Goal: Task Accomplishment & Management: Use online tool/utility

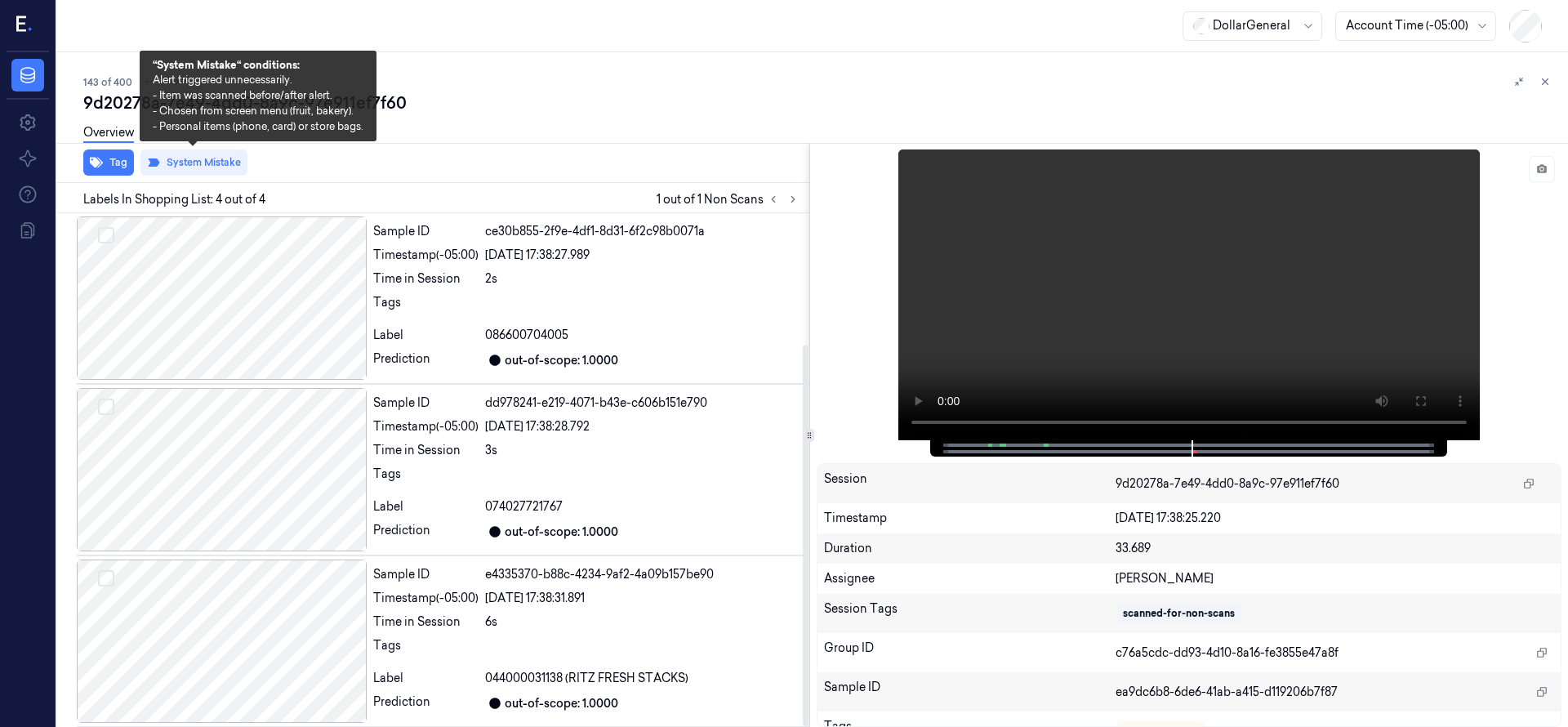
scroll to position [177, 0]
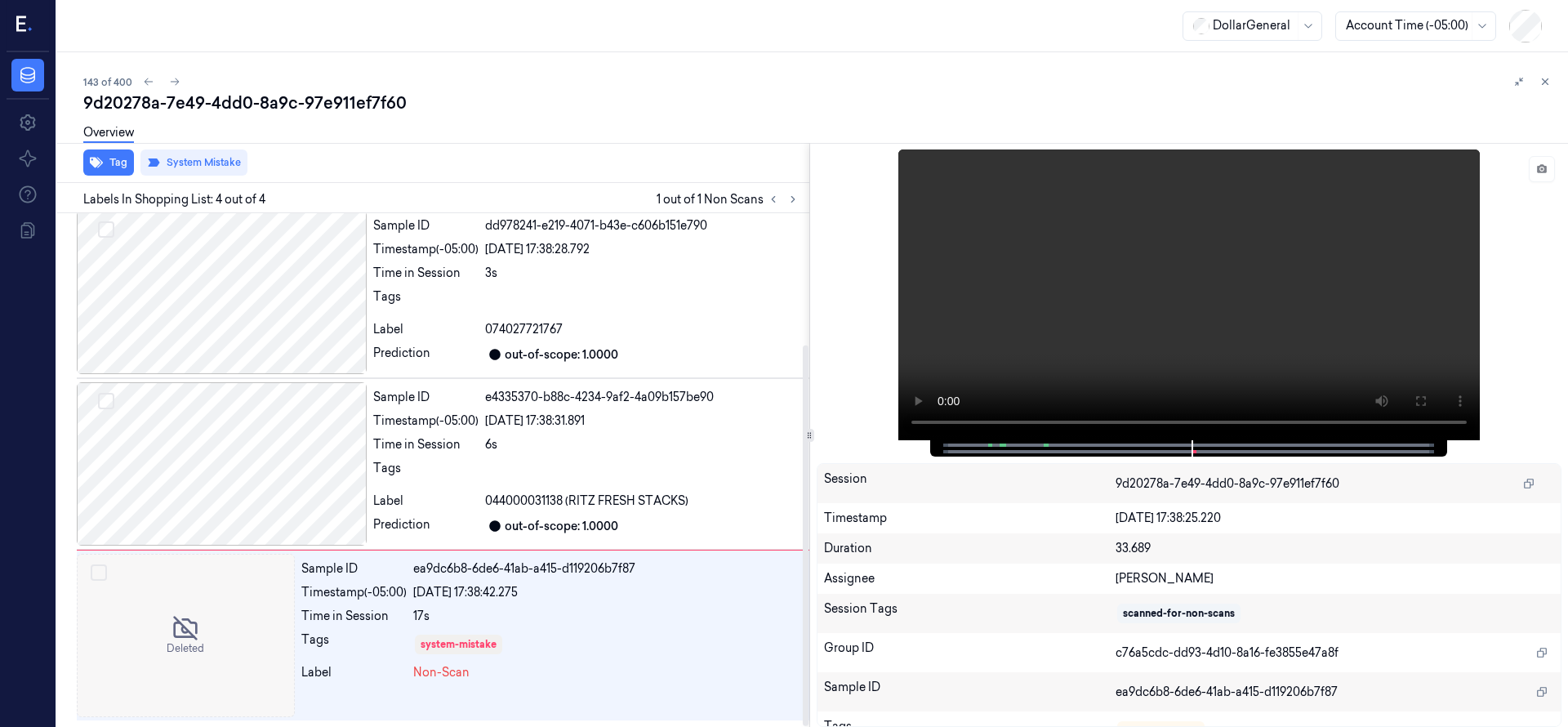
click at [621, 65] on div "143 of 400 9d20278a-7e49-4dd0-8a9c-97e911ef7f60 Overview Tag System Mistake Lab…" at bounding box center [812, 390] width 1510 height 675
click at [220, 576] on div at bounding box center [186, 636] width 218 height 164
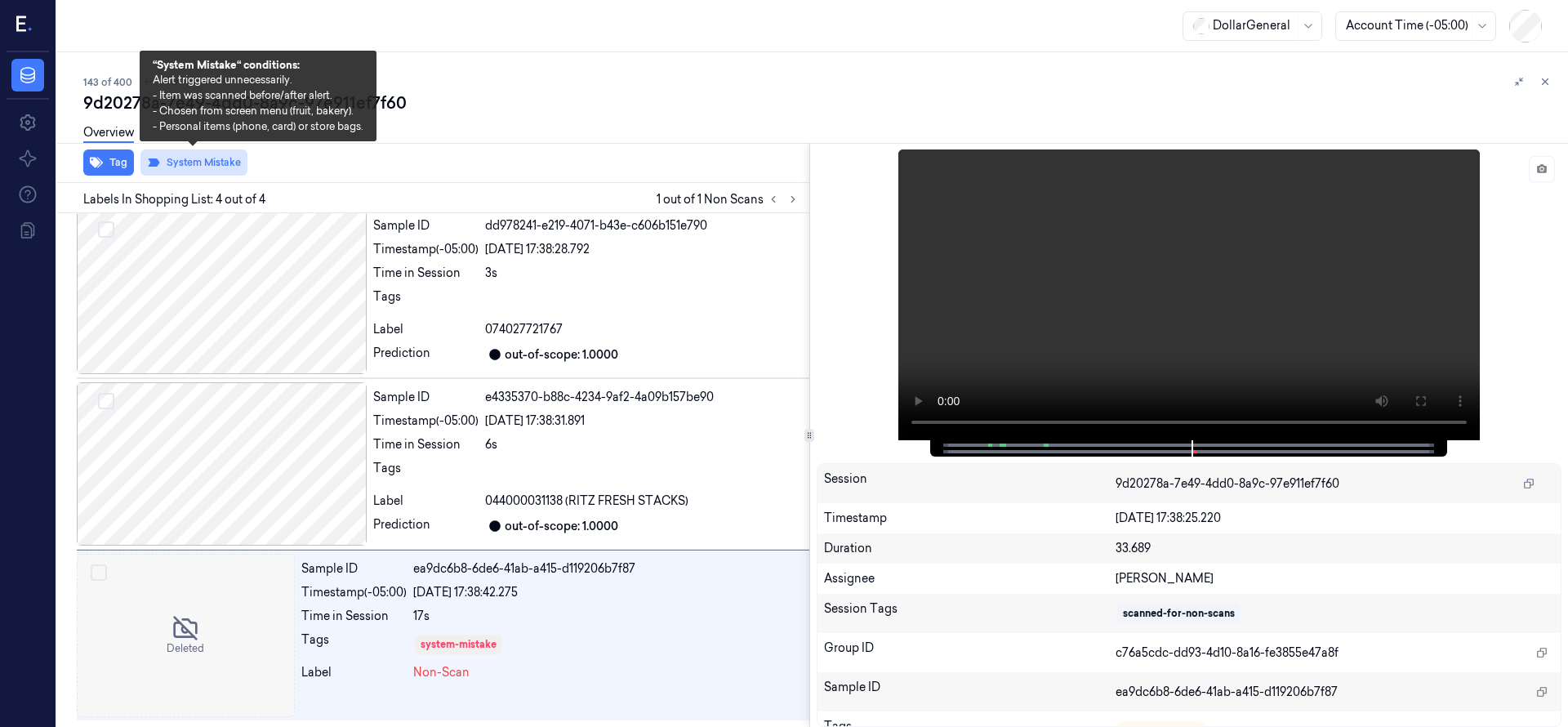
click at [202, 165] on button "System Mistake" at bounding box center [193, 163] width 107 height 26
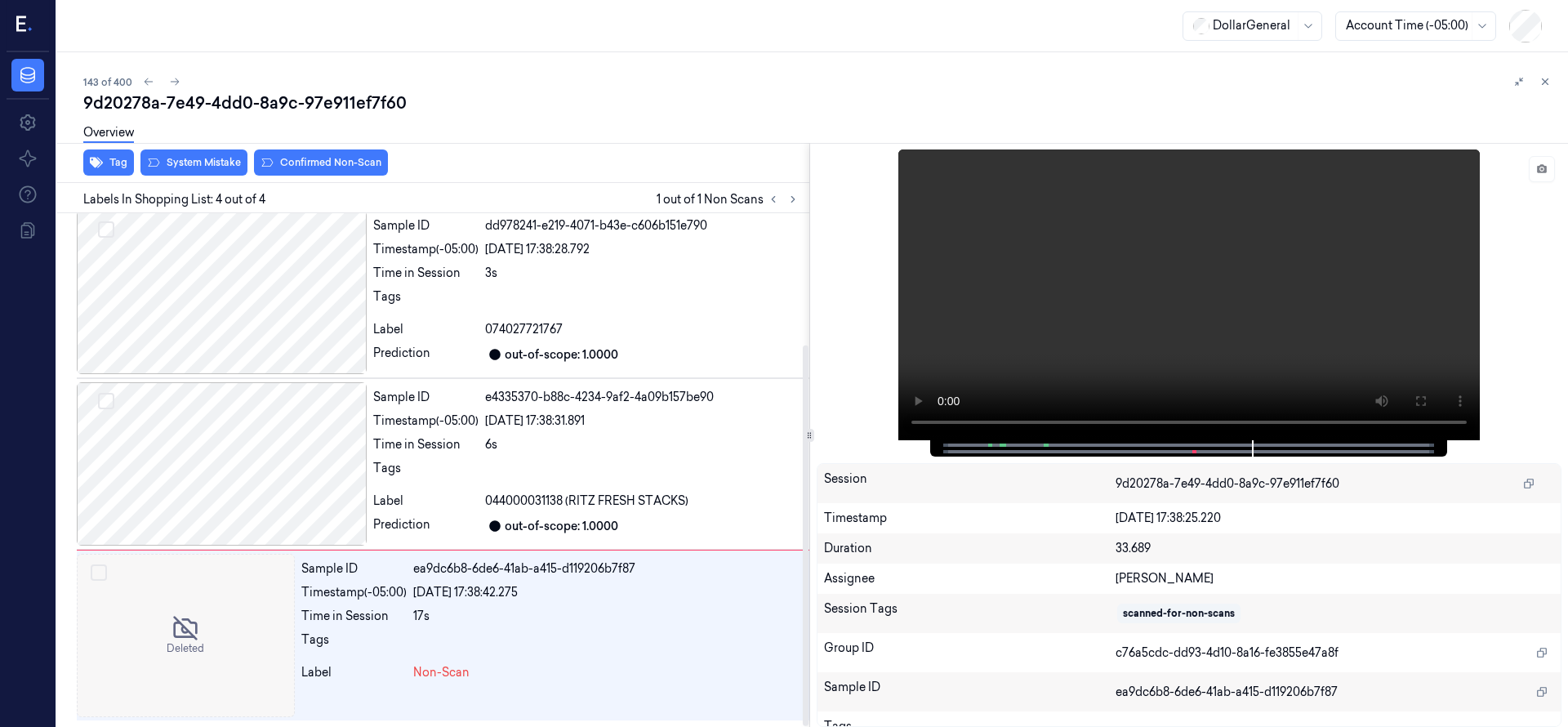
click at [531, 100] on div "9d20278a-7e49-4dd0-8a9c-97e911ef7f60" at bounding box center [819, 103] width 1471 height 23
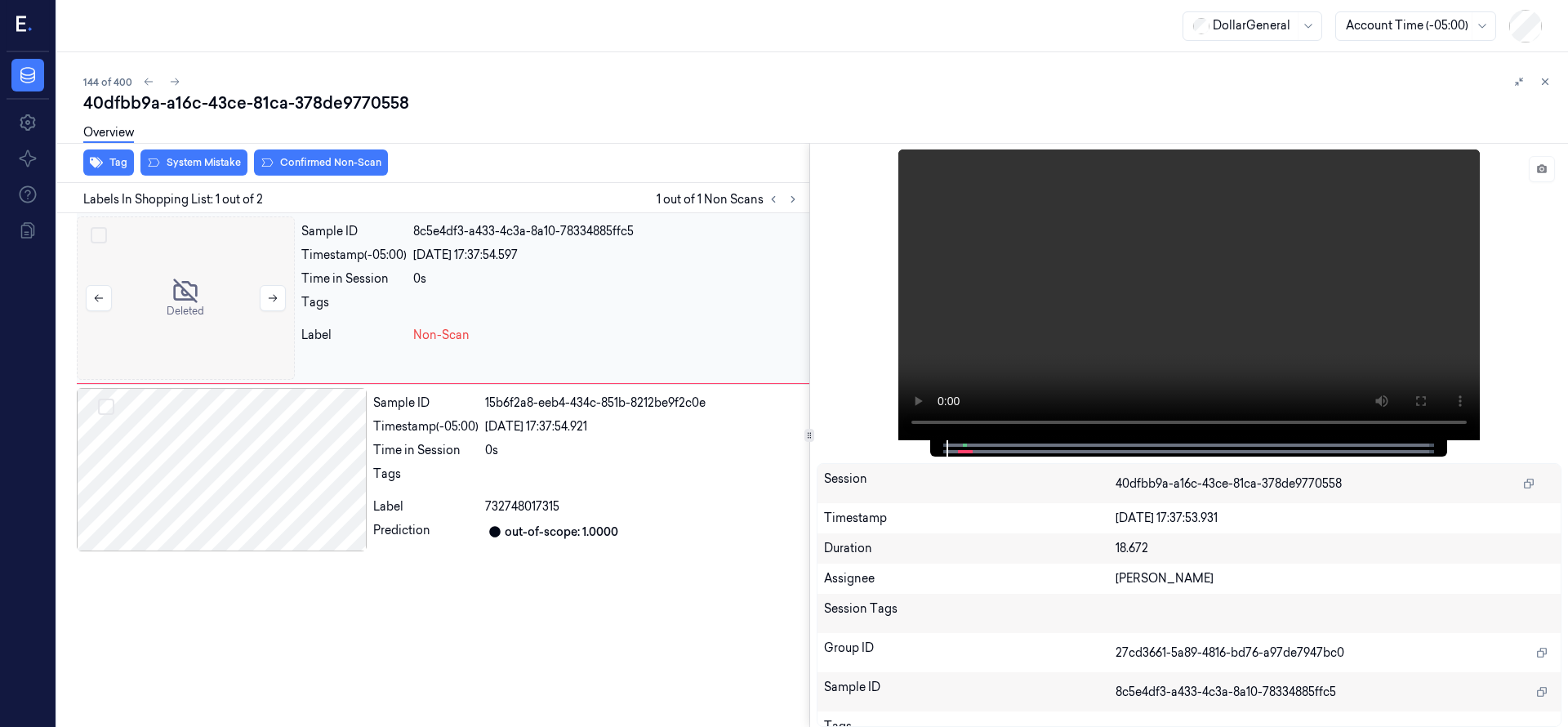
click at [193, 295] on div at bounding box center [186, 299] width 218 height 164
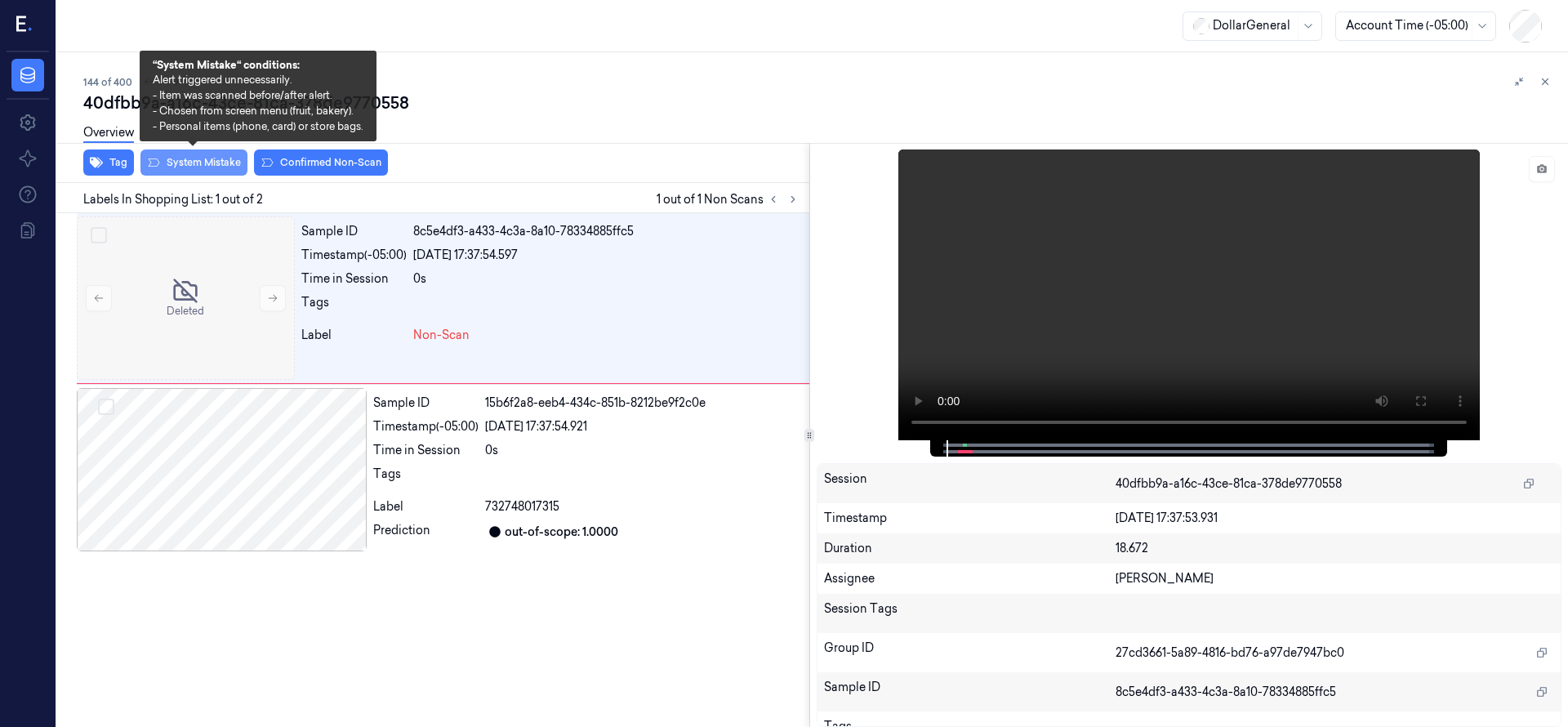
click at [204, 167] on button "System Mistake" at bounding box center [193, 163] width 107 height 26
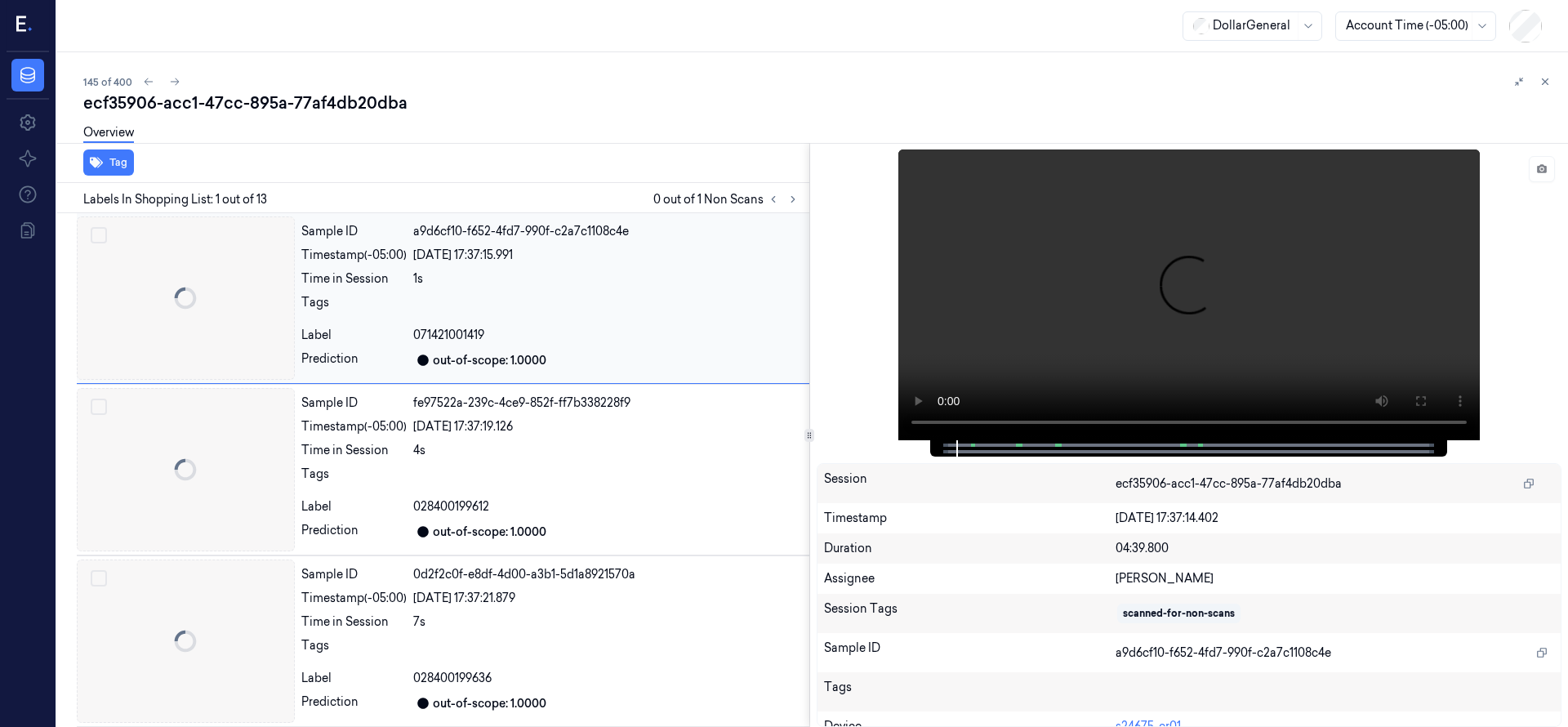
scroll to position [0, 26]
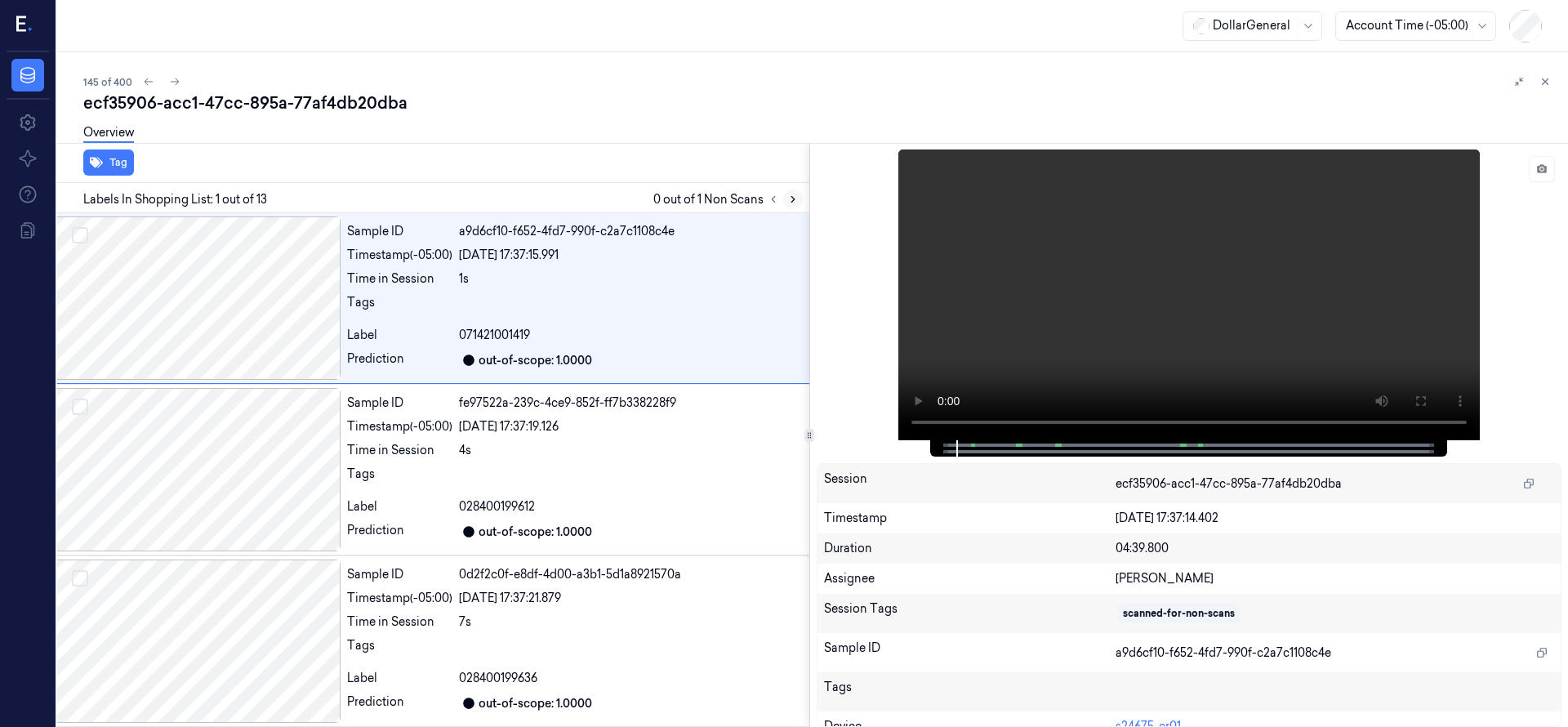
click at [790, 204] on icon at bounding box center [793, 199] width 12 height 12
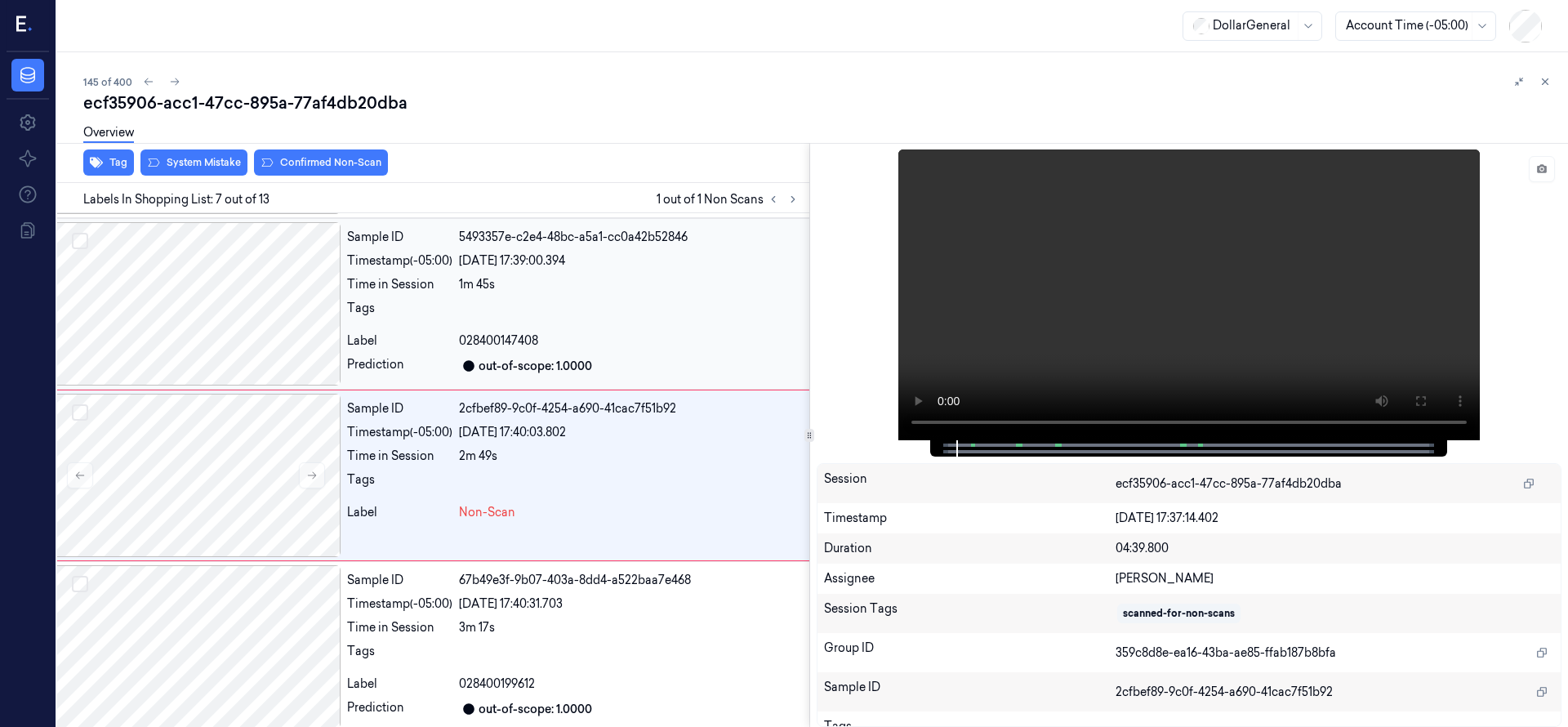
scroll to position [858, 26]
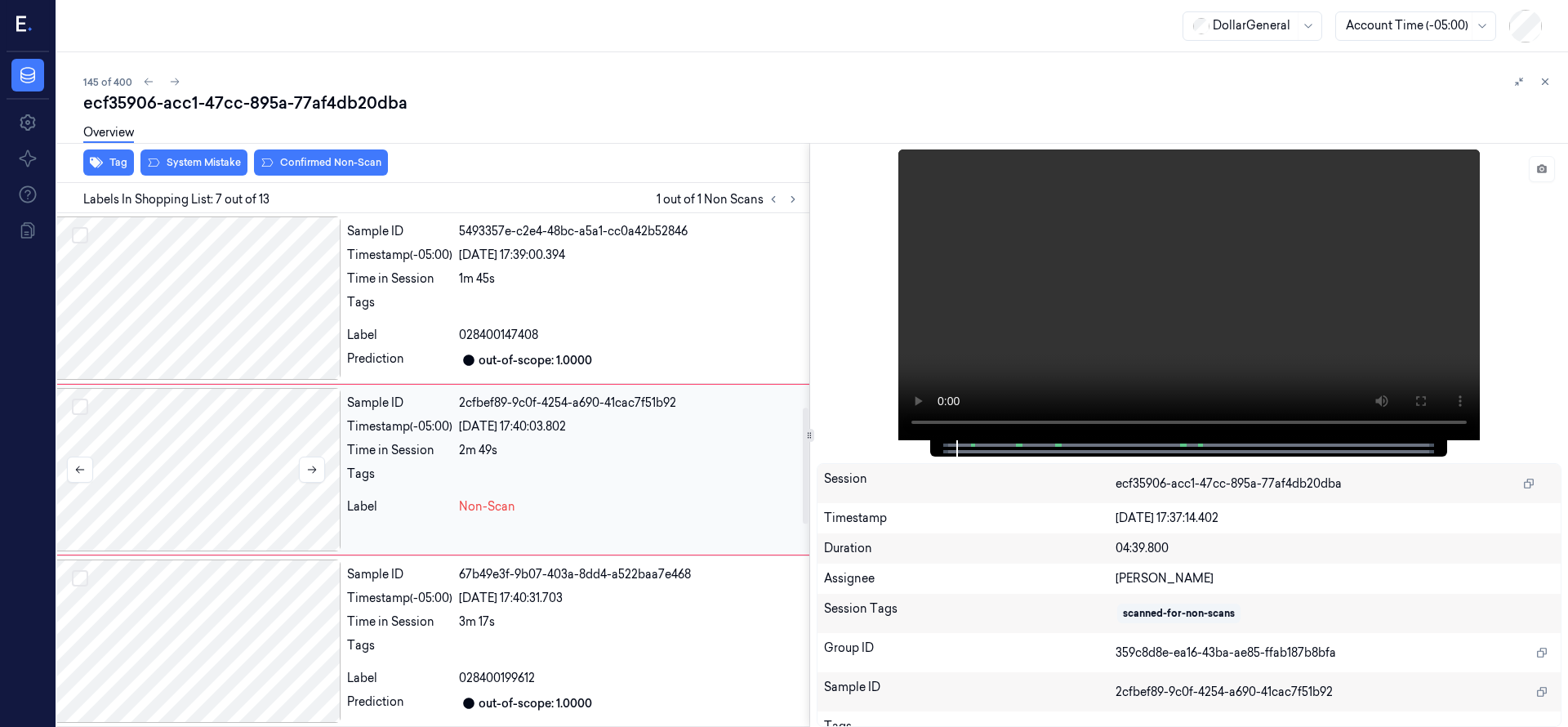
click at [186, 450] on div at bounding box center [195, 470] width 290 height 164
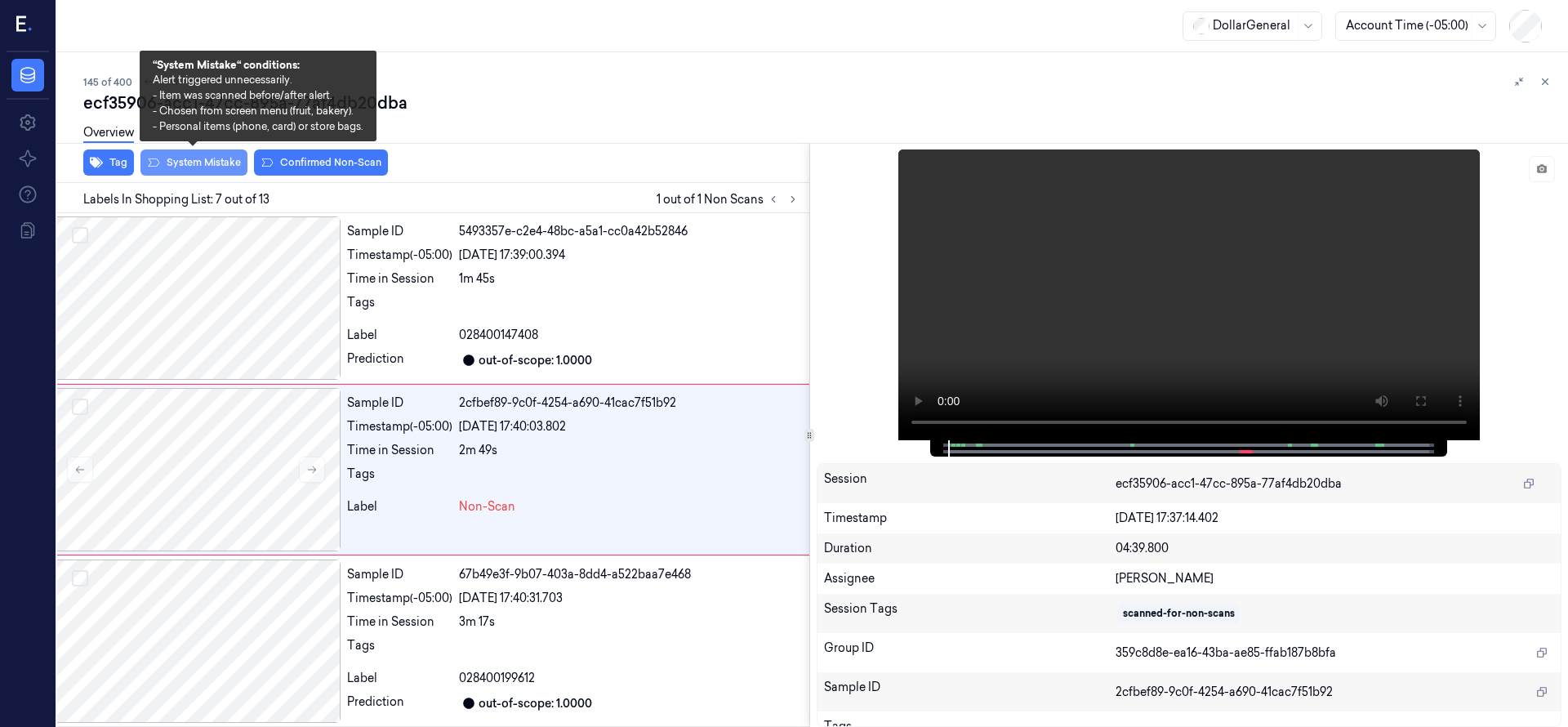
click at [207, 158] on button "System Mistake" at bounding box center [193, 163] width 107 height 26
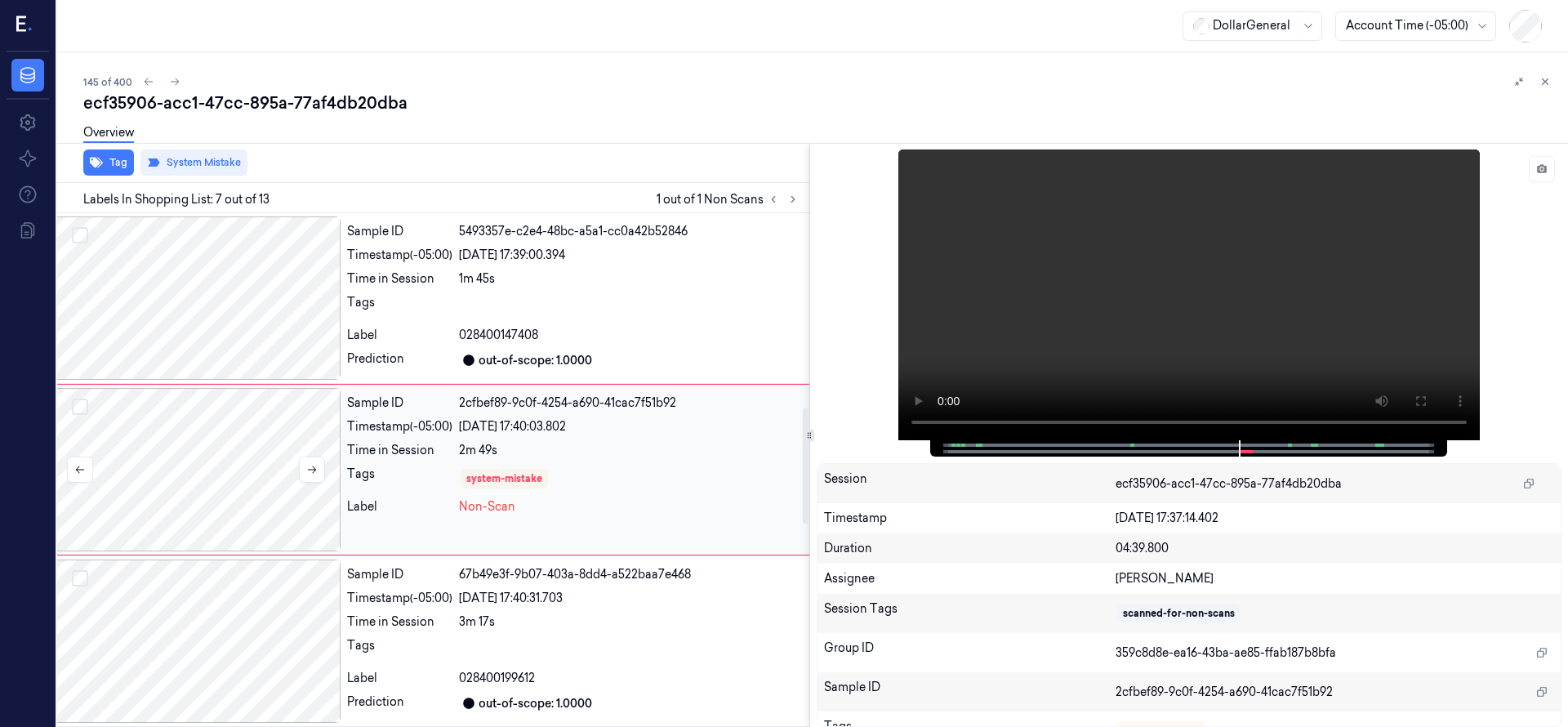
click at [234, 459] on div at bounding box center [195, 470] width 290 height 164
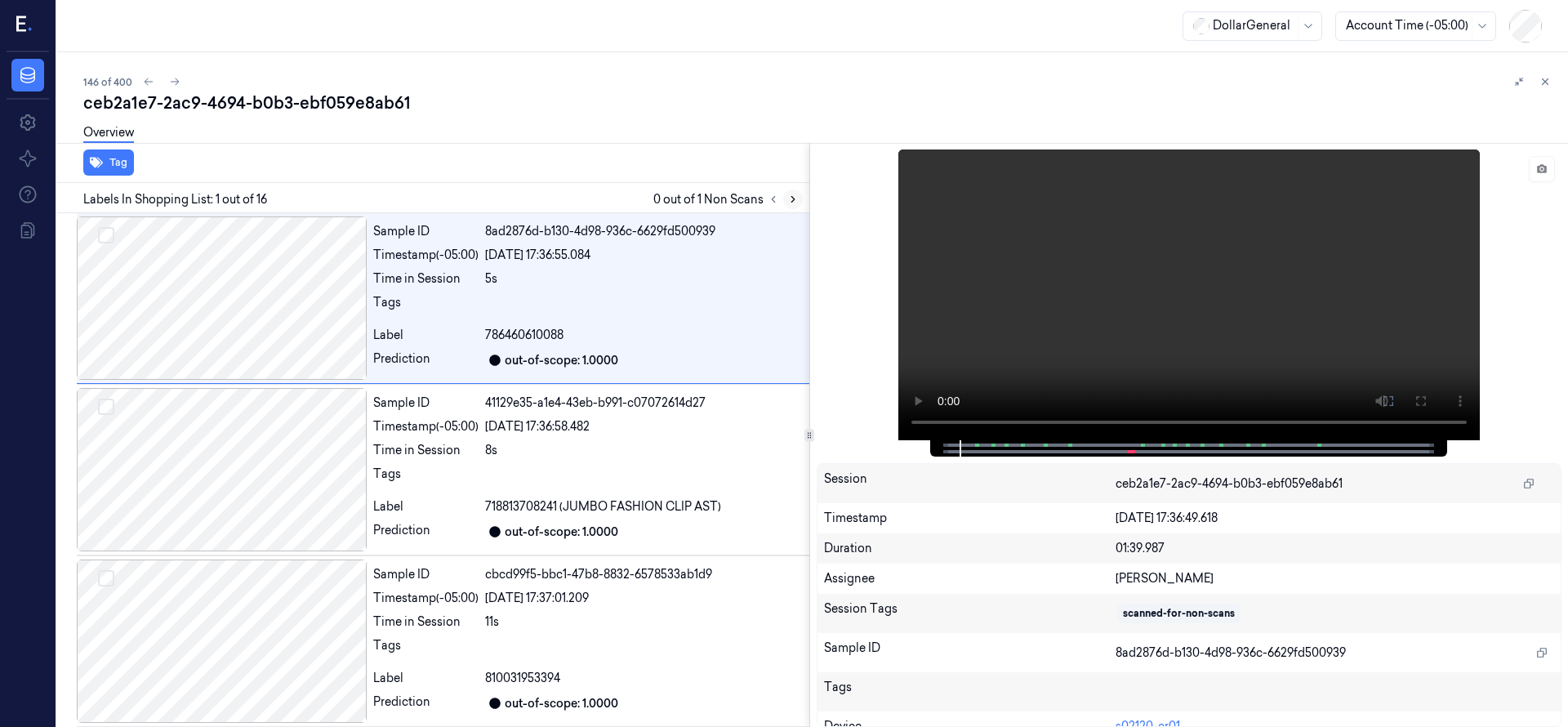
click at [789, 200] on icon at bounding box center [793, 199] width 12 height 12
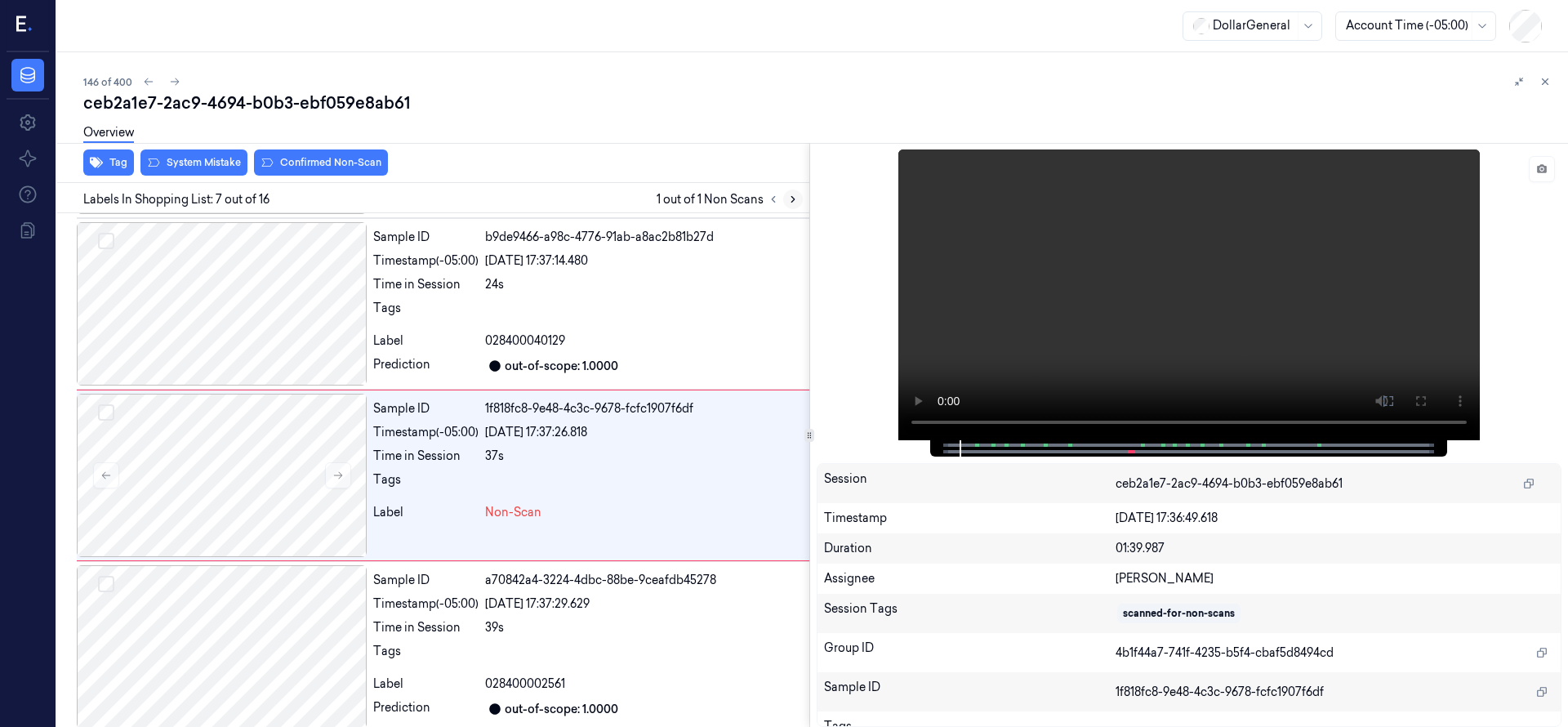
scroll to position [858, 0]
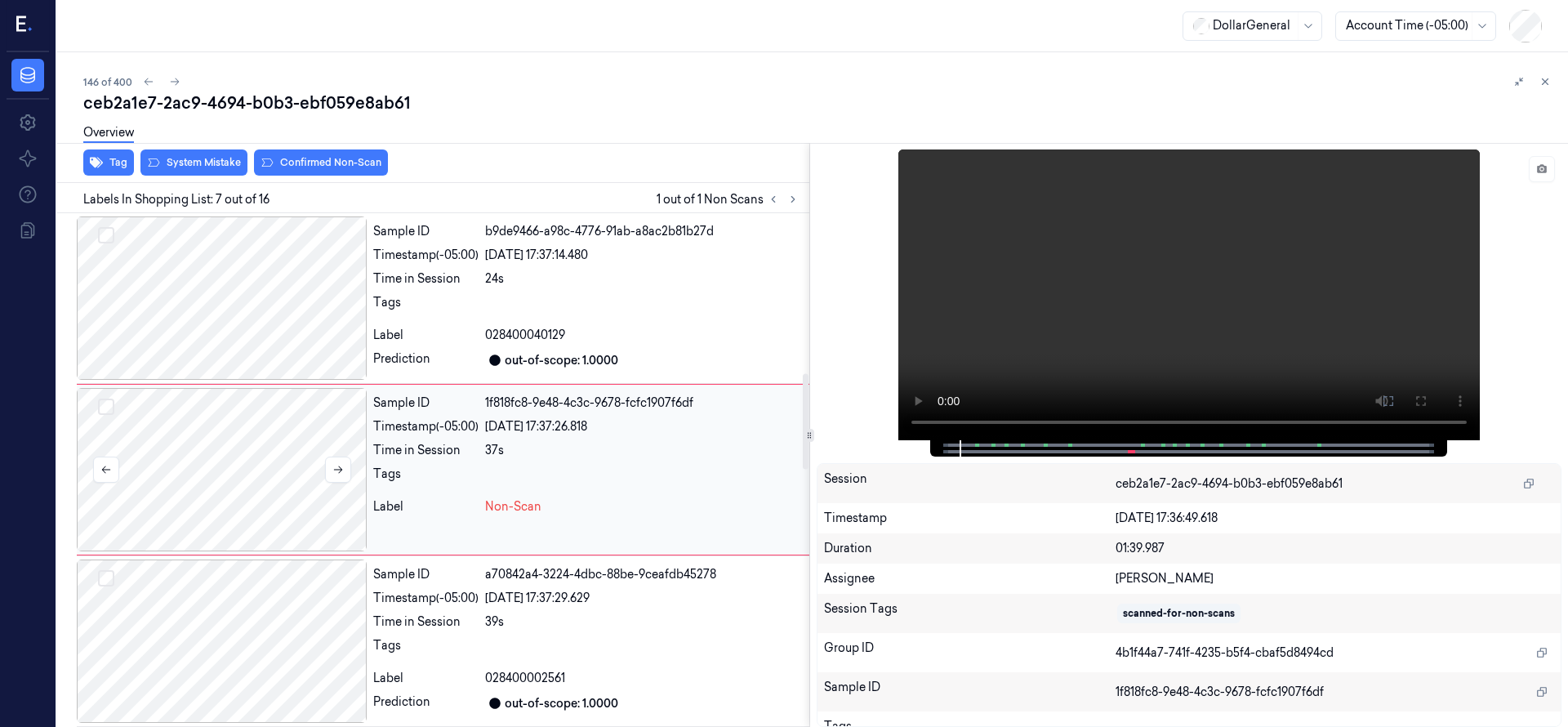
click at [228, 485] on div at bounding box center [222, 470] width 290 height 164
click at [303, 465] on div at bounding box center [222, 470] width 290 height 164
click at [275, 467] on div at bounding box center [222, 470] width 290 height 164
click at [242, 485] on div at bounding box center [222, 470] width 290 height 164
click at [254, 472] on div at bounding box center [222, 470] width 290 height 164
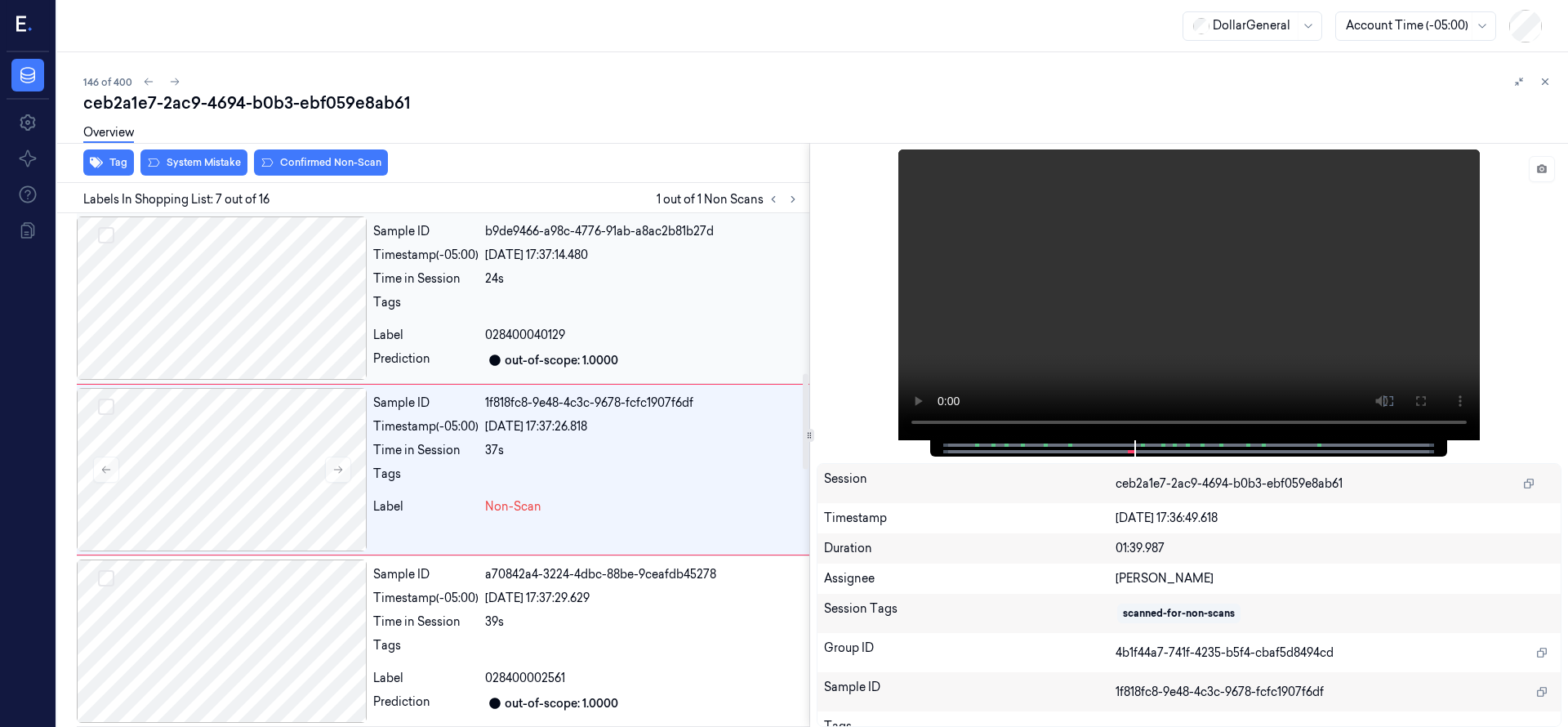
click at [273, 337] on div at bounding box center [222, 299] width 290 height 164
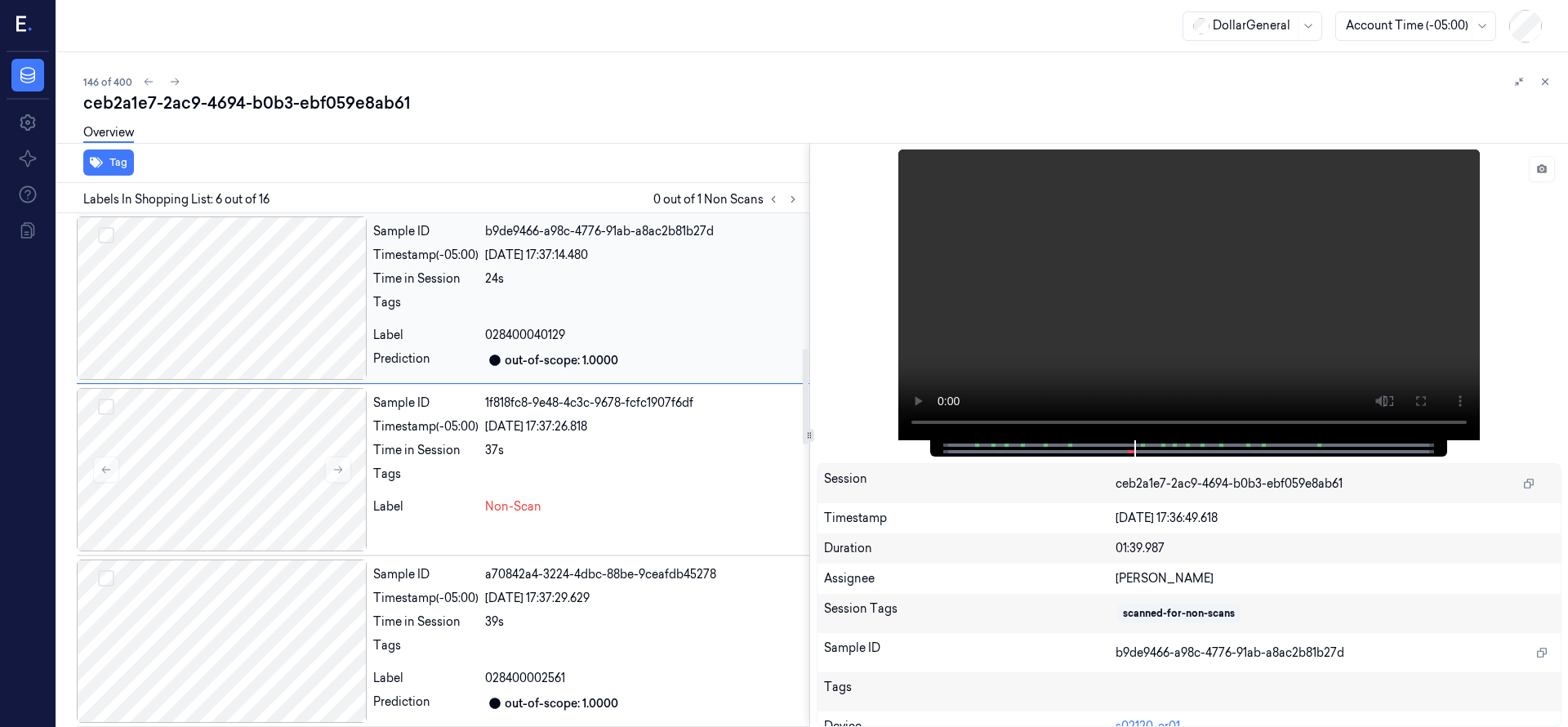
scroll to position [686, 0]
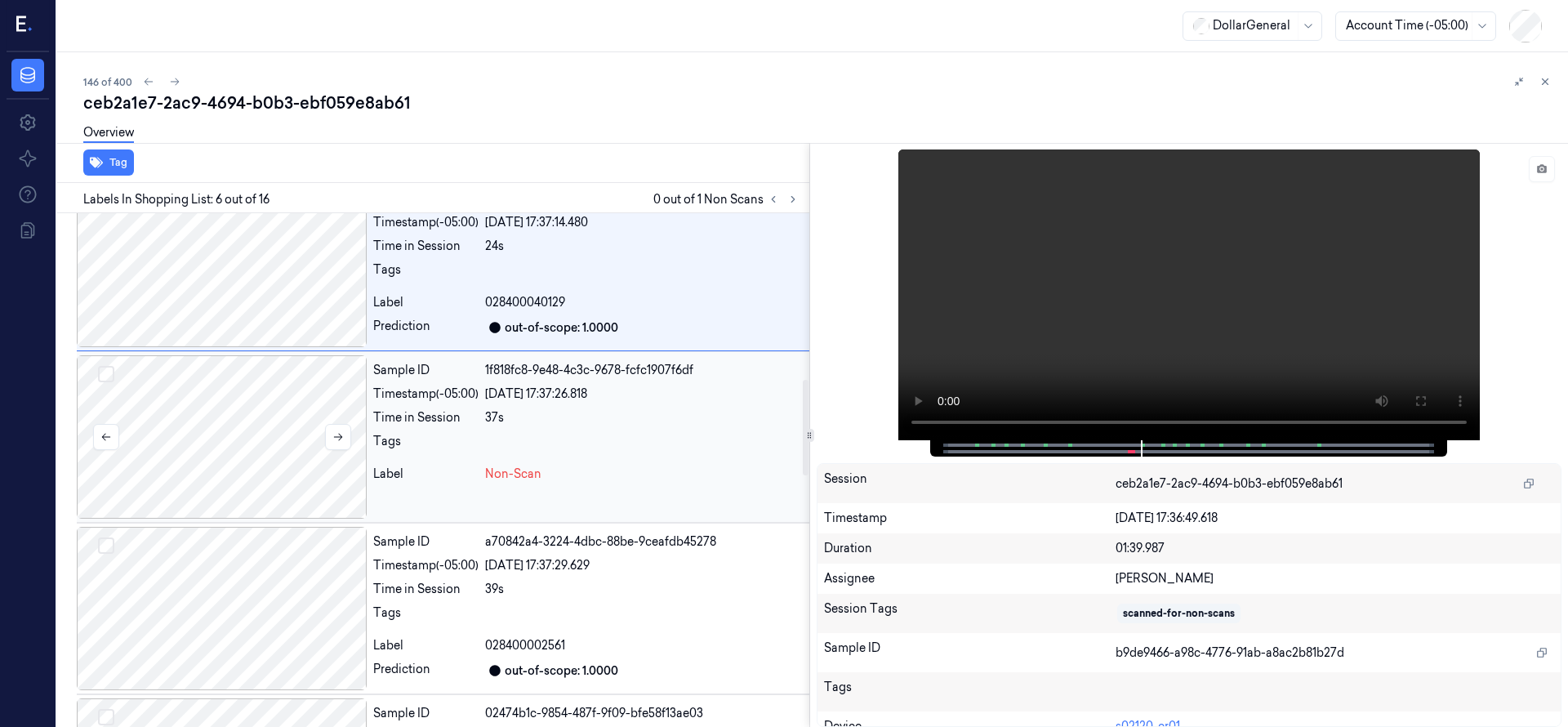
click at [241, 388] on div at bounding box center [222, 438] width 290 height 164
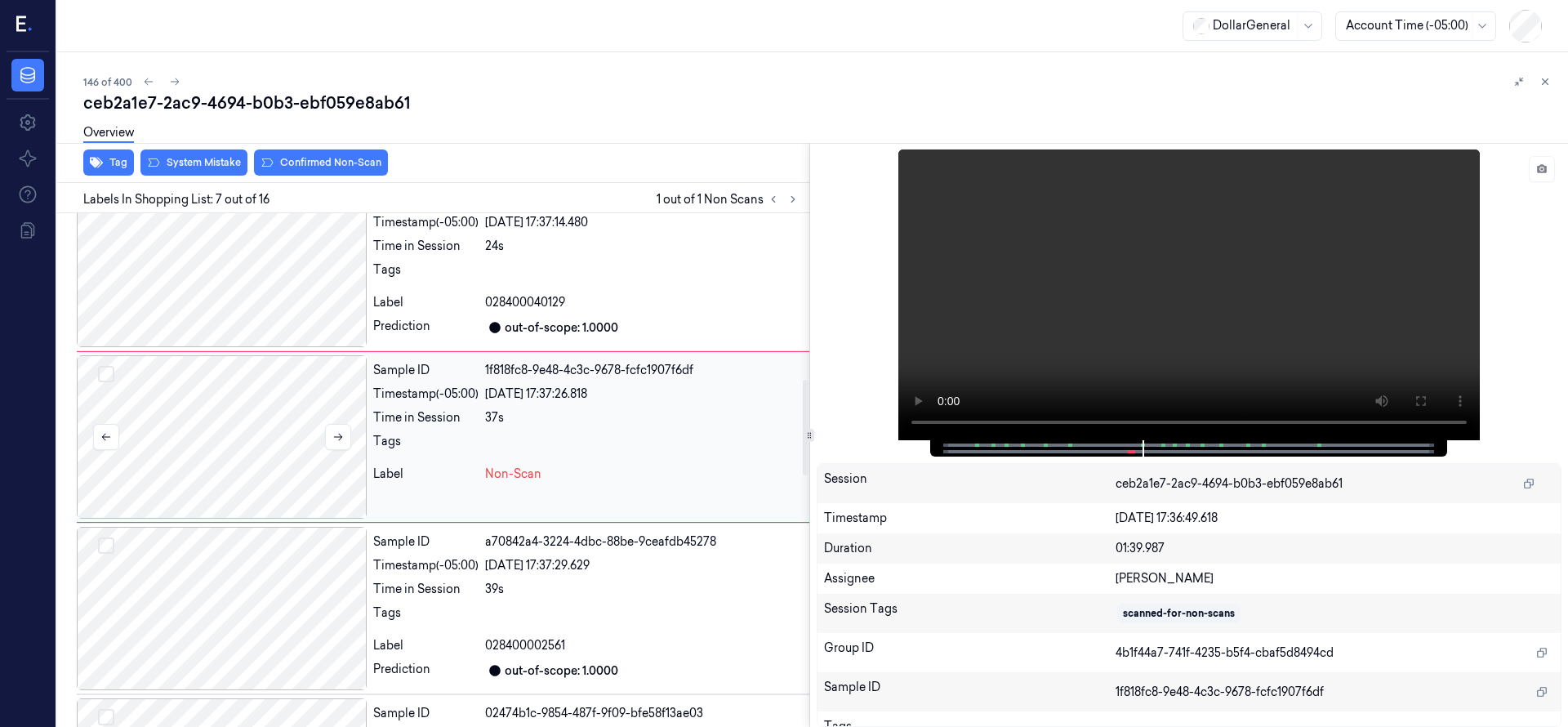
scroll to position [858, 0]
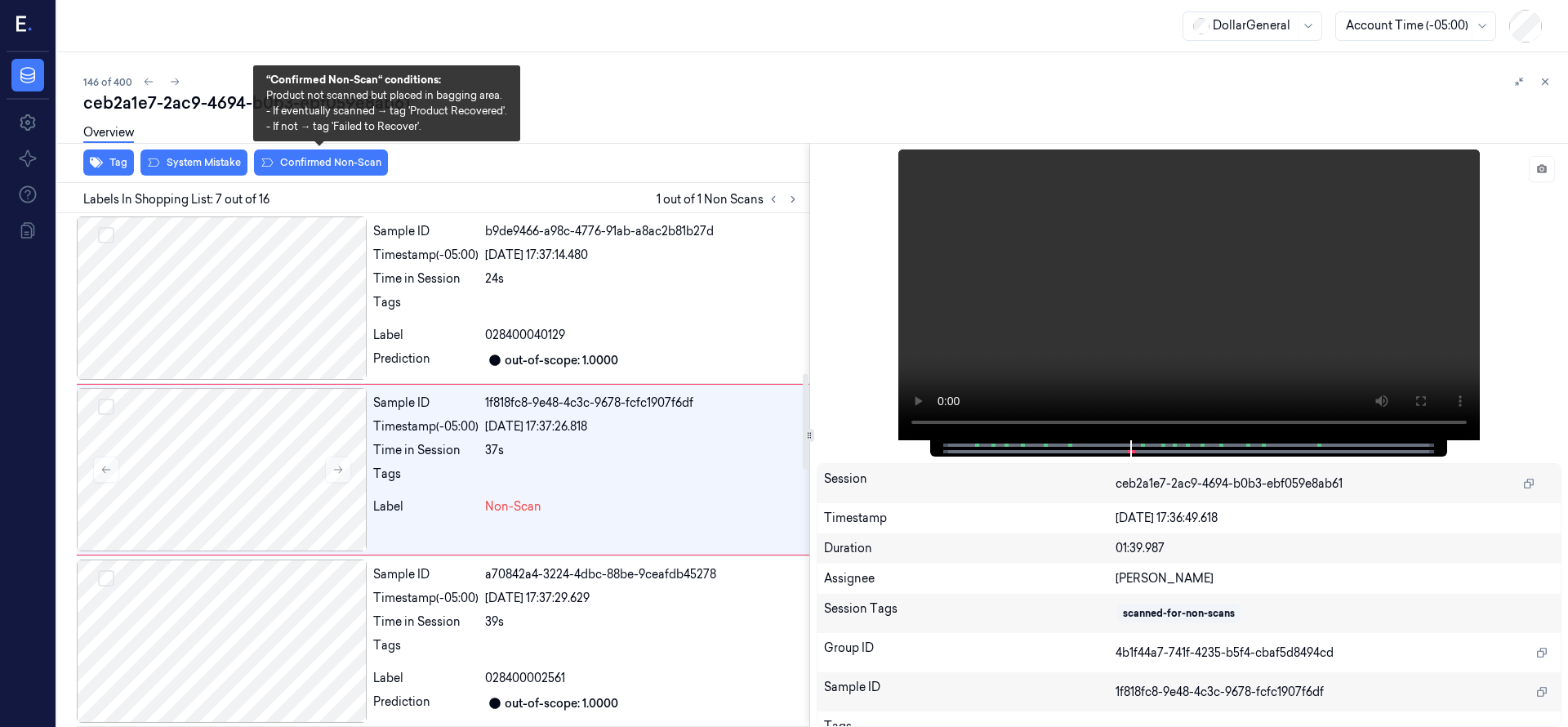
click at [320, 155] on div "ceb2a1e7-2ac9-4694-b0b3-ebf059e8ab61 Overview Tag System Mistake Confirmed Non-…" at bounding box center [819, 409] width 1471 height 636
click at [322, 165] on button "Confirmed Non-Scan" at bounding box center [321, 163] width 134 height 26
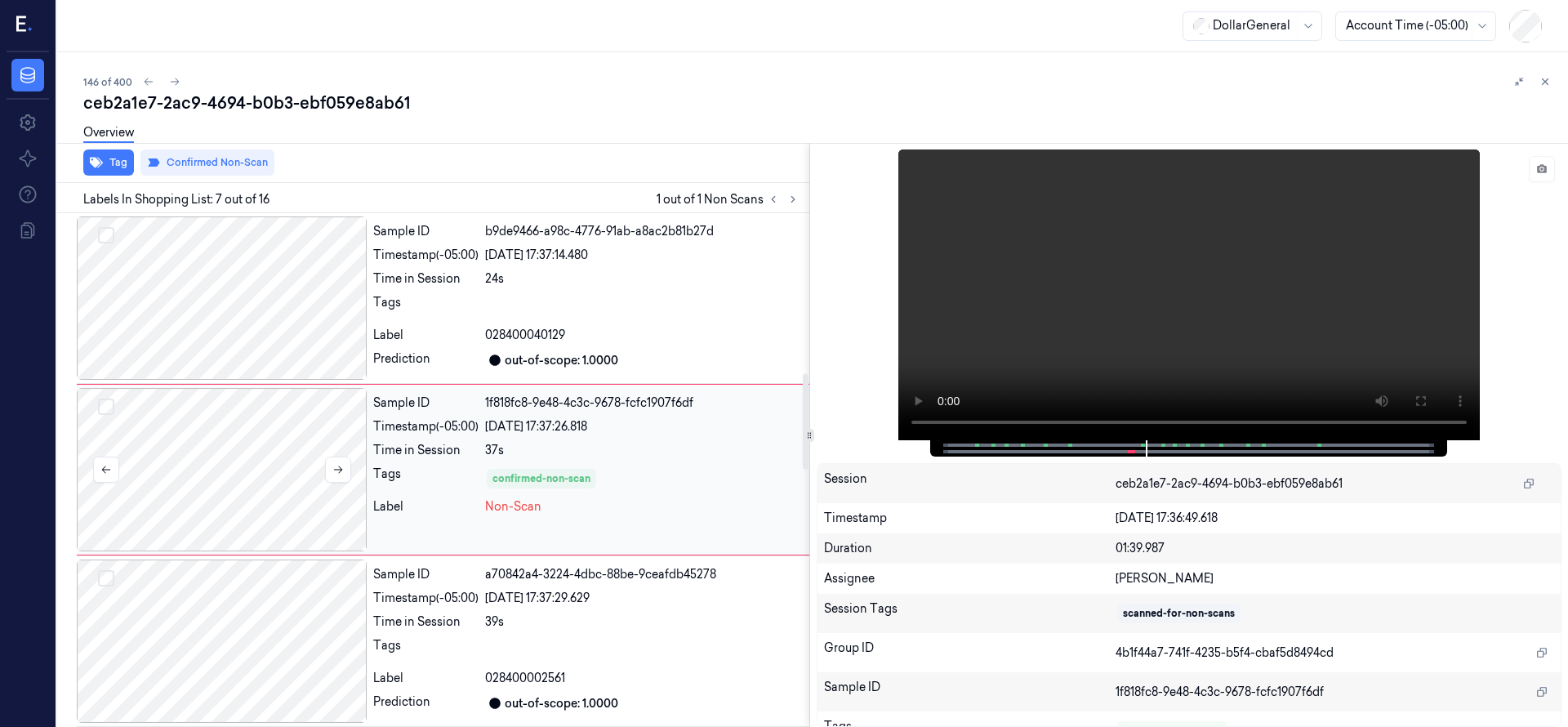
click at [272, 420] on div at bounding box center [222, 470] width 290 height 164
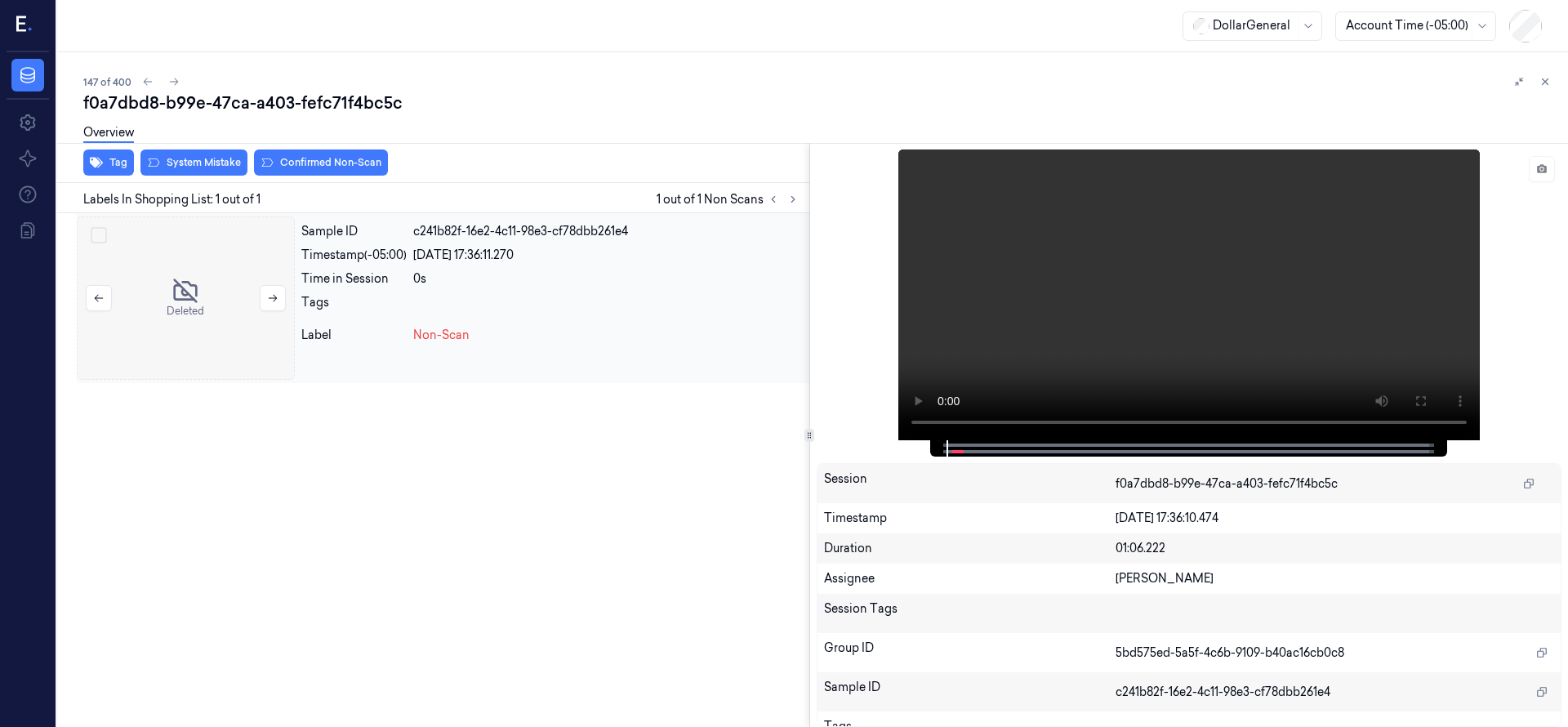
click at [207, 323] on div at bounding box center [186, 299] width 218 height 164
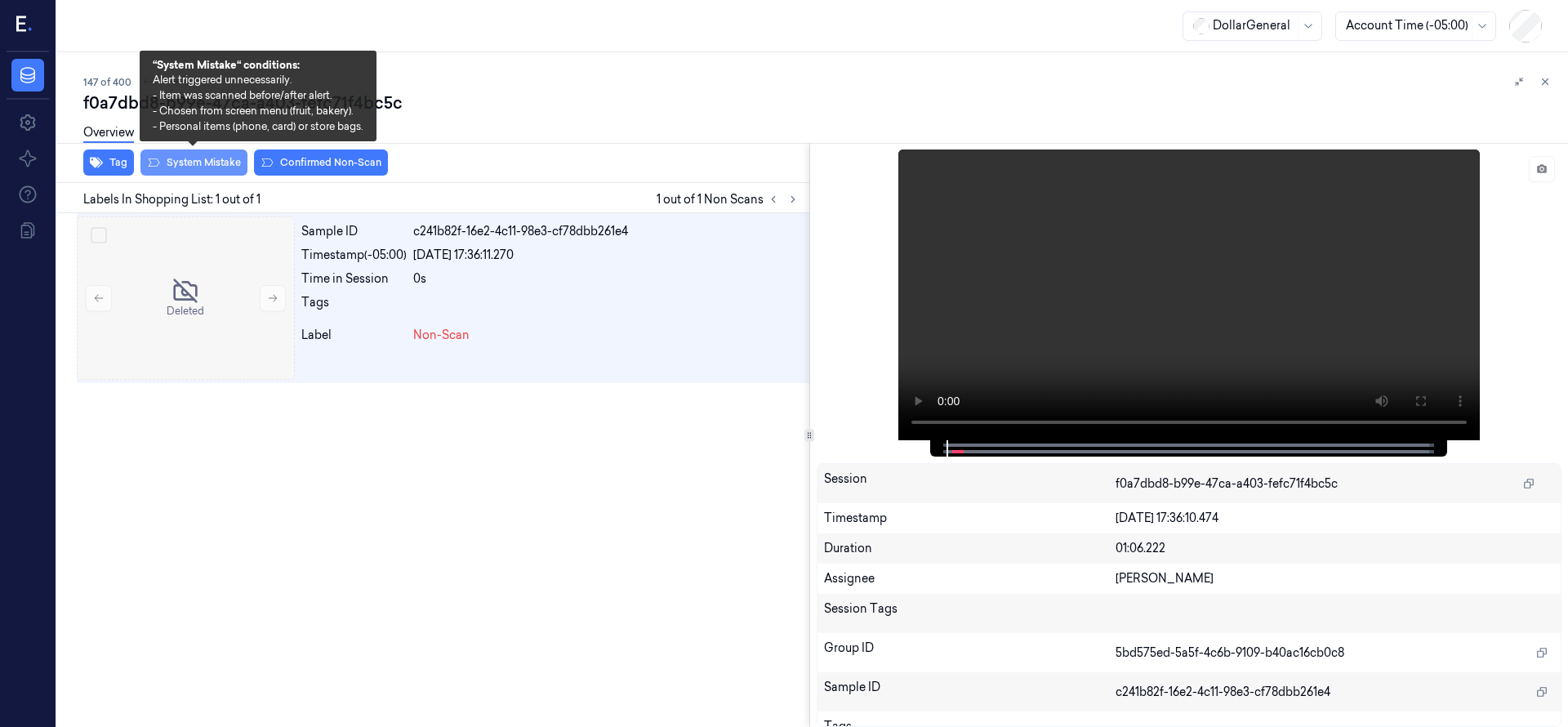
click at [217, 164] on button "System Mistake" at bounding box center [193, 163] width 107 height 26
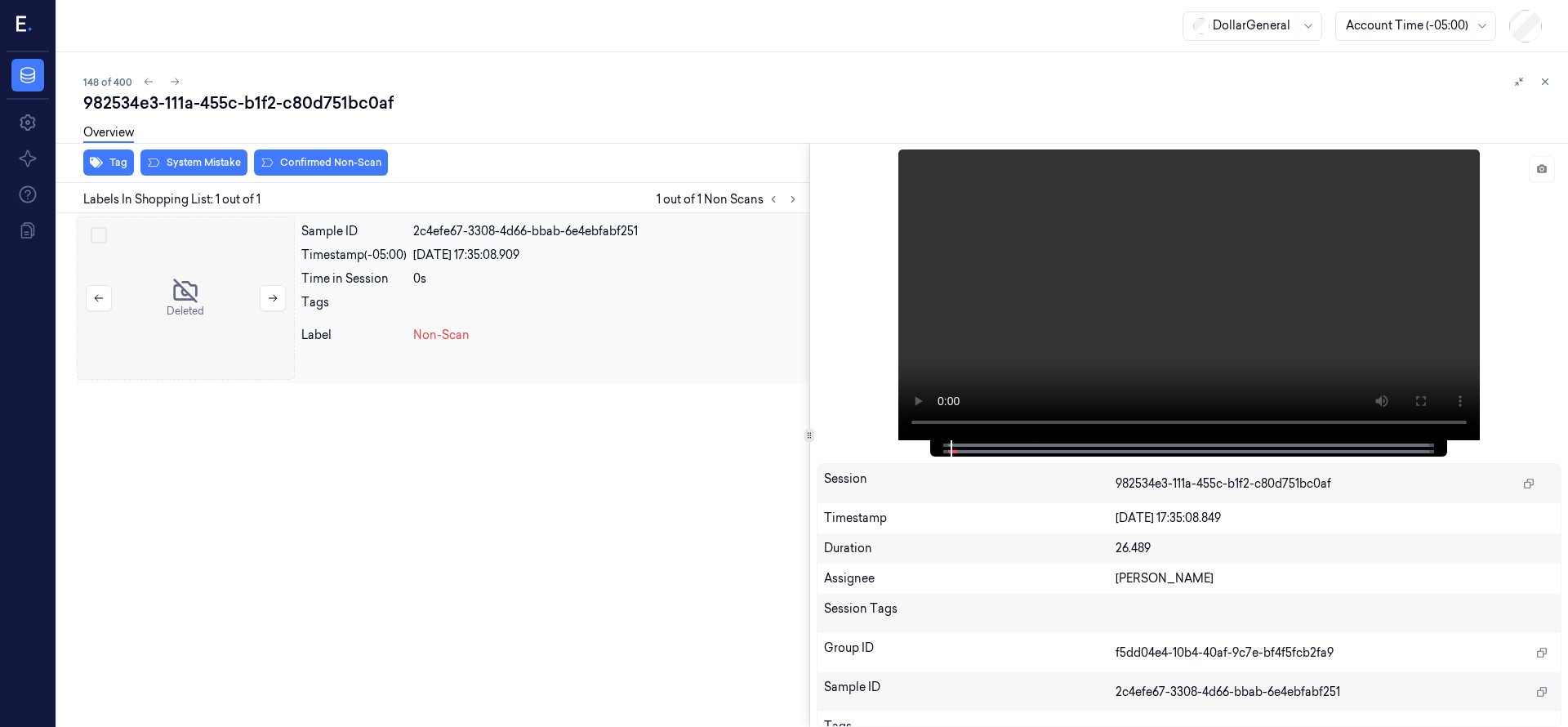
click at [136, 248] on div at bounding box center [186, 299] width 218 height 164
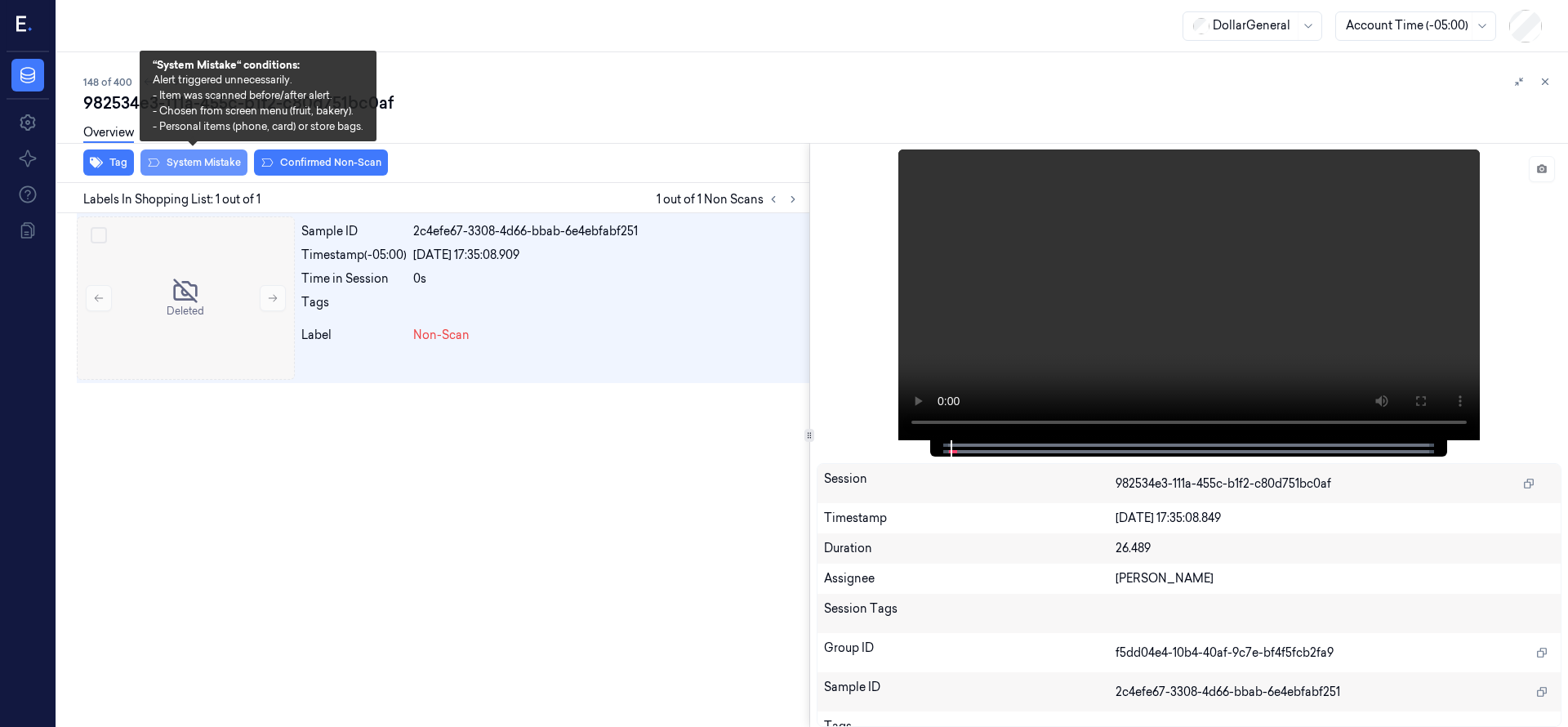
click at [188, 157] on button "System Mistake" at bounding box center [193, 163] width 107 height 26
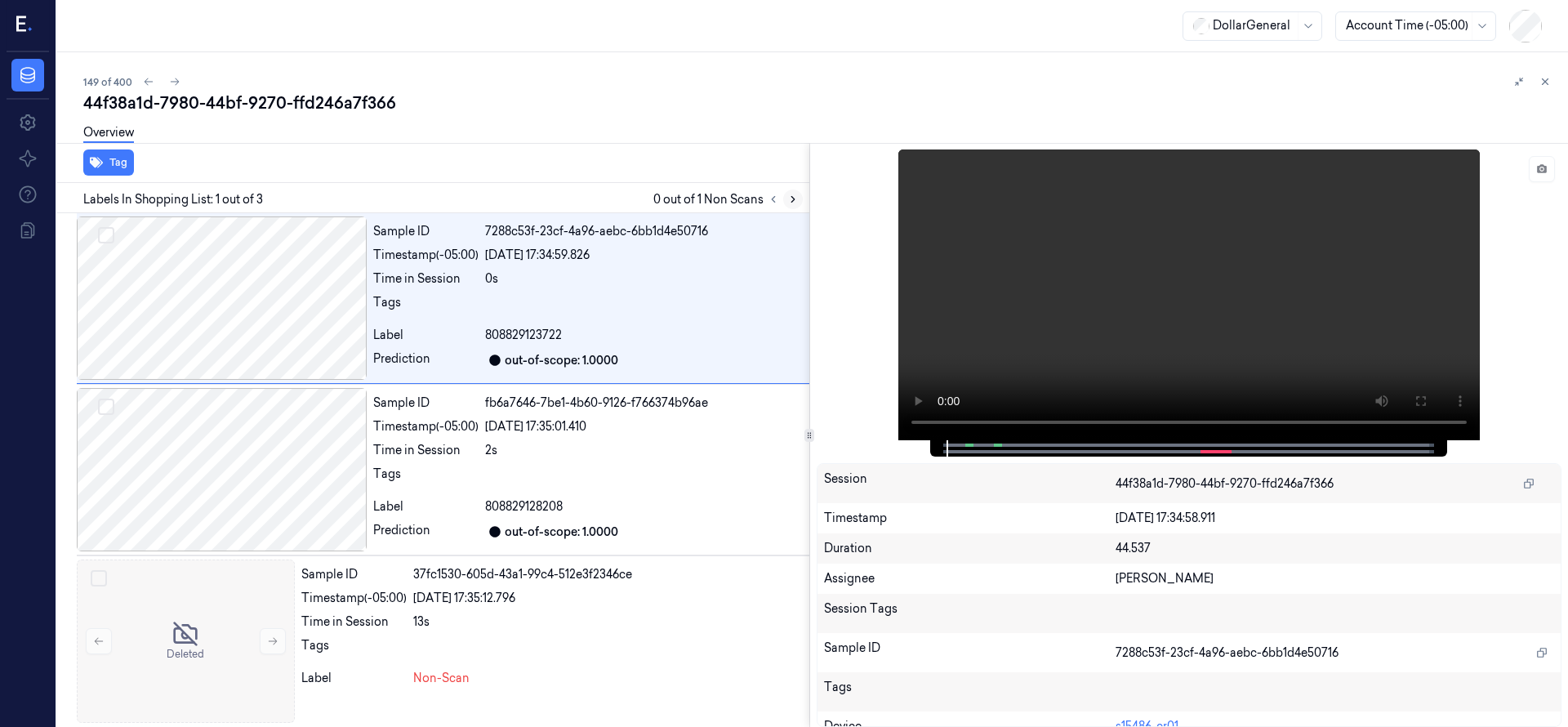
click at [794, 198] on icon at bounding box center [793, 199] width 12 height 12
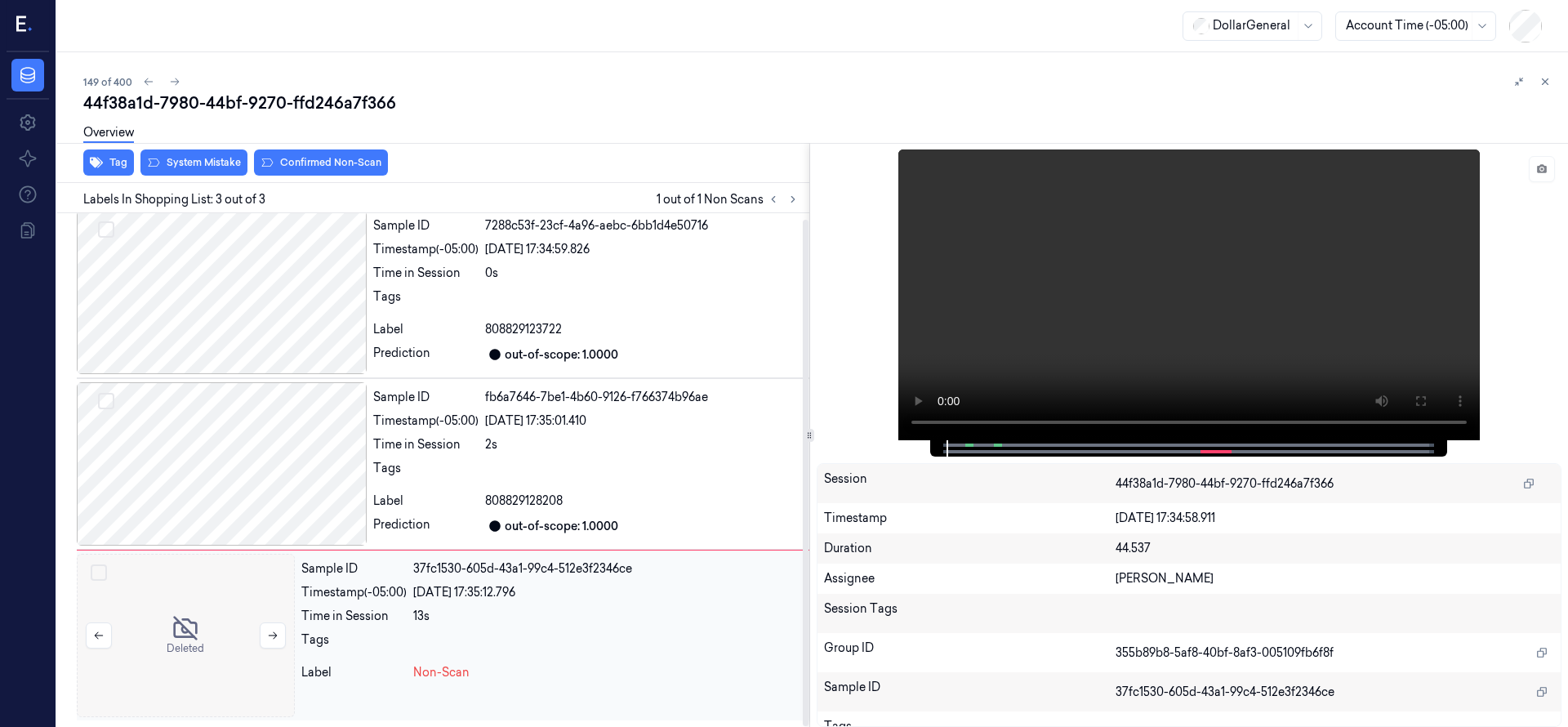
click at [188, 631] on div at bounding box center [186, 636] width 218 height 164
click at [293, 323] on div at bounding box center [222, 293] width 290 height 164
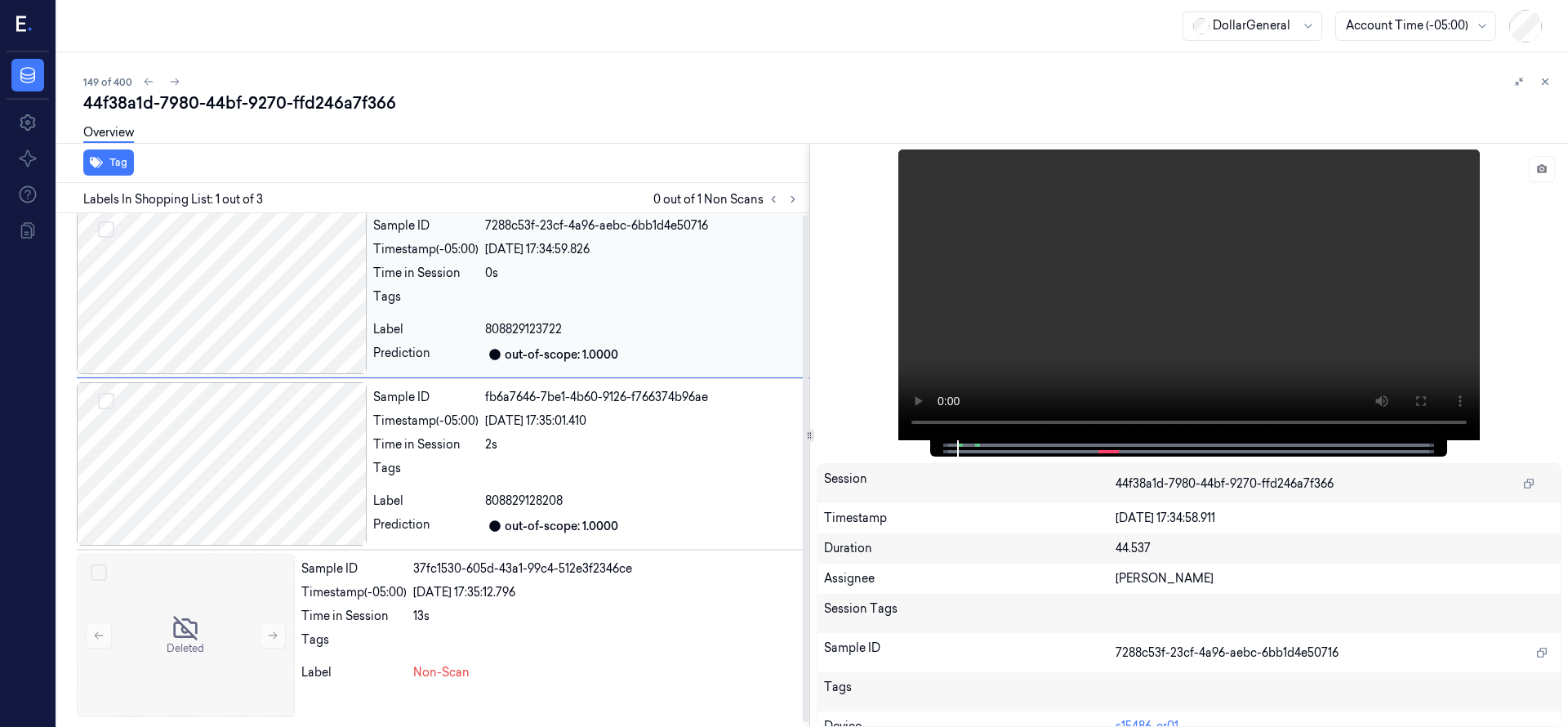
scroll to position [0, 0]
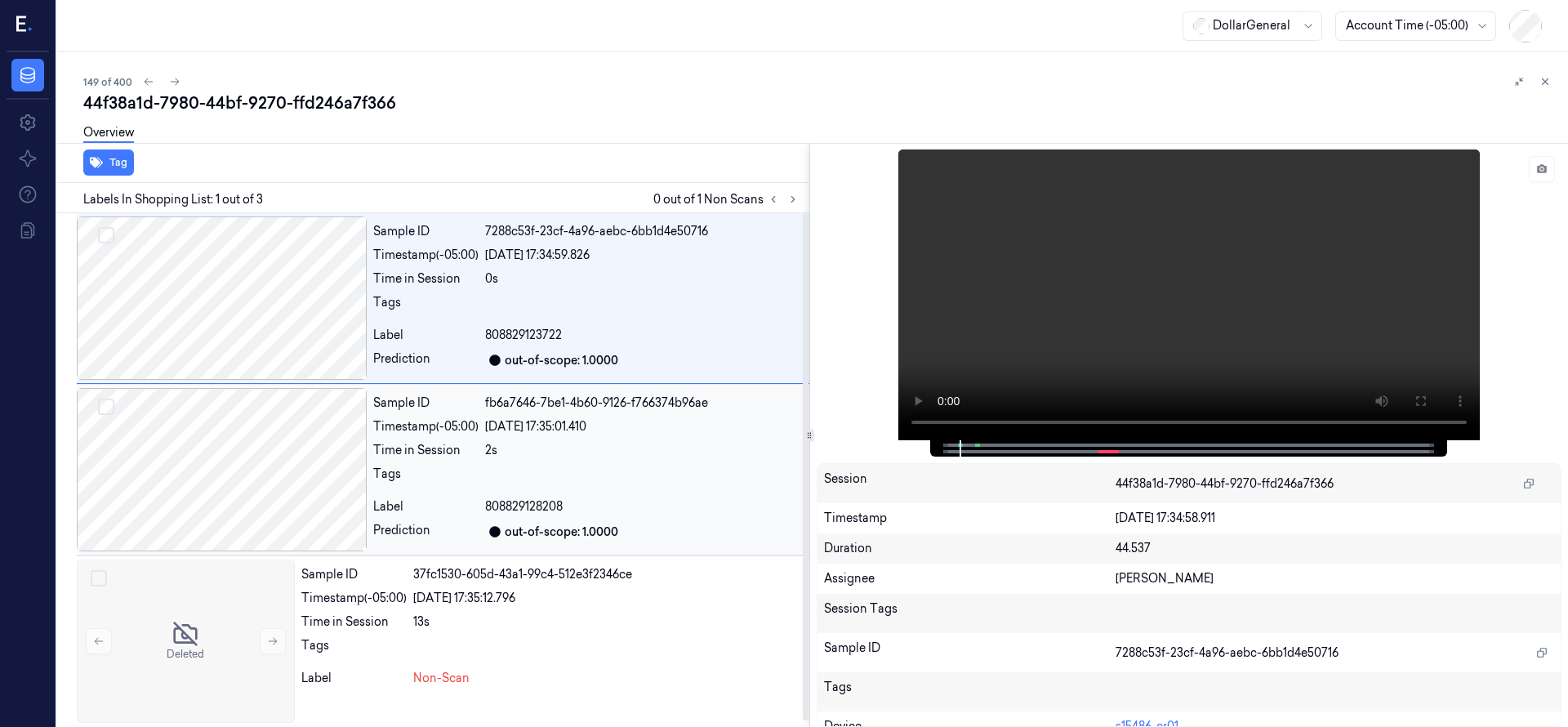
click at [252, 424] on div at bounding box center [222, 470] width 290 height 164
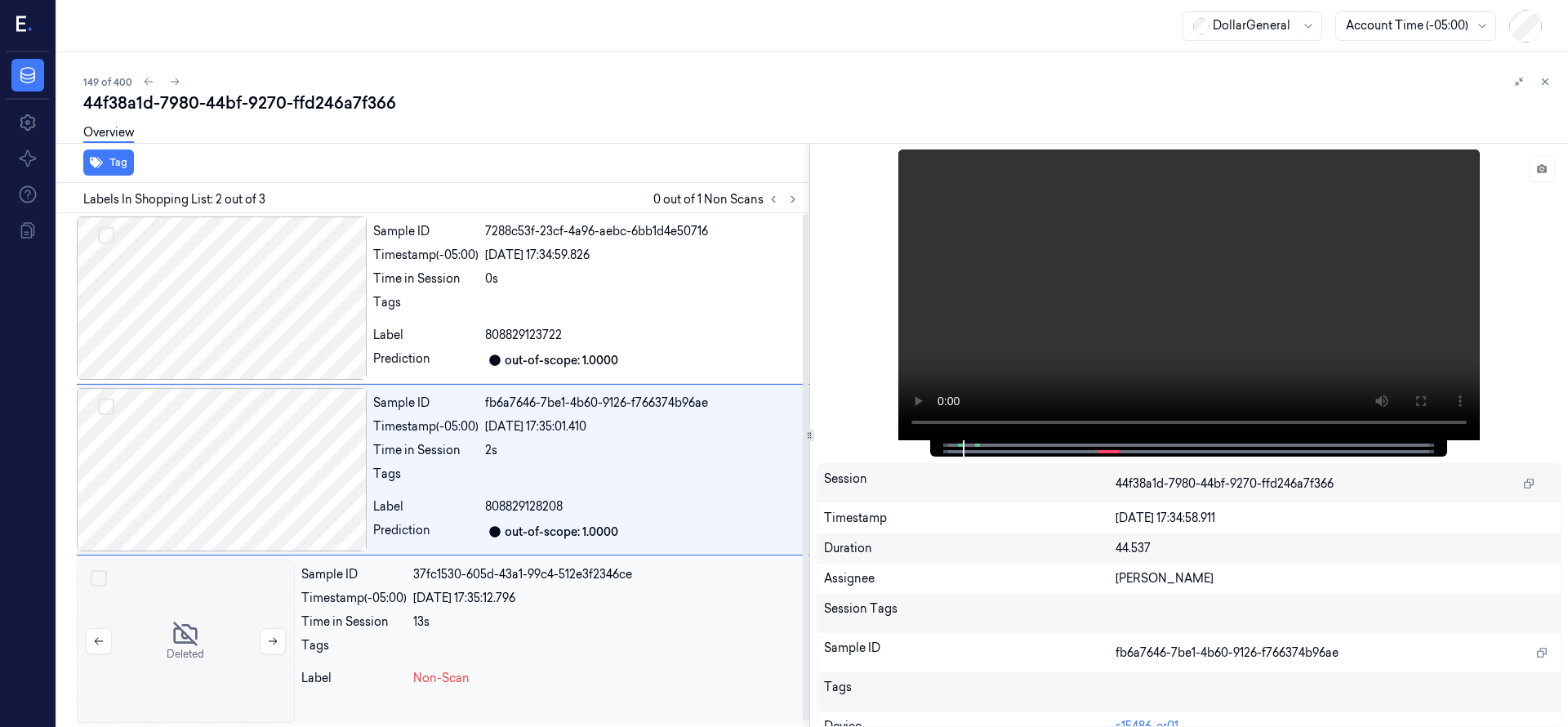
click at [229, 605] on div at bounding box center [186, 642] width 218 height 164
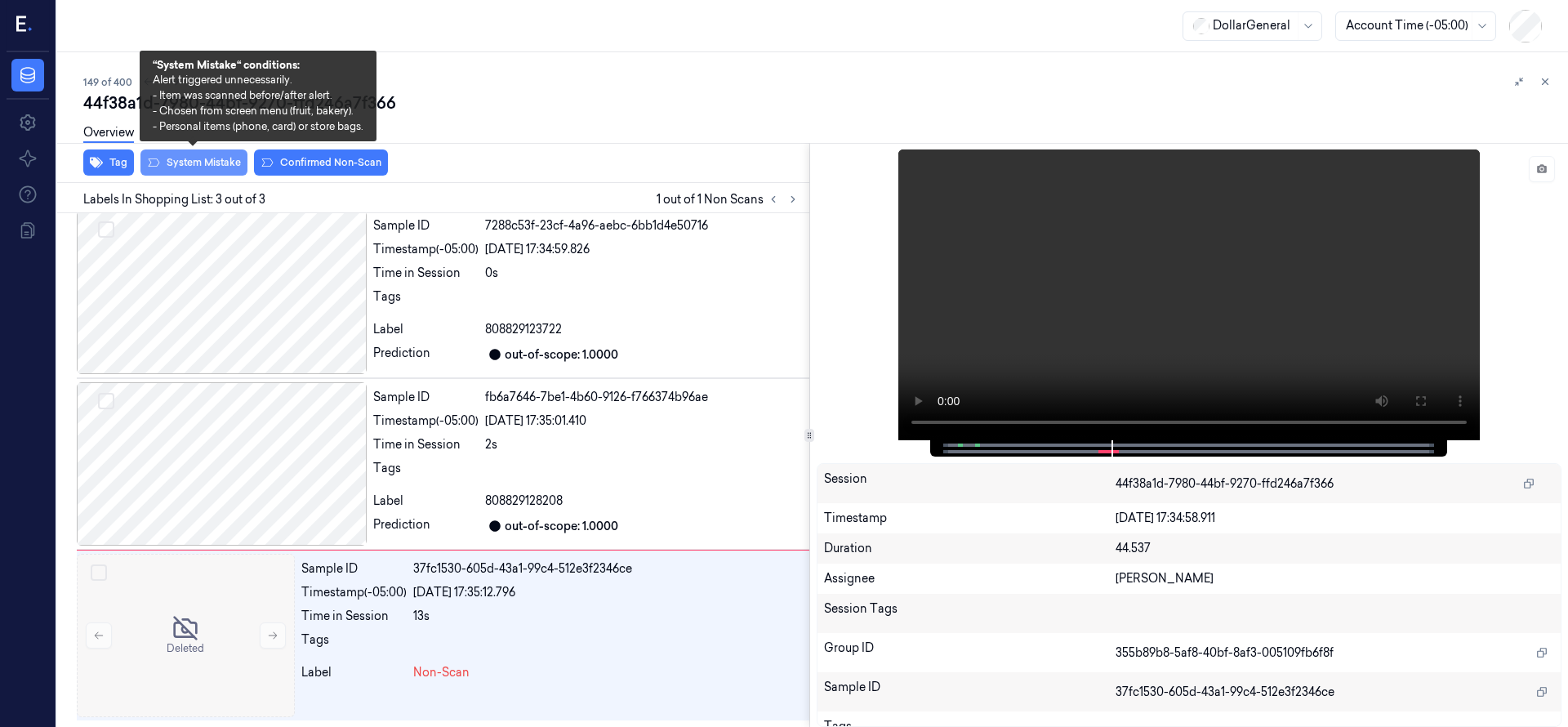
click at [224, 162] on button "System Mistake" at bounding box center [193, 163] width 107 height 26
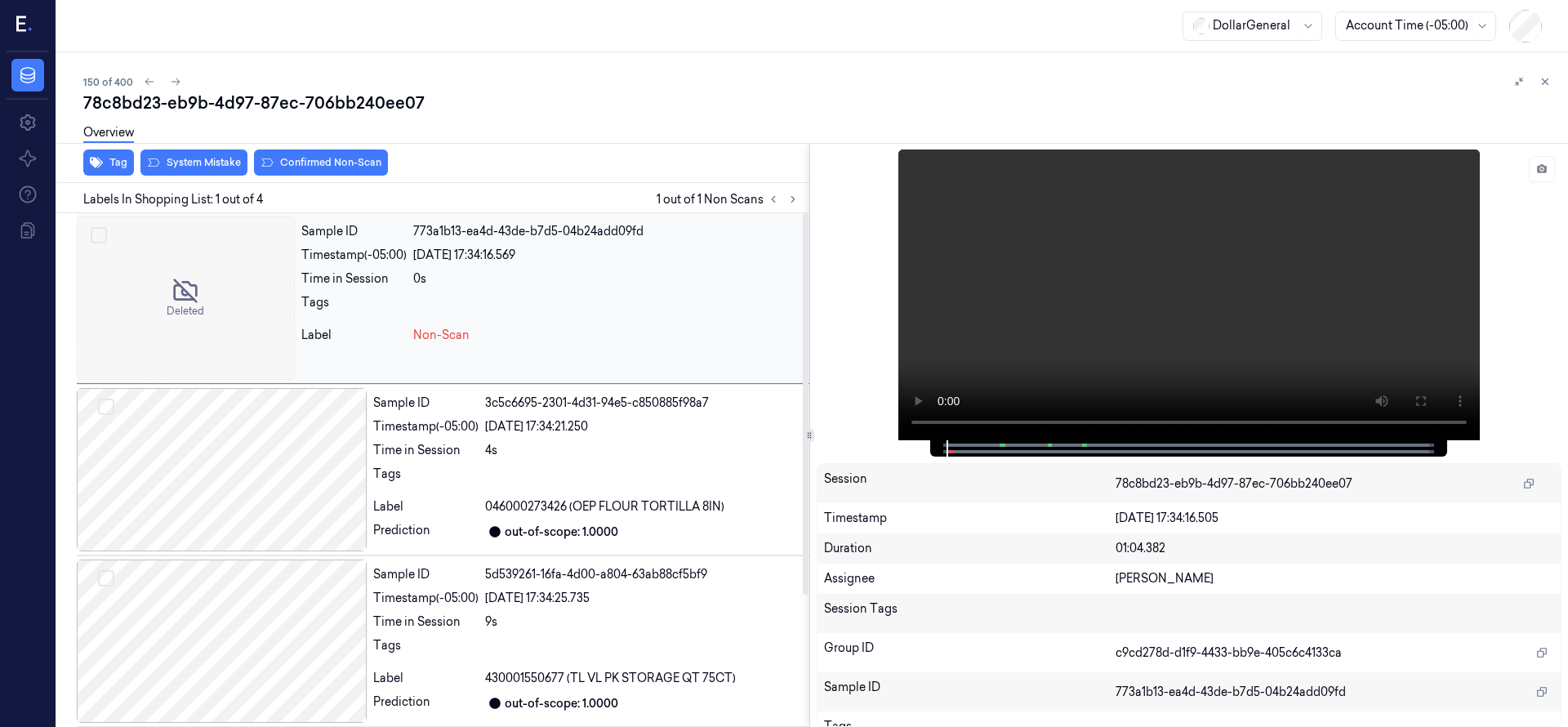
click at [233, 273] on div at bounding box center [186, 299] width 218 height 164
click at [226, 170] on button "System Mistake" at bounding box center [193, 163] width 107 height 26
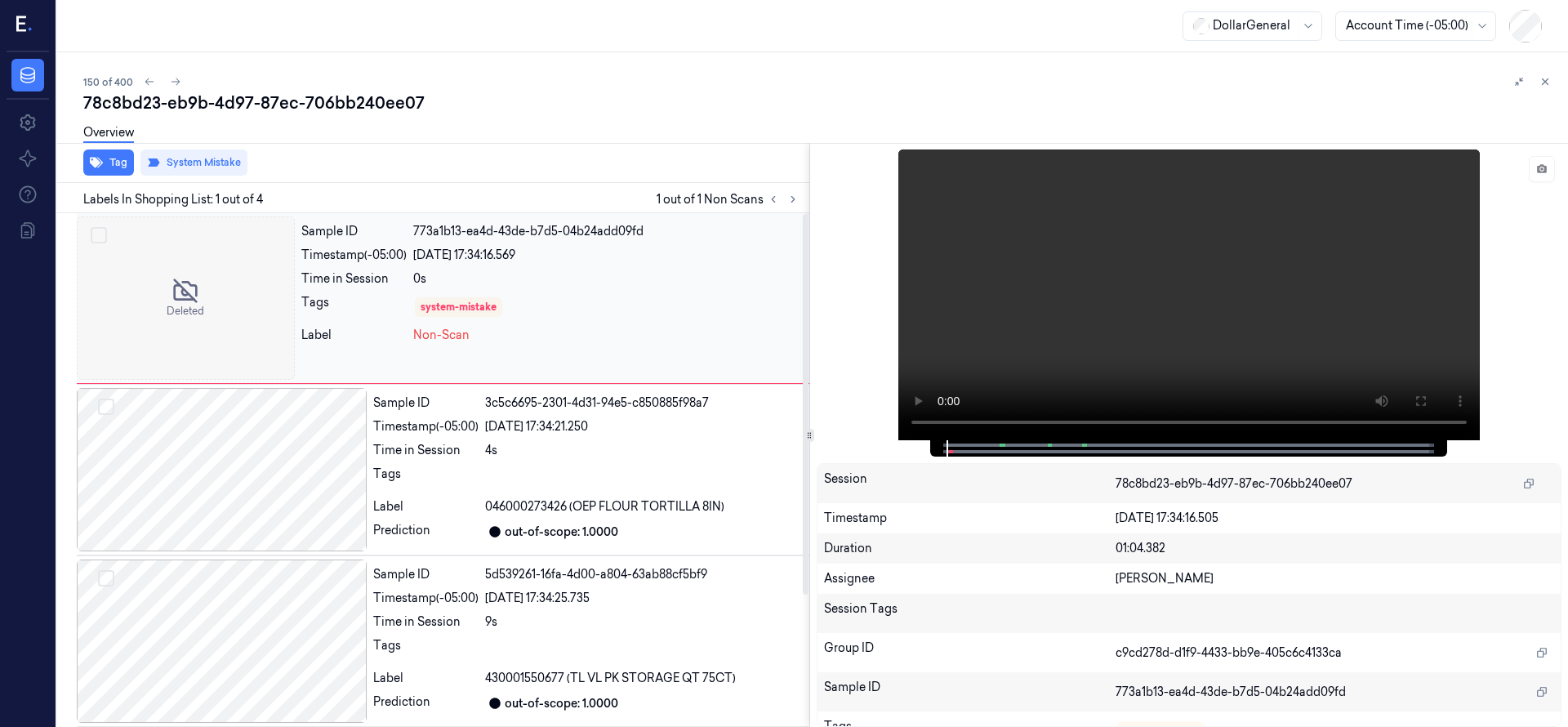
click at [219, 279] on div at bounding box center [186, 299] width 218 height 164
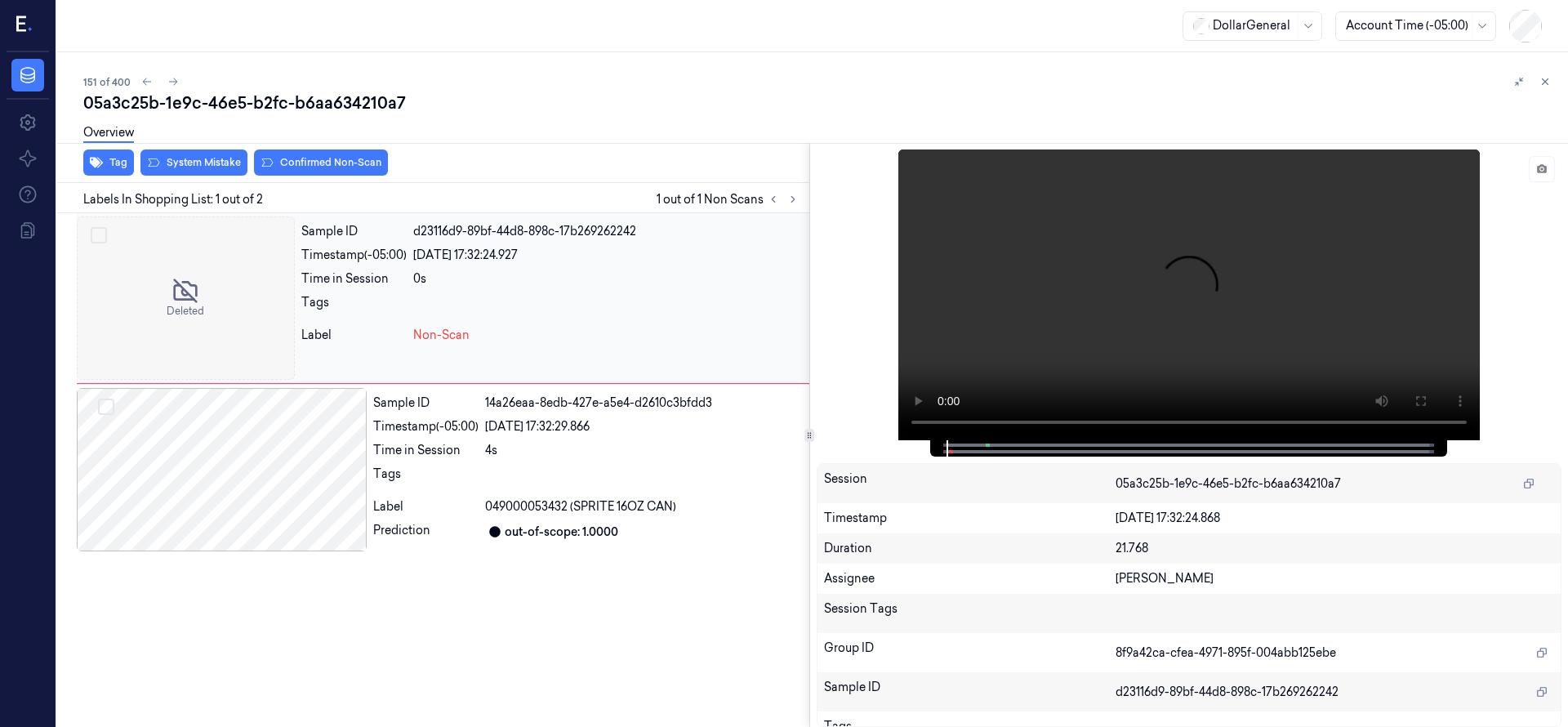
click at [212, 310] on div at bounding box center [186, 299] width 218 height 164
click at [222, 164] on button "System Mistake" at bounding box center [193, 163] width 107 height 26
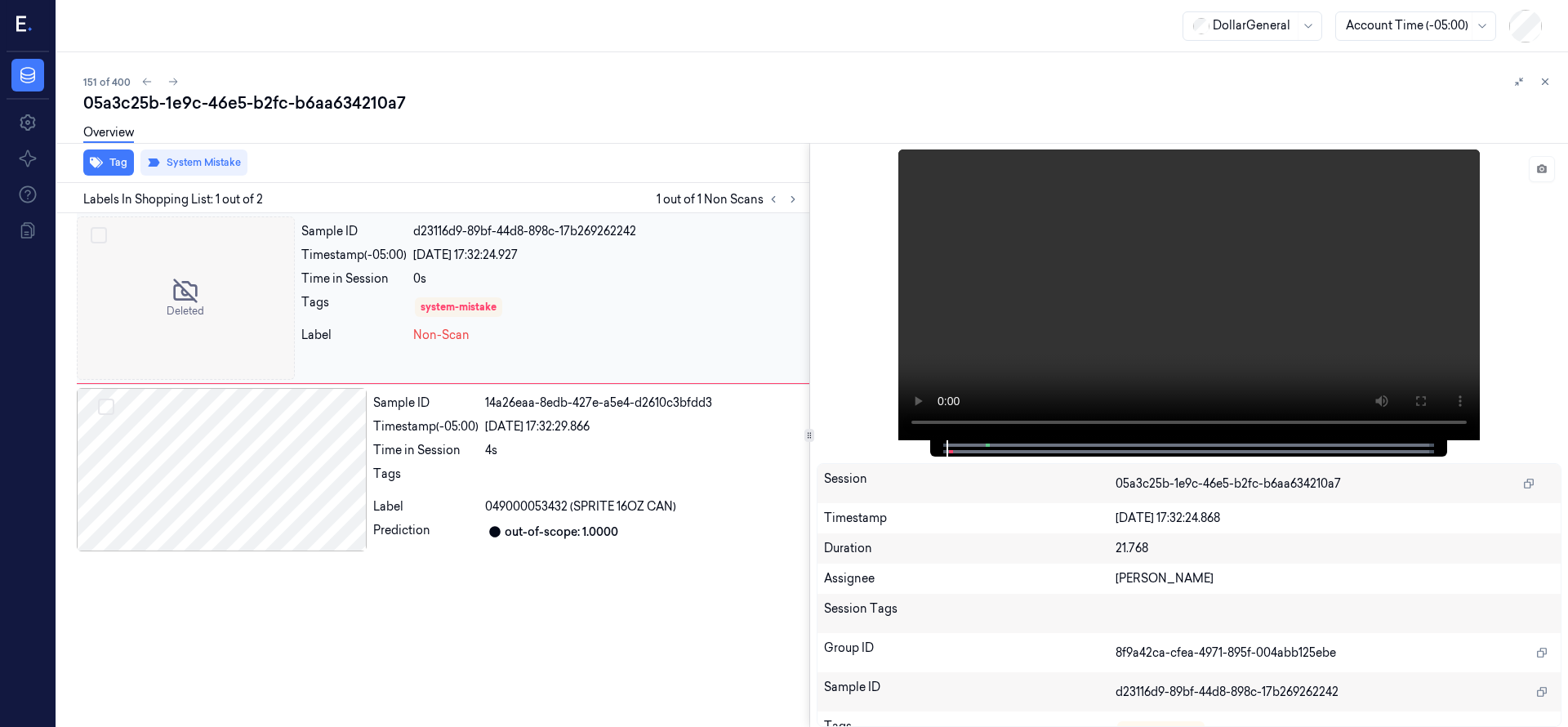
click at [225, 278] on div at bounding box center [186, 299] width 218 height 164
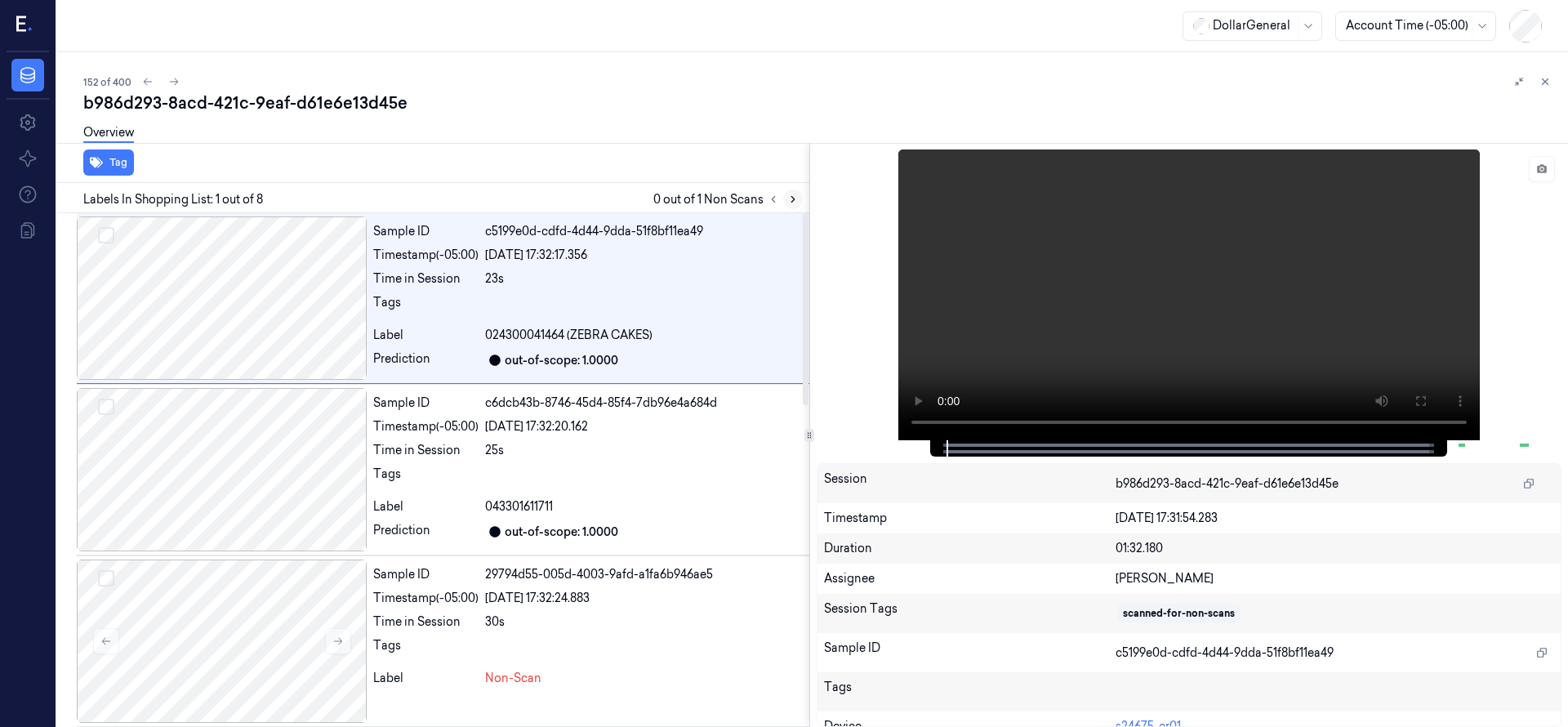
click at [792, 204] on button at bounding box center [793, 199] width 20 height 20
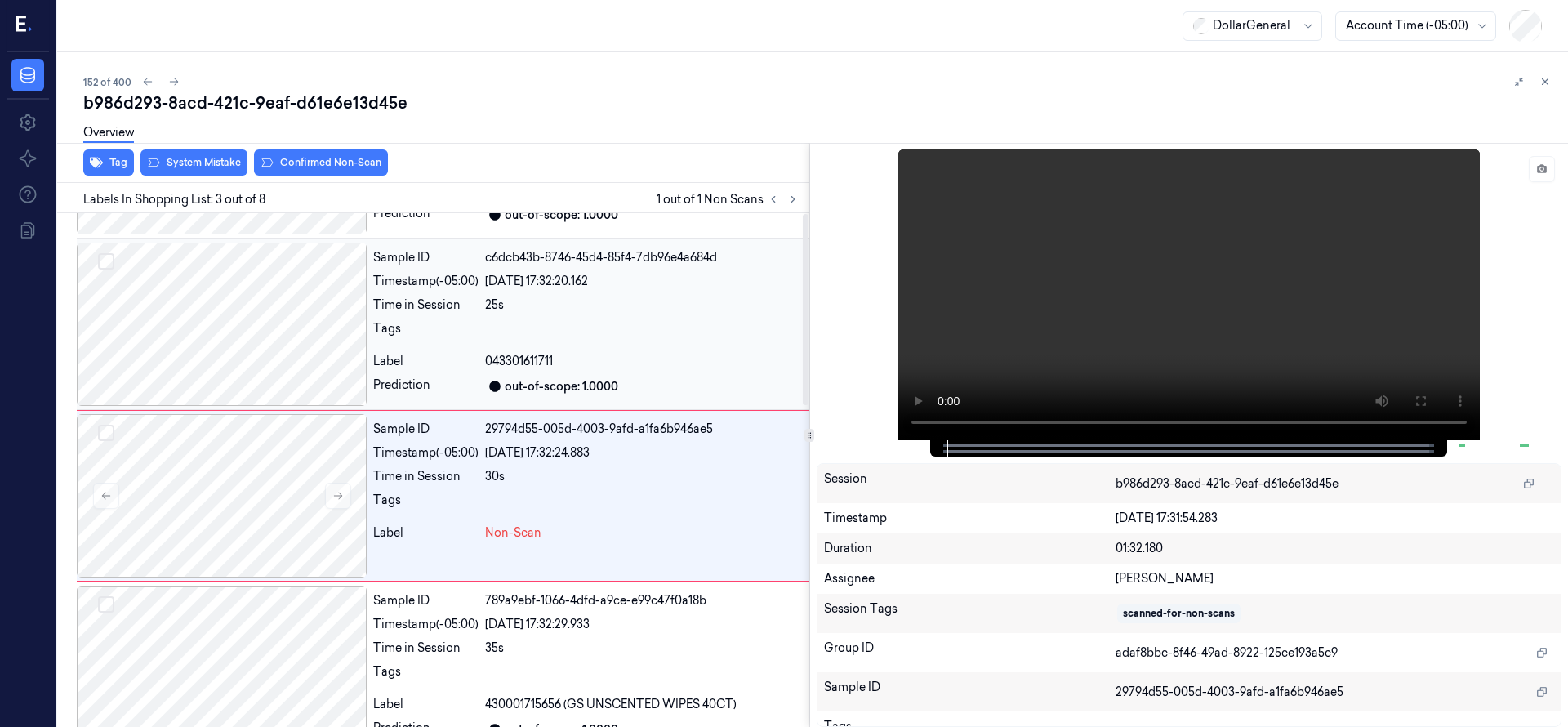
scroll to position [171, 0]
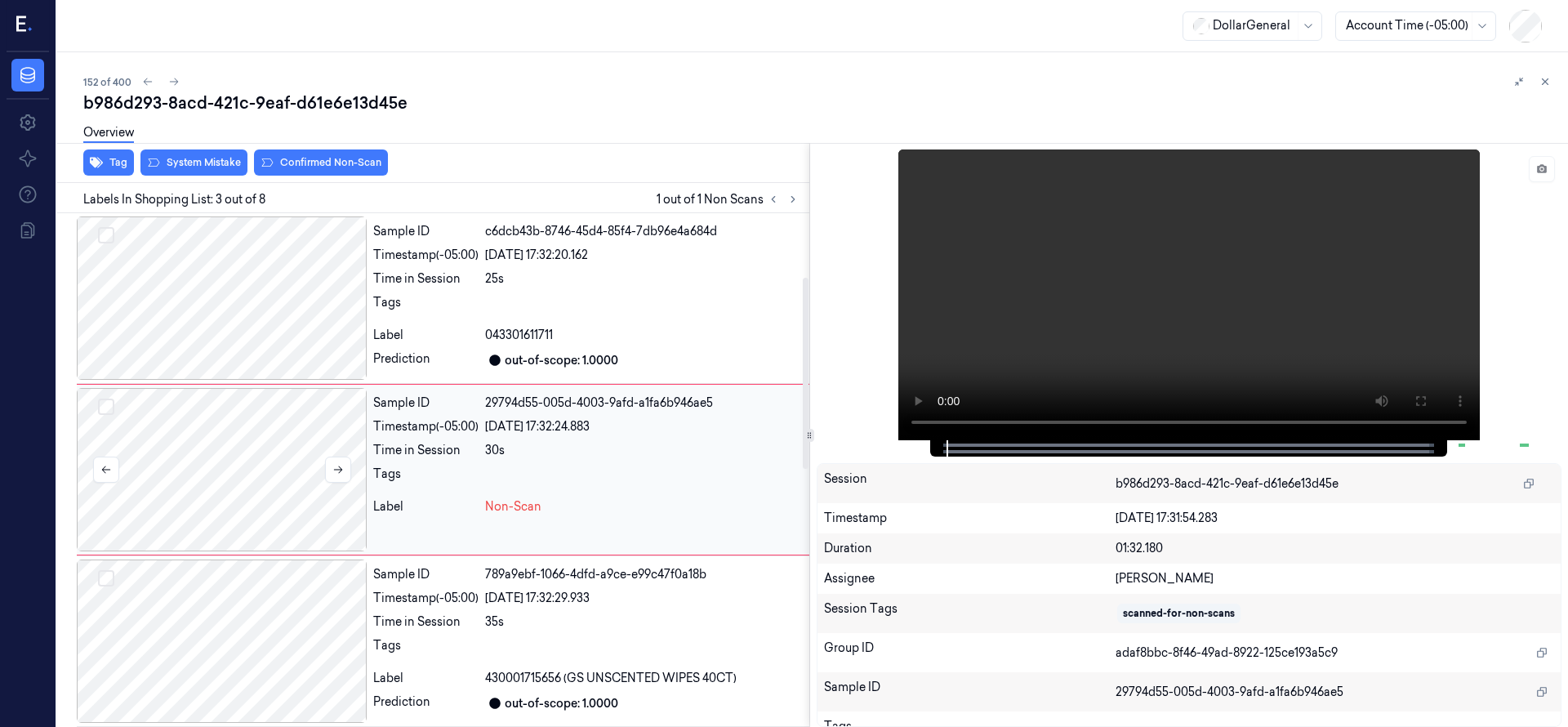
click at [231, 467] on div at bounding box center [222, 470] width 290 height 164
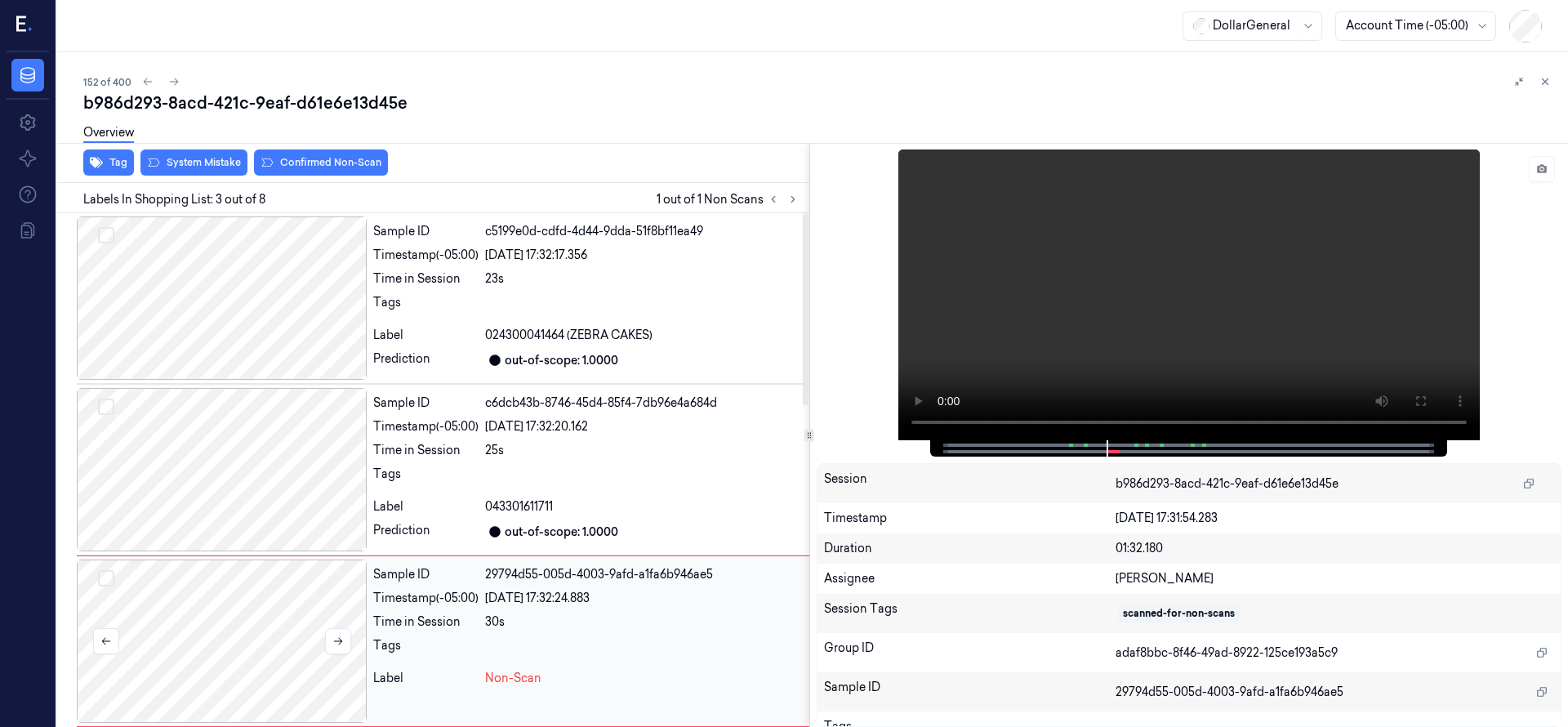
click at [243, 660] on div at bounding box center [222, 642] width 290 height 164
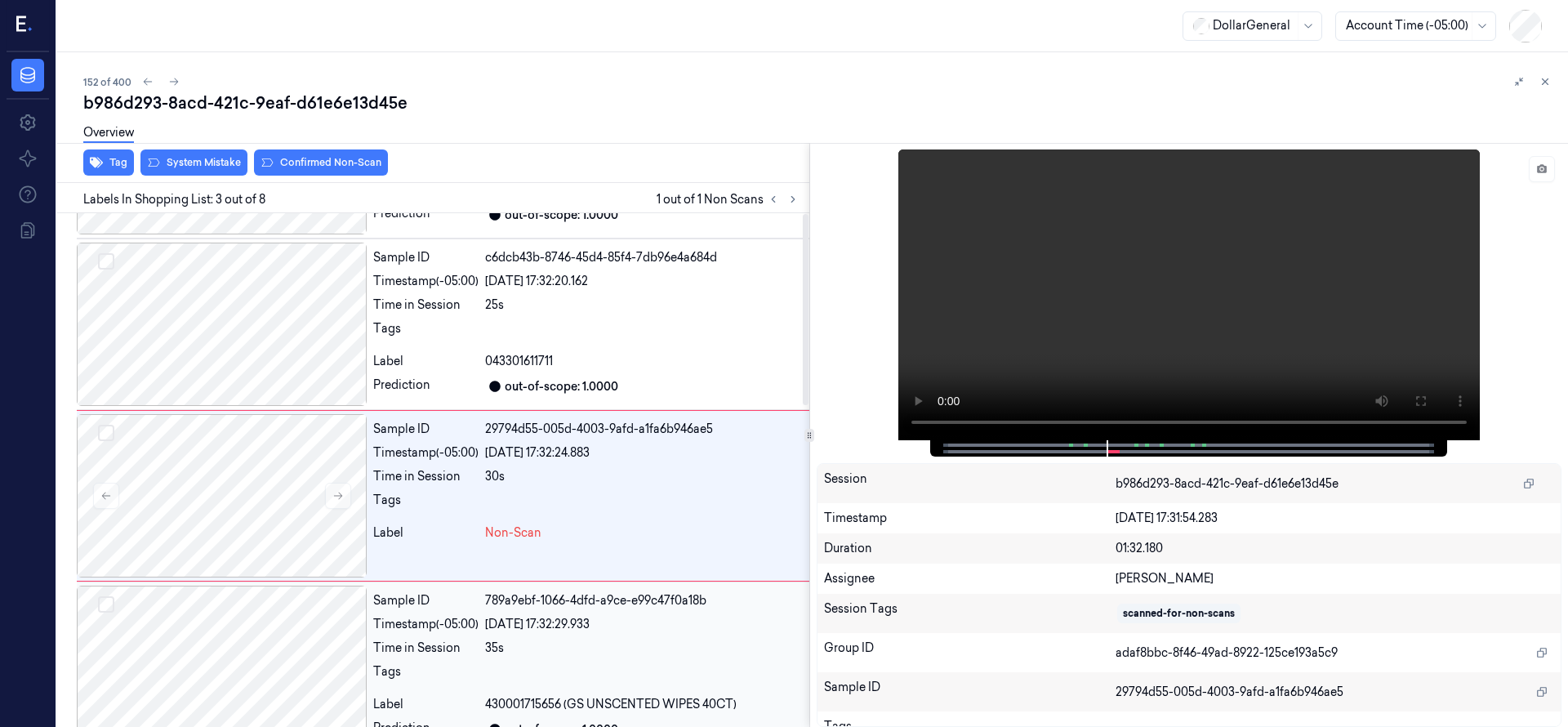
scroll to position [171, 0]
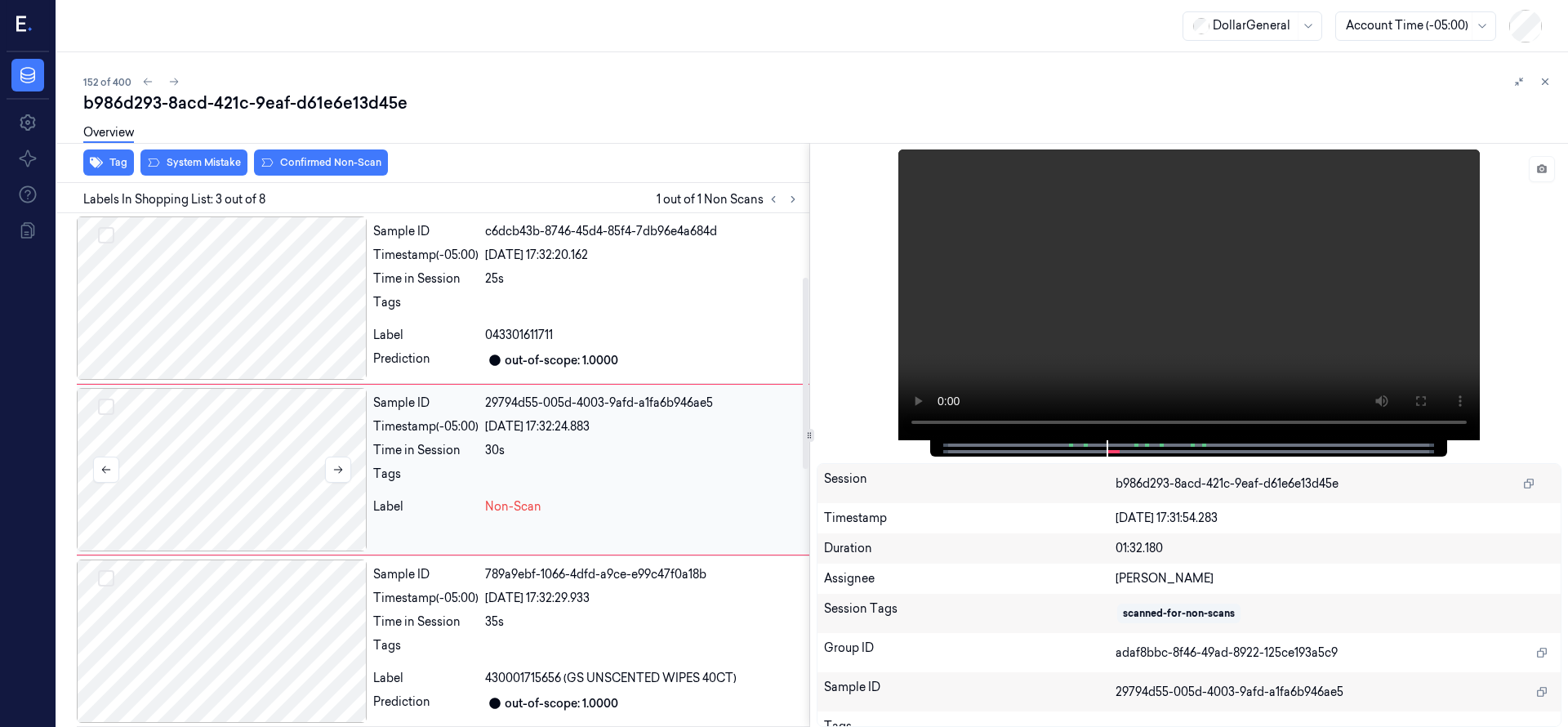
click at [205, 417] on div at bounding box center [222, 470] width 290 height 164
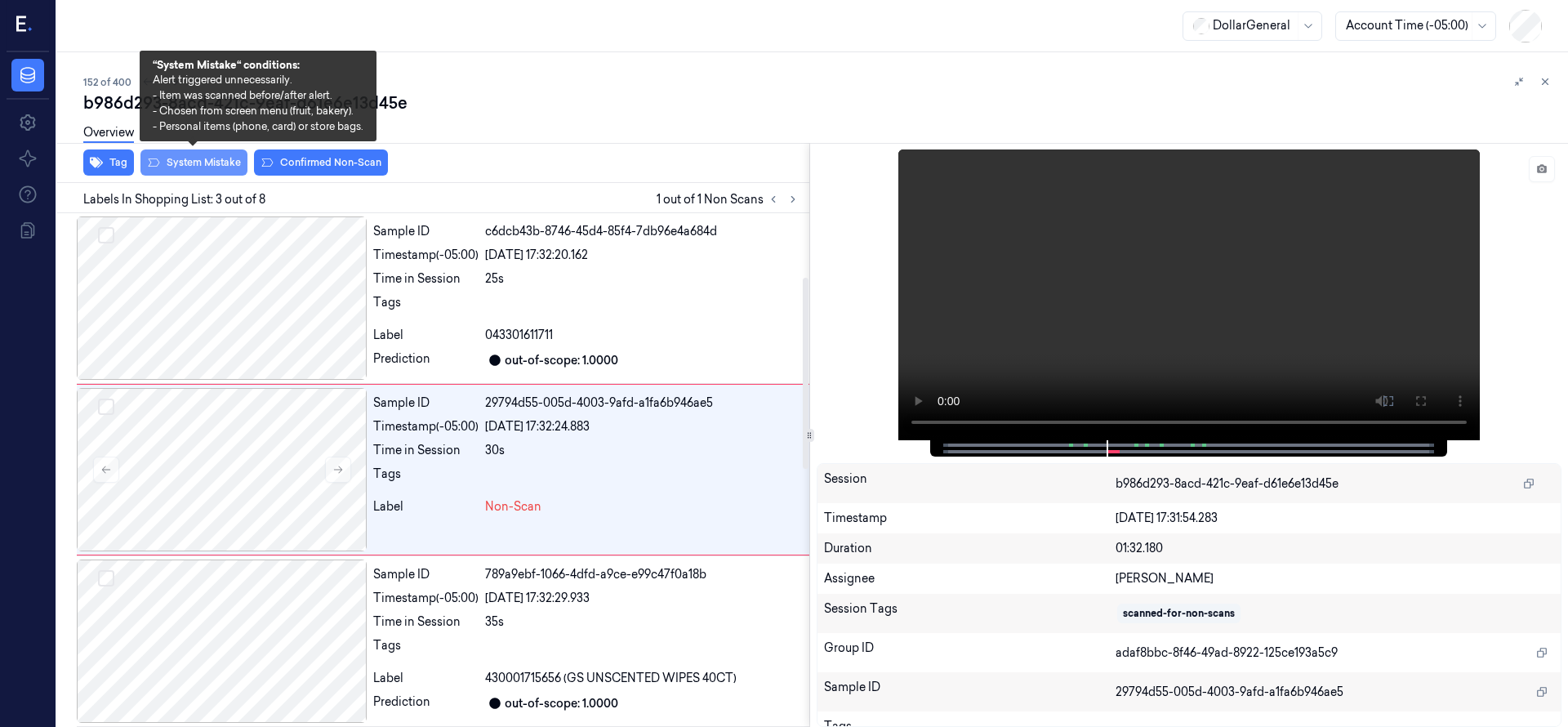
click at [210, 167] on button "System Mistake" at bounding box center [193, 163] width 107 height 26
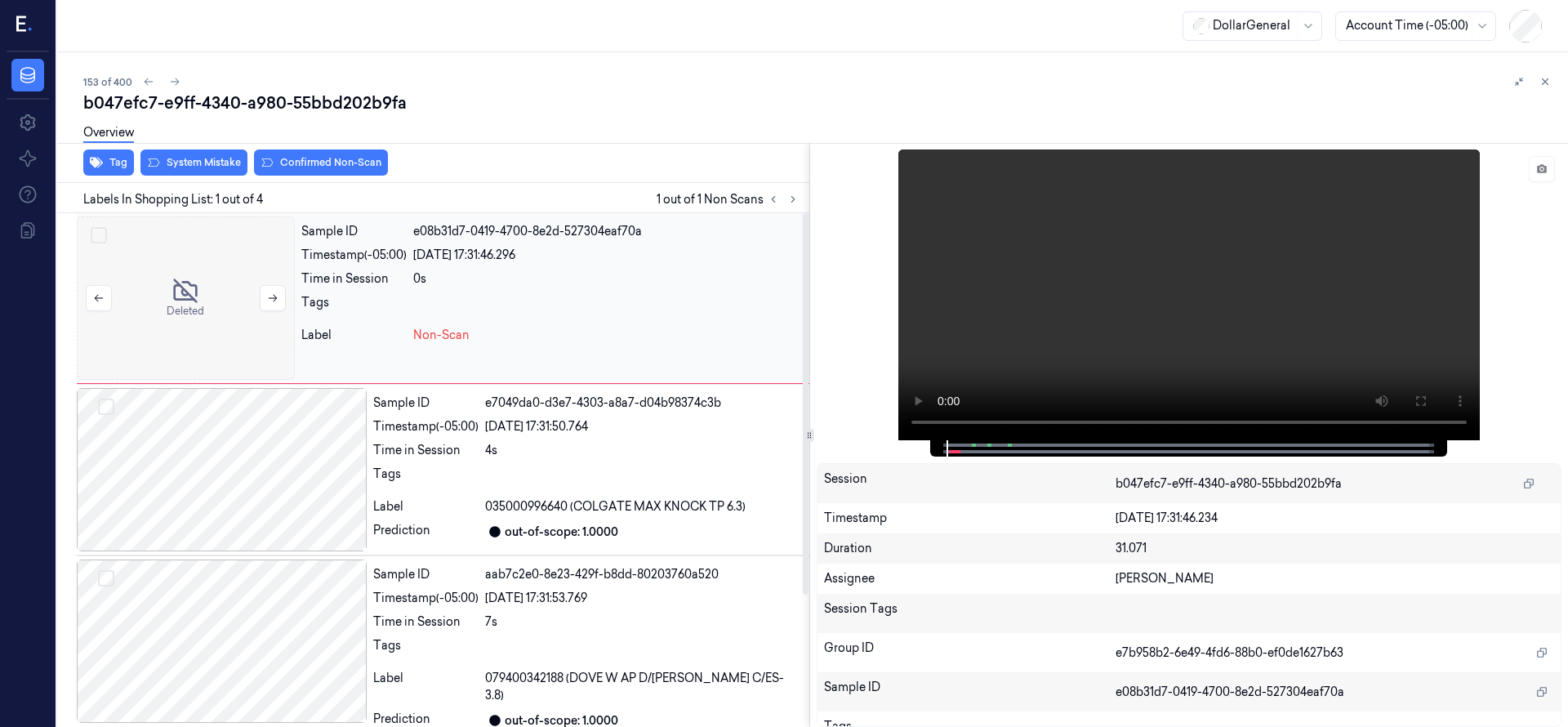
click at [144, 307] on div at bounding box center [186, 299] width 218 height 164
click at [188, 165] on button "System Mistake" at bounding box center [193, 163] width 107 height 26
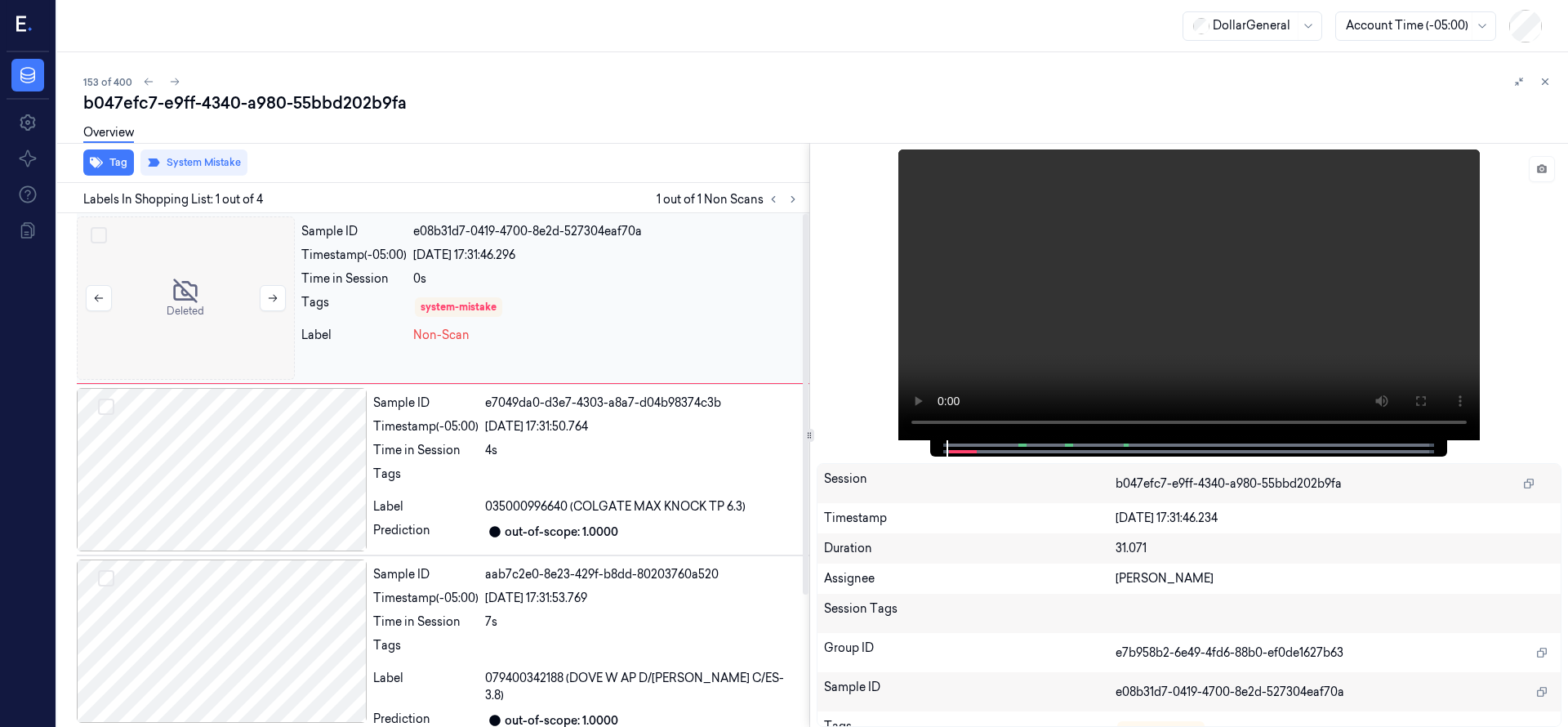
click at [209, 305] on div at bounding box center [186, 299] width 218 height 164
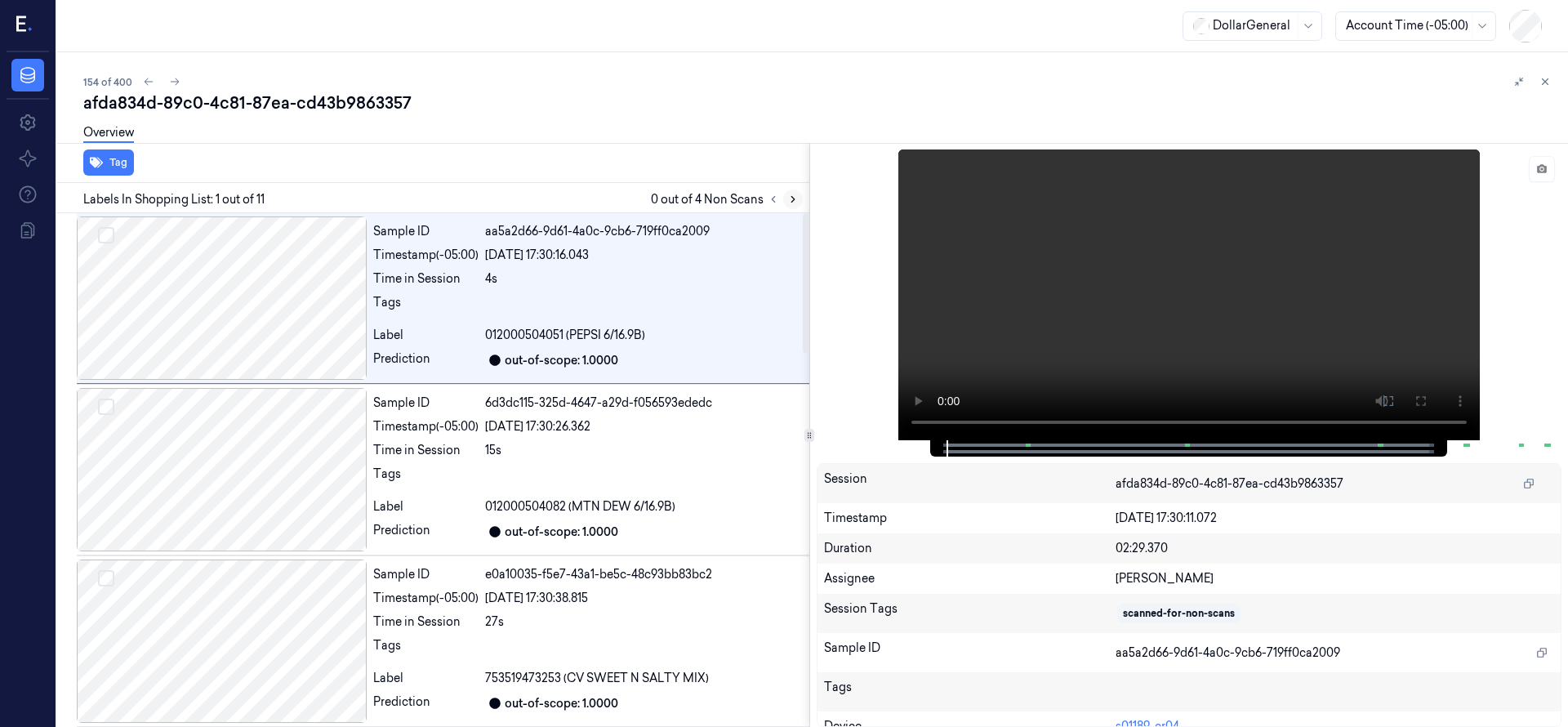
click at [791, 202] on icon at bounding box center [793, 199] width 12 height 12
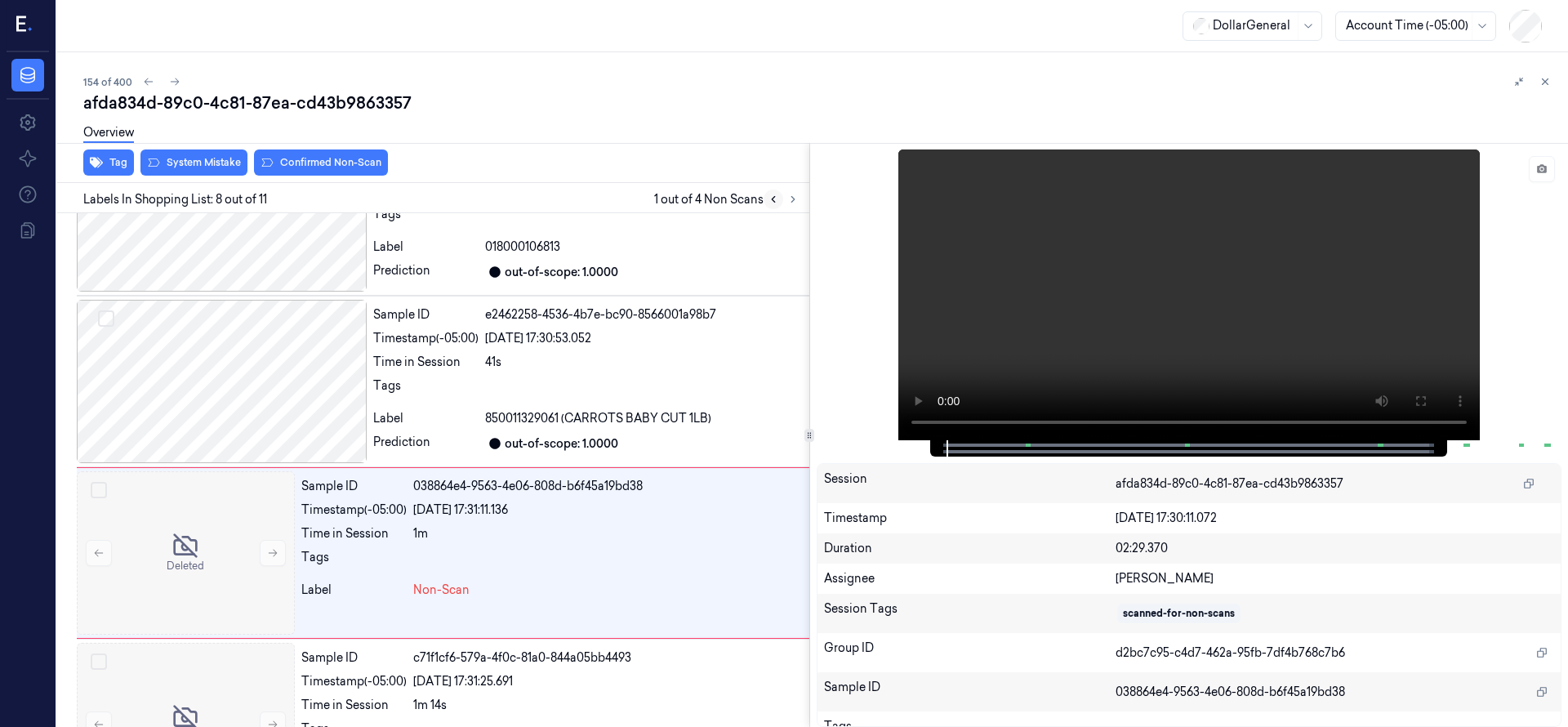
scroll to position [1030, 0]
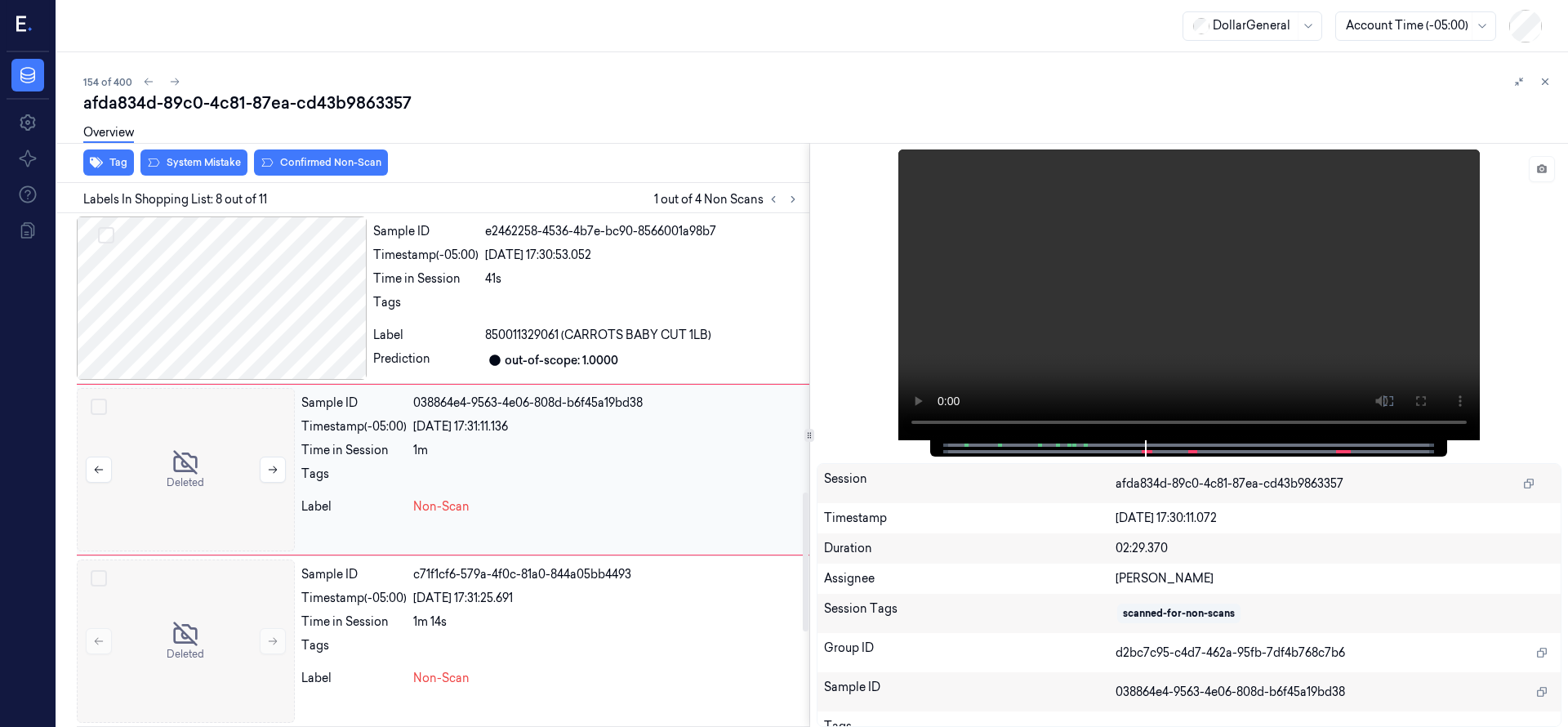
click at [164, 489] on div at bounding box center [186, 470] width 218 height 164
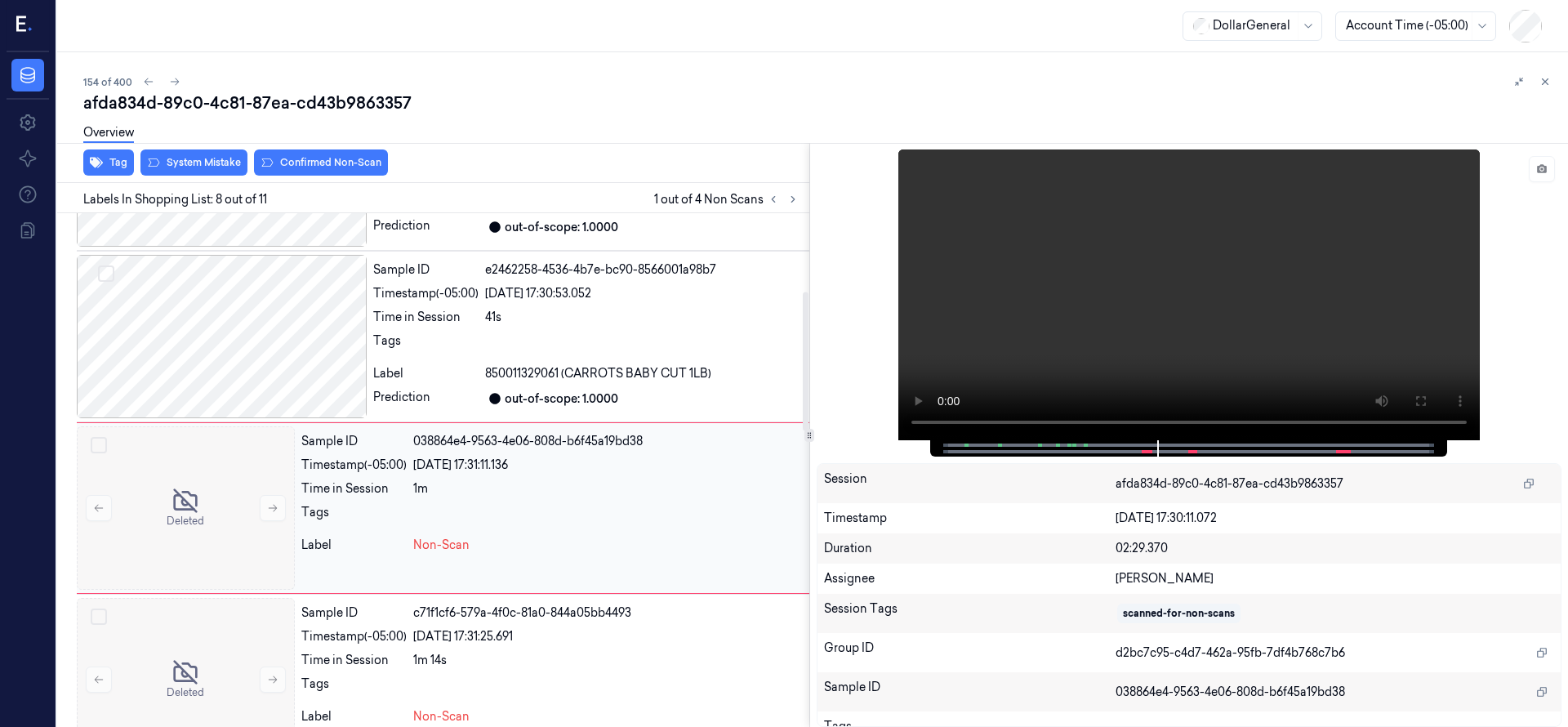
scroll to position [1378, 0]
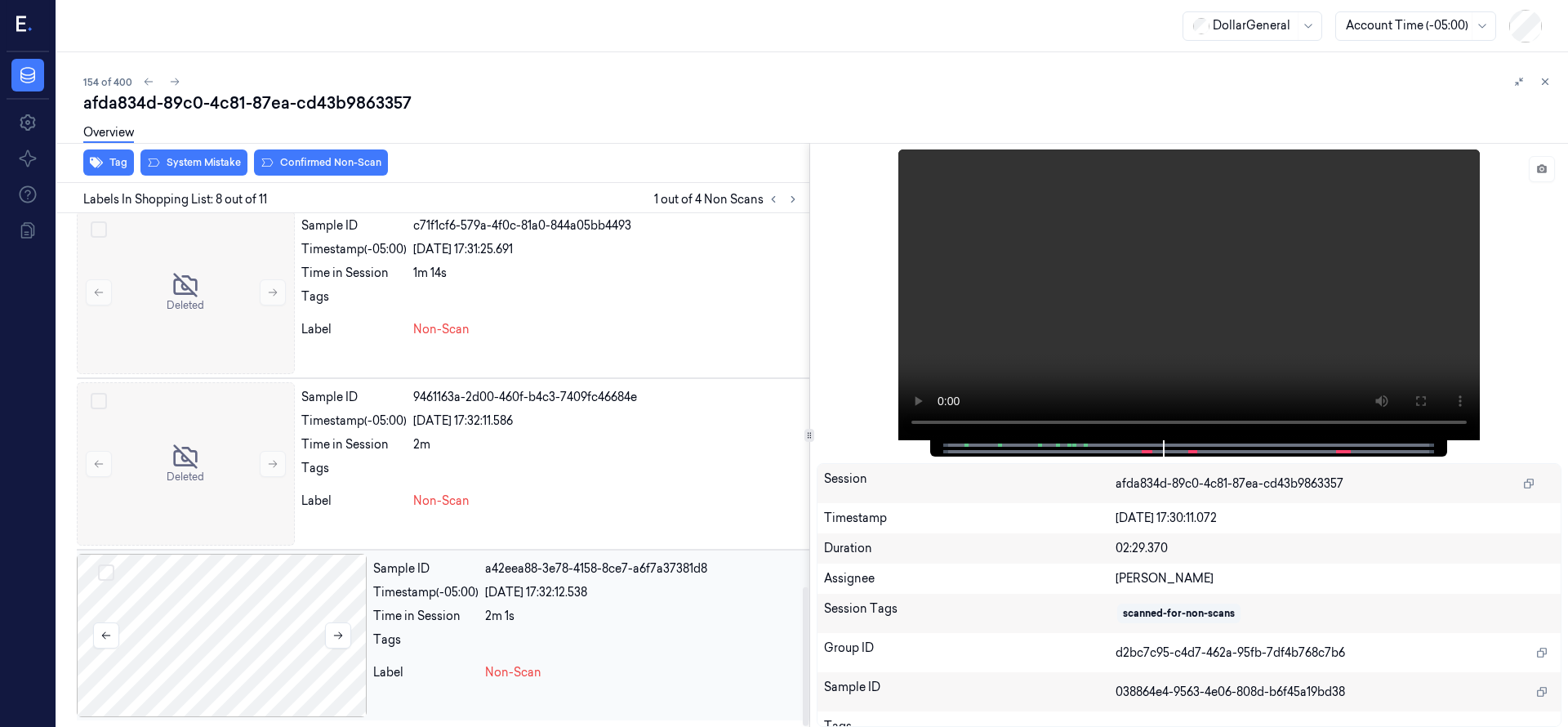
click at [283, 601] on div at bounding box center [222, 636] width 290 height 164
click at [104, 227] on button "Select row" at bounding box center [99, 230] width 17 height 17
click at [100, 400] on button "Select row" at bounding box center [99, 401] width 17 height 17
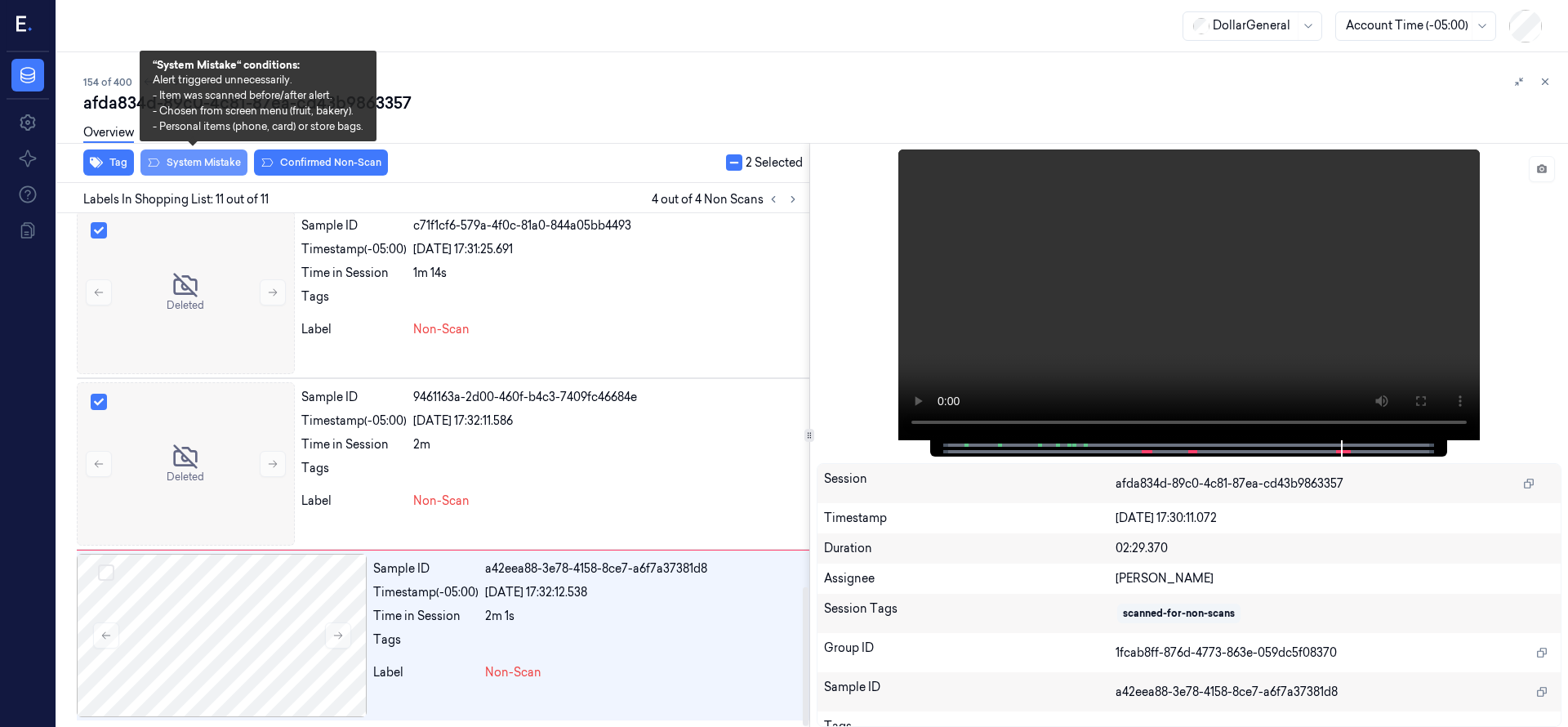
click at [209, 159] on button "System Mistake" at bounding box center [193, 163] width 107 height 26
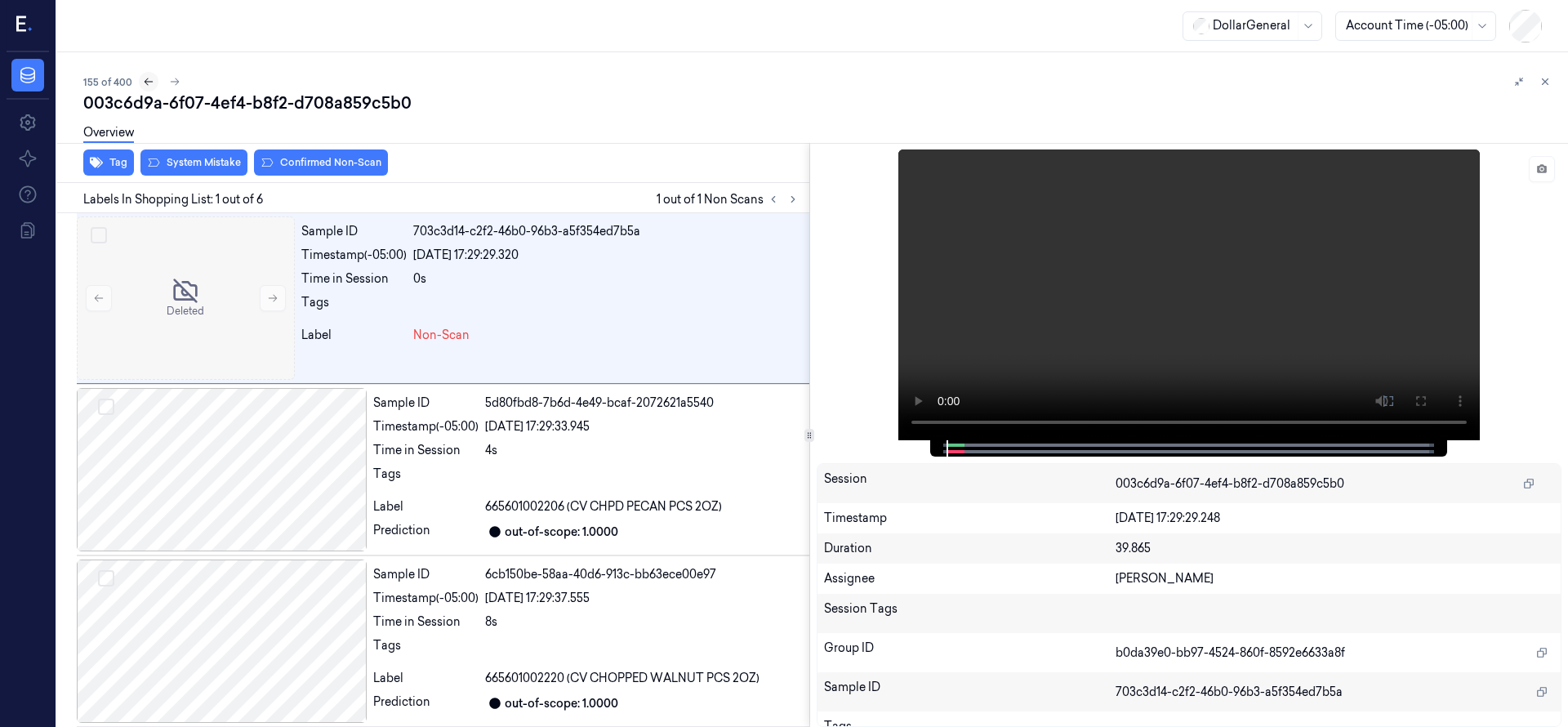
click at [150, 78] on icon at bounding box center [149, 82] width 12 height 12
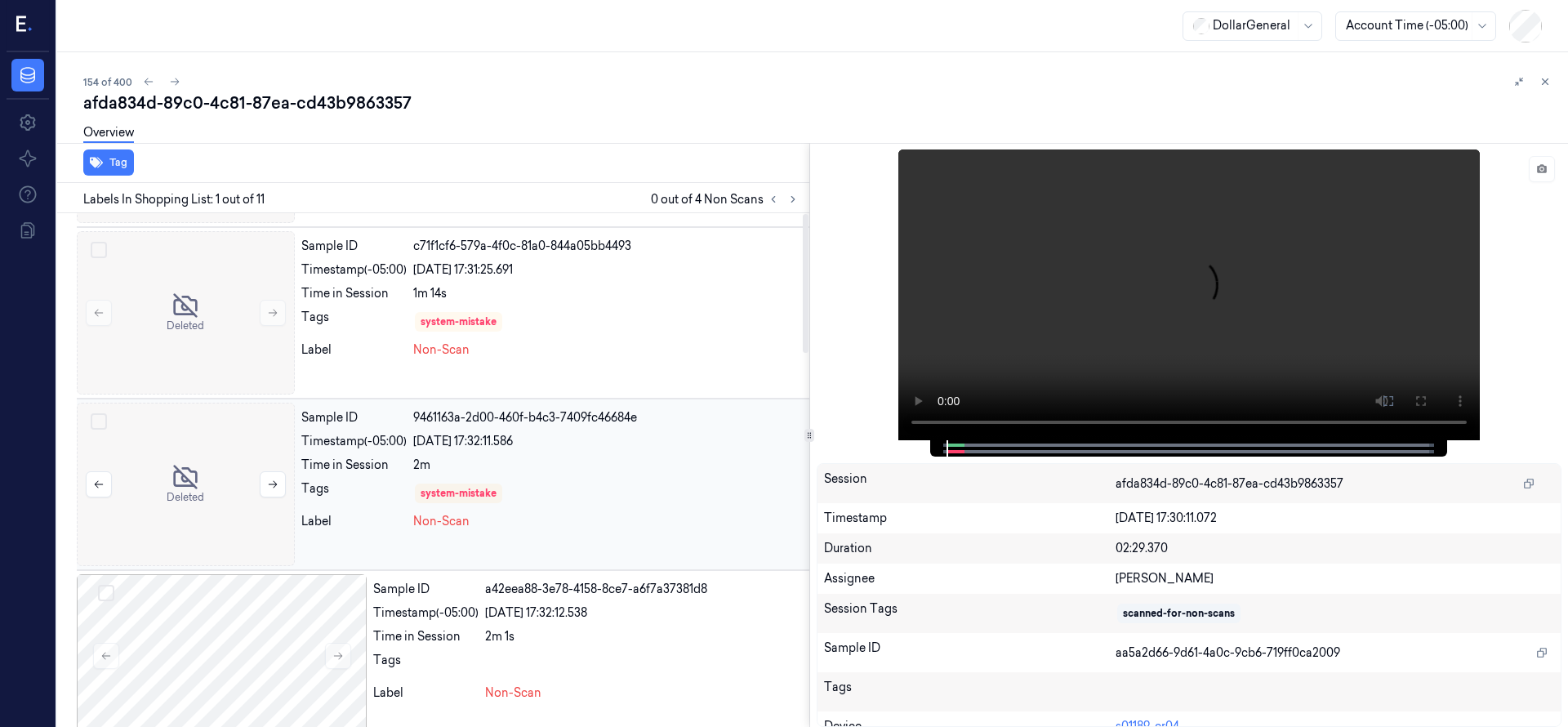
scroll to position [1378, 0]
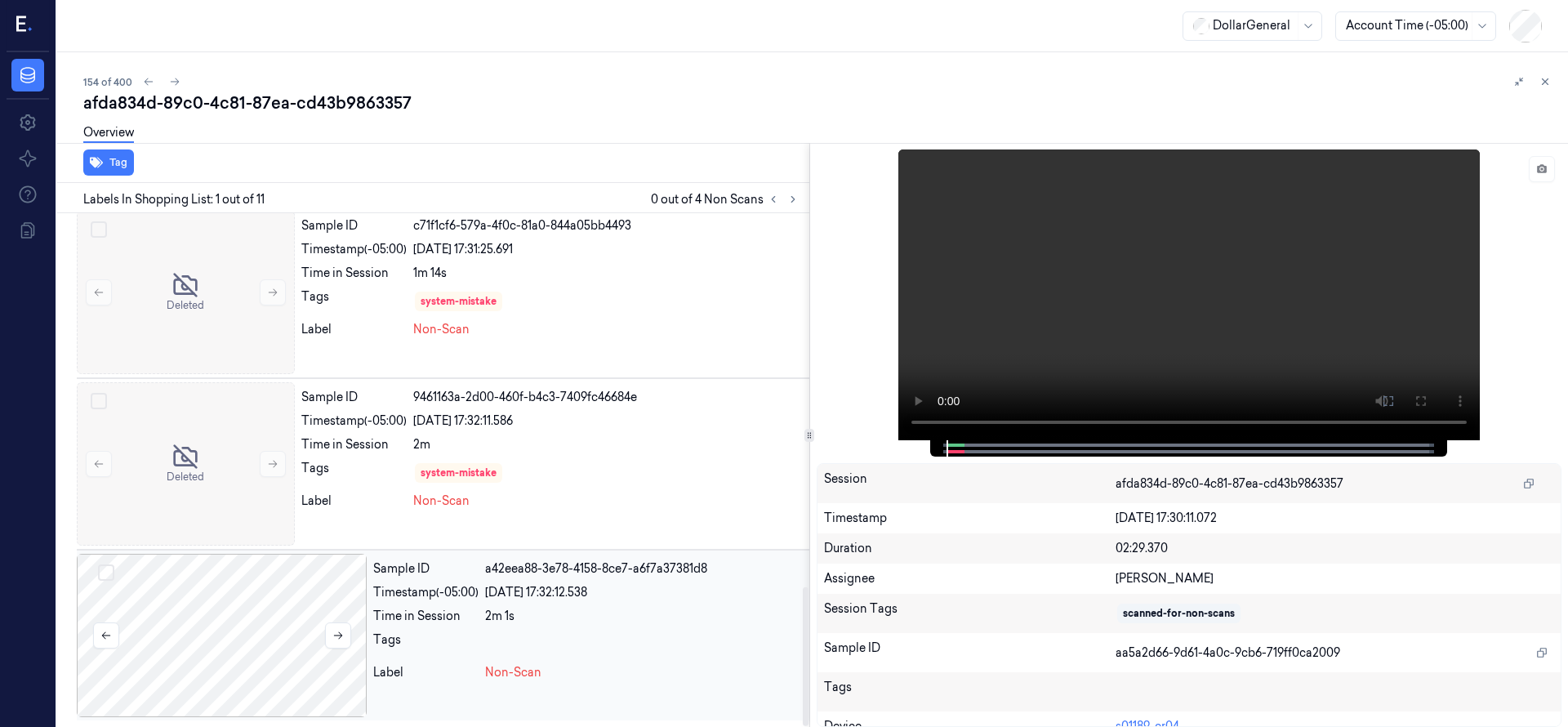
click at [236, 634] on div at bounding box center [222, 636] width 290 height 164
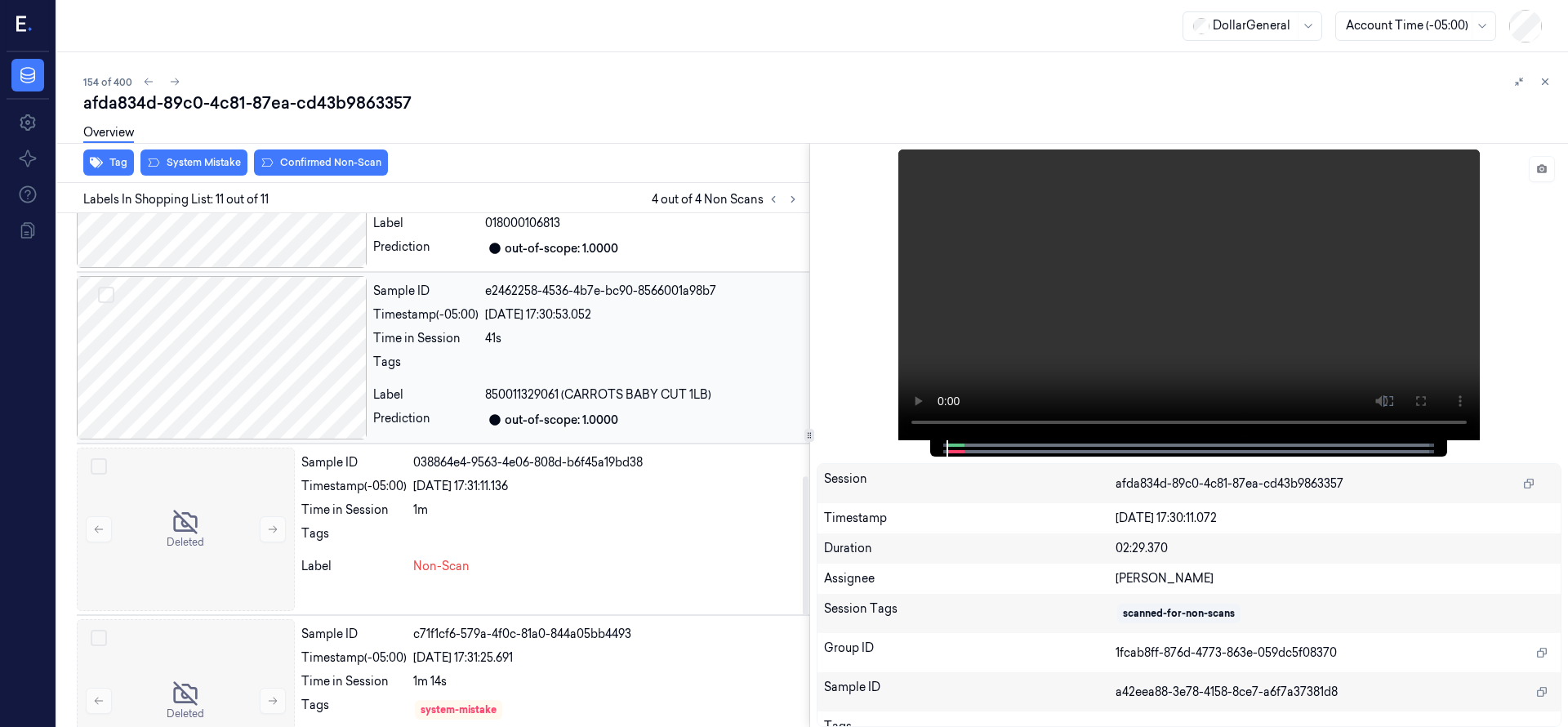
click at [224, 388] on div at bounding box center [222, 358] width 290 height 164
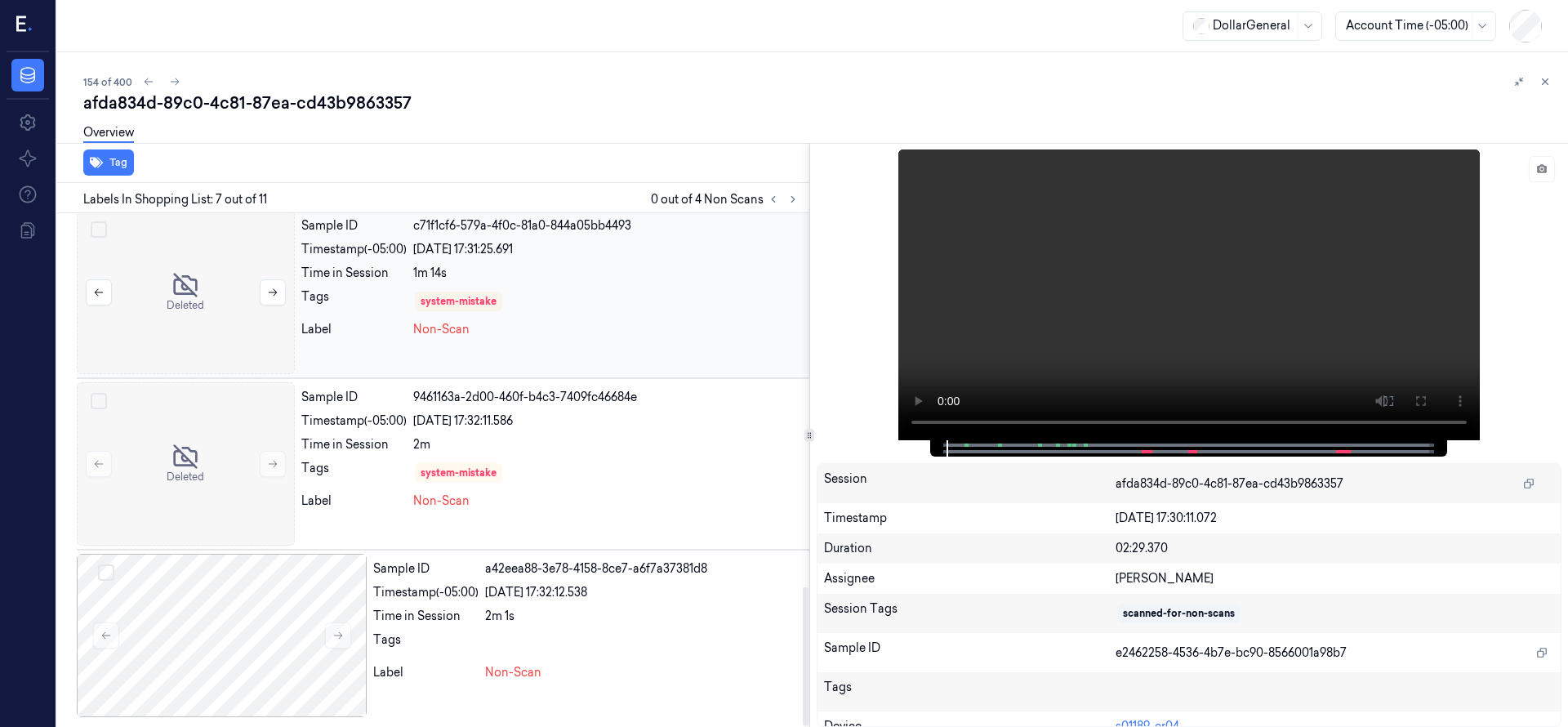
click at [212, 278] on div at bounding box center [186, 293] width 218 height 164
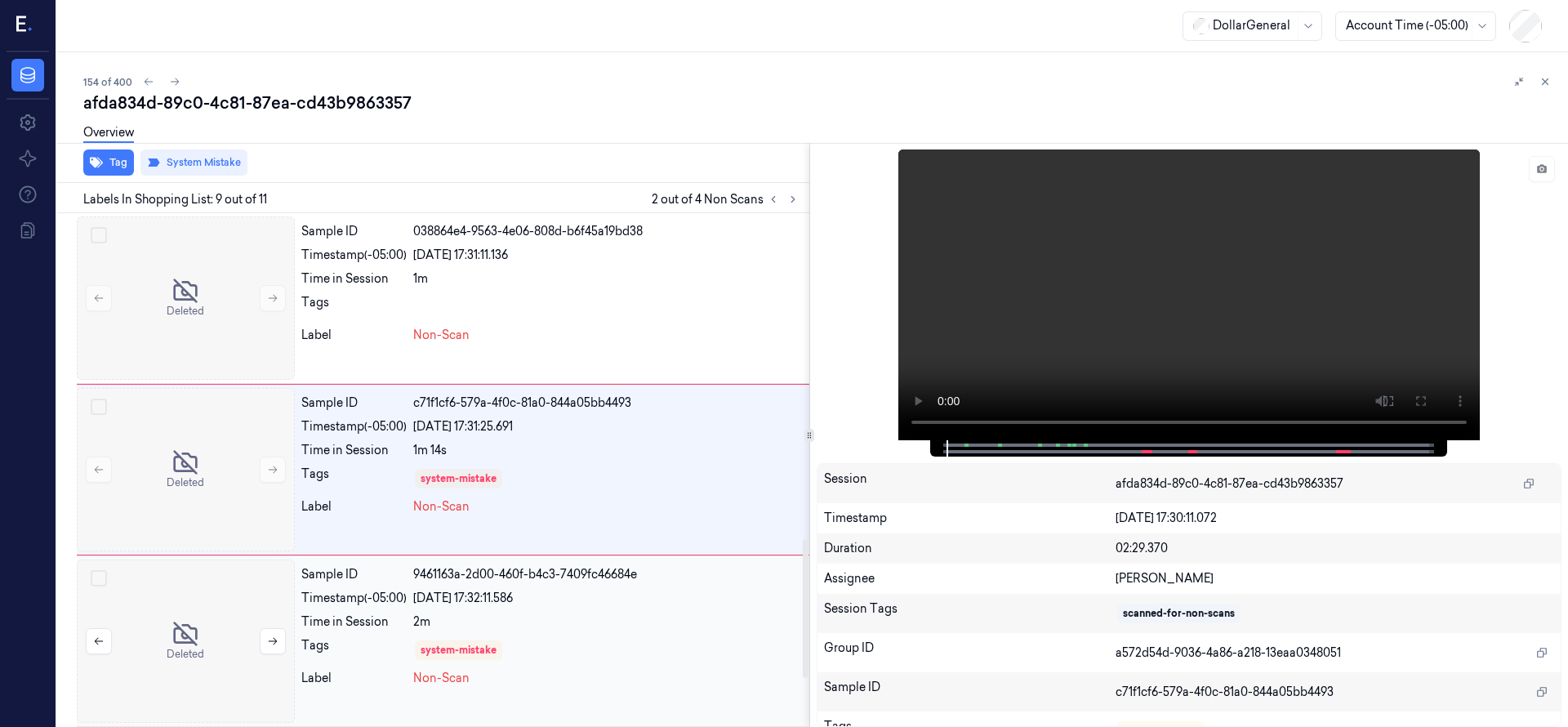
click at [203, 572] on div at bounding box center [186, 642] width 218 height 164
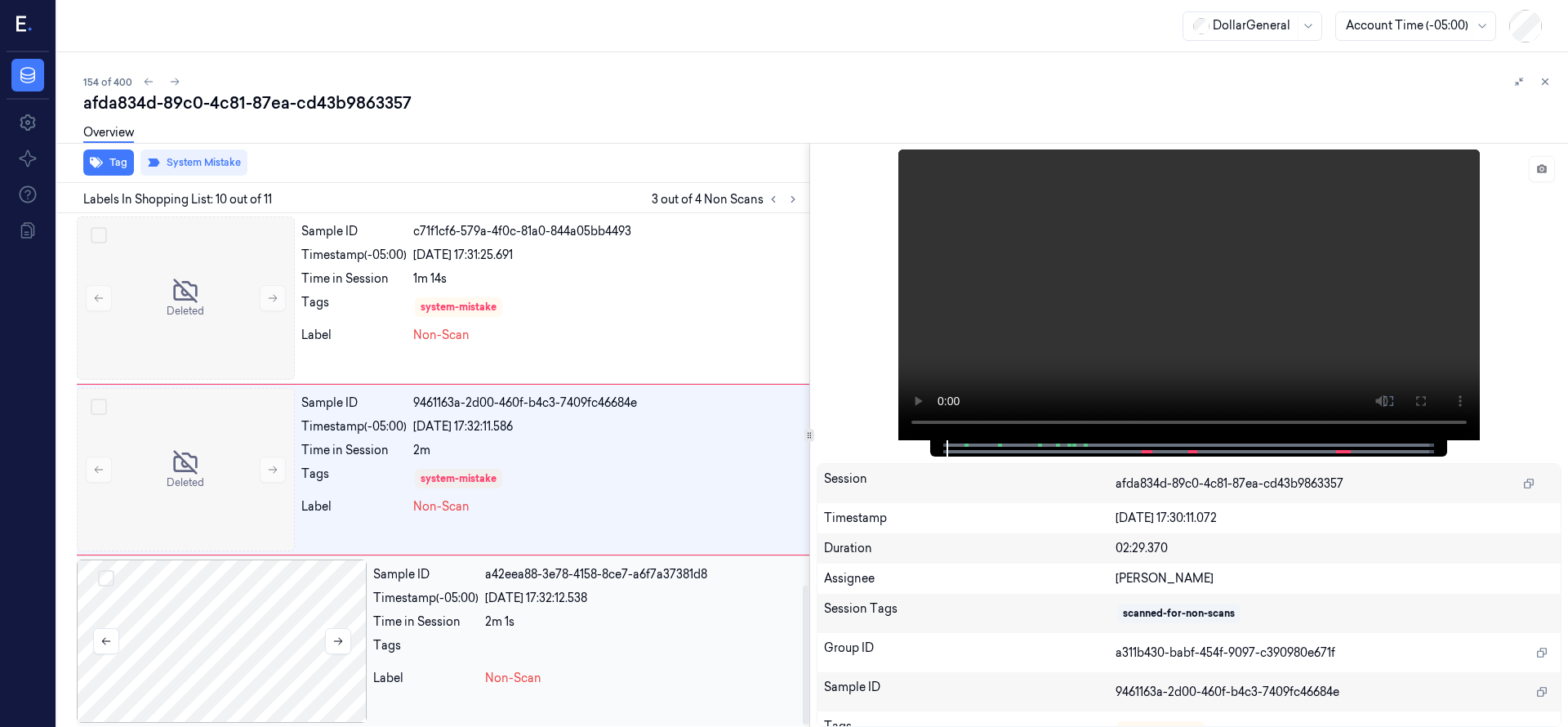
click at [249, 619] on div at bounding box center [222, 642] width 290 height 164
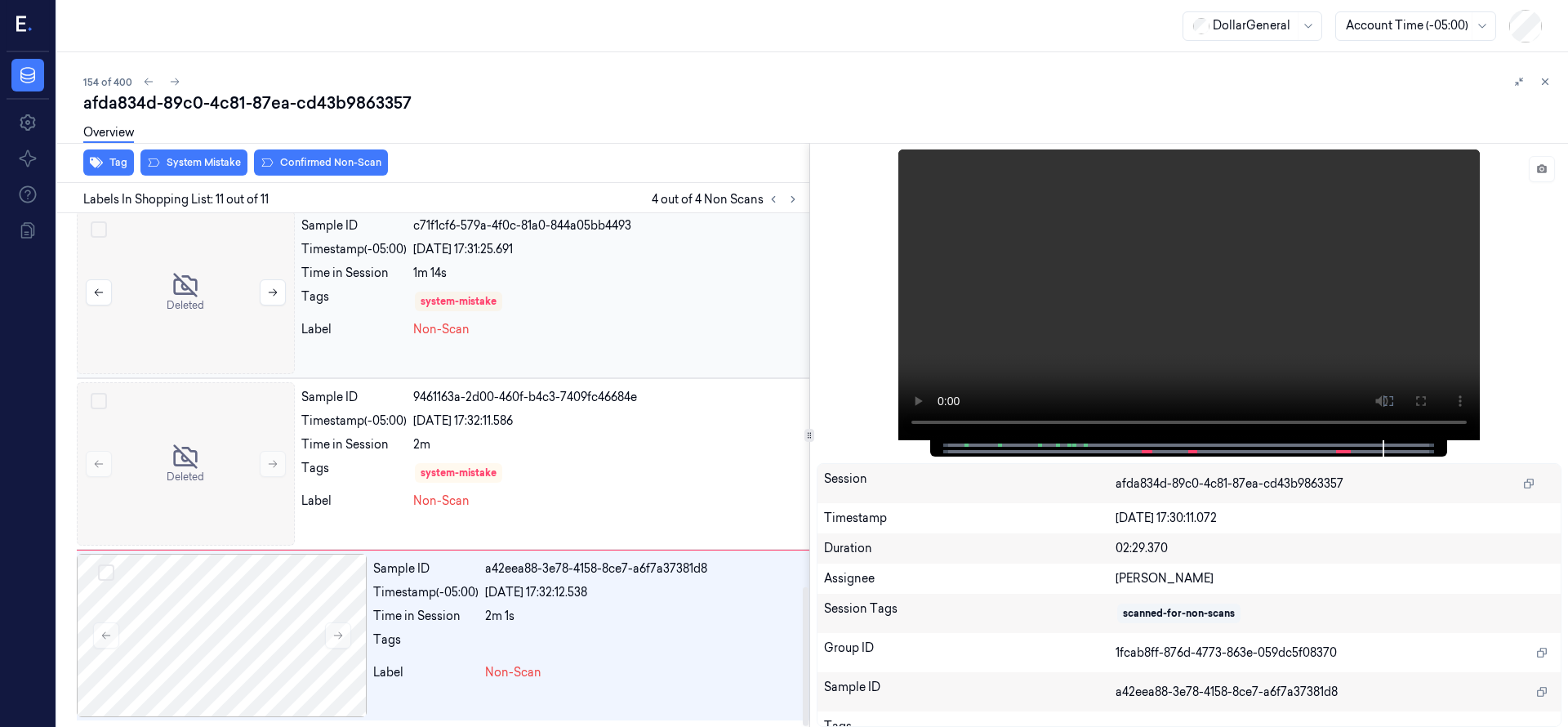
click at [100, 231] on button "Select row" at bounding box center [99, 230] width 17 height 17
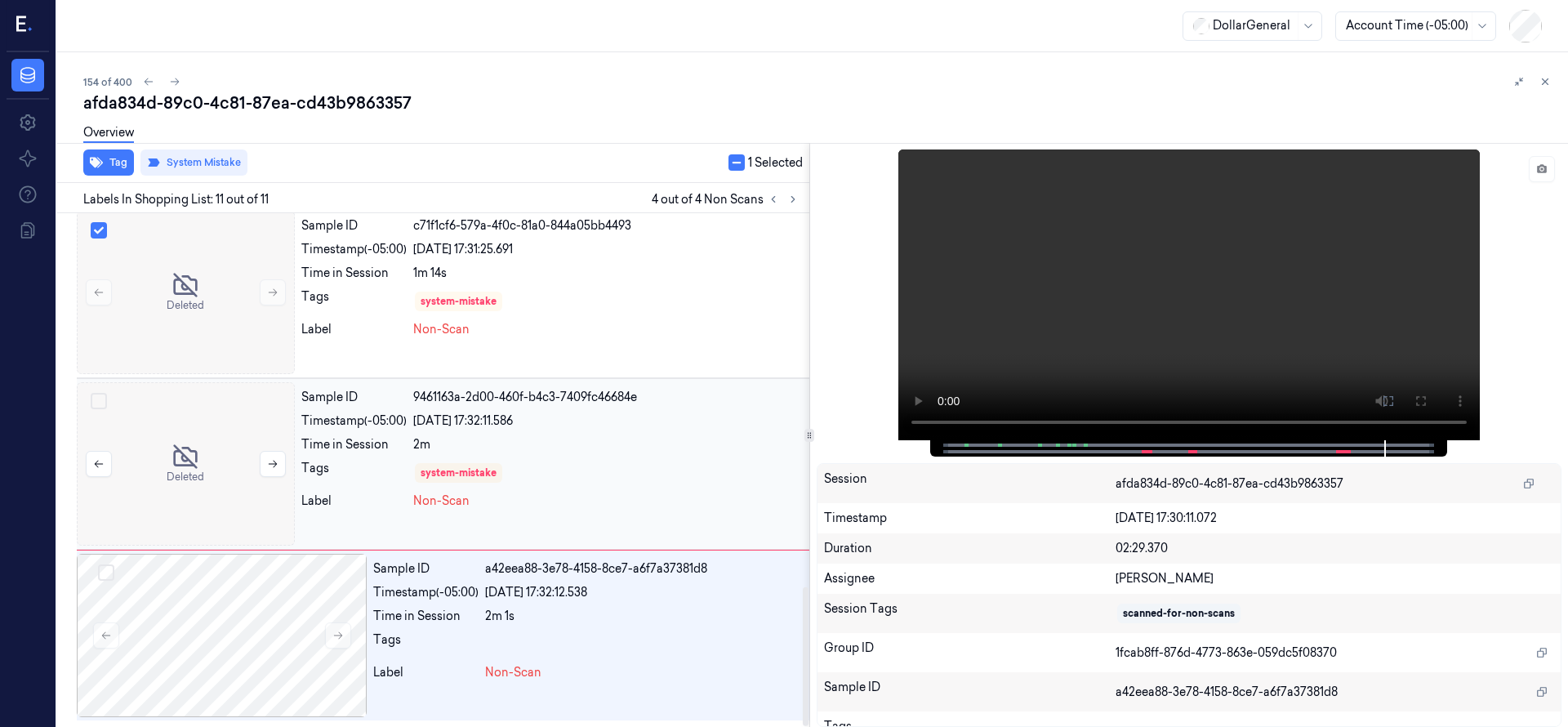
drag, startPoint x: 100, startPoint y: 396, endPoint x: 99, endPoint y: 482, distance: 86.0
click at [100, 396] on button "Select row" at bounding box center [99, 401] width 17 height 17
click at [106, 578] on button "Select row" at bounding box center [107, 573] width 17 height 17
click at [194, 165] on button "System Mistake" at bounding box center [193, 163] width 107 height 26
click at [100, 406] on button "Select row" at bounding box center [99, 402] width 17 height 17
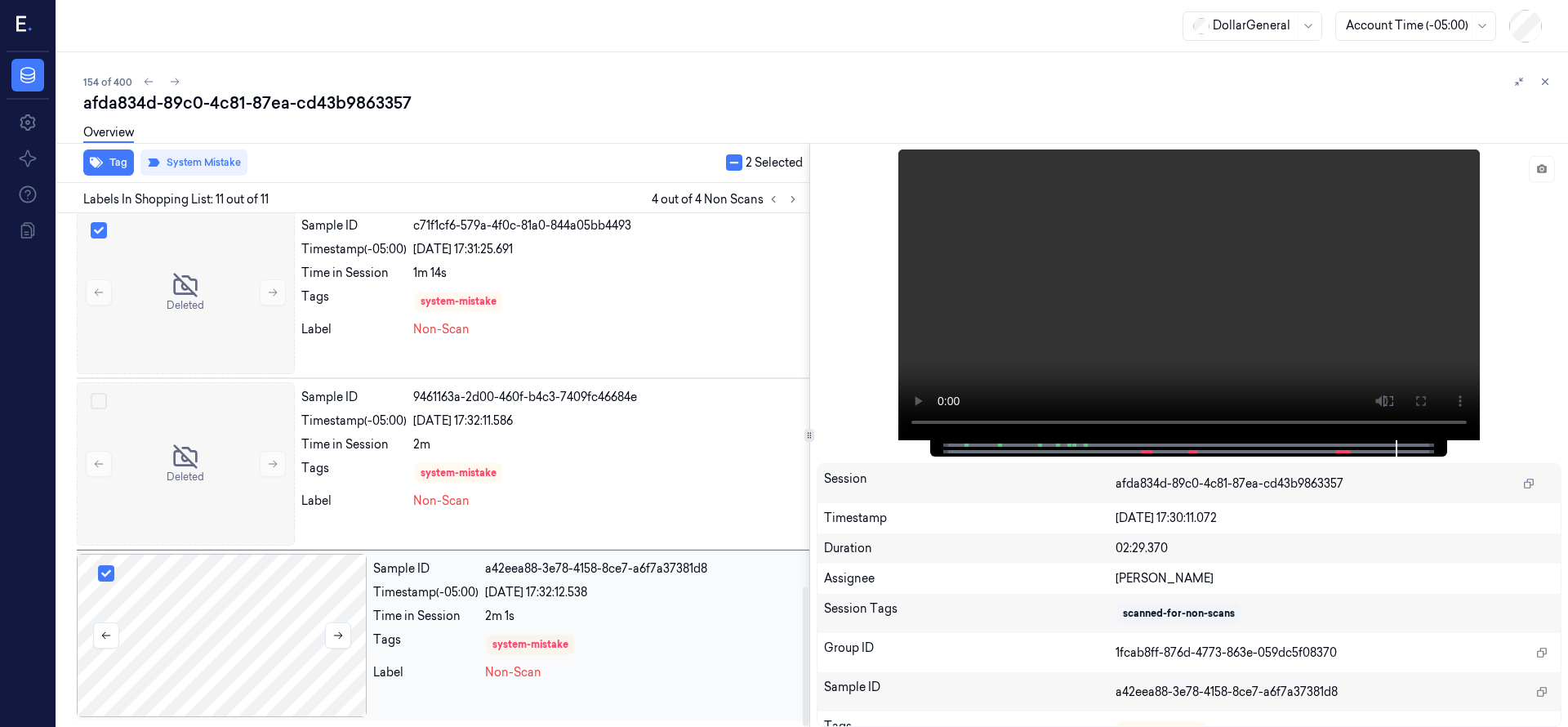
click at [108, 577] on button "Select row" at bounding box center [107, 574] width 17 height 17
click at [98, 236] on button "Select row" at bounding box center [99, 231] width 17 height 17
click at [165, 251] on div at bounding box center [186, 293] width 218 height 164
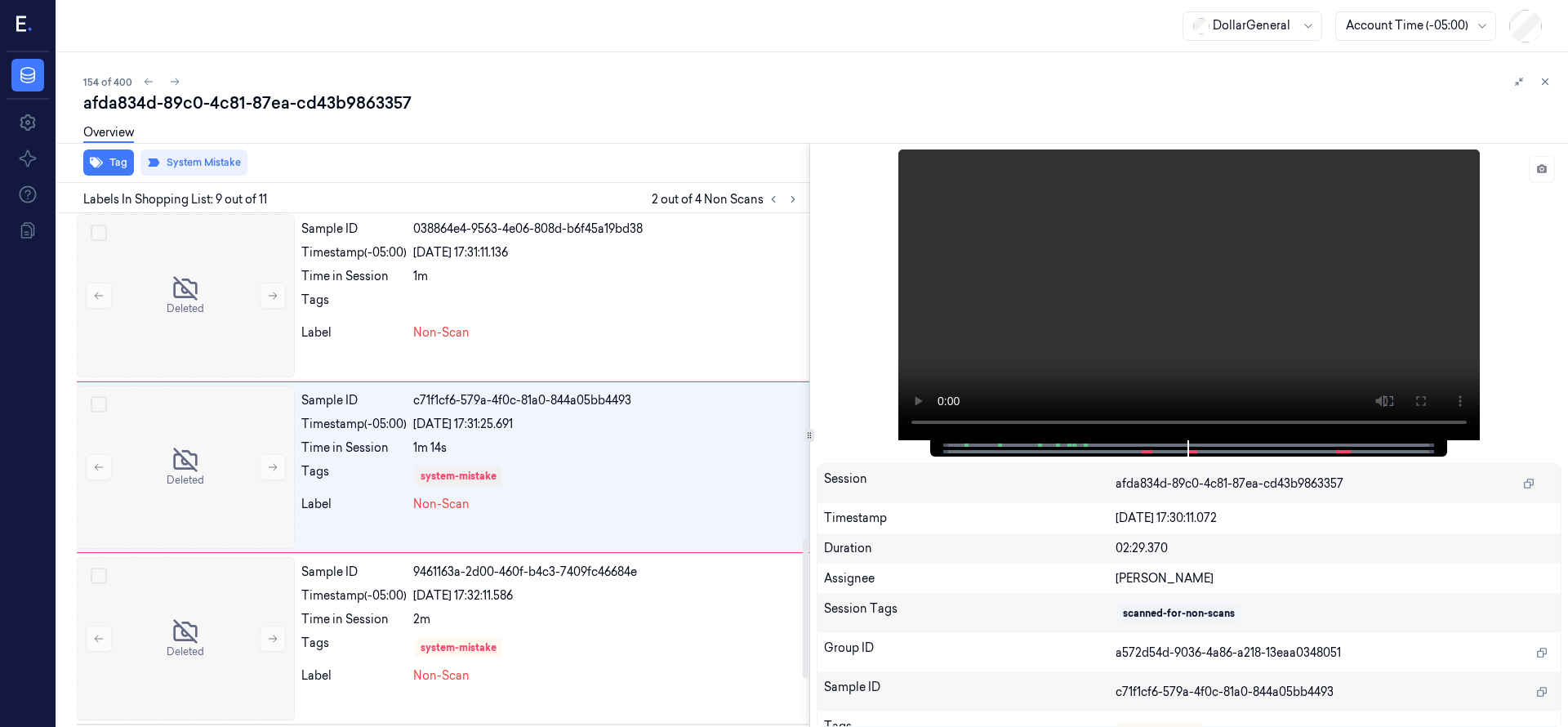
scroll to position [1201, 0]
click at [357, 433] on div "Timestamp (-05:00)" at bounding box center [353, 427] width 105 height 17
click at [189, 156] on button "System Mistake" at bounding box center [193, 163] width 107 height 26
click at [309, 170] on div "Tag System Mistake" at bounding box center [430, 163] width 759 height 40
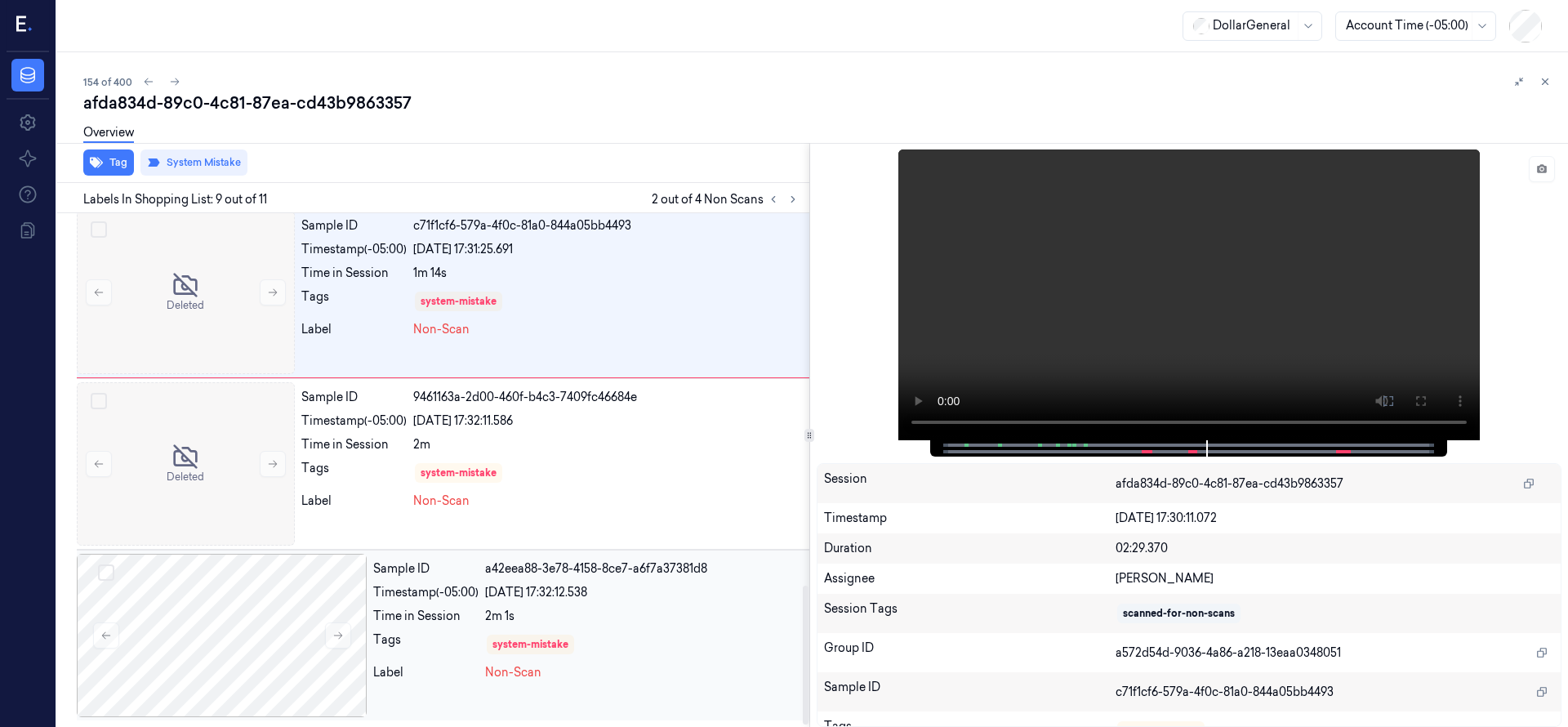
drag, startPoint x: 804, startPoint y: 600, endPoint x: 799, endPoint y: 653, distance: 53.2
click at [803, 653] on div at bounding box center [805, 655] width 6 height 139
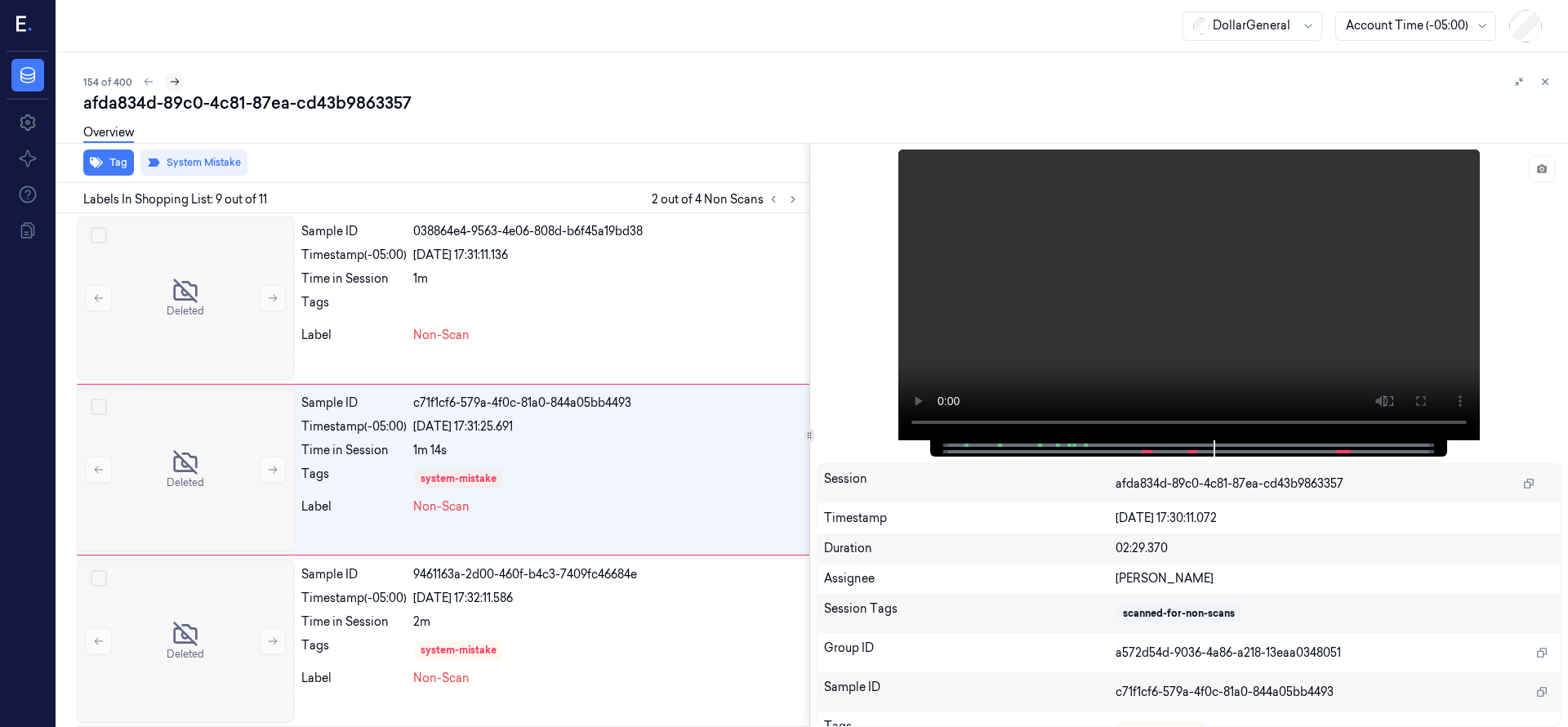
click at [180, 84] on button at bounding box center [175, 82] width 20 height 20
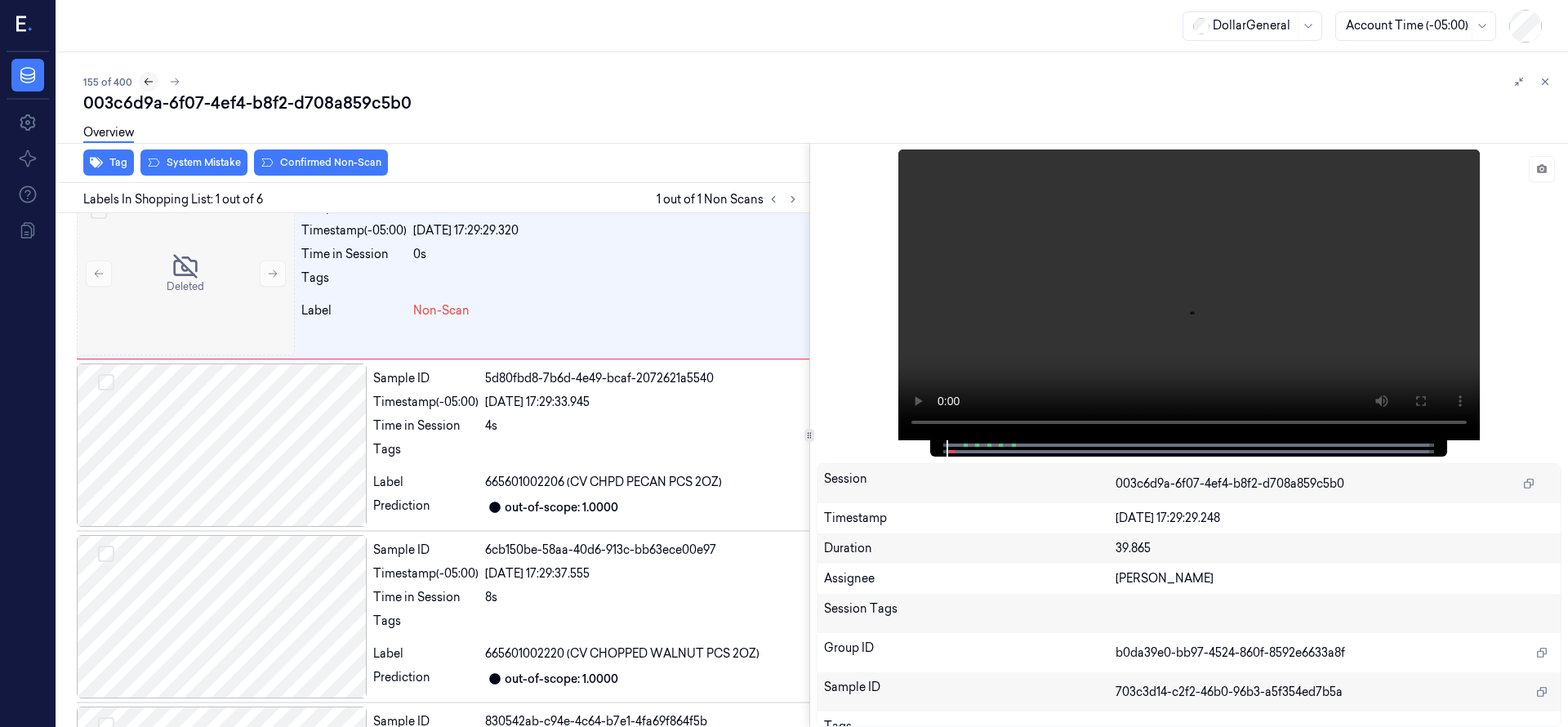
scroll to position [1, 0]
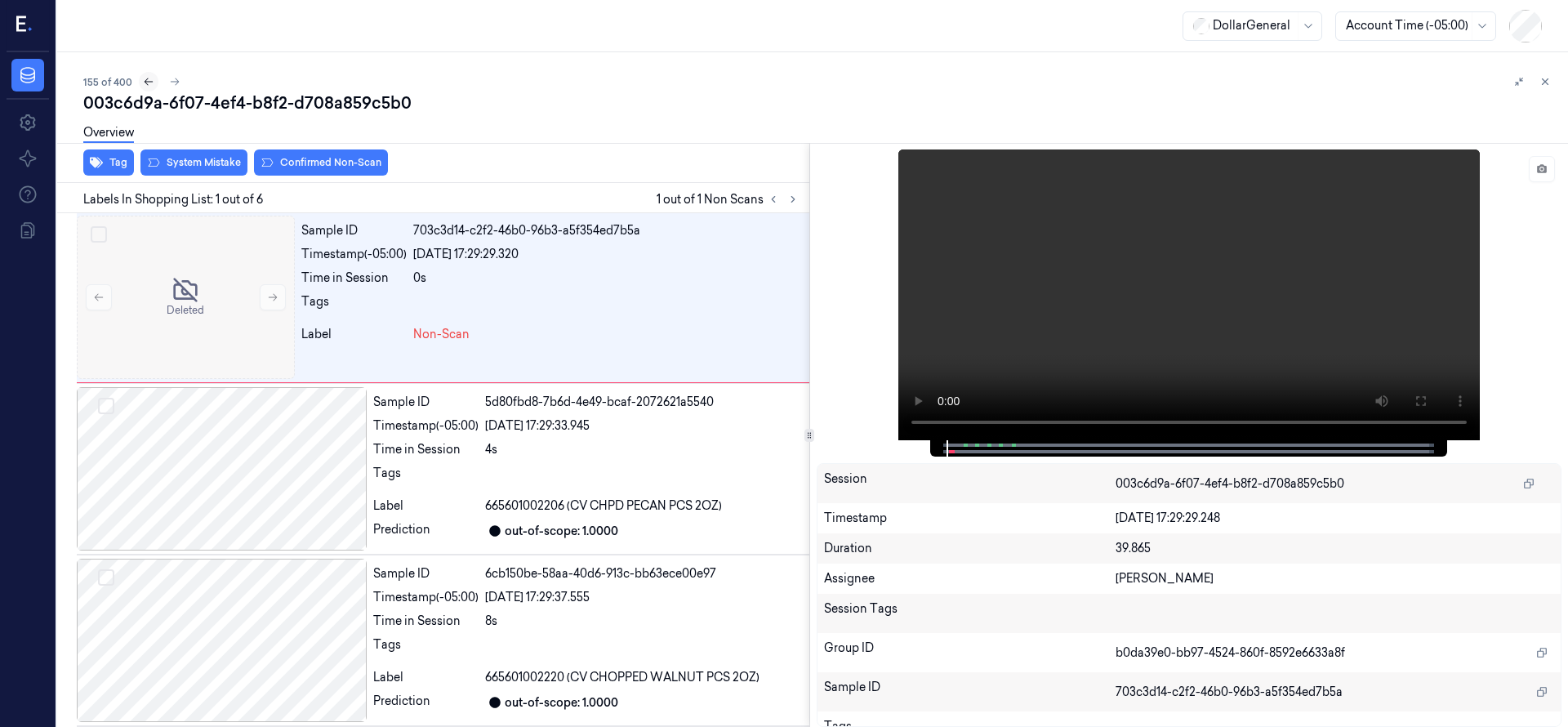
click at [153, 84] on button at bounding box center [149, 82] width 20 height 20
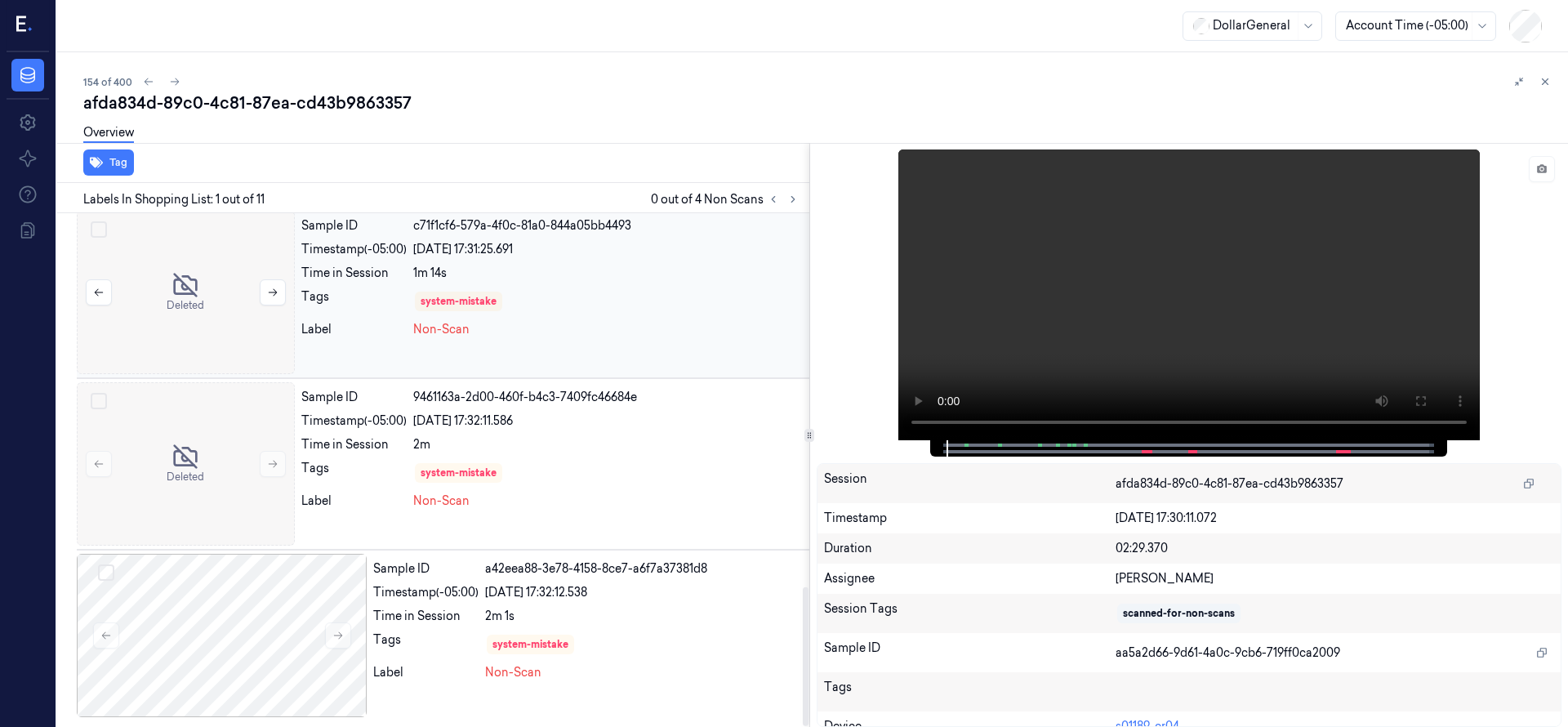
click at [157, 254] on div at bounding box center [186, 293] width 218 height 164
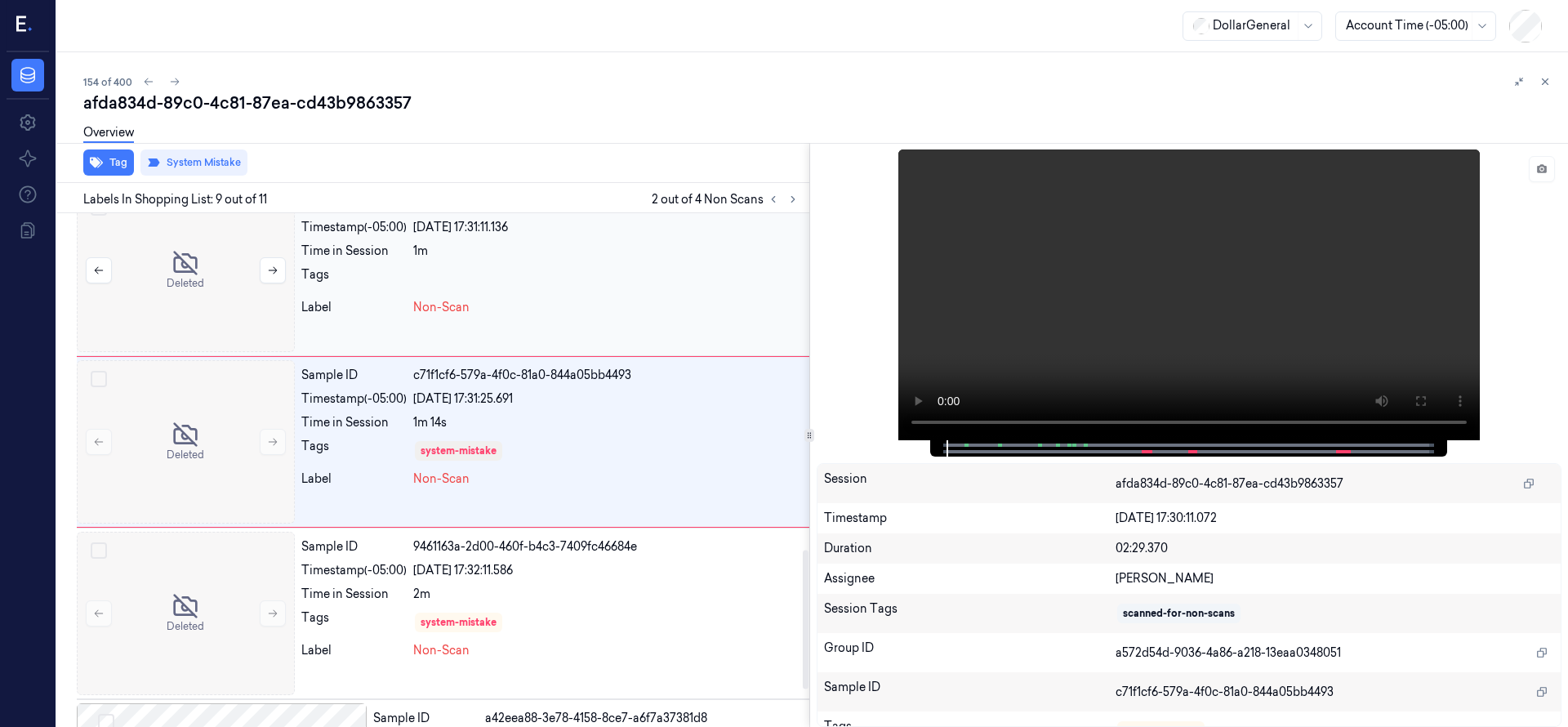
scroll to position [1201, 0]
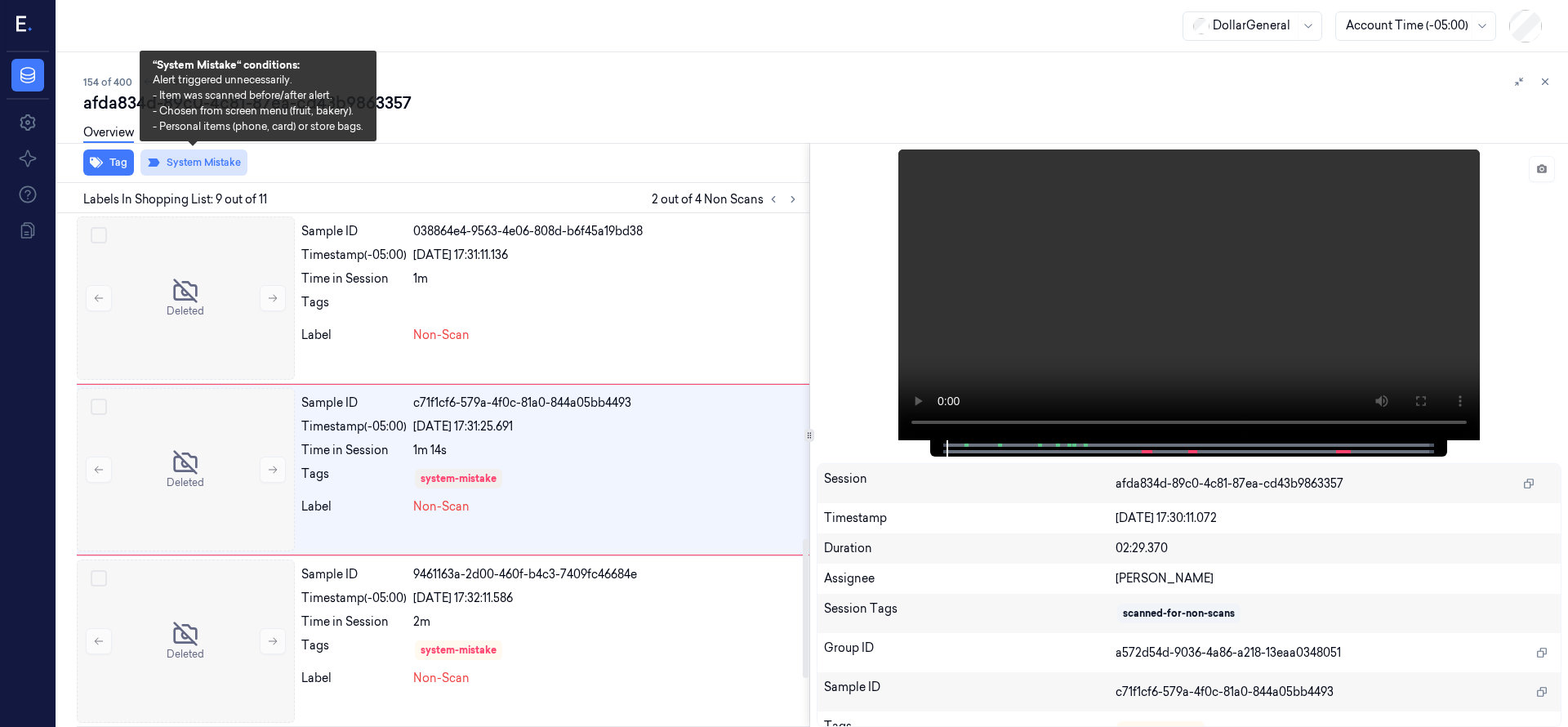
click at [152, 165] on icon at bounding box center [154, 163] width 12 height 8
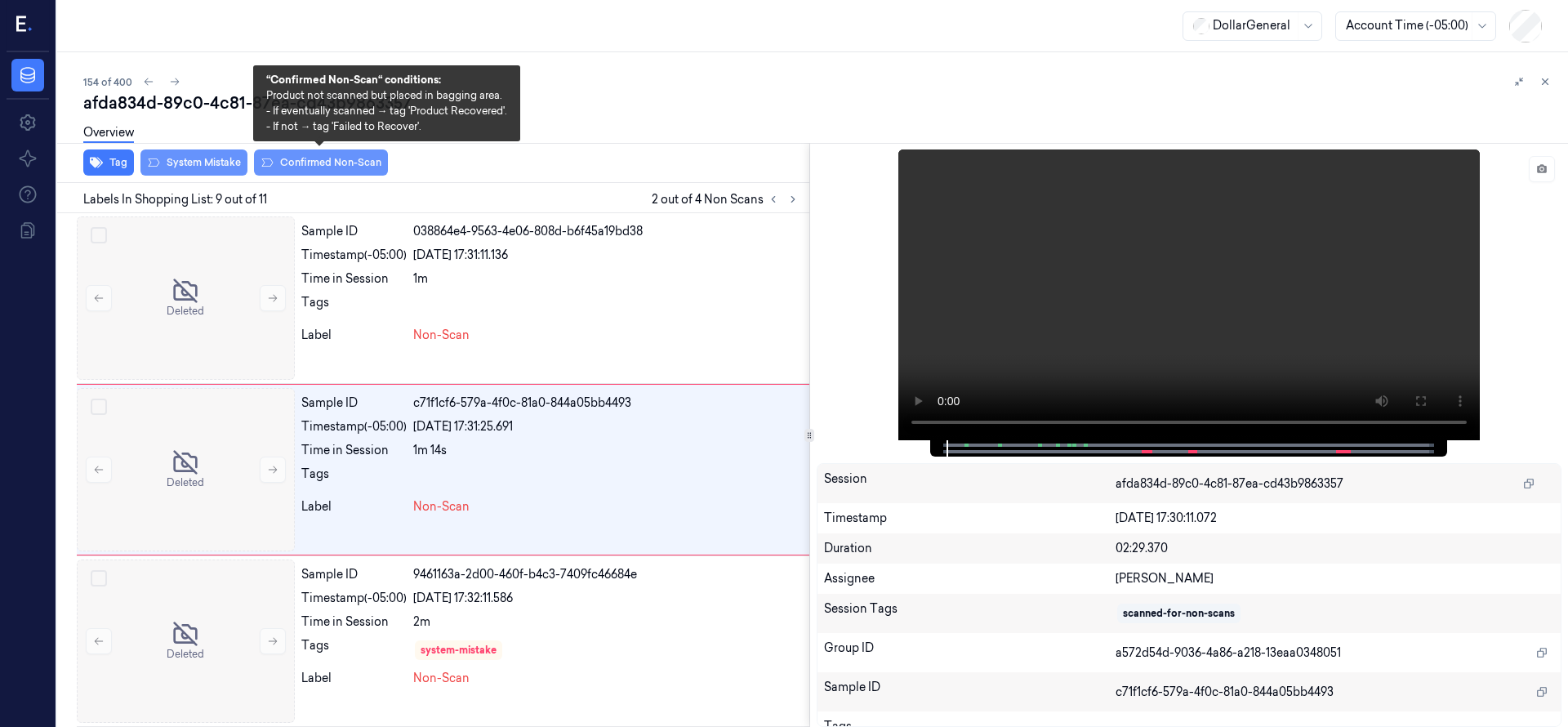
click at [351, 166] on button "Confirmed Non-Scan" at bounding box center [321, 163] width 134 height 26
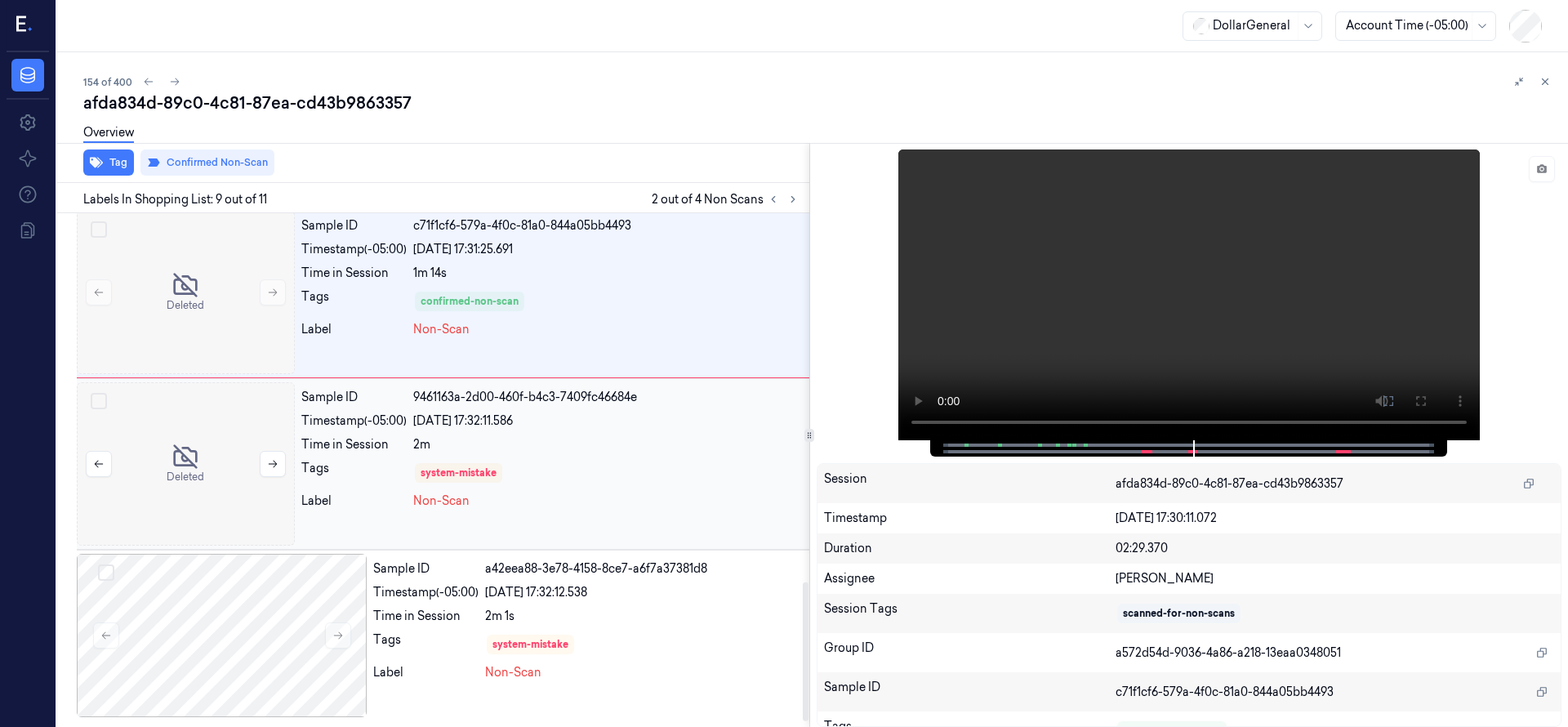
scroll to position [1174, 0]
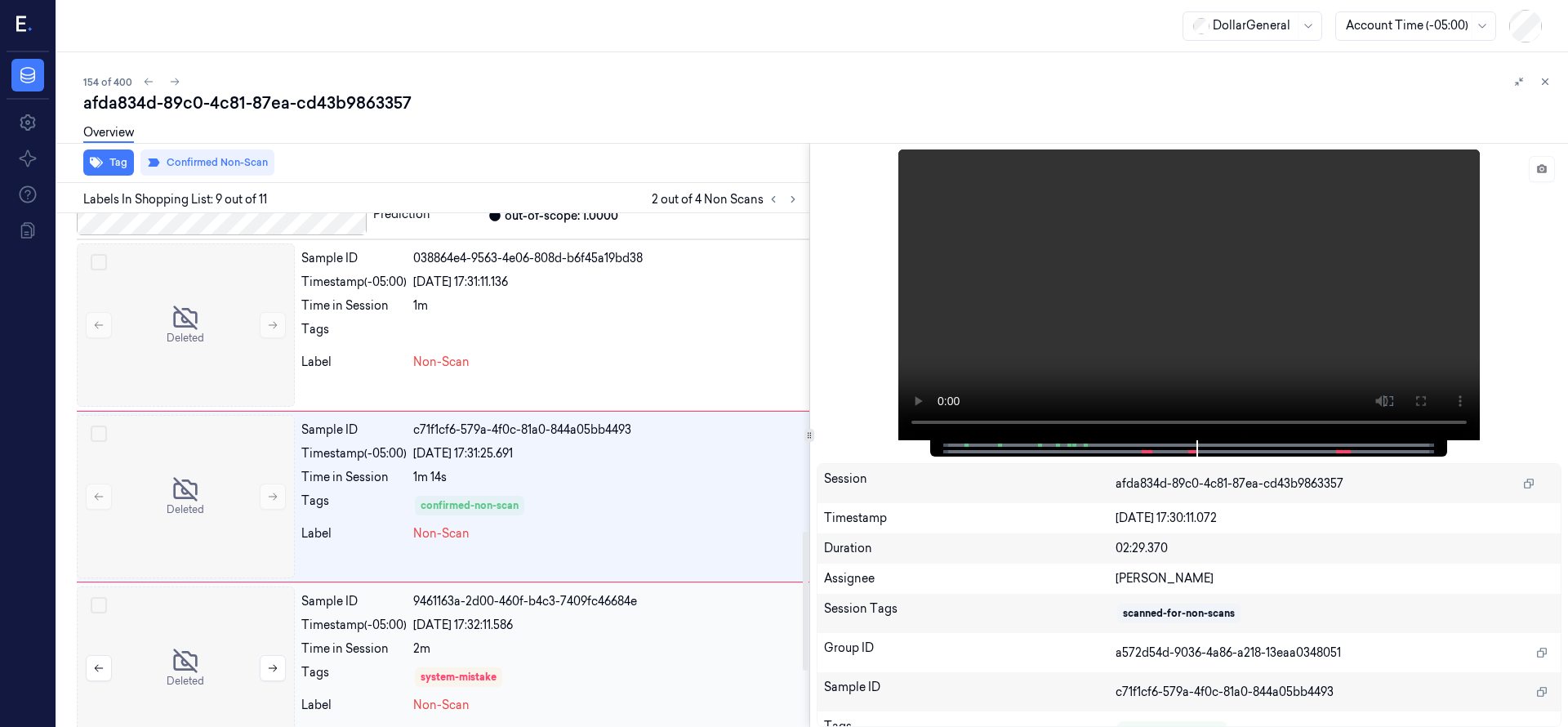
click at [178, 619] on div at bounding box center [186, 668] width 218 height 164
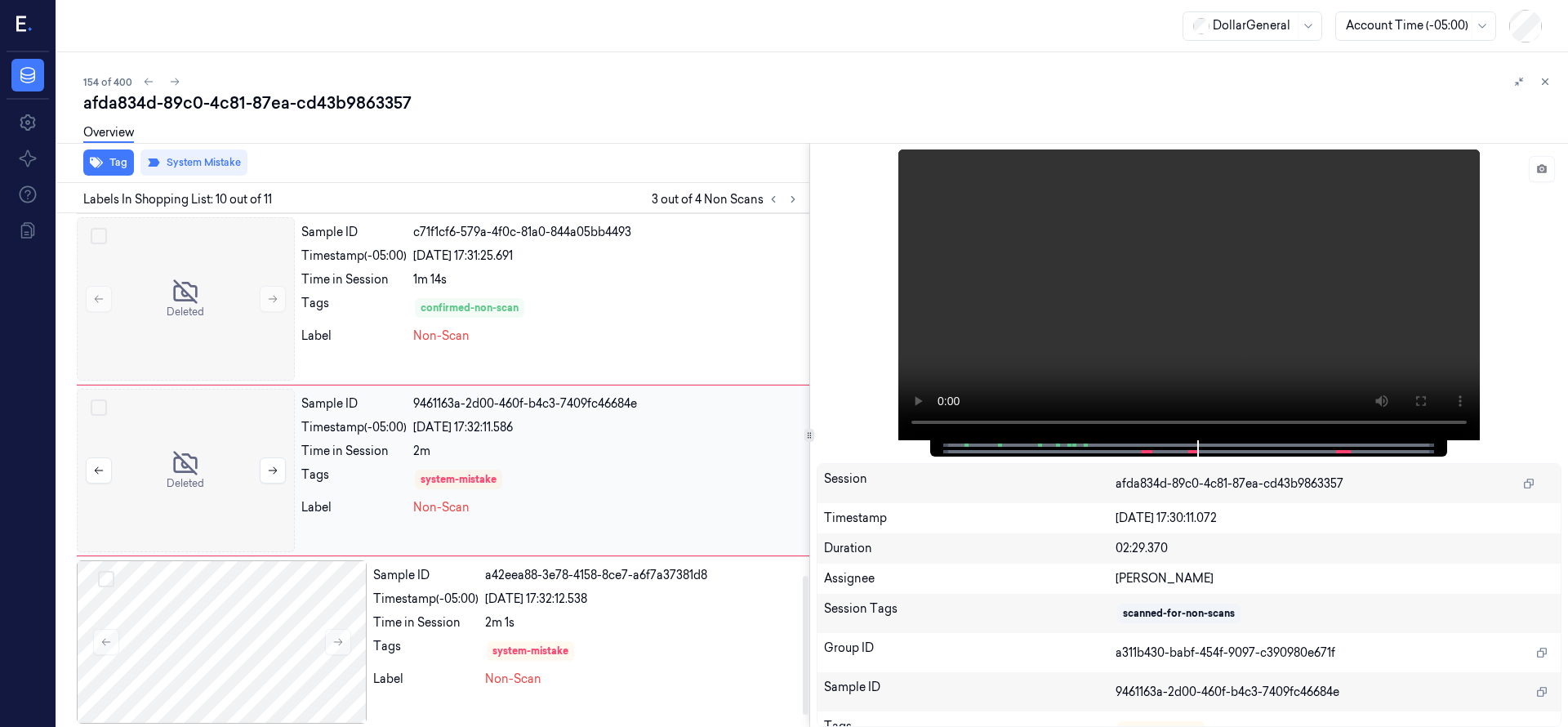
scroll to position [1372, 0]
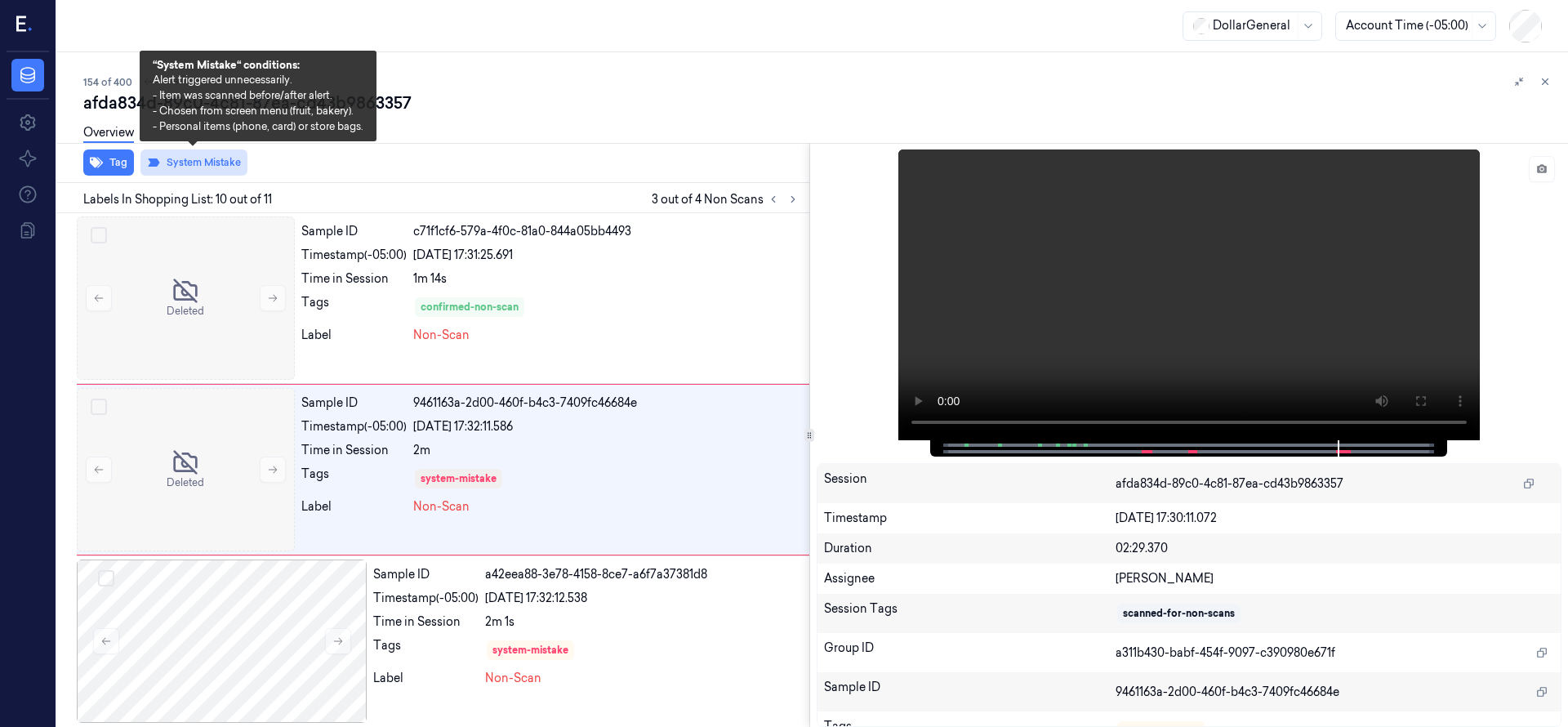
click at [178, 167] on button "System Mistake" at bounding box center [193, 163] width 107 height 26
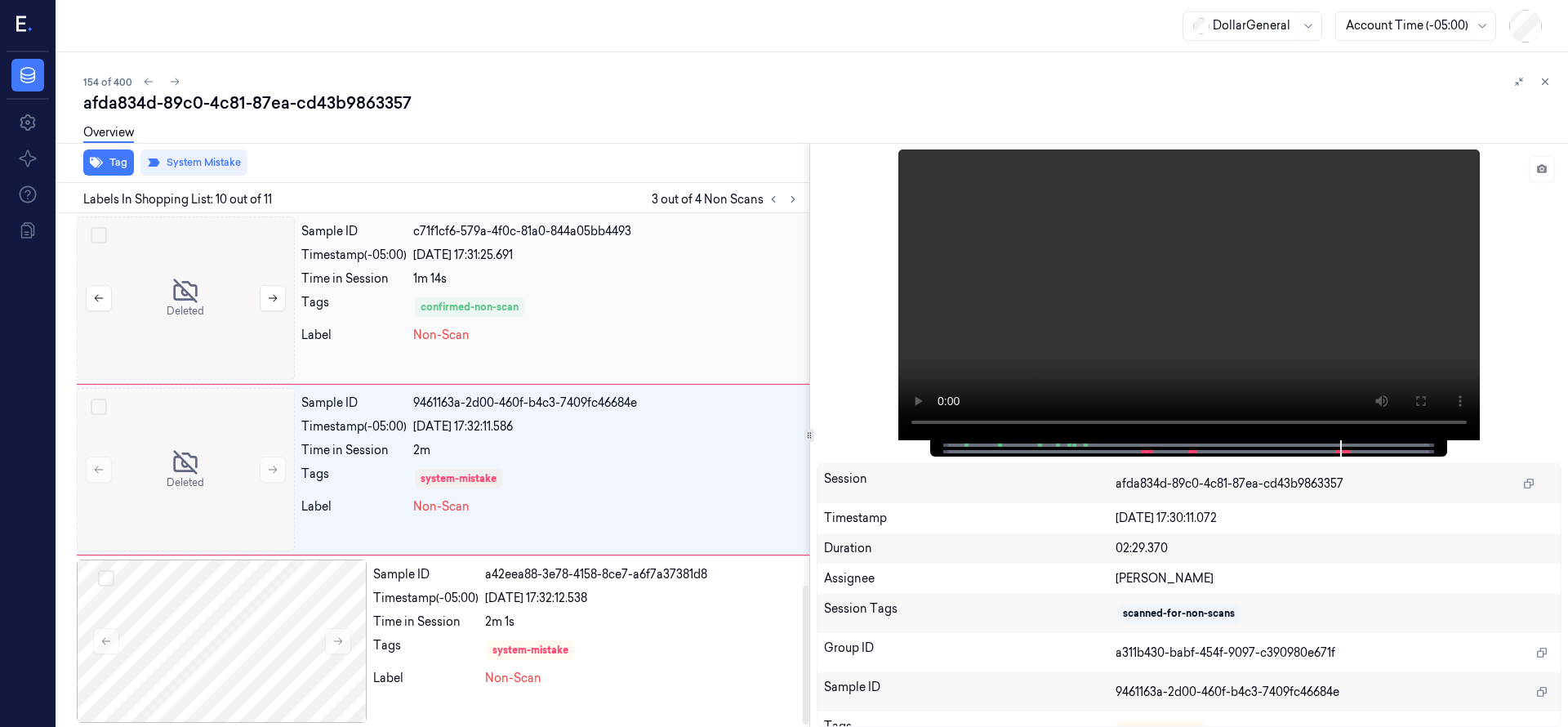
click at [217, 289] on div at bounding box center [186, 299] width 218 height 164
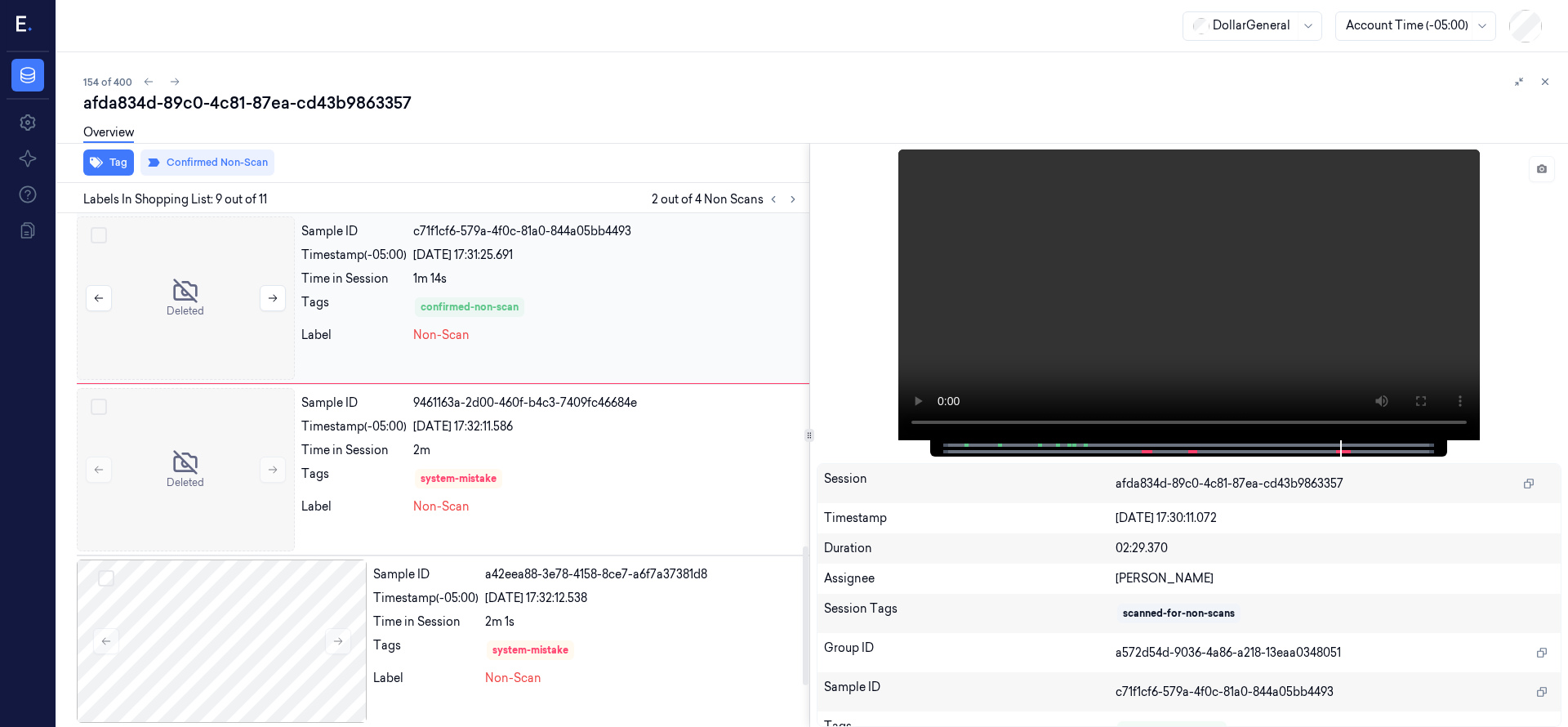
scroll to position [1201, 0]
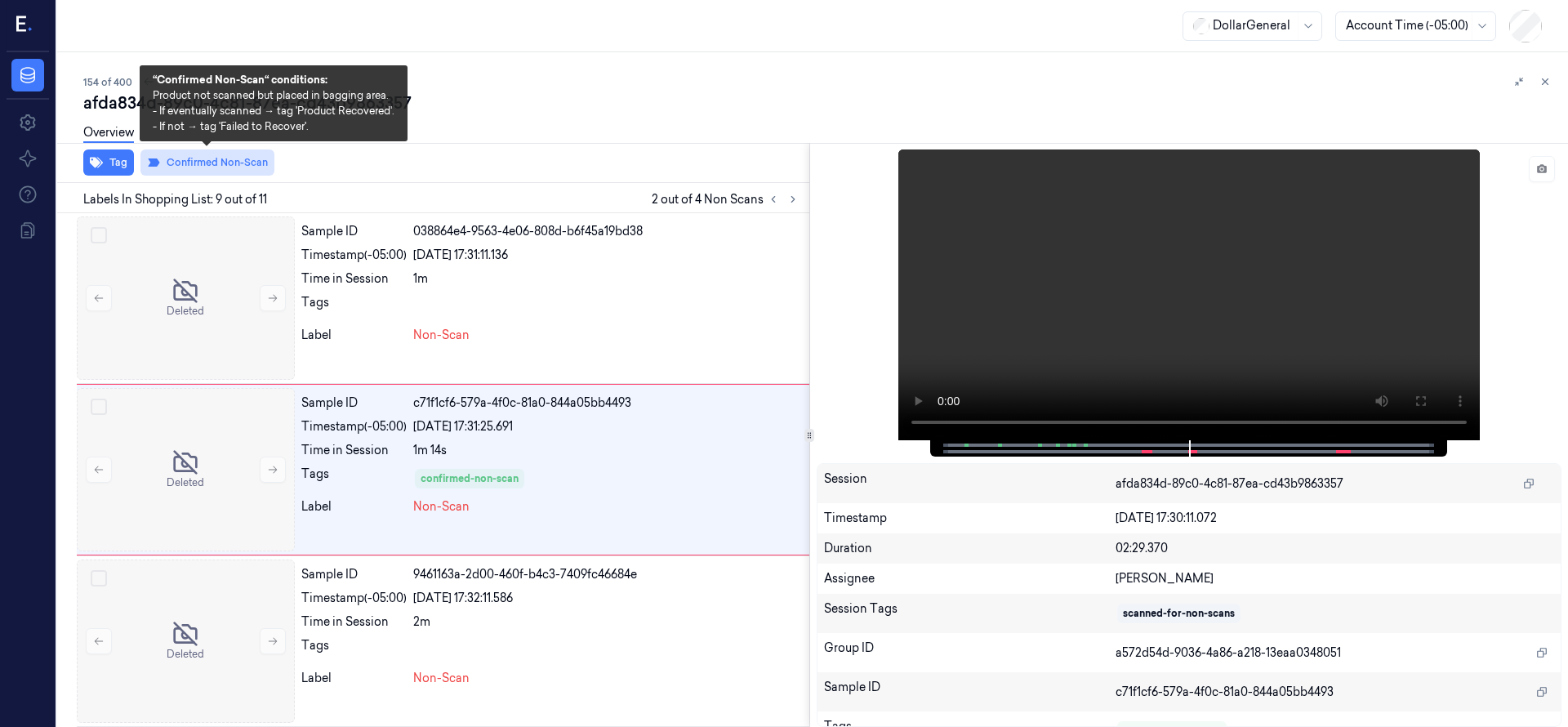
click at [157, 161] on icon at bounding box center [154, 163] width 12 height 8
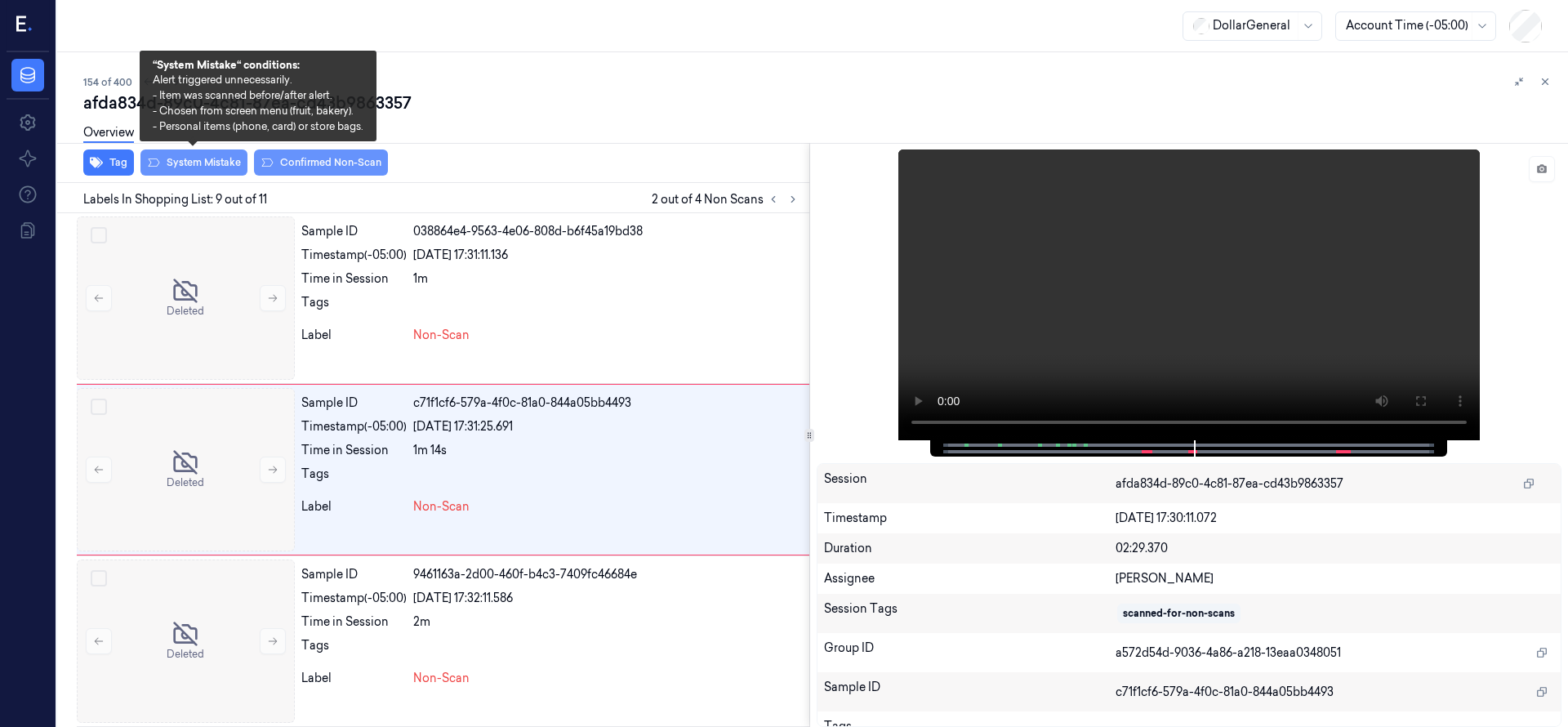
click at [213, 162] on button "System Mistake" at bounding box center [193, 163] width 107 height 26
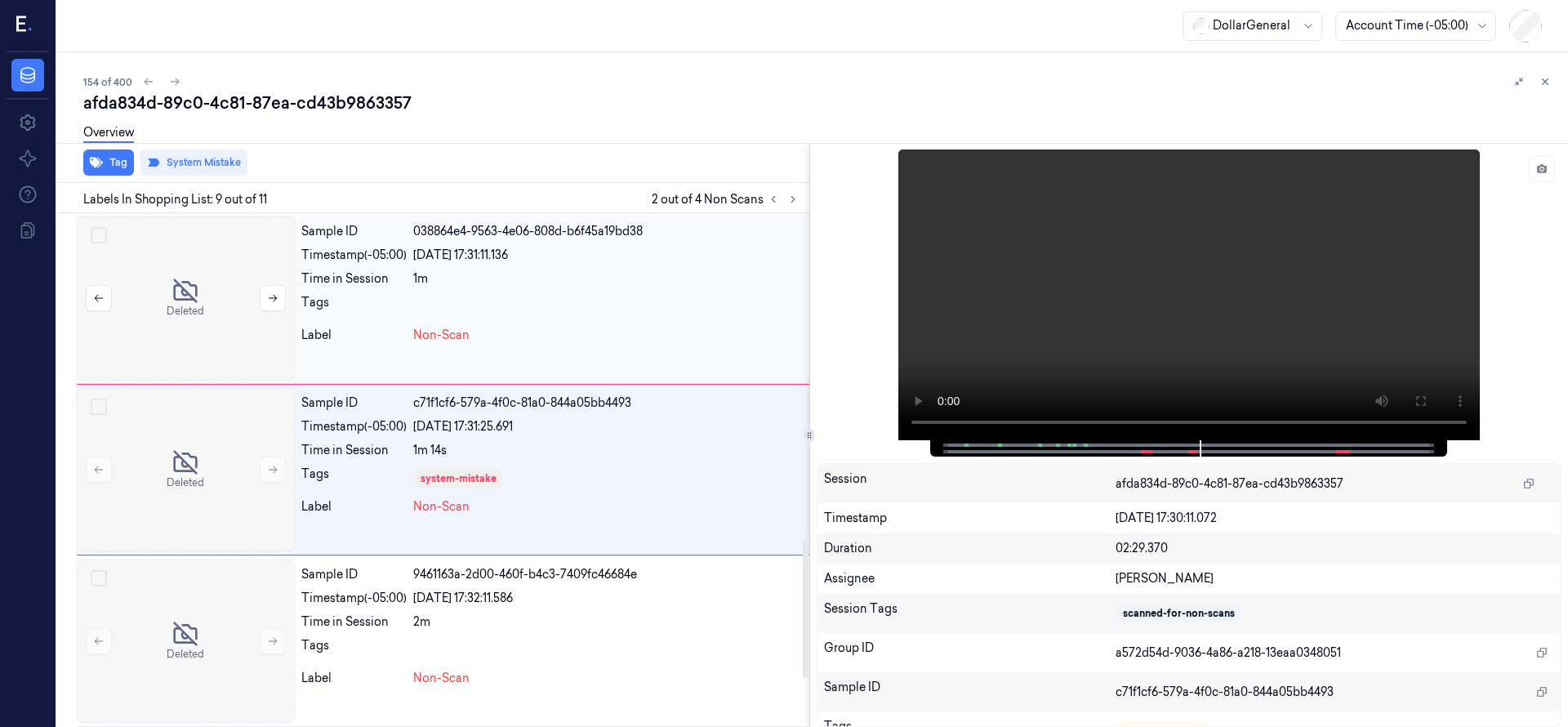
click at [204, 293] on div at bounding box center [186, 299] width 218 height 164
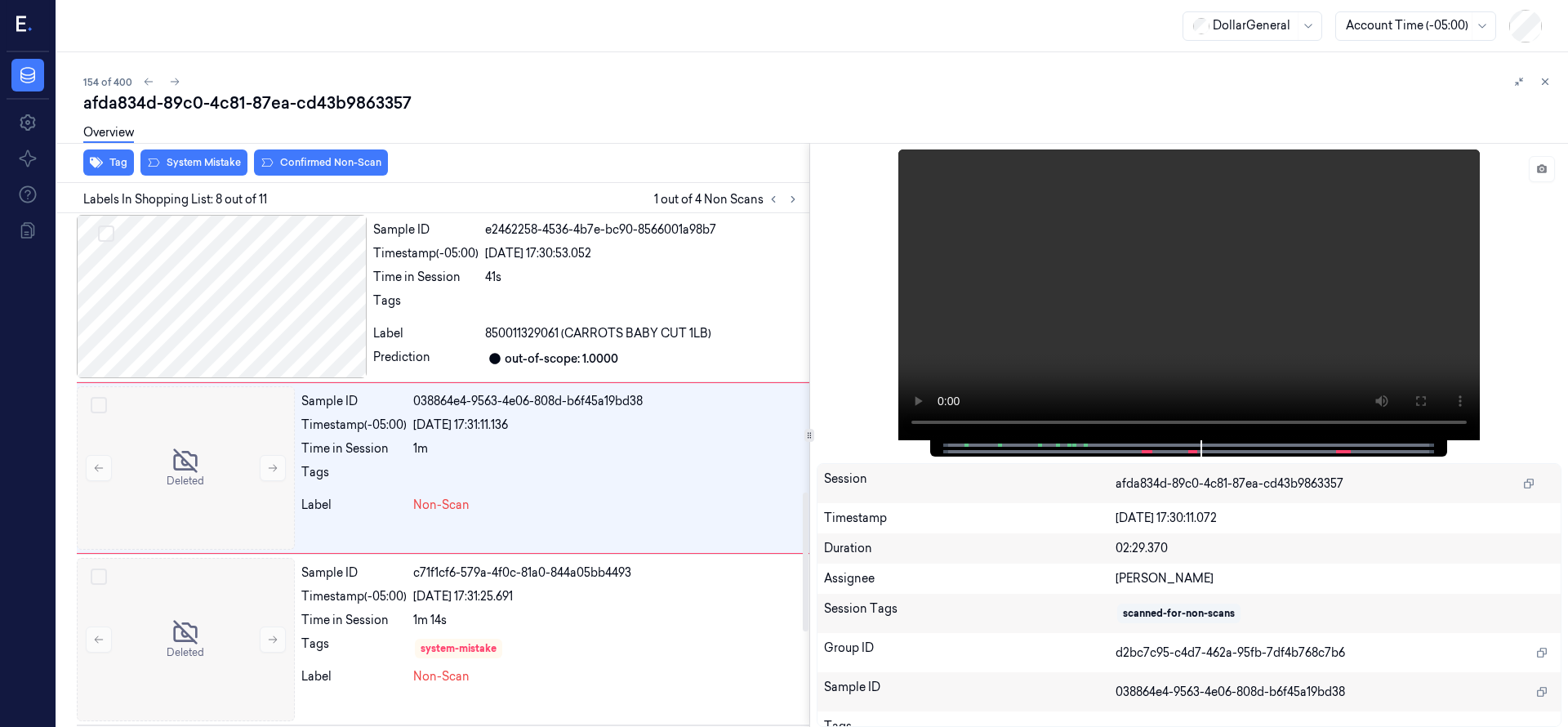
scroll to position [1030, 0]
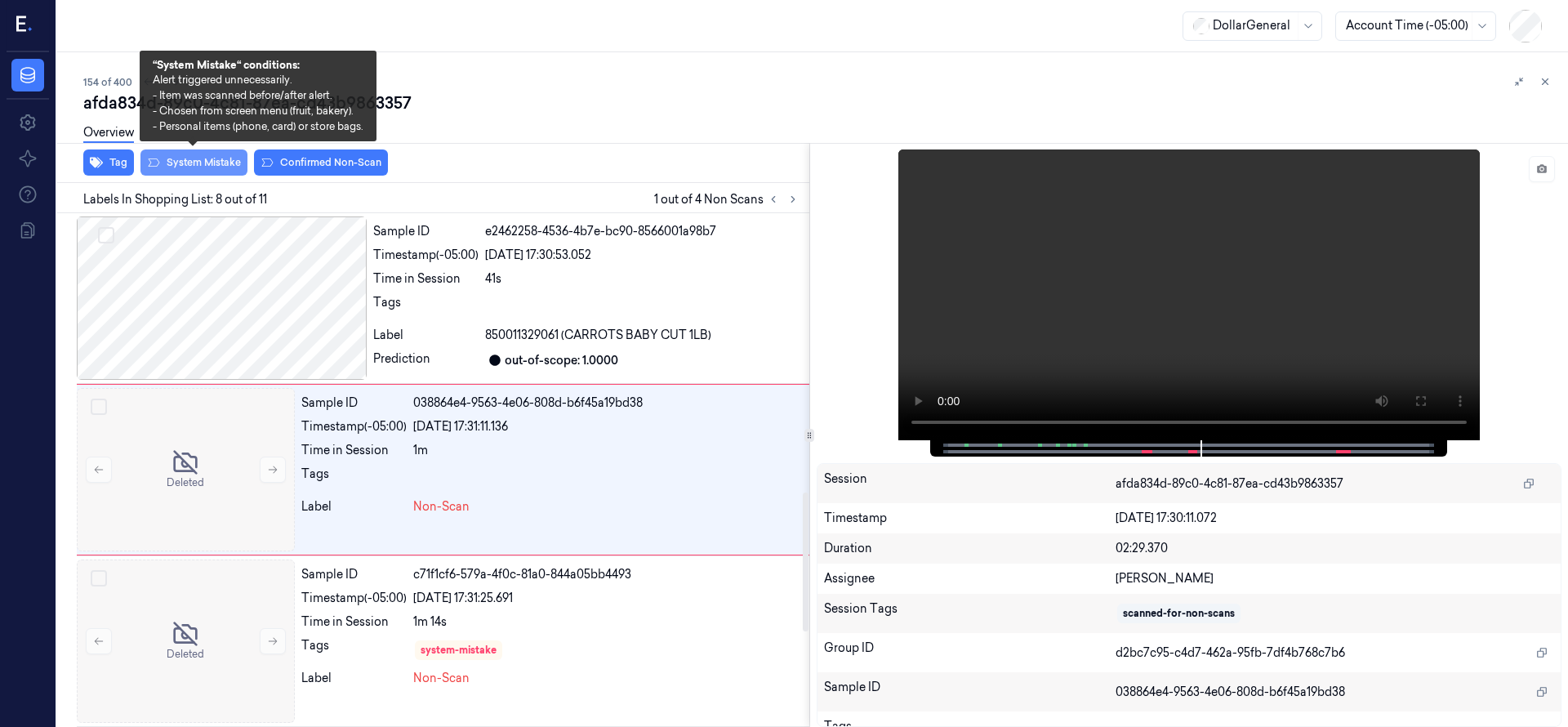
click at [207, 157] on button "System Mistake" at bounding box center [193, 163] width 107 height 26
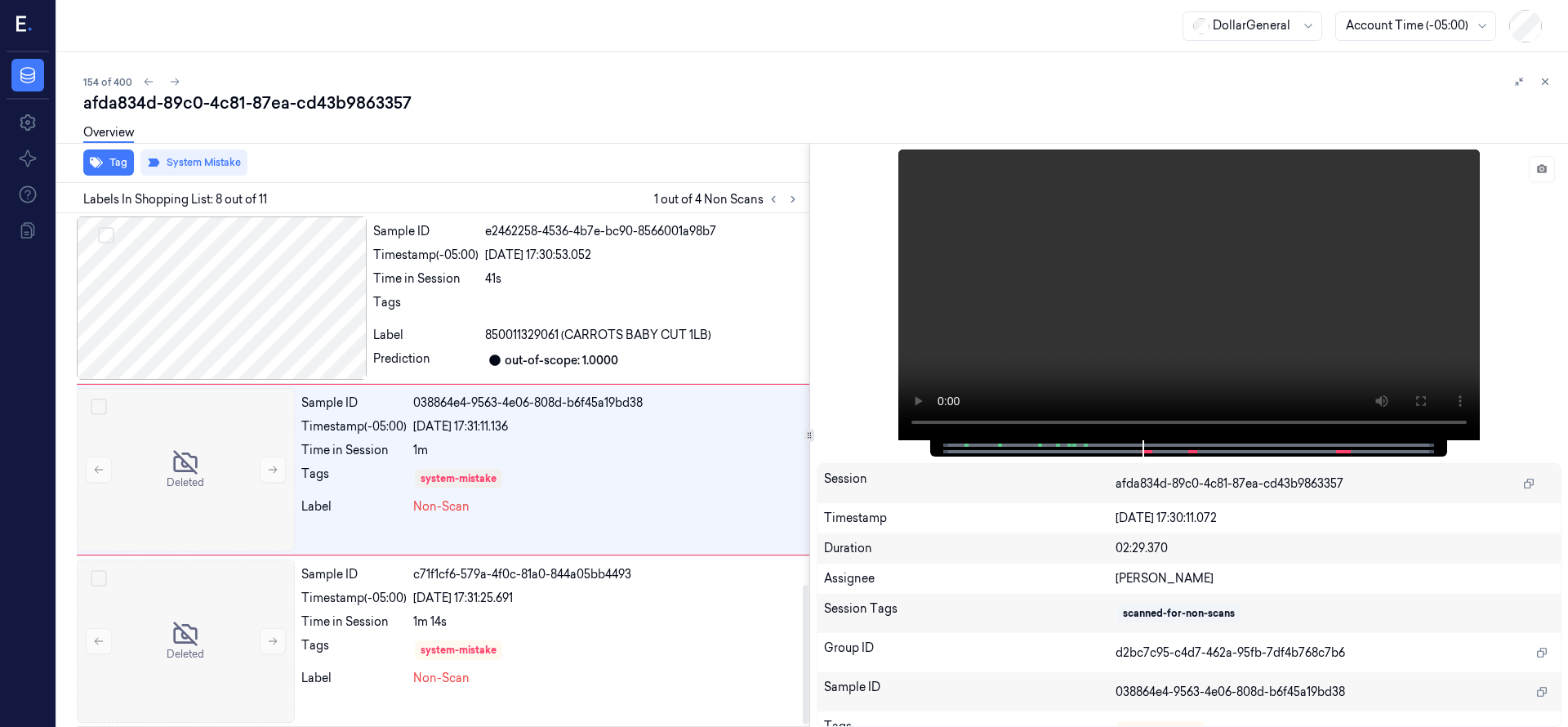
scroll to position [1378, 0]
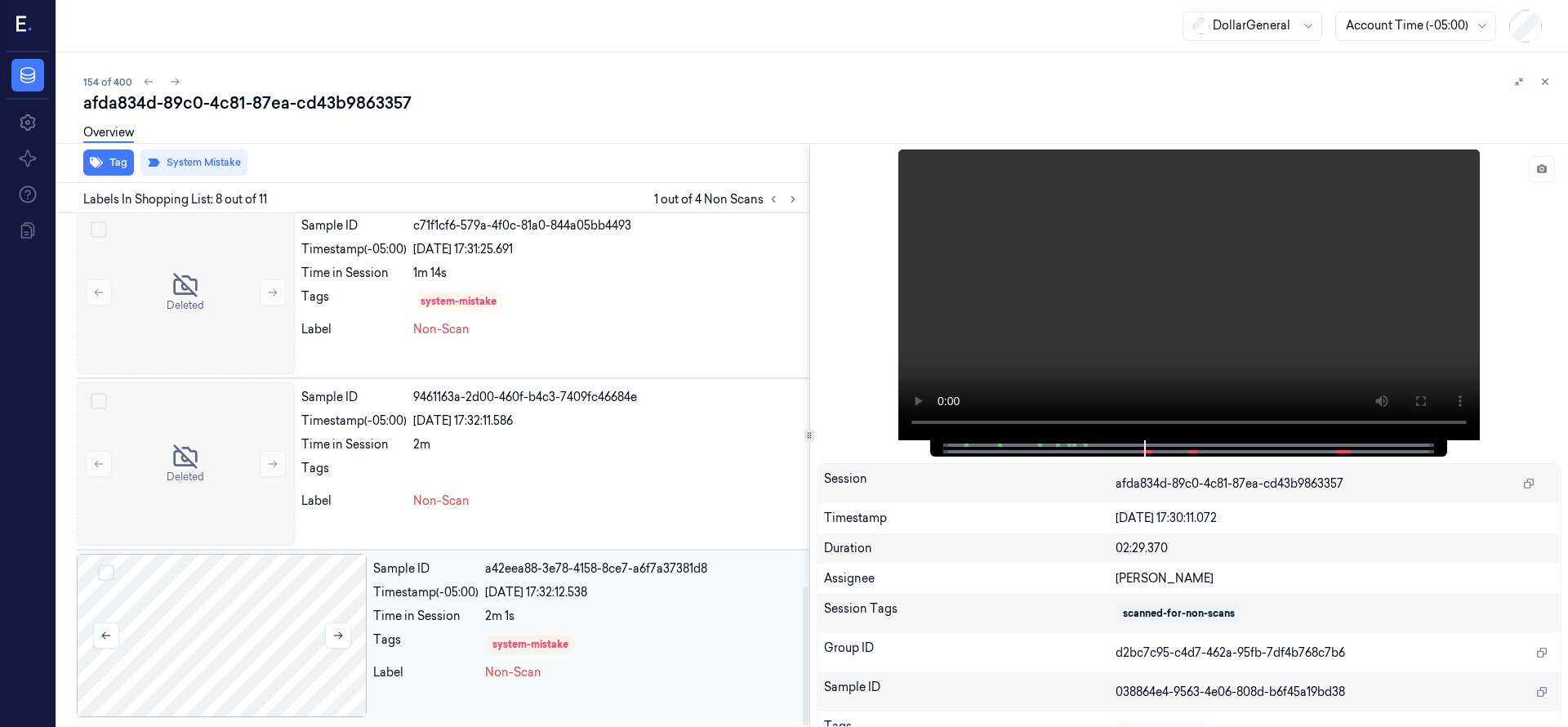
click at [248, 688] on div at bounding box center [222, 636] width 290 height 164
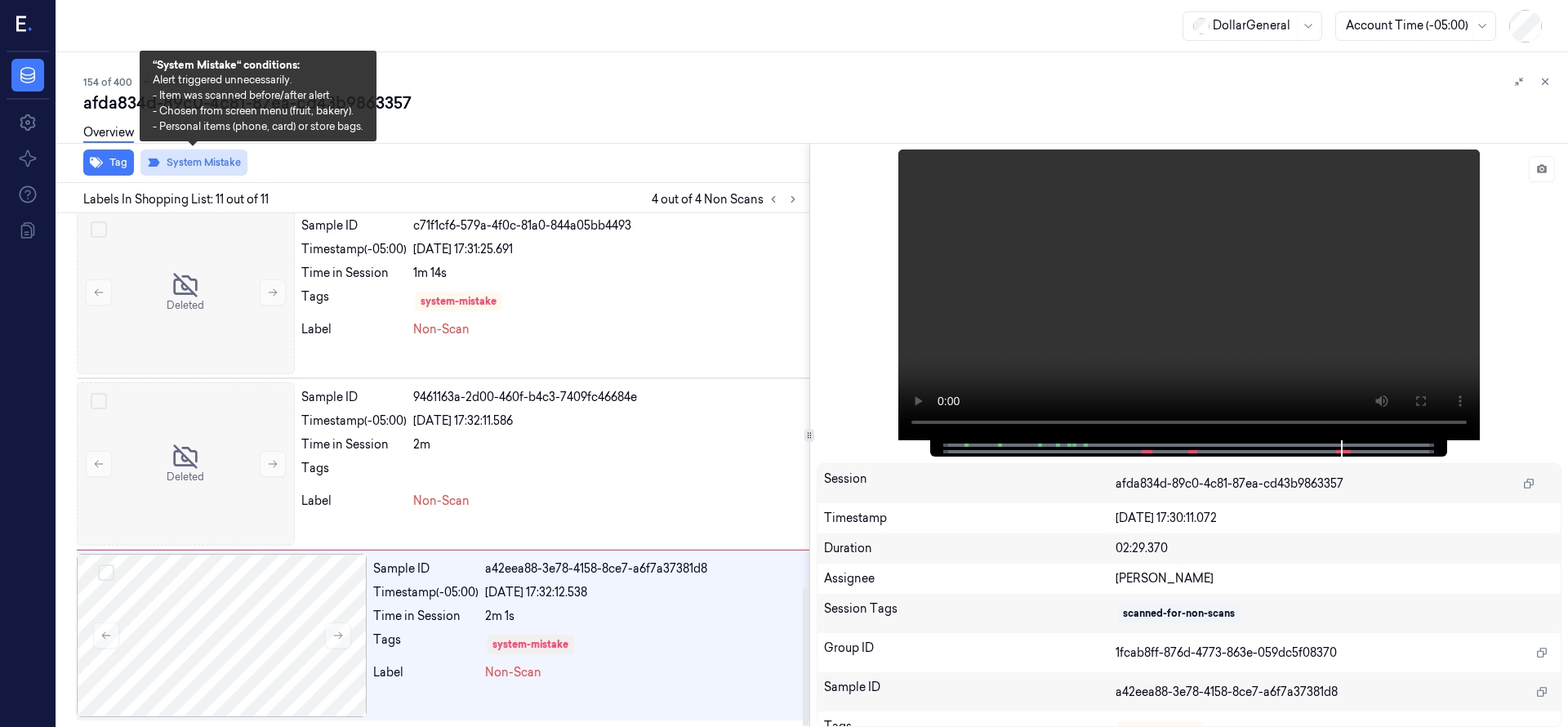
click at [213, 164] on button "System Mistake" at bounding box center [193, 163] width 107 height 26
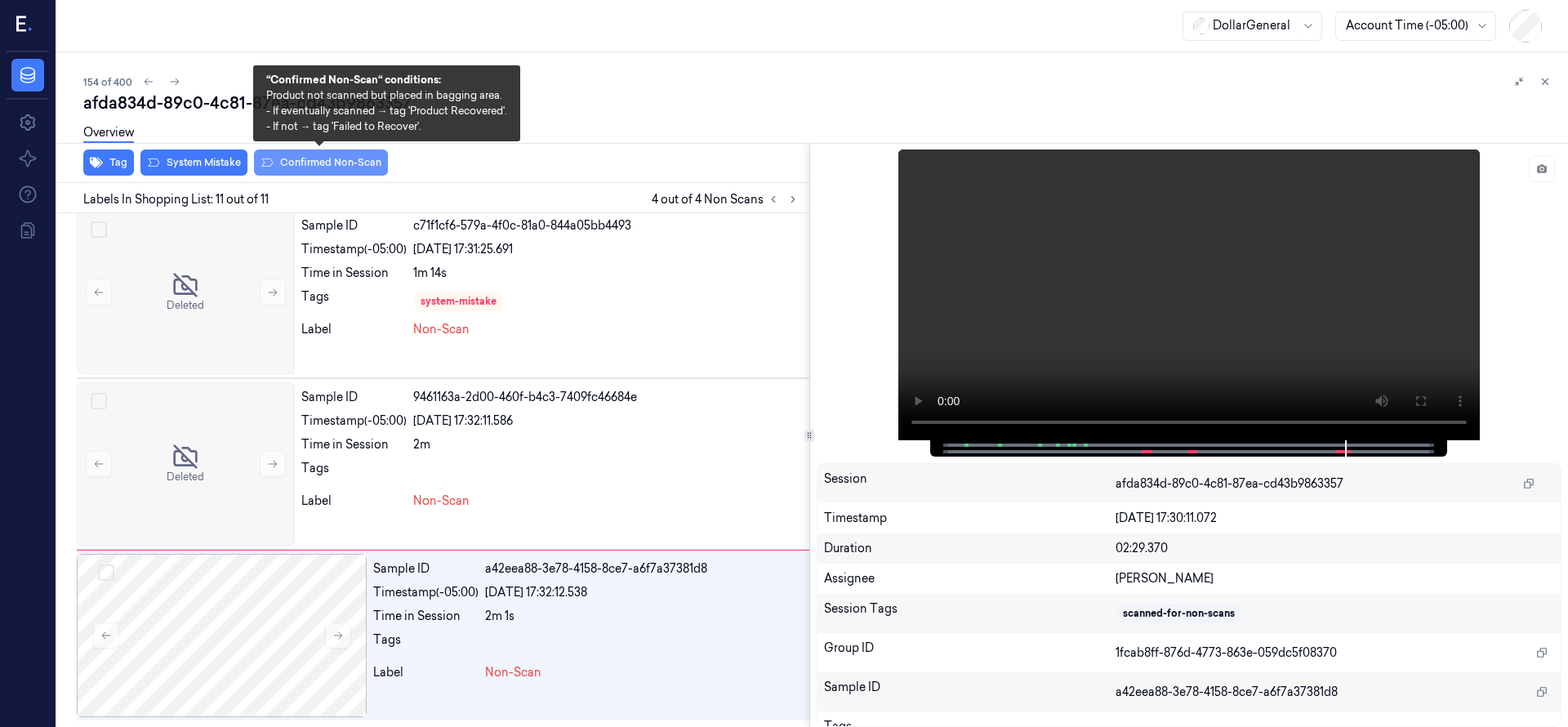
click at [307, 160] on button "Confirmed Non-Scan" at bounding box center [321, 163] width 134 height 26
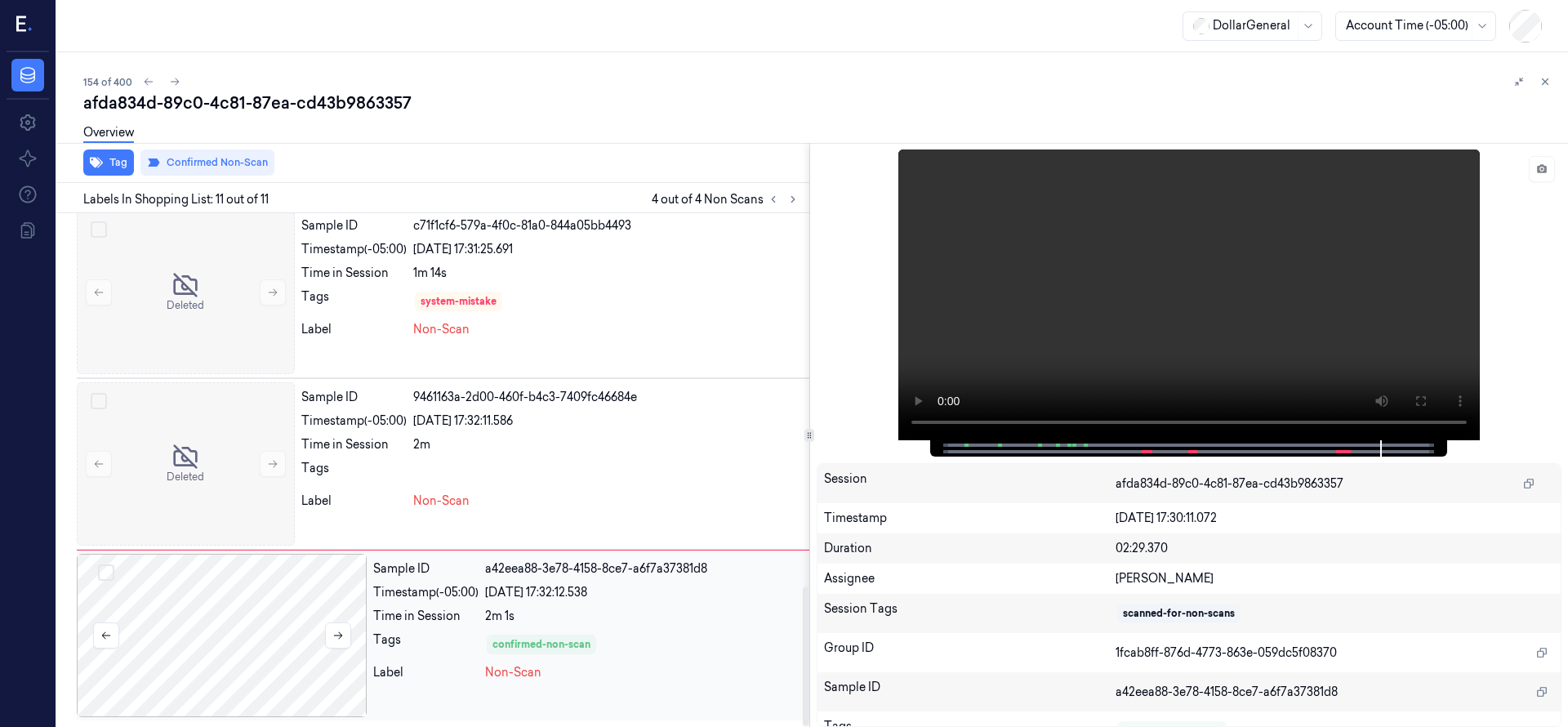
click at [261, 630] on div at bounding box center [222, 636] width 290 height 164
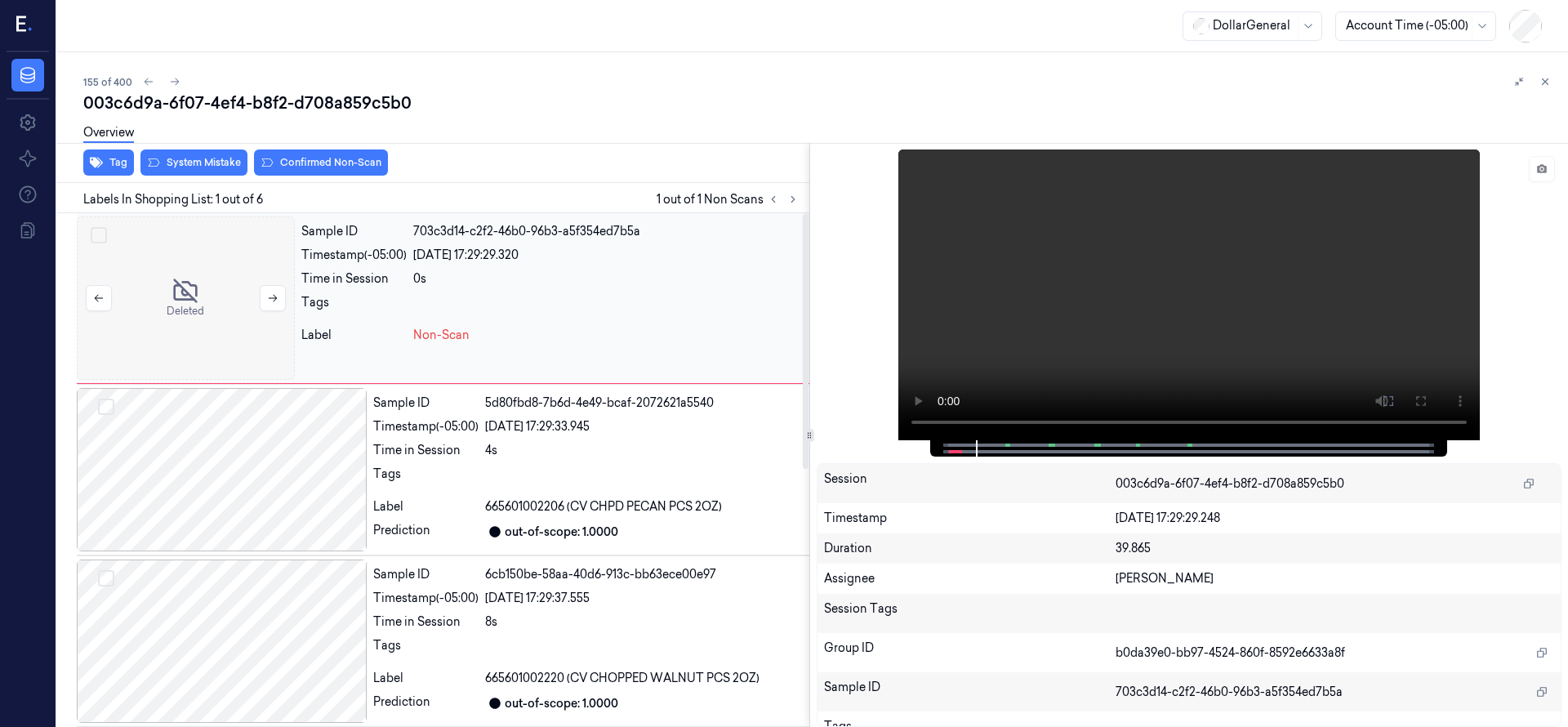
drag, startPoint x: 212, startPoint y: 296, endPoint x: 212, endPoint y: 252, distance: 44.0
click at [212, 294] on div at bounding box center [186, 299] width 218 height 164
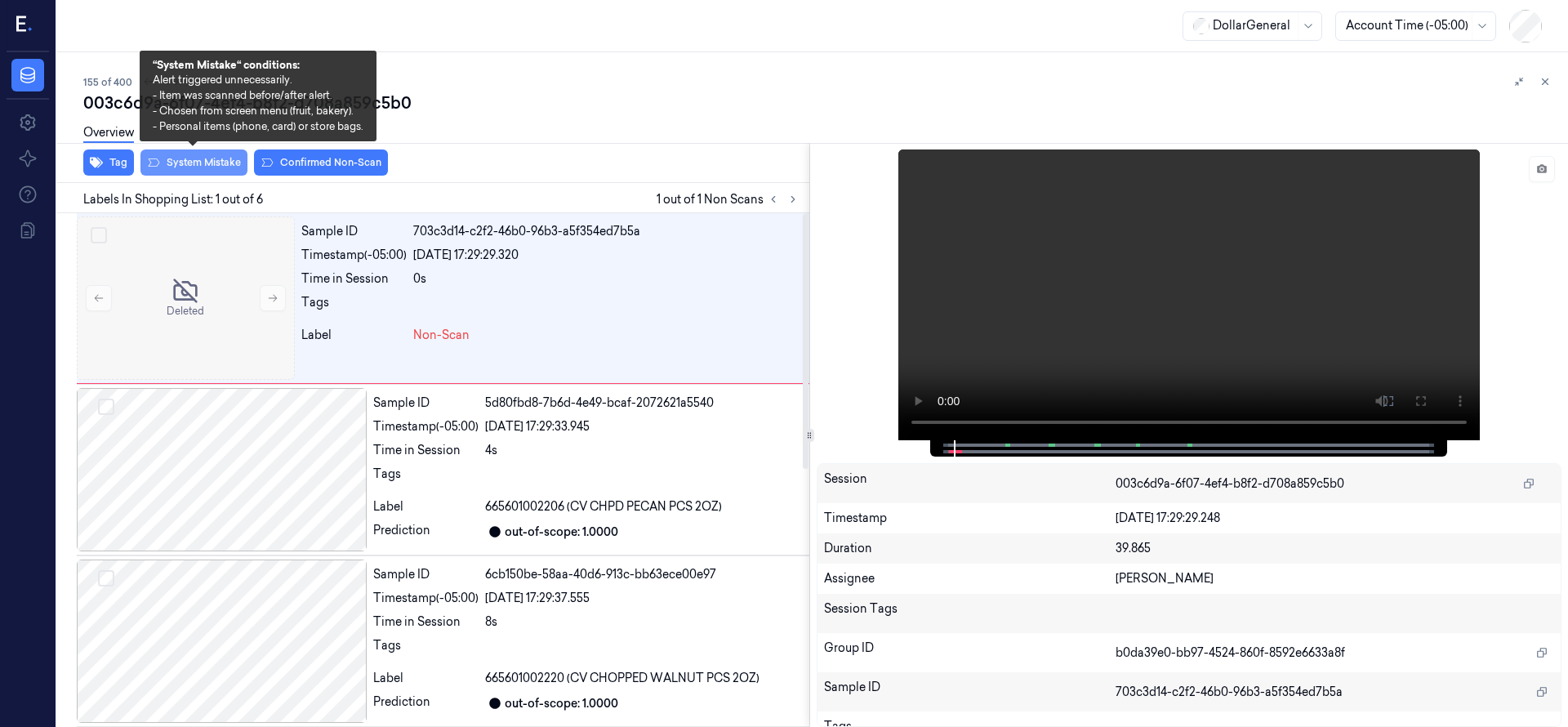
click at [210, 168] on button "System Mistake" at bounding box center [193, 163] width 107 height 26
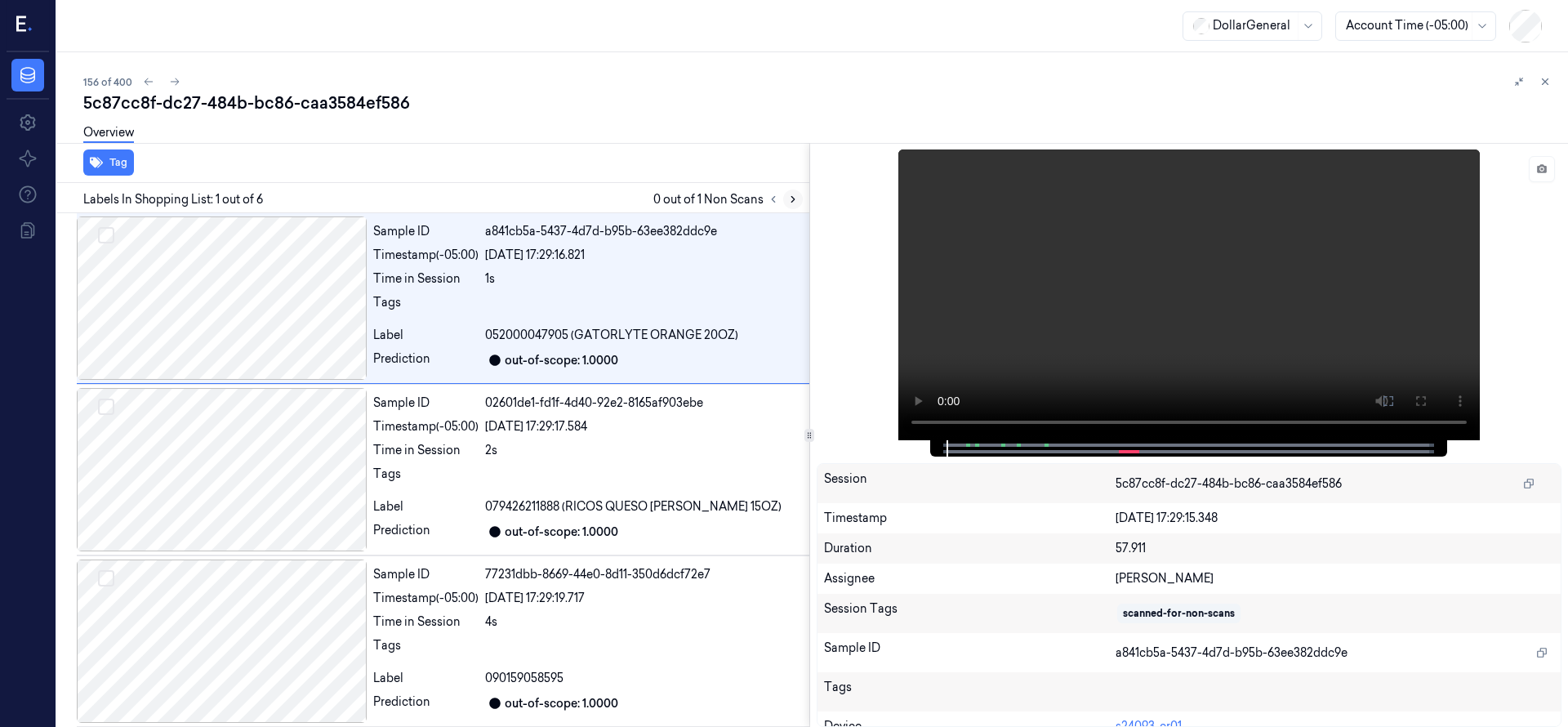
click at [789, 198] on icon at bounding box center [793, 199] width 12 height 12
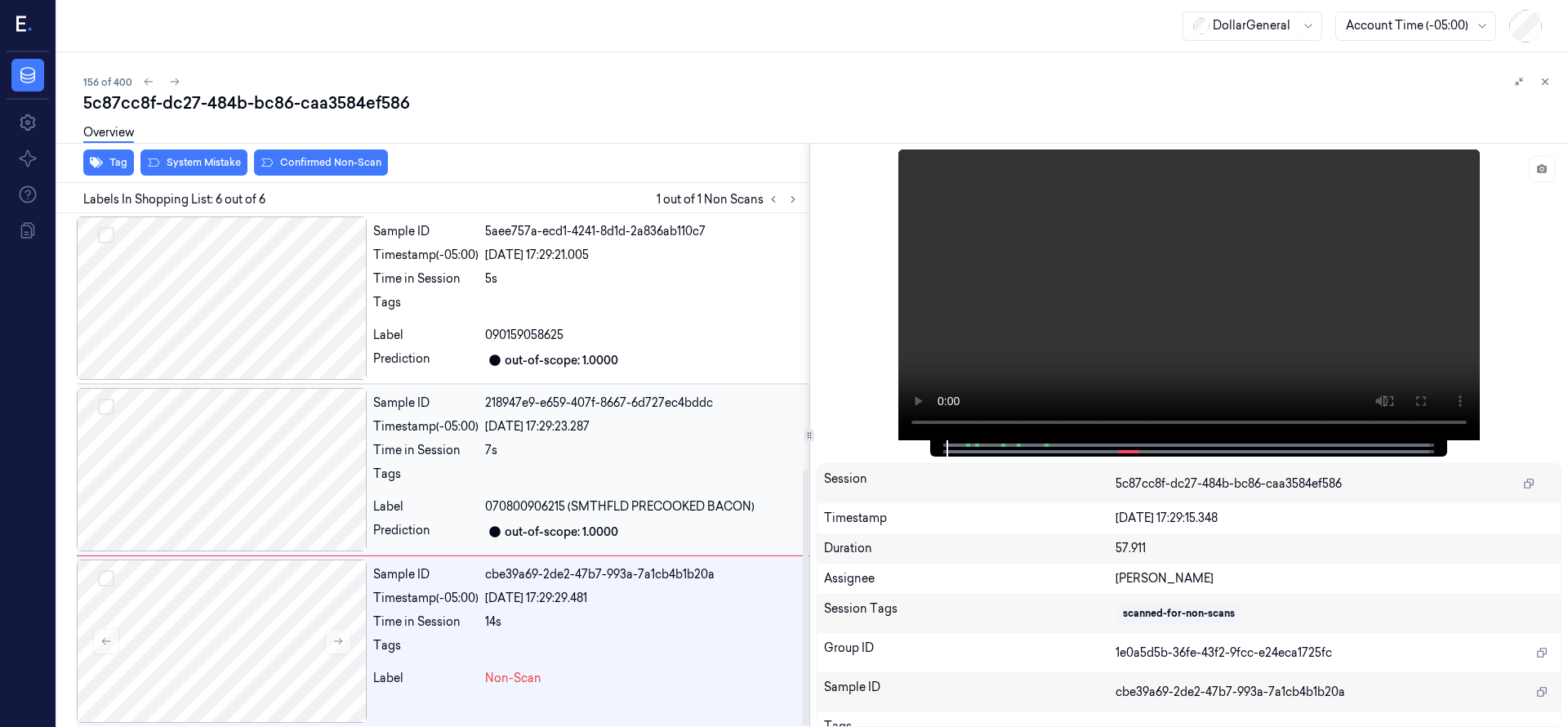
scroll to position [520, 0]
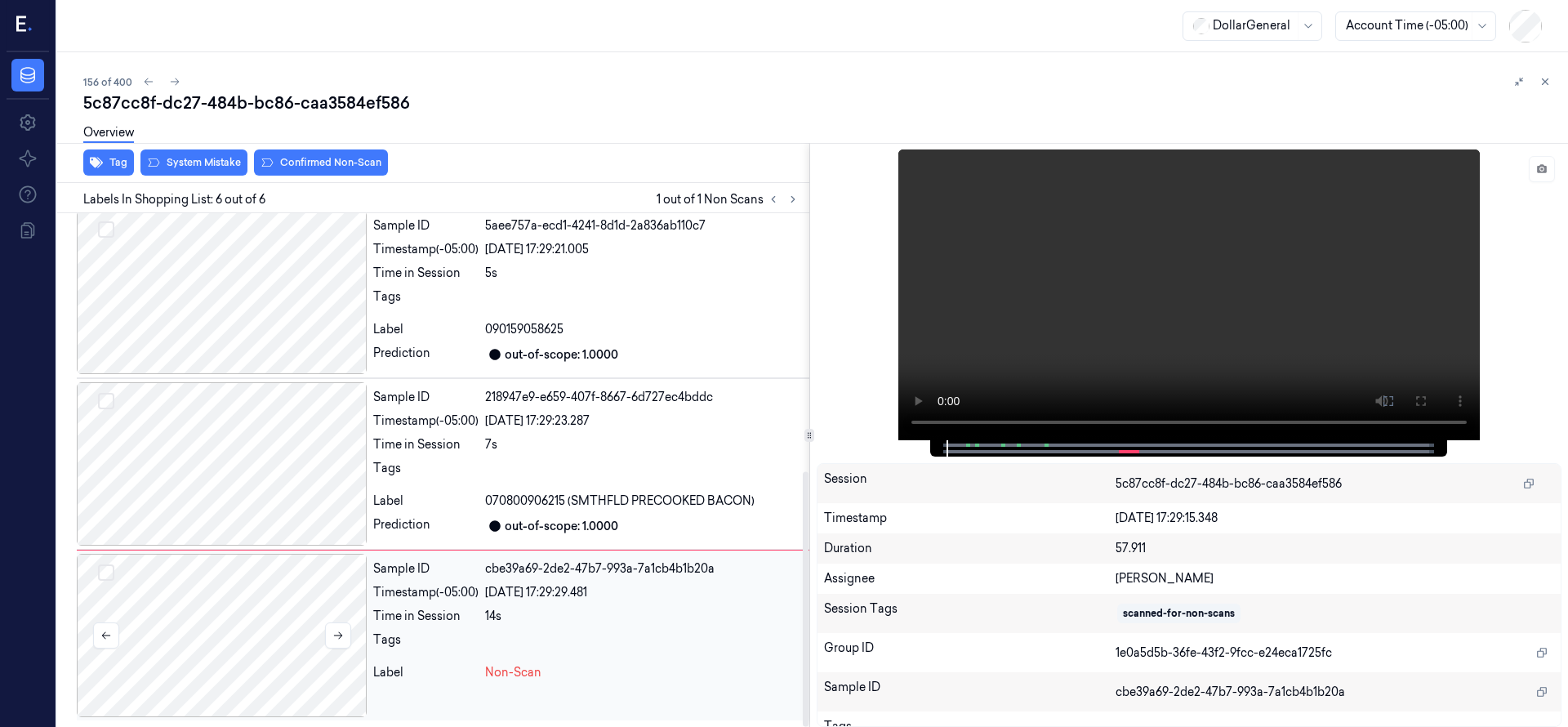
click at [277, 590] on div at bounding box center [222, 636] width 290 height 164
click at [257, 455] on div at bounding box center [222, 464] width 290 height 164
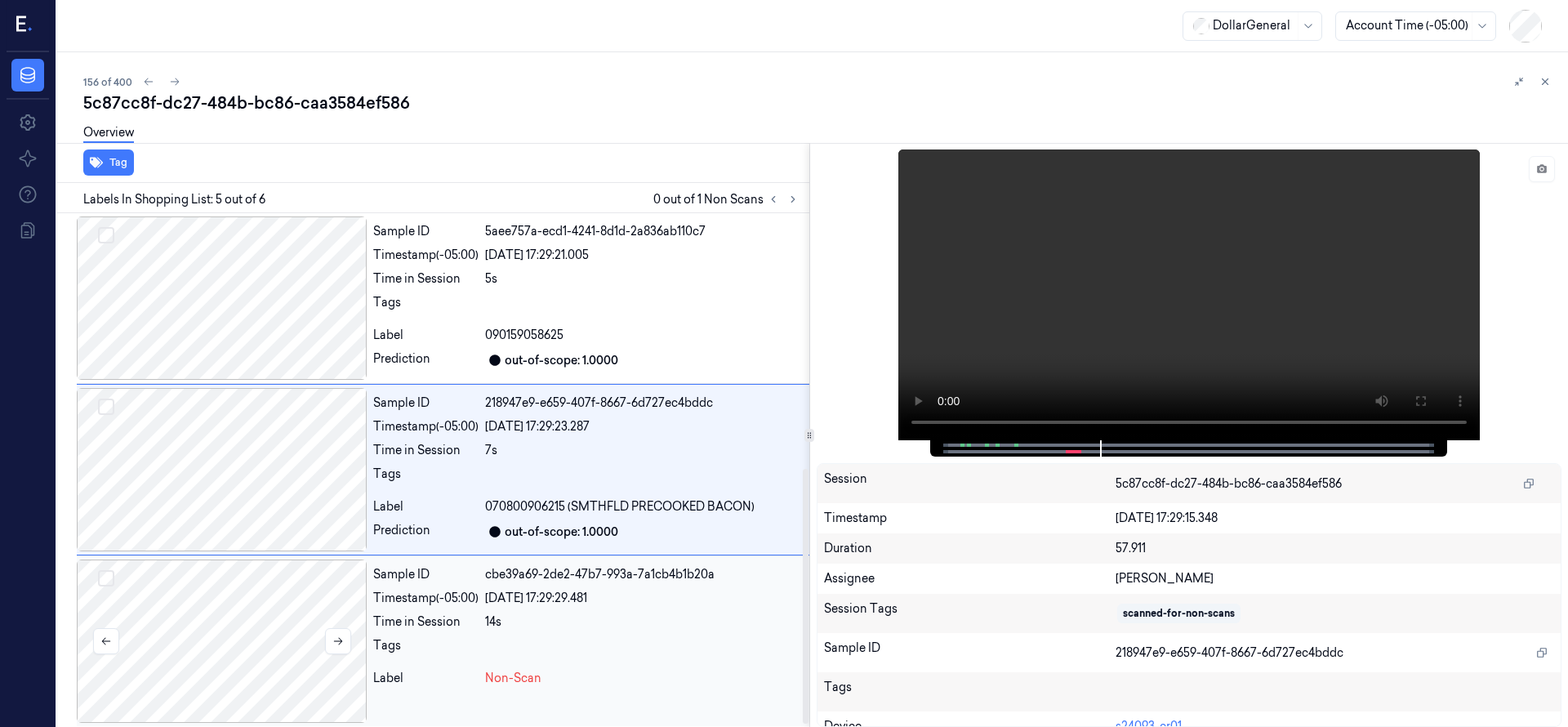
click at [303, 626] on div at bounding box center [222, 642] width 290 height 164
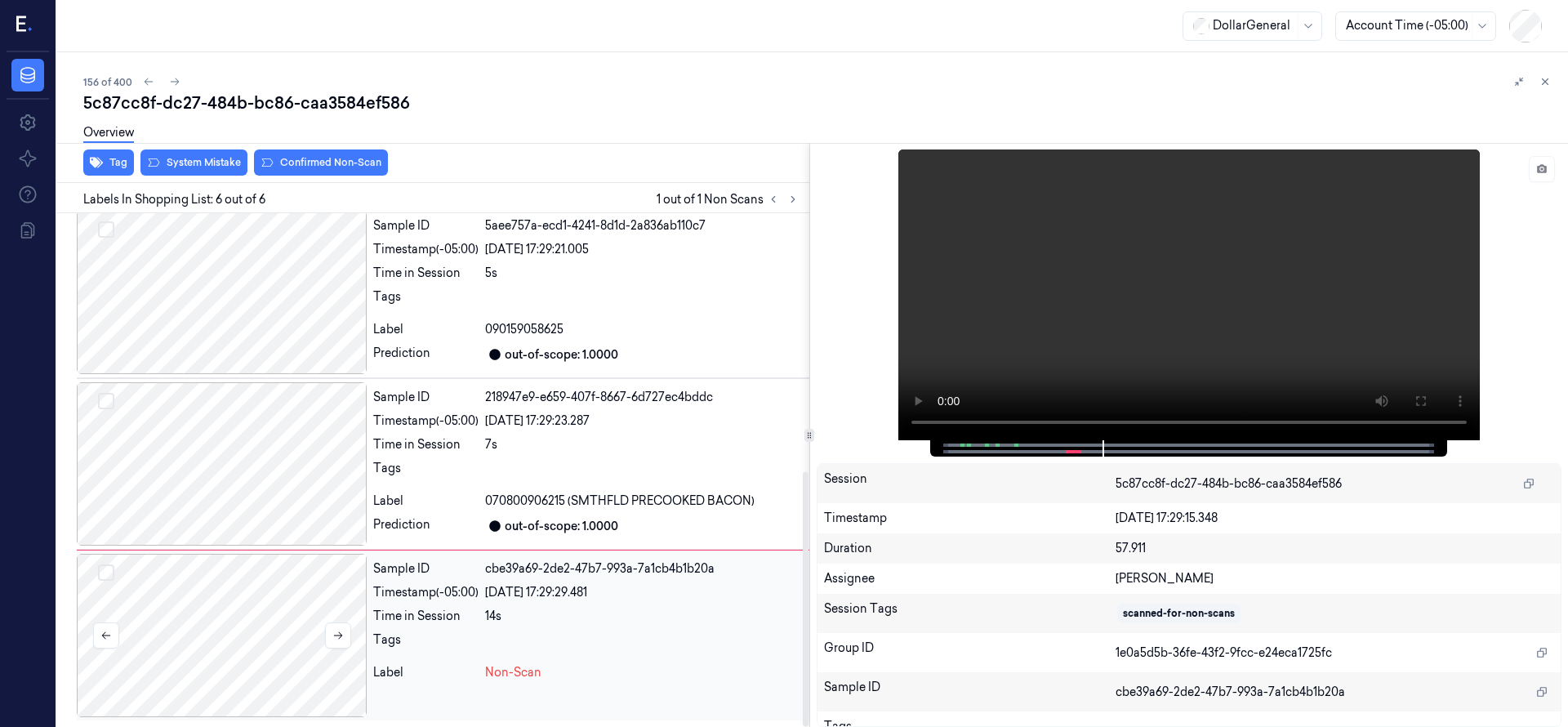
click at [231, 587] on div at bounding box center [222, 636] width 290 height 164
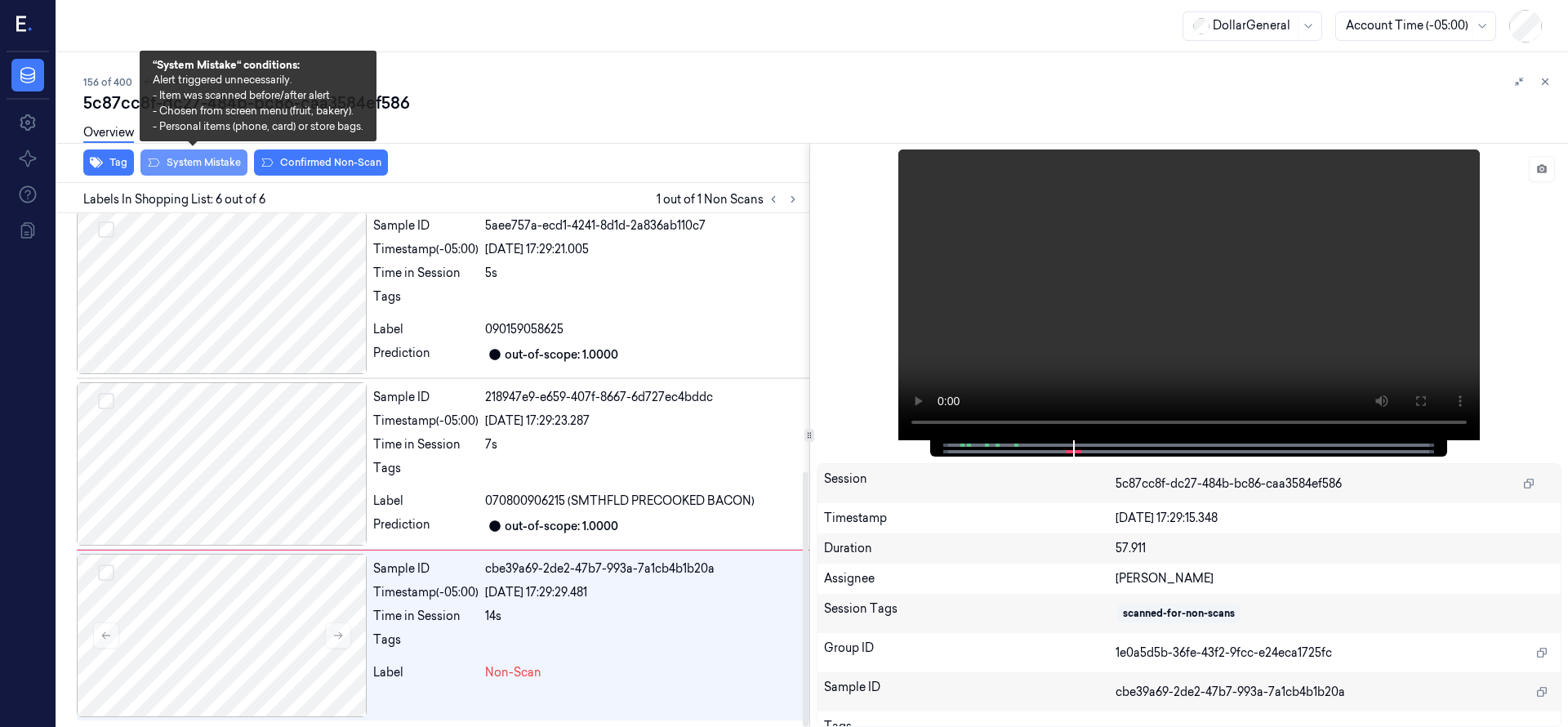
click at [186, 159] on button "System Mistake" at bounding box center [193, 163] width 107 height 26
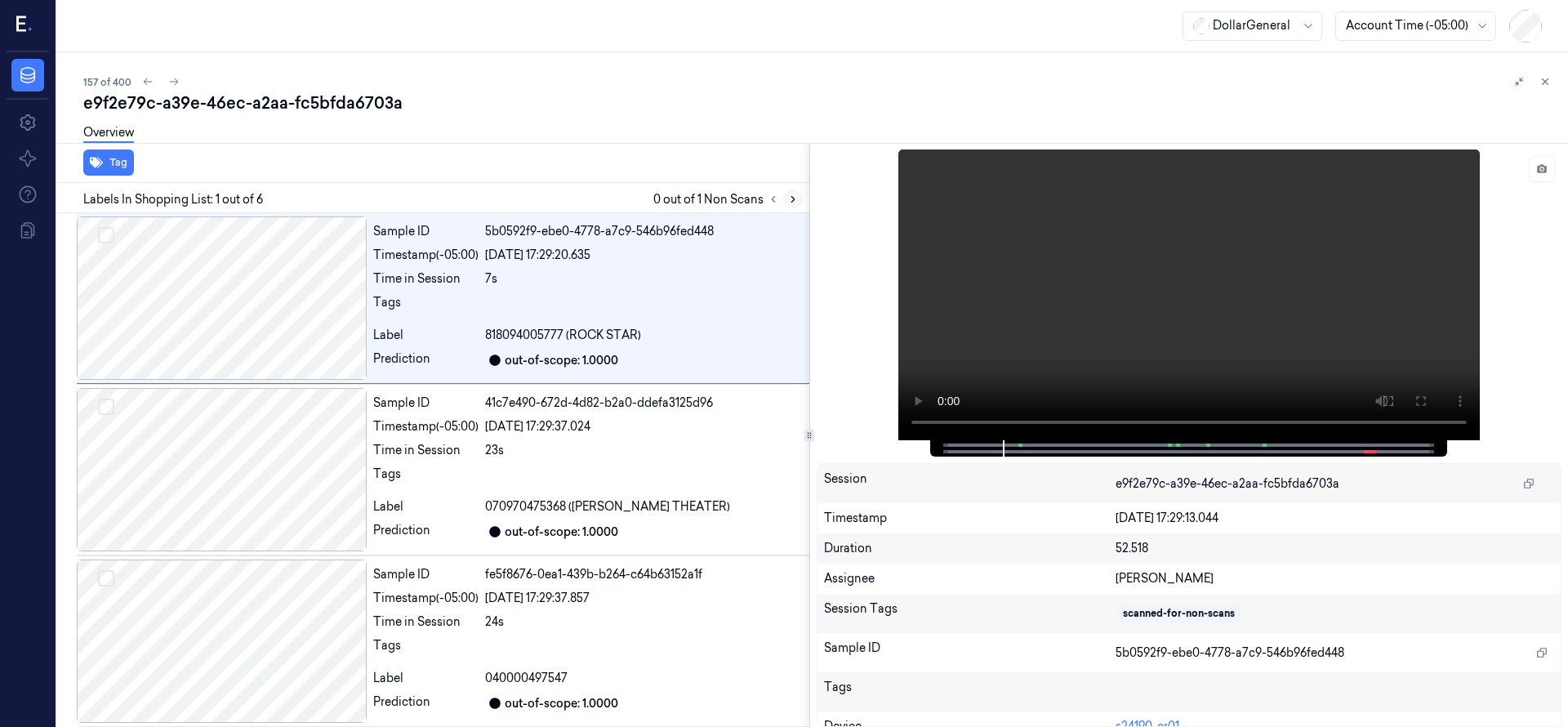
click at [797, 198] on icon at bounding box center [793, 199] width 12 height 12
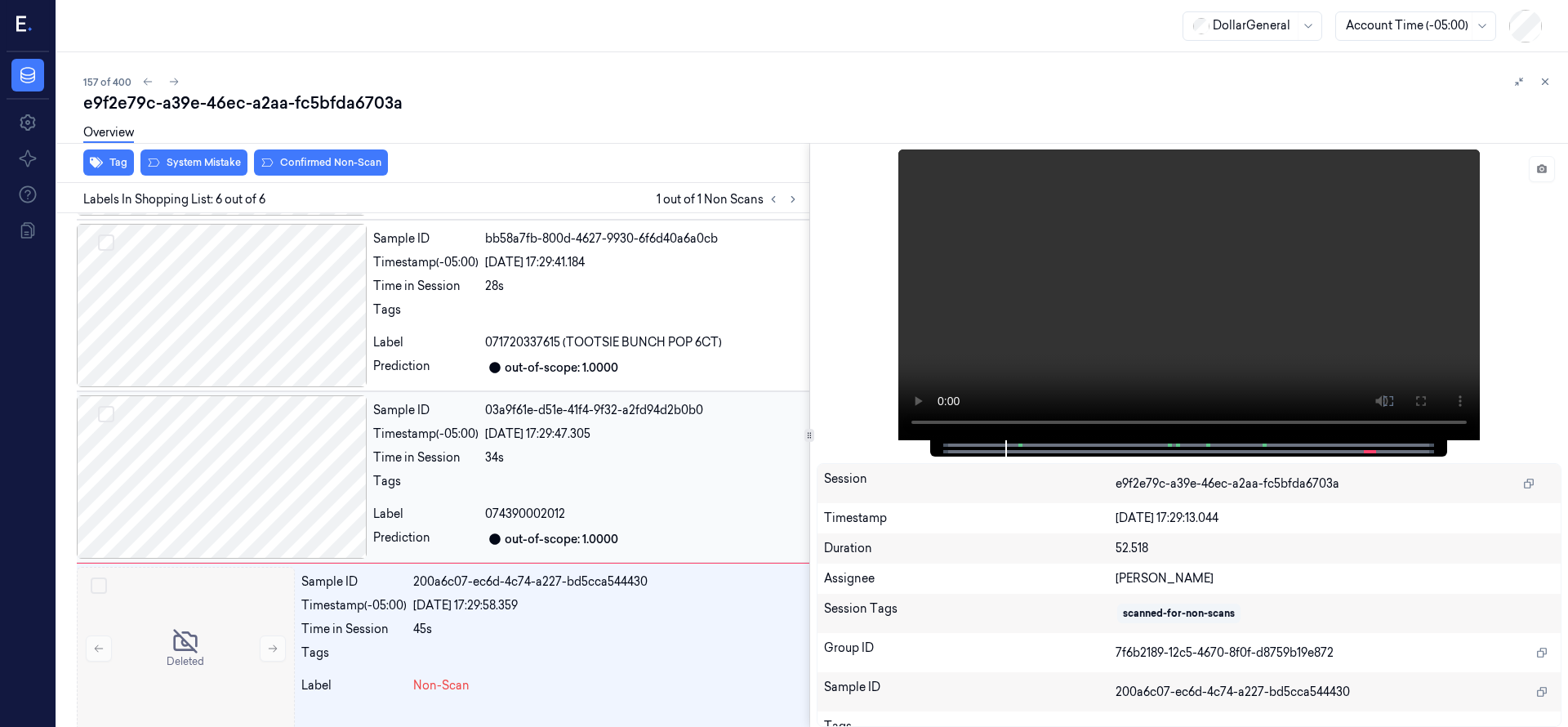
scroll to position [520, 0]
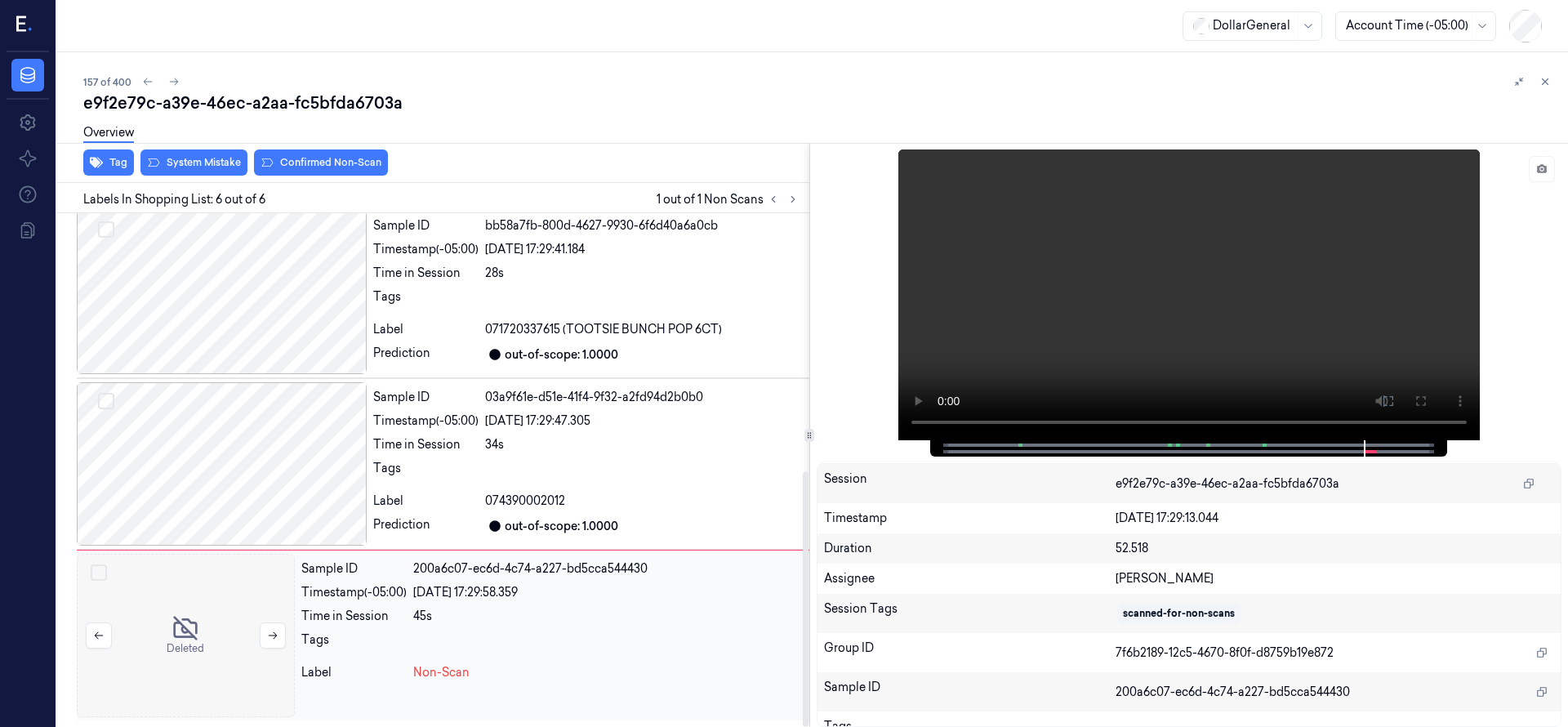
click at [190, 632] on div at bounding box center [186, 636] width 218 height 164
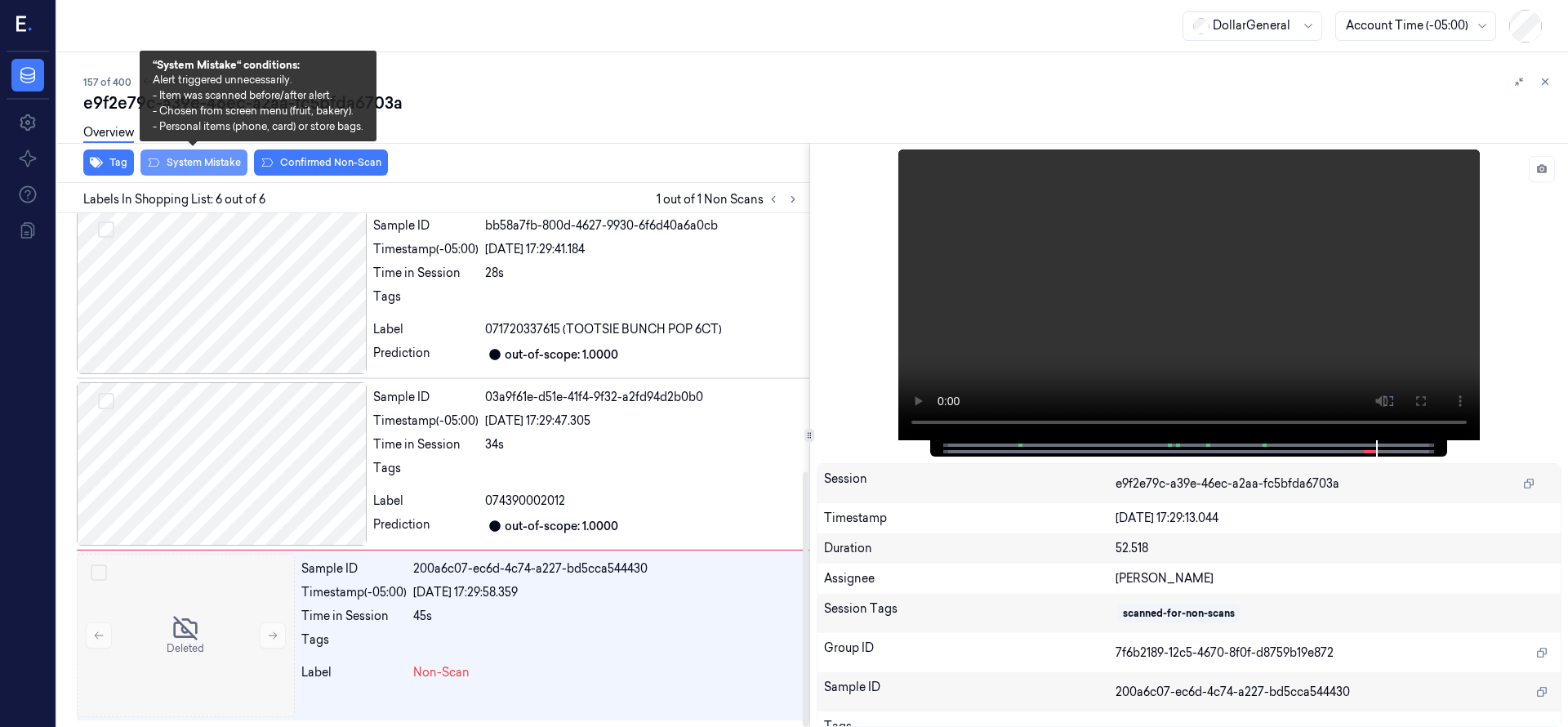
click at [215, 164] on button "System Mistake" at bounding box center [193, 163] width 107 height 26
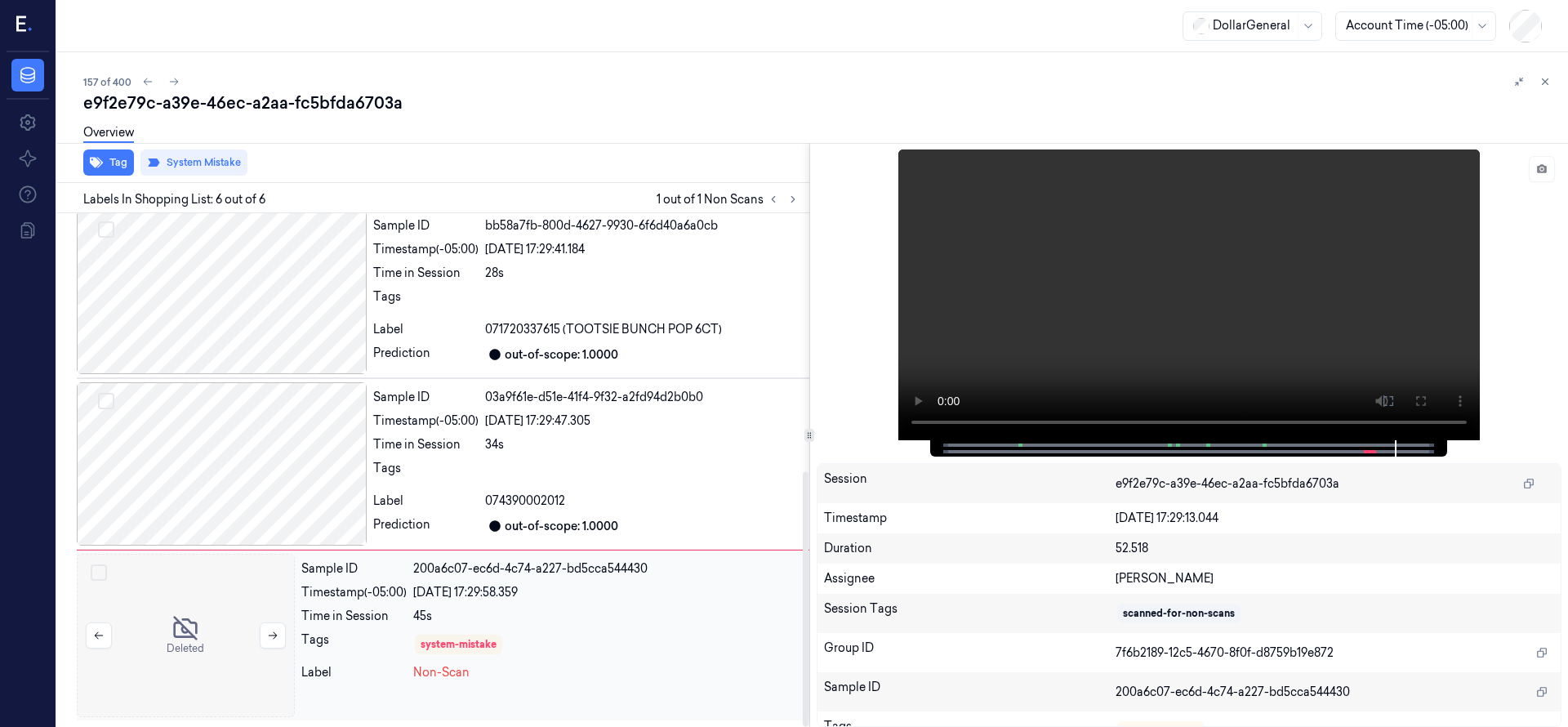
click at [217, 616] on div at bounding box center [186, 636] width 218 height 164
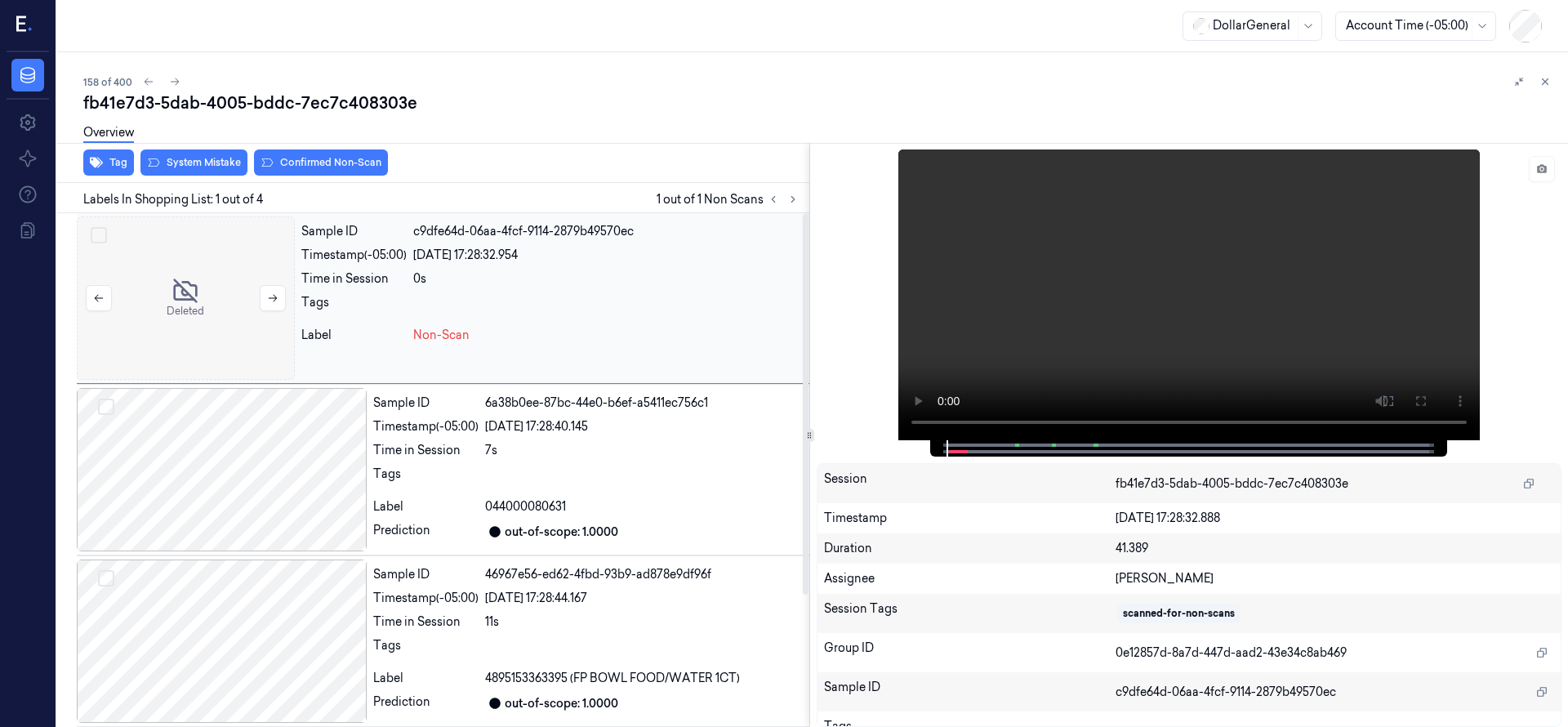
click at [187, 308] on div at bounding box center [186, 299] width 218 height 164
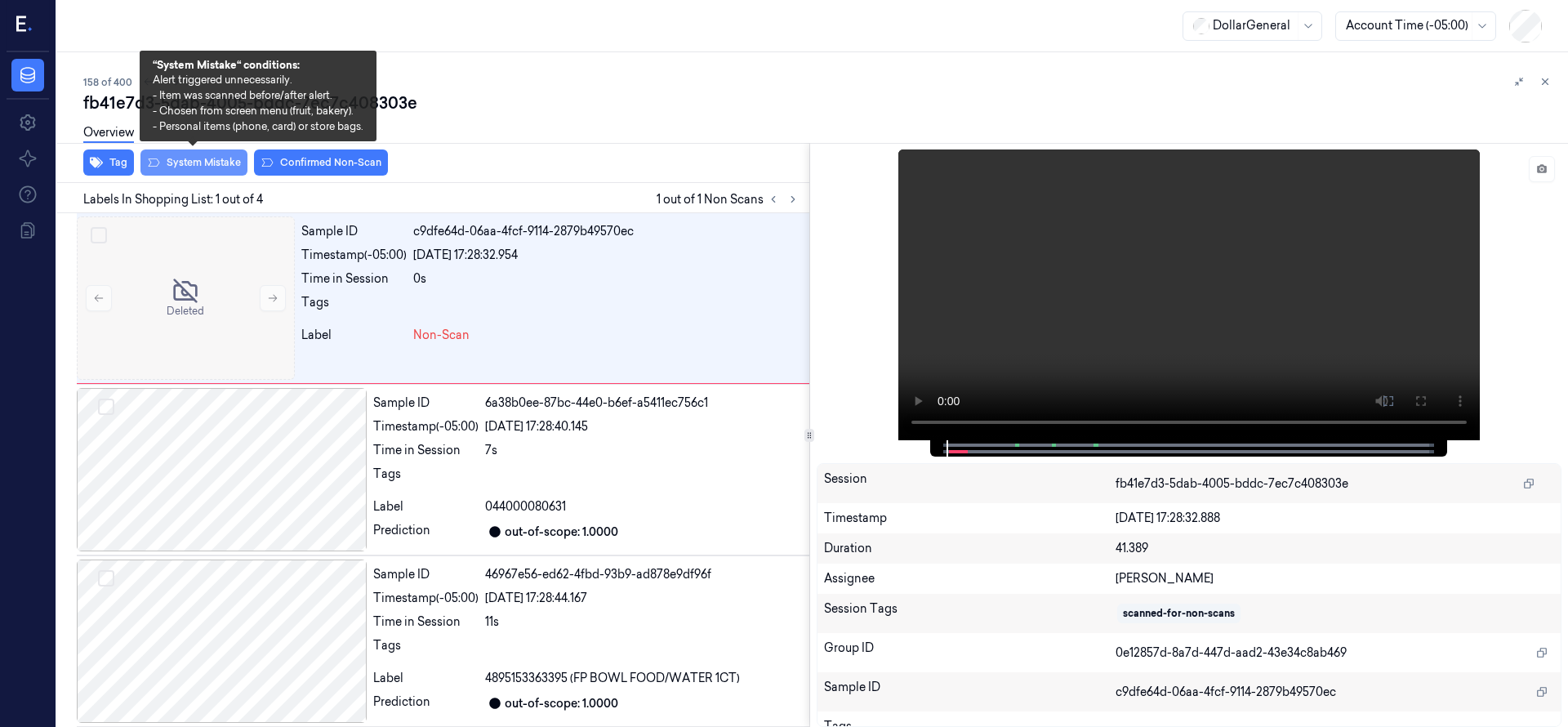
click at [222, 167] on button "System Mistake" at bounding box center [193, 163] width 107 height 26
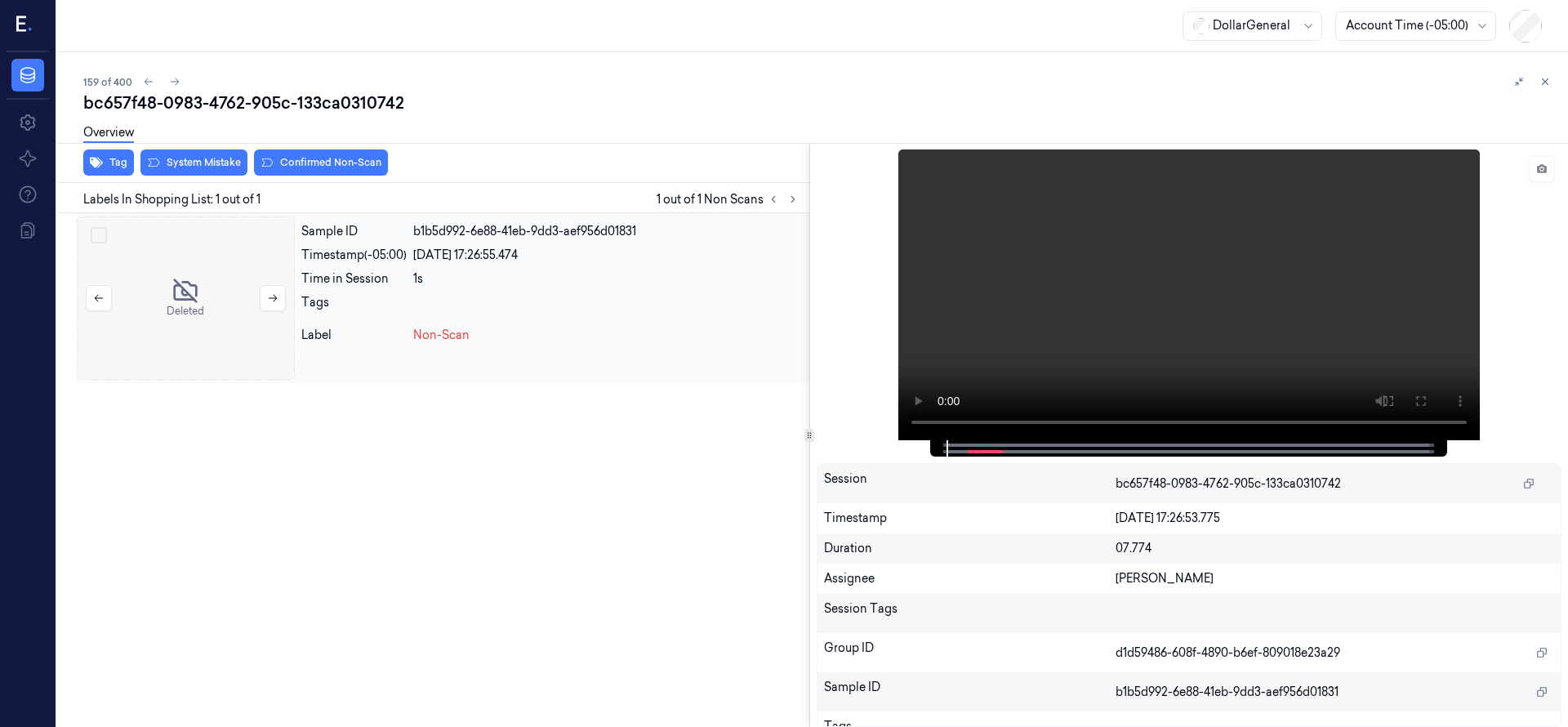
click at [207, 287] on div at bounding box center [186, 299] width 218 height 164
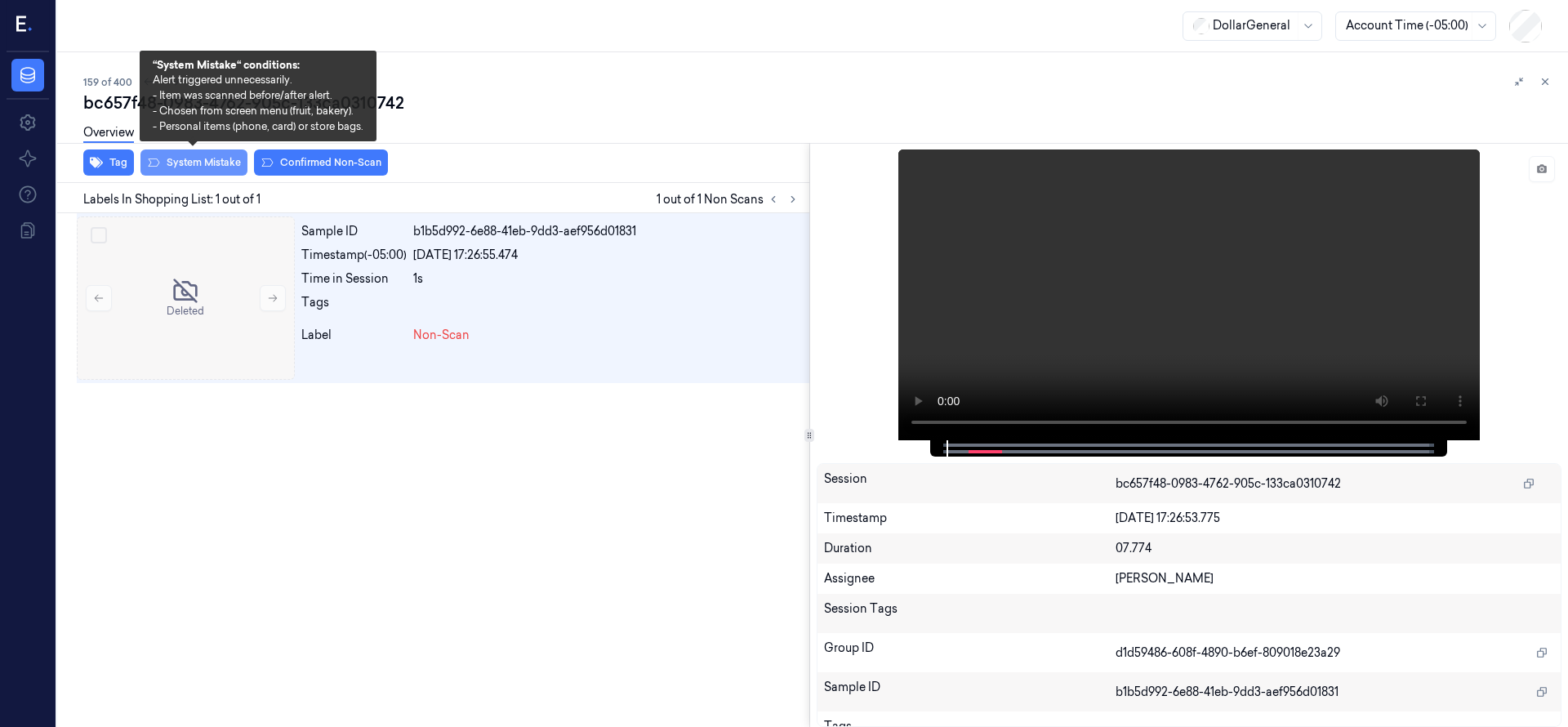
click at [186, 167] on button "System Mistake" at bounding box center [193, 163] width 107 height 26
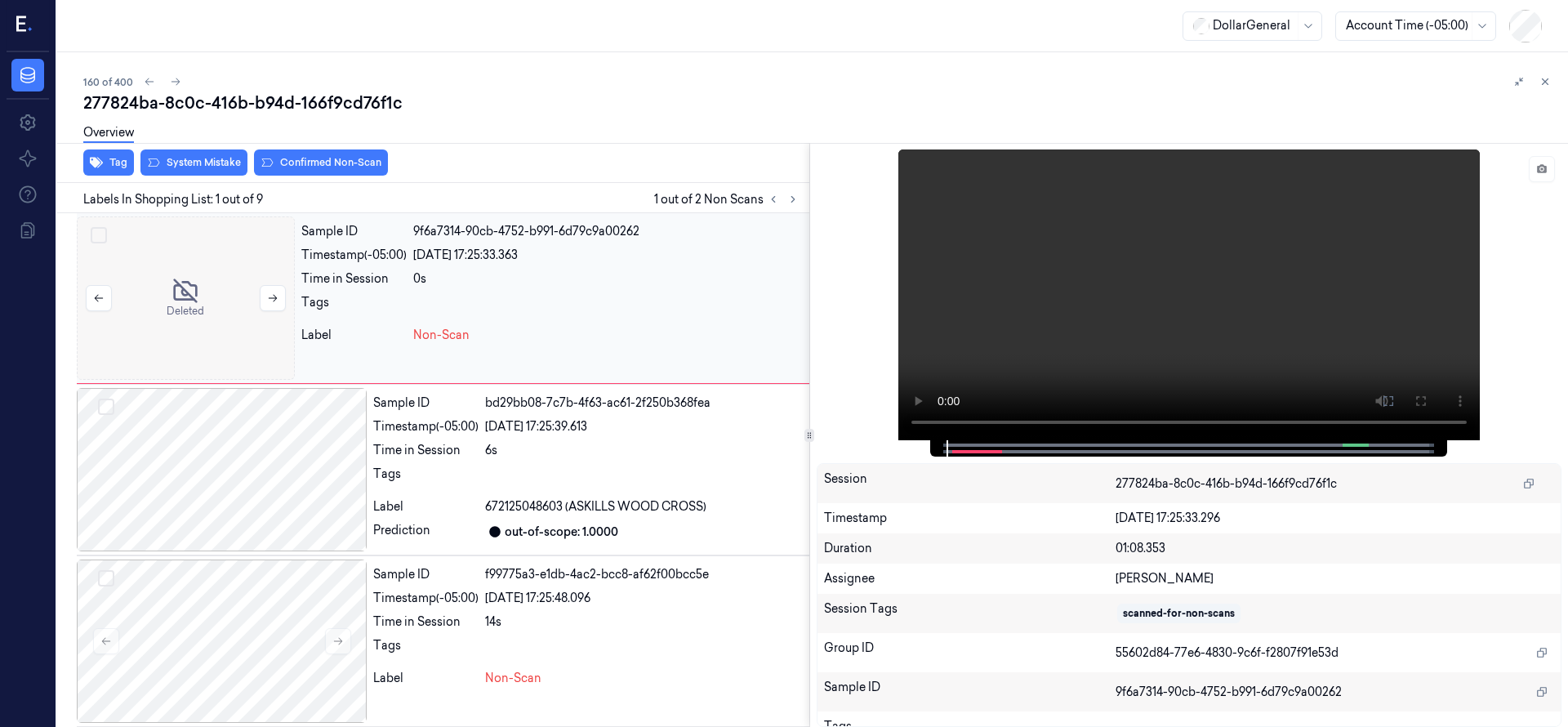
click at [201, 287] on div at bounding box center [186, 299] width 218 height 164
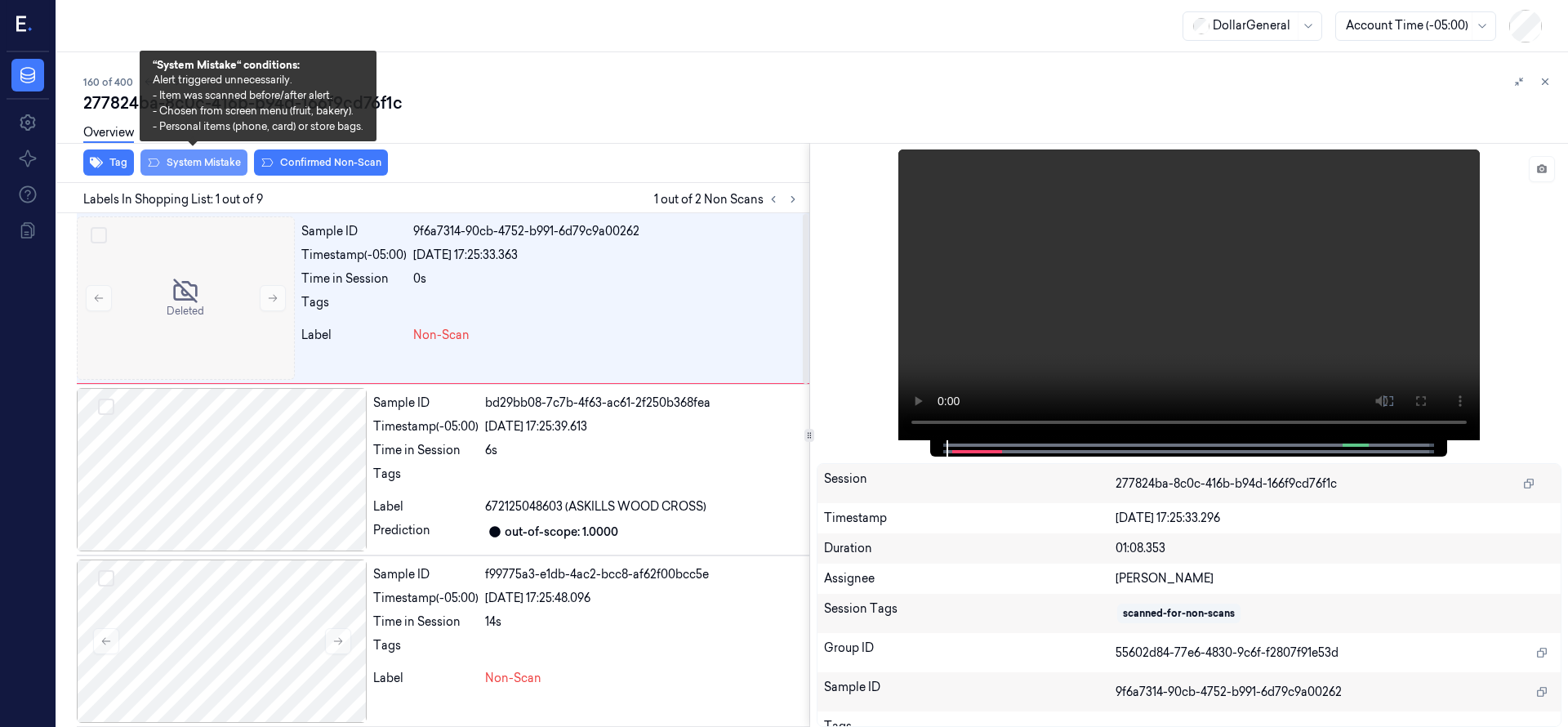
click at [210, 164] on button "System Mistake" at bounding box center [193, 163] width 107 height 26
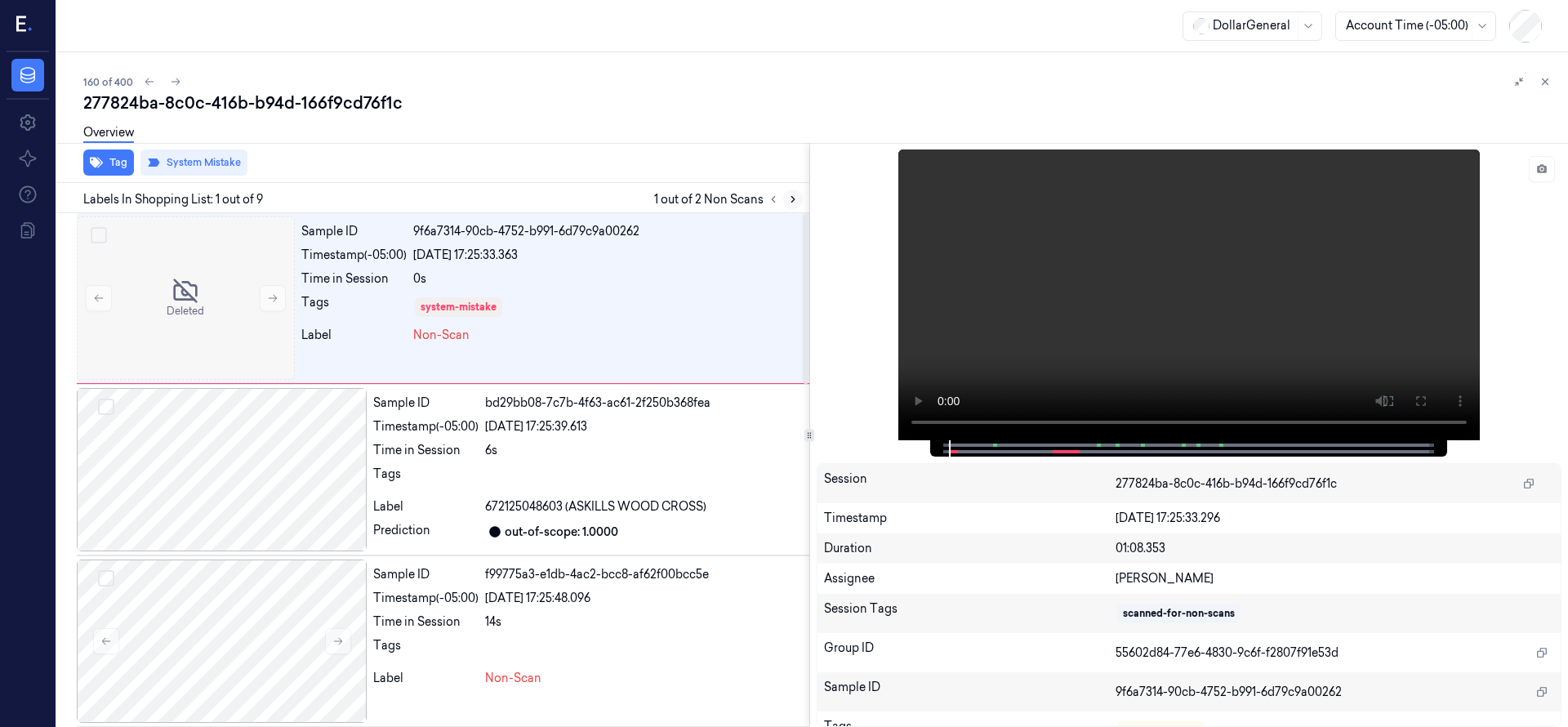
click at [793, 192] on button at bounding box center [793, 199] width 20 height 20
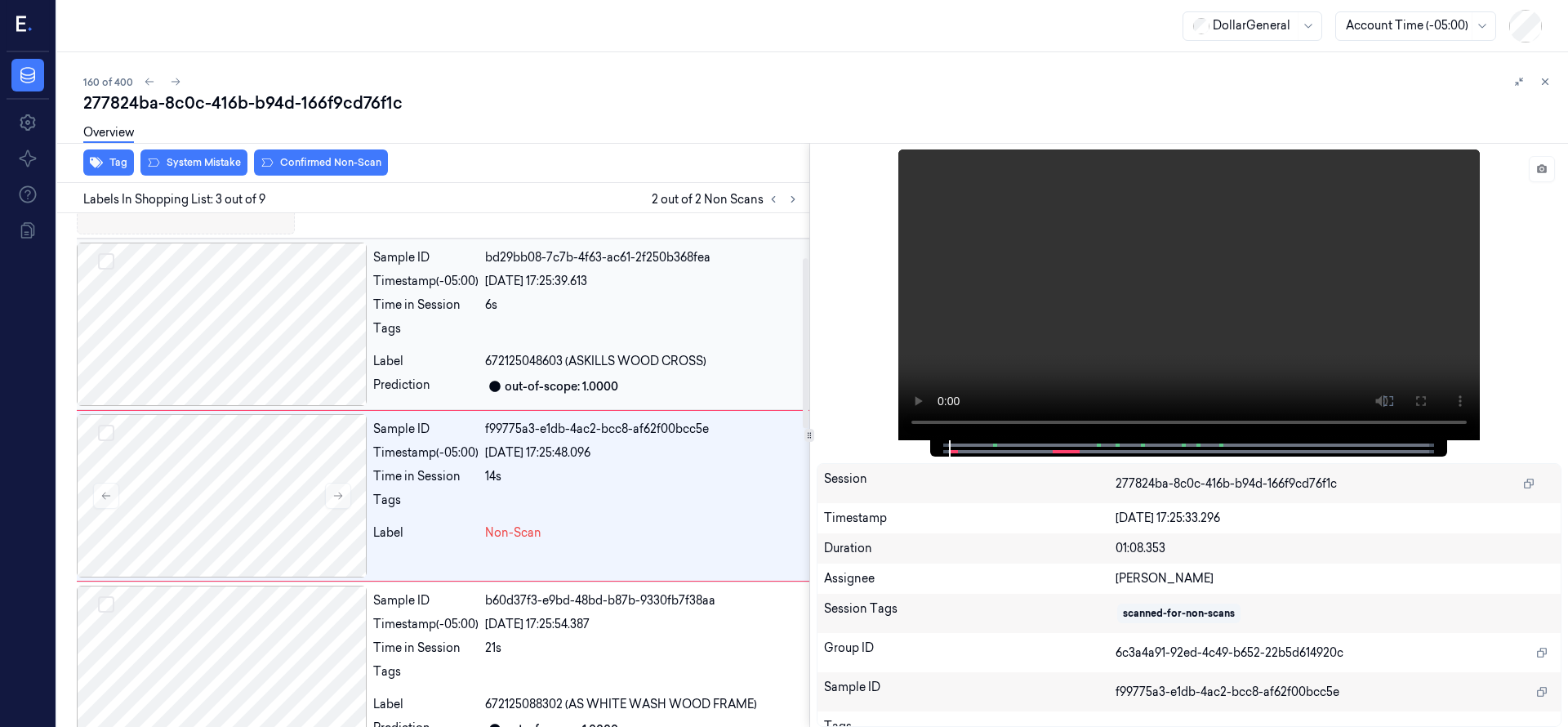
scroll to position [171, 0]
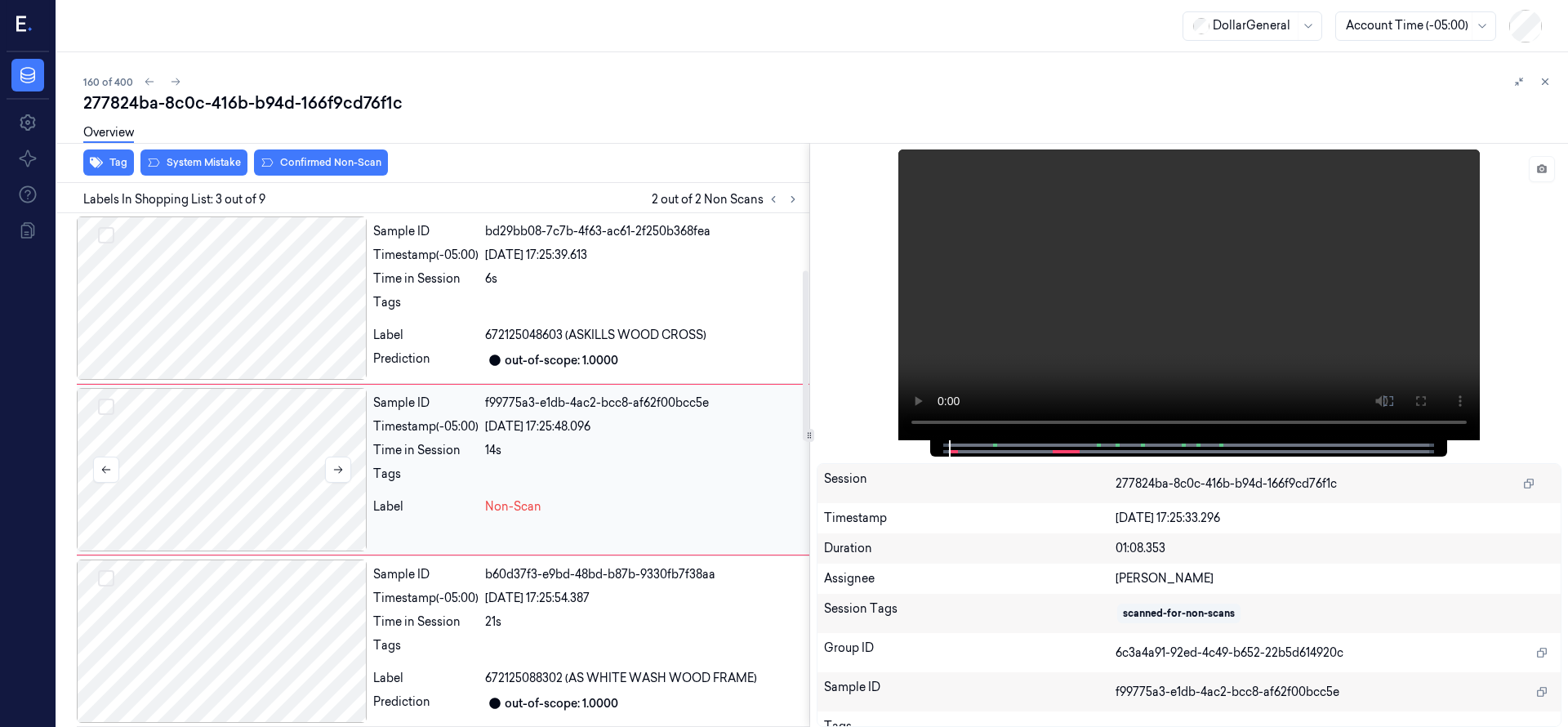
click at [152, 492] on div at bounding box center [222, 470] width 290 height 164
click at [339, 476] on button at bounding box center [338, 470] width 26 height 26
click at [250, 420] on div at bounding box center [222, 470] width 290 height 164
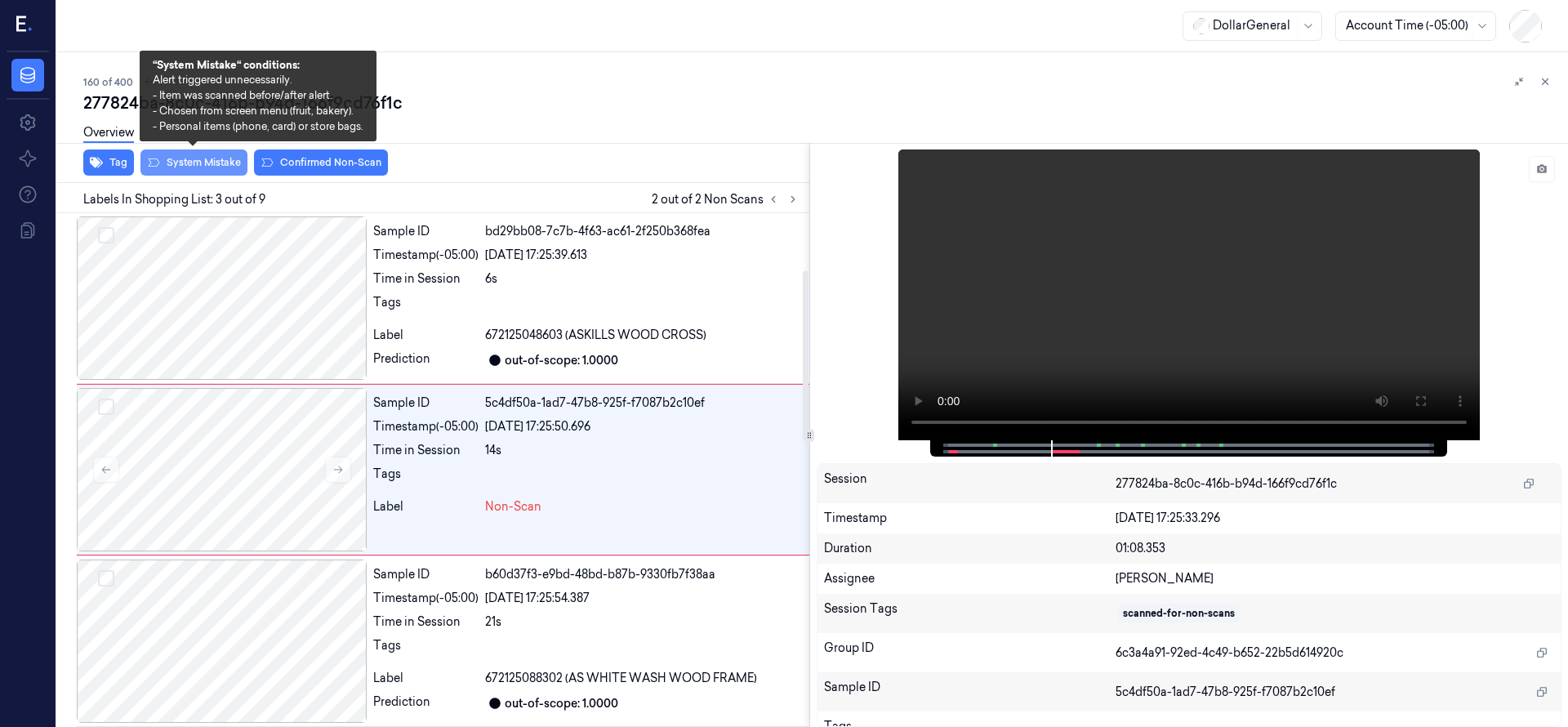
click at [212, 164] on button "System Mistake" at bounding box center [193, 163] width 107 height 26
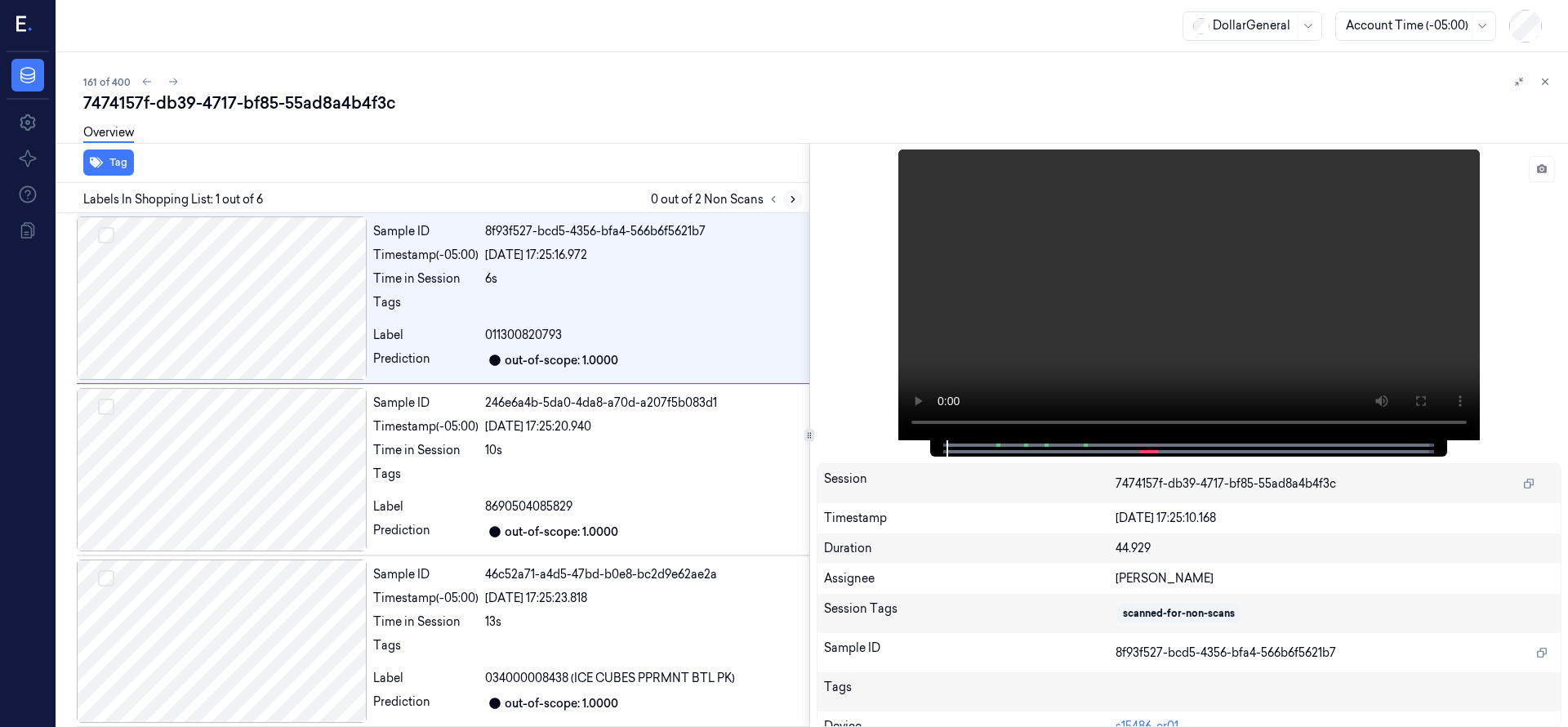
click at [795, 203] on icon at bounding box center [793, 199] width 12 height 12
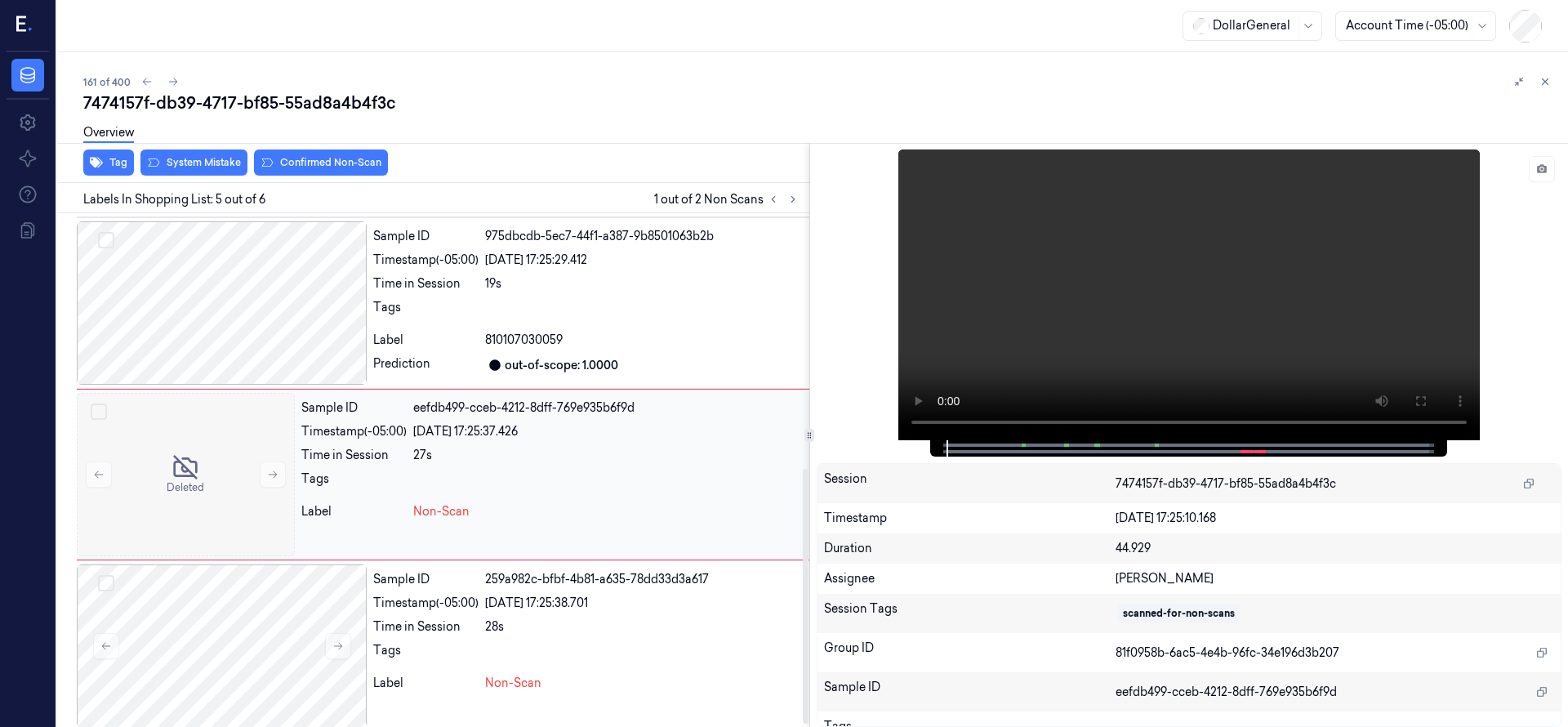
scroll to position [514, 0]
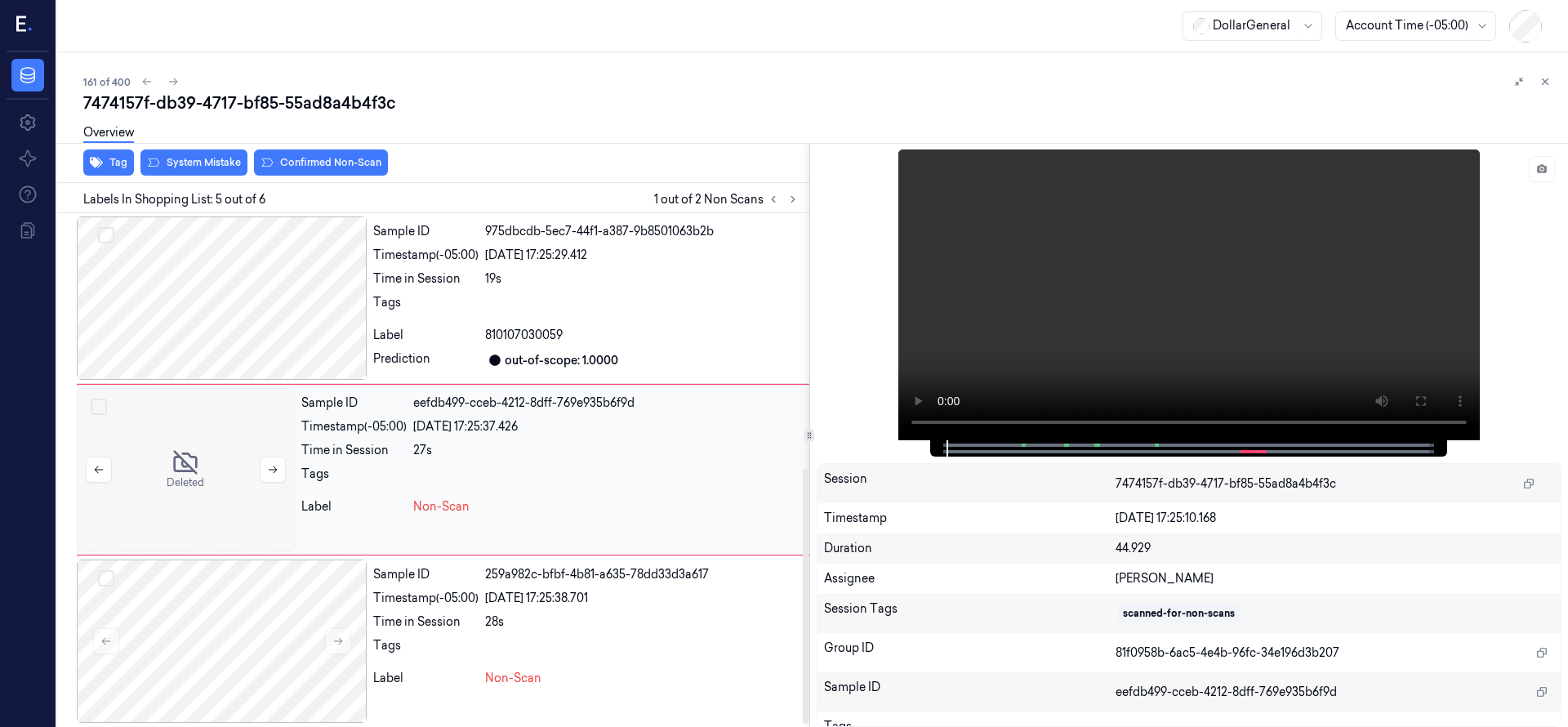
click at [205, 467] on div at bounding box center [186, 470] width 218 height 164
click at [183, 431] on div at bounding box center [186, 470] width 218 height 164
click at [235, 495] on div at bounding box center [186, 470] width 218 height 164
click at [231, 264] on div at bounding box center [222, 299] width 290 height 164
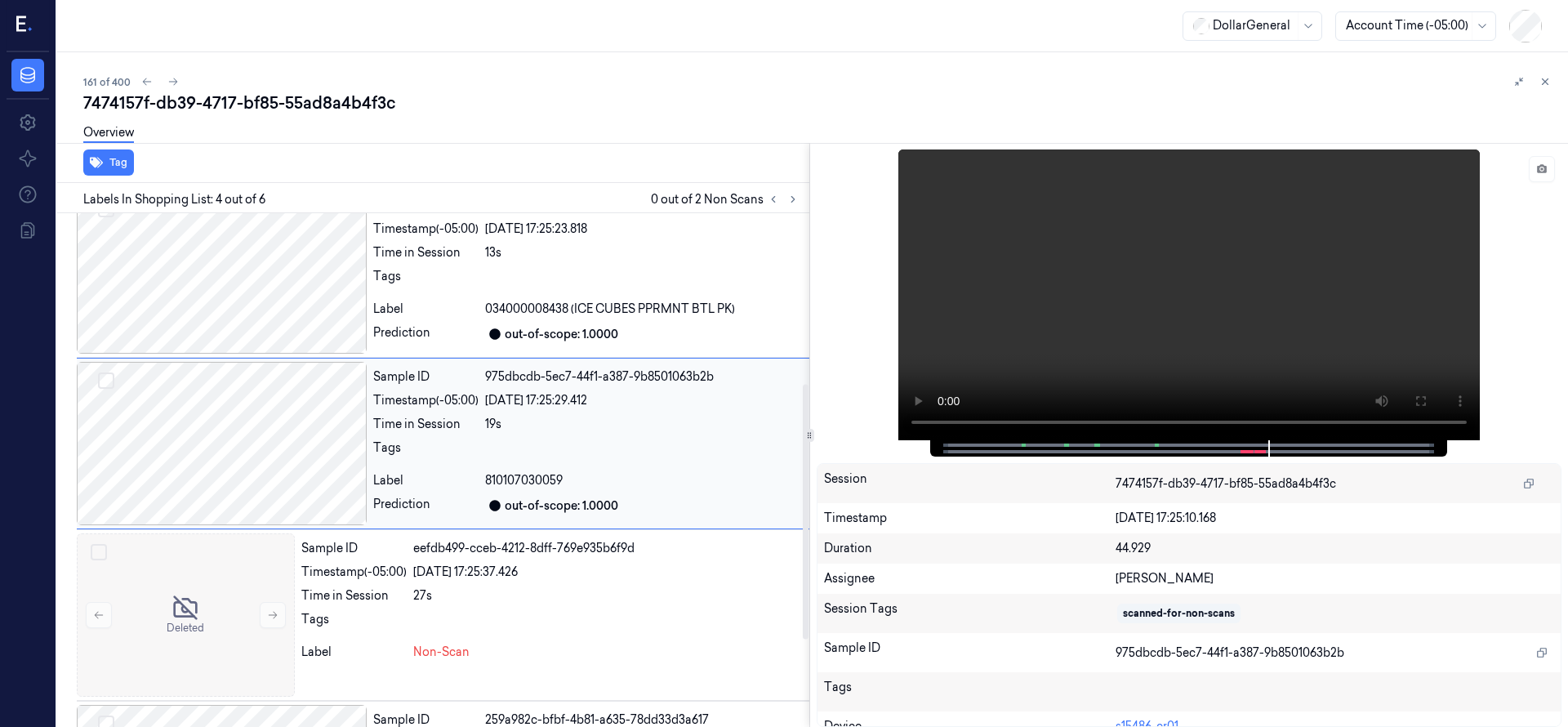
scroll to position [343, 0]
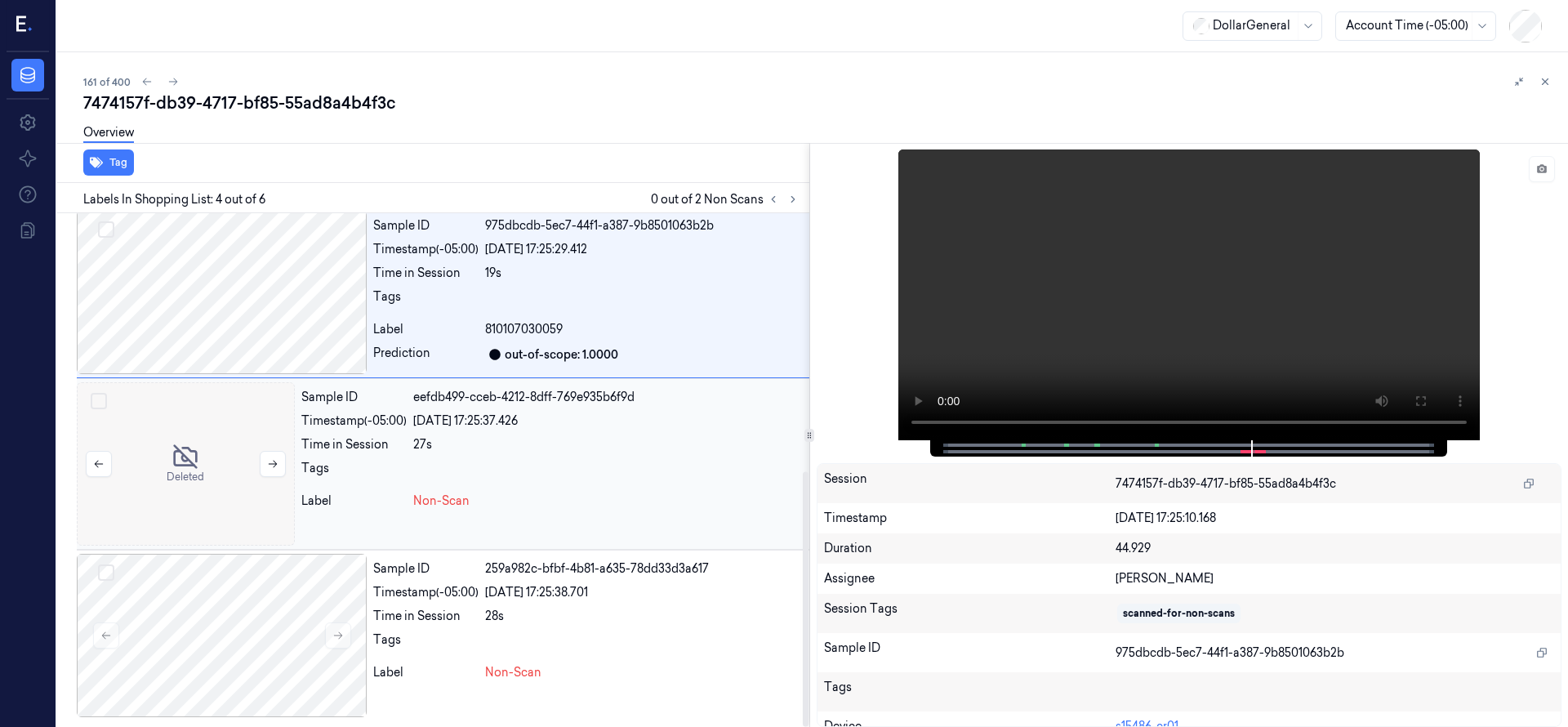
click at [185, 425] on div at bounding box center [186, 464] width 218 height 164
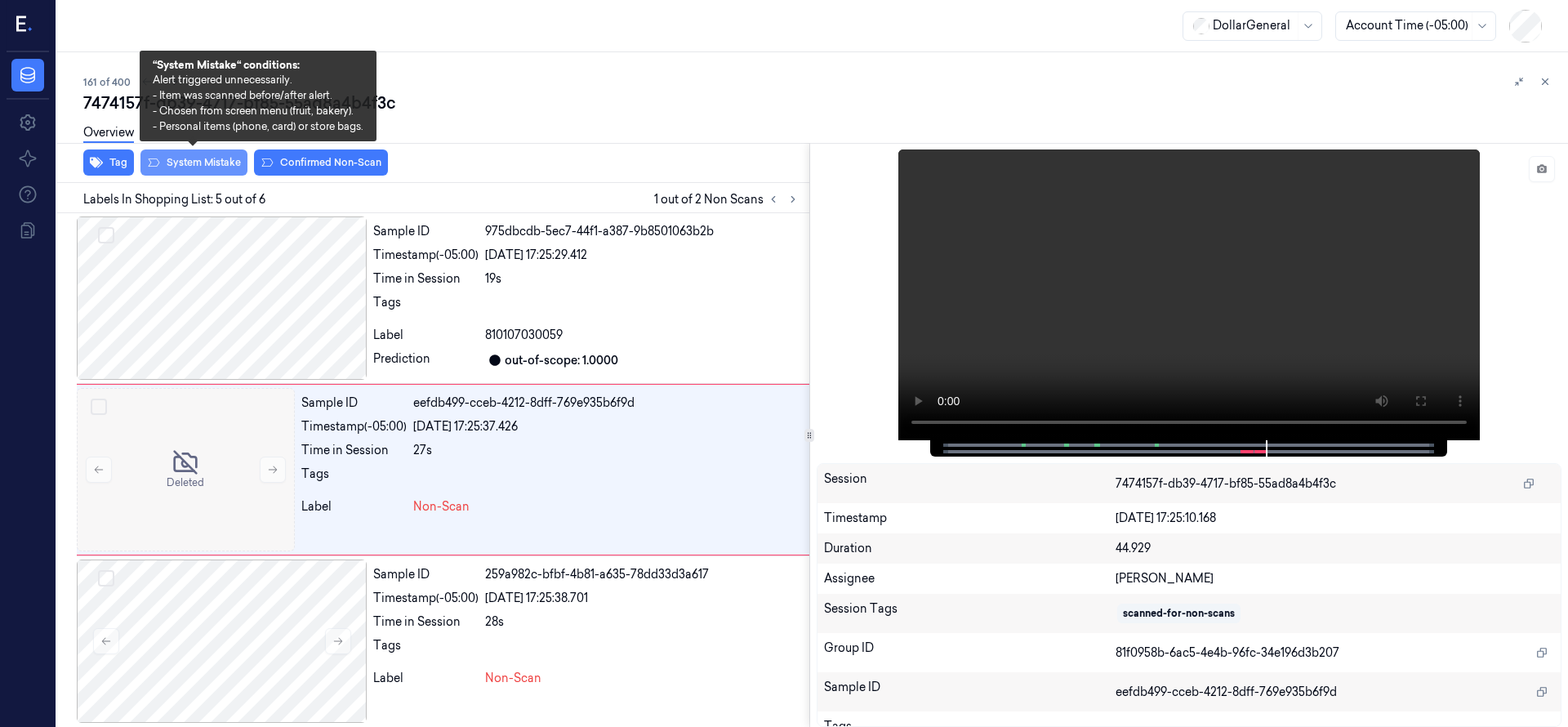
click at [207, 164] on button "System Mistake" at bounding box center [193, 163] width 107 height 26
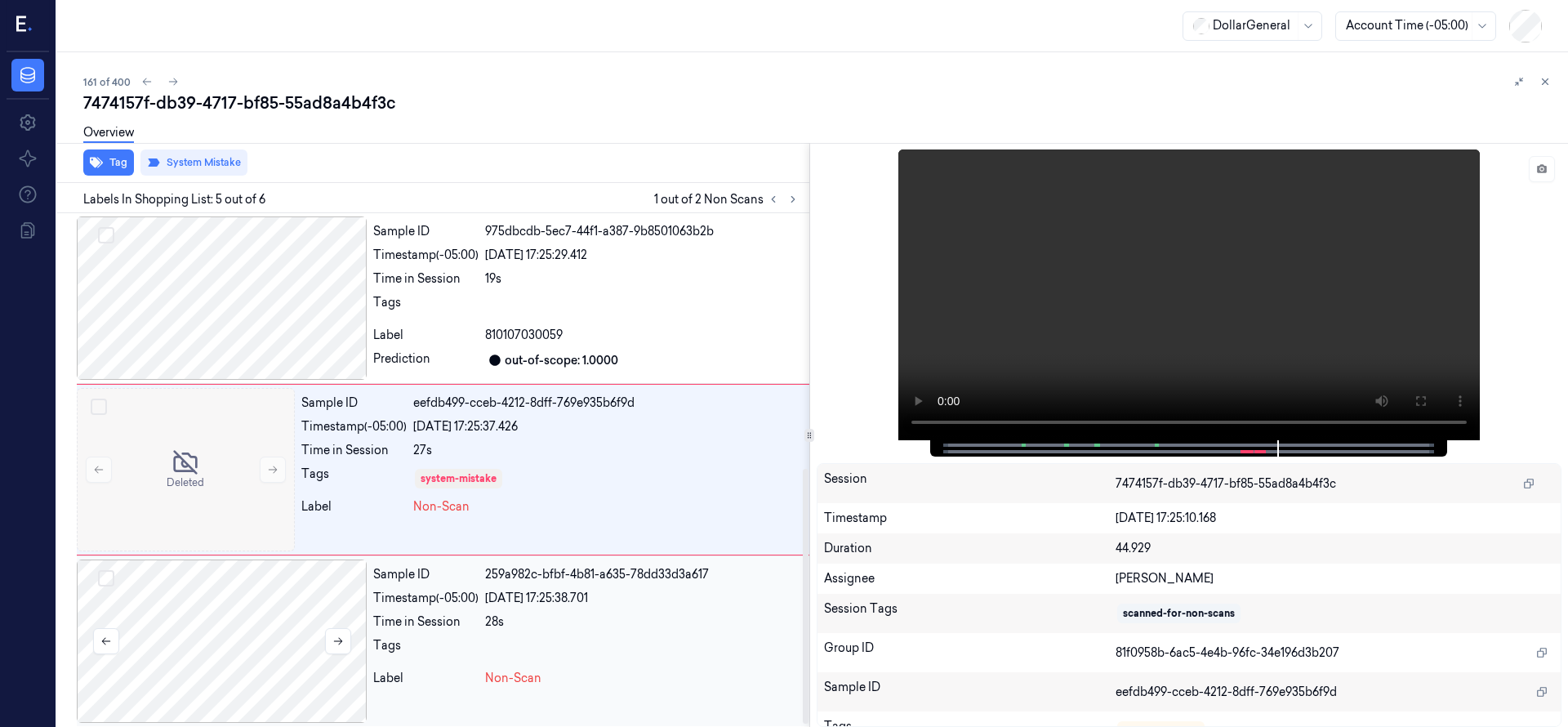
click at [145, 592] on div at bounding box center [222, 642] width 290 height 164
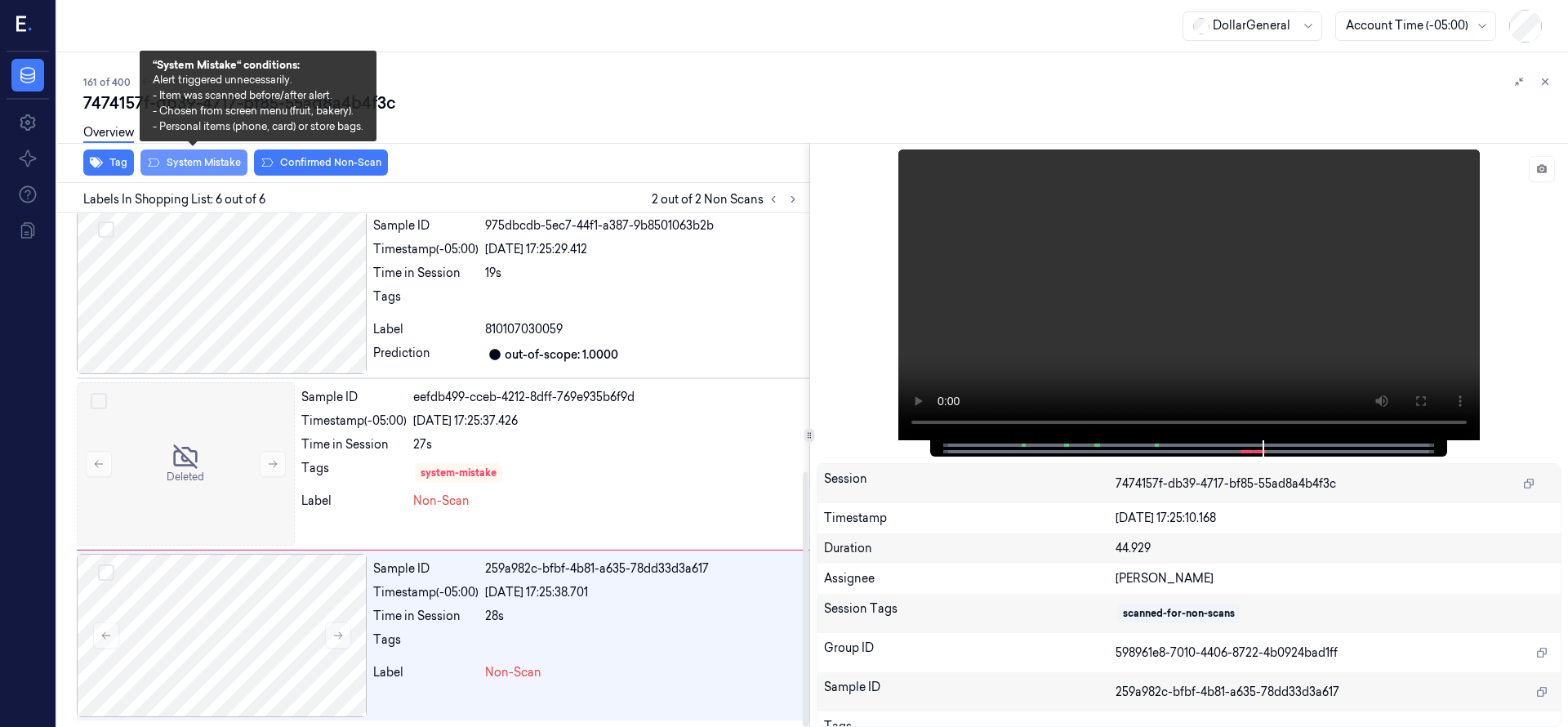
click at [194, 169] on button "System Mistake" at bounding box center [193, 163] width 107 height 26
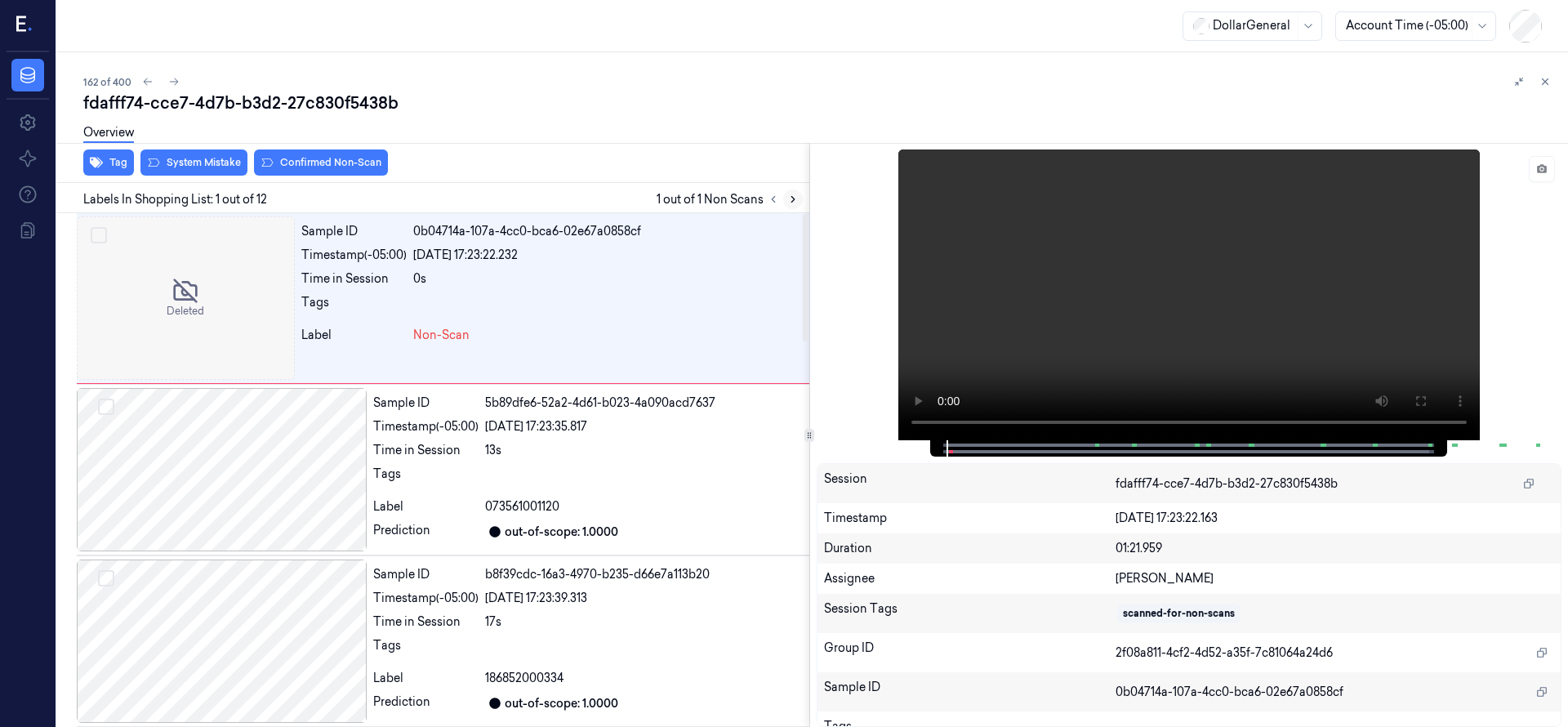
click at [793, 197] on icon at bounding box center [793, 199] width 12 height 12
click at [162, 275] on div at bounding box center [186, 299] width 218 height 164
click at [199, 165] on button "System Mistake" at bounding box center [193, 163] width 107 height 26
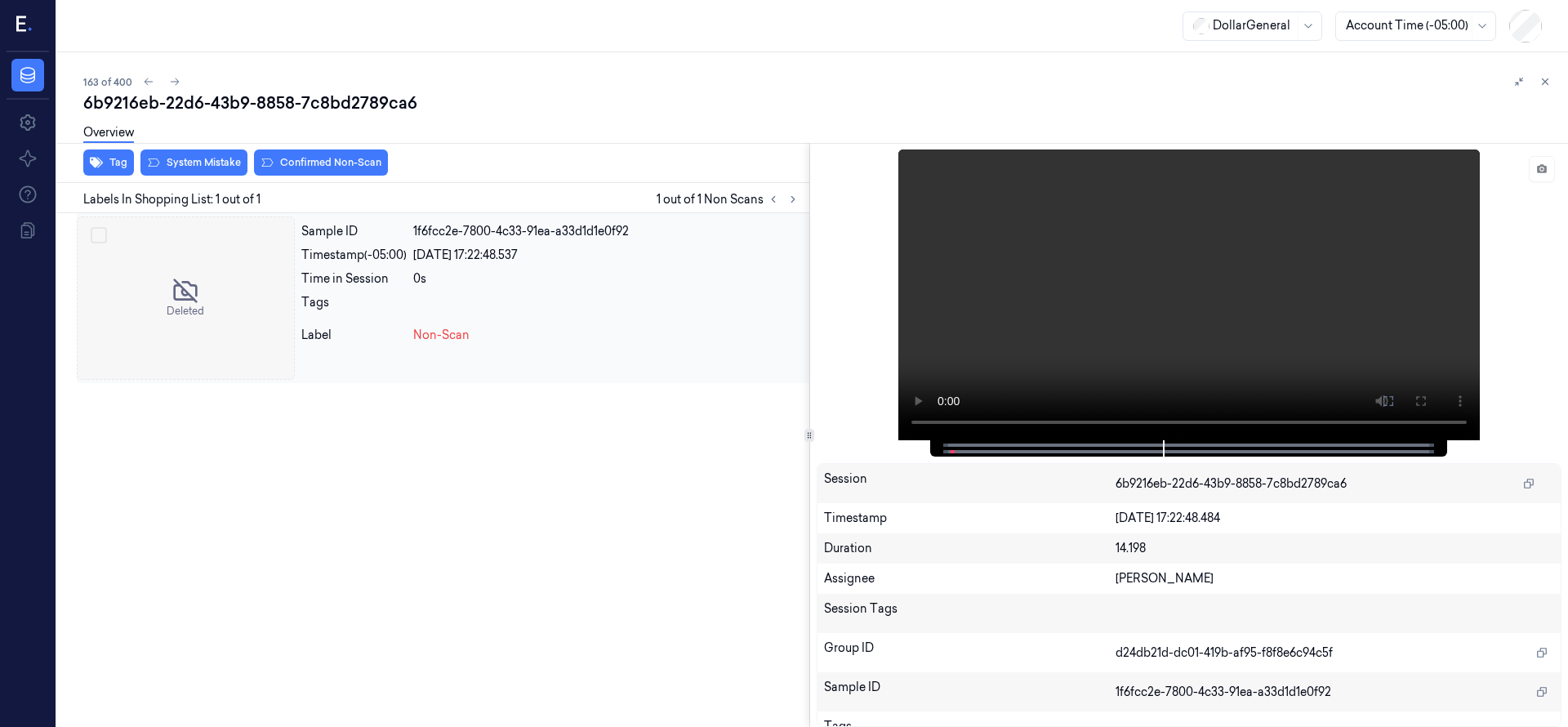
click at [169, 290] on div at bounding box center [186, 299] width 218 height 164
click at [188, 167] on button "System Mistake" at bounding box center [193, 163] width 107 height 26
click at [207, 263] on div at bounding box center [186, 299] width 218 height 164
click at [212, 152] on div "Overview" at bounding box center [819, 135] width 1471 height 41
click at [213, 159] on button "System Mistake" at bounding box center [193, 163] width 107 height 26
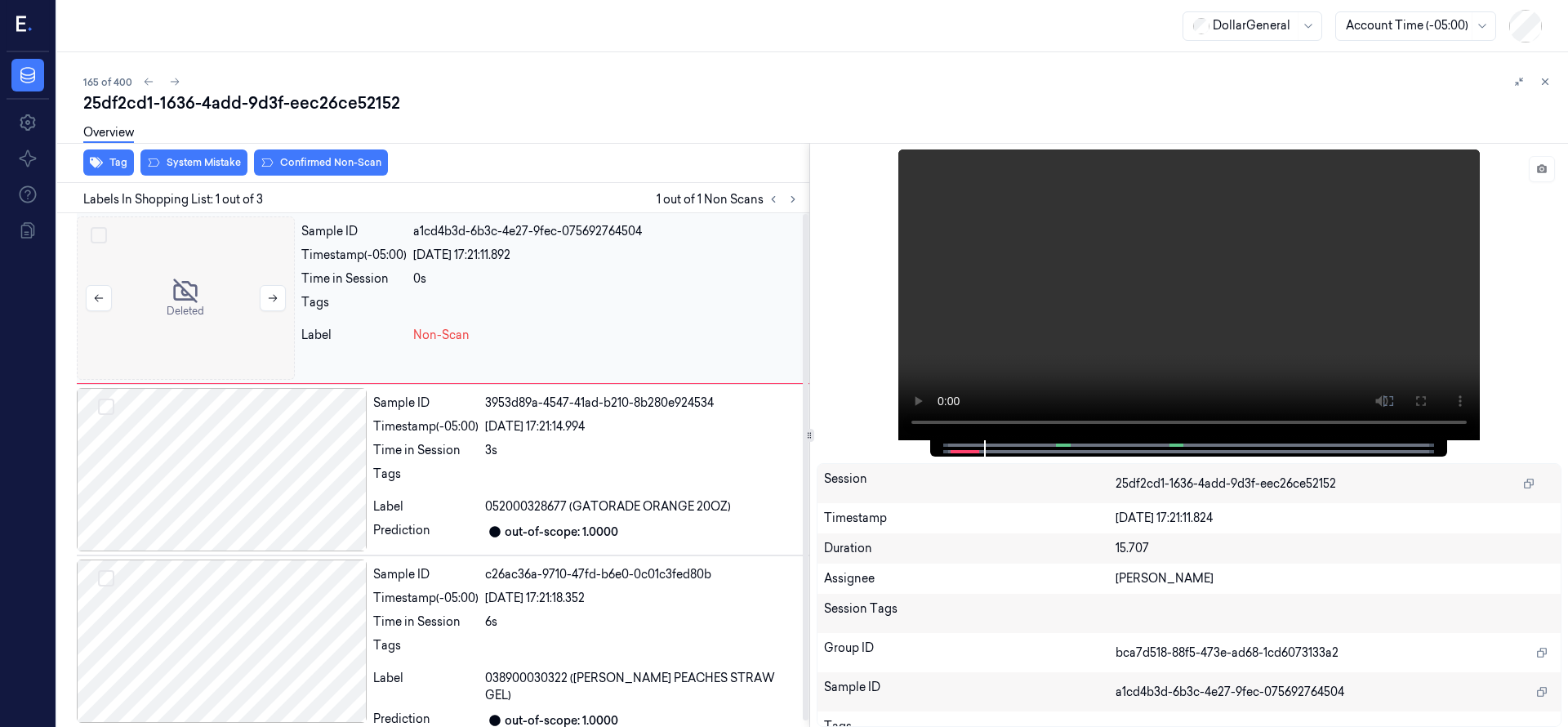
click at [231, 281] on div at bounding box center [186, 299] width 218 height 164
click at [218, 162] on button "System Mistake" at bounding box center [193, 163] width 107 height 26
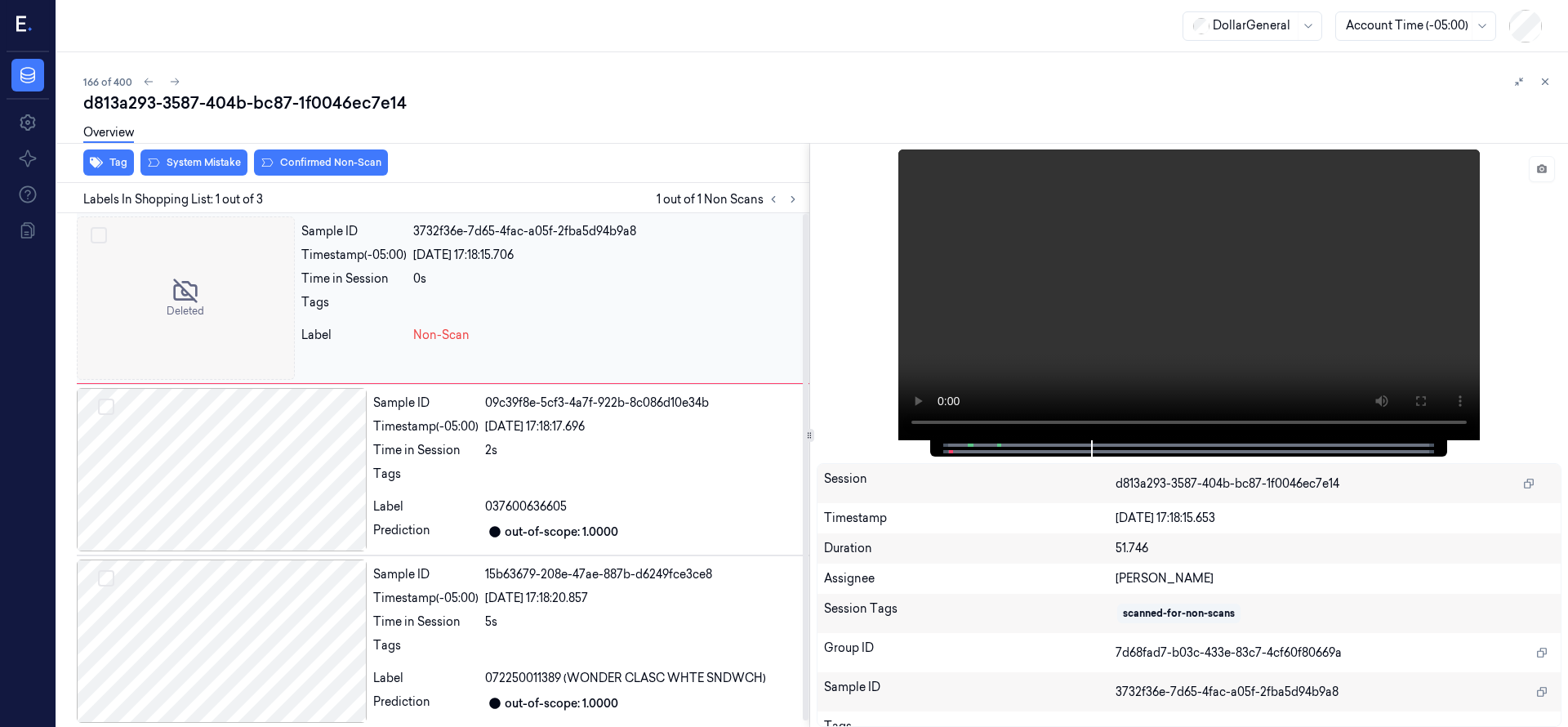
click at [243, 290] on div at bounding box center [186, 299] width 218 height 164
click at [226, 160] on button "System Mistake" at bounding box center [193, 163] width 107 height 26
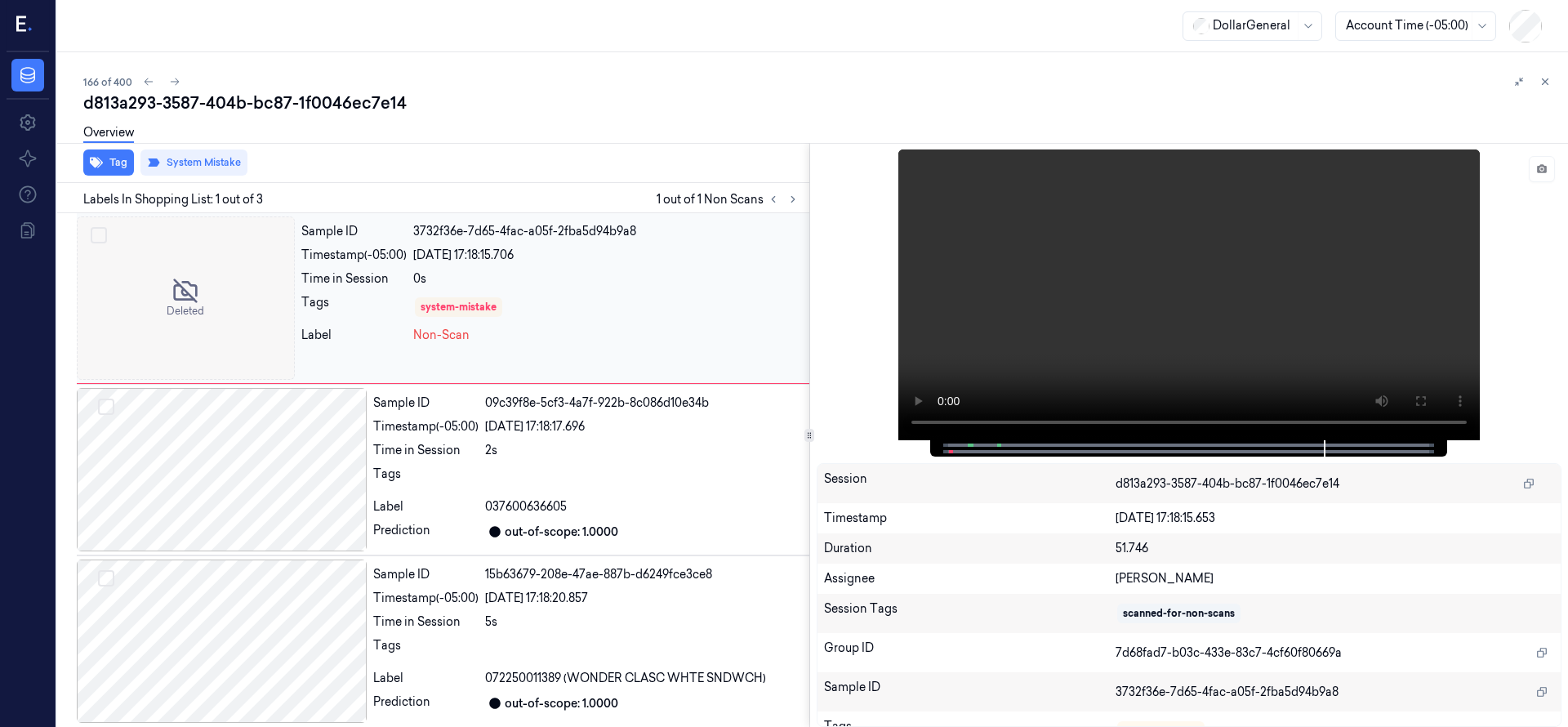
click at [144, 309] on div at bounding box center [186, 299] width 218 height 164
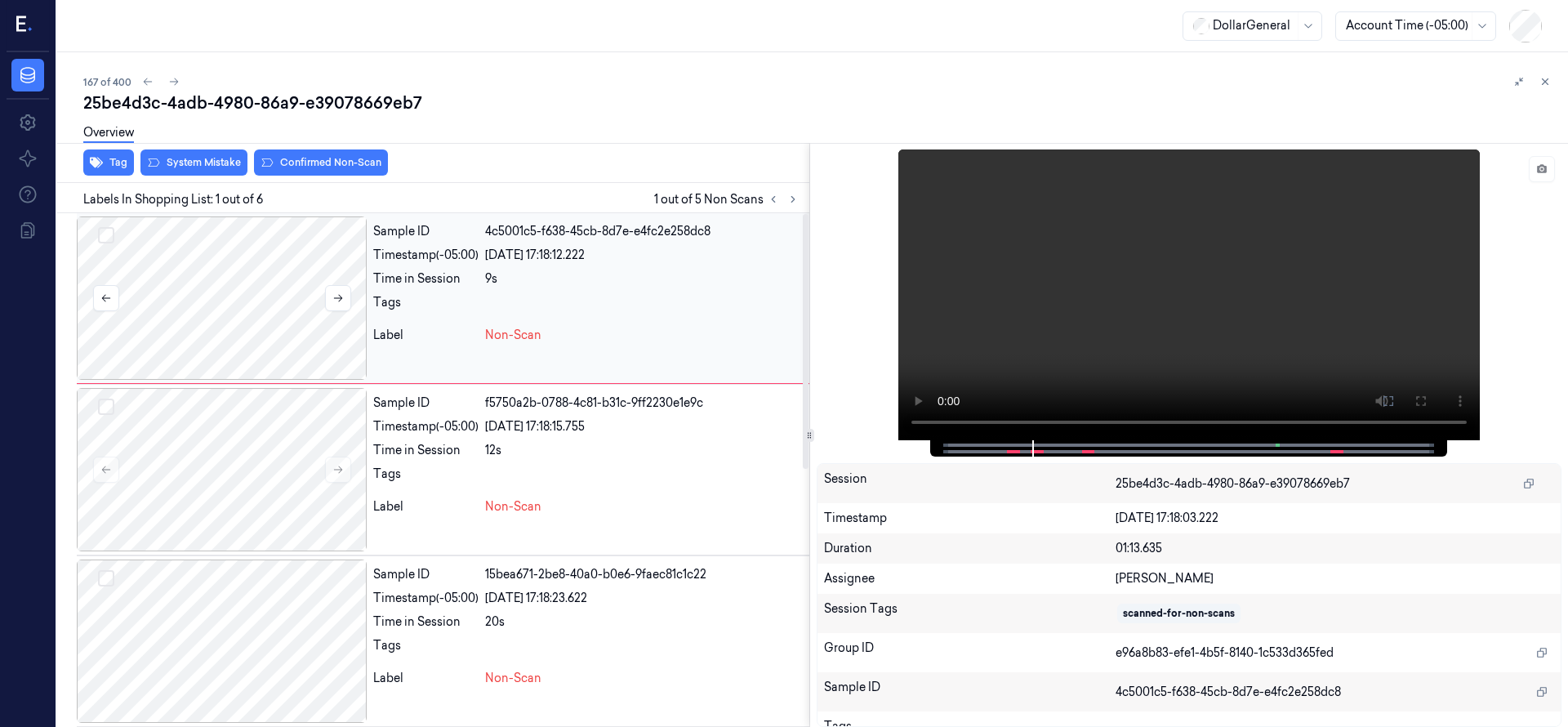
click at [274, 309] on div at bounding box center [222, 299] width 290 height 164
click at [254, 270] on div at bounding box center [222, 299] width 290 height 164
click at [211, 163] on button "System Mistake" at bounding box center [193, 163] width 107 height 26
click at [212, 442] on div at bounding box center [222, 470] width 290 height 164
click at [243, 491] on div at bounding box center [222, 470] width 290 height 164
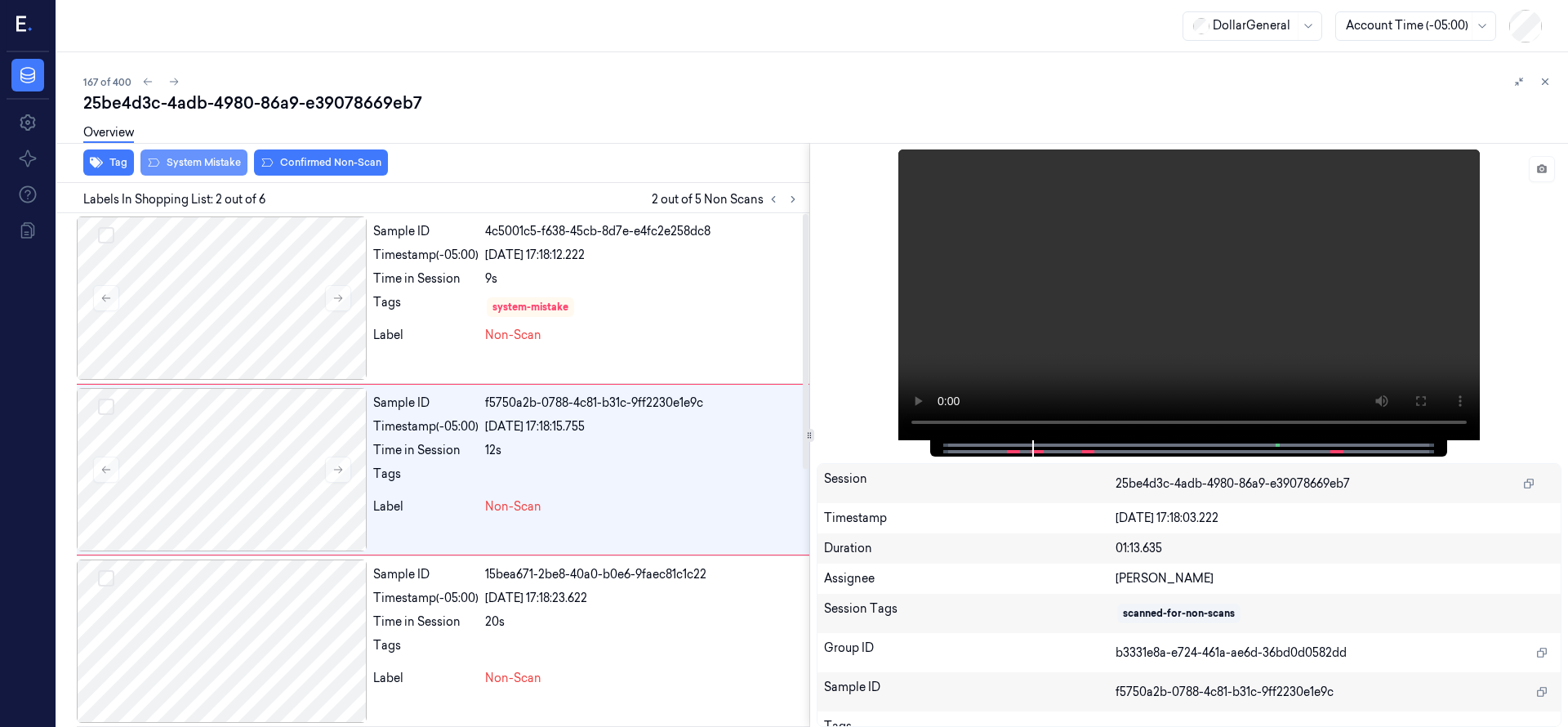
click at [222, 160] on button "System Mistake" at bounding box center [193, 163] width 107 height 26
click at [111, 581] on button "Select row" at bounding box center [107, 578] width 17 height 17
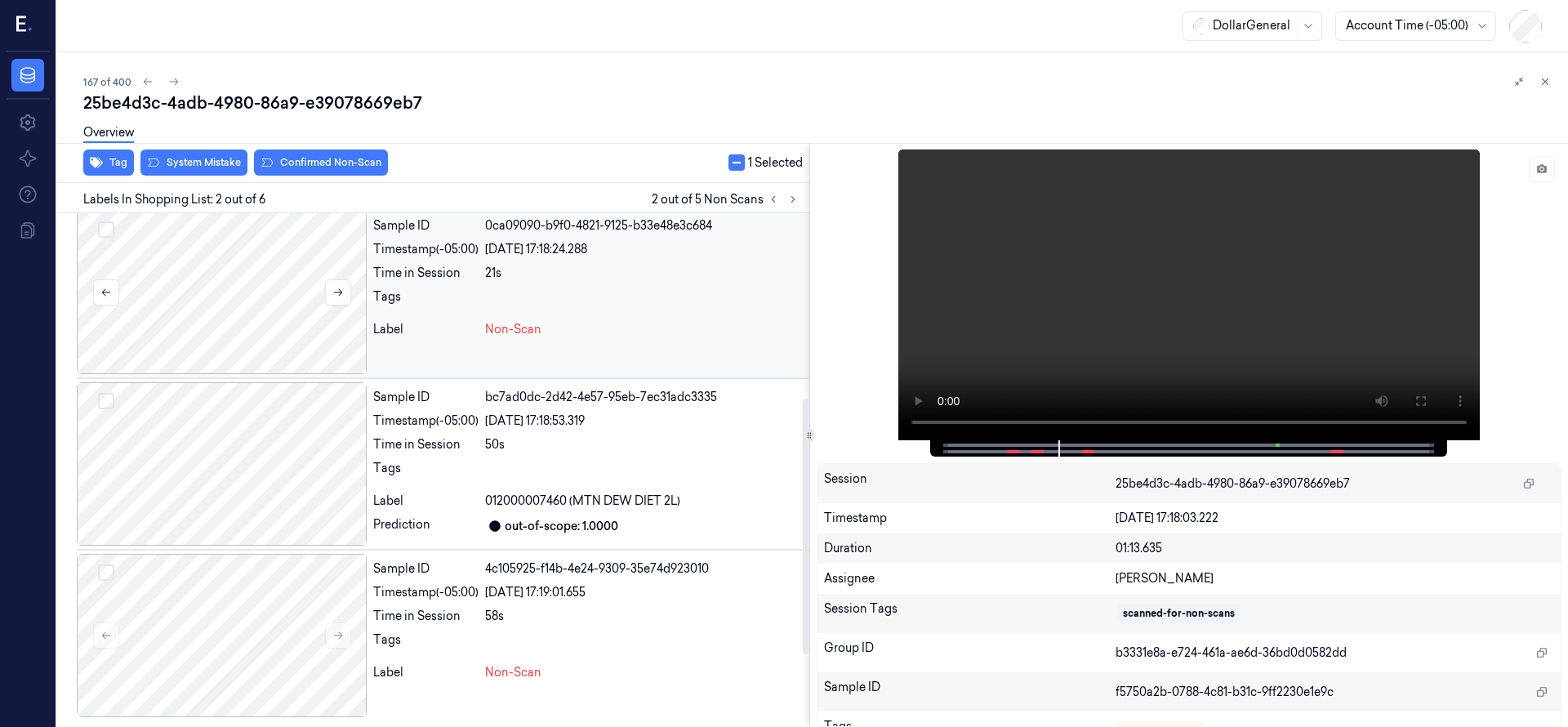
scroll to position [316, 0]
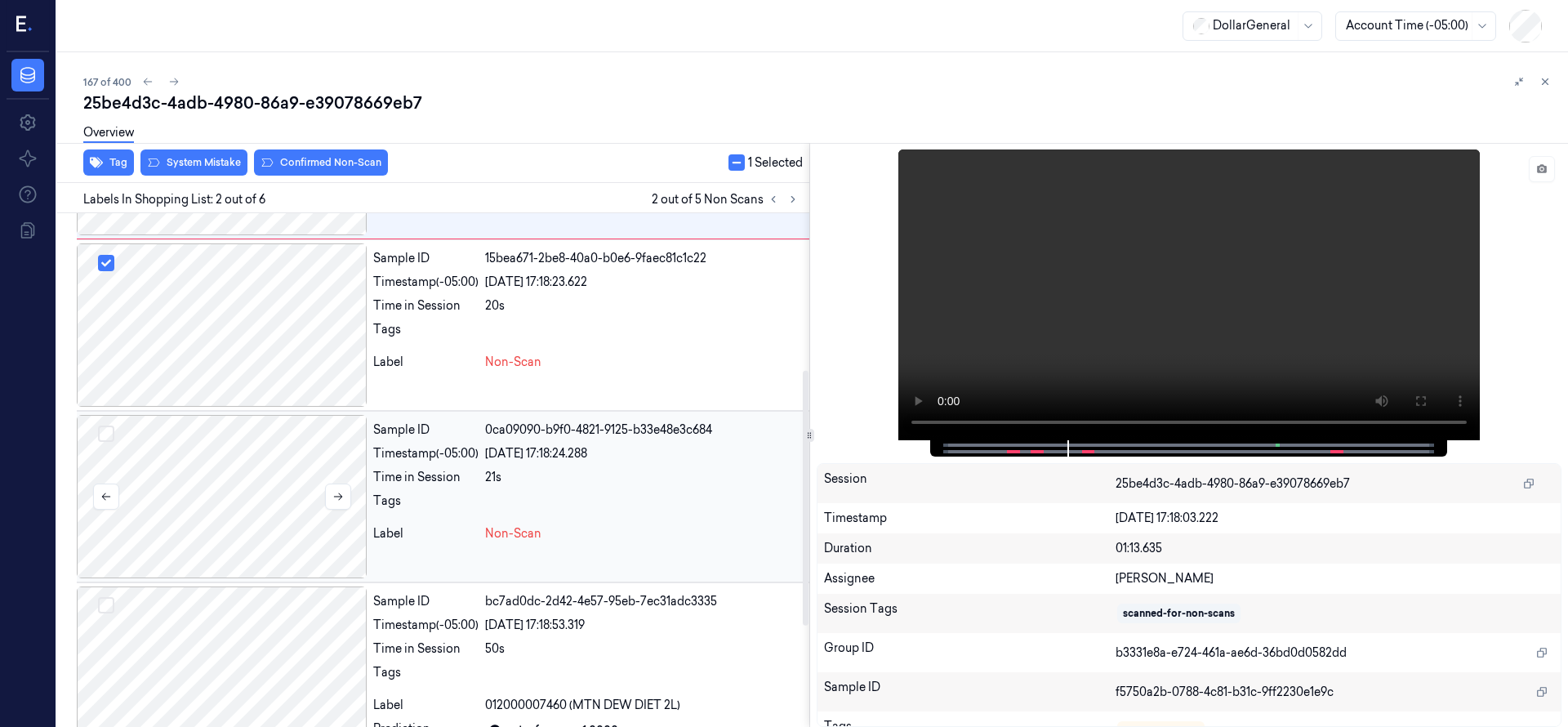
click at [106, 430] on button "Select row" at bounding box center [107, 434] width 17 height 17
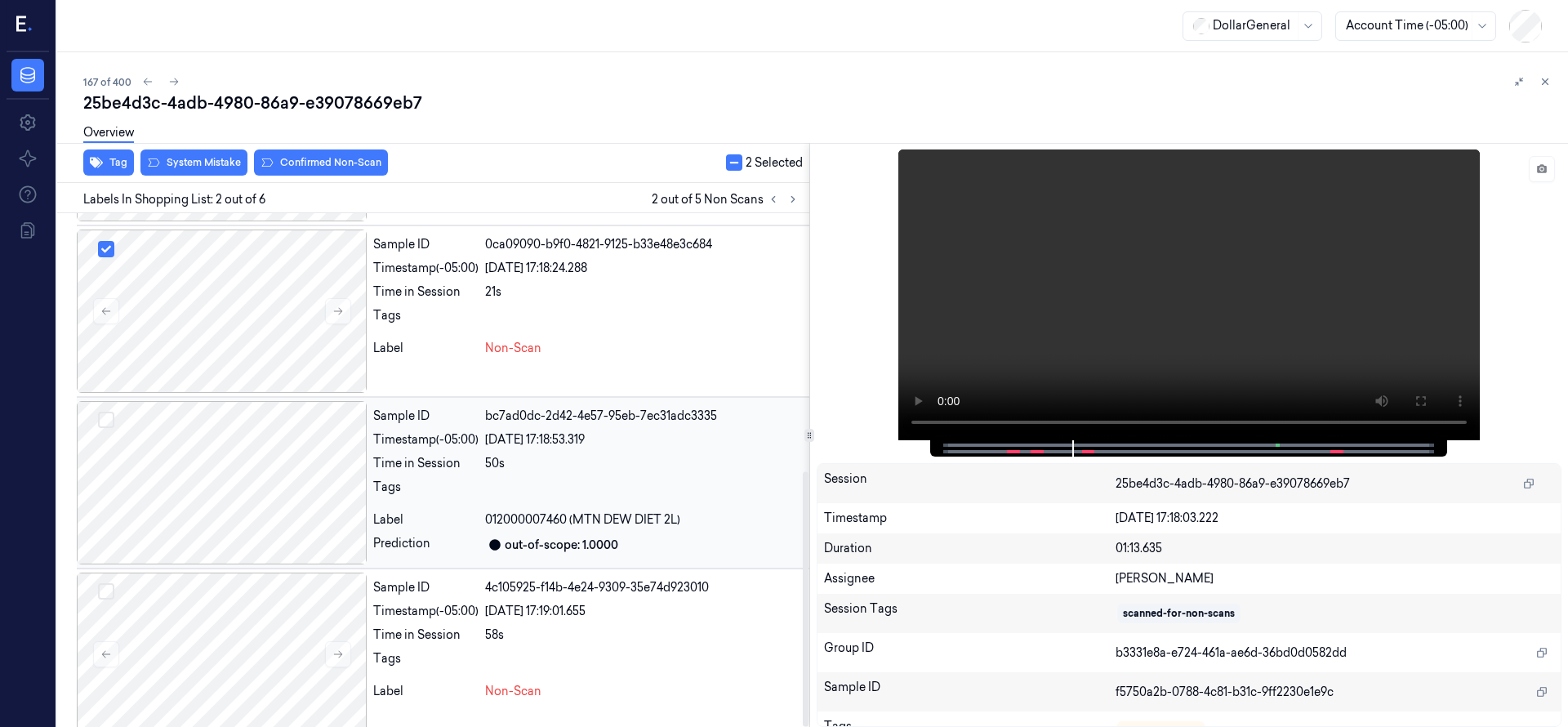
scroll to position [520, 0]
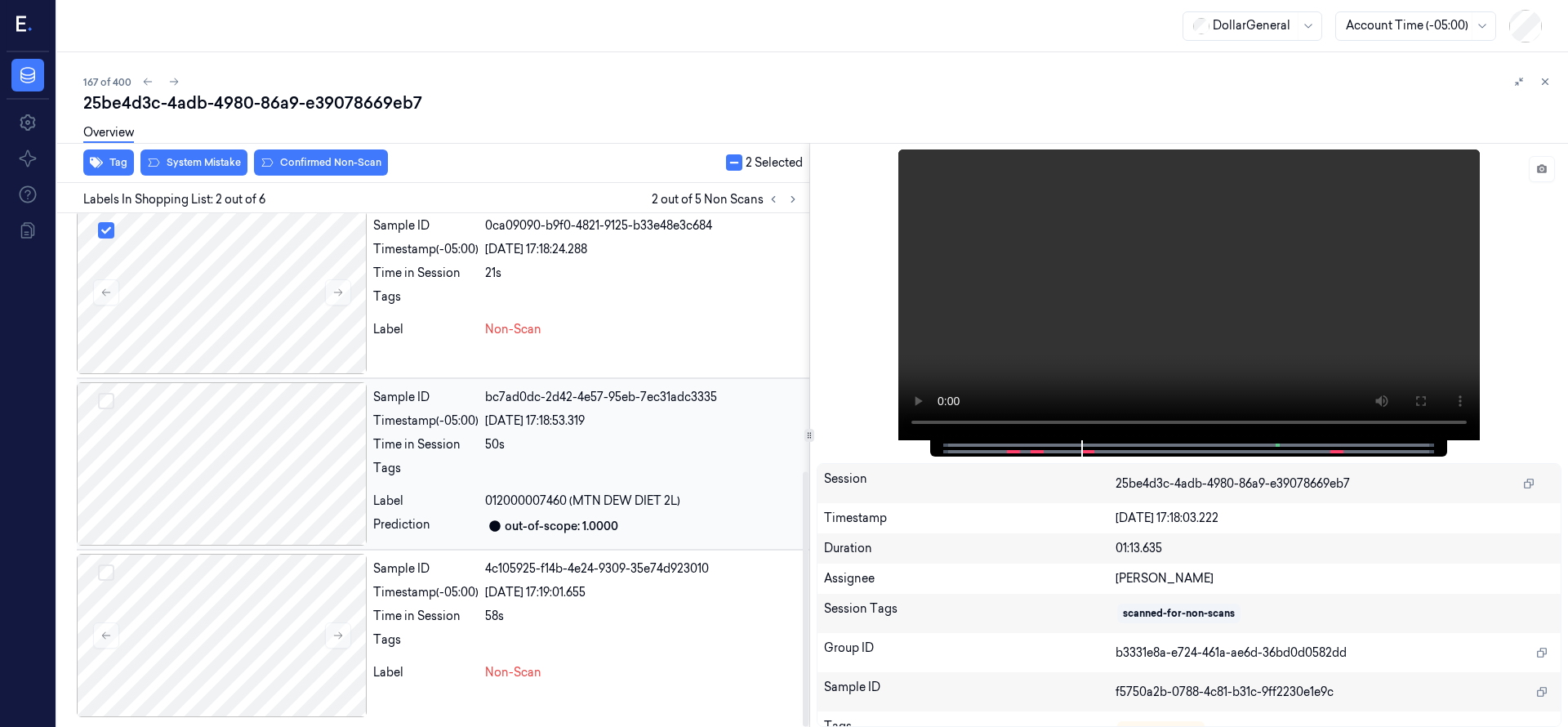
click at [112, 405] on button "Select row" at bounding box center [107, 401] width 17 height 17
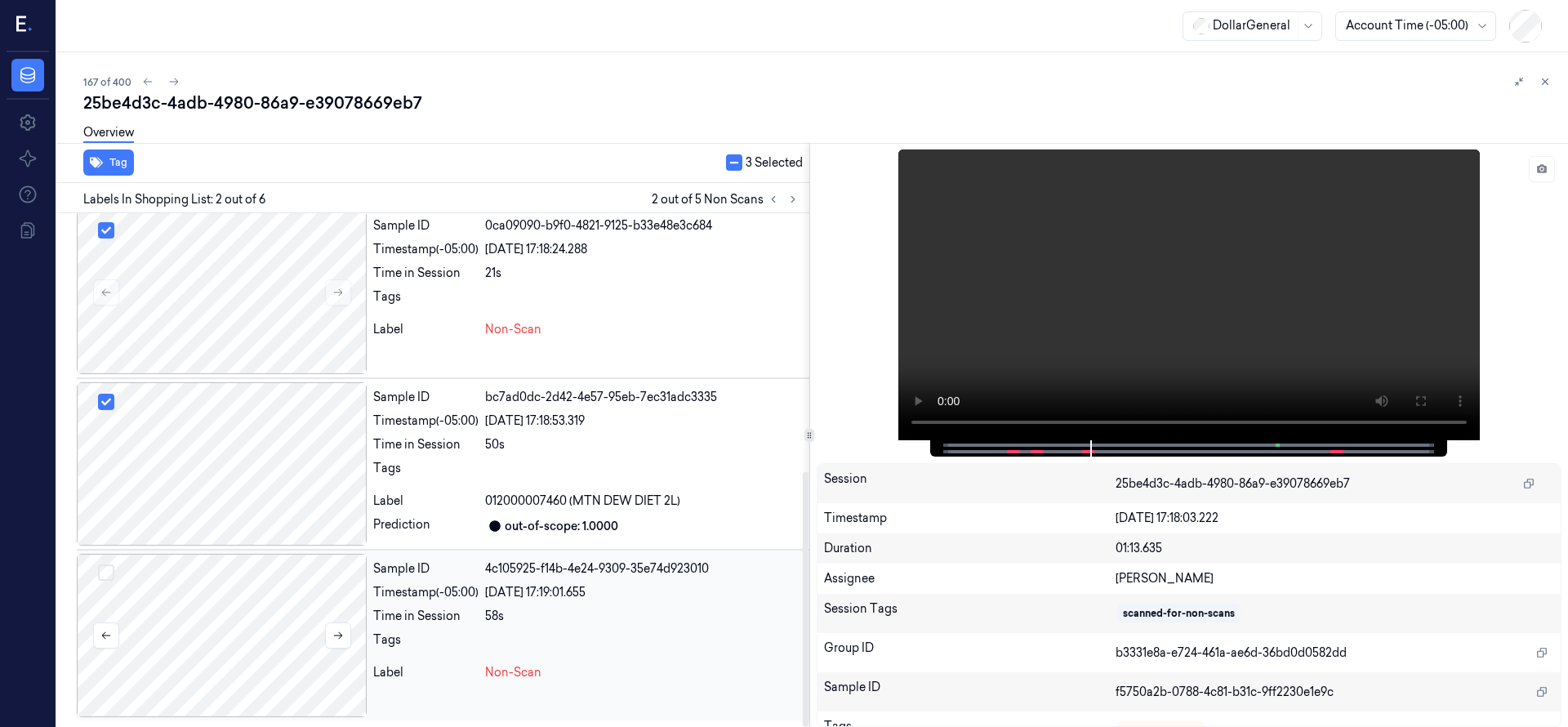
click at [102, 569] on button "Select row" at bounding box center [107, 573] width 17 height 17
click at [105, 399] on button "Select row" at bounding box center [107, 402] width 17 height 17
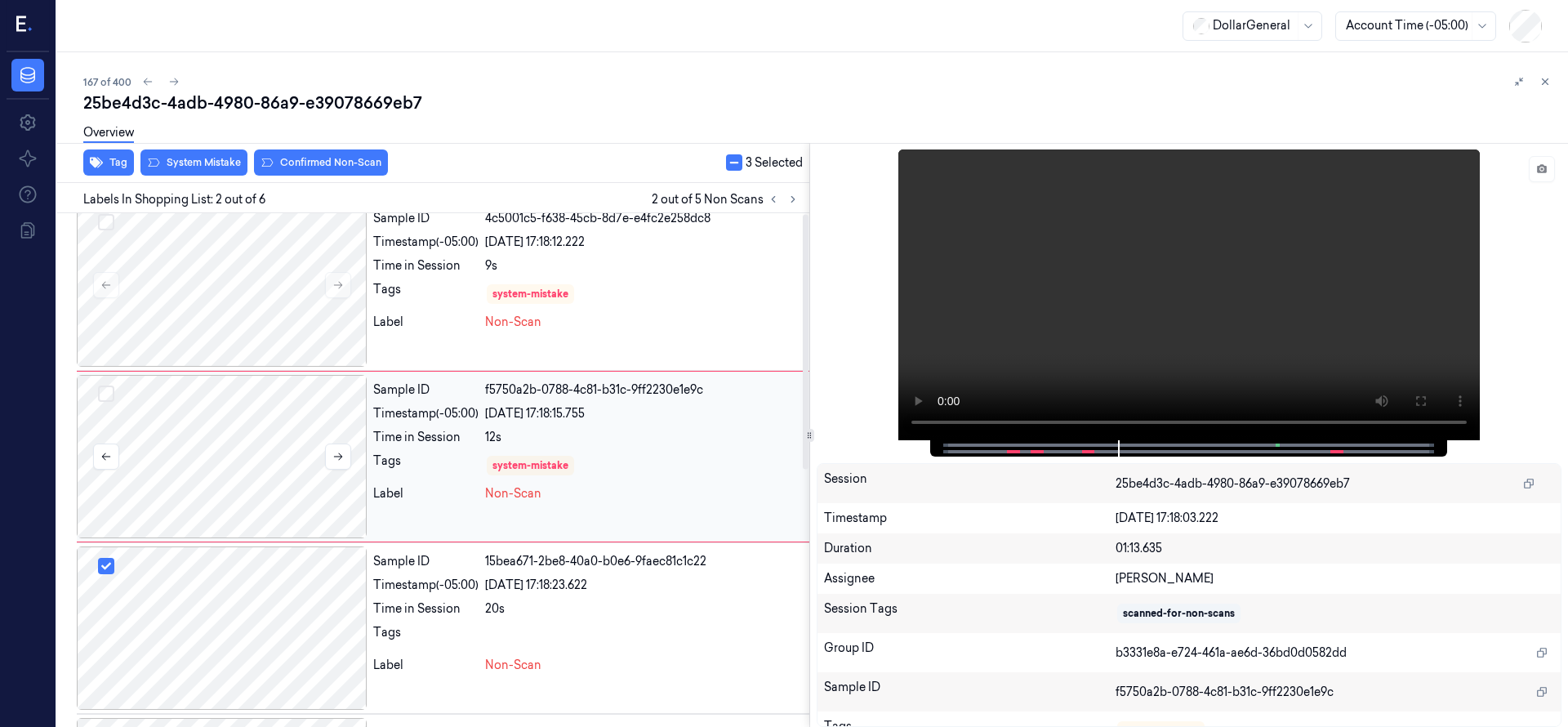
scroll to position [0, 0]
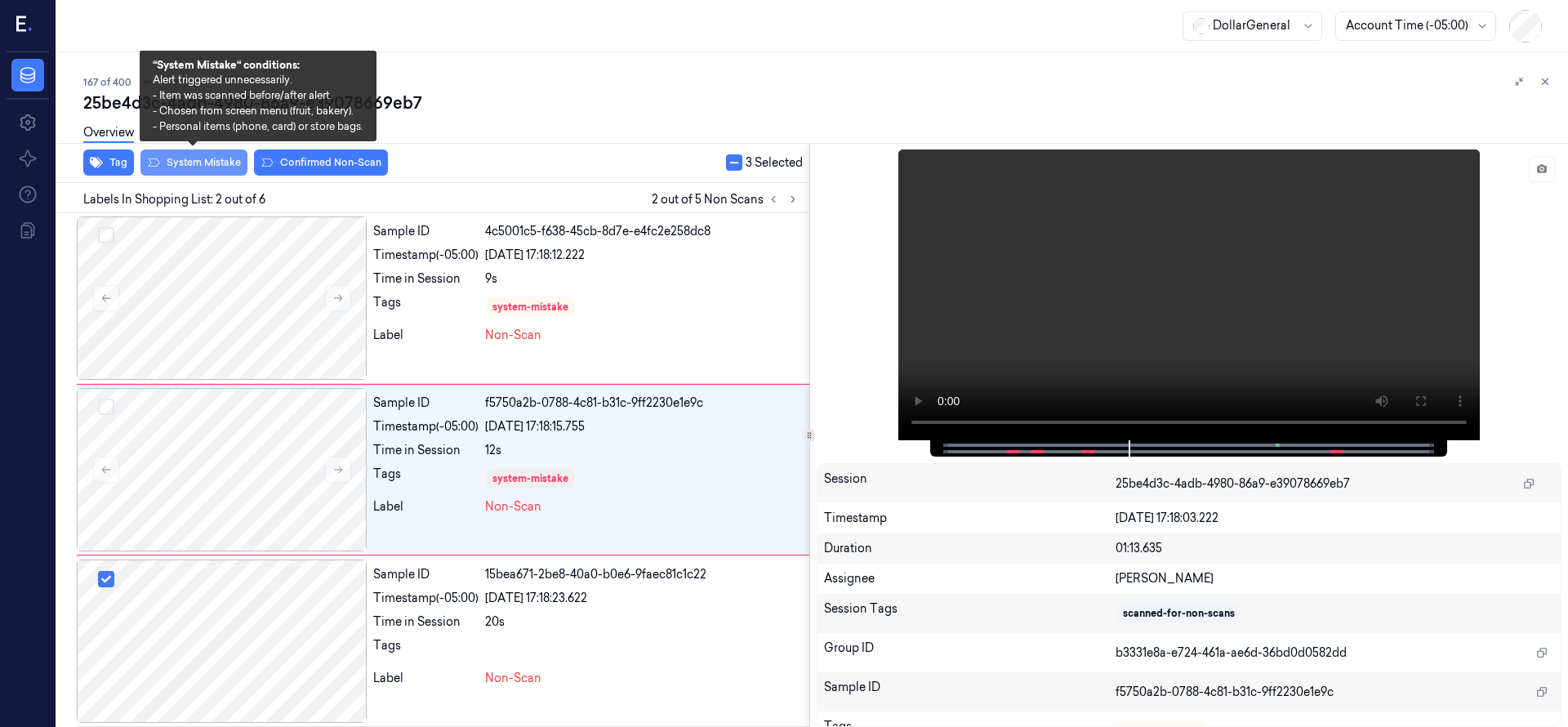
click at [191, 166] on button "System Mistake" at bounding box center [193, 163] width 107 height 26
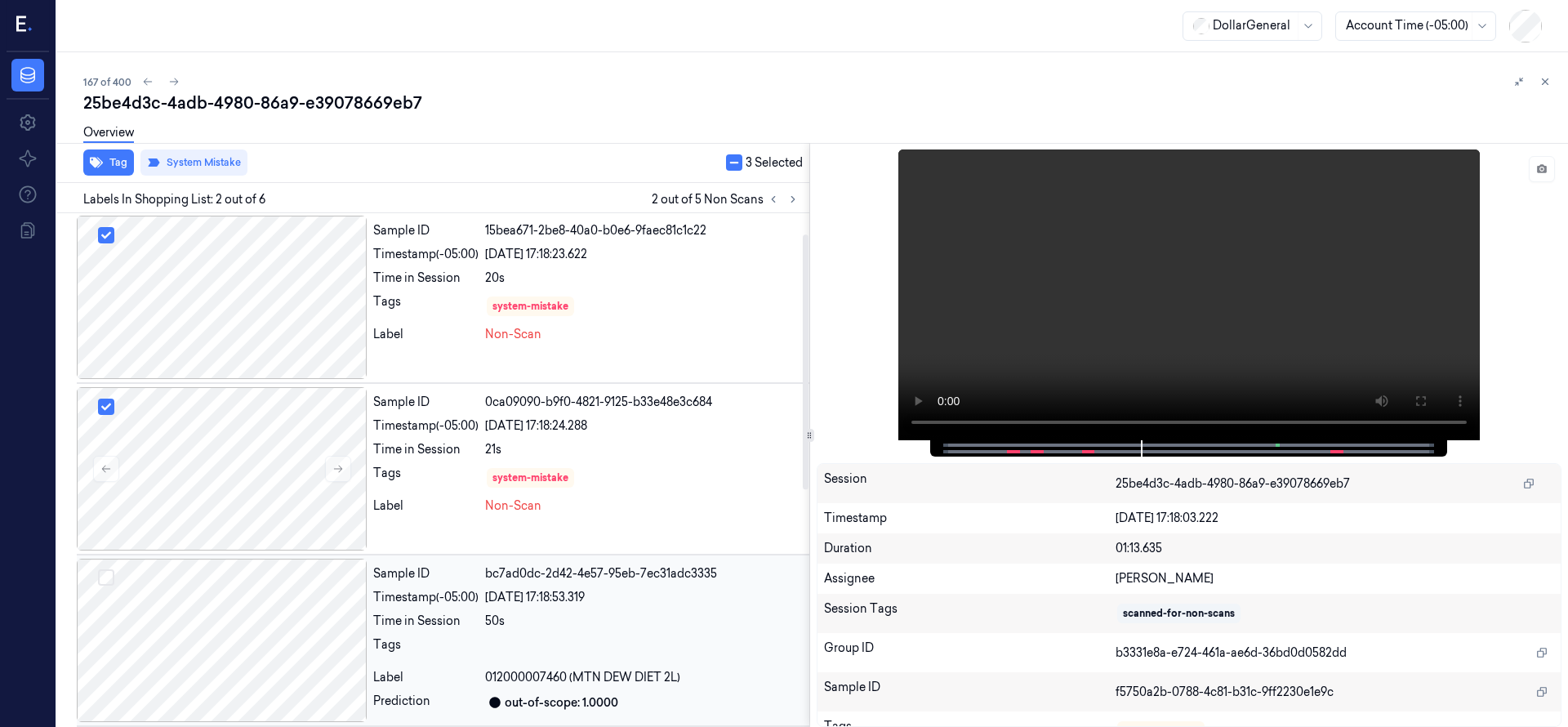
scroll to position [520, 0]
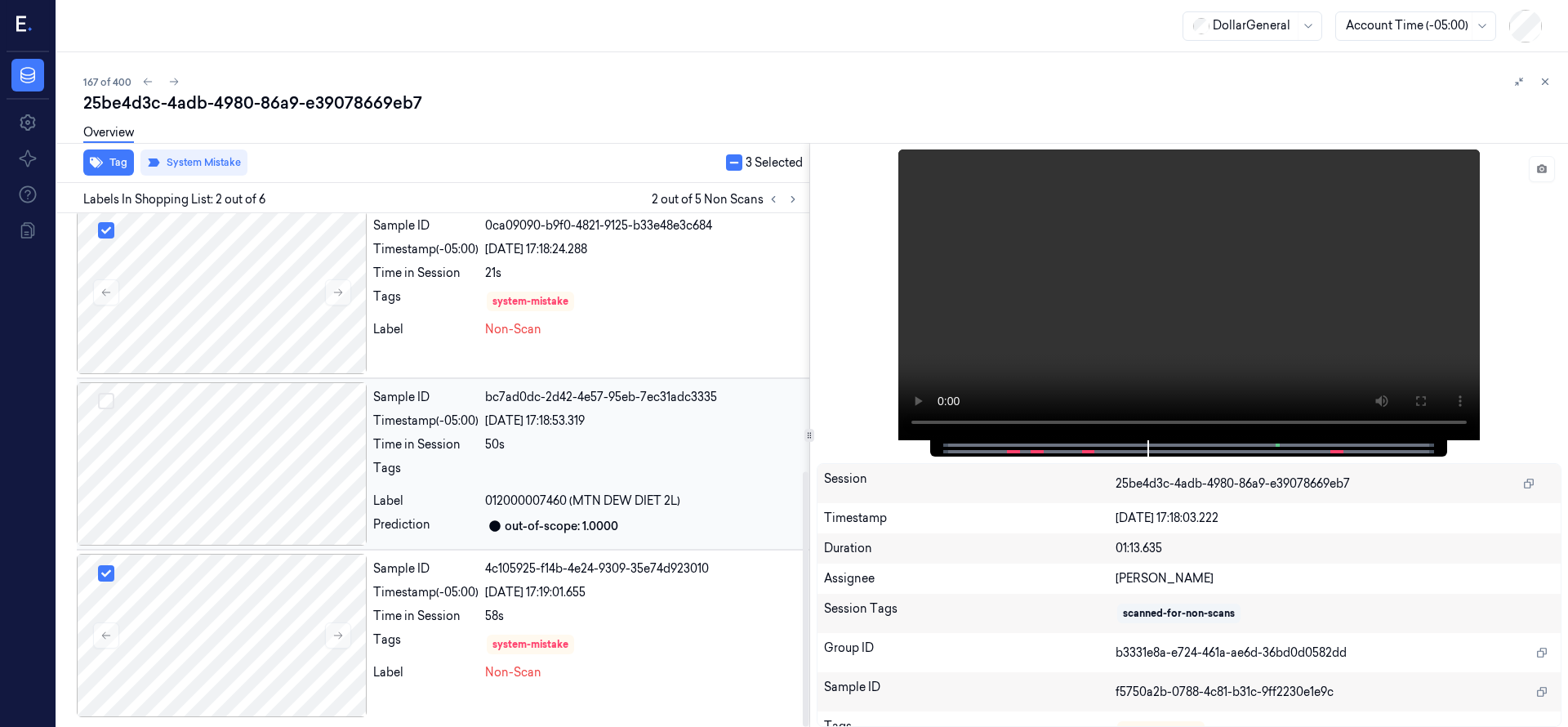
click at [200, 502] on div at bounding box center [222, 464] width 290 height 164
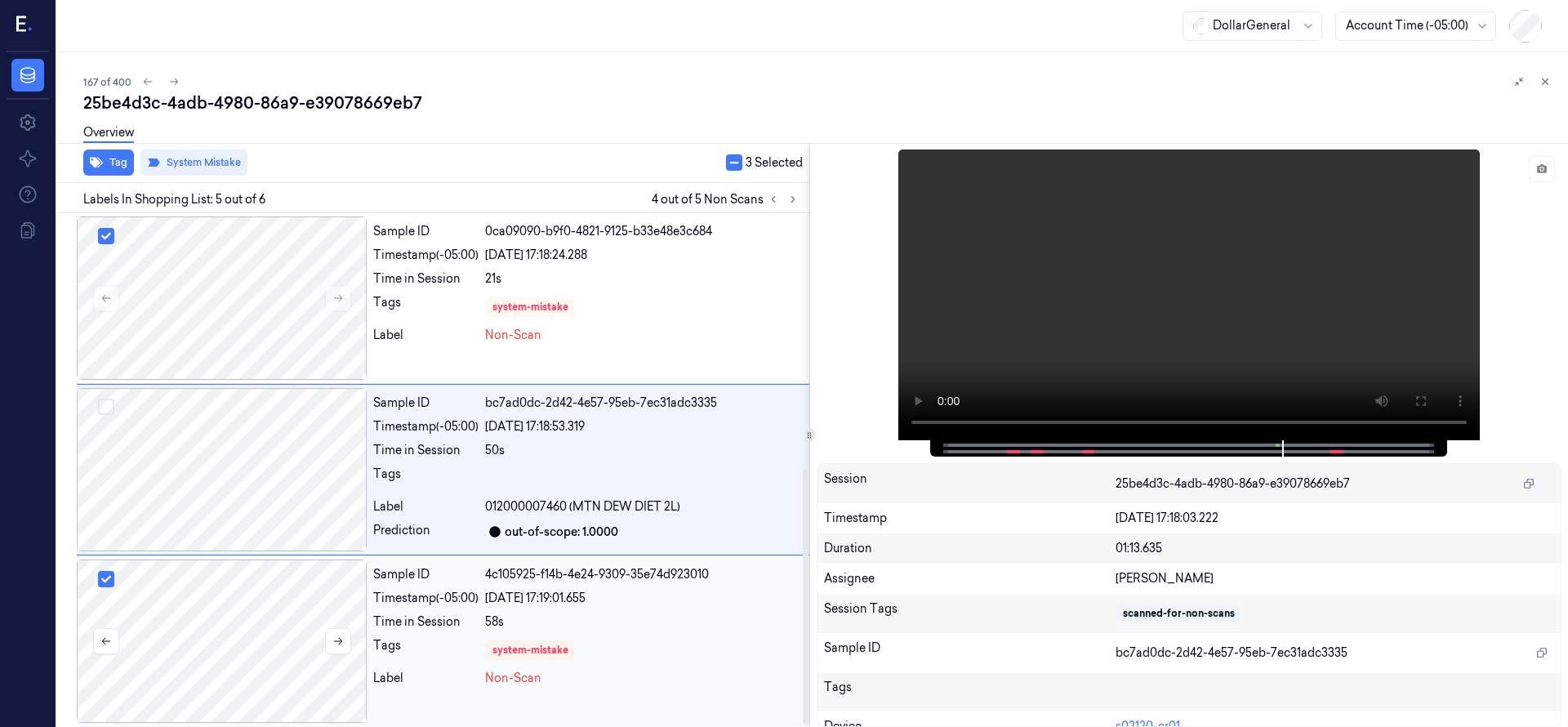
click at [272, 661] on div at bounding box center [222, 642] width 290 height 164
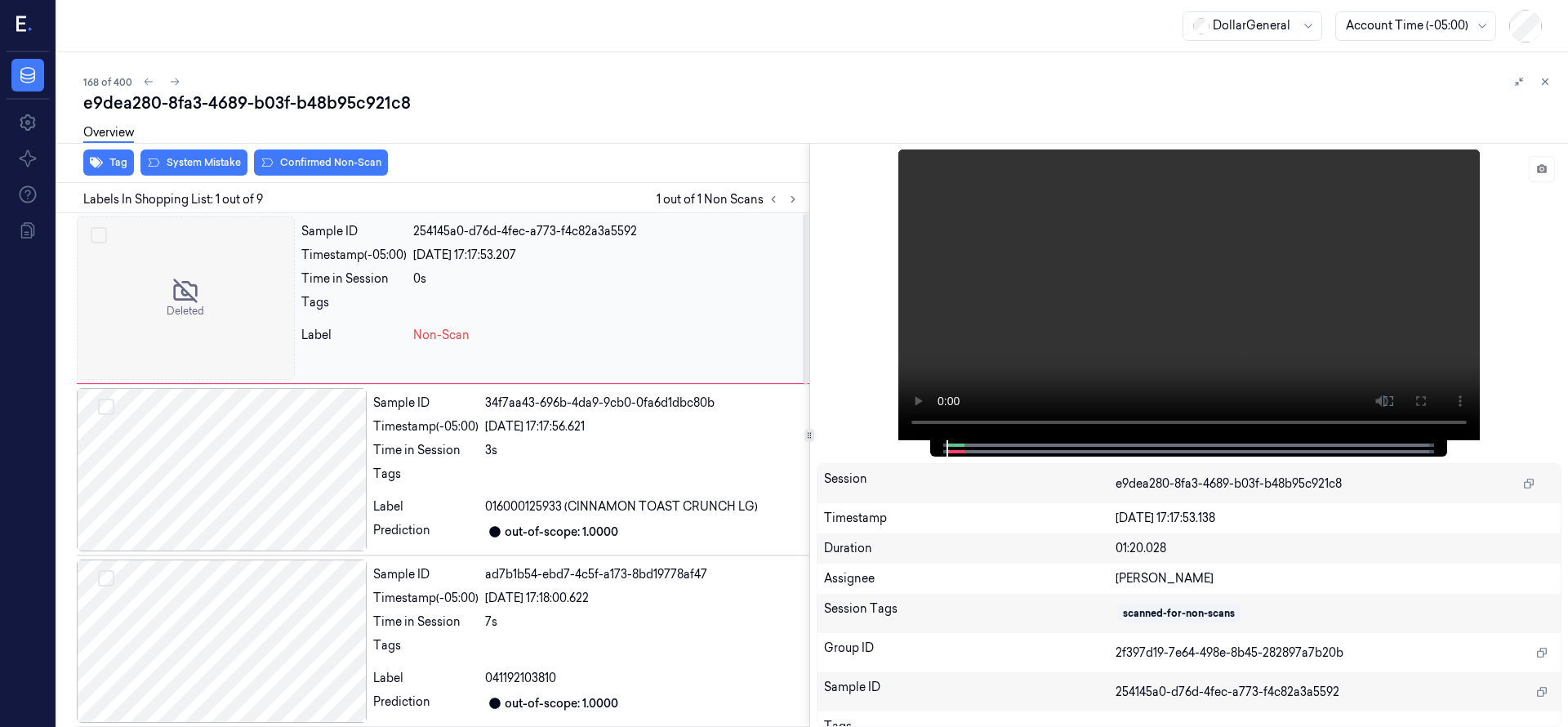
click at [152, 241] on div at bounding box center [186, 299] width 218 height 164
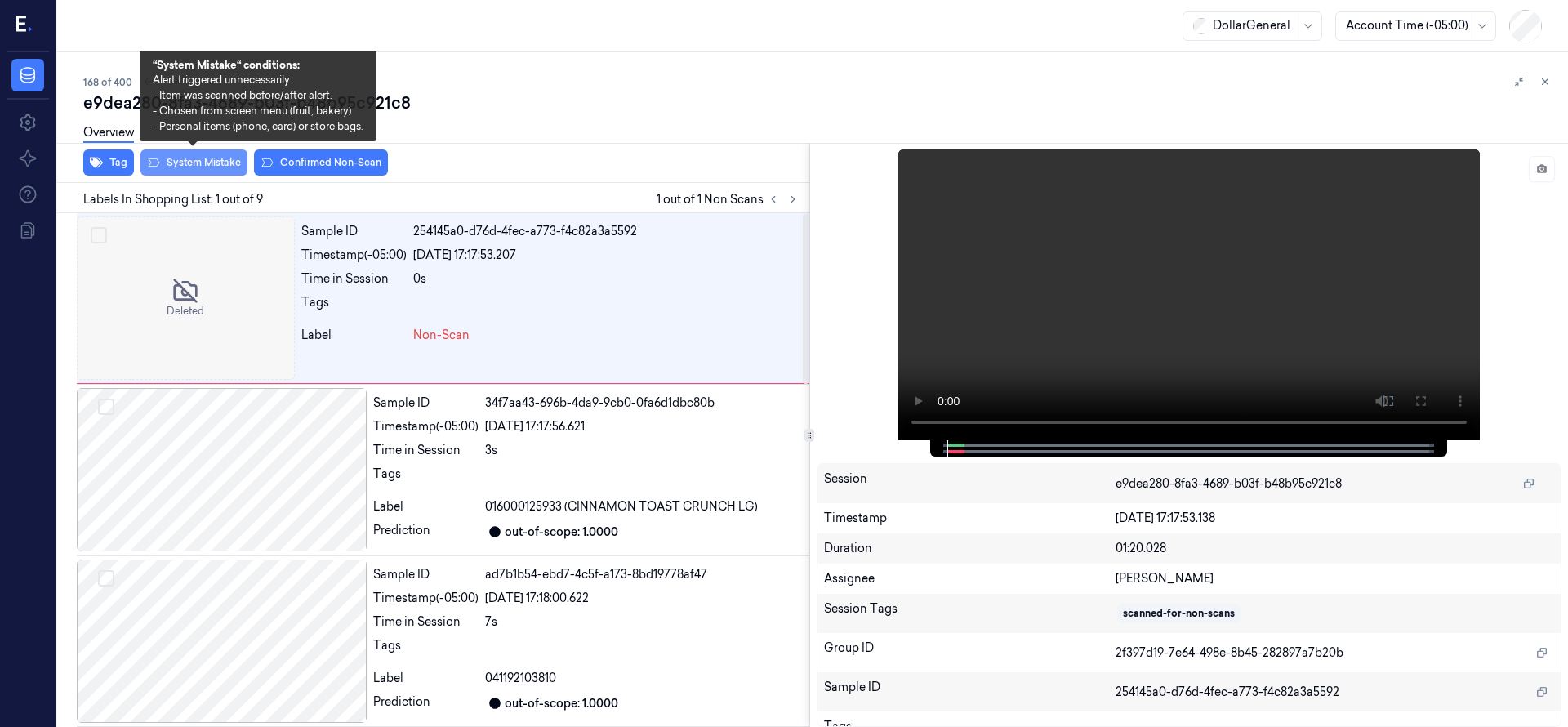
click at [192, 172] on button "System Mistake" at bounding box center [193, 163] width 107 height 26
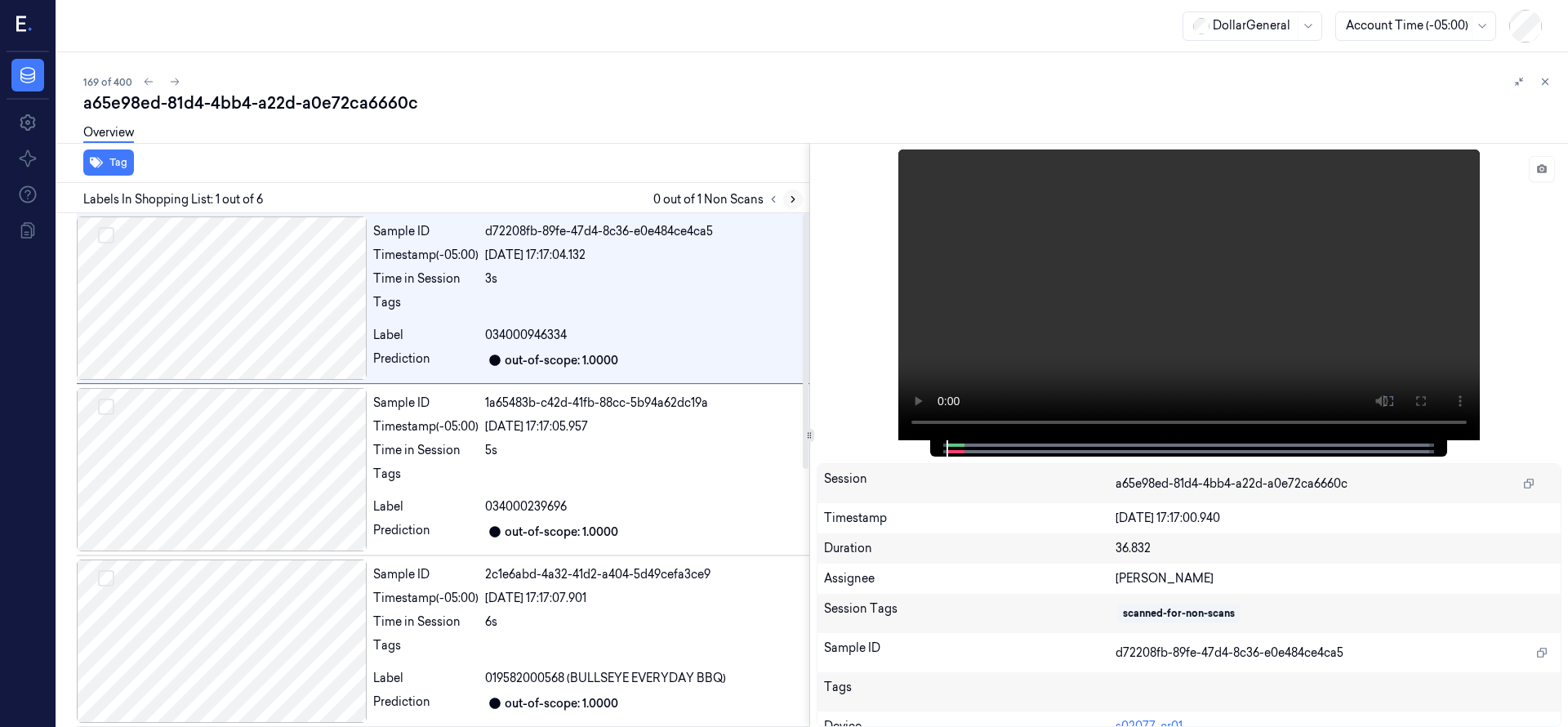
click at [789, 198] on icon at bounding box center [793, 199] width 12 height 12
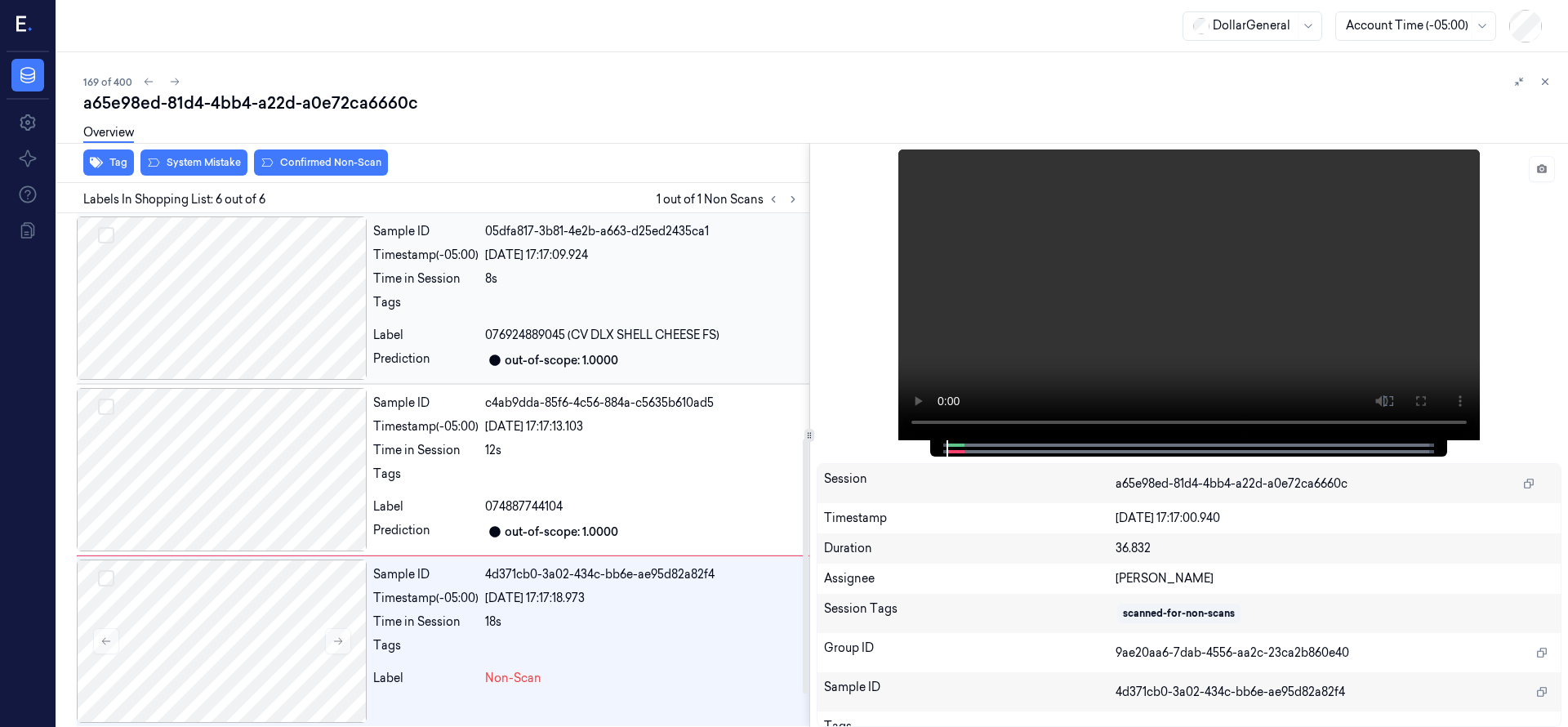
scroll to position [520, 0]
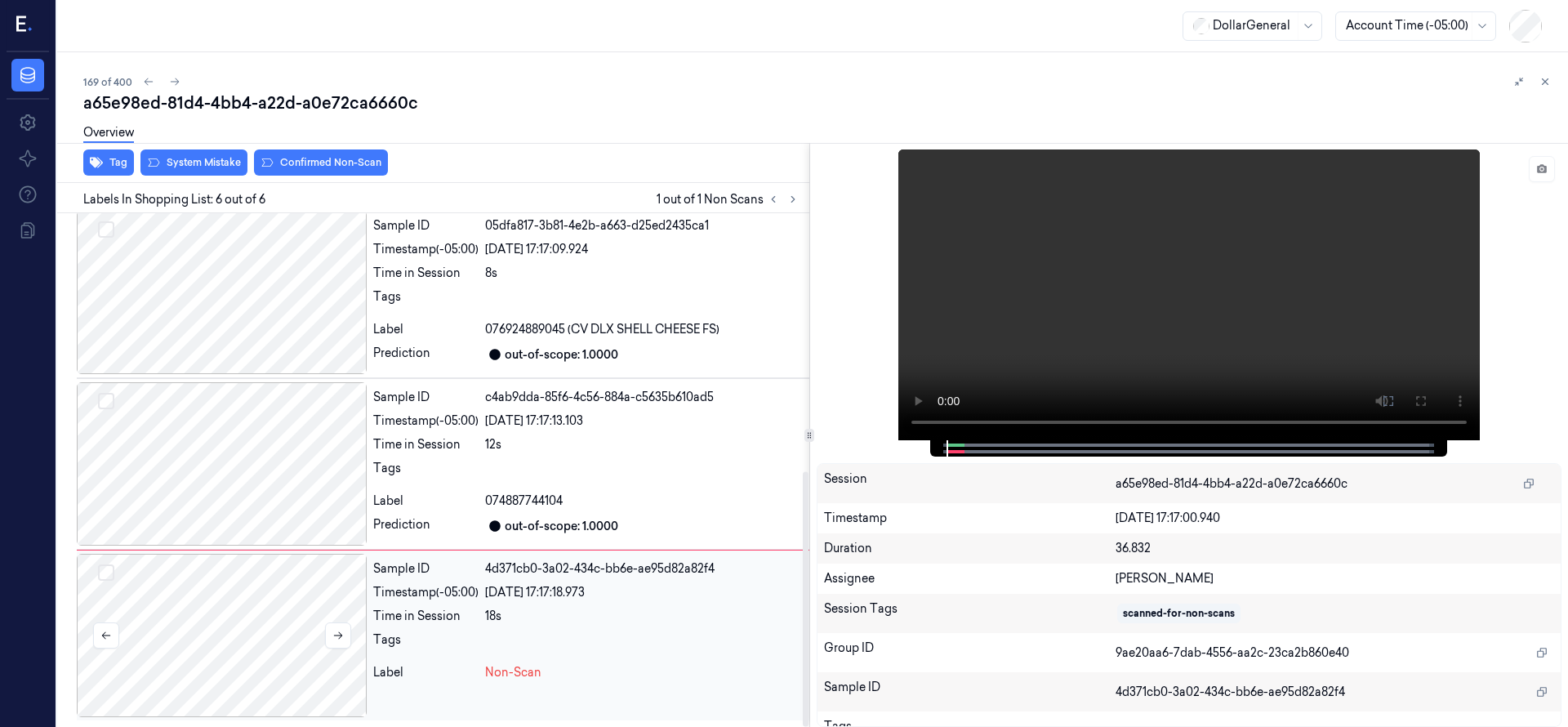
click at [234, 595] on div at bounding box center [222, 636] width 290 height 164
click at [236, 452] on div at bounding box center [222, 464] width 290 height 164
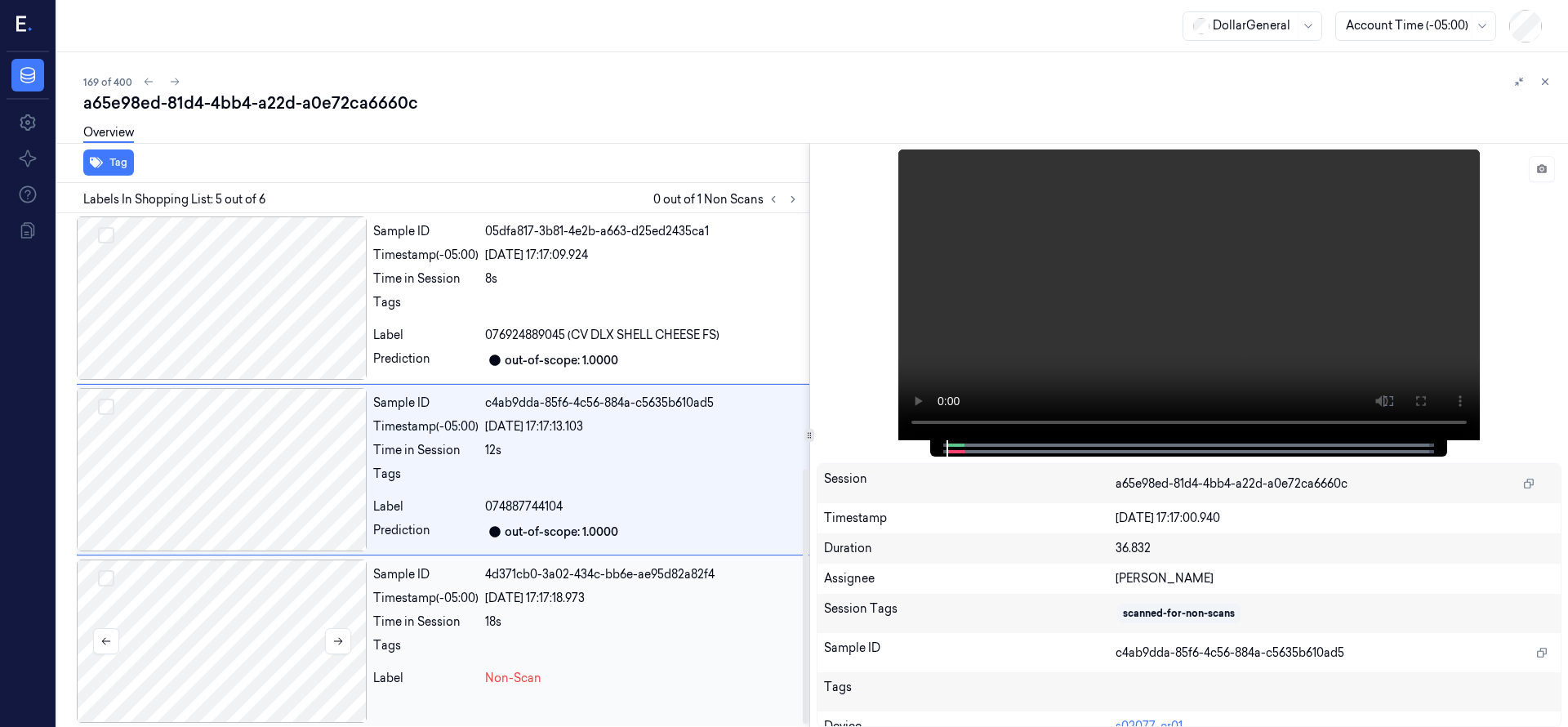
click at [223, 637] on div at bounding box center [222, 642] width 290 height 164
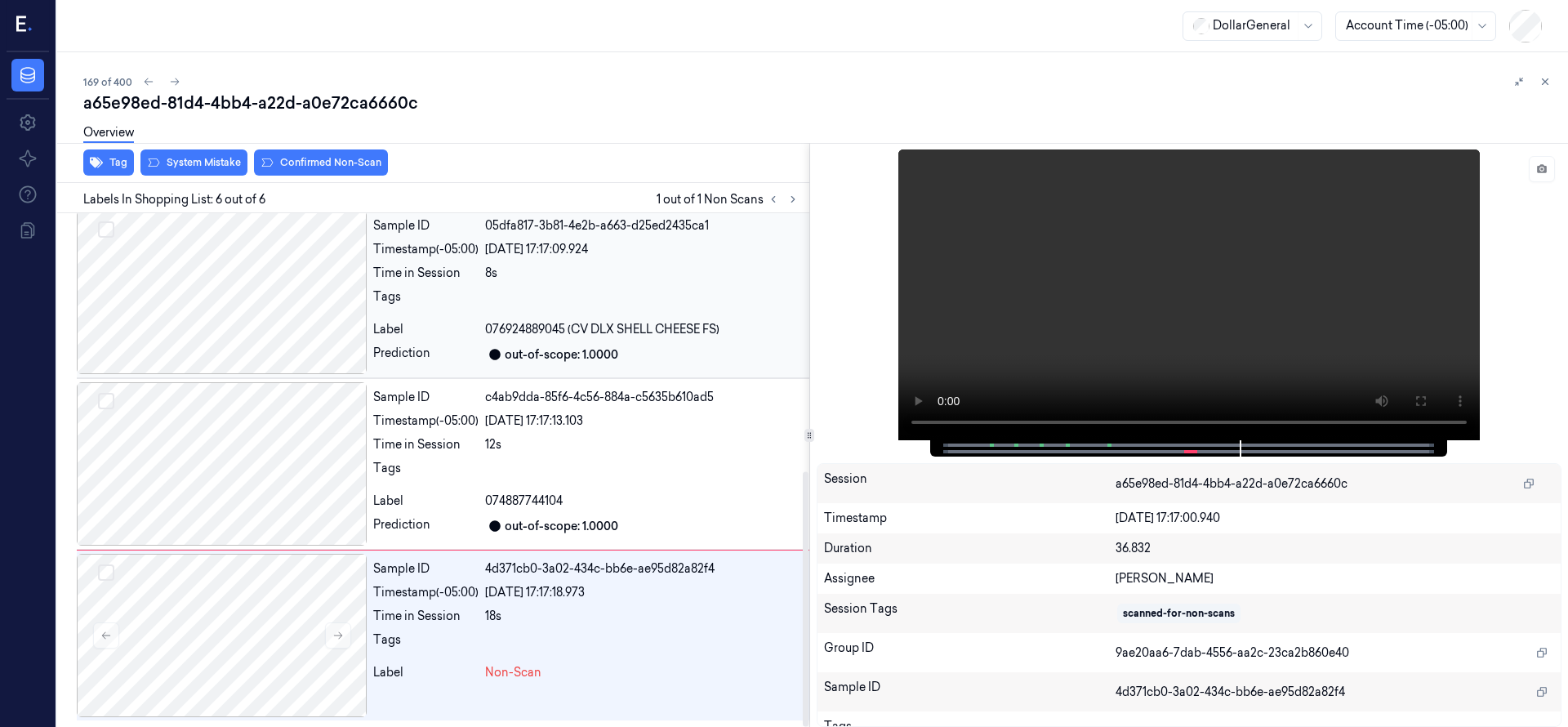
click at [243, 299] on div at bounding box center [222, 293] width 290 height 164
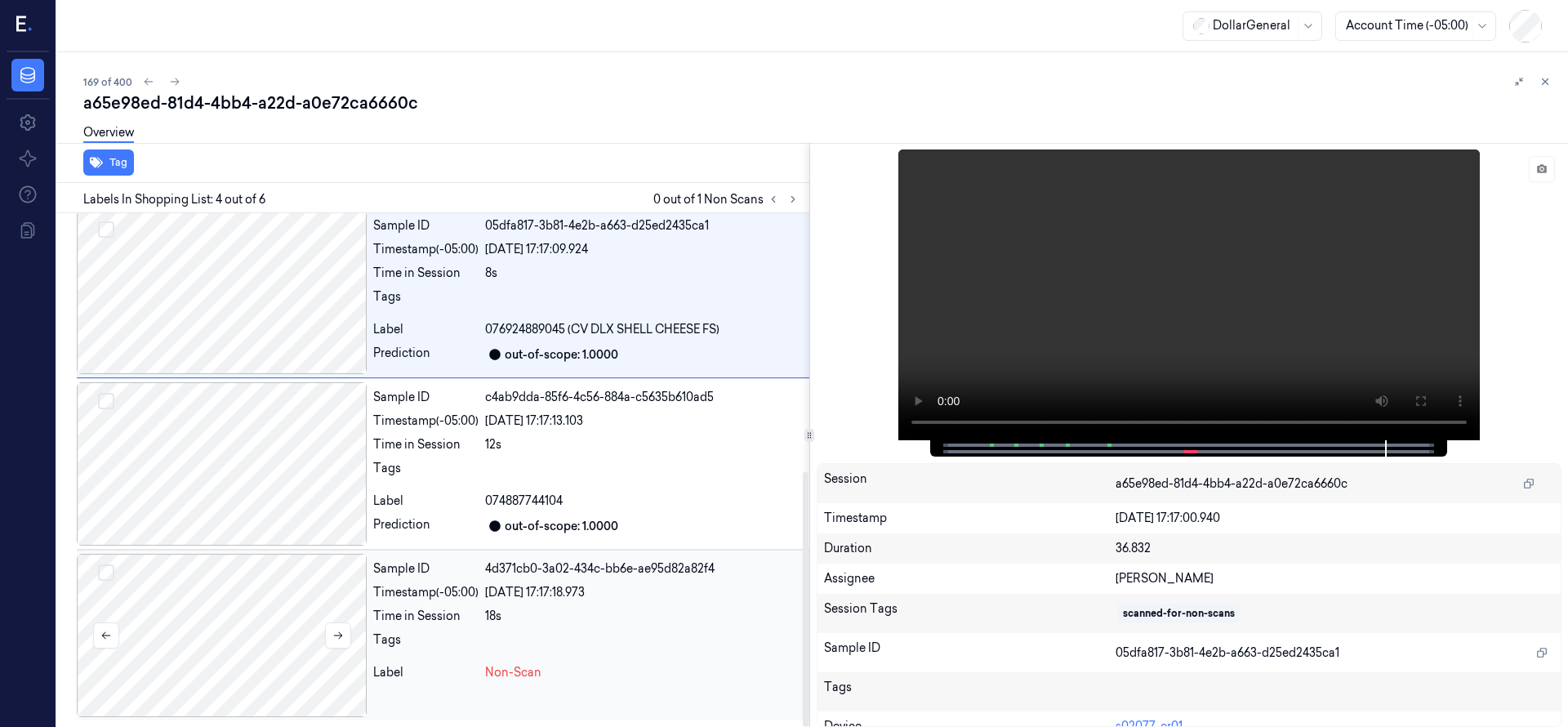
click at [150, 603] on div at bounding box center [222, 636] width 290 height 164
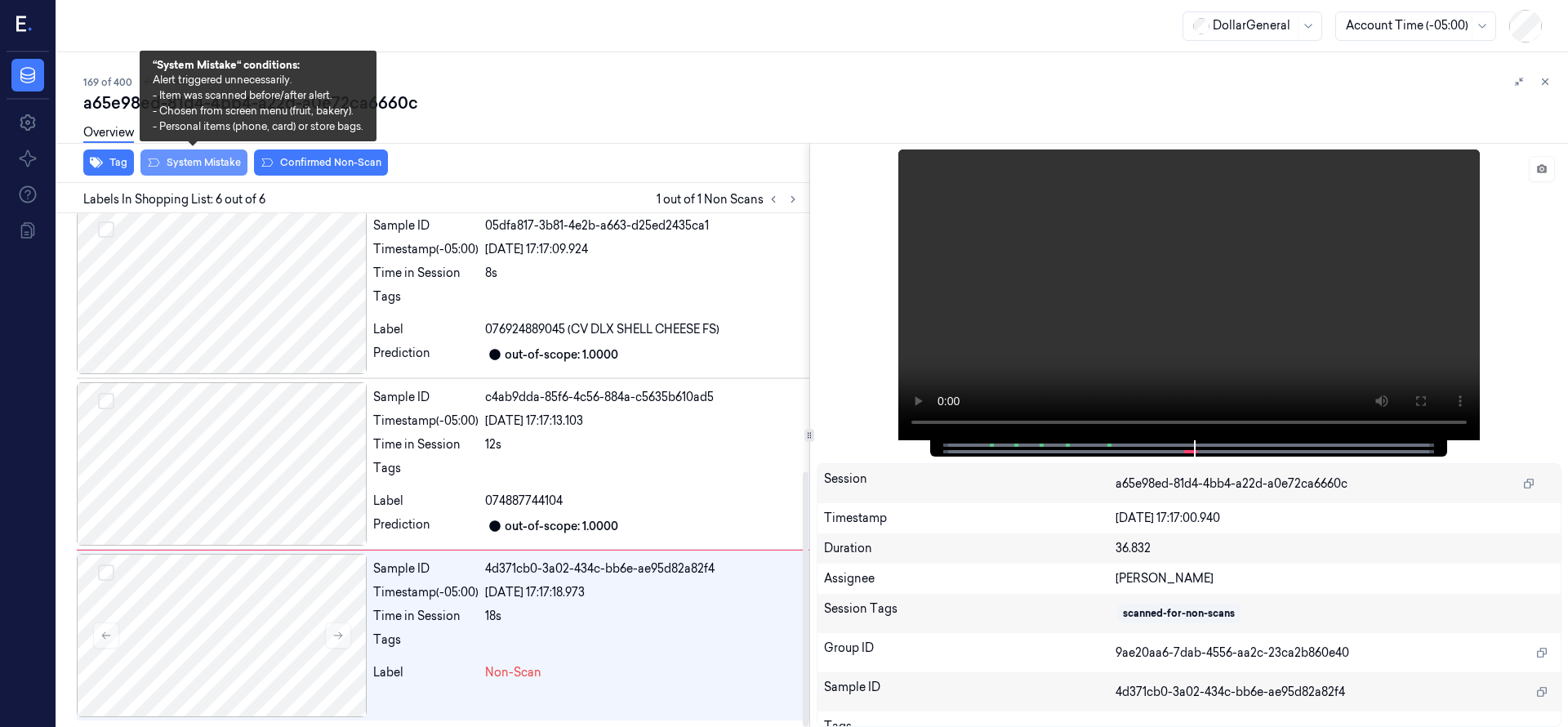
click at [223, 168] on button "System Mistake" at bounding box center [193, 163] width 107 height 26
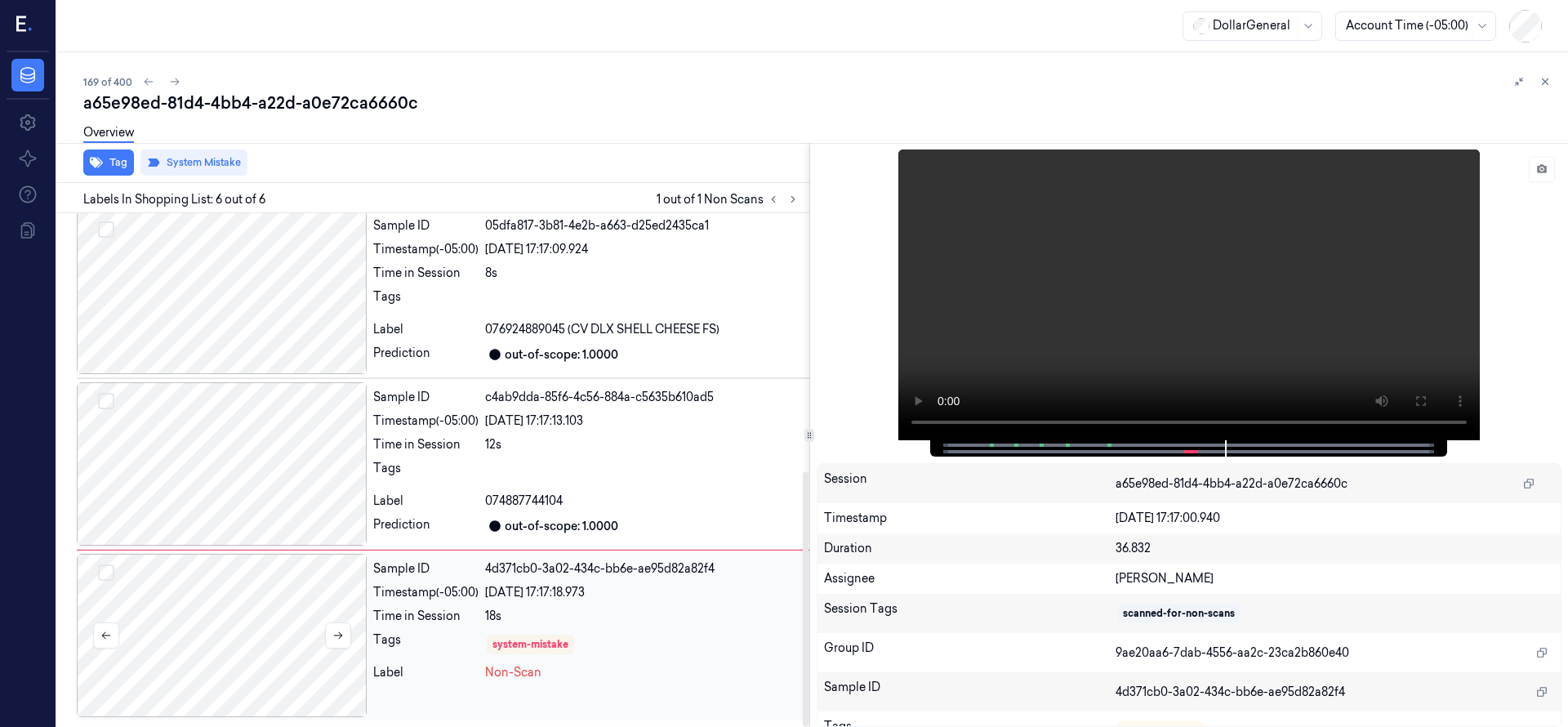
click at [202, 639] on div at bounding box center [222, 636] width 290 height 164
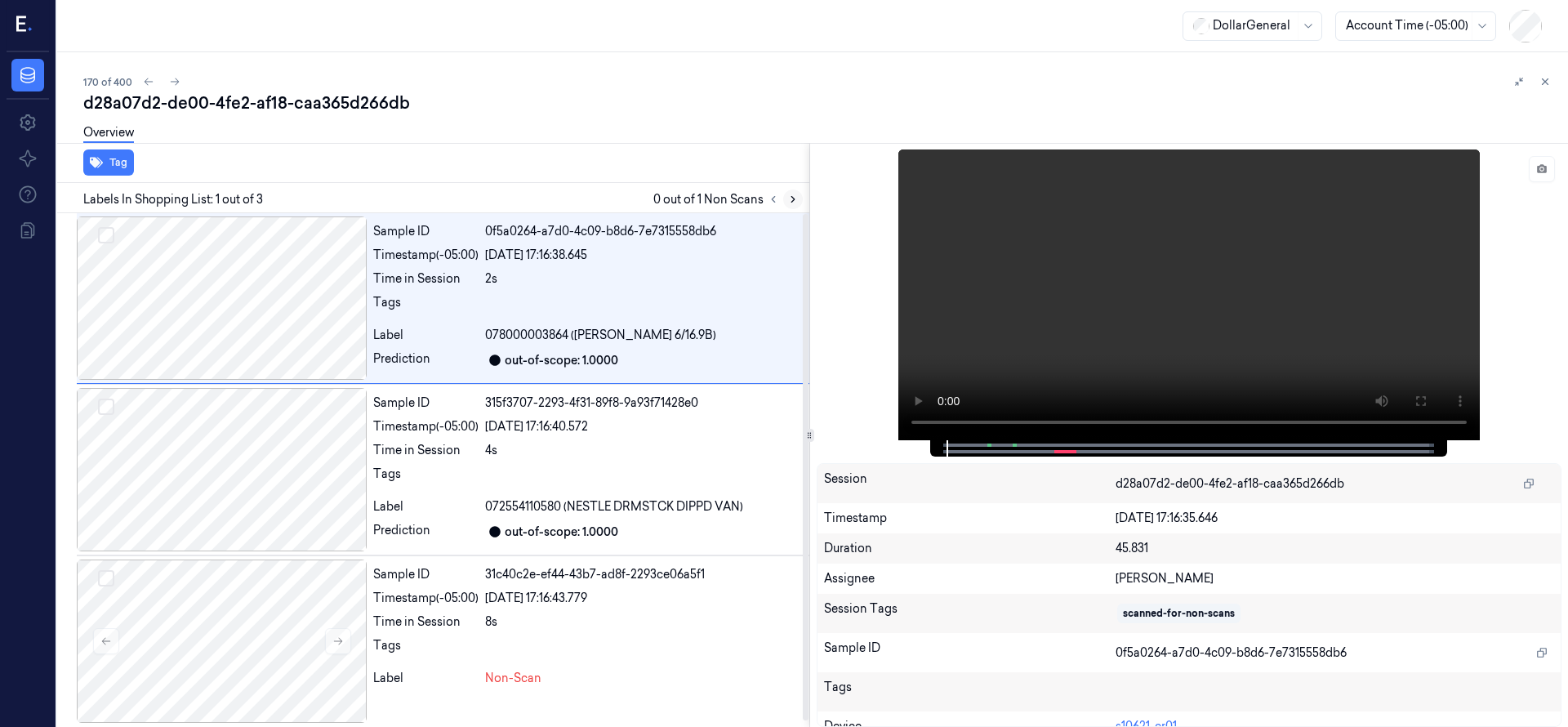
click at [789, 194] on icon at bounding box center [793, 199] width 12 height 12
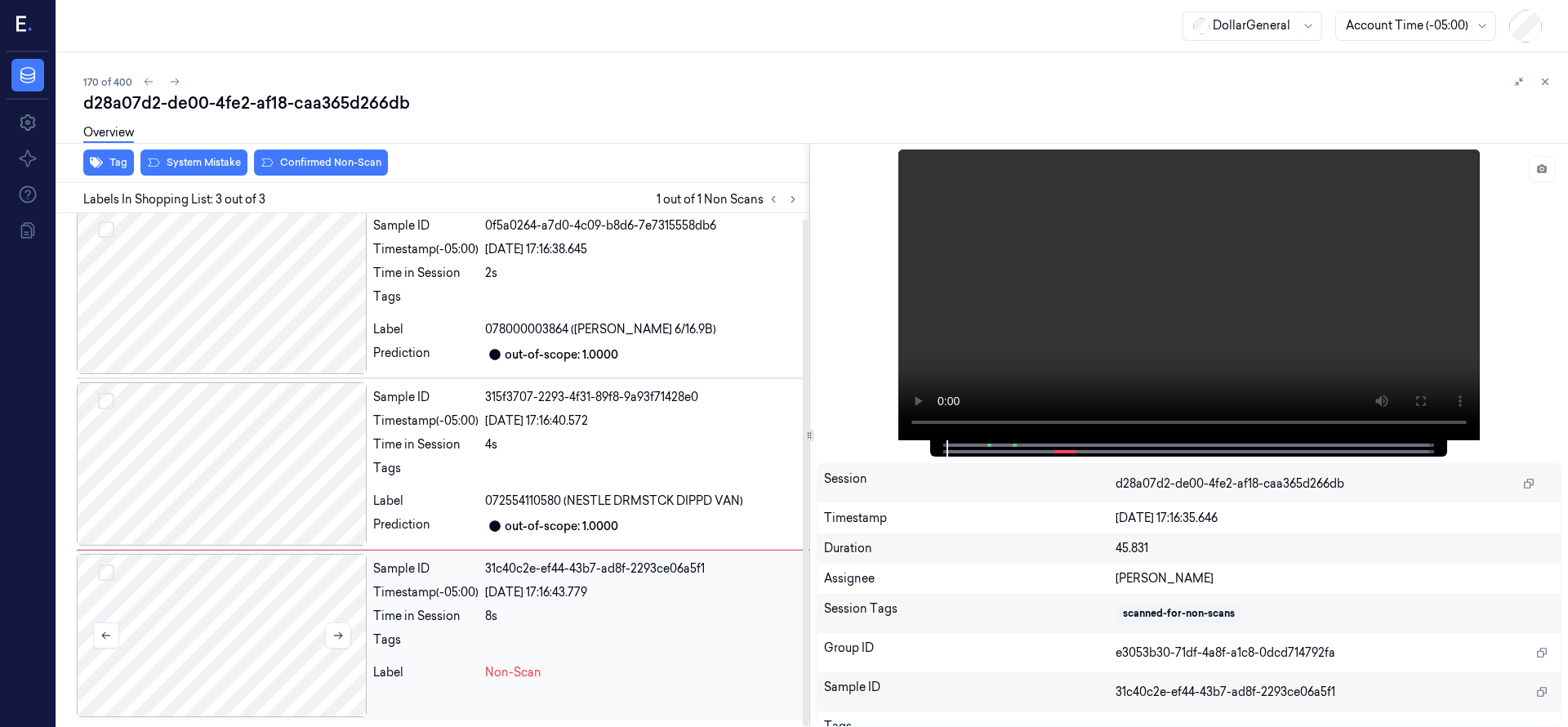
click at [241, 594] on div at bounding box center [222, 636] width 290 height 164
click at [222, 471] on div at bounding box center [222, 464] width 290 height 164
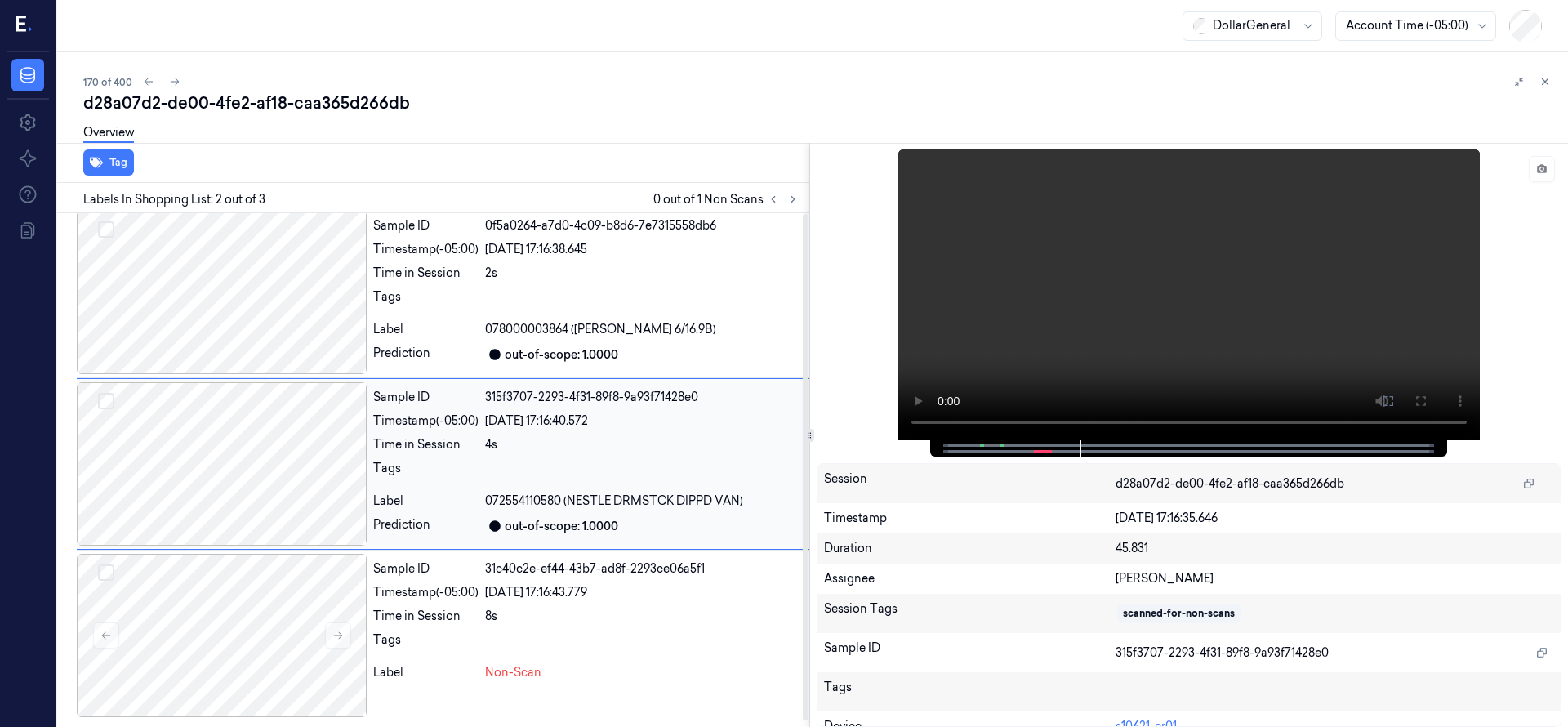
scroll to position [0, 0]
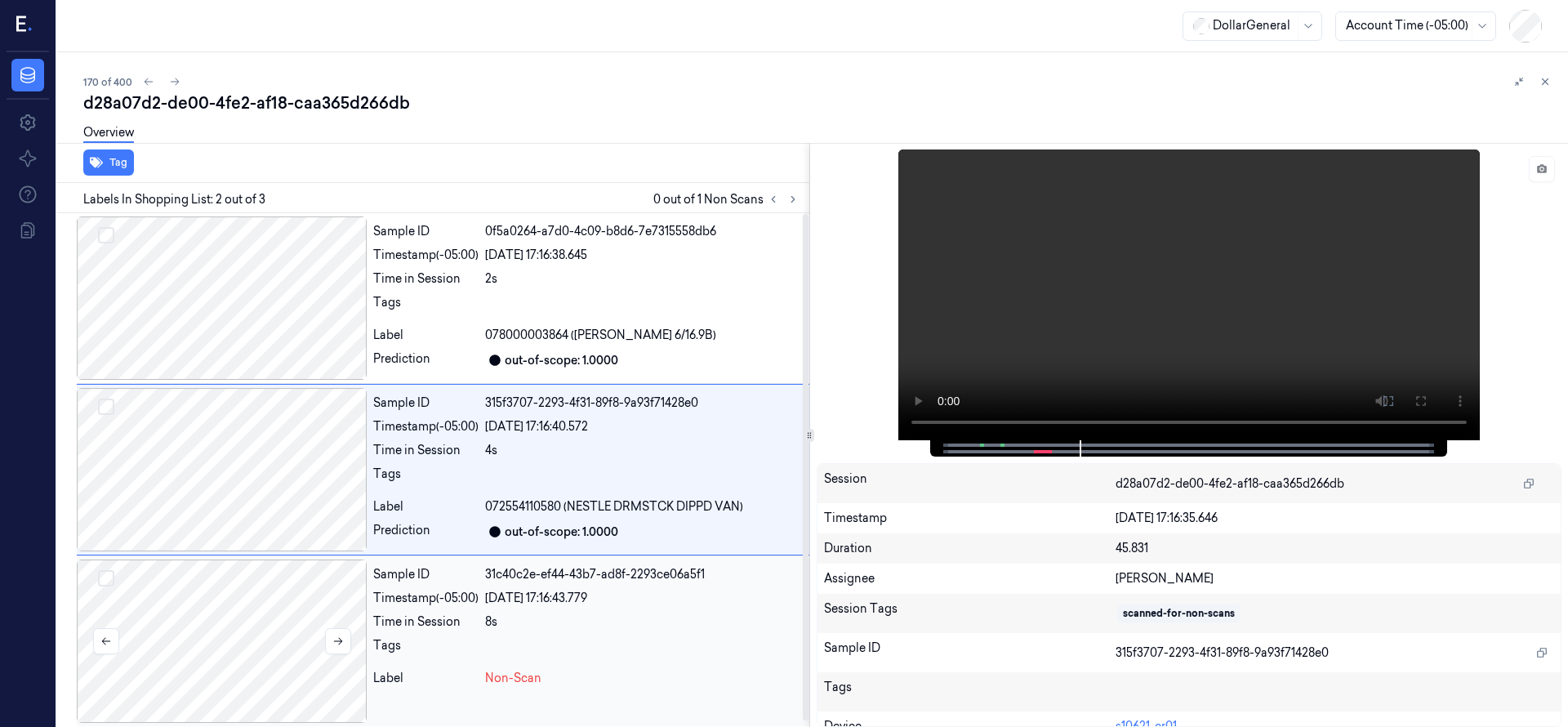
click at [247, 607] on div at bounding box center [222, 642] width 290 height 164
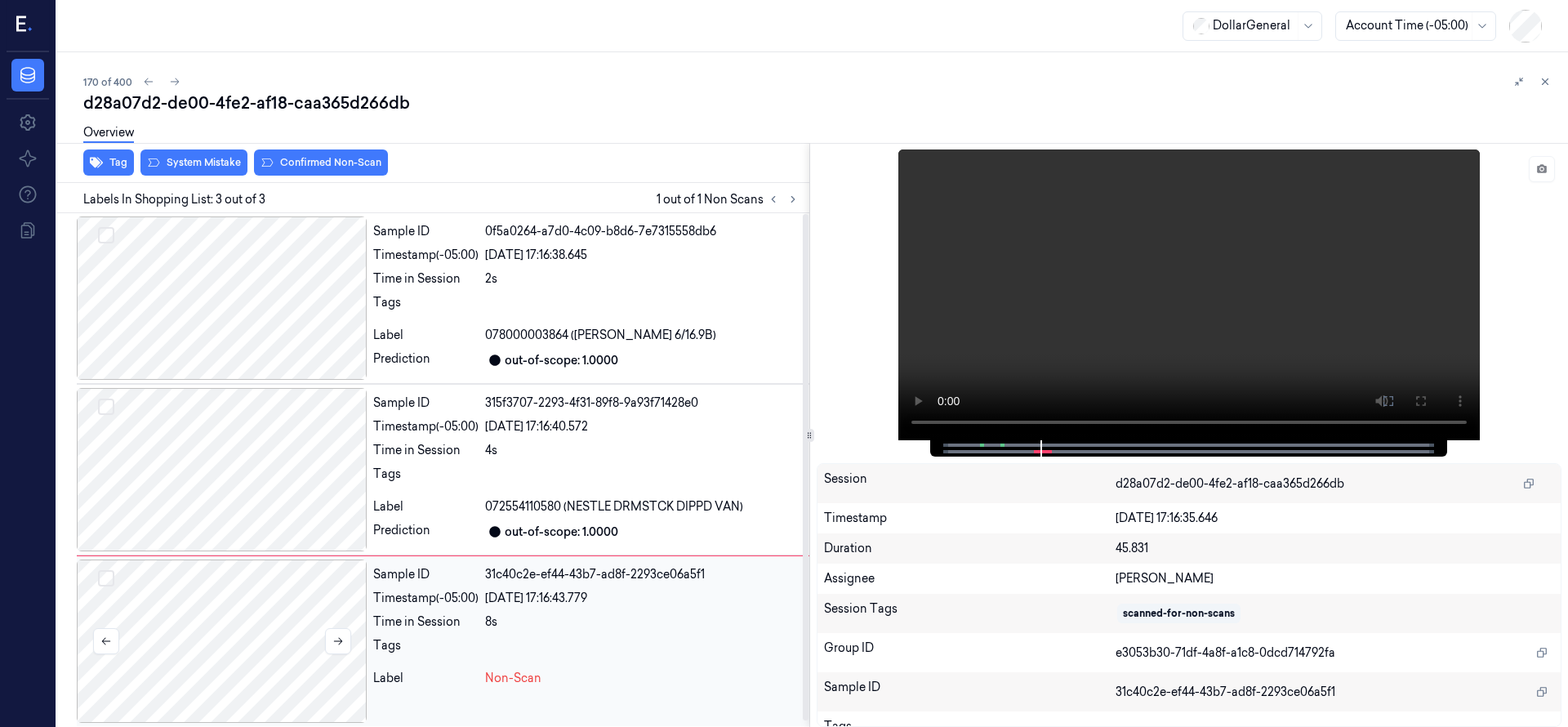
click at [258, 593] on div at bounding box center [222, 642] width 290 height 164
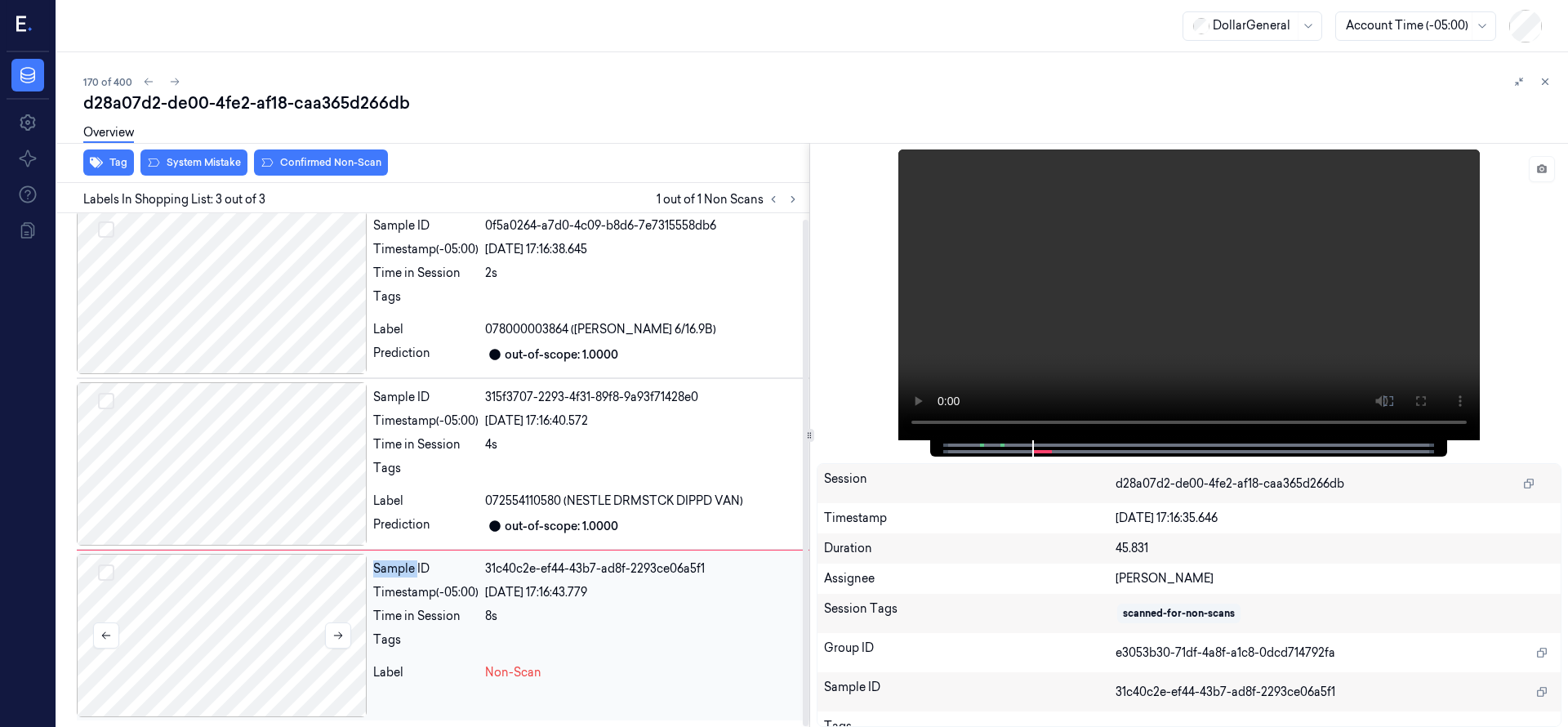
click at [258, 593] on div at bounding box center [222, 636] width 290 height 164
click at [201, 156] on button "System Mistake" at bounding box center [193, 163] width 107 height 26
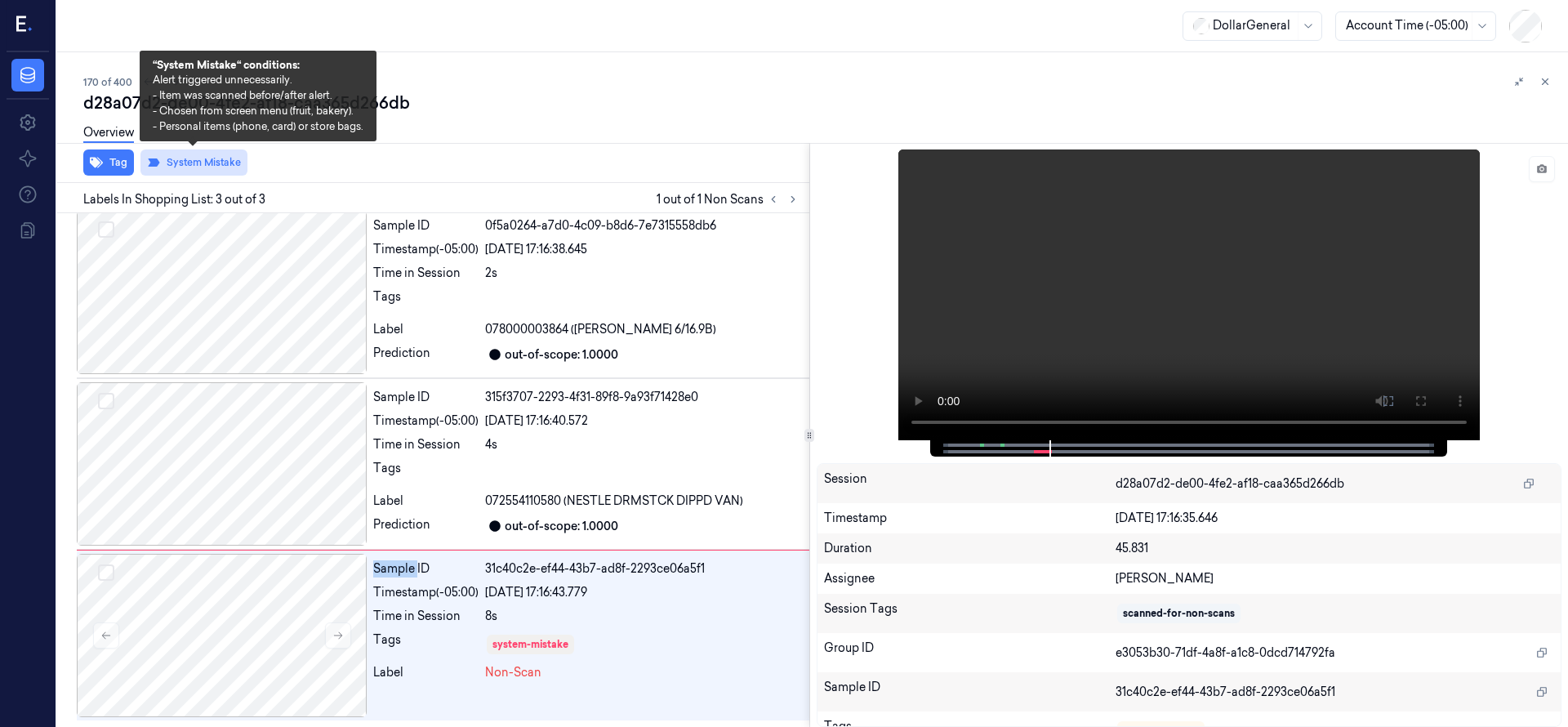
click at [201, 165] on button "System Mistake" at bounding box center [193, 163] width 107 height 26
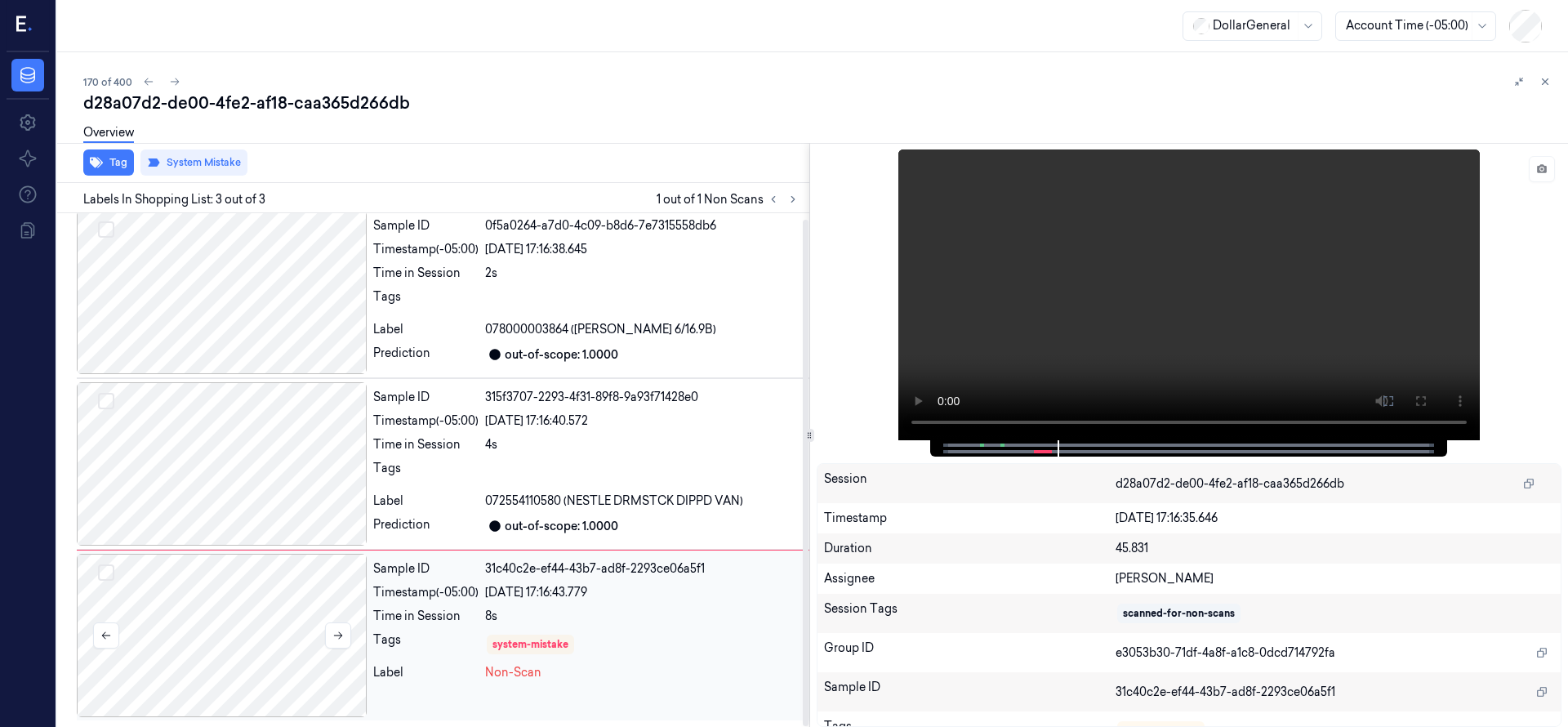
click at [261, 604] on div at bounding box center [222, 636] width 290 height 164
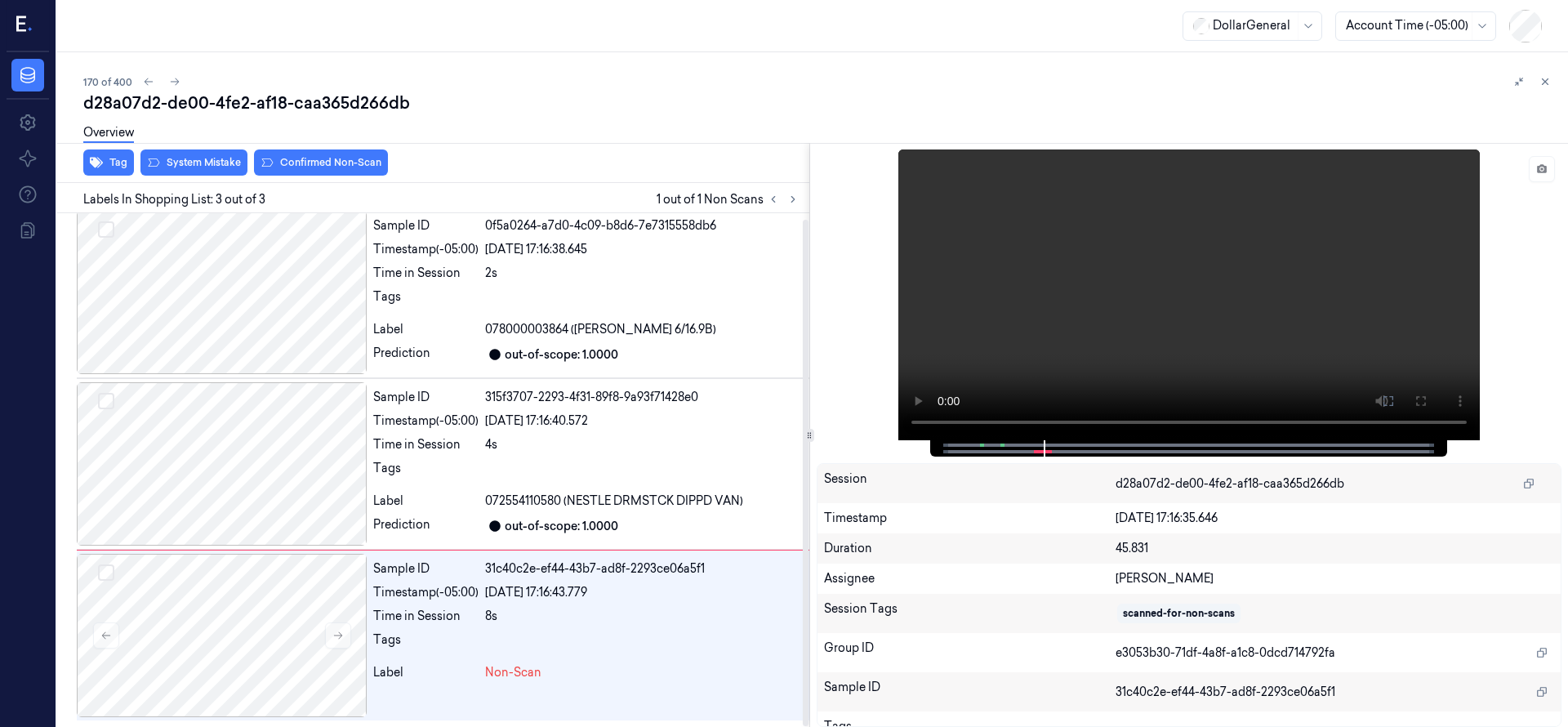
click at [226, 154] on div "Overview" at bounding box center [819, 135] width 1471 height 41
click at [221, 165] on button "System Mistake" at bounding box center [193, 163] width 107 height 26
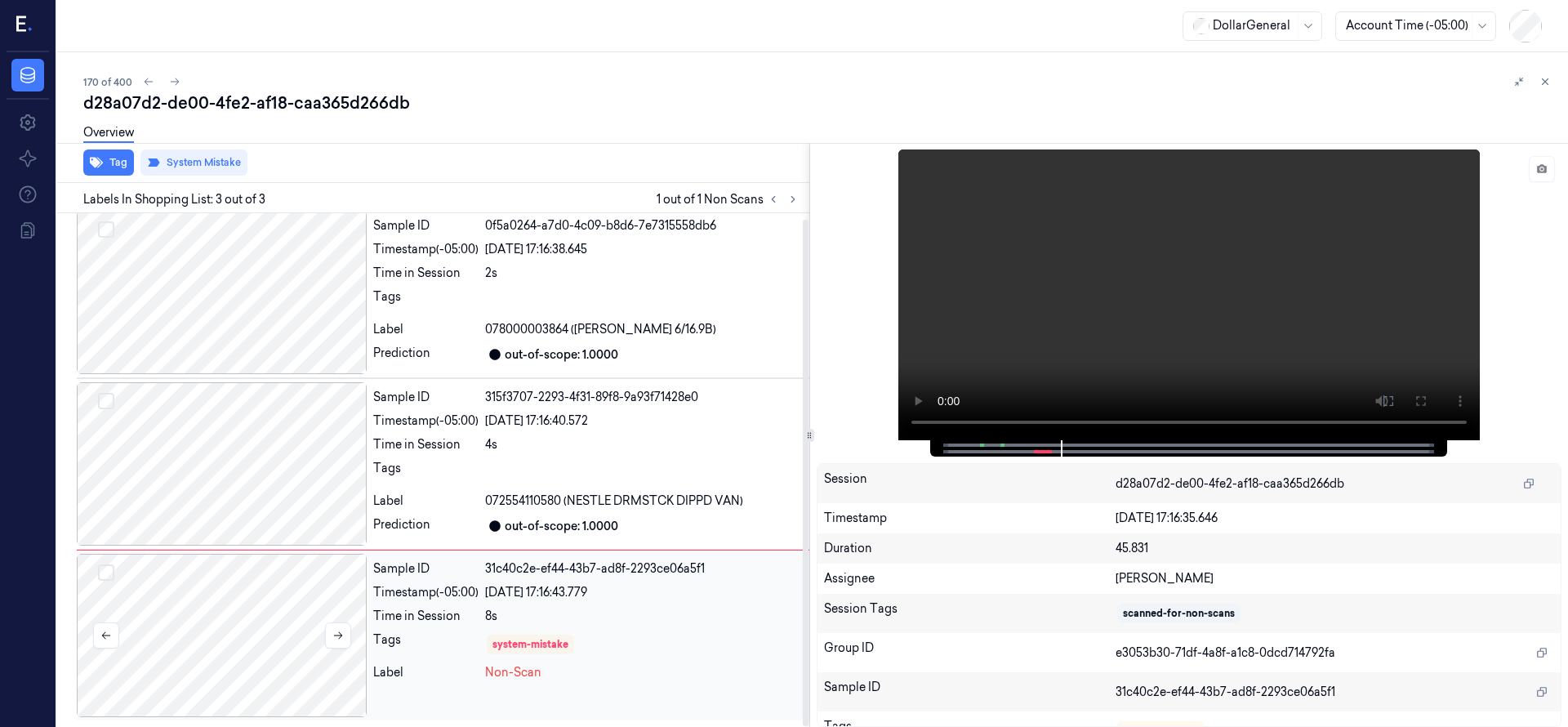
click at [255, 627] on div at bounding box center [222, 636] width 290 height 164
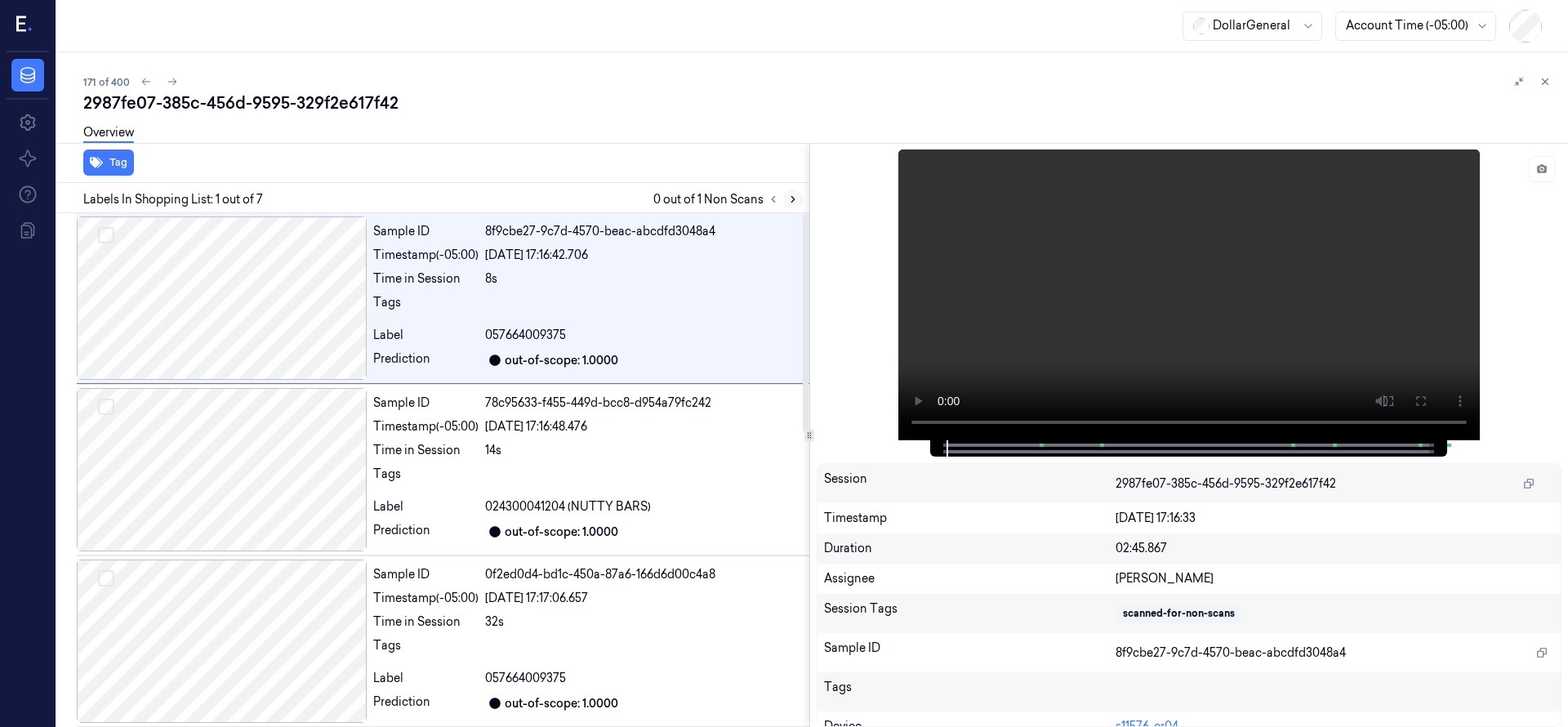
click at [792, 194] on icon at bounding box center [793, 199] width 12 height 12
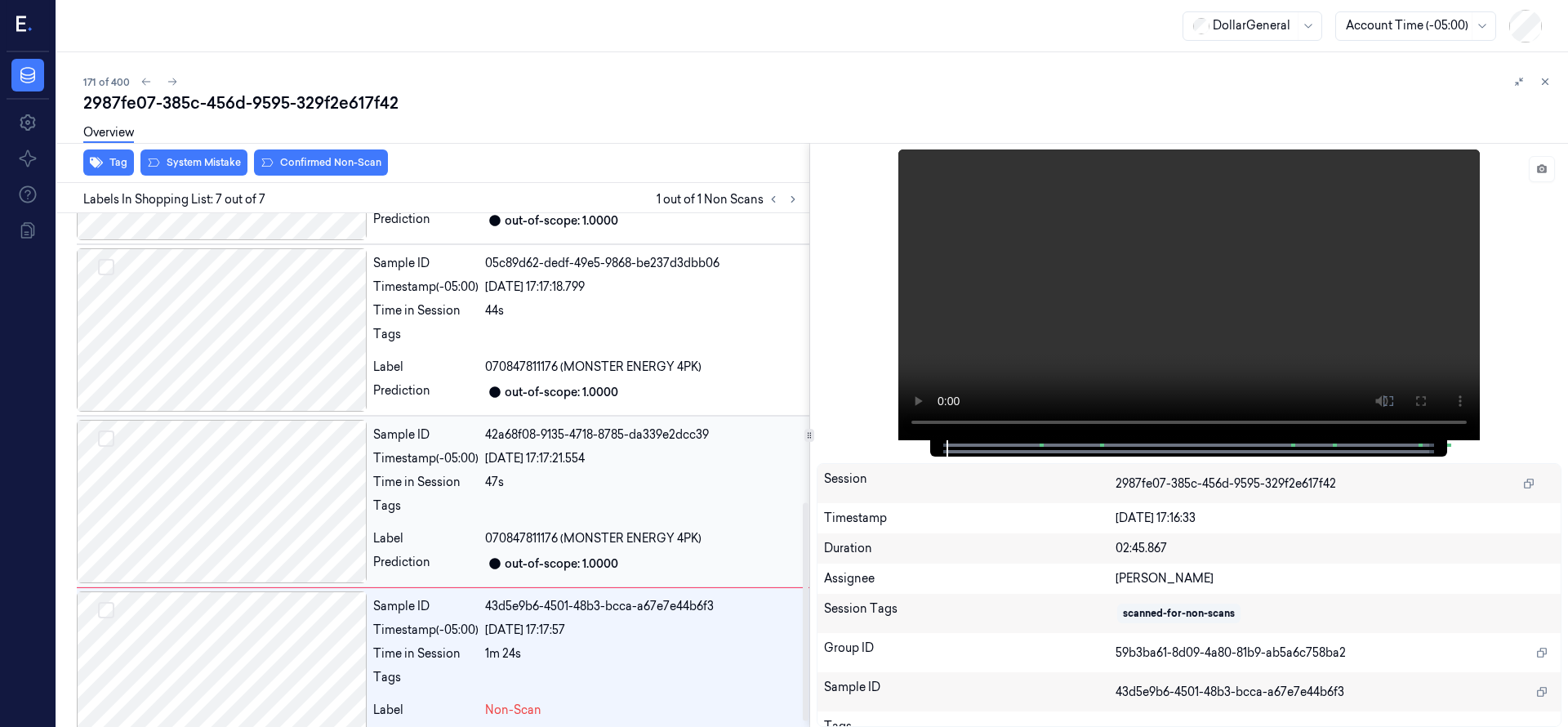
scroll to position [692, 0]
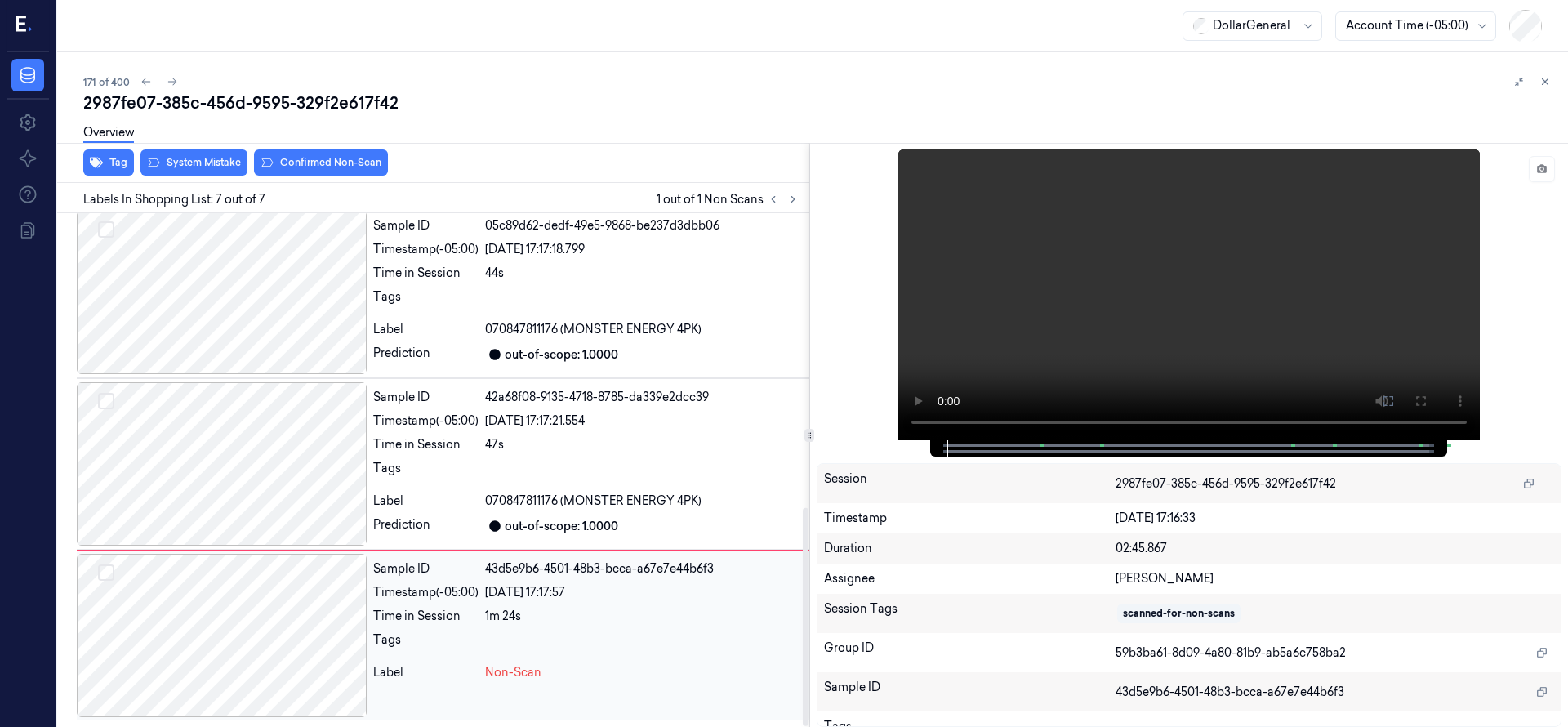
click at [290, 621] on div at bounding box center [222, 636] width 290 height 164
click at [263, 612] on div at bounding box center [222, 636] width 290 height 164
click at [269, 639] on div at bounding box center [222, 636] width 290 height 164
click at [281, 159] on button "Confirmed Non-Scan" at bounding box center [321, 163] width 134 height 26
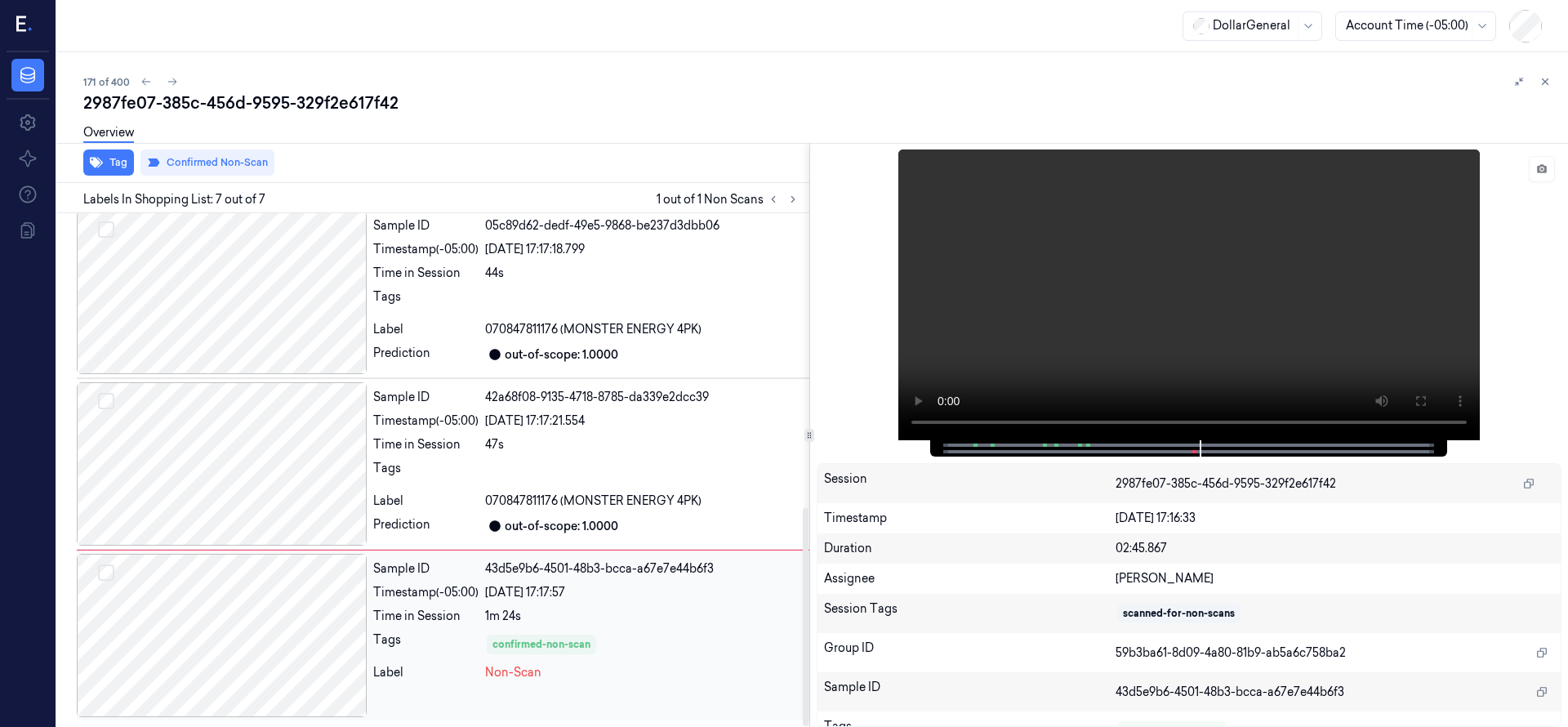
click at [233, 642] on div at bounding box center [222, 636] width 290 height 164
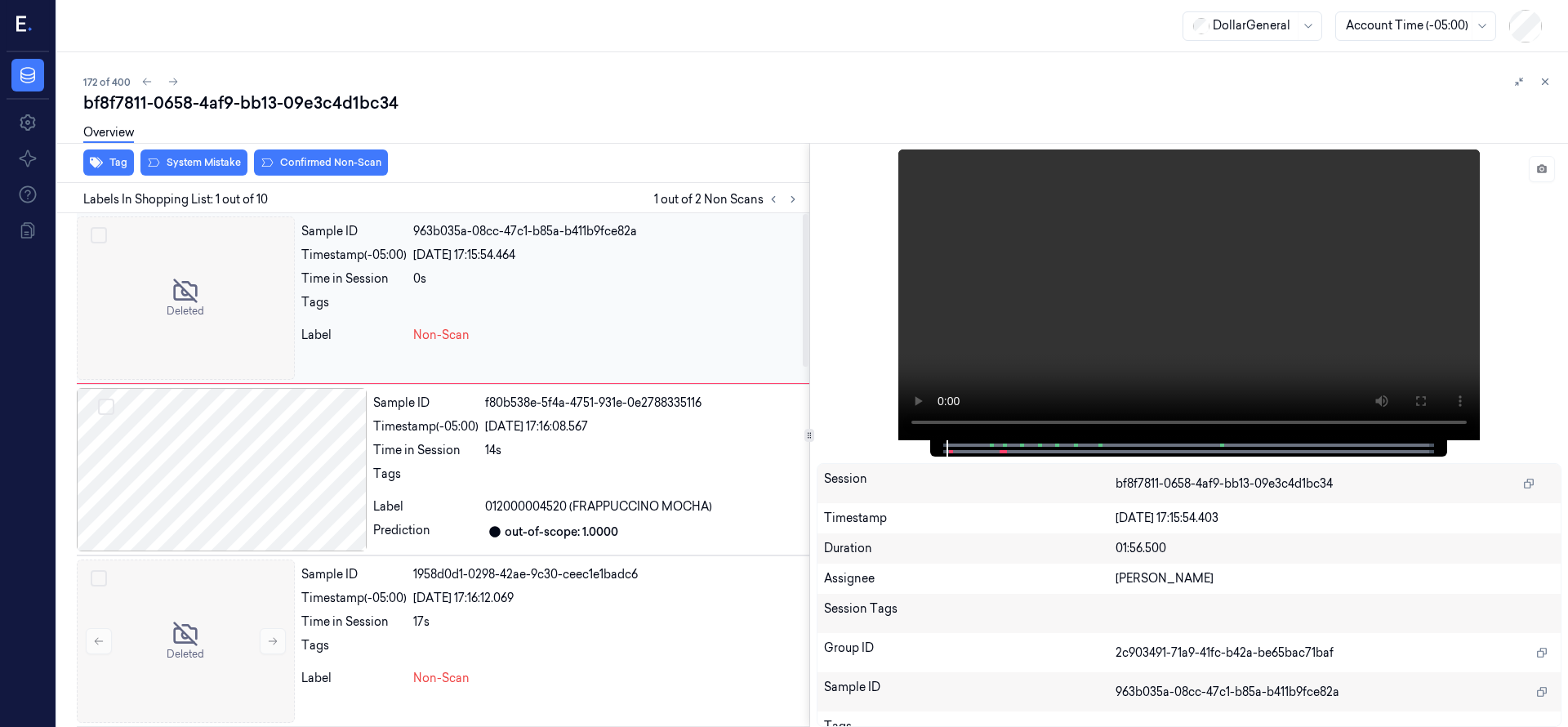
click at [189, 289] on div at bounding box center [186, 299] width 218 height 164
click at [204, 175] on button "System Mistake" at bounding box center [193, 163] width 107 height 26
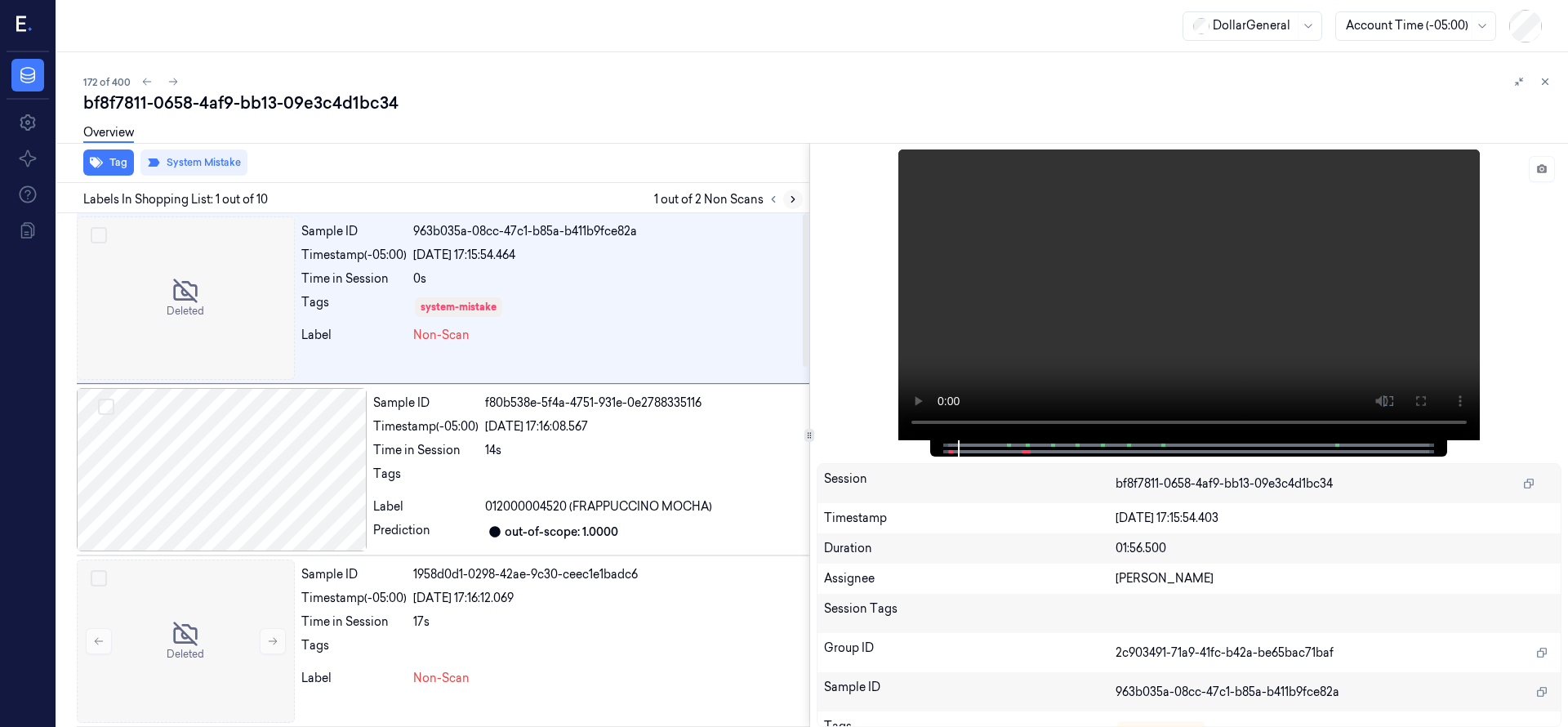
click at [790, 202] on icon at bounding box center [793, 199] width 12 height 12
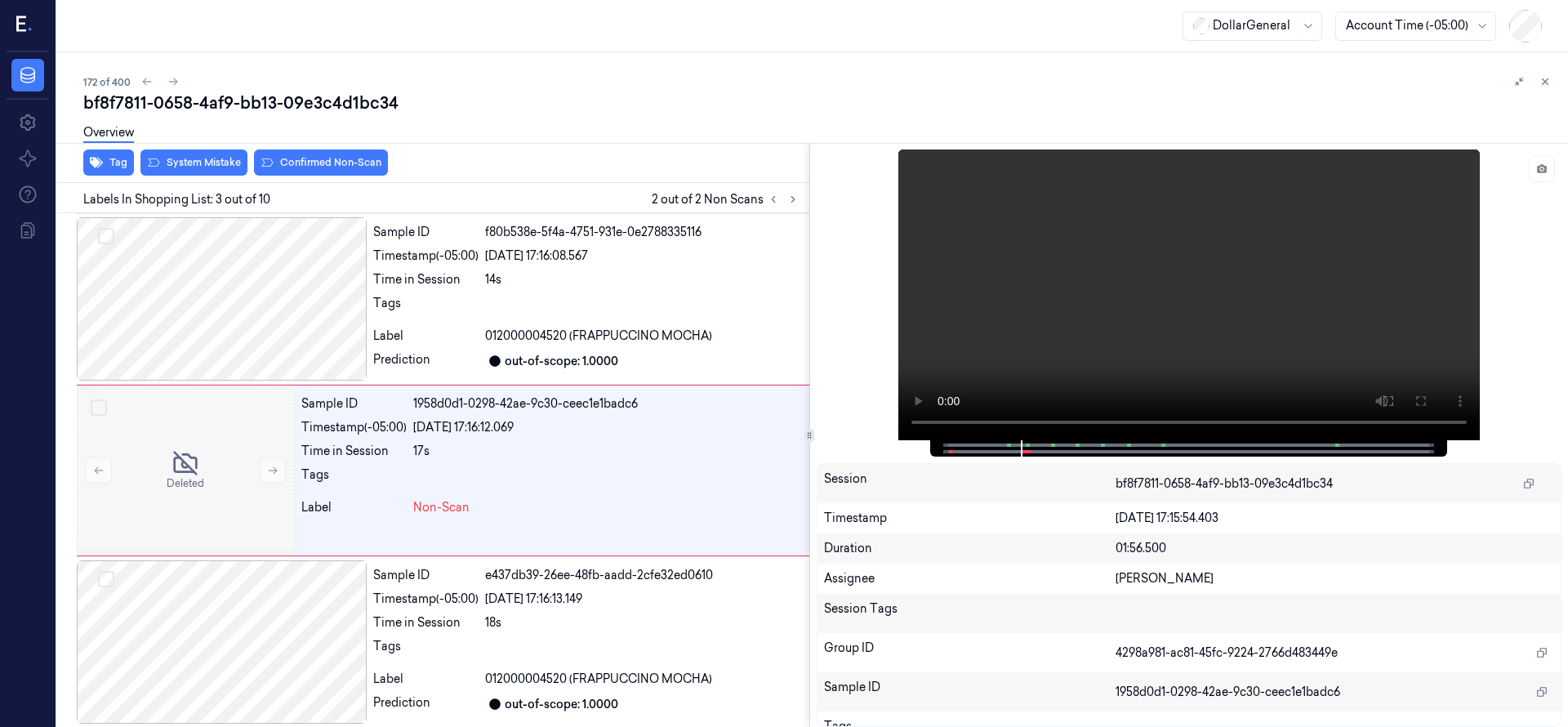
scroll to position [171, 0]
click at [182, 494] on div at bounding box center [186, 470] width 218 height 164
click at [228, 167] on button "System Mistake" at bounding box center [193, 163] width 107 height 26
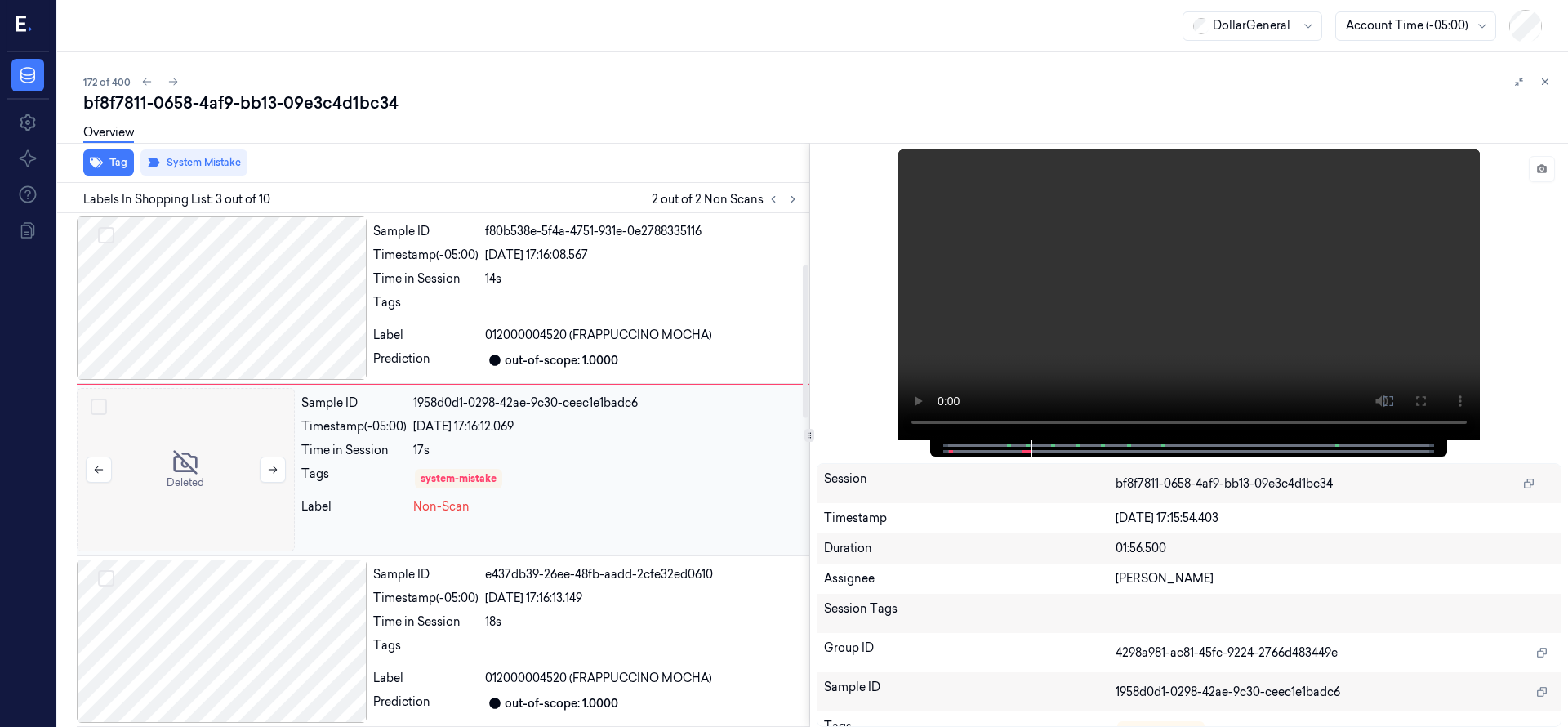
click at [202, 481] on div at bounding box center [186, 470] width 218 height 164
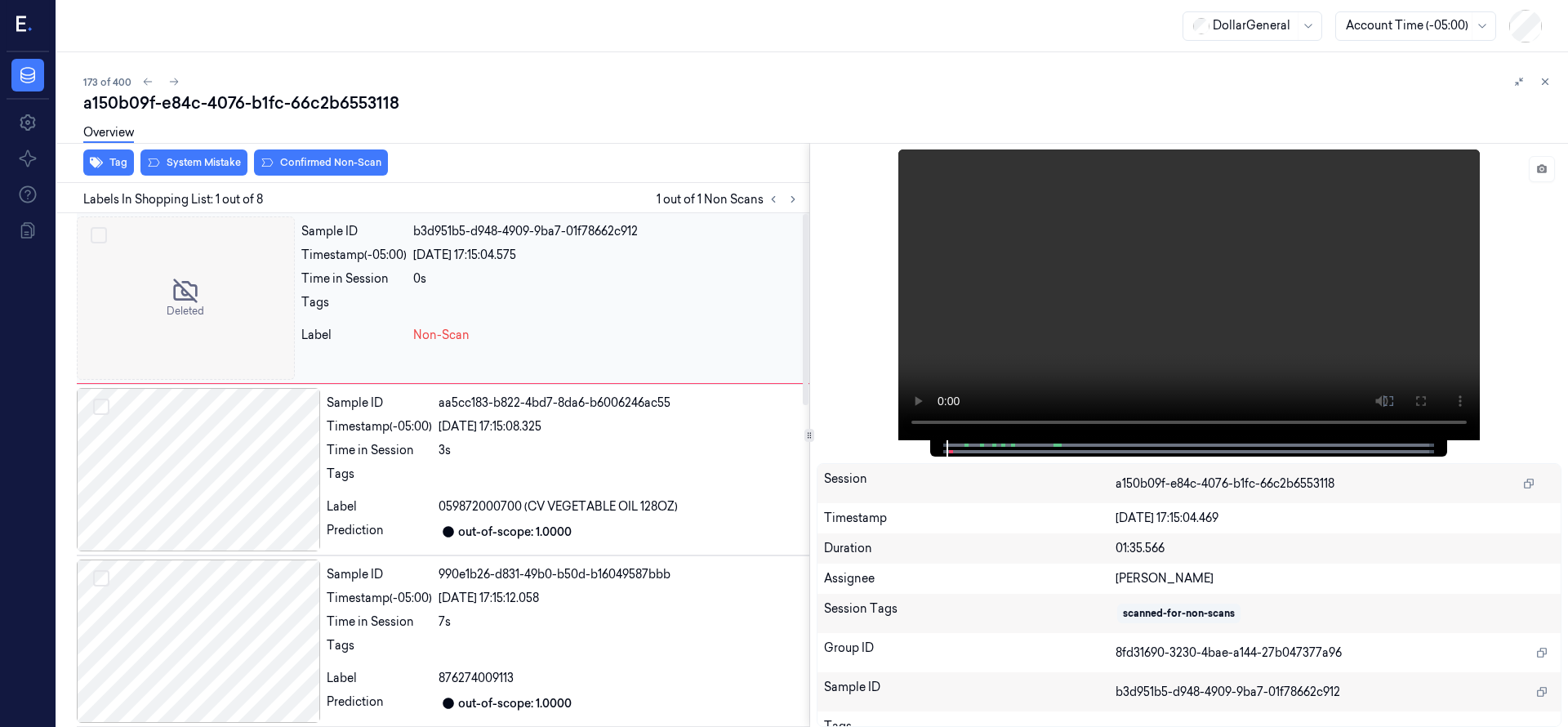
click at [199, 304] on div at bounding box center [186, 299] width 218 height 164
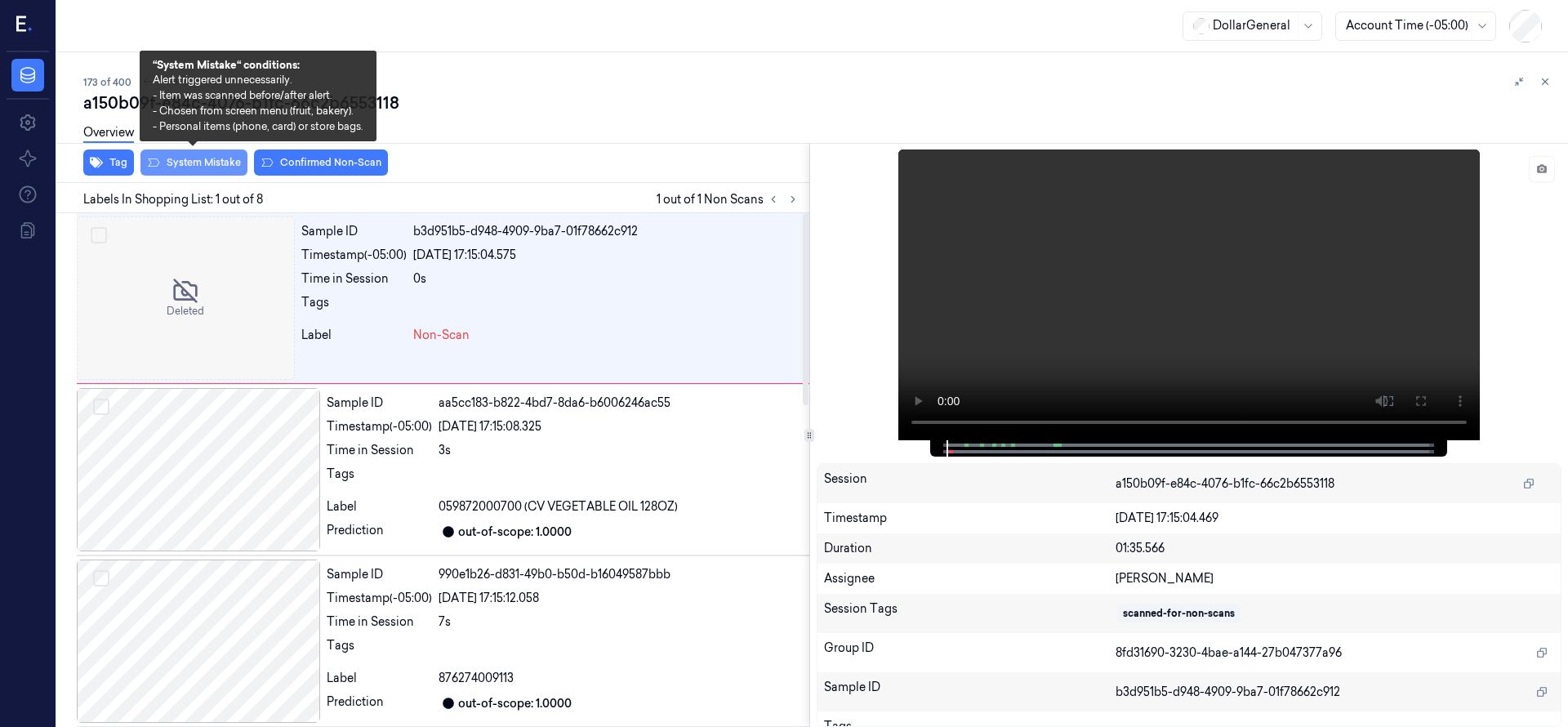
click at [204, 167] on button "System Mistake" at bounding box center [193, 163] width 107 height 26
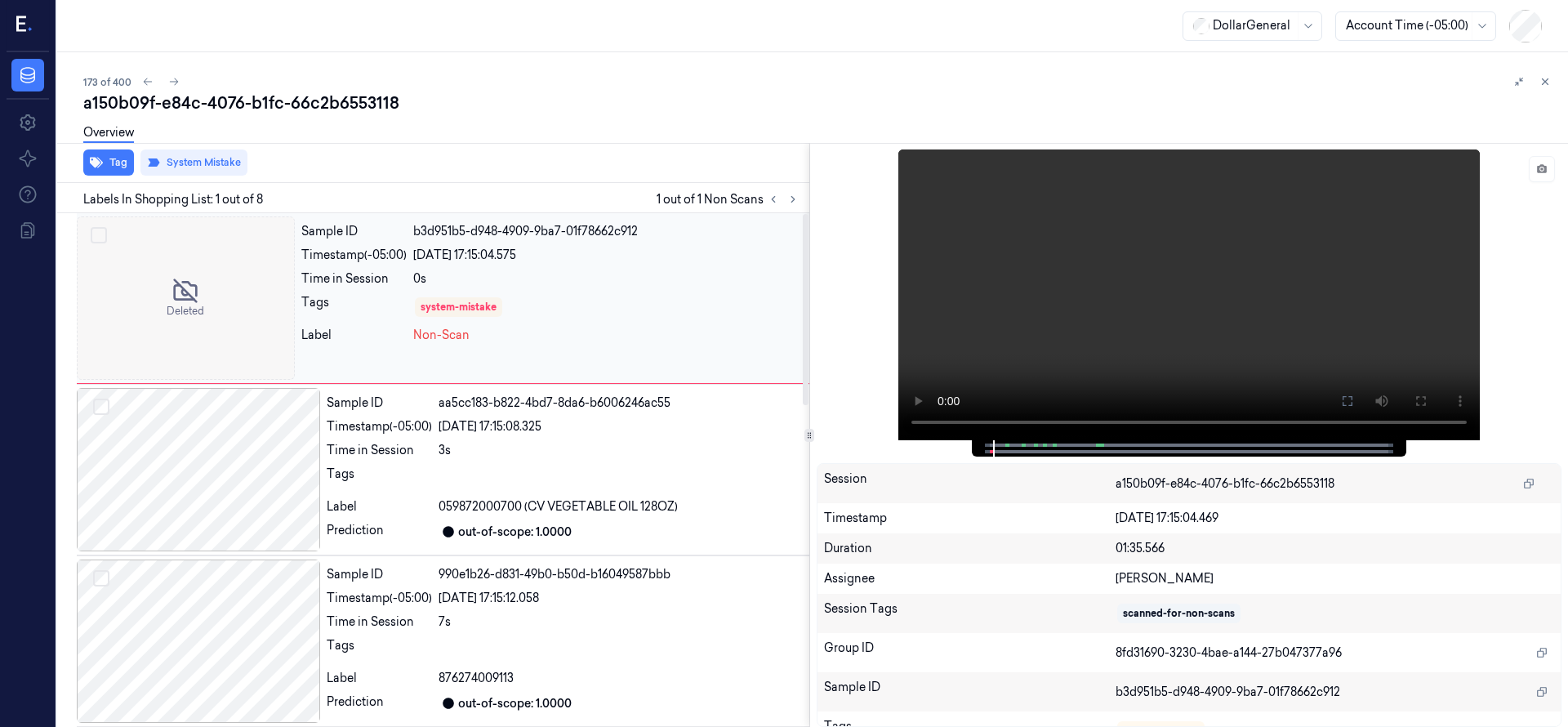
click at [213, 352] on div at bounding box center [186, 299] width 218 height 164
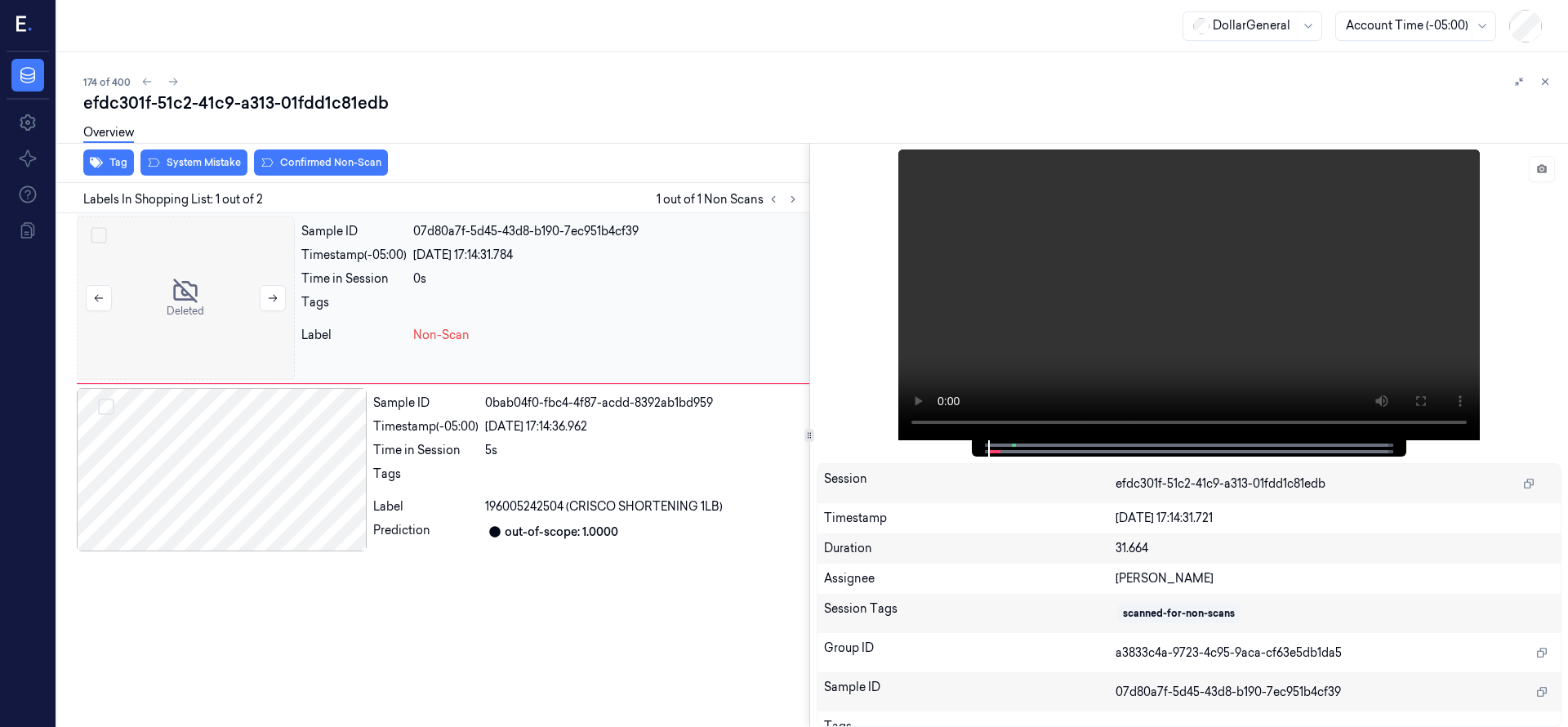
click at [194, 292] on div at bounding box center [186, 299] width 218 height 164
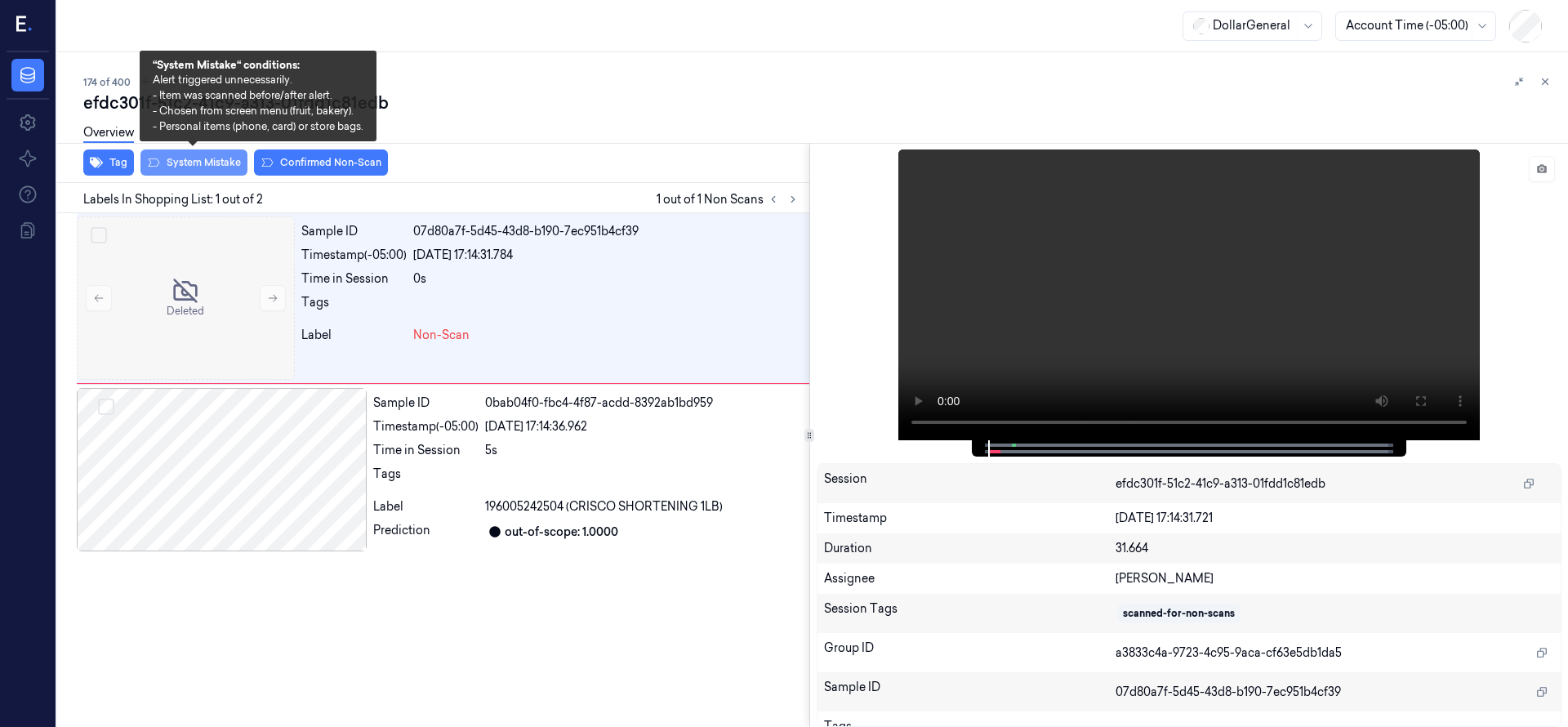
click at [200, 163] on button "System Mistake" at bounding box center [193, 163] width 107 height 26
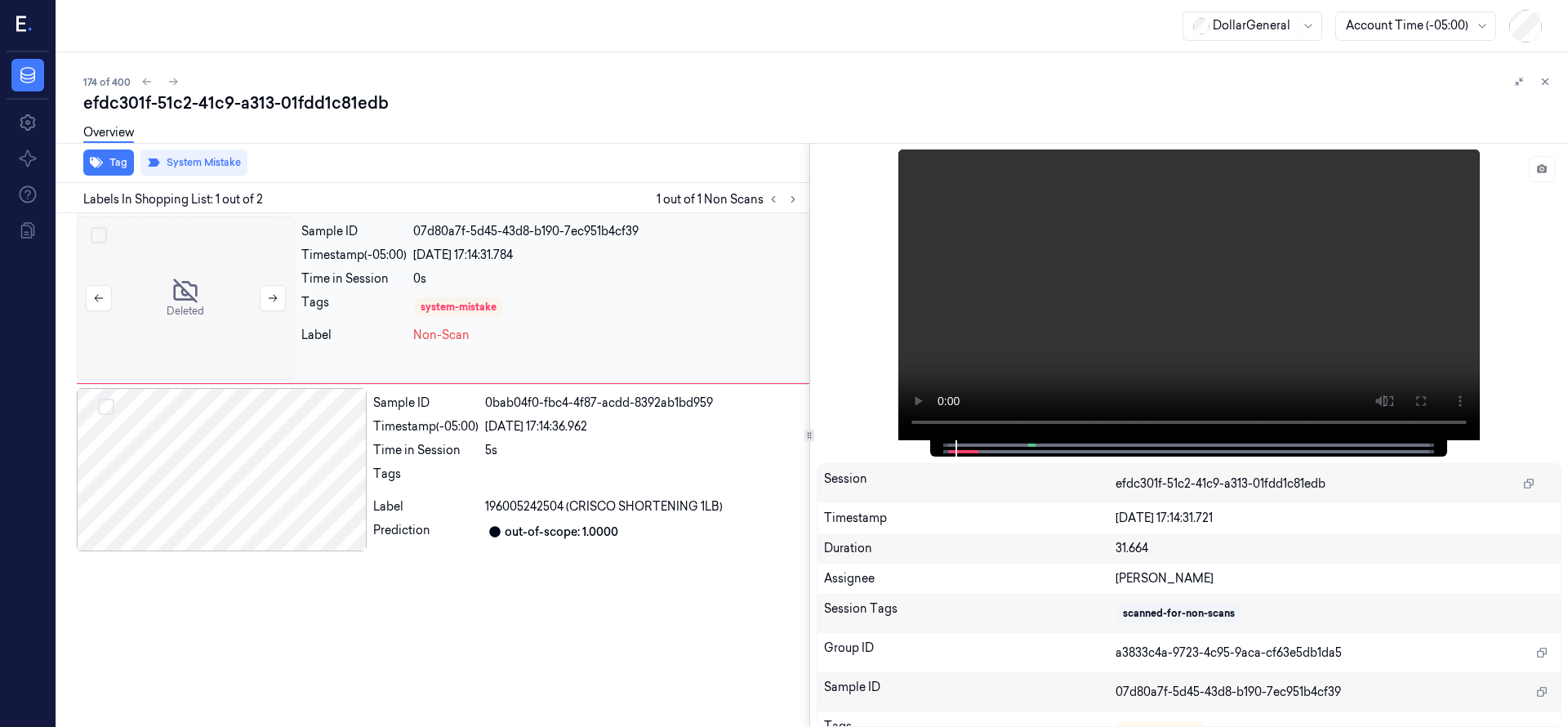
click at [221, 290] on div at bounding box center [186, 299] width 218 height 164
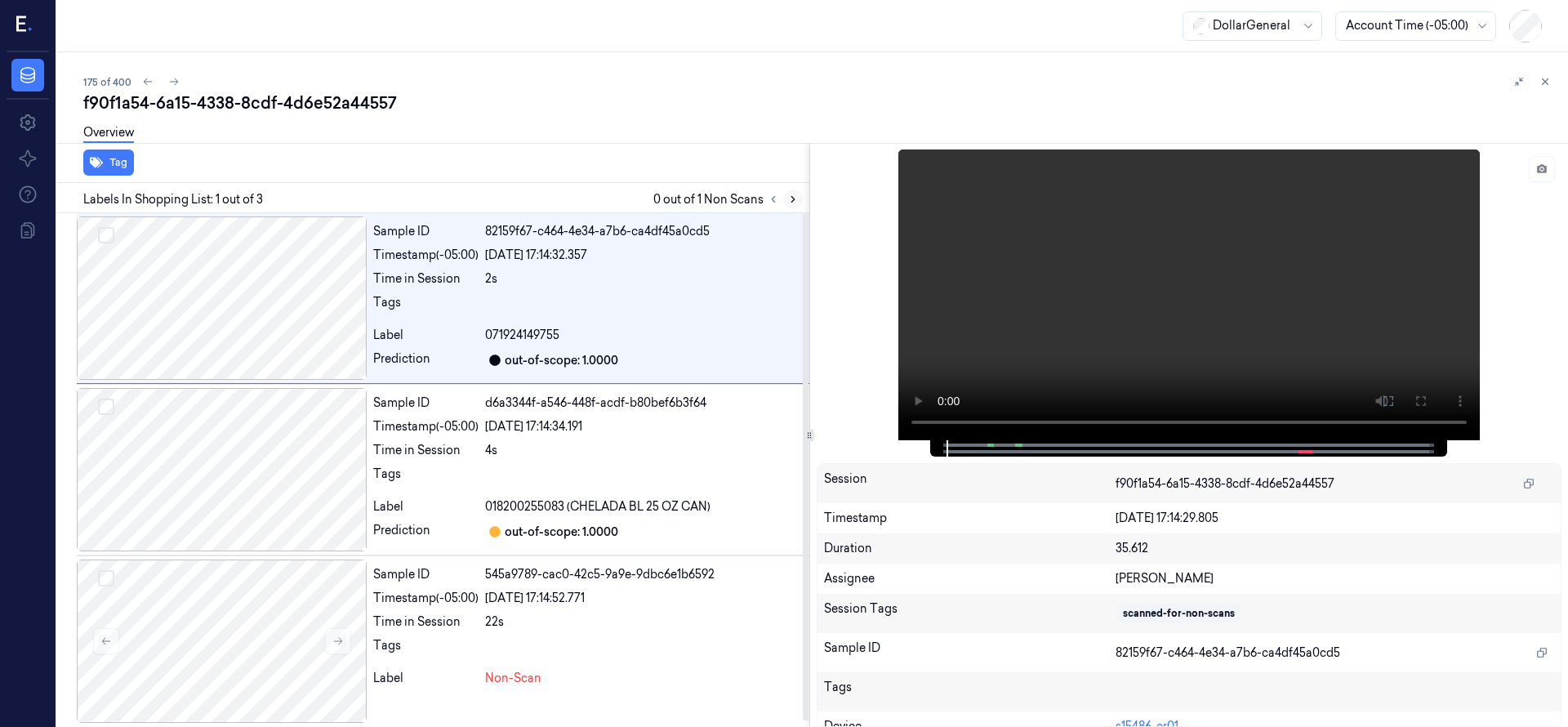
click at [787, 198] on icon at bounding box center [793, 199] width 12 height 12
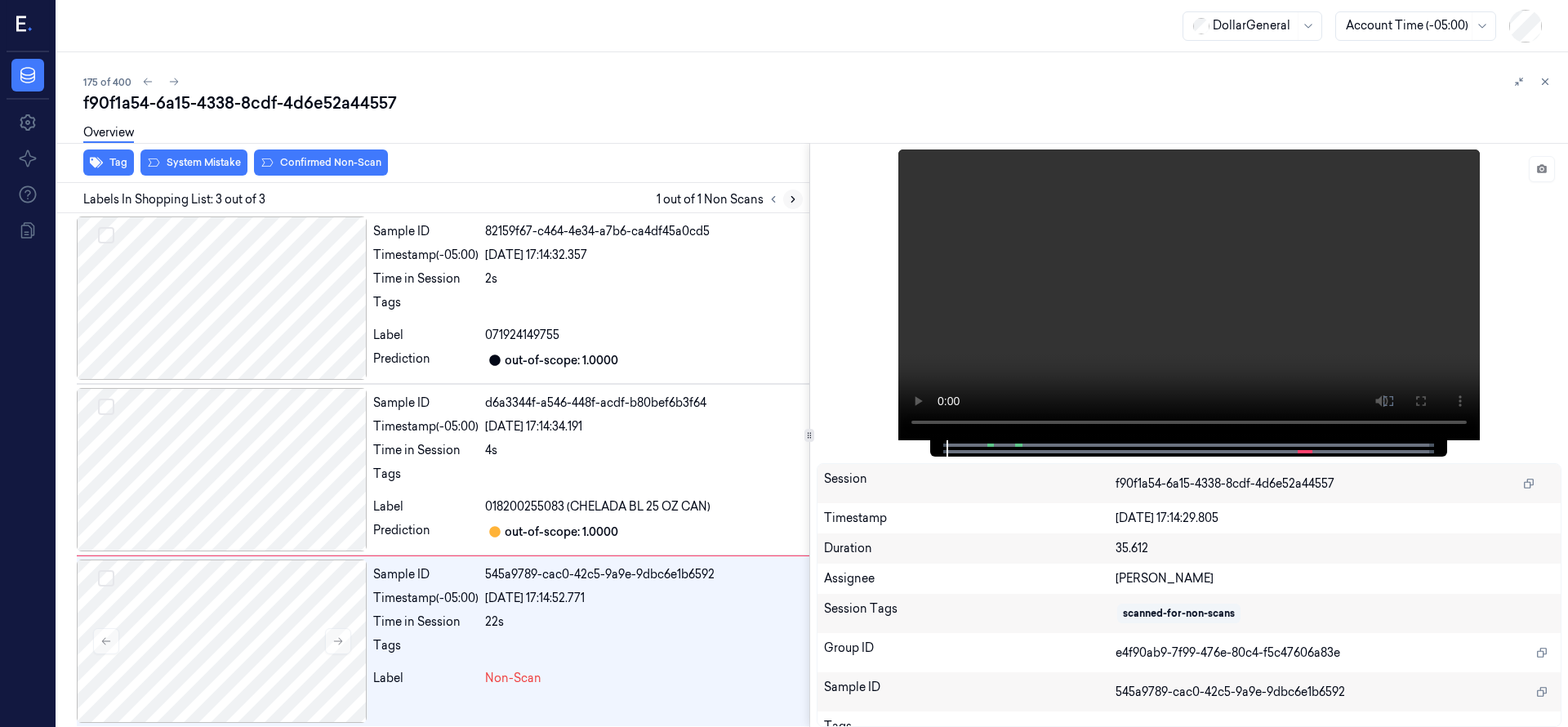
scroll to position [6, 0]
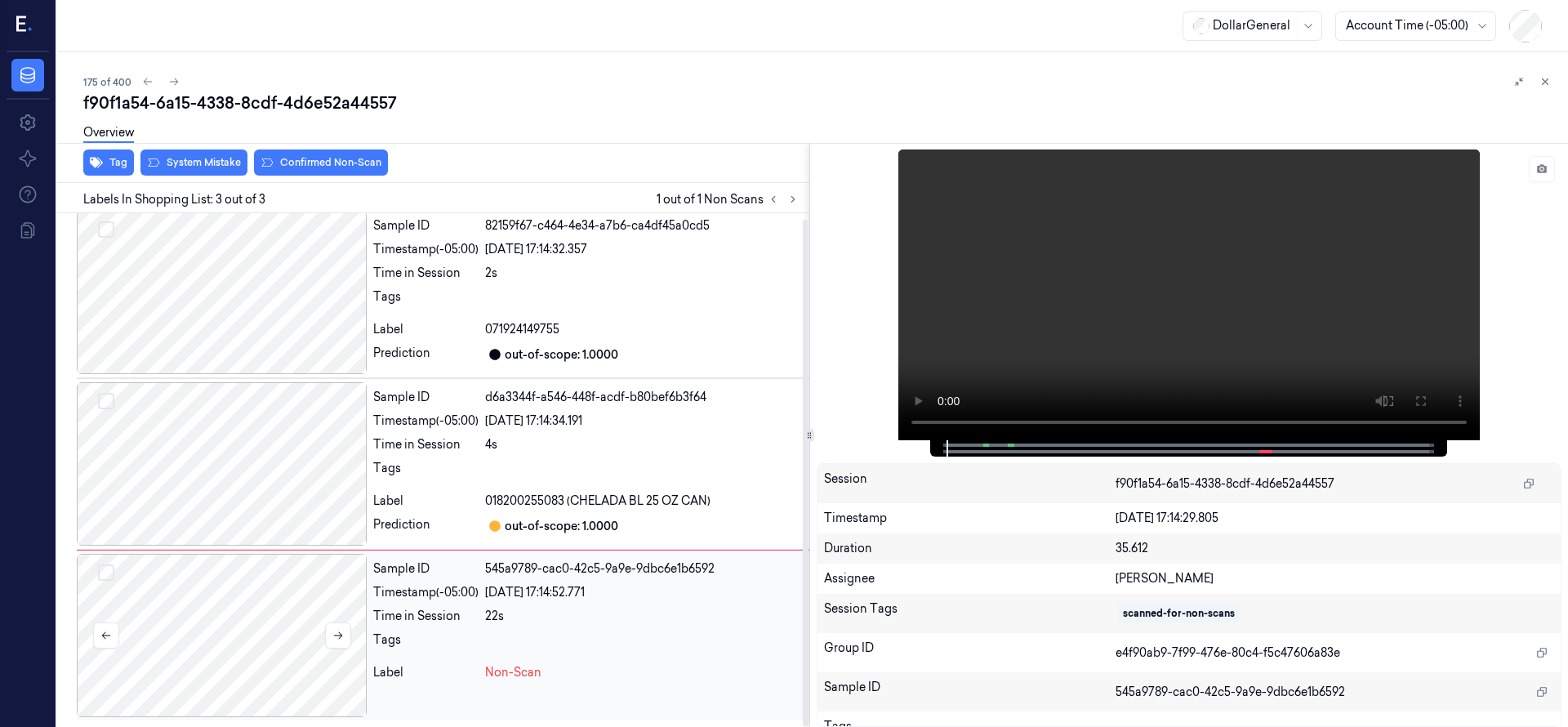
click at [285, 621] on div at bounding box center [222, 636] width 290 height 164
click at [350, 640] on button at bounding box center [338, 636] width 26 height 26
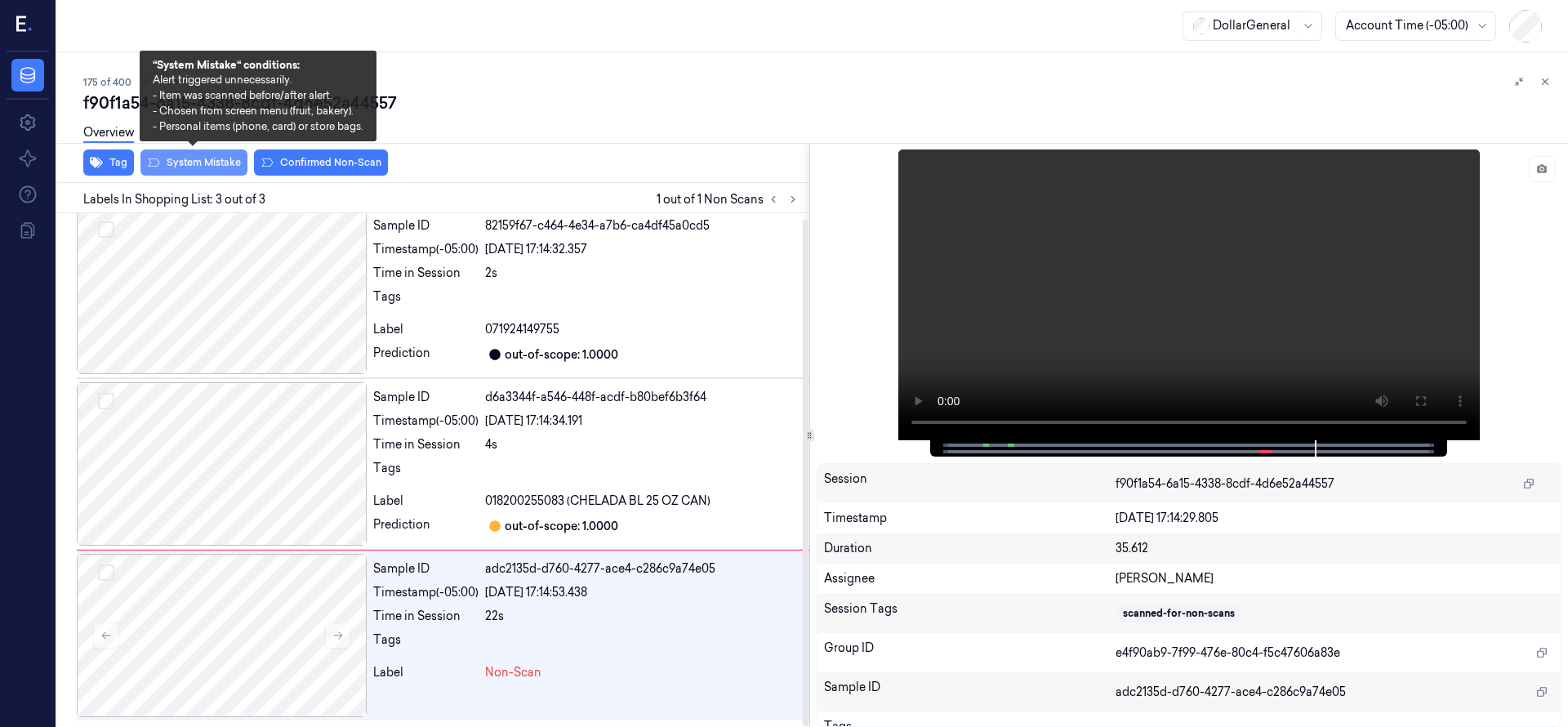
click at [220, 160] on button "System Mistake" at bounding box center [193, 163] width 107 height 26
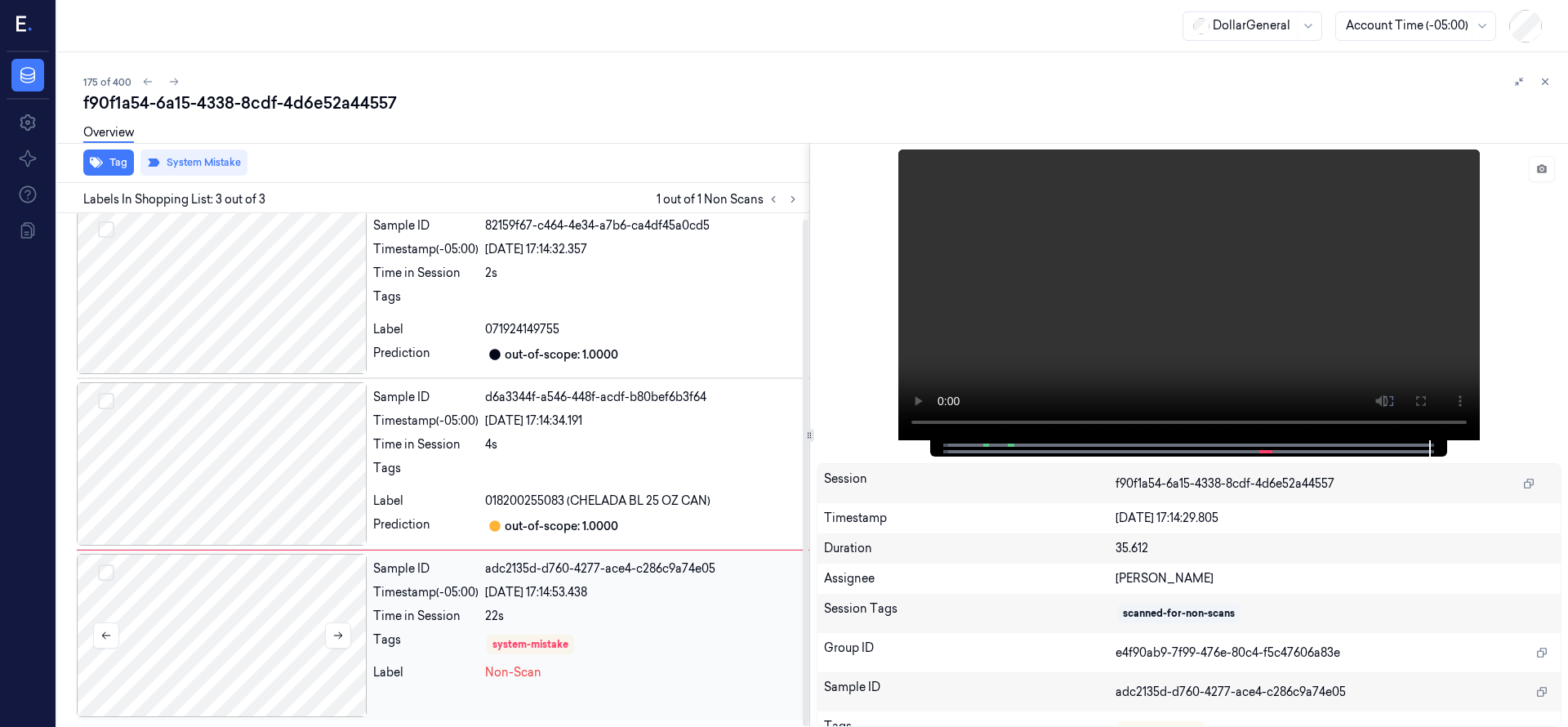
click at [217, 620] on div at bounding box center [222, 636] width 290 height 164
click at [217, 619] on div at bounding box center [222, 636] width 290 height 164
click at [234, 634] on div at bounding box center [222, 636] width 290 height 164
click at [246, 490] on div at bounding box center [222, 464] width 290 height 164
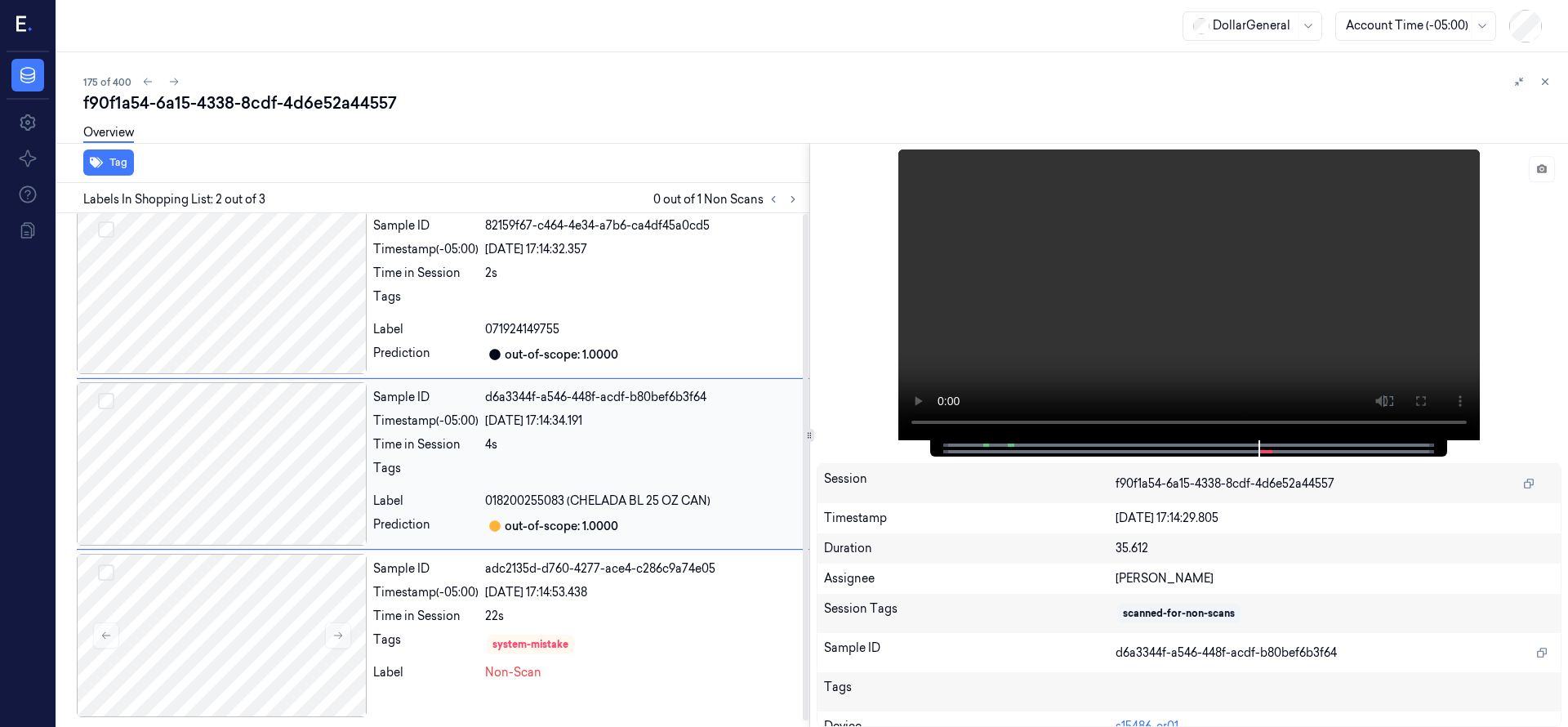
scroll to position [0, 0]
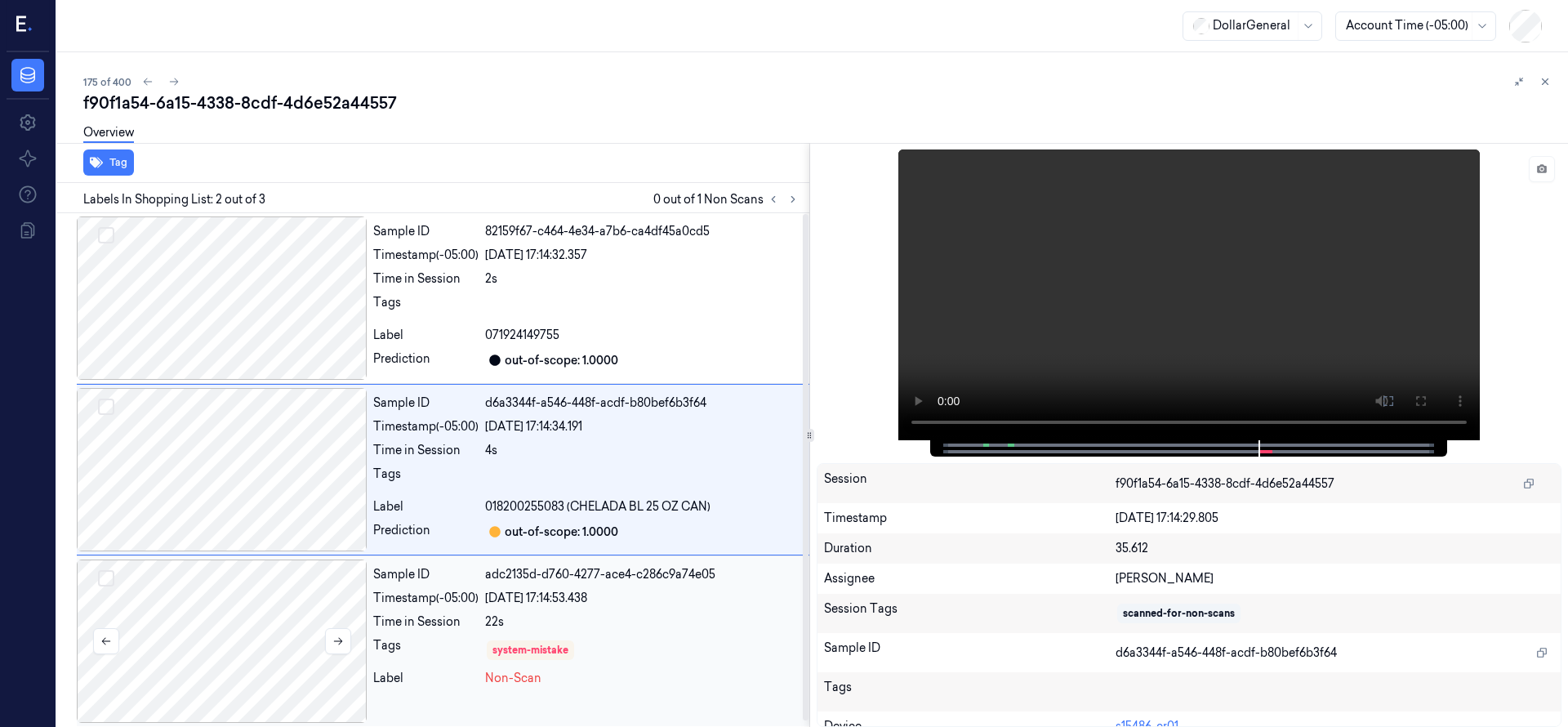
click at [260, 634] on div at bounding box center [222, 642] width 290 height 164
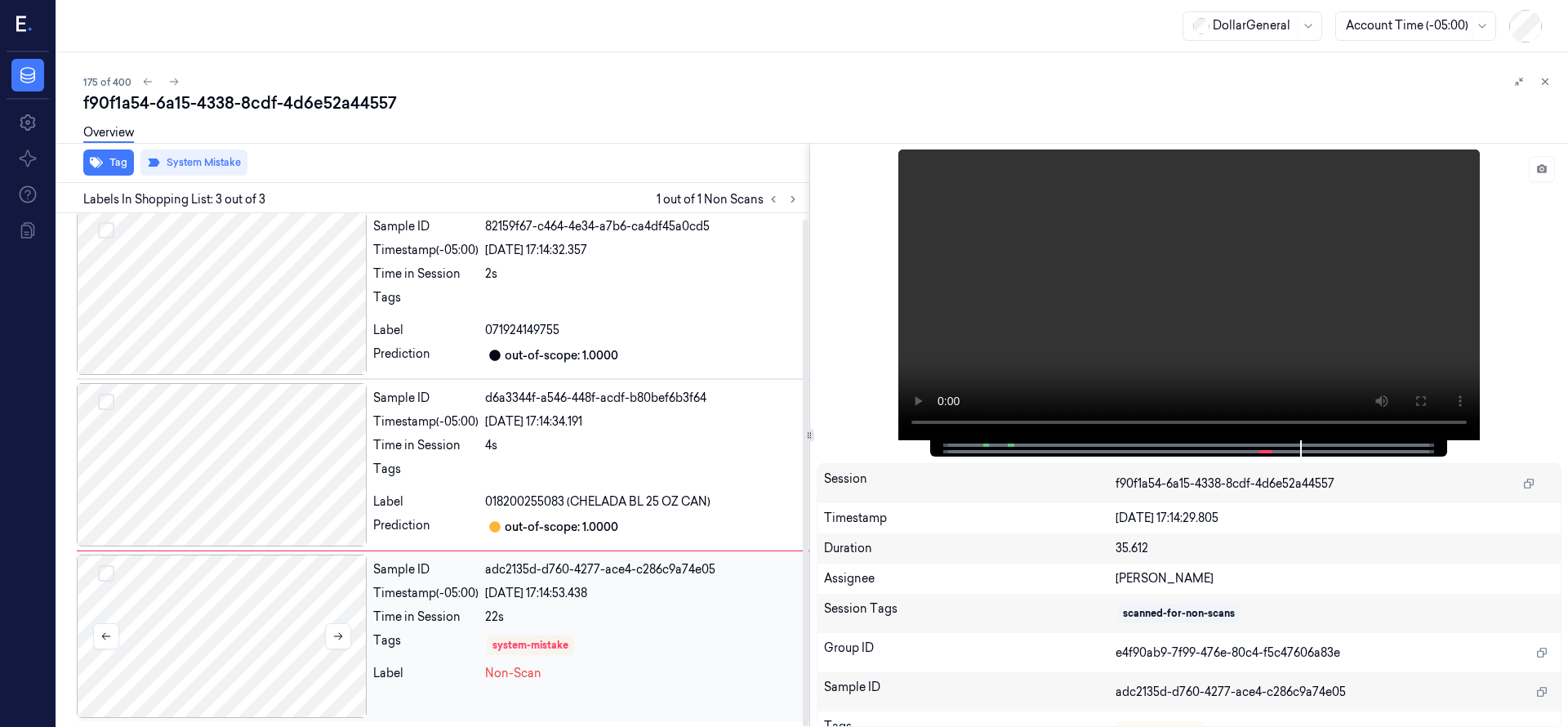
scroll to position [6, 0]
click at [210, 615] on div at bounding box center [222, 636] width 290 height 164
click at [210, 619] on div at bounding box center [222, 636] width 290 height 164
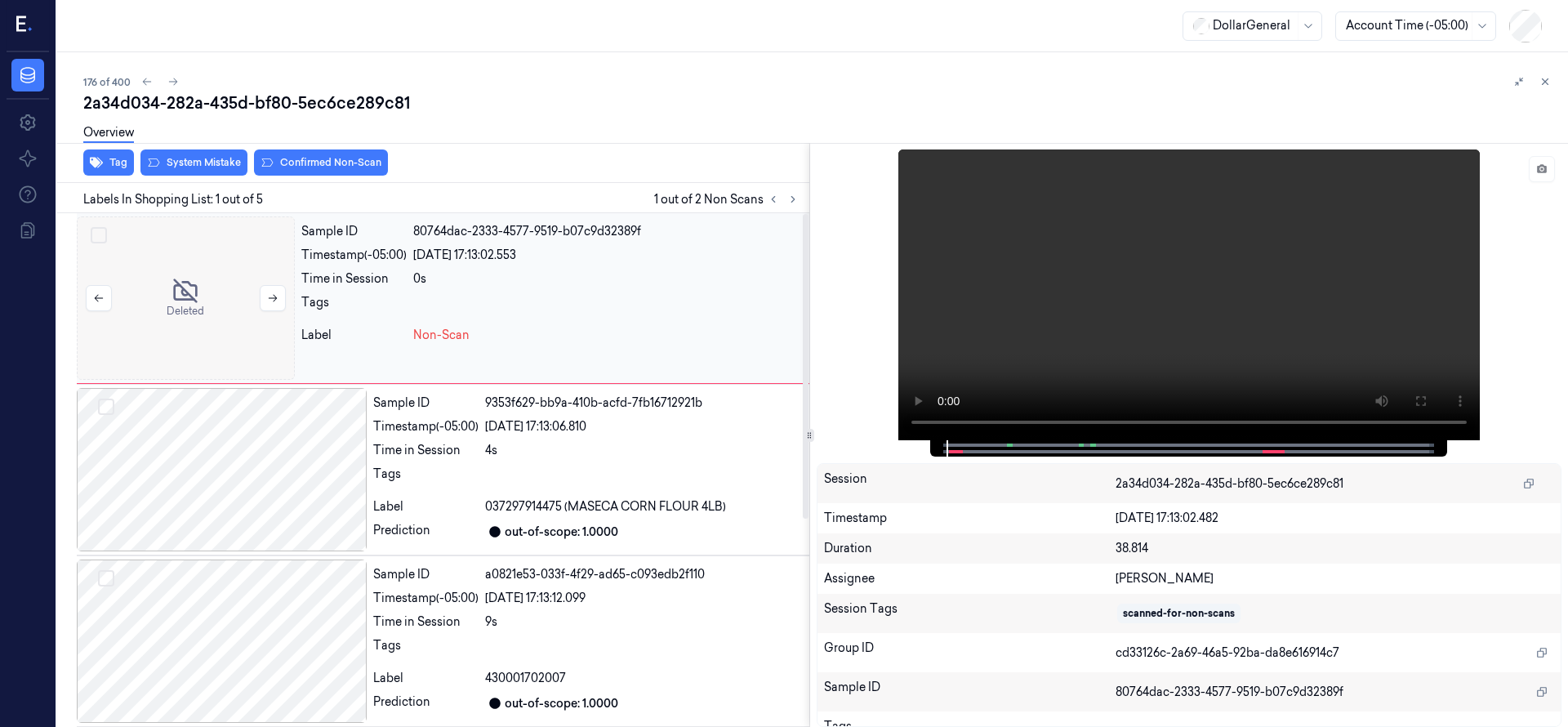
click at [173, 287] on div at bounding box center [186, 299] width 218 height 164
click at [192, 170] on button "System Mistake" at bounding box center [193, 163] width 107 height 26
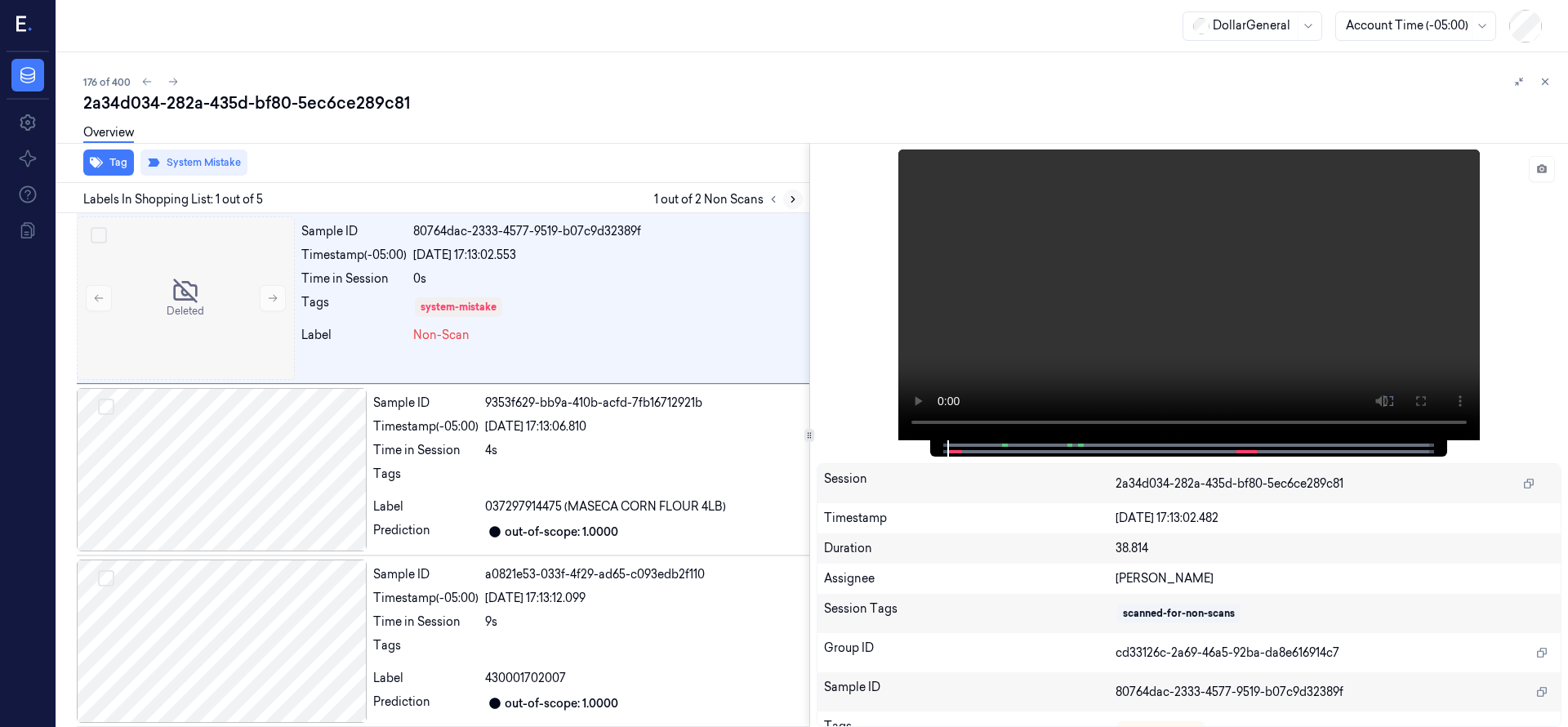
click at [791, 203] on icon at bounding box center [793, 199] width 12 height 12
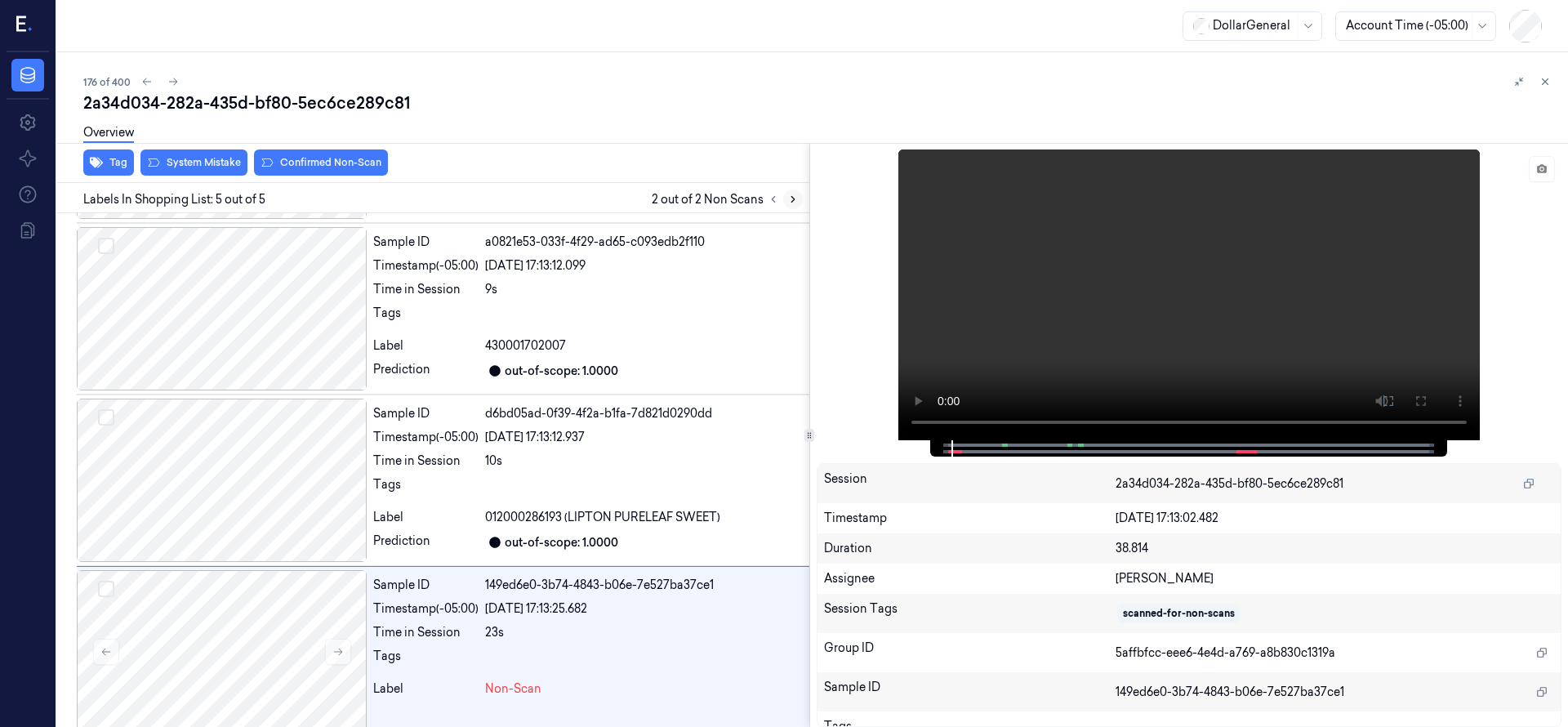
scroll to position [349, 0]
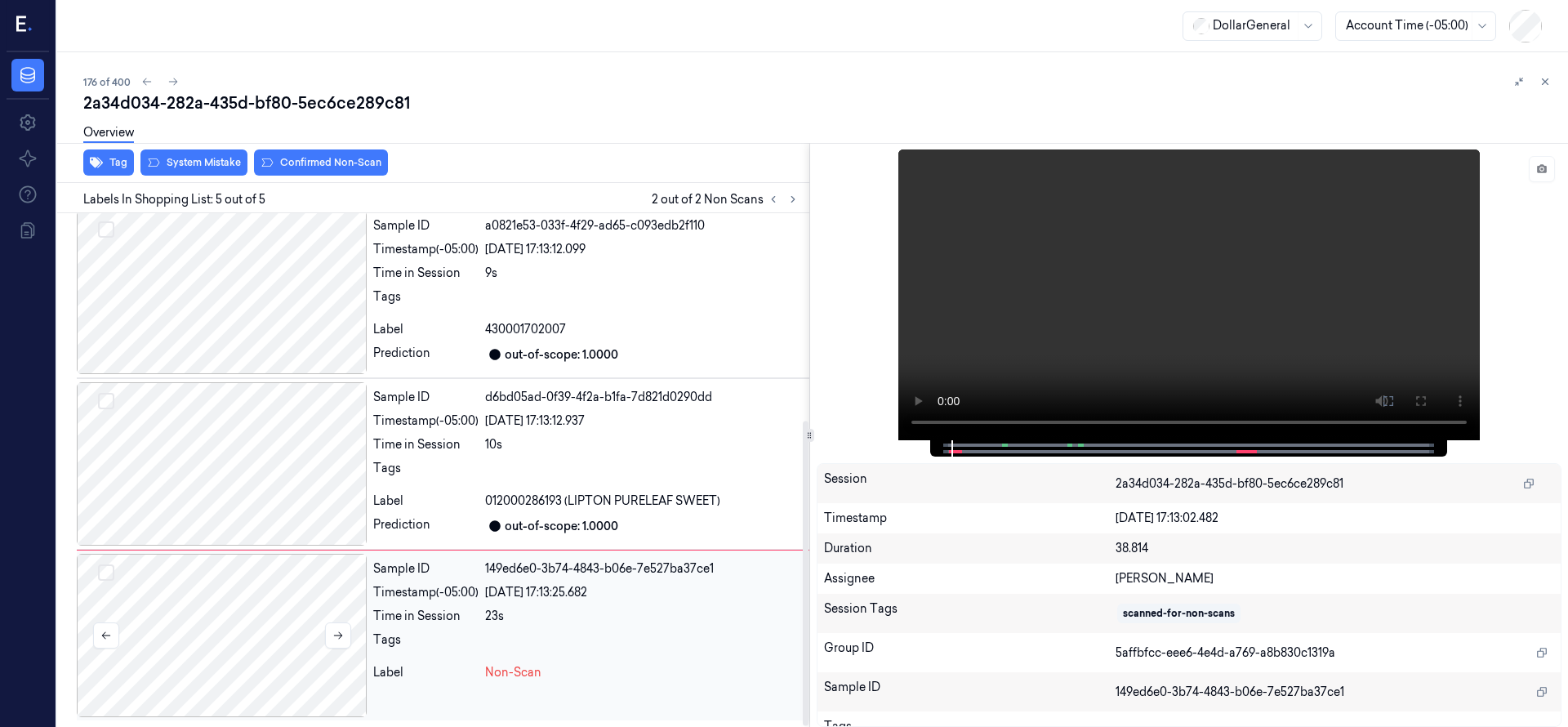
click at [234, 622] on div at bounding box center [222, 636] width 290 height 164
click at [241, 628] on div at bounding box center [222, 636] width 290 height 164
click at [255, 615] on div at bounding box center [222, 636] width 290 height 164
click at [224, 614] on div at bounding box center [222, 636] width 290 height 164
click at [201, 164] on button "System Mistake" at bounding box center [193, 163] width 107 height 26
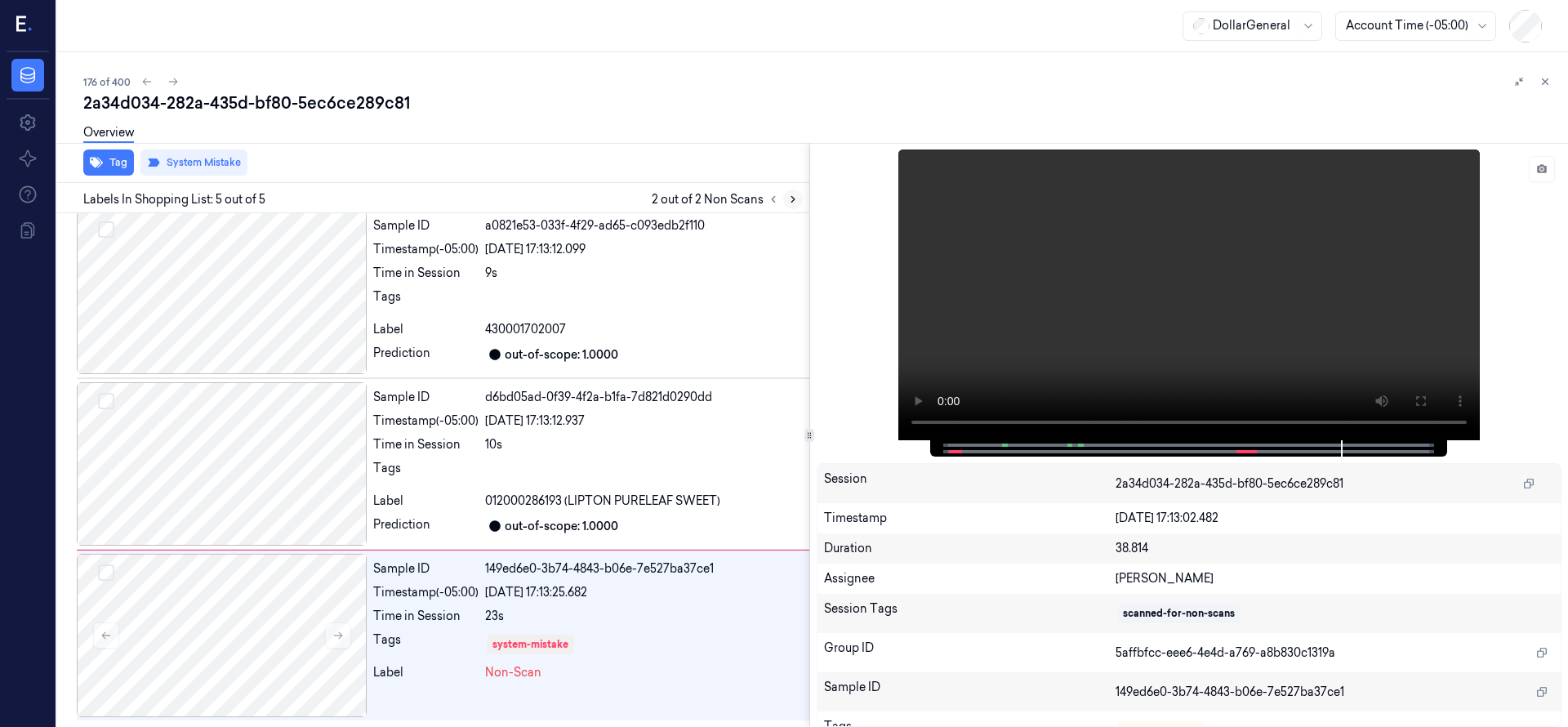
click at [789, 198] on icon at bounding box center [793, 199] width 12 height 12
click at [780, 200] on button at bounding box center [774, 199] width 20 height 20
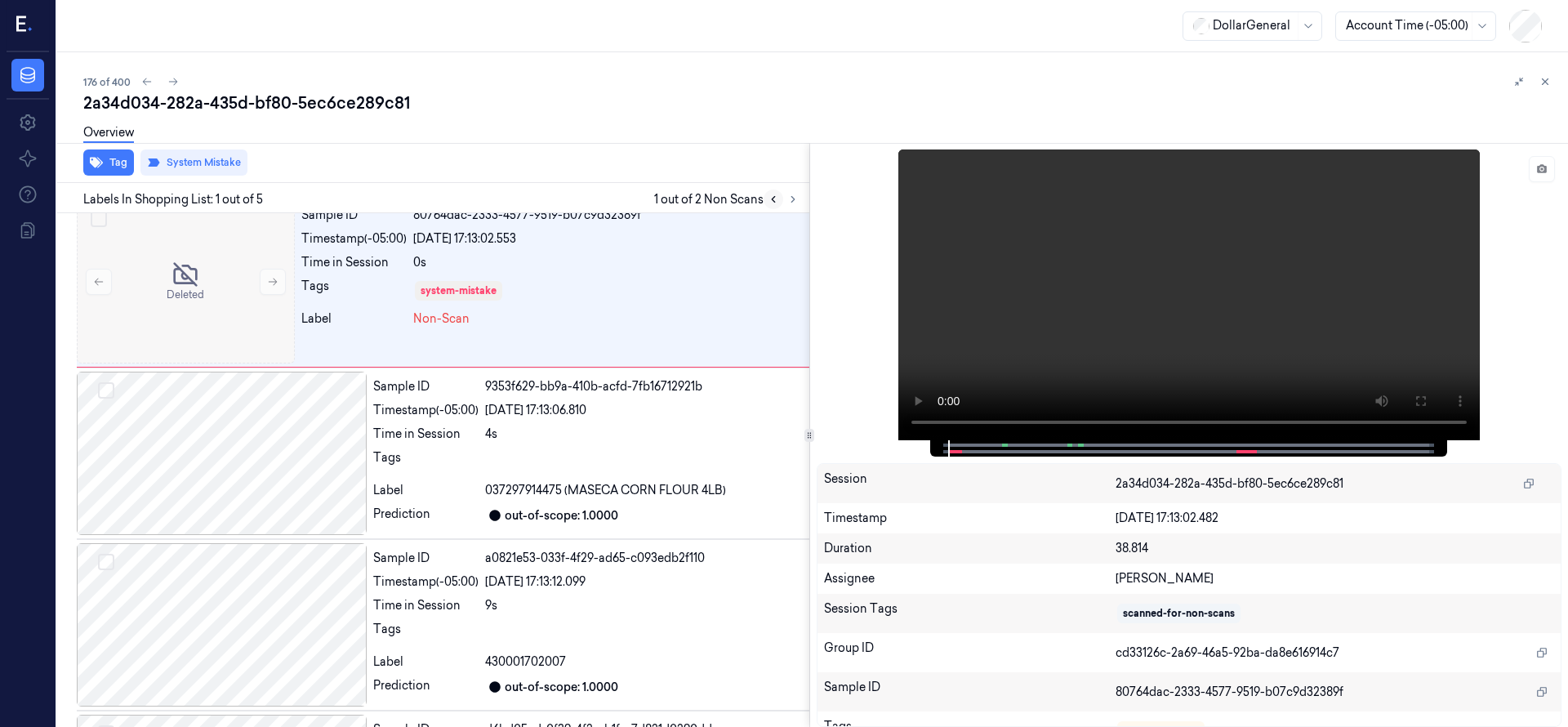
scroll to position [0, 0]
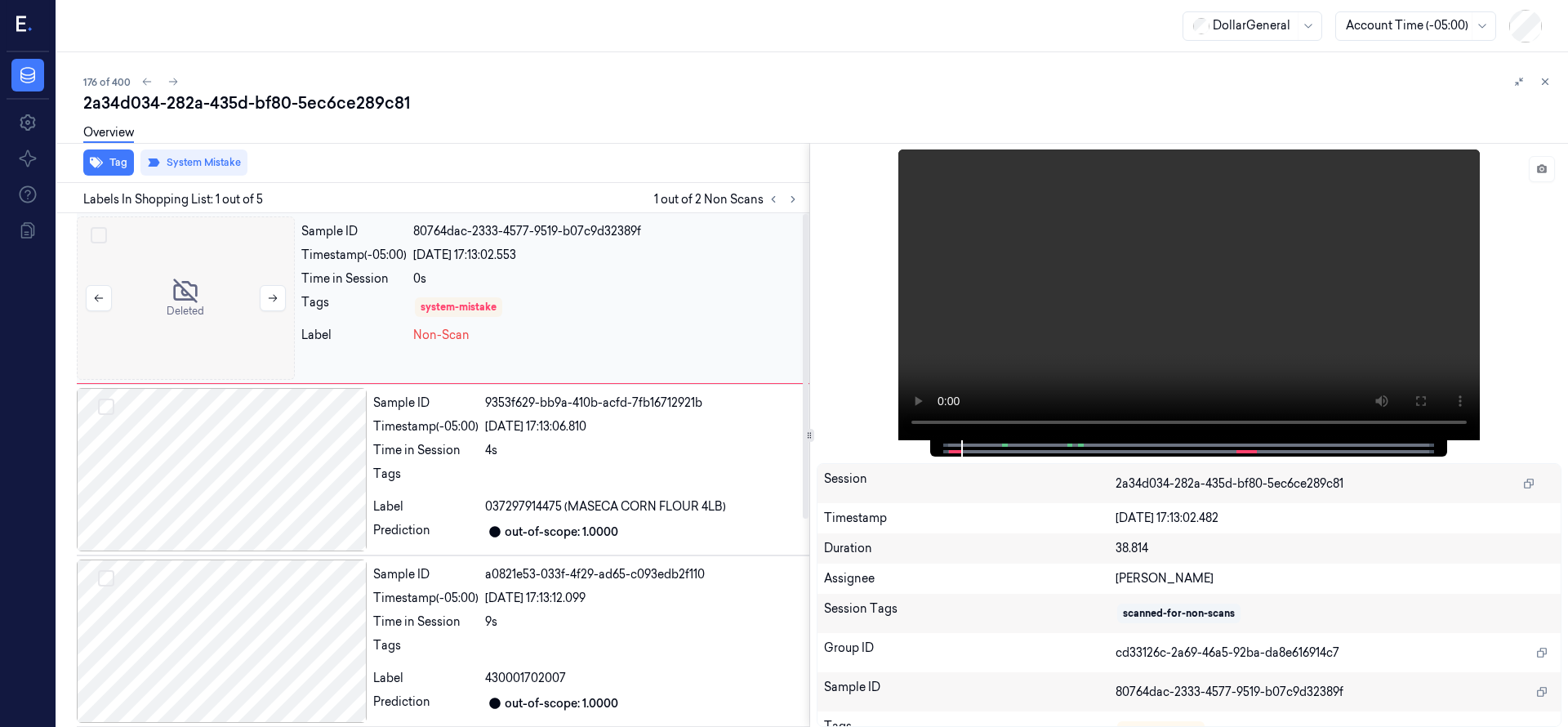
click at [164, 308] on div at bounding box center [186, 299] width 218 height 164
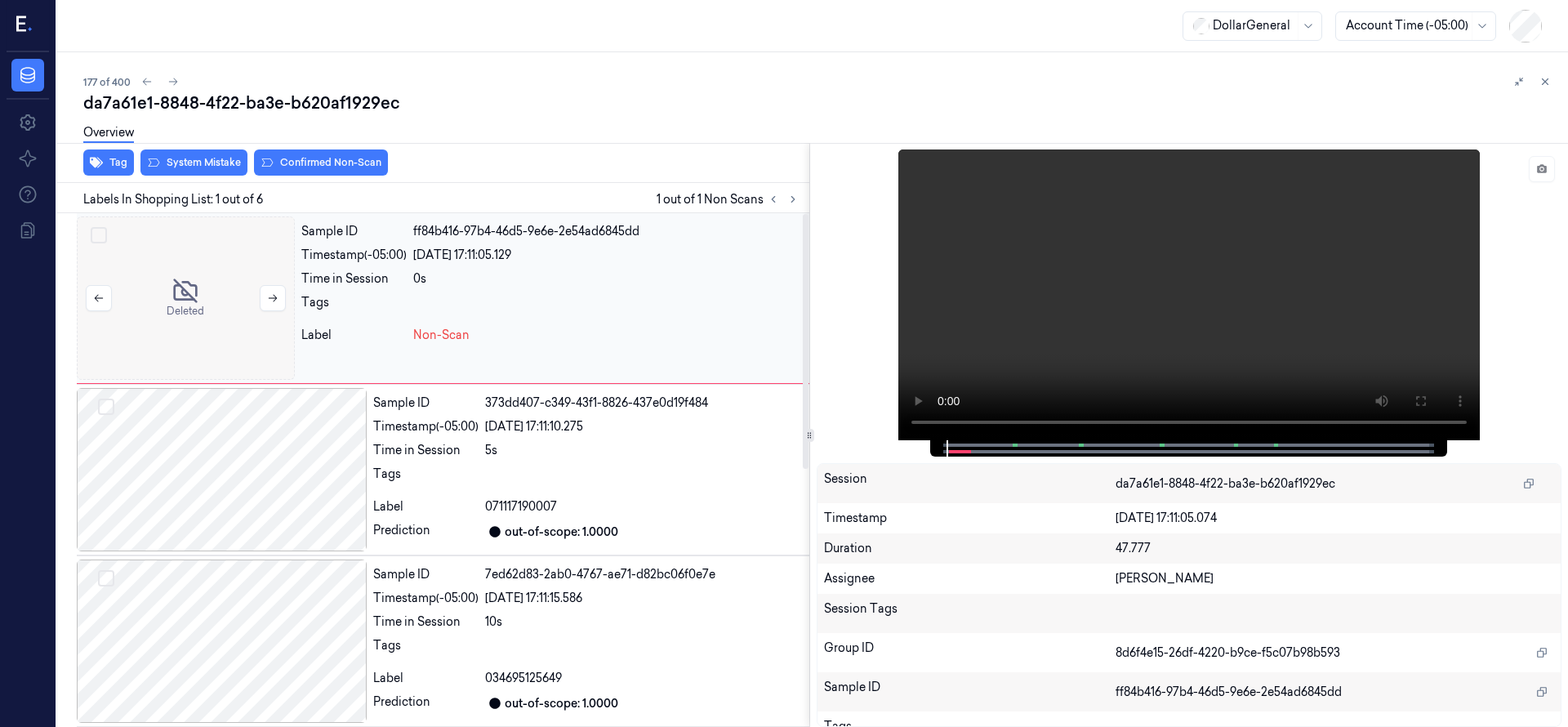
click at [189, 324] on div at bounding box center [186, 299] width 218 height 164
click at [206, 172] on button "System Mistake" at bounding box center [193, 163] width 107 height 26
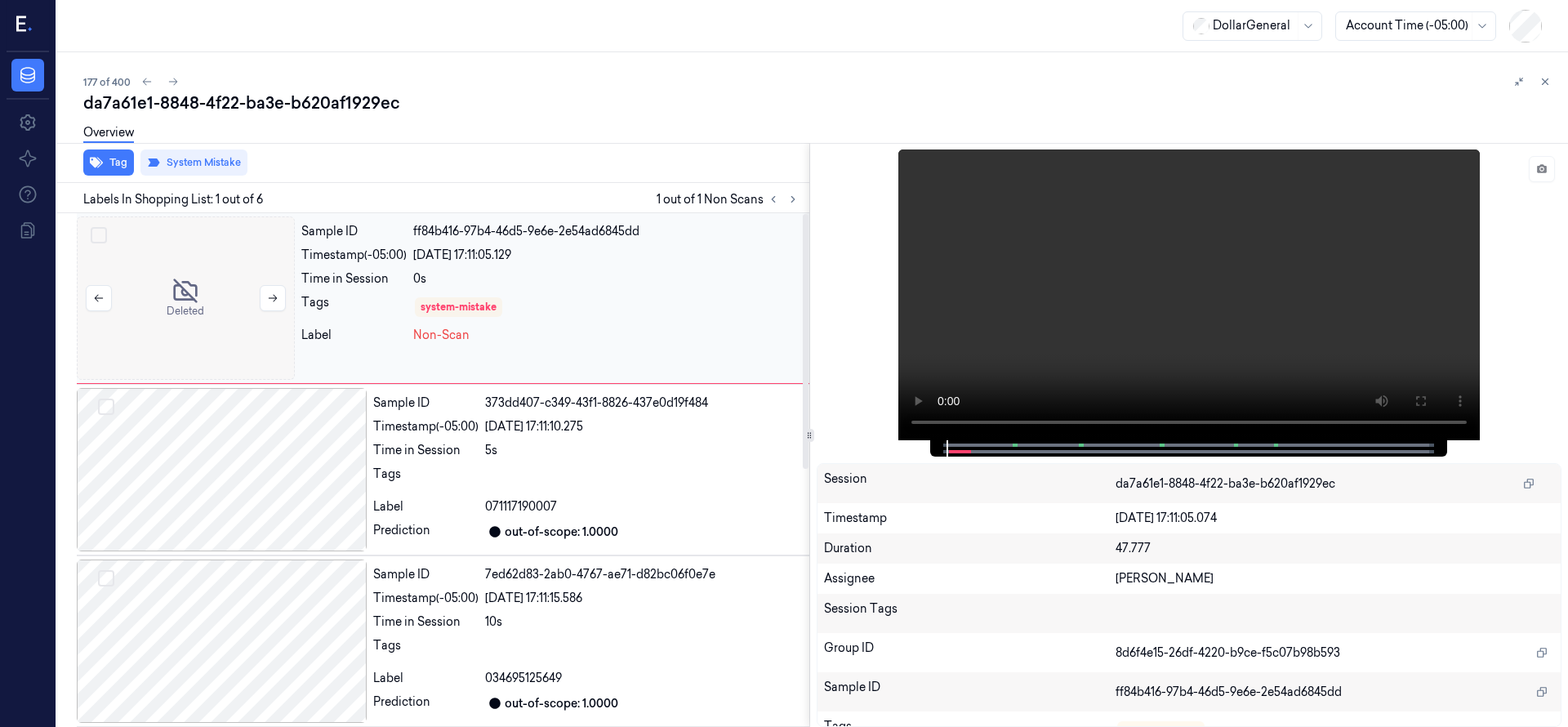
click at [215, 299] on div at bounding box center [186, 299] width 218 height 164
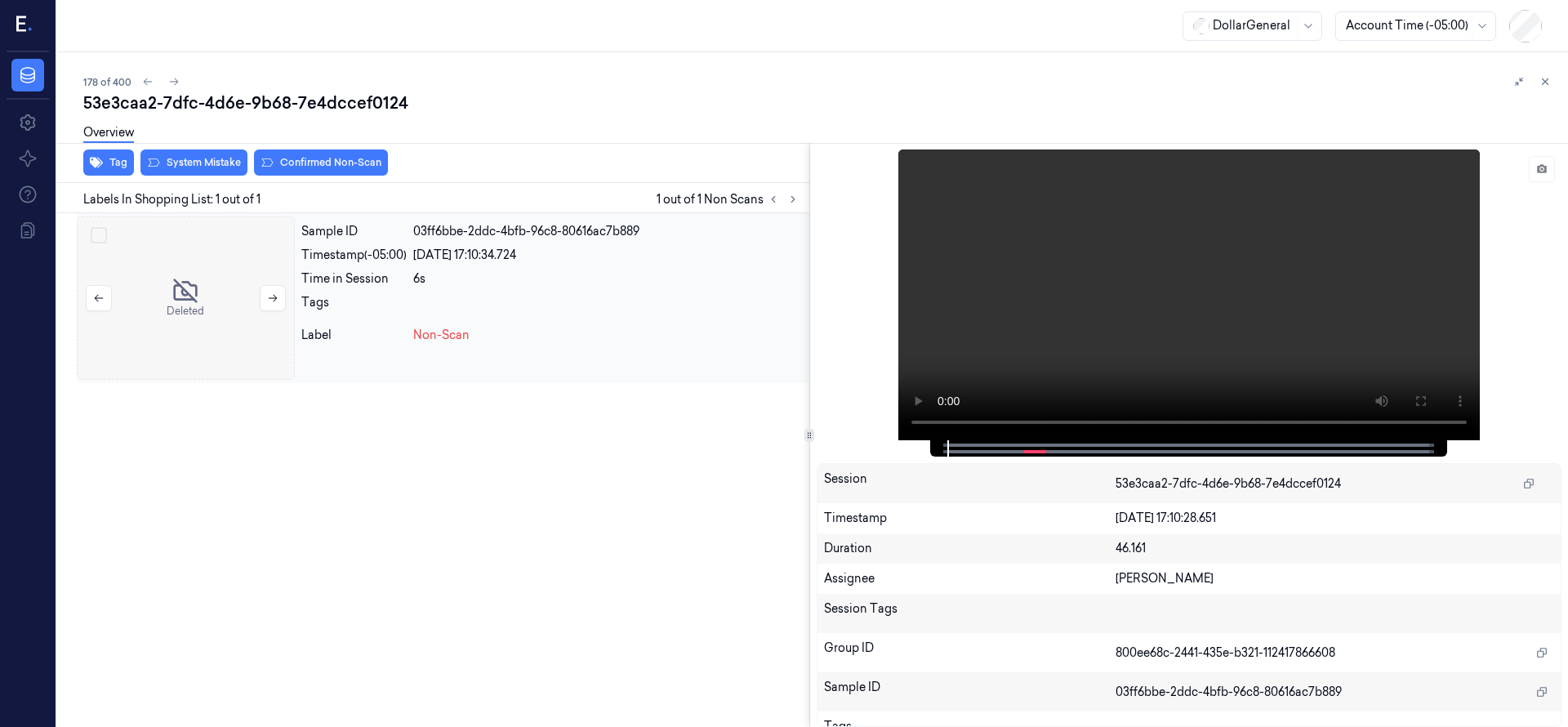
click at [188, 280] on div at bounding box center [186, 299] width 218 height 164
click at [184, 152] on div "Overview" at bounding box center [819, 135] width 1471 height 41
click at [184, 163] on button "System Mistake" at bounding box center [193, 163] width 107 height 26
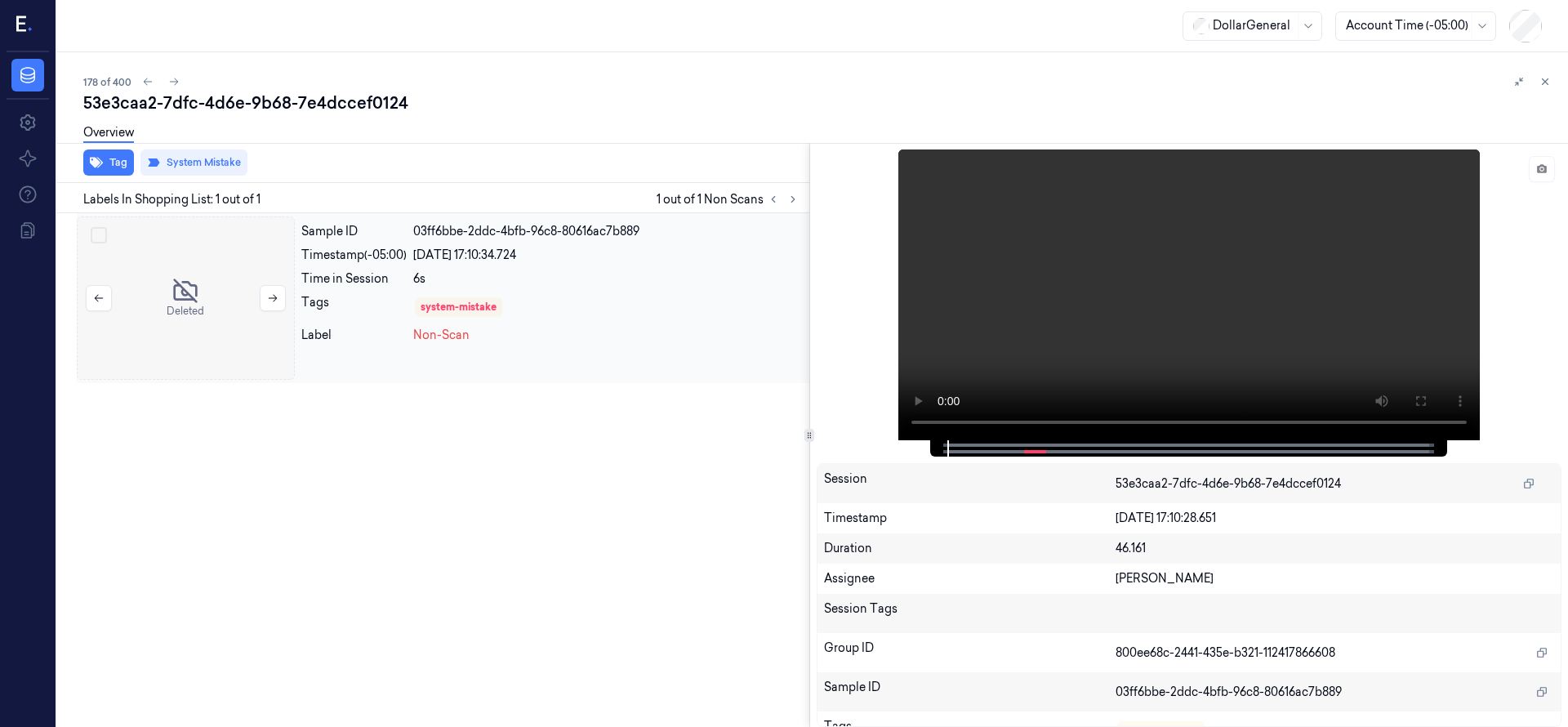
click at [188, 267] on div at bounding box center [186, 299] width 218 height 164
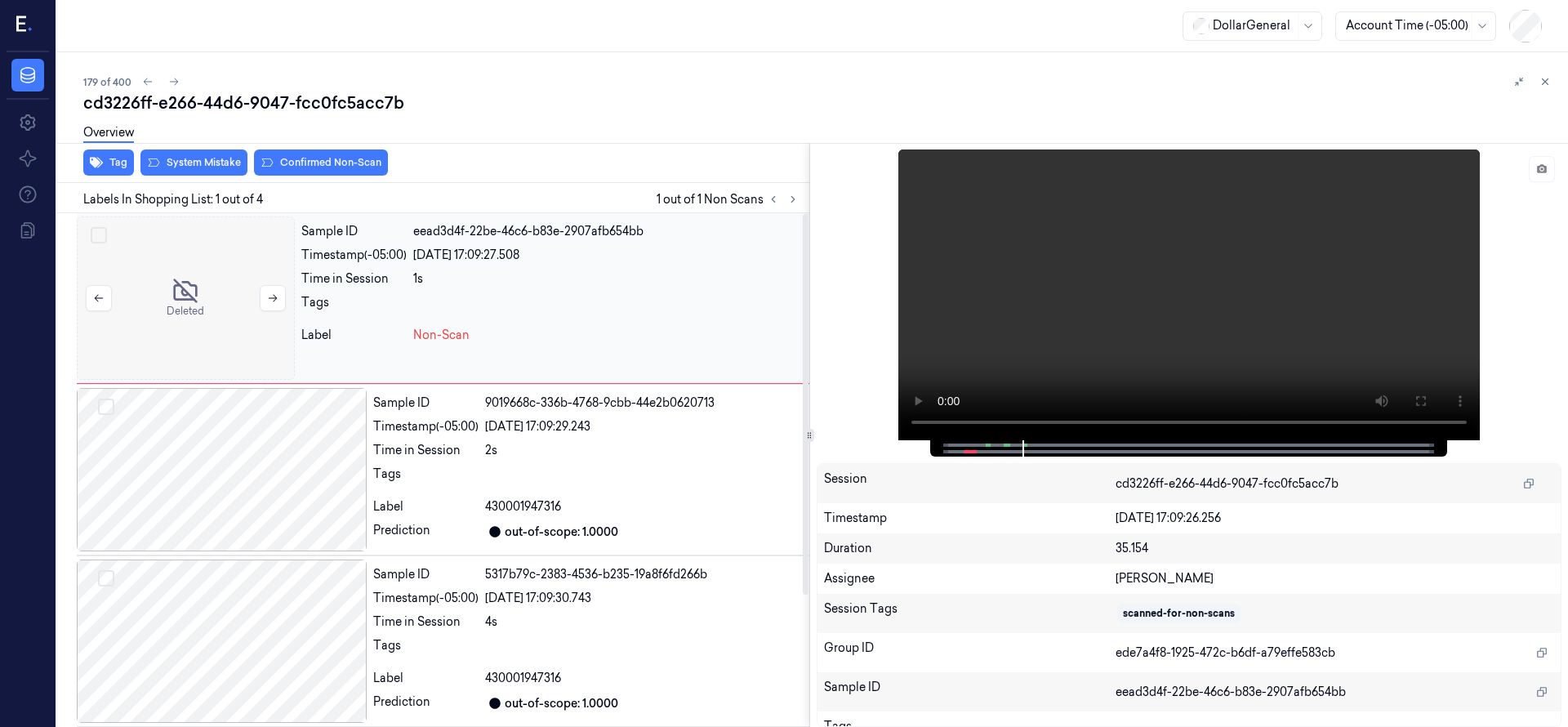
click at [183, 276] on div at bounding box center [186, 299] width 218 height 164
click at [209, 163] on button "System Mistake" at bounding box center [193, 163] width 107 height 26
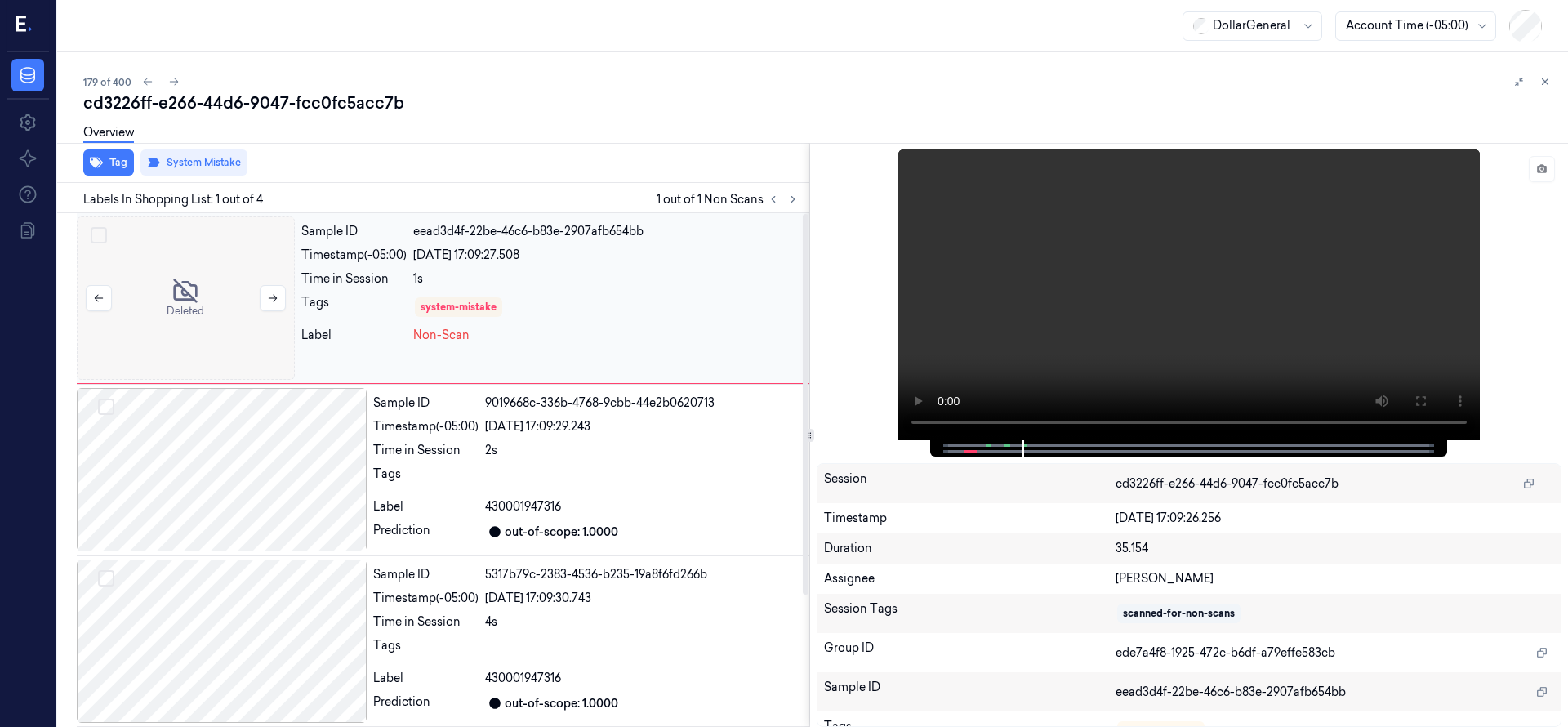
click at [219, 319] on div at bounding box center [186, 299] width 218 height 164
click at [145, 313] on div at bounding box center [186, 299] width 218 height 164
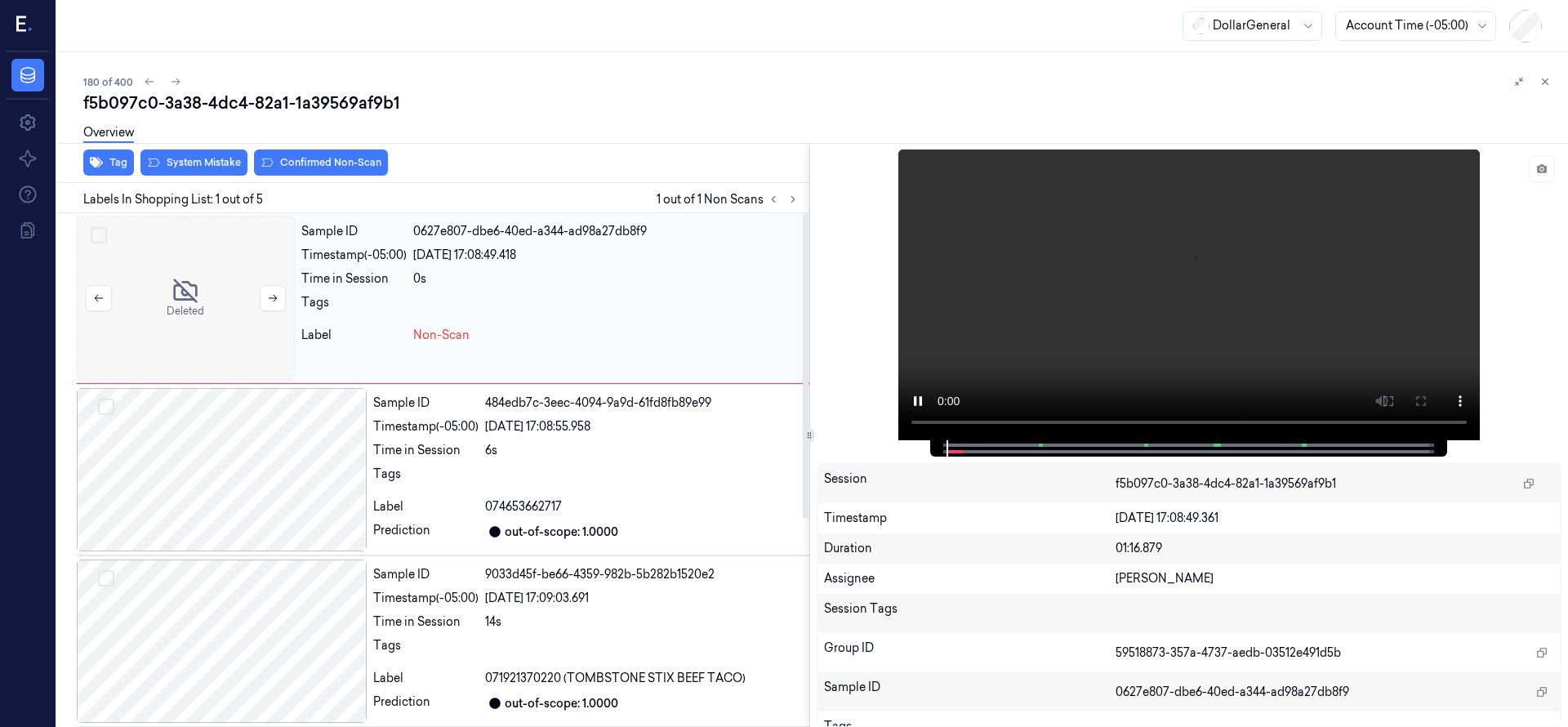
click at [152, 306] on div at bounding box center [186, 299] width 218 height 164
click at [192, 161] on button "System Mistake" at bounding box center [193, 163] width 107 height 26
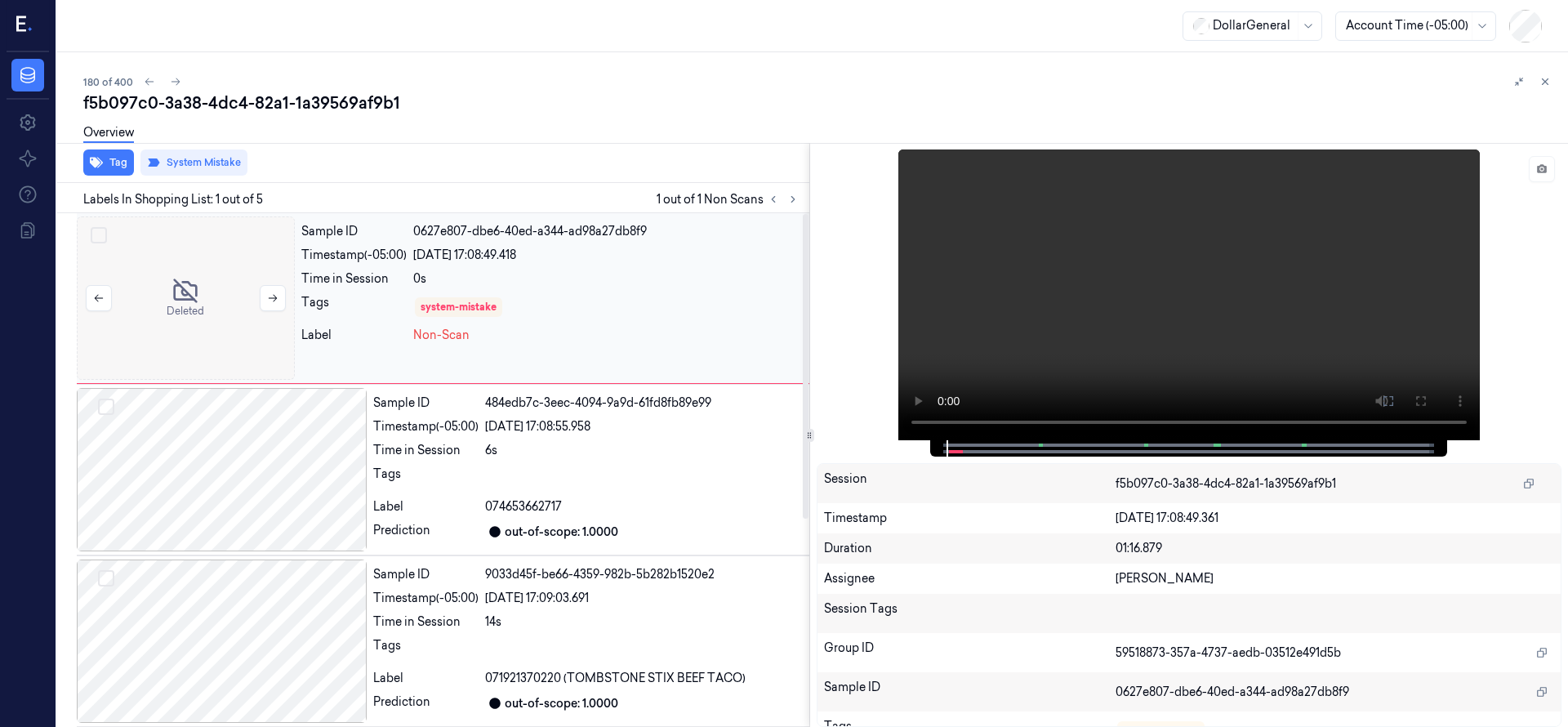
click at [230, 328] on div at bounding box center [186, 299] width 218 height 164
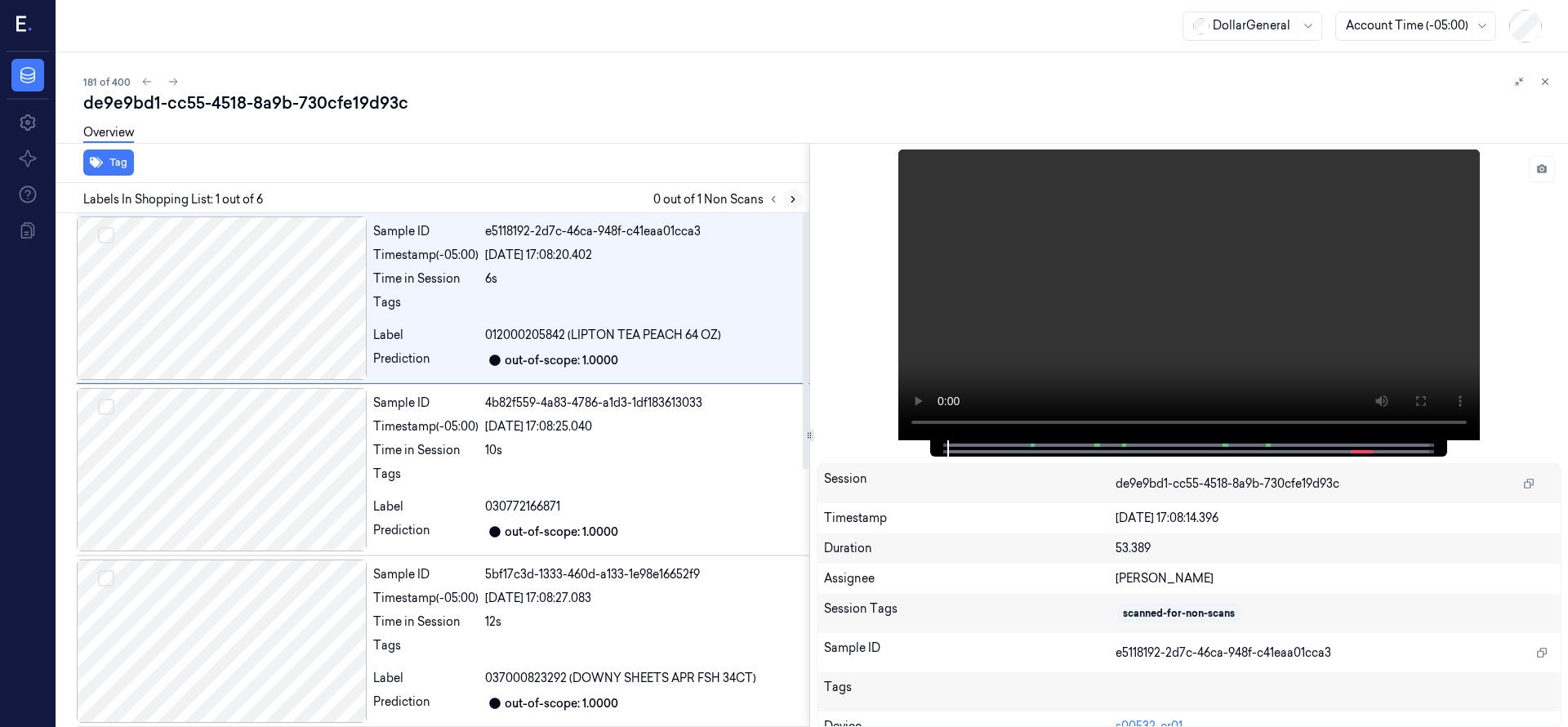
click at [787, 197] on icon at bounding box center [793, 199] width 12 height 12
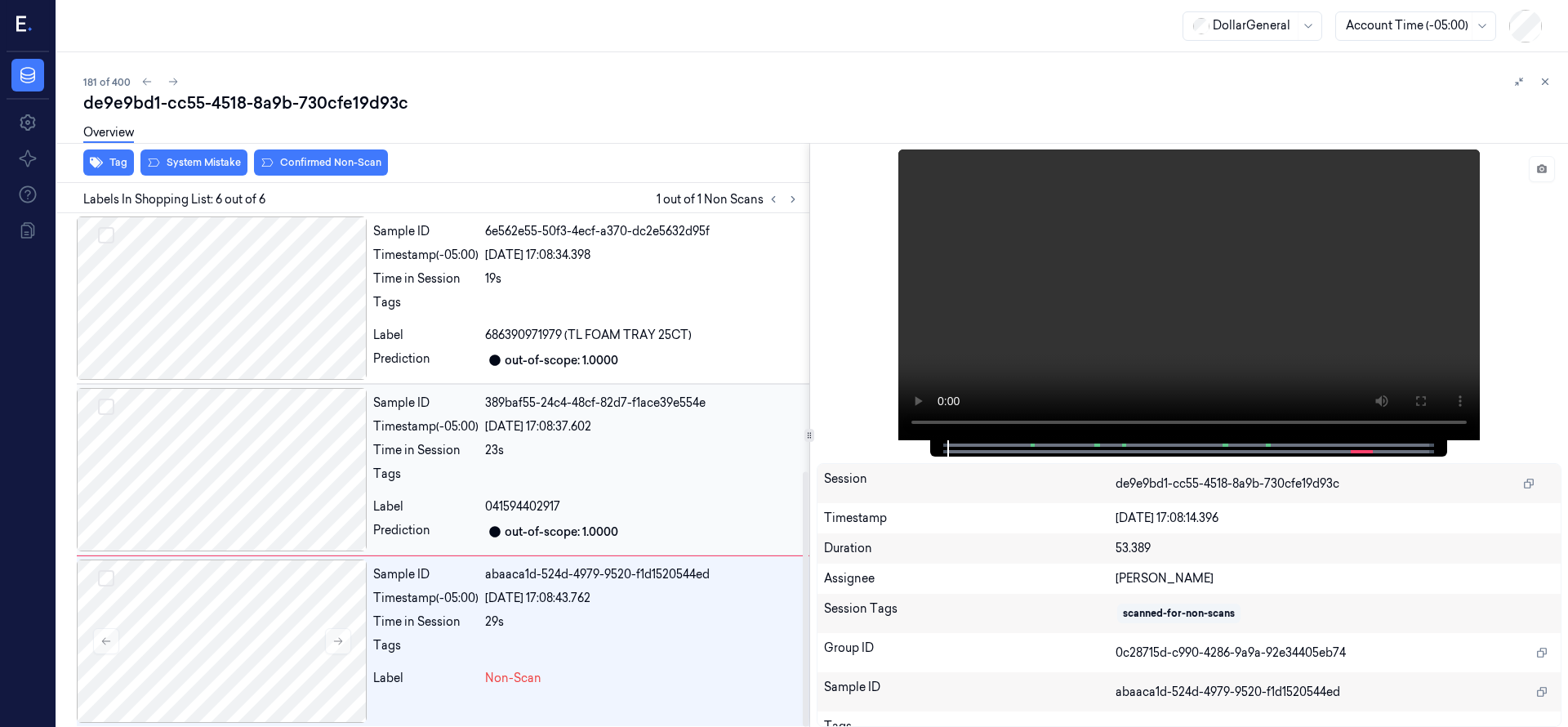
scroll to position [520, 0]
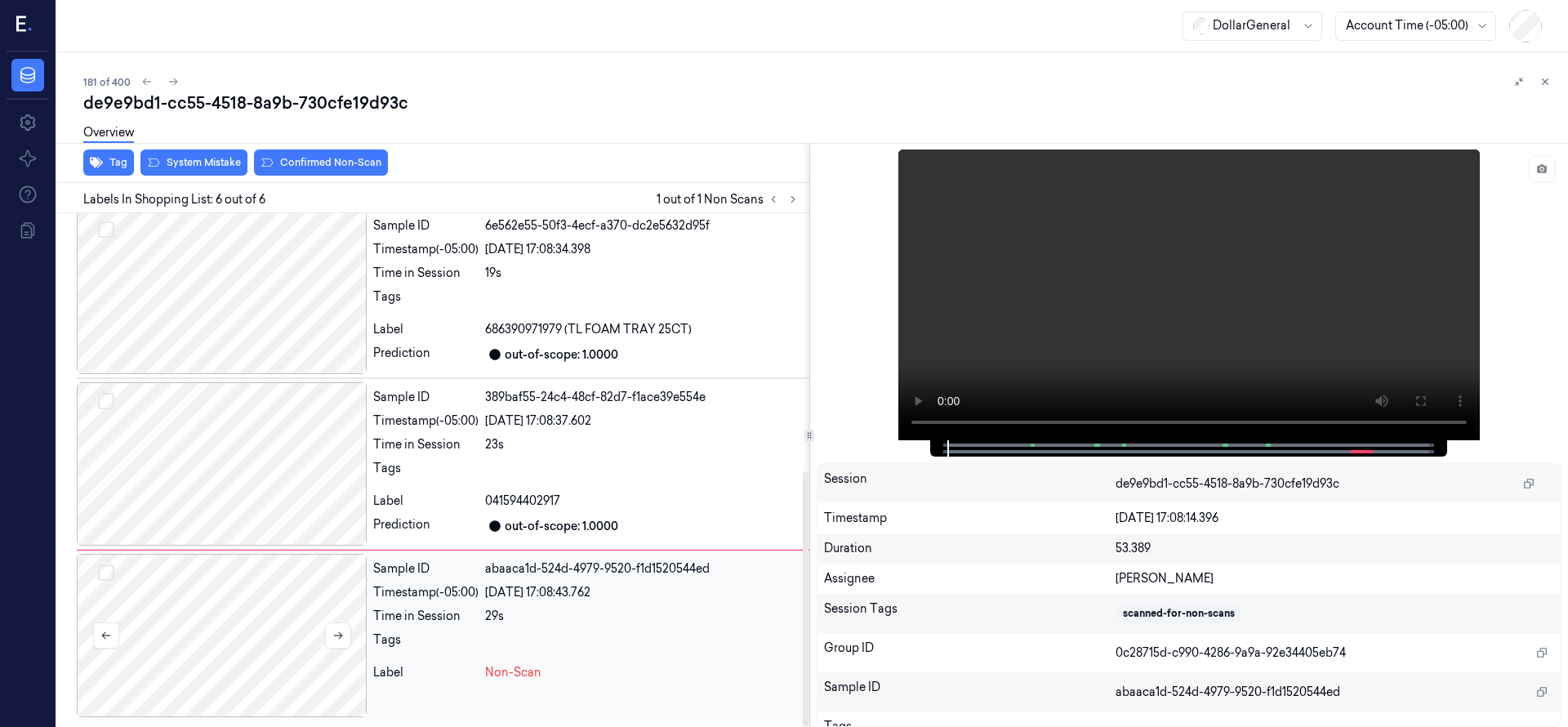
click at [244, 594] on div at bounding box center [222, 636] width 290 height 164
click at [341, 643] on button at bounding box center [338, 636] width 26 height 26
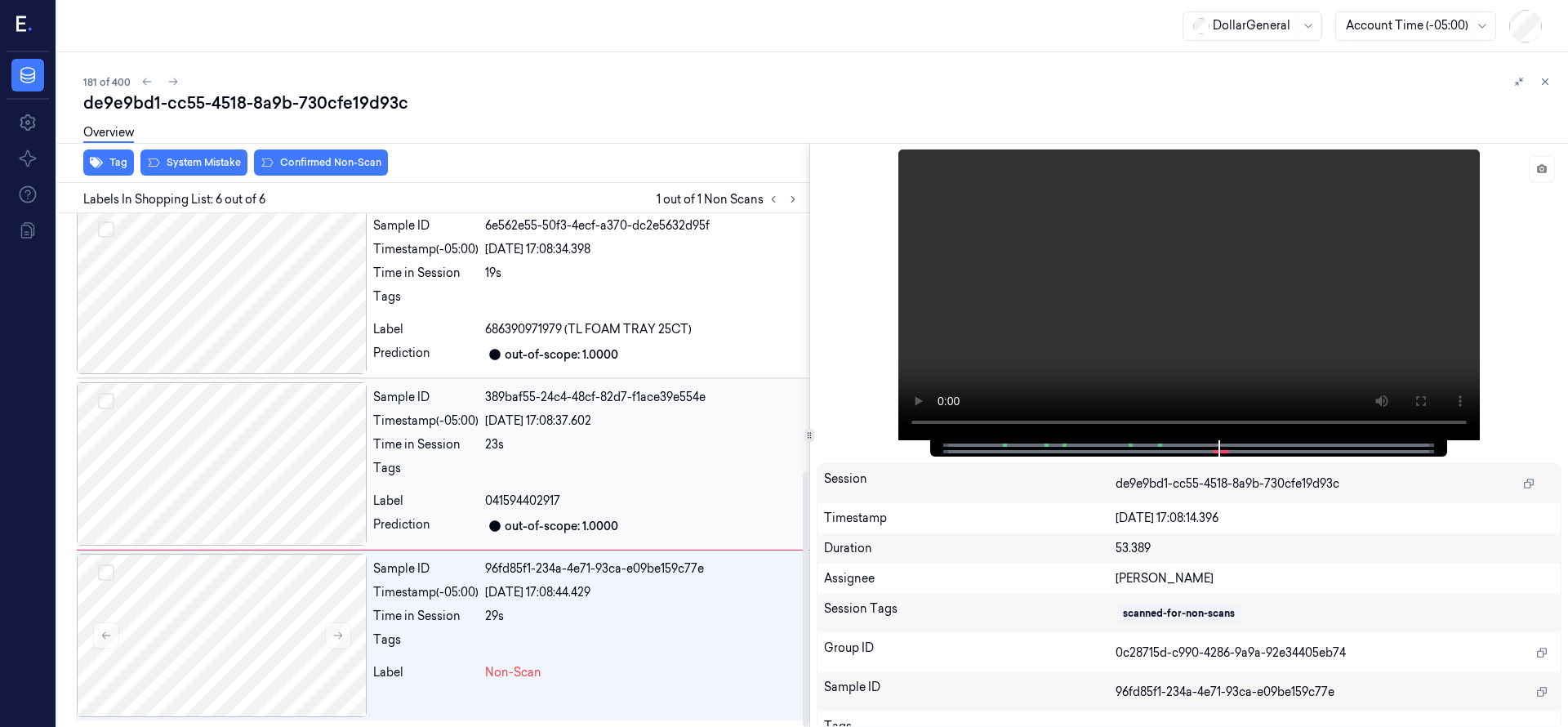
click at [222, 480] on div at bounding box center [222, 464] width 290 height 164
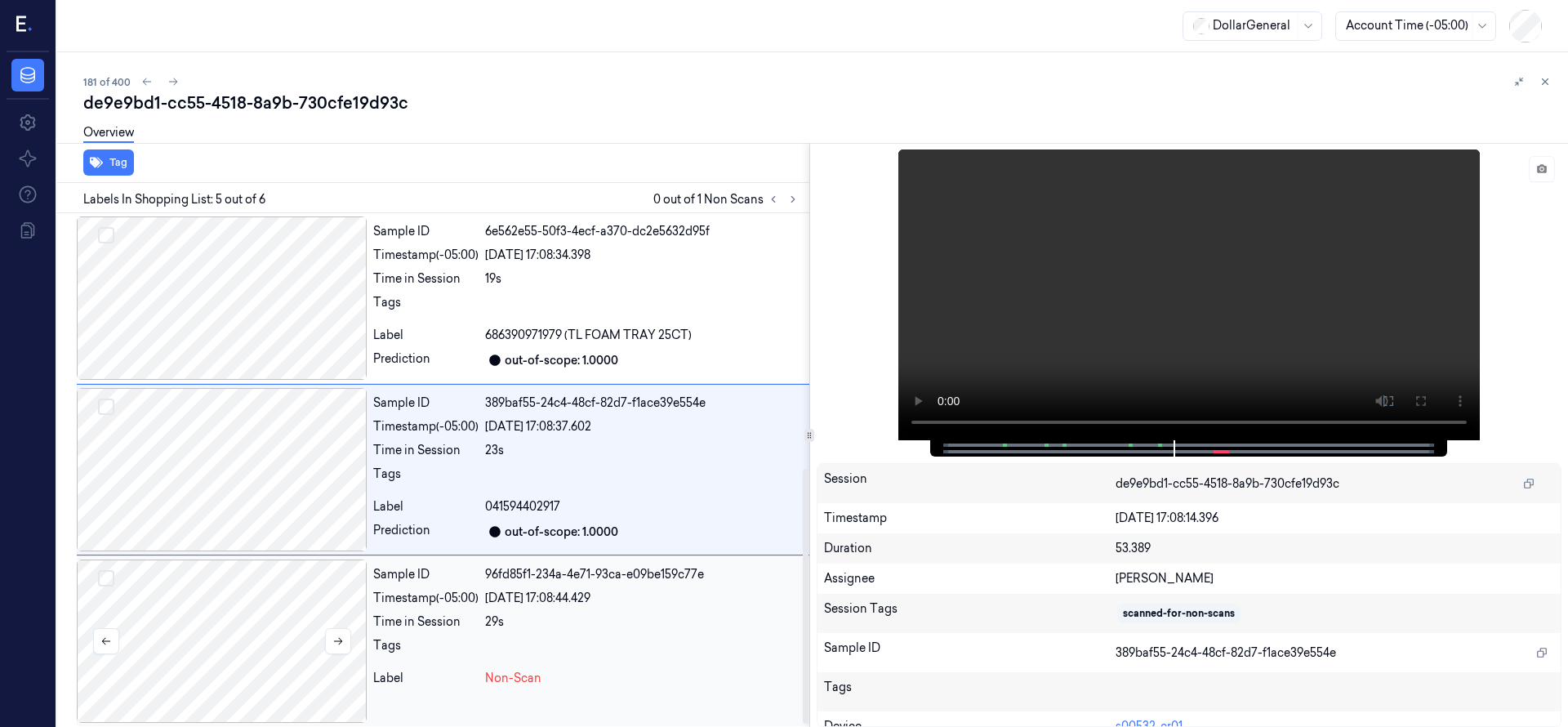
click at [217, 610] on div at bounding box center [222, 642] width 290 height 164
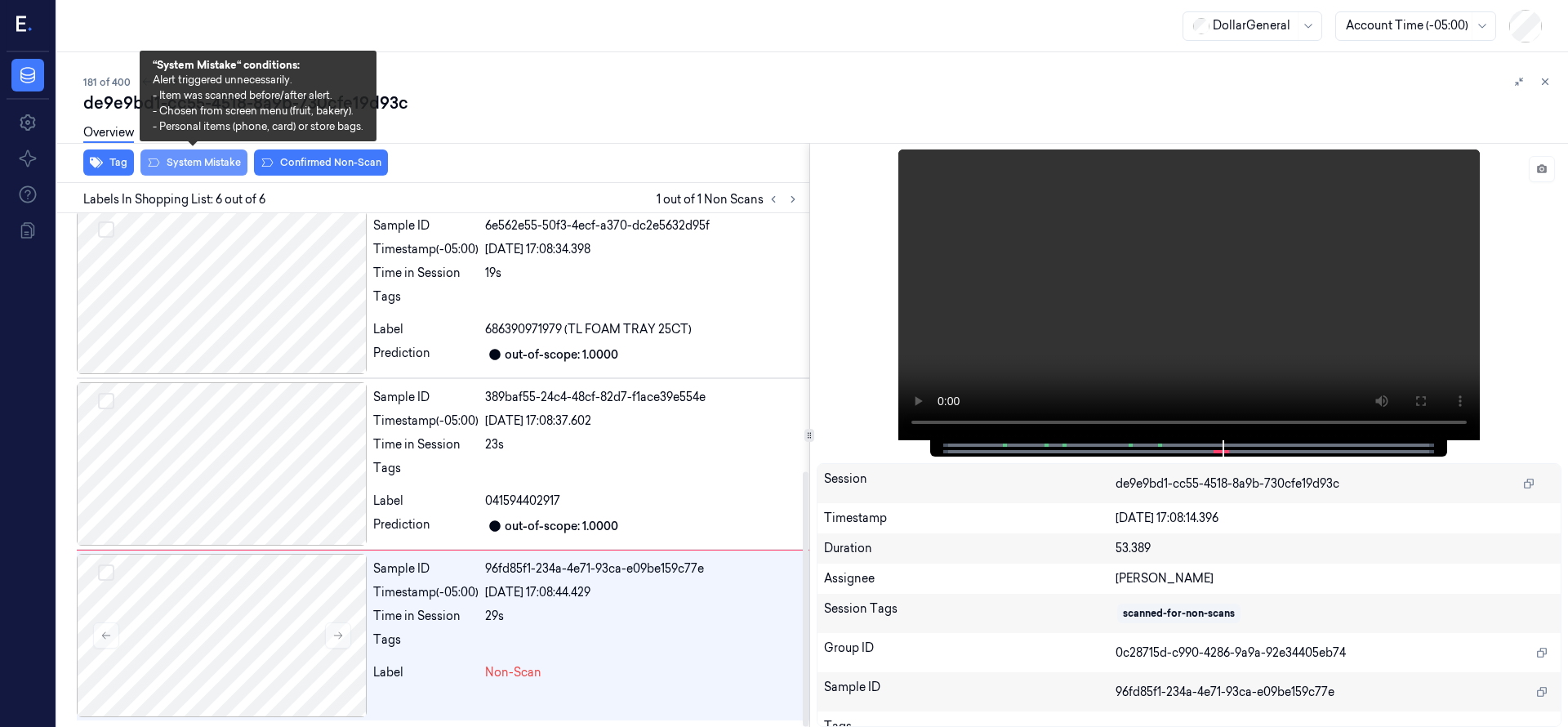
click at [226, 164] on button "System Mistake" at bounding box center [193, 163] width 107 height 26
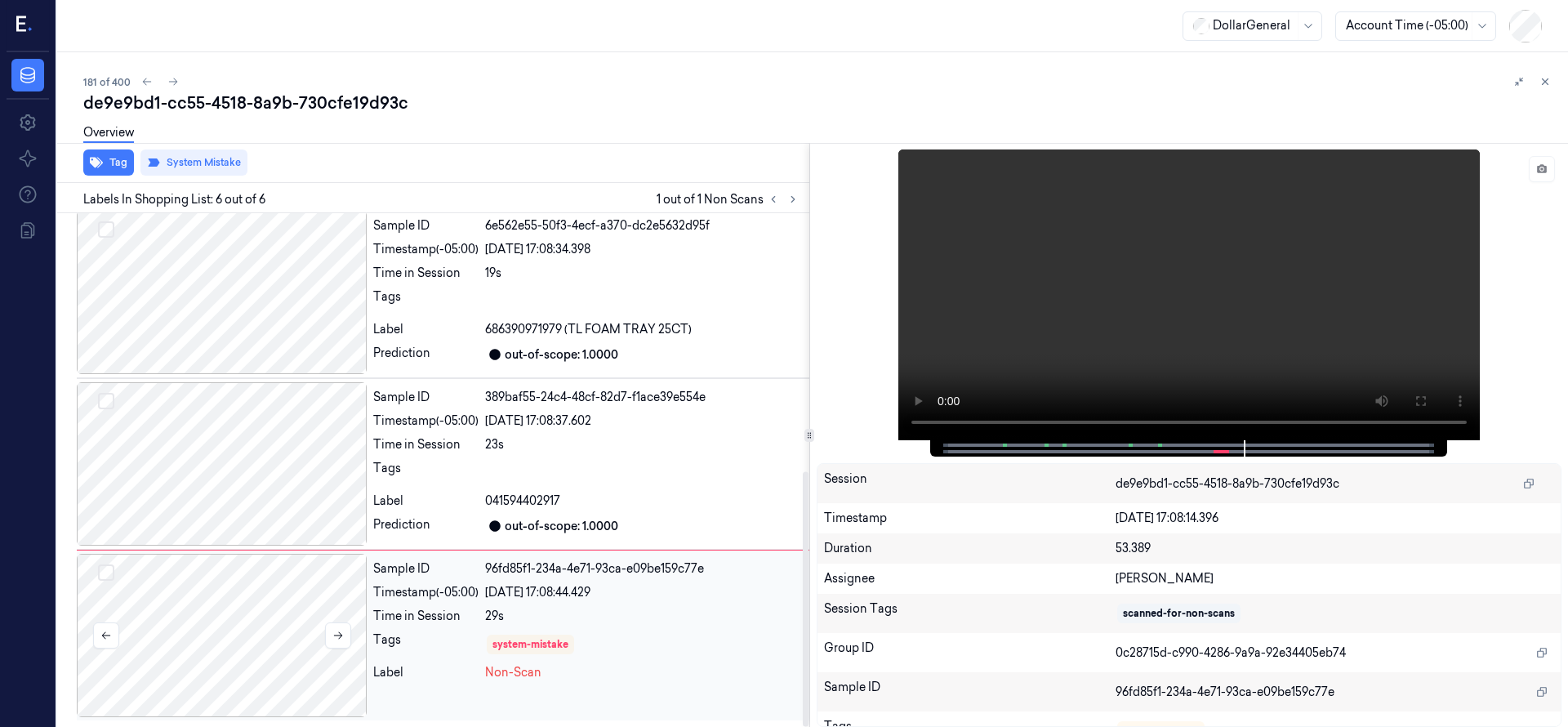
click at [279, 615] on div at bounding box center [222, 636] width 290 height 164
click at [216, 610] on div at bounding box center [222, 636] width 290 height 164
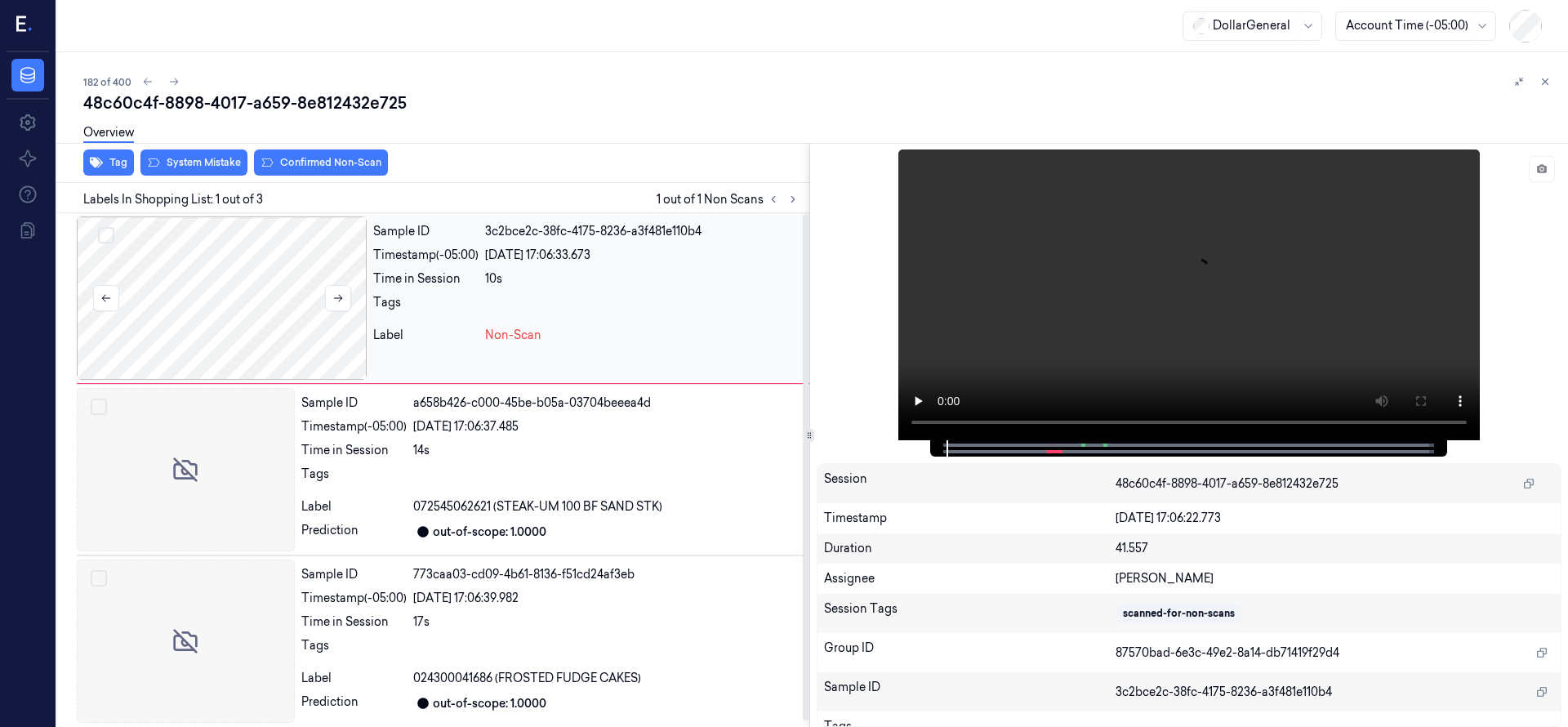
click at [194, 289] on div at bounding box center [222, 299] width 290 height 164
click at [239, 298] on div at bounding box center [222, 299] width 290 height 164
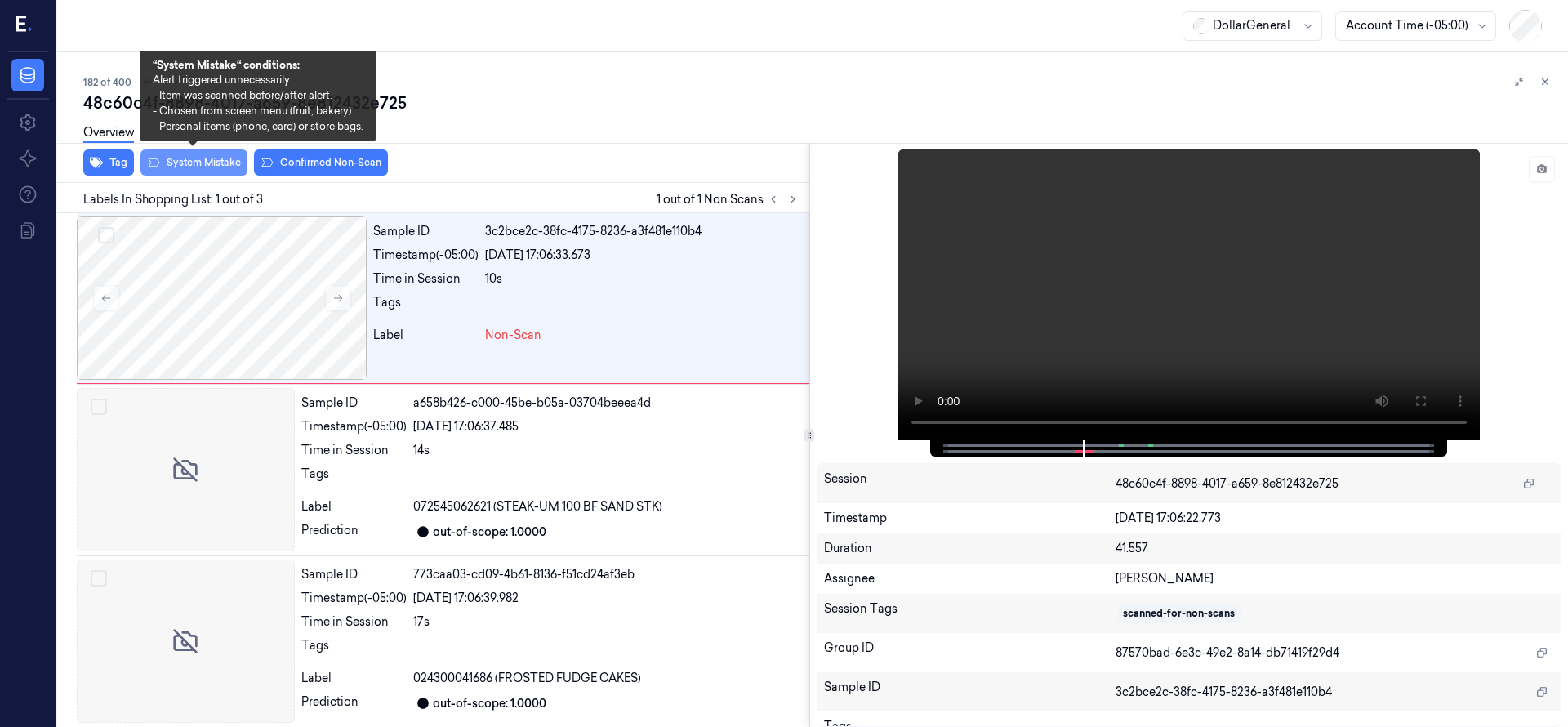
click at [196, 167] on button "System Mistake" at bounding box center [193, 163] width 107 height 26
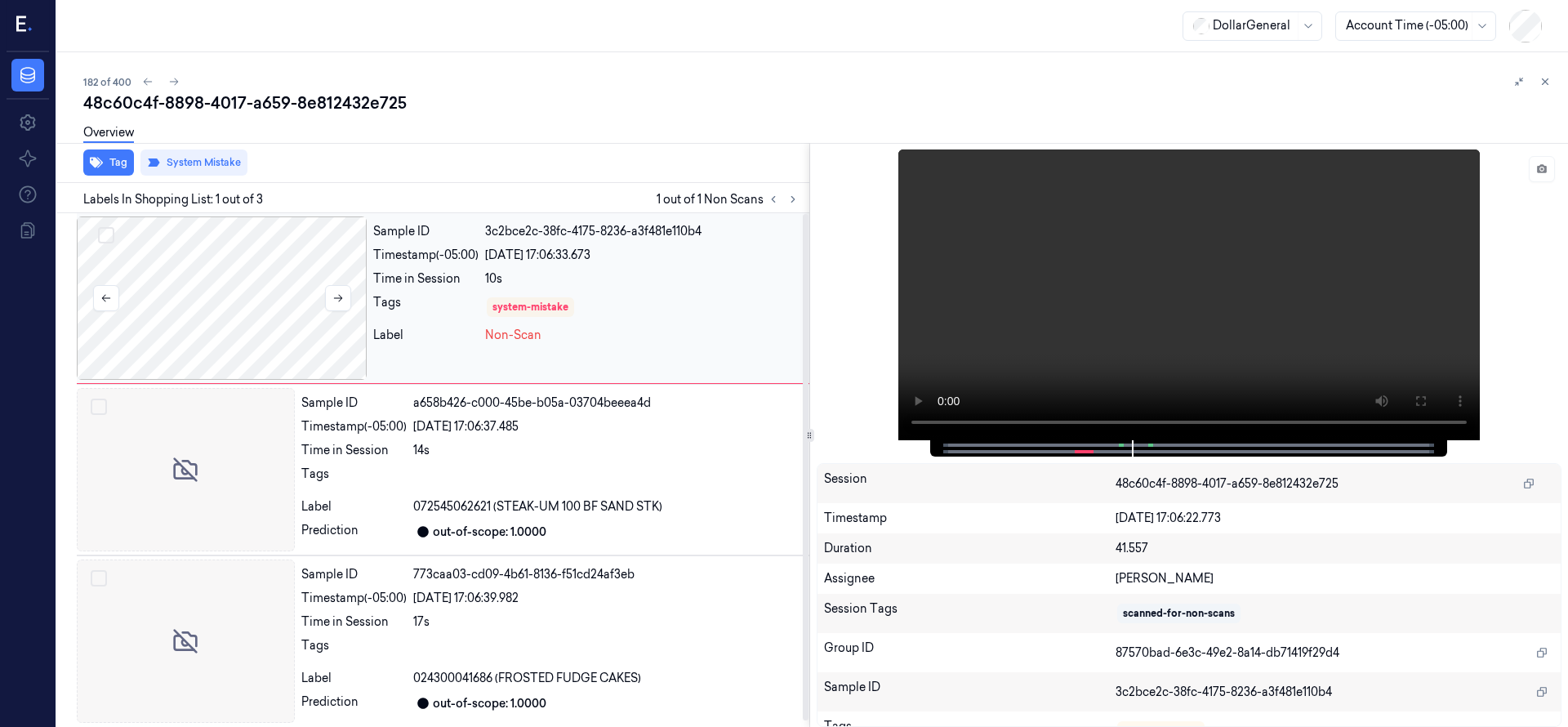
click at [235, 299] on div at bounding box center [222, 299] width 290 height 164
click at [524, 136] on div "Overview" at bounding box center [819, 135] width 1471 height 41
click at [222, 270] on div at bounding box center [222, 299] width 290 height 164
click at [184, 299] on div at bounding box center [222, 299] width 290 height 164
click at [146, 84] on icon at bounding box center [148, 82] width 9 height 7
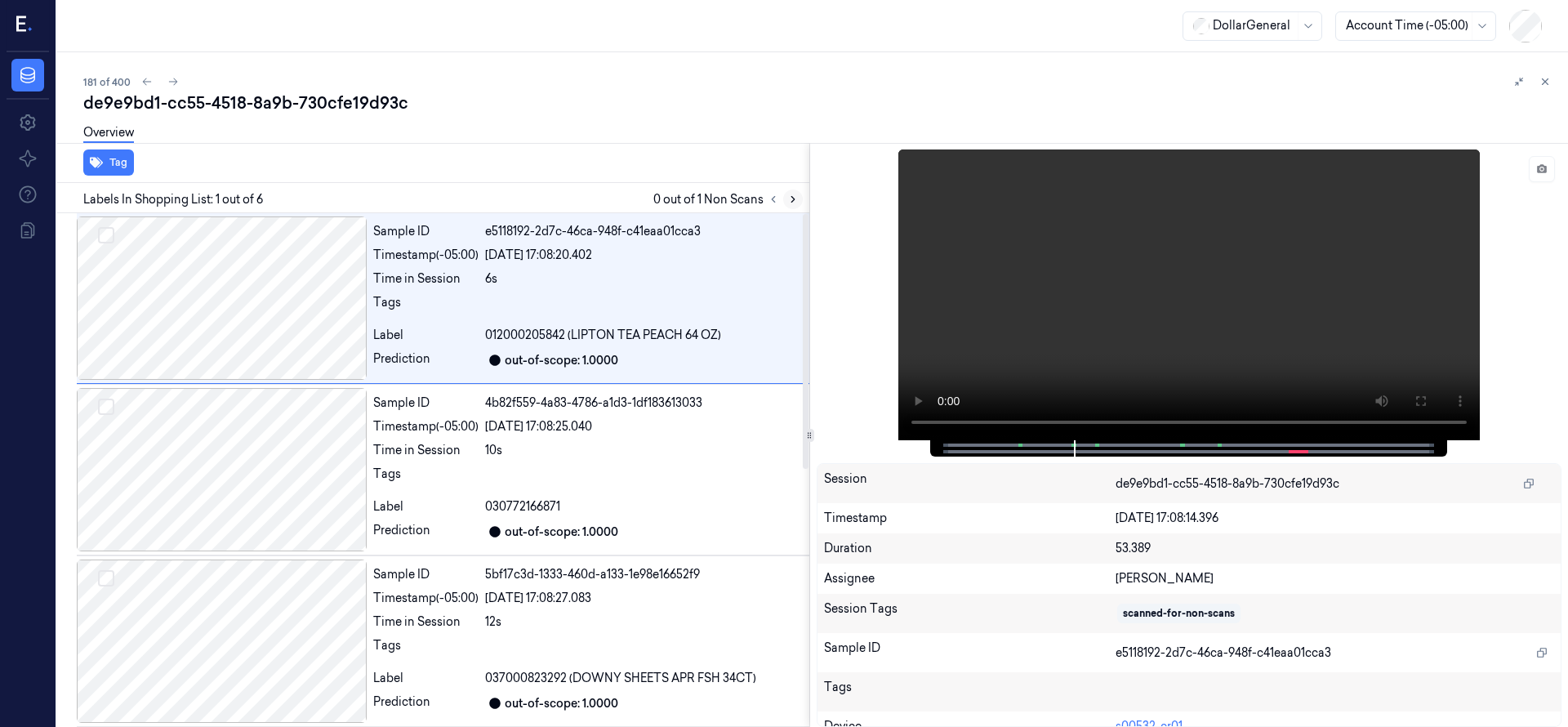
click at [787, 203] on icon at bounding box center [793, 199] width 12 height 12
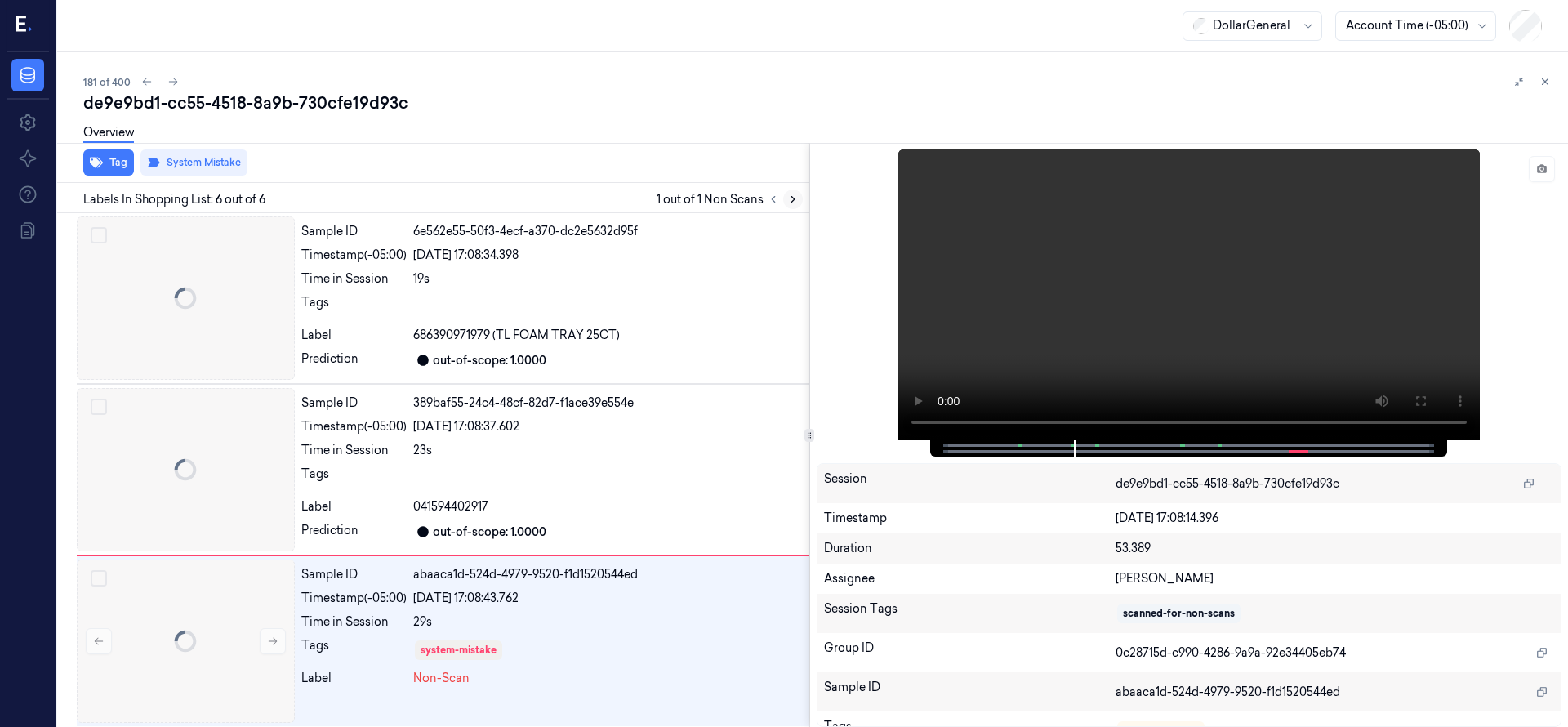
scroll to position [520, 0]
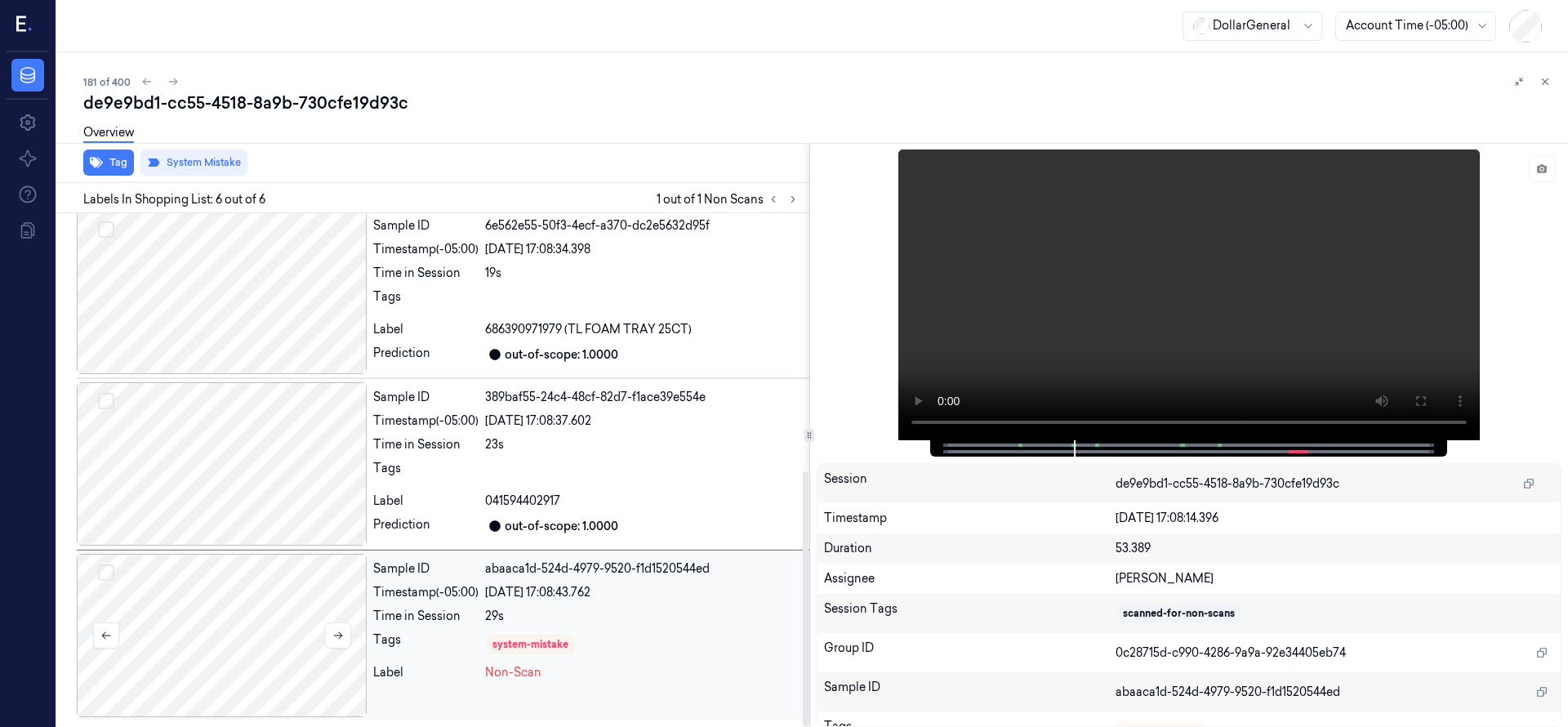
click at [268, 600] on div at bounding box center [222, 636] width 290 height 164
click at [713, 124] on div "Overview" at bounding box center [819, 135] width 1471 height 41
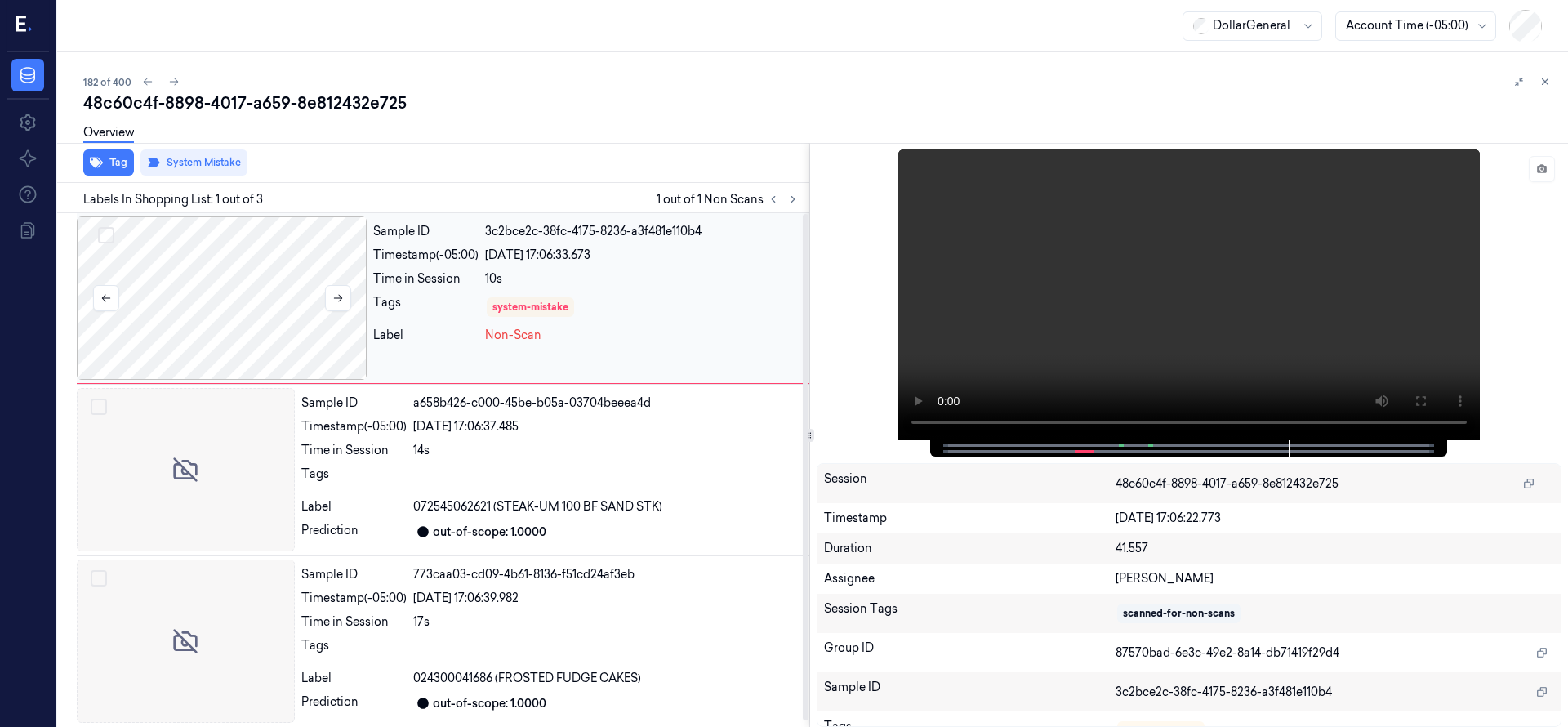
click at [212, 289] on div at bounding box center [222, 299] width 290 height 164
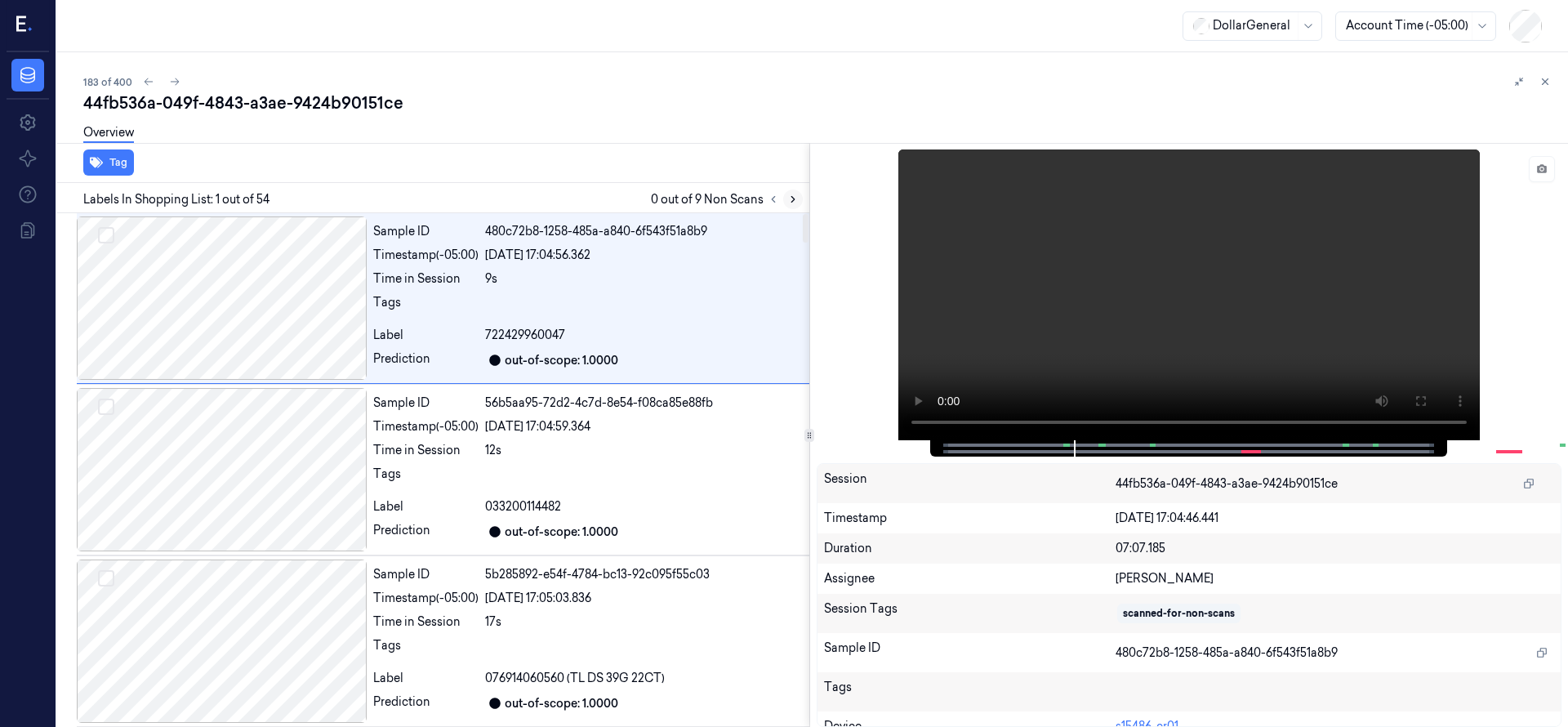
click at [796, 197] on icon at bounding box center [793, 199] width 12 height 12
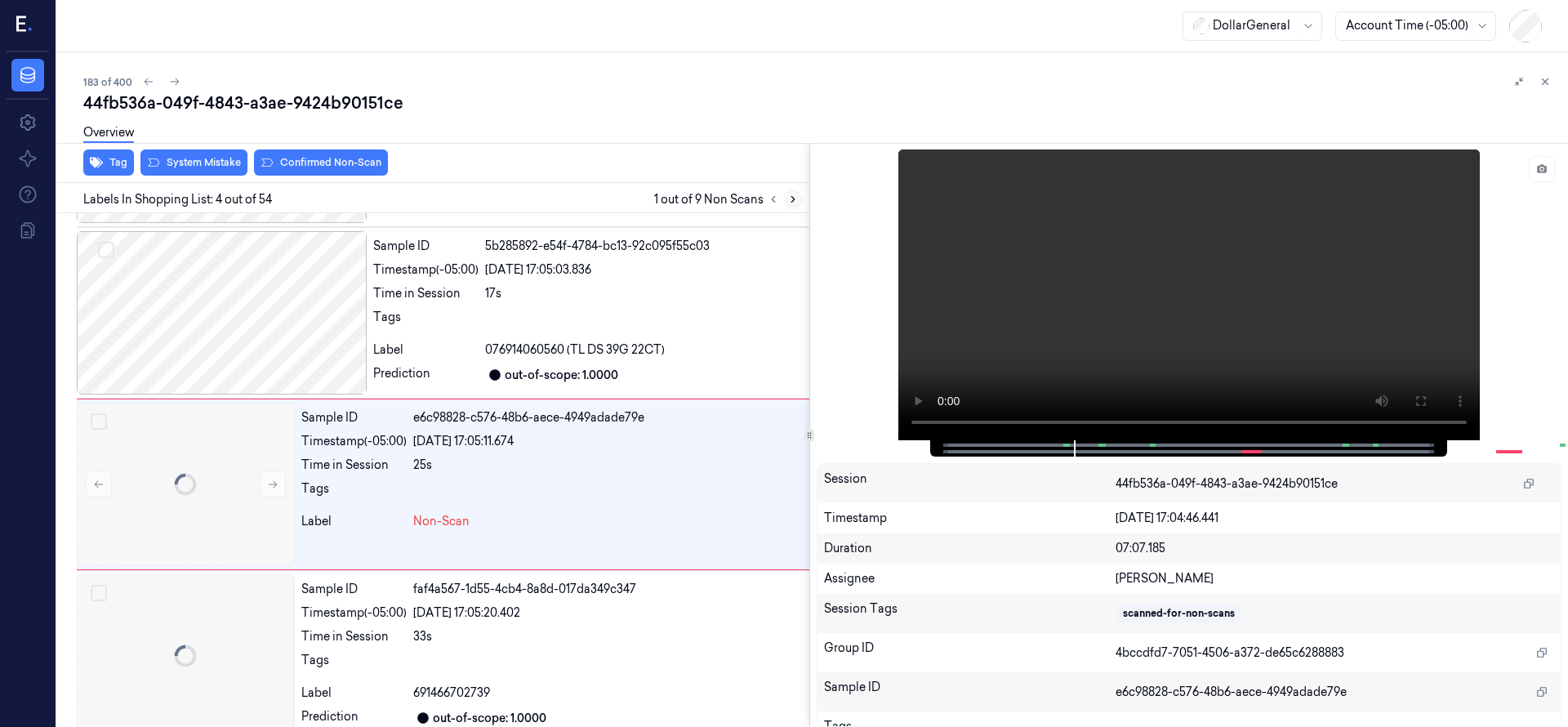
scroll to position [343, 0]
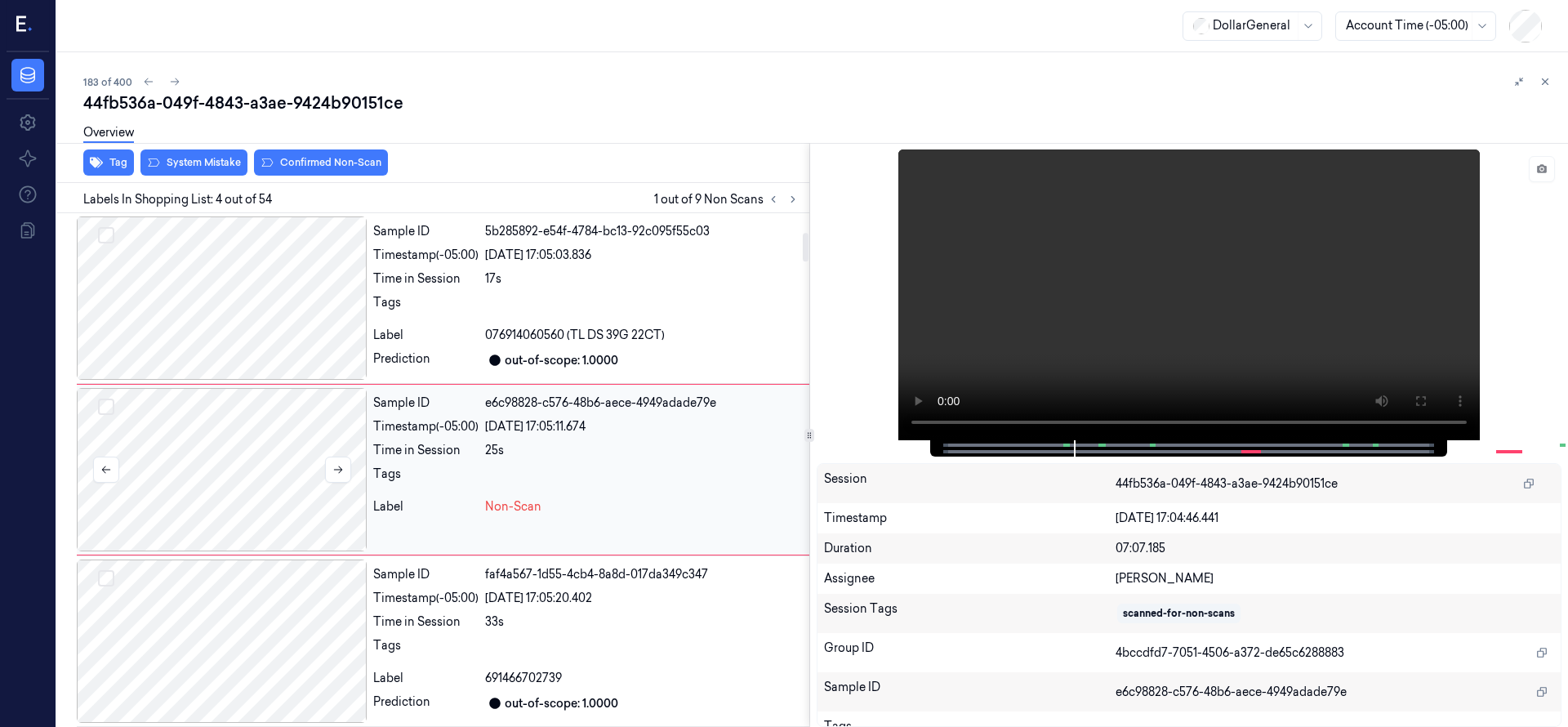
click at [206, 456] on div at bounding box center [222, 470] width 290 height 164
click at [192, 440] on div at bounding box center [222, 470] width 290 height 164
click at [241, 342] on div at bounding box center [222, 299] width 290 height 164
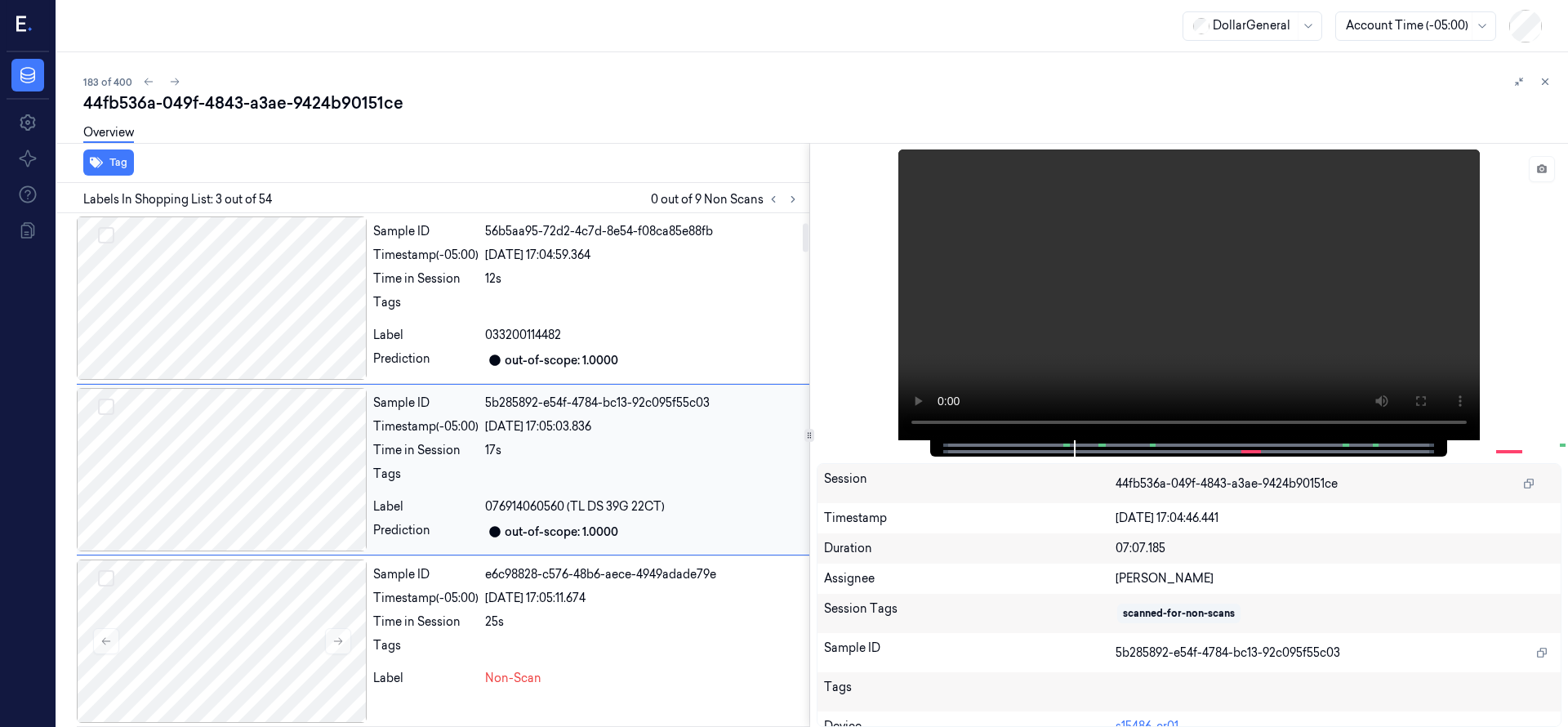
click at [244, 461] on div at bounding box center [222, 470] width 290 height 164
click at [264, 578] on div at bounding box center [222, 642] width 290 height 164
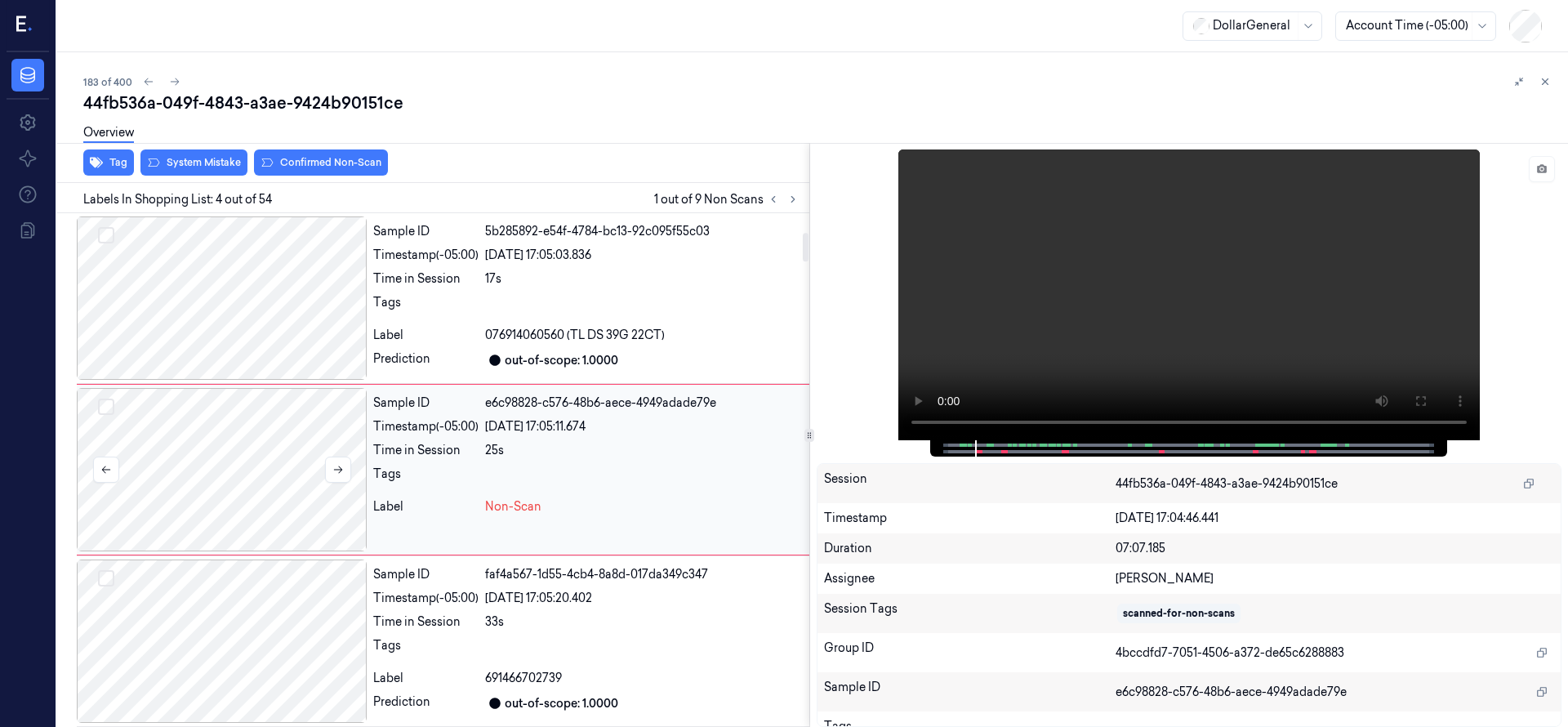
click at [264, 505] on div at bounding box center [222, 470] width 290 height 164
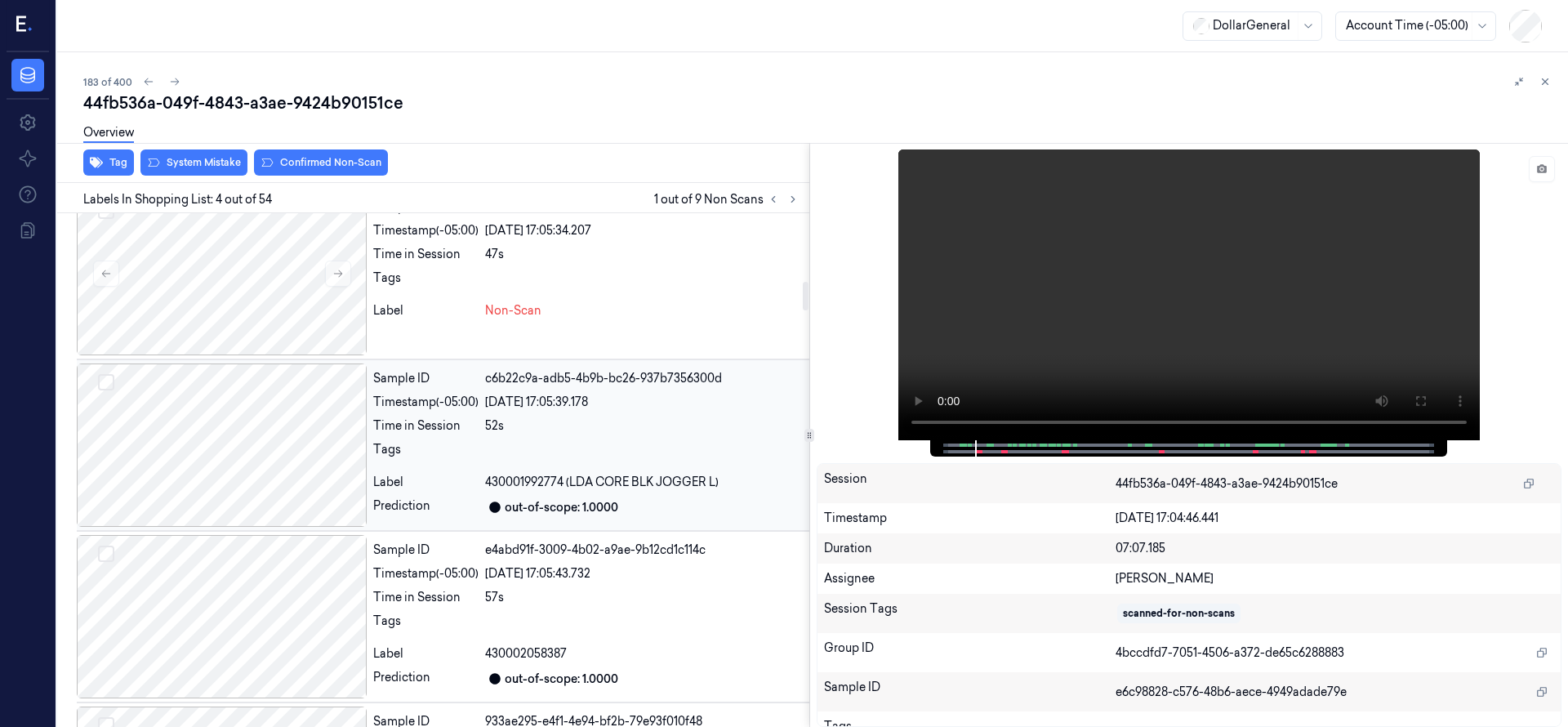
scroll to position [1021, 0]
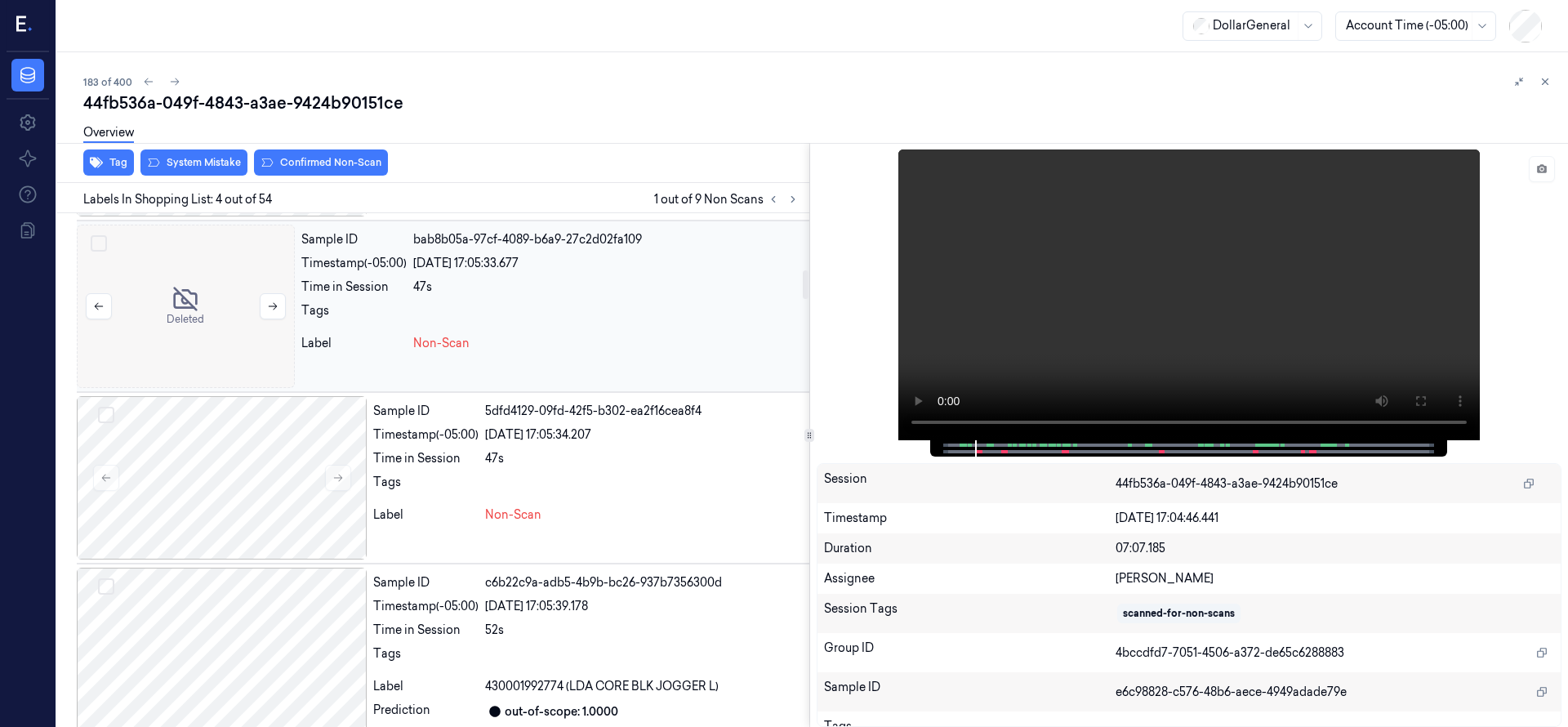
click at [191, 318] on div at bounding box center [186, 307] width 218 height 164
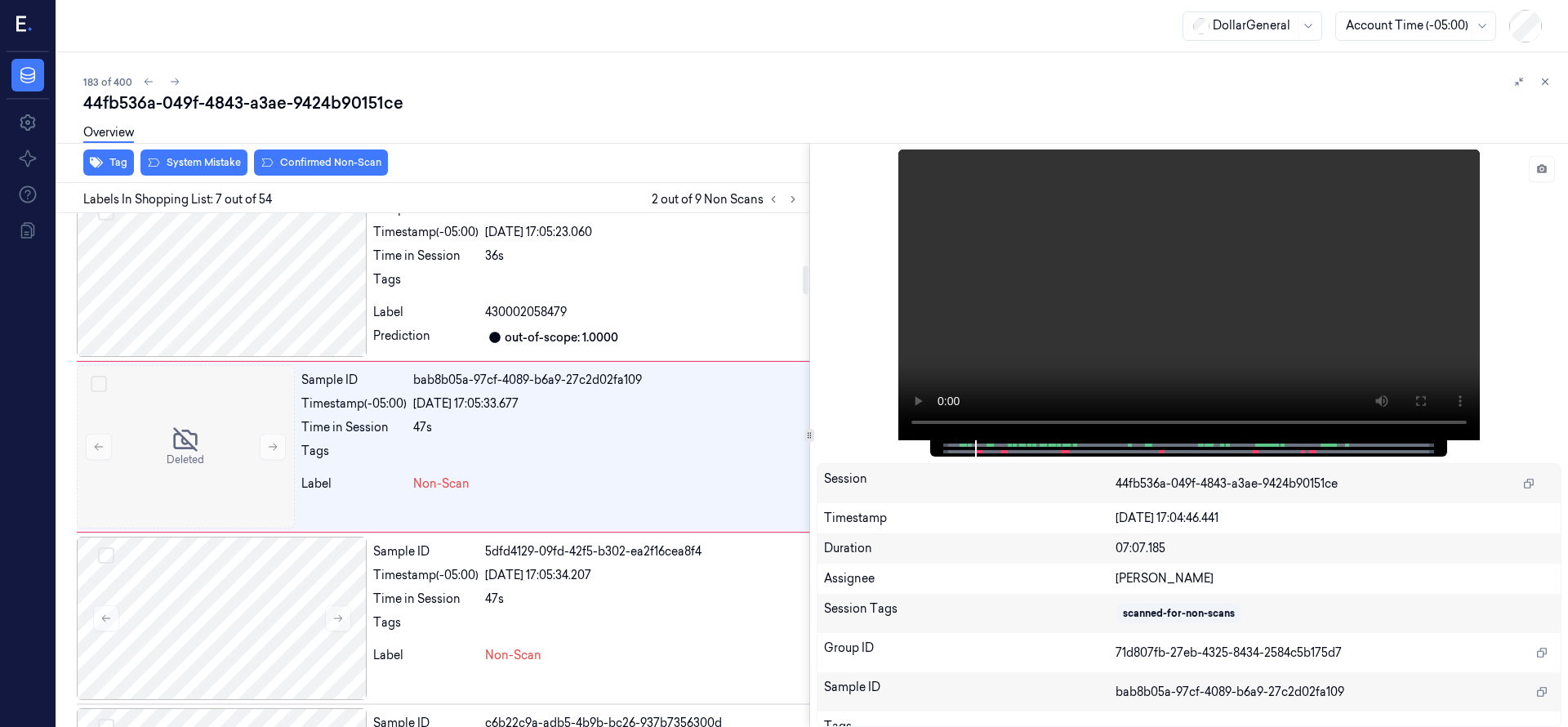
scroll to position [858, 0]
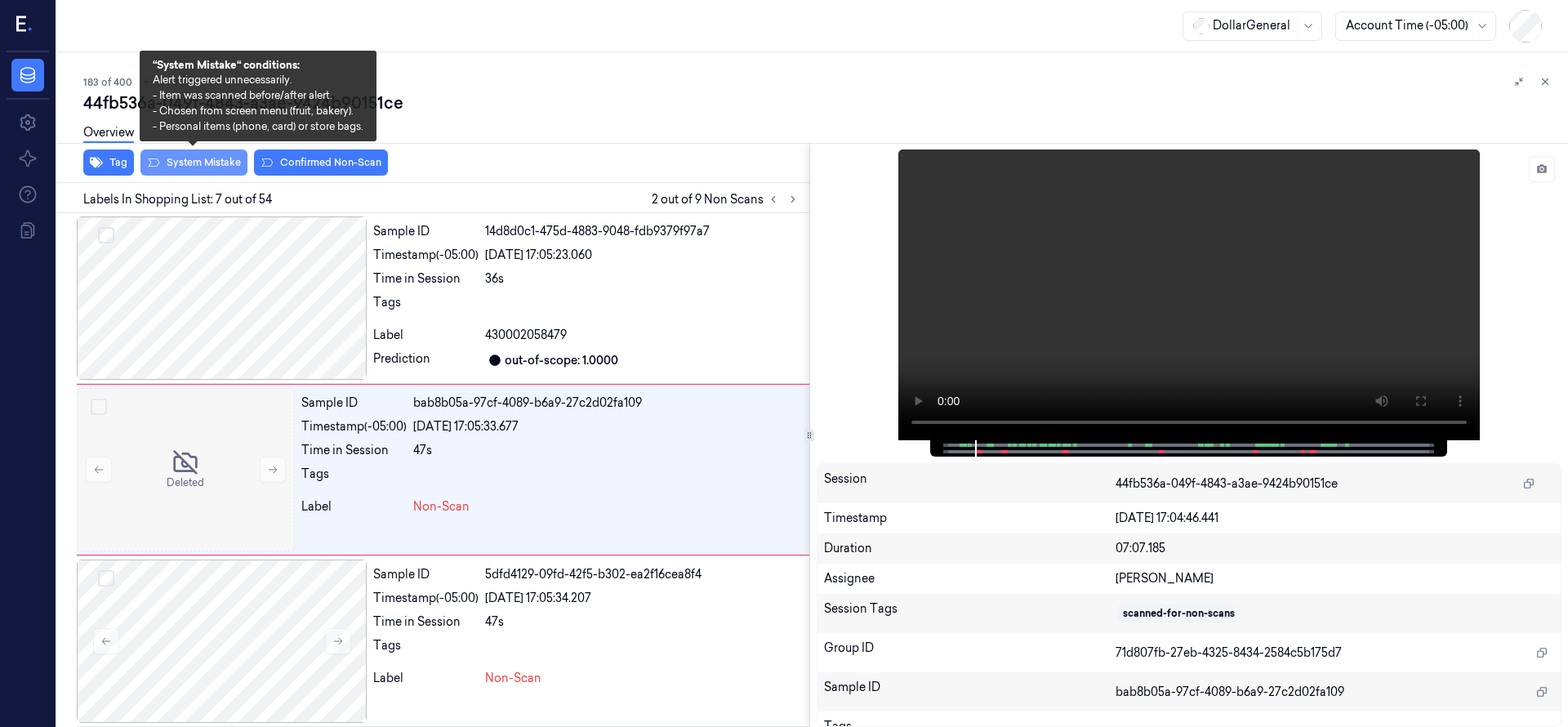
click at [183, 160] on button "System Mistake" at bounding box center [193, 163] width 107 height 26
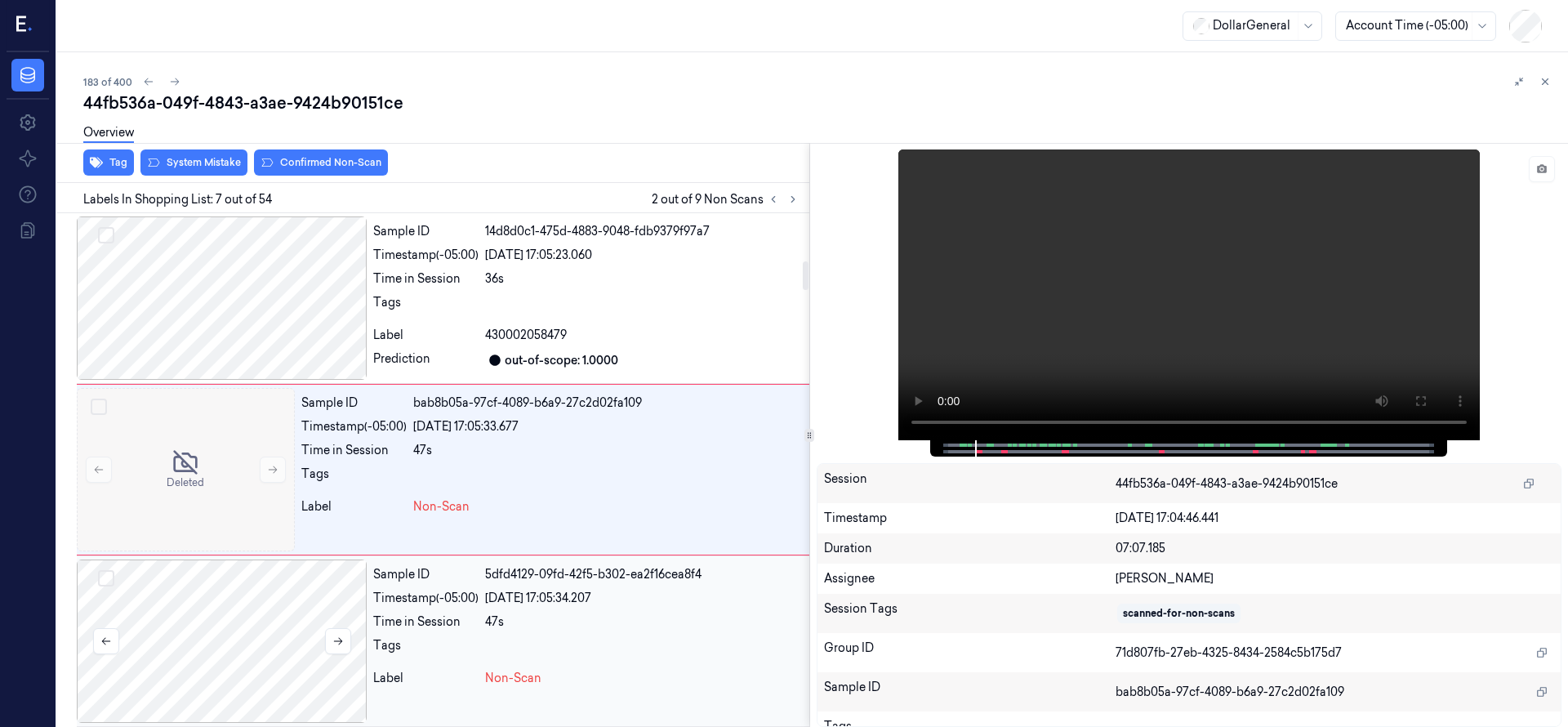
click at [235, 598] on div at bounding box center [222, 642] width 290 height 164
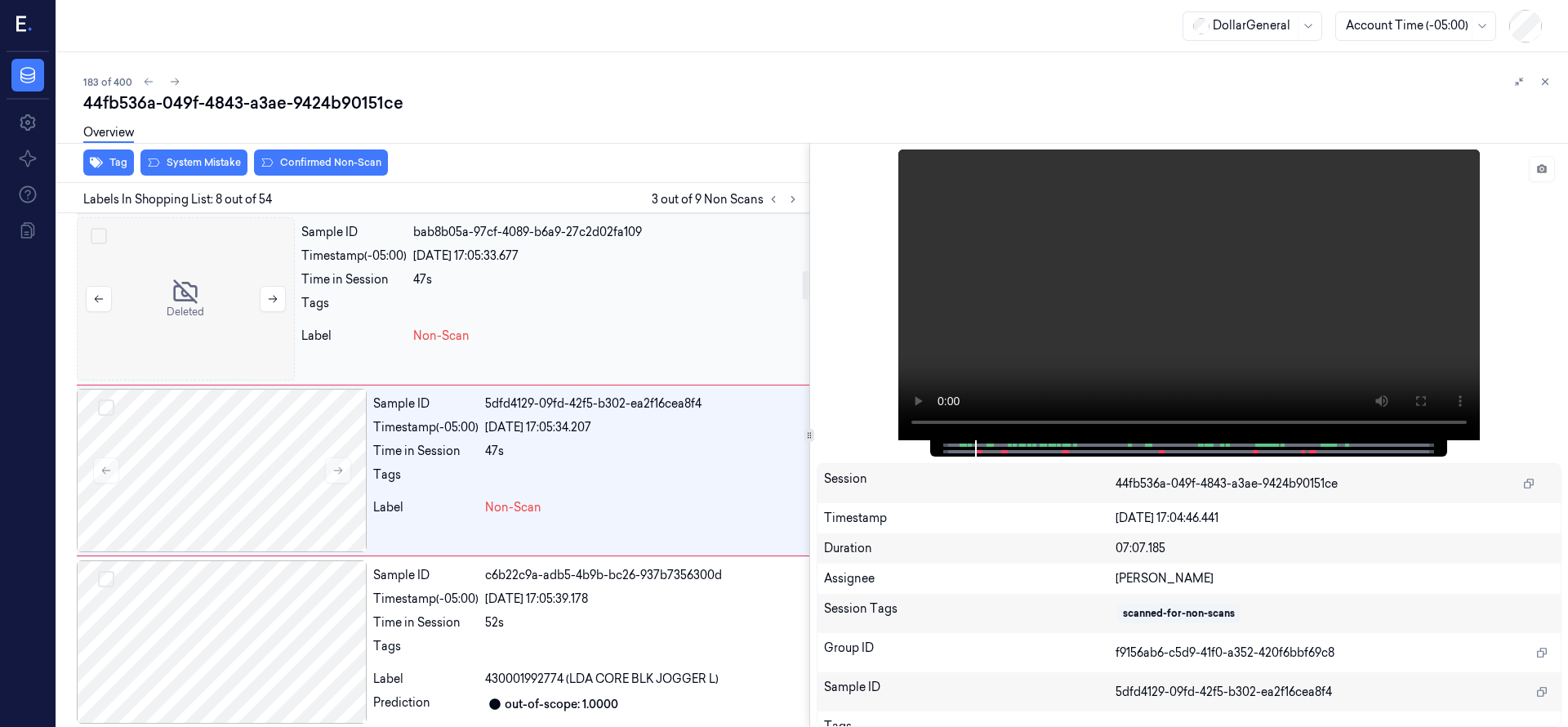
scroll to position [1030, 0]
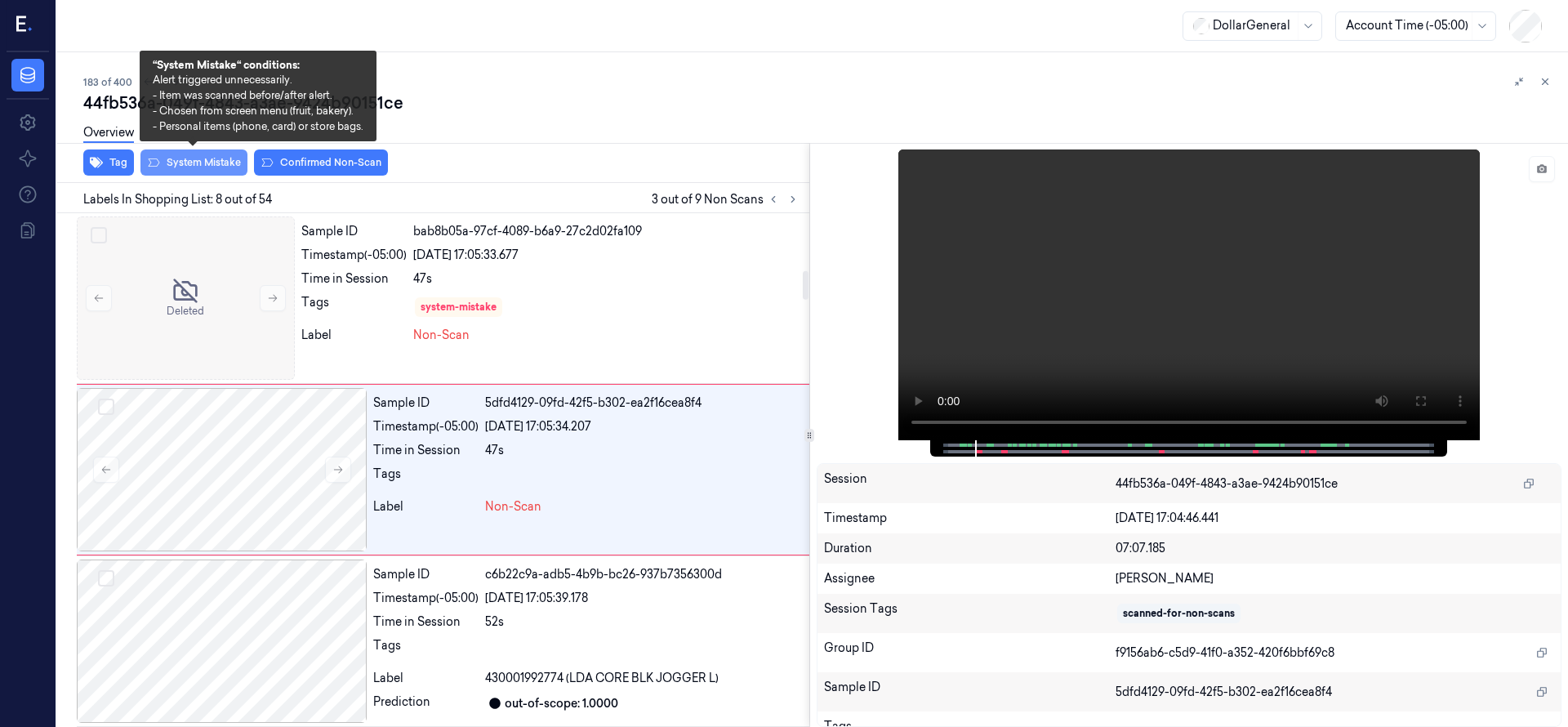
click at [207, 160] on button "System Mistake" at bounding box center [193, 163] width 107 height 26
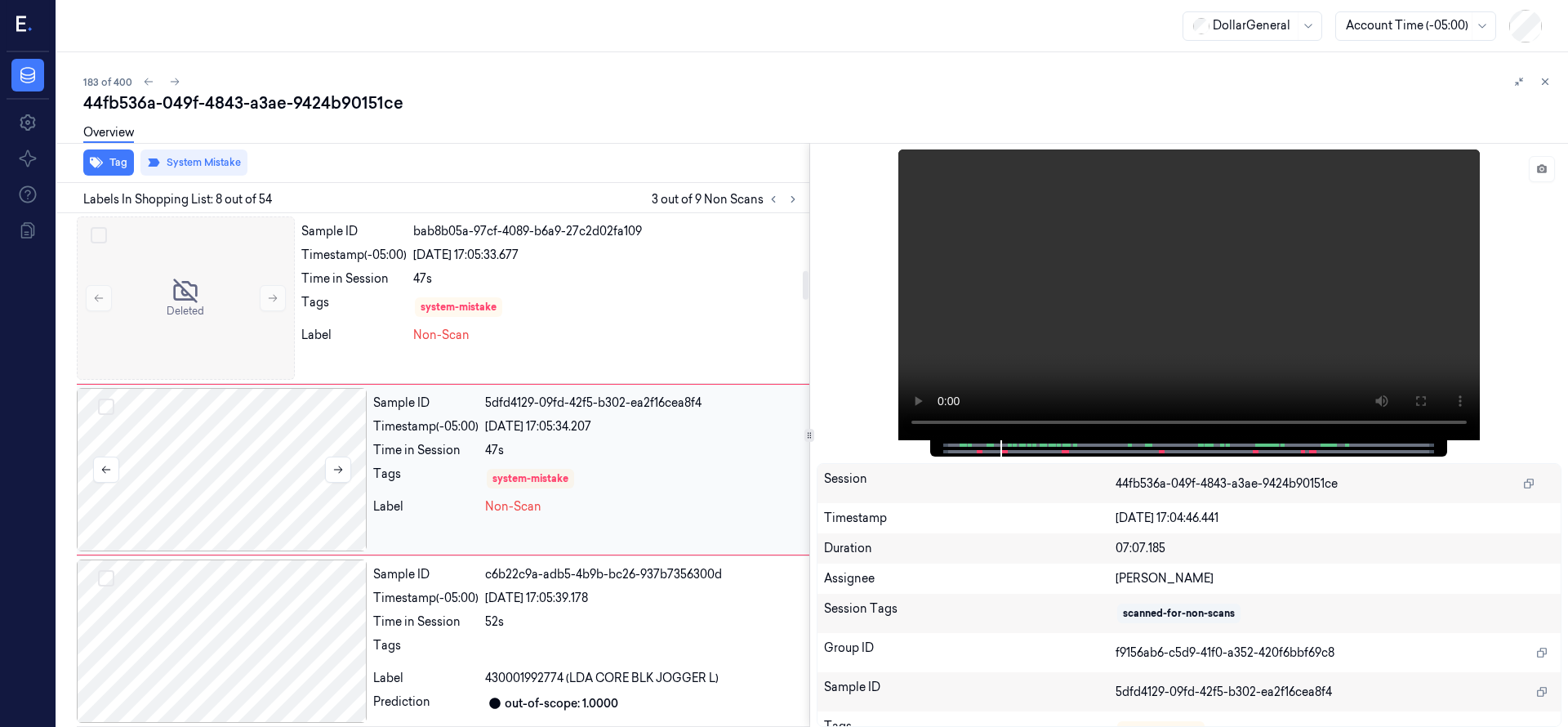
click at [256, 428] on div at bounding box center [222, 470] width 290 height 164
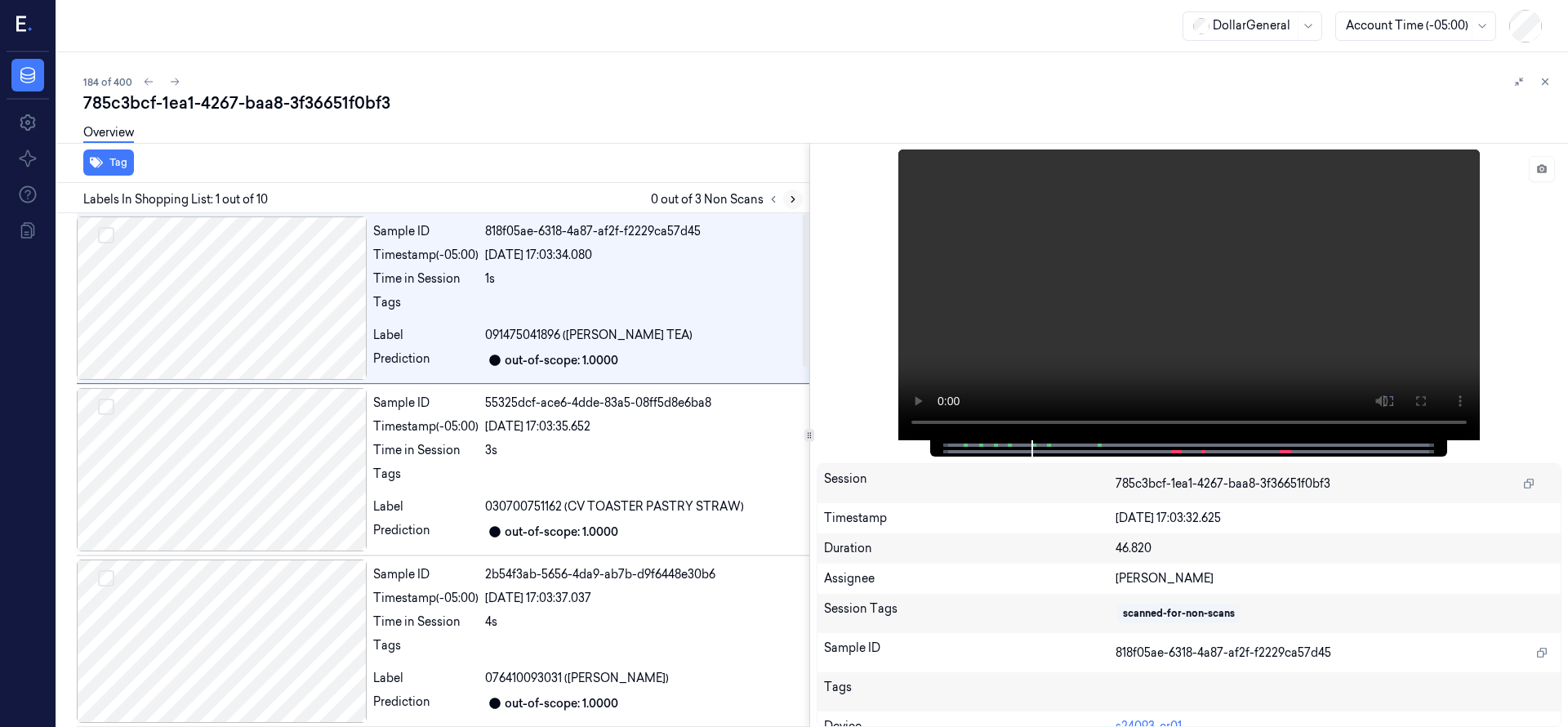
click at [793, 200] on icon at bounding box center [793, 199] width 3 height 6
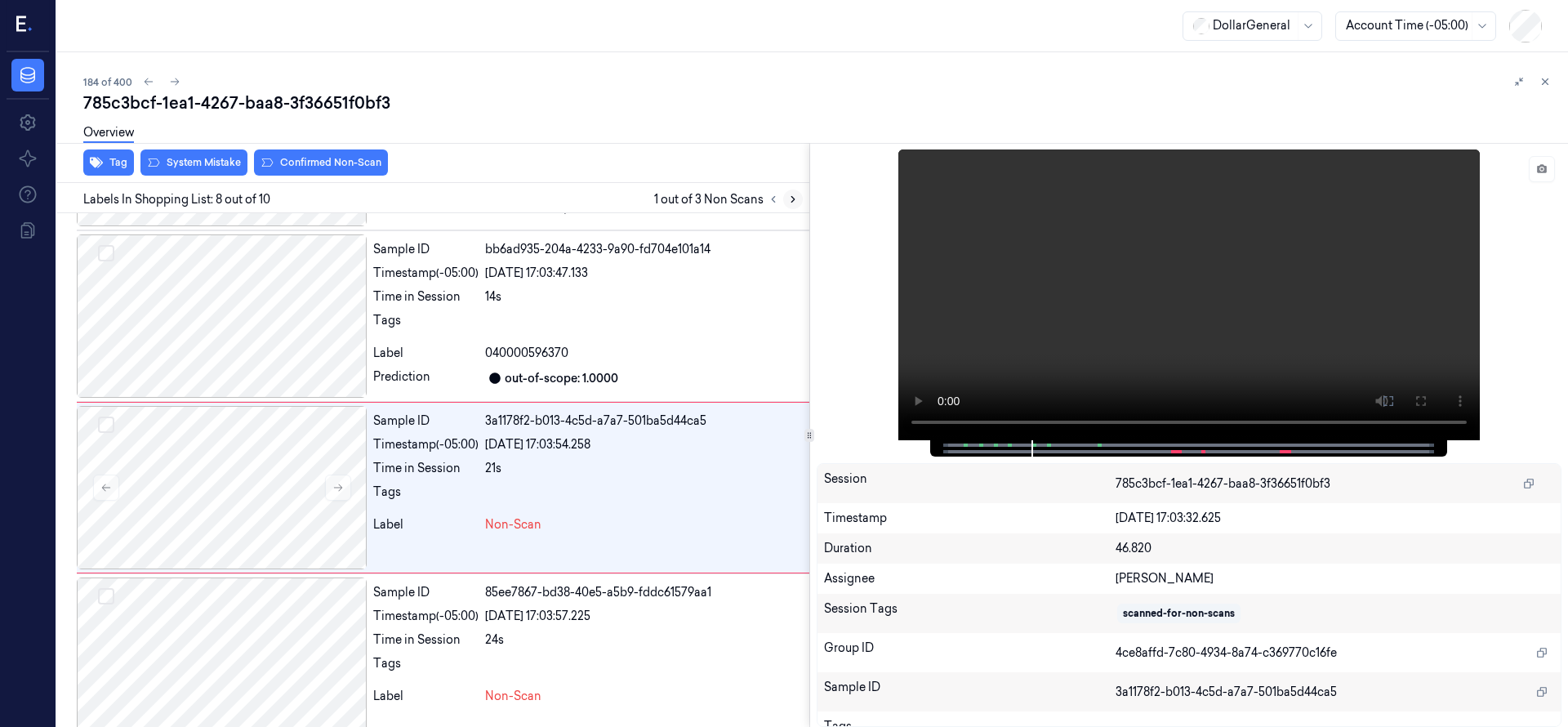
scroll to position [1030, 0]
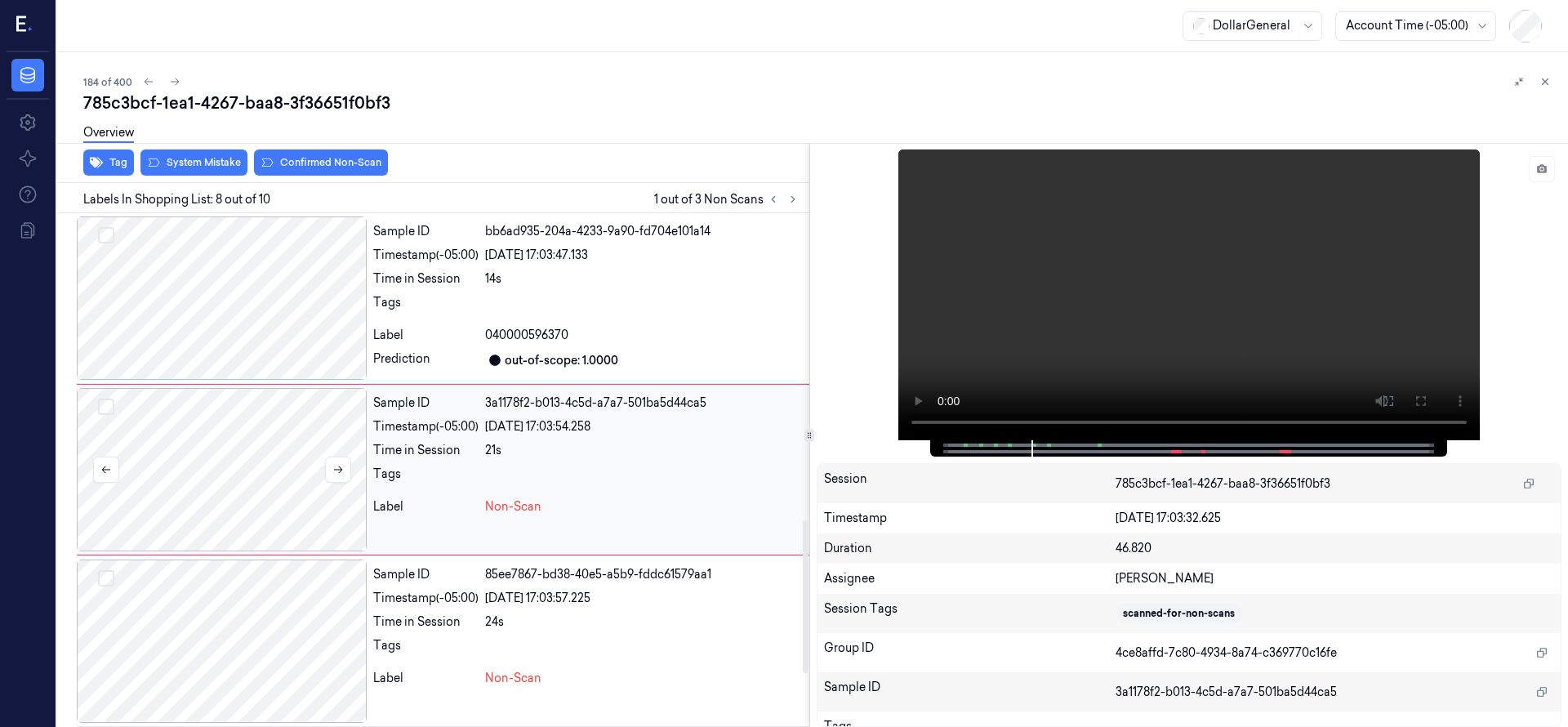
click at [228, 498] on div at bounding box center [222, 470] width 290 height 164
click at [298, 285] on div at bounding box center [222, 299] width 290 height 164
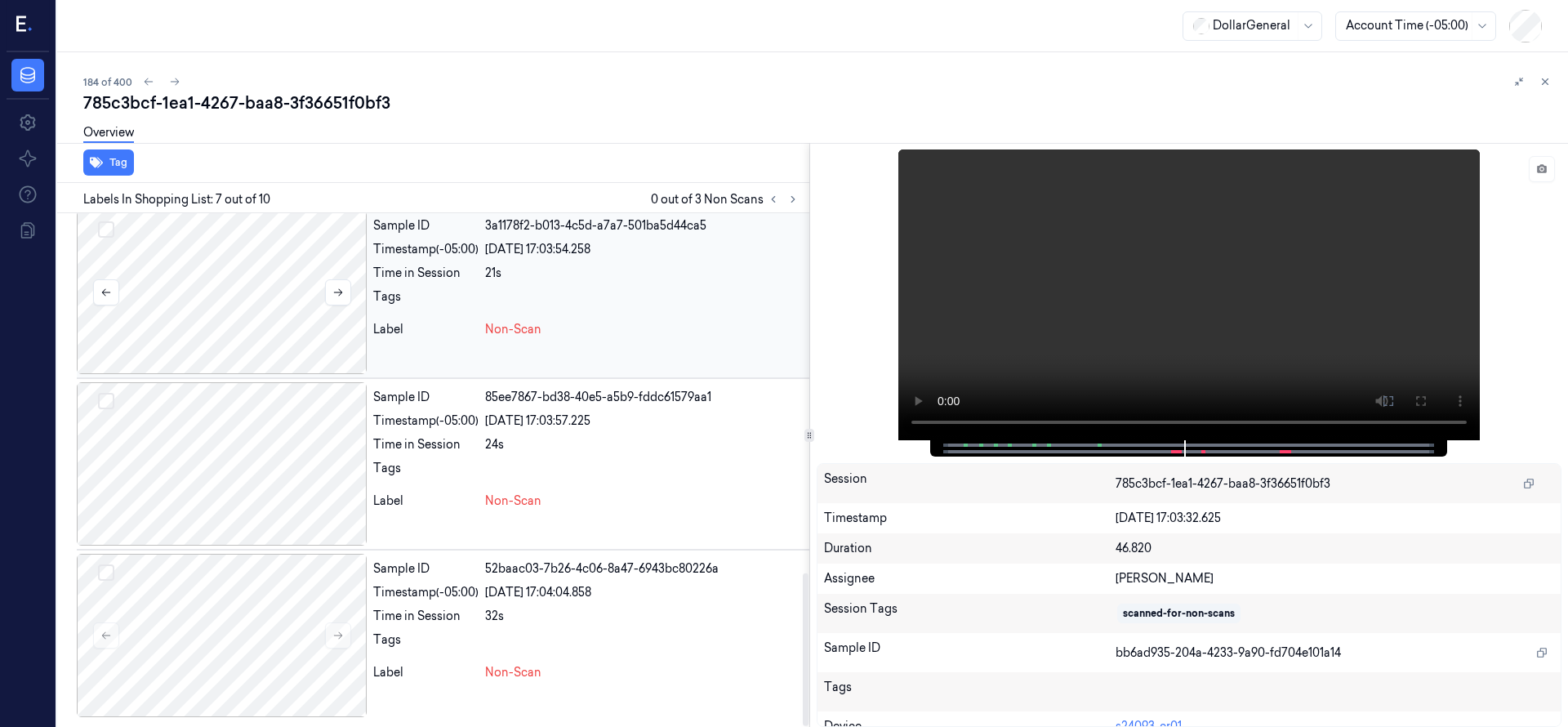
click at [252, 299] on div at bounding box center [222, 293] width 290 height 164
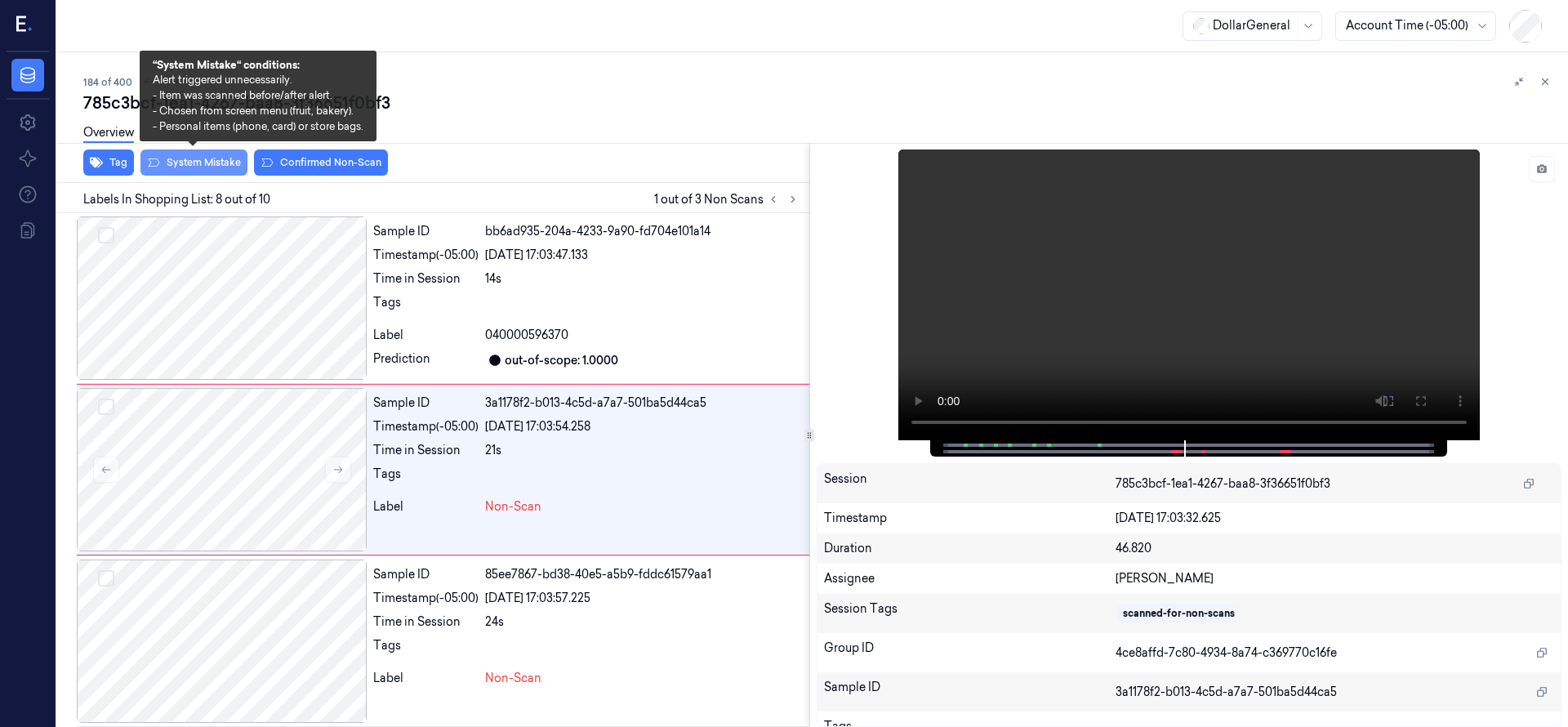
click at [218, 170] on button "System Mistake" at bounding box center [193, 163] width 107 height 26
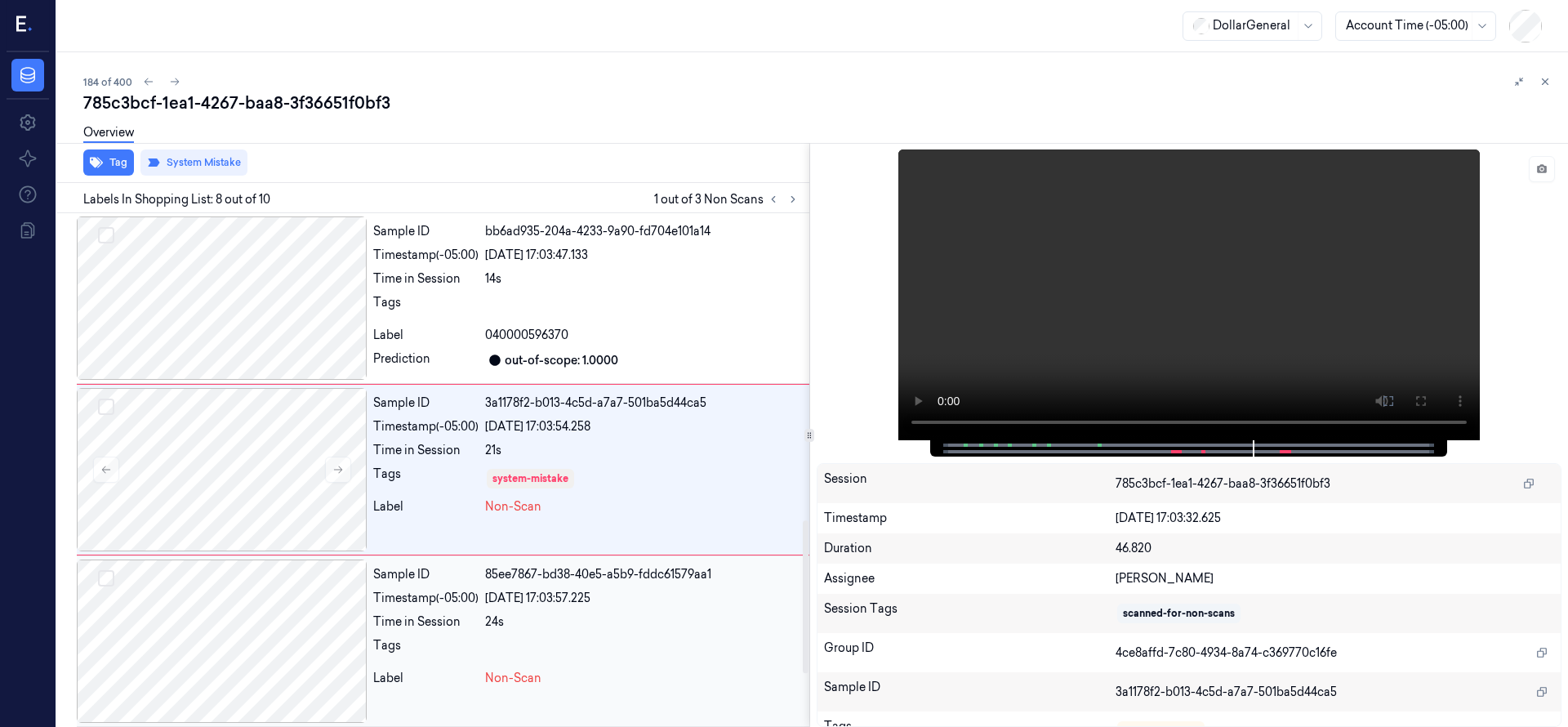
click at [205, 683] on div at bounding box center [222, 642] width 290 height 164
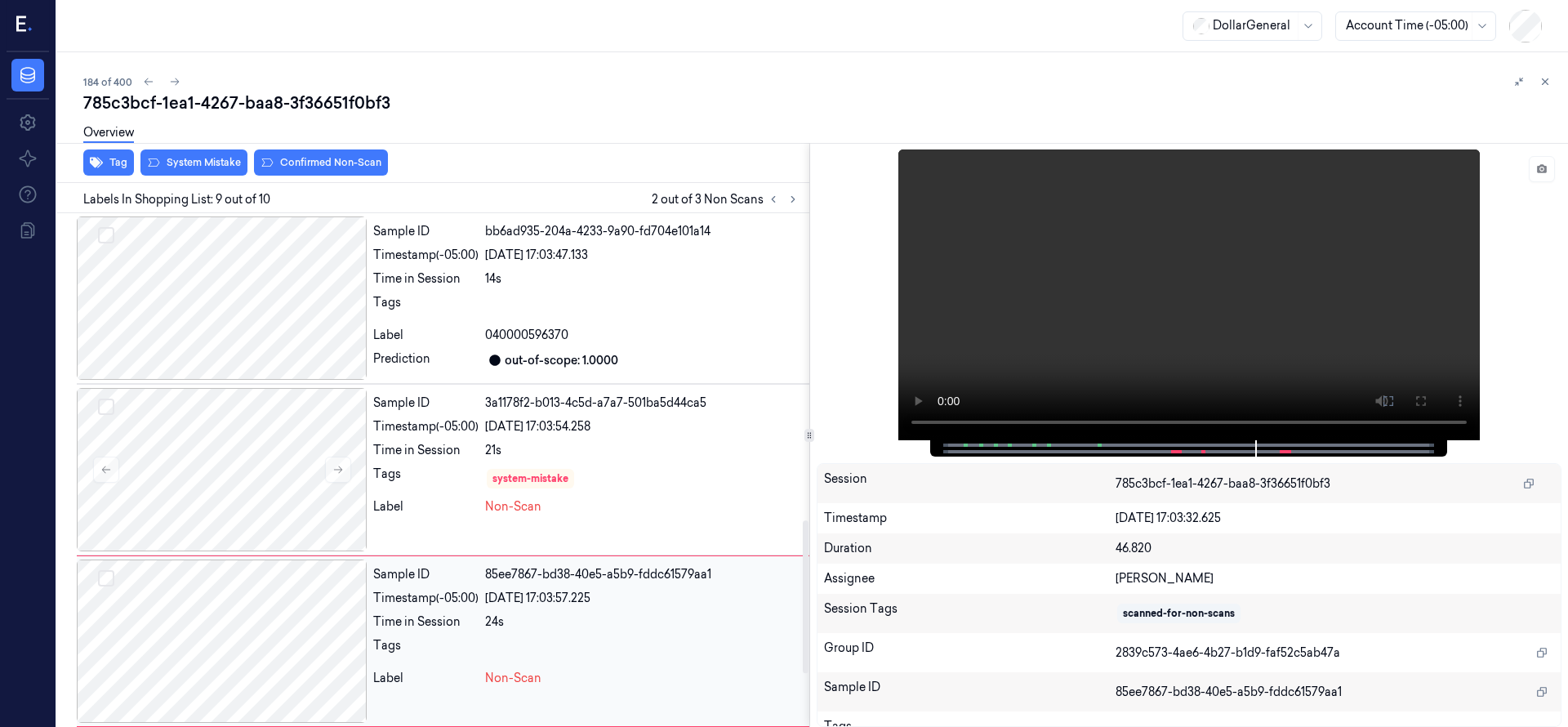
scroll to position [1201, 0]
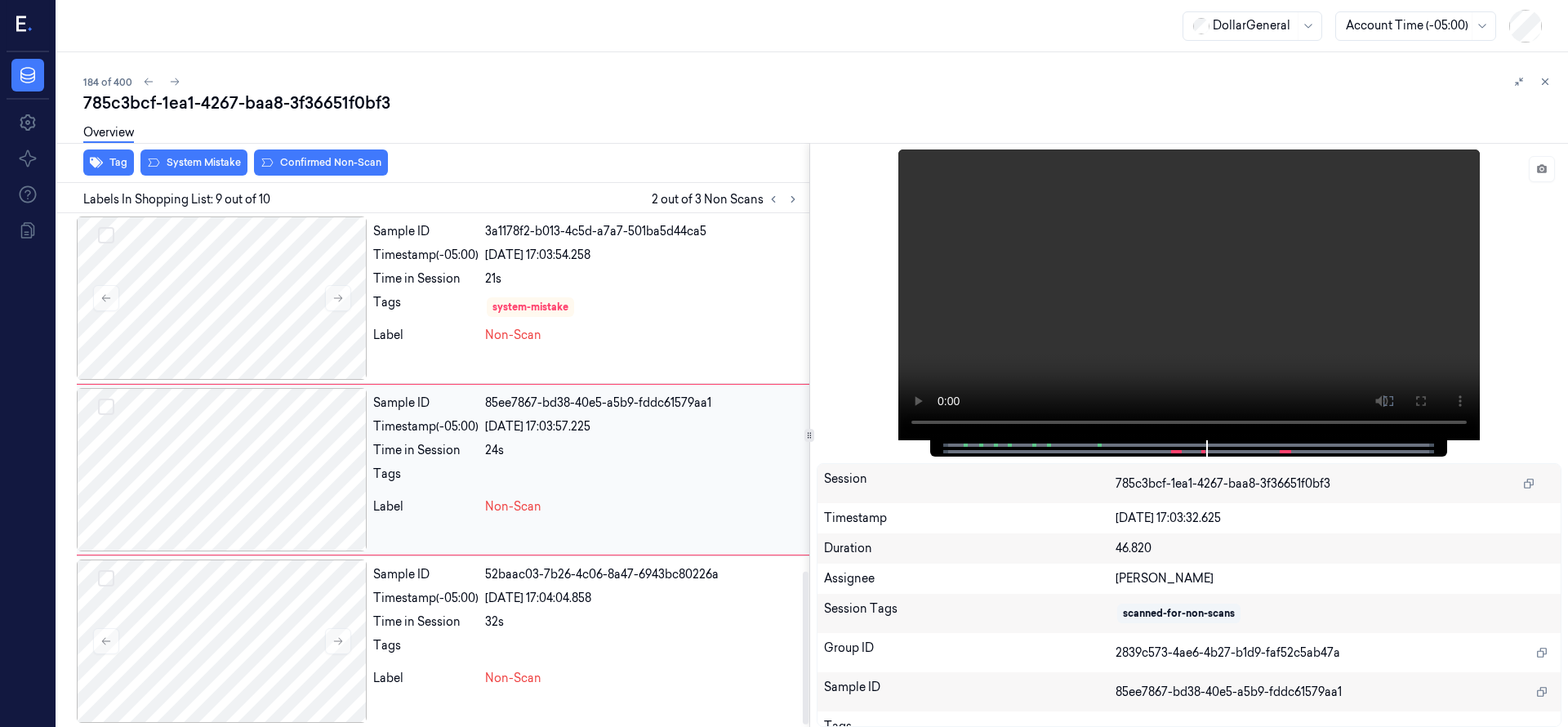
click at [266, 418] on div at bounding box center [222, 470] width 290 height 164
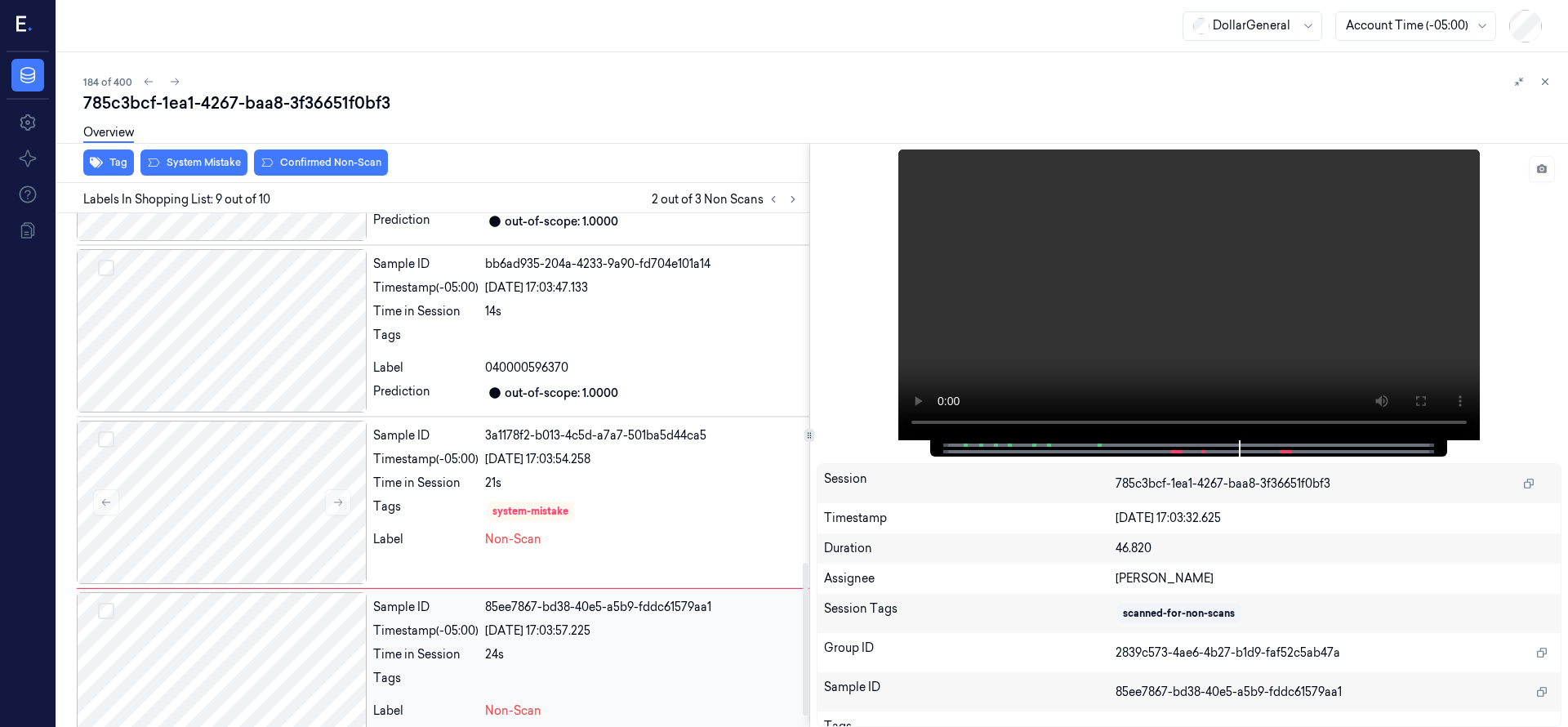
scroll to position [1207, 0]
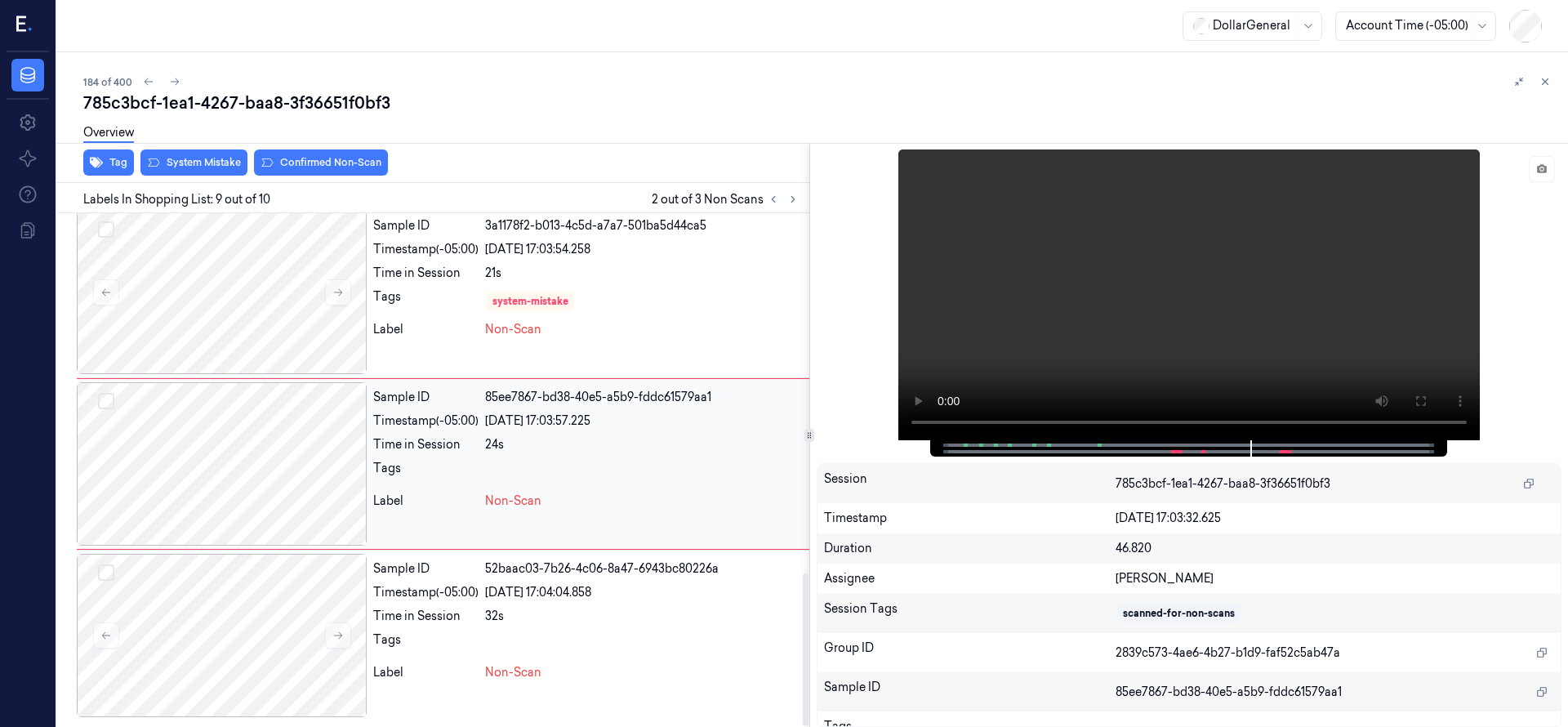
click at [111, 397] on button "Select row" at bounding box center [107, 401] width 17 height 17
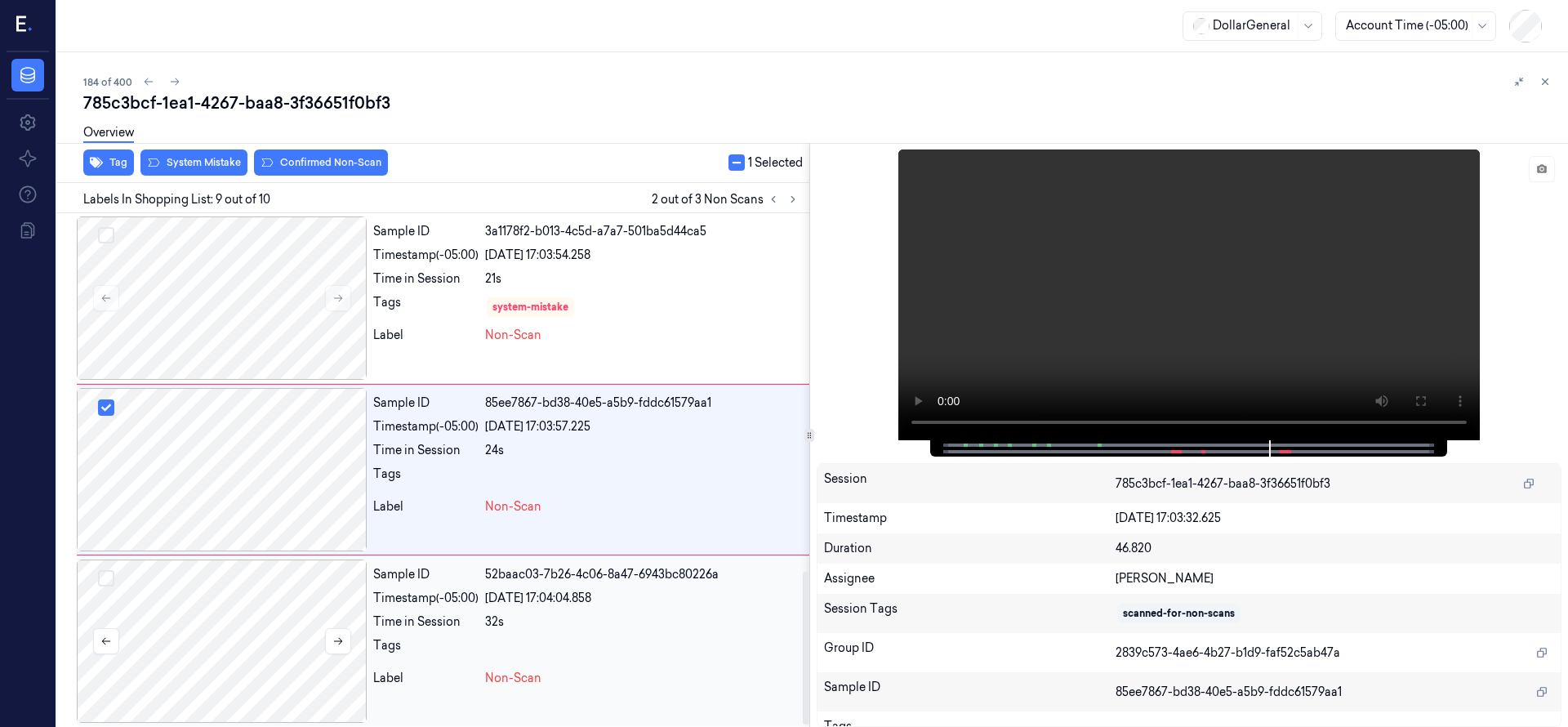
click at [107, 574] on button "Select row" at bounding box center [107, 578] width 17 height 17
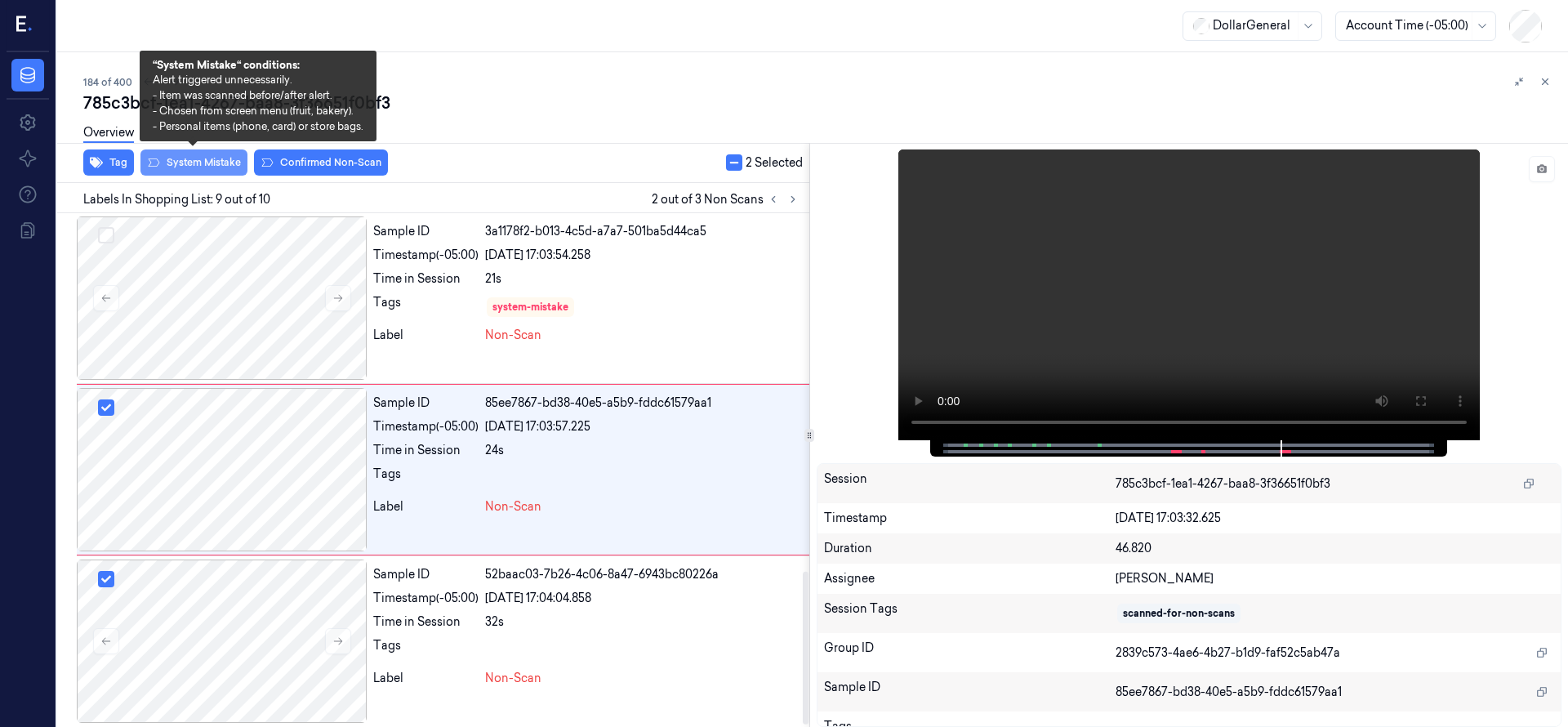
click at [213, 158] on button "System Mistake" at bounding box center [193, 163] width 107 height 26
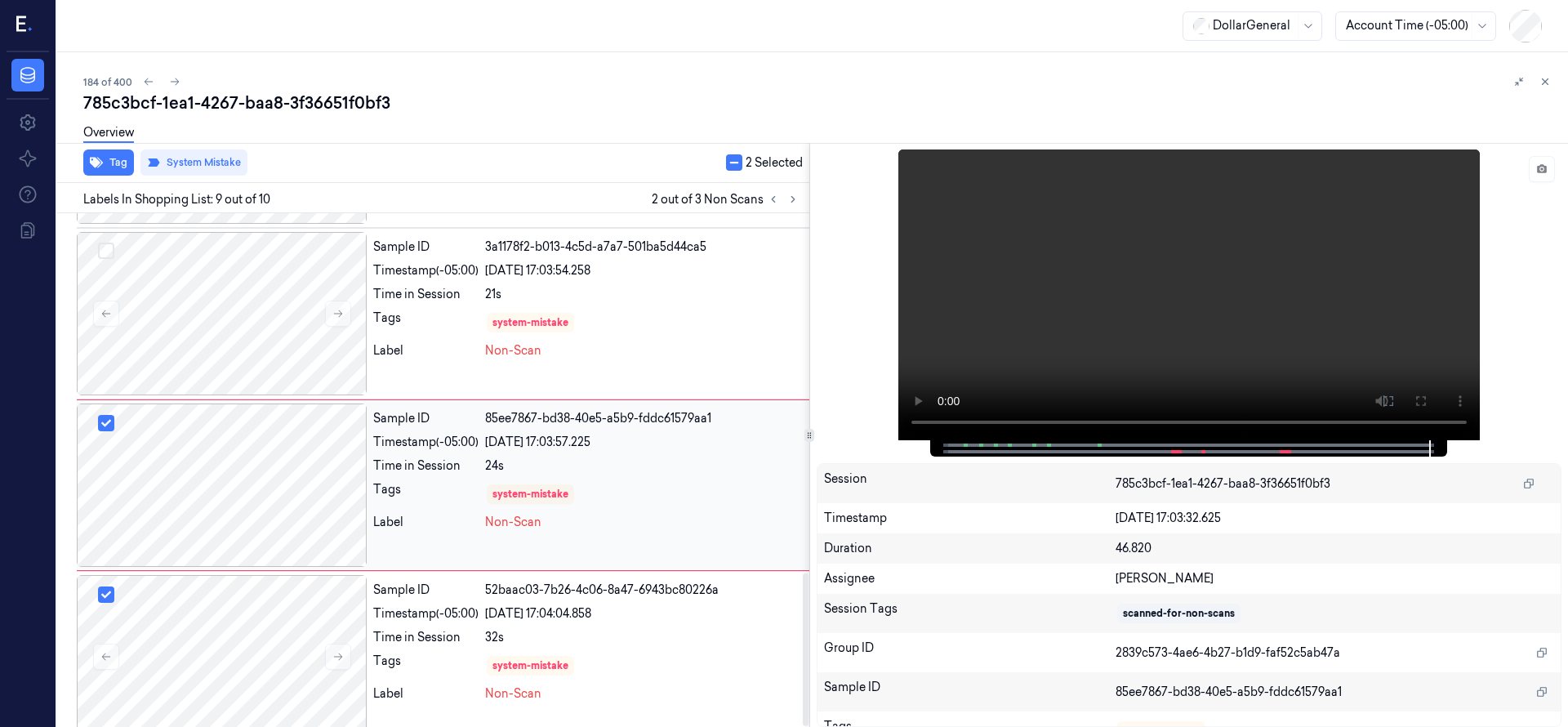
scroll to position [1207, 0]
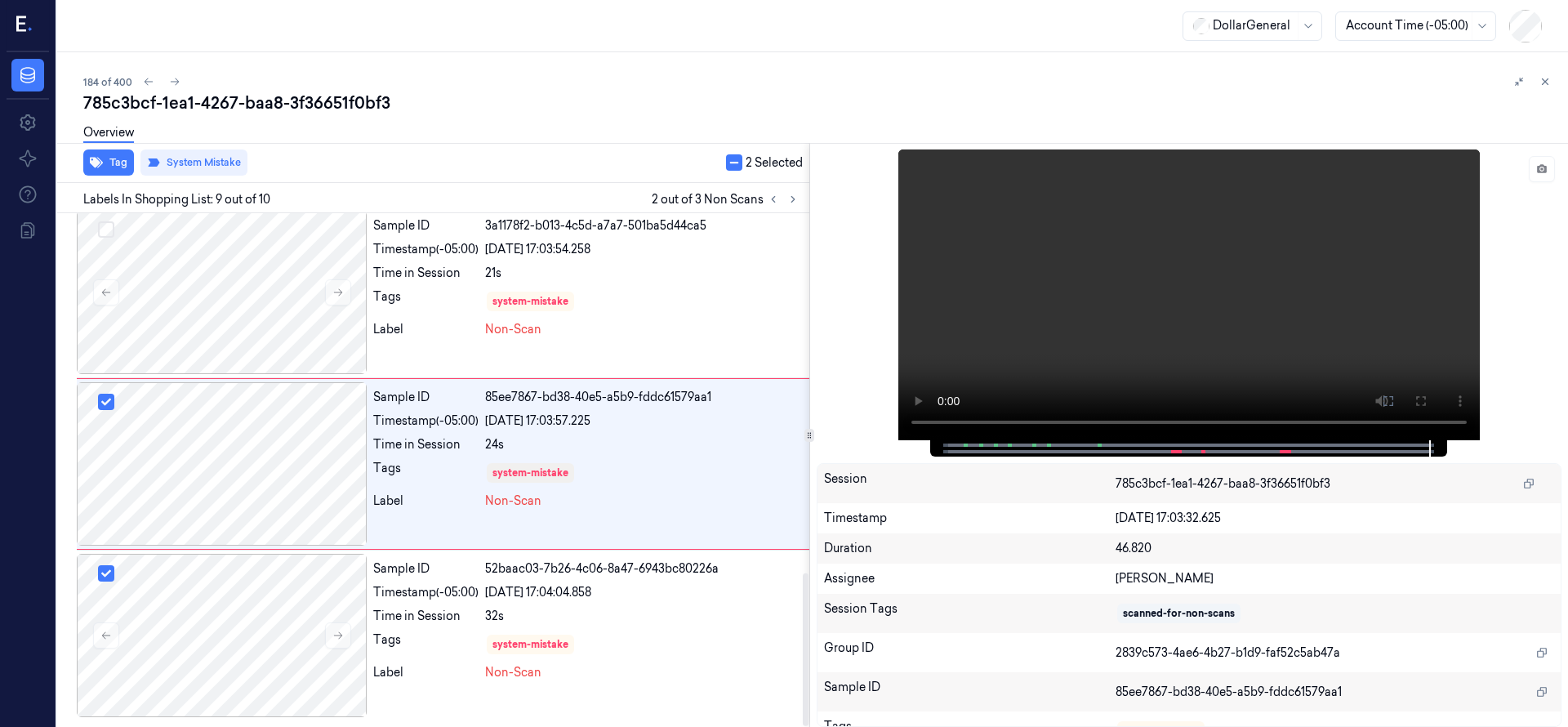
click at [381, 129] on div "Overview" at bounding box center [819, 135] width 1471 height 41
click at [251, 307] on div at bounding box center [222, 293] width 290 height 164
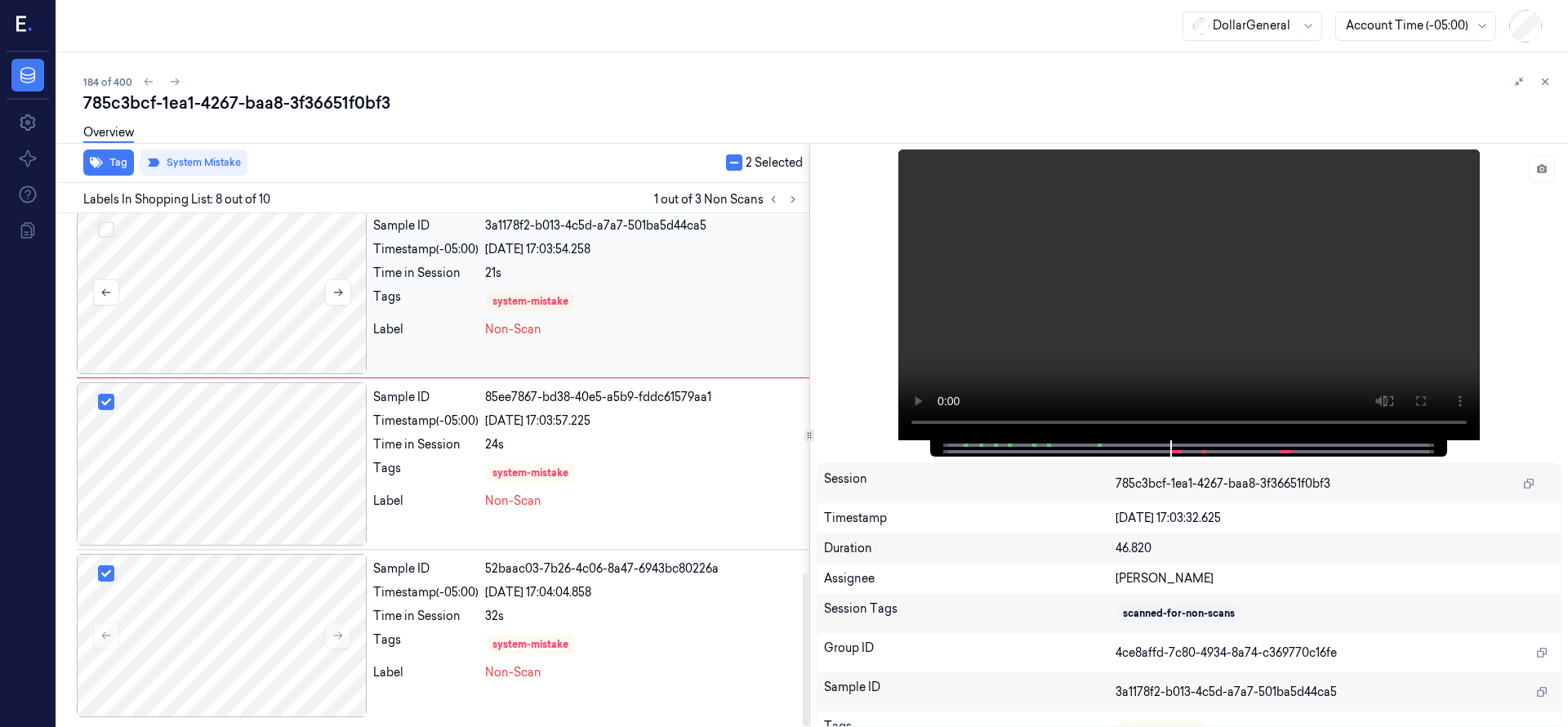
click at [288, 338] on div at bounding box center [222, 293] width 290 height 164
click at [460, 127] on div "Overview" at bounding box center [819, 135] width 1471 height 41
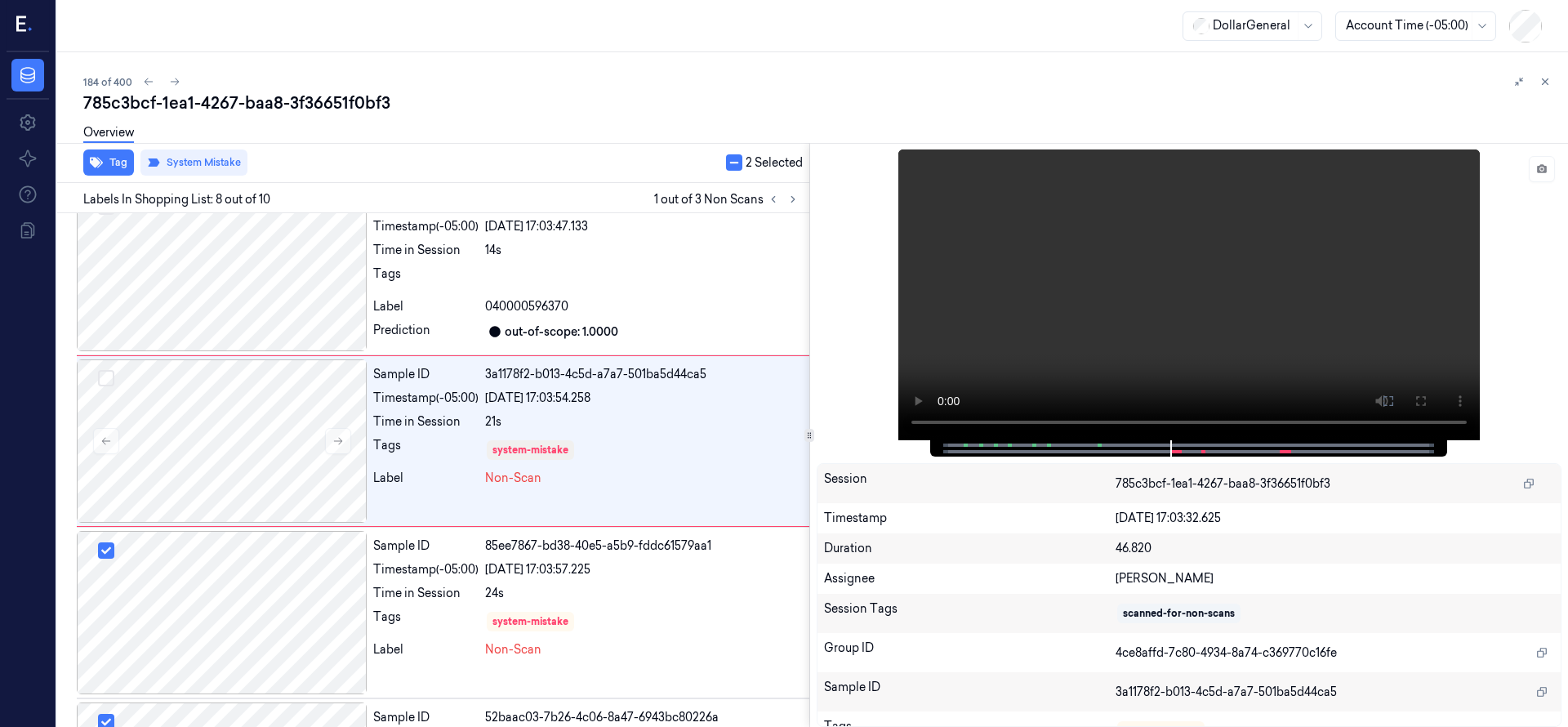
scroll to position [1030, 0]
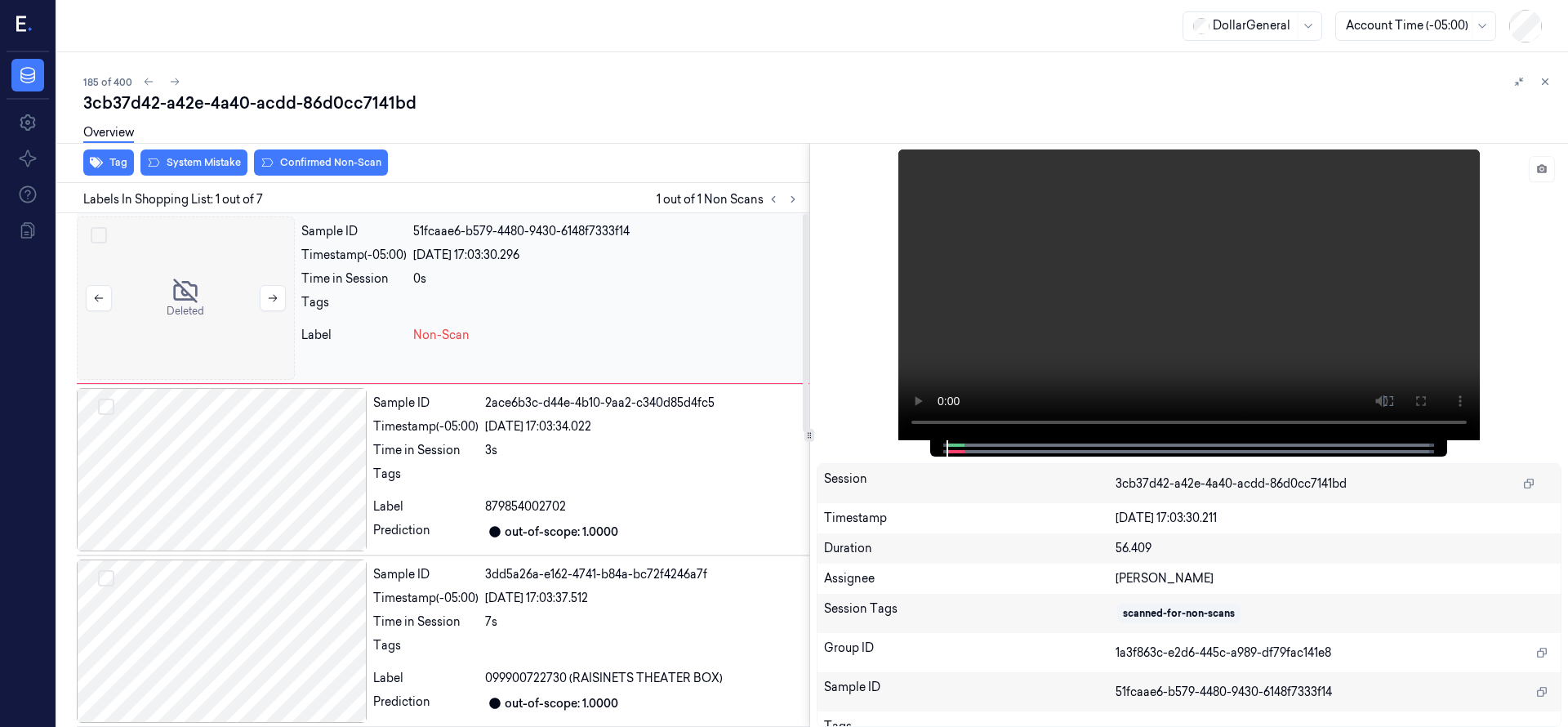
click at [184, 276] on div at bounding box center [186, 299] width 218 height 164
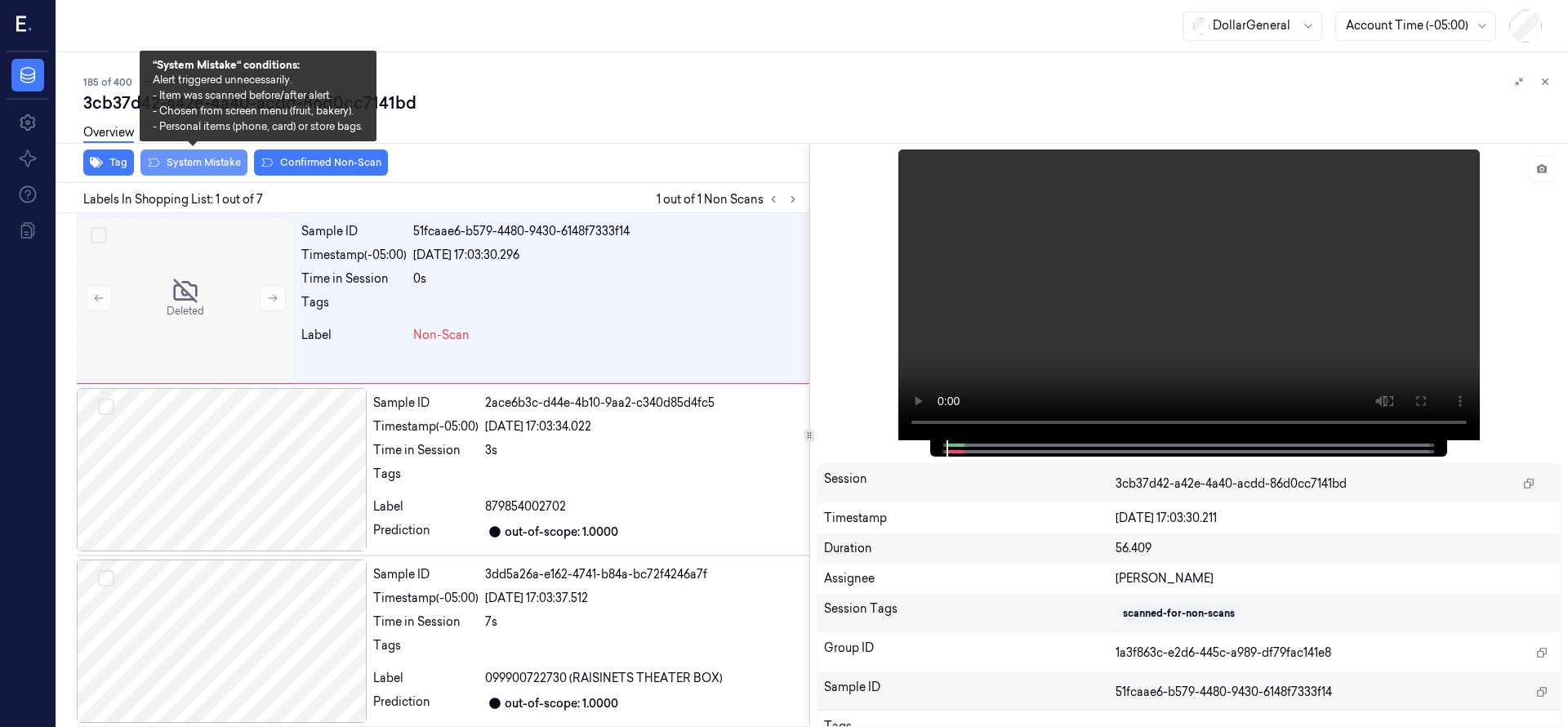
click at [207, 164] on button "System Mistake" at bounding box center [193, 163] width 107 height 26
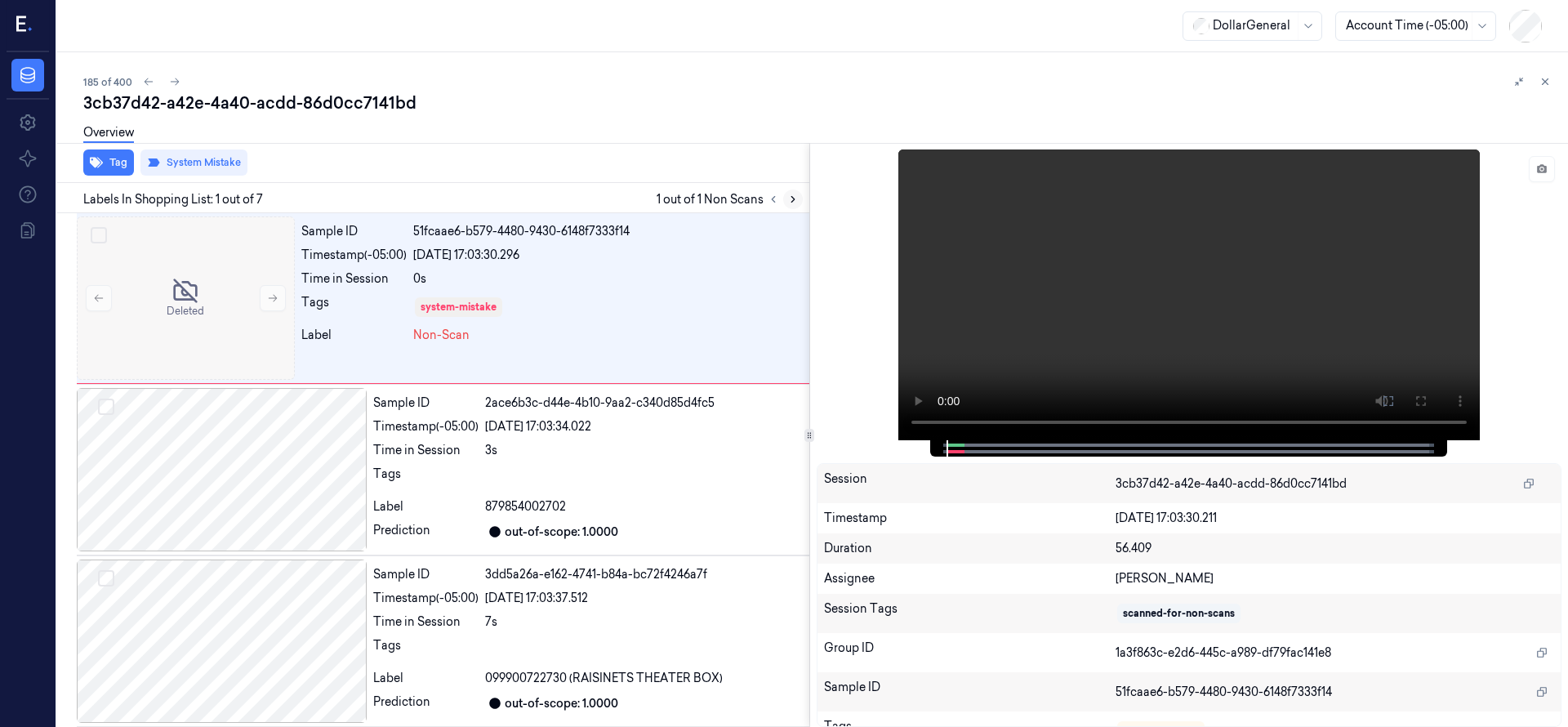
click at [790, 203] on icon at bounding box center [793, 199] width 12 height 12
click at [663, 154] on div "Overview" at bounding box center [819, 135] width 1471 height 41
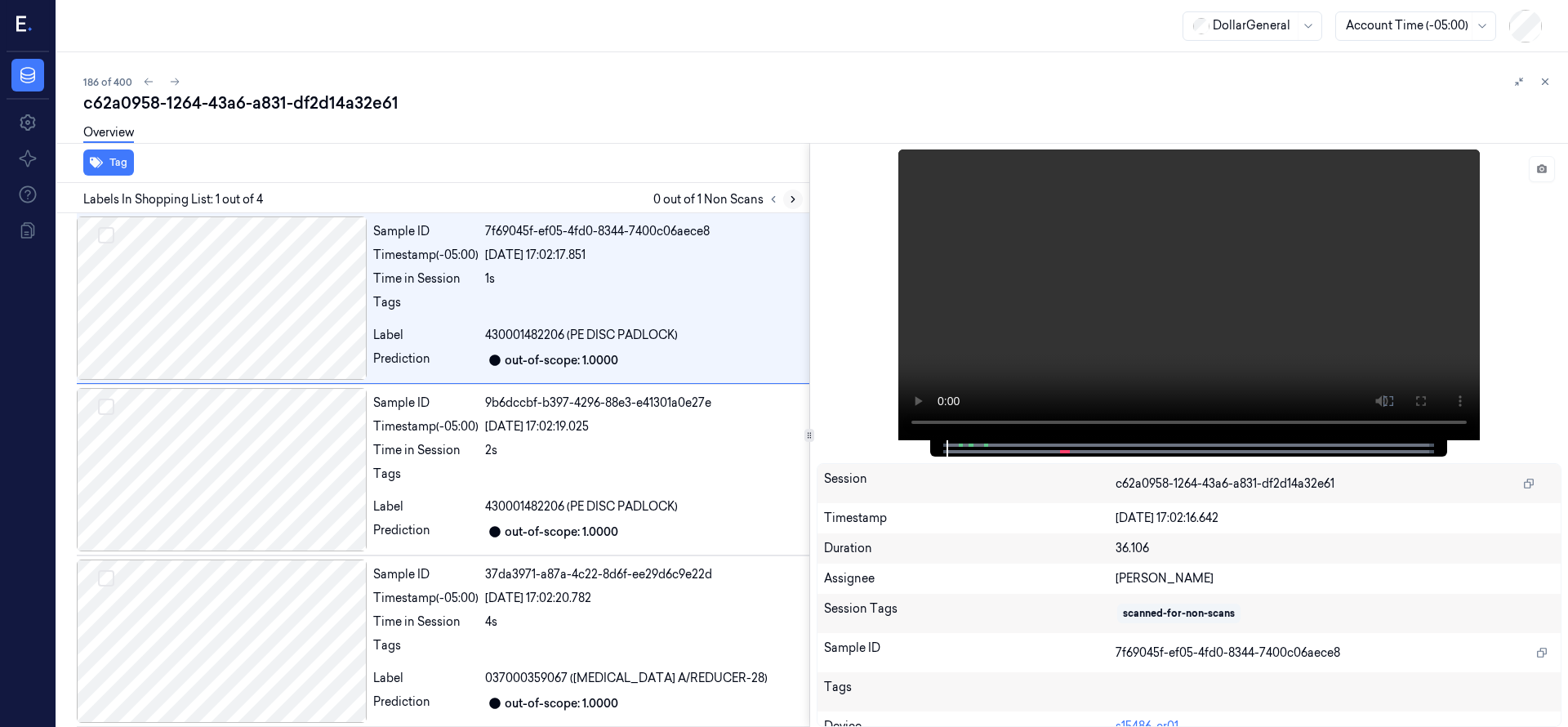
click at [800, 196] on button at bounding box center [793, 199] width 20 height 20
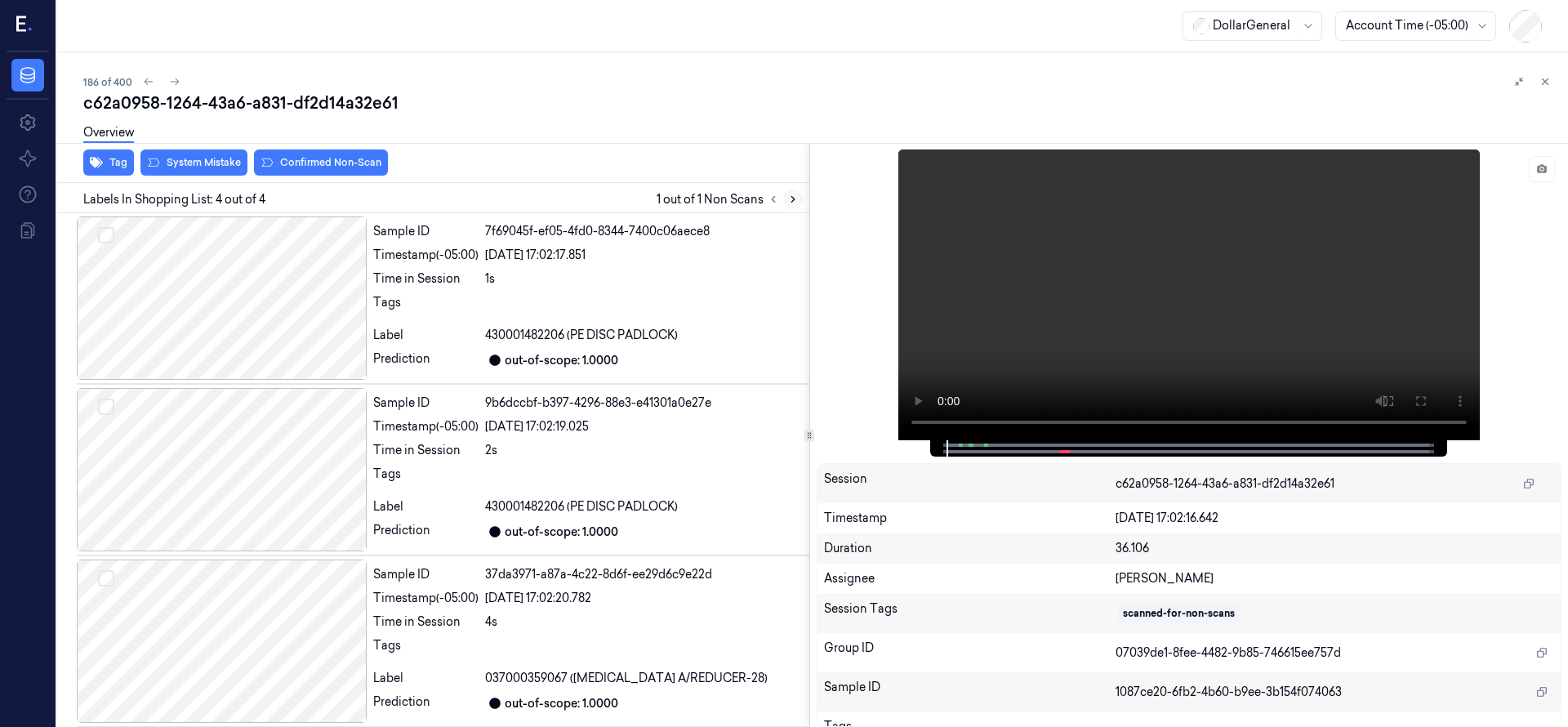
scroll to position [177, 0]
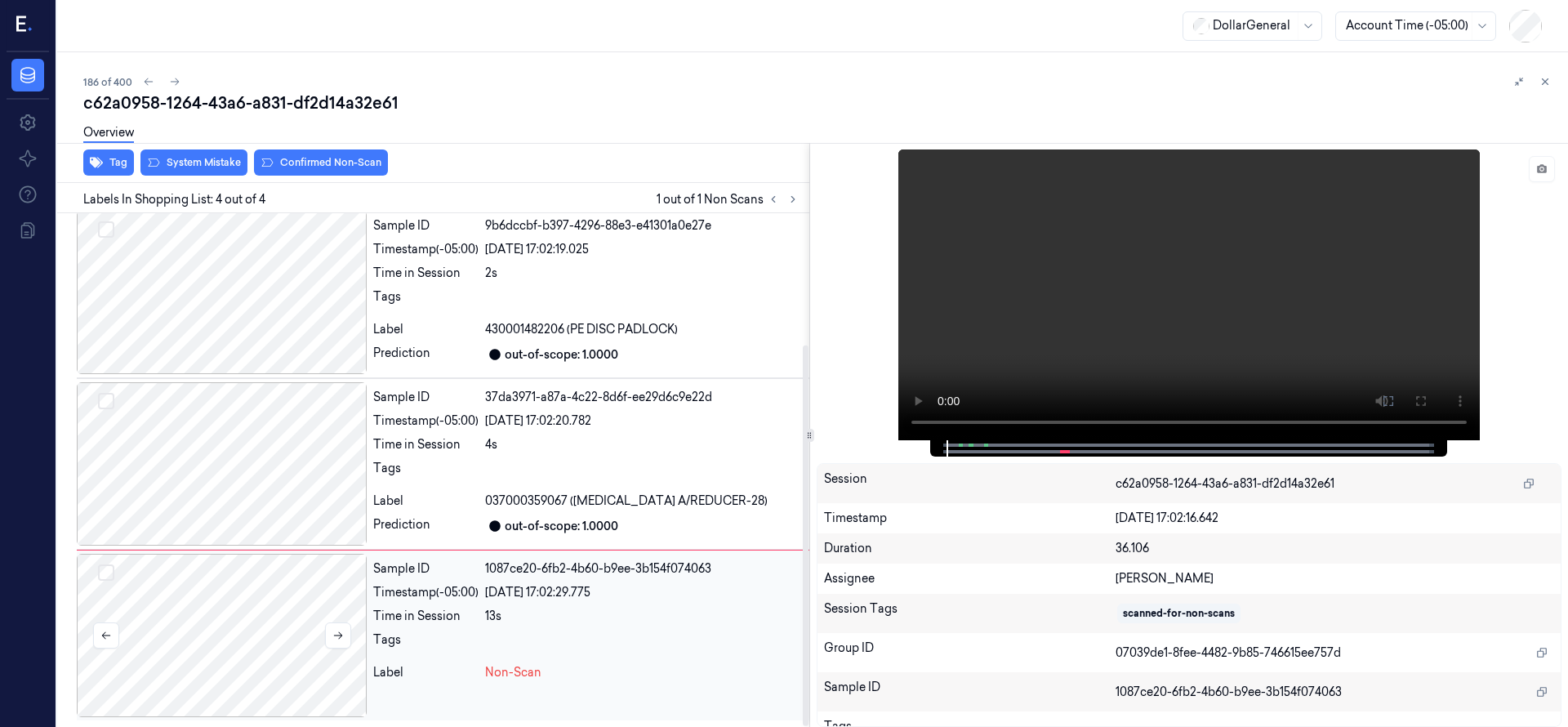
click at [293, 604] on div at bounding box center [222, 636] width 290 height 164
click at [340, 634] on icon at bounding box center [337, 636] width 9 height 7
click at [218, 636] on div at bounding box center [222, 636] width 290 height 164
click at [266, 612] on div at bounding box center [222, 636] width 290 height 164
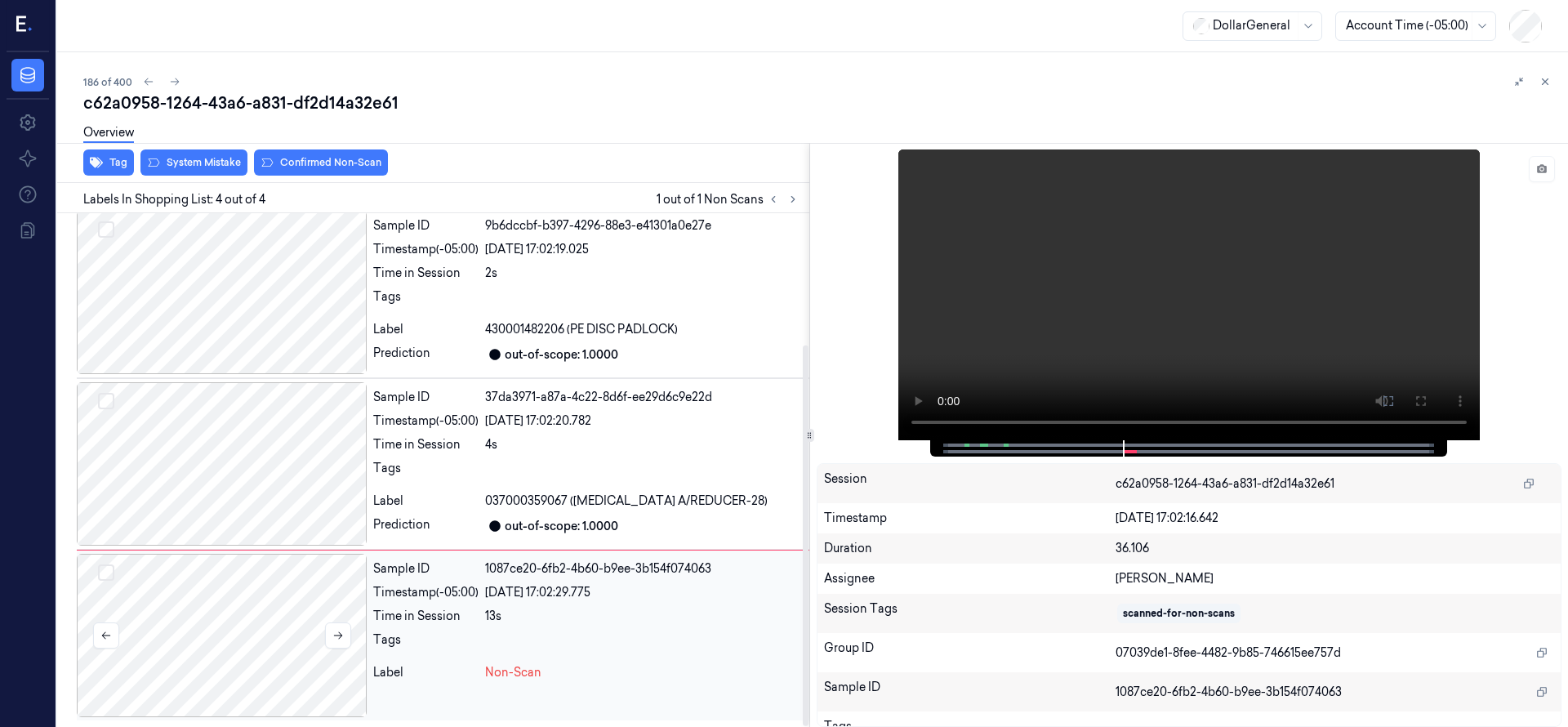
click at [280, 636] on div at bounding box center [222, 636] width 290 height 164
click at [247, 423] on div at bounding box center [222, 464] width 290 height 164
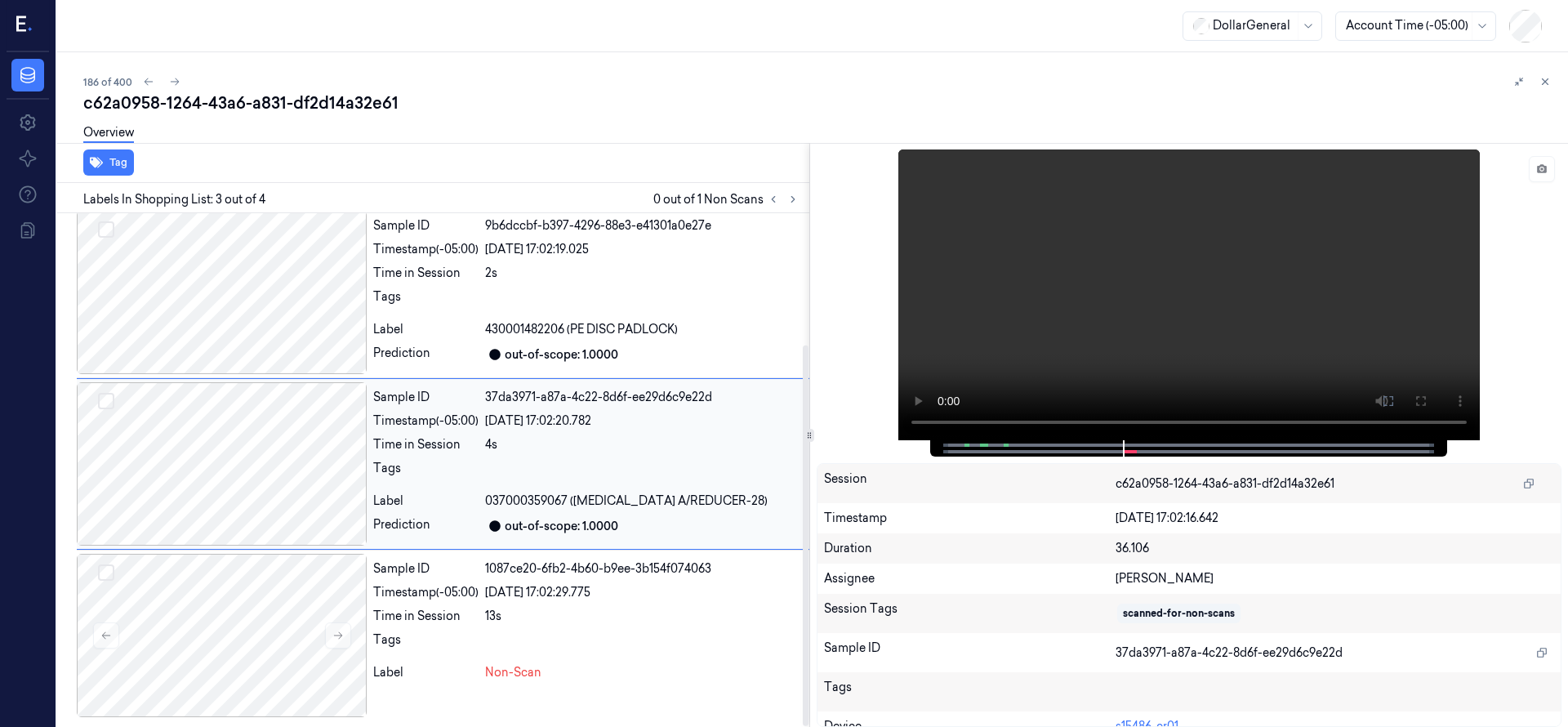
scroll to position [171, 0]
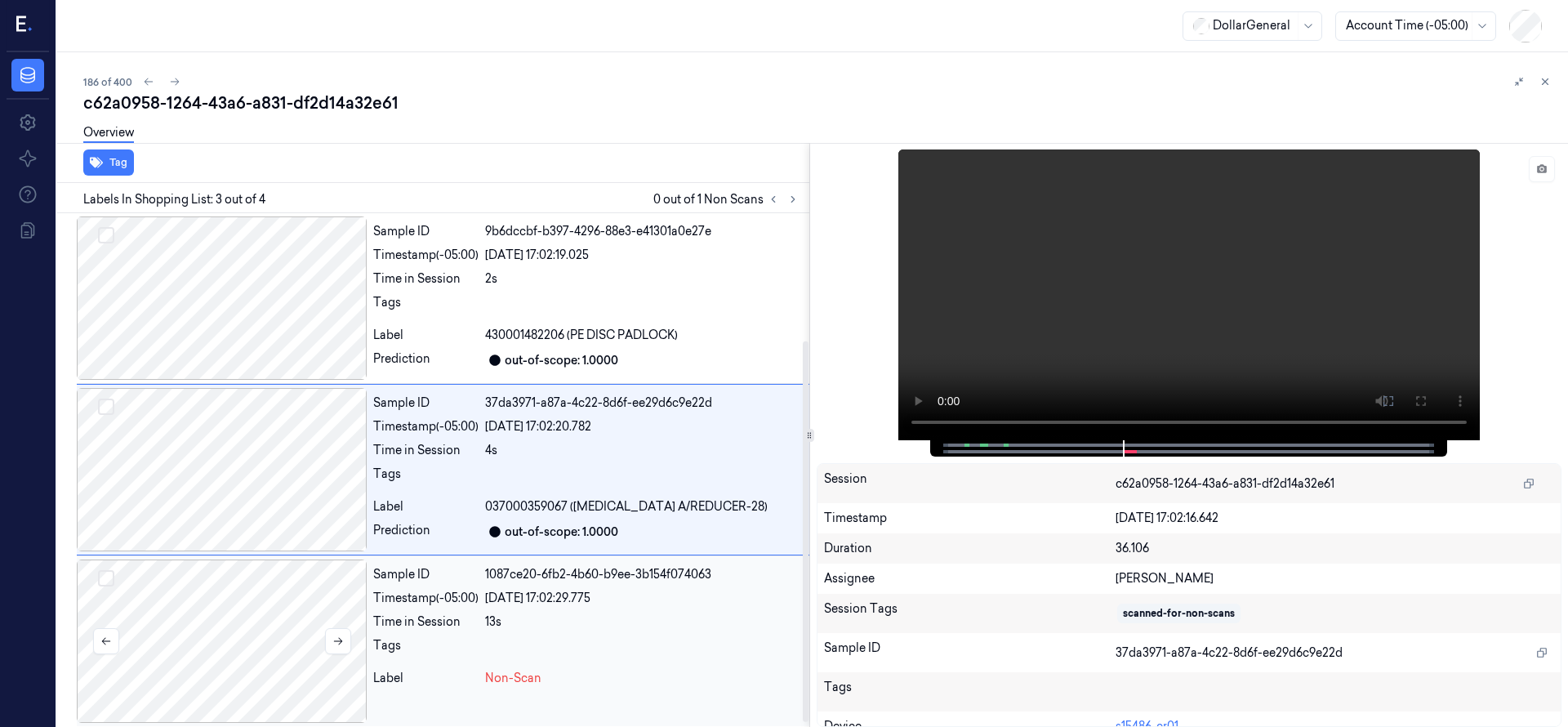
click at [269, 607] on div at bounding box center [222, 642] width 290 height 164
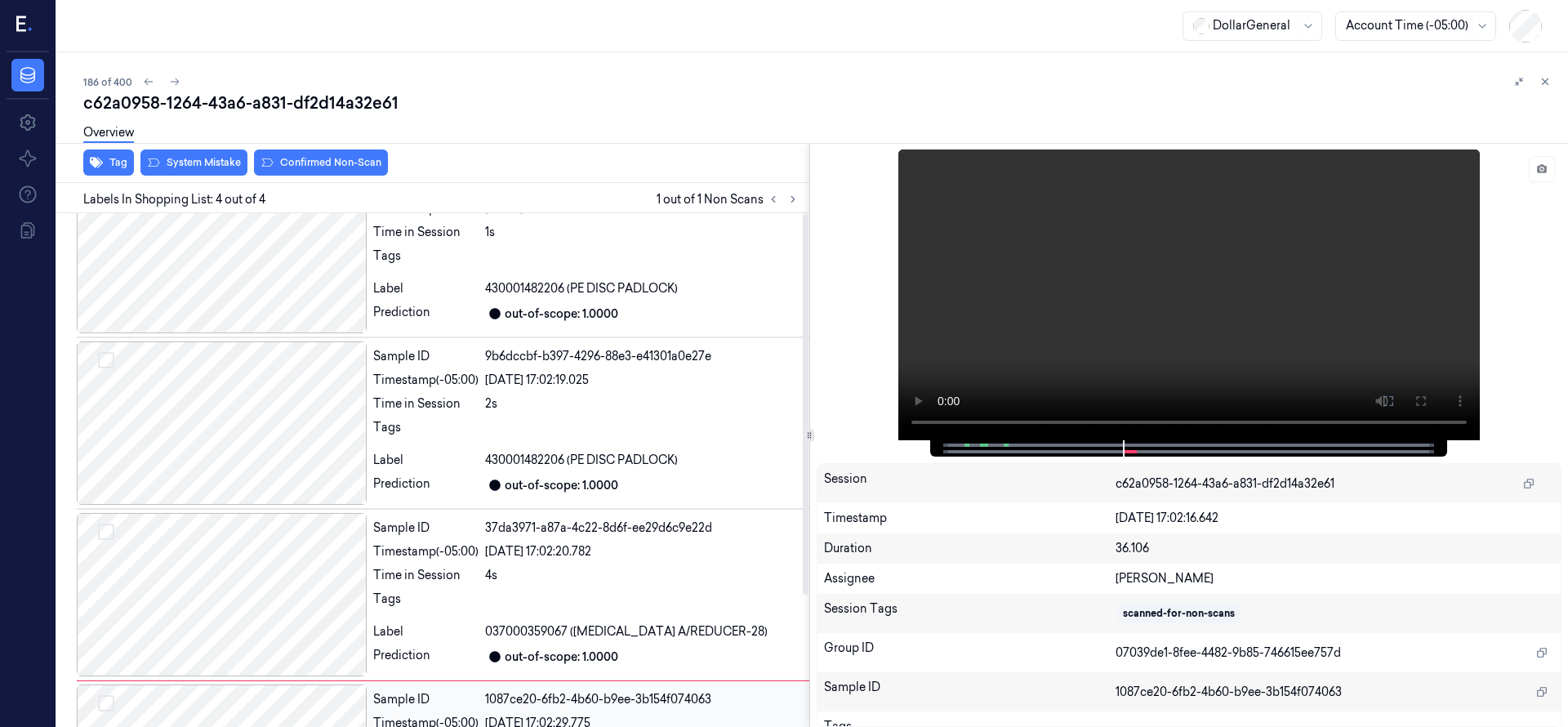
scroll to position [0, 0]
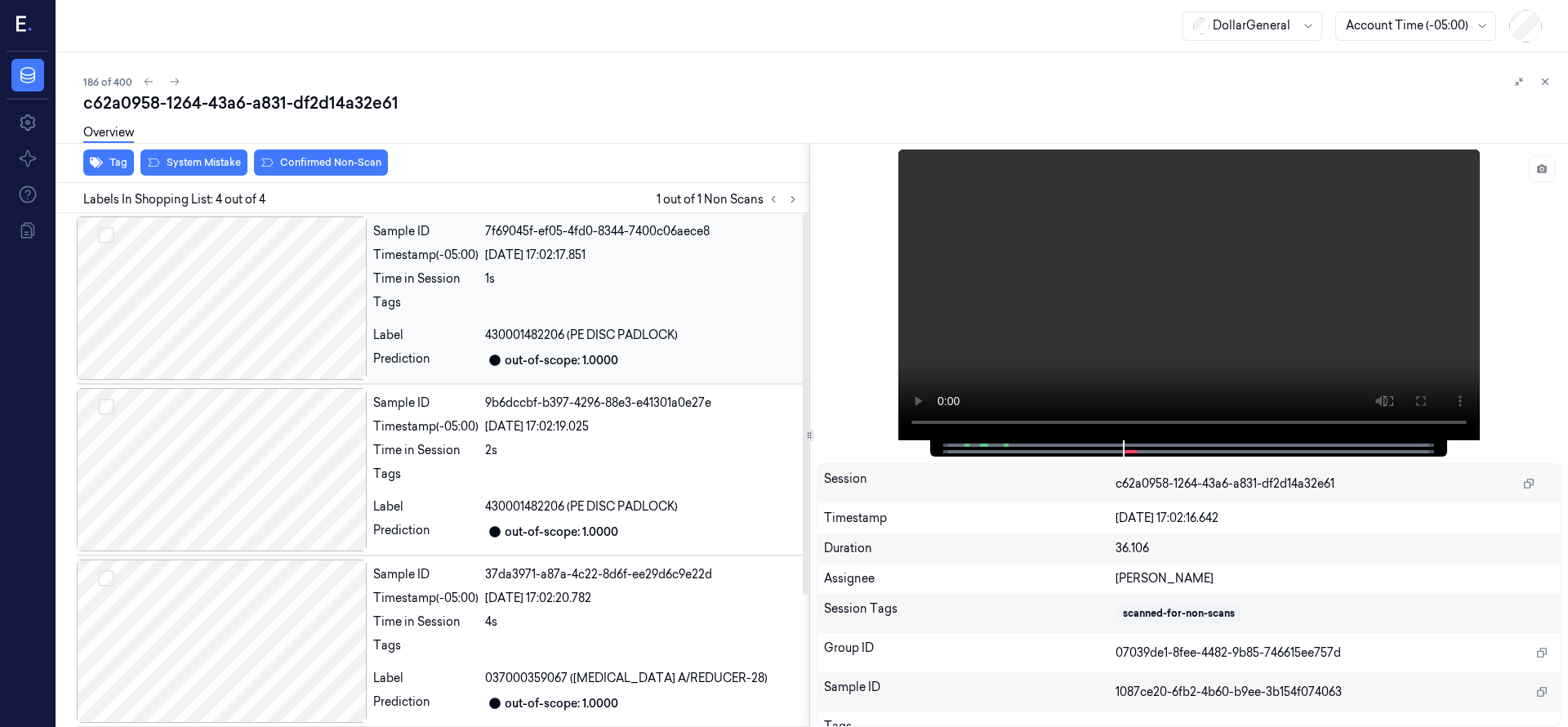
click at [262, 241] on div at bounding box center [222, 299] width 290 height 164
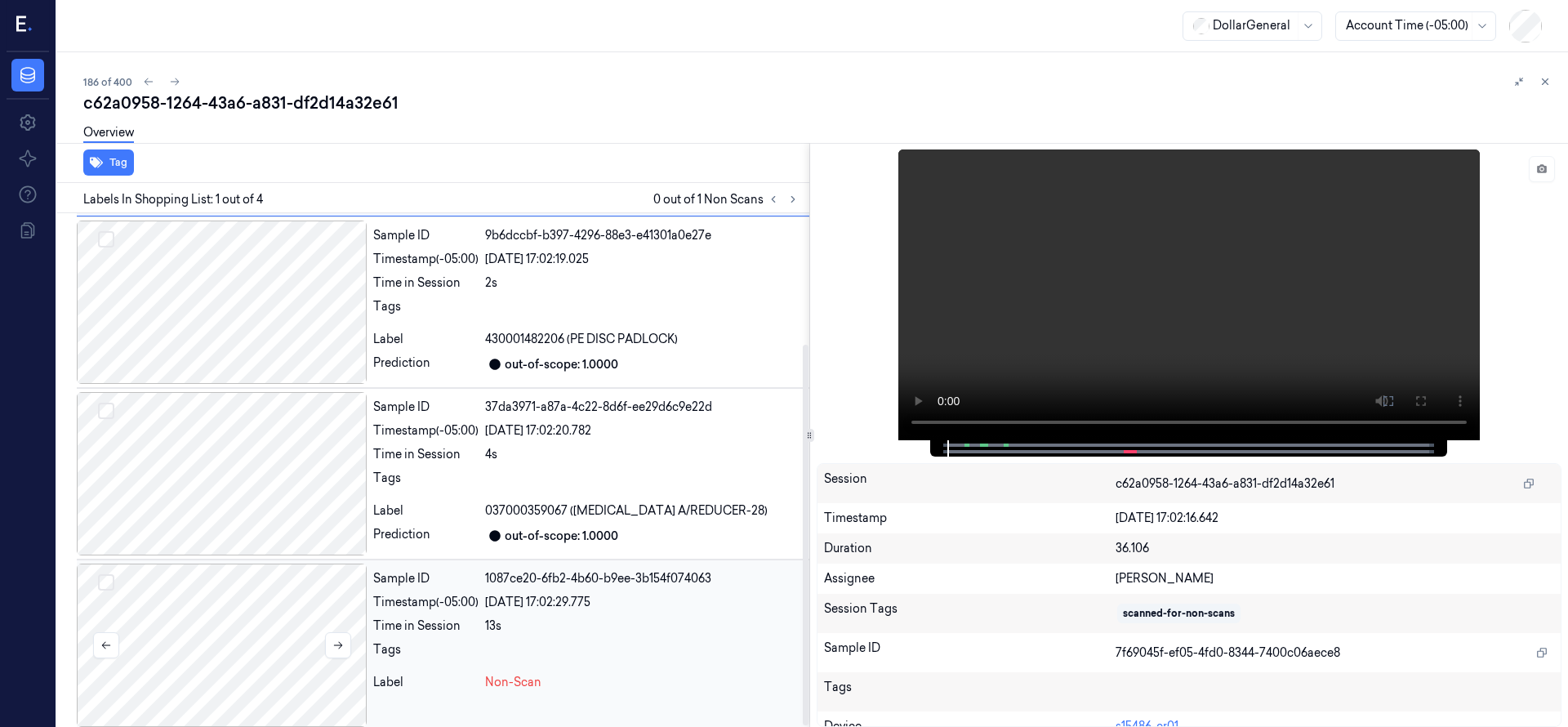
scroll to position [177, 0]
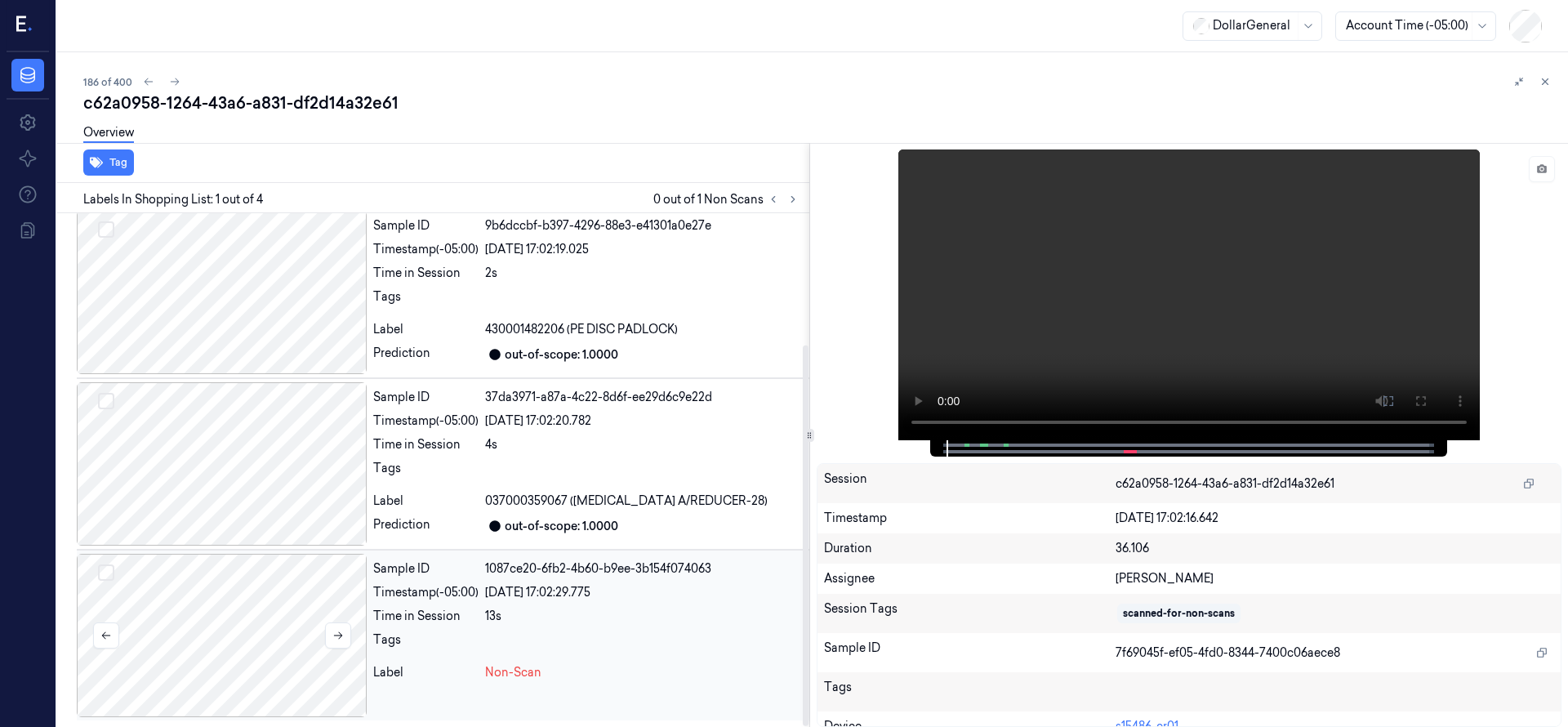
click at [232, 634] on div at bounding box center [222, 636] width 290 height 164
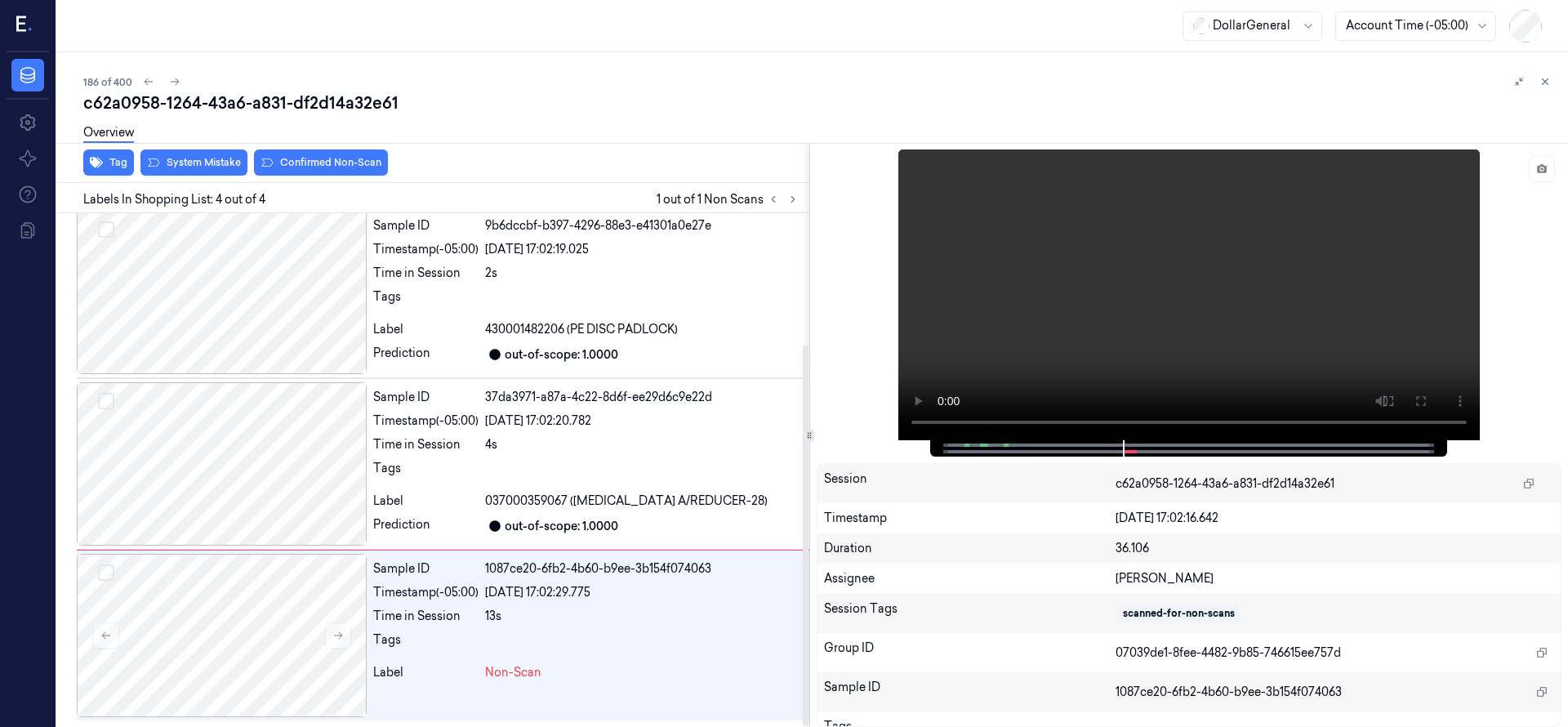
click at [202, 155] on div "Overview" at bounding box center [819, 135] width 1471 height 41
click at [207, 160] on button "System Mistake" at bounding box center [193, 163] width 107 height 26
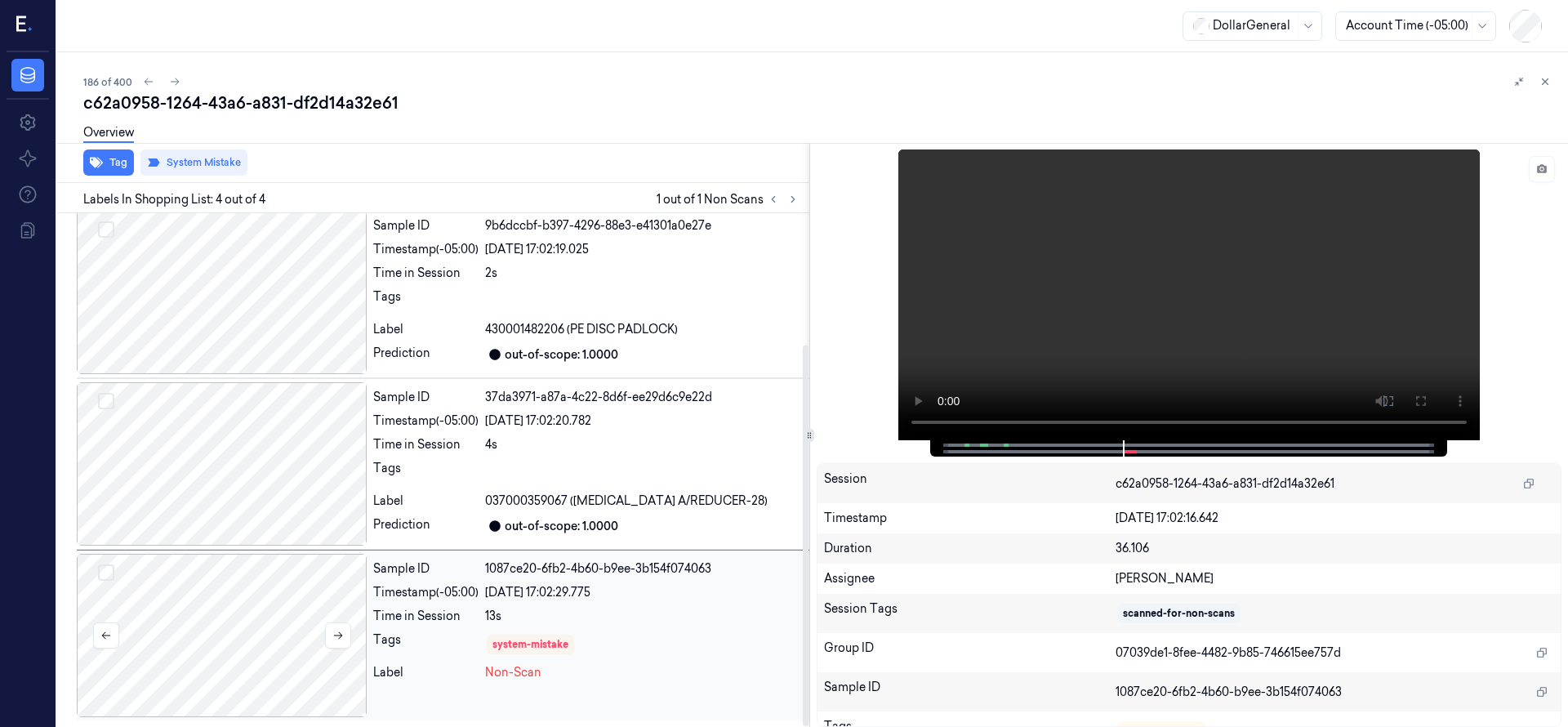
click at [281, 603] on div at bounding box center [222, 636] width 290 height 164
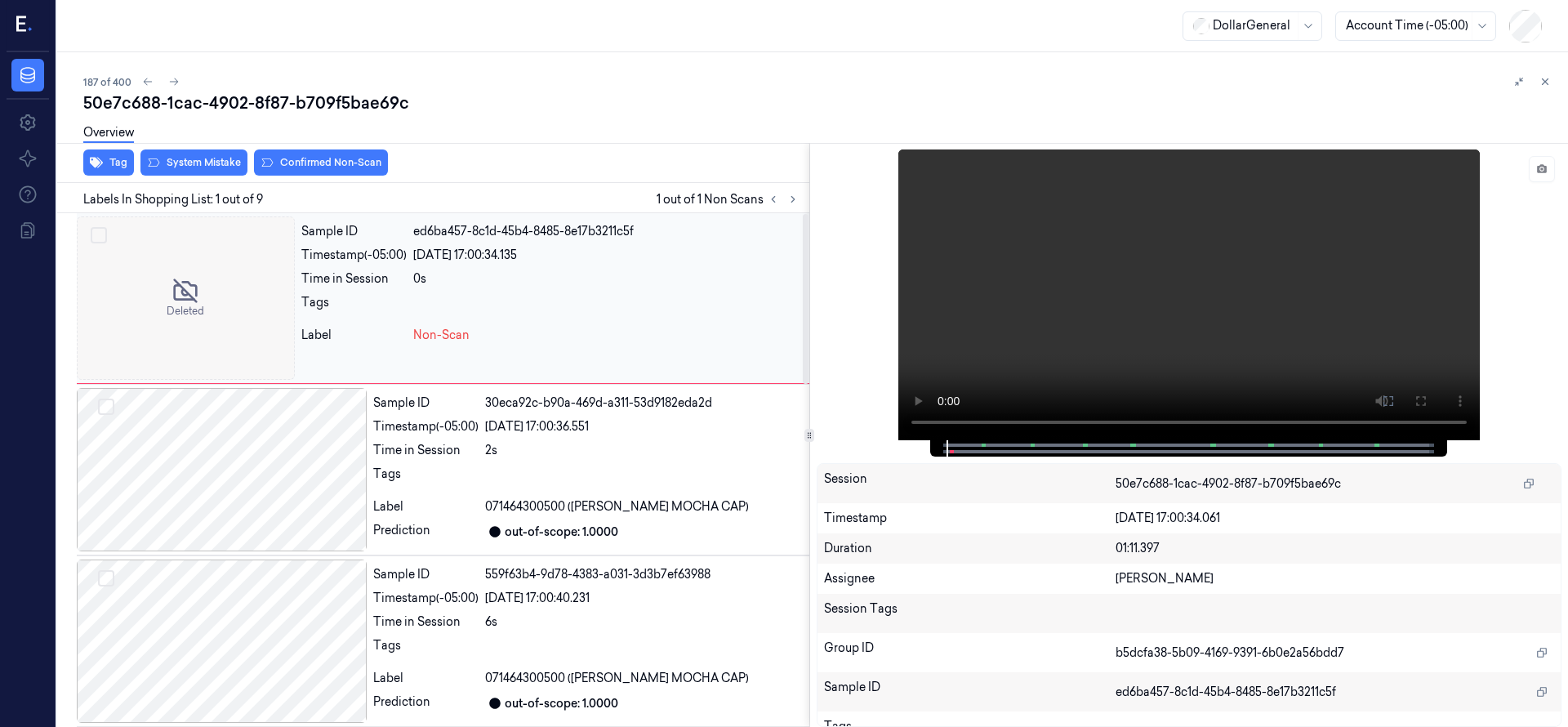
click at [196, 295] on div at bounding box center [186, 299] width 218 height 164
click at [178, 155] on div "Overview" at bounding box center [819, 135] width 1471 height 41
click at [253, 287] on div at bounding box center [186, 299] width 218 height 164
click at [217, 161] on button "System Mistake" at bounding box center [193, 163] width 107 height 26
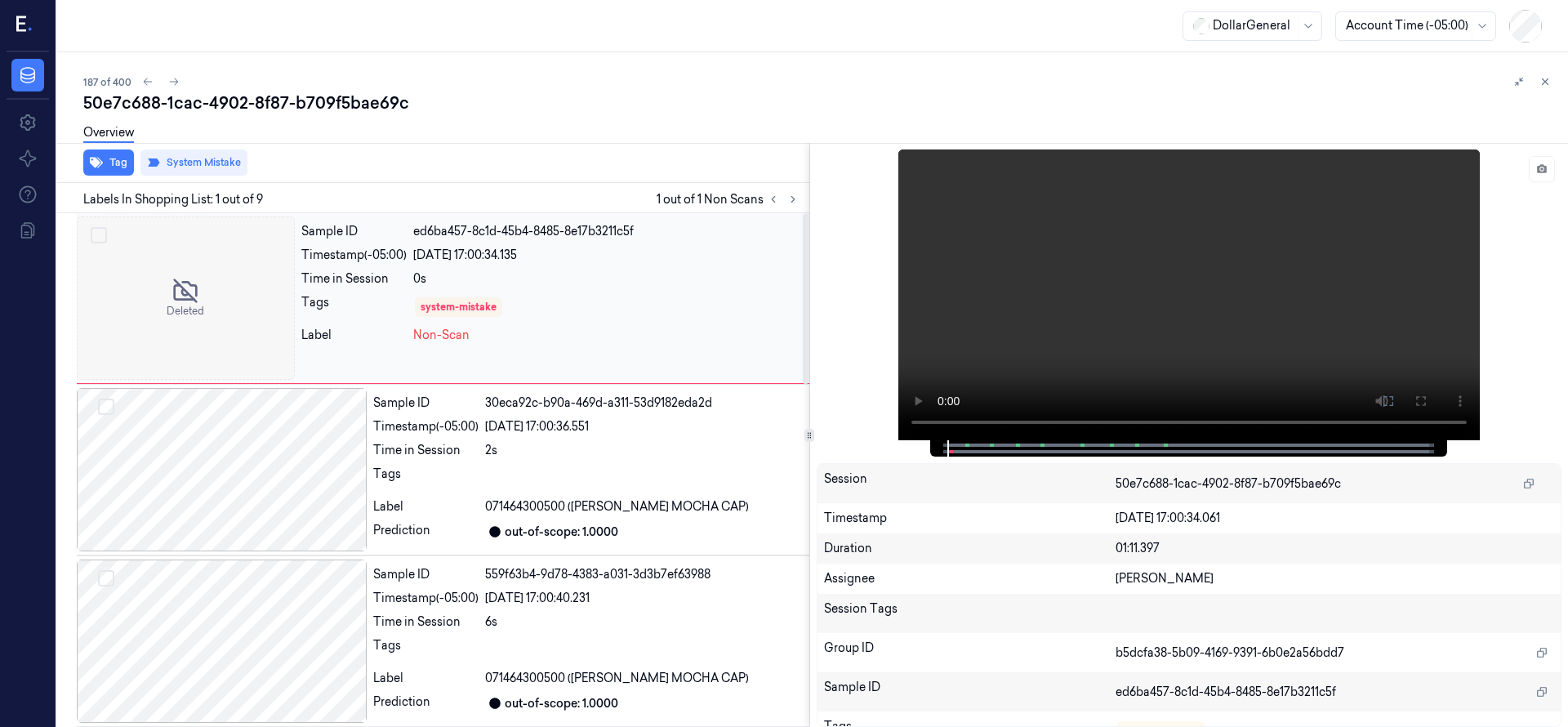
click at [191, 256] on div at bounding box center [186, 299] width 218 height 164
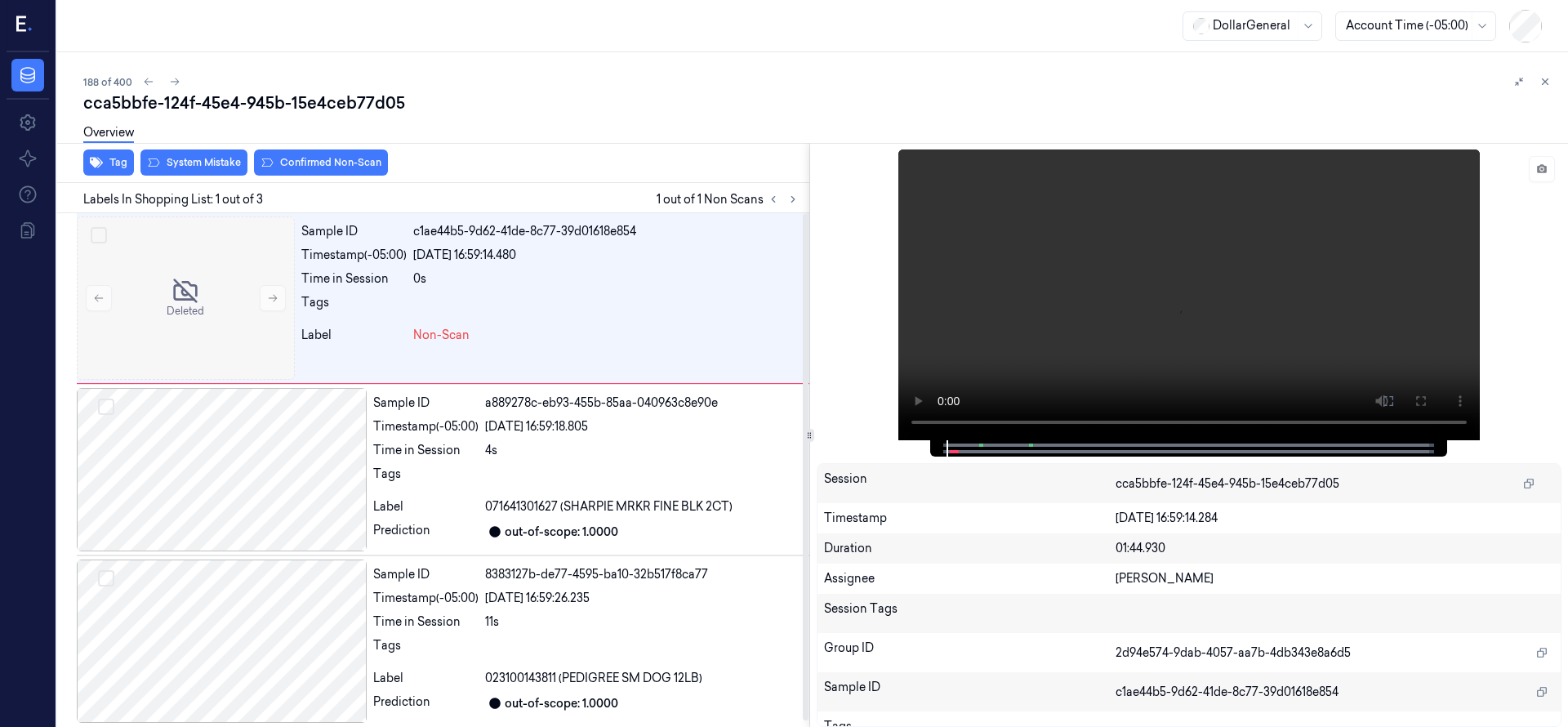
click at [191, 256] on div at bounding box center [186, 299] width 218 height 164
click at [165, 166] on button "System Mistake" at bounding box center [193, 163] width 107 height 26
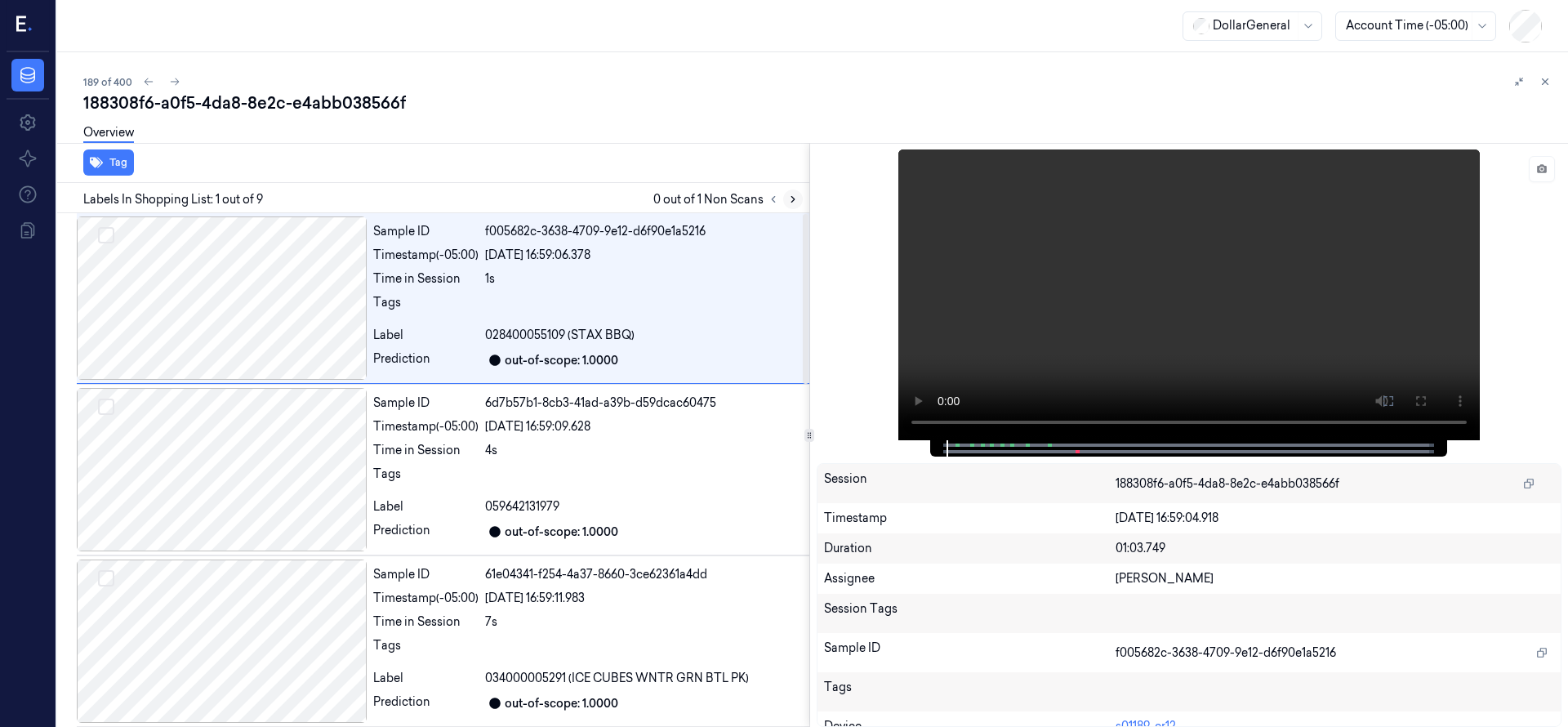
click at [791, 194] on icon at bounding box center [793, 199] width 12 height 12
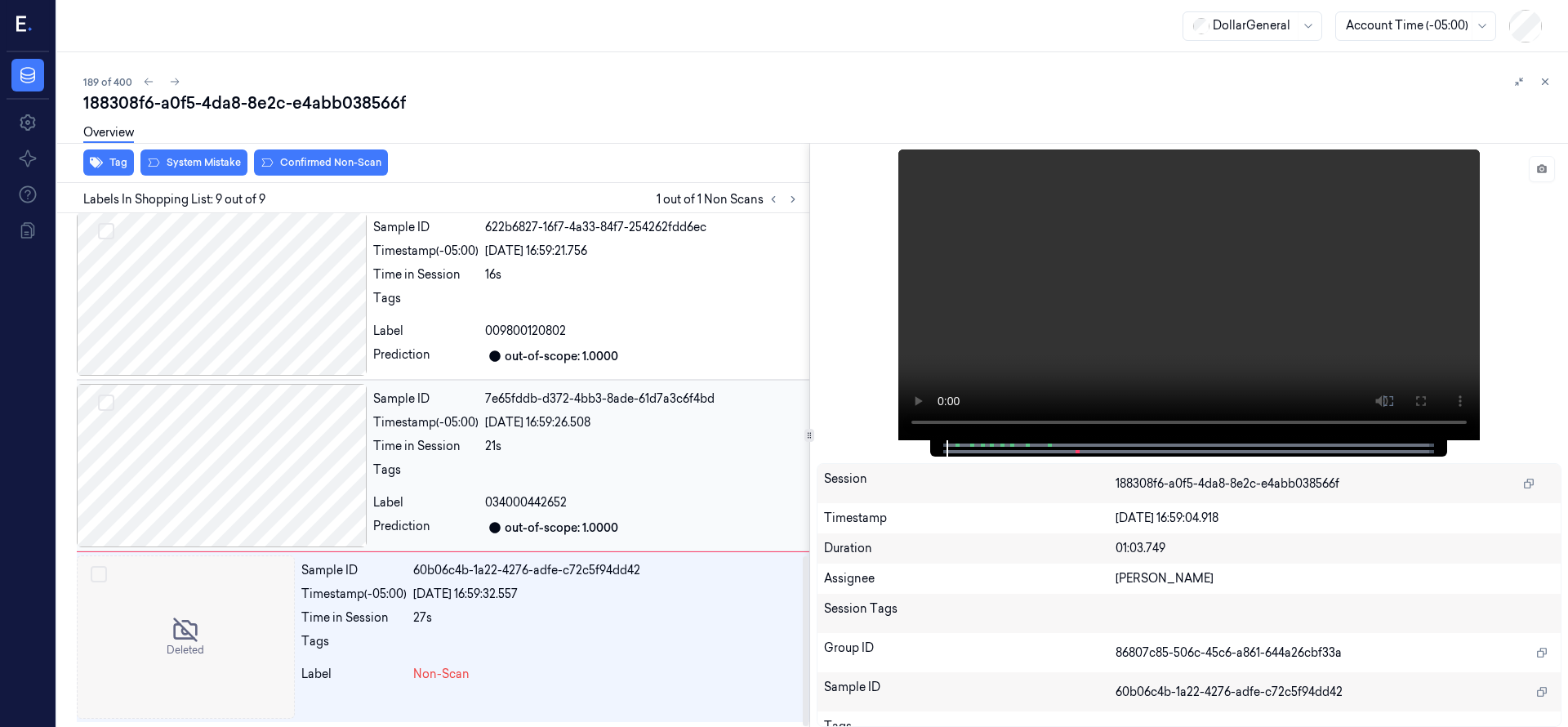
scroll to position [1035, 0]
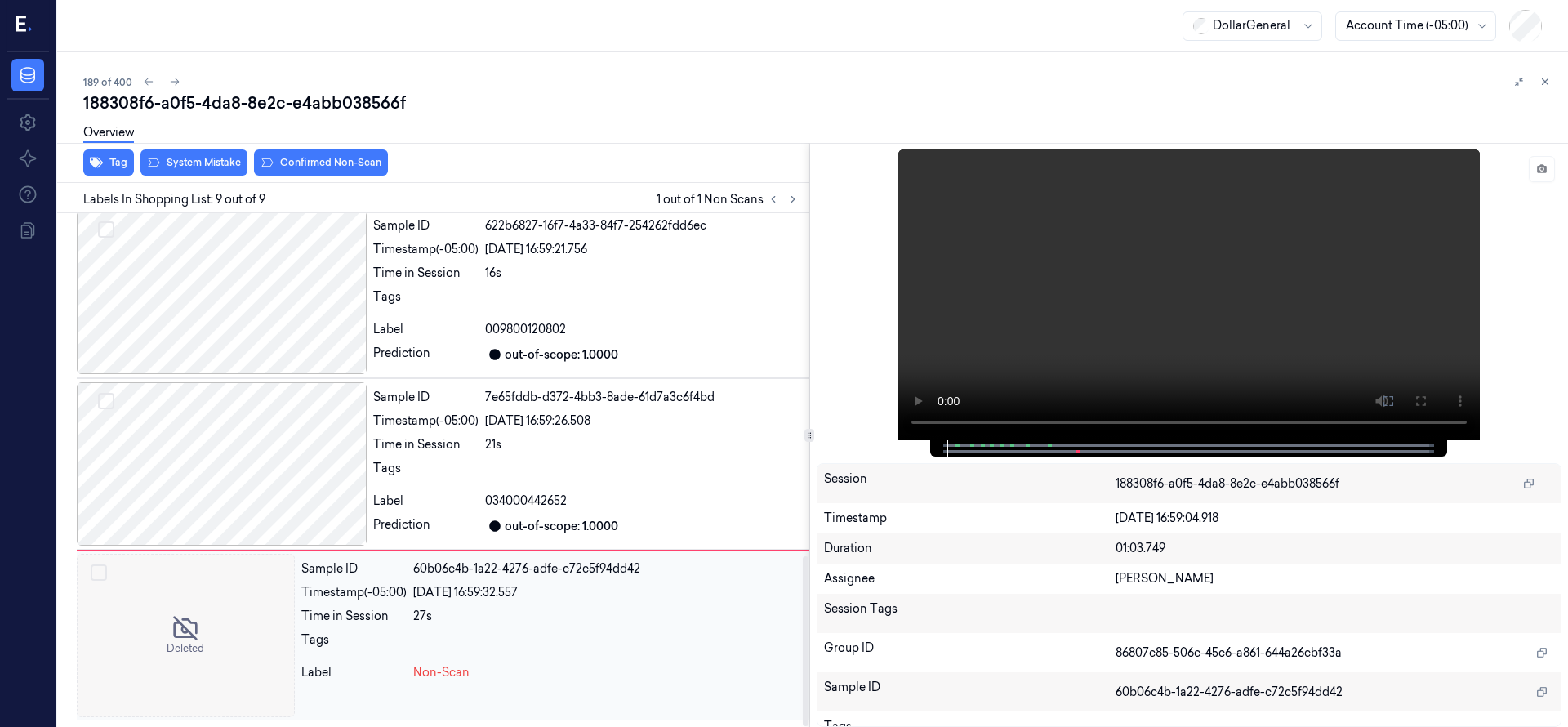
click at [234, 616] on div at bounding box center [186, 636] width 218 height 164
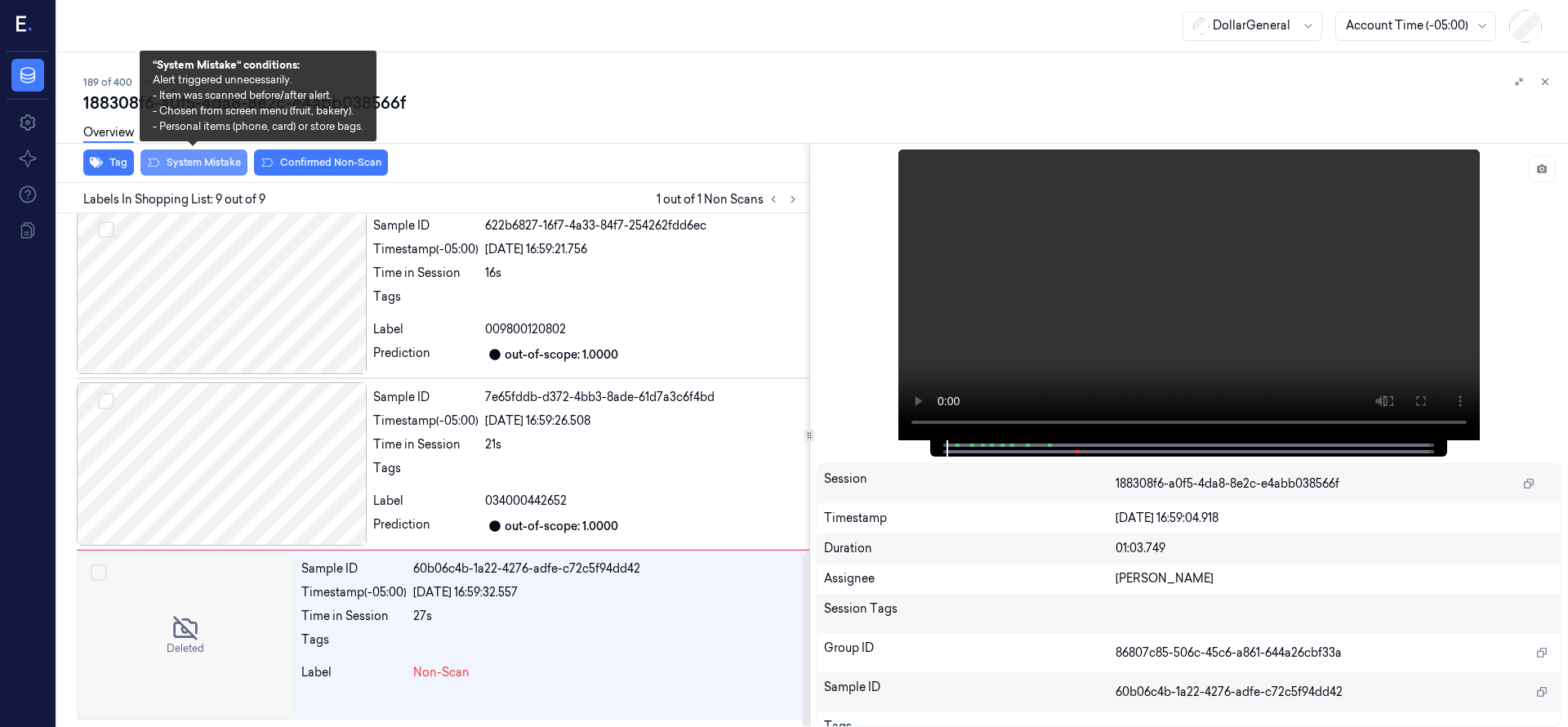
click at [227, 158] on button "System Mistake" at bounding box center [193, 163] width 107 height 26
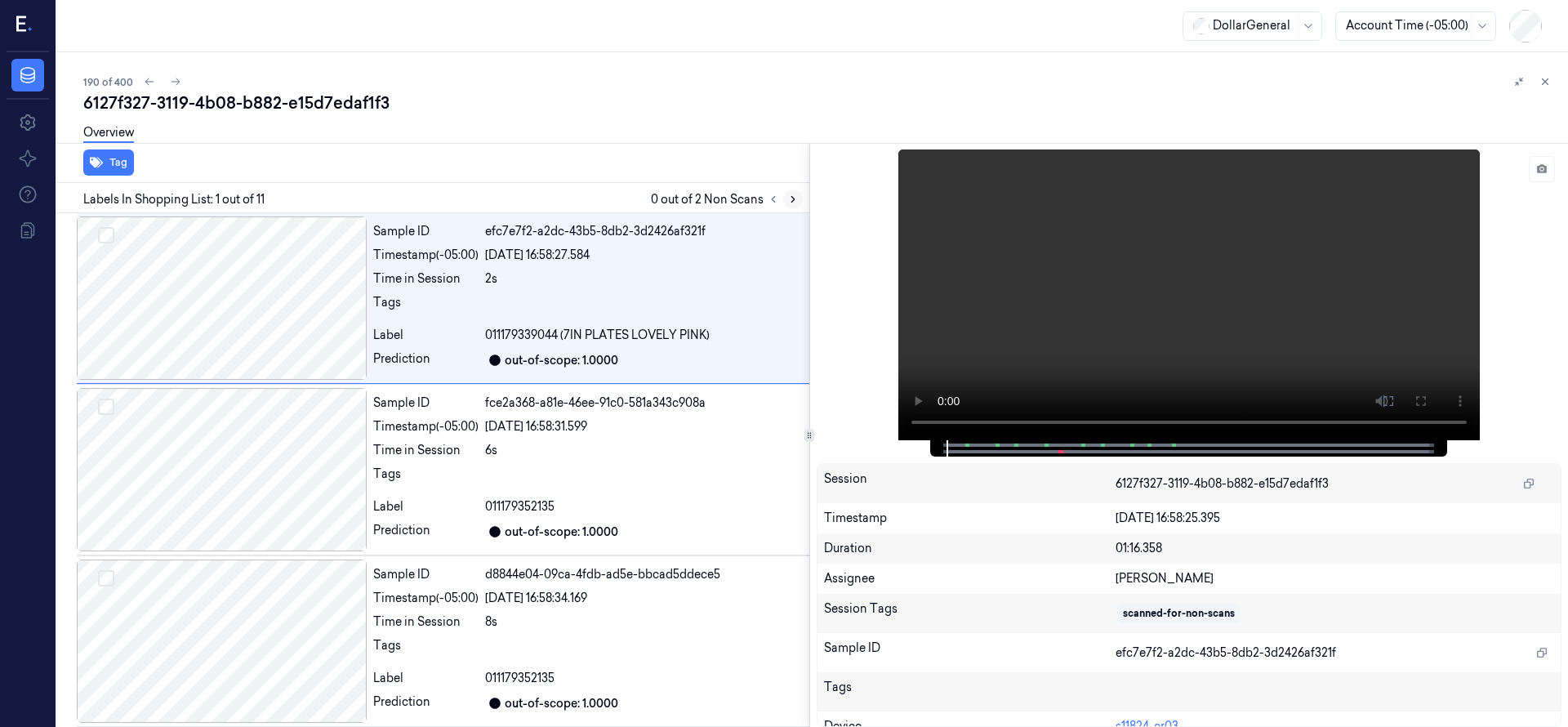
click at [794, 198] on icon at bounding box center [793, 199] width 3 height 6
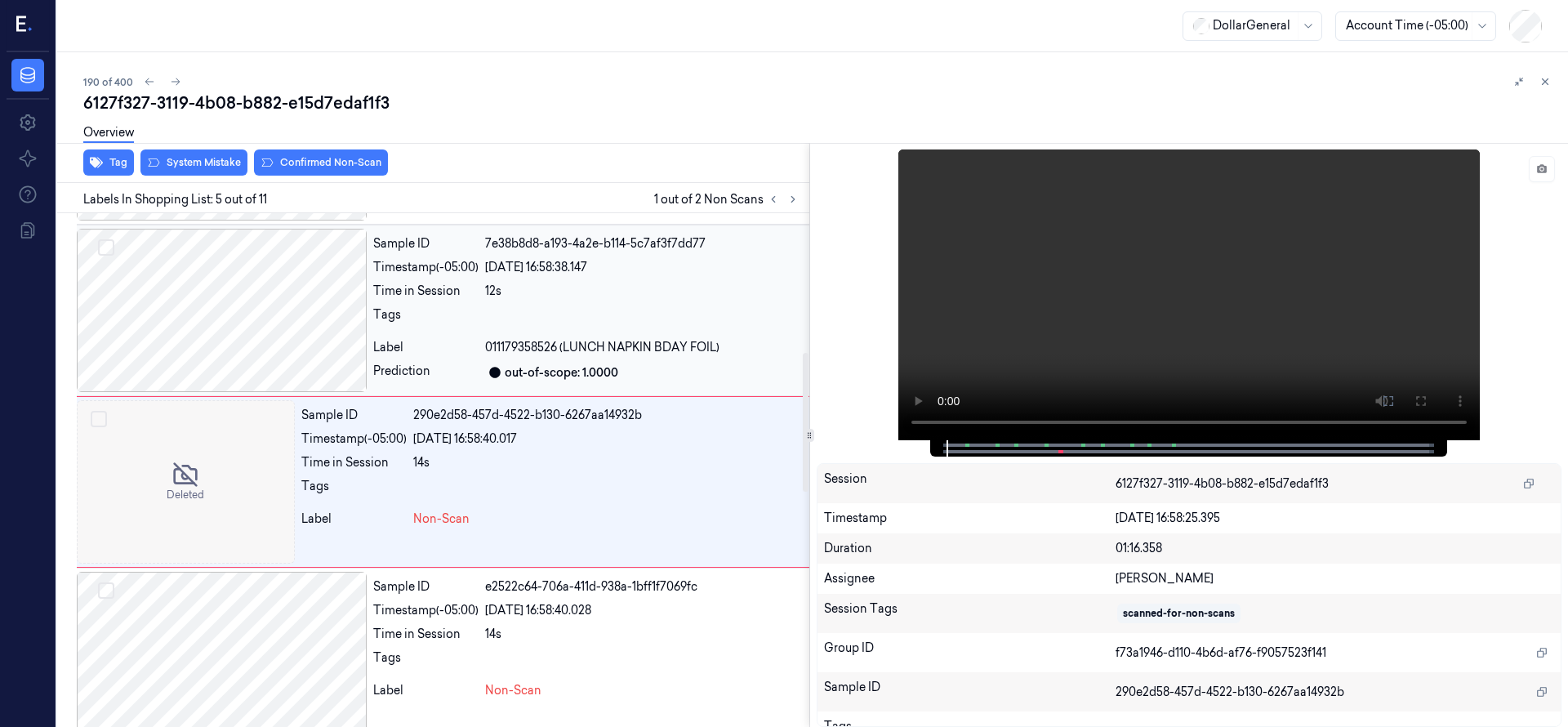
scroll to position [514, 0]
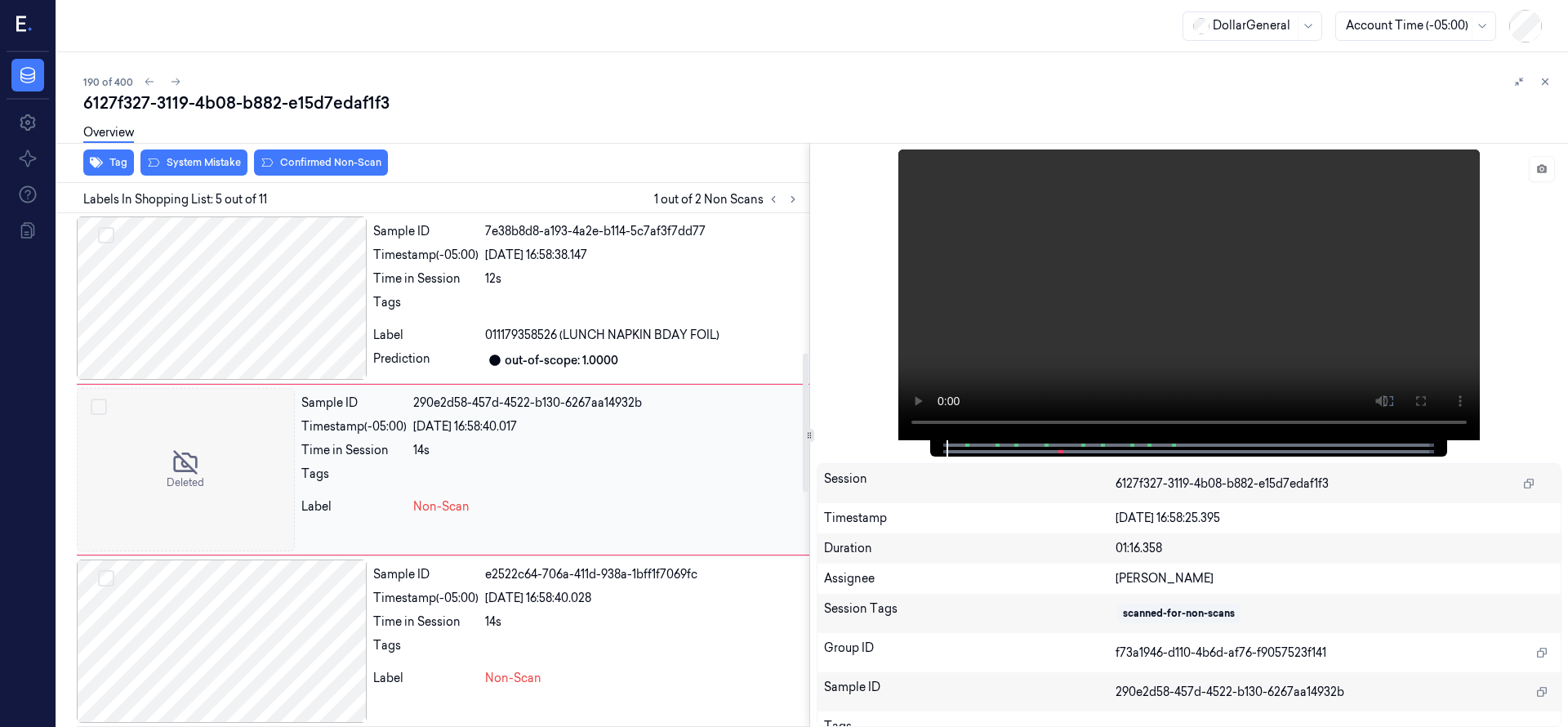
click at [193, 447] on div at bounding box center [186, 470] width 218 height 164
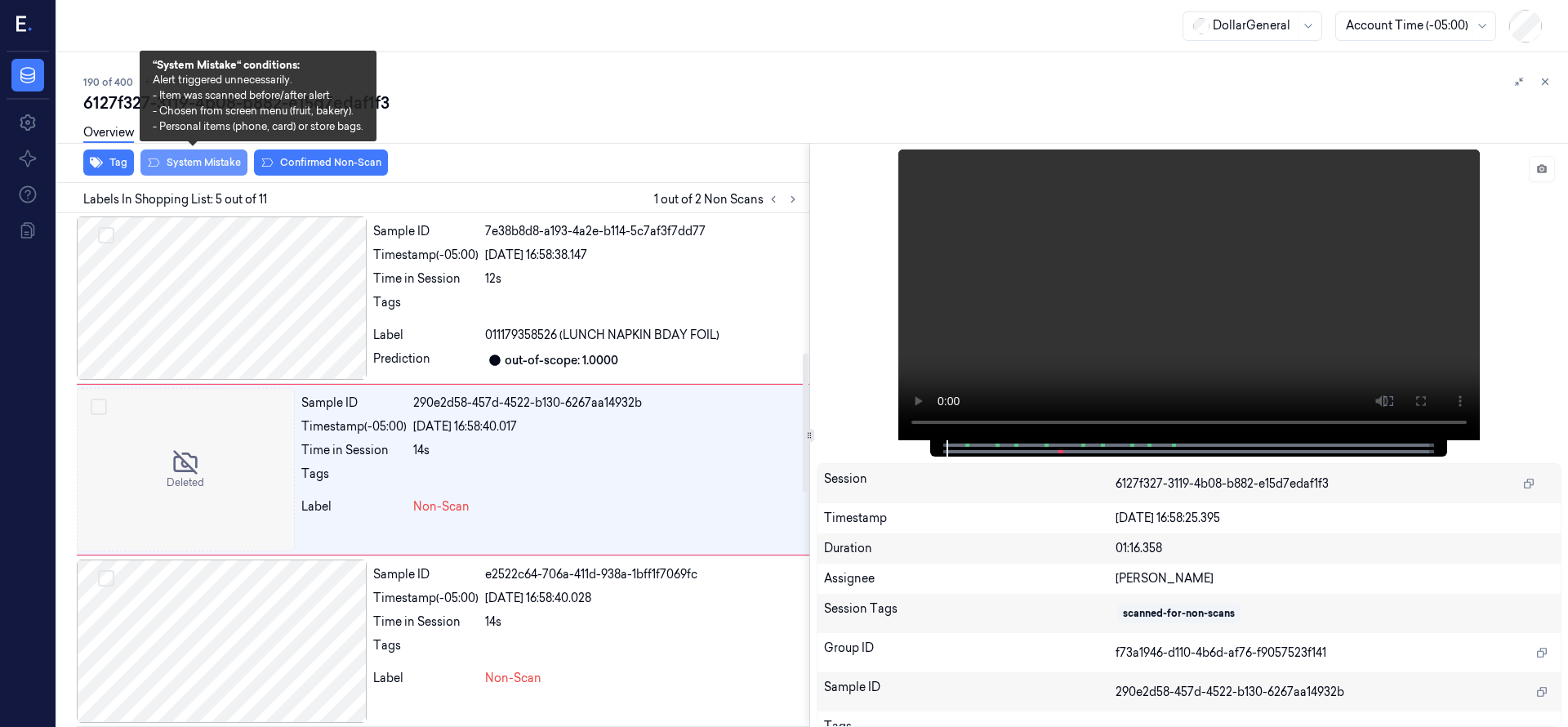
click at [208, 164] on button "System Mistake" at bounding box center [193, 163] width 107 height 26
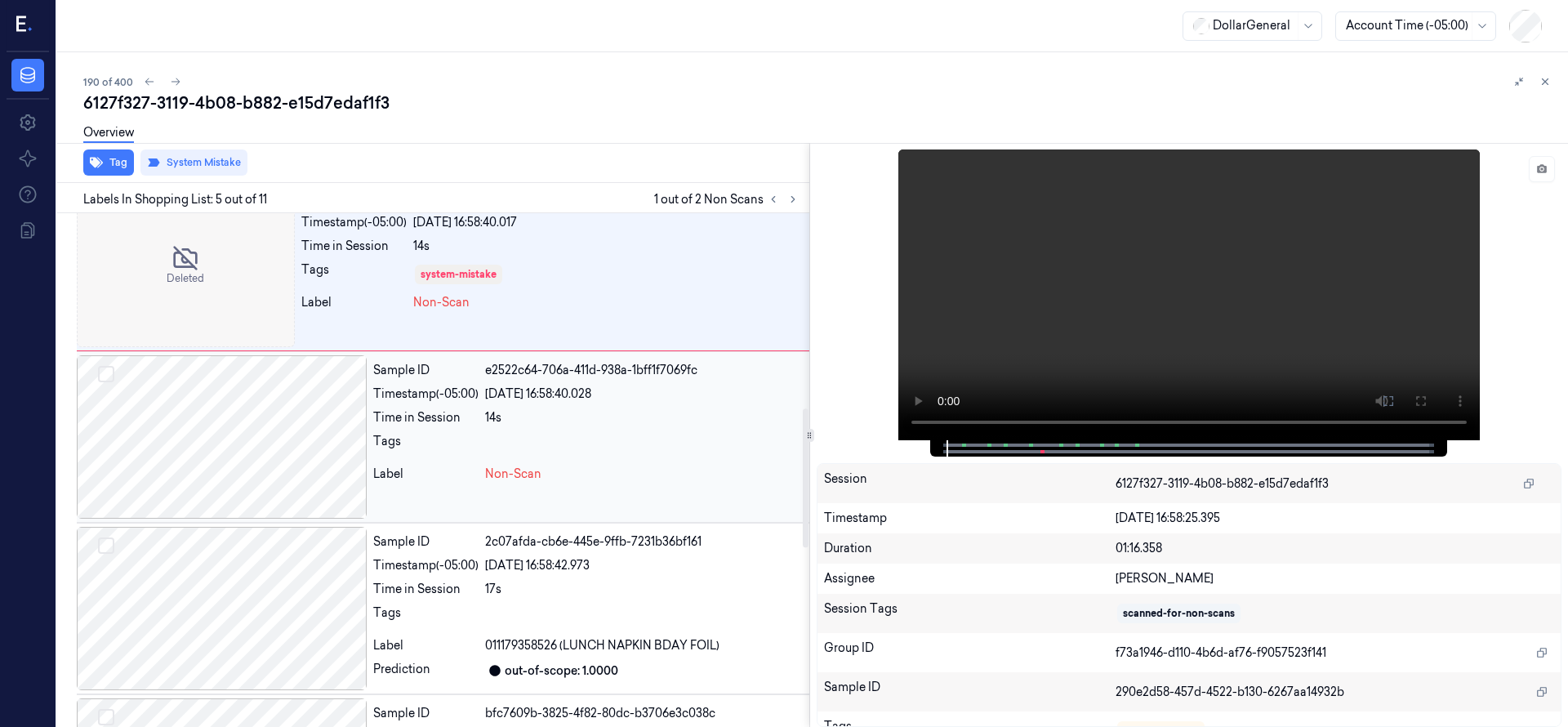
click at [247, 421] on div at bounding box center [222, 438] width 290 height 164
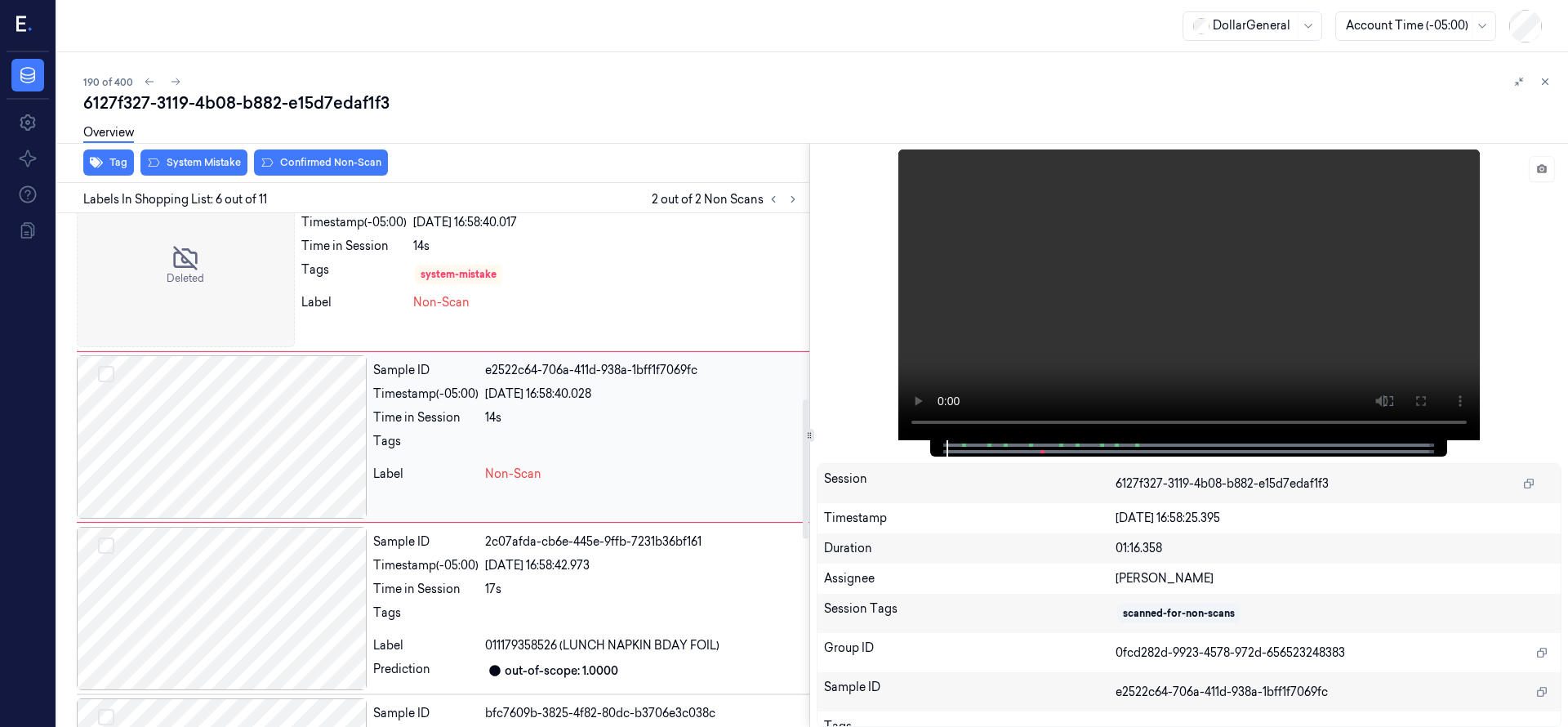
scroll to position [686, 0]
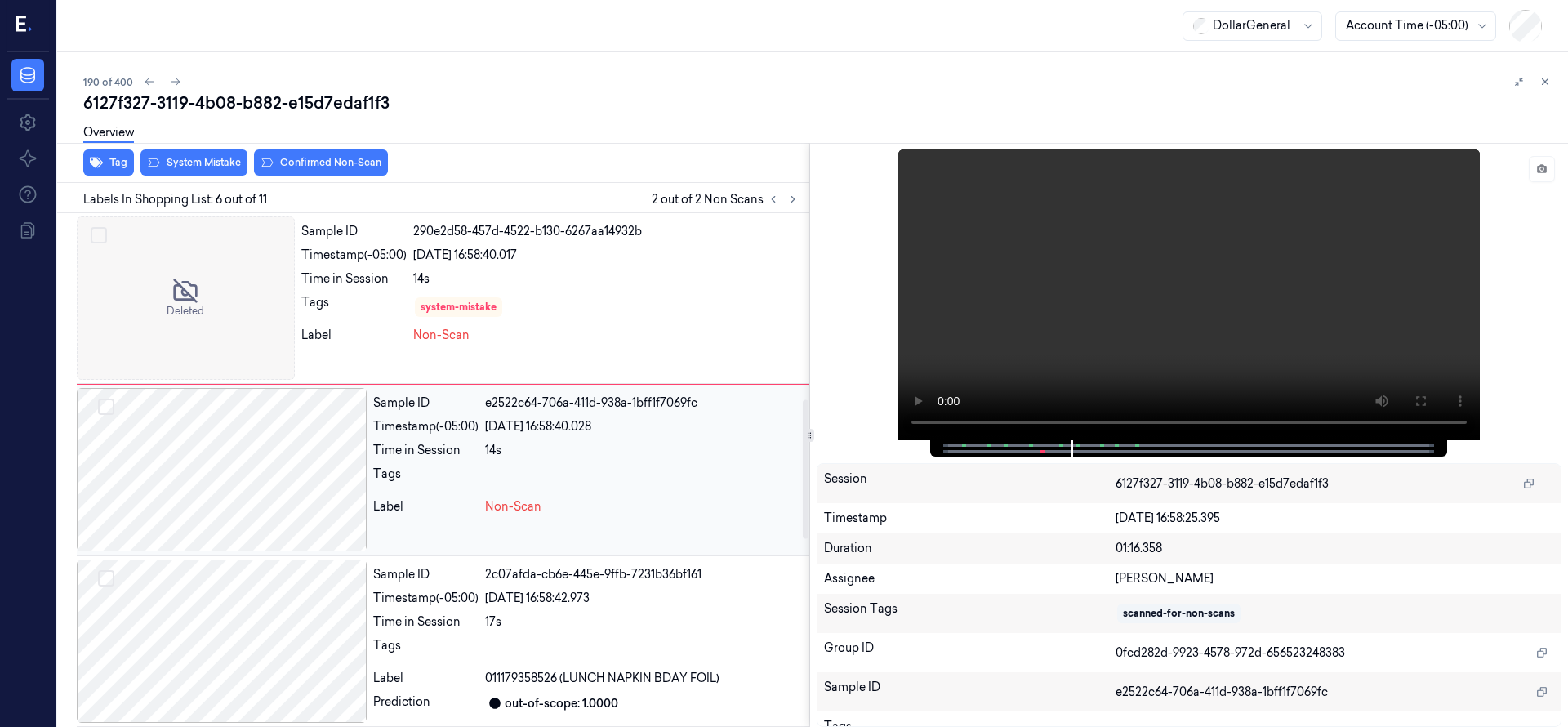
click at [192, 510] on div at bounding box center [222, 470] width 290 height 164
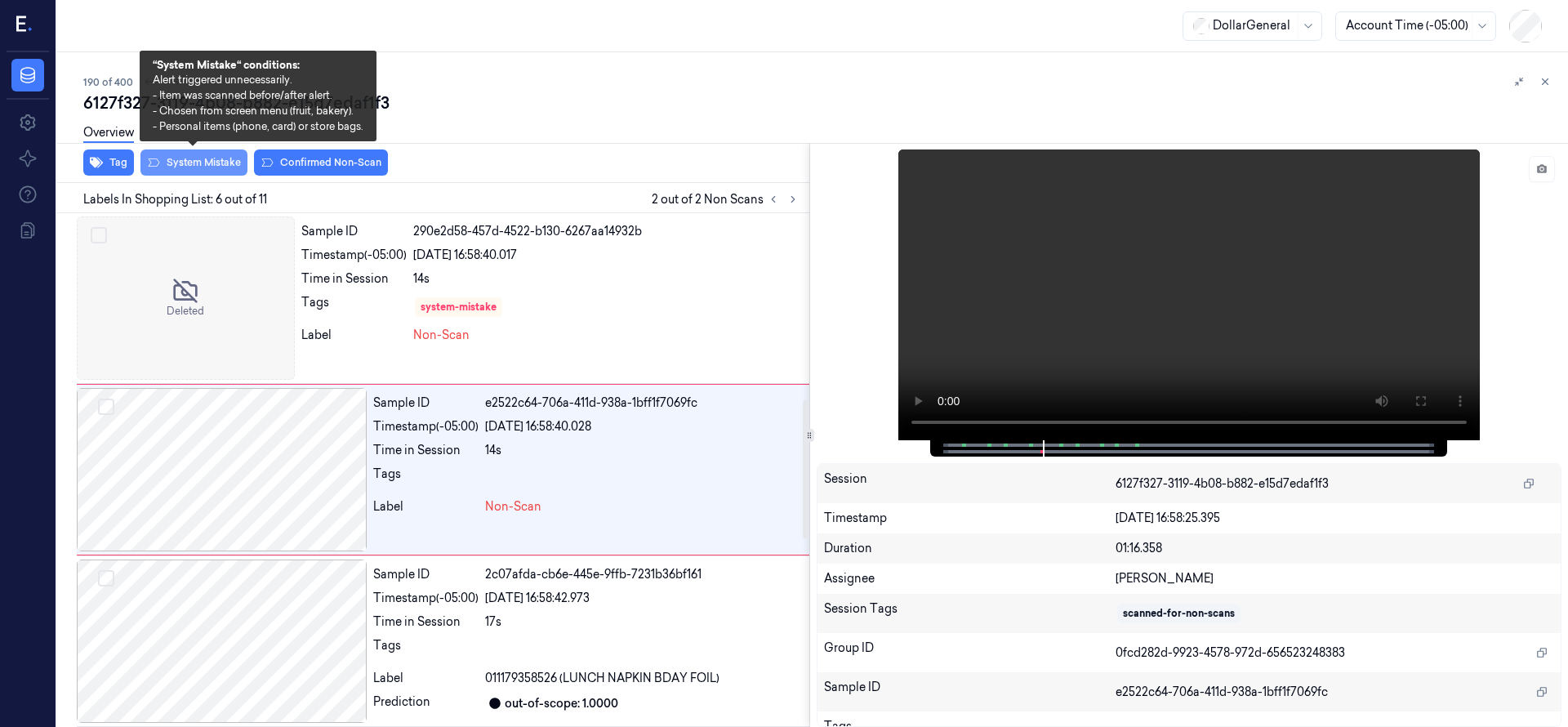
click at [202, 164] on button "System Mistake" at bounding box center [193, 163] width 107 height 26
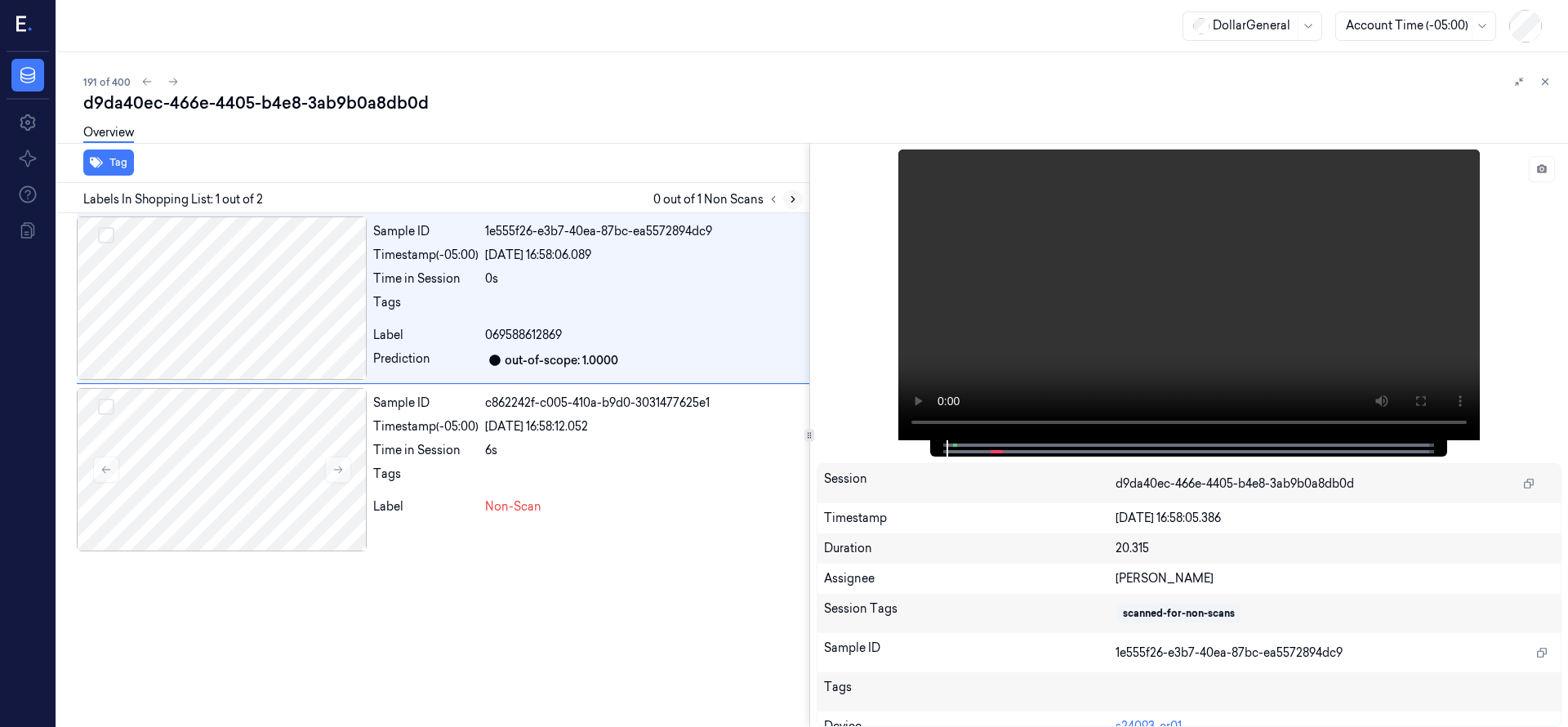
click at [799, 197] on button at bounding box center [793, 199] width 20 height 20
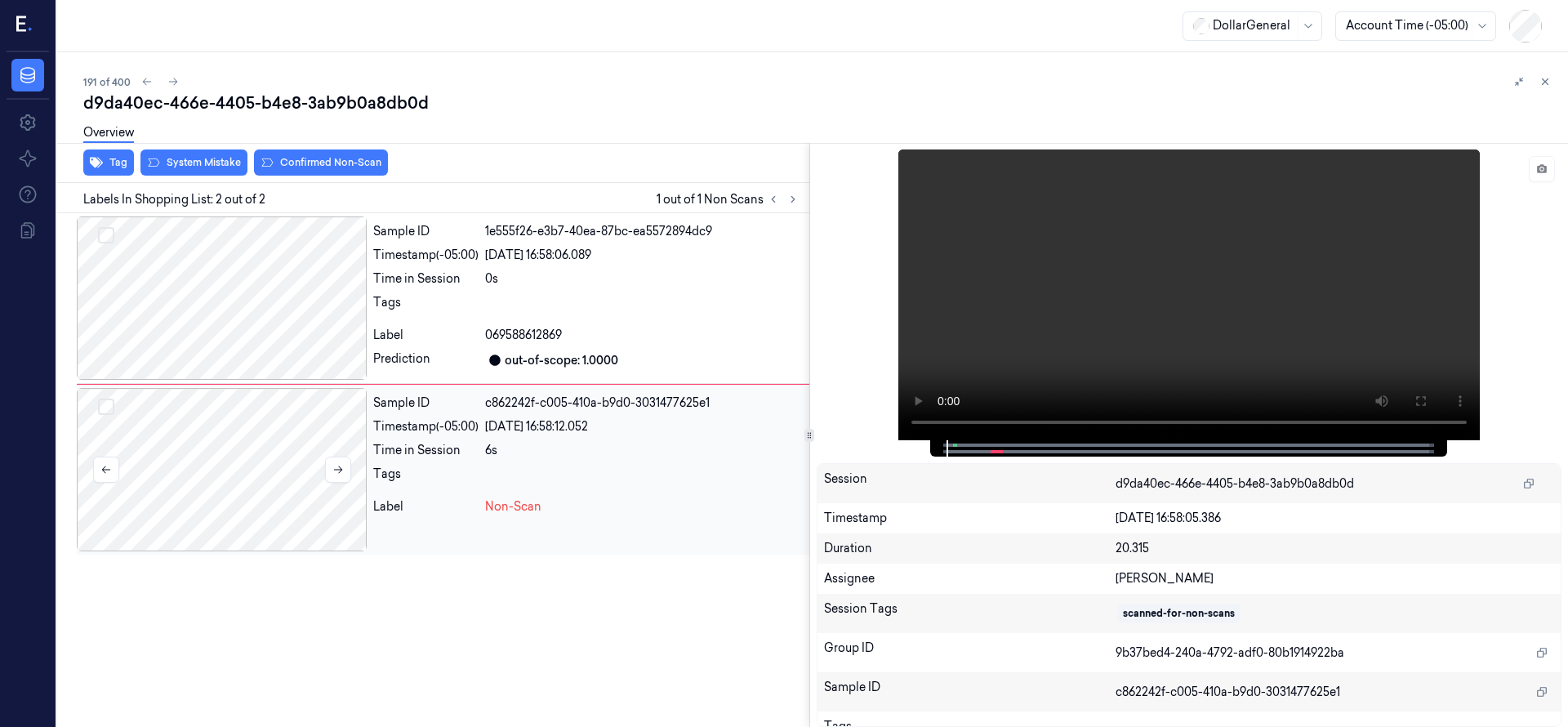
click at [224, 488] on div at bounding box center [222, 470] width 290 height 164
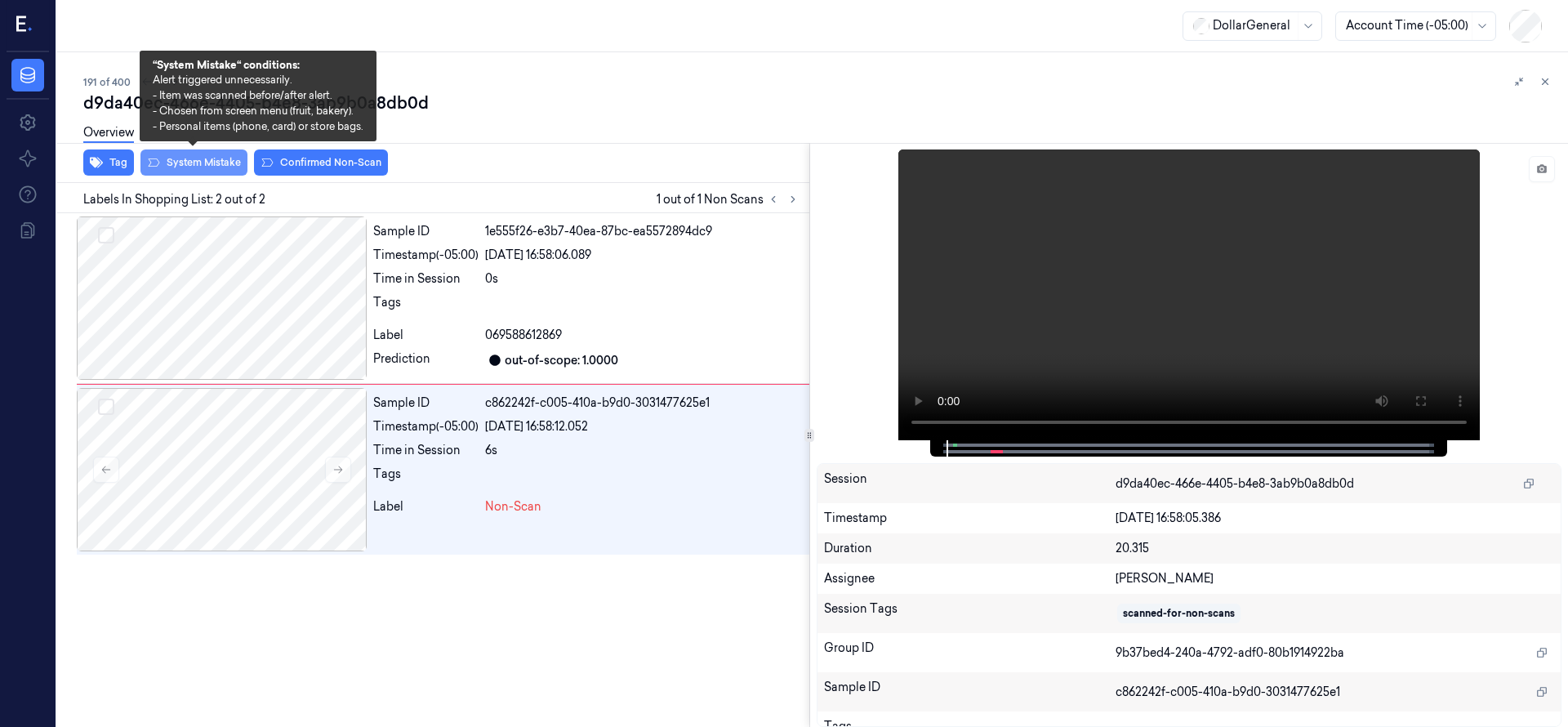
click at [203, 159] on button "System Mistake" at bounding box center [193, 163] width 107 height 26
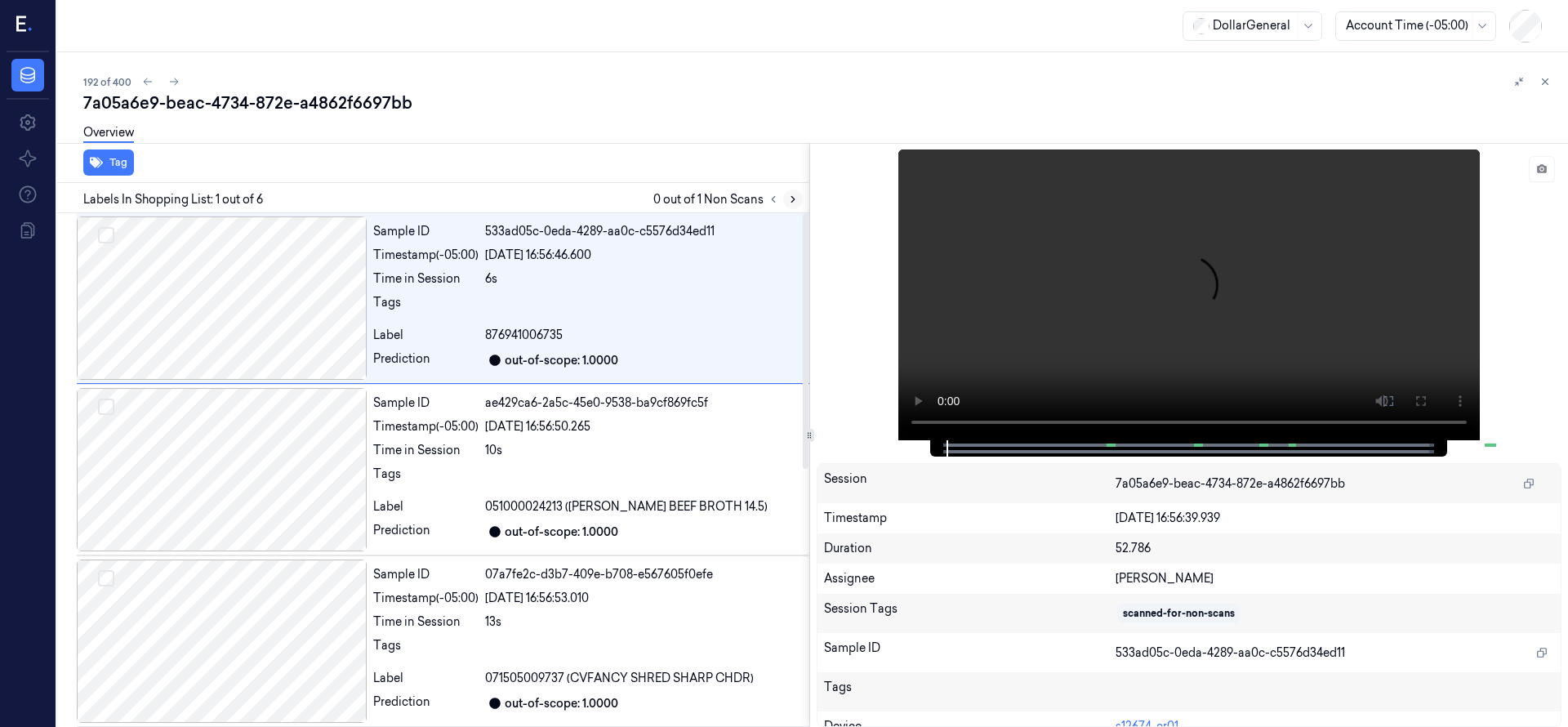
click at [799, 203] on button at bounding box center [793, 199] width 20 height 20
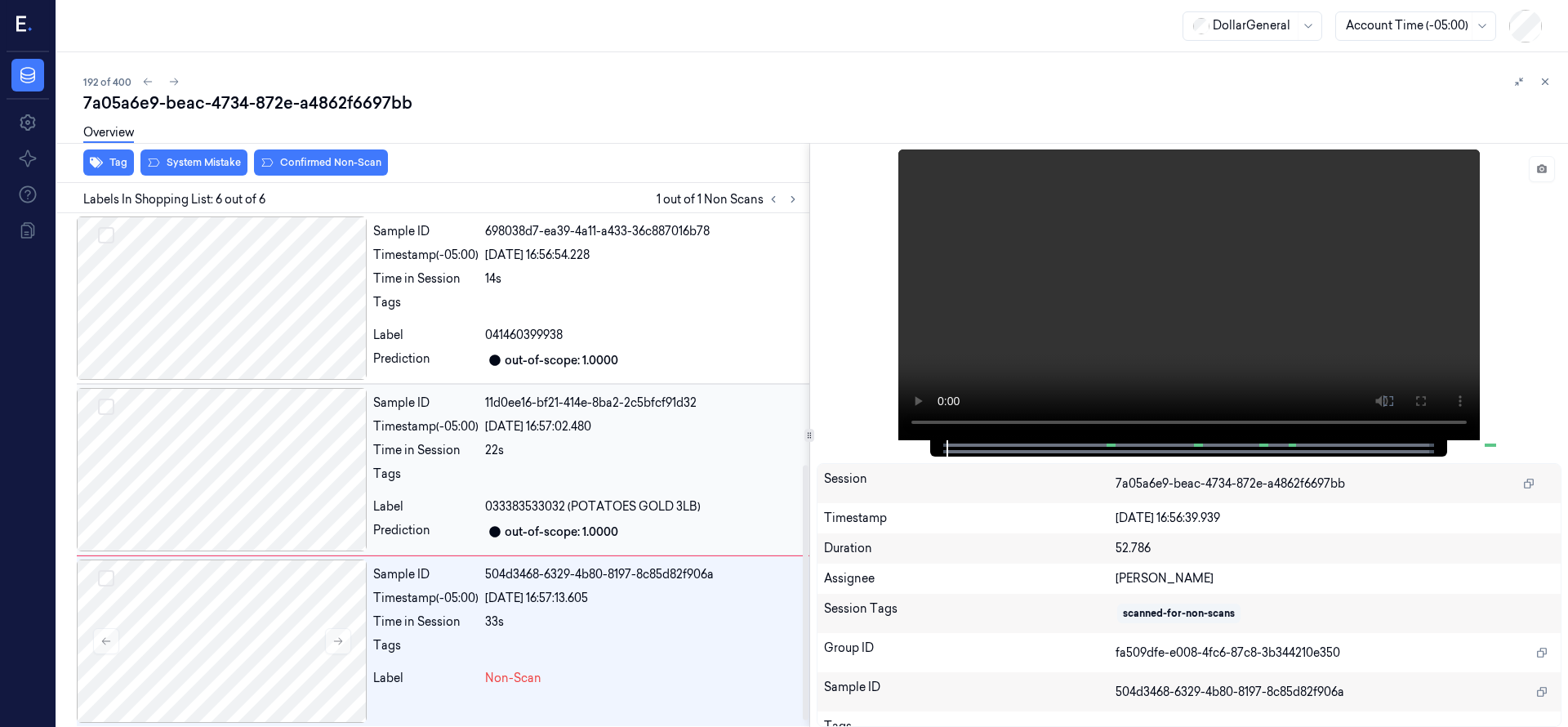
scroll to position [520, 0]
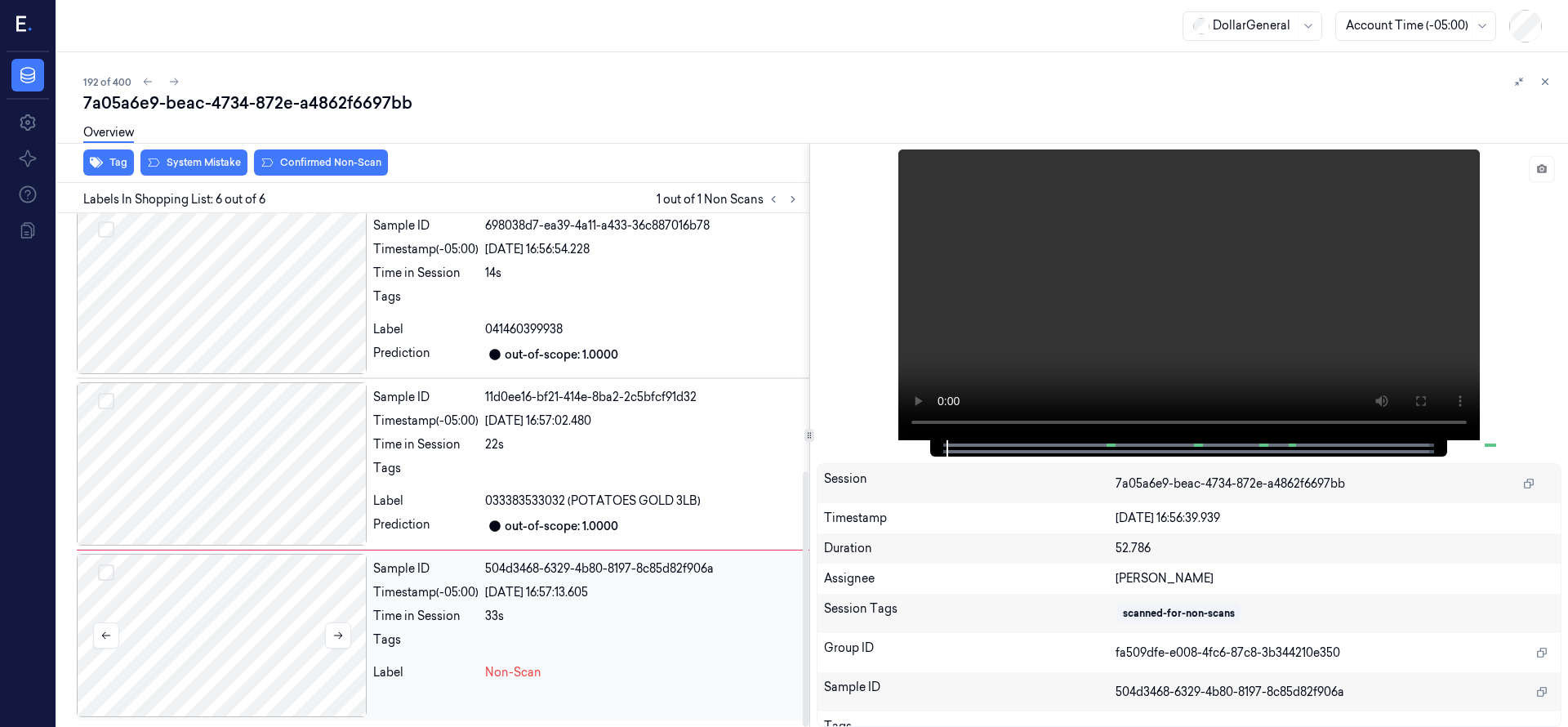
click at [249, 635] on div at bounding box center [222, 636] width 290 height 164
click at [214, 604] on div at bounding box center [222, 636] width 290 height 164
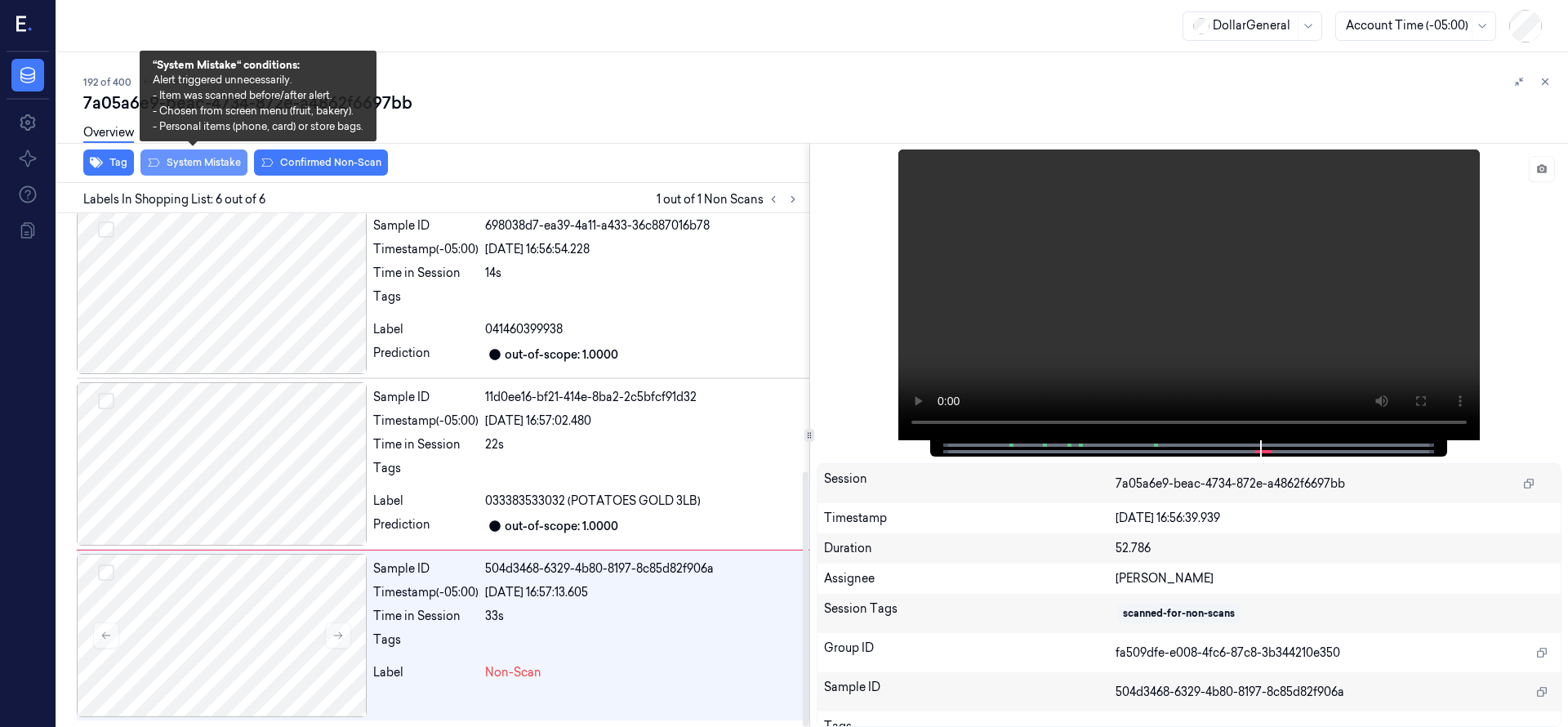
click at [217, 165] on button "System Mistake" at bounding box center [193, 163] width 107 height 26
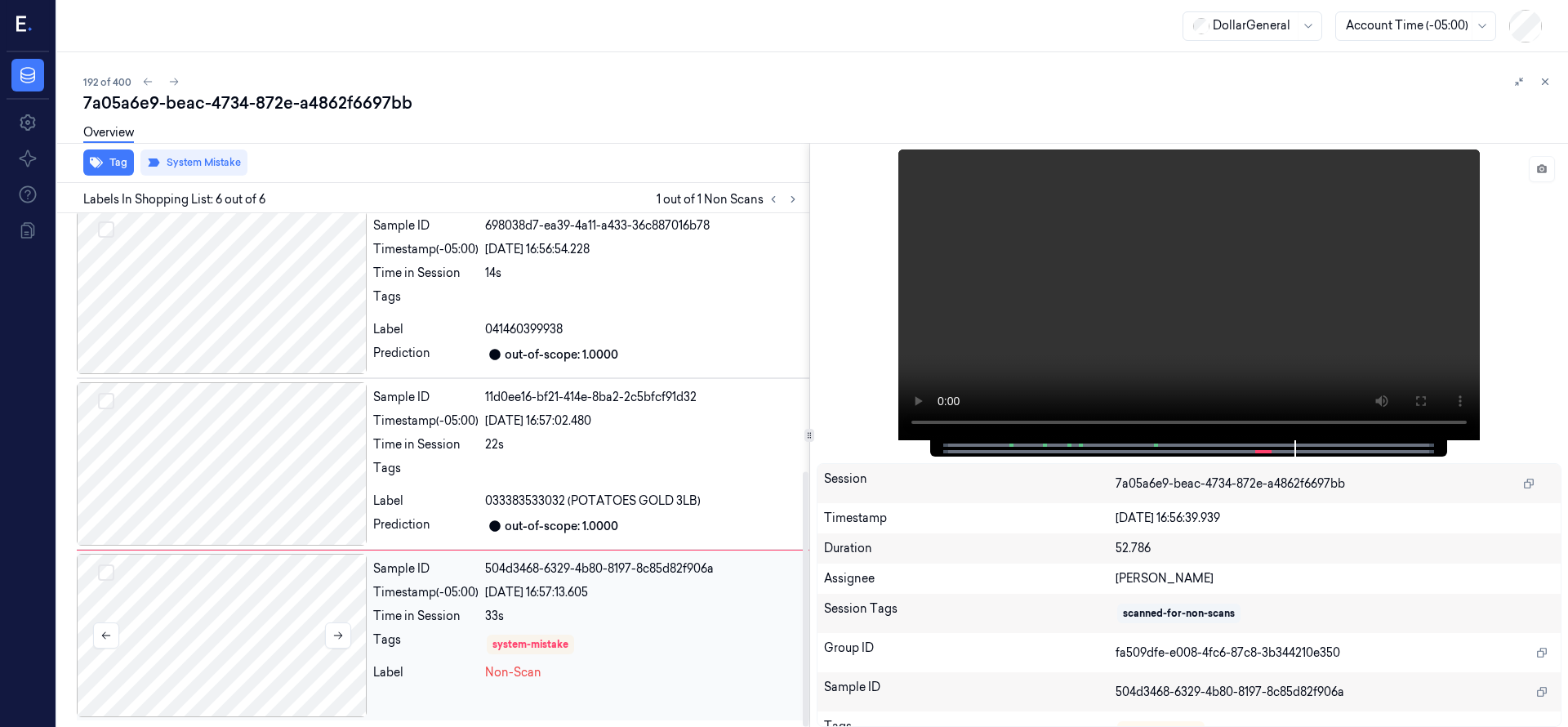
click at [225, 586] on div at bounding box center [222, 636] width 290 height 164
click at [239, 610] on div at bounding box center [222, 636] width 290 height 164
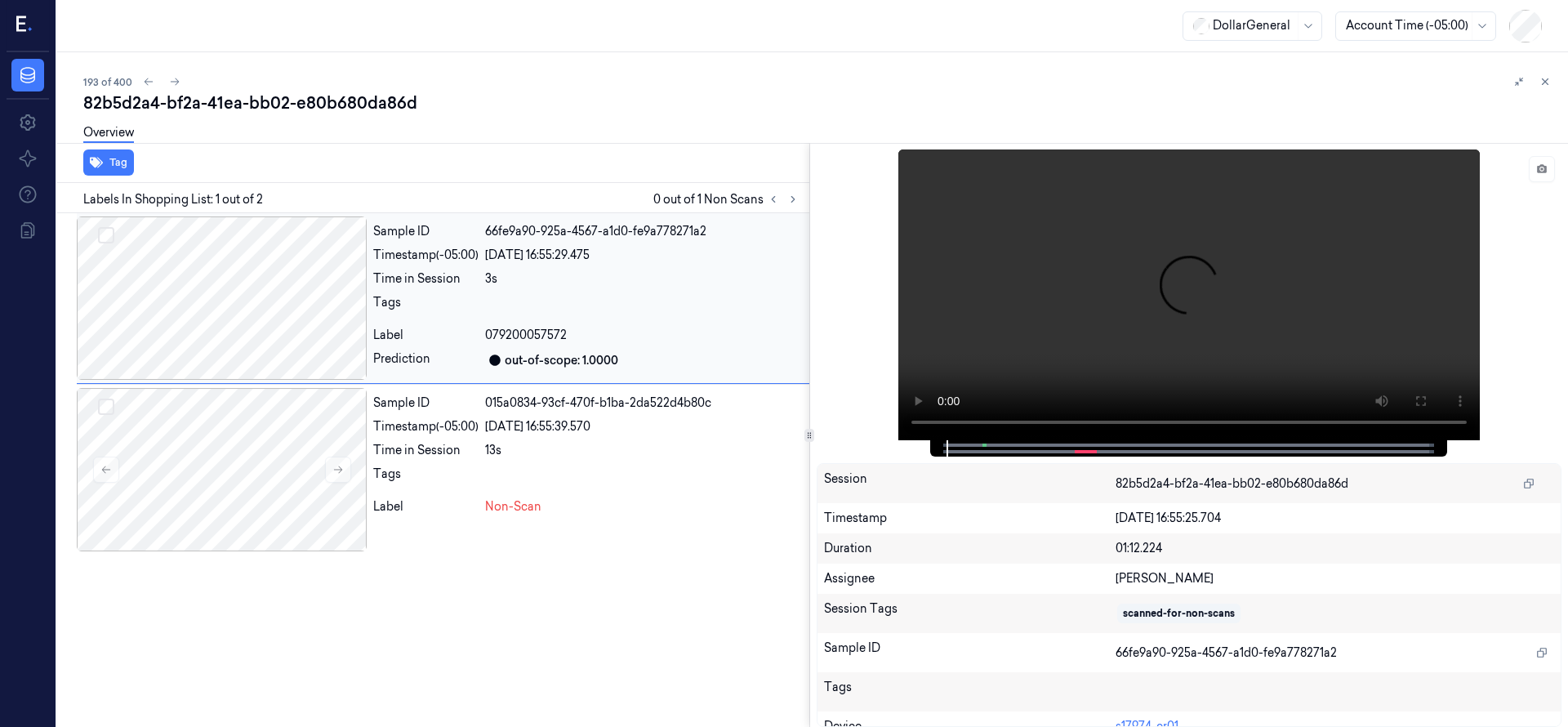
click at [245, 305] on div at bounding box center [222, 299] width 290 height 164
click at [227, 479] on div at bounding box center [222, 470] width 290 height 164
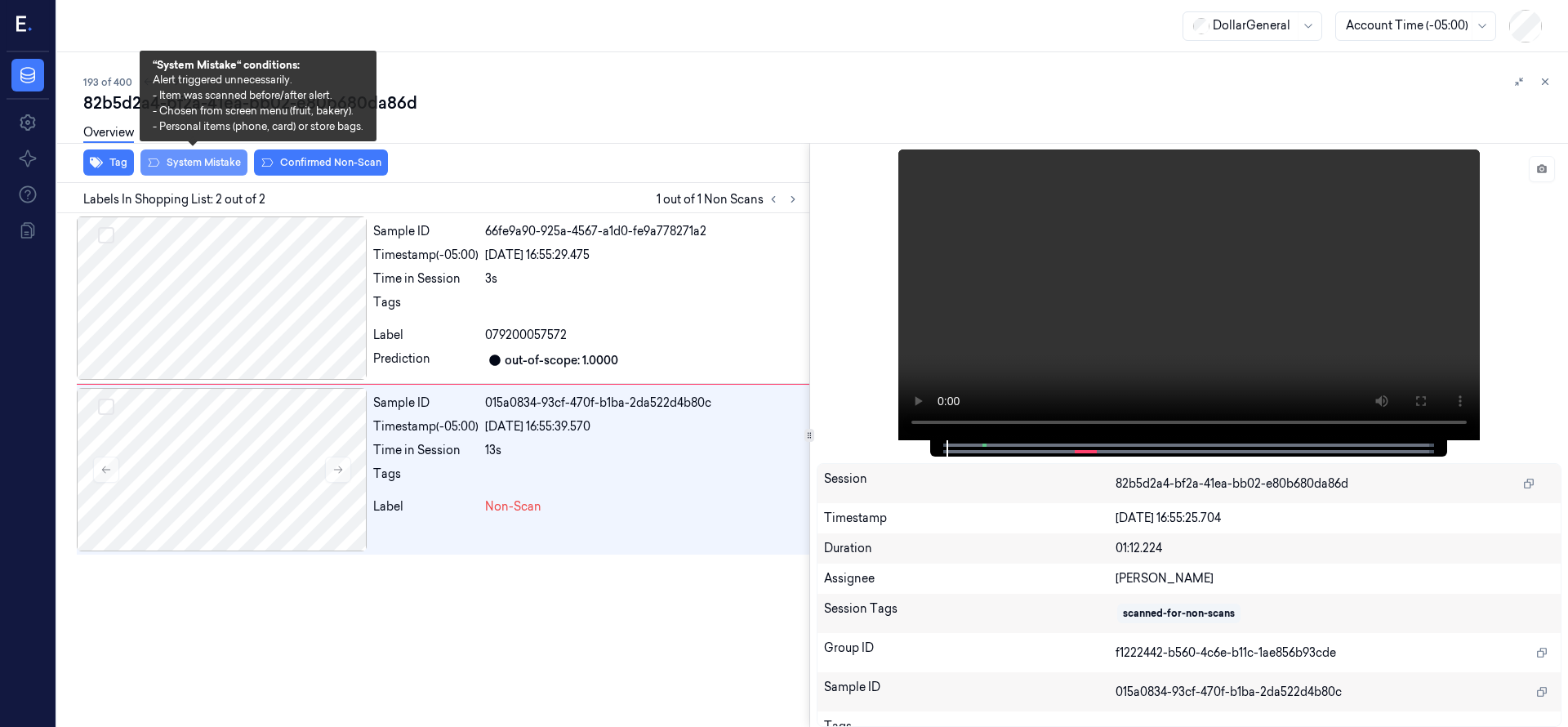
click at [205, 158] on button "System Mistake" at bounding box center [193, 163] width 107 height 26
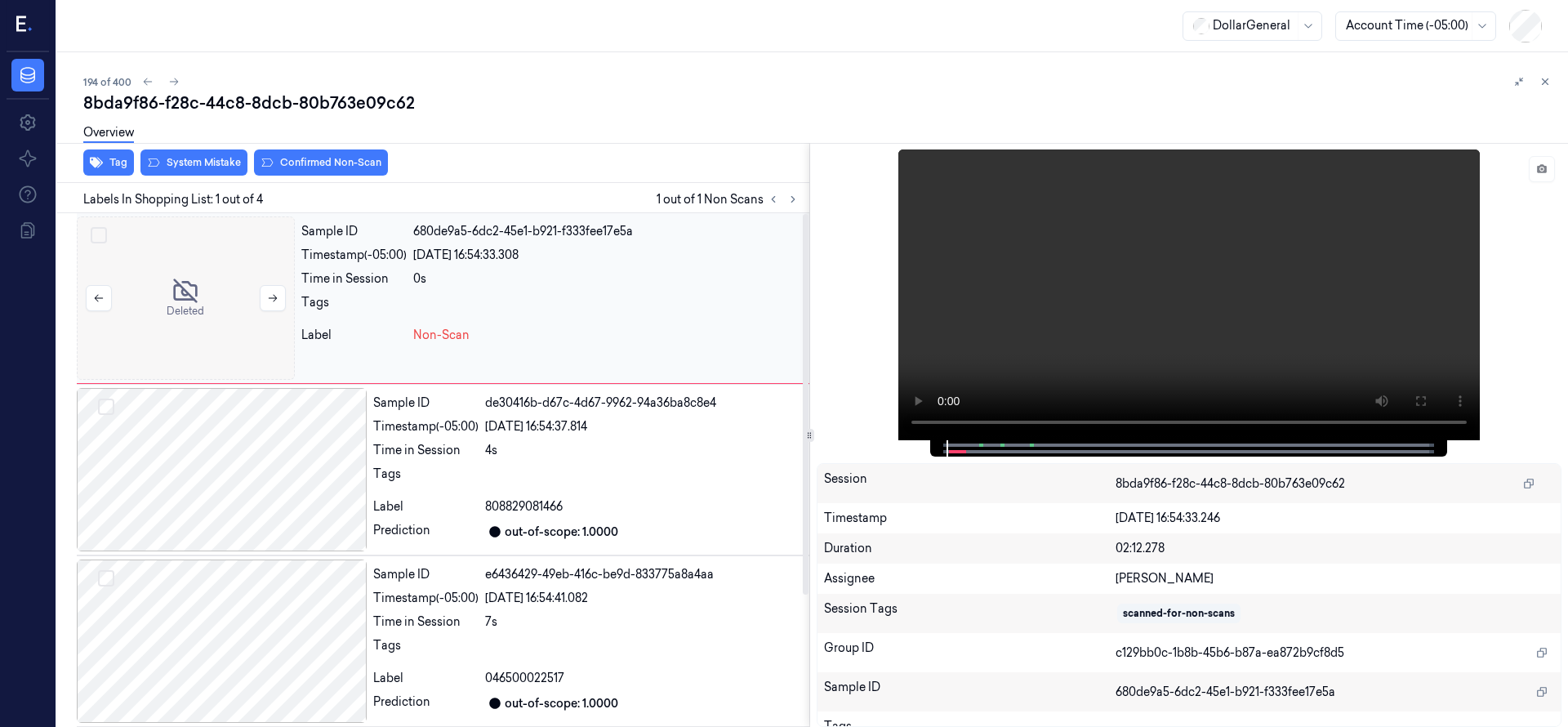
click at [222, 241] on div at bounding box center [186, 299] width 218 height 164
click at [197, 157] on button "System Mistake" at bounding box center [193, 163] width 107 height 26
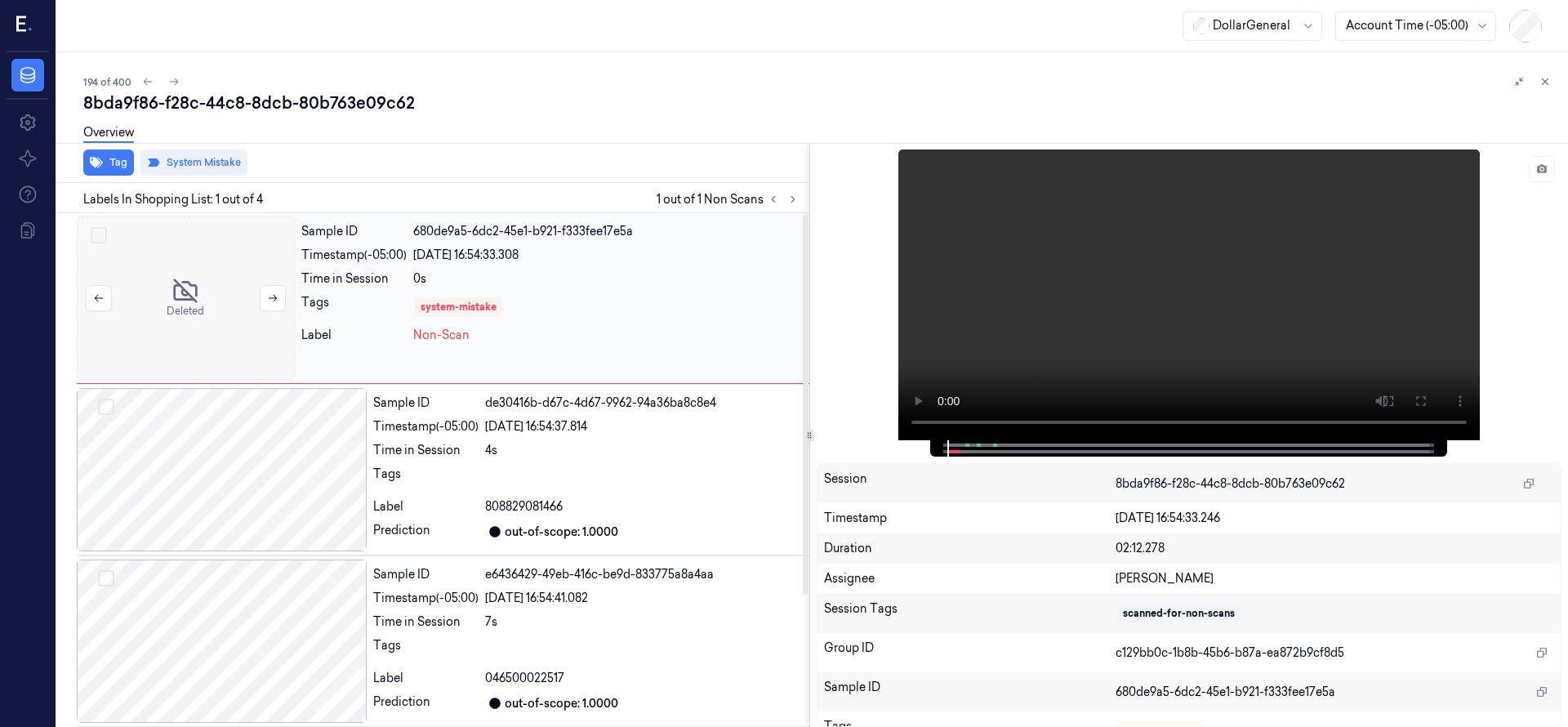
click at [188, 323] on div at bounding box center [186, 299] width 218 height 164
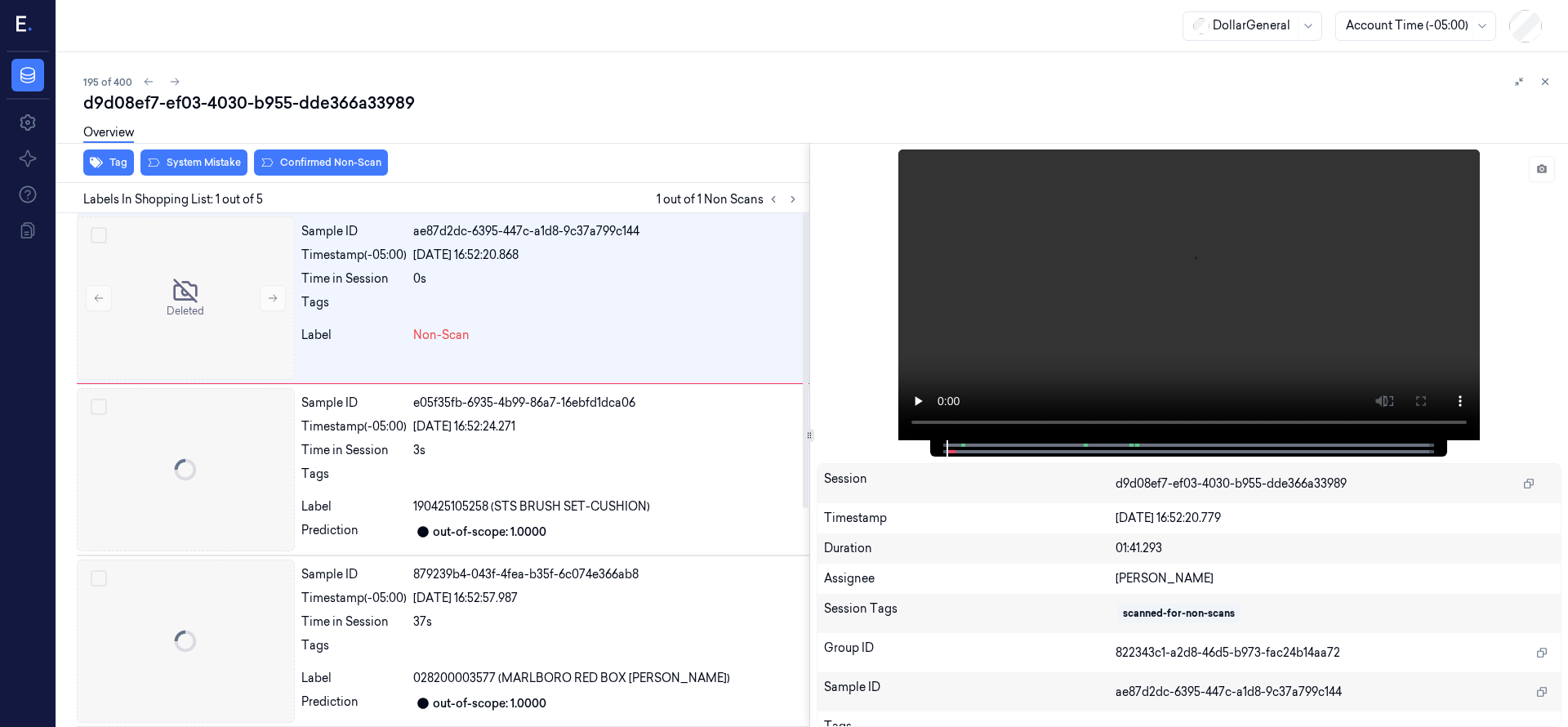
scroll to position [0, 26]
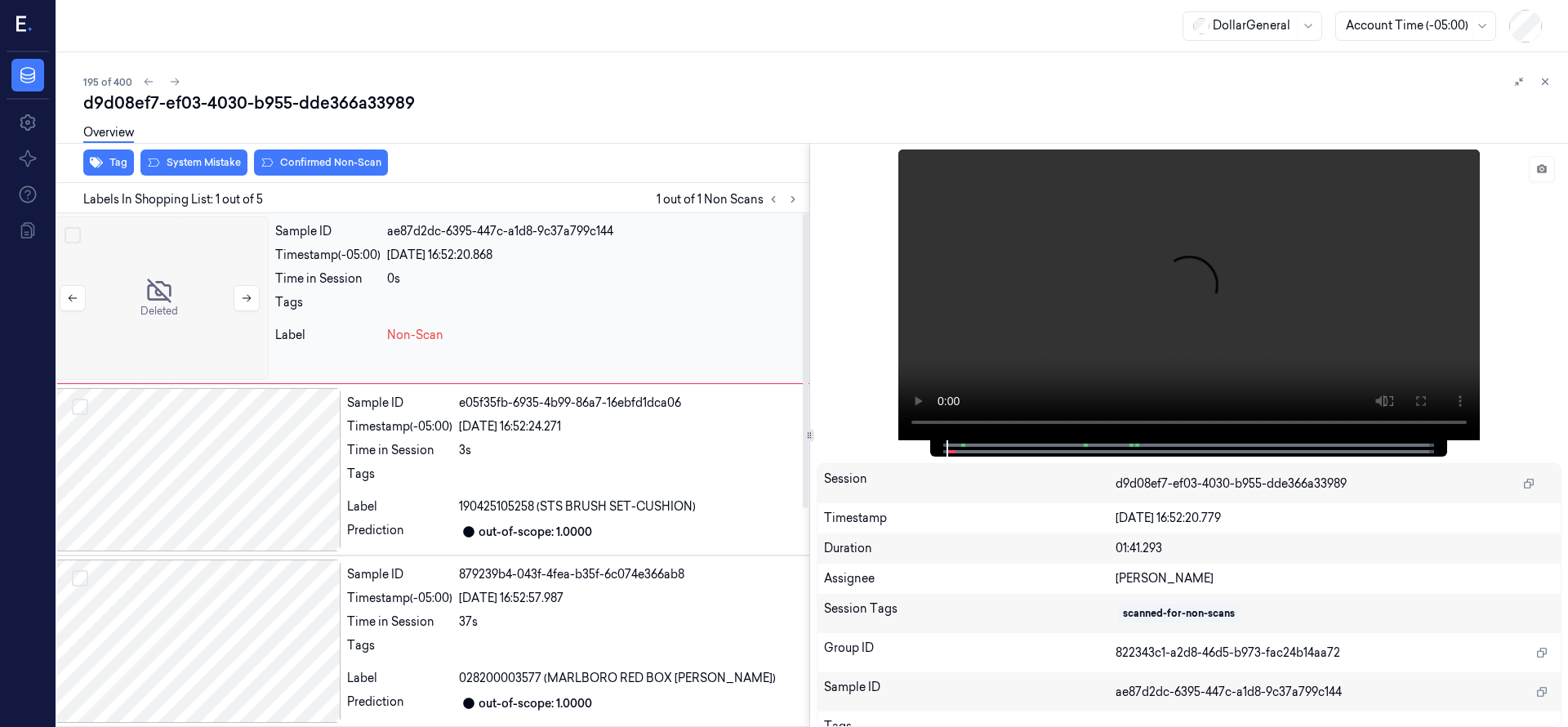
click at [164, 285] on div at bounding box center [160, 299] width 218 height 164
click at [188, 159] on button "System Mistake" at bounding box center [193, 163] width 107 height 26
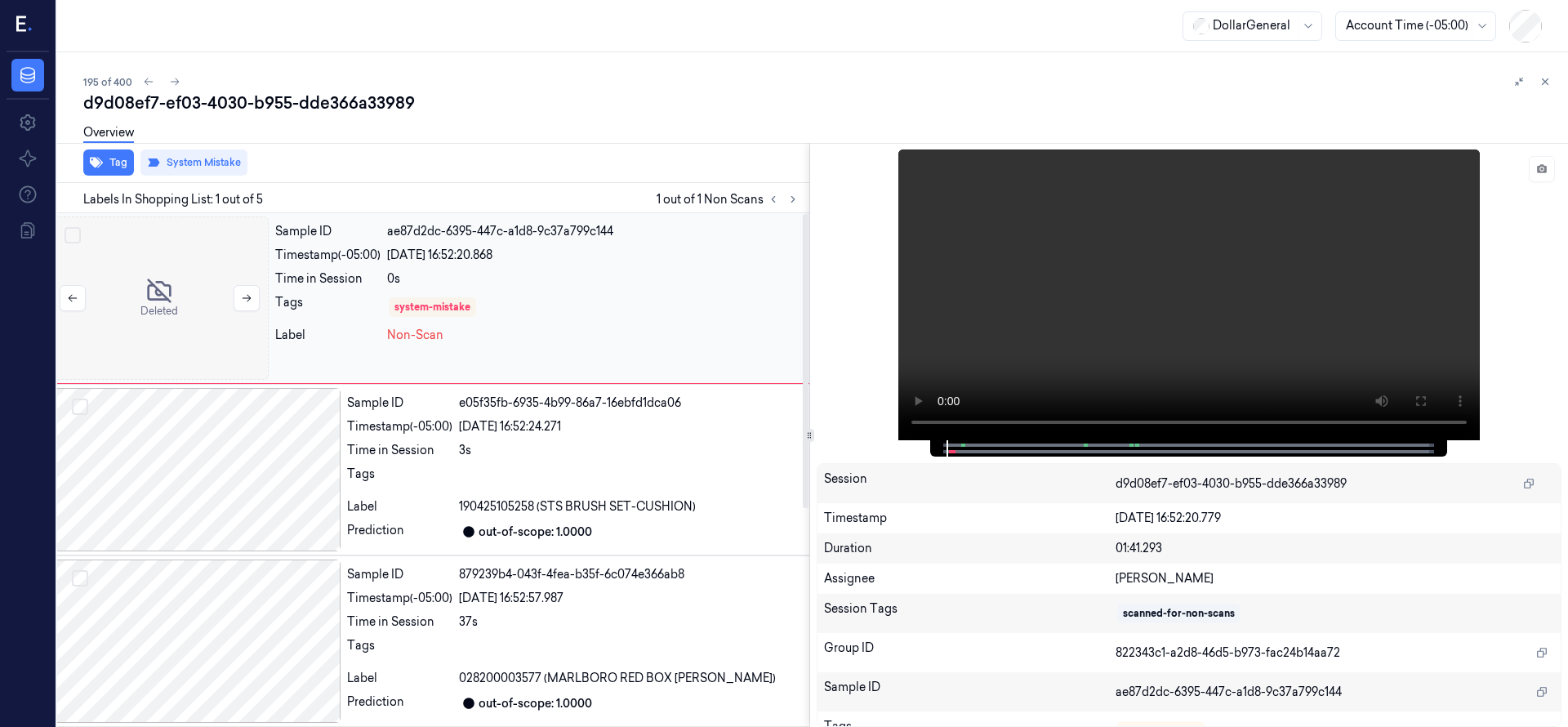
click at [186, 274] on div at bounding box center [160, 299] width 218 height 164
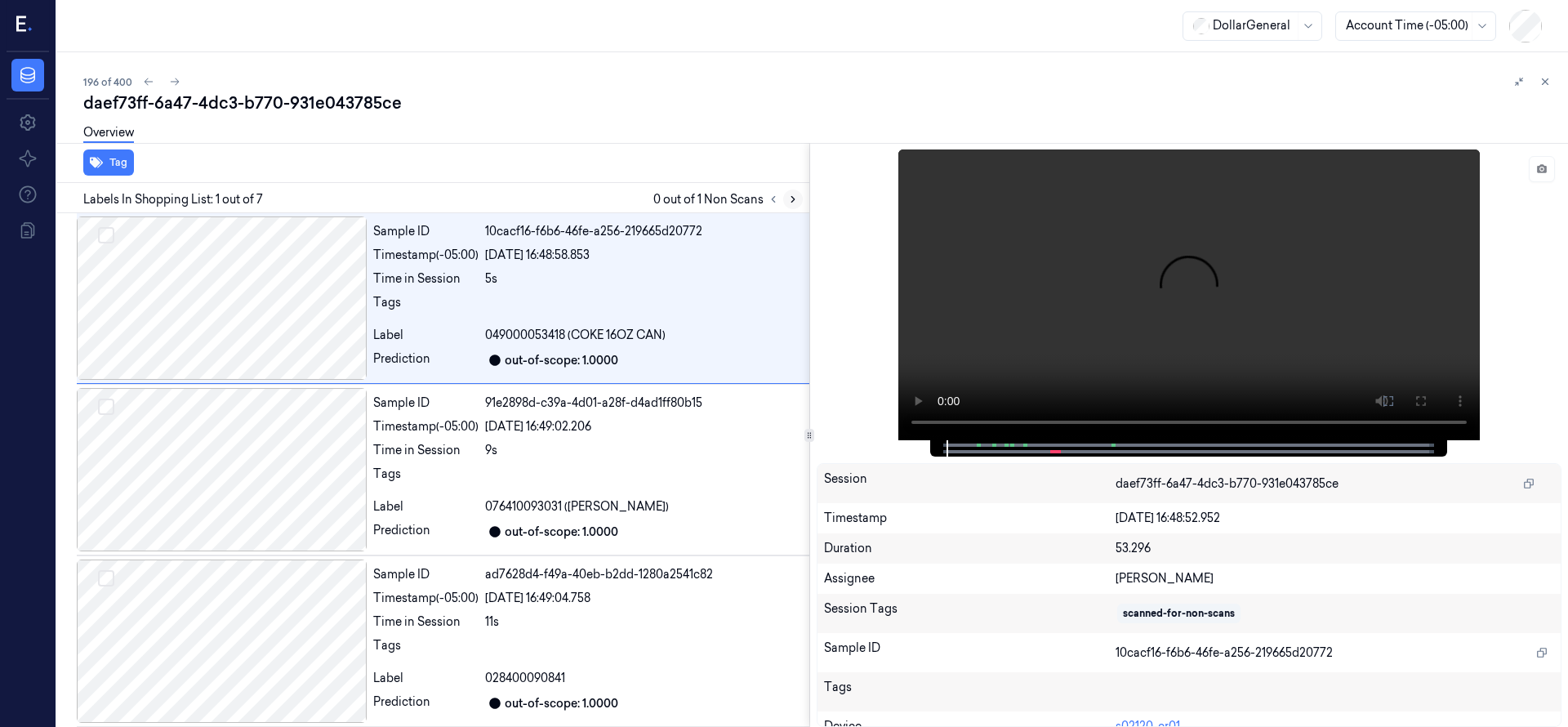
click at [792, 206] on button at bounding box center [793, 199] width 20 height 20
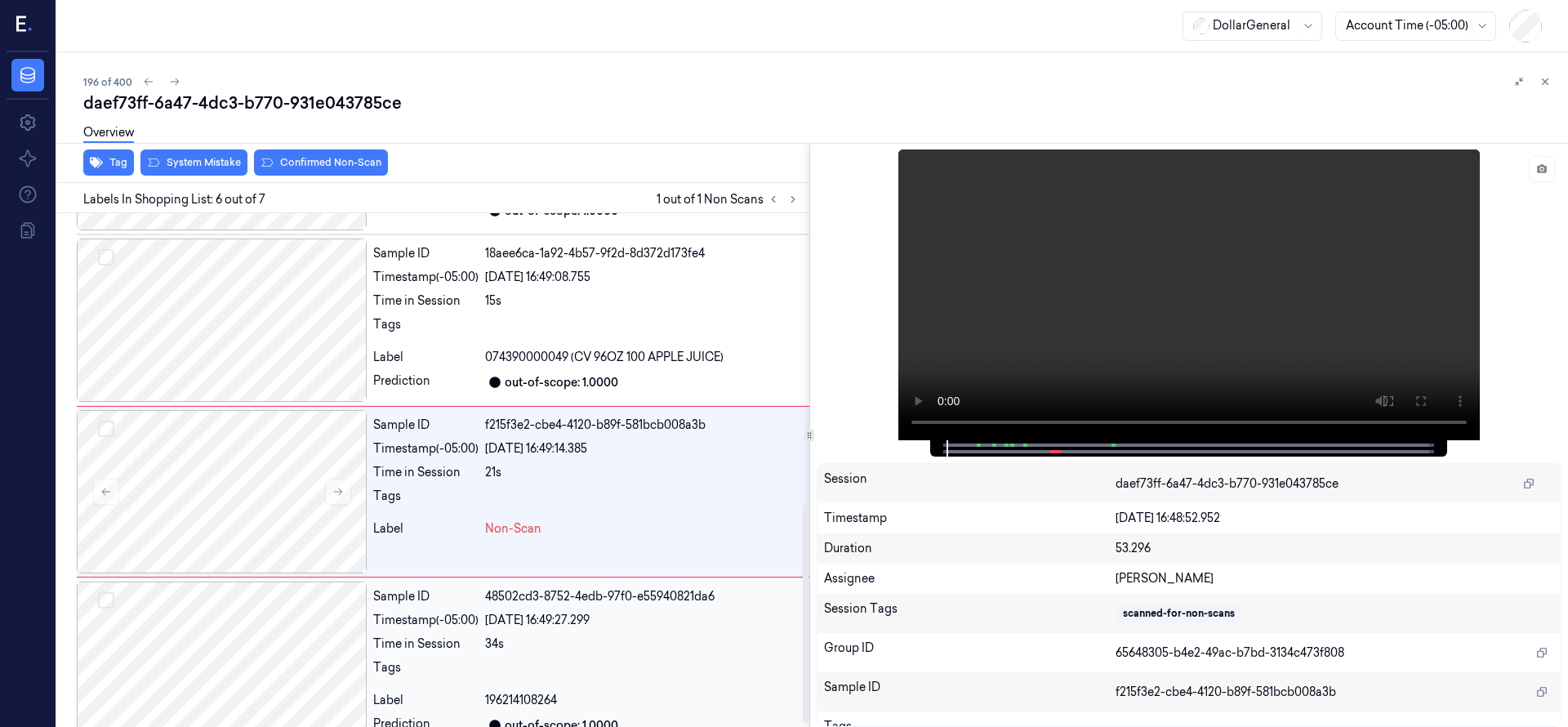
scroll to position [686, 0]
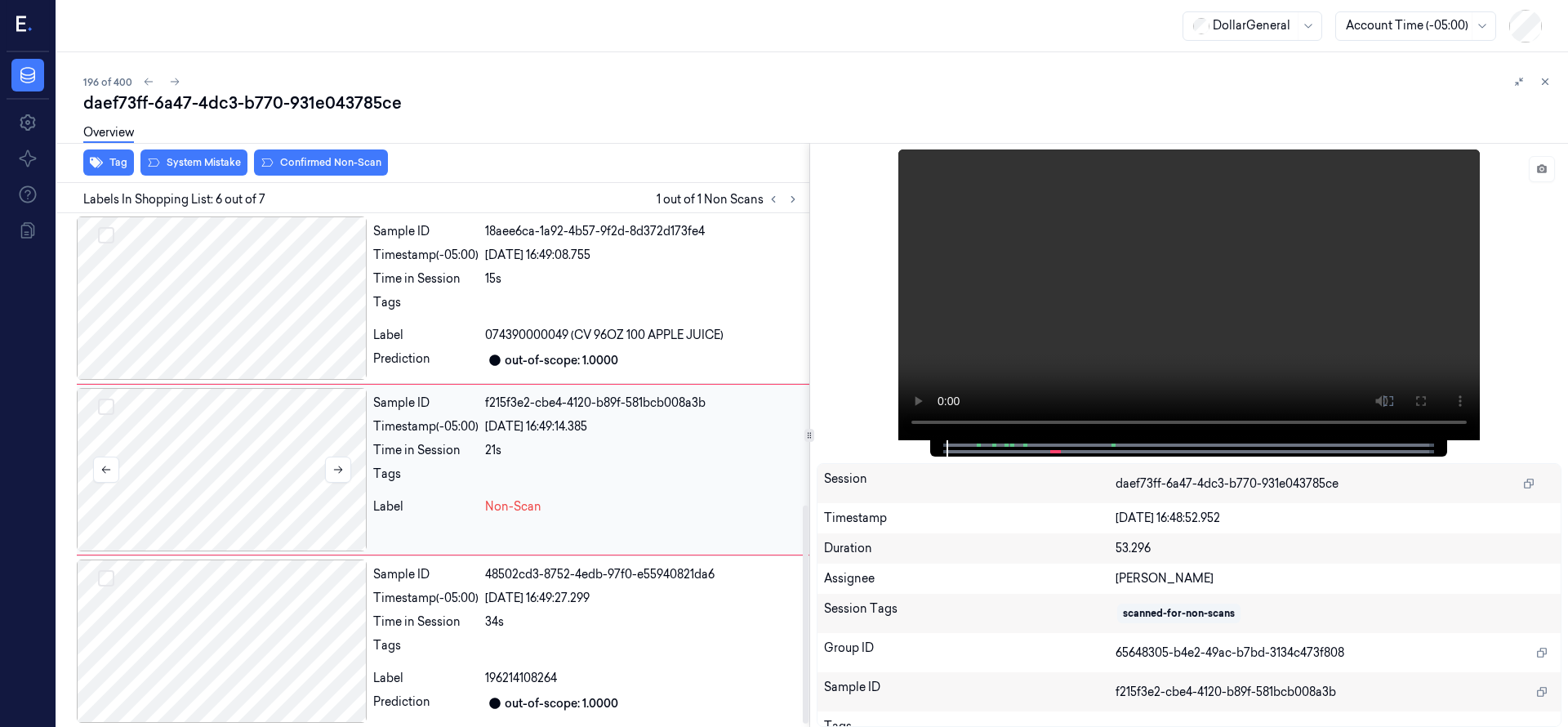
click at [171, 478] on div at bounding box center [222, 470] width 290 height 164
click at [339, 462] on button at bounding box center [338, 470] width 26 height 26
click at [337, 462] on button at bounding box center [338, 470] width 26 height 26
click at [198, 486] on div at bounding box center [222, 470] width 290 height 164
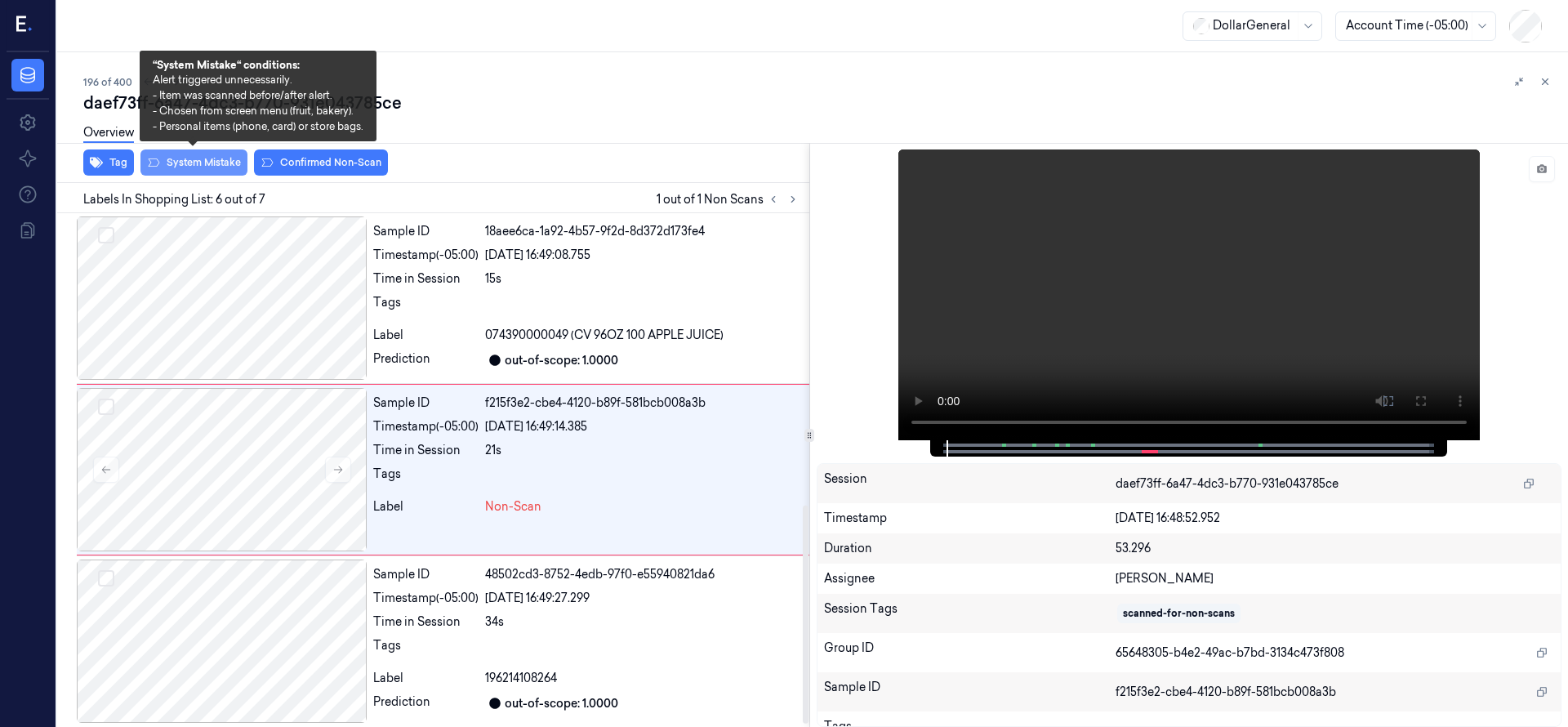
click at [207, 170] on button "System Mistake" at bounding box center [193, 163] width 107 height 26
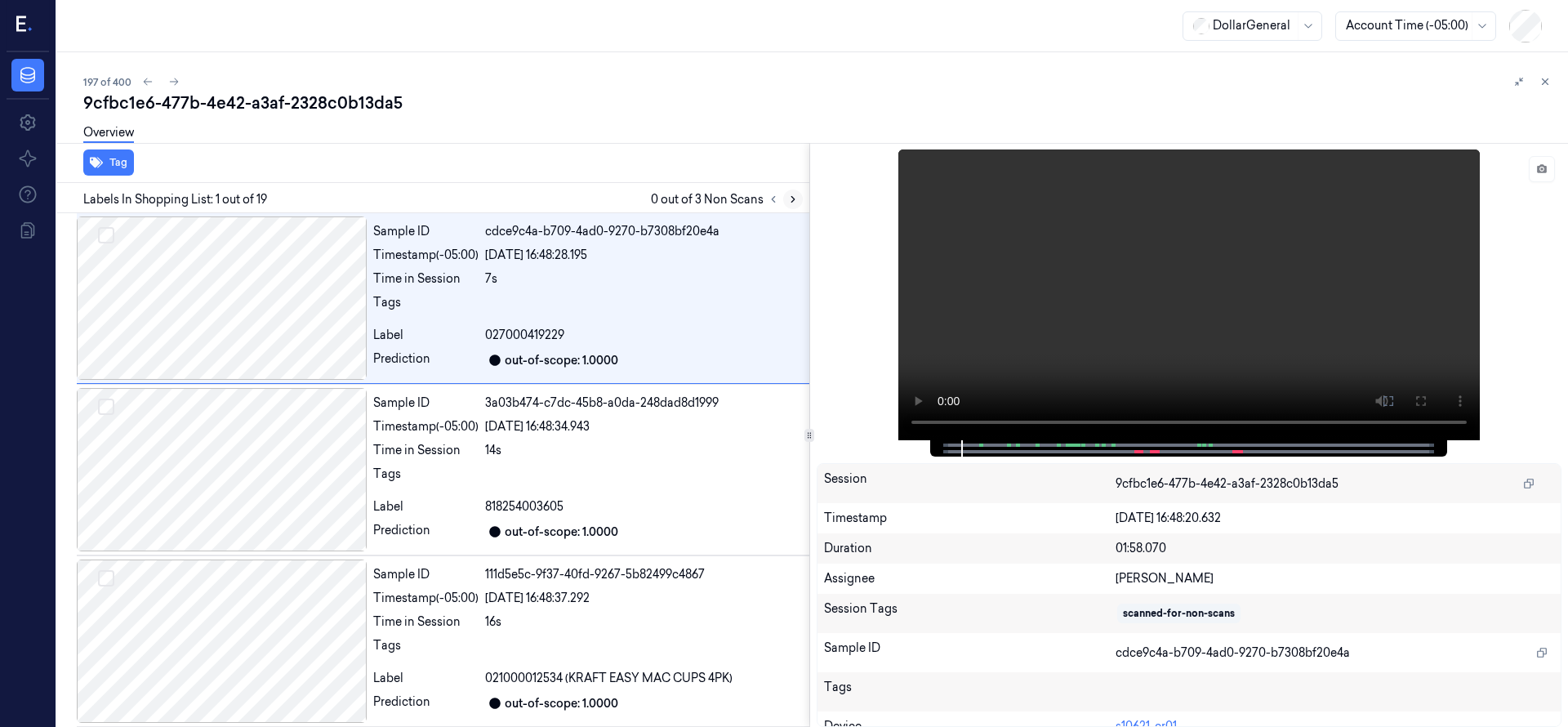
click at [797, 195] on icon at bounding box center [793, 199] width 12 height 12
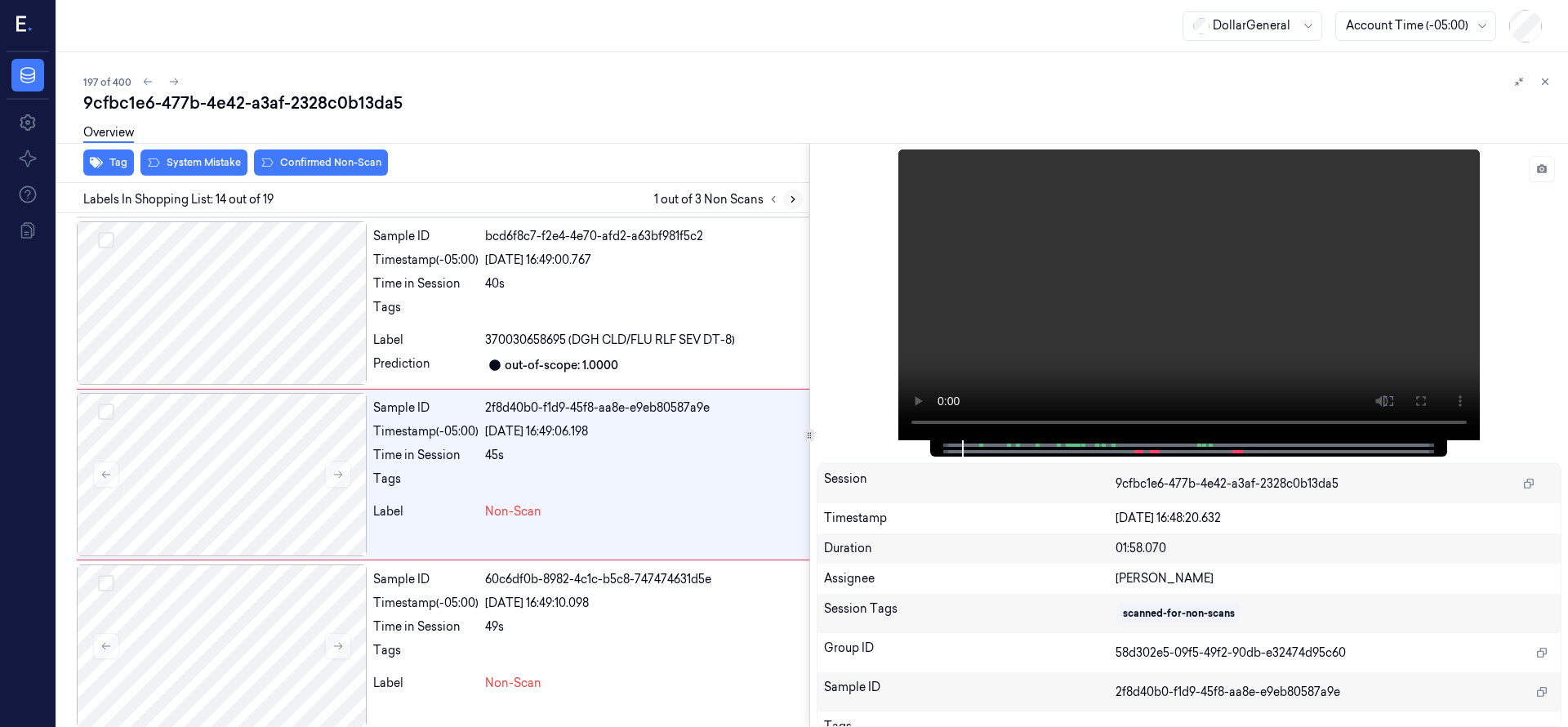
scroll to position [2059, 0]
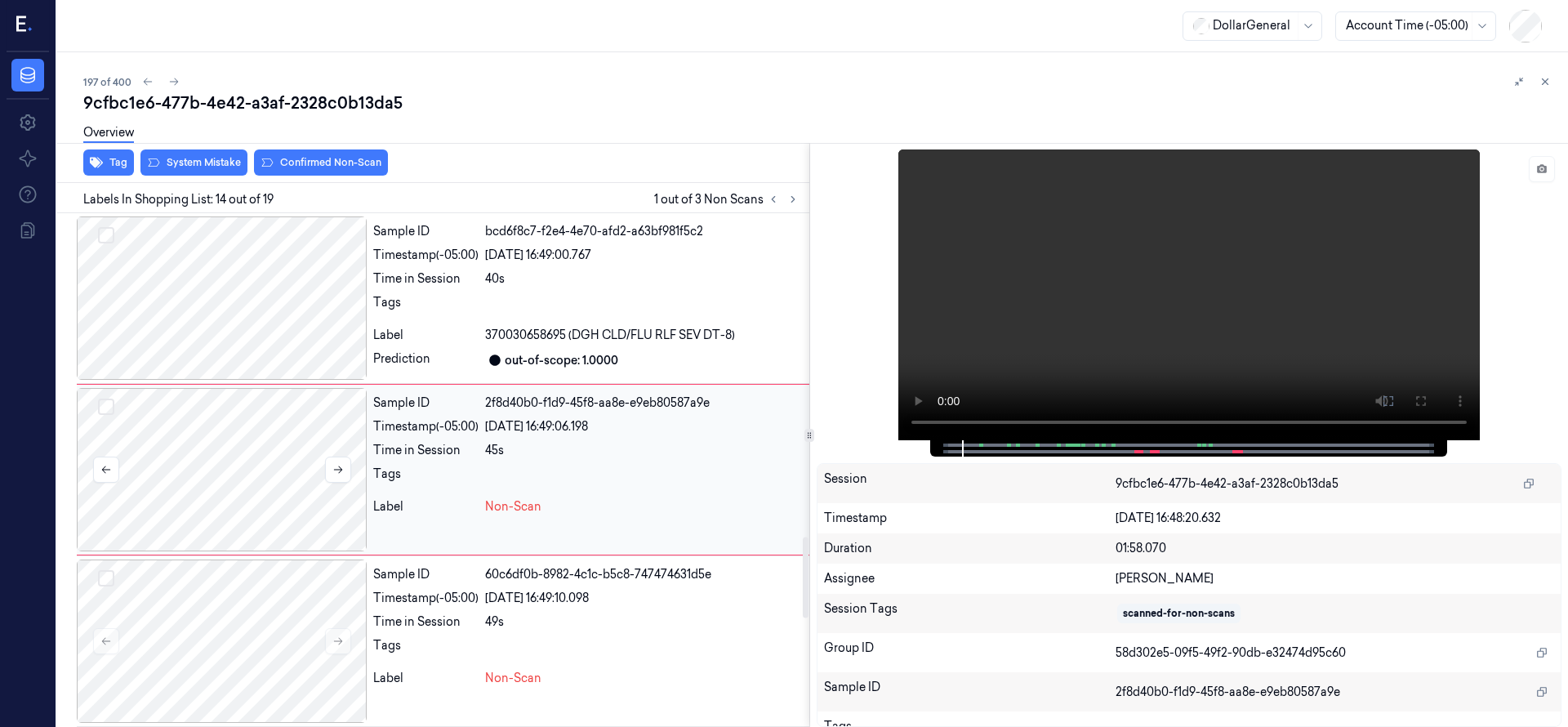
click at [292, 500] on div at bounding box center [222, 470] width 290 height 164
click at [276, 442] on div at bounding box center [222, 470] width 290 height 164
click at [232, 438] on div at bounding box center [222, 470] width 290 height 164
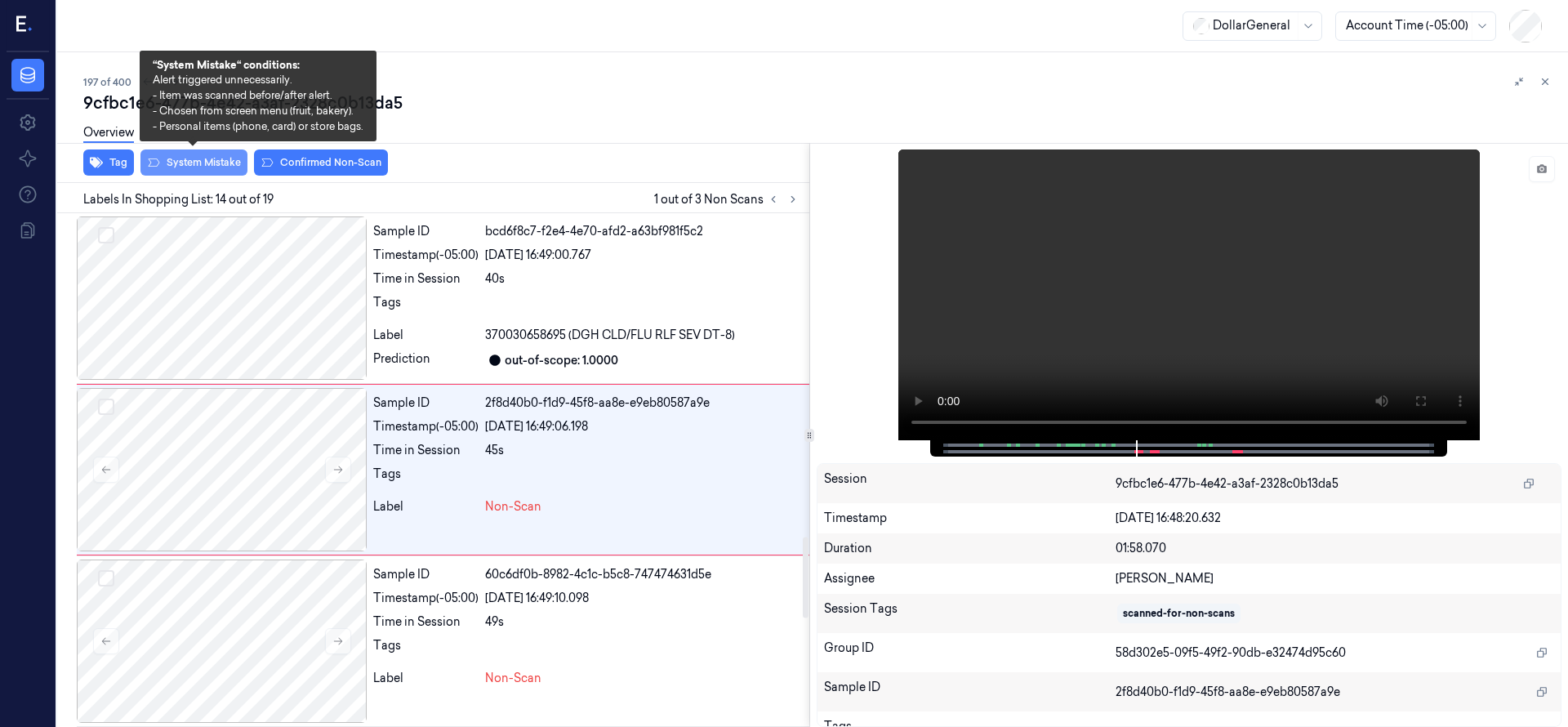
click at [212, 164] on button "System Mistake" at bounding box center [193, 163] width 107 height 26
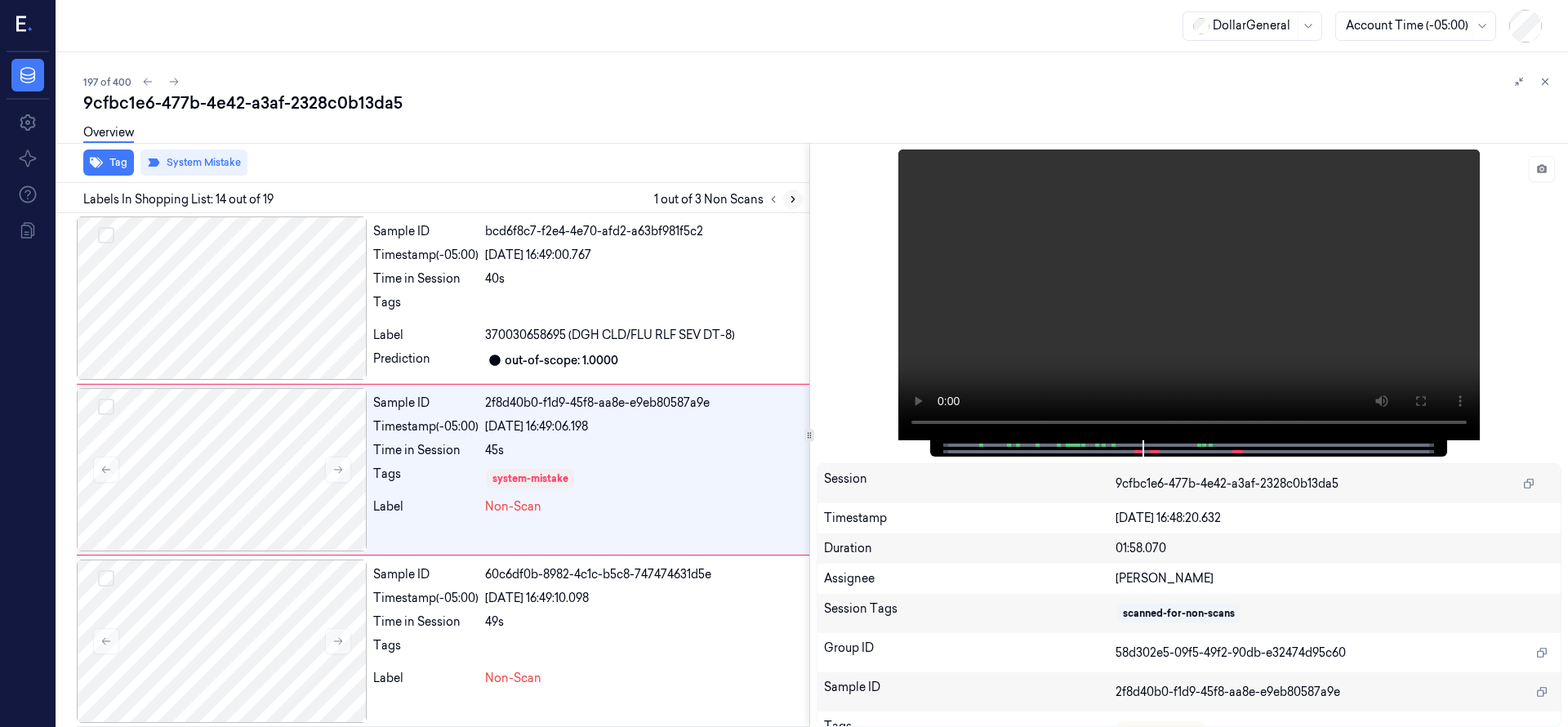
click at [792, 197] on icon at bounding box center [793, 199] width 3 height 6
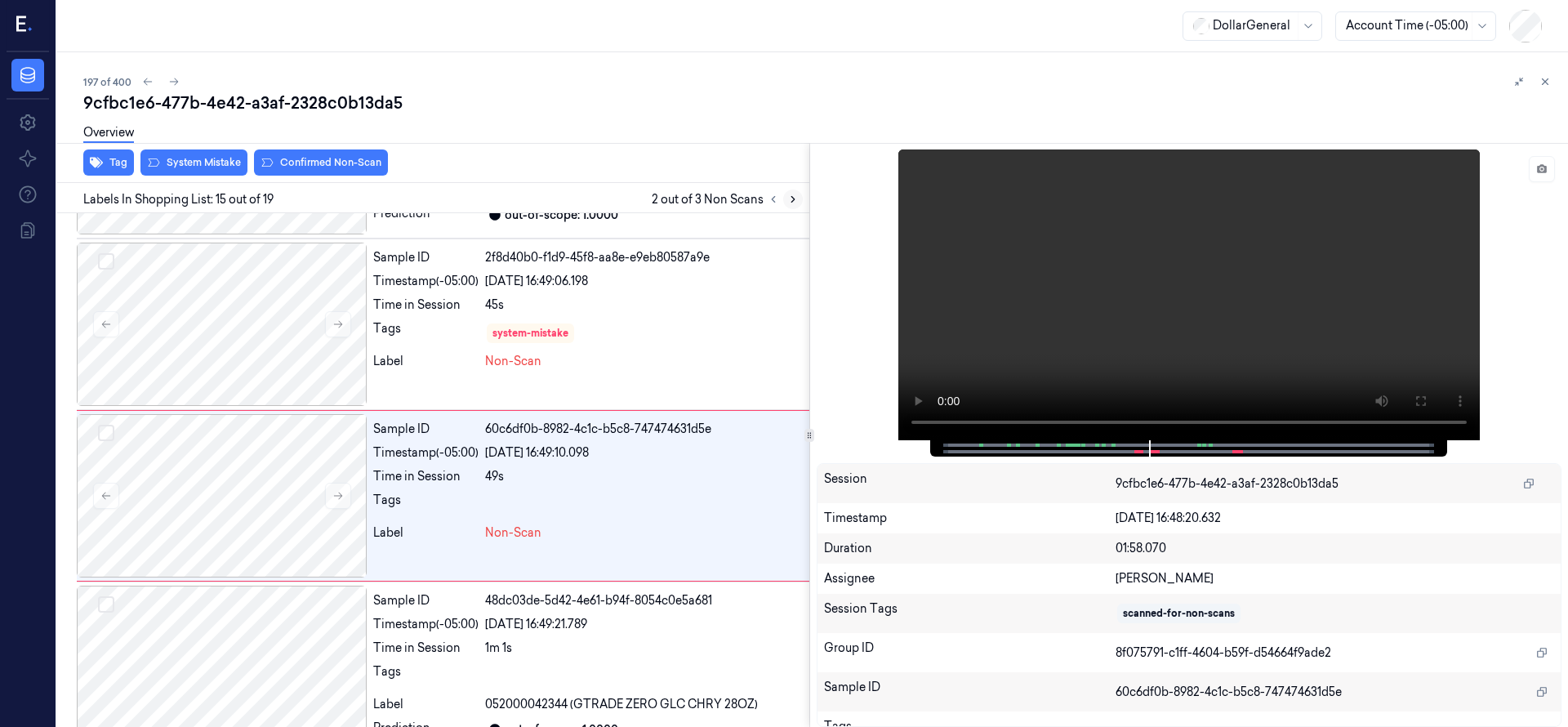
scroll to position [2231, 0]
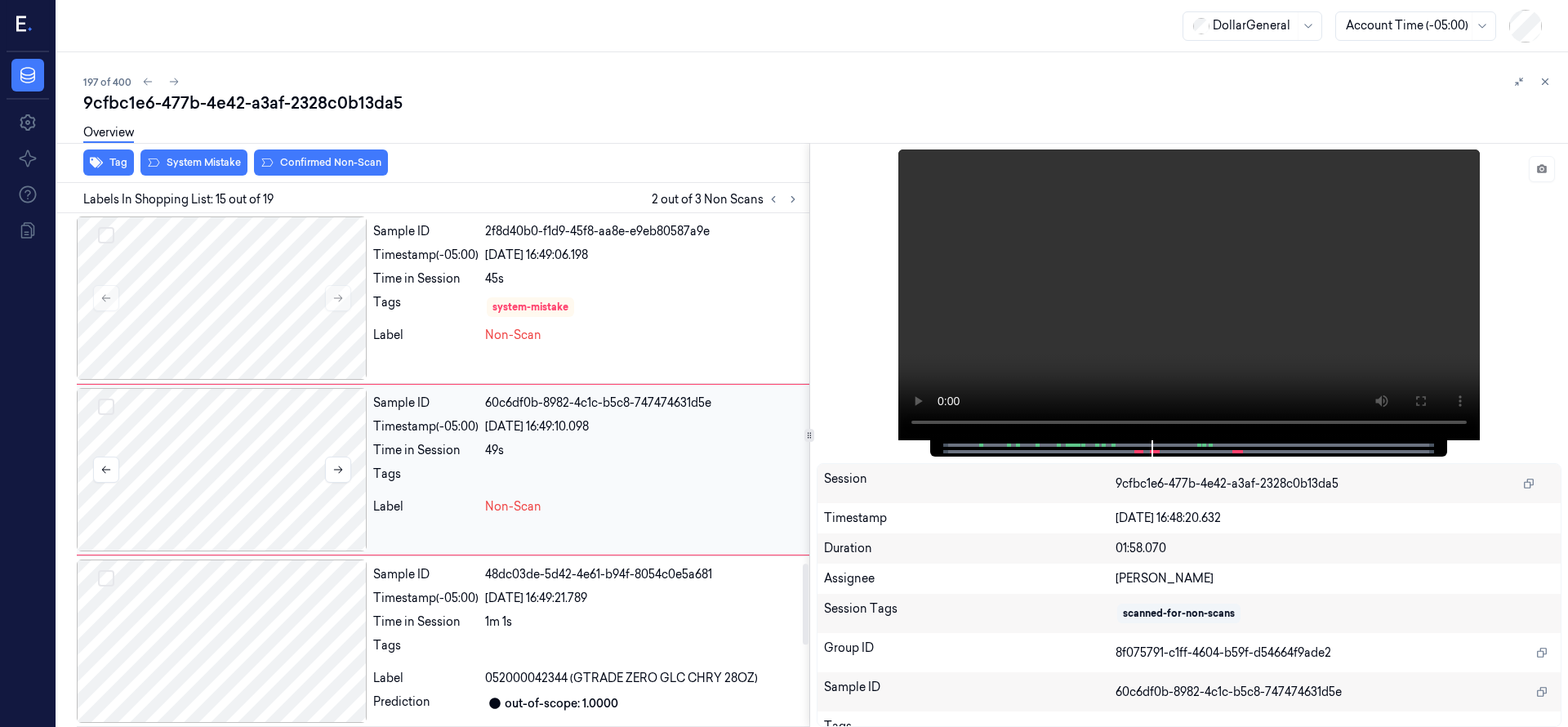
click at [161, 490] on div at bounding box center [222, 470] width 290 height 164
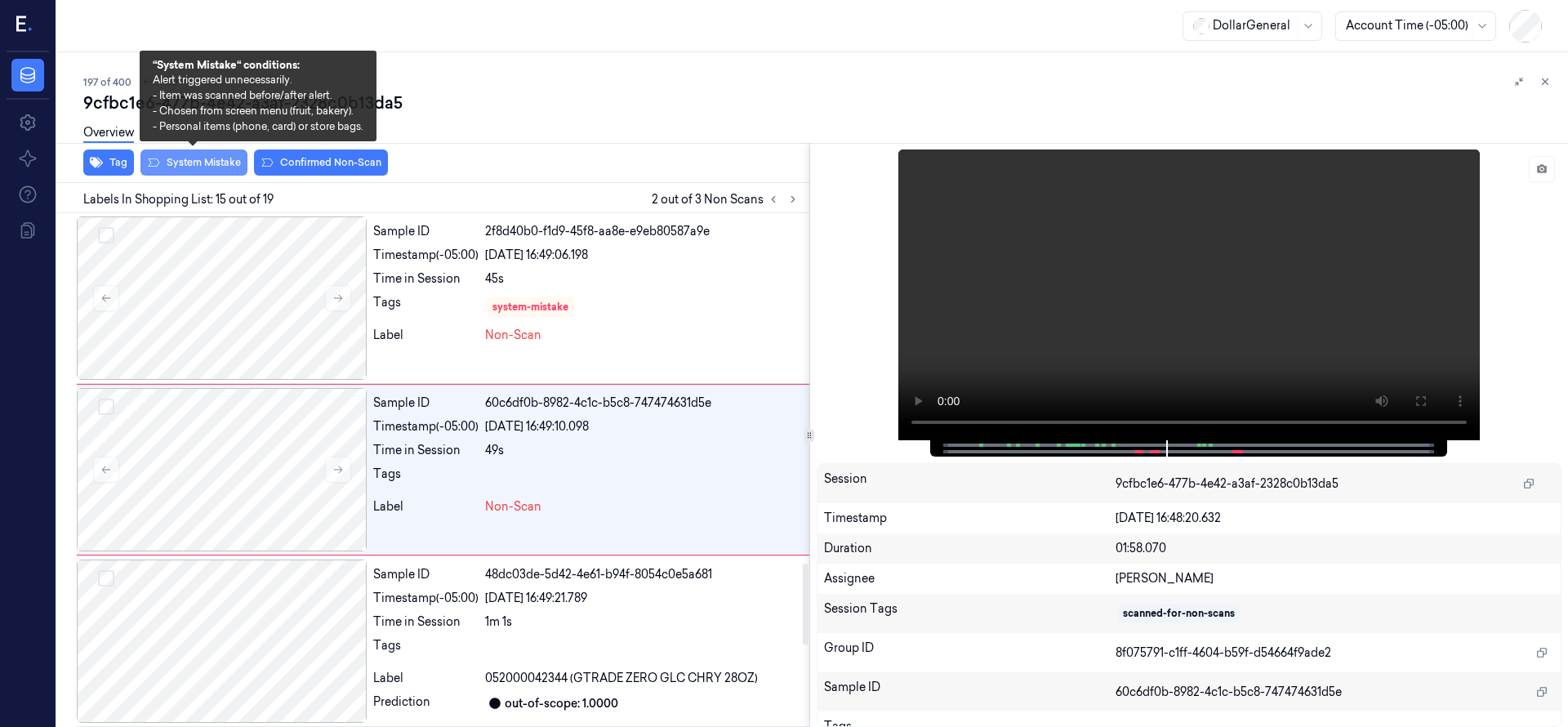
click at [208, 163] on button "System Mistake" at bounding box center [193, 163] width 107 height 26
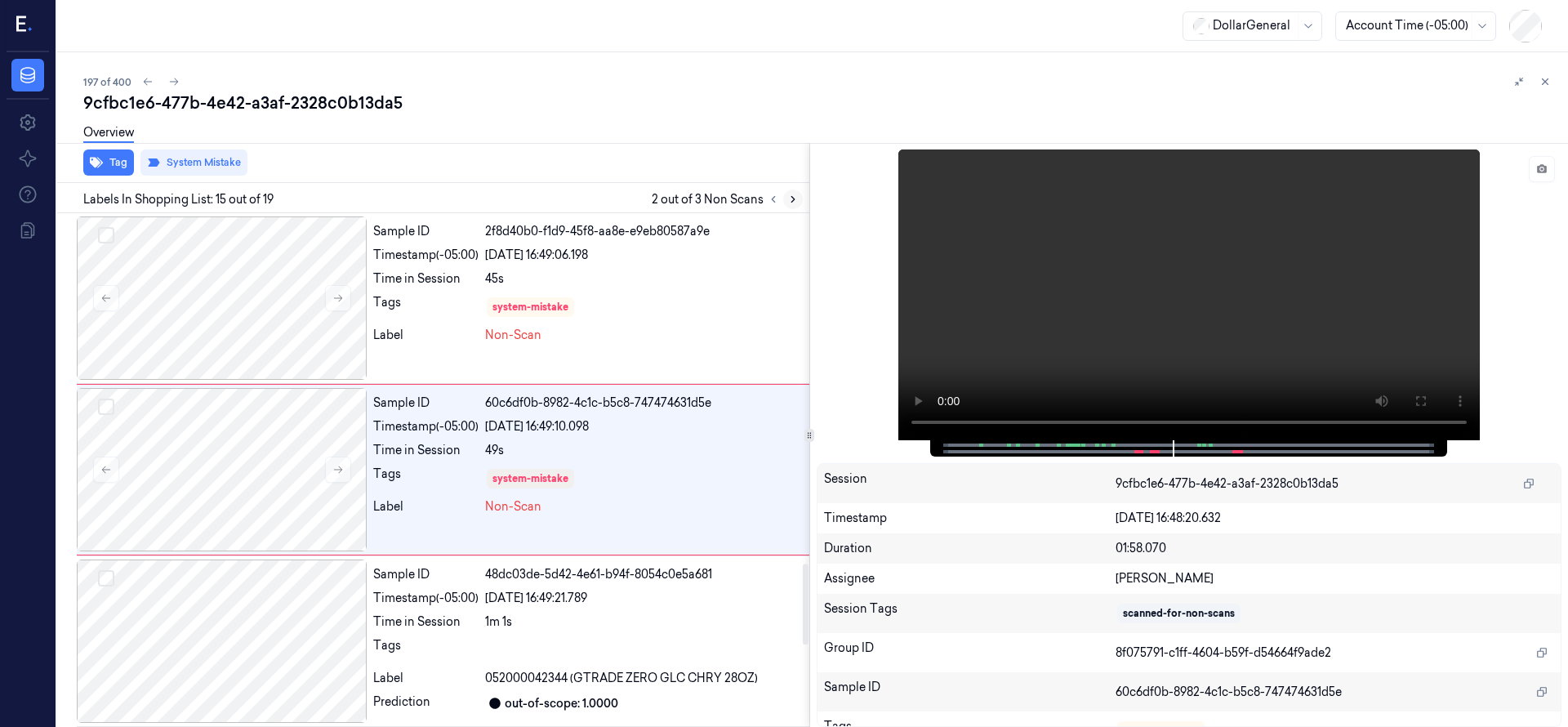
click at [791, 201] on icon at bounding box center [793, 199] width 3 height 6
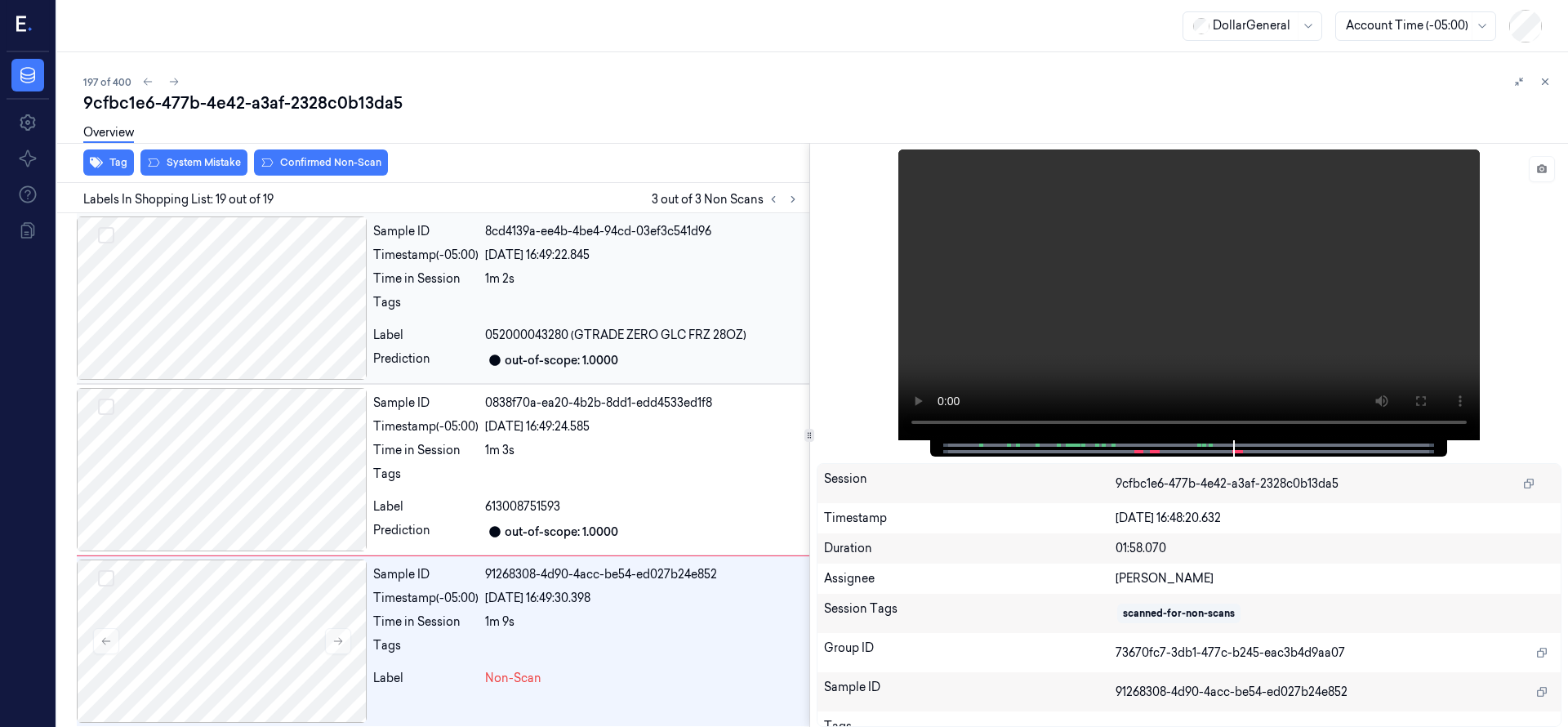
scroll to position [2751, 0]
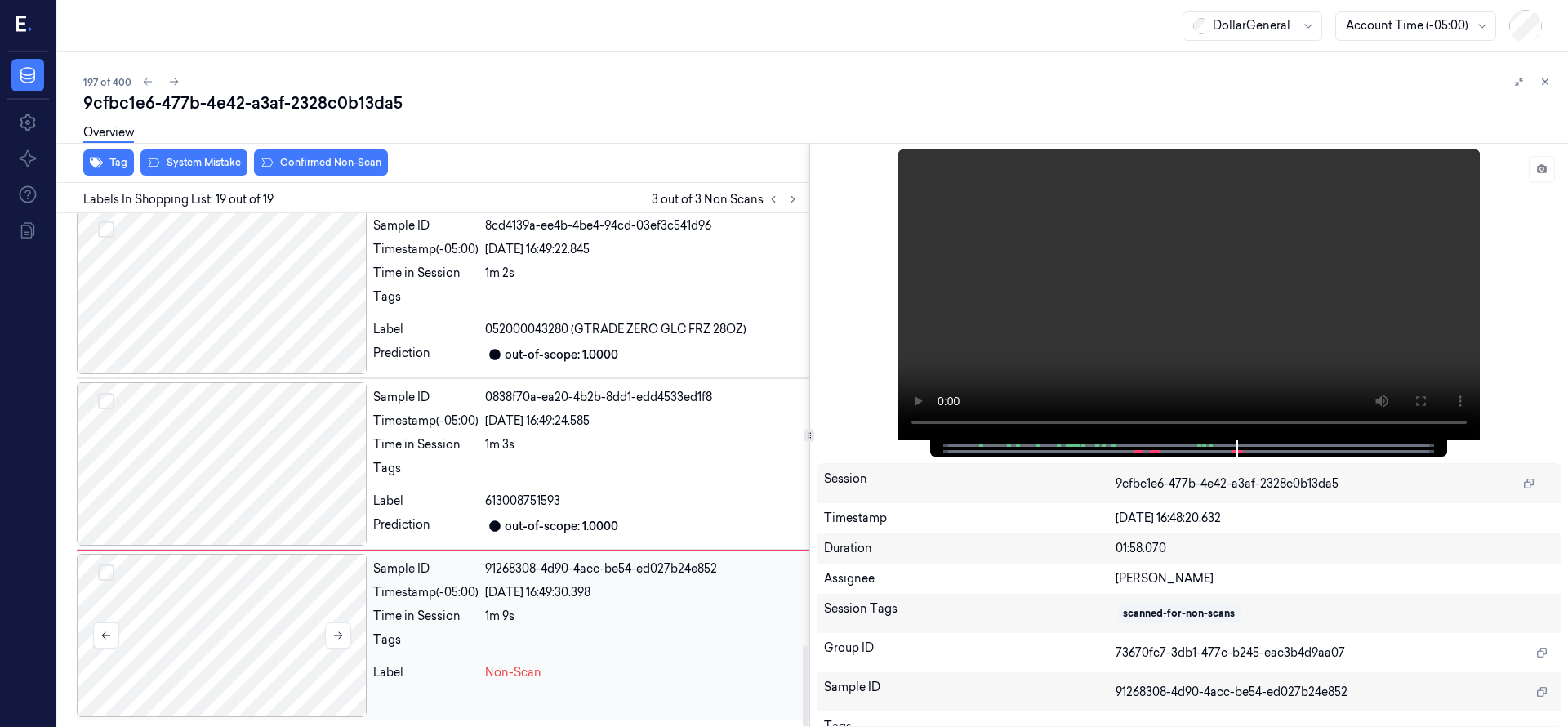
click at [231, 596] on div at bounding box center [222, 636] width 290 height 164
click at [269, 628] on div at bounding box center [222, 636] width 290 height 164
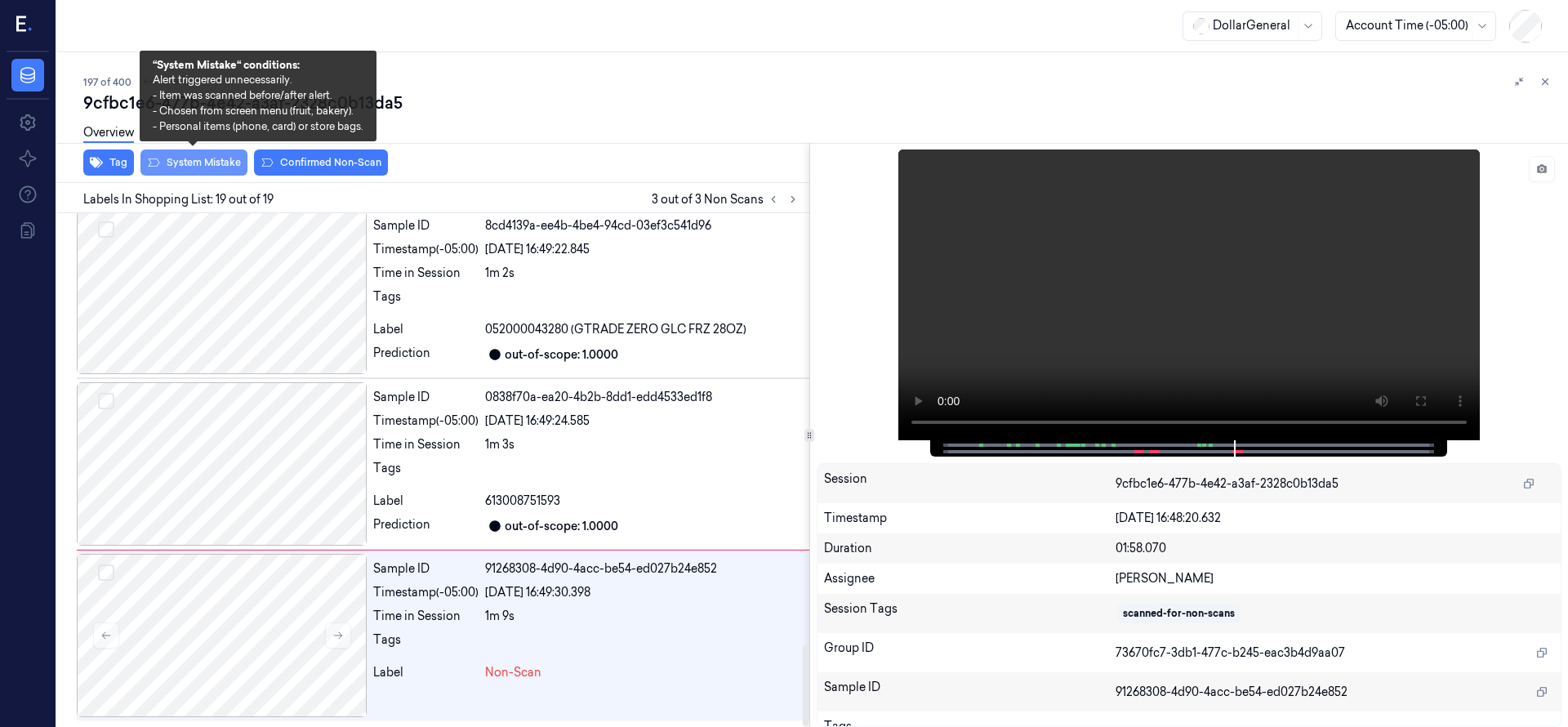
click at [209, 167] on button "System Mistake" at bounding box center [193, 163] width 107 height 26
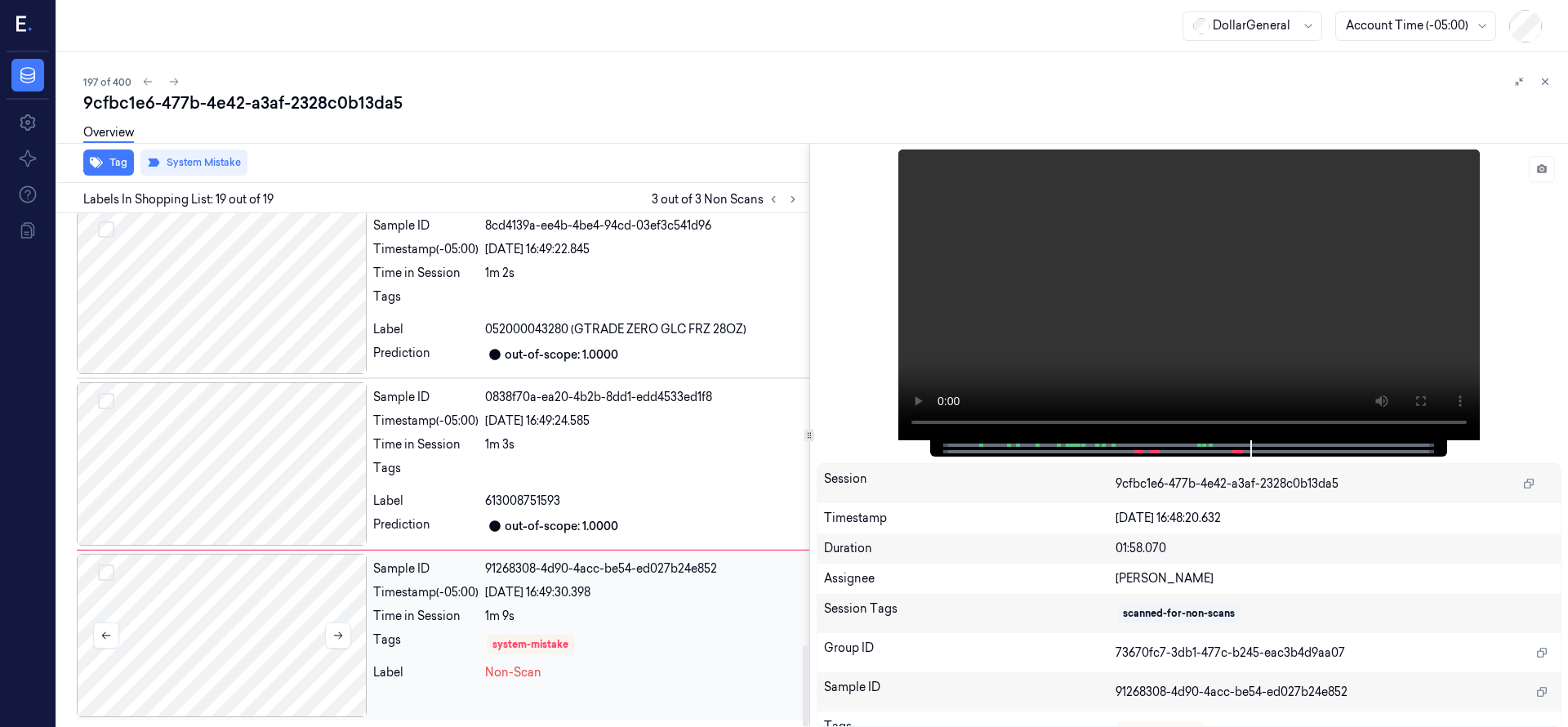
click at [260, 595] on div at bounding box center [222, 636] width 290 height 164
click at [255, 611] on div at bounding box center [222, 636] width 290 height 164
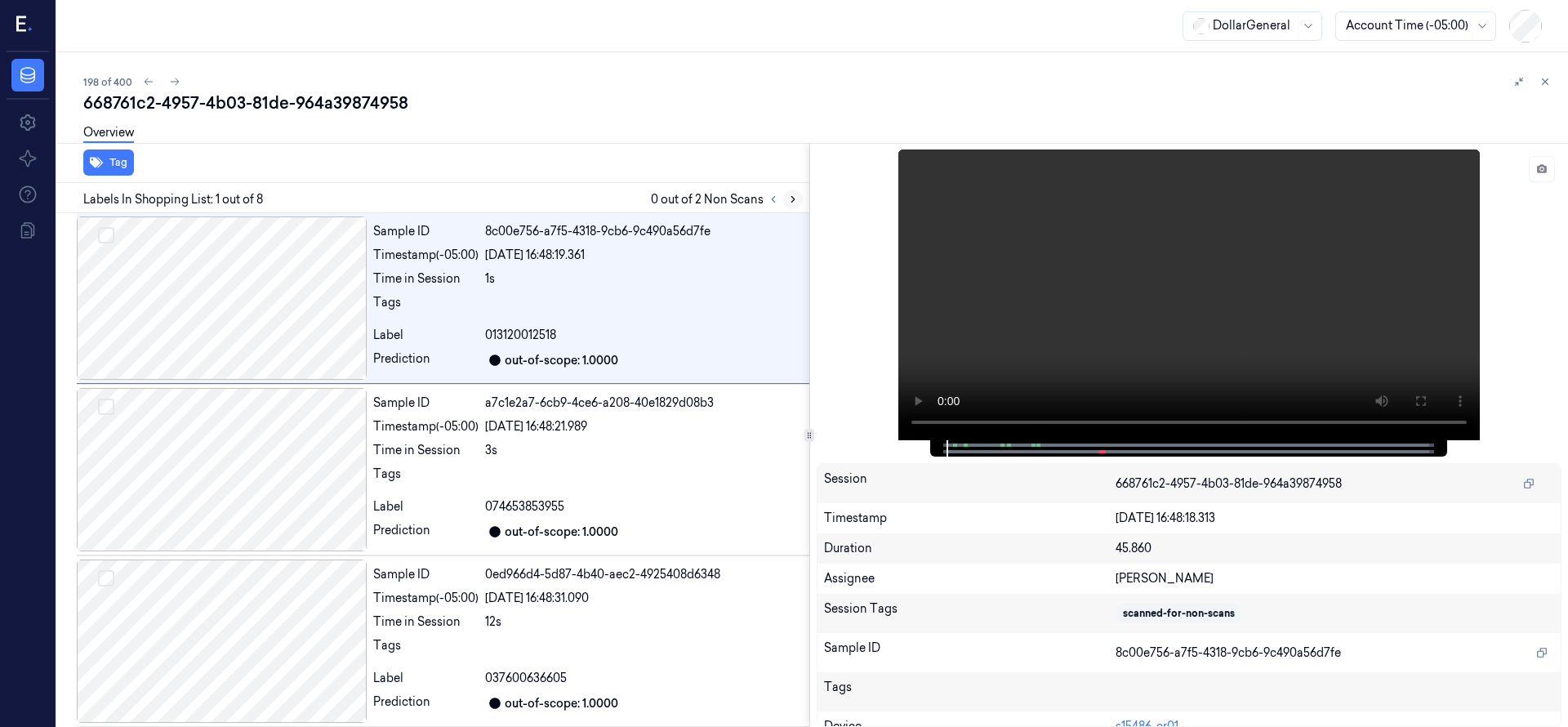
click at [787, 198] on icon at bounding box center [793, 199] width 12 height 12
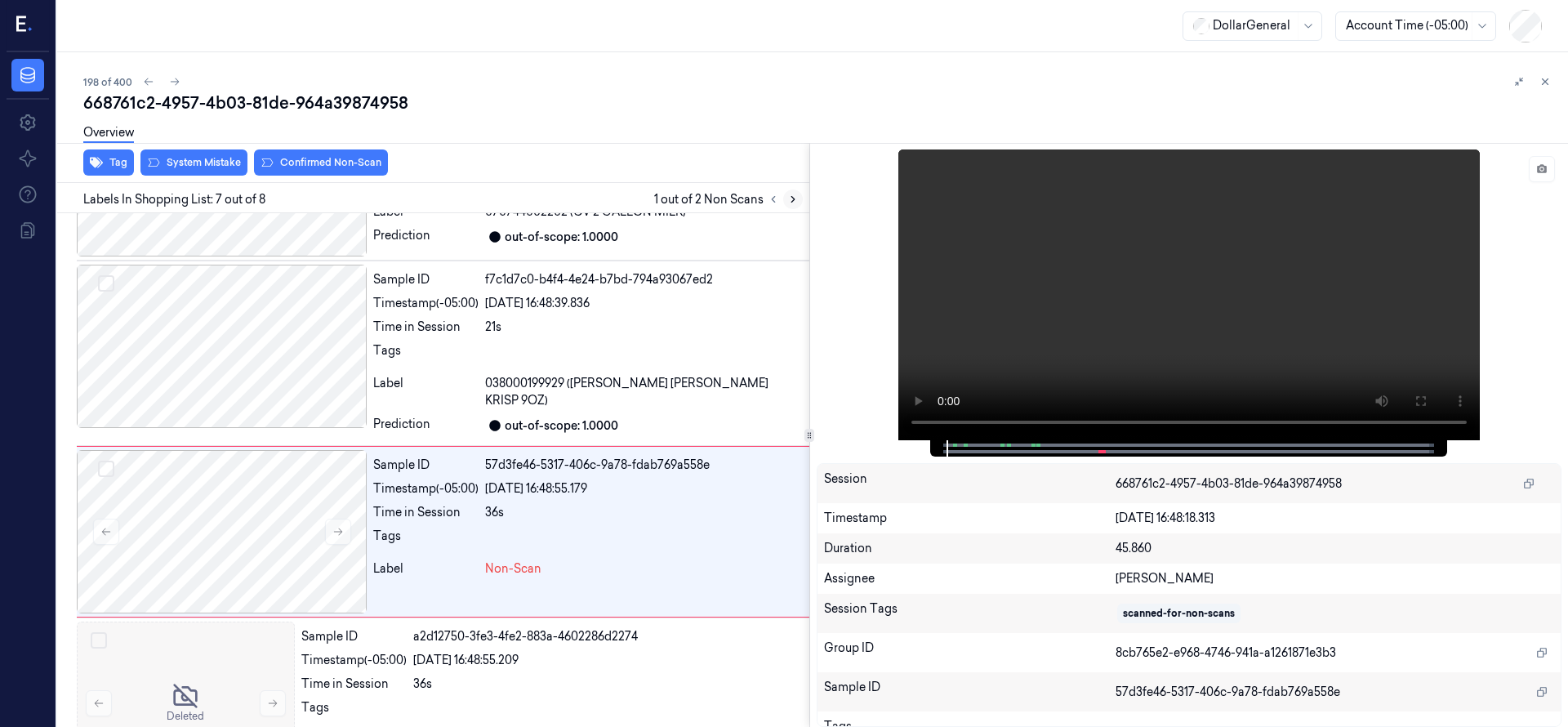
scroll to position [858, 0]
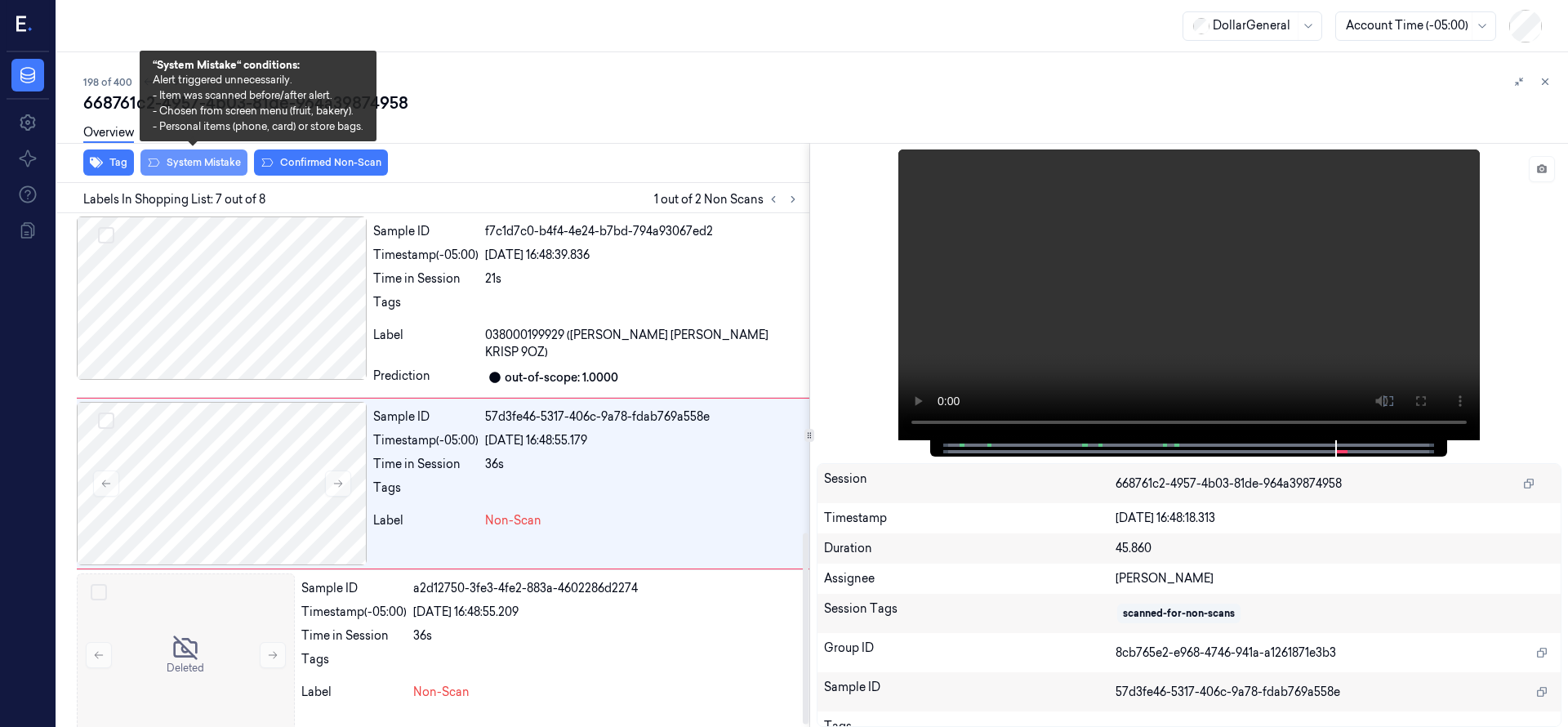
click at [218, 163] on button "System Mistake" at bounding box center [193, 163] width 107 height 26
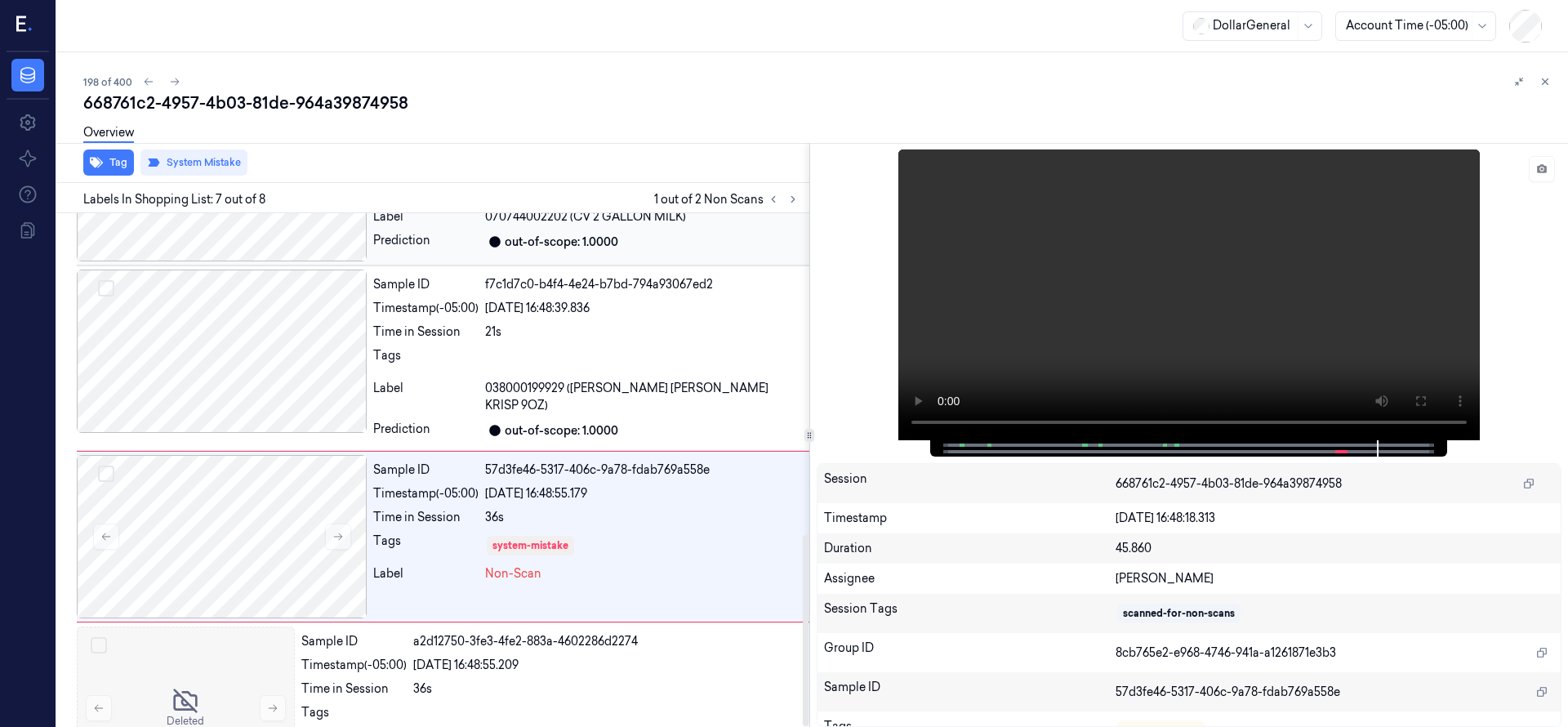
scroll to position [863, 0]
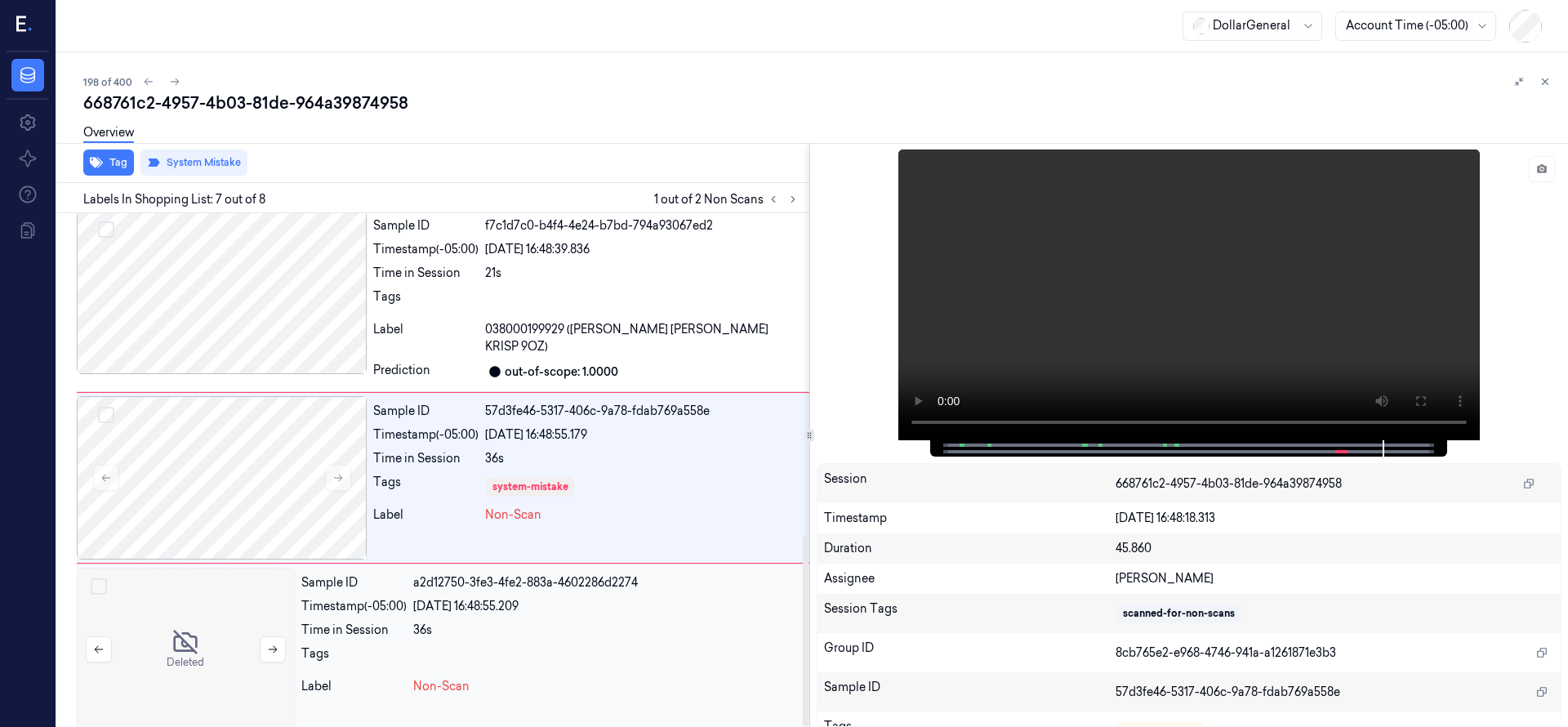
click at [204, 622] on div at bounding box center [186, 650] width 218 height 164
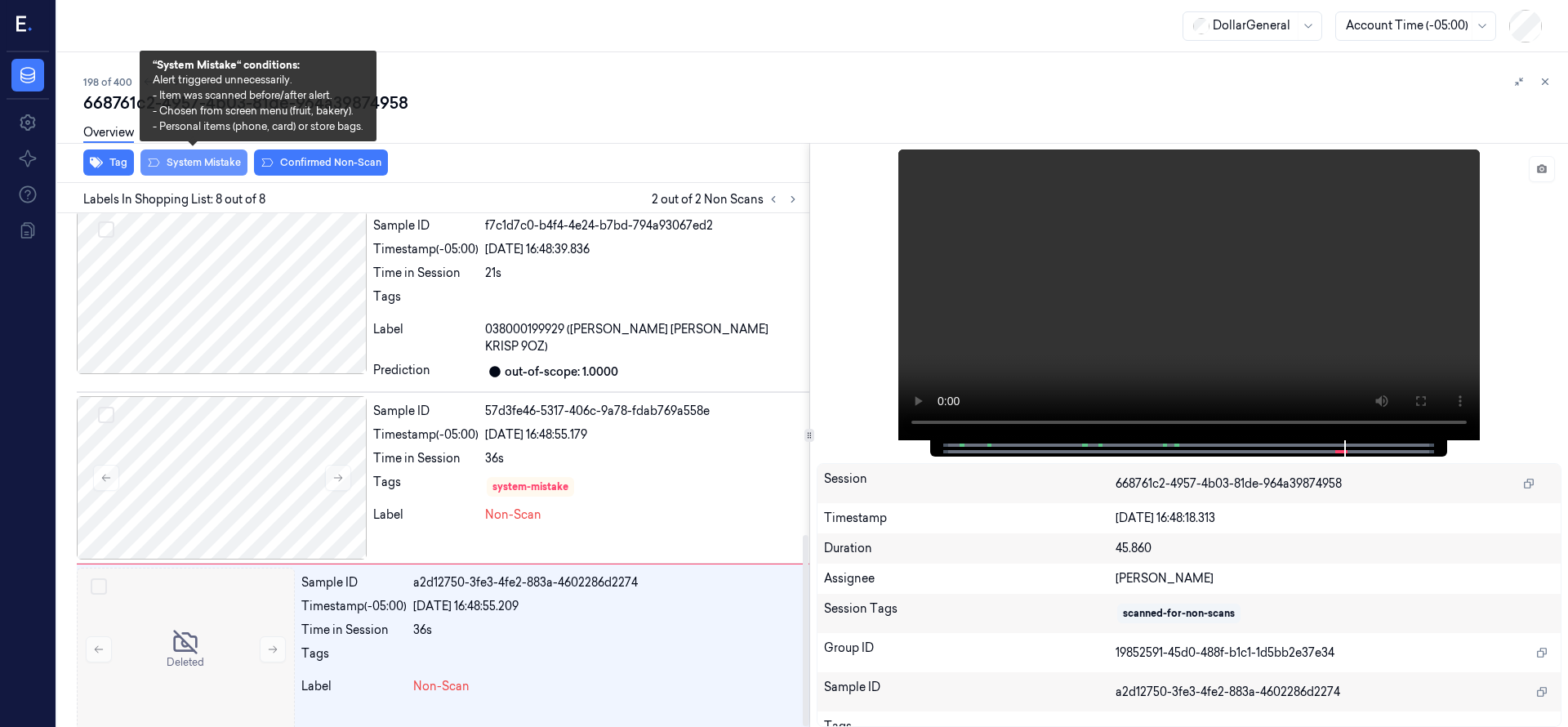
click at [206, 163] on button "System Mistake" at bounding box center [193, 163] width 107 height 26
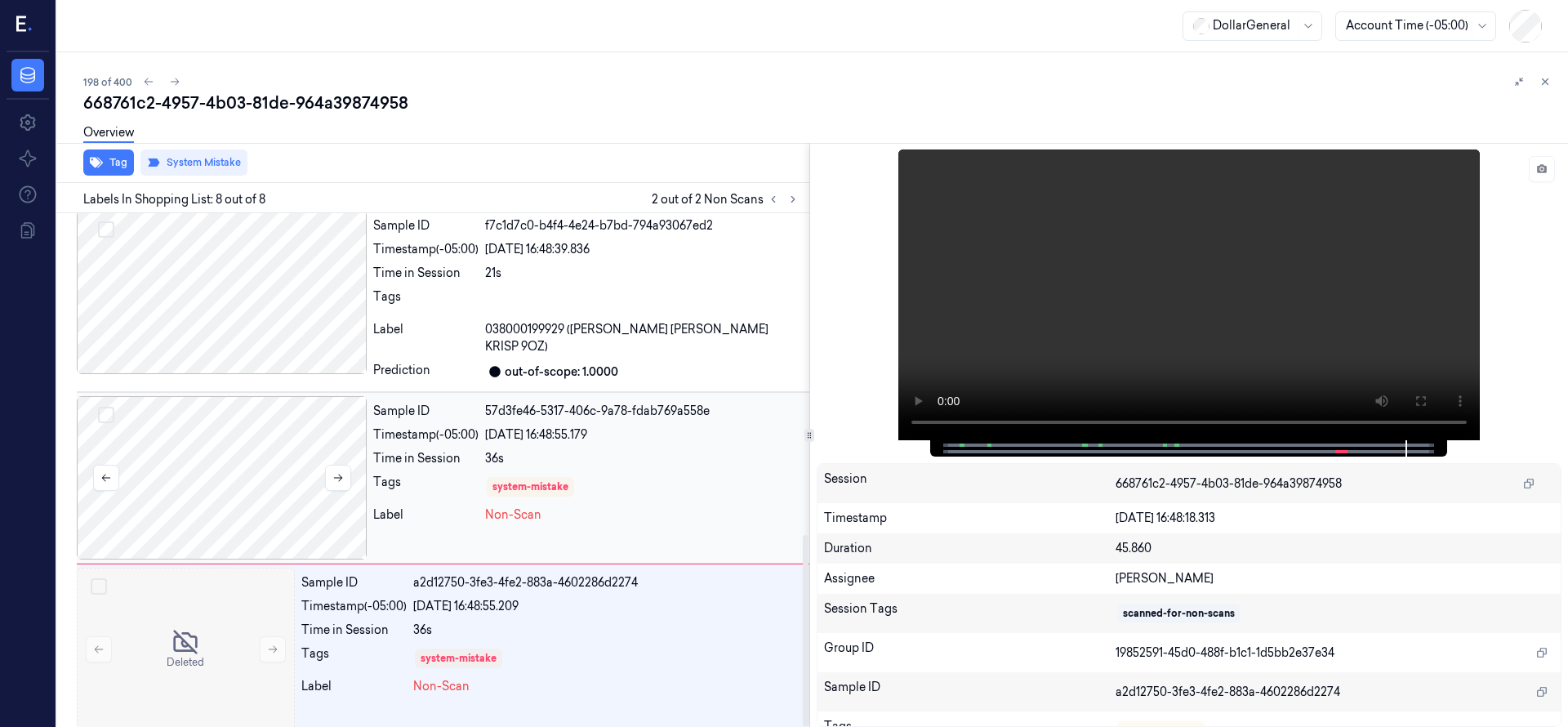
click at [255, 457] on div at bounding box center [222, 478] width 290 height 164
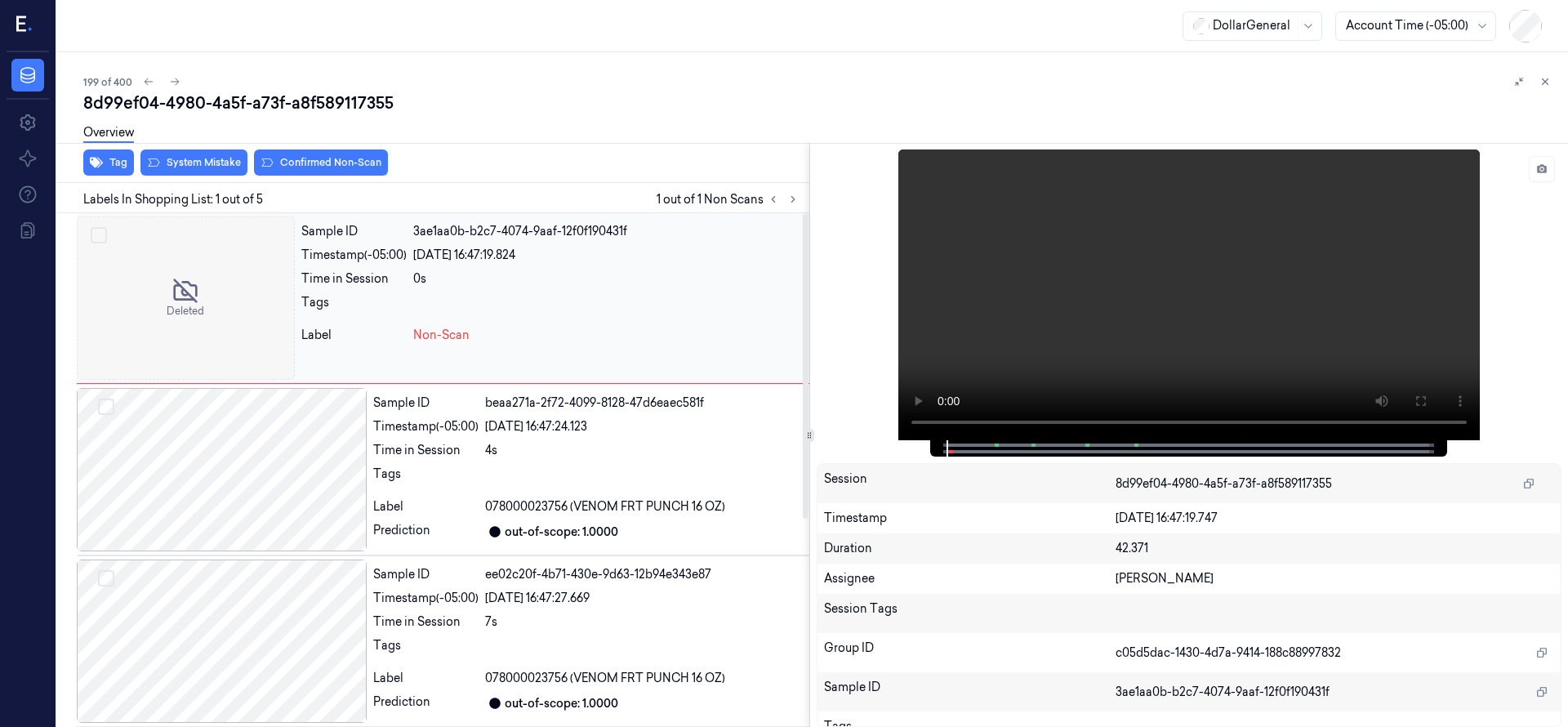
click at [258, 301] on div at bounding box center [186, 299] width 218 height 164
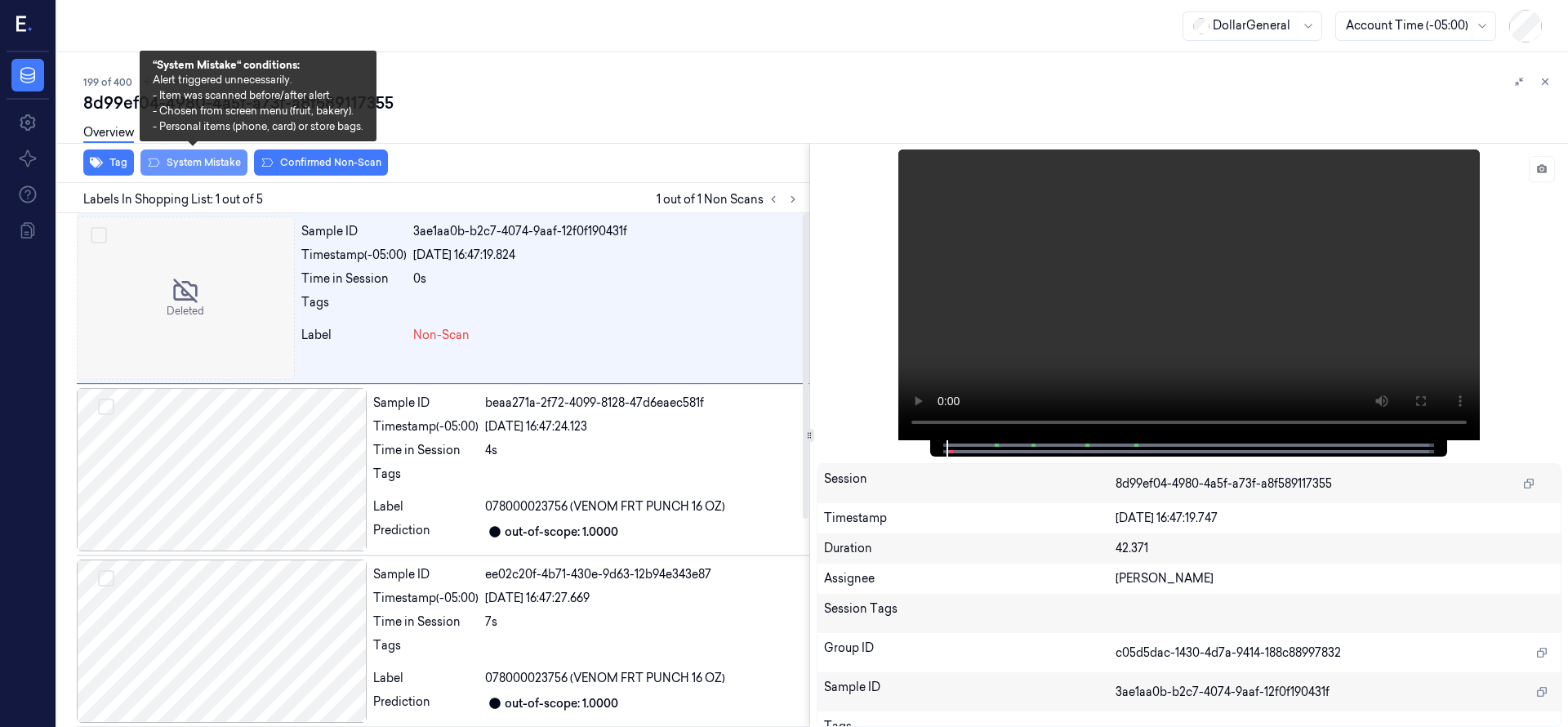
click at [194, 171] on button "System Mistake" at bounding box center [193, 163] width 107 height 26
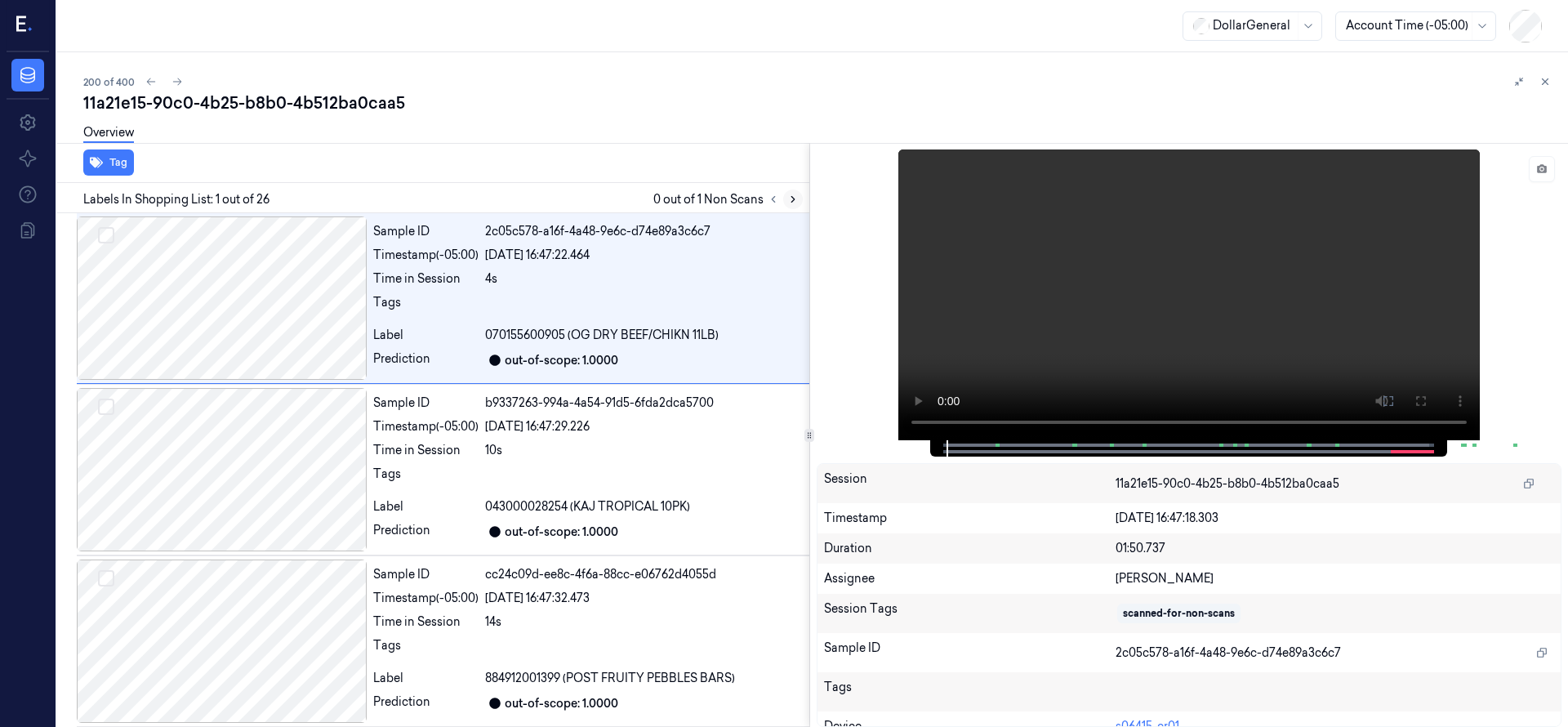
click at [794, 199] on icon at bounding box center [793, 199] width 12 height 12
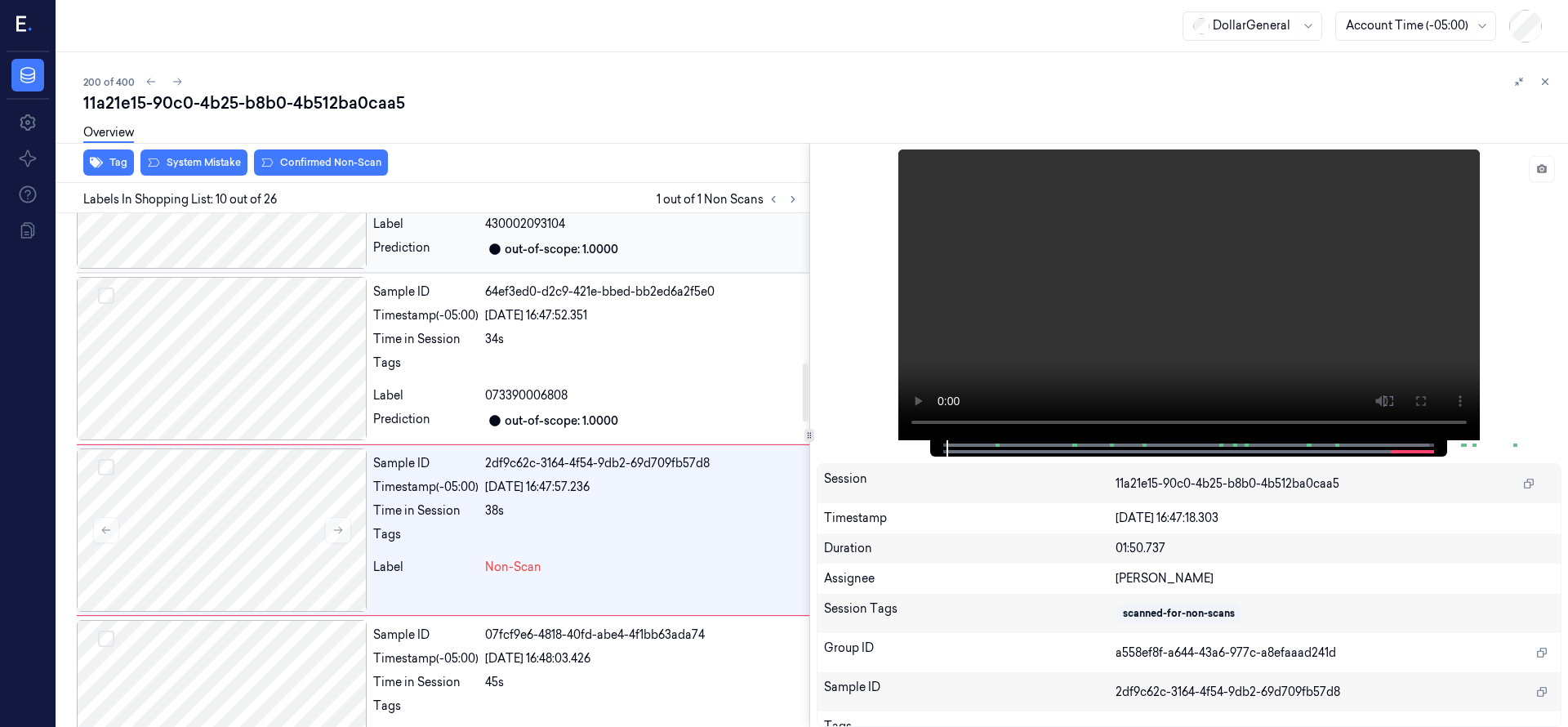
scroll to position [1372, 0]
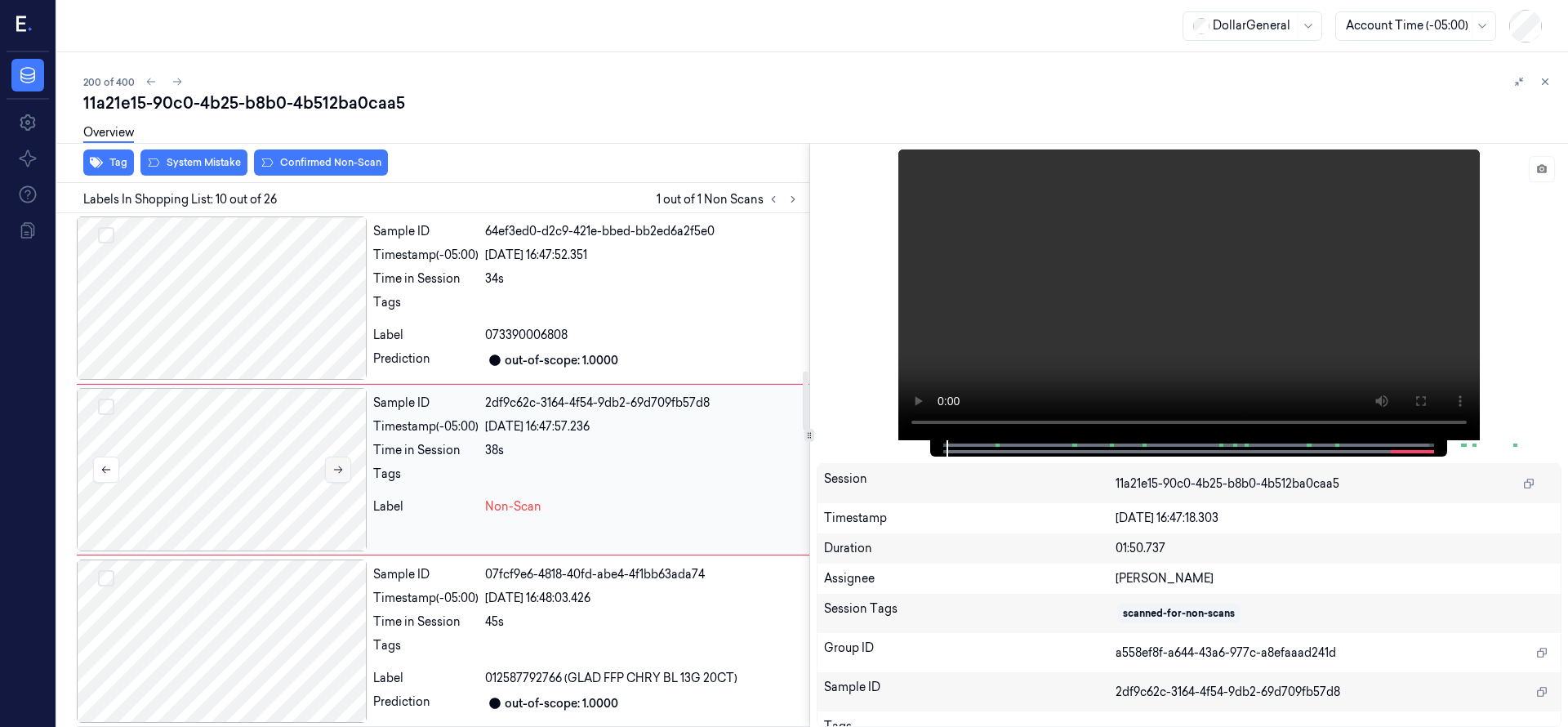
click at [341, 480] on button at bounding box center [338, 470] width 26 height 26
click at [271, 497] on div at bounding box center [222, 470] width 290 height 164
click at [331, 469] on button at bounding box center [338, 470] width 26 height 26
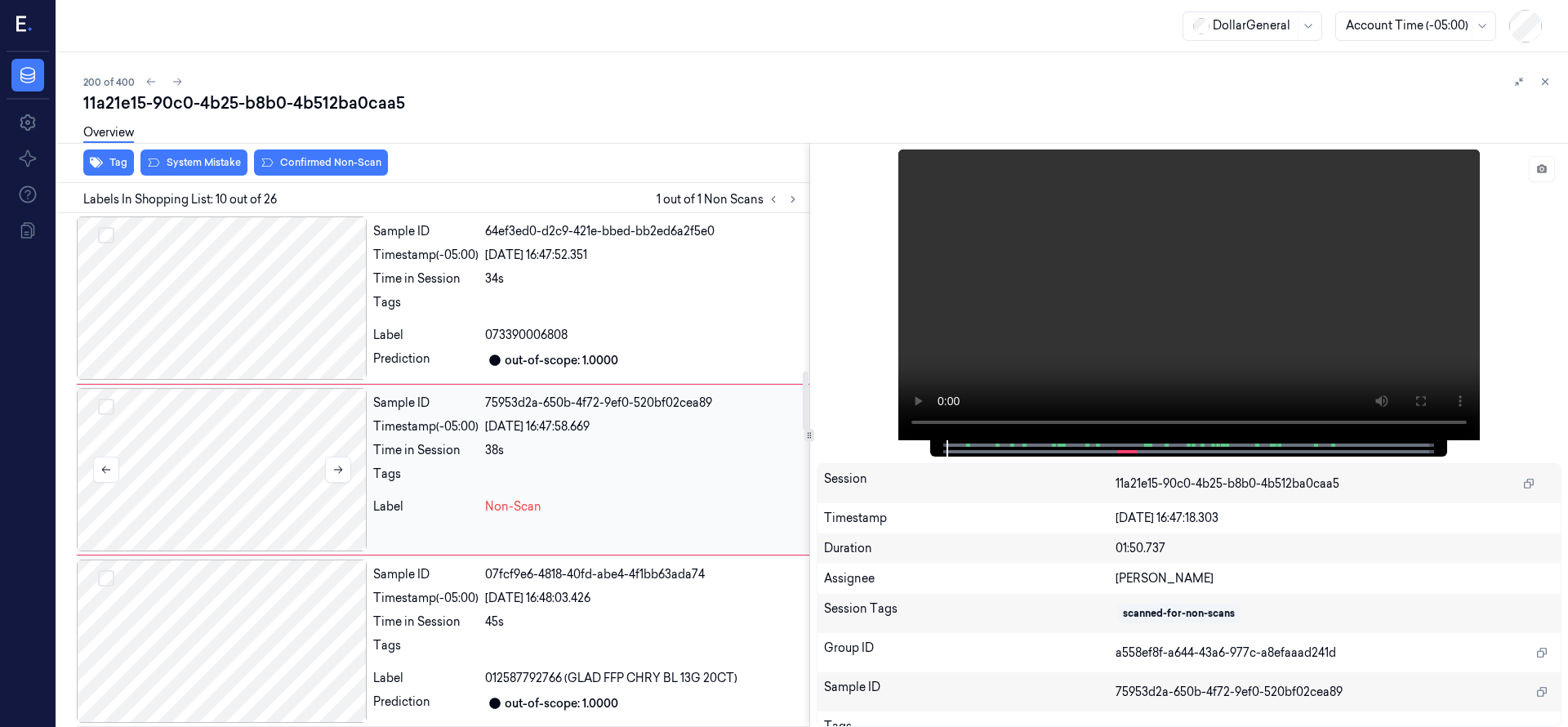
click at [333, 455] on div at bounding box center [222, 470] width 290 height 164
click at [334, 476] on button at bounding box center [338, 470] width 26 height 26
click at [335, 476] on button at bounding box center [338, 470] width 26 height 26
click at [193, 478] on div at bounding box center [222, 470] width 290 height 164
click at [198, 155] on div "Overview" at bounding box center [819, 135] width 1471 height 41
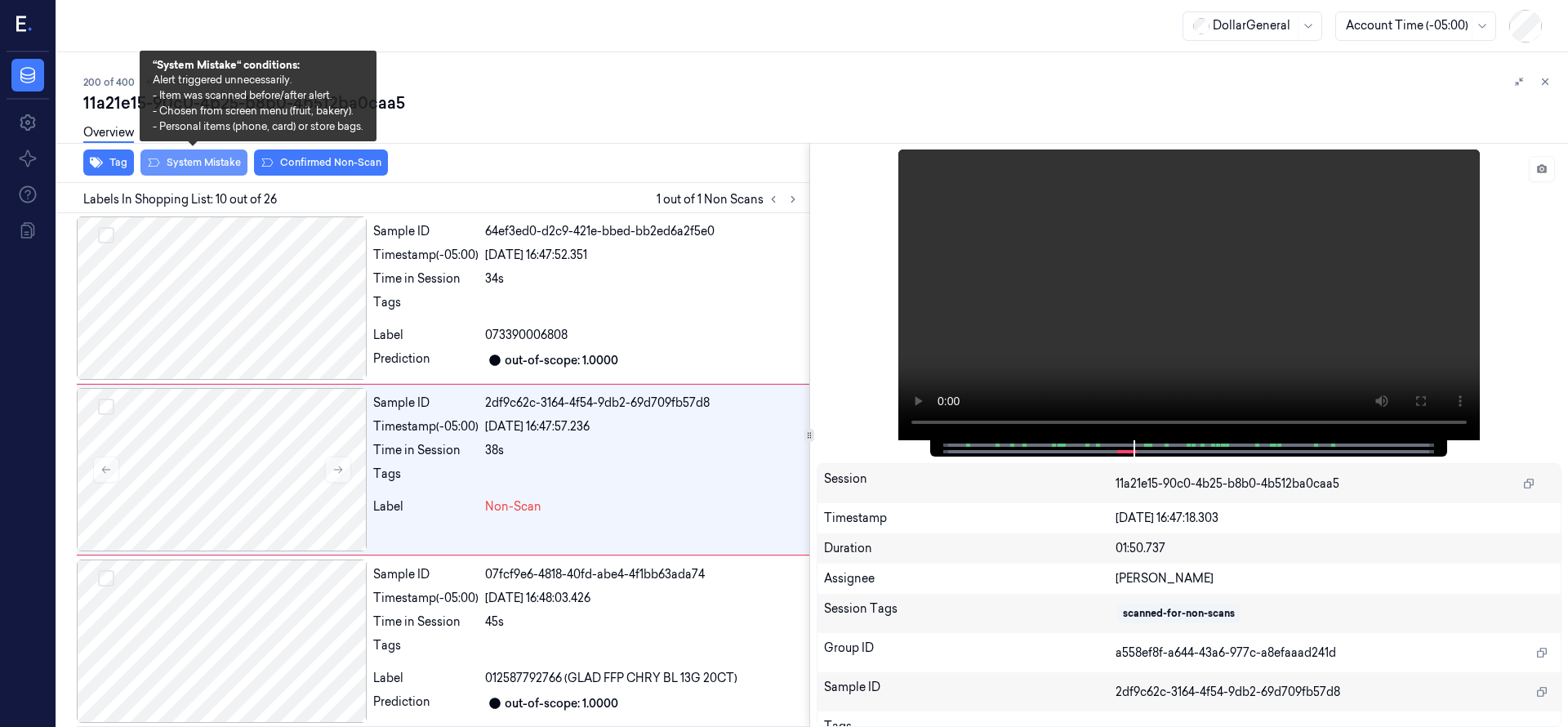
click at [200, 162] on button "System Mistake" at bounding box center [193, 163] width 107 height 26
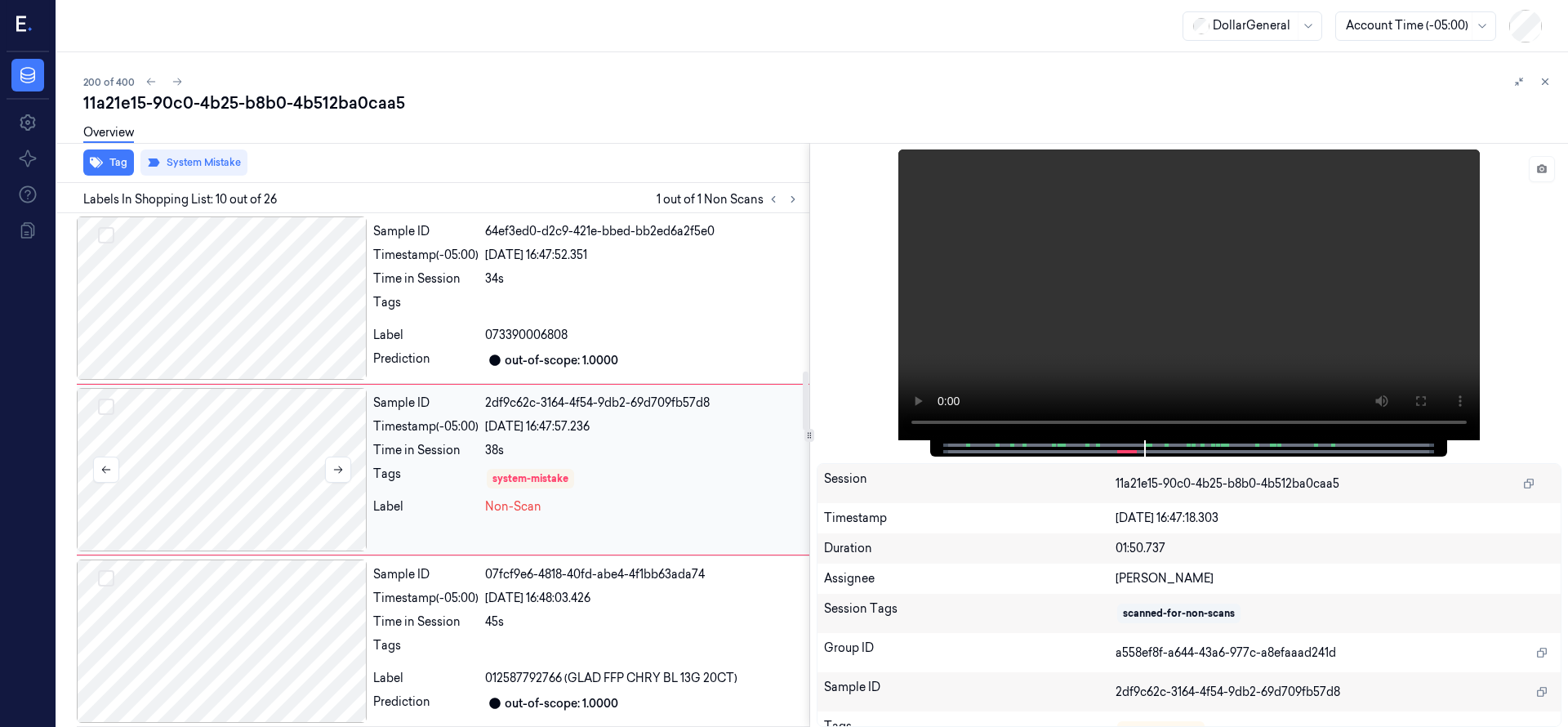
click at [241, 473] on div at bounding box center [222, 470] width 290 height 164
click at [257, 502] on div at bounding box center [222, 470] width 290 height 164
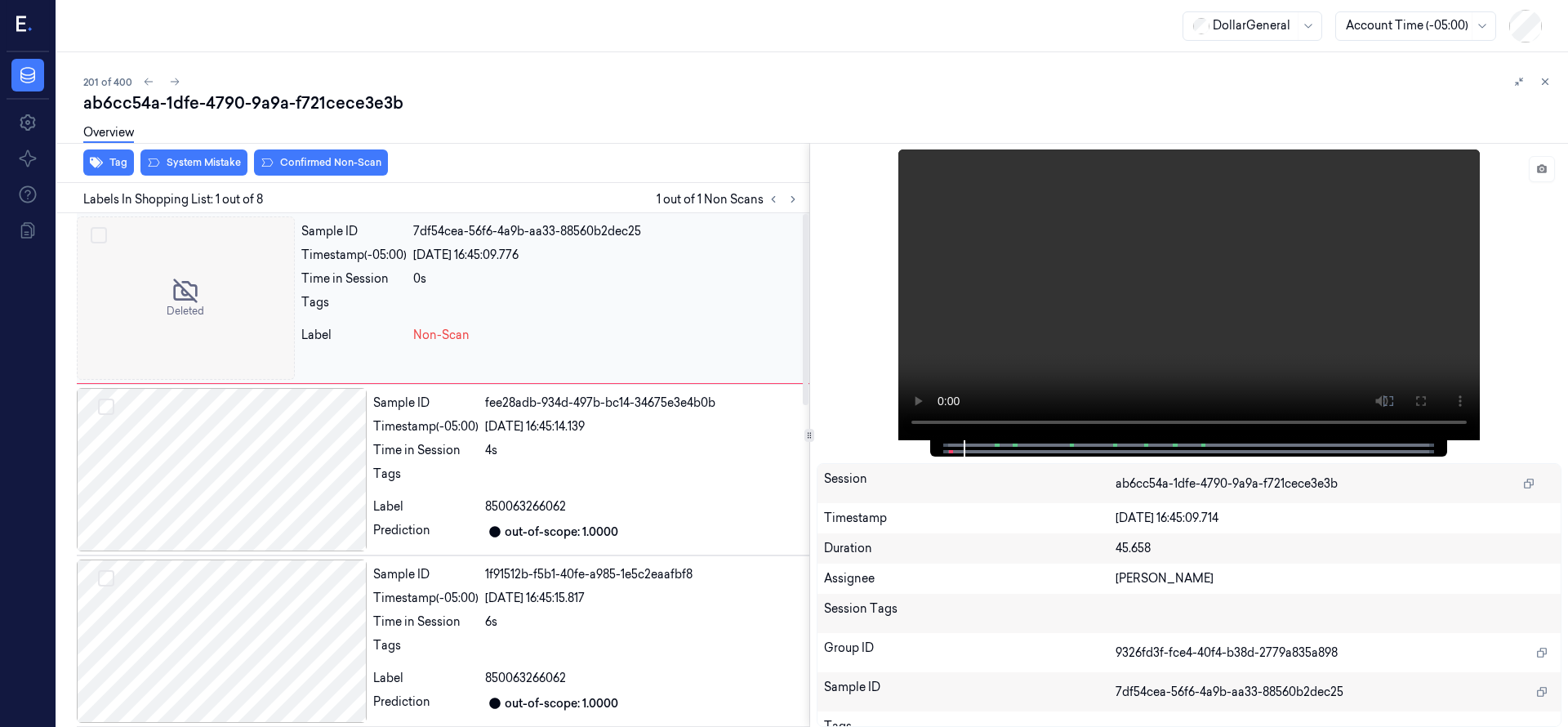
click at [207, 274] on div at bounding box center [186, 299] width 218 height 164
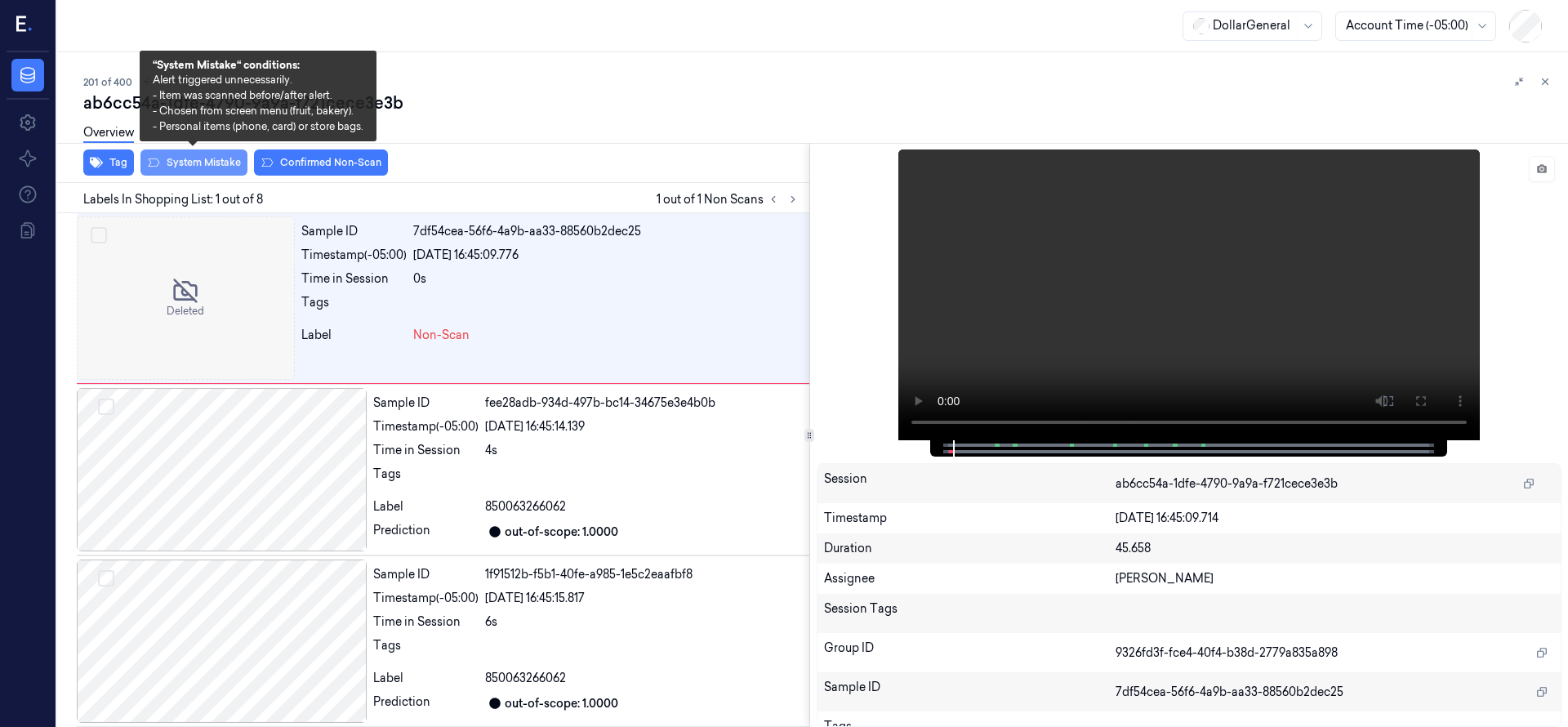
click at [179, 165] on button "System Mistake" at bounding box center [193, 163] width 107 height 26
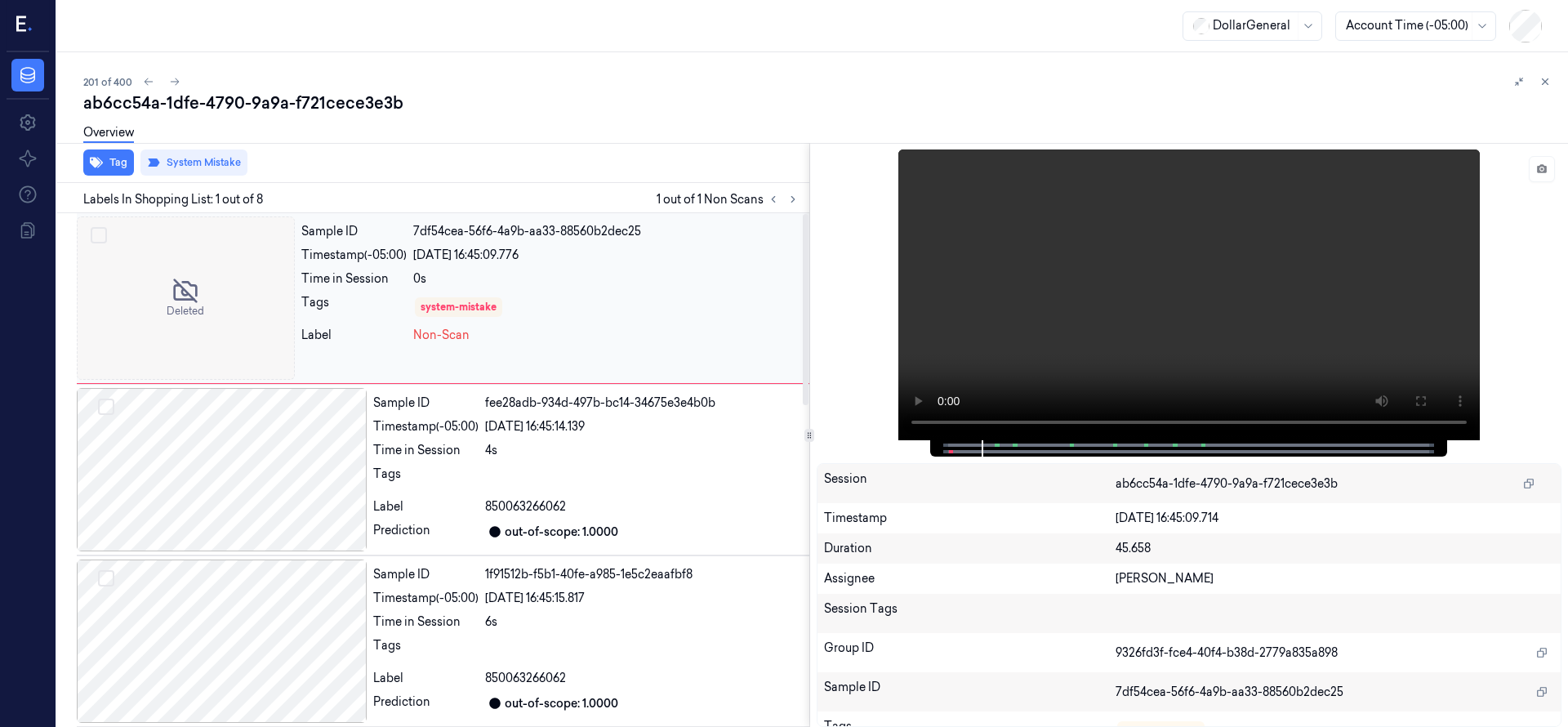
click at [136, 268] on div at bounding box center [186, 299] width 218 height 164
click at [146, 301] on div at bounding box center [186, 299] width 218 height 164
click at [481, 117] on div "Overview" at bounding box center [819, 135] width 1471 height 41
click at [236, 337] on div at bounding box center [186, 299] width 218 height 164
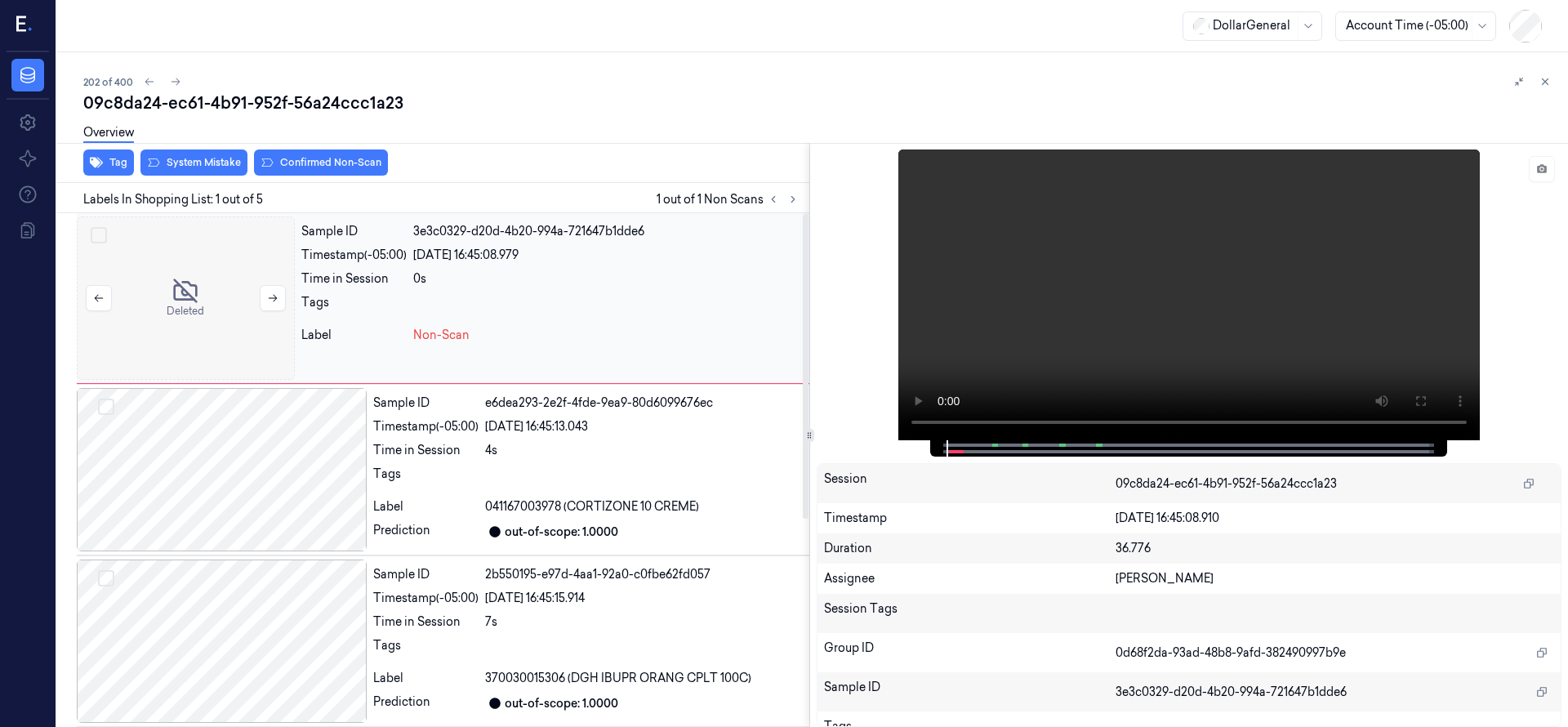
click at [206, 274] on div at bounding box center [186, 299] width 218 height 164
click at [210, 271] on div at bounding box center [186, 299] width 218 height 164
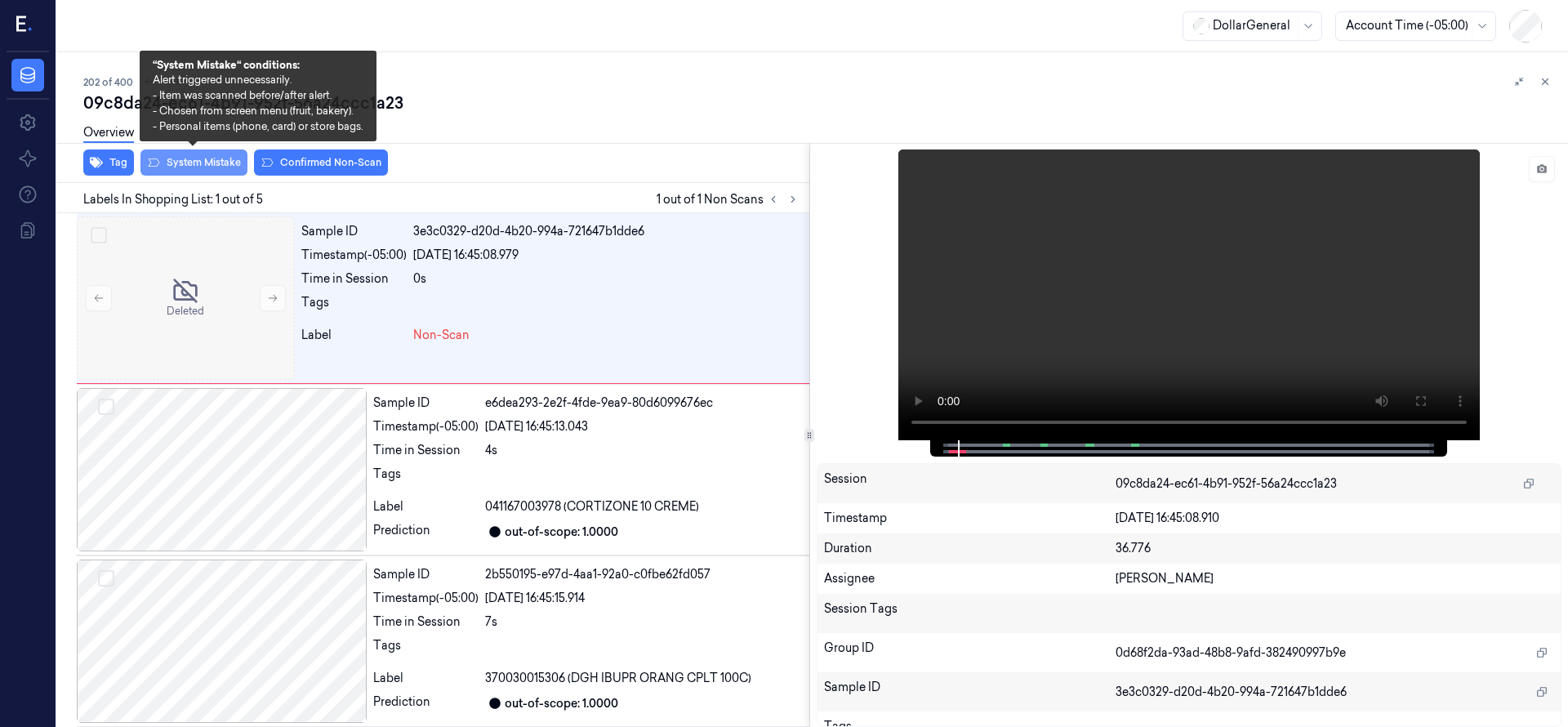
click at [229, 156] on button "System Mistake" at bounding box center [193, 163] width 107 height 26
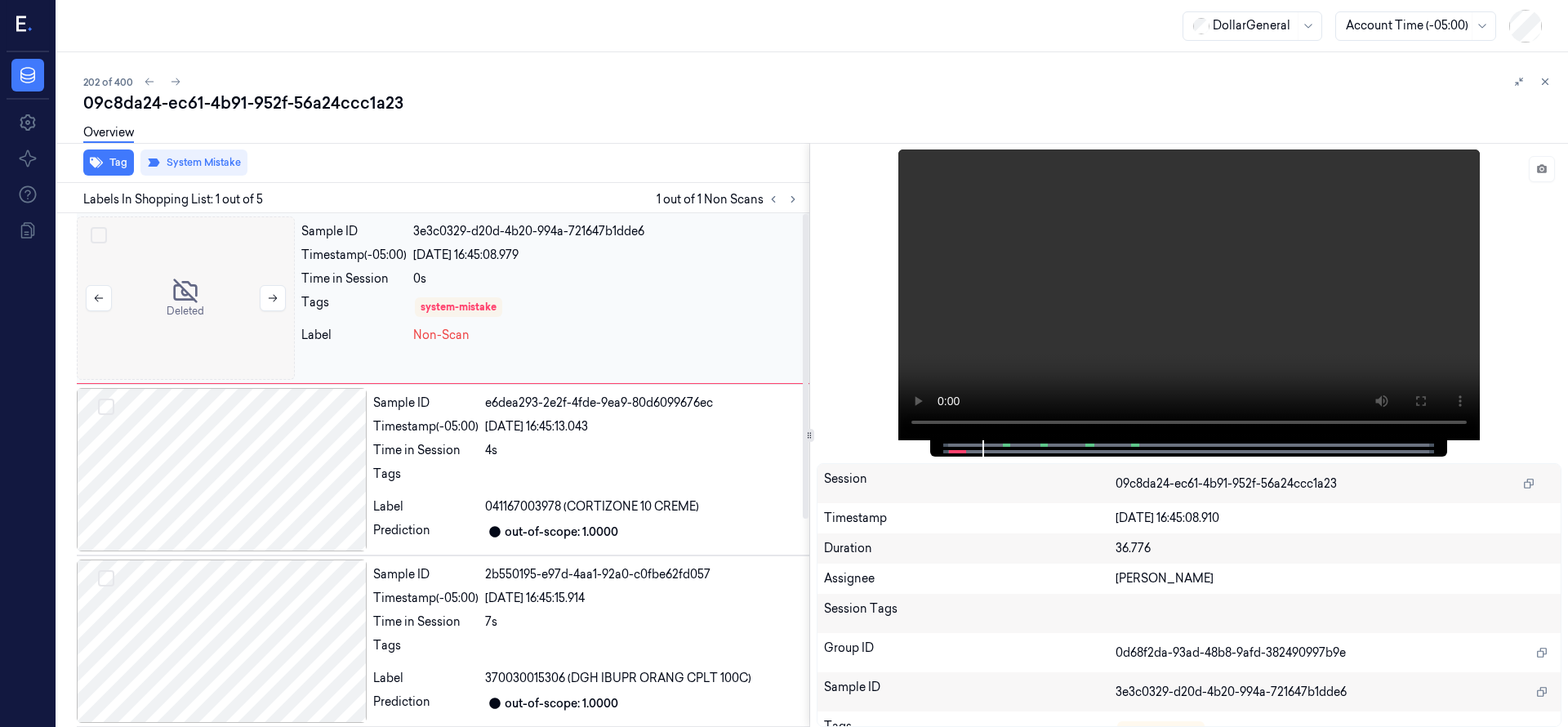
click at [211, 261] on div at bounding box center [186, 299] width 218 height 164
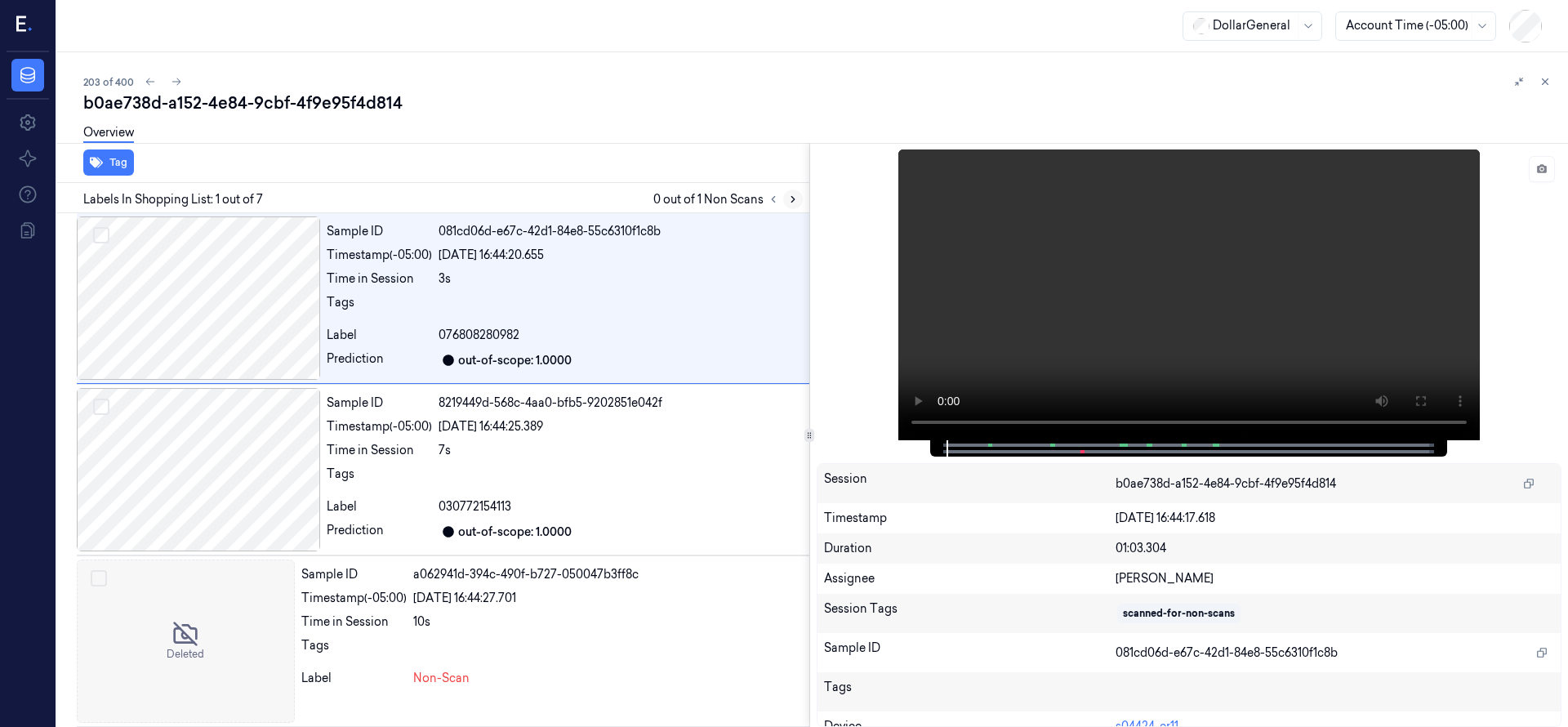
click at [790, 196] on icon at bounding box center [793, 199] width 12 height 12
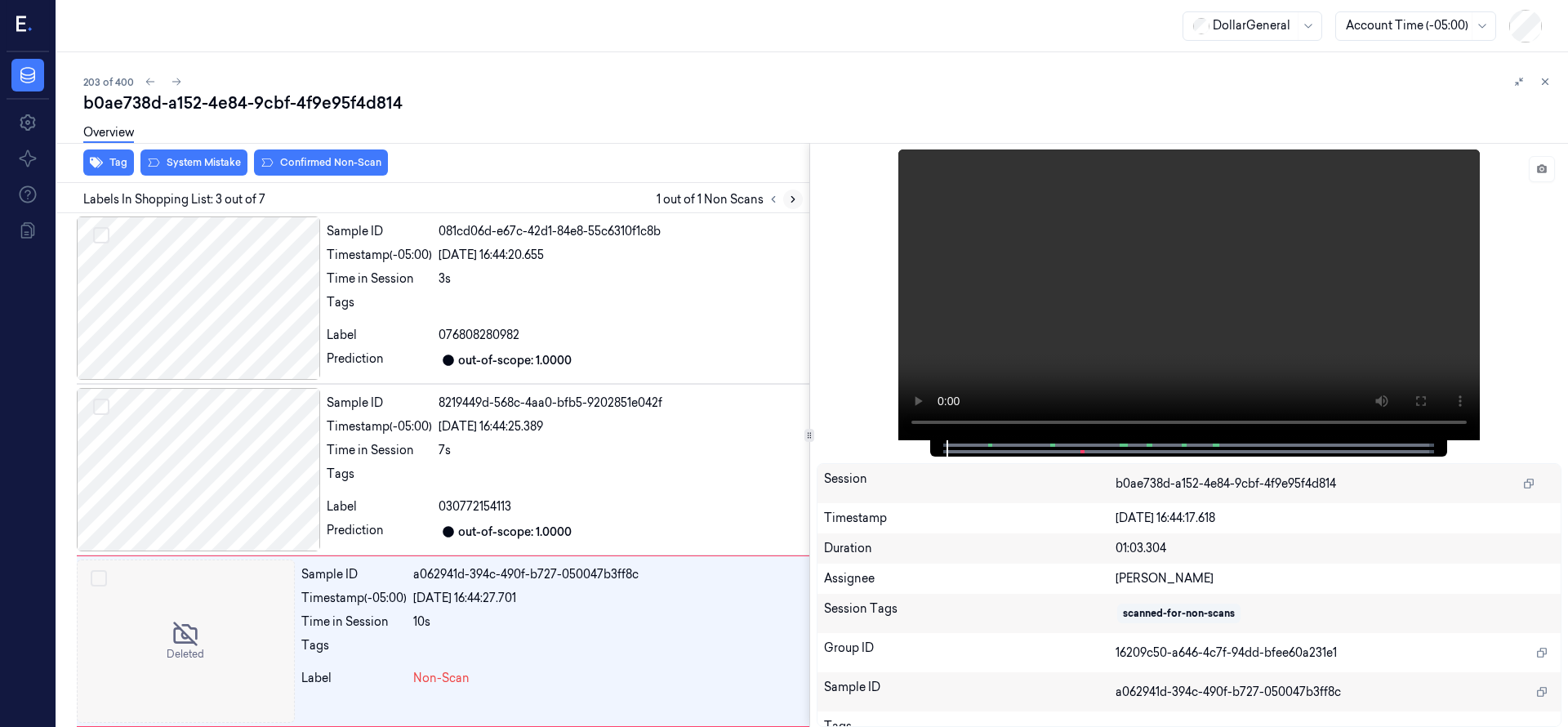
scroll to position [171, 0]
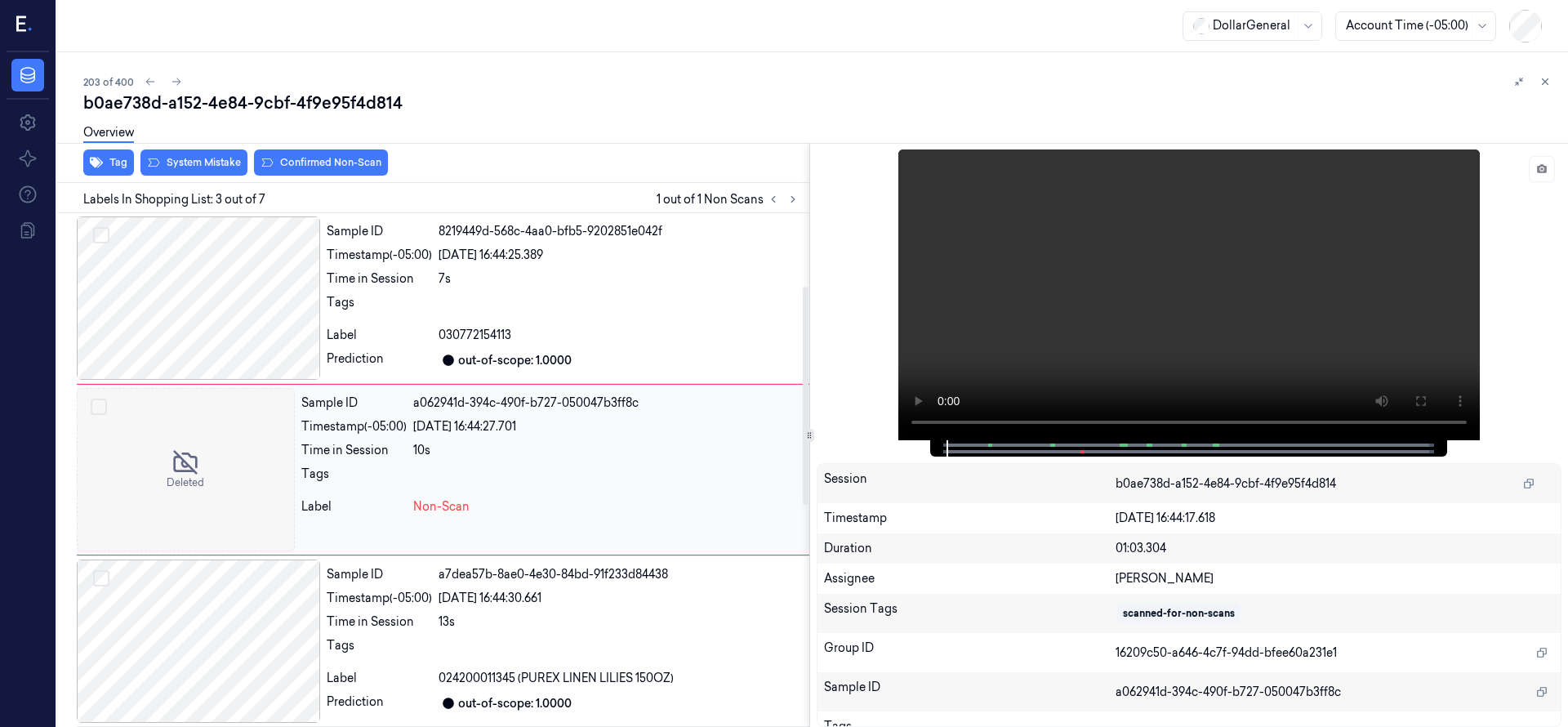
click at [214, 471] on div at bounding box center [186, 470] width 218 height 164
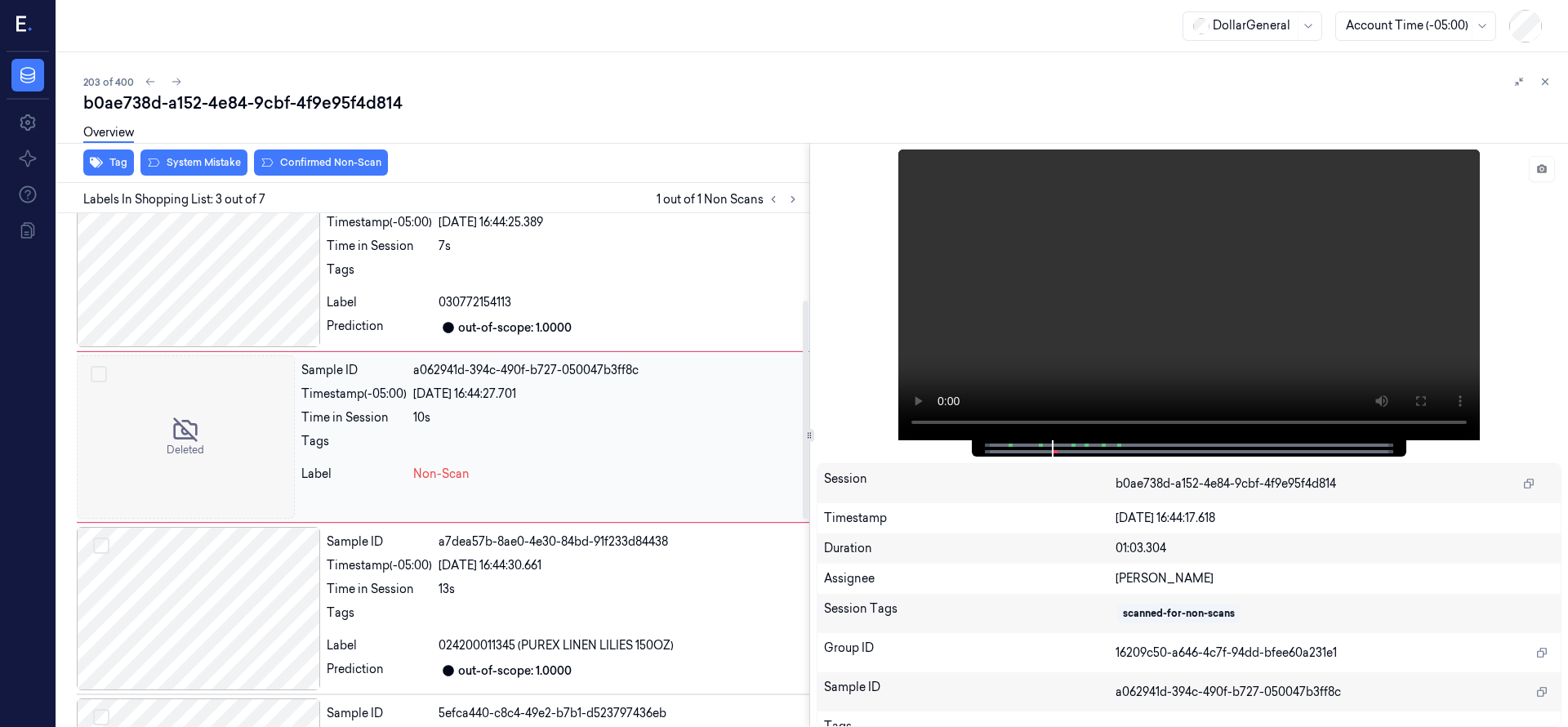
click at [180, 433] on div at bounding box center [186, 438] width 218 height 164
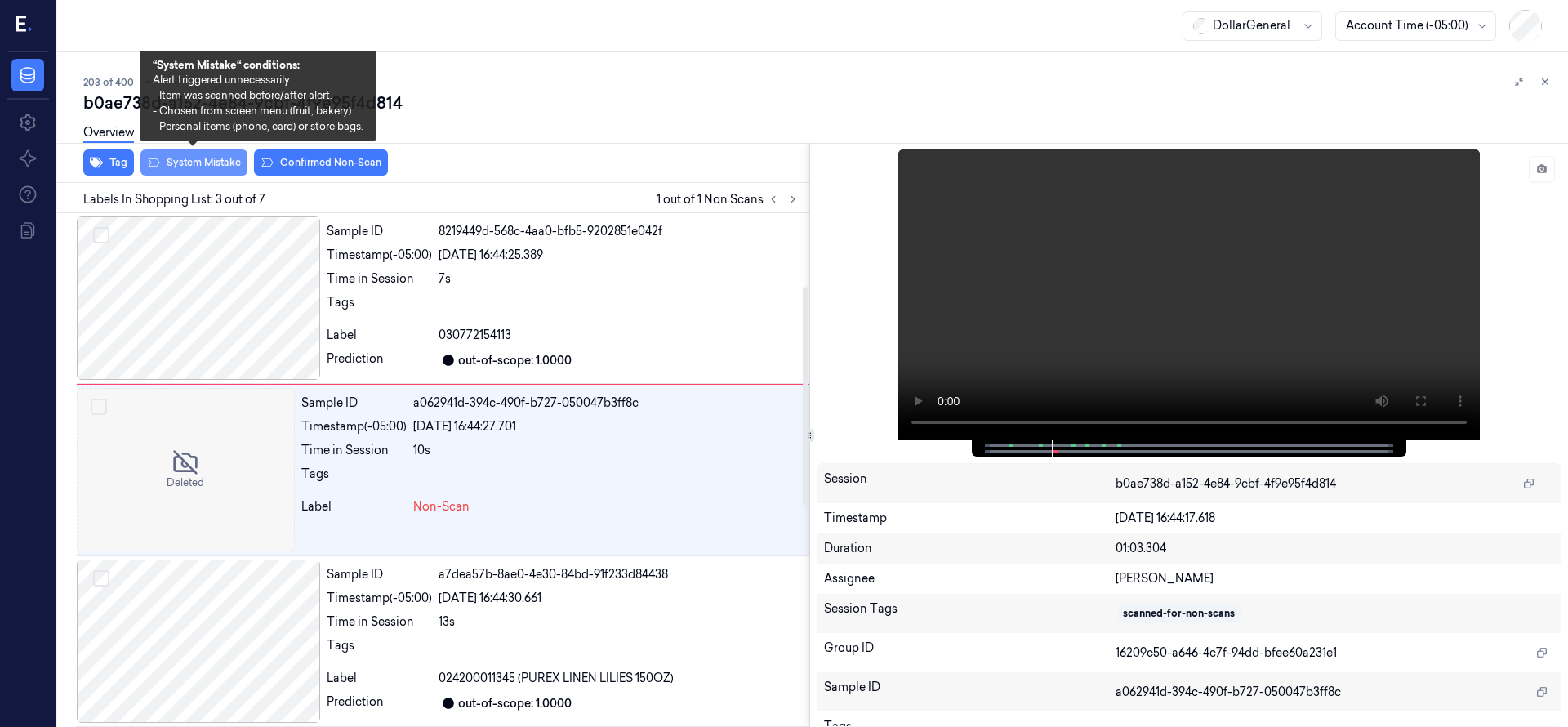
click at [198, 166] on button "System Mistake" at bounding box center [193, 163] width 107 height 26
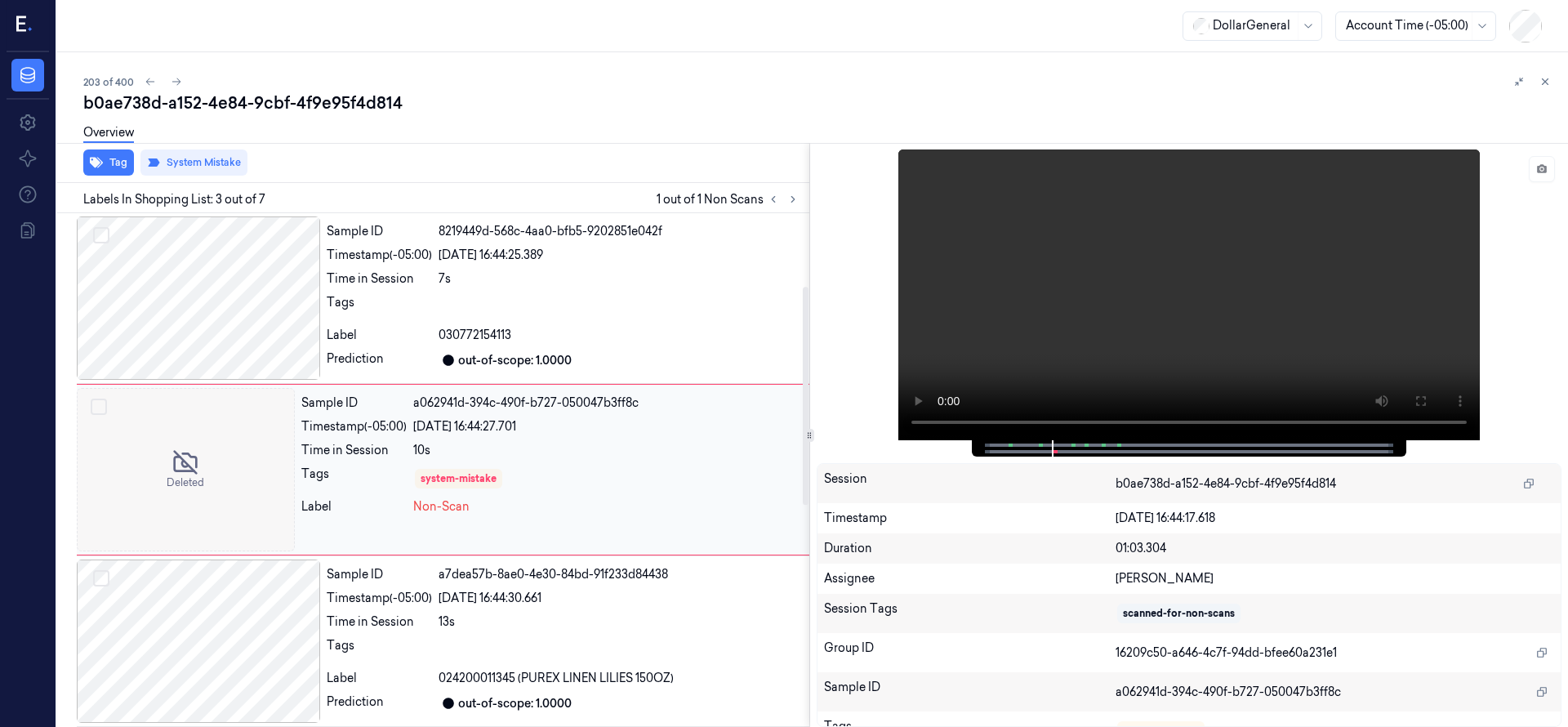
click at [209, 445] on div at bounding box center [186, 470] width 218 height 164
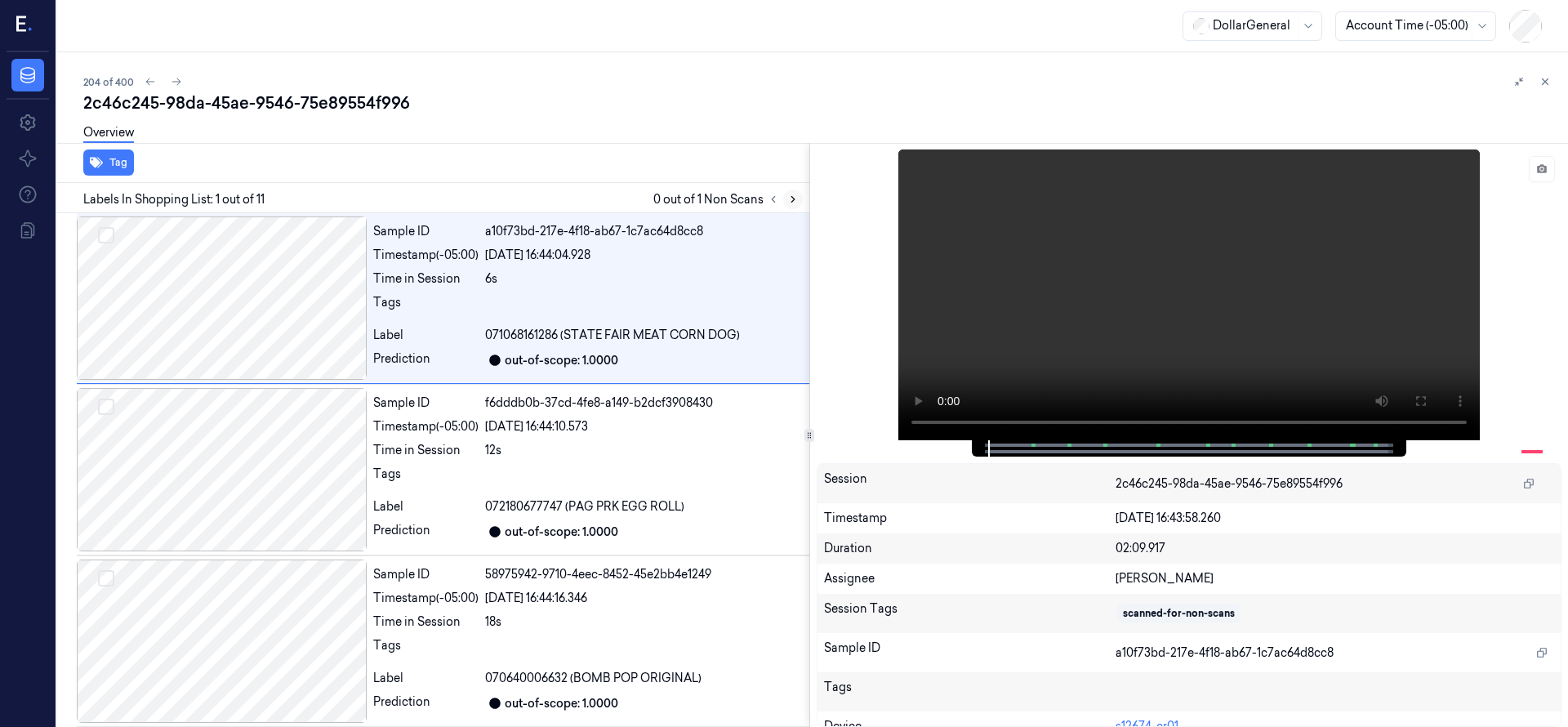
click at [794, 202] on icon at bounding box center [793, 199] width 12 height 12
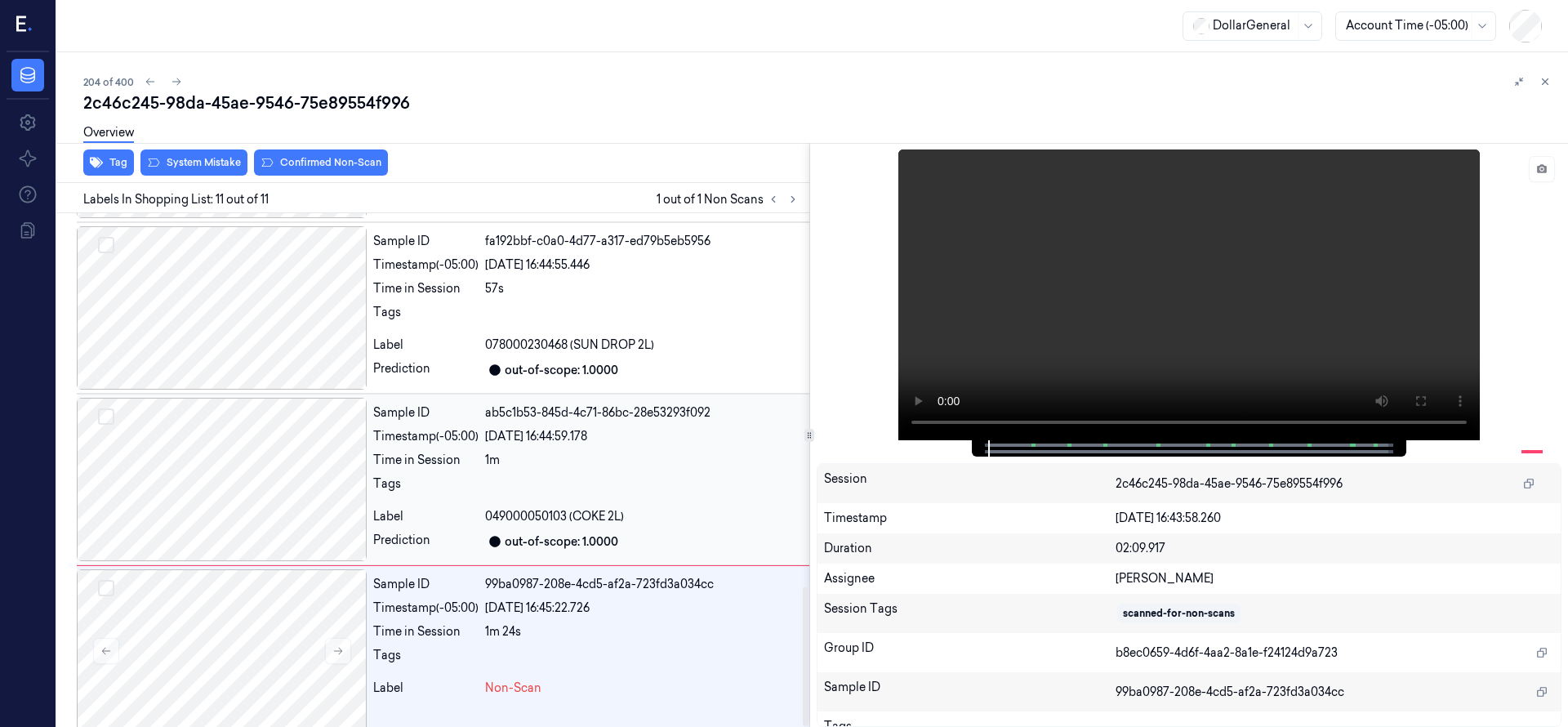
scroll to position [1378, 0]
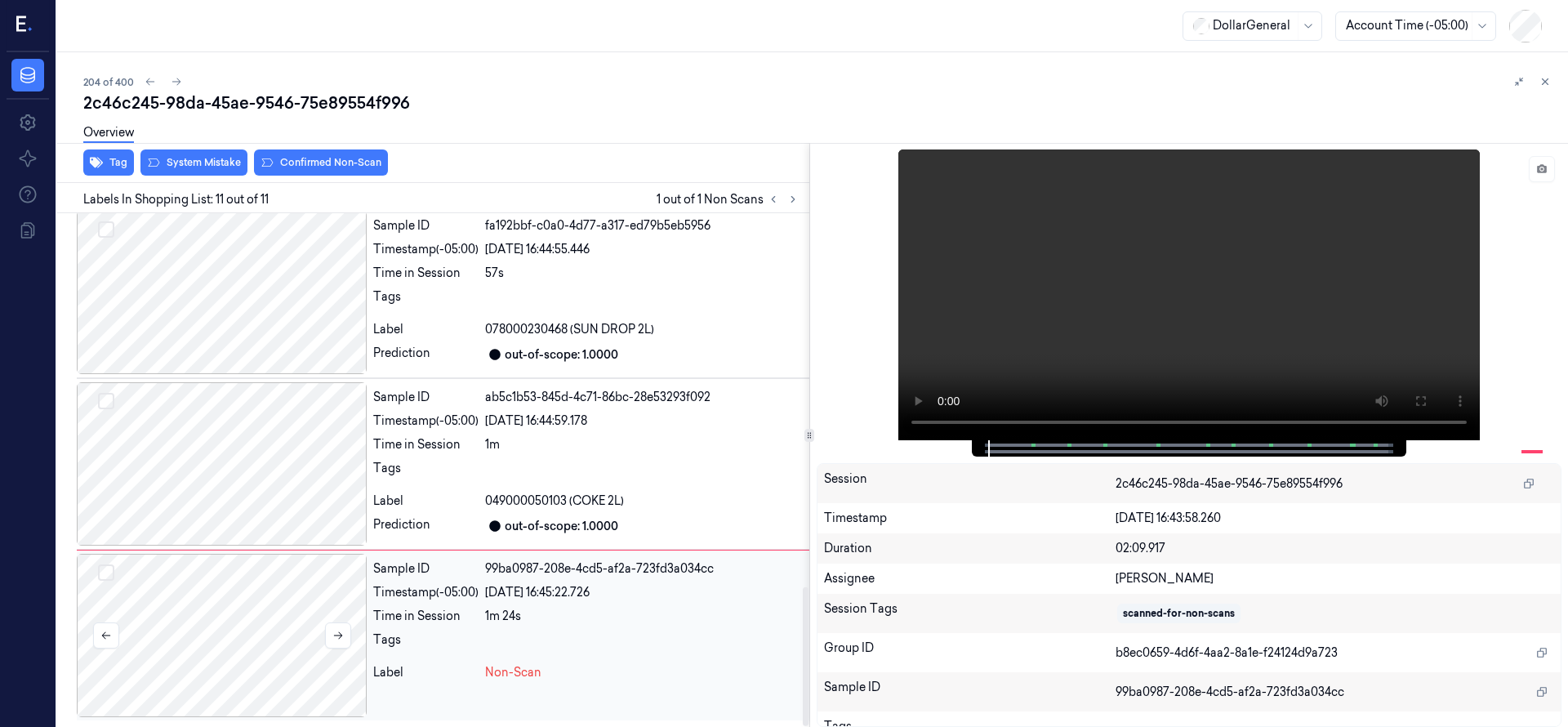
click at [195, 653] on div at bounding box center [222, 636] width 290 height 164
click at [312, 613] on div at bounding box center [222, 636] width 290 height 164
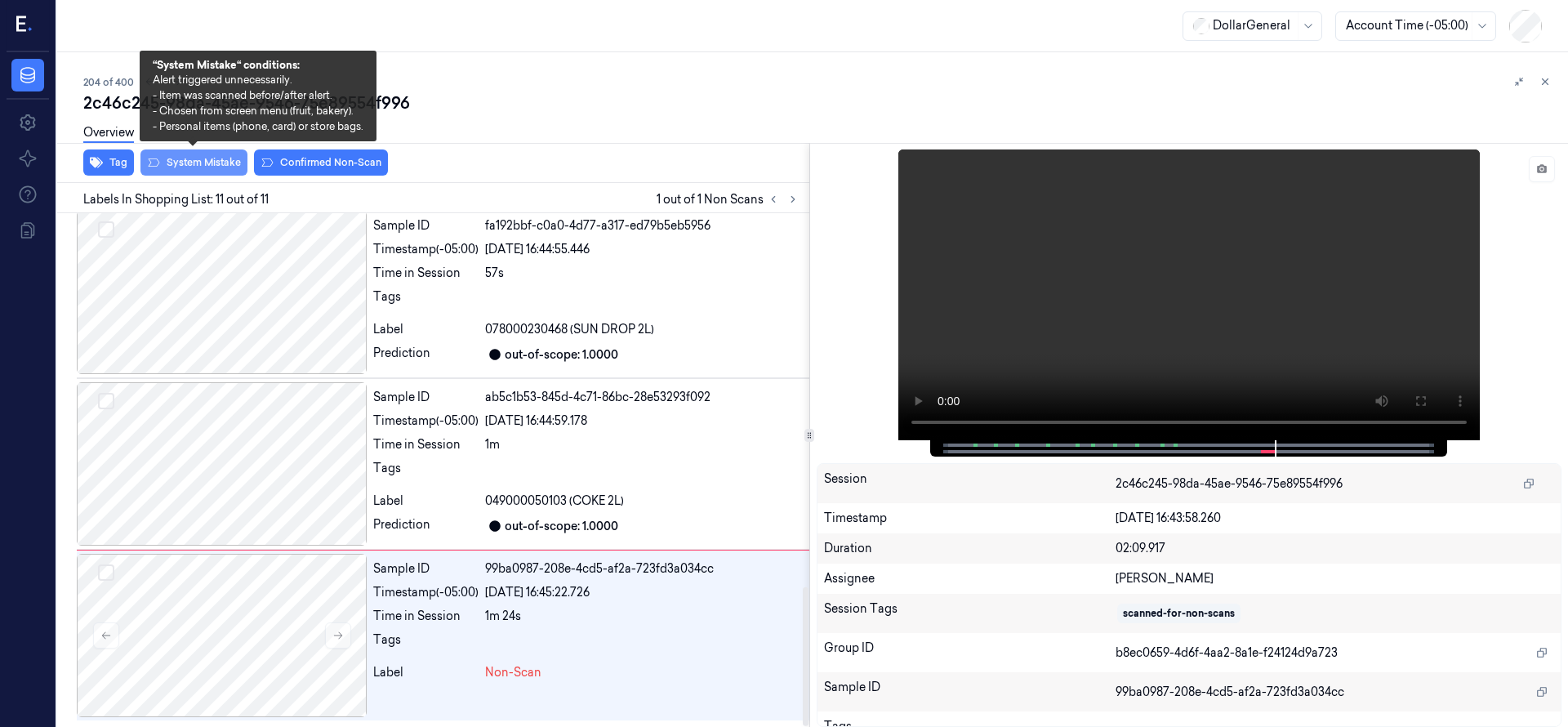
click at [218, 167] on button "System Mistake" at bounding box center [193, 163] width 107 height 26
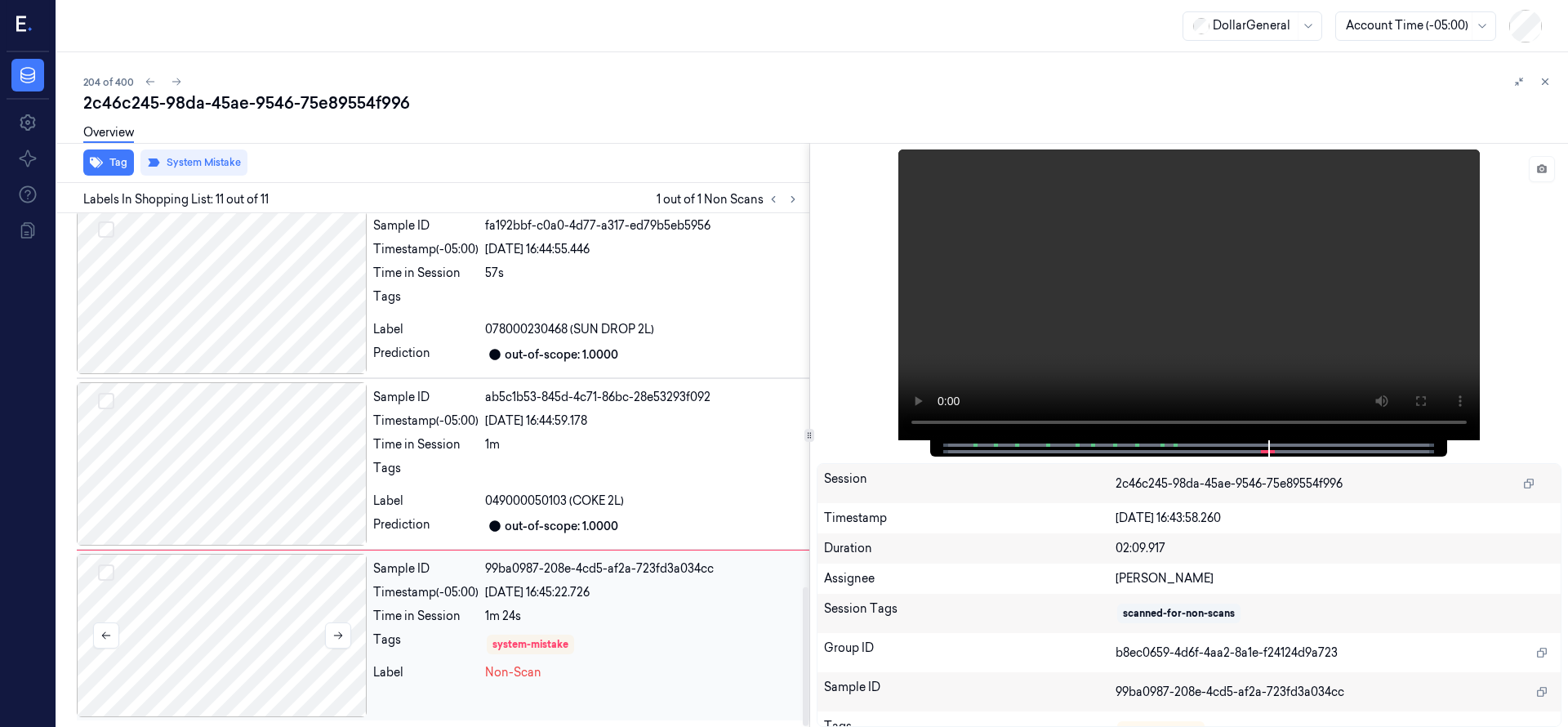
click at [275, 640] on div at bounding box center [222, 636] width 290 height 164
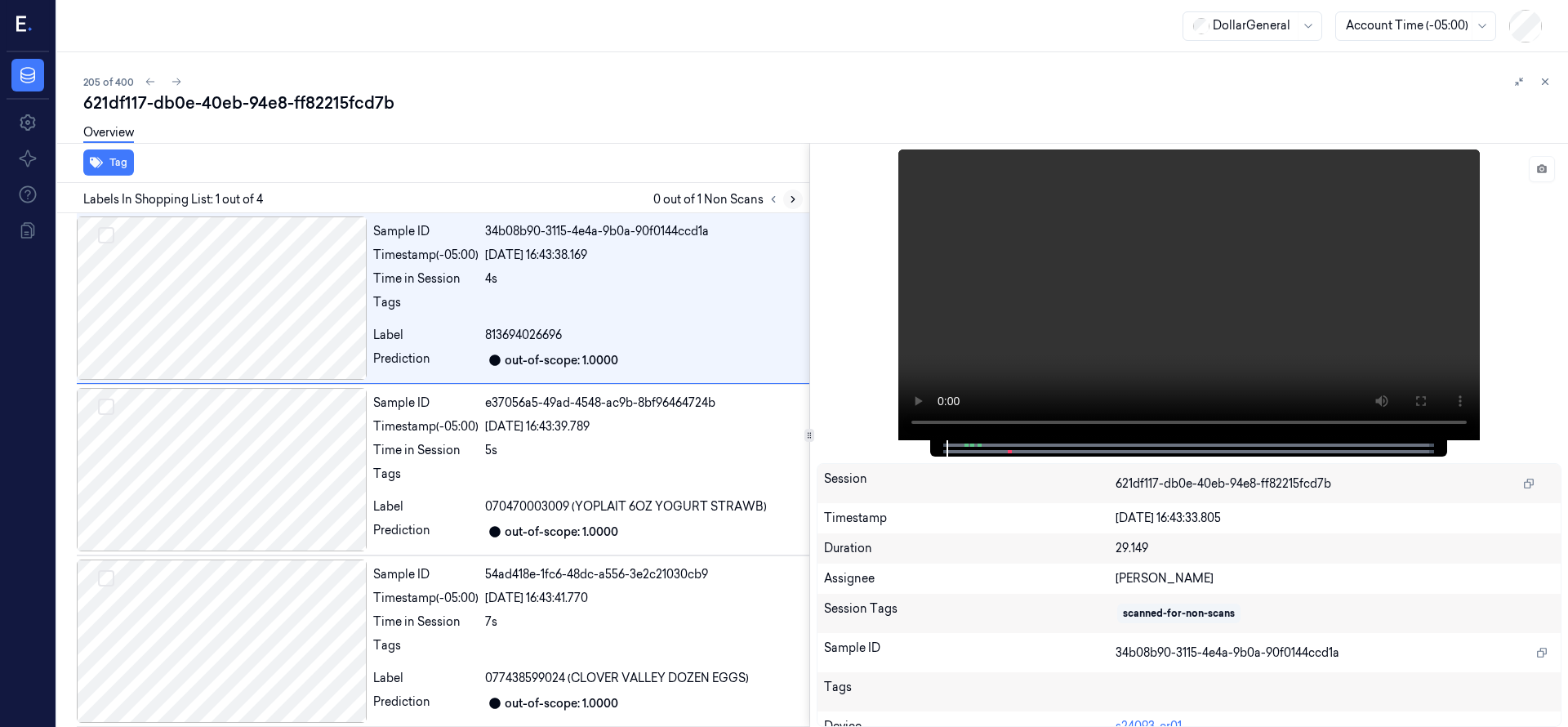
click at [798, 200] on button at bounding box center [793, 199] width 20 height 20
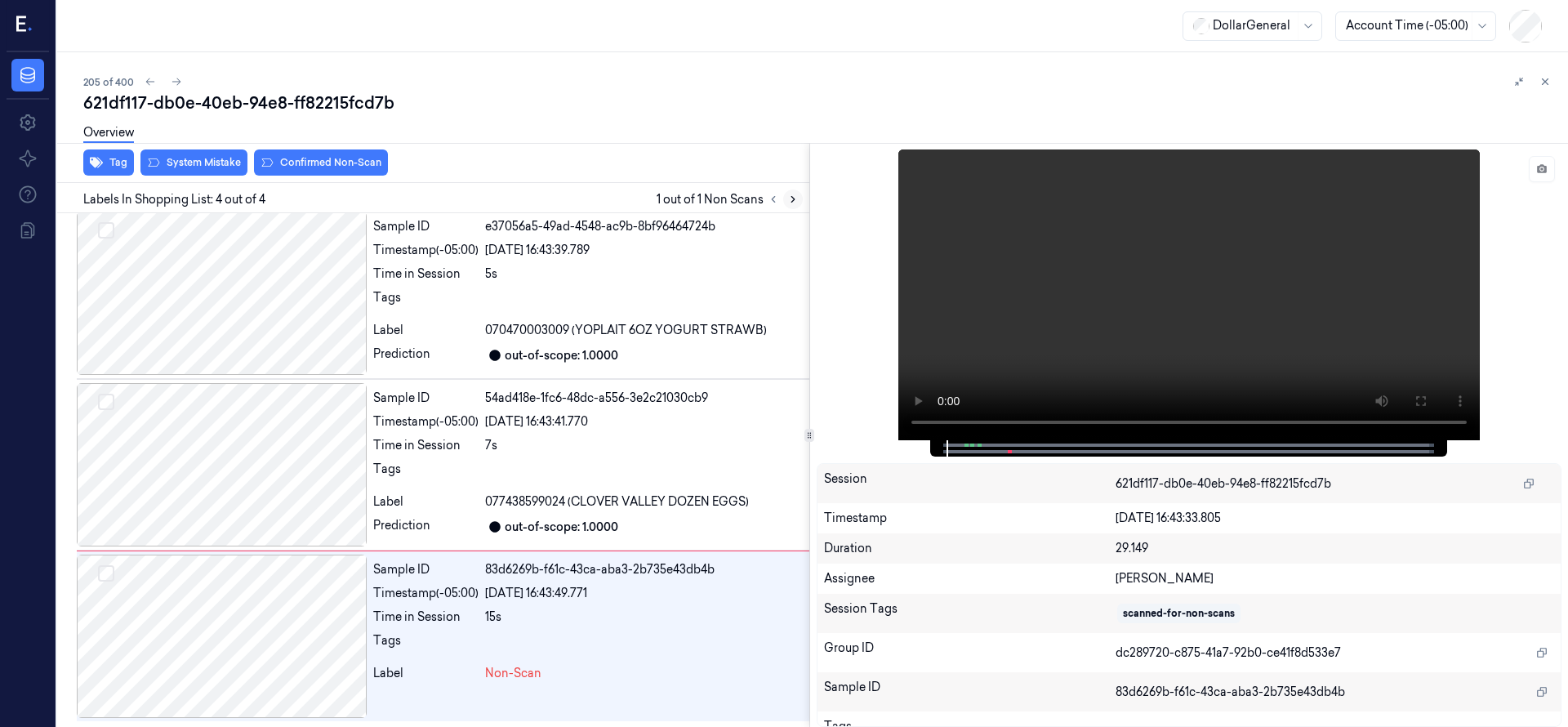
scroll to position [177, 0]
click at [263, 595] on div at bounding box center [222, 636] width 290 height 164
click at [164, 637] on div at bounding box center [222, 636] width 290 height 164
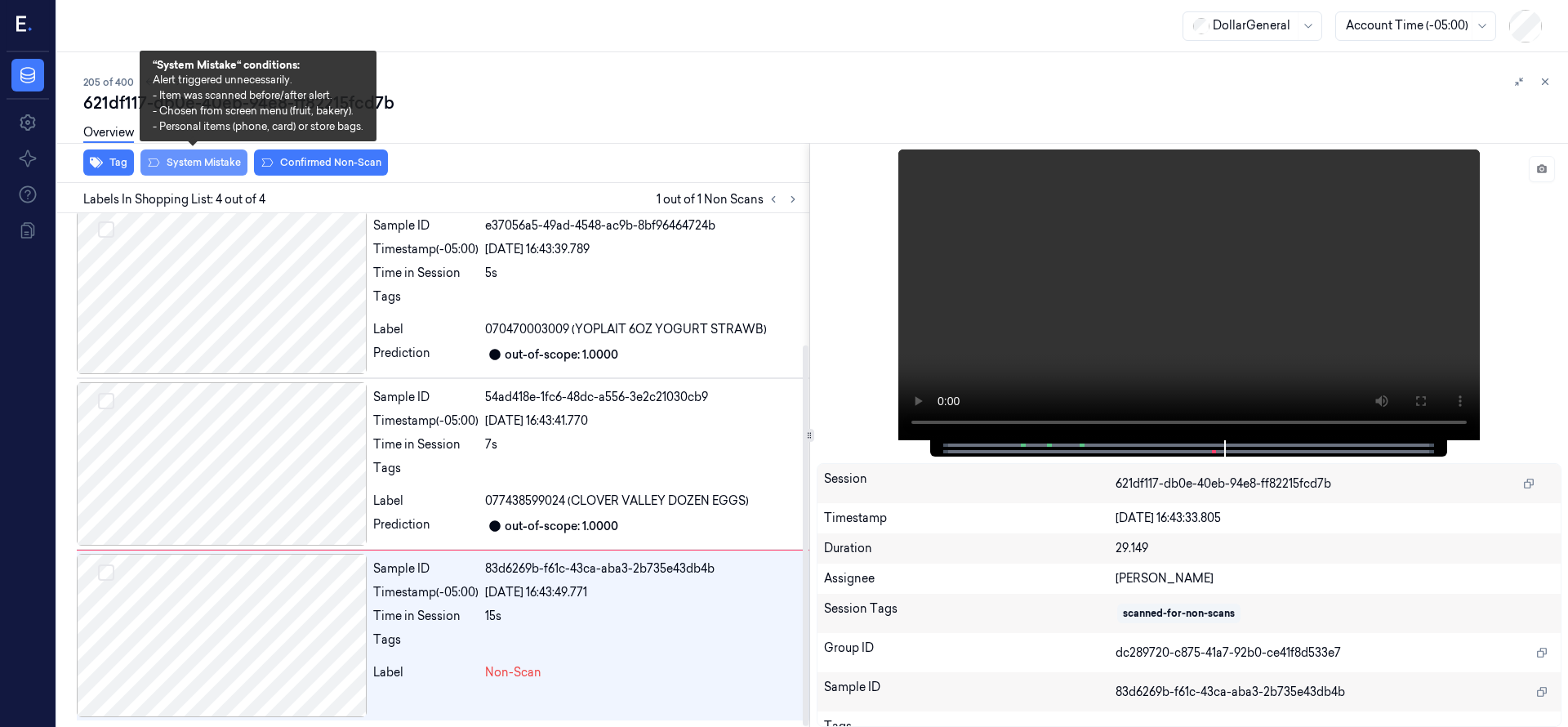
click at [181, 159] on button "System Mistake" at bounding box center [193, 163] width 107 height 26
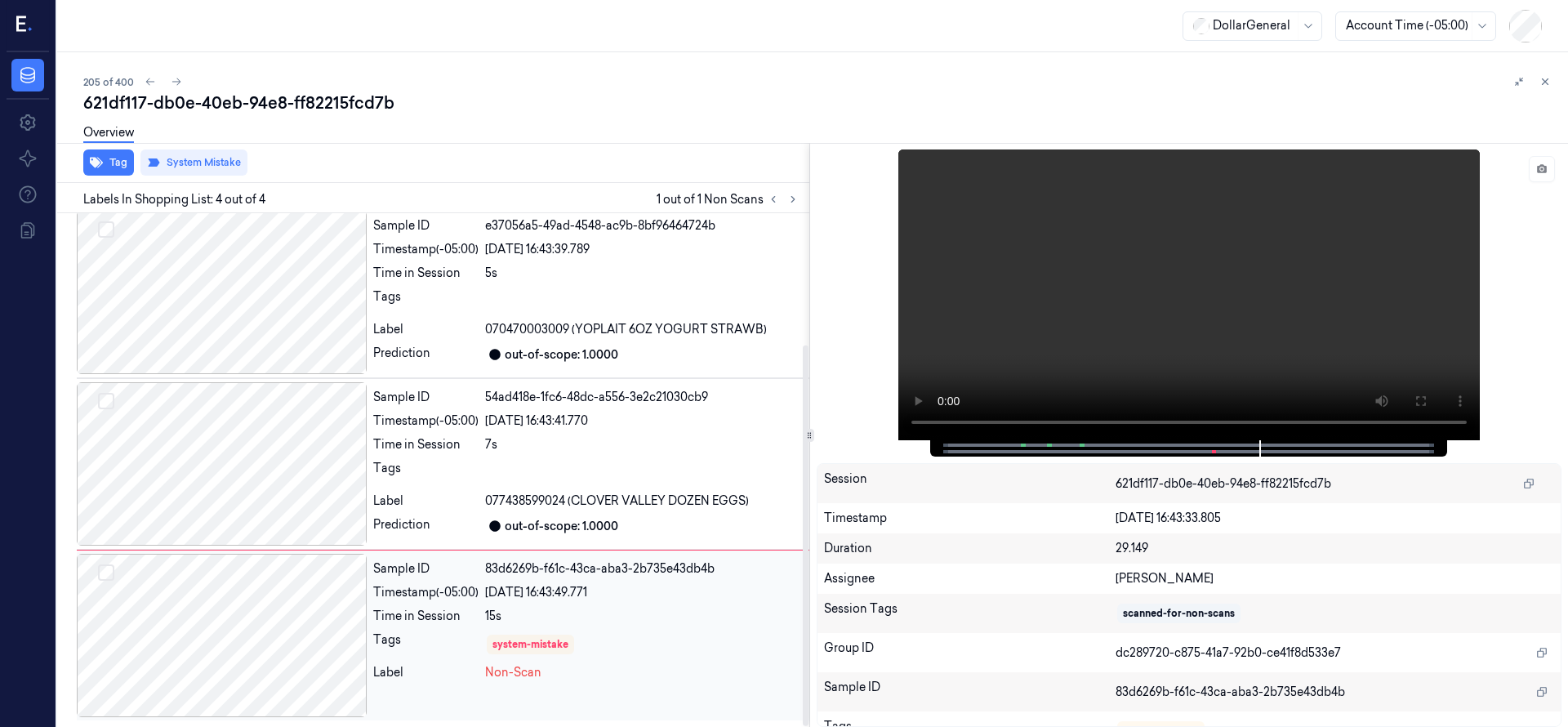
click at [268, 653] on div at bounding box center [222, 636] width 290 height 164
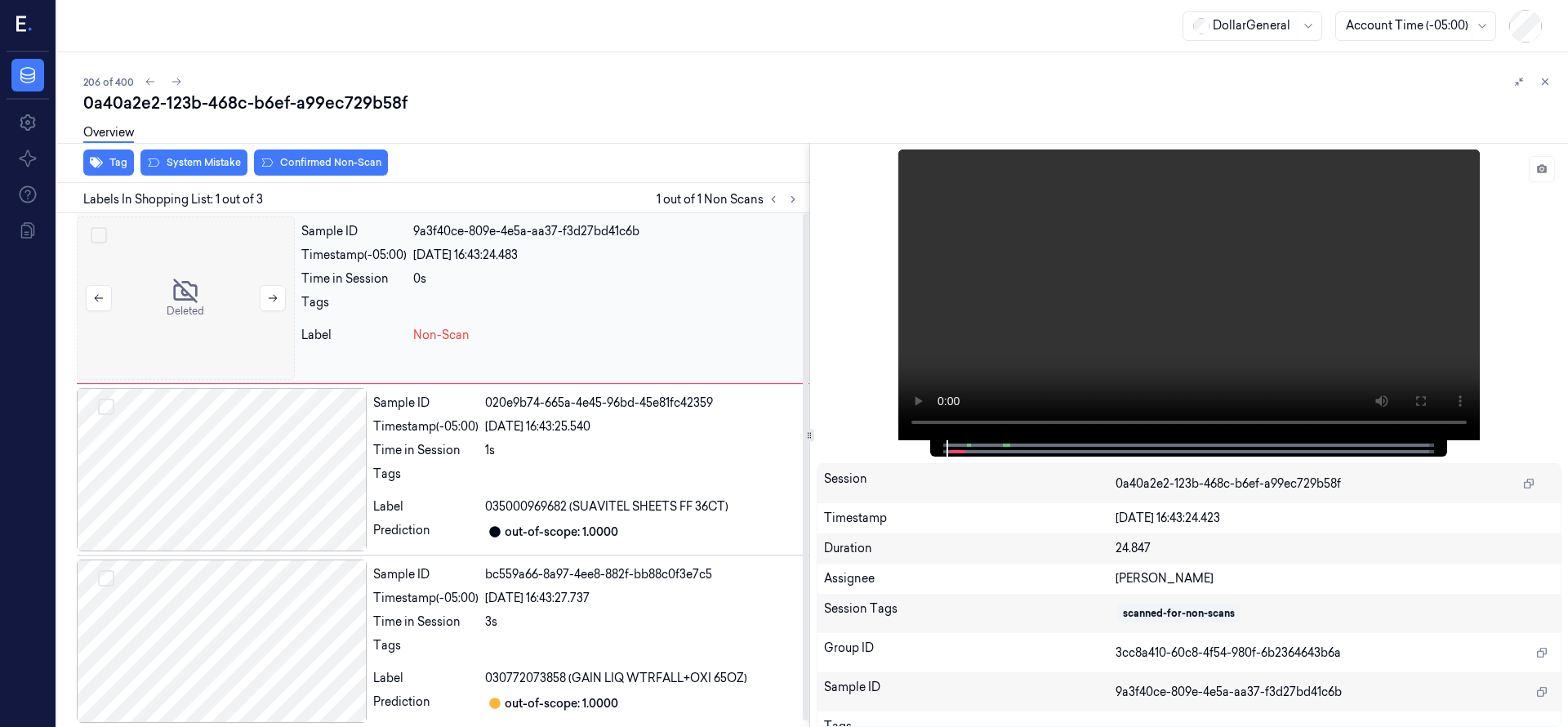
click at [187, 323] on div at bounding box center [186, 299] width 218 height 164
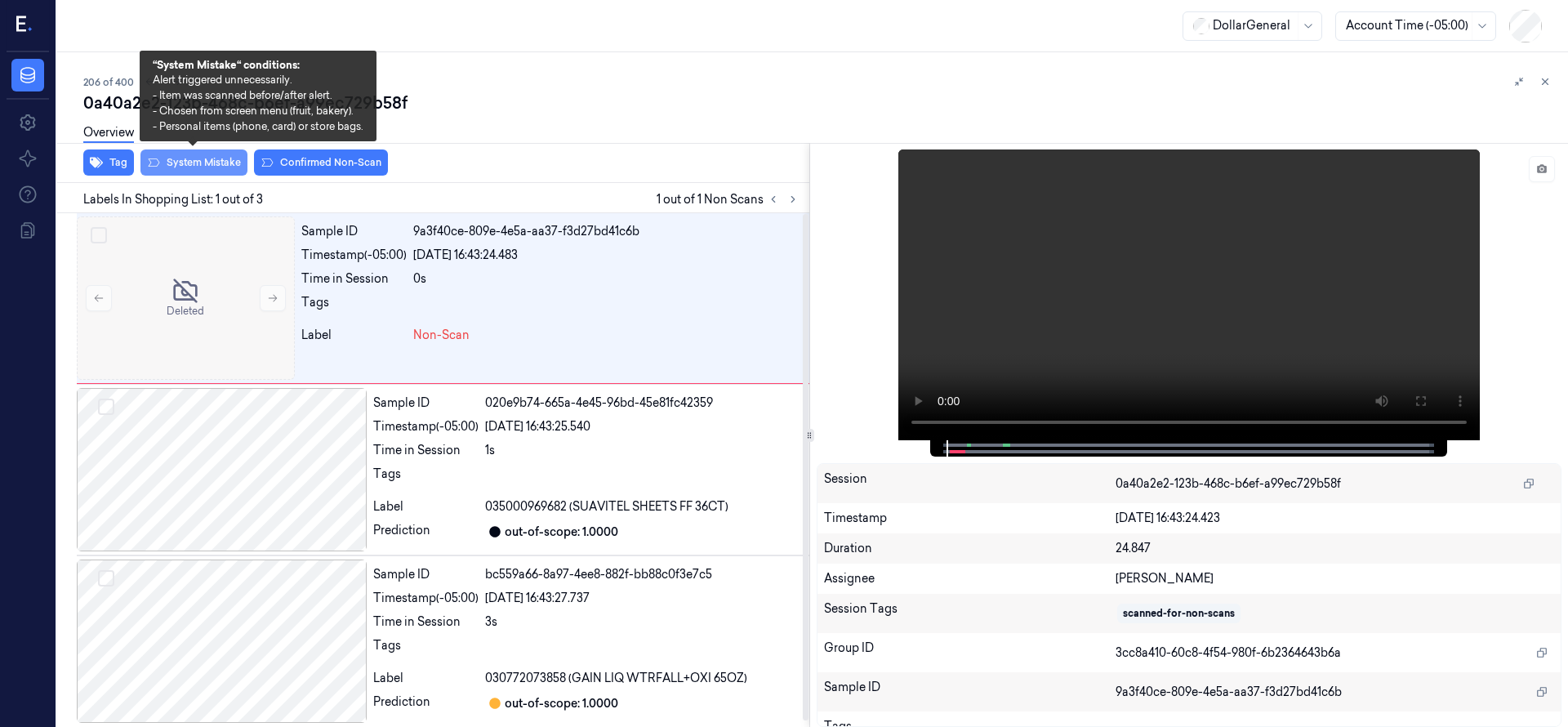
click at [198, 160] on button "System Mistake" at bounding box center [193, 163] width 107 height 26
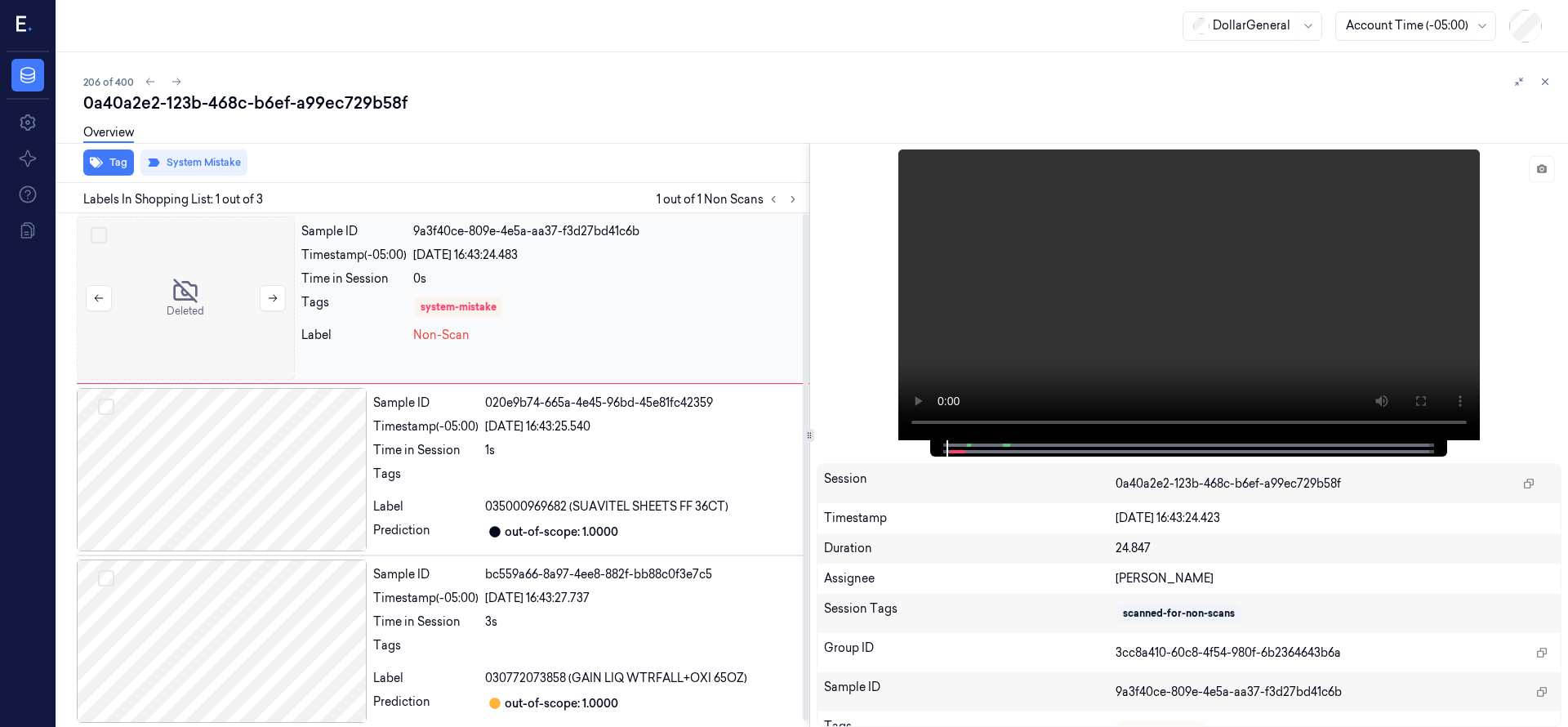
click at [190, 321] on div at bounding box center [186, 299] width 218 height 164
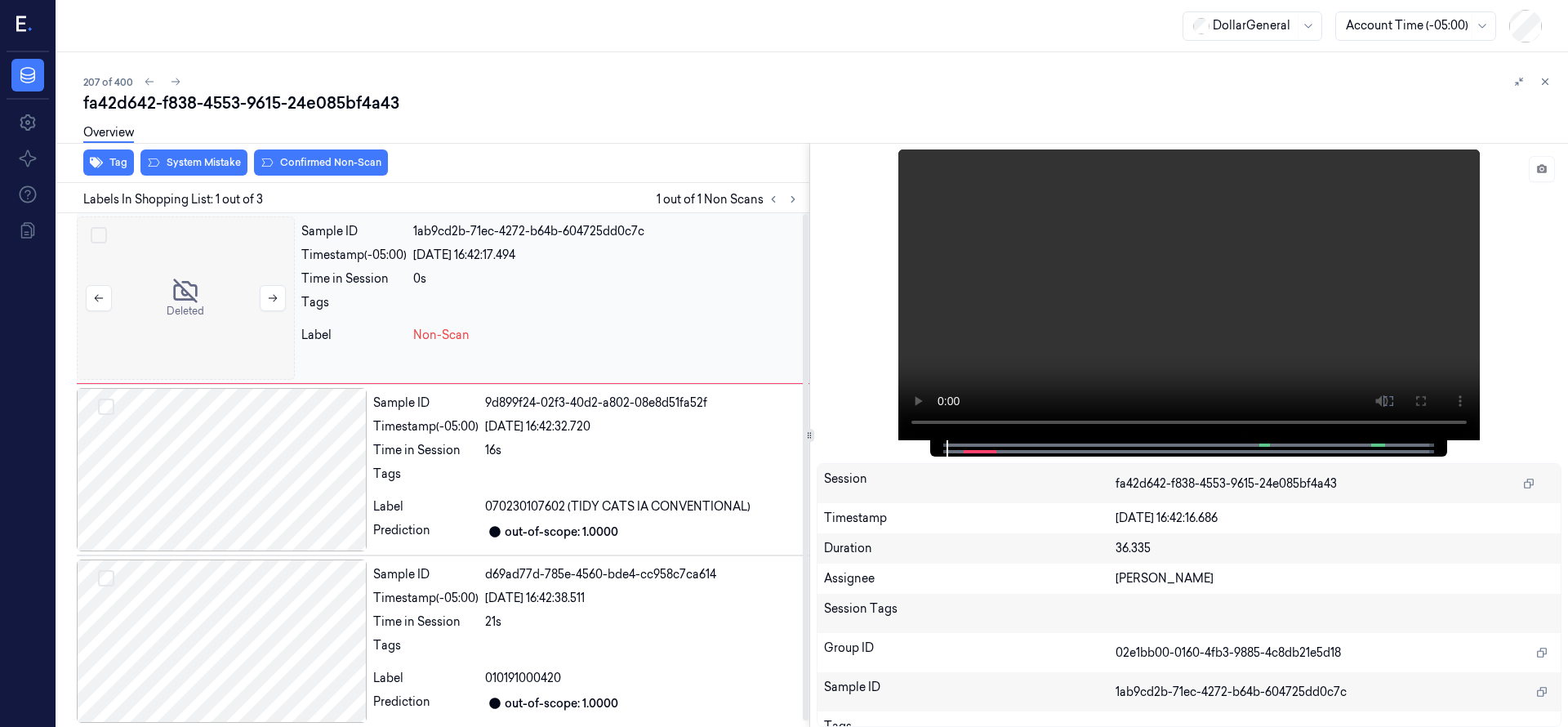
click at [188, 306] on div at bounding box center [186, 299] width 218 height 164
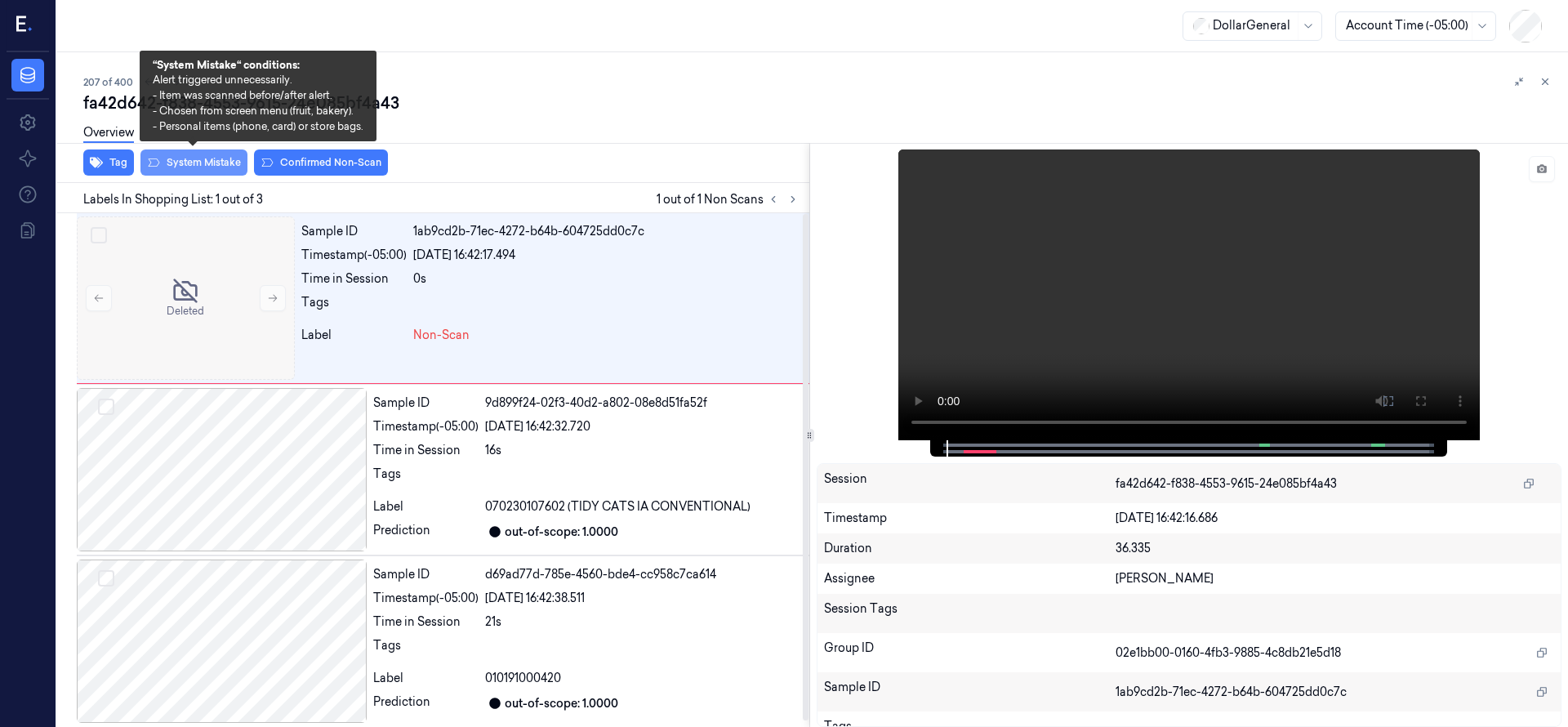
click at [184, 165] on button "System Mistake" at bounding box center [193, 163] width 107 height 26
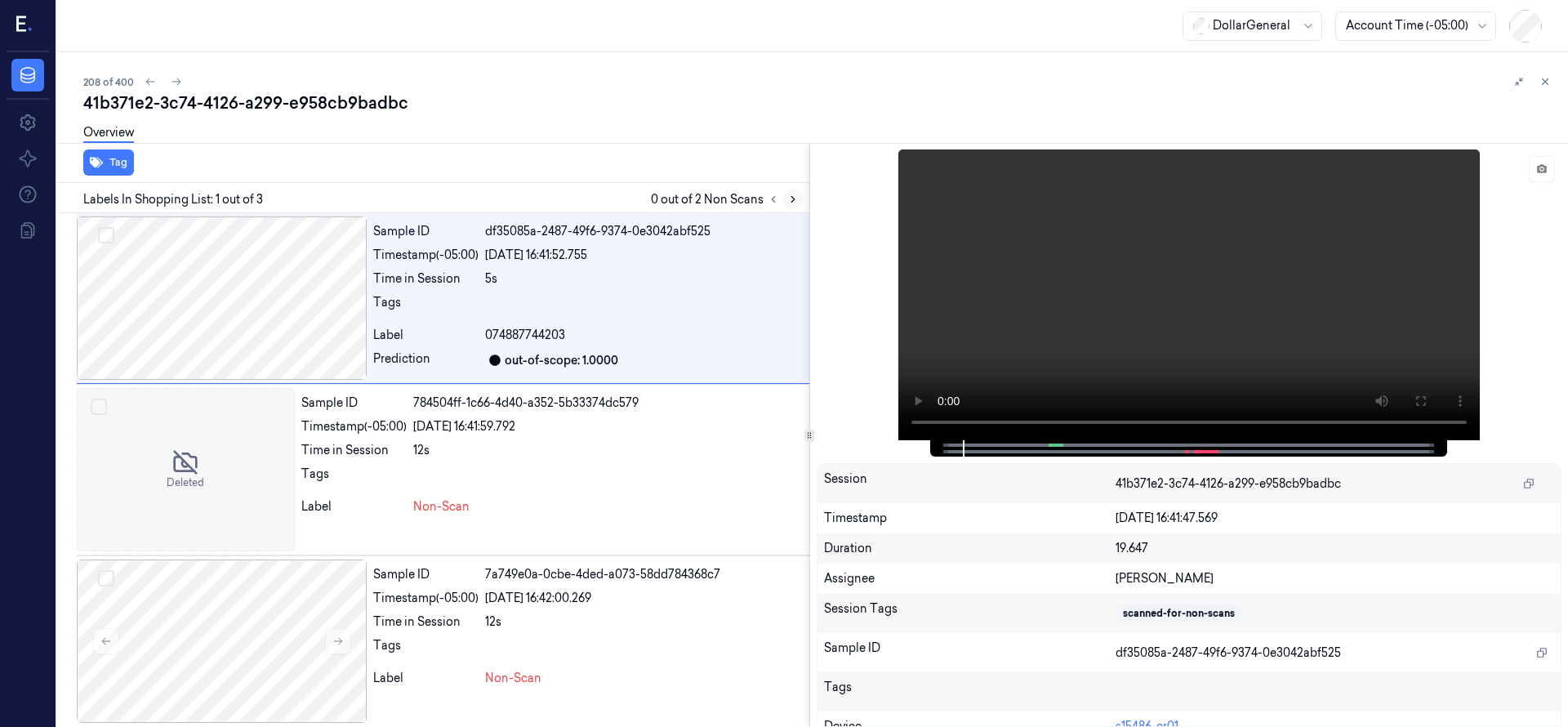
click at [796, 201] on icon at bounding box center [793, 199] width 12 height 12
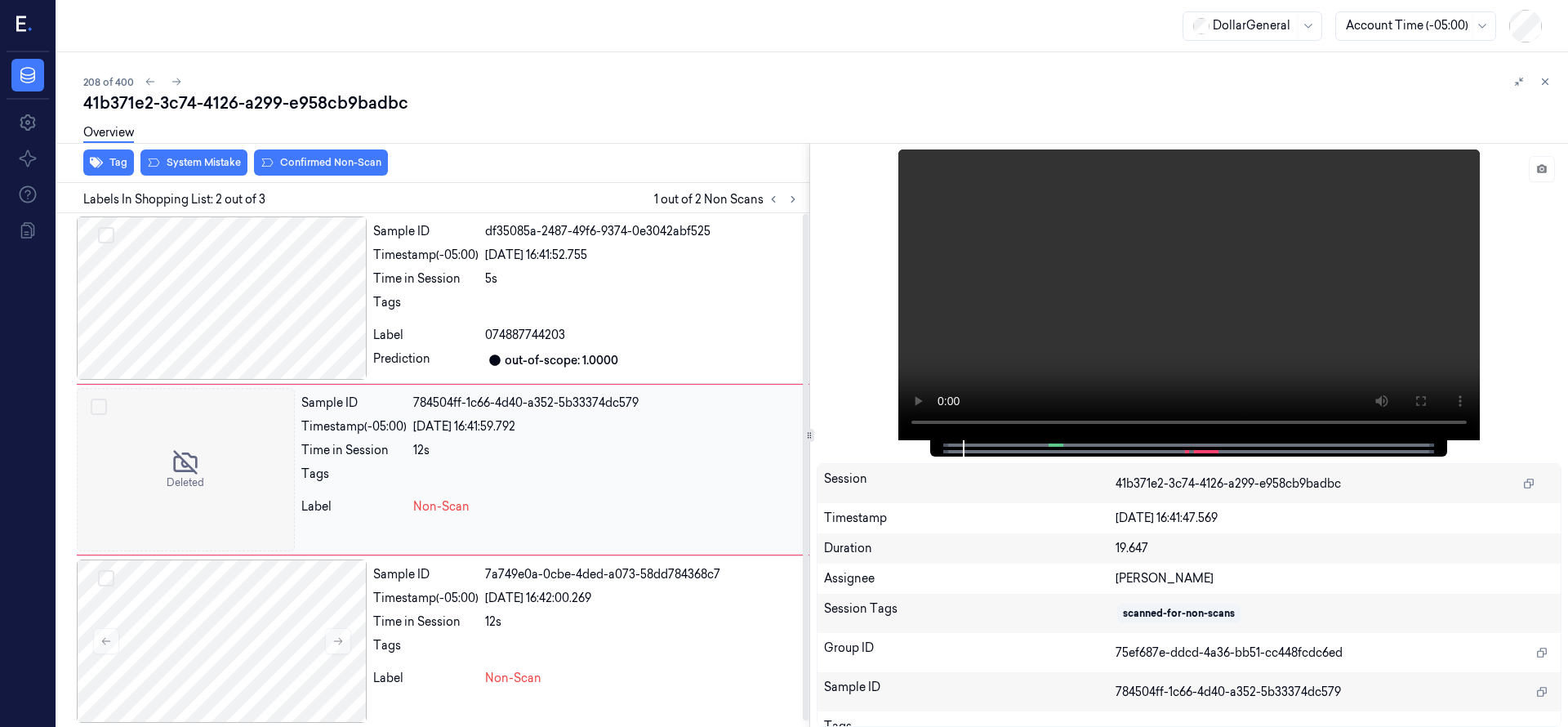
click at [152, 465] on div at bounding box center [186, 470] width 218 height 164
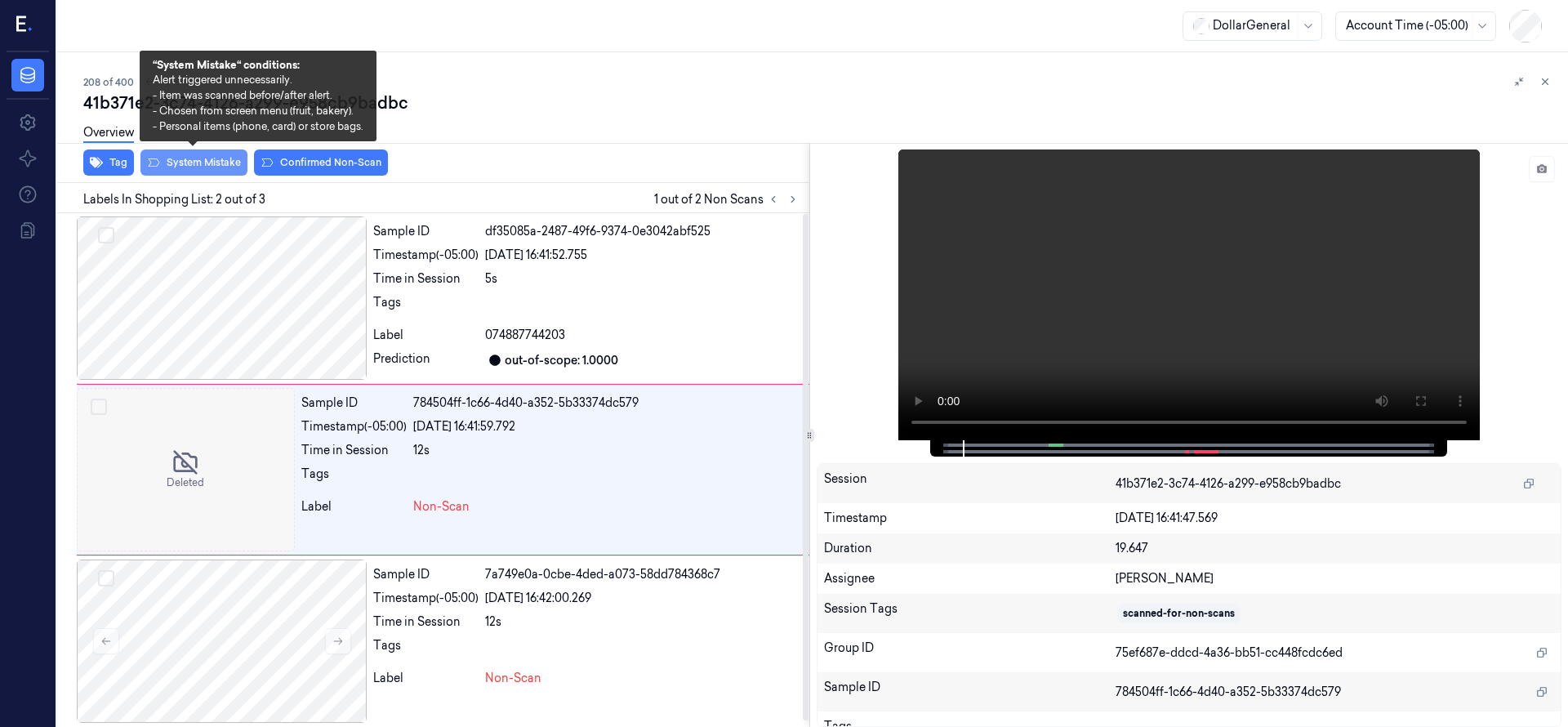
click at [214, 162] on button "System Mistake" at bounding box center [193, 163] width 107 height 26
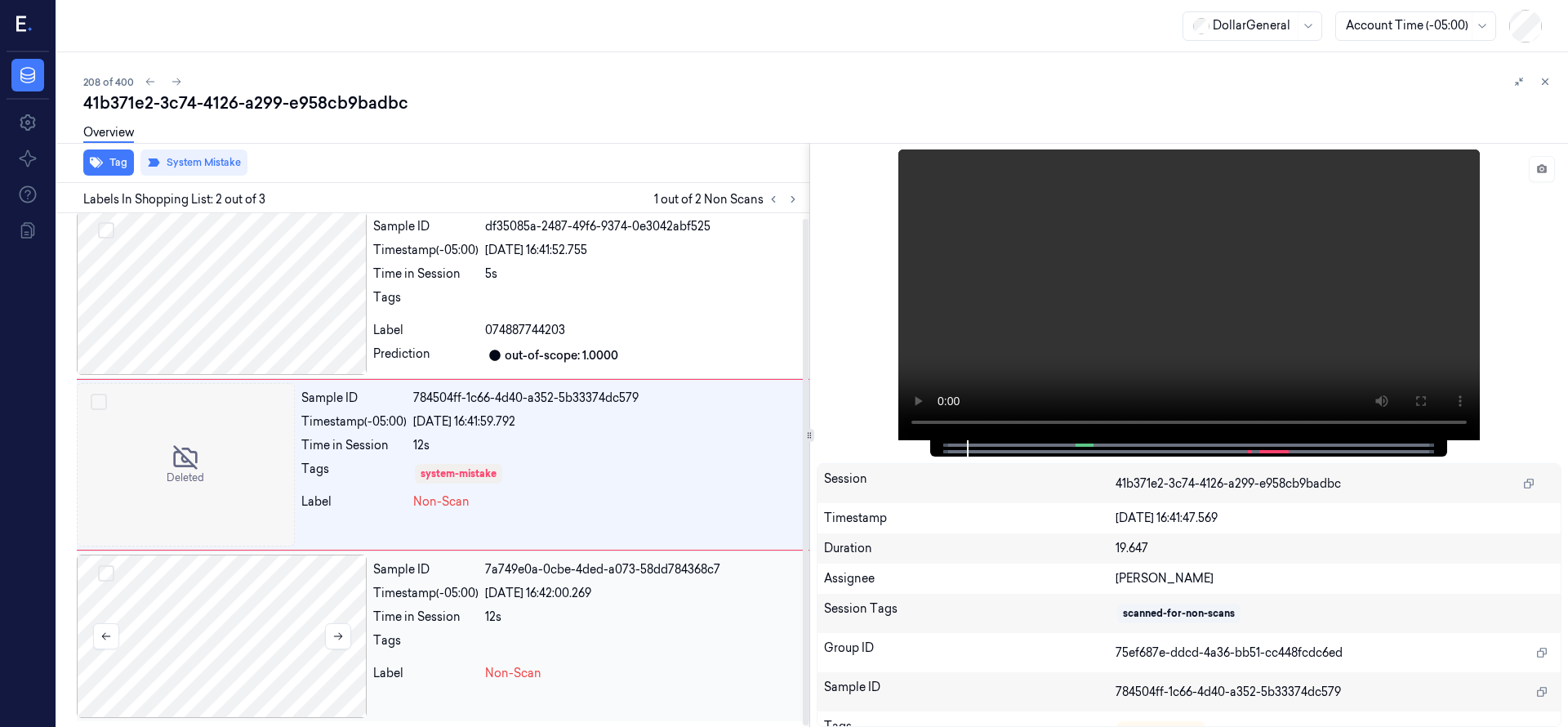
scroll to position [6, 0]
click at [245, 632] on div at bounding box center [222, 636] width 290 height 164
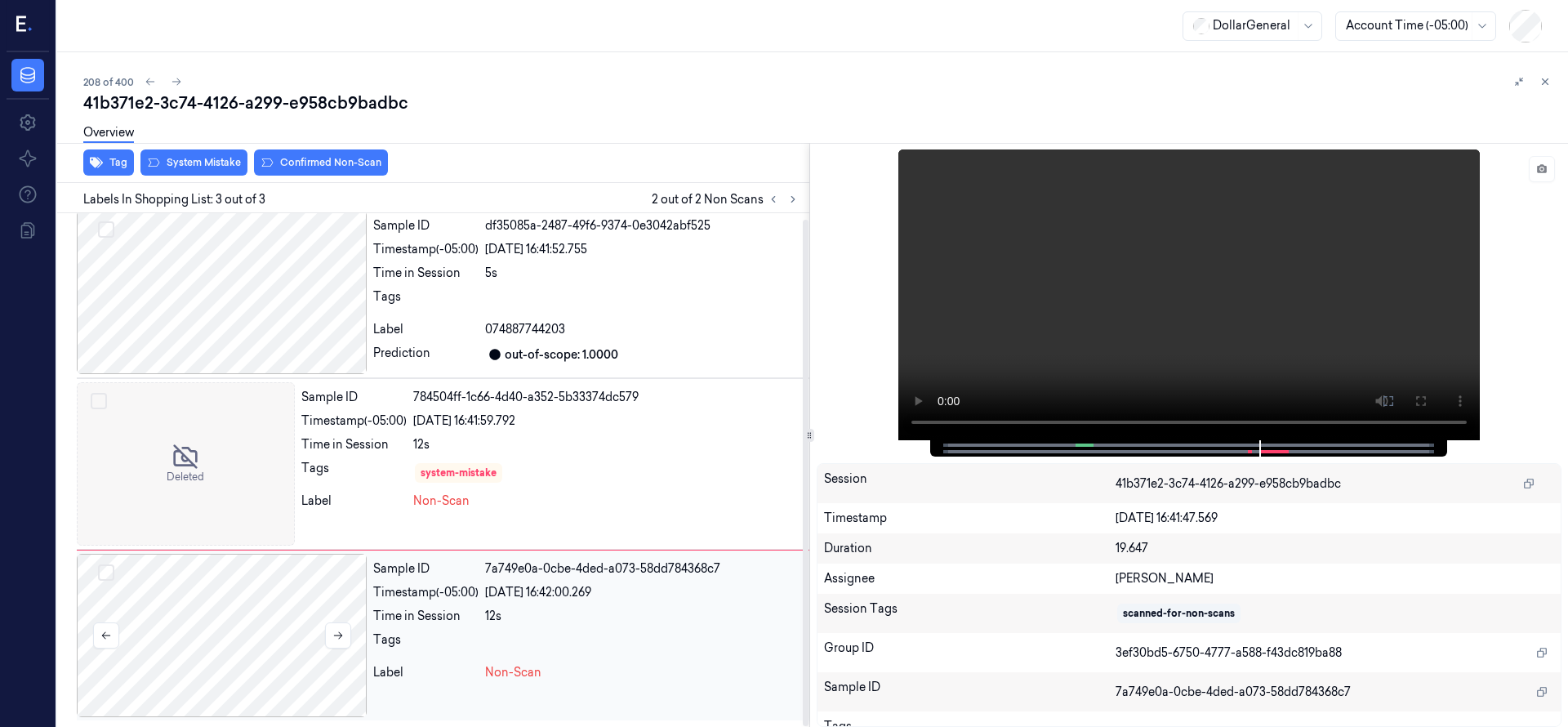
click at [197, 635] on div at bounding box center [222, 636] width 290 height 164
click at [196, 155] on div "Overview" at bounding box center [819, 135] width 1471 height 41
click at [199, 155] on div "Overview" at bounding box center [819, 135] width 1471 height 41
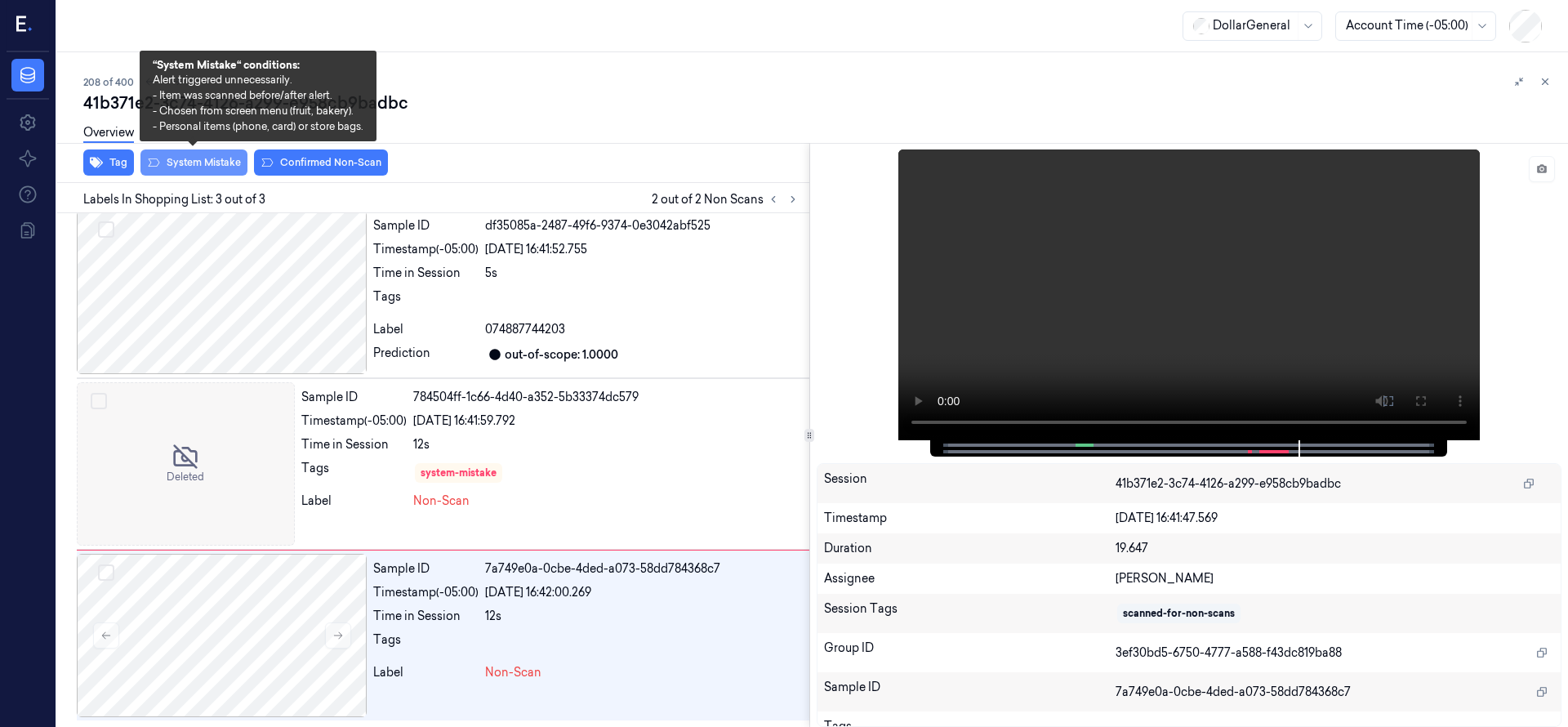
click at [206, 168] on button "System Mistake" at bounding box center [193, 163] width 107 height 26
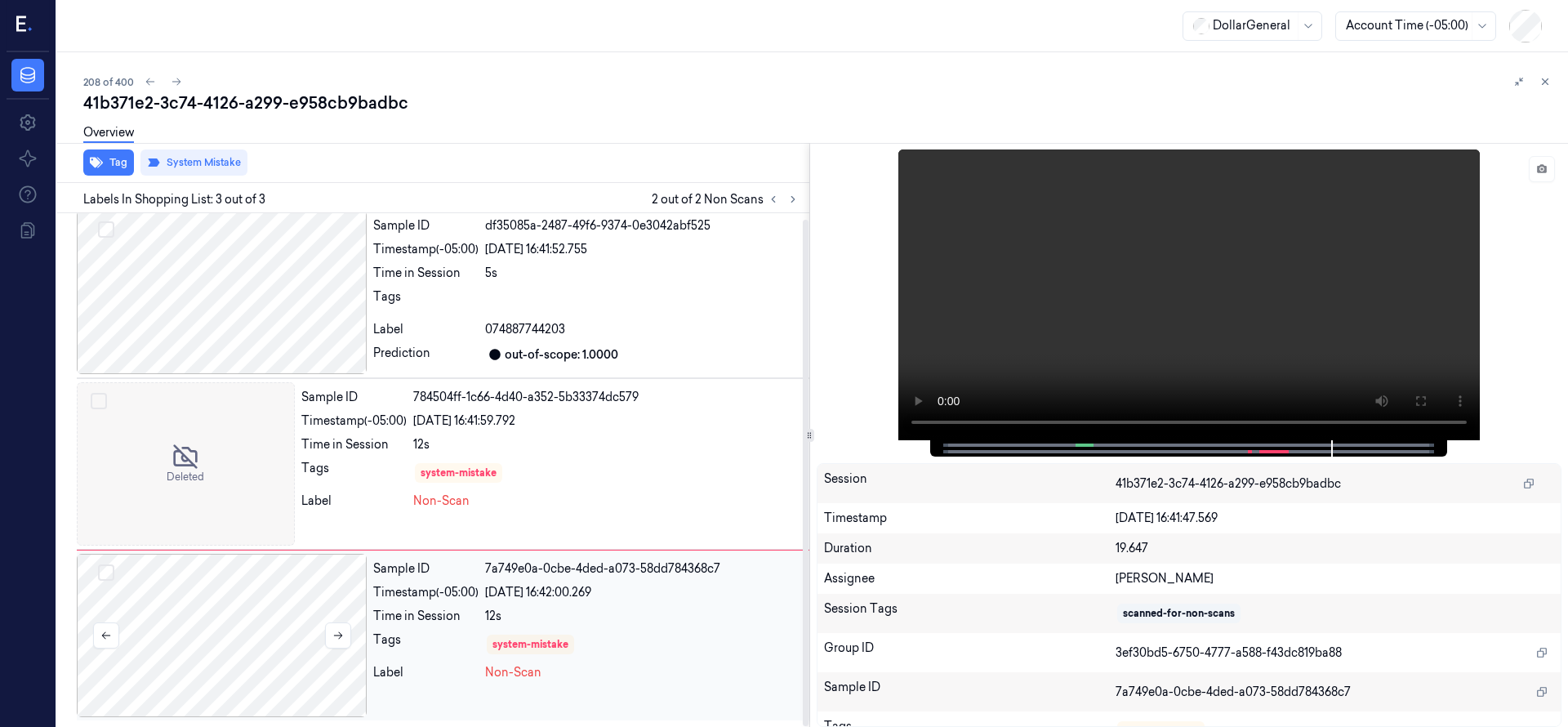
click at [260, 666] on div at bounding box center [222, 636] width 290 height 164
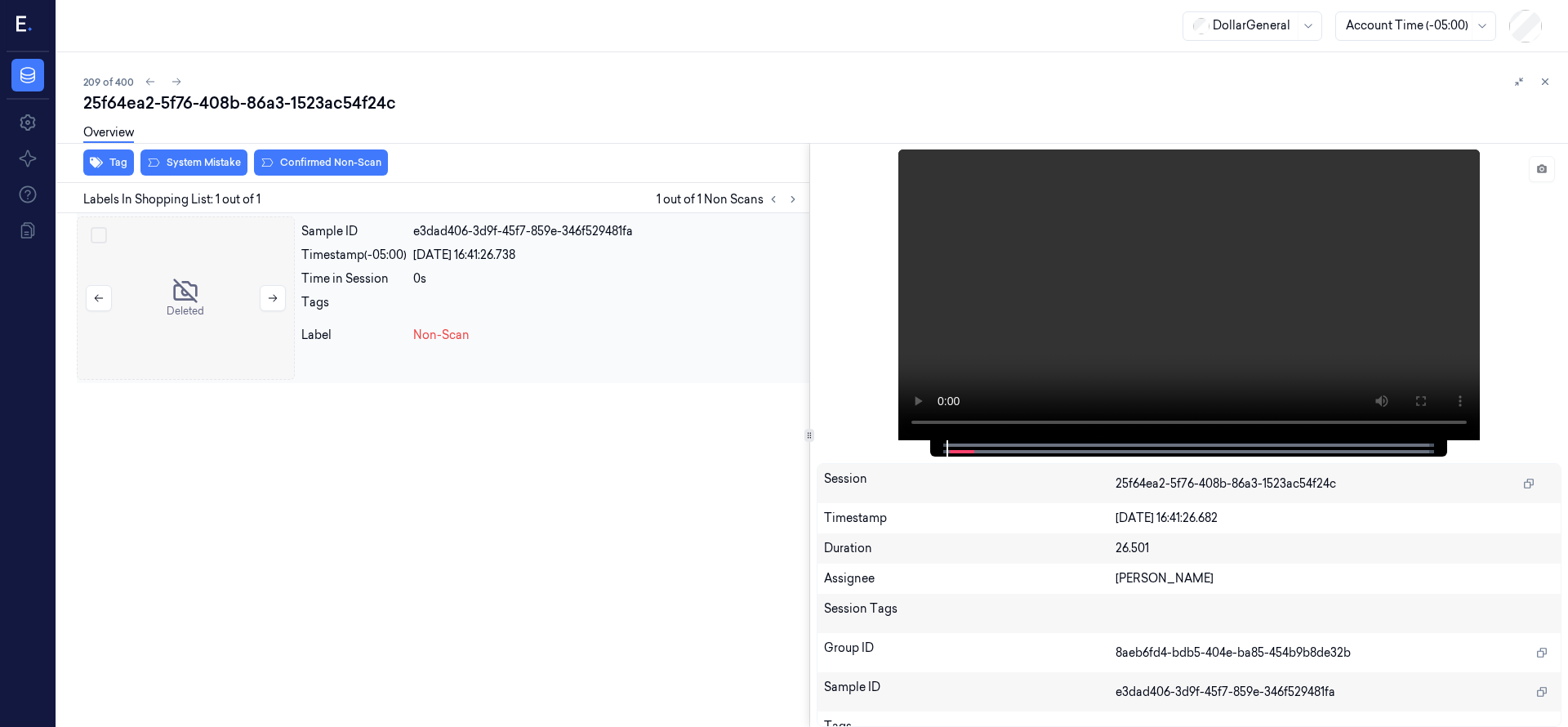
click at [203, 303] on div at bounding box center [186, 299] width 218 height 164
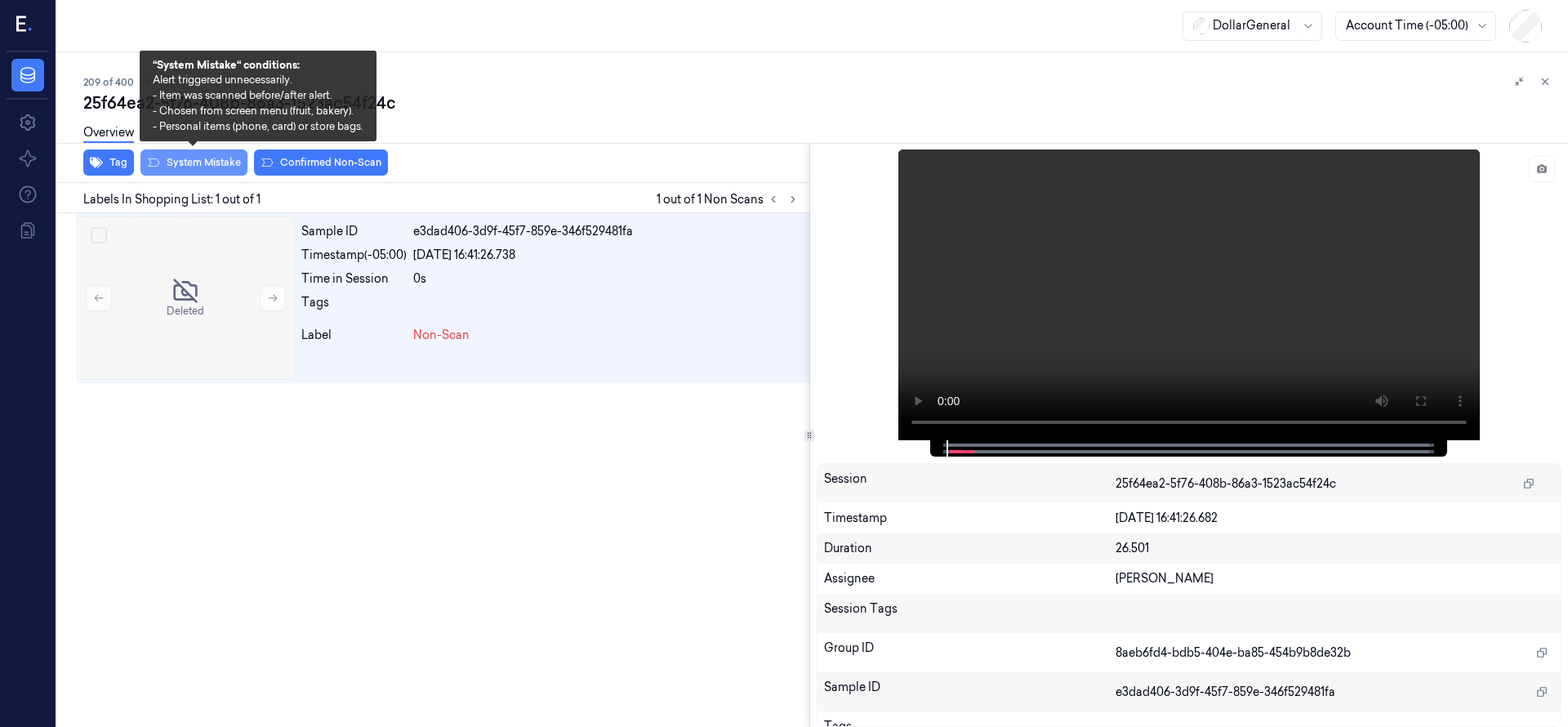
click at [224, 167] on button "System Mistake" at bounding box center [193, 163] width 107 height 26
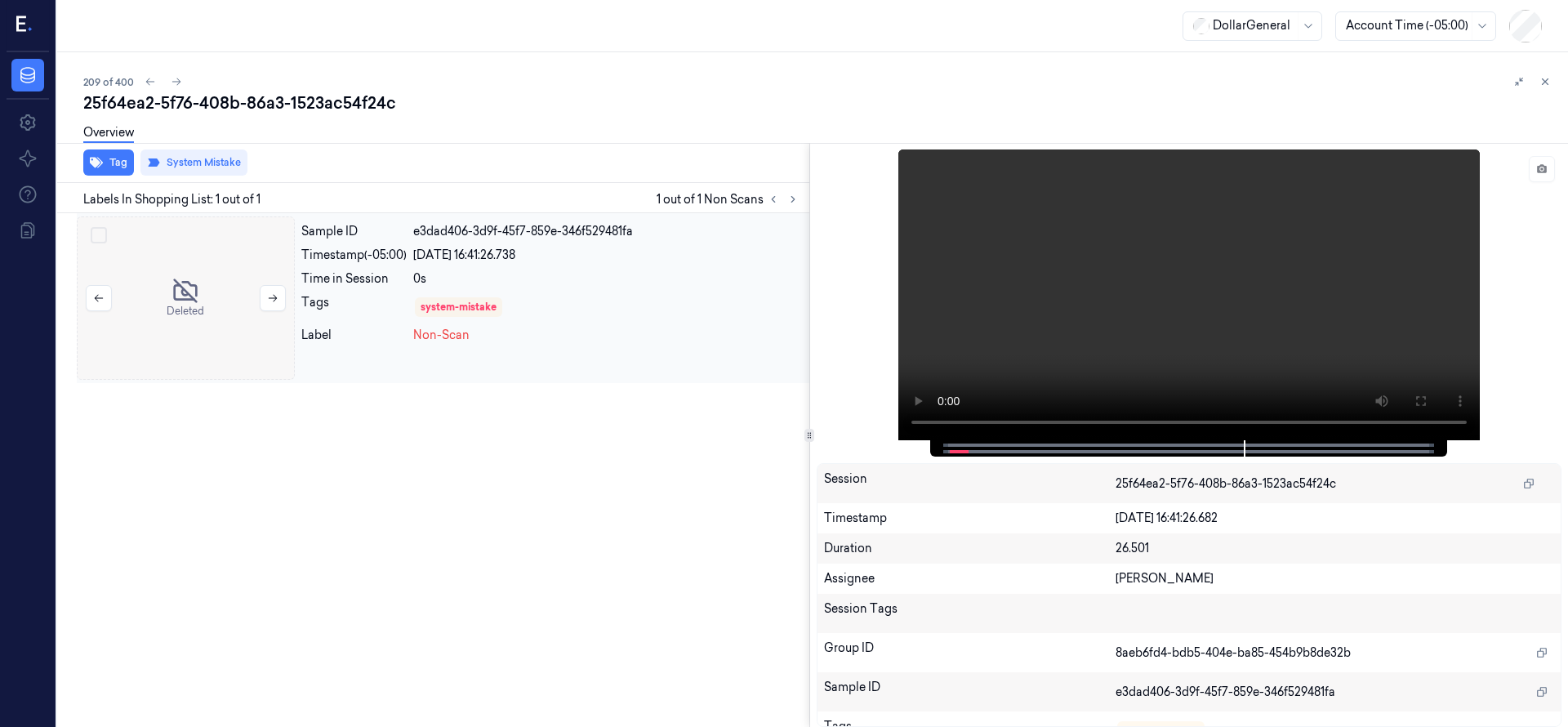
click at [202, 271] on div at bounding box center [186, 299] width 218 height 164
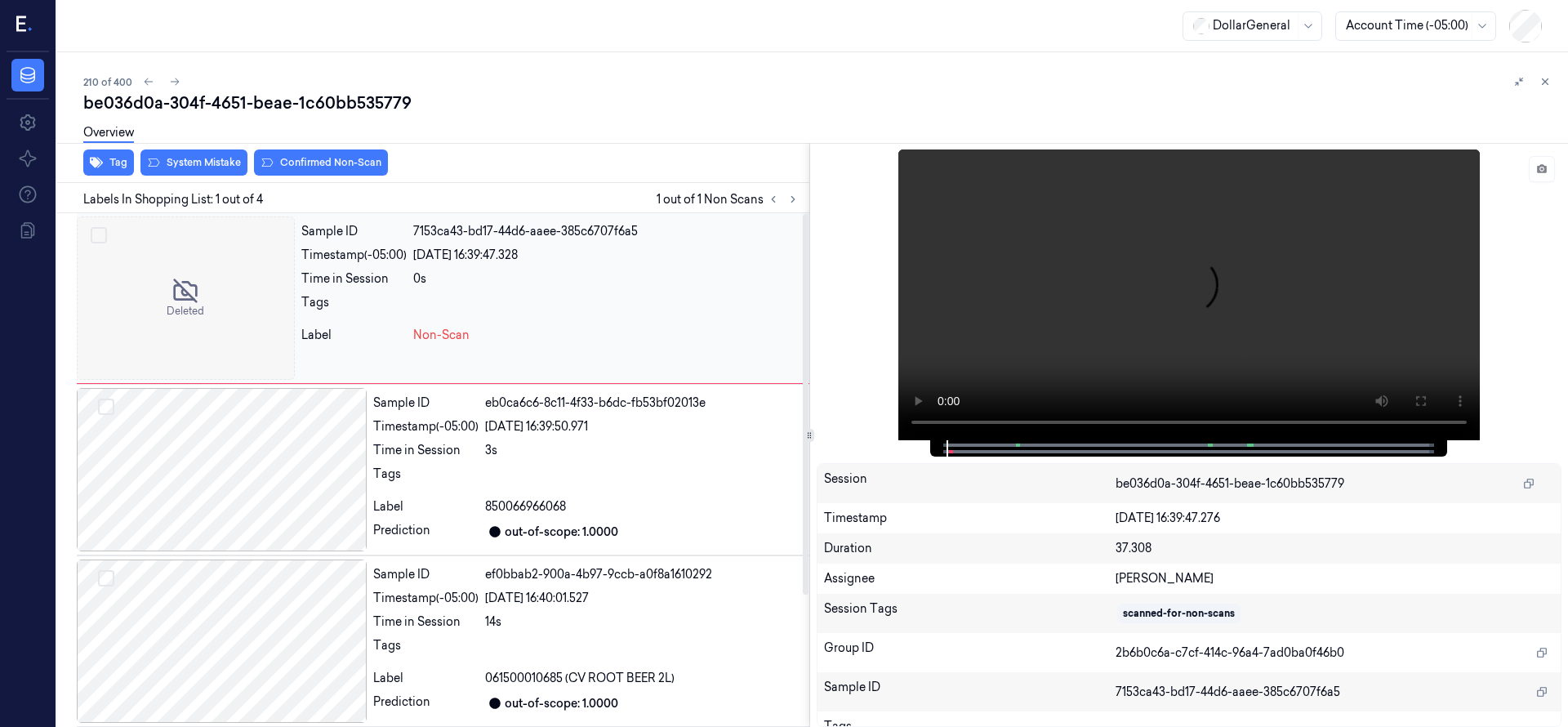
click at [193, 228] on div at bounding box center [186, 299] width 218 height 164
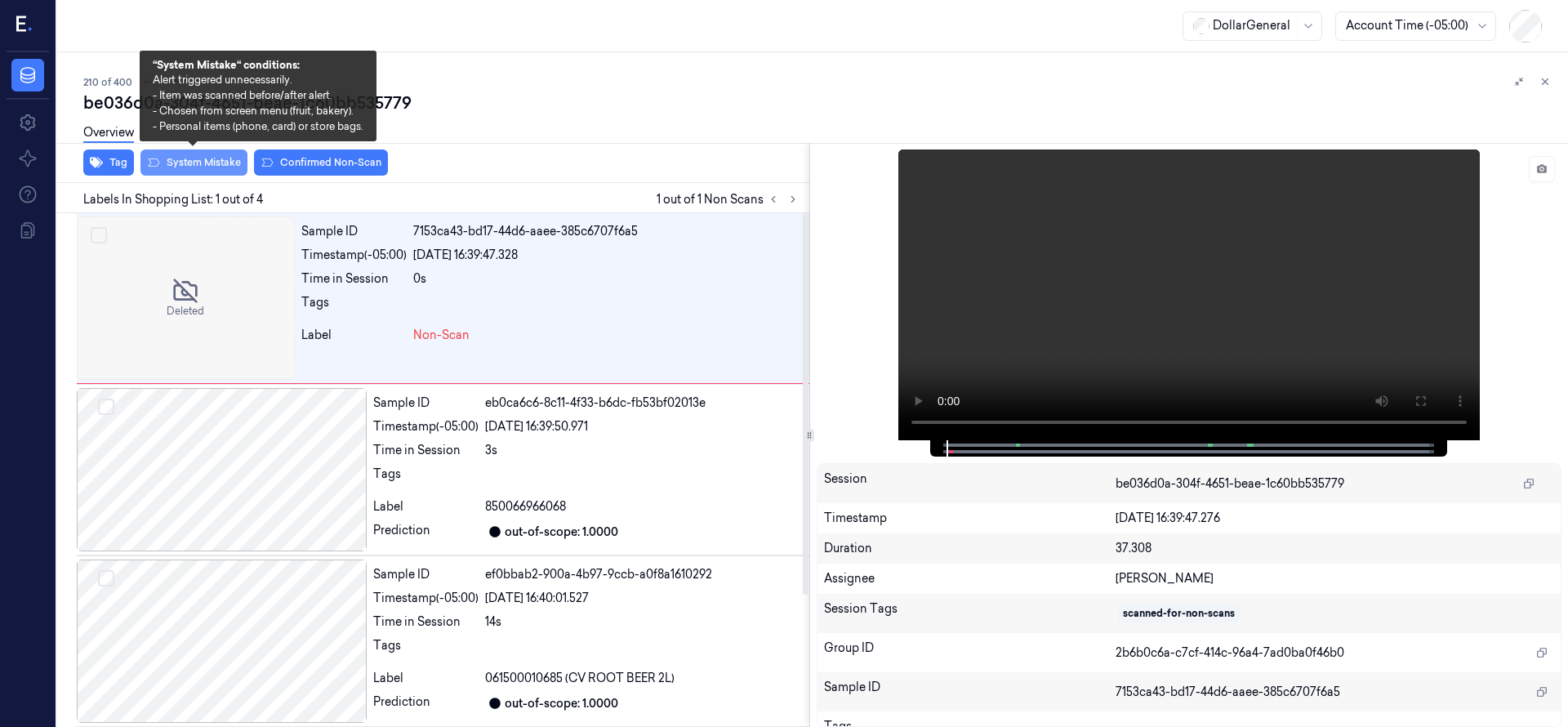
click at [203, 157] on button "System Mistake" at bounding box center [193, 163] width 107 height 26
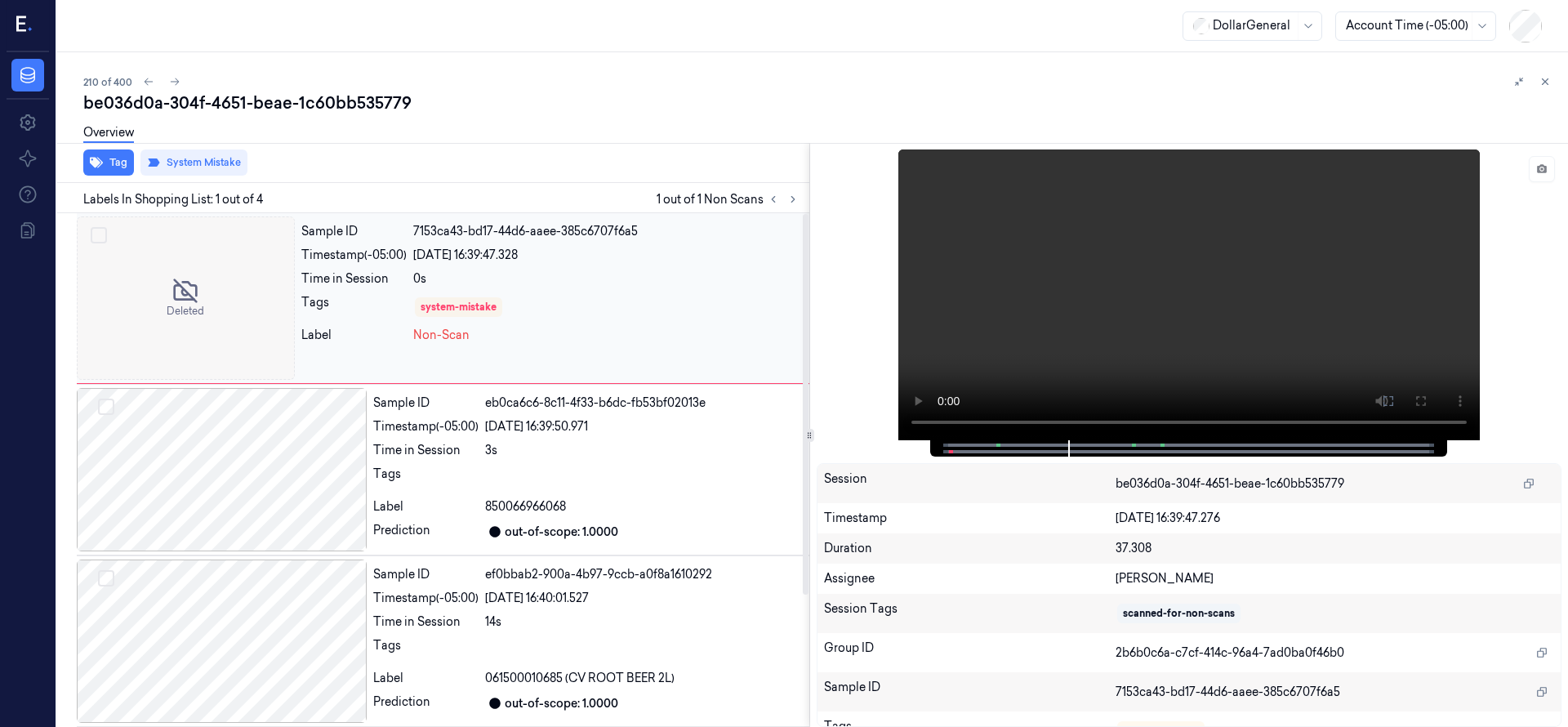
click at [212, 320] on div at bounding box center [186, 299] width 218 height 164
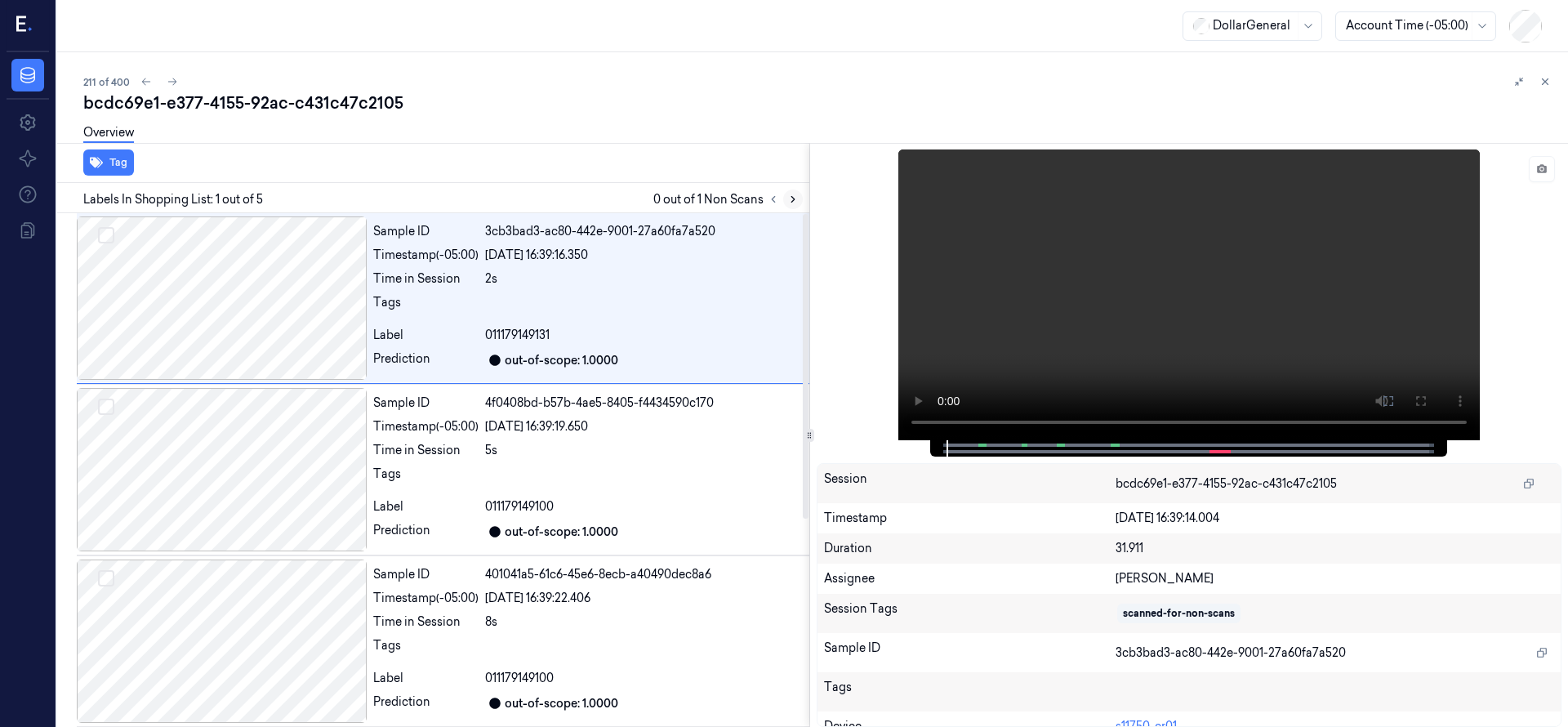
click at [795, 194] on icon at bounding box center [793, 199] width 12 height 12
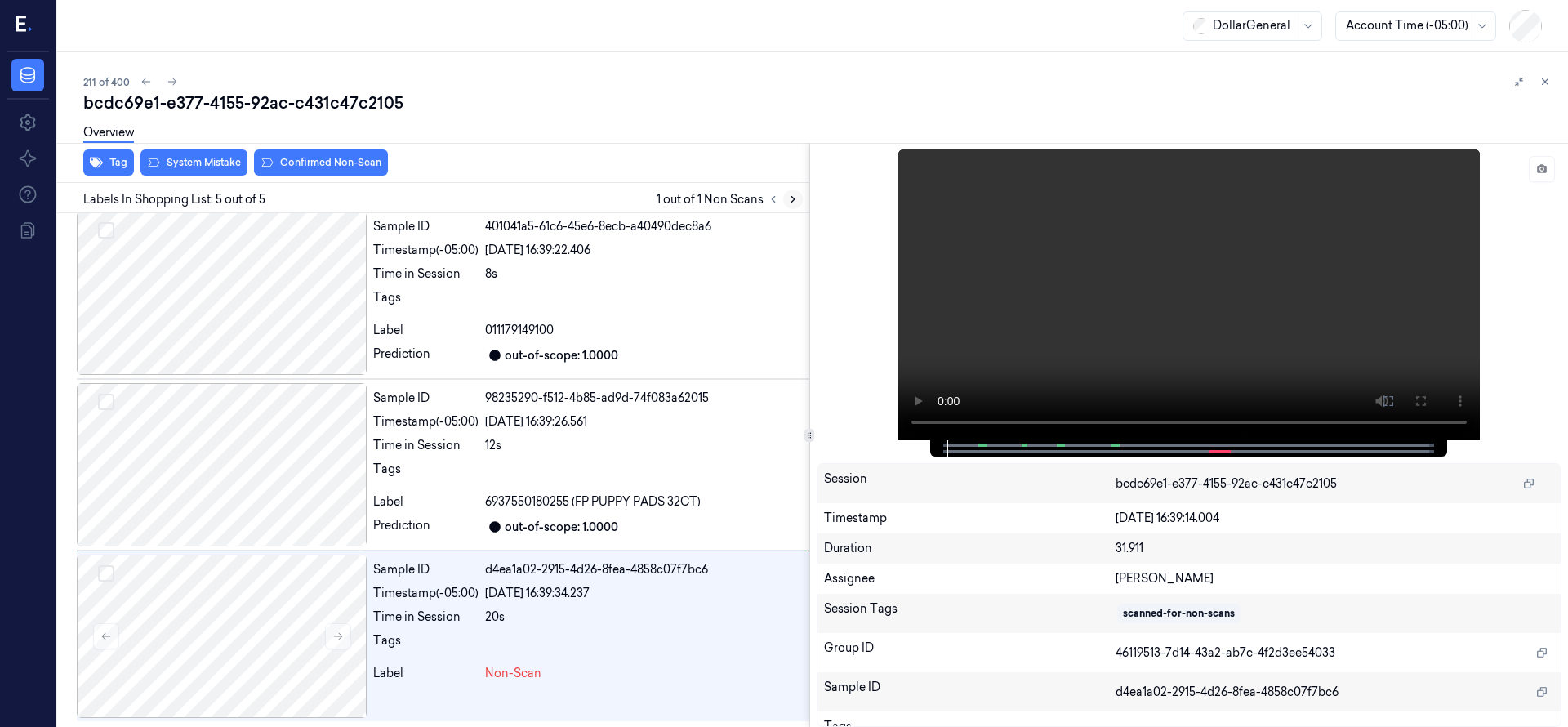
scroll to position [349, 0]
click at [243, 607] on div at bounding box center [222, 636] width 290 height 164
click at [245, 580] on div at bounding box center [222, 636] width 290 height 164
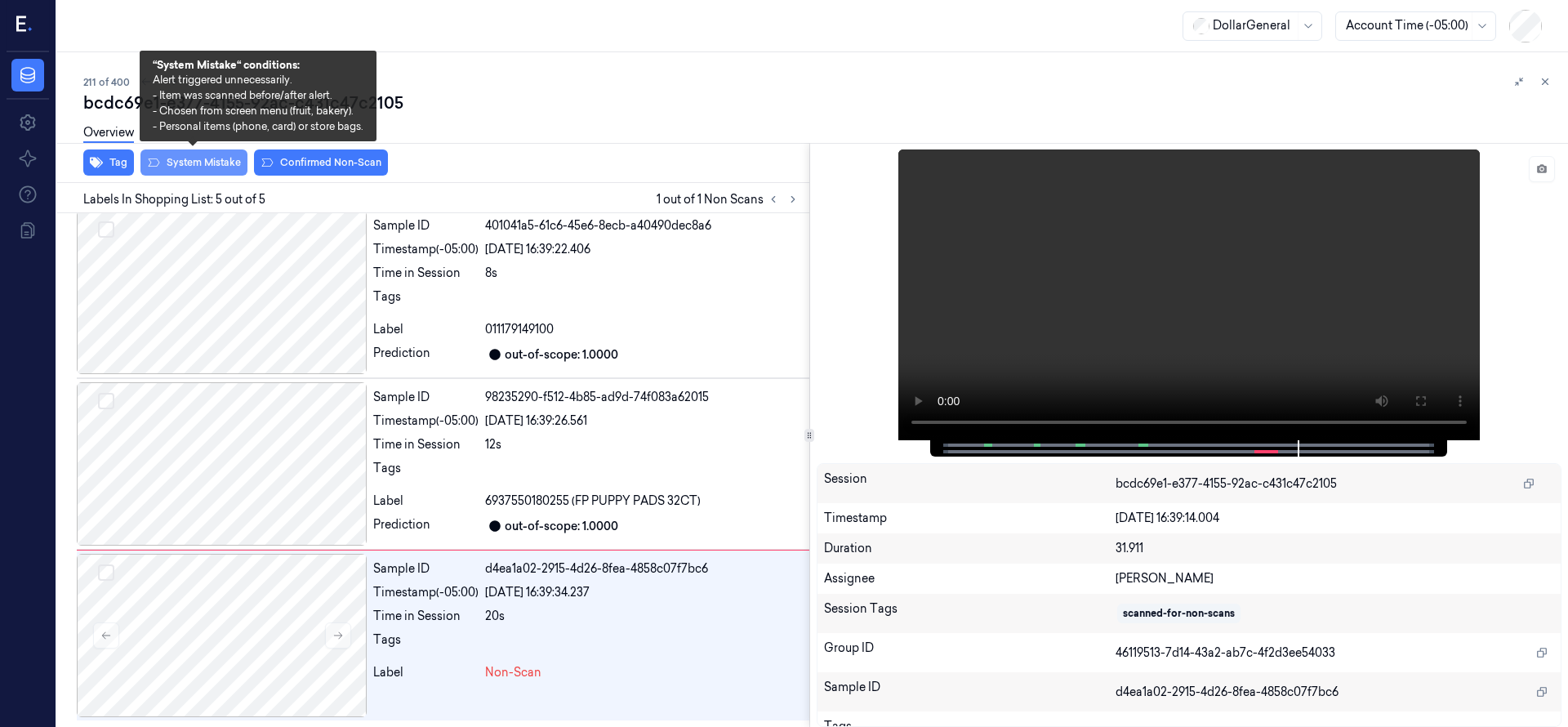
click at [190, 164] on button "System Mistake" at bounding box center [193, 163] width 107 height 26
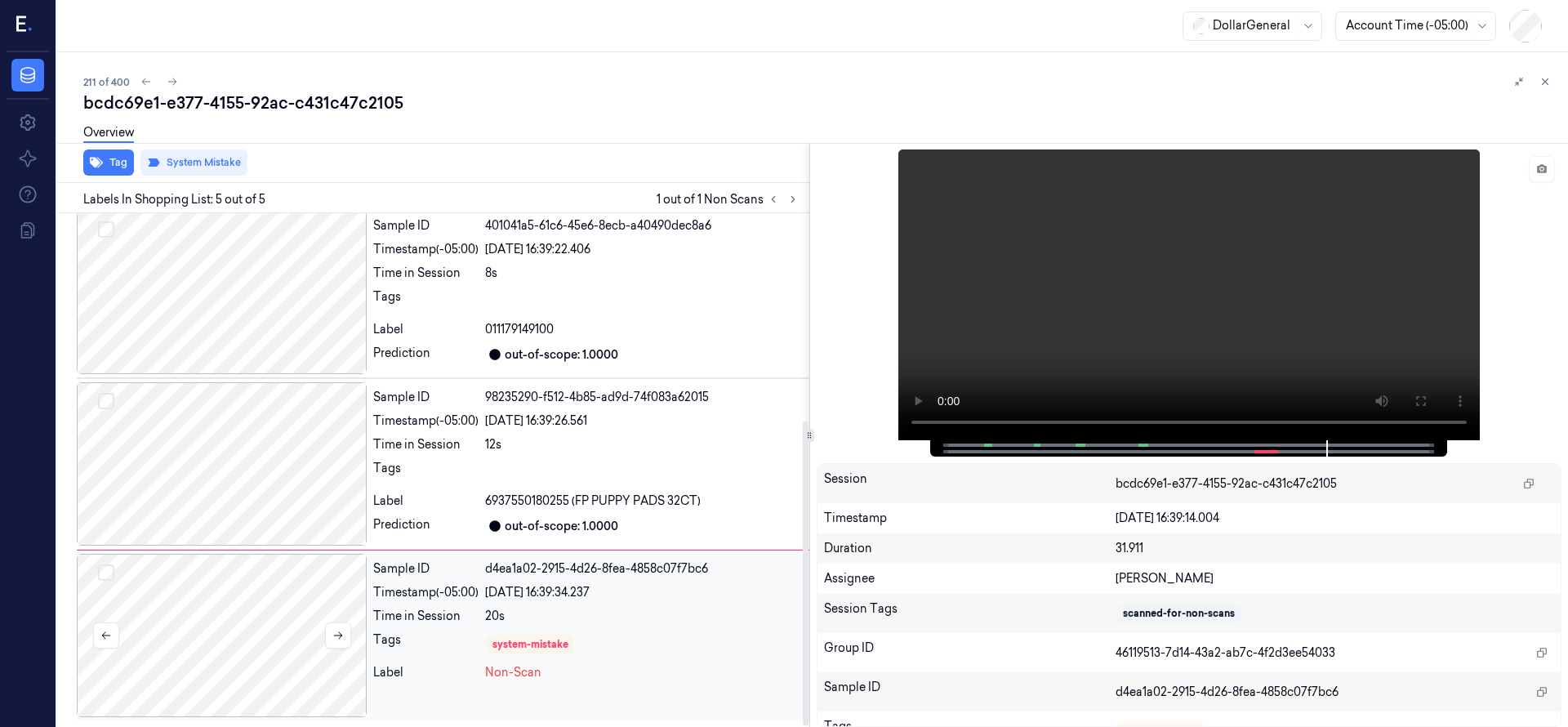
click at [276, 591] on div at bounding box center [222, 636] width 290 height 164
click at [216, 647] on div at bounding box center [222, 636] width 290 height 164
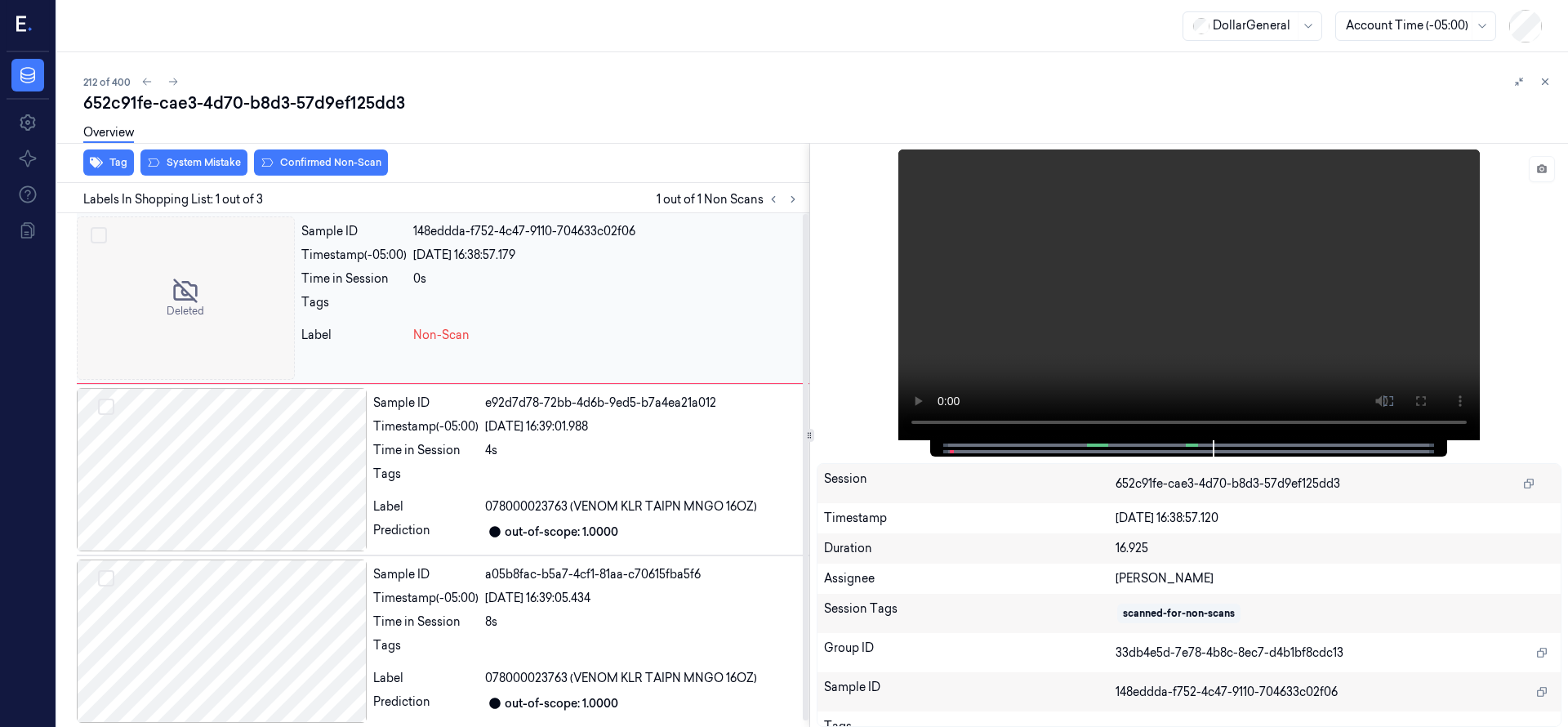
click at [203, 341] on div at bounding box center [186, 299] width 218 height 164
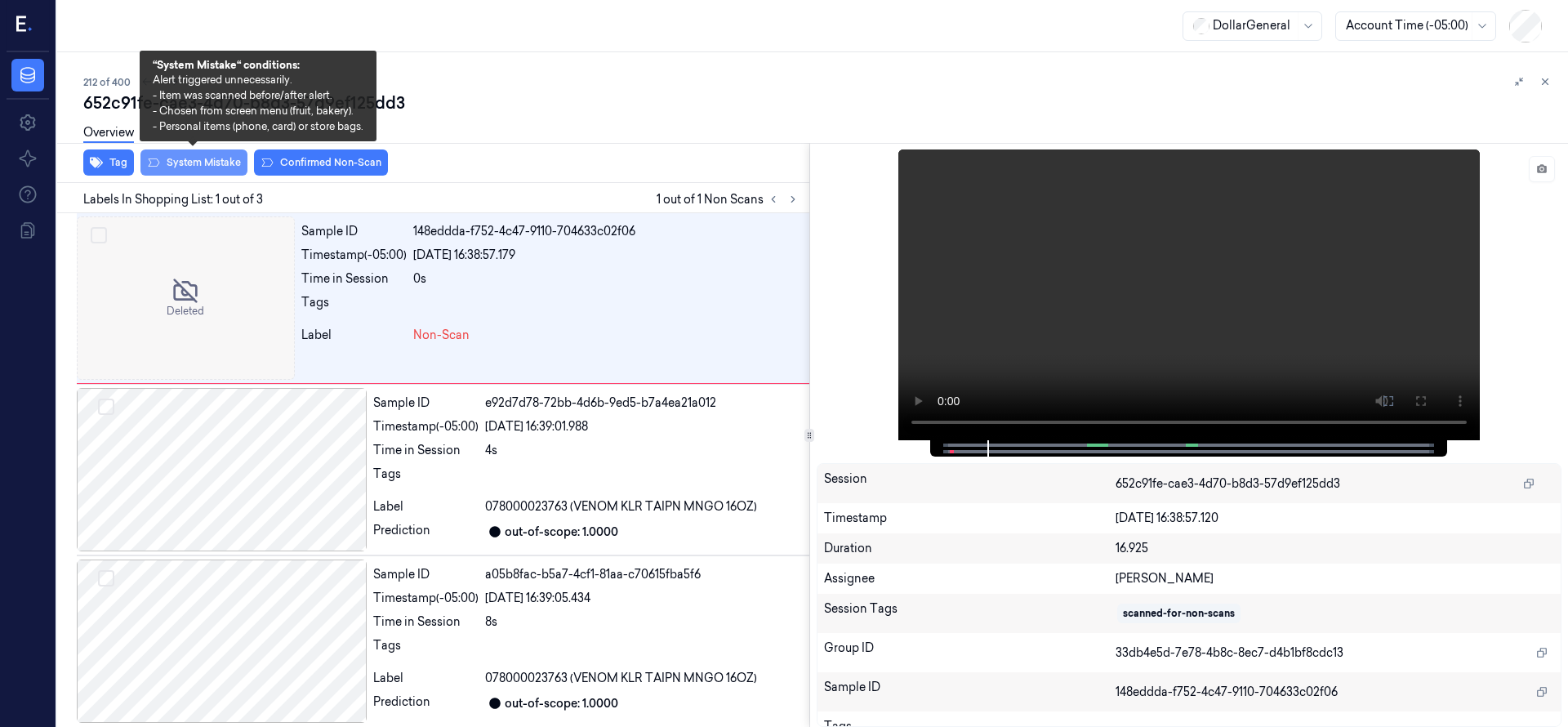
click at [217, 164] on button "System Mistake" at bounding box center [193, 163] width 107 height 26
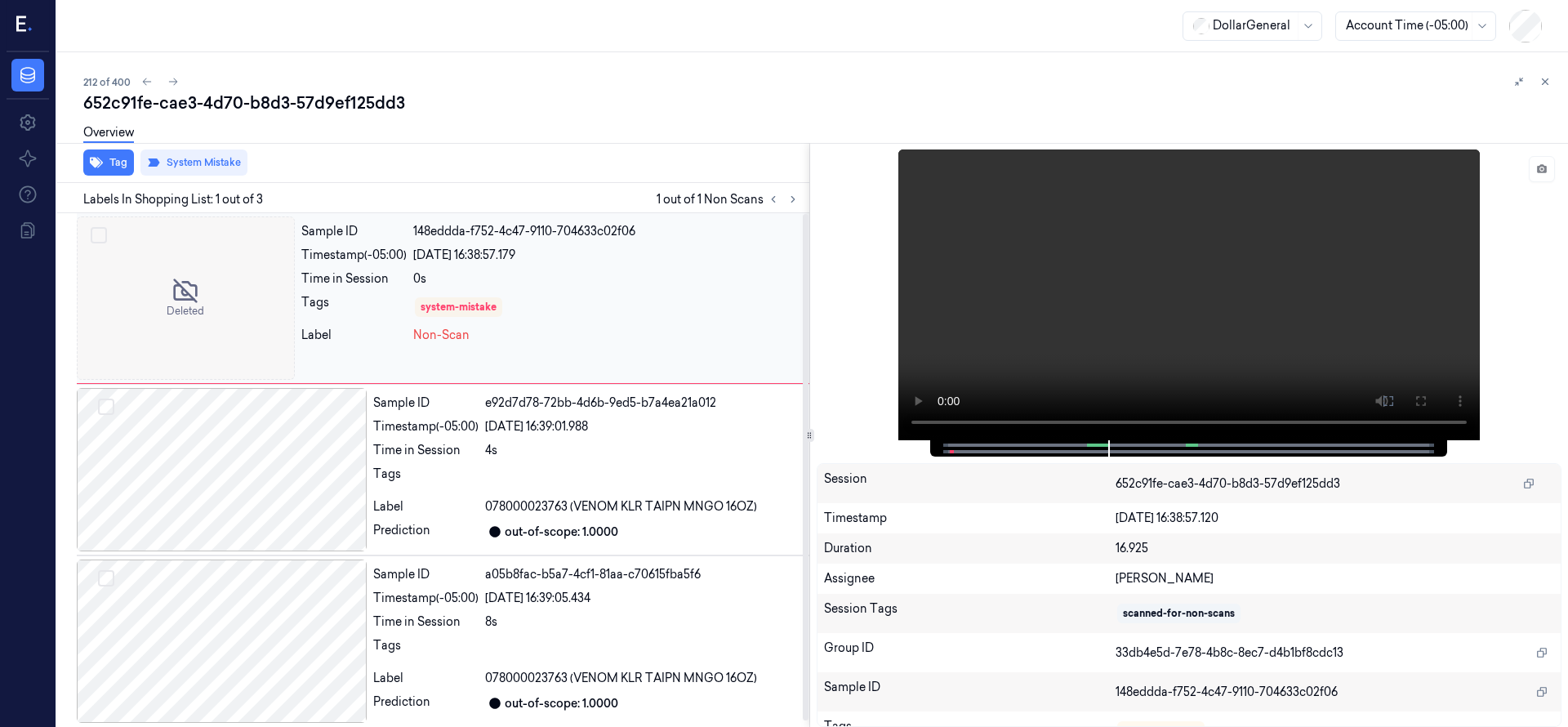
click at [210, 265] on div at bounding box center [186, 299] width 218 height 164
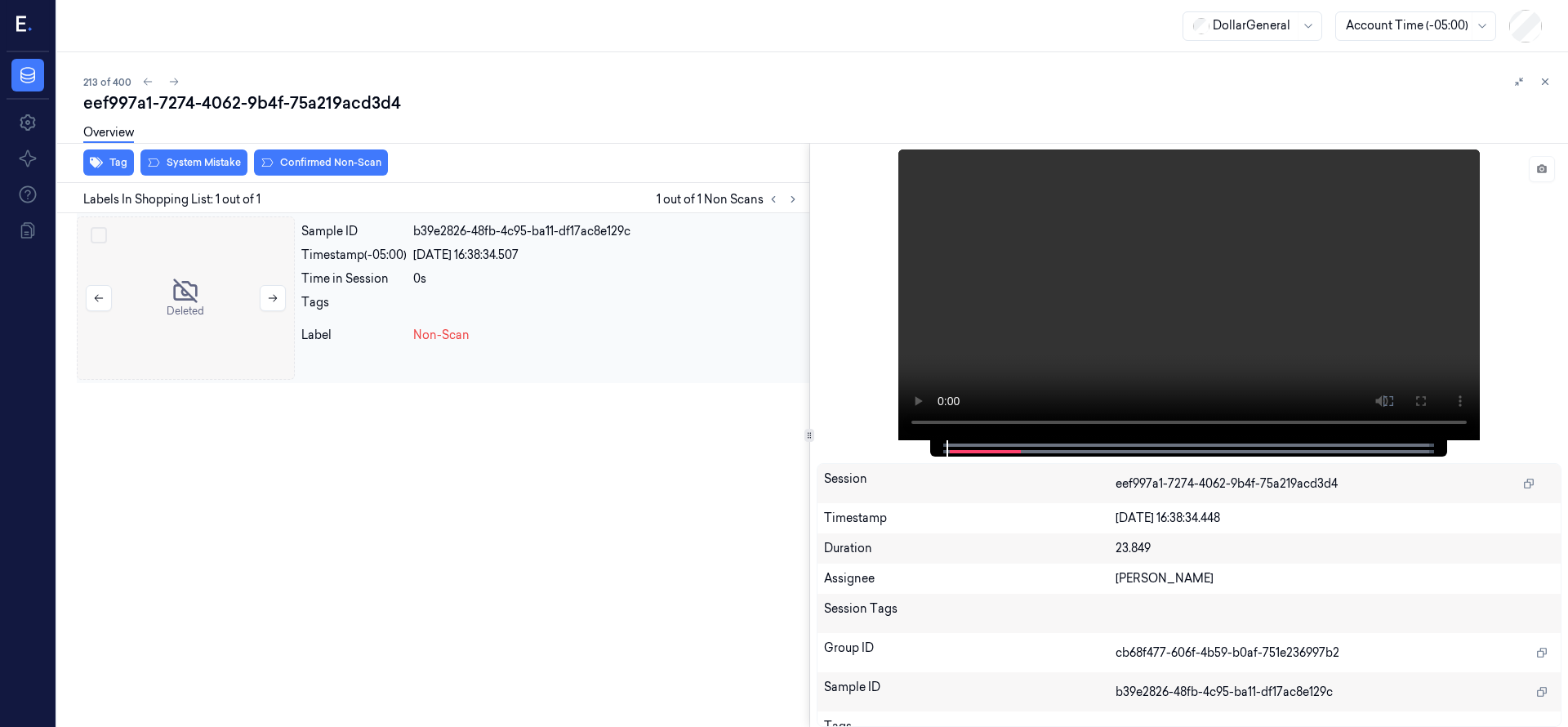
click at [198, 318] on div at bounding box center [186, 299] width 218 height 164
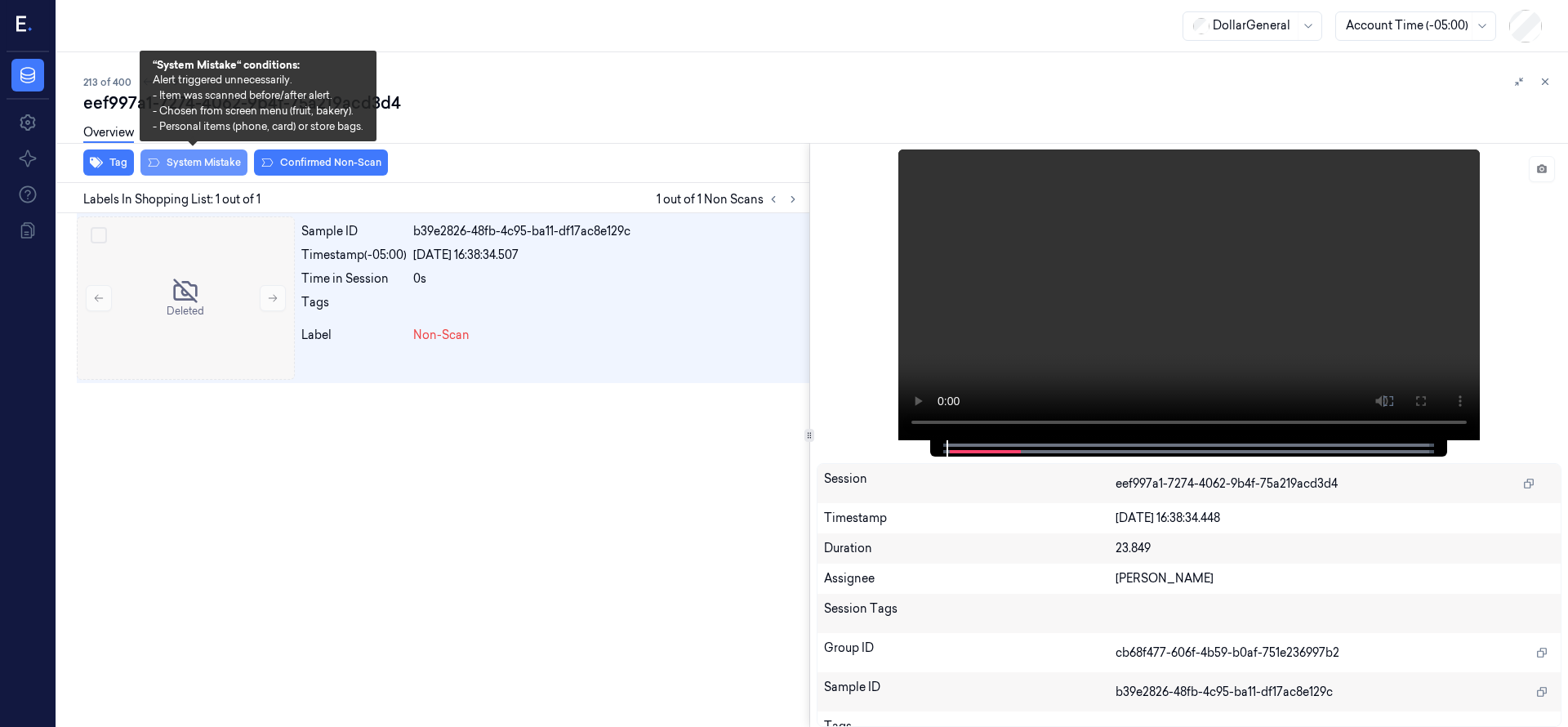
click at [201, 163] on button "System Mistake" at bounding box center [193, 163] width 107 height 26
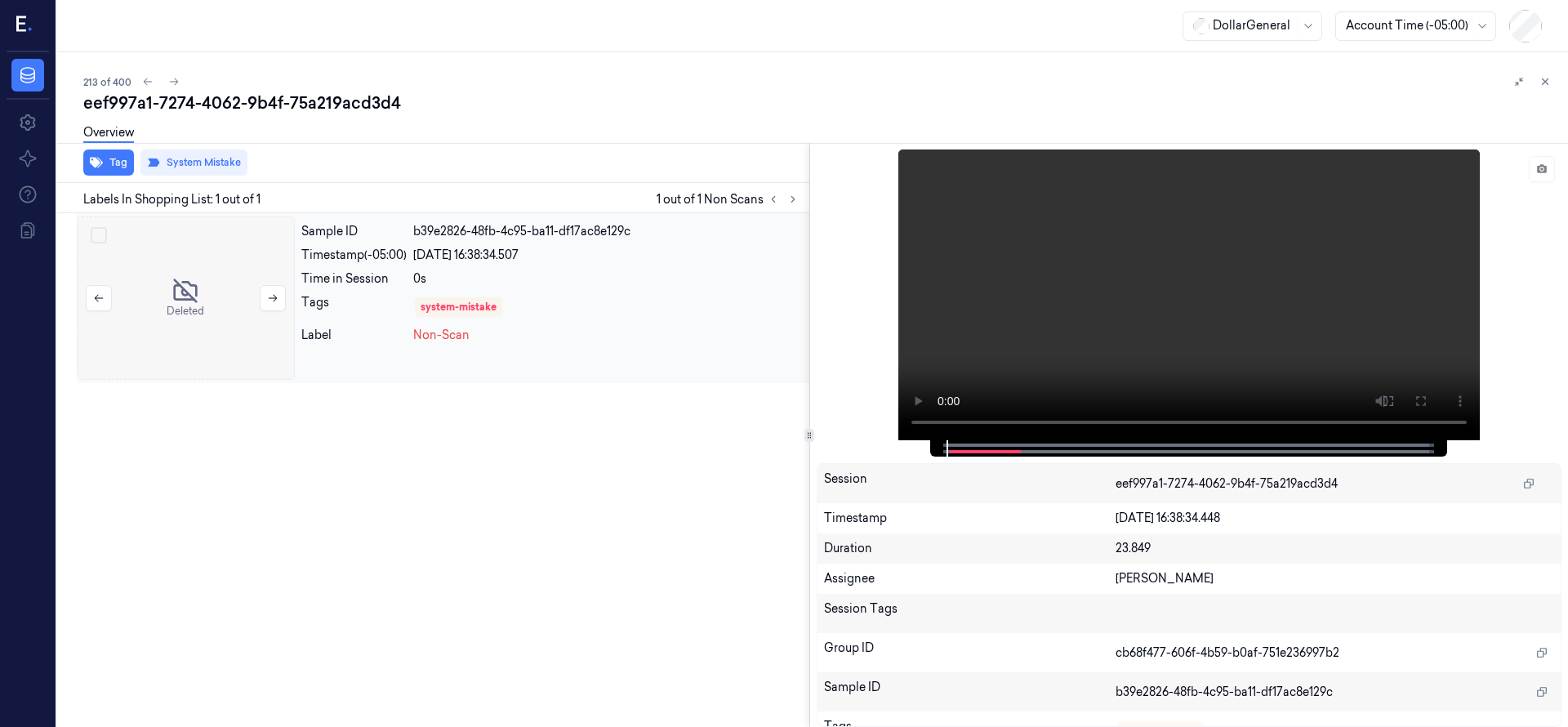
click at [200, 297] on div at bounding box center [186, 299] width 218 height 164
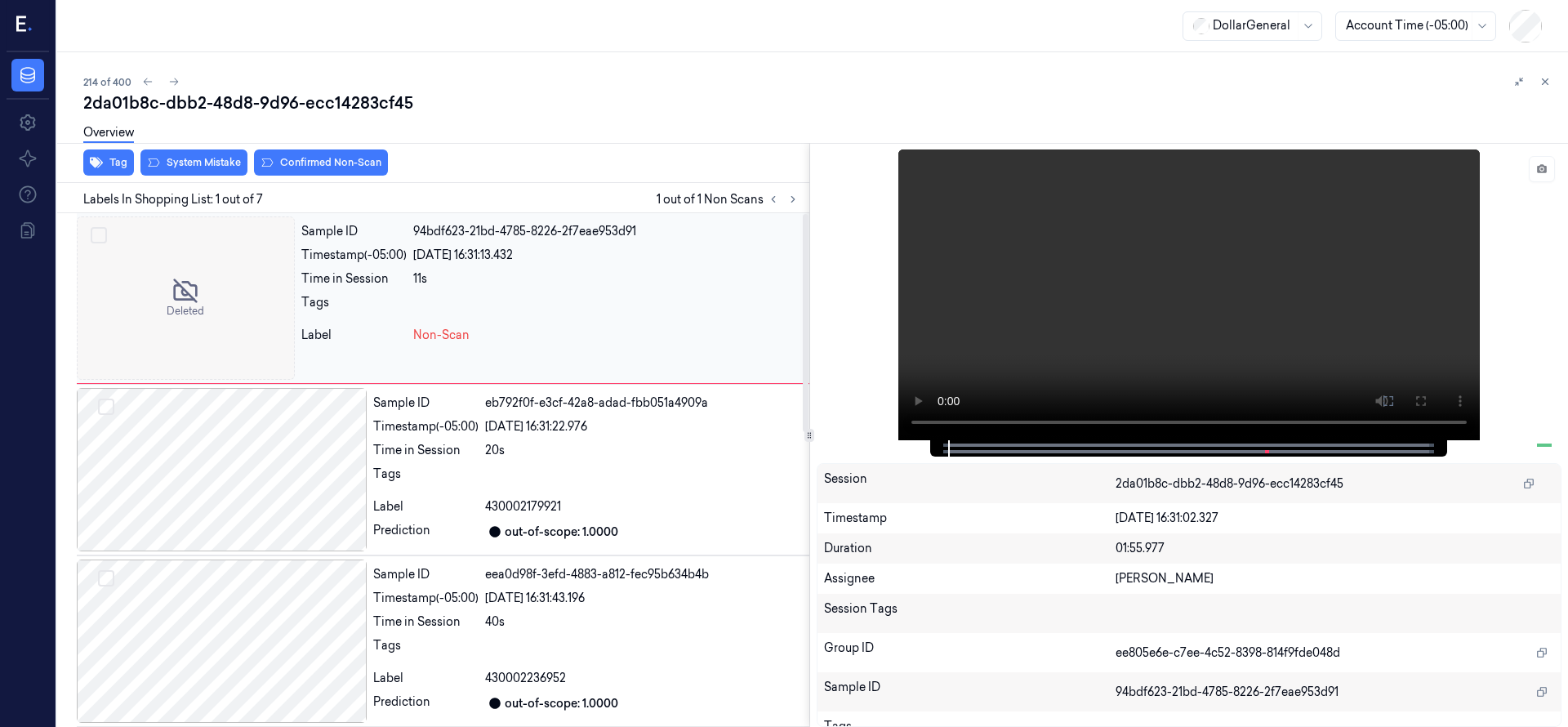
click at [179, 271] on div at bounding box center [186, 299] width 218 height 164
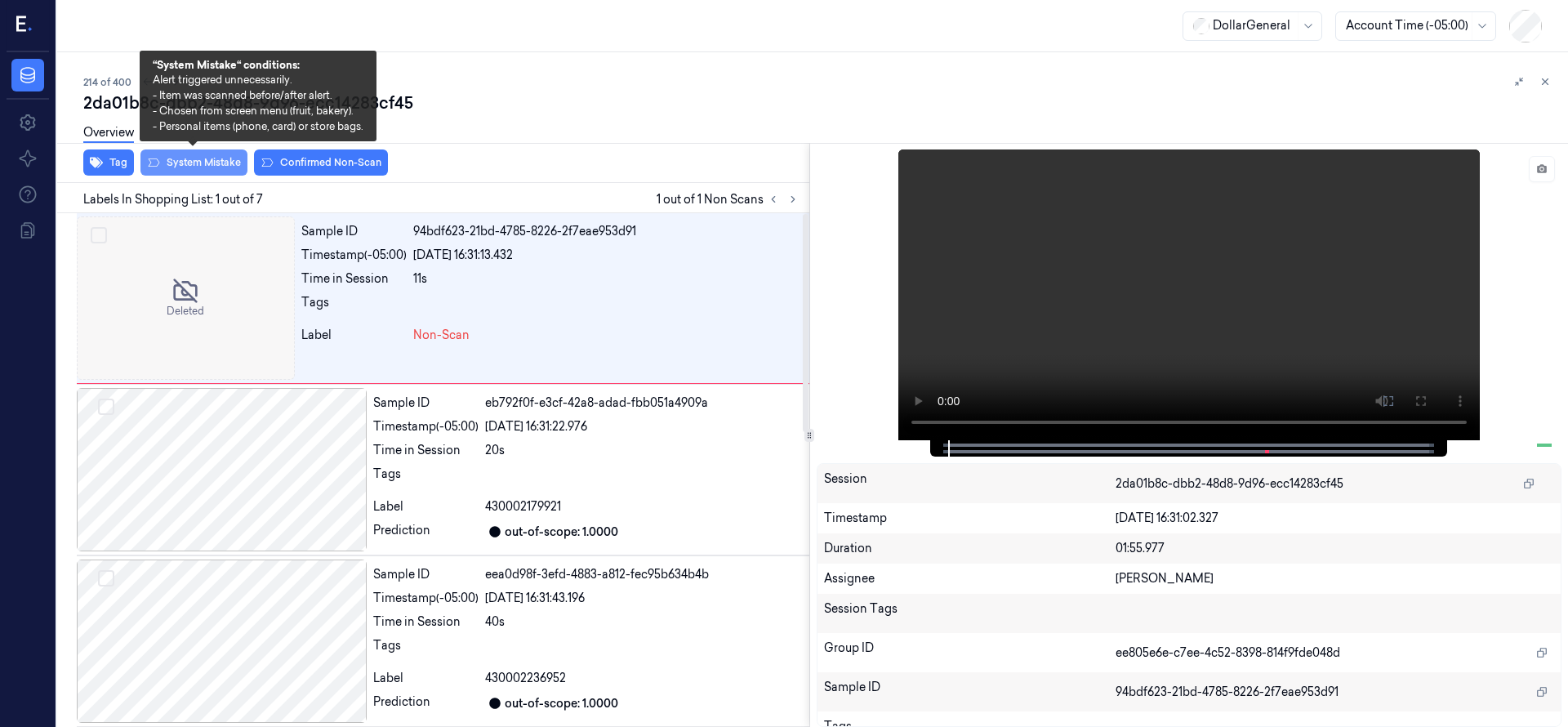
click at [207, 175] on div "Tag System Mistake Confirmed Non-Scan" at bounding box center [430, 163] width 759 height 40
click at [209, 167] on button "System Mistake" at bounding box center [193, 163] width 107 height 26
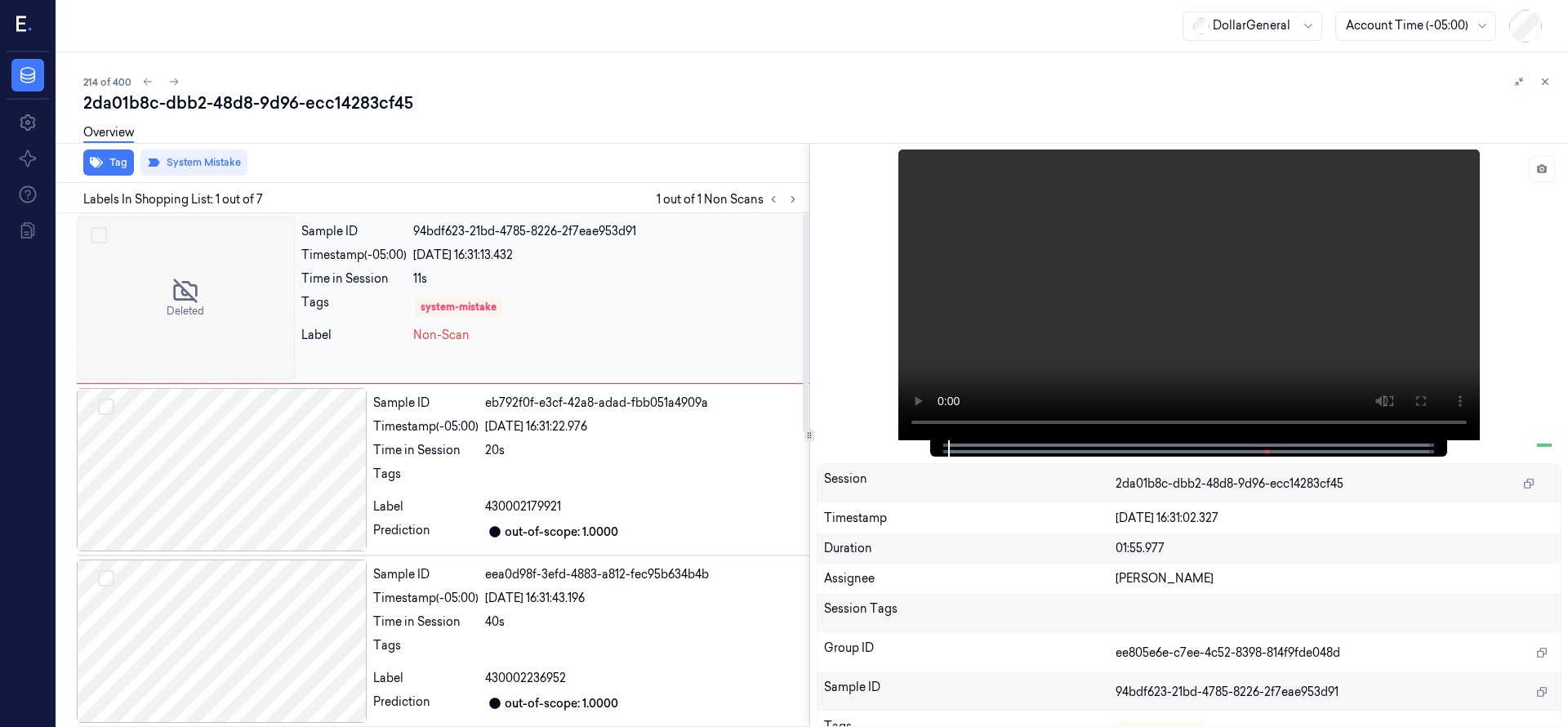
click at [222, 274] on div at bounding box center [186, 299] width 218 height 164
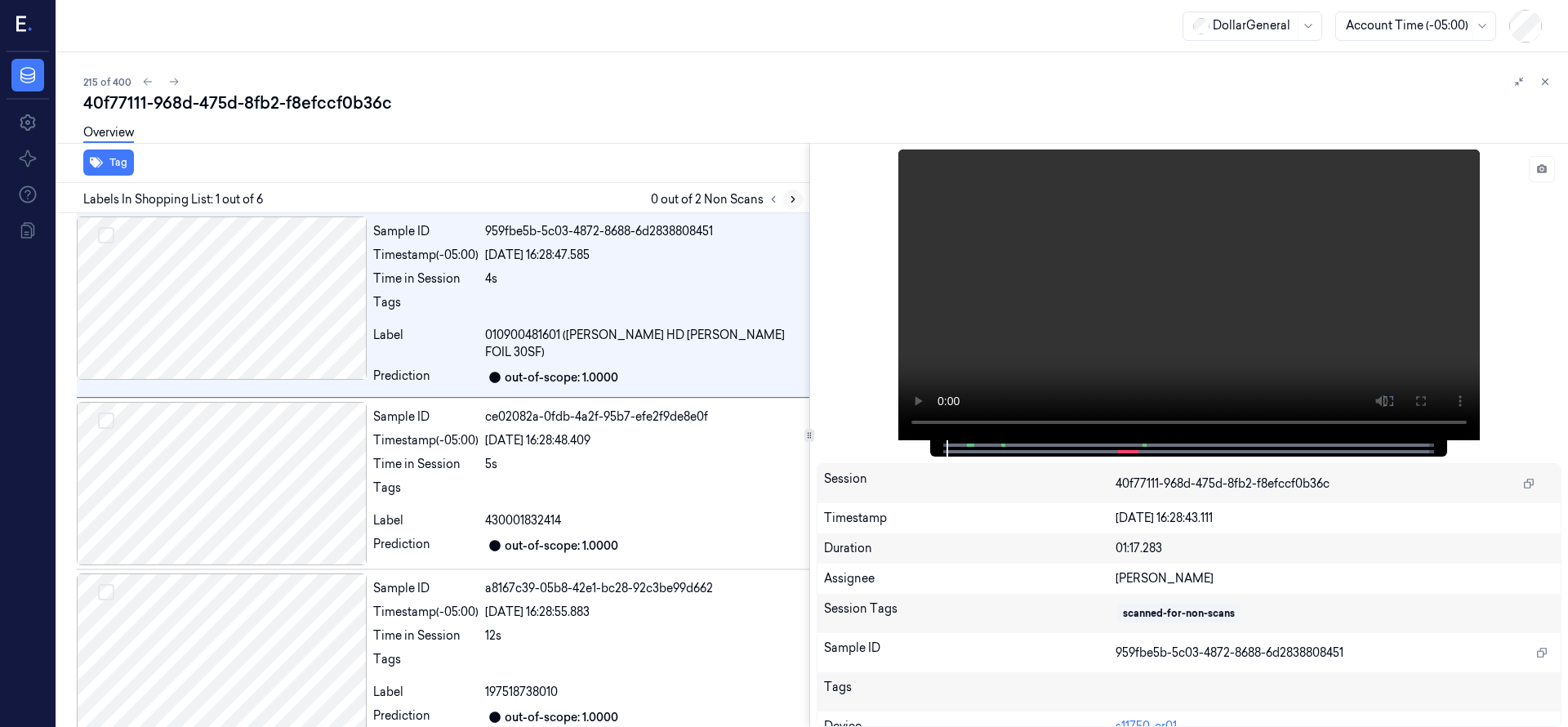
click at [791, 192] on button at bounding box center [793, 199] width 20 height 20
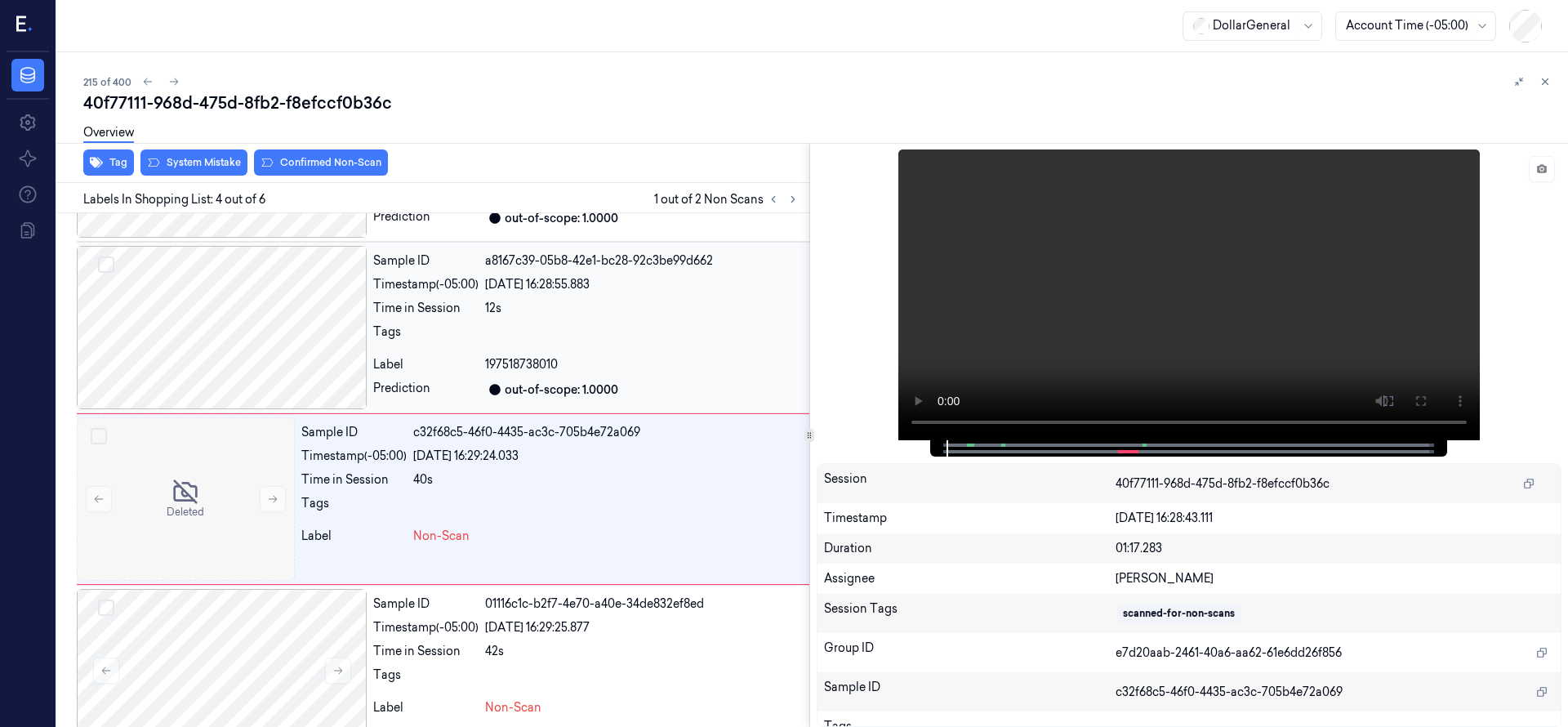
scroll to position [343, 0]
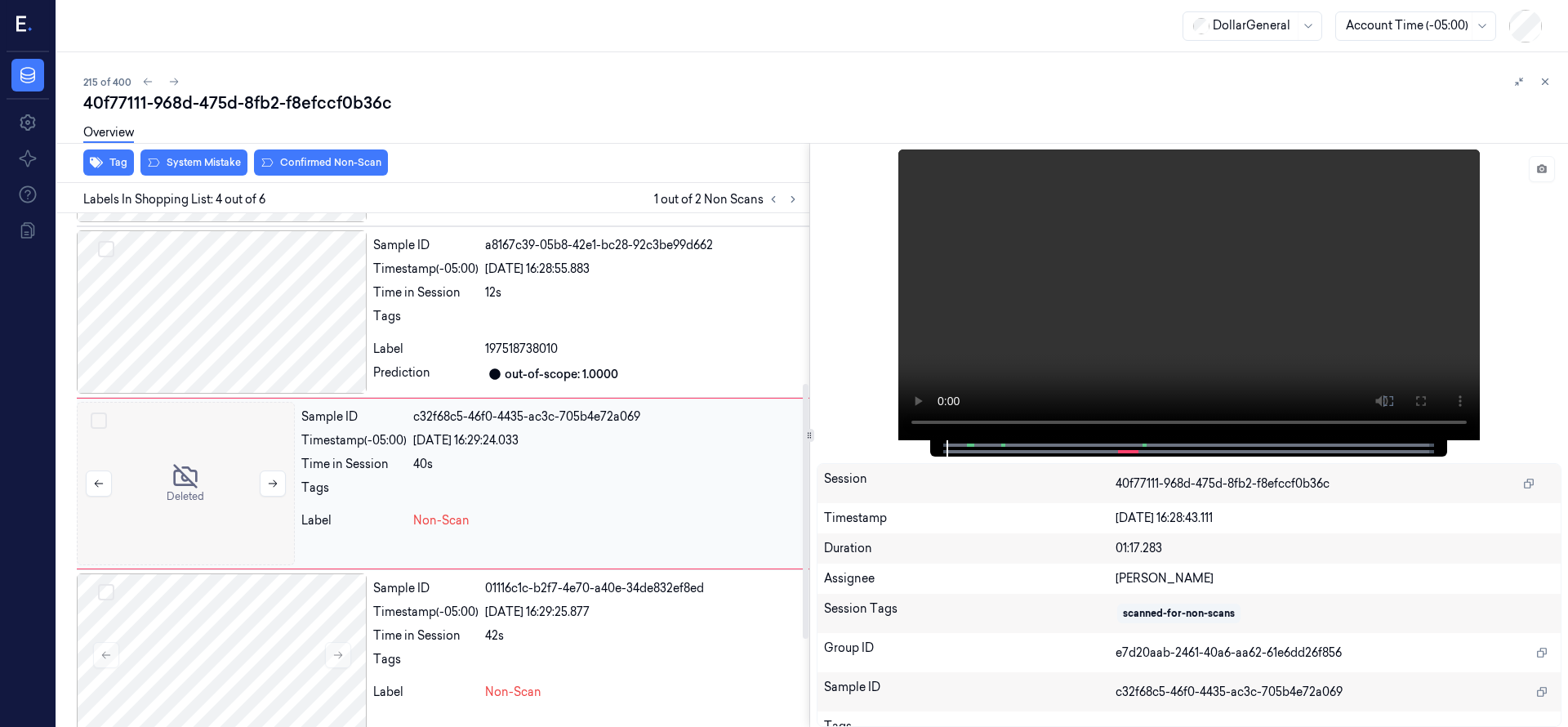
click at [199, 459] on div at bounding box center [186, 484] width 218 height 164
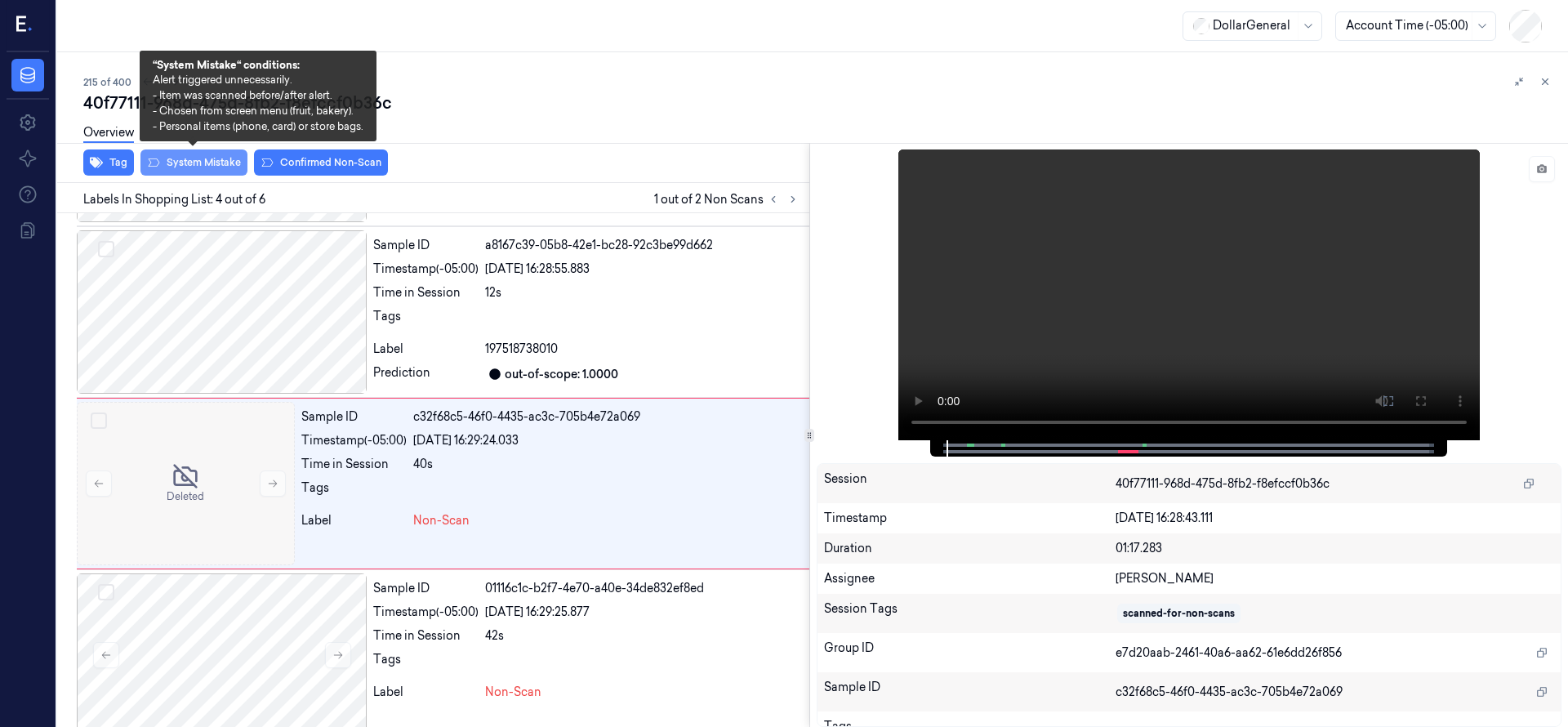
click at [212, 164] on button "System Mistake" at bounding box center [193, 163] width 107 height 26
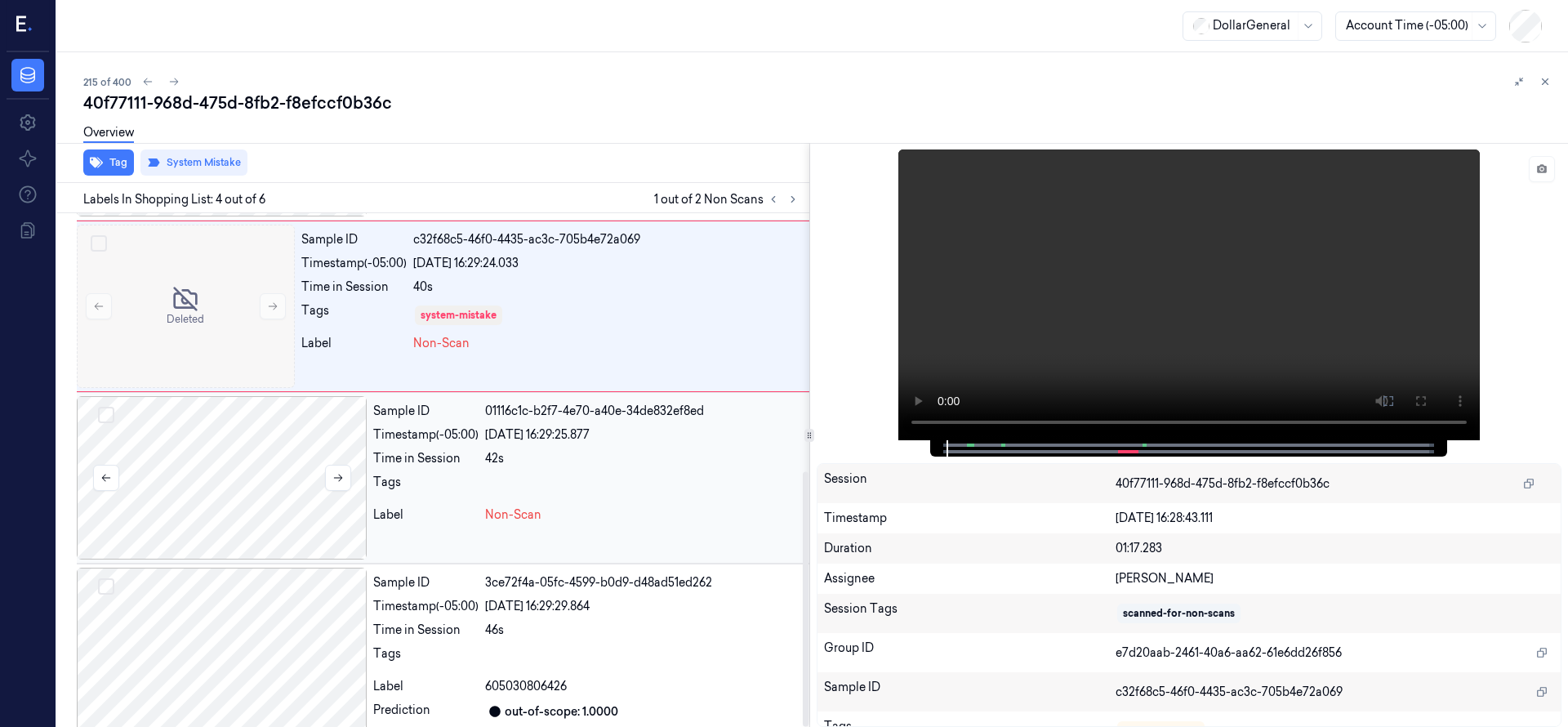
click at [218, 434] on div at bounding box center [222, 478] width 290 height 164
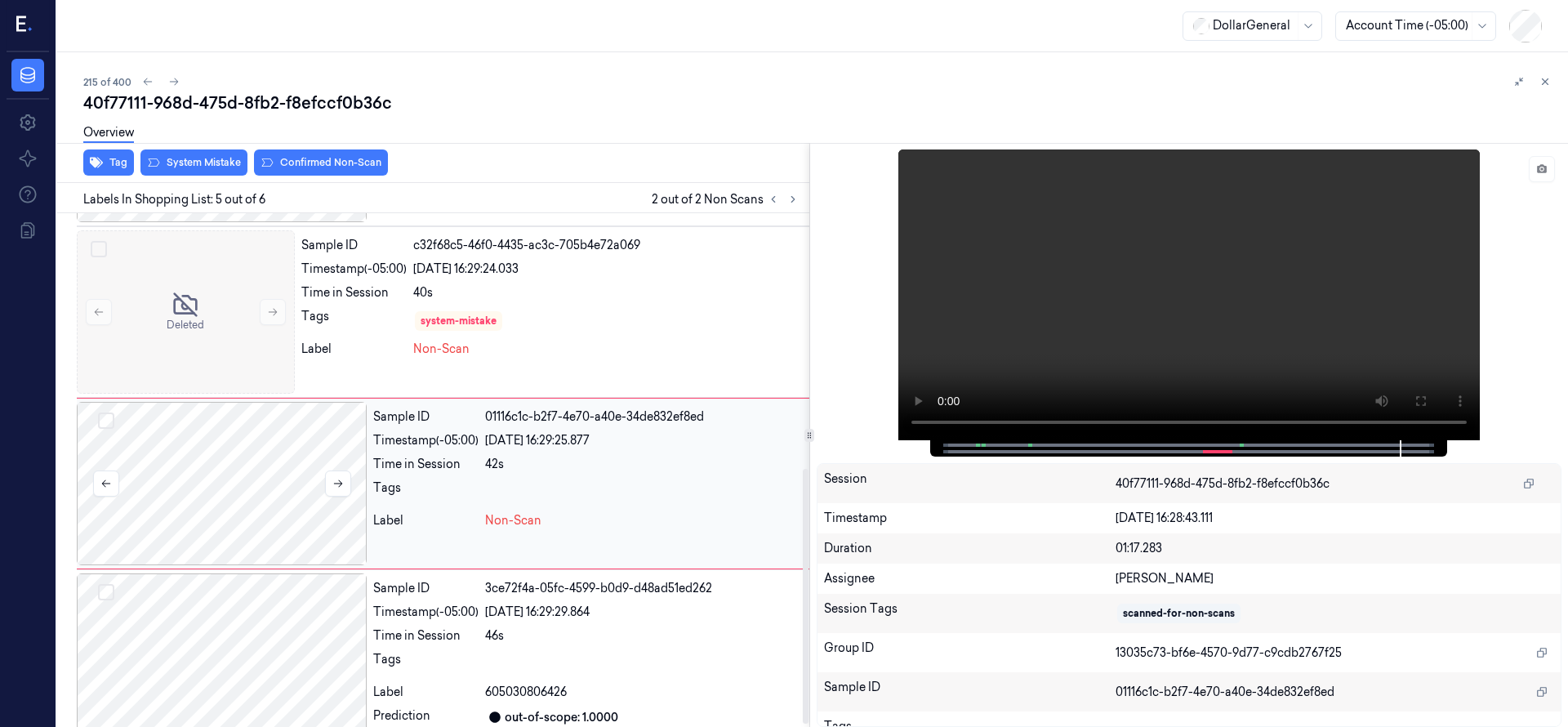
click at [203, 492] on div at bounding box center [222, 484] width 290 height 164
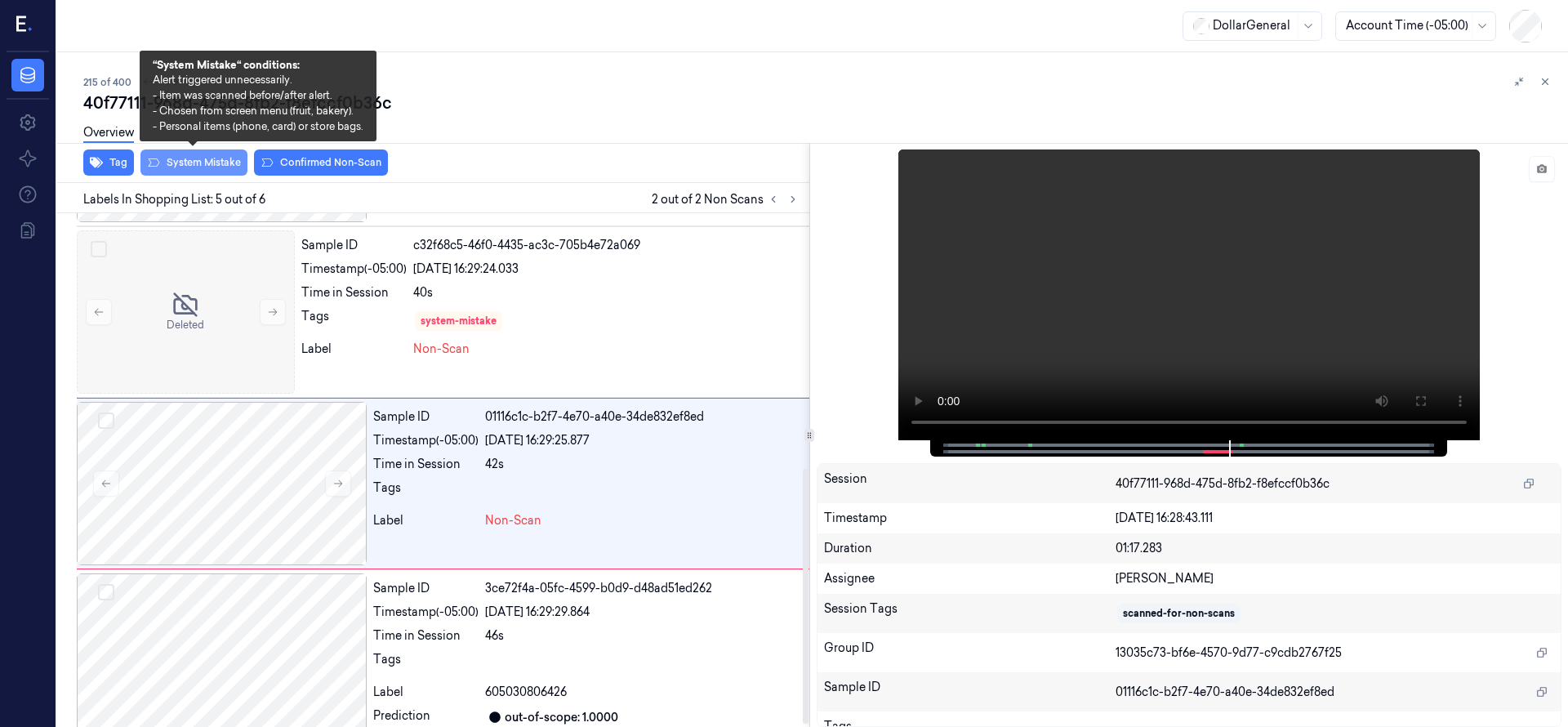
click at [202, 168] on button "System Mistake" at bounding box center [193, 163] width 107 height 26
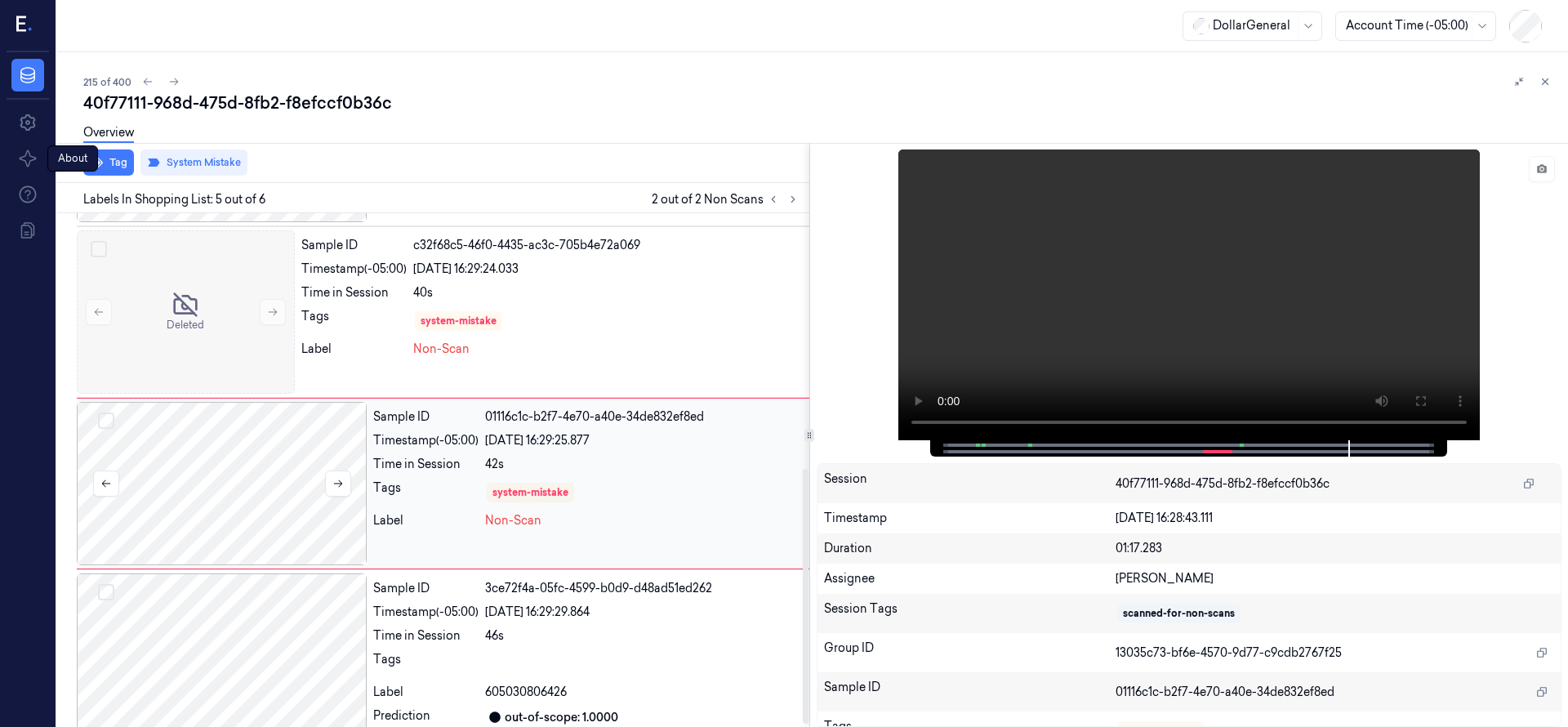
click at [212, 513] on div at bounding box center [222, 484] width 290 height 164
click at [205, 475] on div at bounding box center [222, 484] width 290 height 164
click at [234, 451] on div at bounding box center [222, 484] width 290 height 164
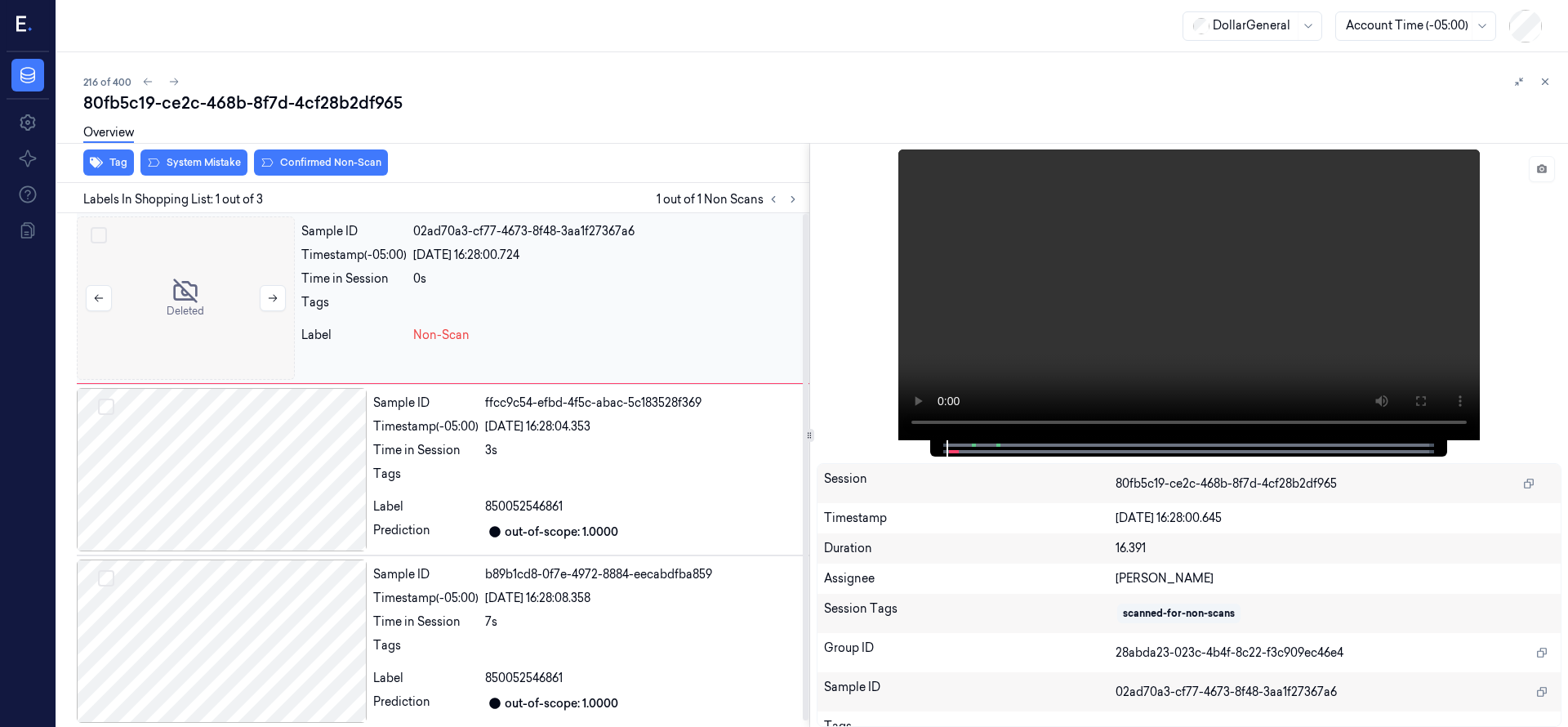
click at [169, 288] on div at bounding box center [186, 299] width 218 height 164
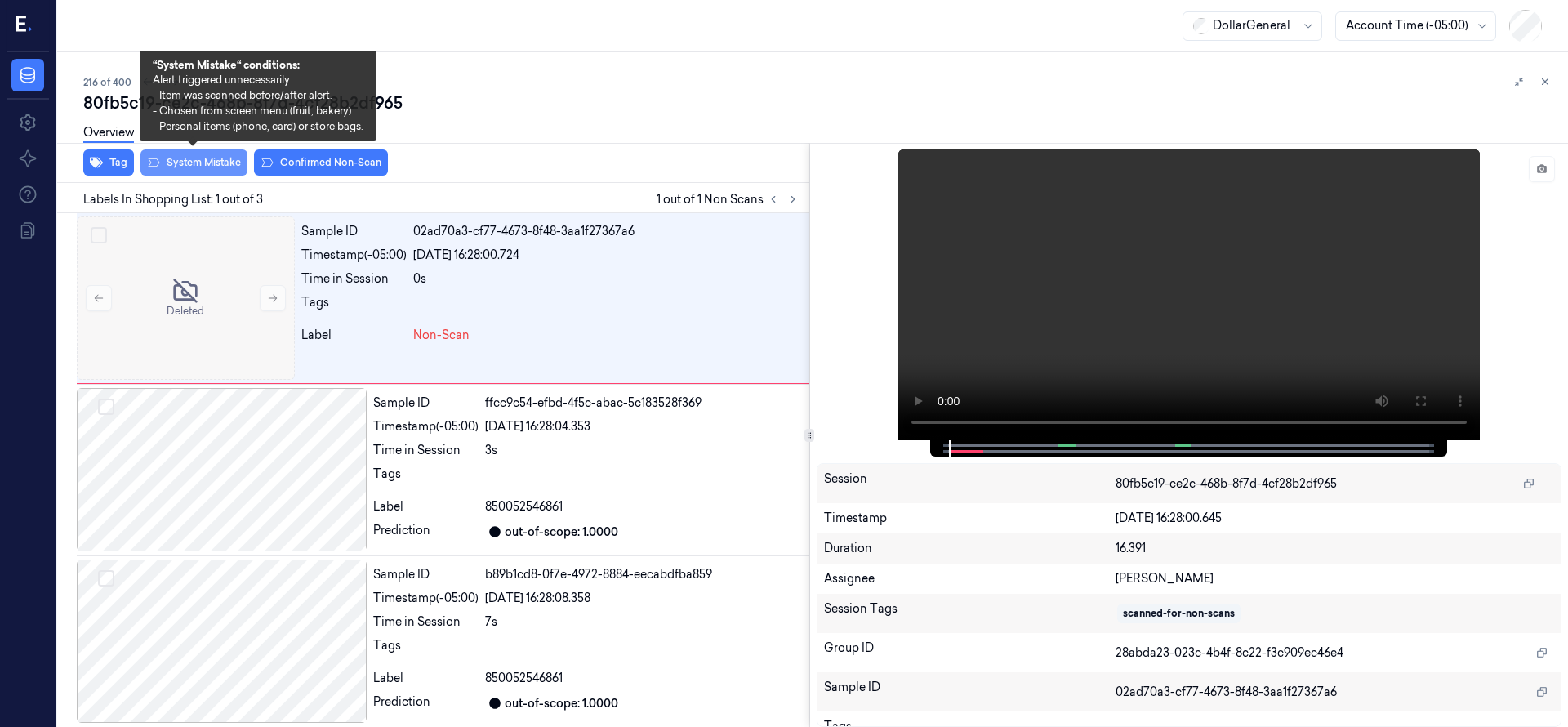
click at [212, 165] on button "System Mistake" at bounding box center [193, 163] width 107 height 26
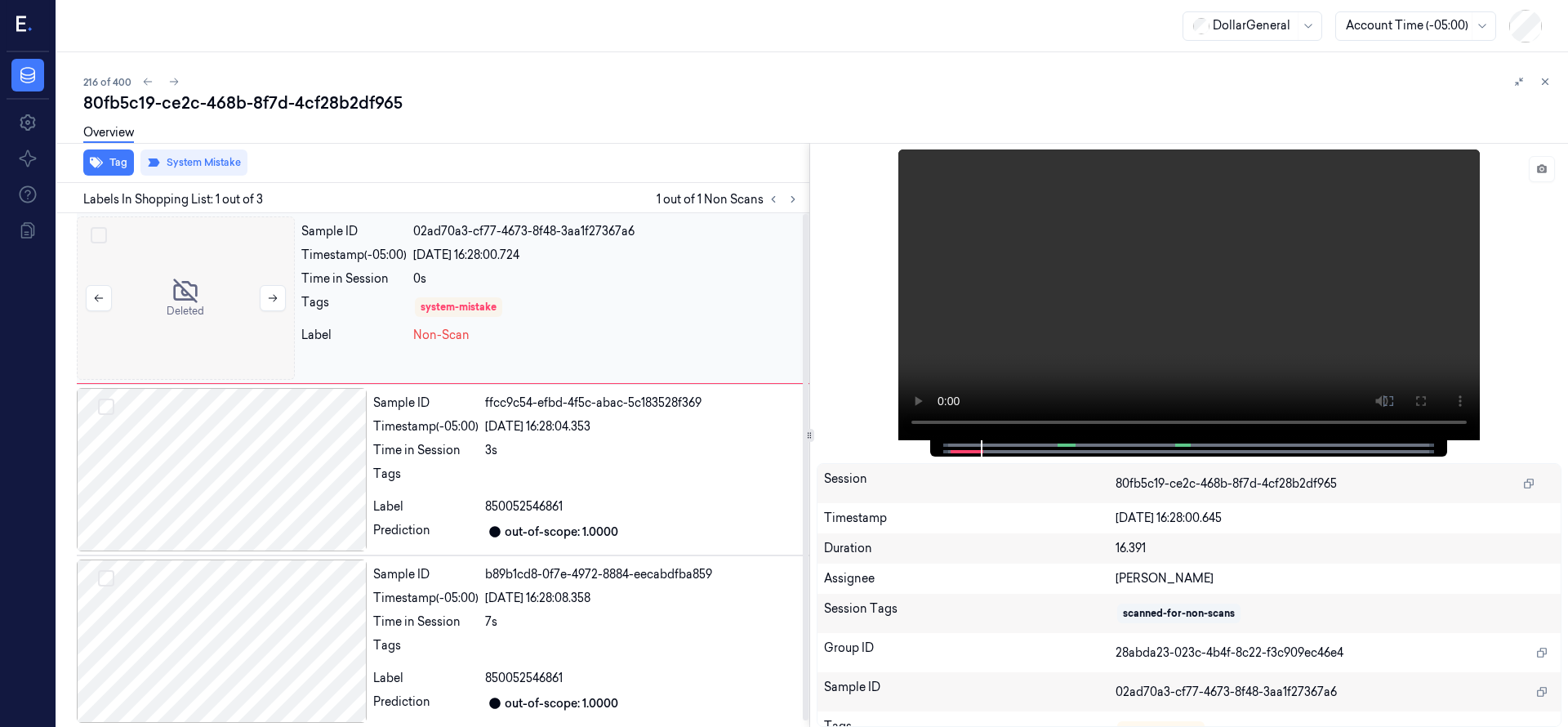
click at [203, 287] on div at bounding box center [186, 299] width 218 height 164
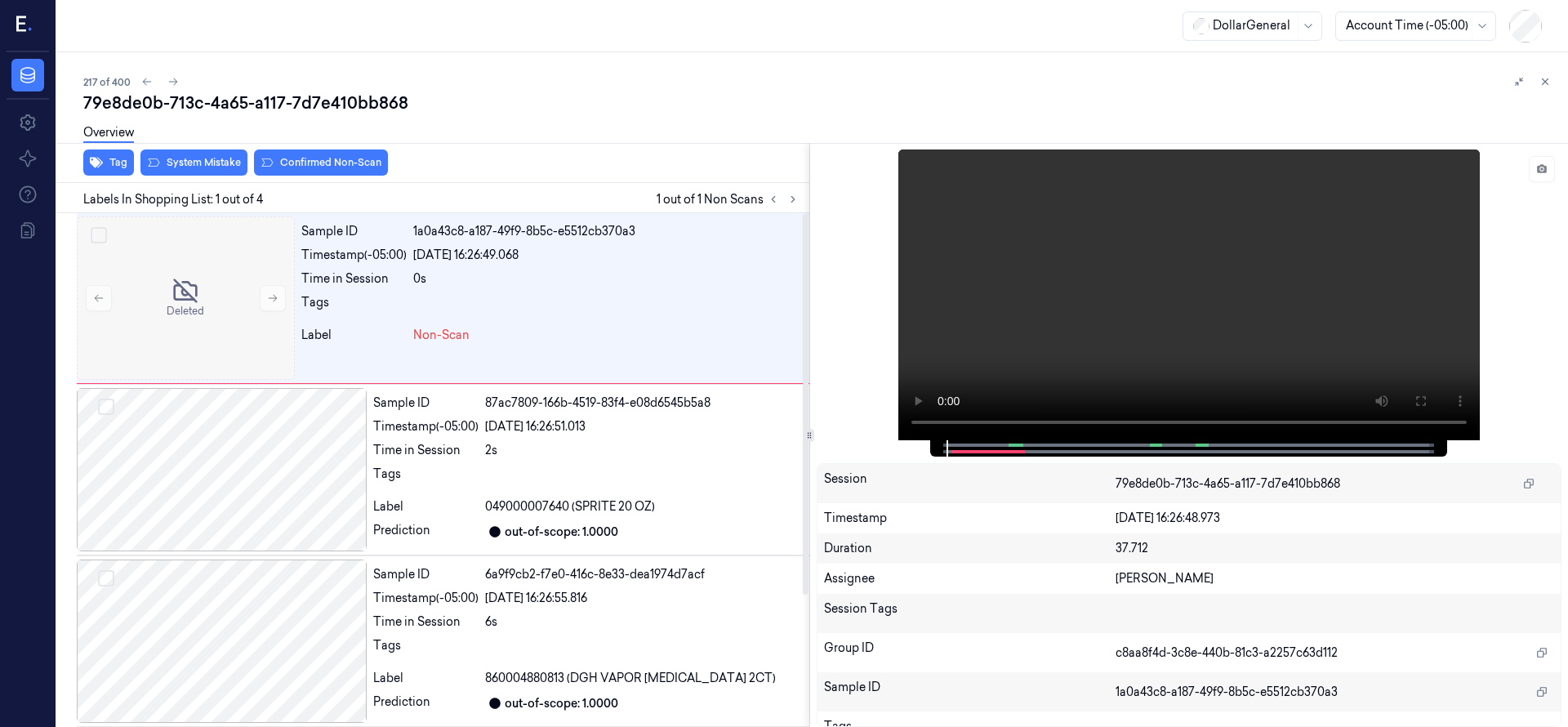
click at [203, 287] on div at bounding box center [186, 299] width 218 height 164
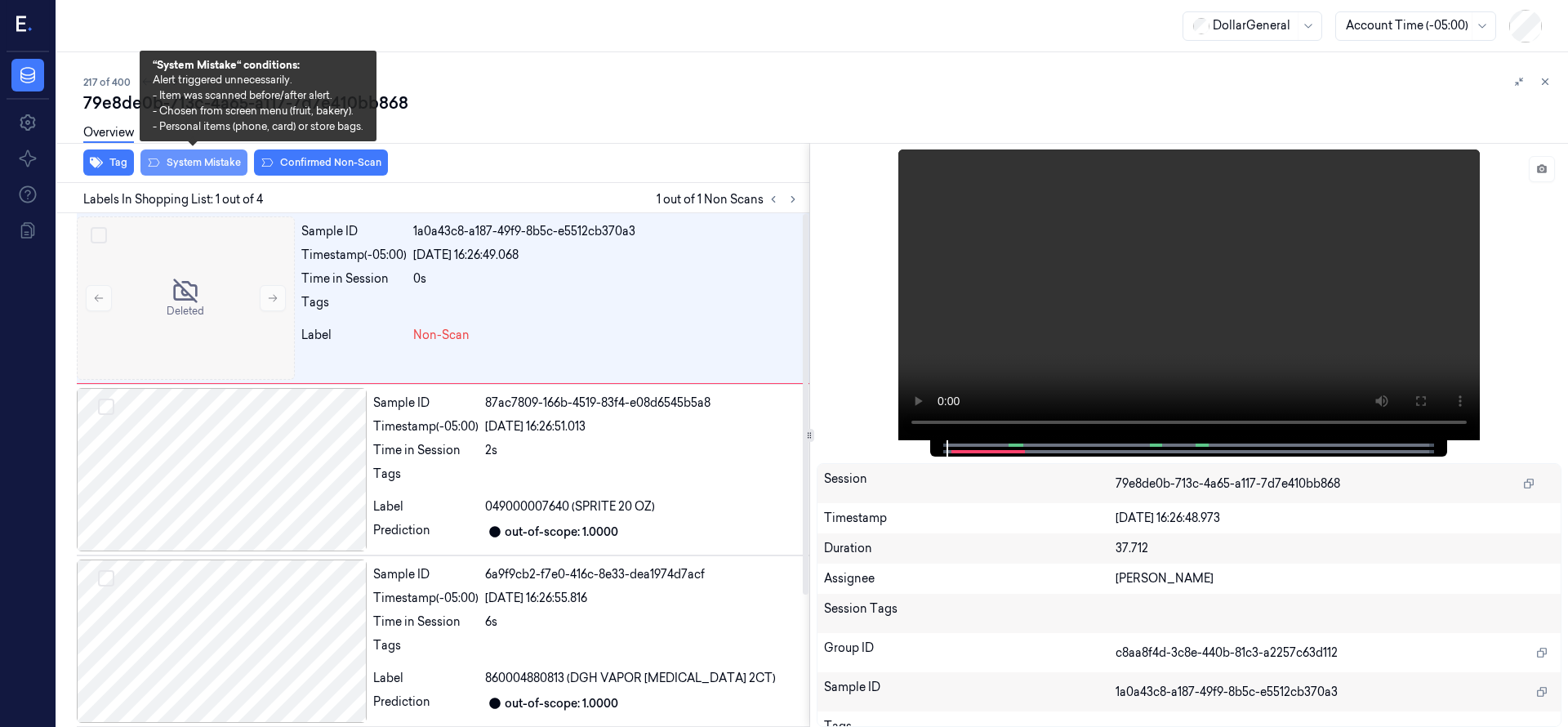
click at [215, 160] on button "System Mistake" at bounding box center [193, 163] width 107 height 26
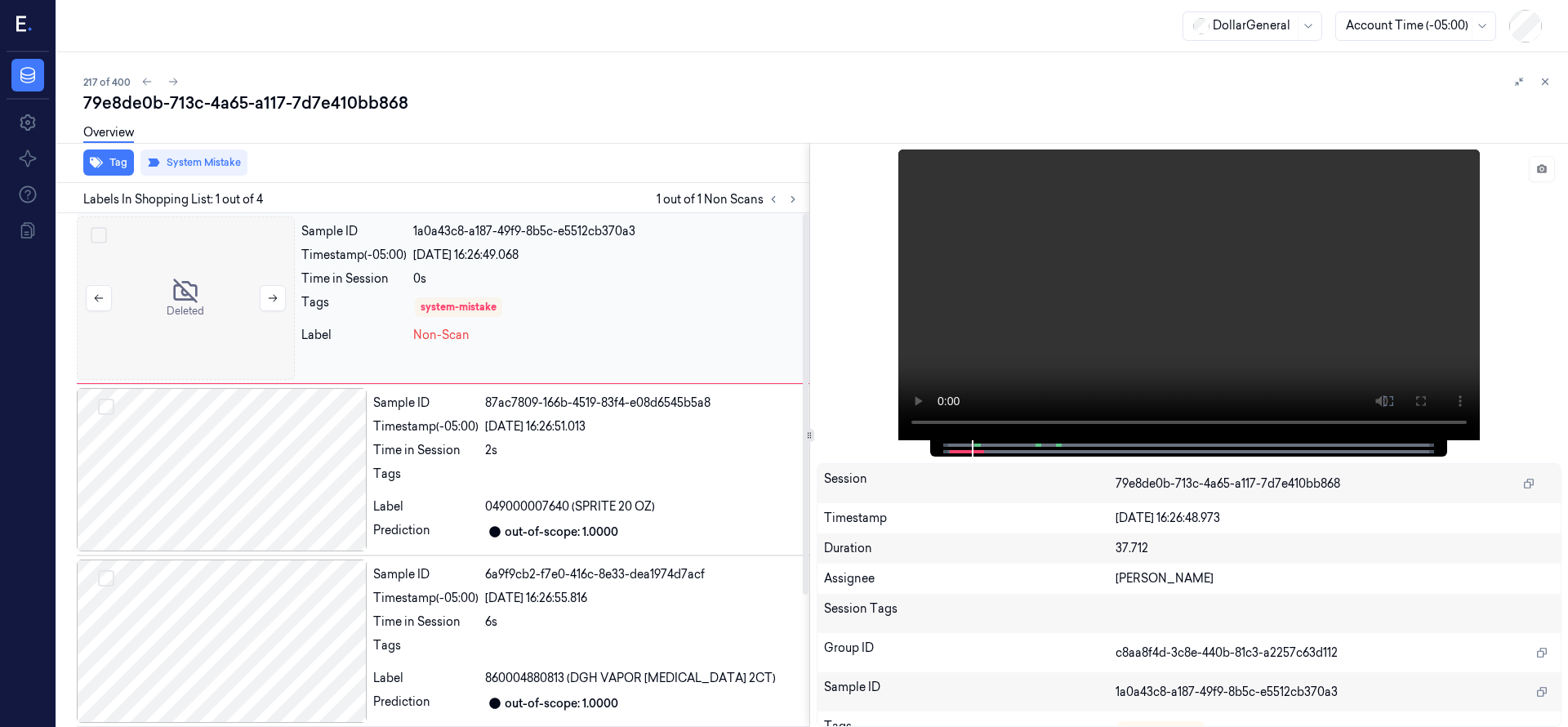
click at [181, 258] on div at bounding box center [186, 299] width 218 height 164
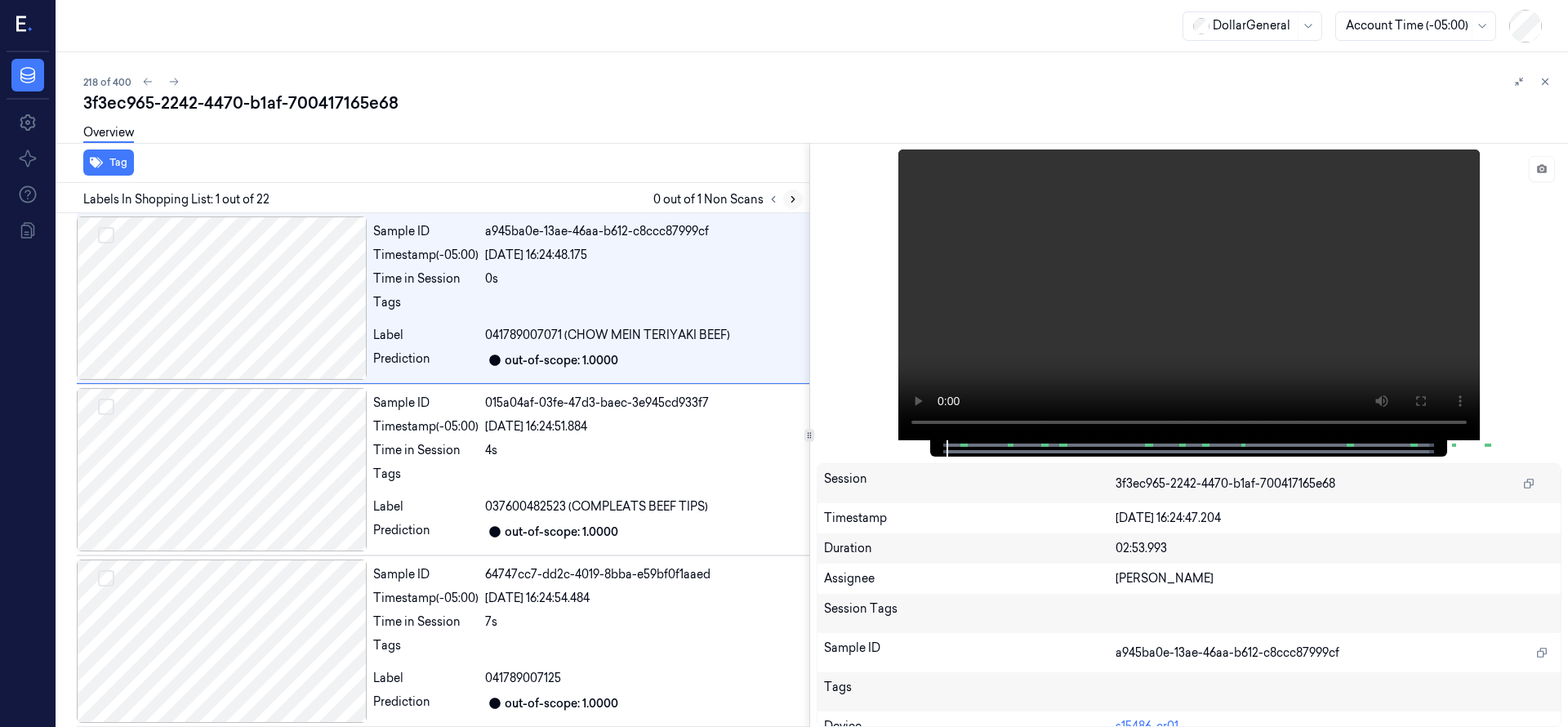
click at [790, 195] on icon at bounding box center [793, 199] width 12 height 12
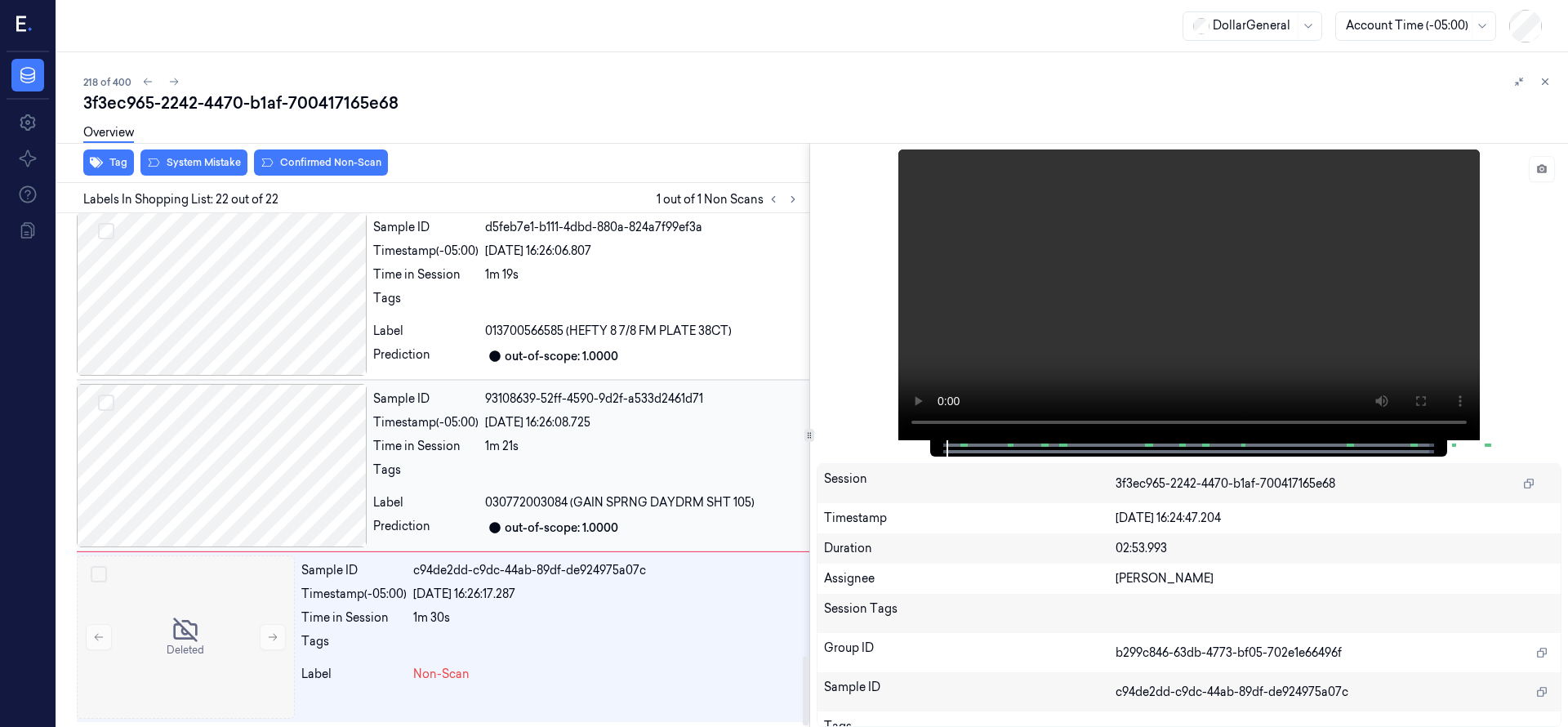
scroll to position [3265, 0]
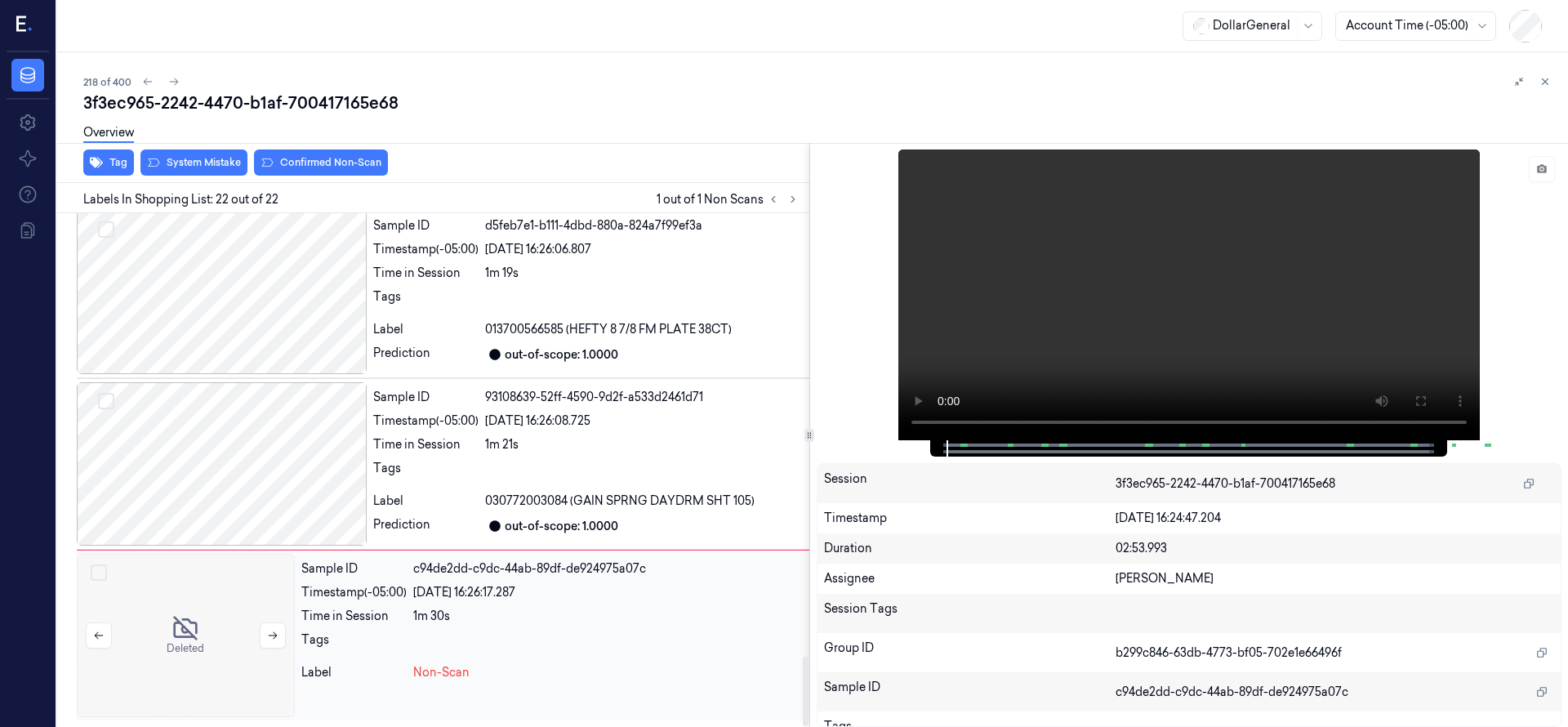
click at [188, 615] on div at bounding box center [186, 636] width 218 height 164
click at [126, 622] on div at bounding box center [186, 636] width 218 height 164
click at [179, 614] on div at bounding box center [186, 636] width 218 height 164
click at [182, 610] on div at bounding box center [186, 636] width 218 height 164
click at [231, 468] on div at bounding box center [222, 464] width 290 height 164
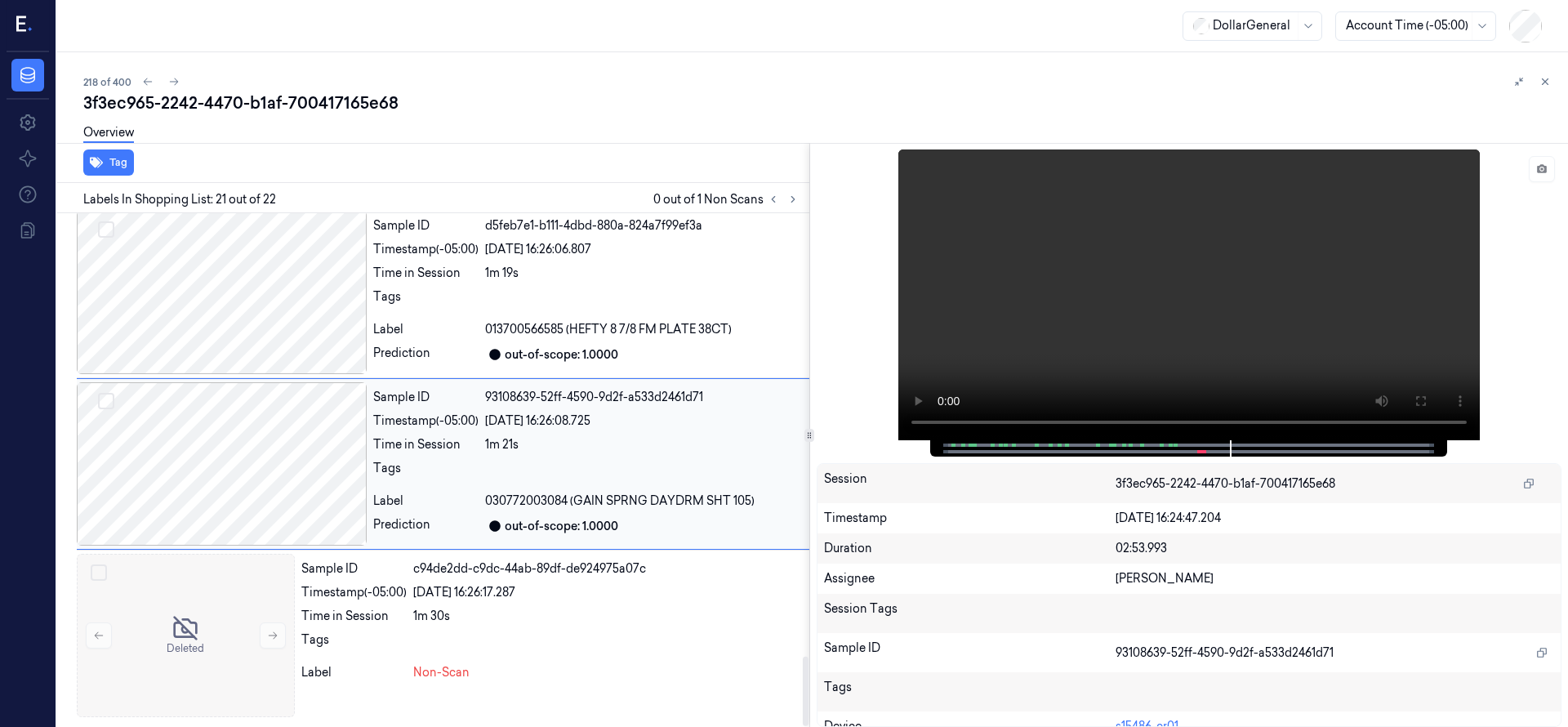
click at [217, 452] on div at bounding box center [222, 464] width 290 height 164
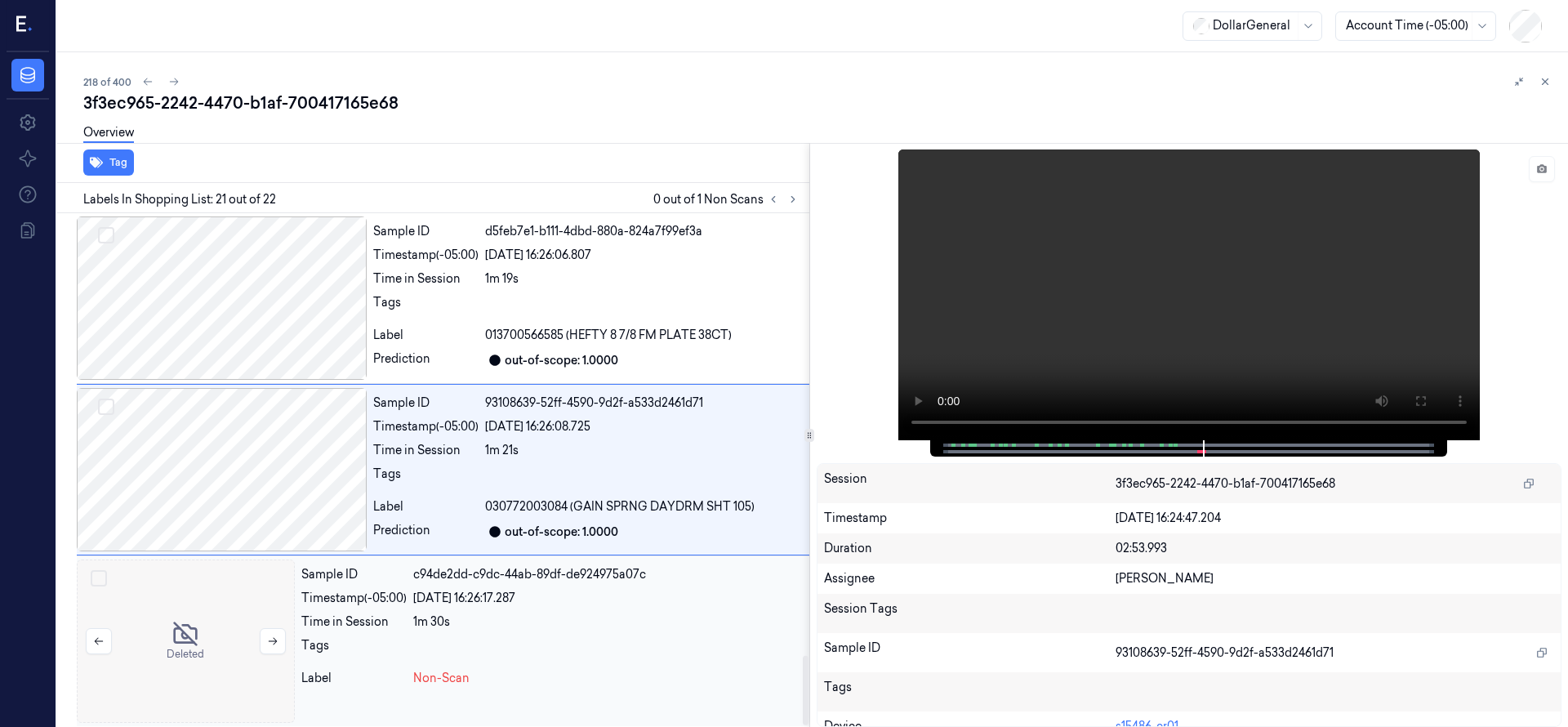
click at [162, 639] on div at bounding box center [186, 642] width 218 height 164
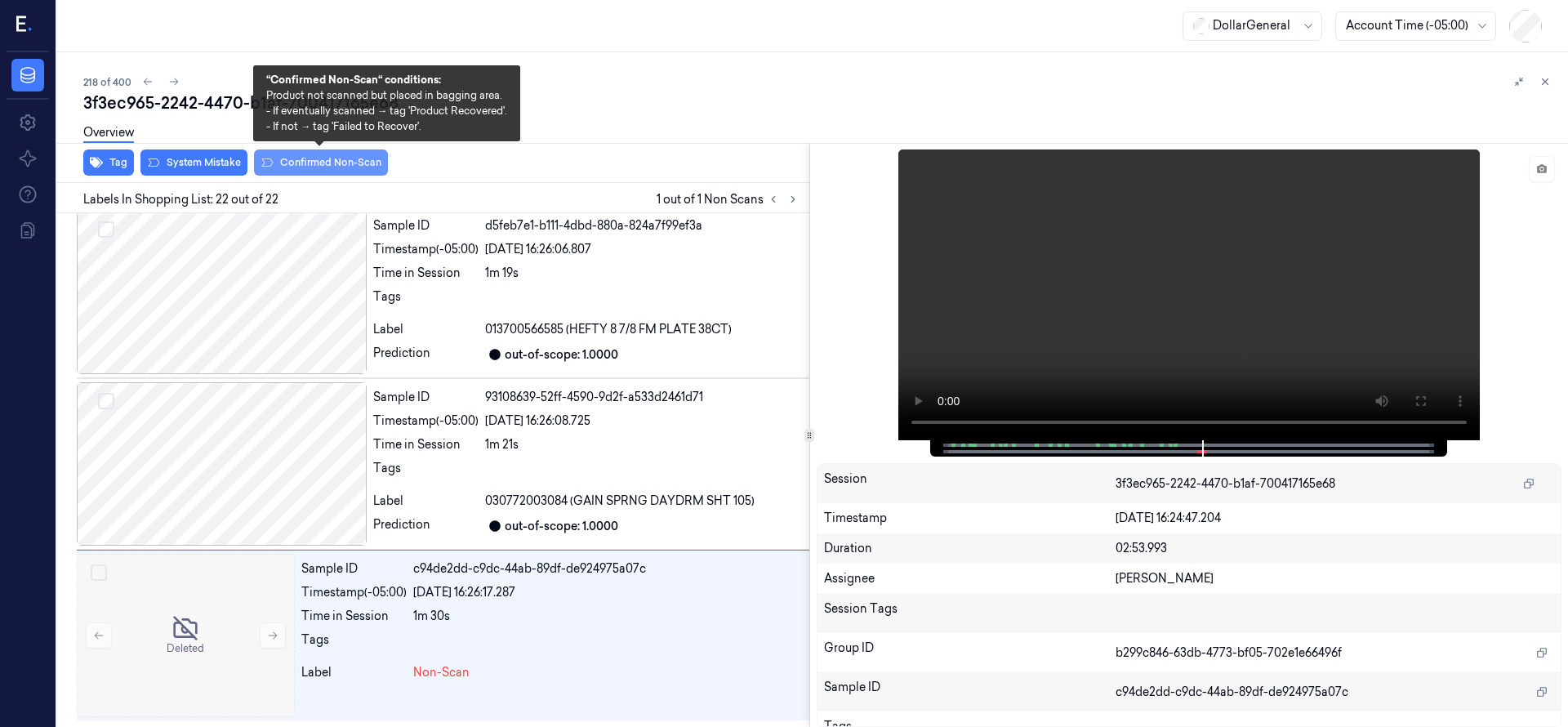
click at [306, 168] on button "Confirmed Non-Scan" at bounding box center [321, 163] width 134 height 26
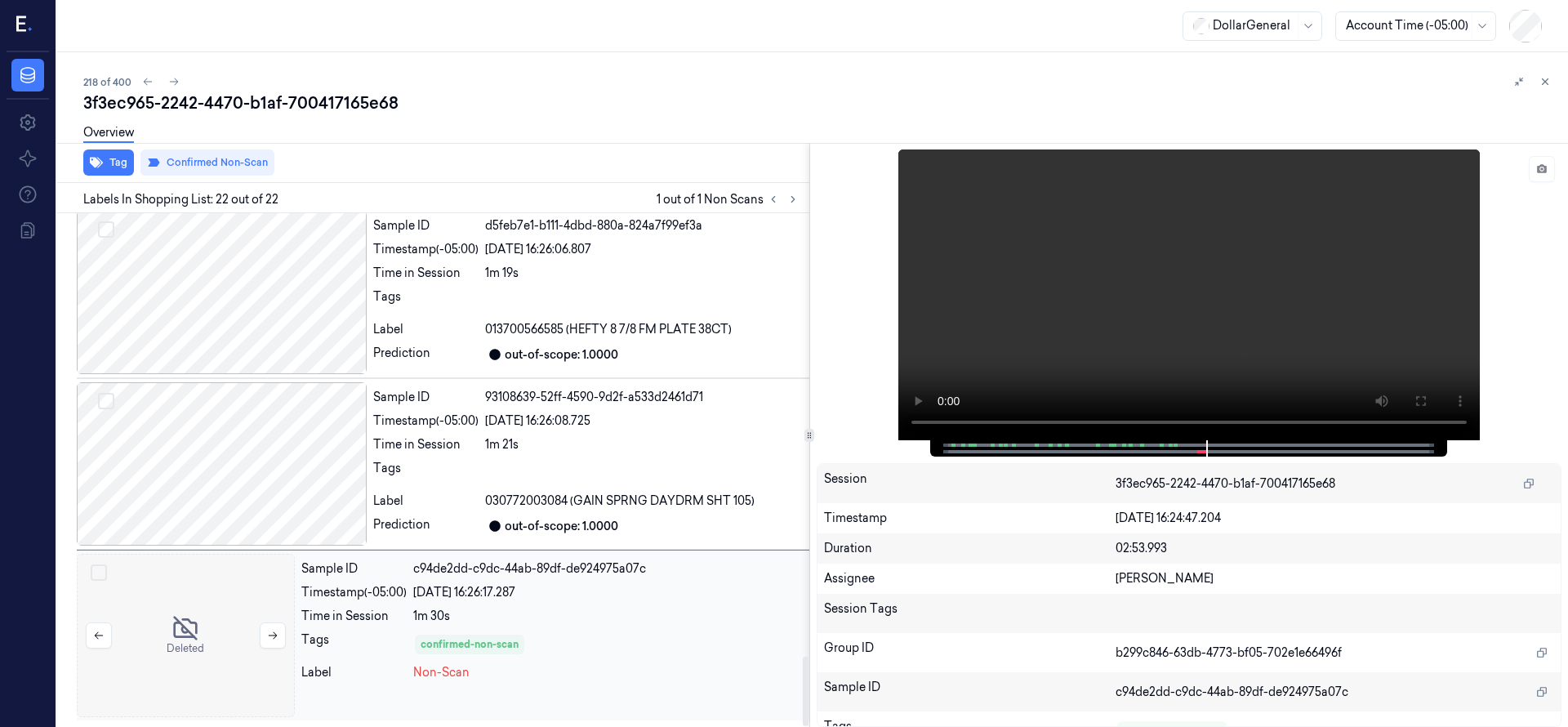
click at [178, 618] on div at bounding box center [186, 636] width 218 height 164
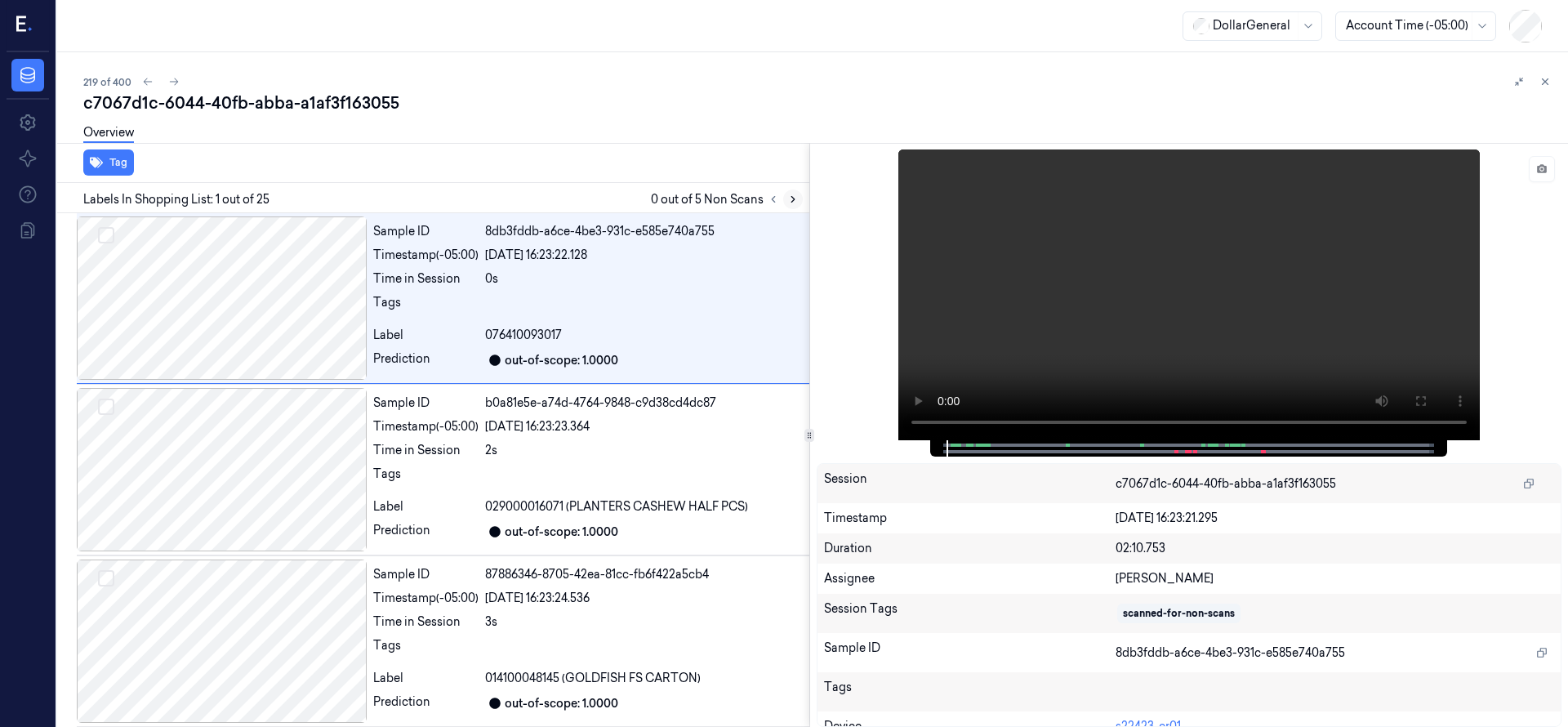
click at [789, 198] on icon at bounding box center [793, 199] width 12 height 12
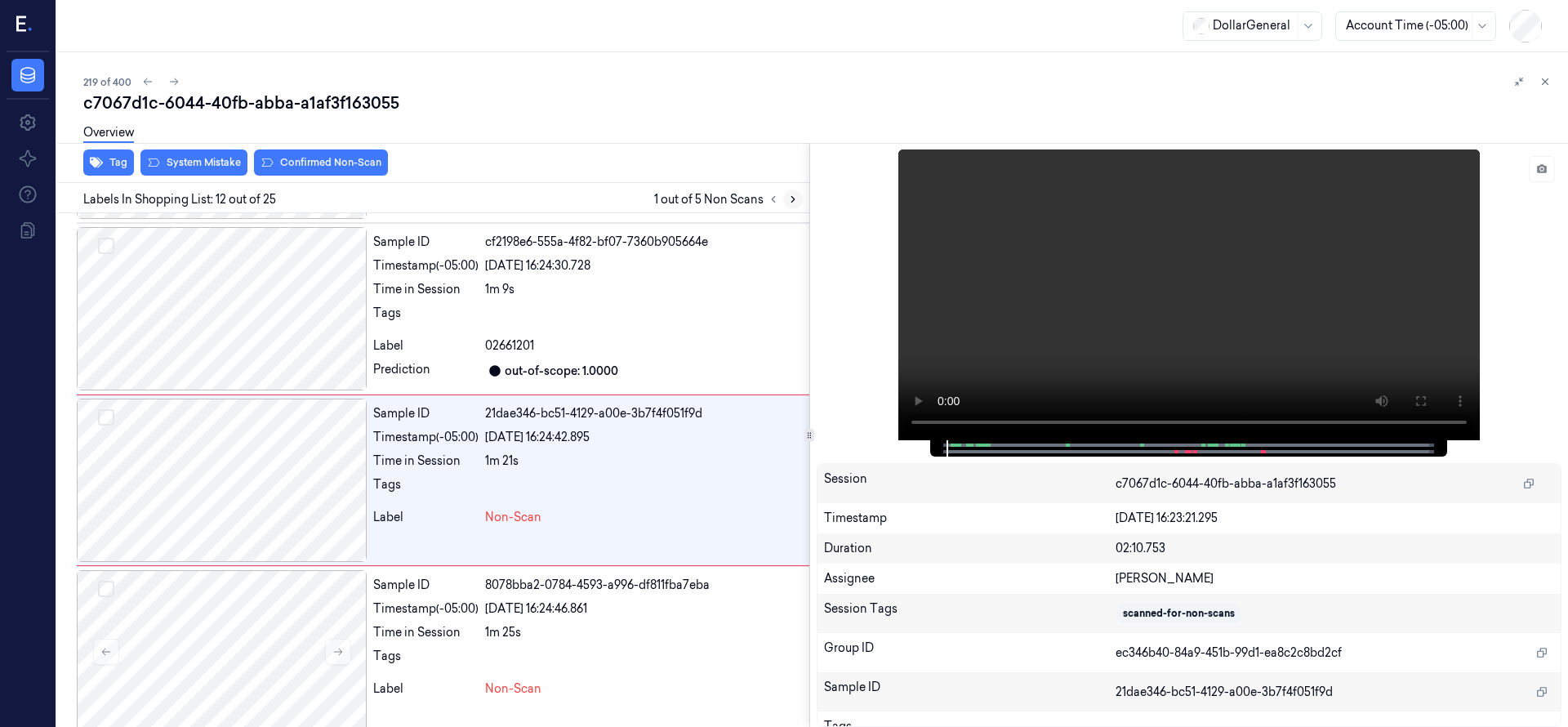
scroll to position [1715, 0]
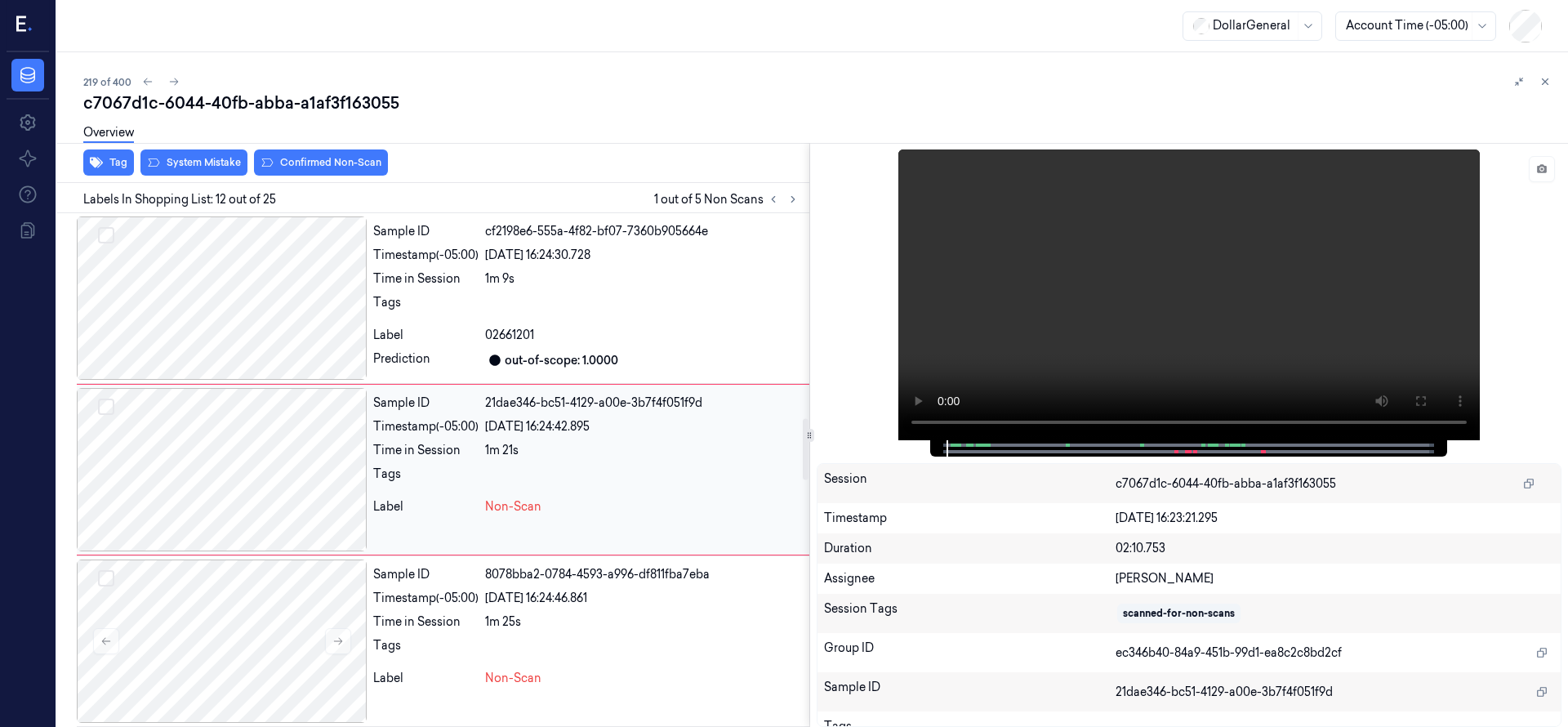
click at [262, 436] on div at bounding box center [222, 470] width 290 height 164
click at [235, 431] on div at bounding box center [222, 470] width 290 height 164
click at [241, 489] on div at bounding box center [222, 470] width 290 height 164
click at [233, 491] on div at bounding box center [222, 470] width 290 height 164
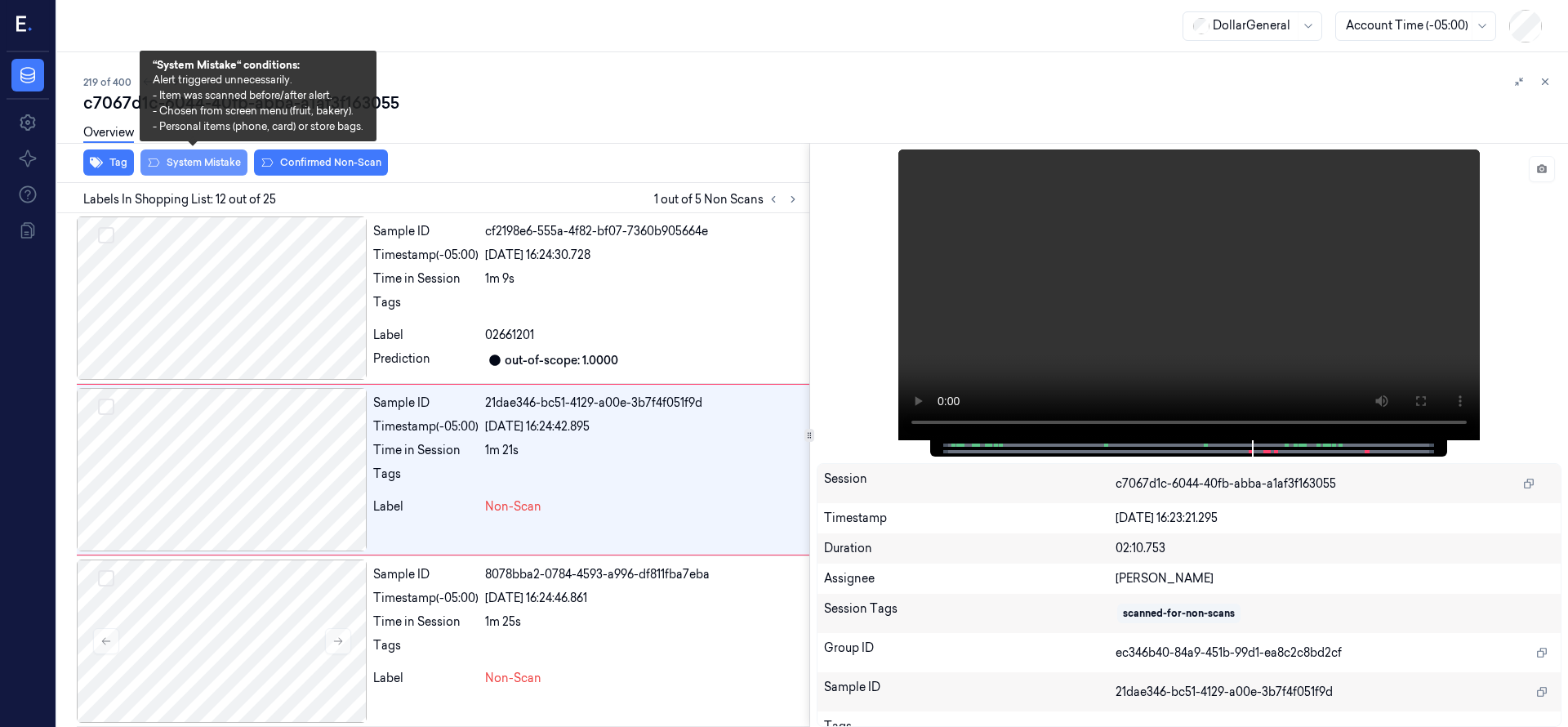
click at [217, 165] on button "System Mistake" at bounding box center [193, 163] width 107 height 26
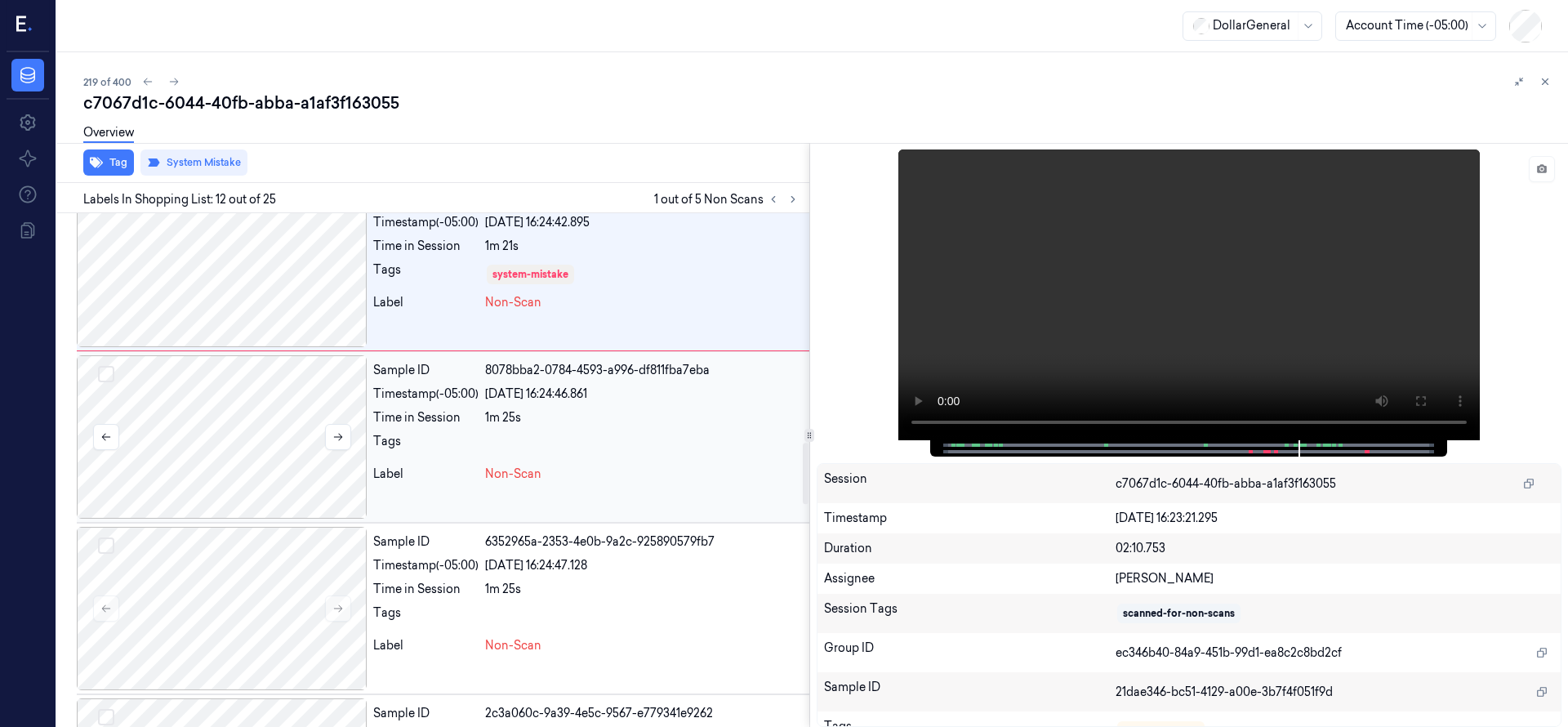
click at [253, 417] on div at bounding box center [222, 438] width 290 height 164
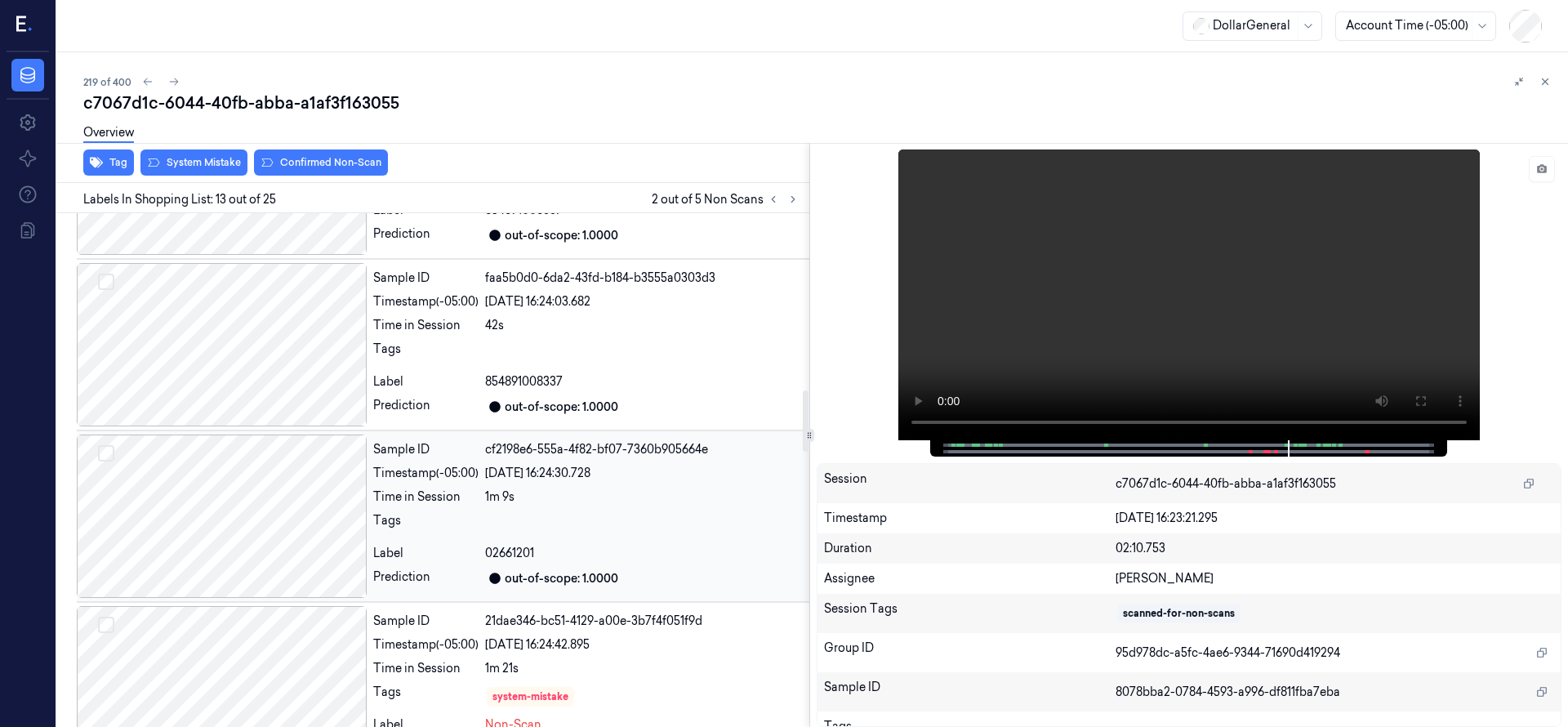
scroll to position [1479, 0]
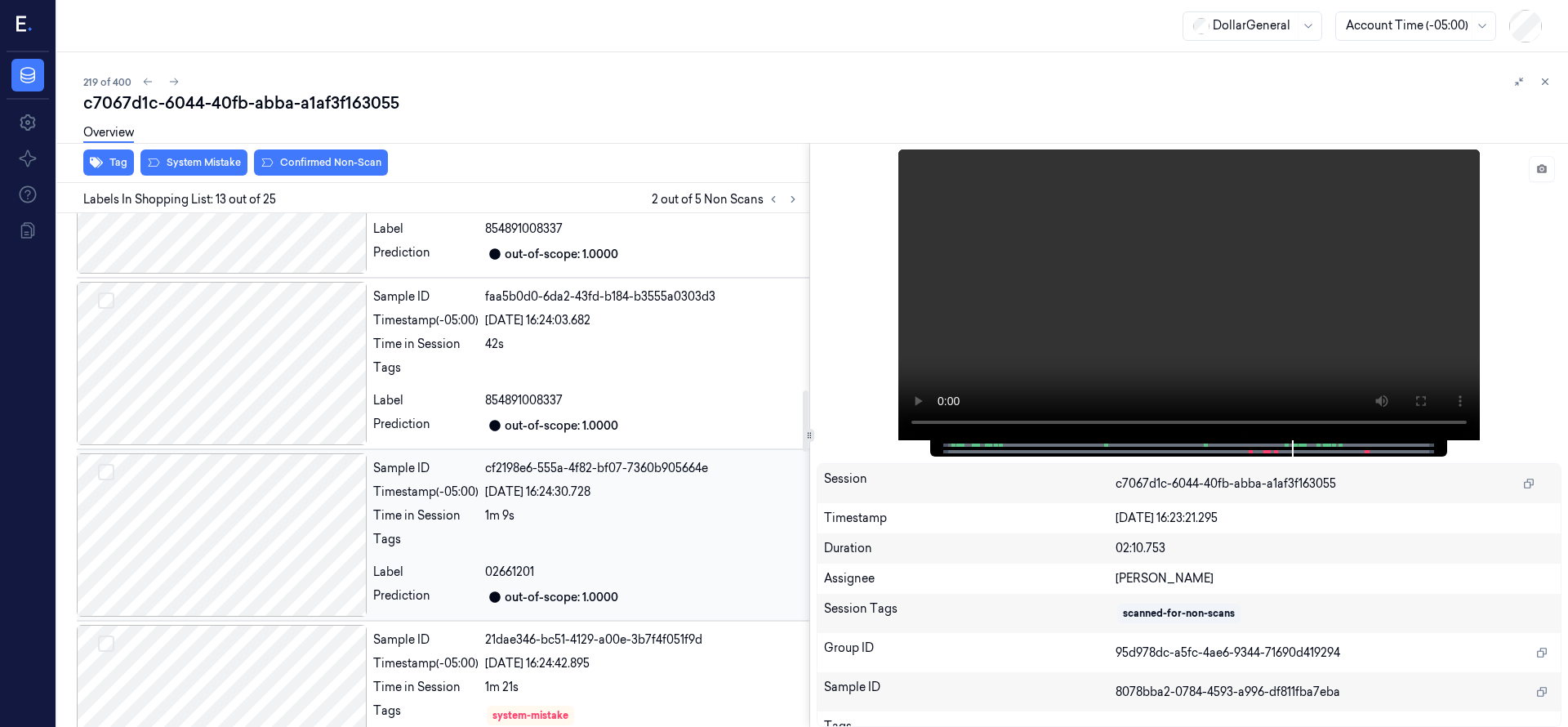
click at [264, 511] on div at bounding box center [222, 535] width 290 height 164
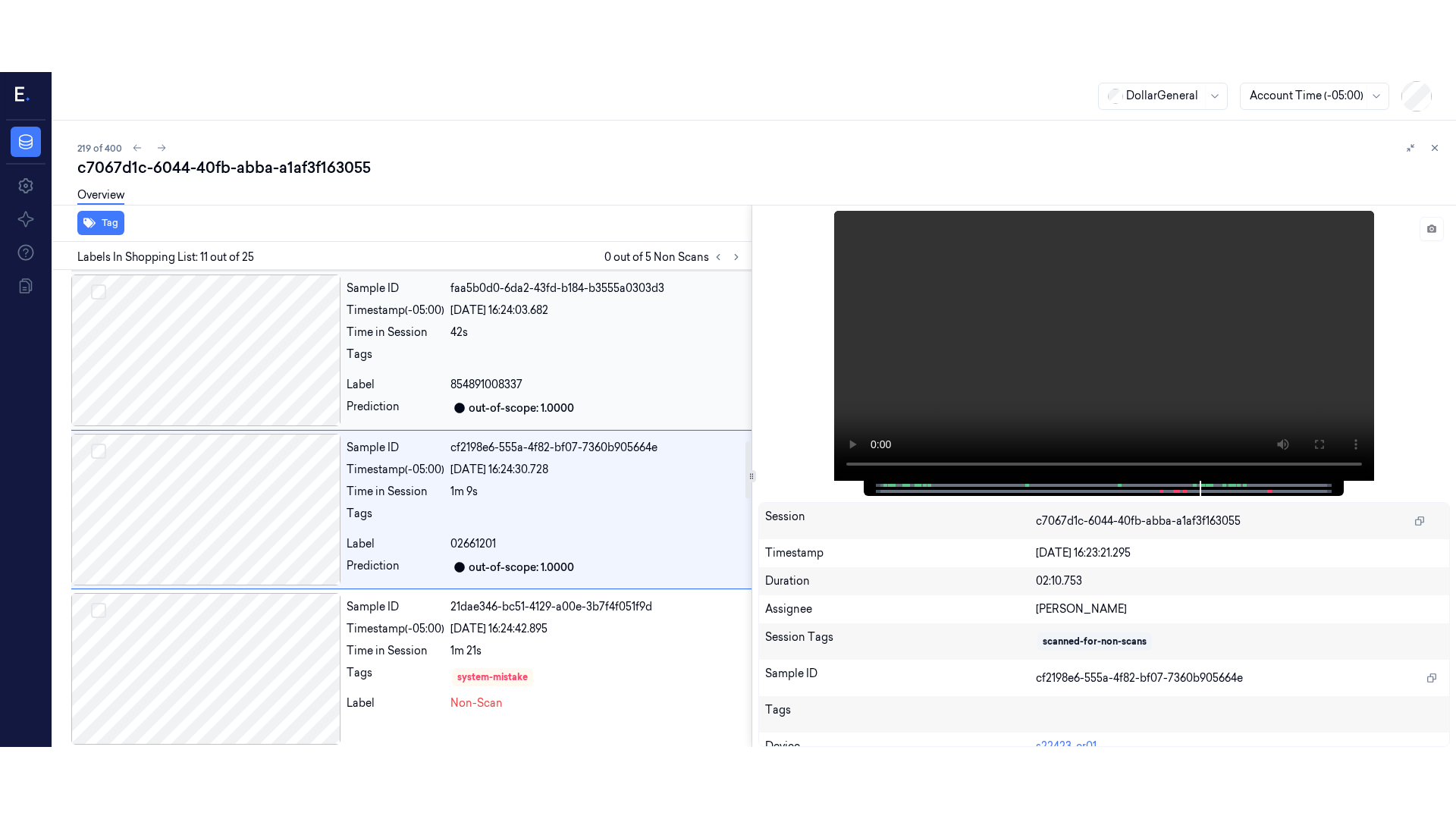
scroll to position [1433, 0]
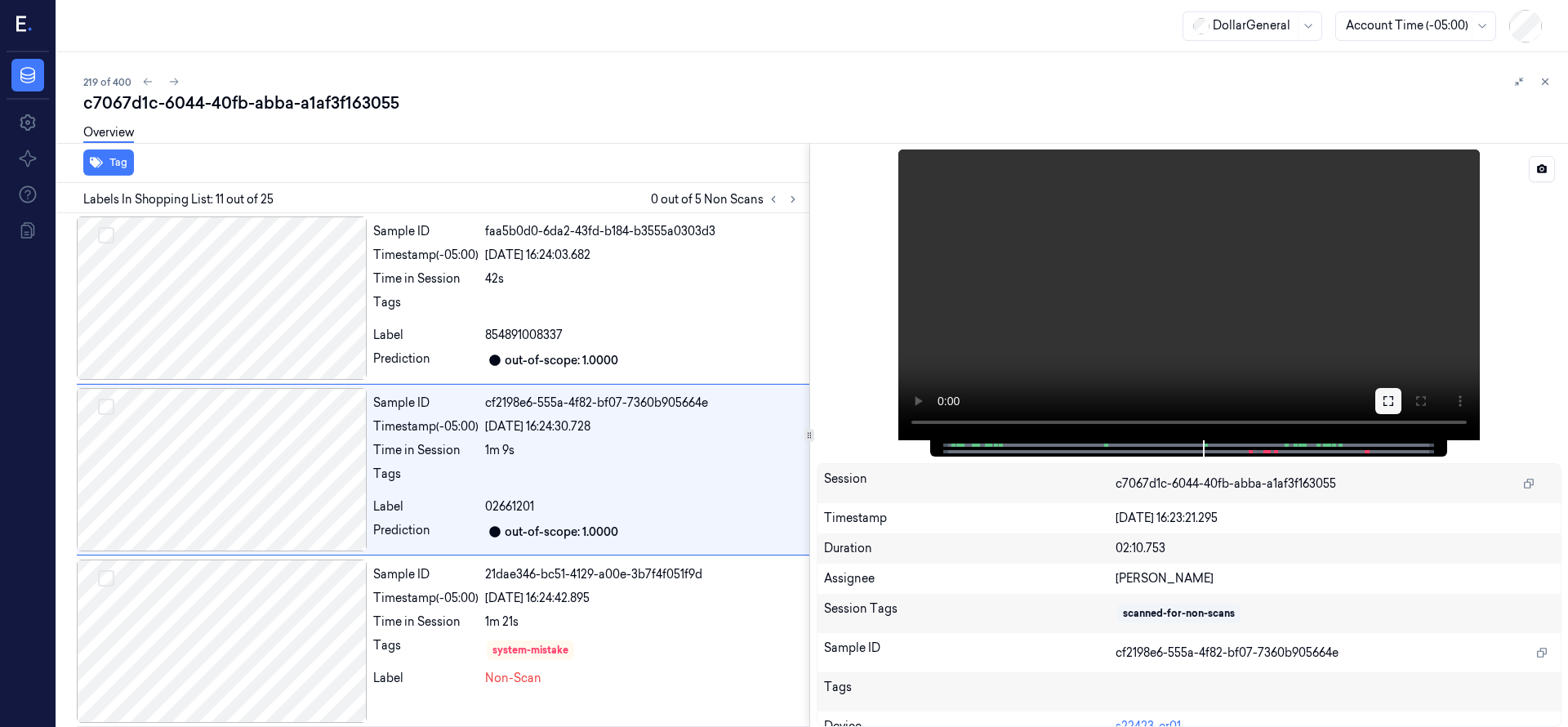
click at [1390, 400] on icon at bounding box center [1388, 401] width 13 height 13
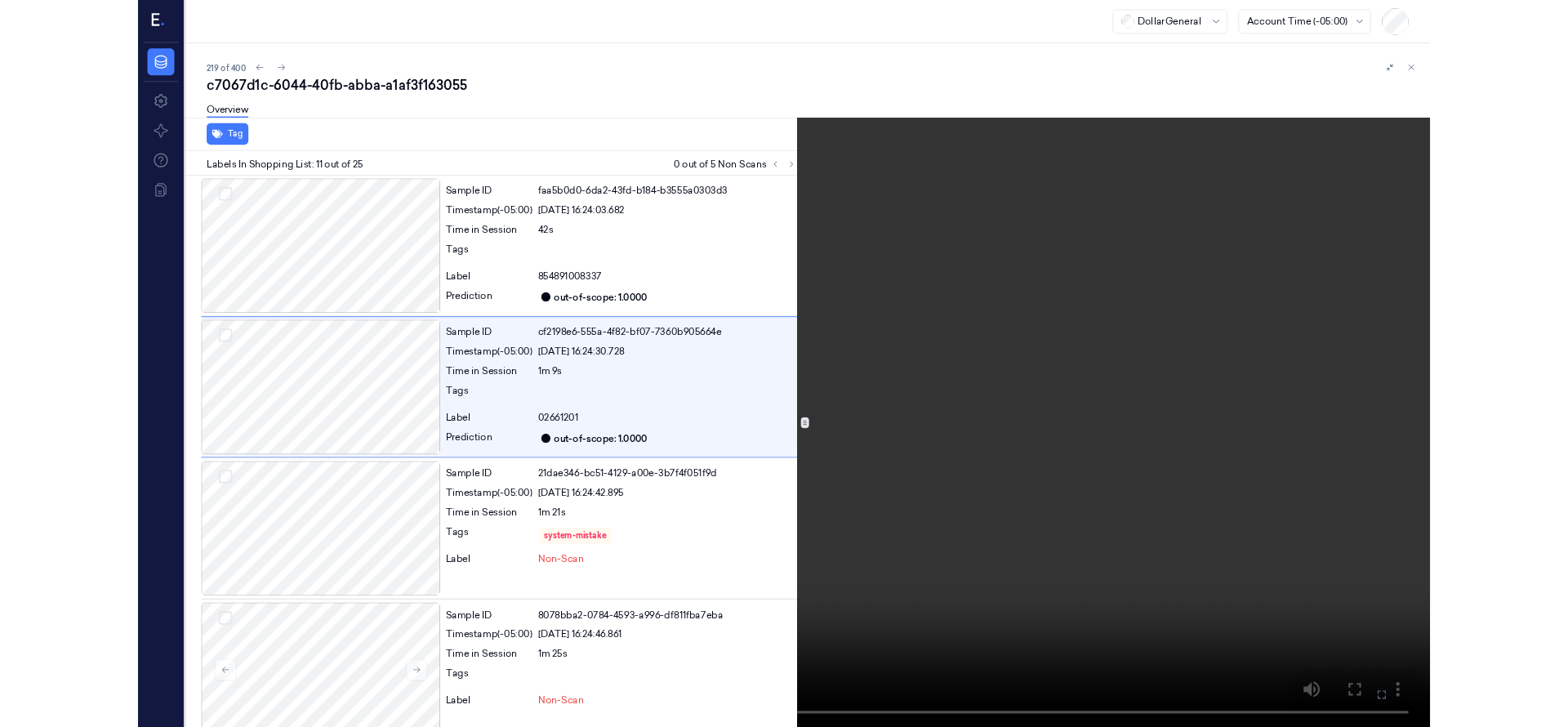
scroll to position [1466, 0]
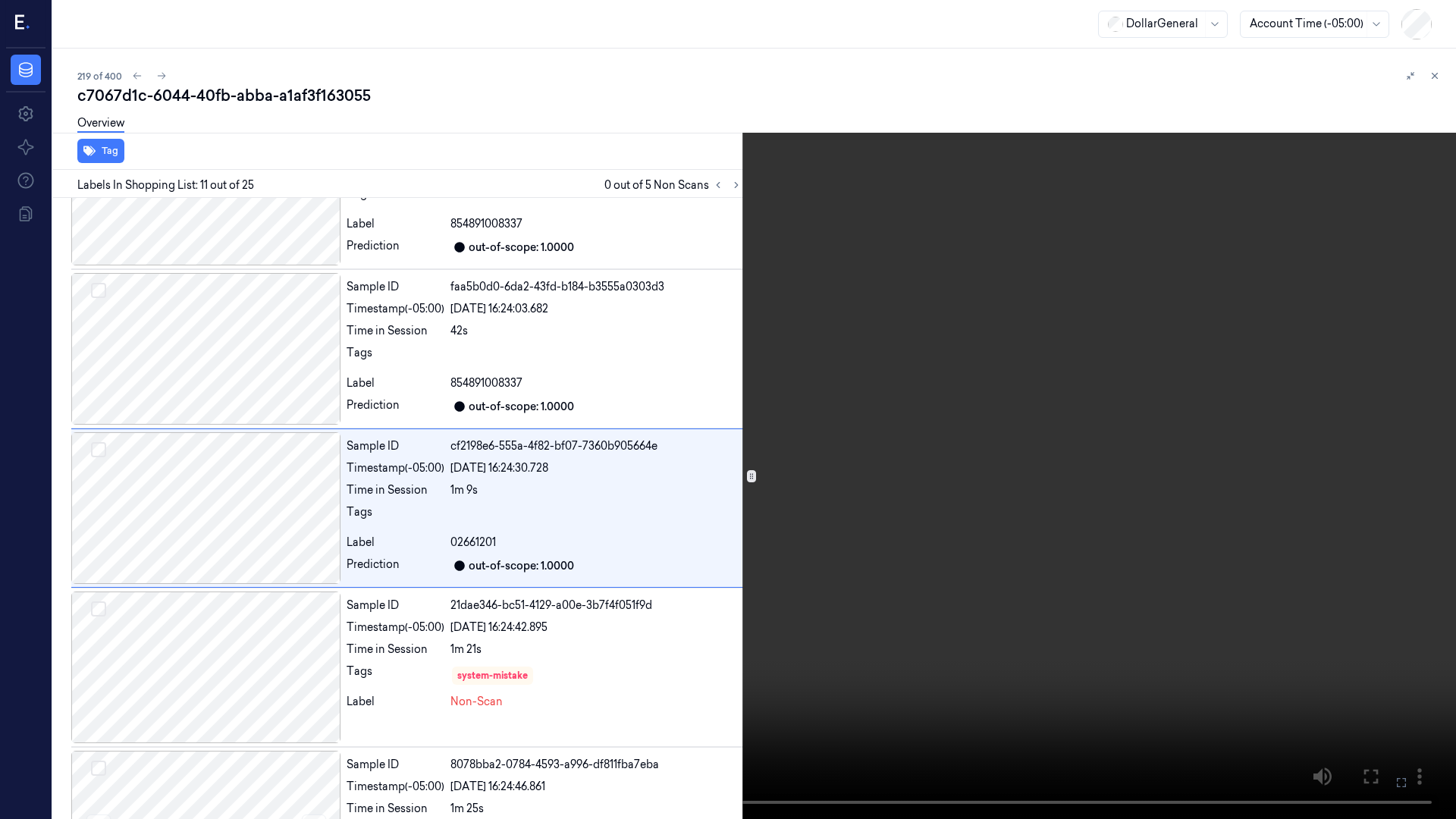
click at [754, 588] on video at bounding box center [728, 409] width 1456 height 819
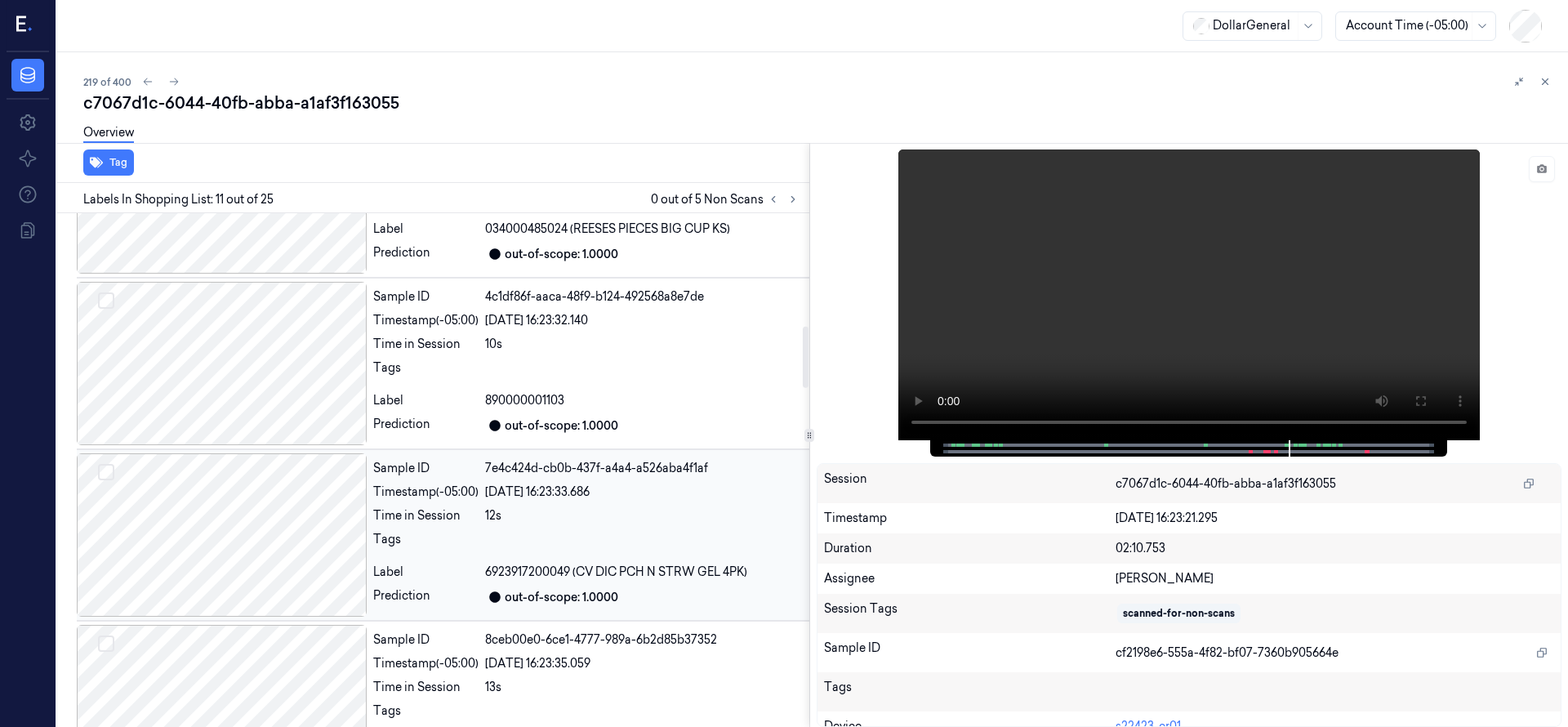
scroll to position [931, 0]
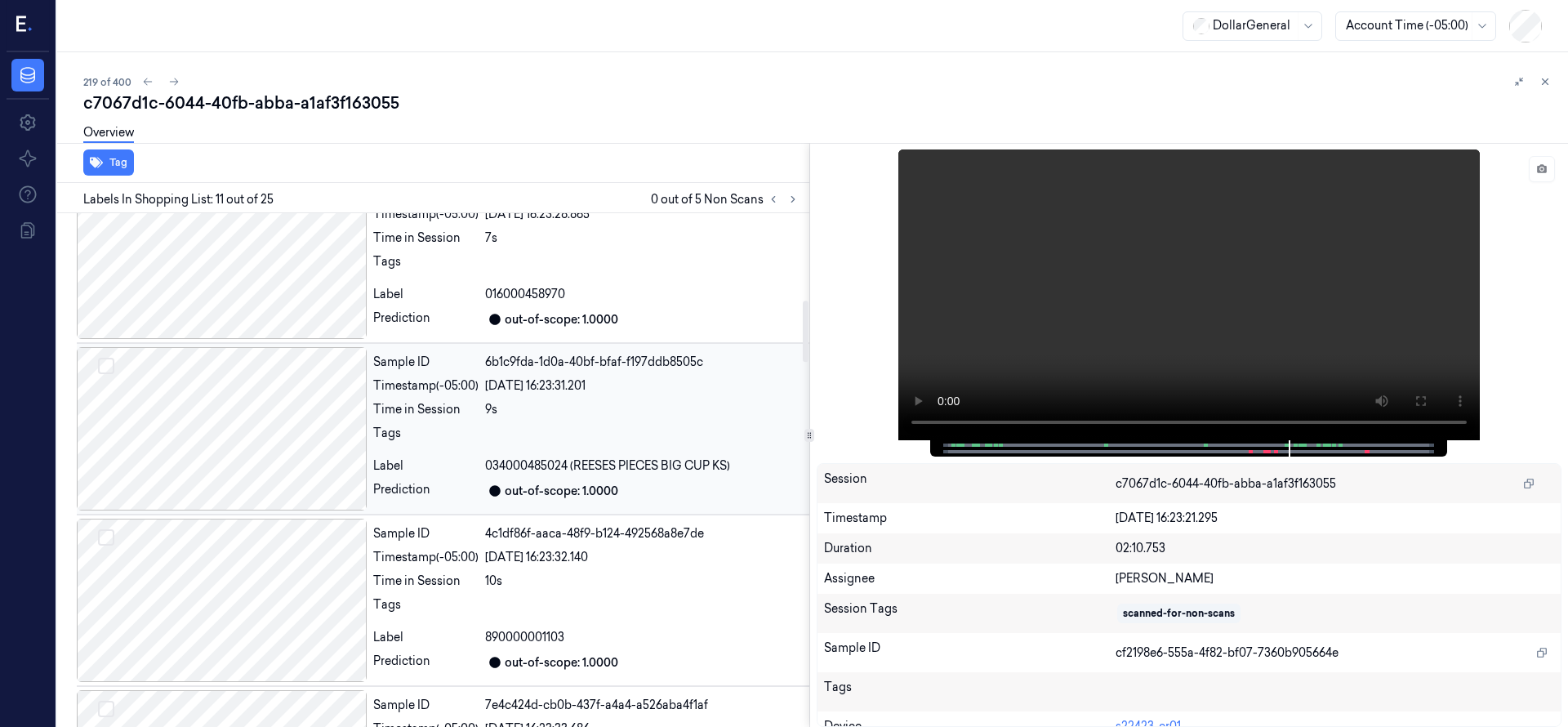
click at [217, 422] on div at bounding box center [222, 429] width 290 height 164
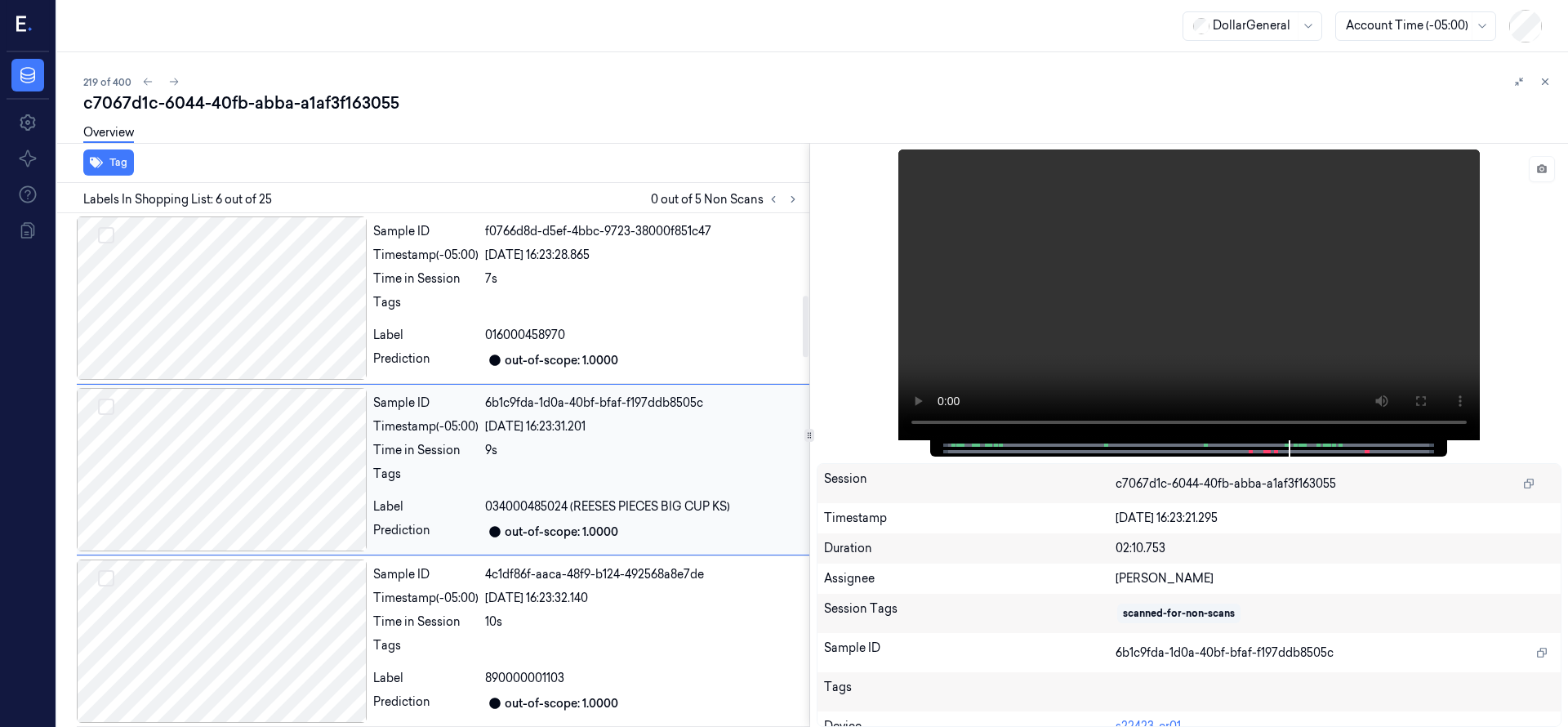
click at [217, 422] on div at bounding box center [222, 470] width 290 height 164
click at [1544, 82] on icon at bounding box center [1545, 82] width 6 height 6
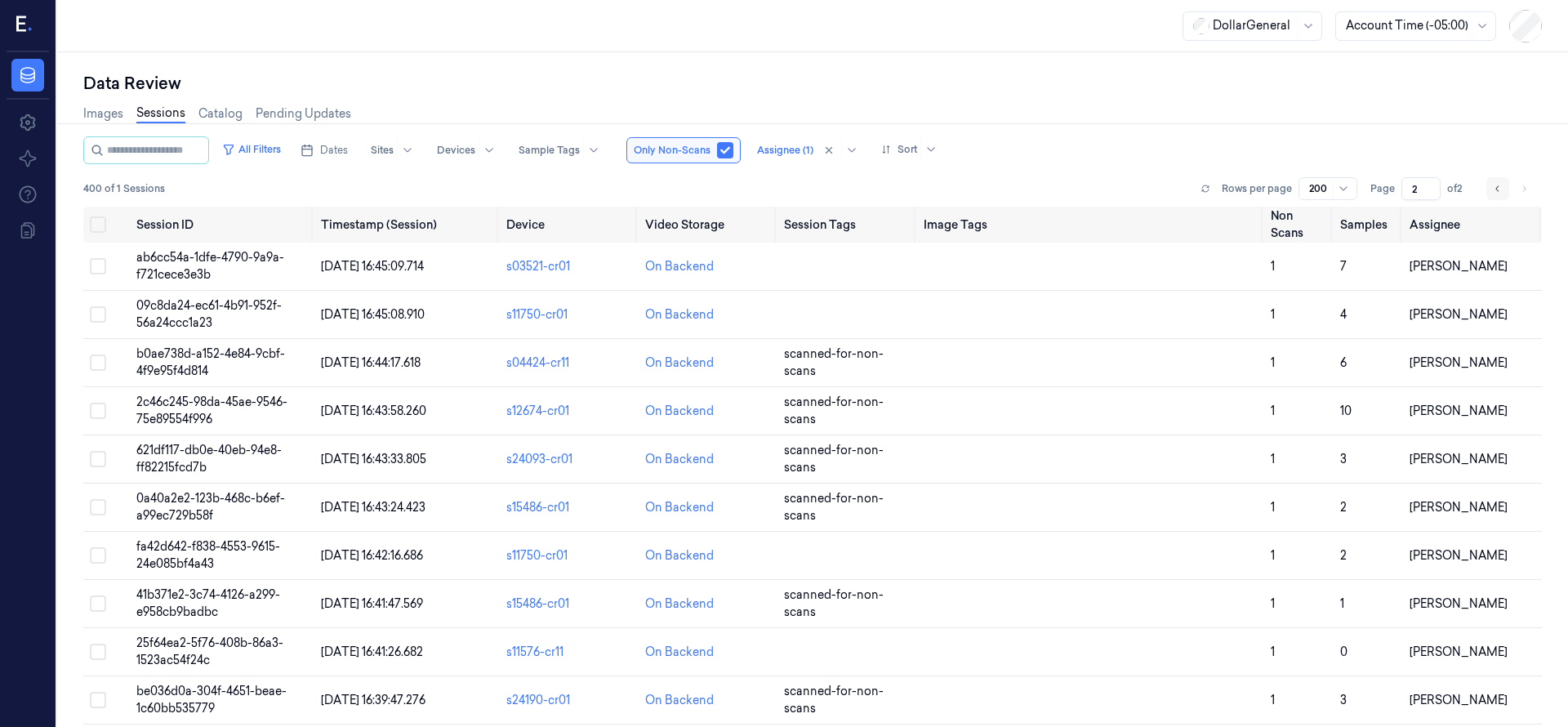
click at [1499, 189] on icon "Go to previous page" at bounding box center [1498, 189] width 10 height 13
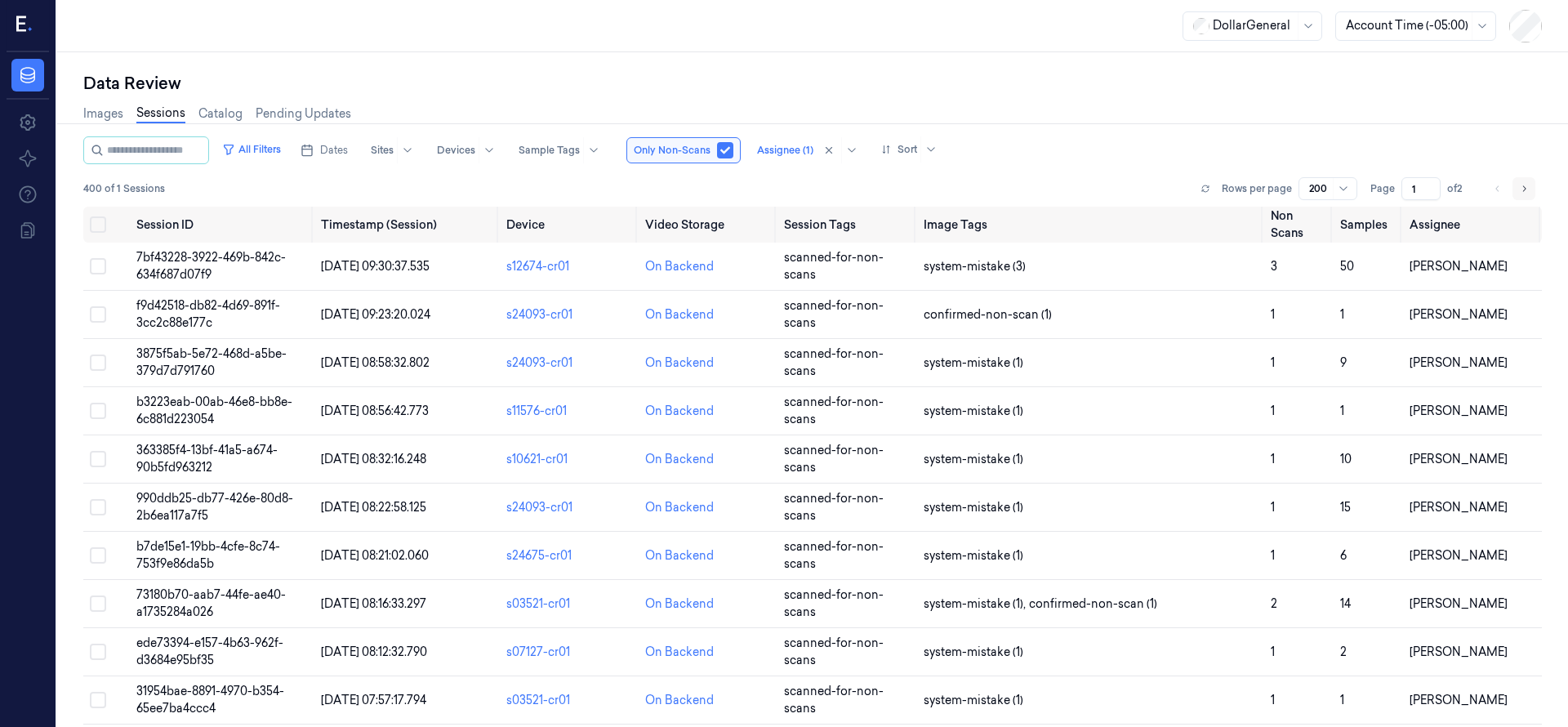
click at [1528, 192] on button "Go to next page" at bounding box center [1523, 189] width 23 height 23
type input "2"
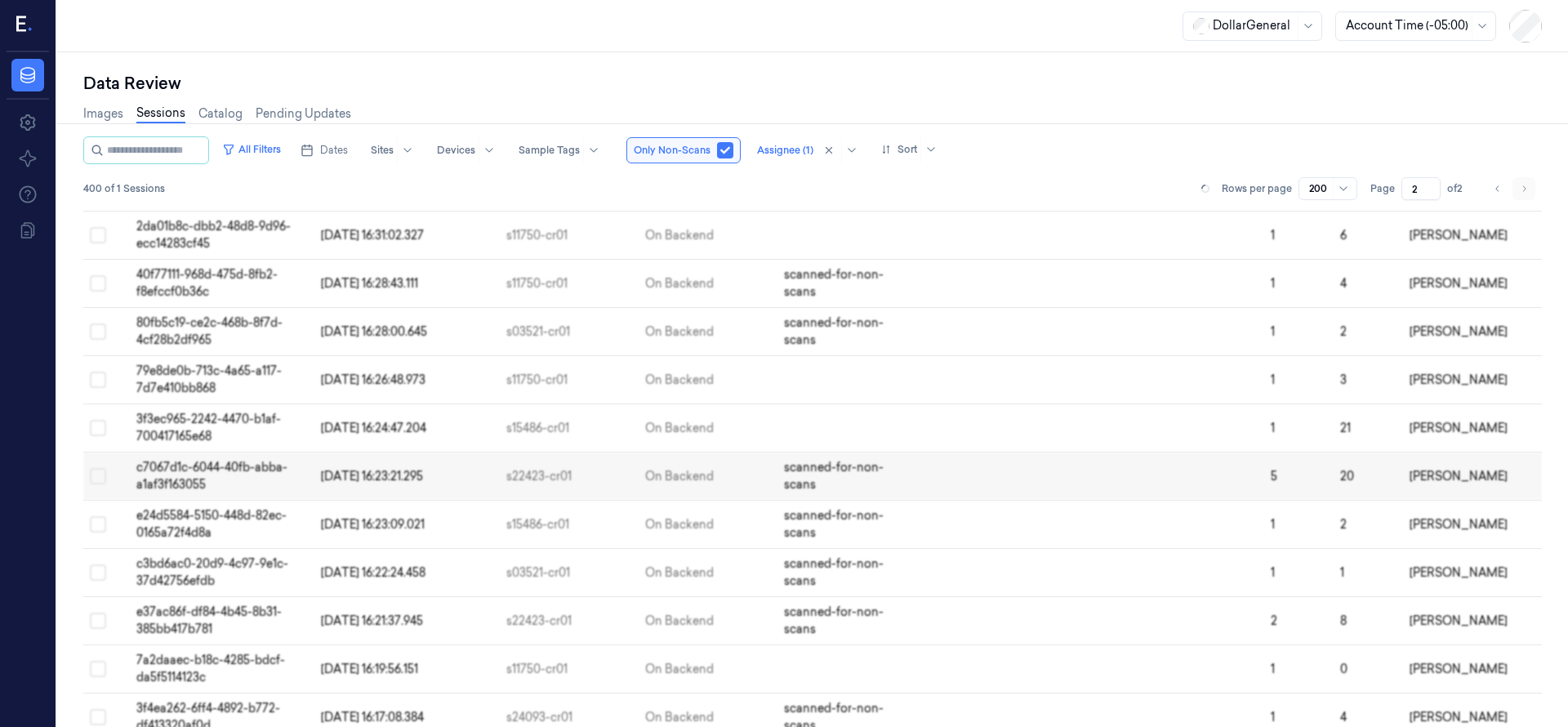
scroll to position [667, 0]
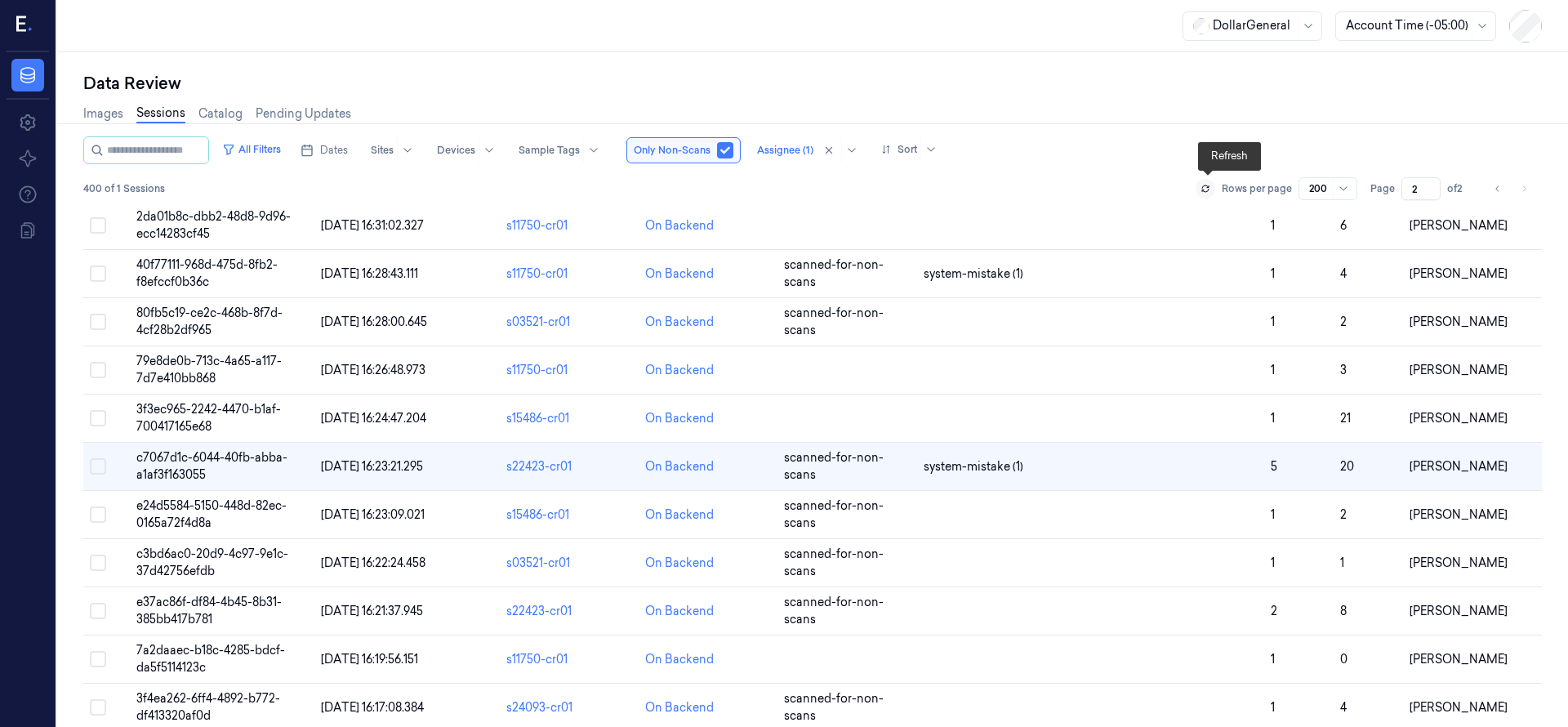
click at [1210, 193] on icon at bounding box center [1205, 189] width 10 height 10
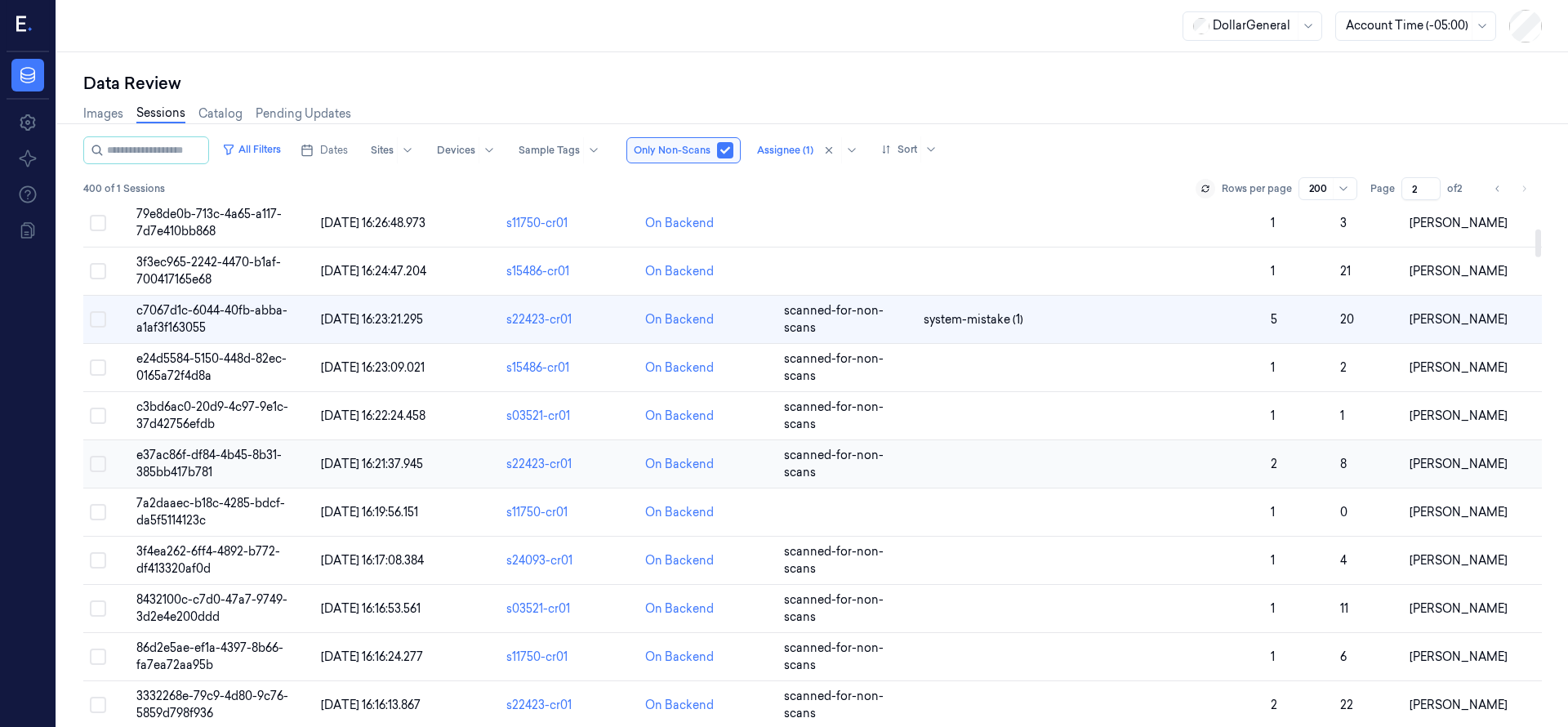
scroll to position [817, 0]
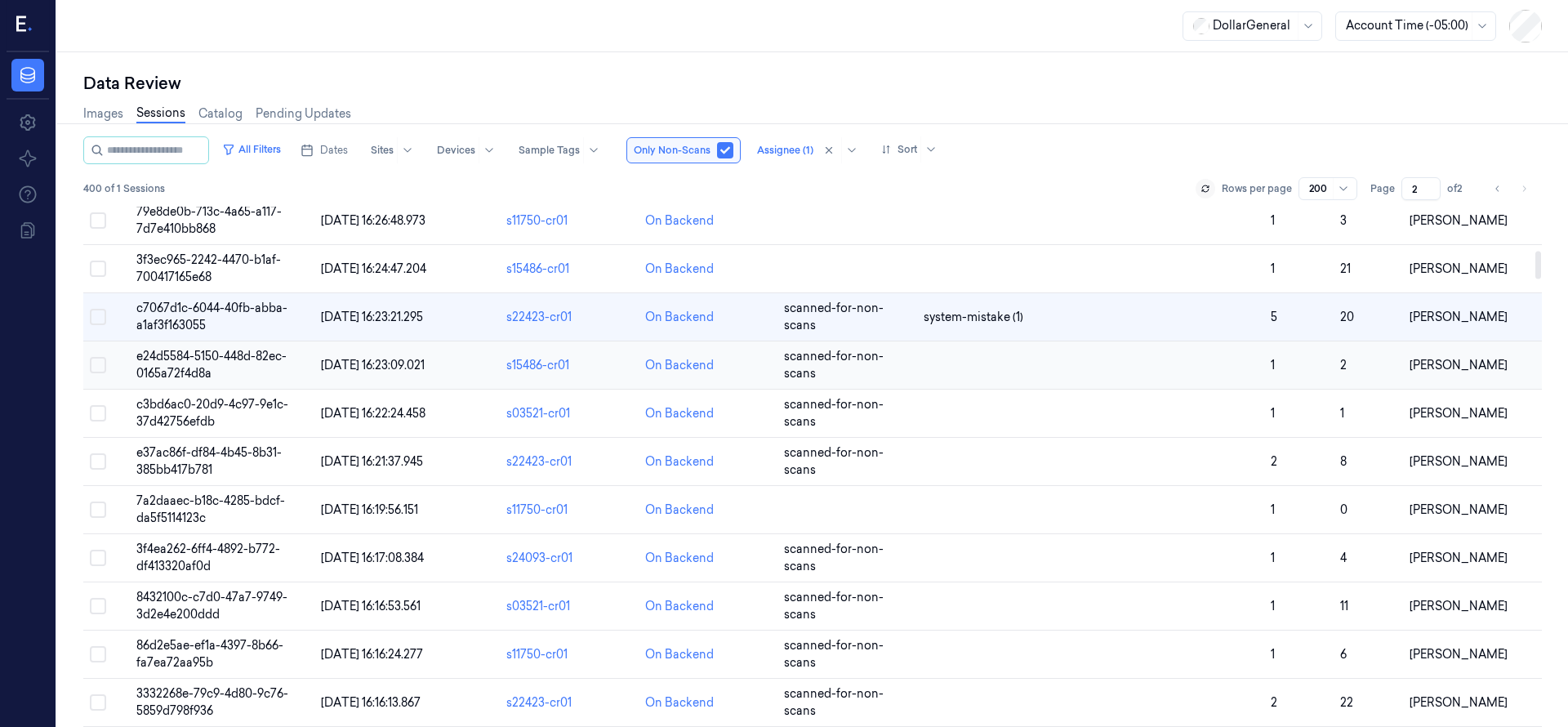
click at [236, 357] on span "e24d5584-5150-448d-82ec-0165a72f4d8a" at bounding box center [212, 365] width 150 height 32
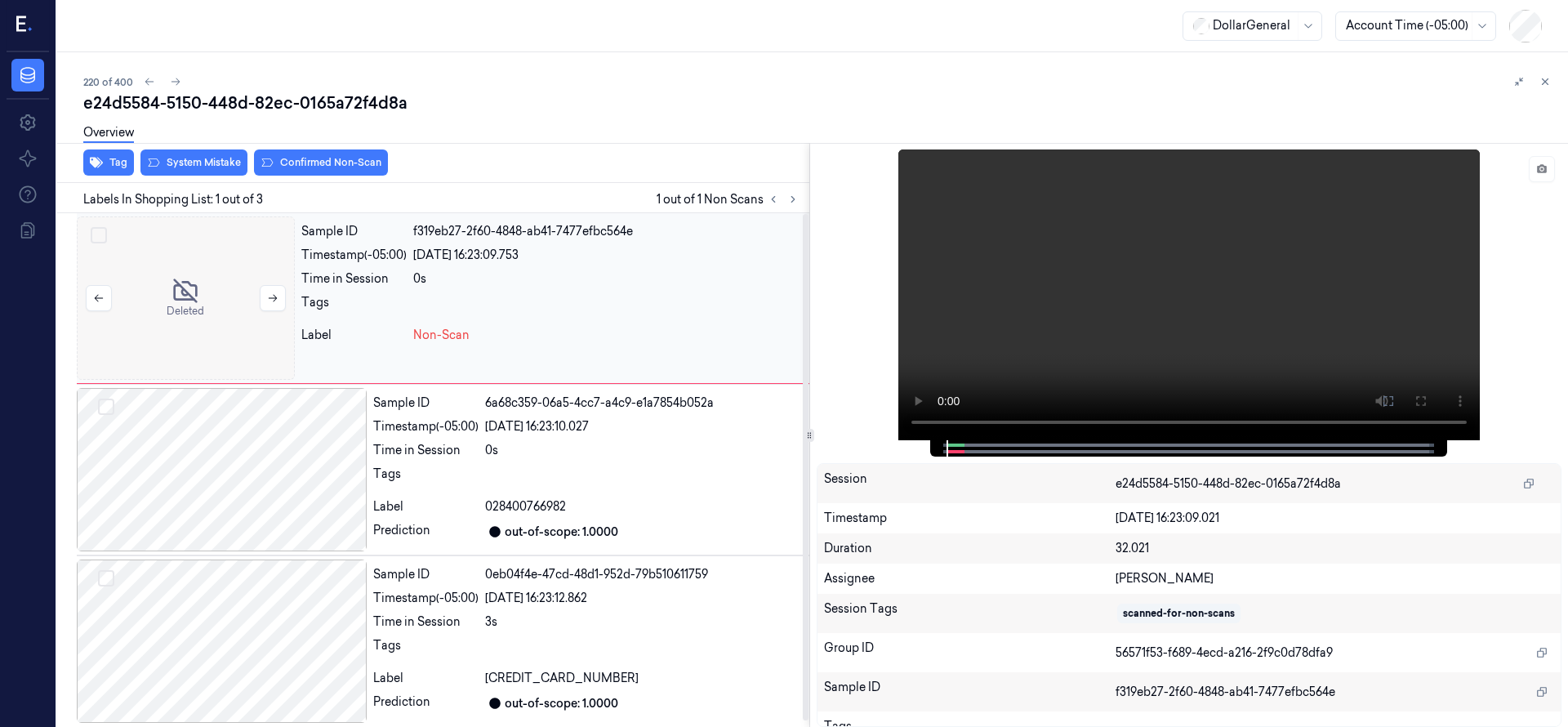
click at [205, 282] on div at bounding box center [186, 299] width 218 height 164
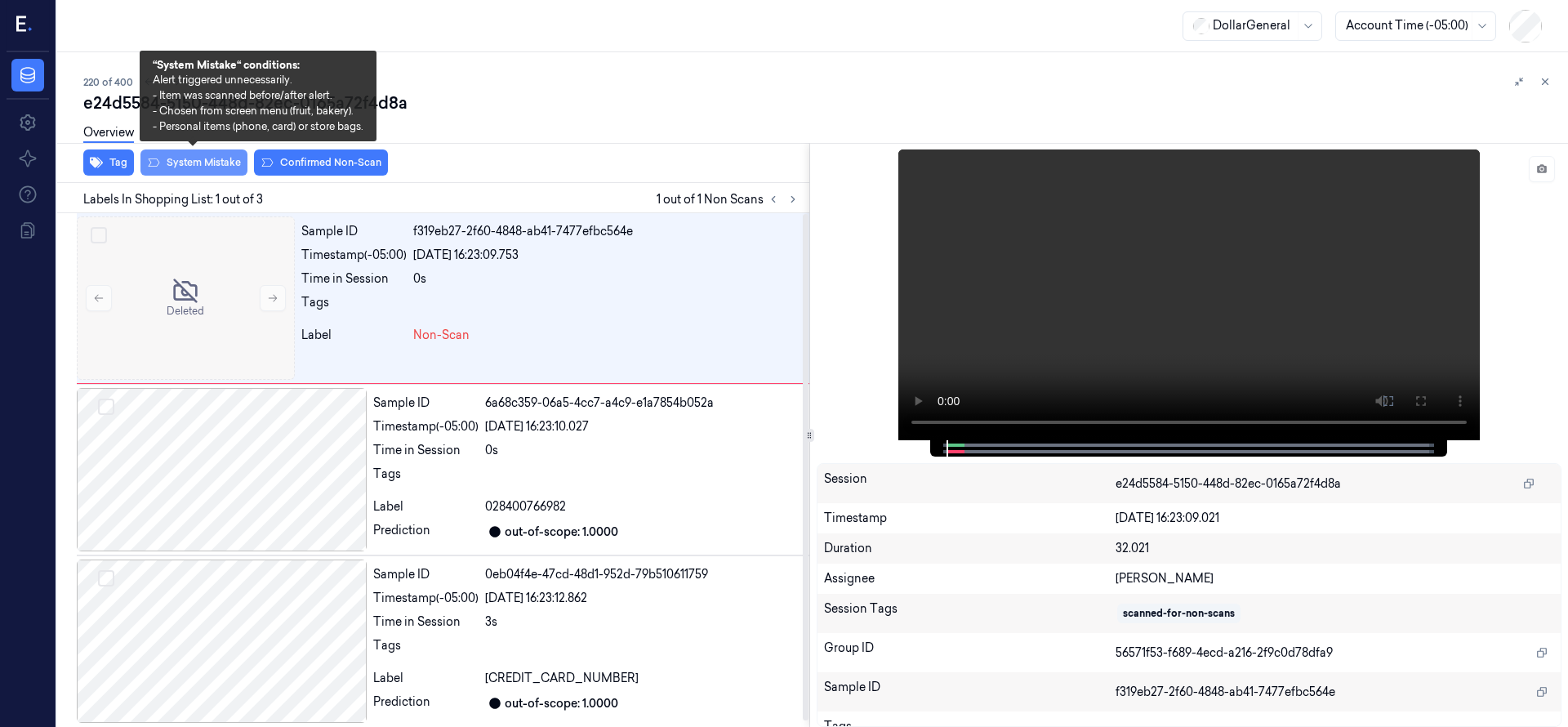
click at [178, 159] on button "System Mistake" at bounding box center [193, 163] width 107 height 26
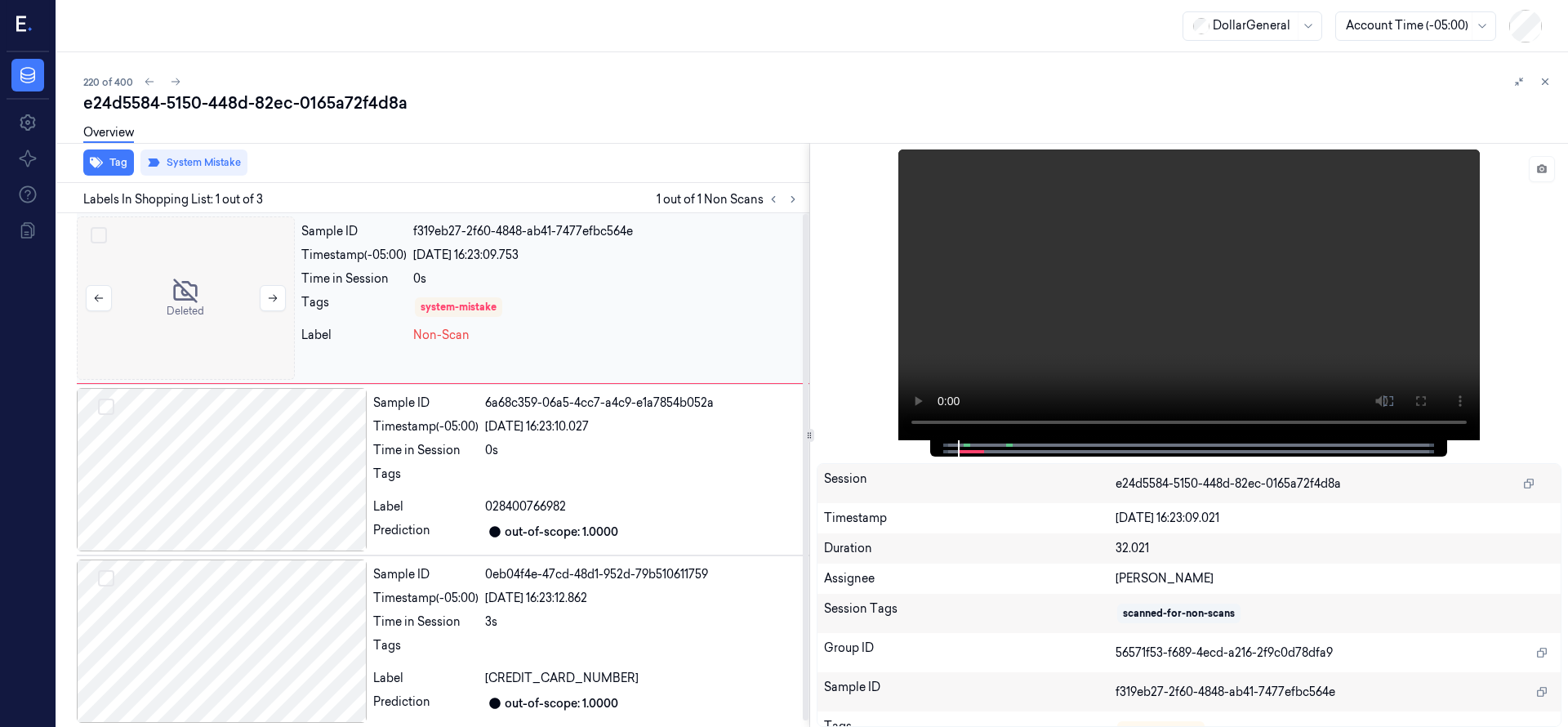
click at [218, 275] on div at bounding box center [186, 299] width 218 height 164
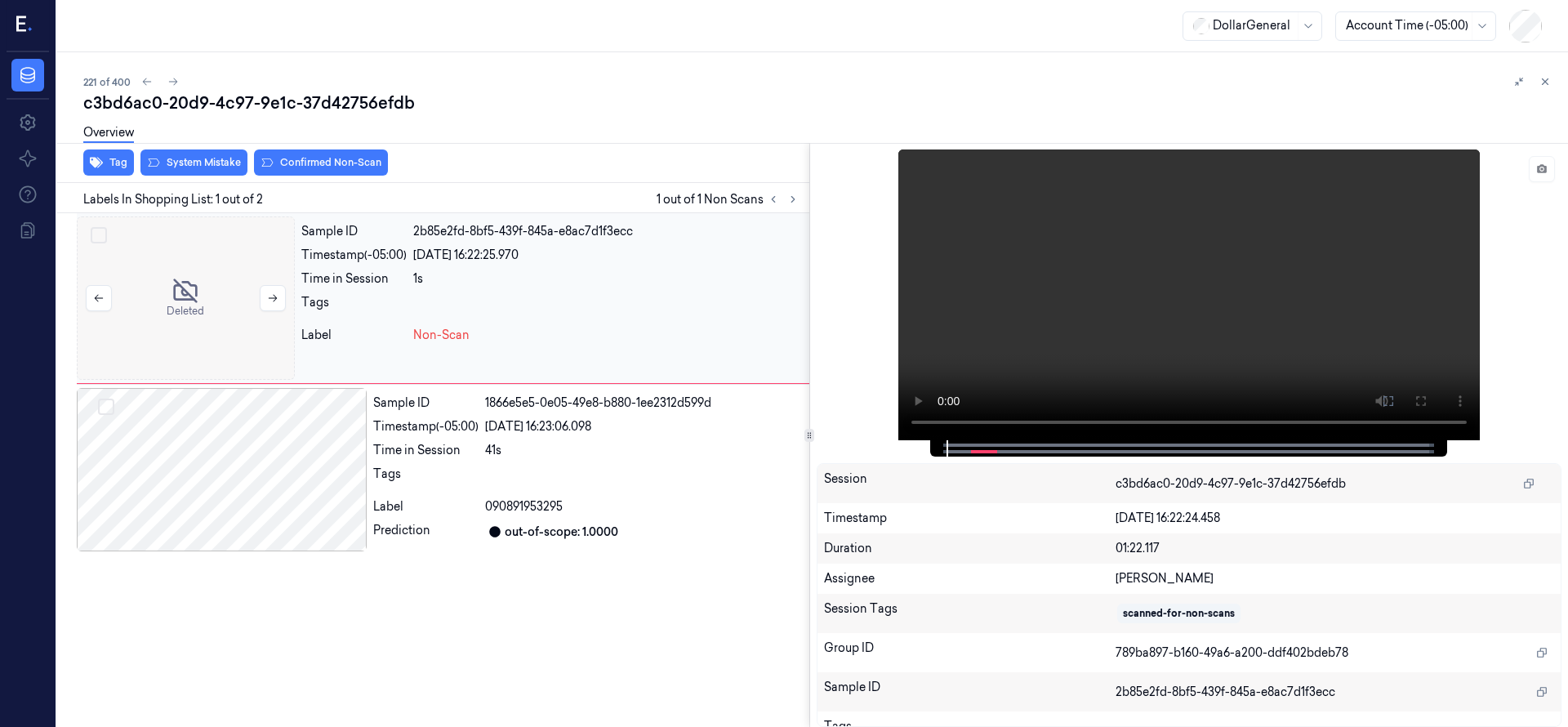
click at [155, 285] on div at bounding box center [186, 299] width 218 height 164
click at [181, 155] on div "Overview" at bounding box center [819, 135] width 1471 height 41
click at [183, 160] on button "System Mistake" at bounding box center [193, 163] width 107 height 26
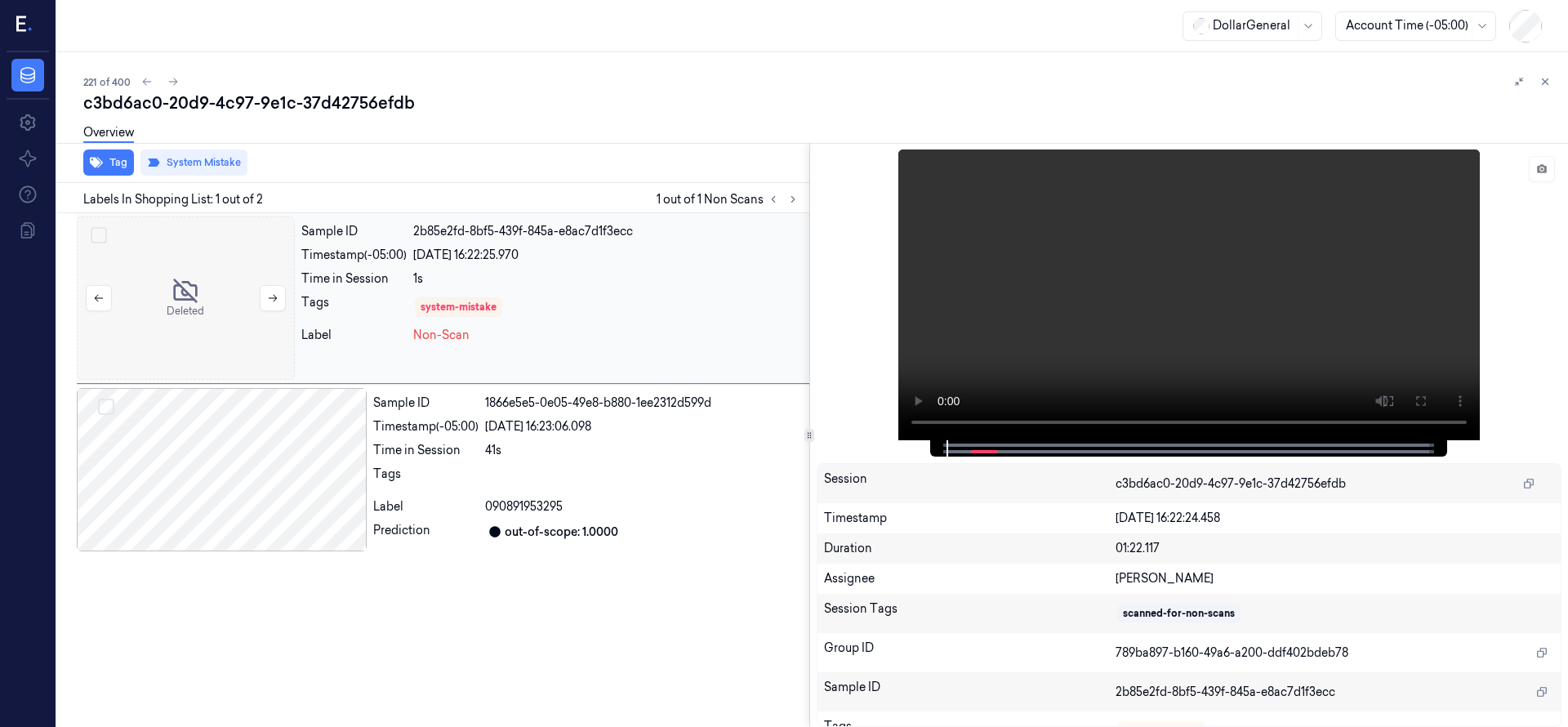
click at [183, 284] on div at bounding box center [186, 299] width 218 height 164
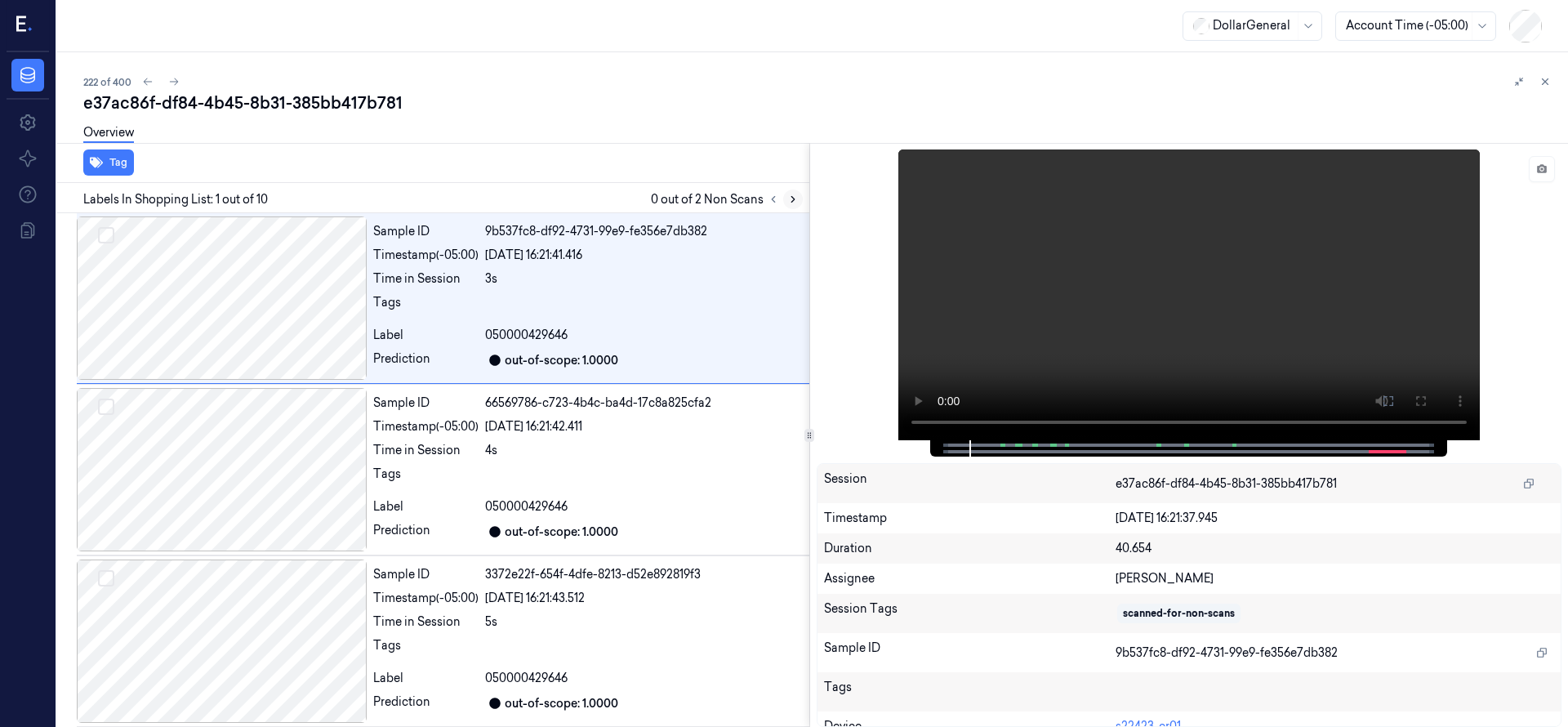
click at [797, 198] on icon at bounding box center [793, 199] width 12 height 12
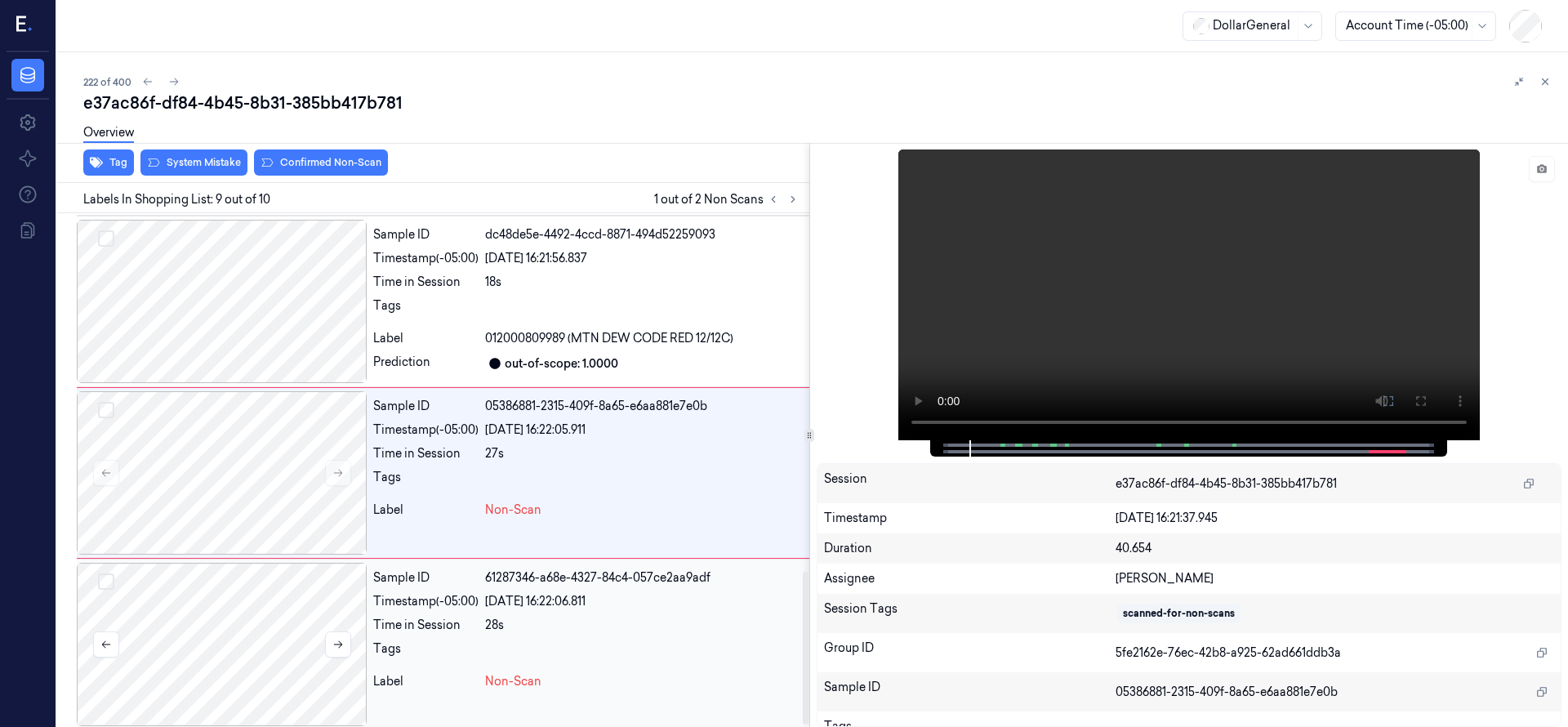
scroll to position [1201, 0]
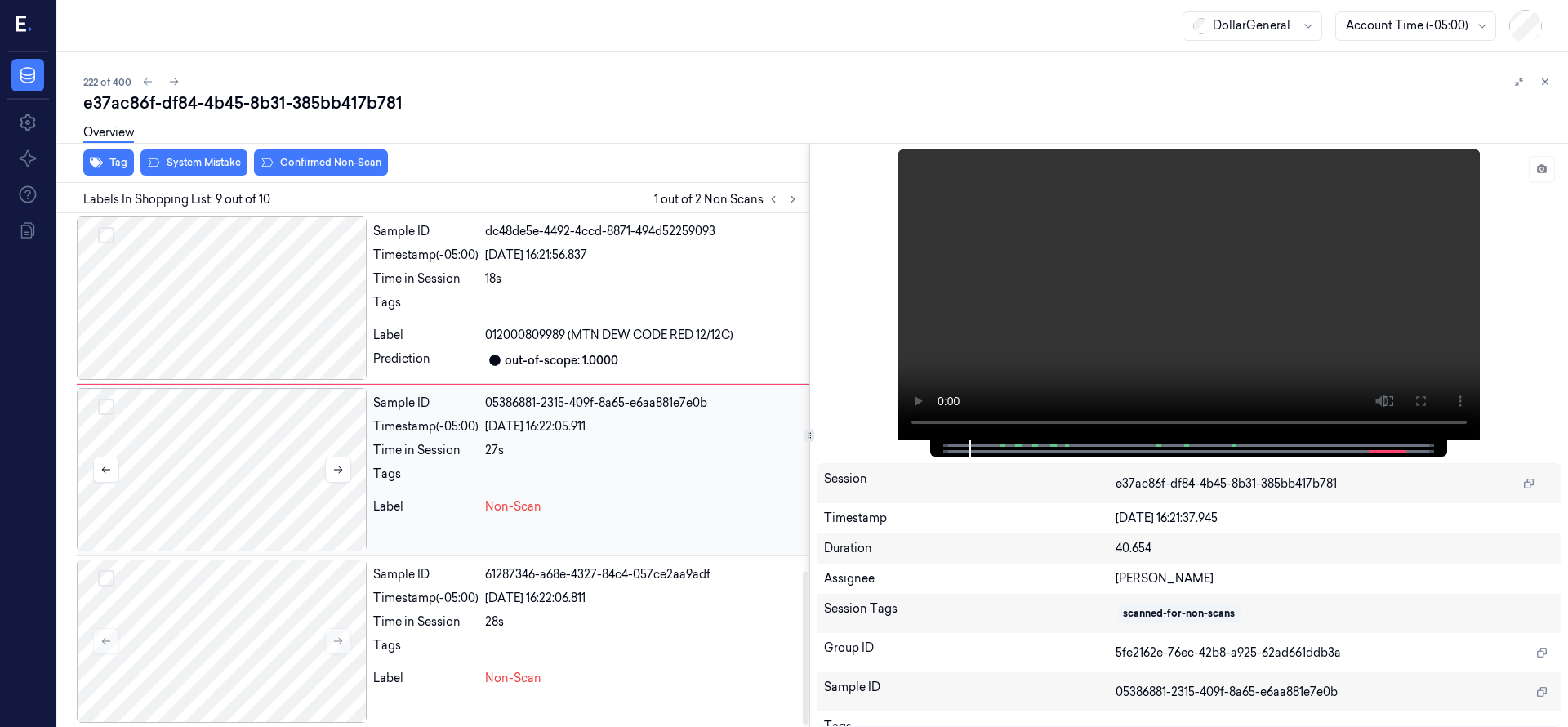
click at [192, 504] on div at bounding box center [222, 470] width 290 height 164
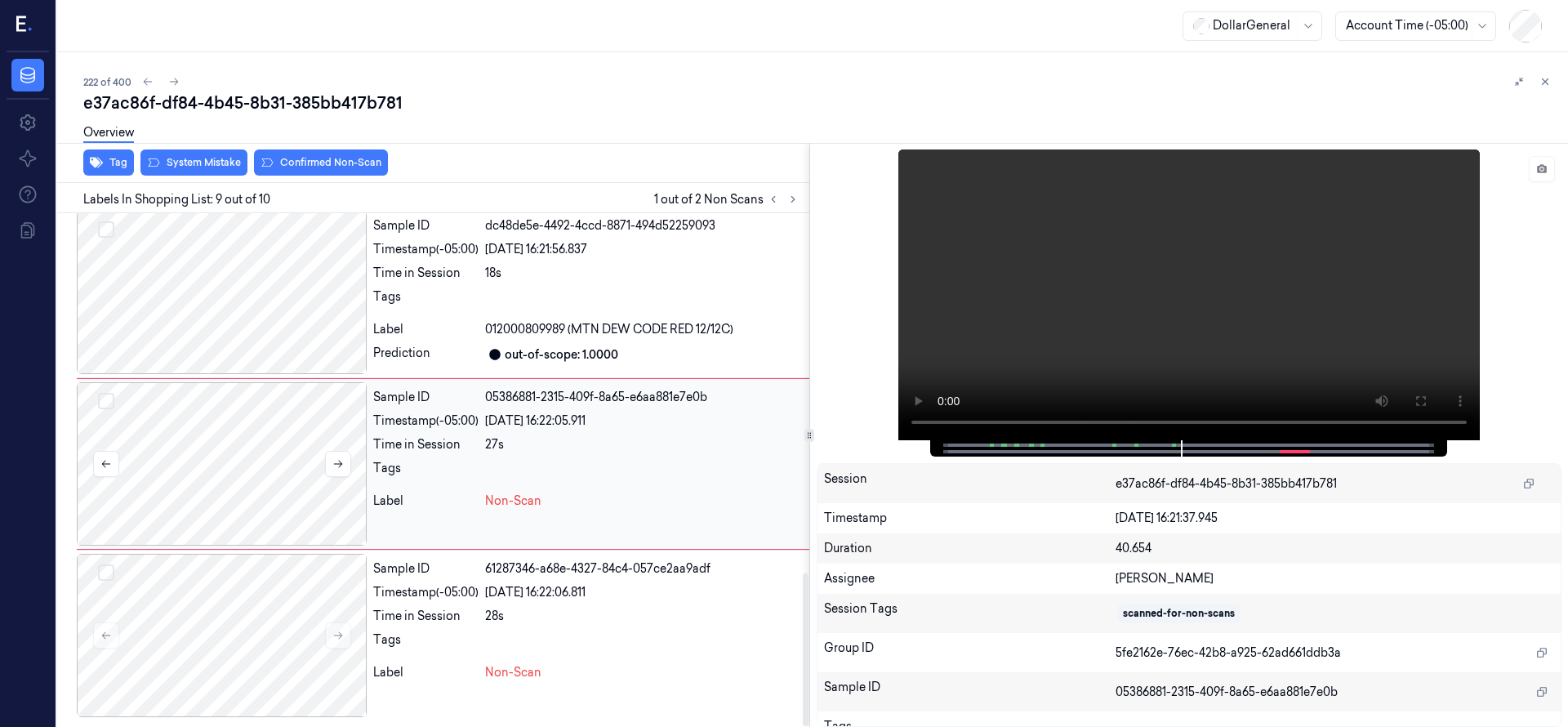
click at [274, 448] on div at bounding box center [222, 464] width 290 height 164
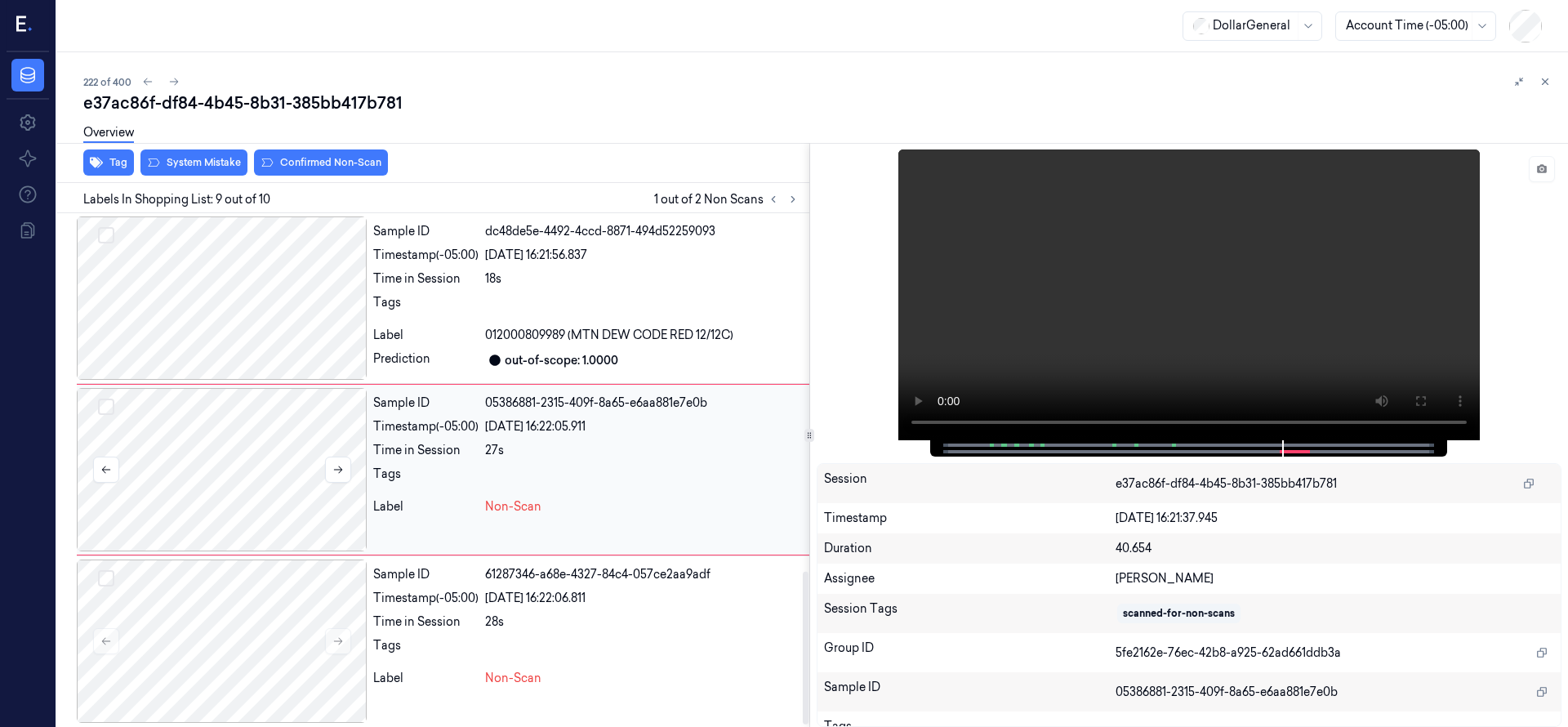
click at [106, 406] on button "Select row" at bounding box center [107, 407] width 17 height 17
click at [112, 577] on button "Select row" at bounding box center [107, 578] width 17 height 17
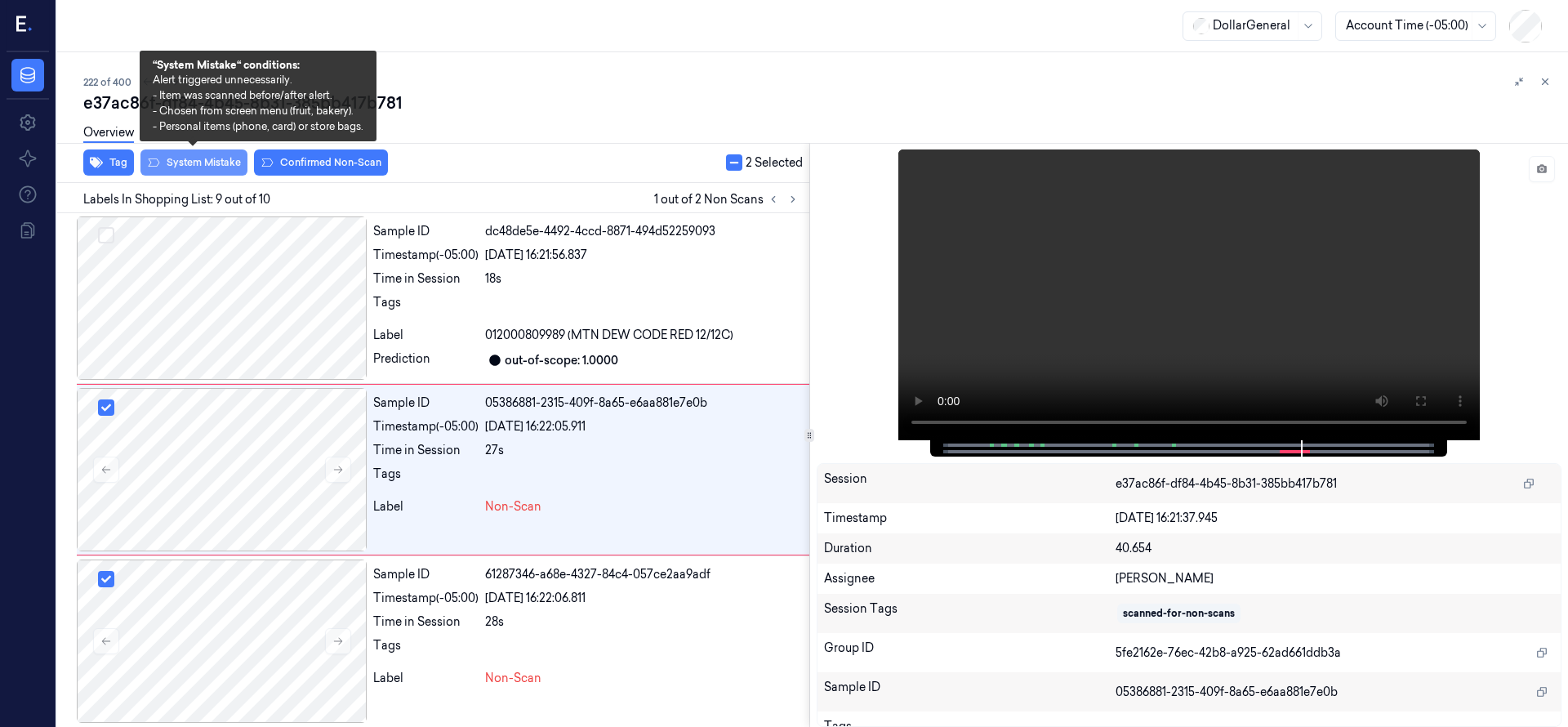
click at [217, 167] on button "System Mistake" at bounding box center [193, 163] width 107 height 26
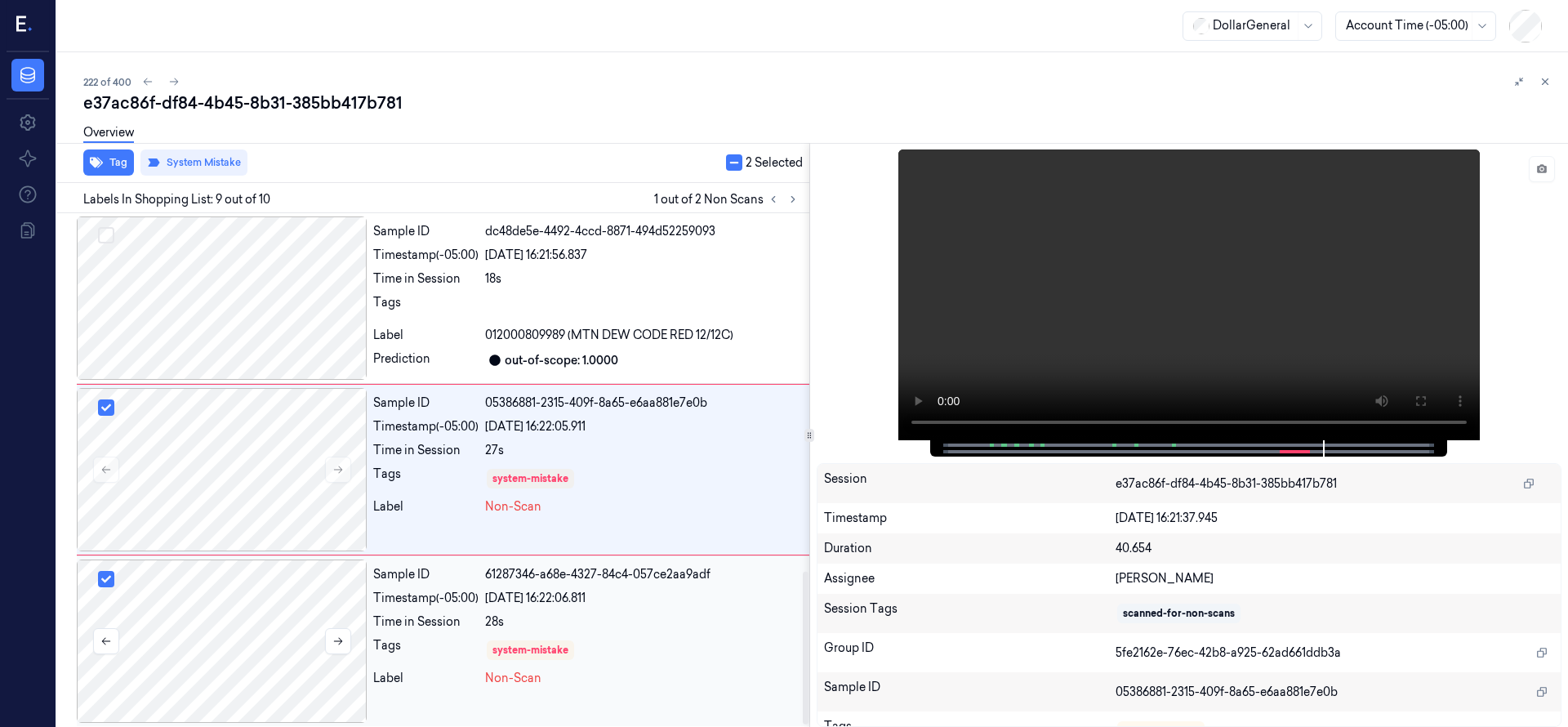
click at [253, 595] on div at bounding box center [222, 642] width 290 height 164
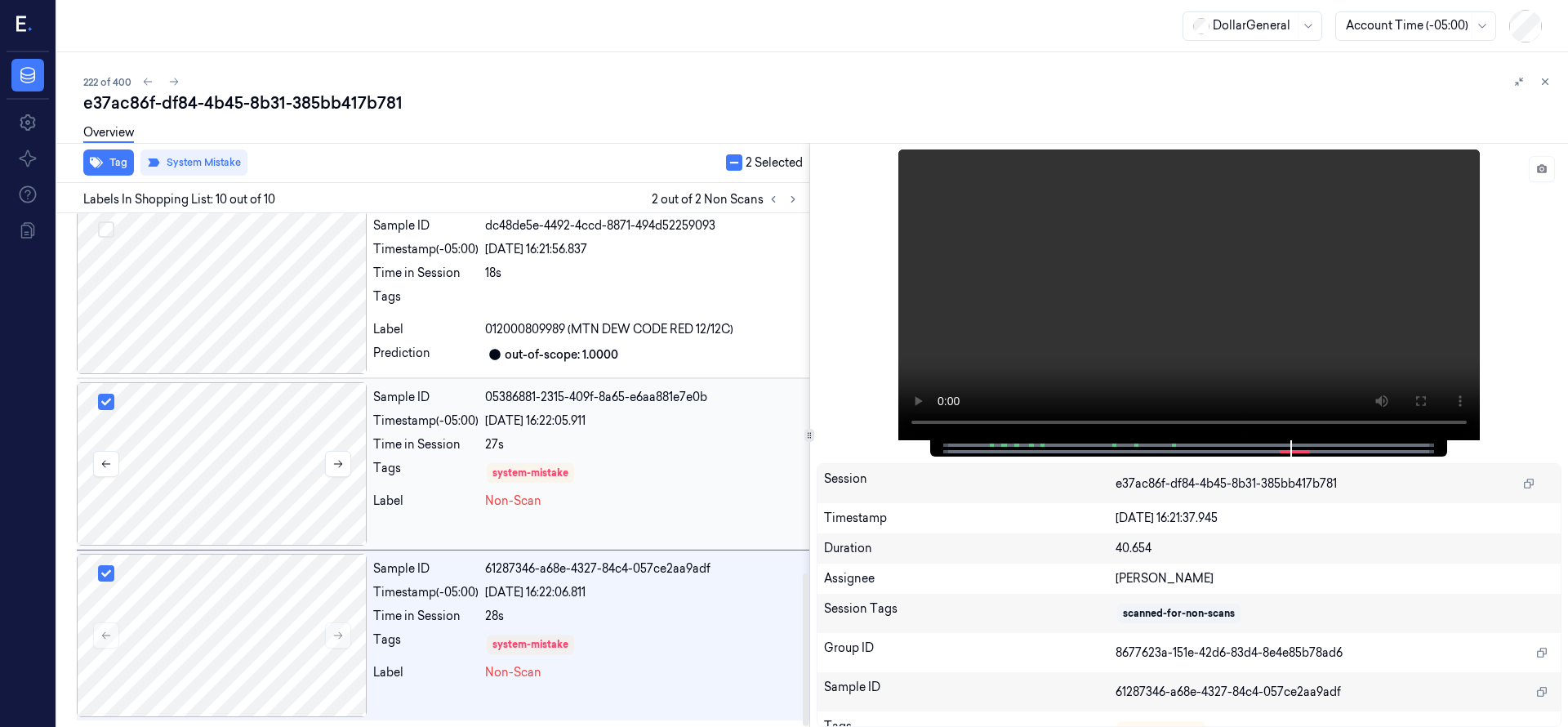
click at [237, 481] on div at bounding box center [222, 464] width 290 height 164
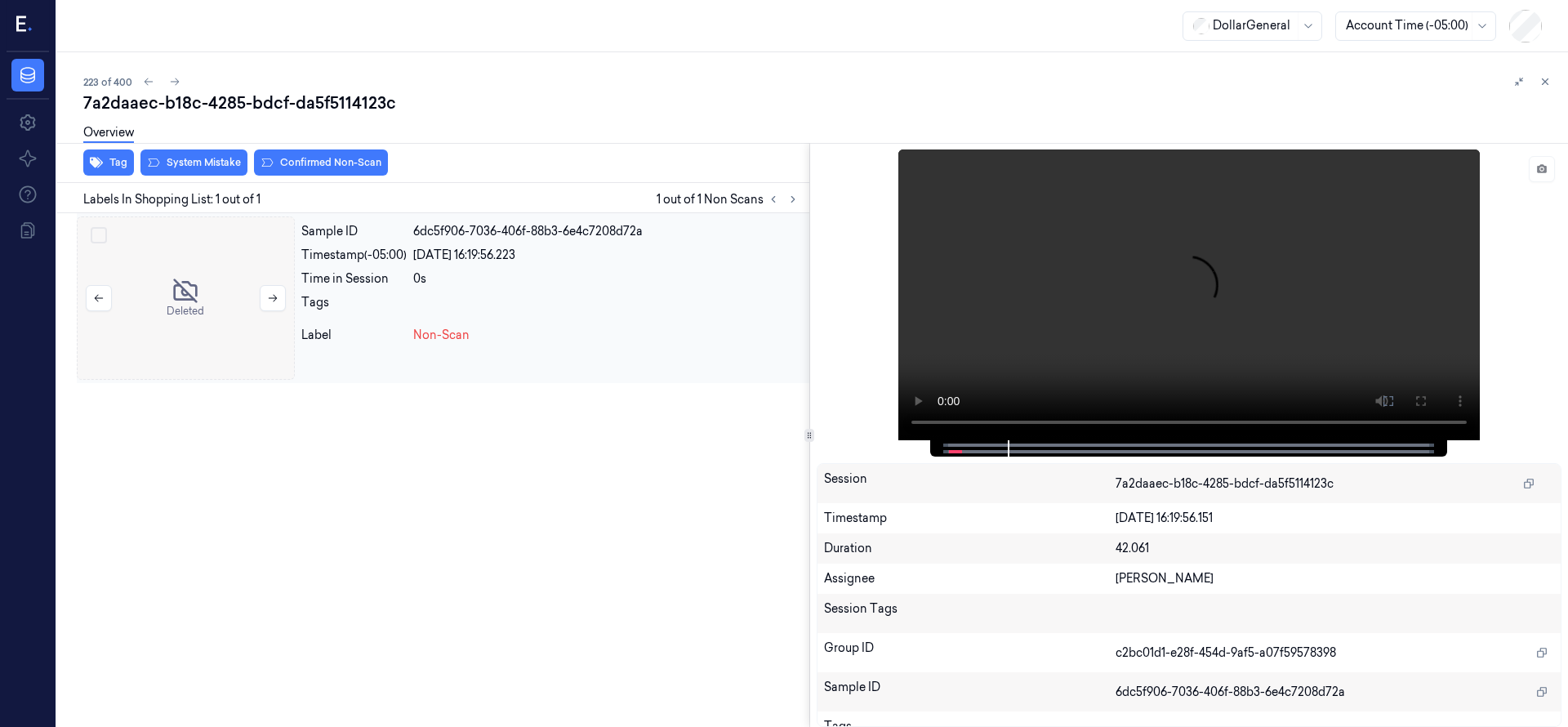
click at [183, 324] on div at bounding box center [186, 299] width 218 height 164
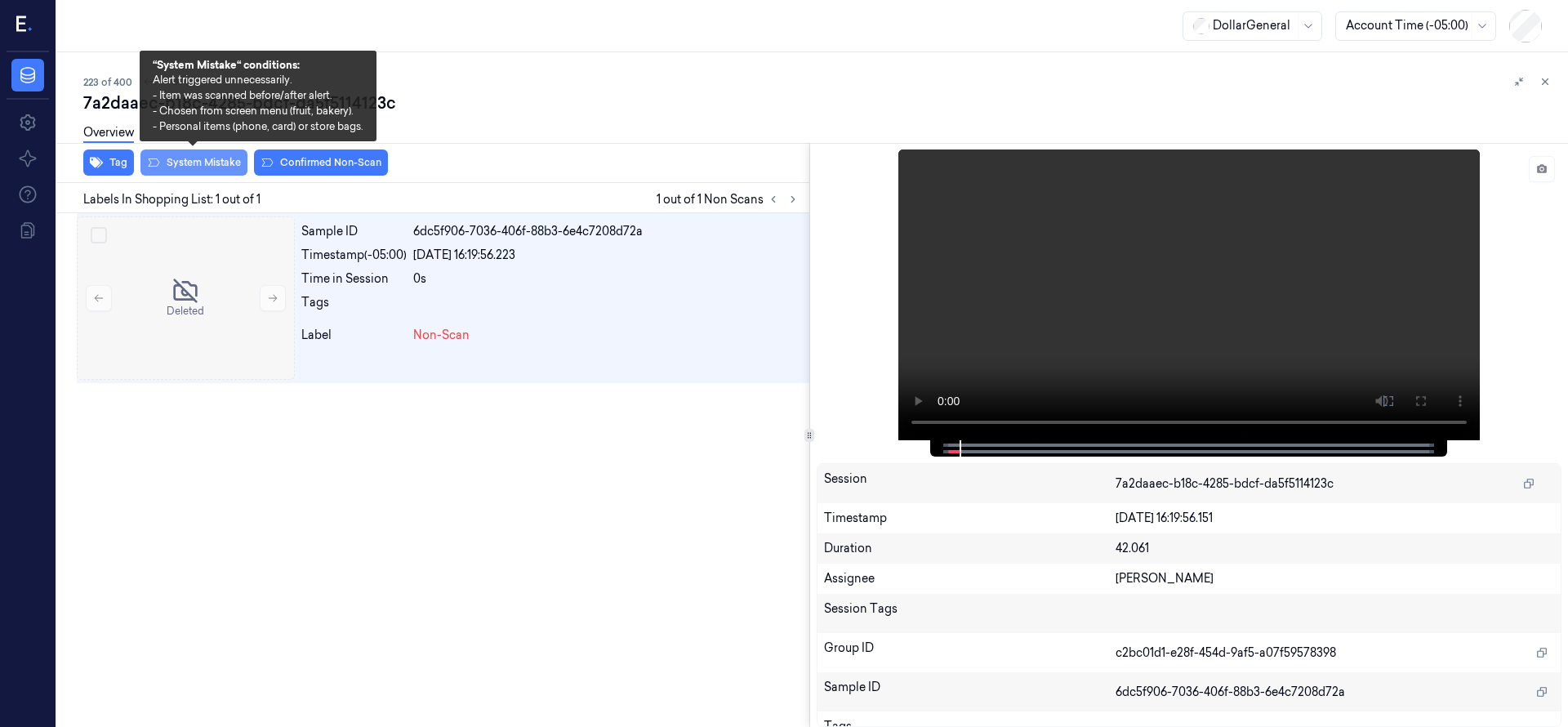
click at [215, 170] on button "System Mistake" at bounding box center [193, 163] width 107 height 26
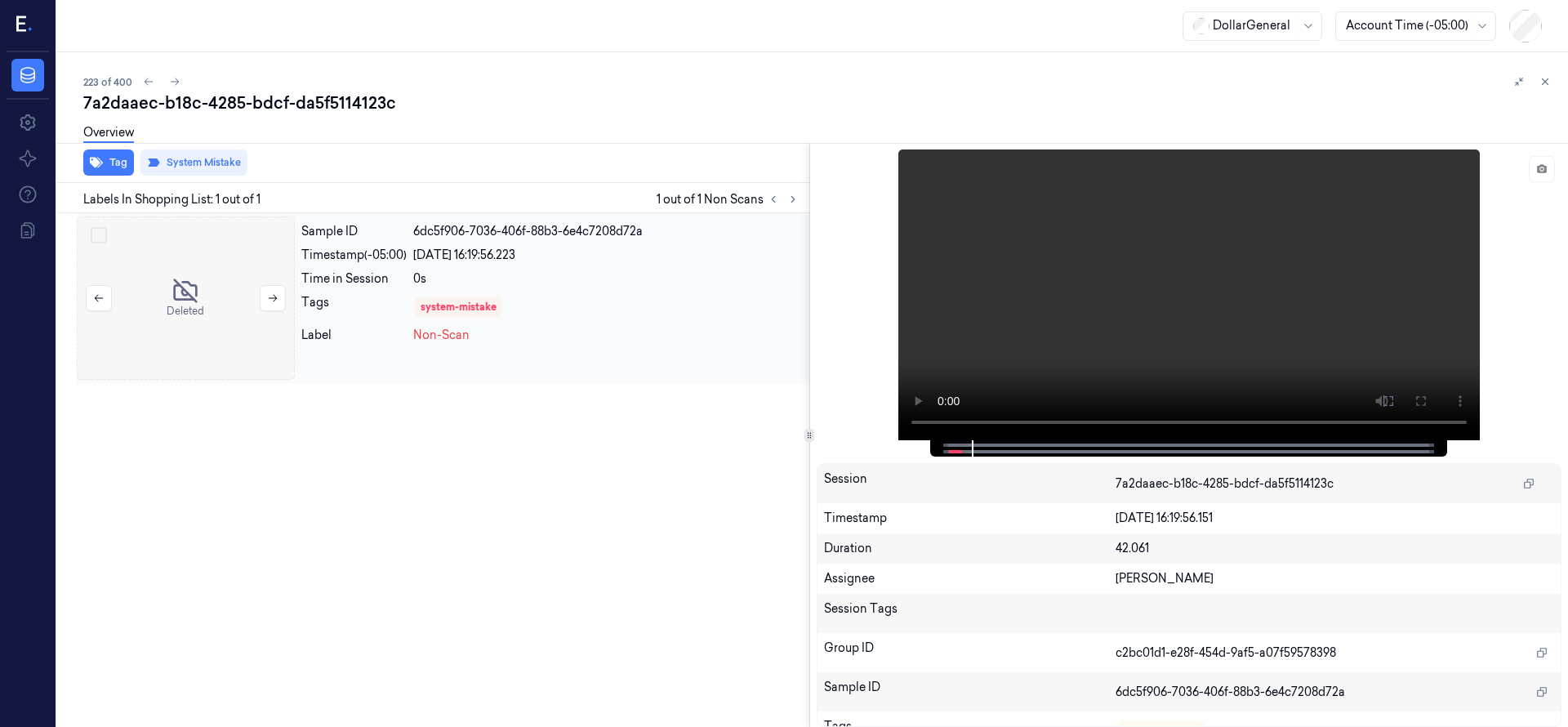
click at [182, 327] on div at bounding box center [186, 299] width 218 height 164
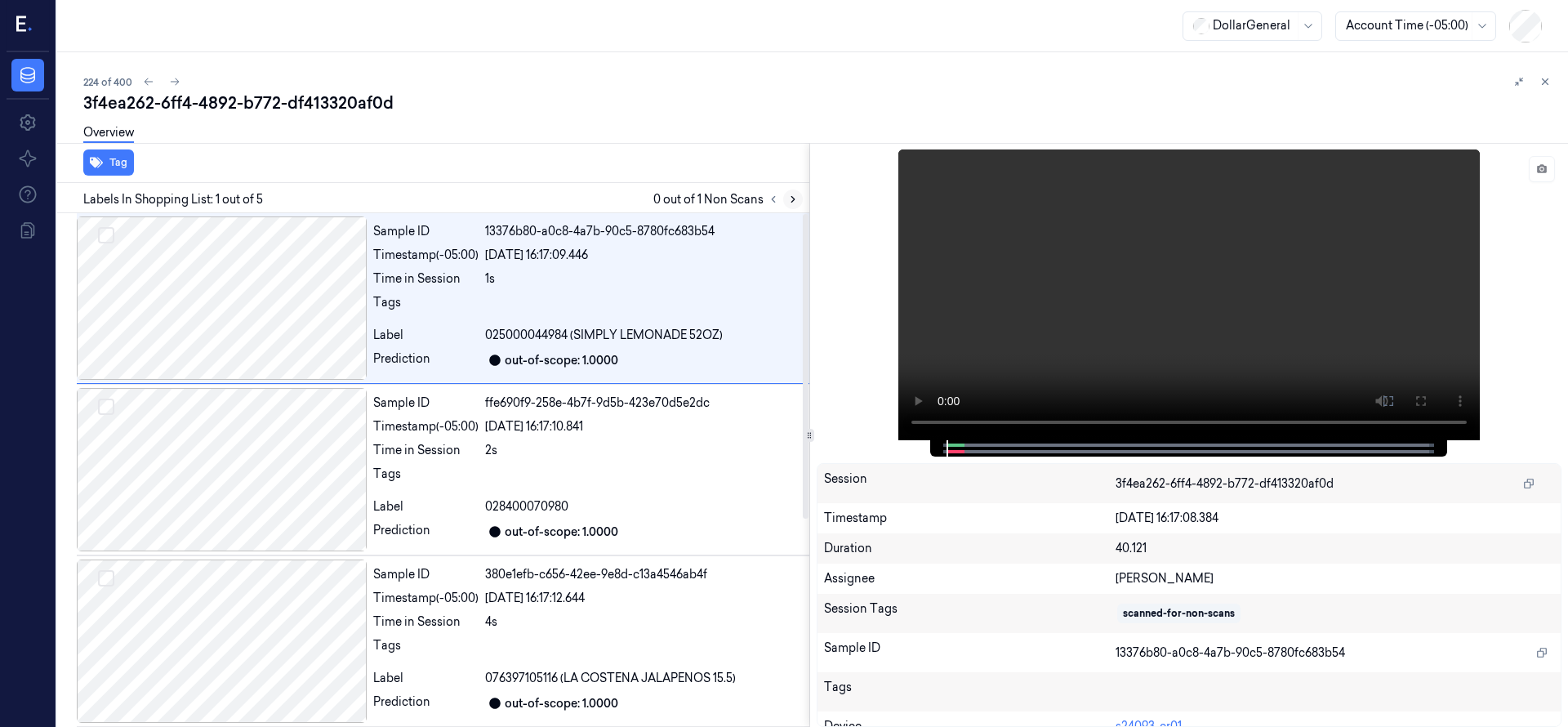
click at [790, 194] on icon at bounding box center [793, 199] width 12 height 12
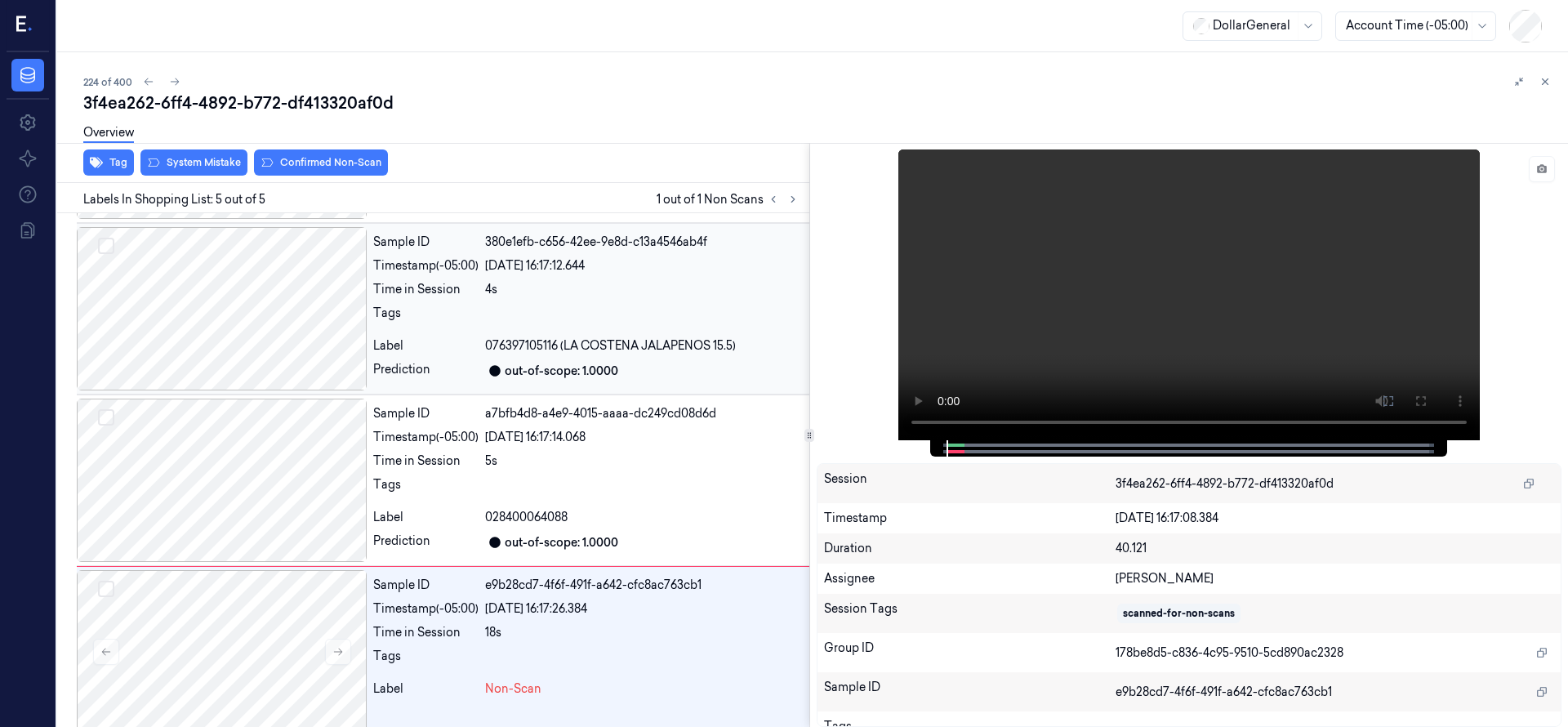
scroll to position [349, 0]
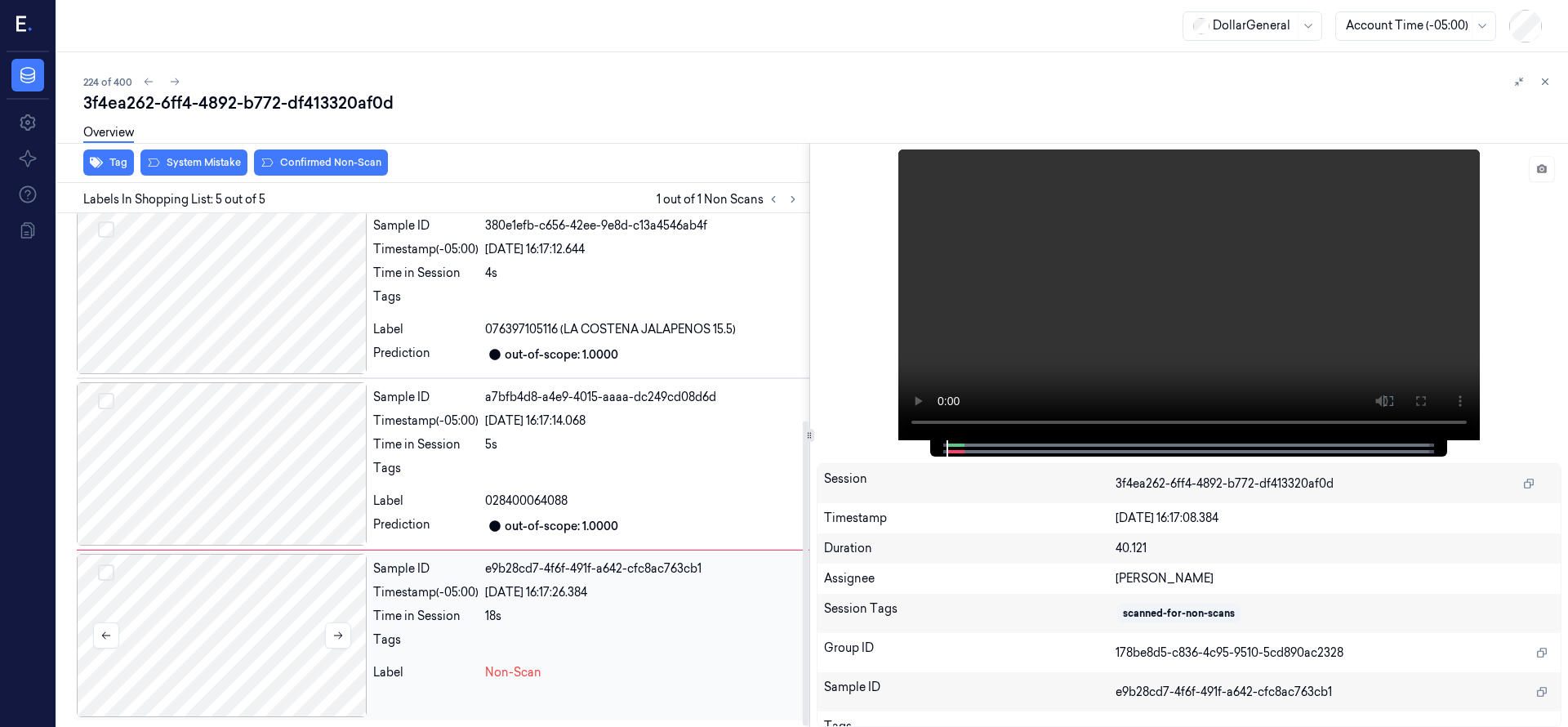
click at [204, 607] on div at bounding box center [222, 636] width 290 height 164
click at [332, 634] on icon at bounding box center [338, 636] width 12 height 12
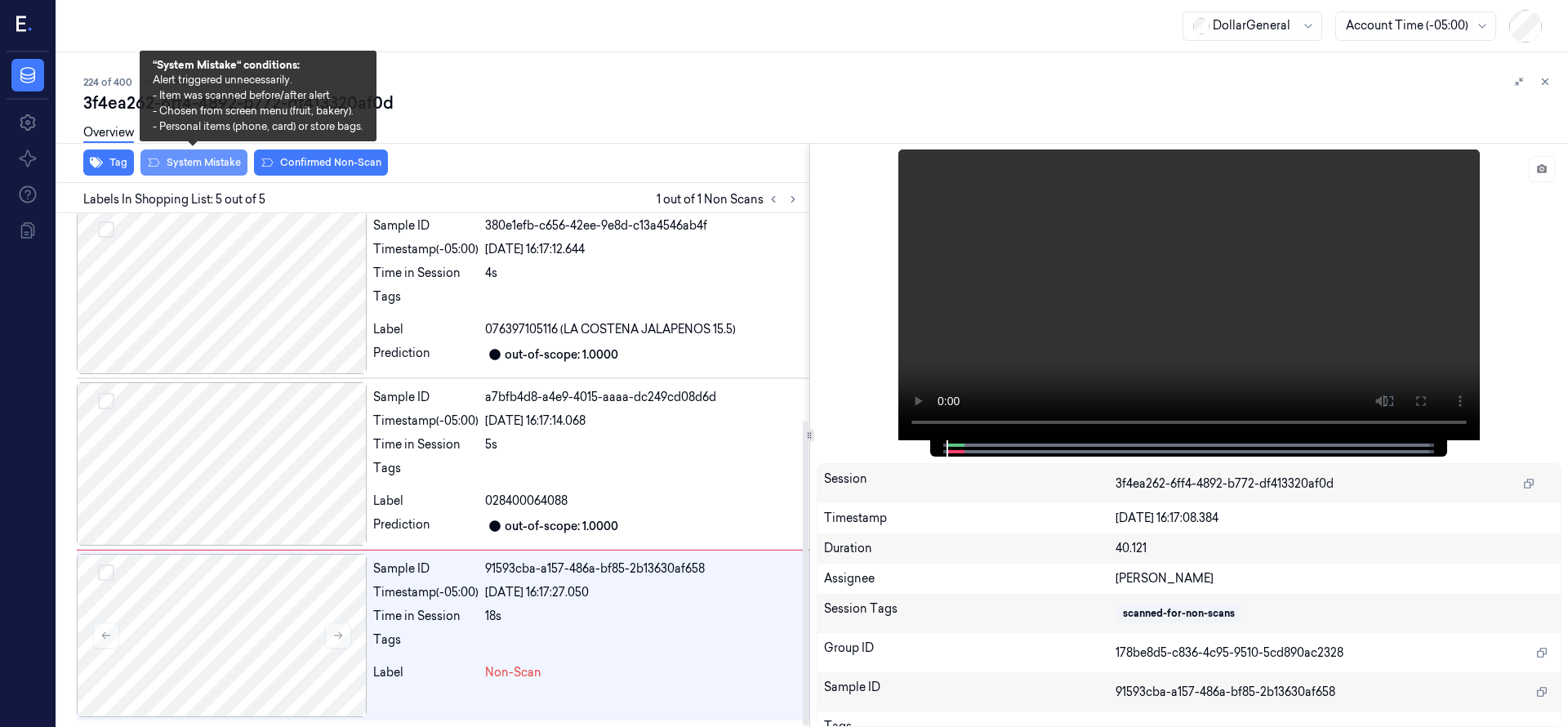
click at [195, 165] on button "System Mistake" at bounding box center [193, 163] width 107 height 26
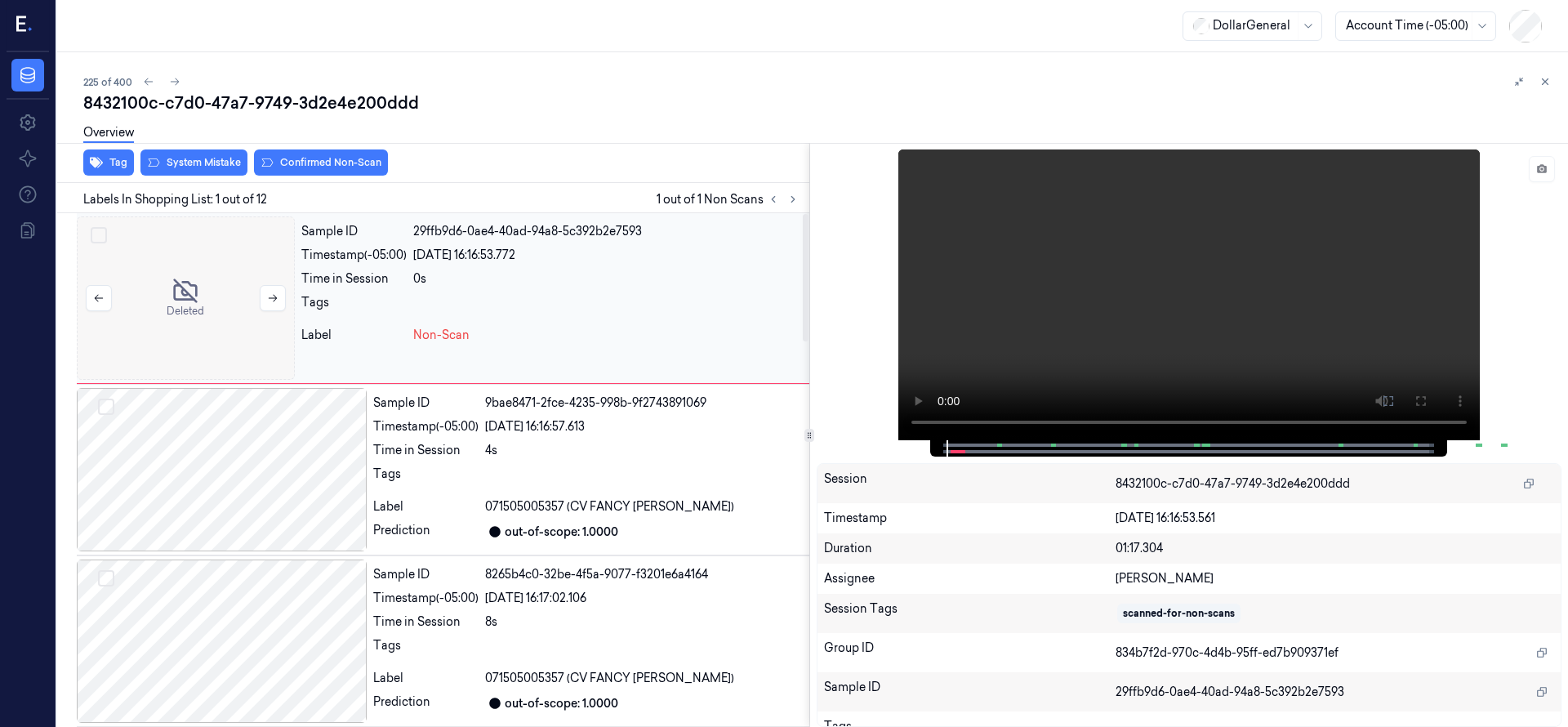
click at [183, 310] on div at bounding box center [186, 299] width 218 height 164
click at [172, 307] on div at bounding box center [186, 299] width 218 height 164
click at [209, 171] on button "System Mistake" at bounding box center [193, 163] width 107 height 26
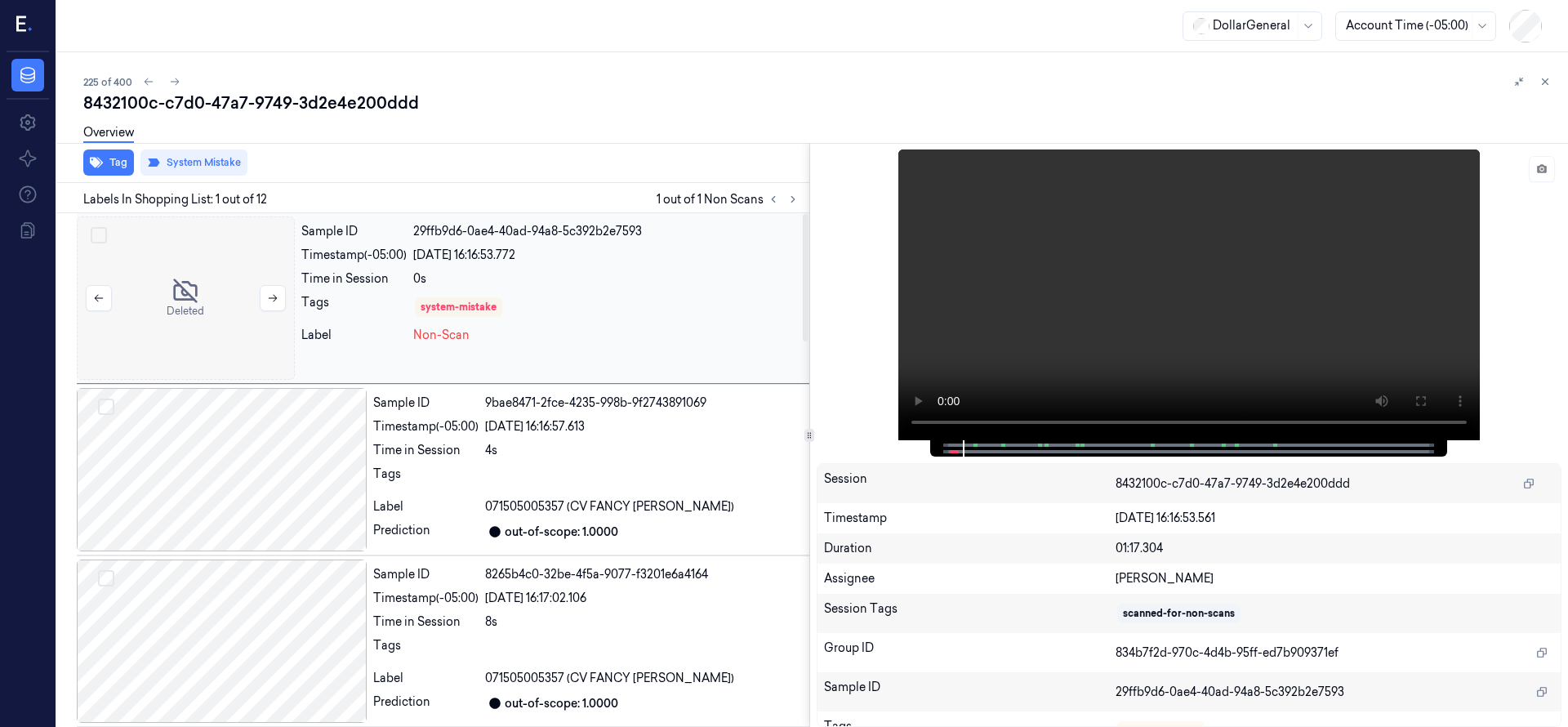
click at [187, 262] on div at bounding box center [186, 299] width 218 height 164
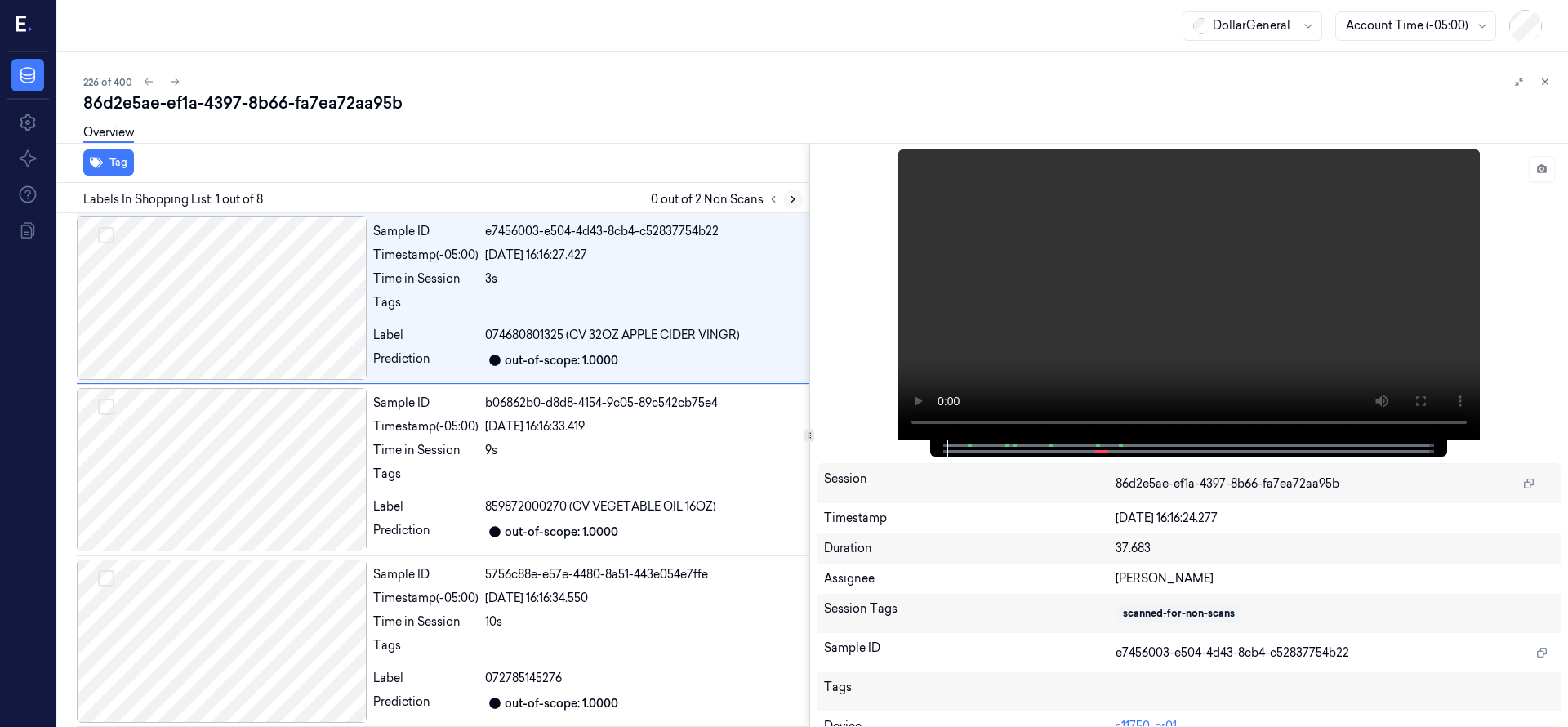
click at [794, 200] on icon at bounding box center [793, 199] width 12 height 12
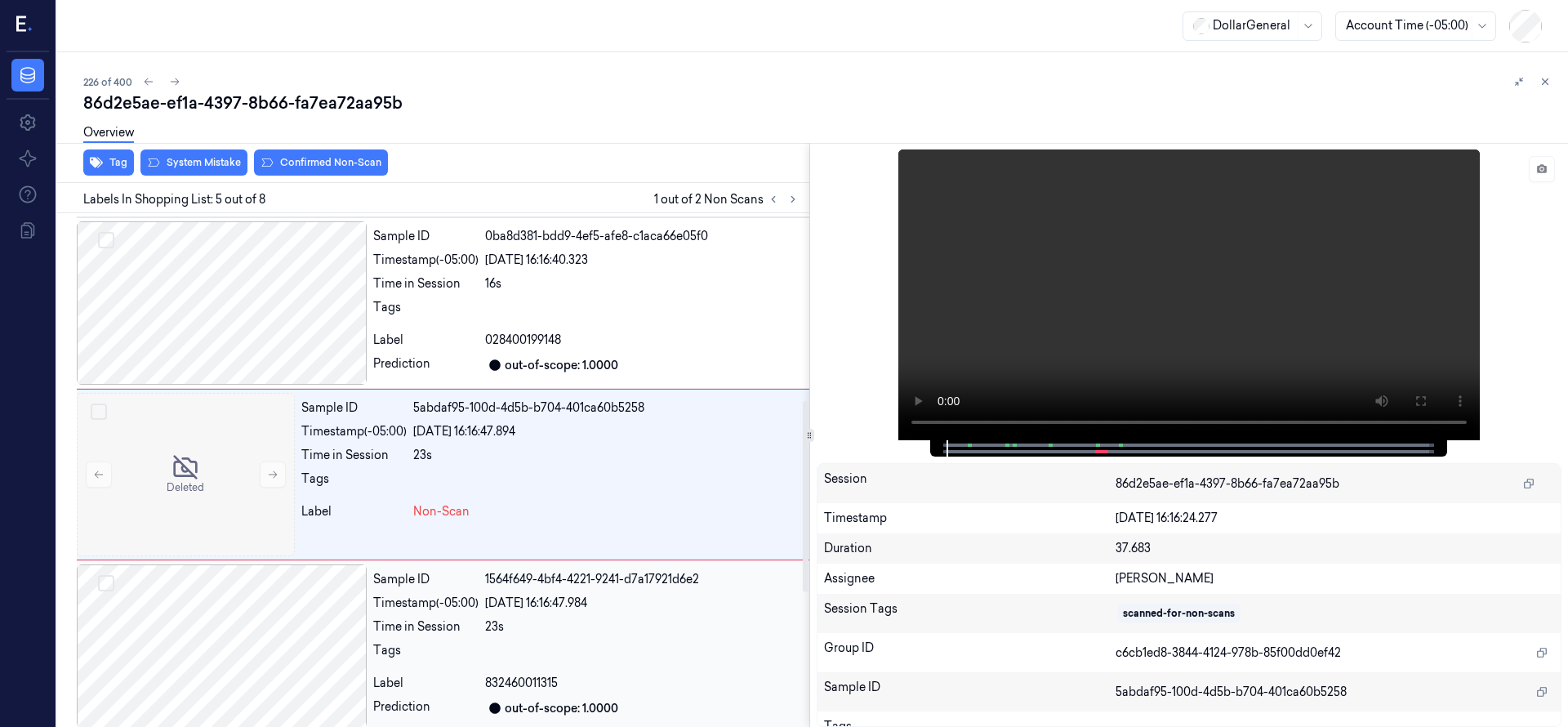
scroll to position [514, 0]
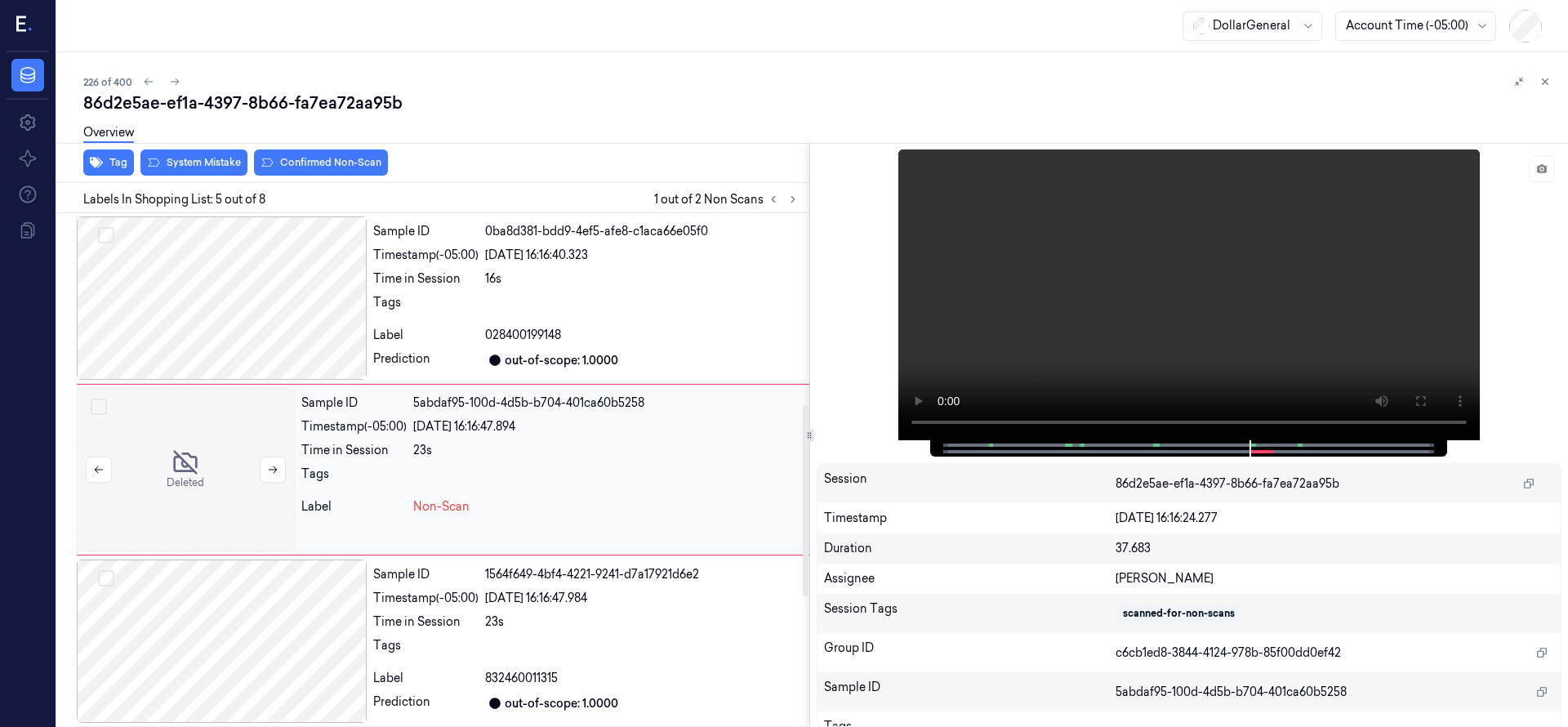
click at [219, 466] on div at bounding box center [186, 470] width 218 height 164
click at [226, 301] on div at bounding box center [222, 299] width 290 height 164
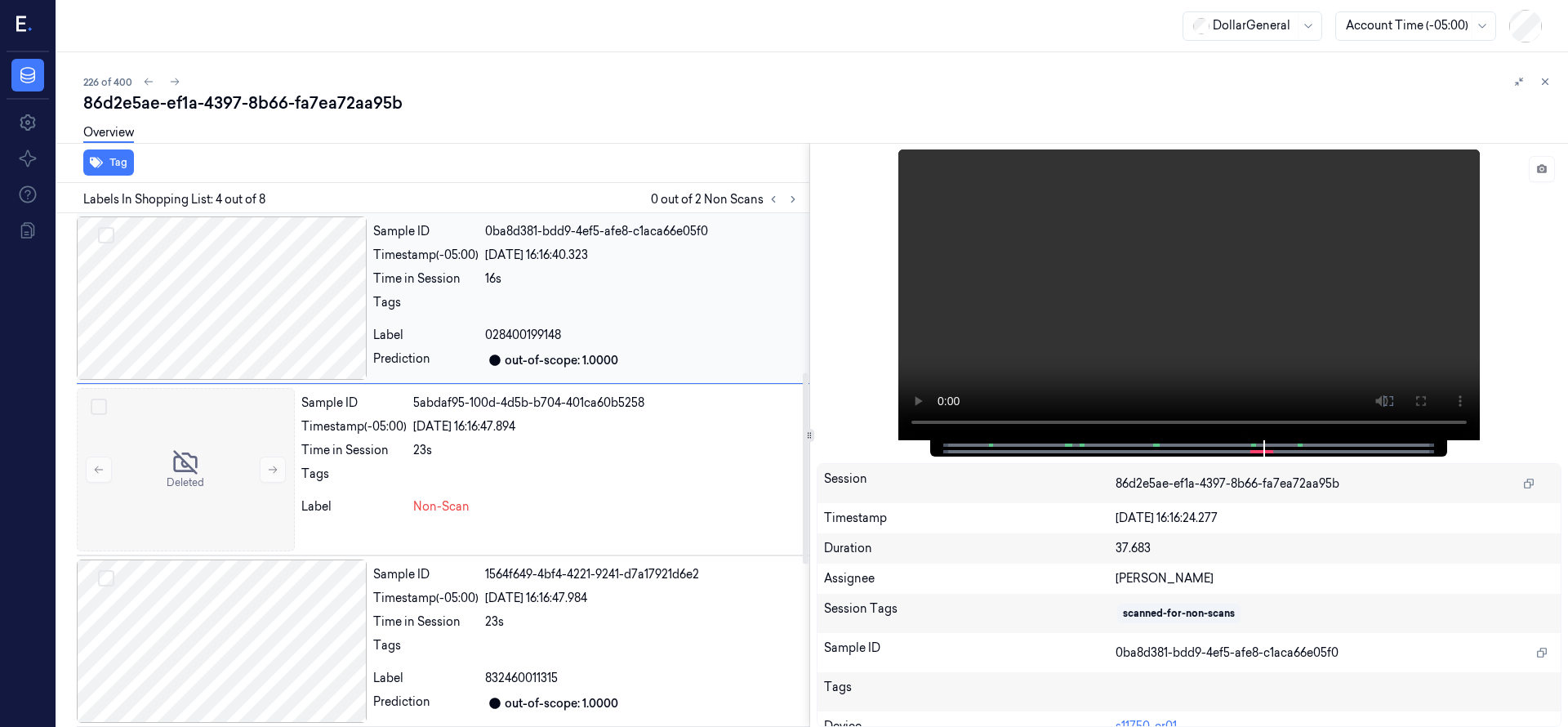
scroll to position [343, 0]
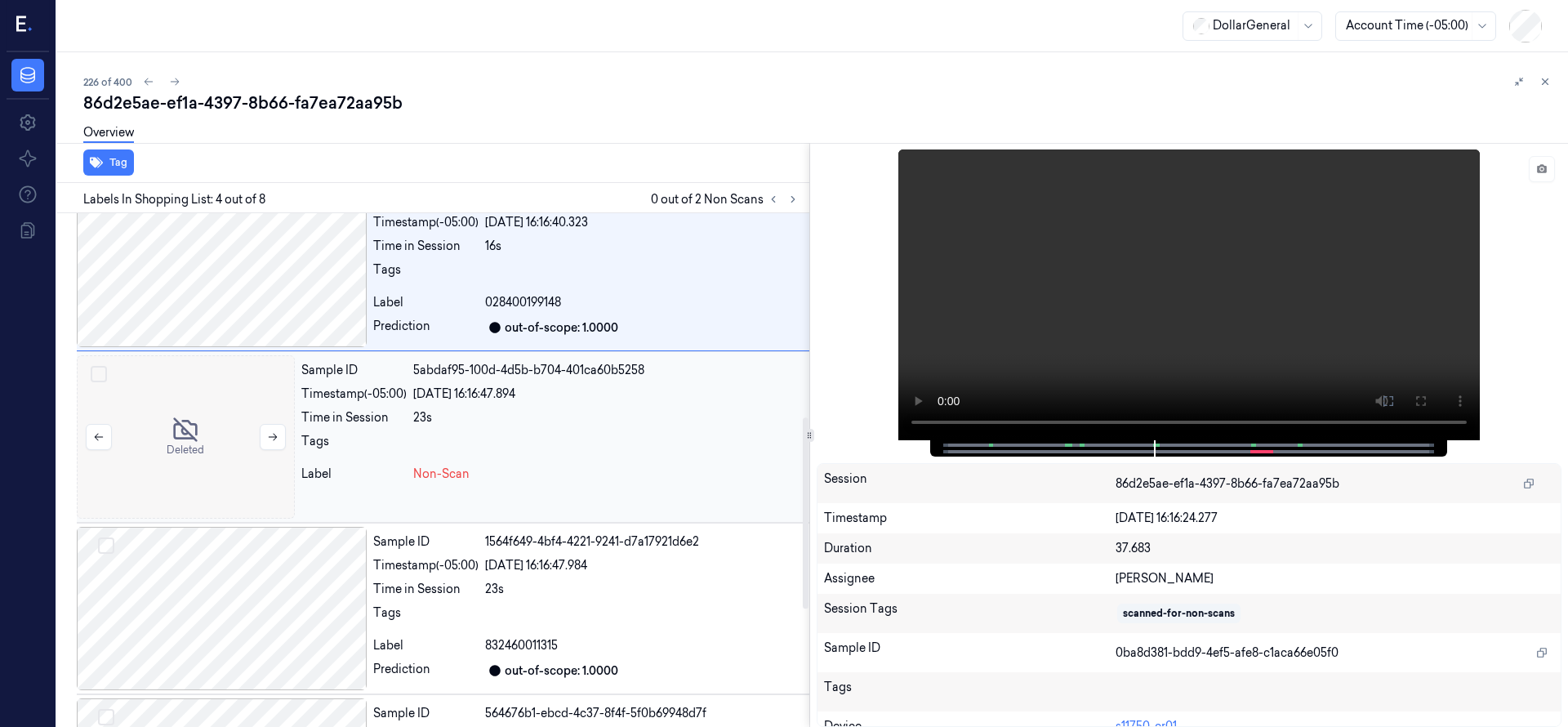
click at [187, 396] on div at bounding box center [186, 438] width 218 height 164
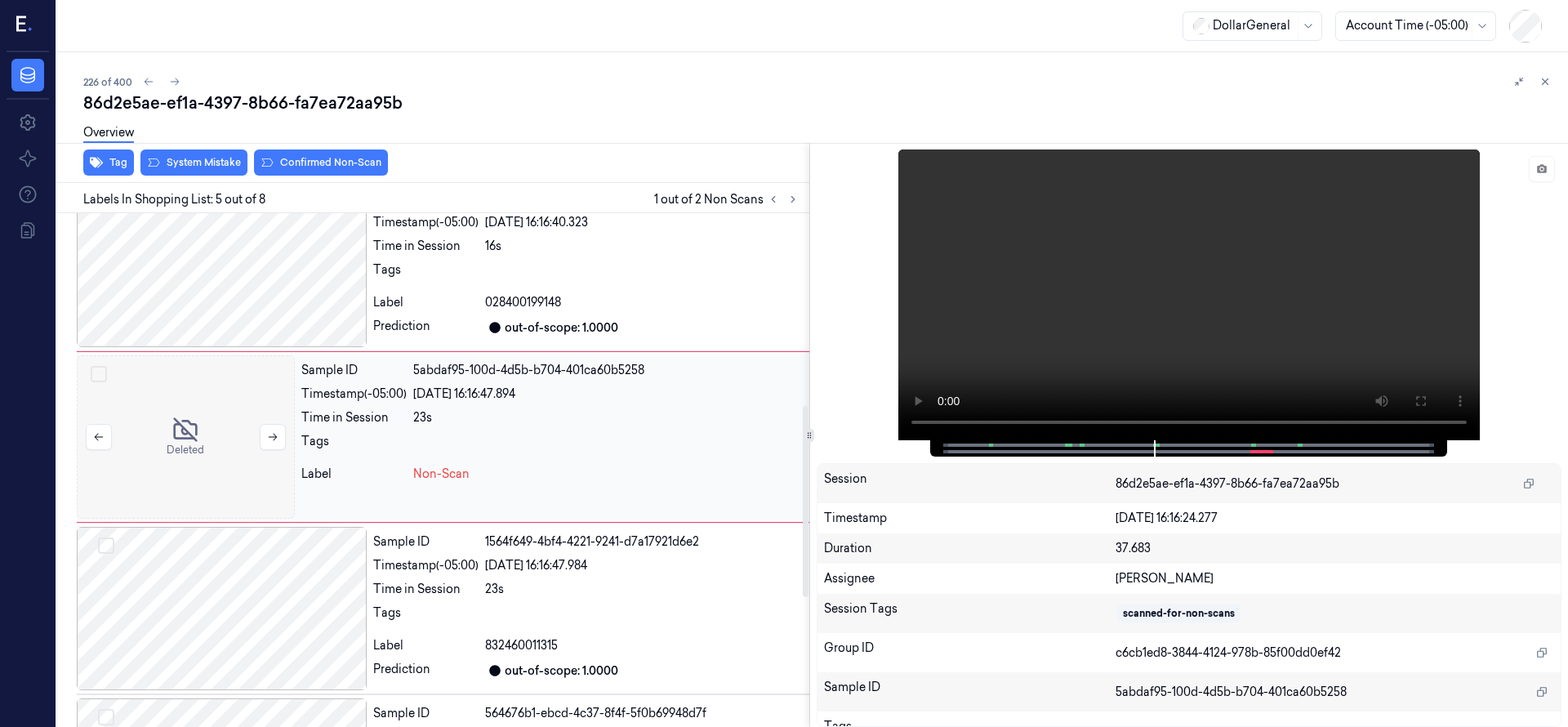
scroll to position [514, 0]
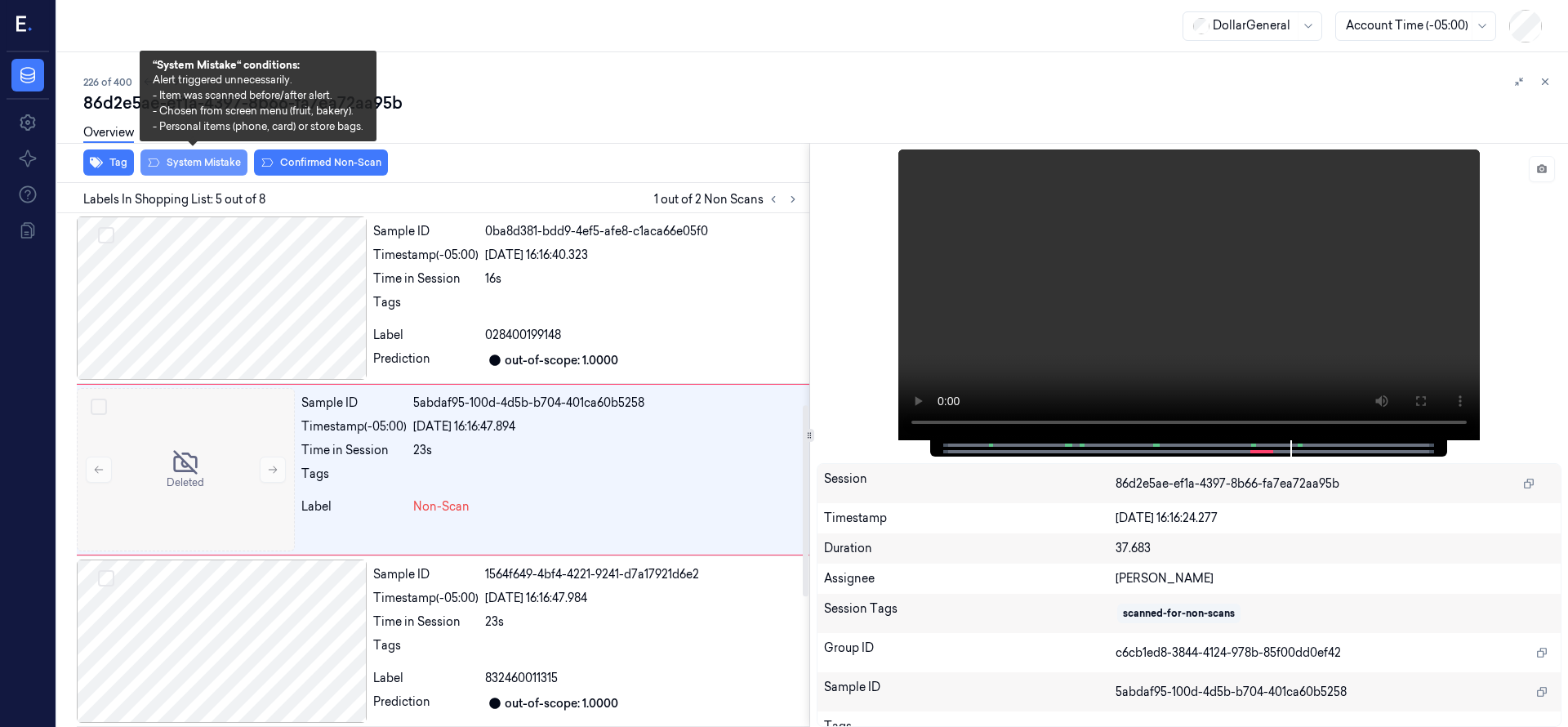
click at [215, 169] on button "System Mistake" at bounding box center [193, 163] width 107 height 26
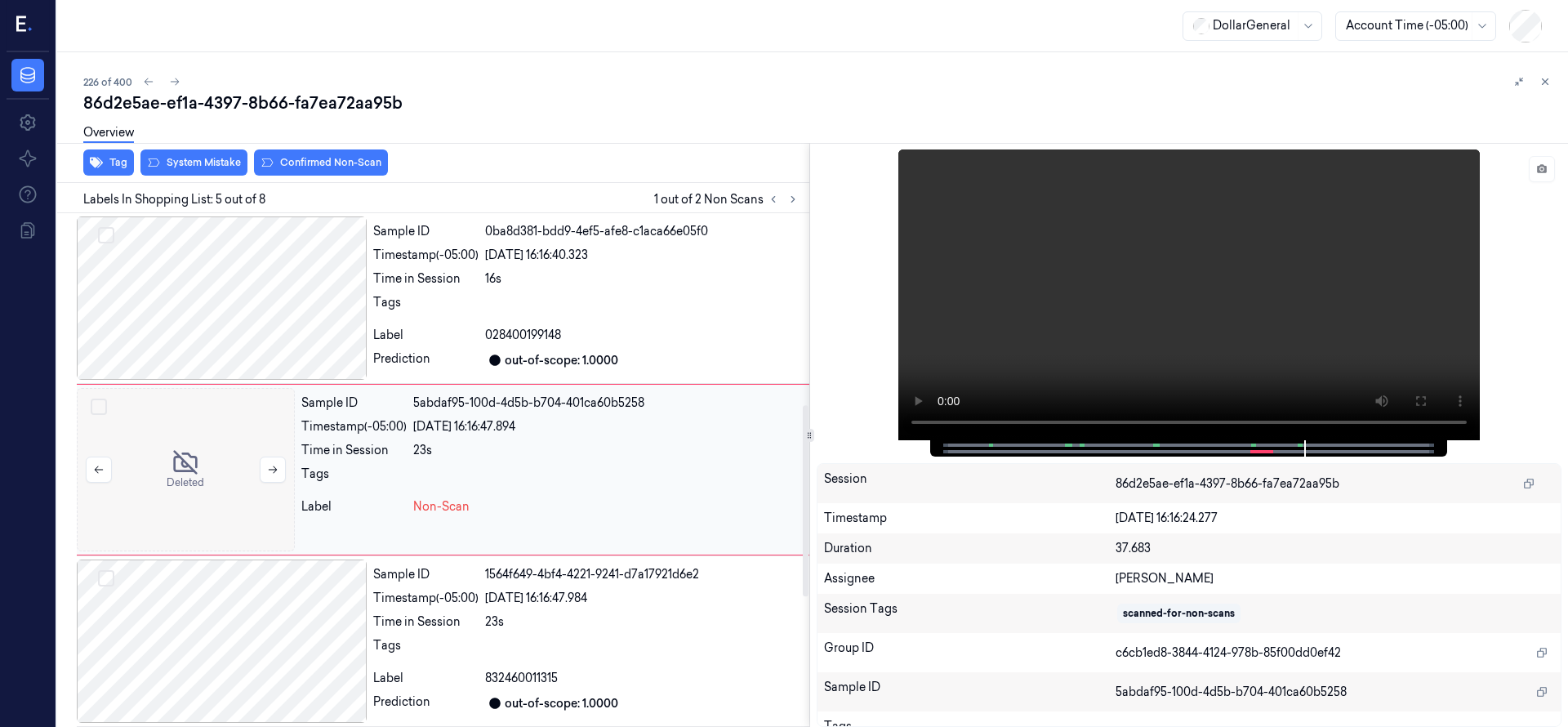
click at [216, 463] on div at bounding box center [186, 470] width 218 height 164
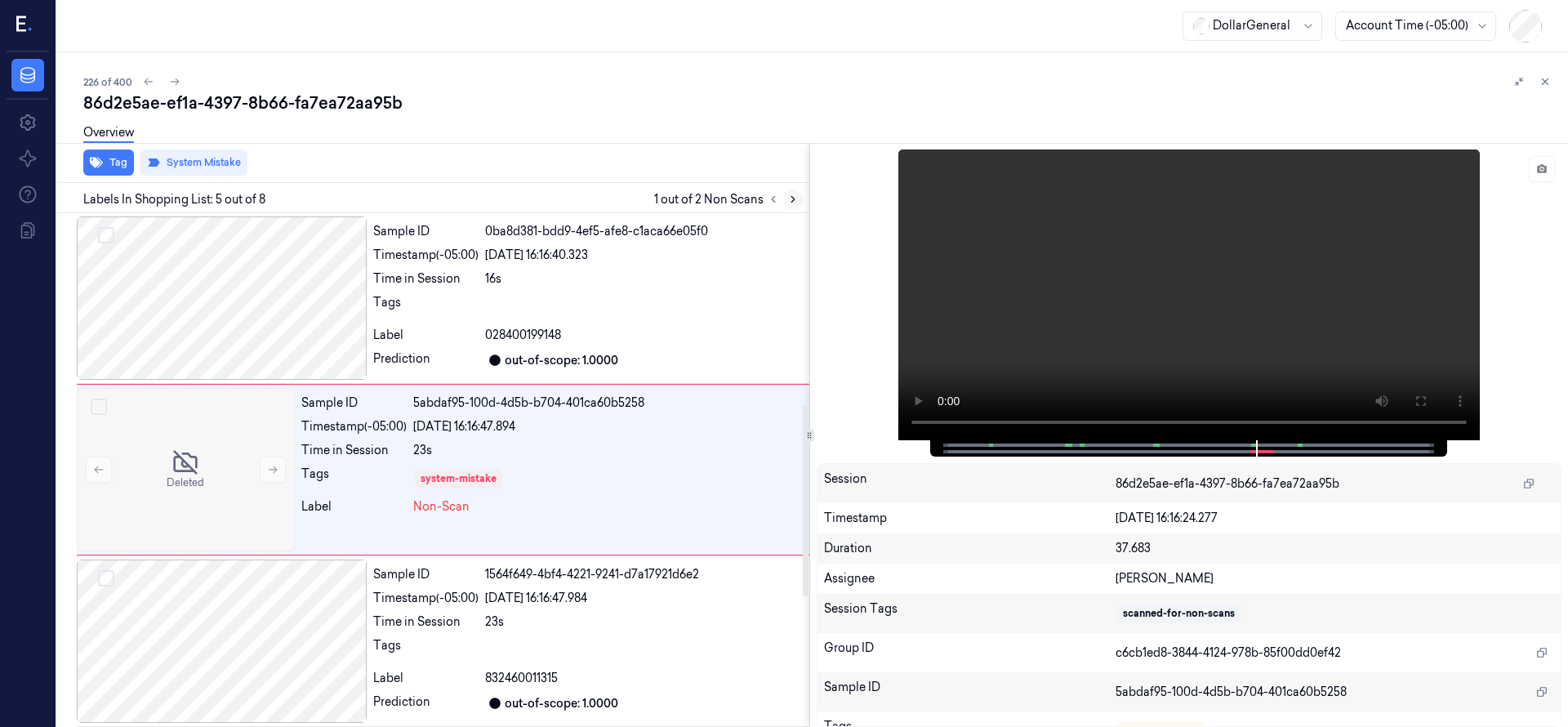
click at [789, 198] on icon at bounding box center [793, 199] width 12 height 12
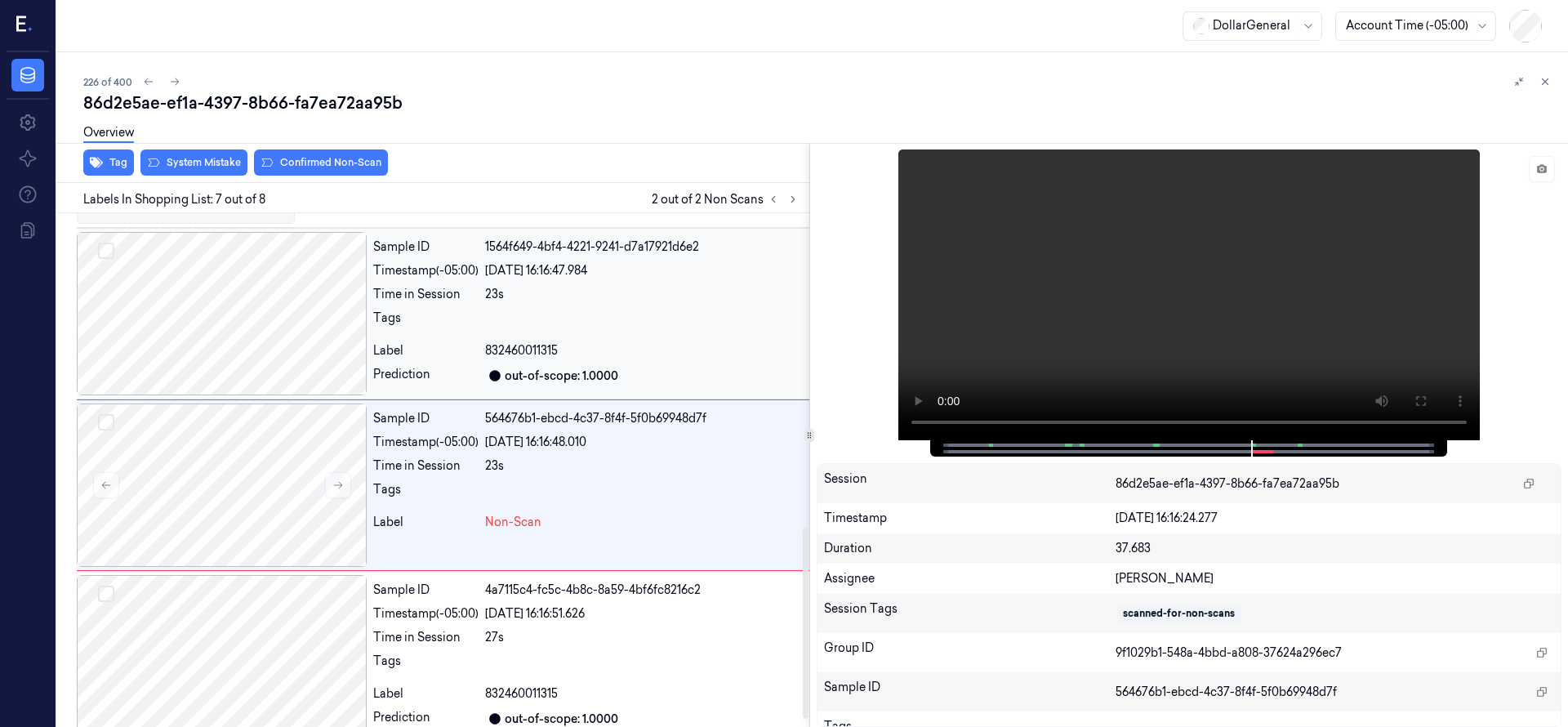
scroll to position [858, 0]
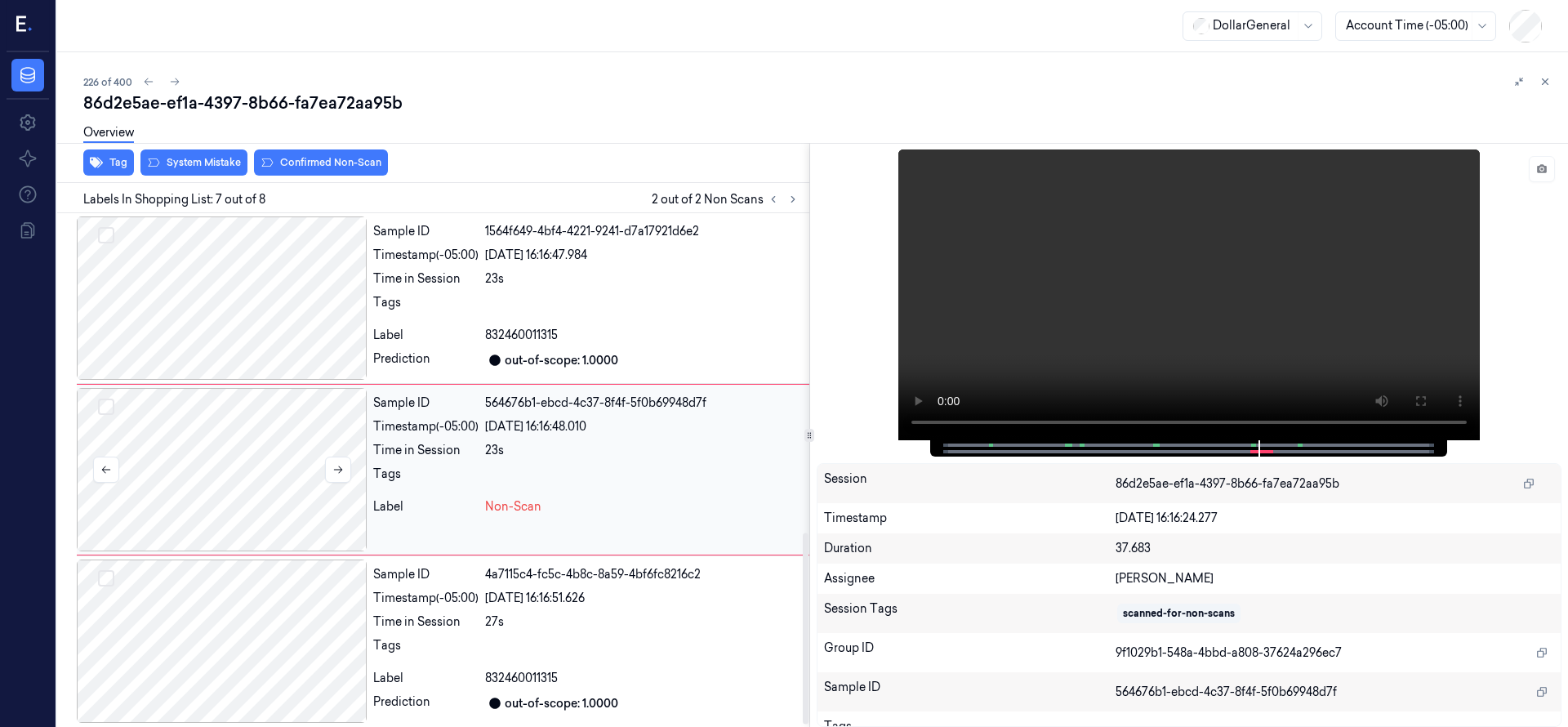
click at [174, 454] on div at bounding box center [222, 470] width 290 height 164
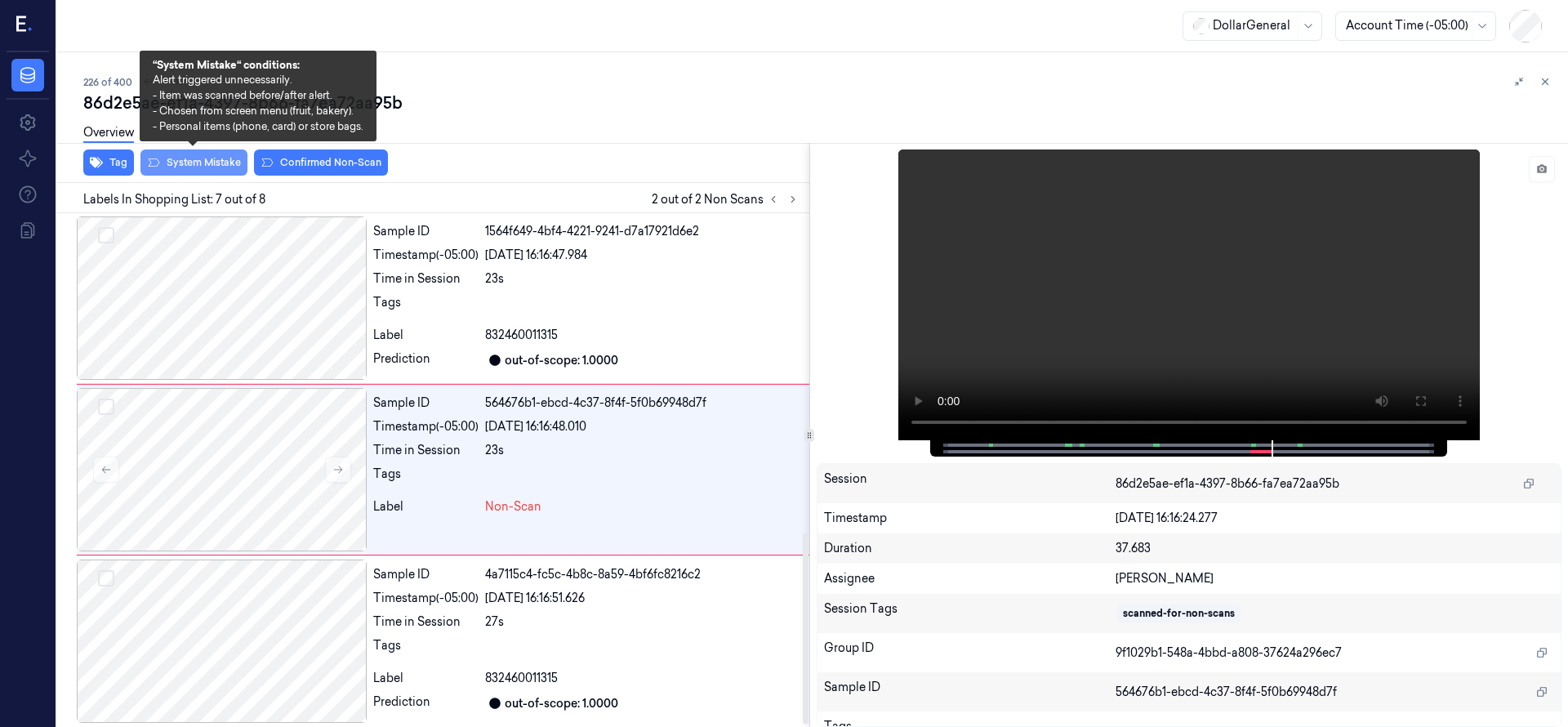
click at [193, 166] on button "System Mistake" at bounding box center [193, 163] width 107 height 26
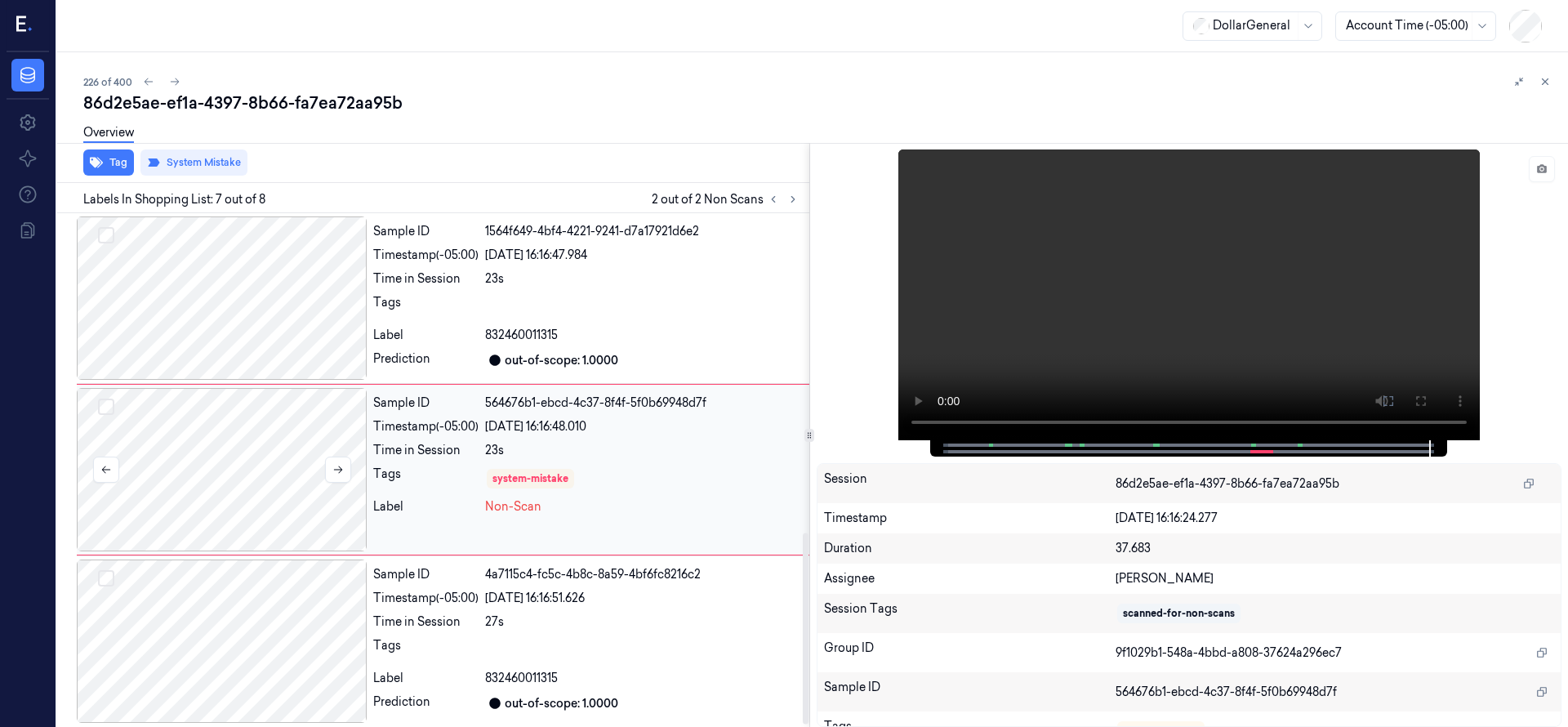
click at [183, 466] on div at bounding box center [222, 470] width 290 height 164
click at [285, 439] on div at bounding box center [222, 470] width 290 height 164
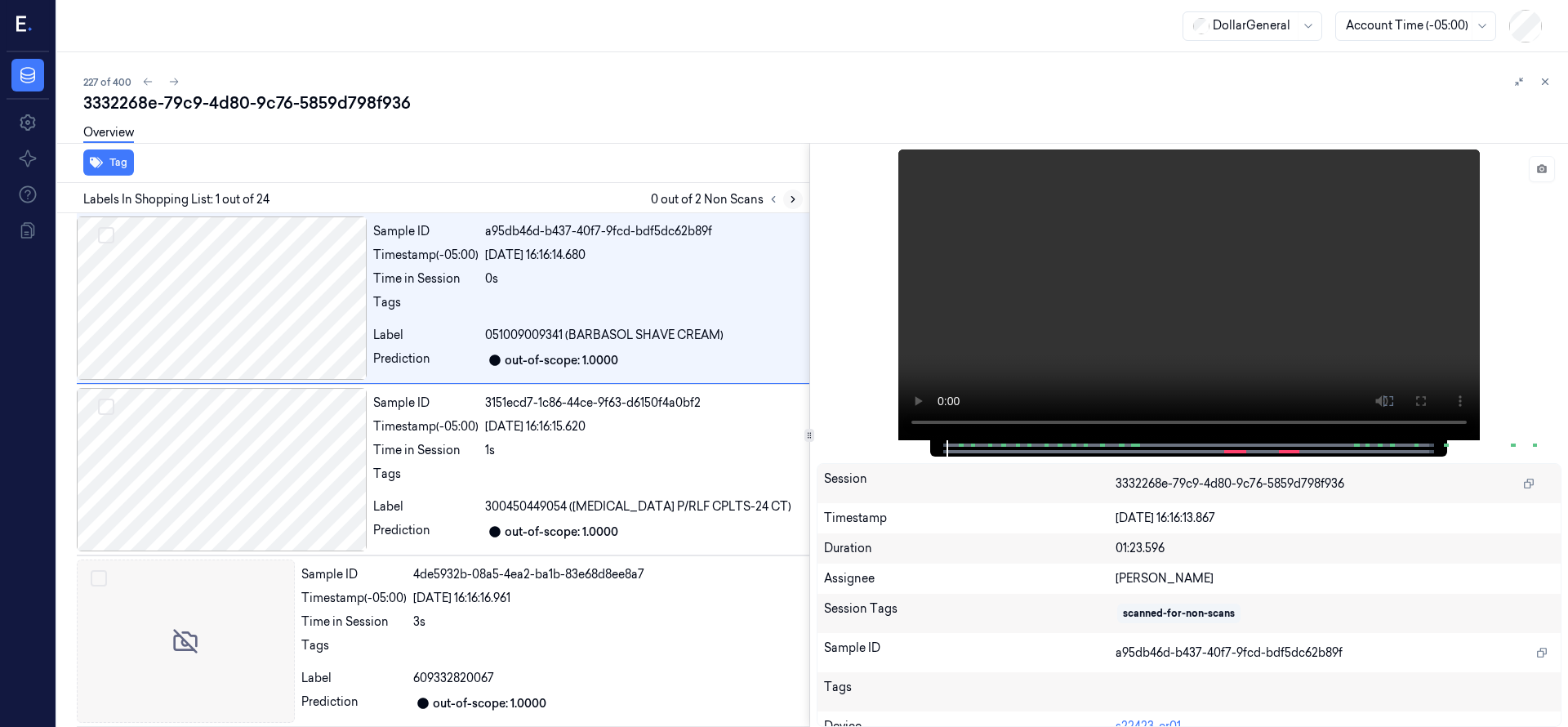
click at [795, 194] on icon at bounding box center [793, 199] width 12 height 12
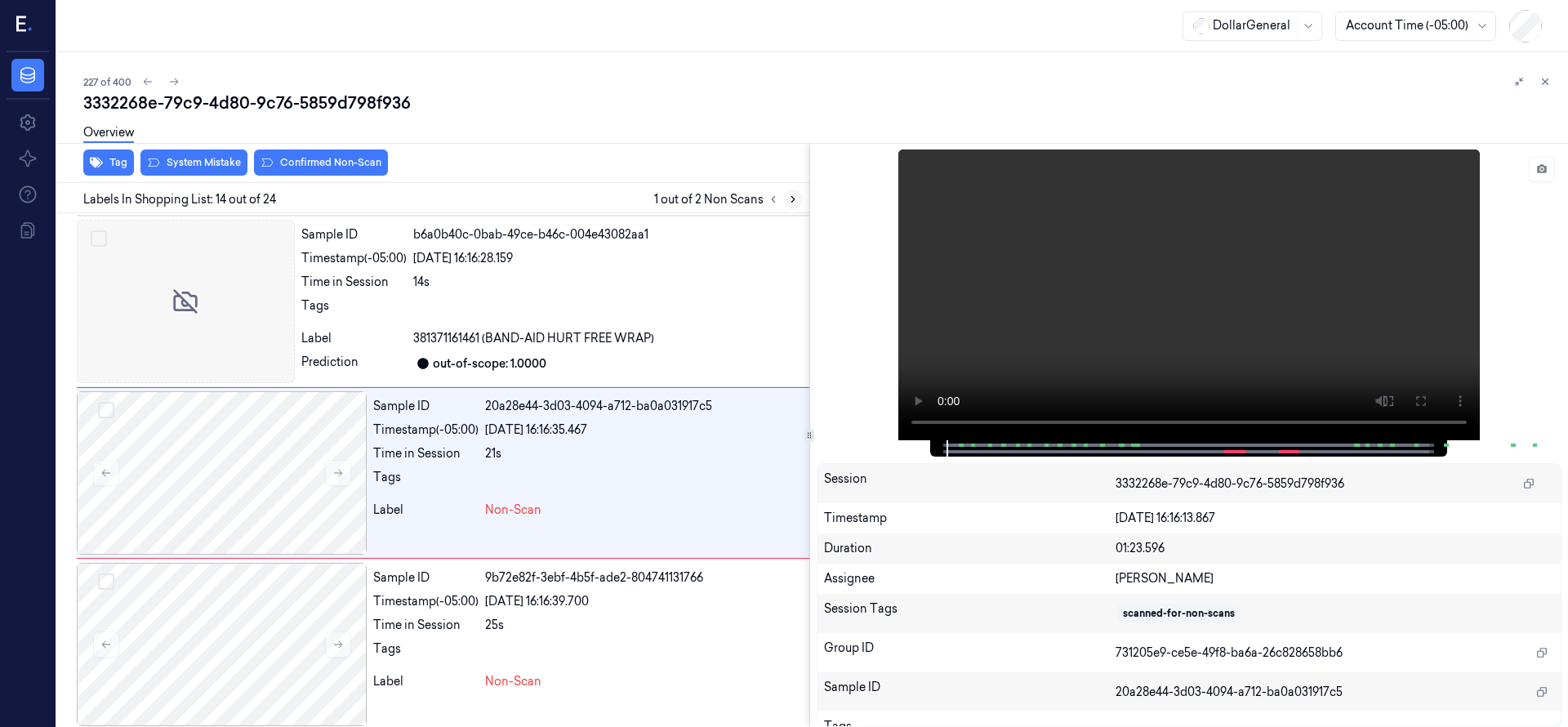
scroll to position [2059, 0]
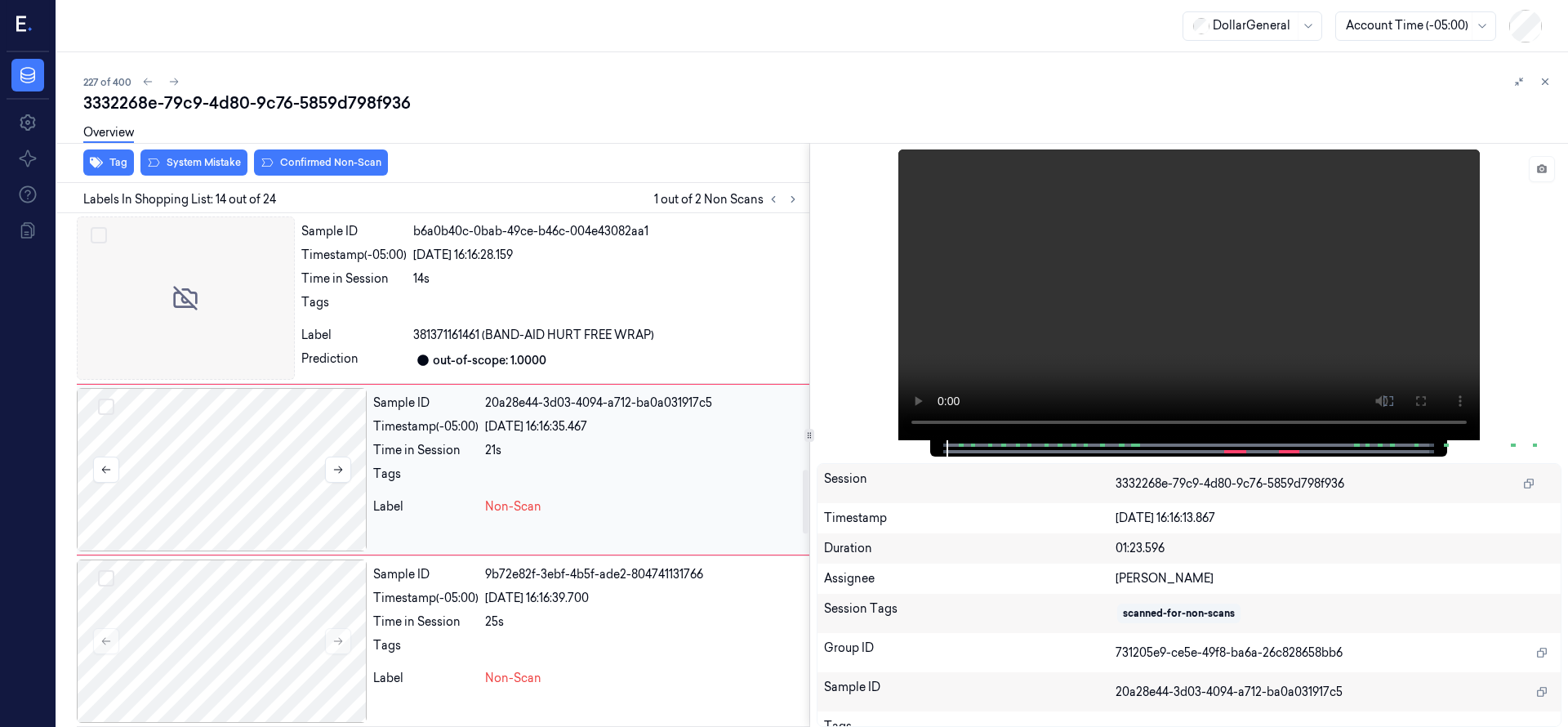
click at [217, 496] on div at bounding box center [222, 470] width 290 height 164
click at [193, 453] on div at bounding box center [222, 470] width 290 height 164
click at [110, 407] on button "Select row" at bounding box center [107, 407] width 17 height 17
click at [114, 575] on div at bounding box center [222, 642] width 290 height 164
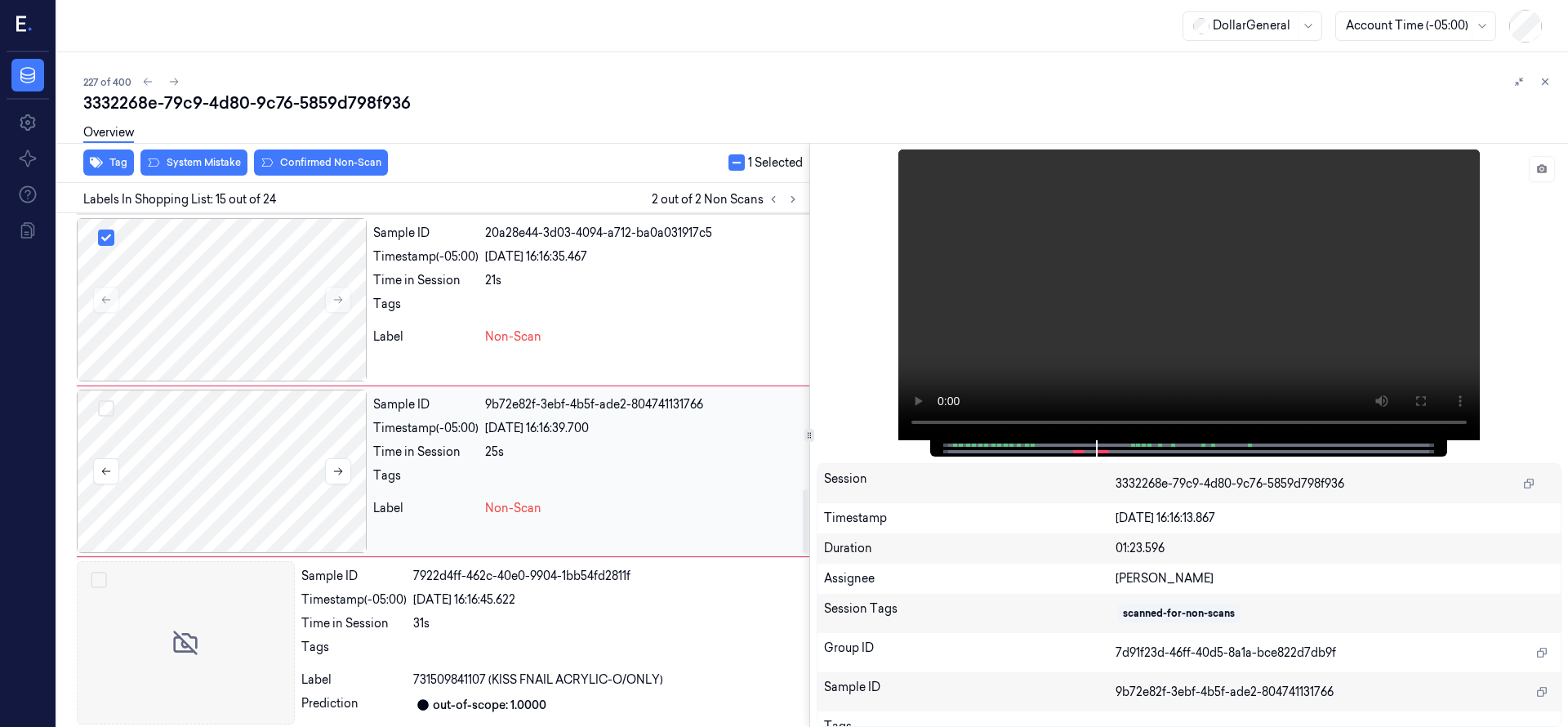
scroll to position [2231, 0]
click at [105, 404] on button "Select row" at bounding box center [107, 407] width 17 height 17
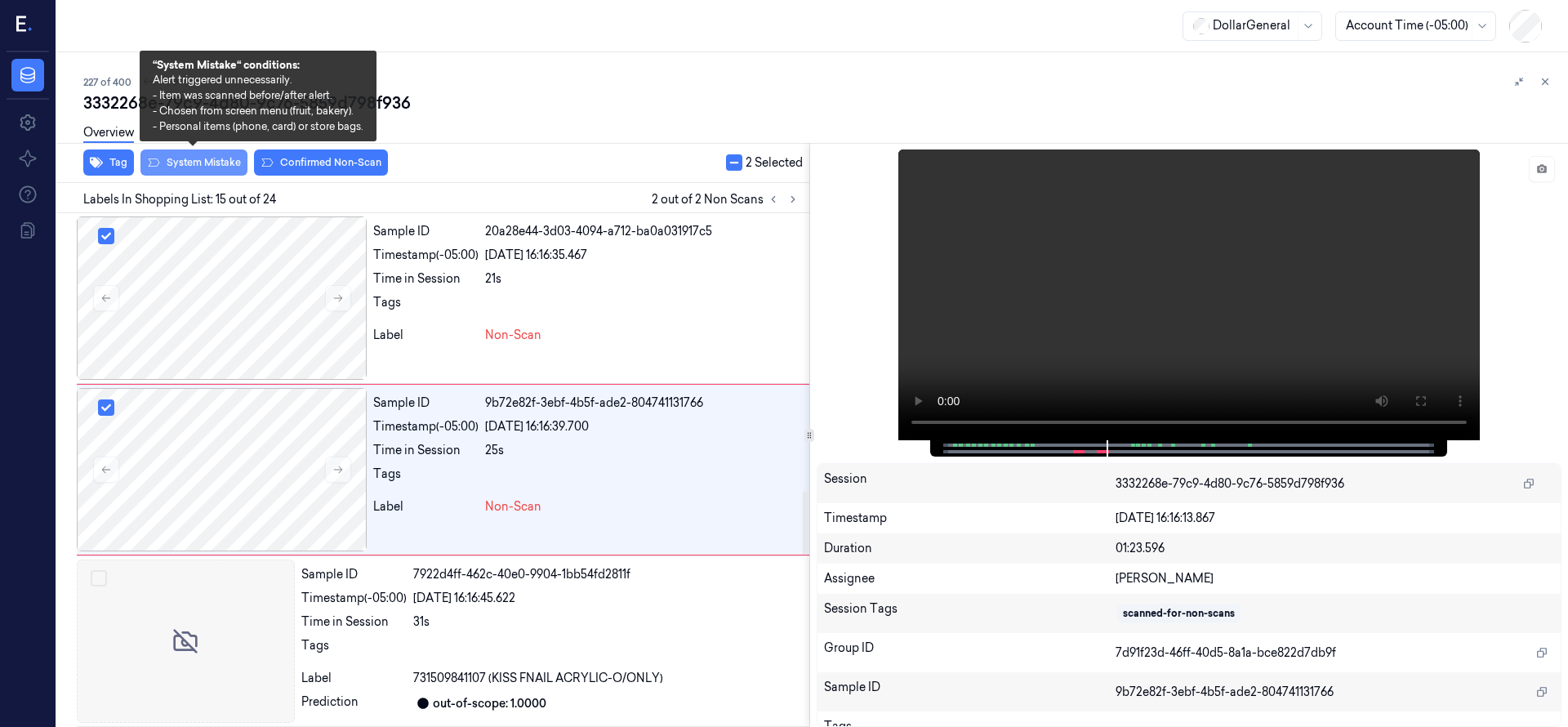
click at [200, 172] on button "System Mistake" at bounding box center [193, 163] width 107 height 26
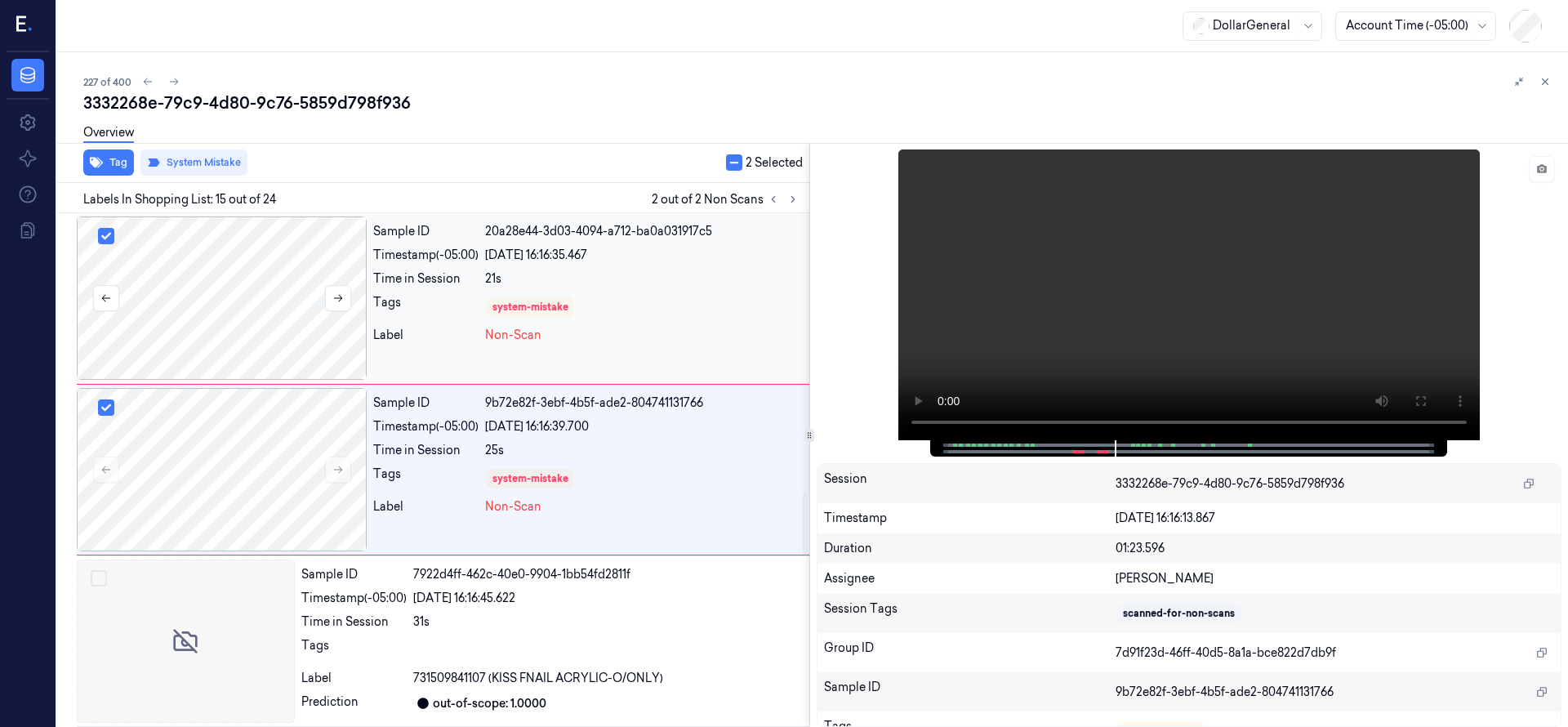
click at [212, 277] on div at bounding box center [222, 299] width 290 height 164
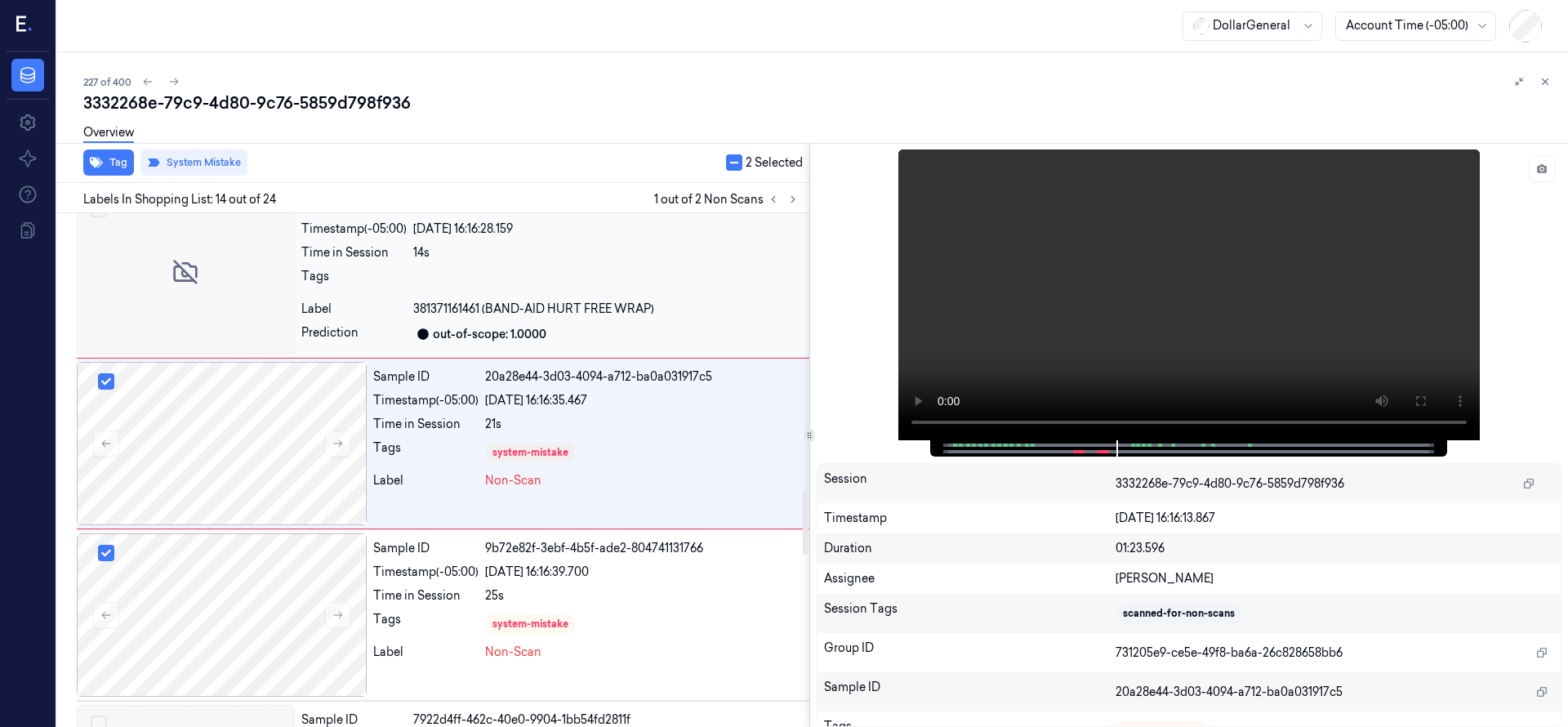
scroll to position [2059, 0]
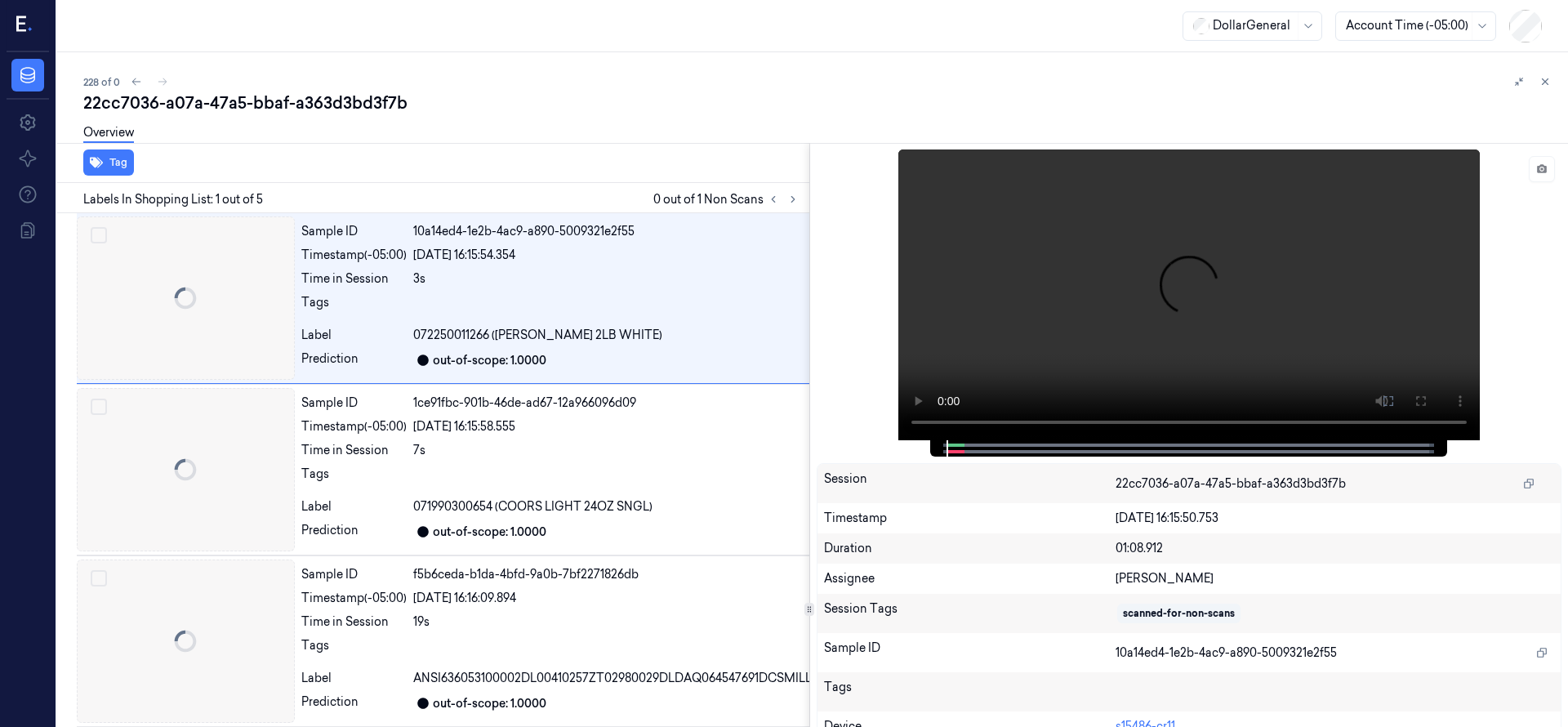
scroll to position [0, 26]
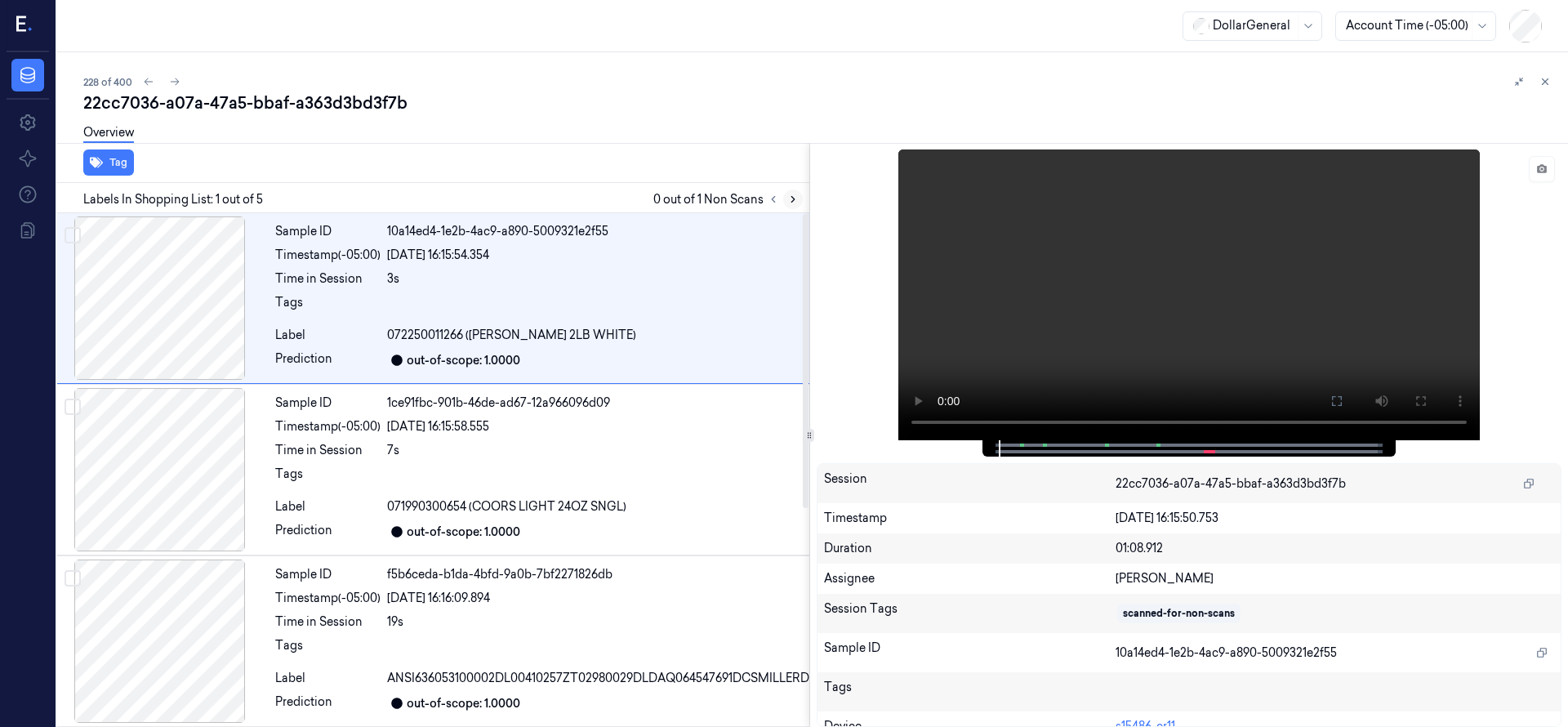
click at [791, 197] on icon at bounding box center [793, 199] width 3 height 6
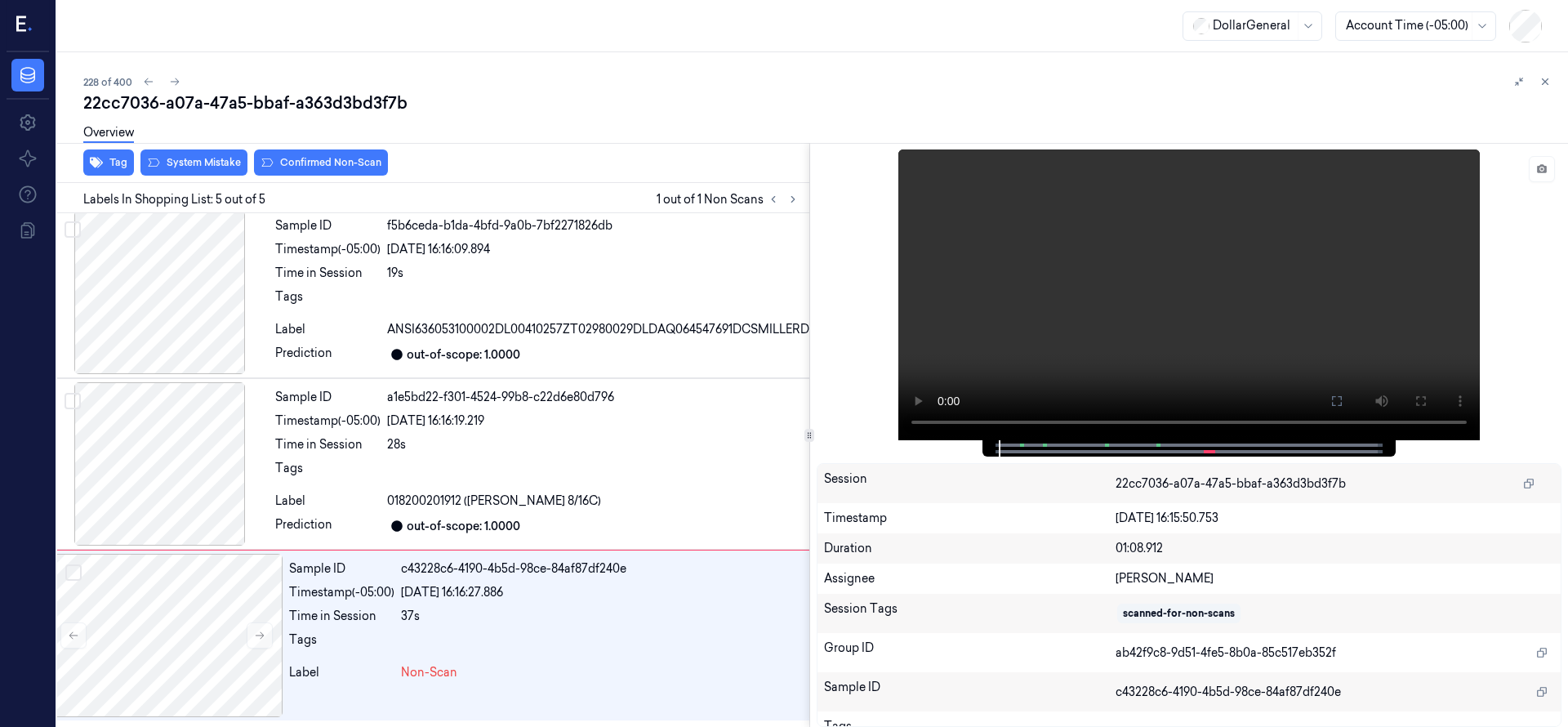
scroll to position [380, 26]
click at [226, 619] on div at bounding box center [166, 636] width 232 height 164
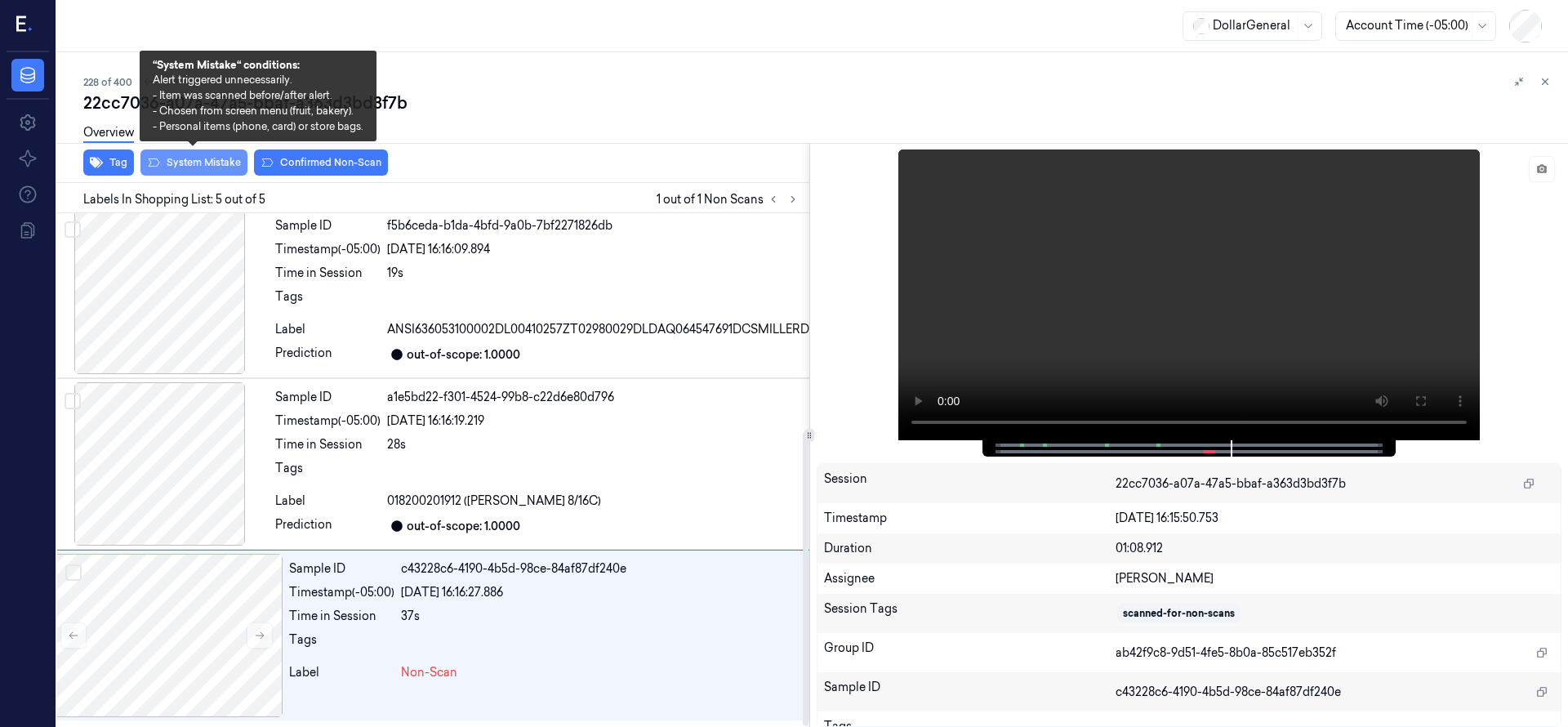
click at [214, 163] on button "System Mistake" at bounding box center [193, 163] width 107 height 26
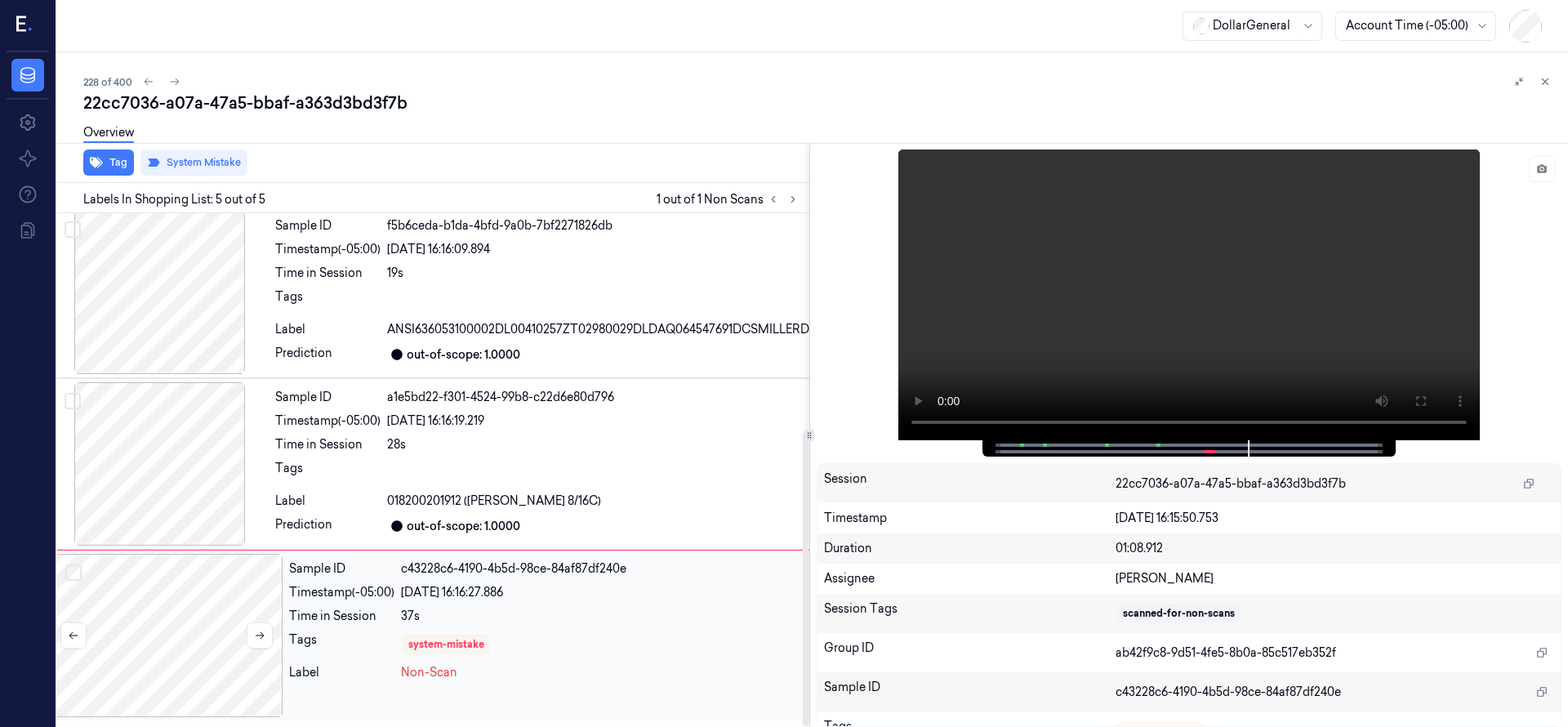
click at [155, 605] on div at bounding box center [166, 636] width 232 height 164
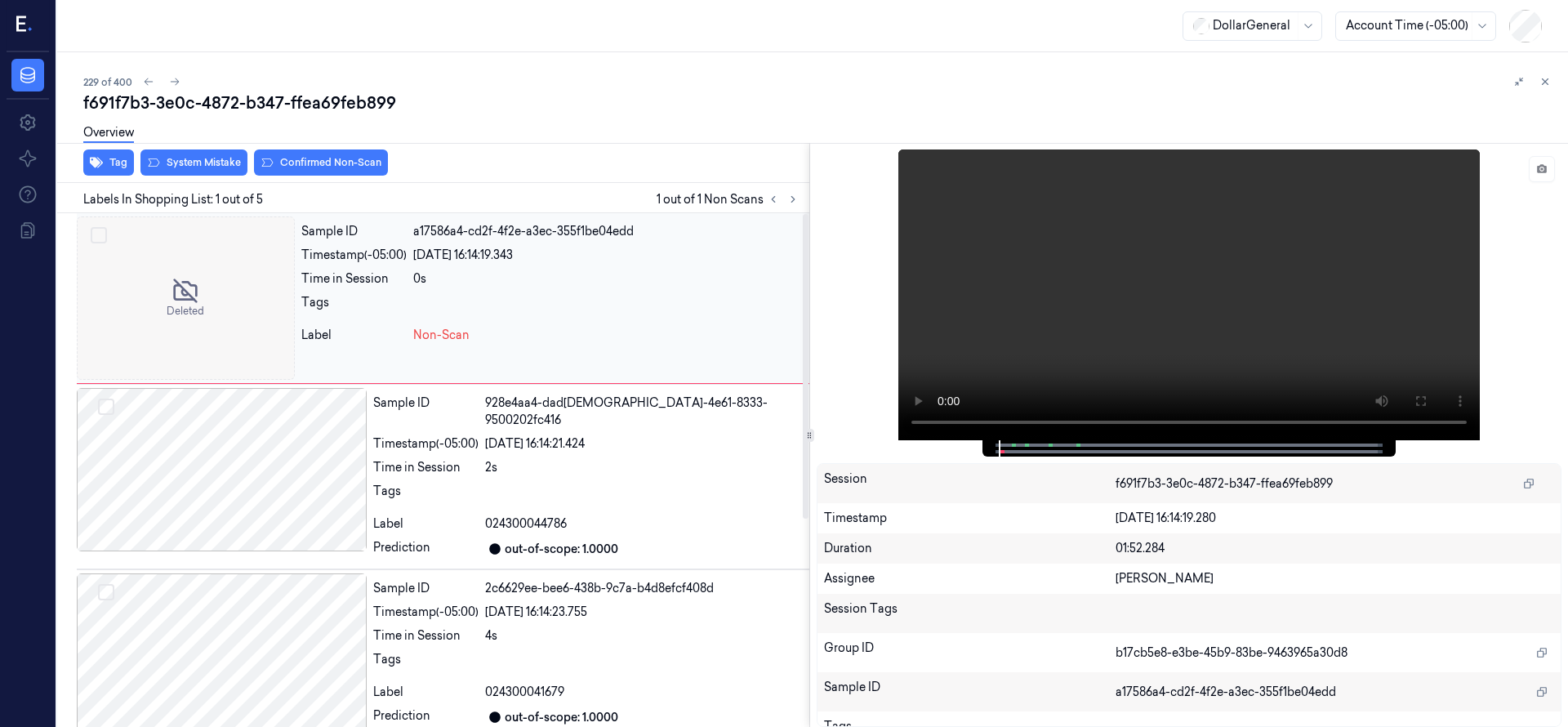
click at [227, 275] on div at bounding box center [186, 299] width 218 height 164
click at [192, 162] on button "System Mistake" at bounding box center [193, 163] width 107 height 26
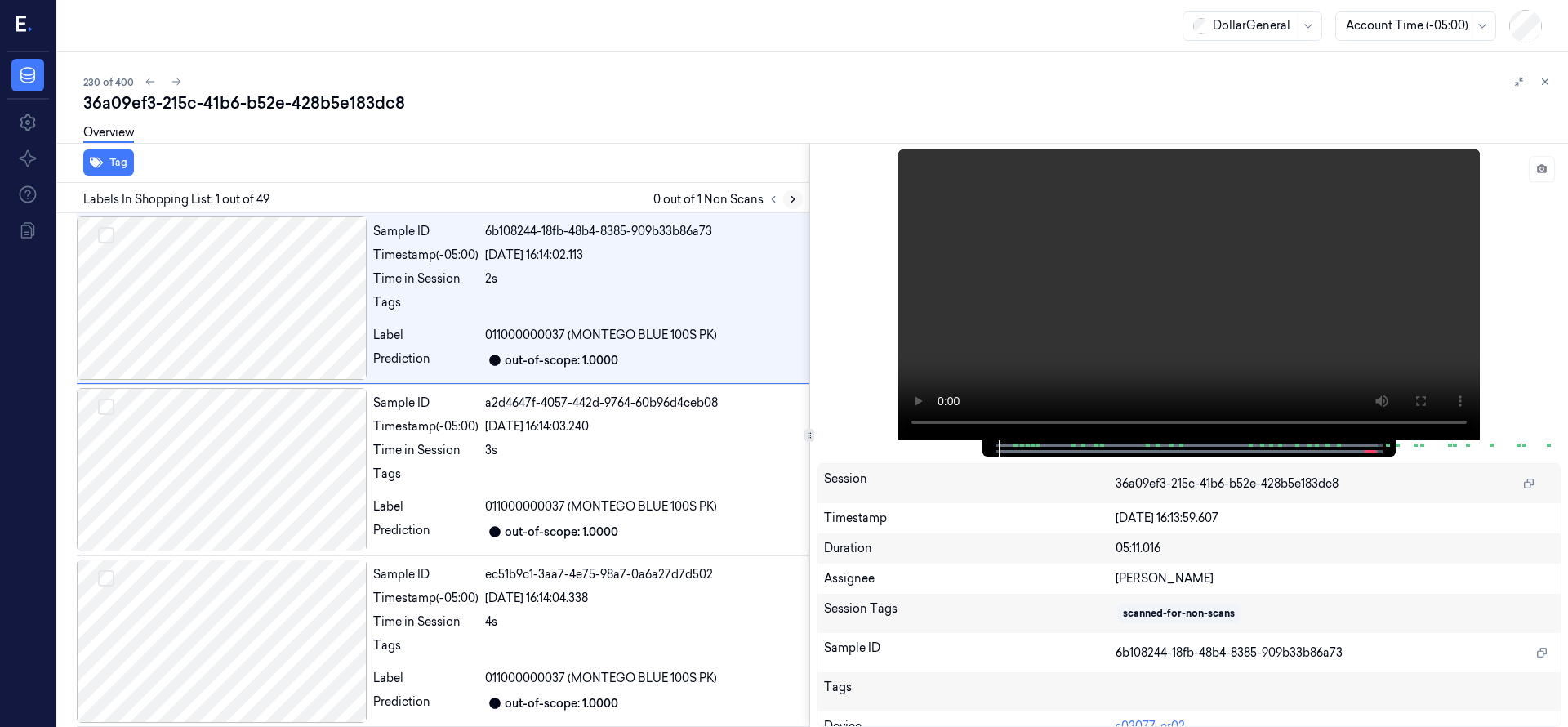
click at [792, 198] on icon at bounding box center [793, 199] width 3 height 6
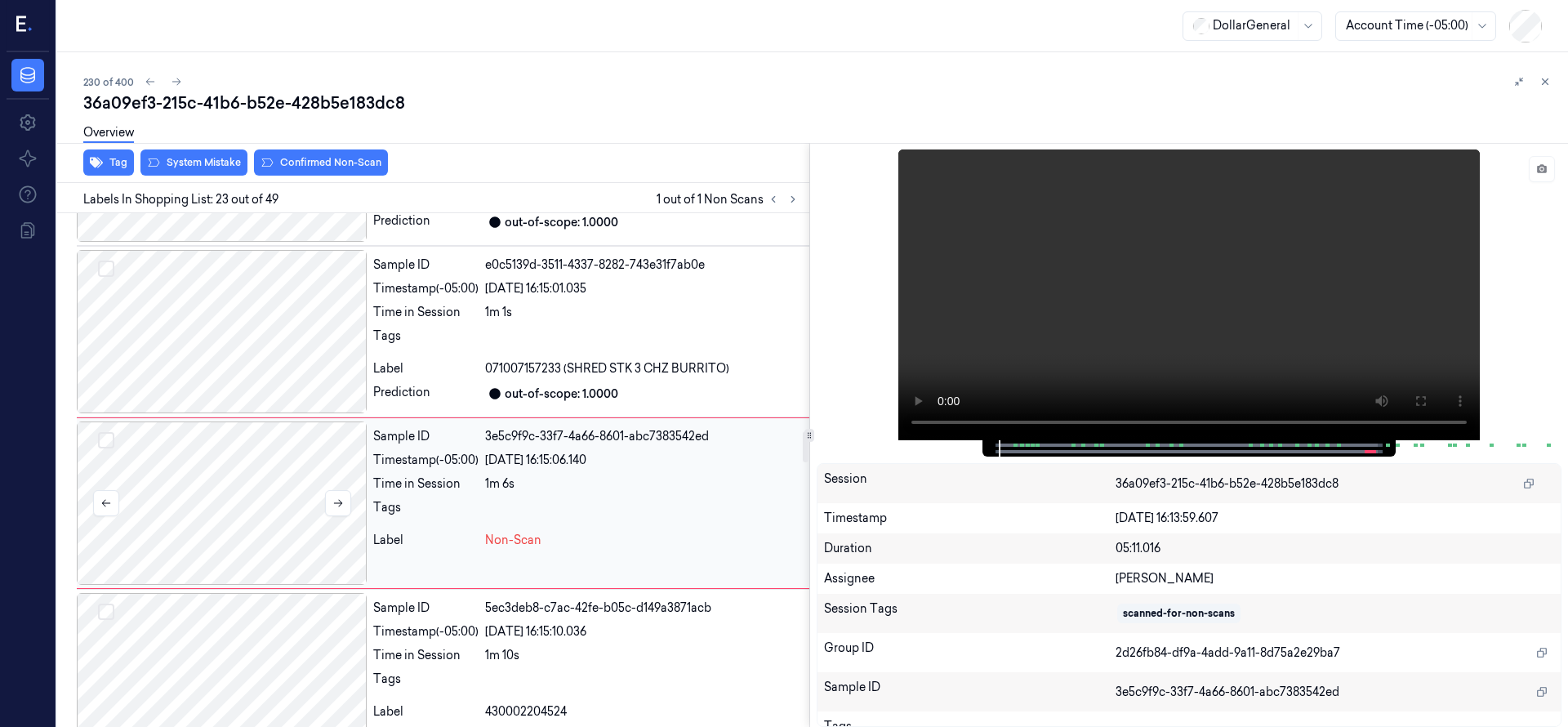
scroll to position [3603, 0]
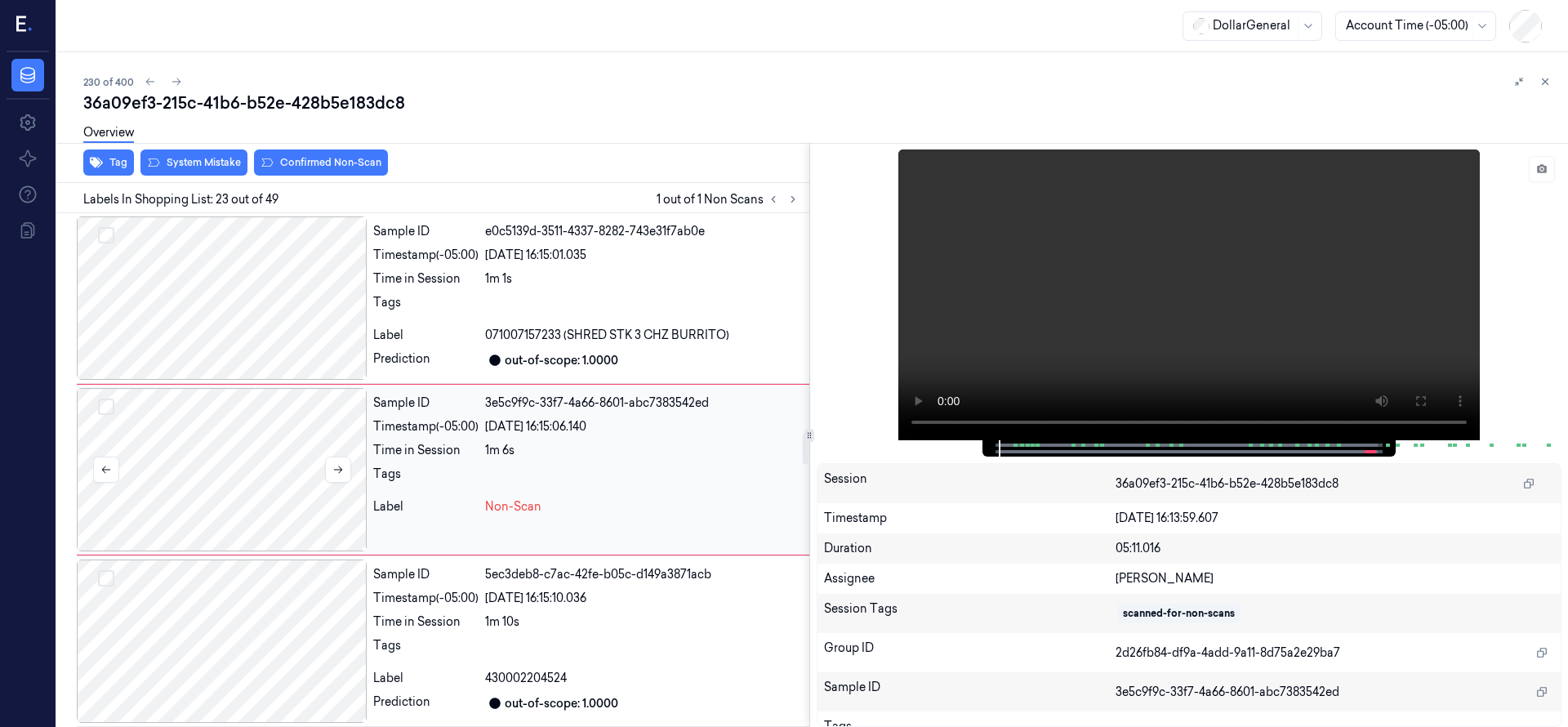
click at [237, 483] on div at bounding box center [222, 470] width 290 height 164
click at [207, 481] on div at bounding box center [222, 470] width 290 height 164
click at [219, 345] on div at bounding box center [222, 299] width 290 height 164
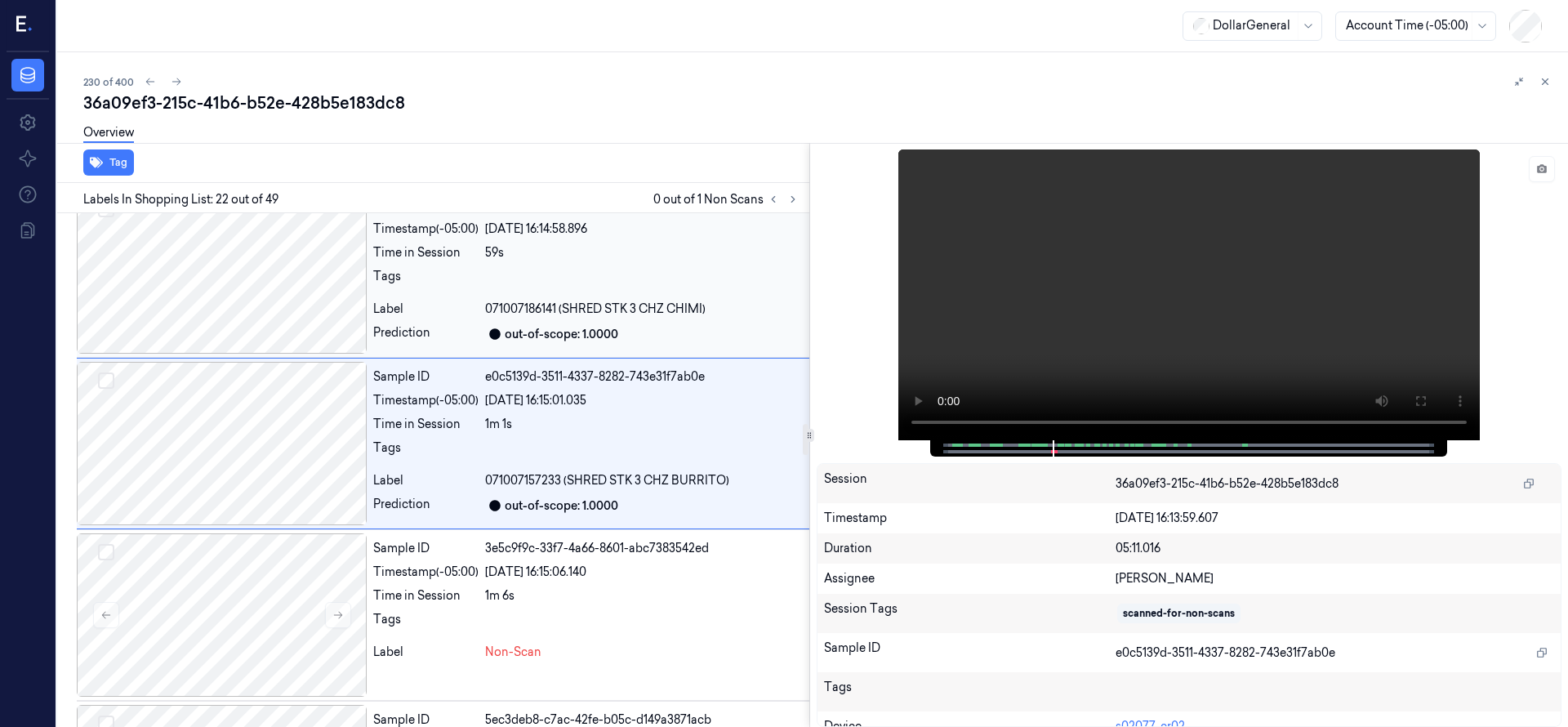
scroll to position [3432, 0]
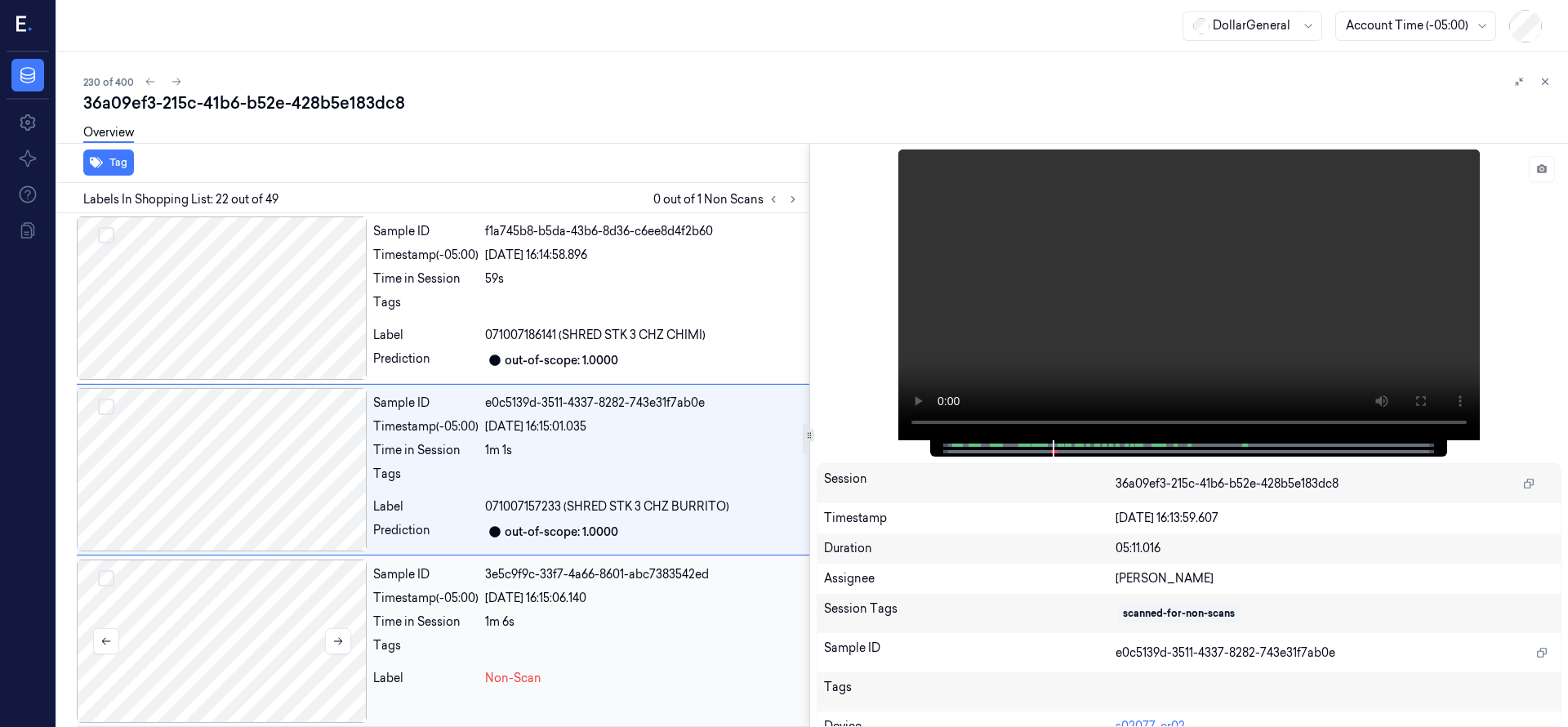
click at [236, 601] on div at bounding box center [222, 642] width 290 height 164
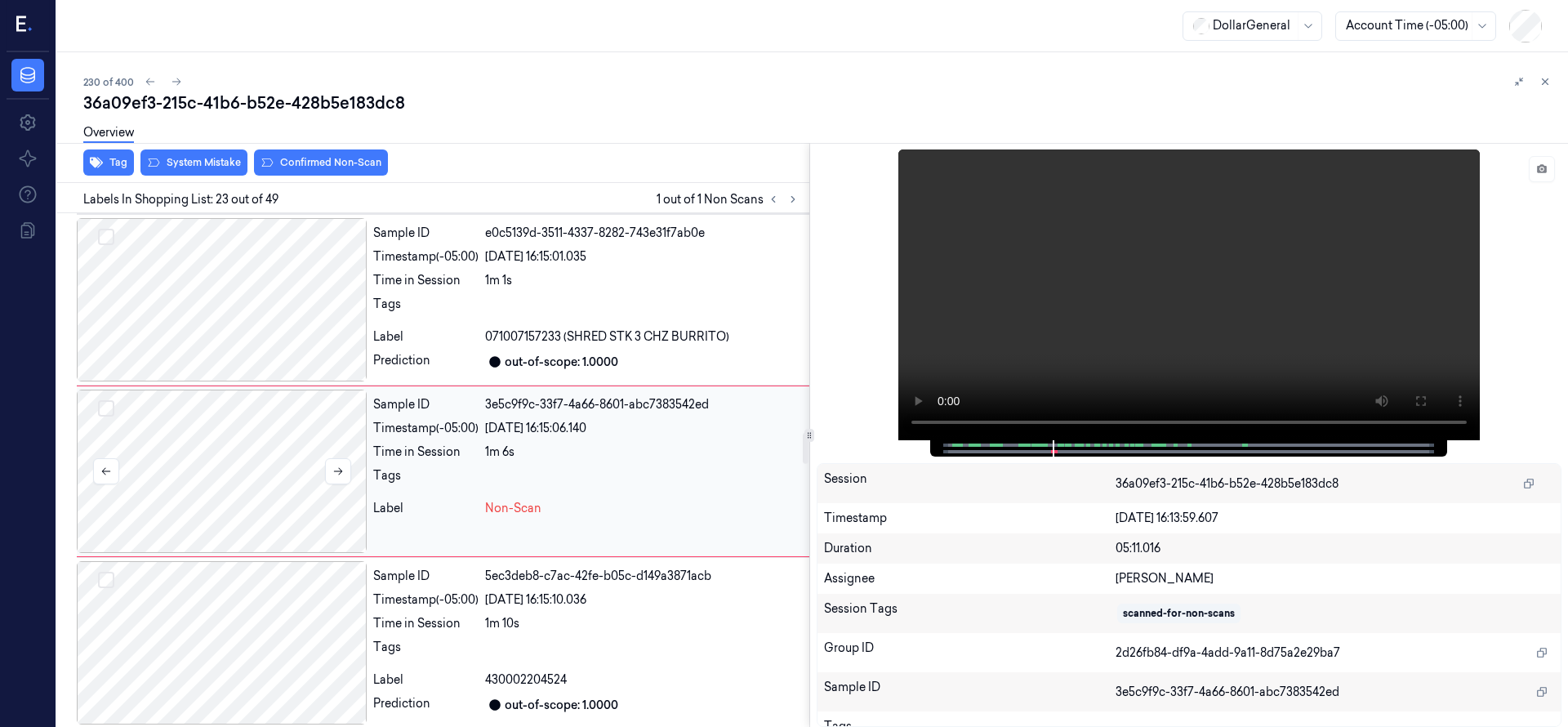
scroll to position [3603, 0]
click at [260, 493] on div at bounding box center [222, 470] width 290 height 164
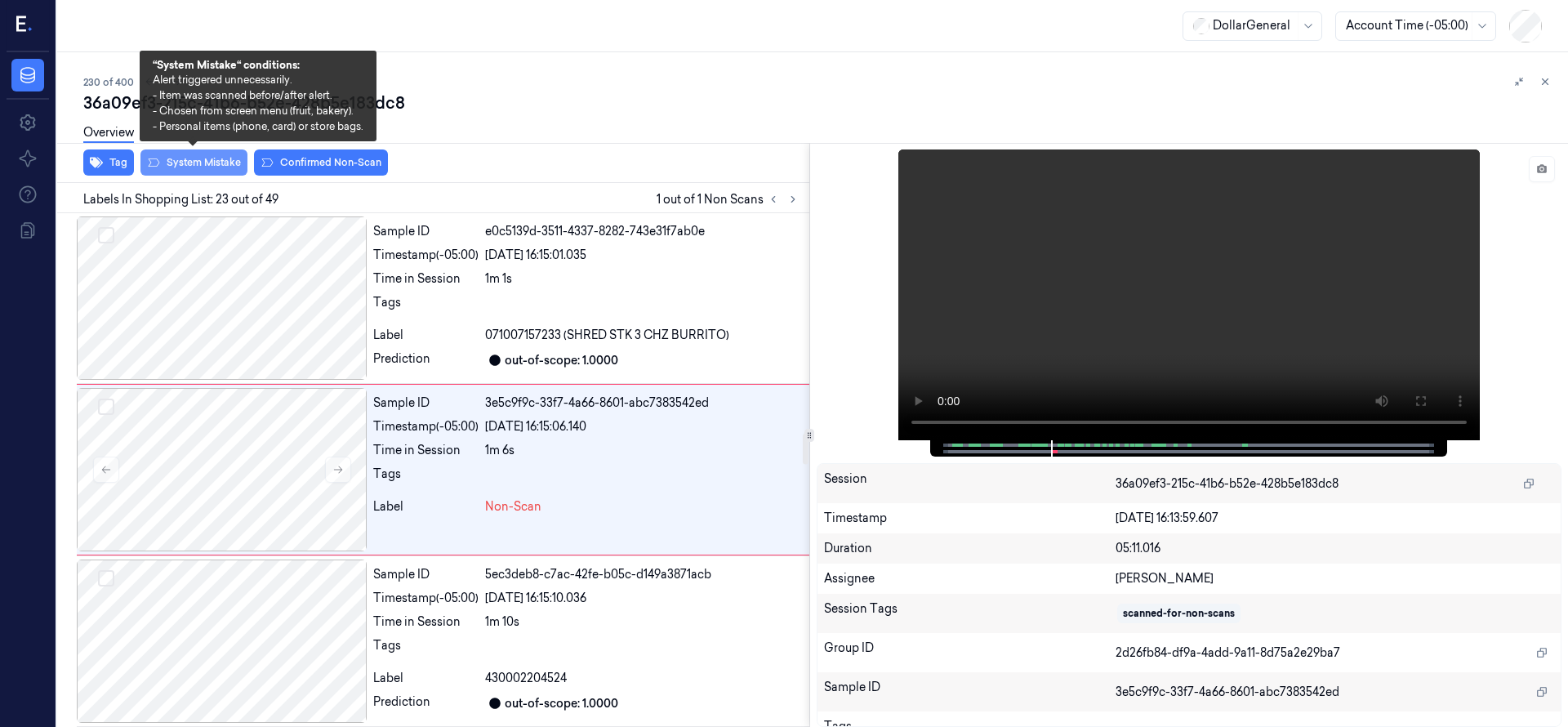
click at [202, 157] on button "System Mistake" at bounding box center [193, 163] width 107 height 26
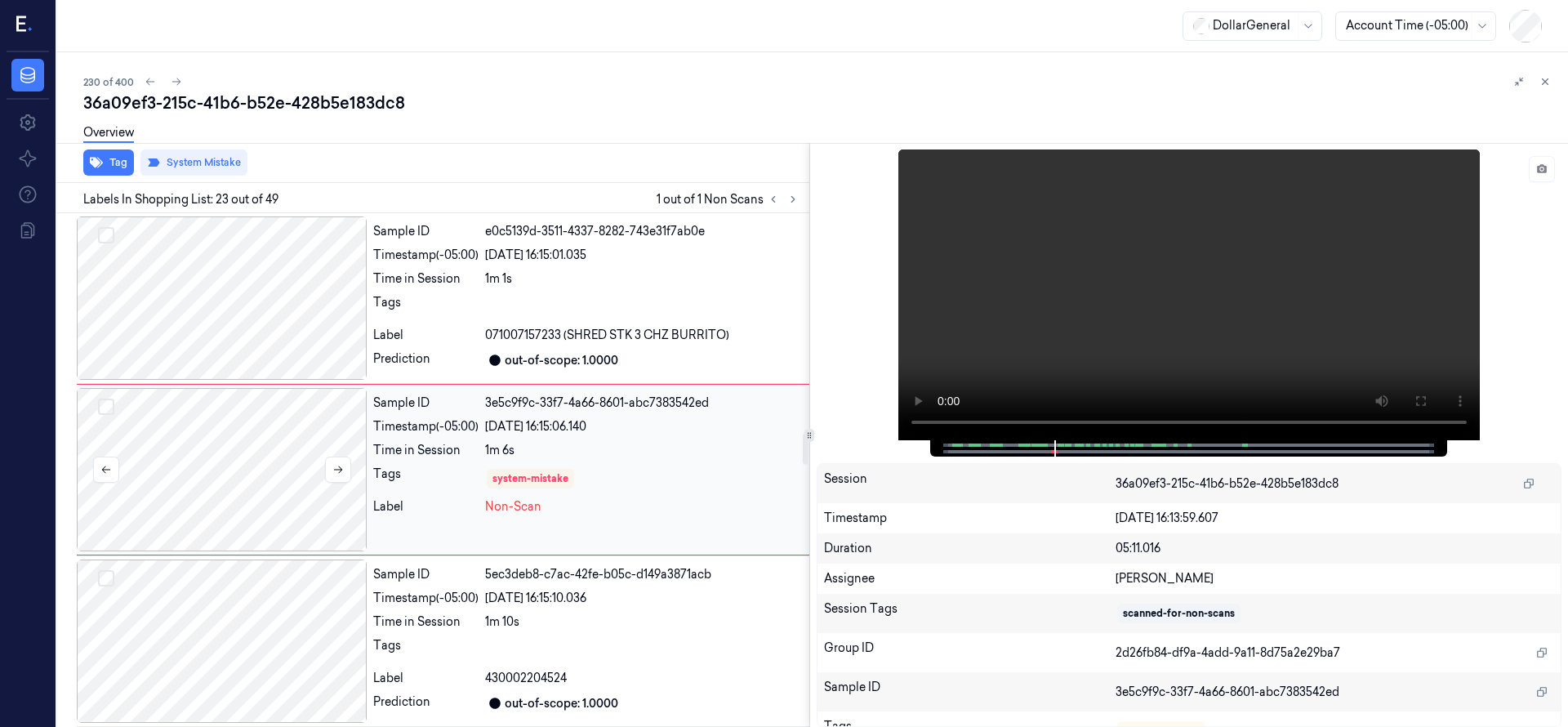
click at [211, 483] on div at bounding box center [222, 470] width 290 height 164
click at [150, 429] on div at bounding box center [222, 470] width 290 height 164
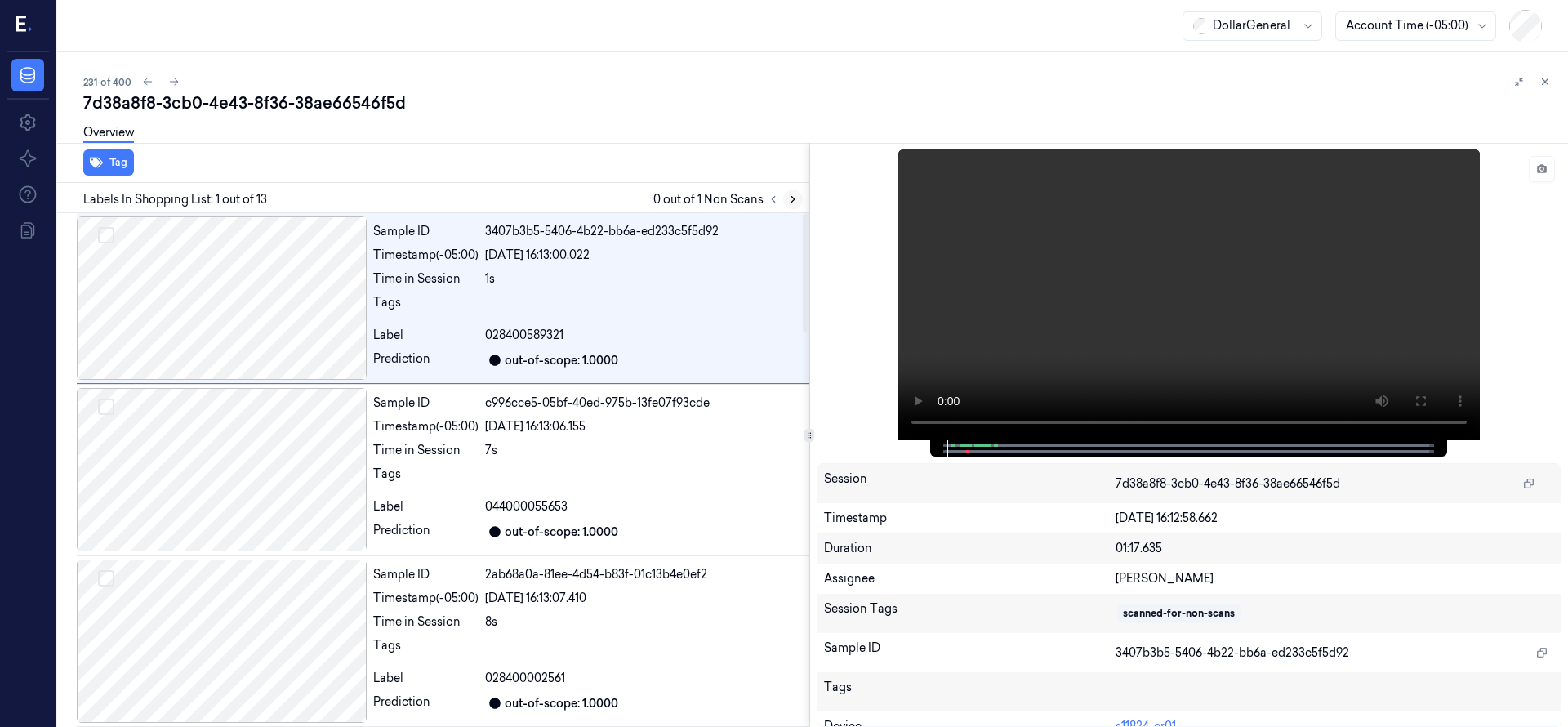
click at [789, 200] on icon at bounding box center [793, 199] width 12 height 12
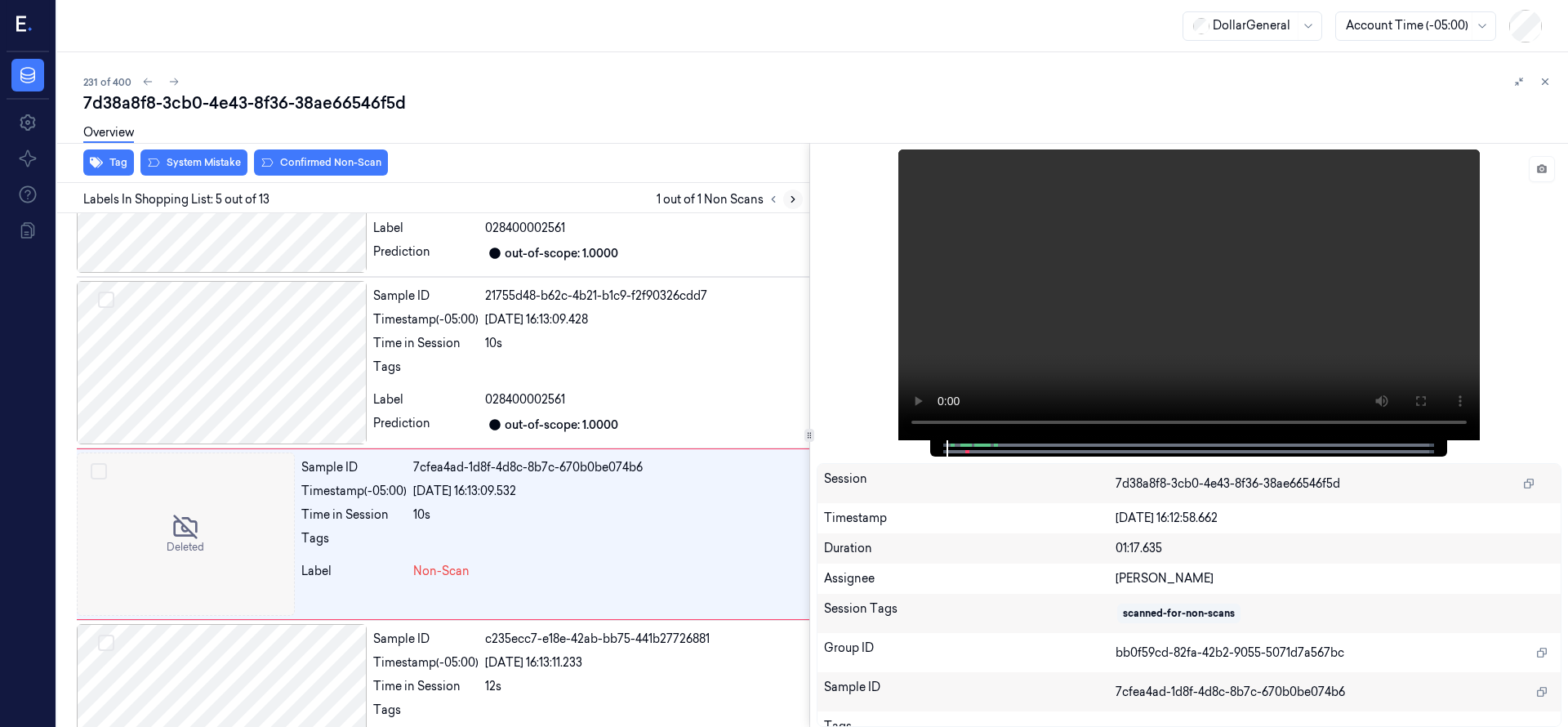
scroll to position [514, 0]
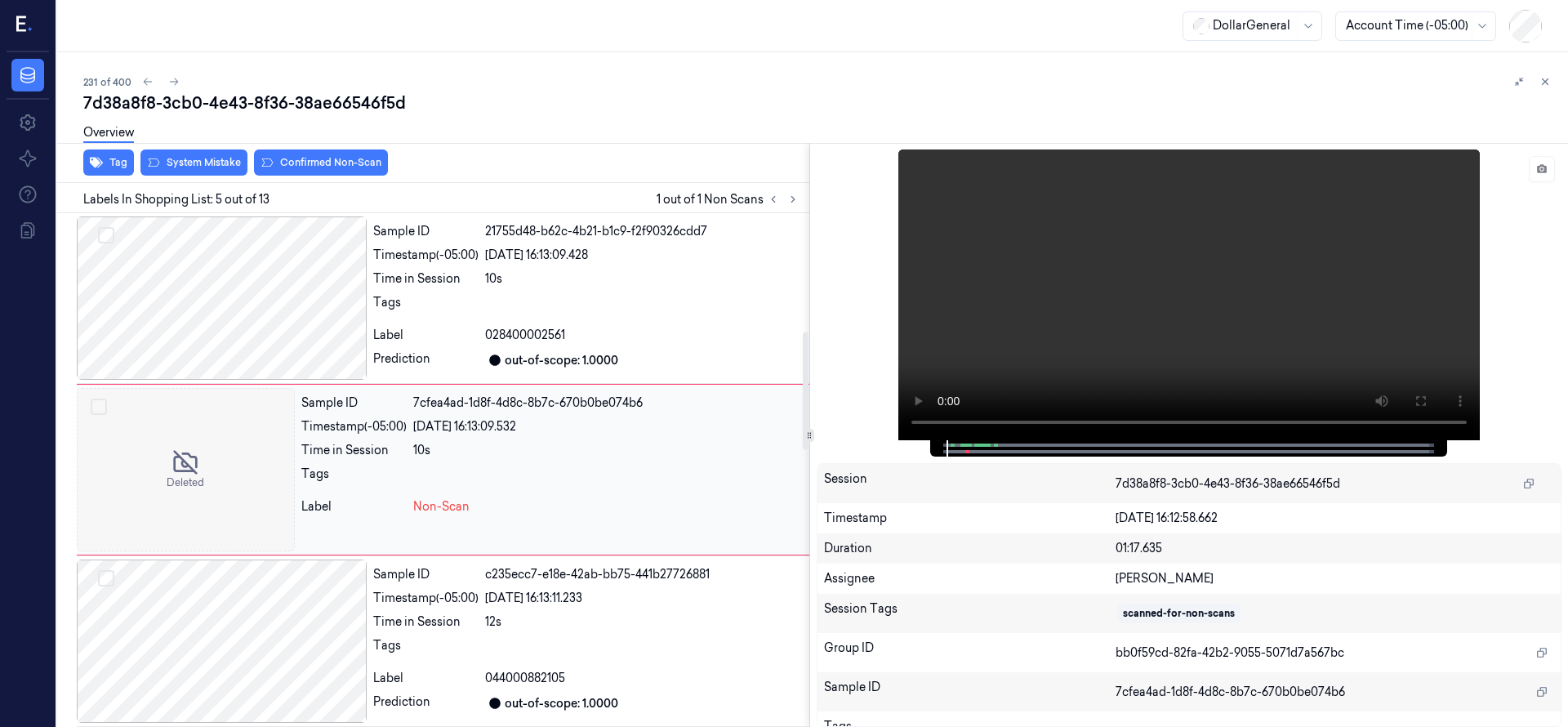
click at [226, 432] on div at bounding box center [186, 470] width 218 height 164
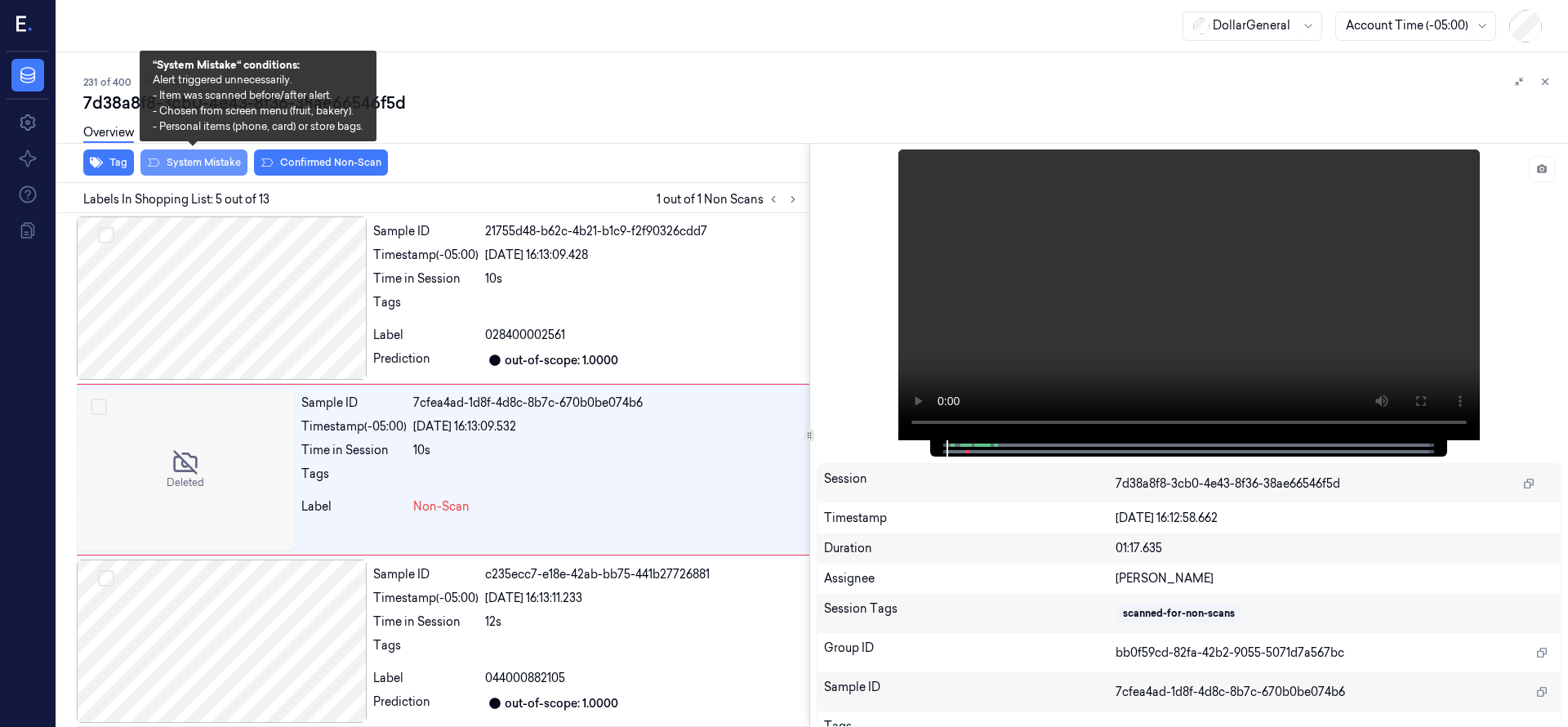
click at [212, 165] on button "System Mistake" at bounding box center [193, 163] width 107 height 26
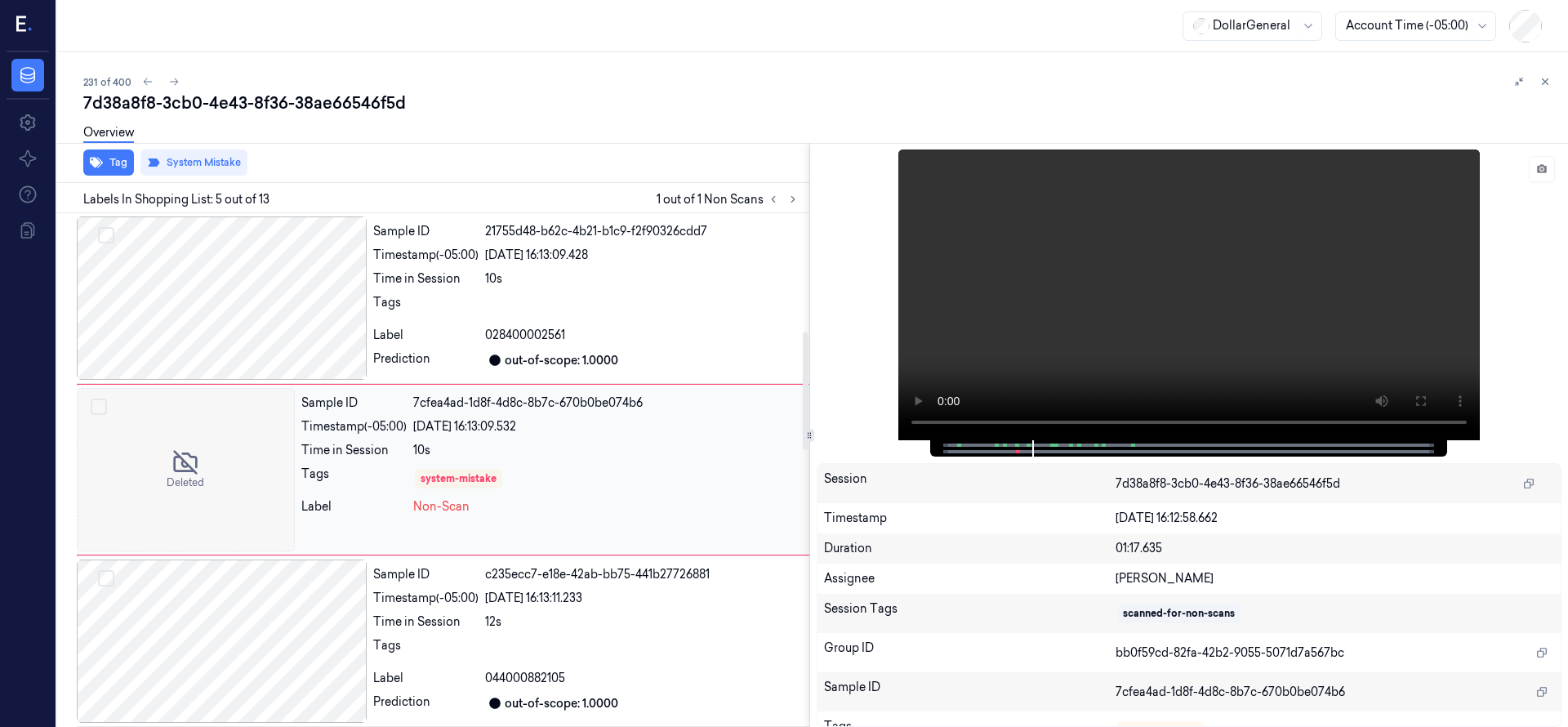
click at [215, 457] on div at bounding box center [186, 470] width 218 height 164
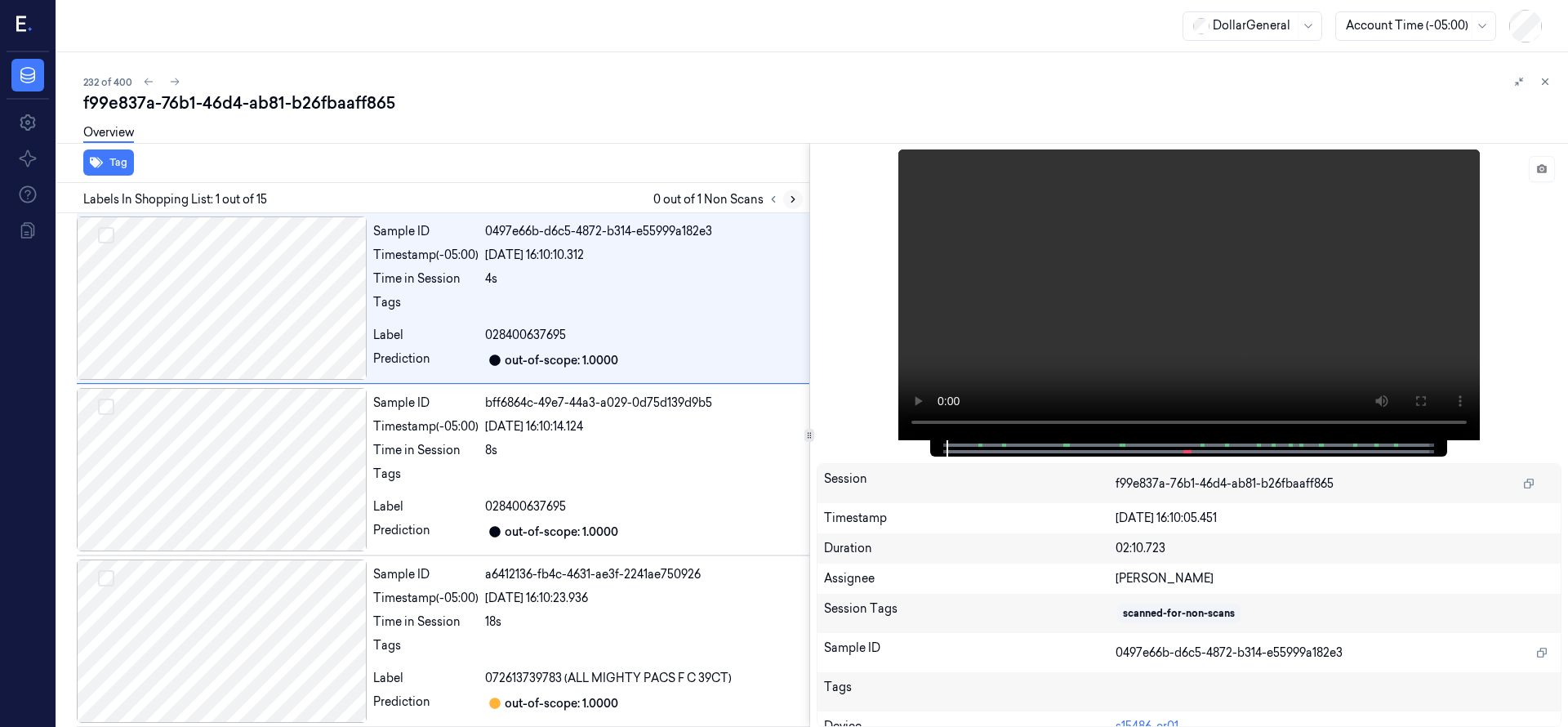
click at [795, 202] on icon at bounding box center [793, 199] width 12 height 12
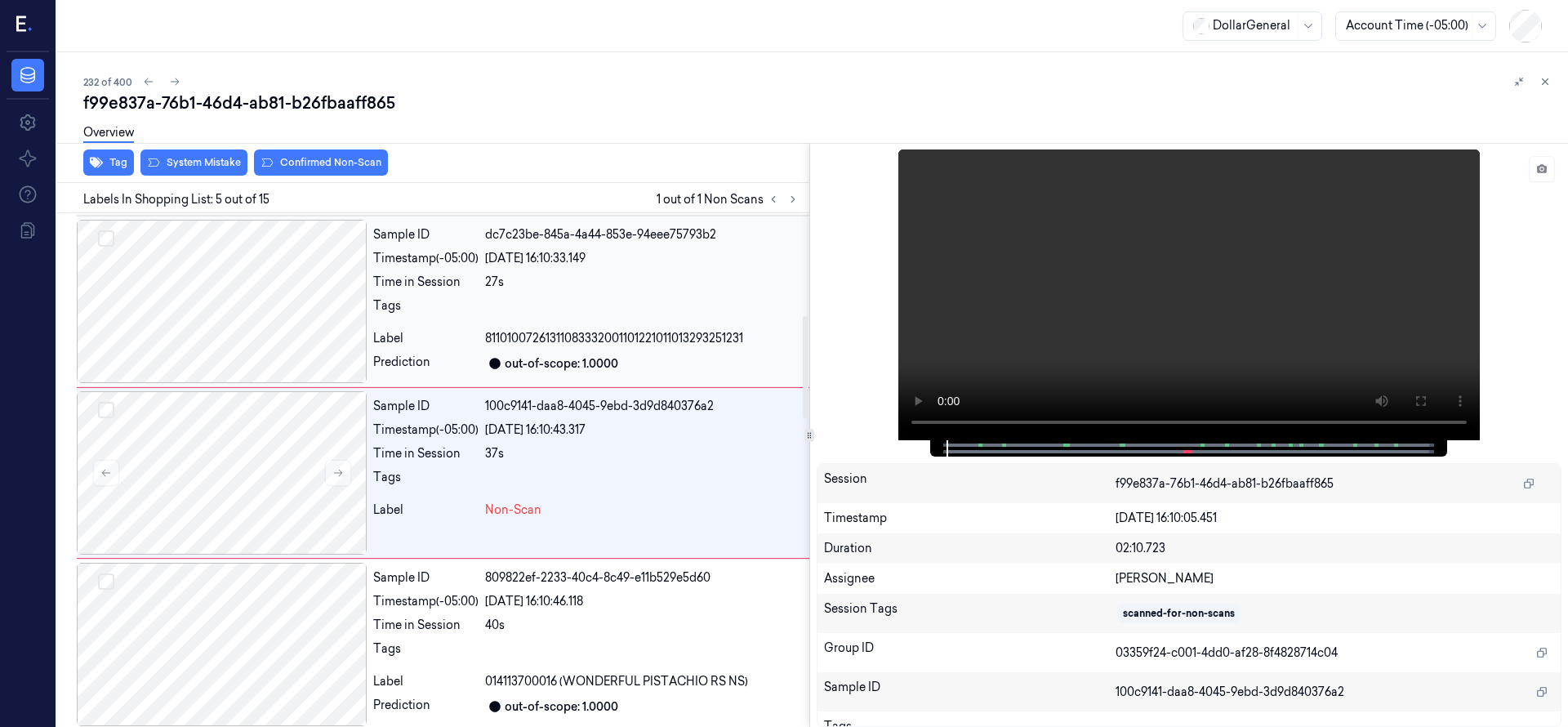
scroll to position [514, 0]
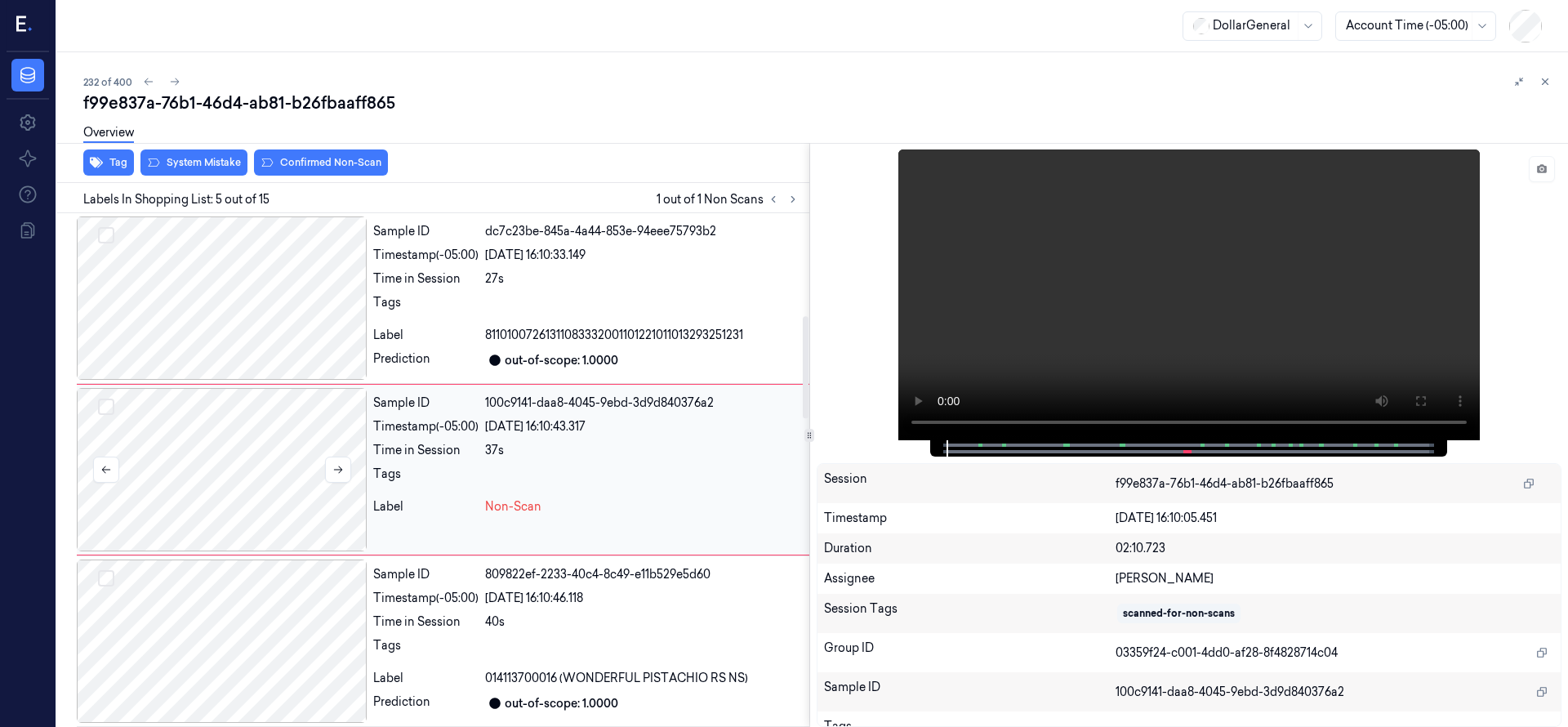
click at [275, 476] on div at bounding box center [222, 470] width 290 height 164
click at [226, 450] on div at bounding box center [222, 470] width 290 height 164
click at [253, 438] on div at bounding box center [222, 470] width 290 height 164
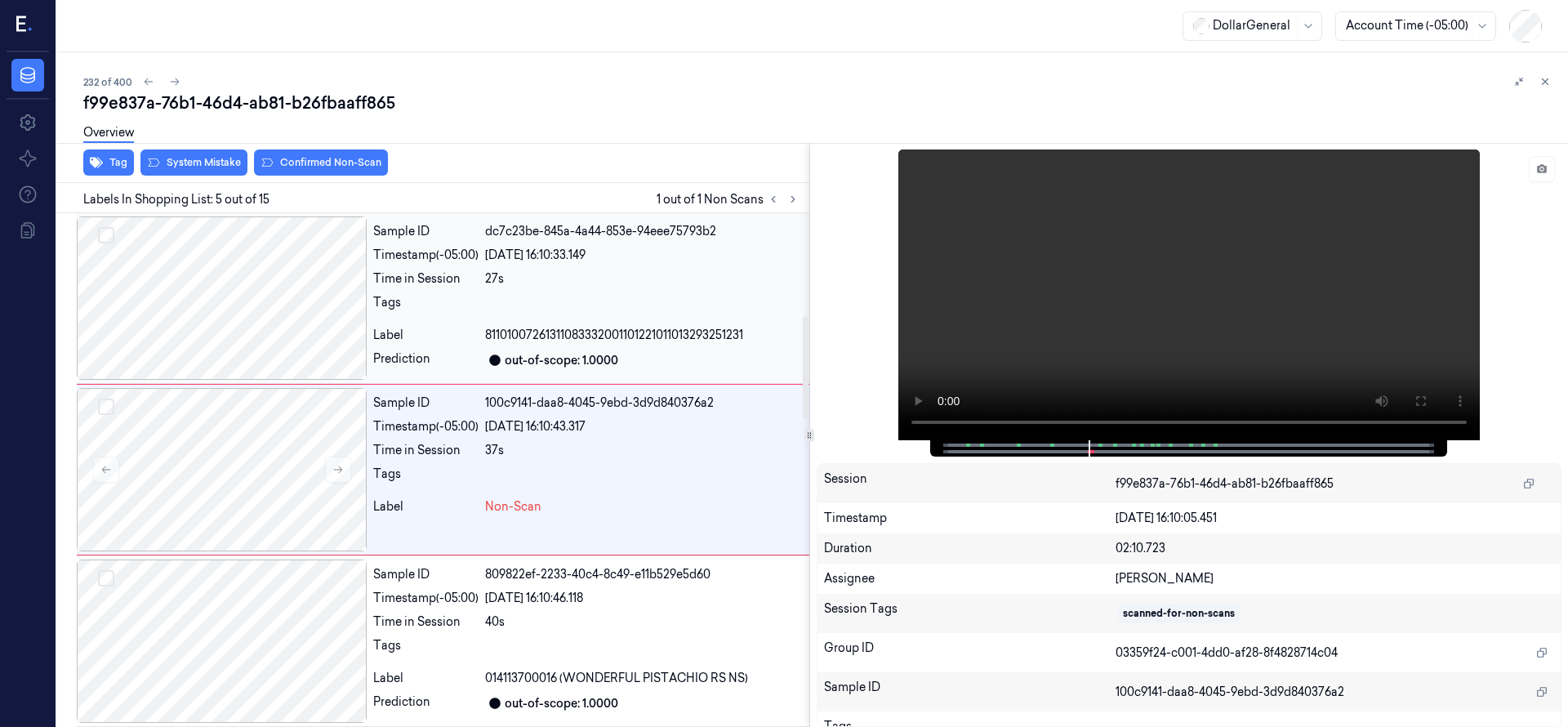
click at [241, 294] on div at bounding box center [222, 299] width 290 height 164
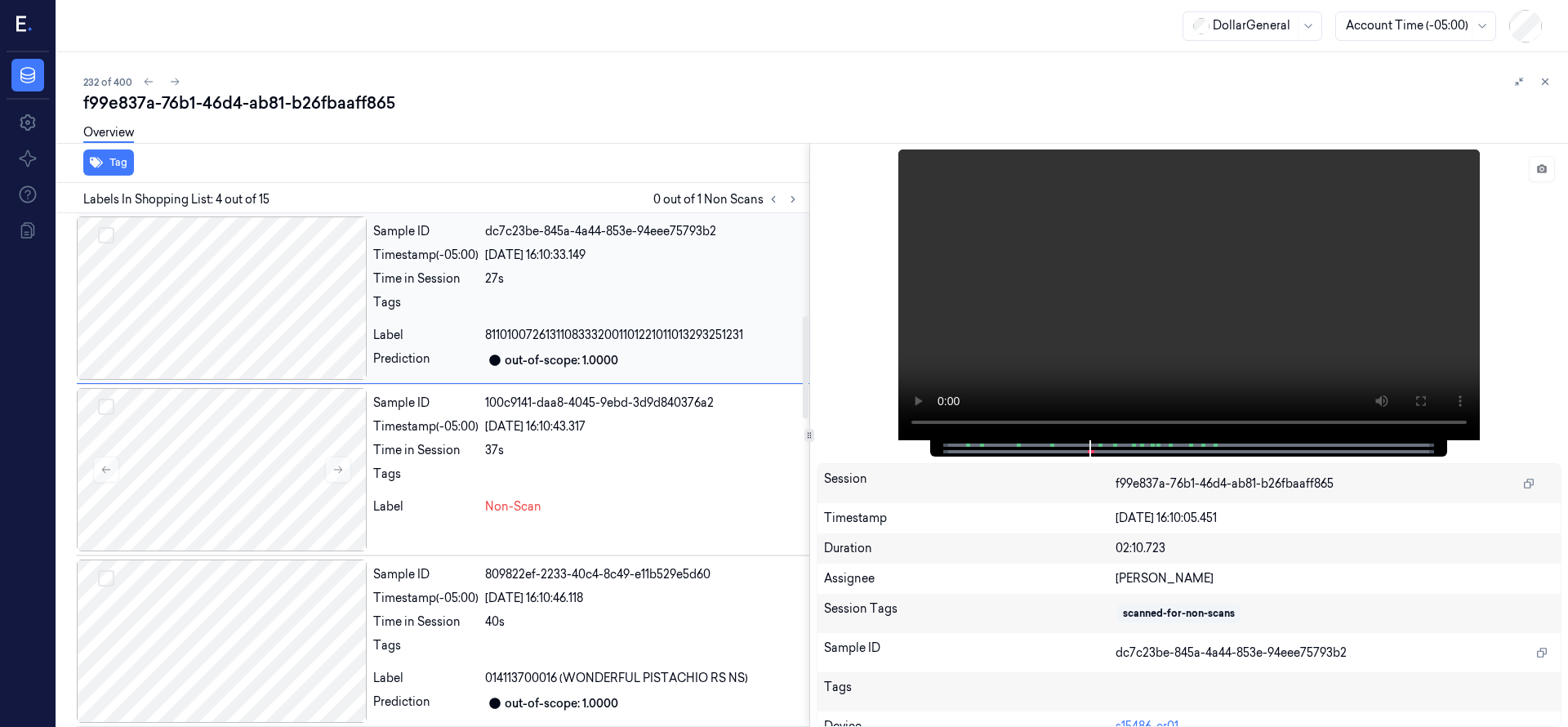
scroll to position [343, 0]
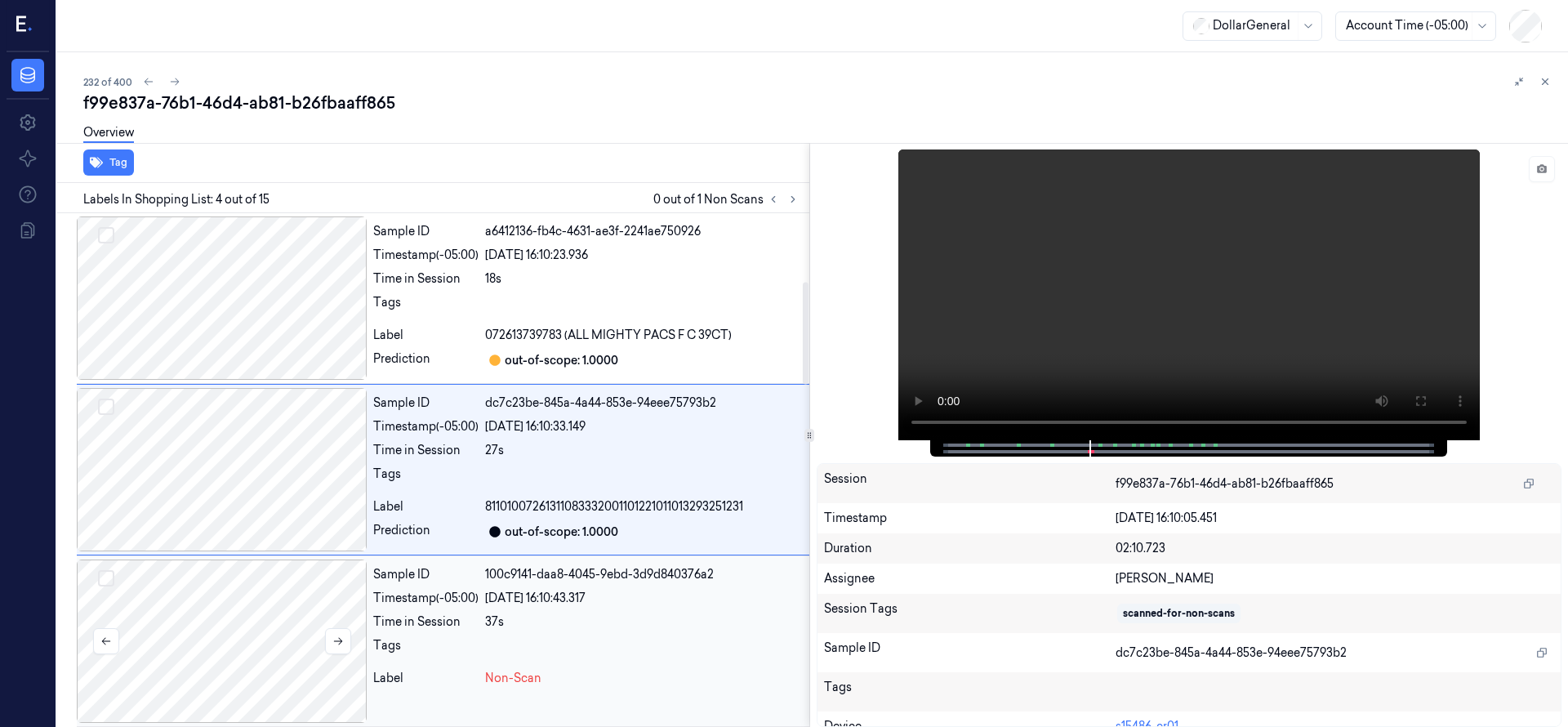
click at [217, 608] on div at bounding box center [222, 642] width 290 height 164
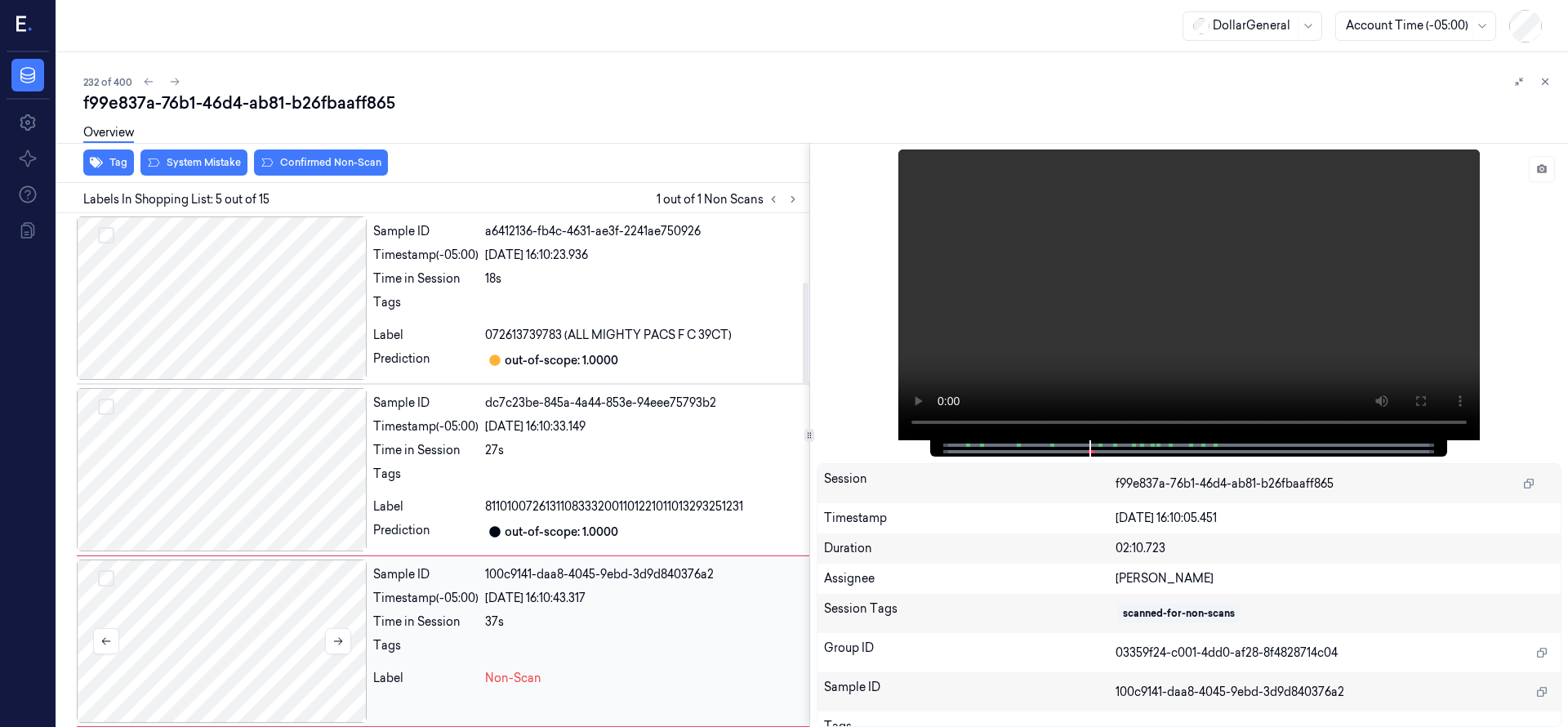
scroll to position [514, 0]
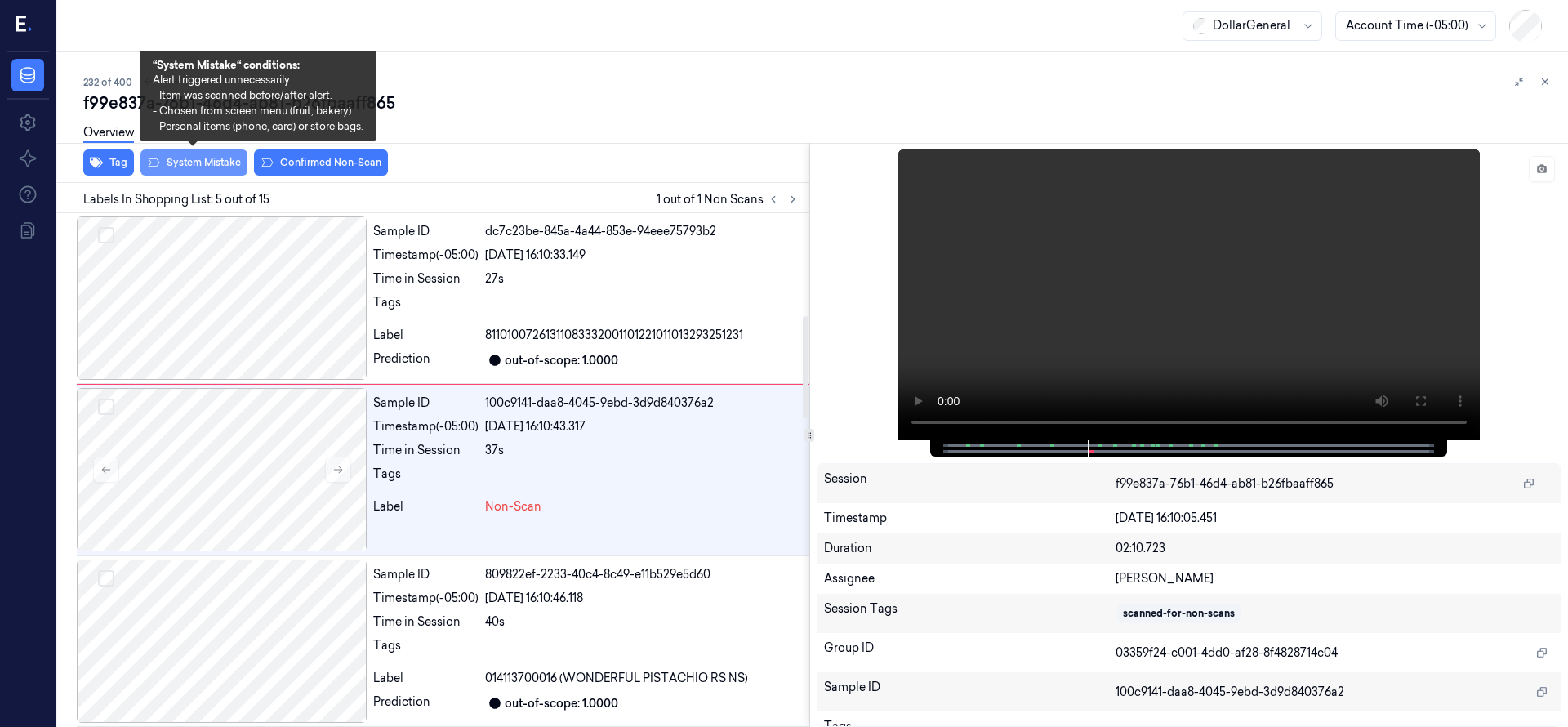
click at [211, 161] on button "System Mistake" at bounding box center [193, 163] width 107 height 26
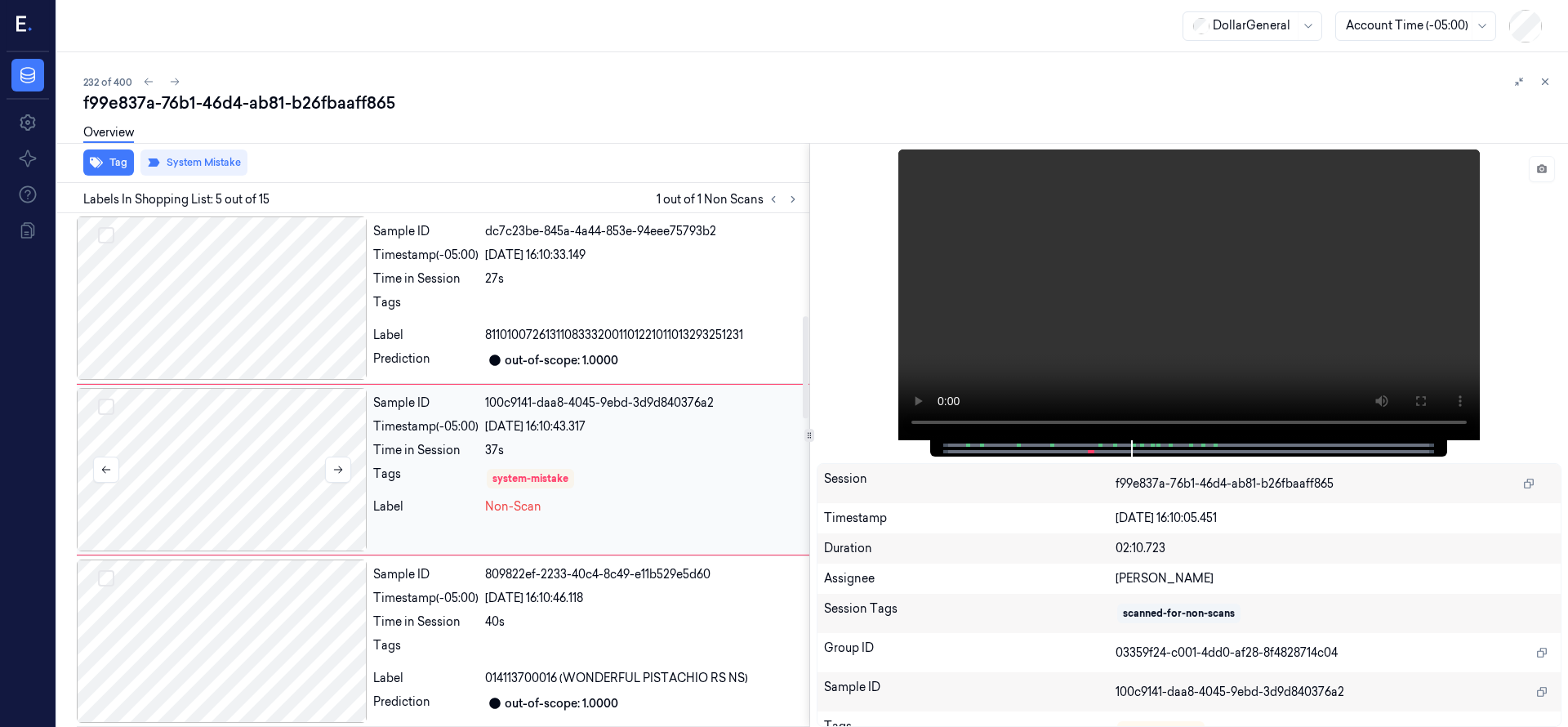
click at [279, 427] on div at bounding box center [222, 470] width 290 height 164
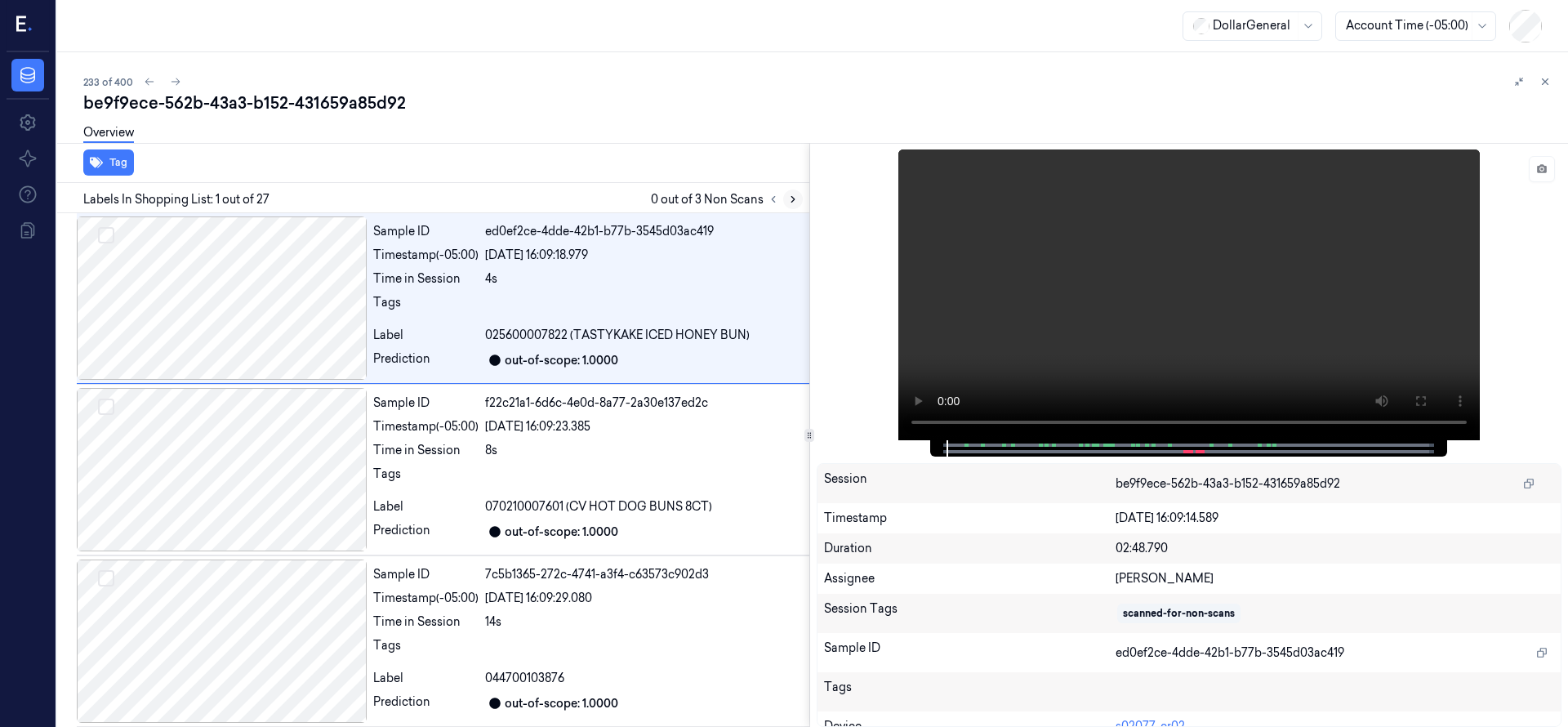
click at [790, 200] on icon at bounding box center [793, 199] width 12 height 12
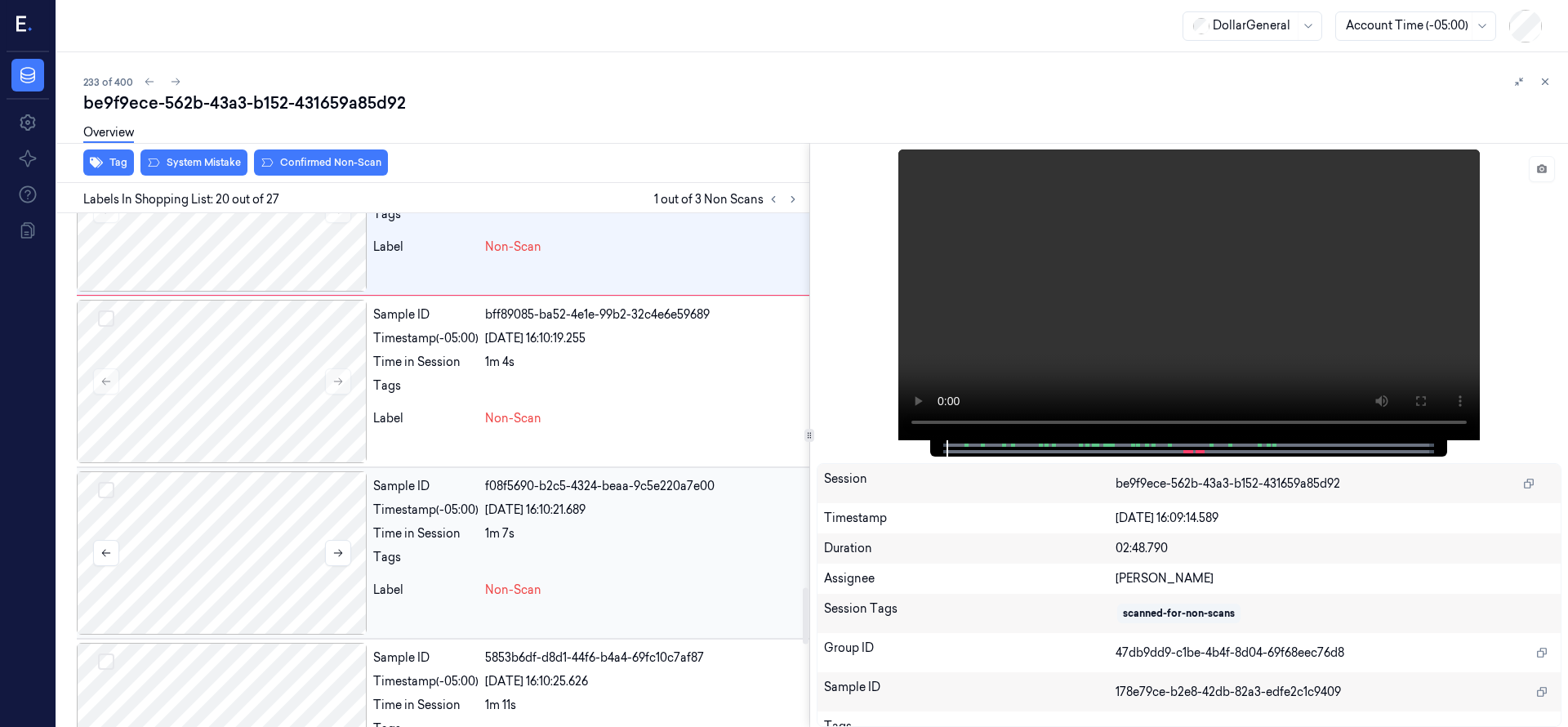
scroll to position [3293, 0]
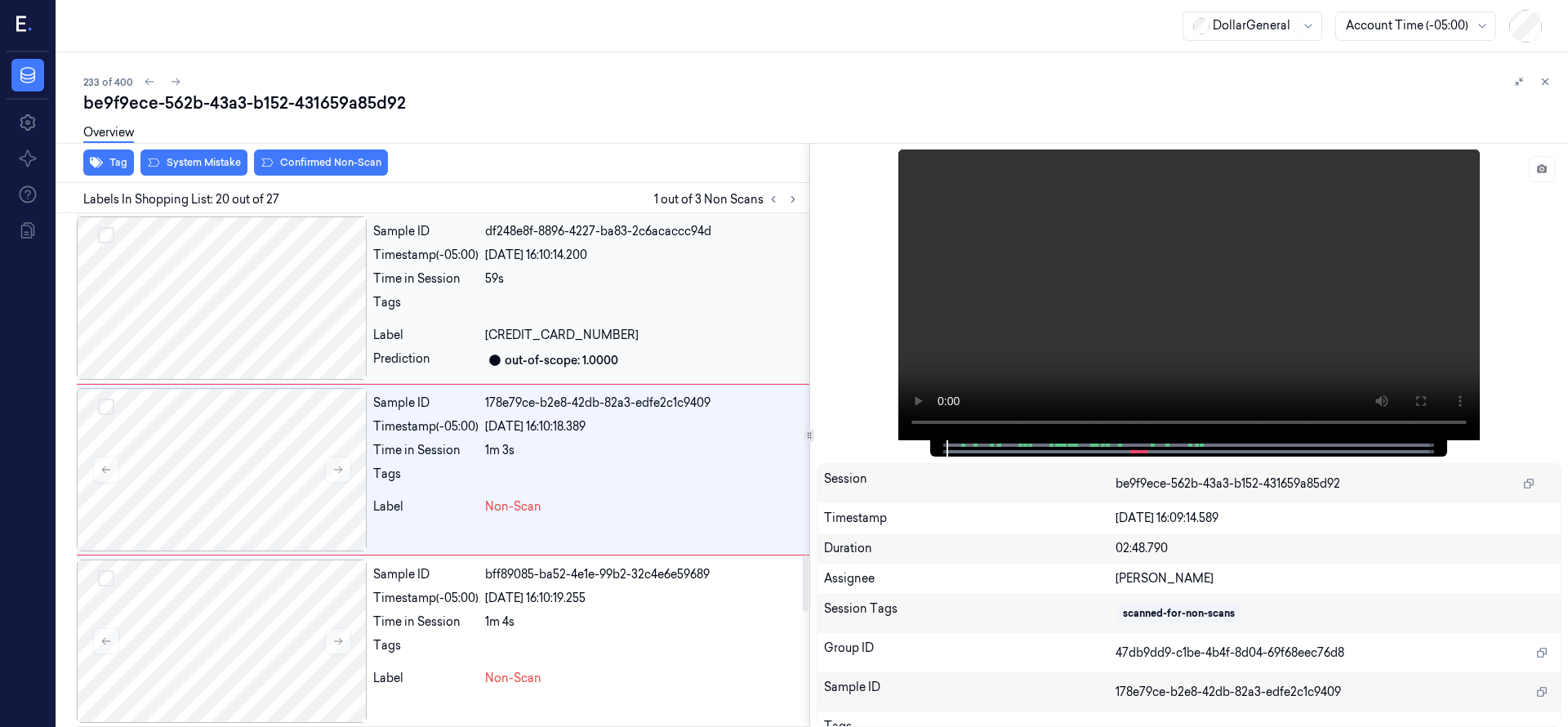
click at [221, 306] on div at bounding box center [222, 299] width 290 height 164
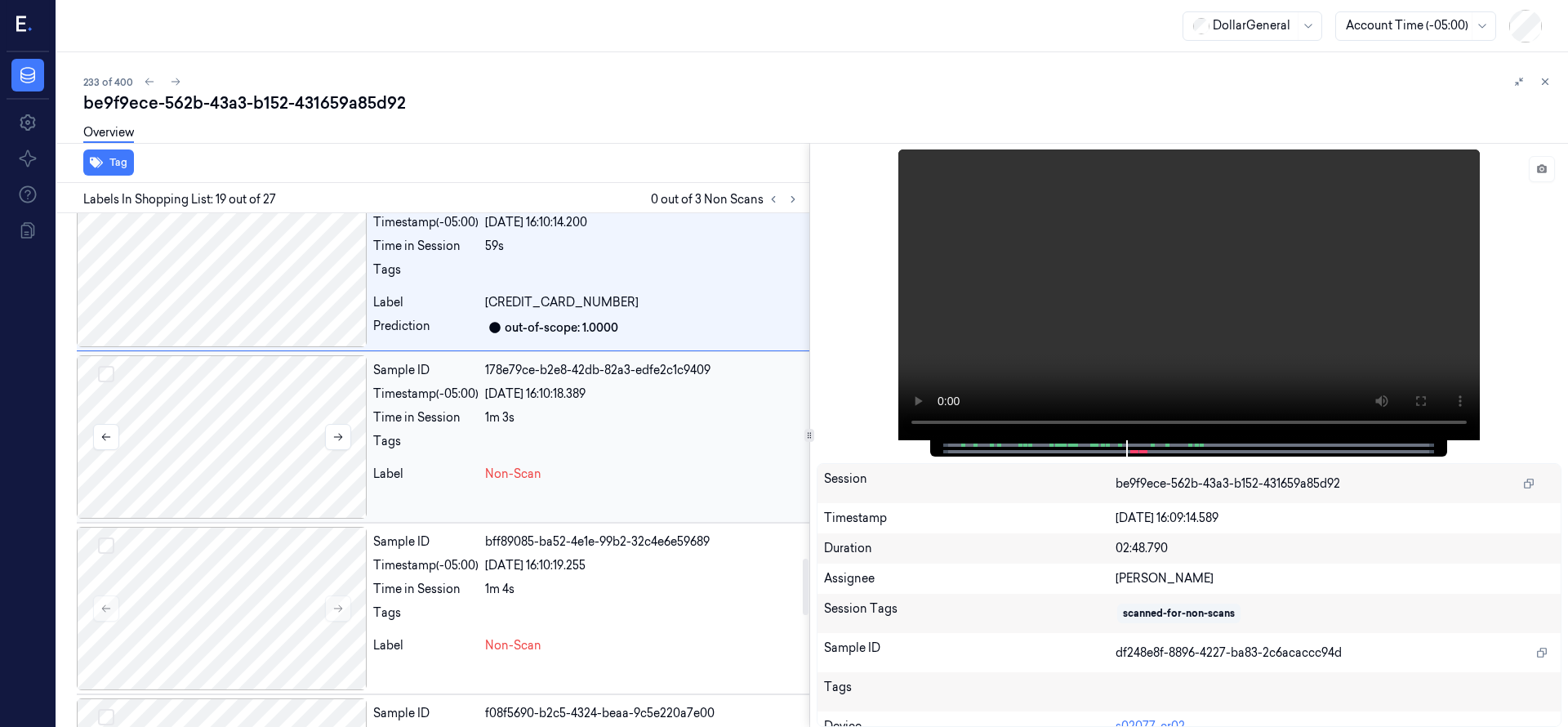
scroll to position [2916, 0]
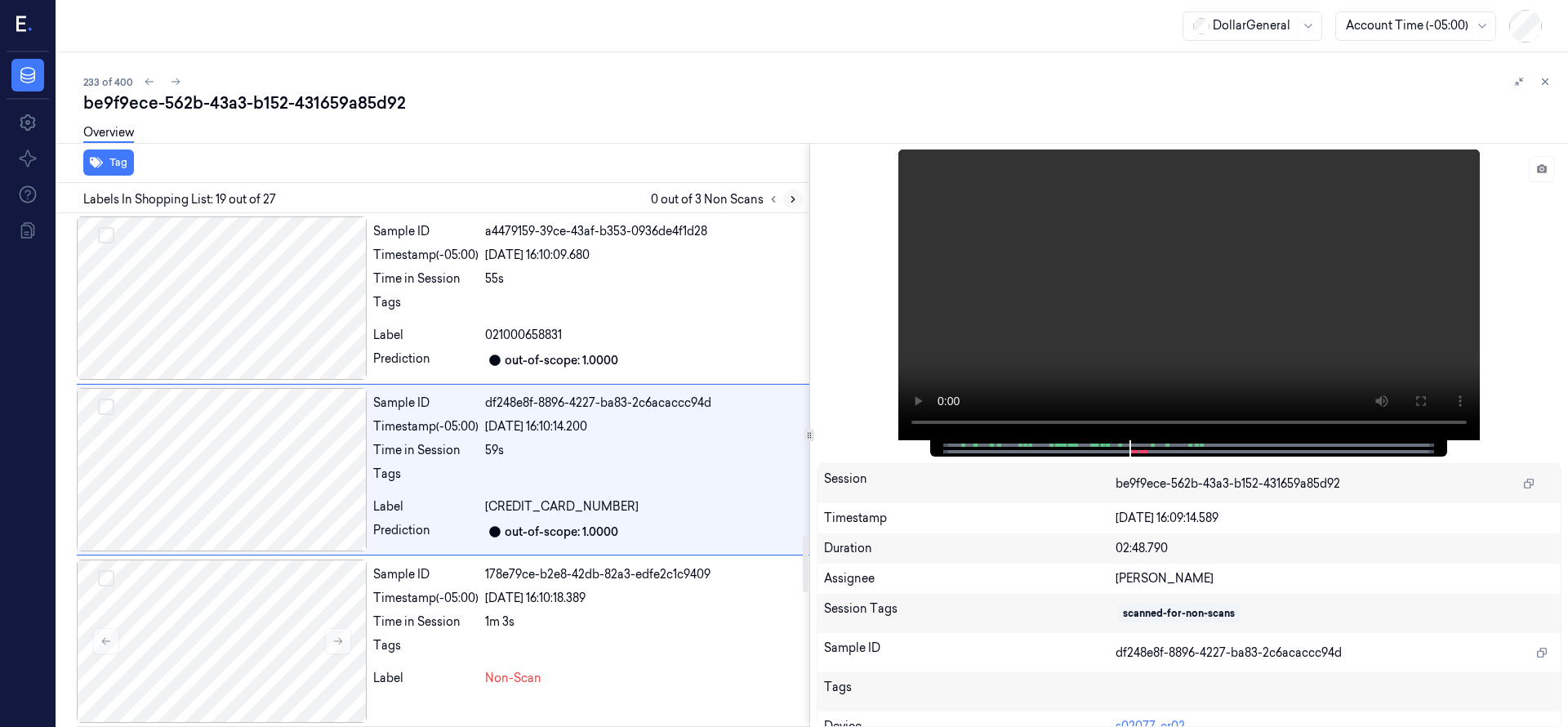
click at [795, 203] on icon at bounding box center [793, 199] width 12 height 12
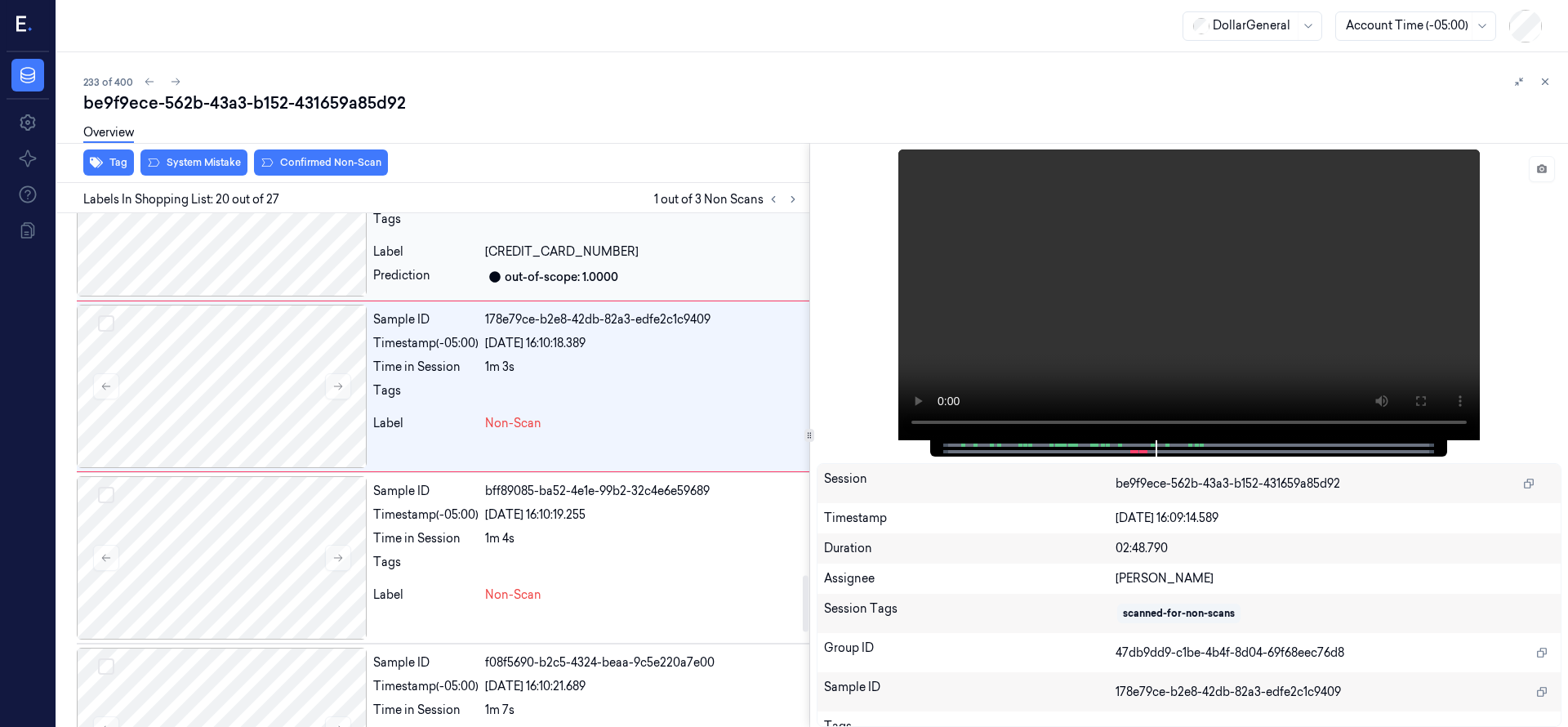
scroll to position [3088, 0]
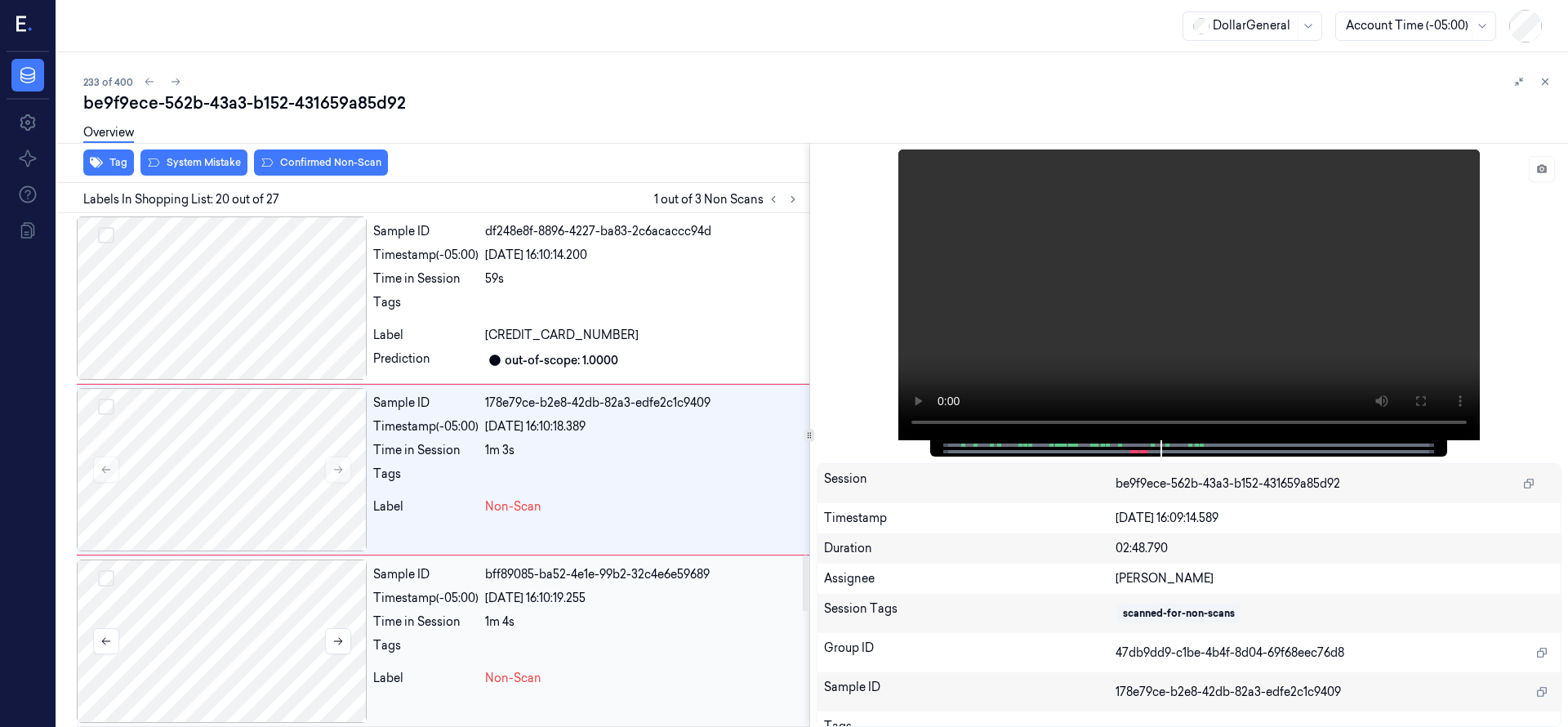
click at [100, 582] on button "Select row" at bounding box center [107, 578] width 17 height 17
click at [100, 409] on button "Select row" at bounding box center [107, 407] width 17 height 17
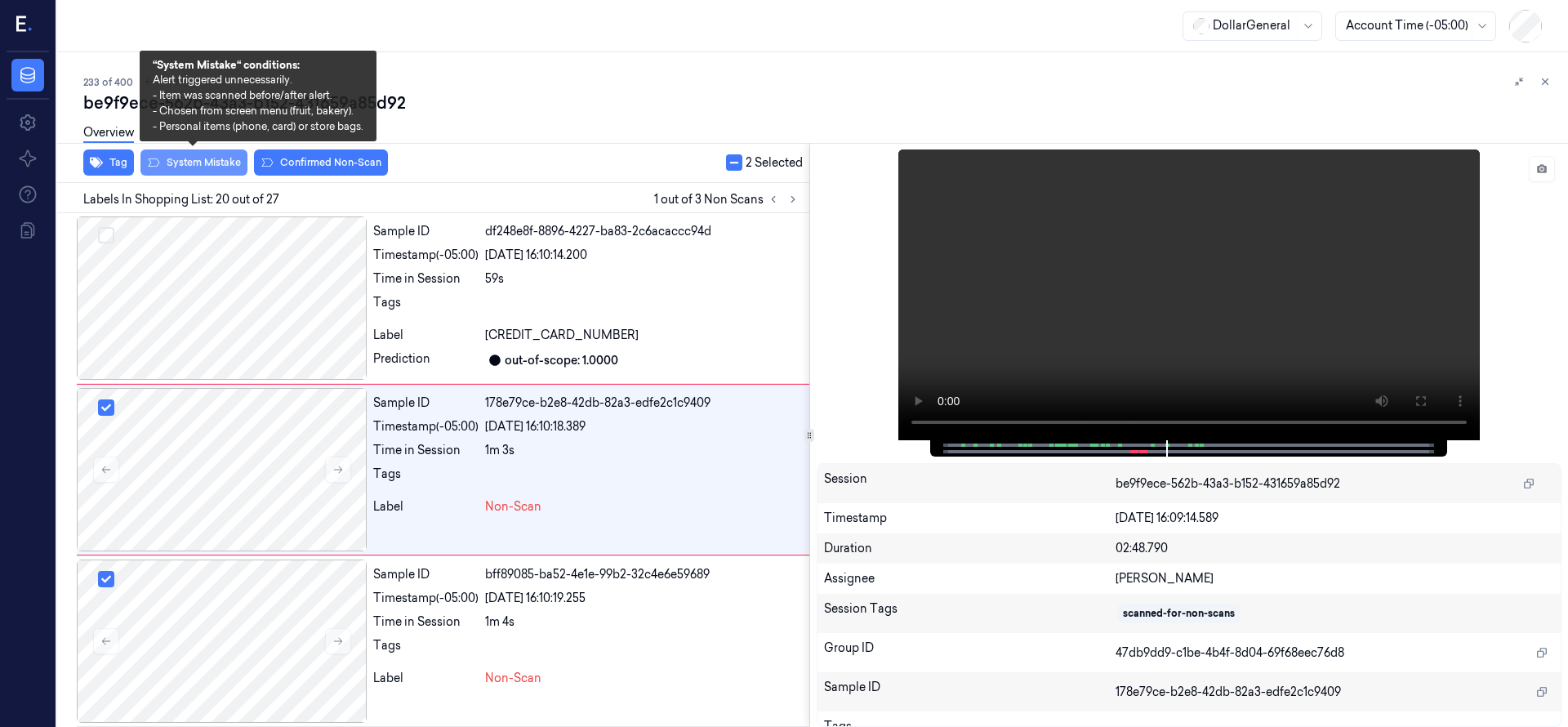
click at [204, 169] on button "System Mistake" at bounding box center [193, 163] width 107 height 26
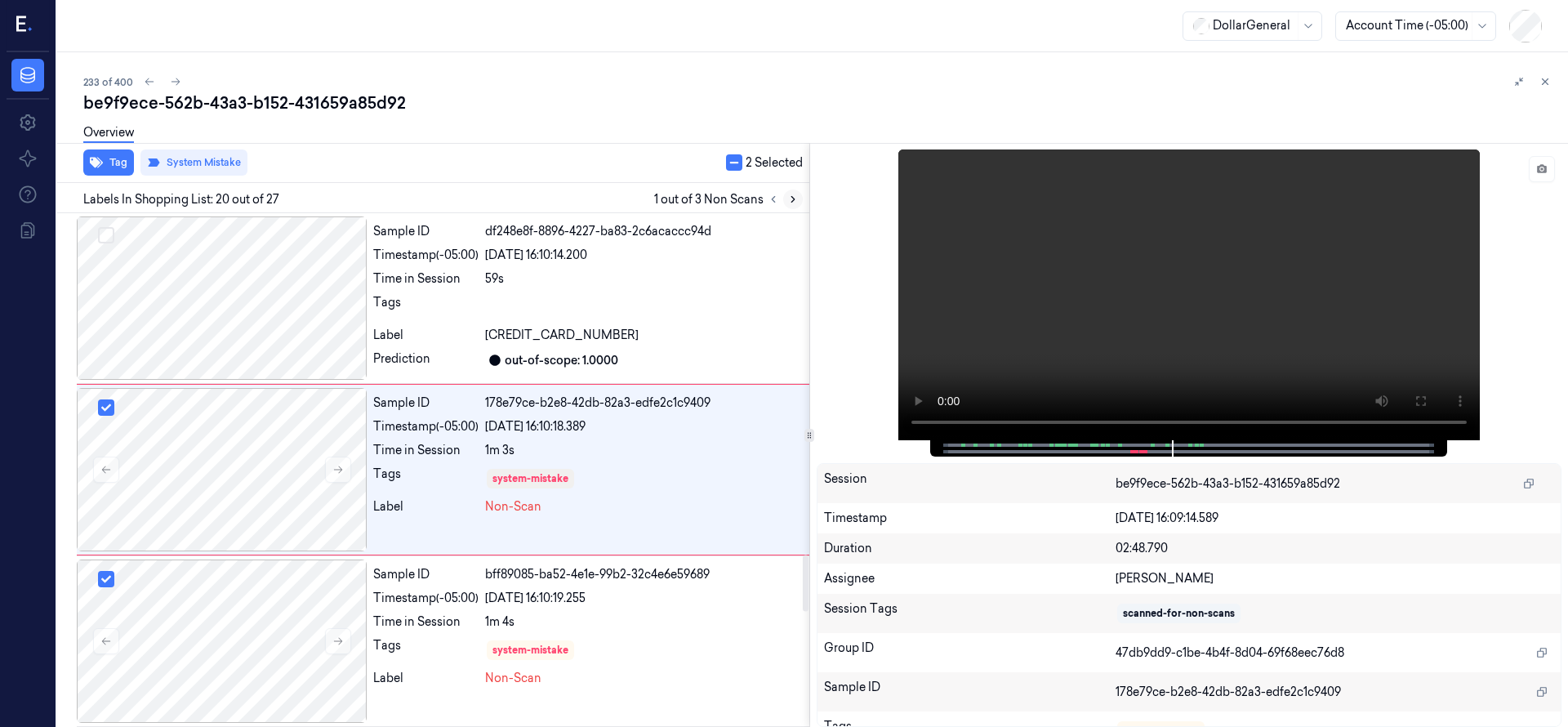
click at [791, 194] on icon at bounding box center [793, 199] width 12 height 12
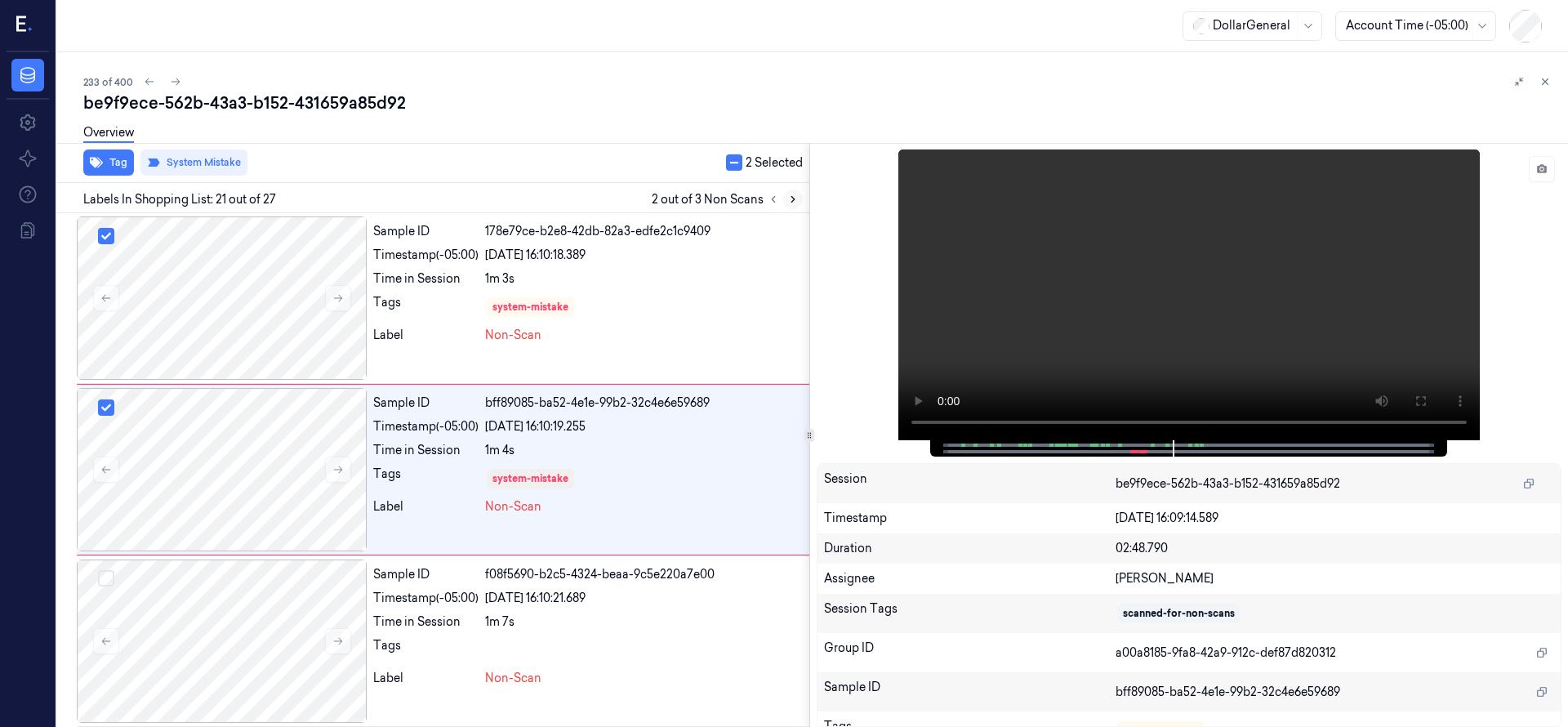
click at [792, 202] on icon at bounding box center [793, 199] width 12 height 12
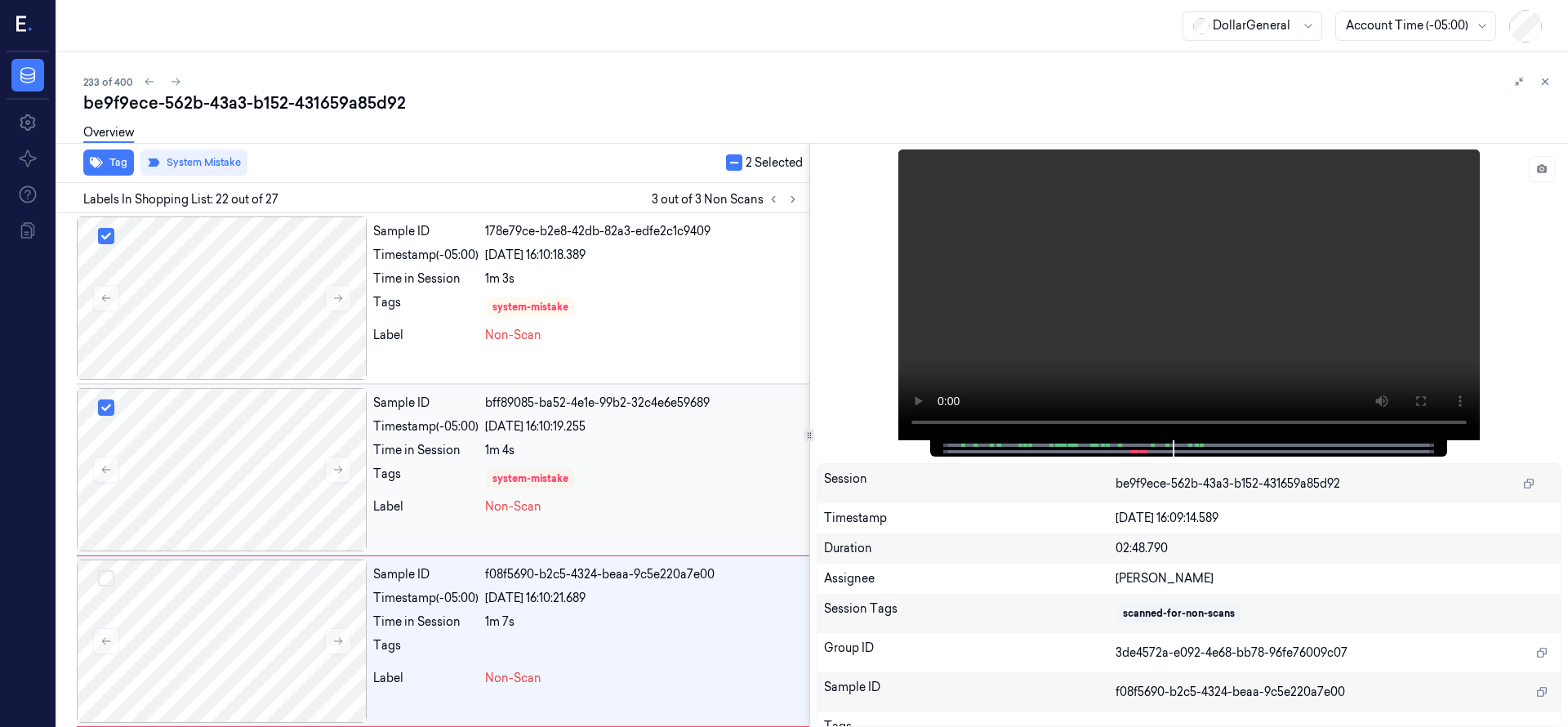
scroll to position [3432, 0]
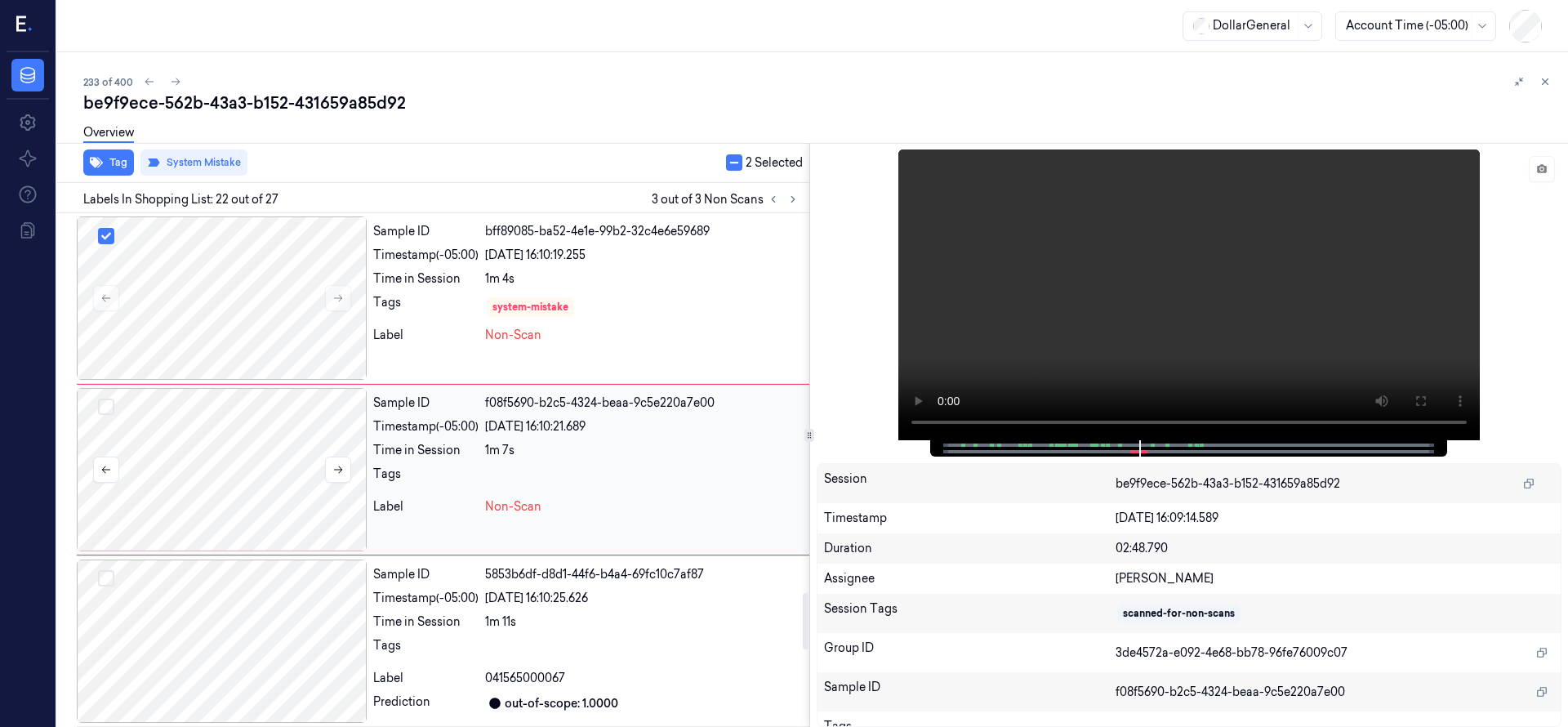
click at [193, 430] on div at bounding box center [222, 470] width 290 height 164
click at [200, 486] on div at bounding box center [222, 470] width 290 height 164
click at [201, 486] on div at bounding box center [222, 470] width 290 height 164
click at [191, 454] on div at bounding box center [222, 470] width 290 height 164
click at [112, 406] on button "Select row" at bounding box center [107, 407] width 17 height 17
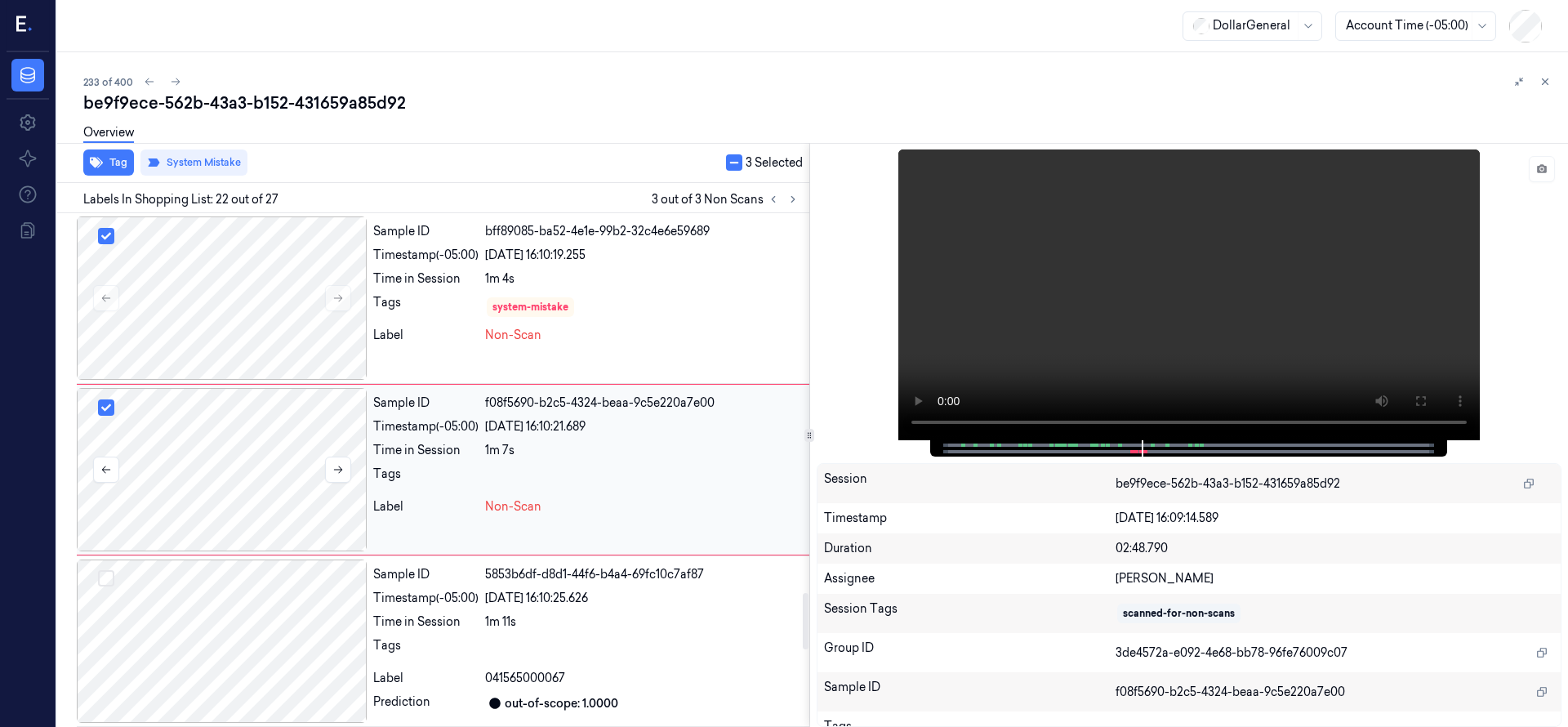
click at [181, 429] on div at bounding box center [222, 470] width 290 height 164
click at [104, 413] on button "Select row" at bounding box center [107, 408] width 17 height 17
click at [217, 452] on div at bounding box center [222, 470] width 290 height 164
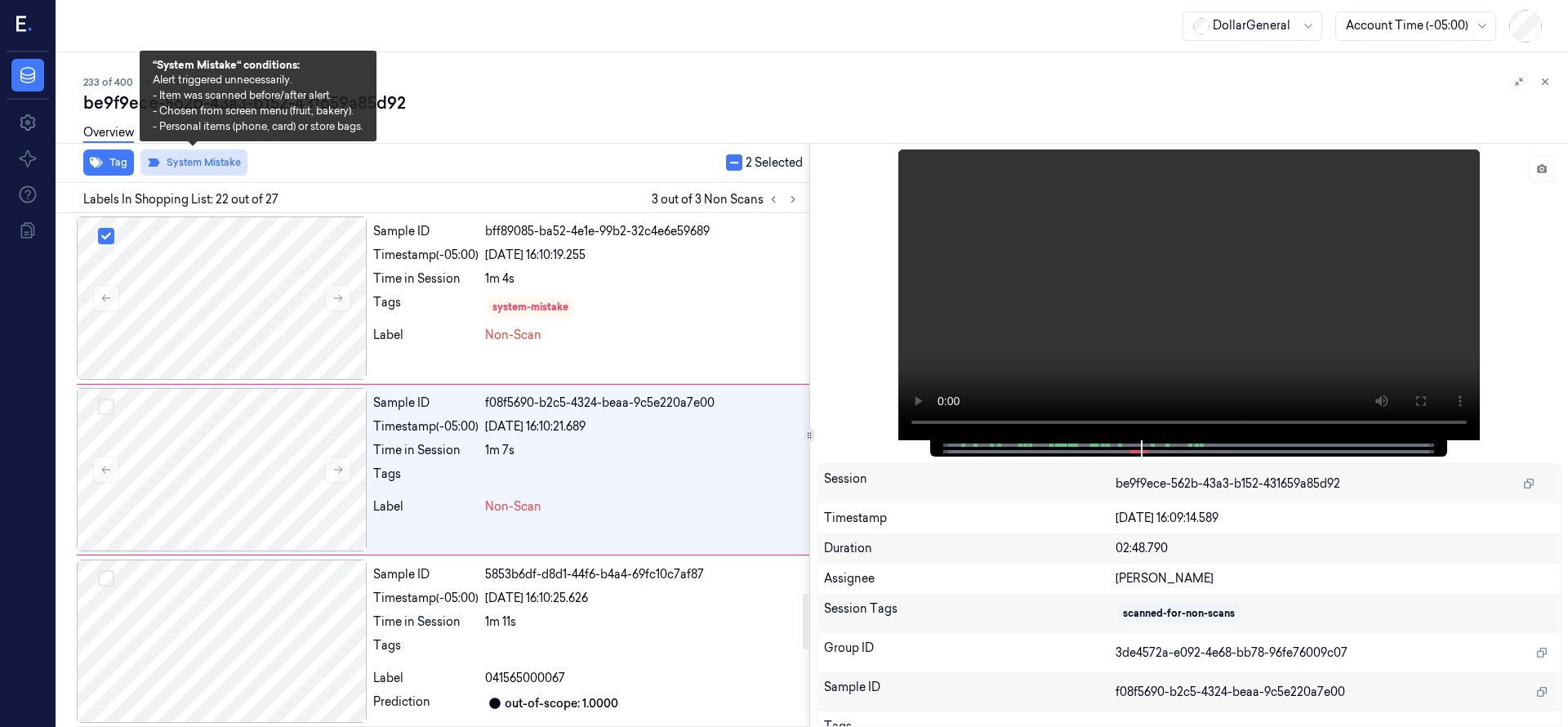
click at [209, 167] on button "System Mistake" at bounding box center [193, 163] width 107 height 26
click at [203, 169] on button "System Mistake" at bounding box center [193, 163] width 107 height 26
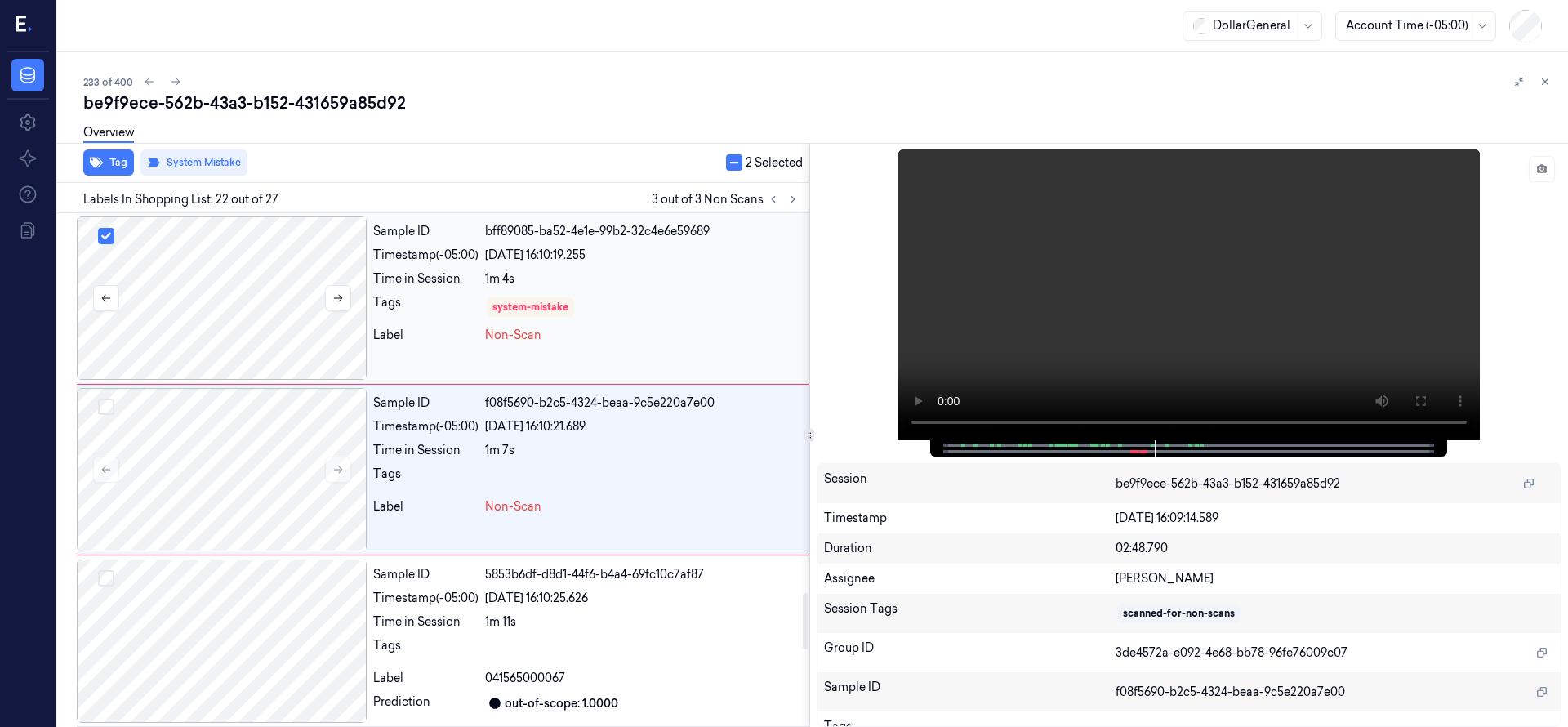
click at [104, 243] on button "Select row" at bounding box center [107, 237] width 17 height 17
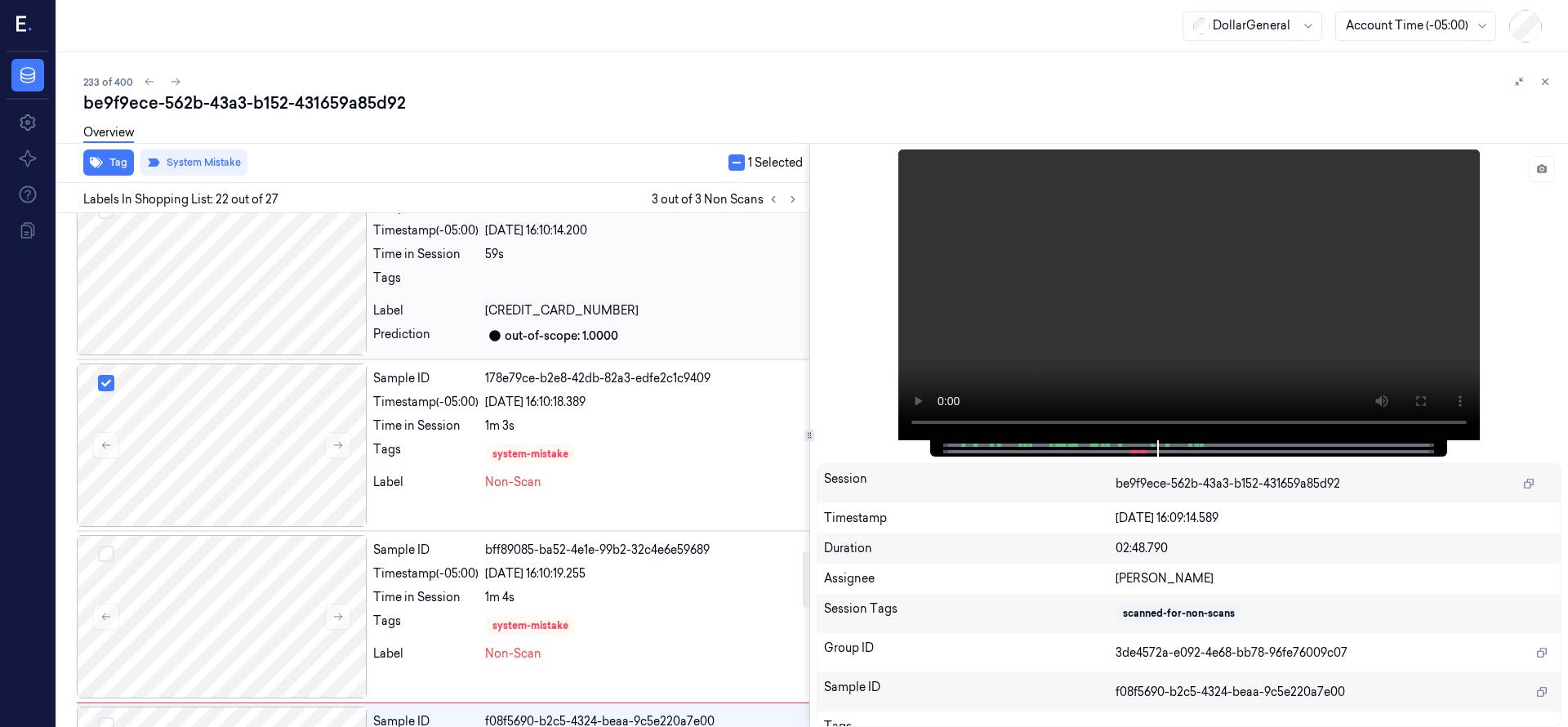
scroll to position [3023, 0]
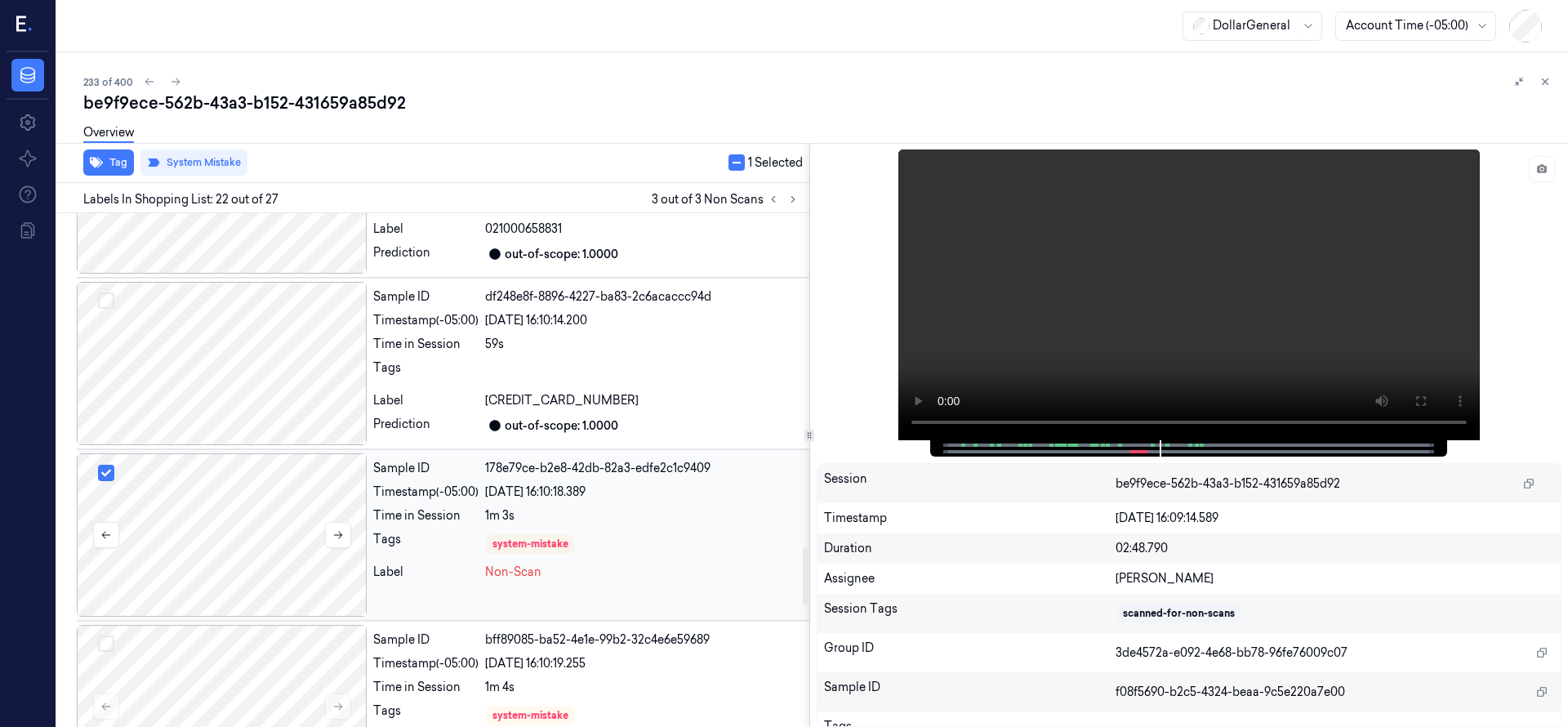
click at [100, 475] on button "Select row" at bounding box center [107, 473] width 17 height 17
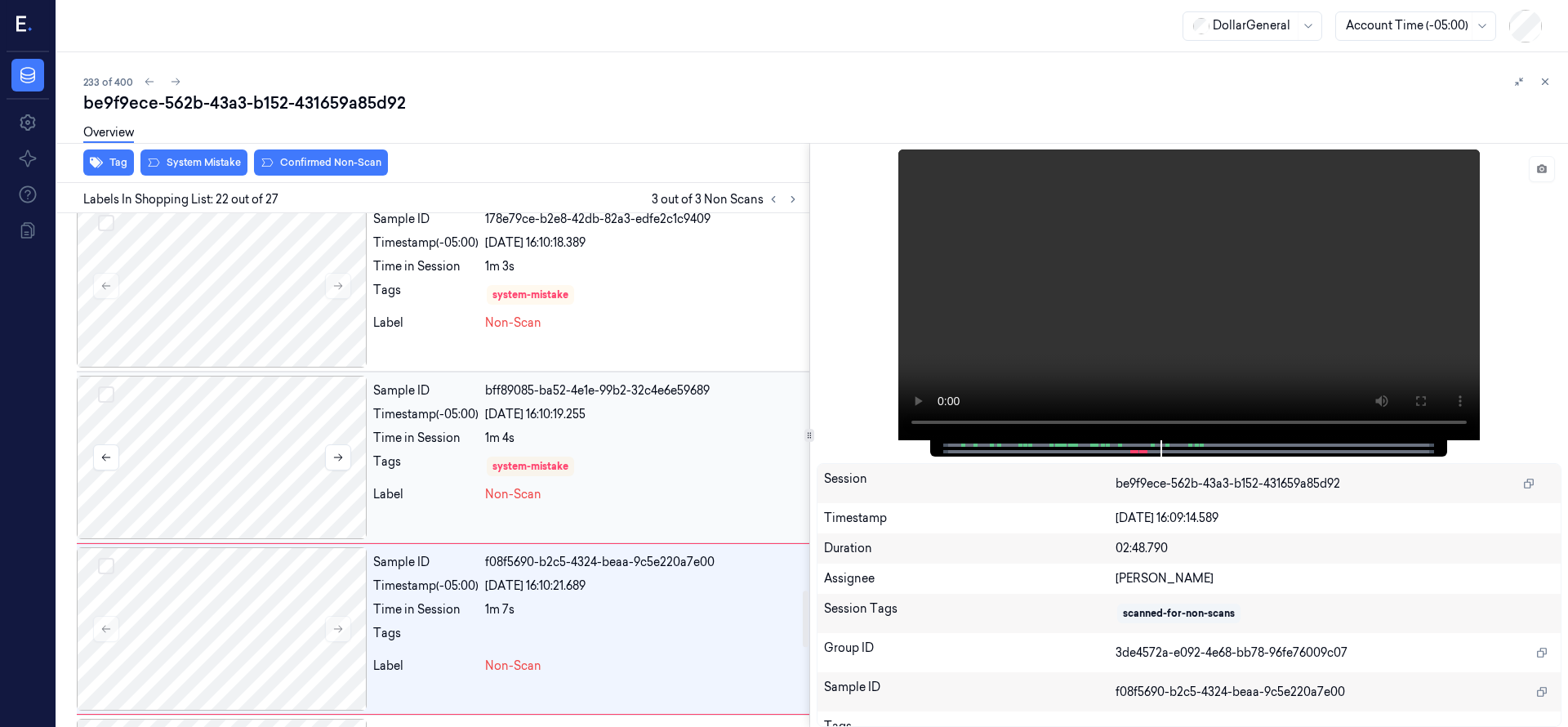
scroll to position [3432, 0]
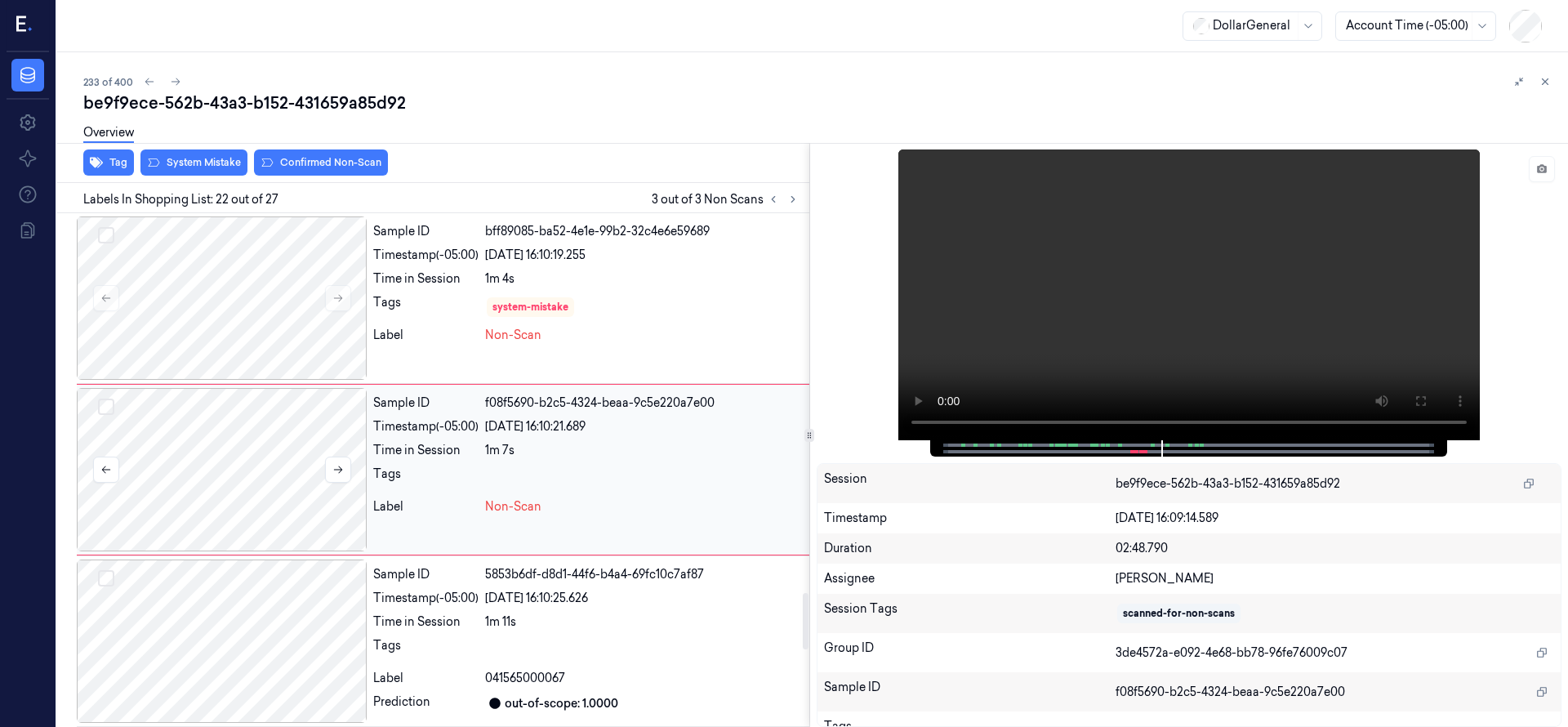
click at [217, 433] on div at bounding box center [222, 470] width 290 height 164
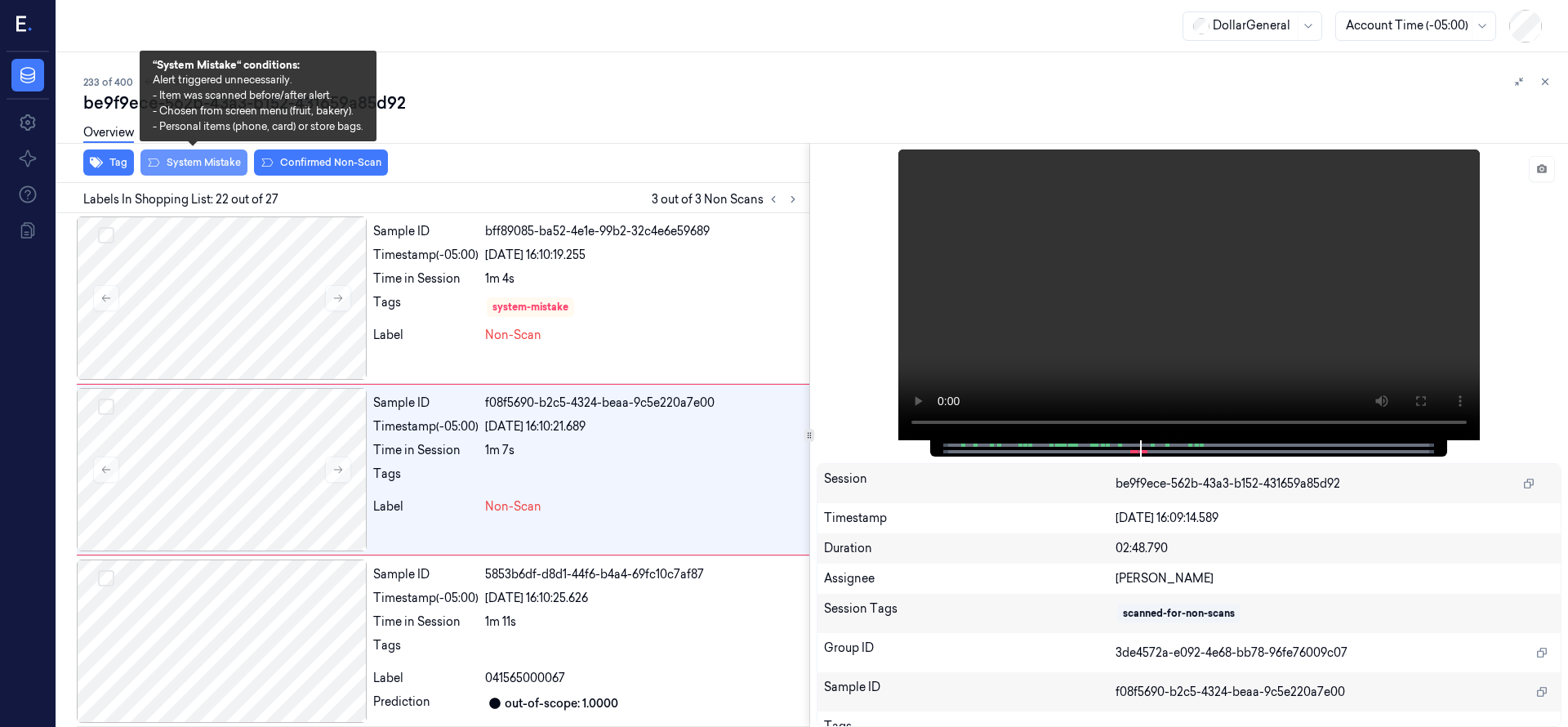
click at [187, 167] on button "System Mistake" at bounding box center [193, 163] width 107 height 26
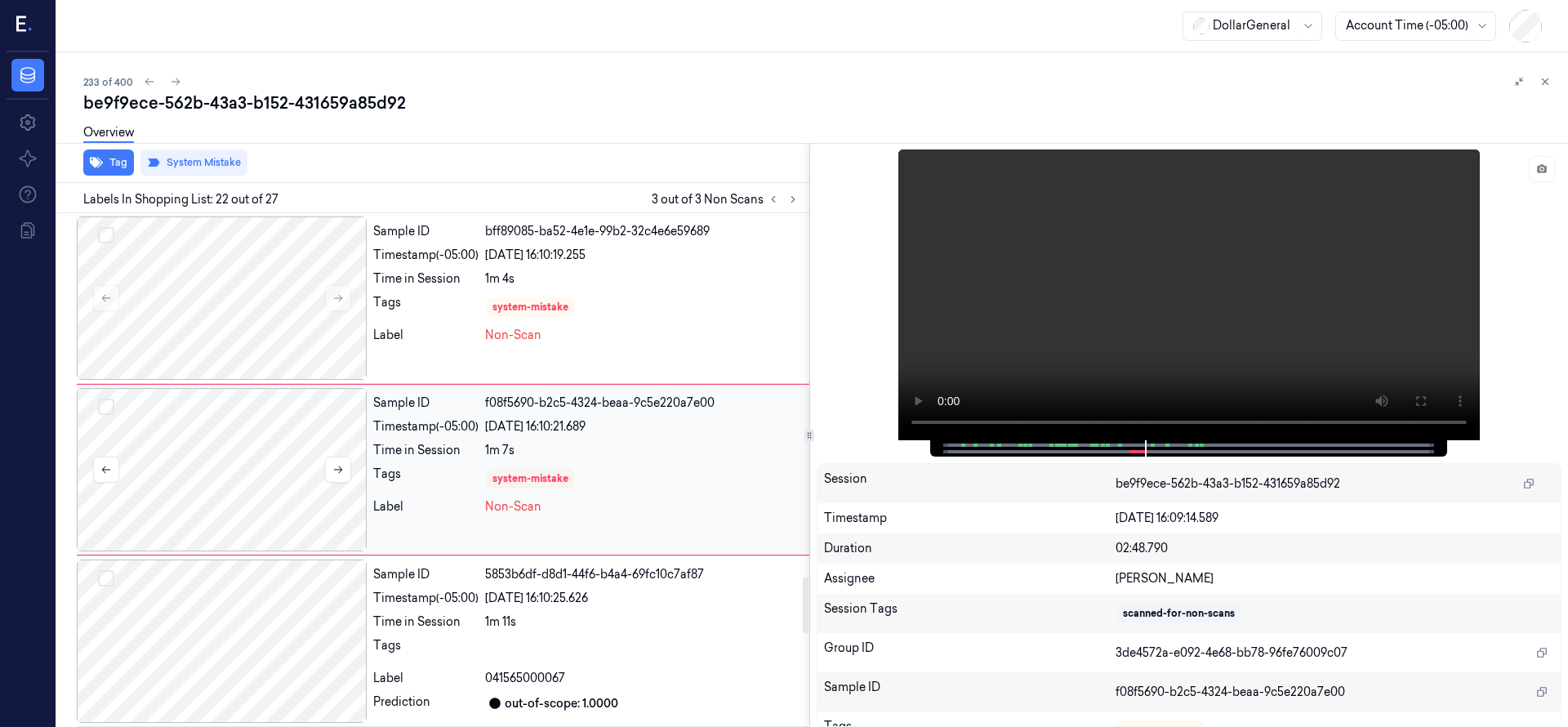
scroll to position [3227, 0]
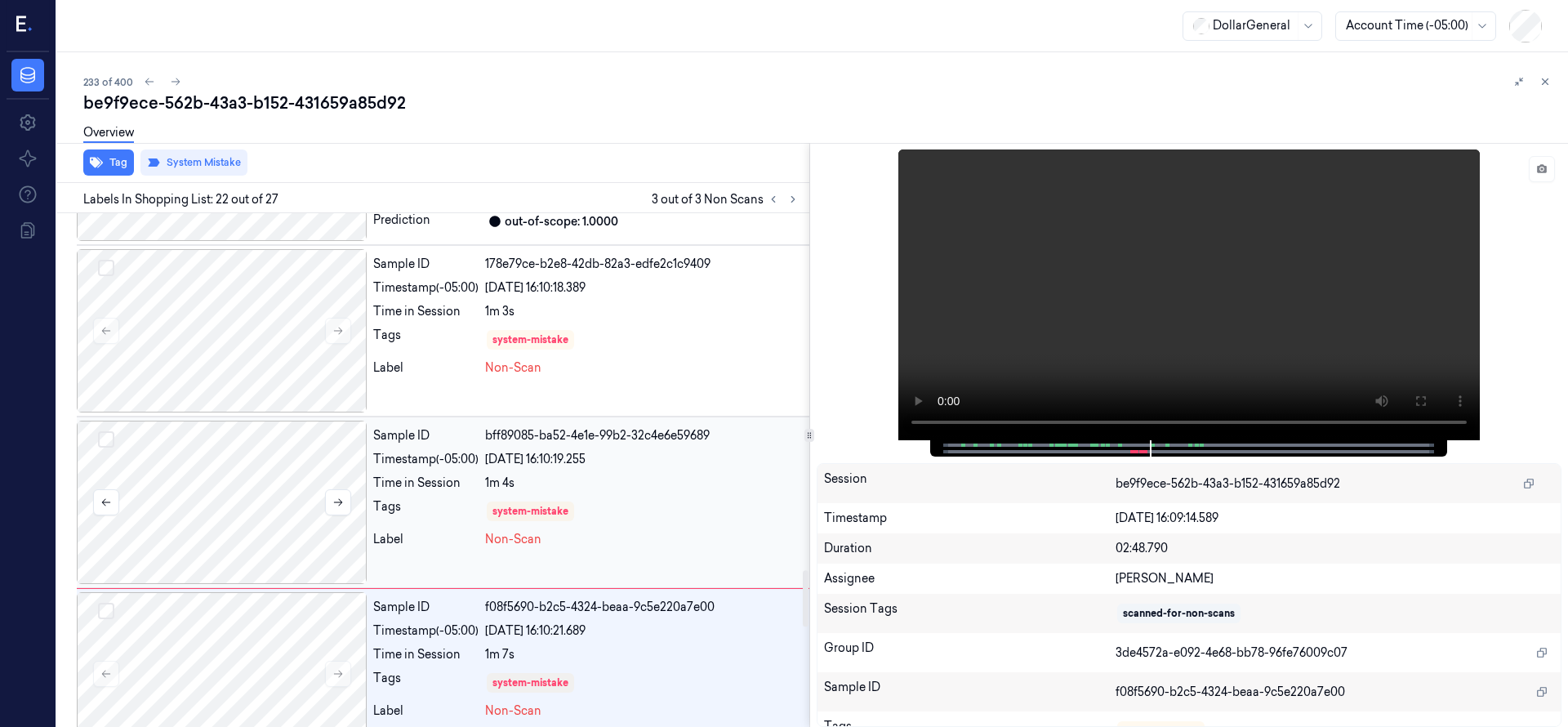
click at [246, 454] on div at bounding box center [222, 503] width 290 height 164
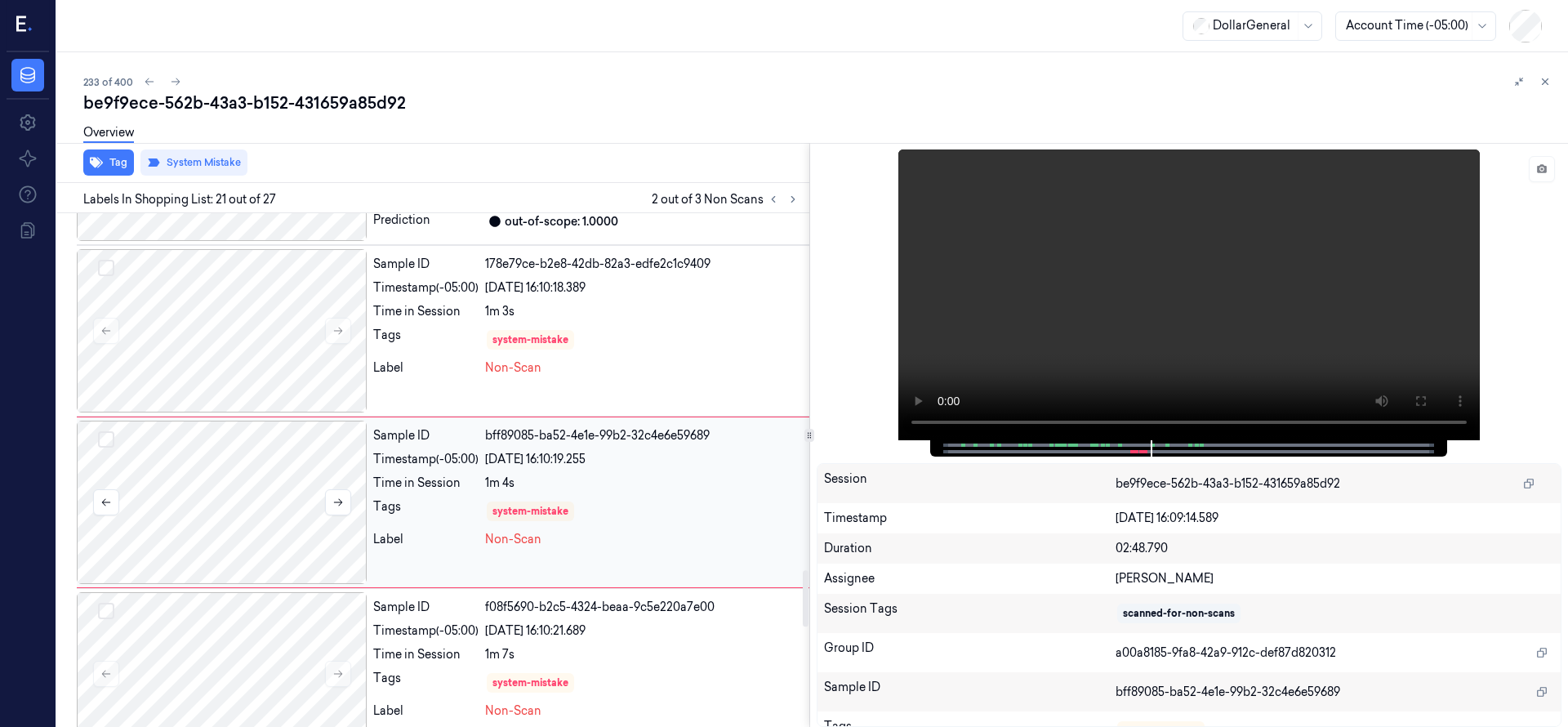
scroll to position [3260, 0]
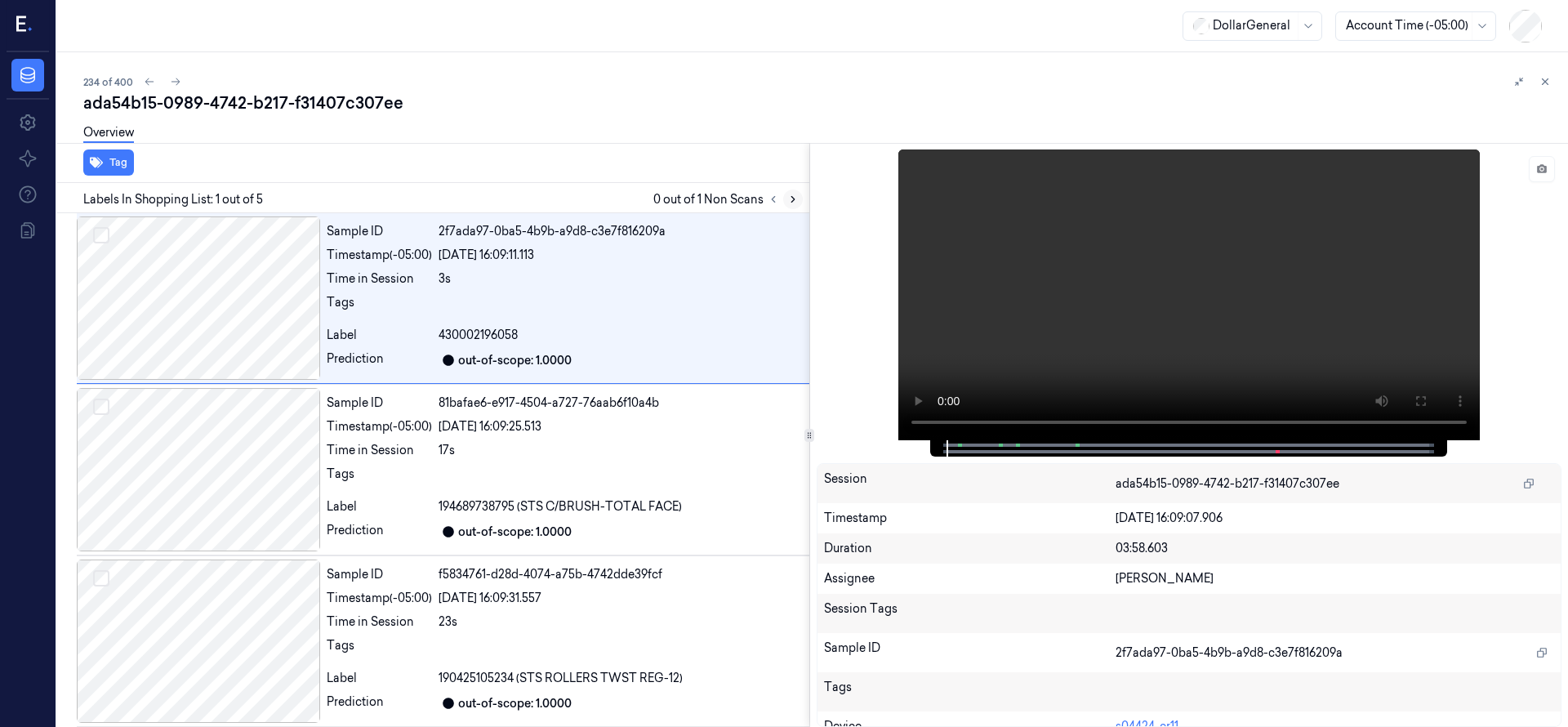
click at [795, 205] on button at bounding box center [793, 199] width 20 height 20
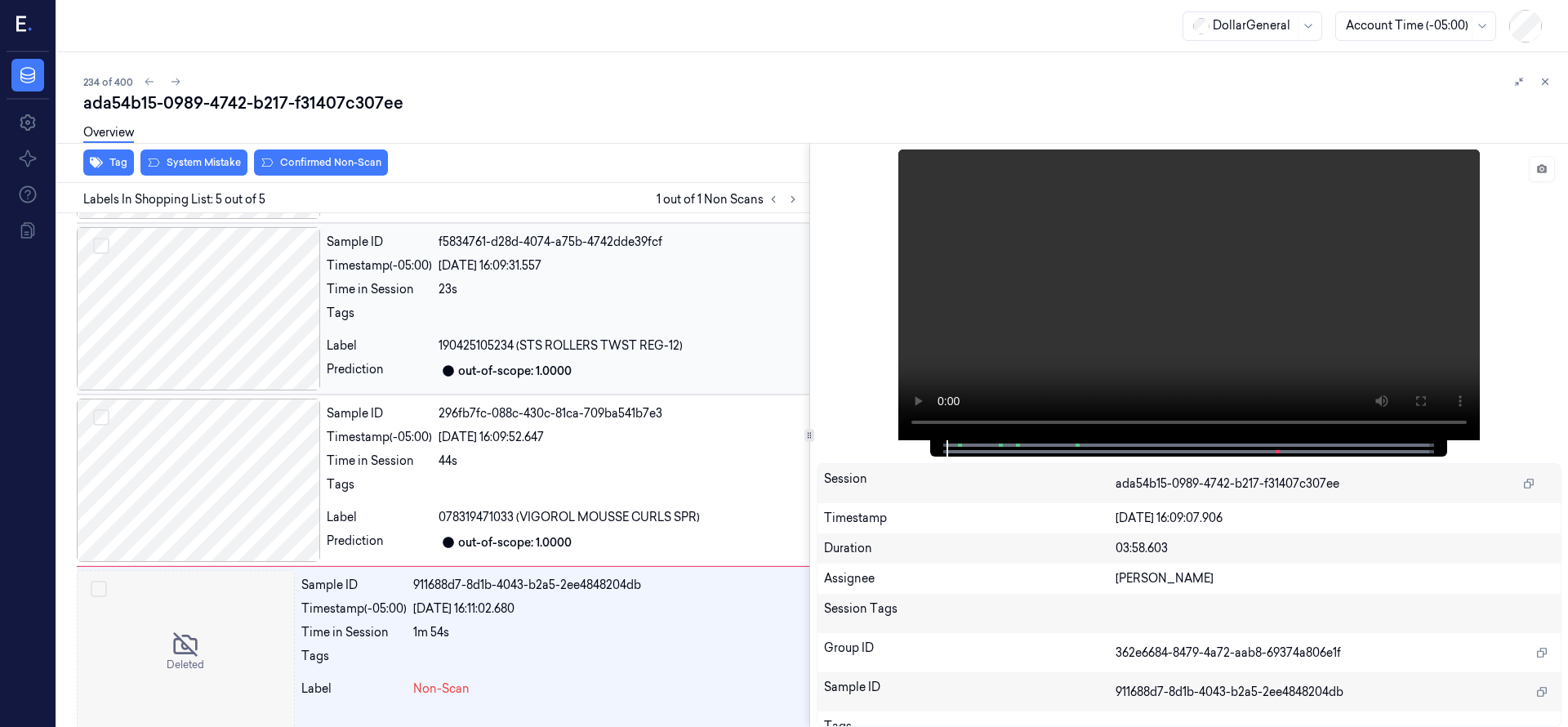
scroll to position [349, 0]
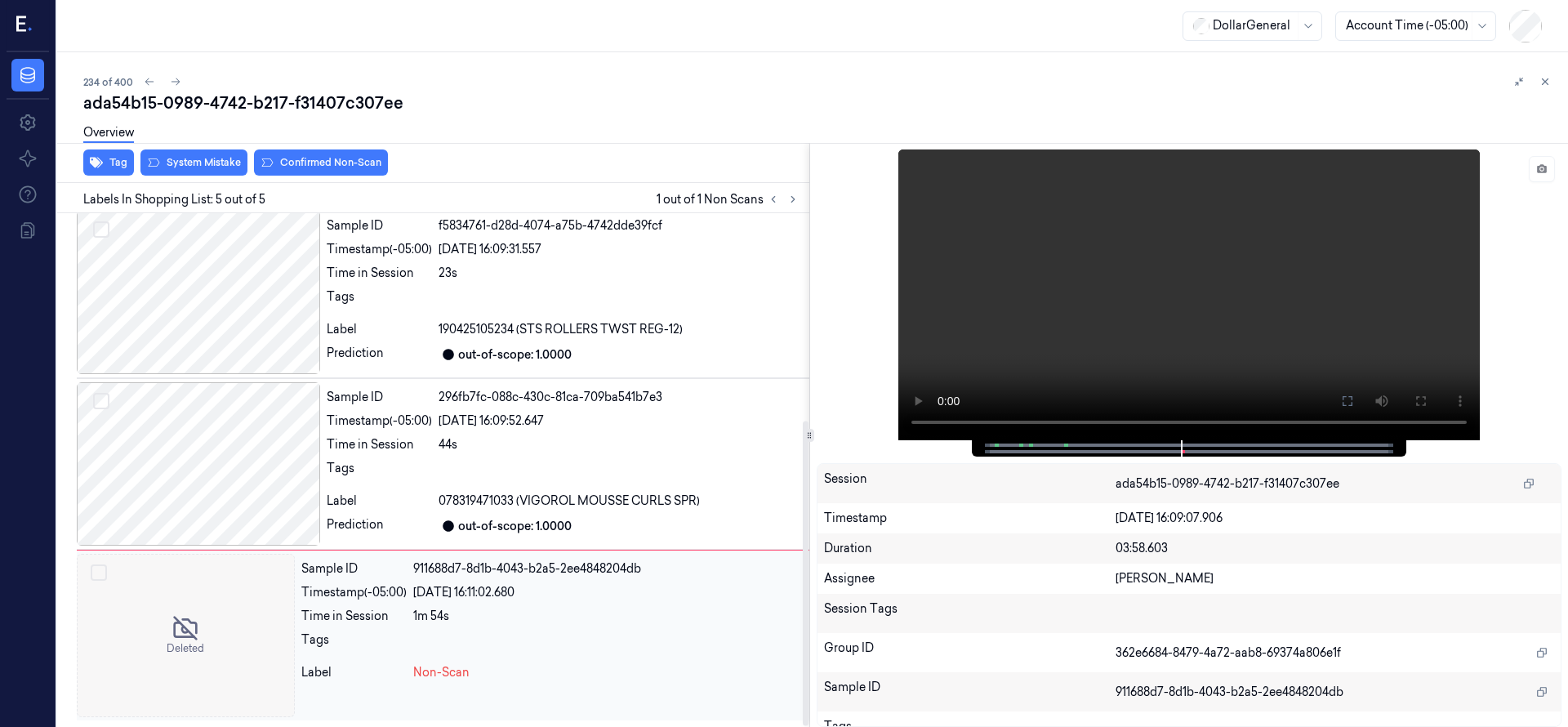
click at [212, 577] on div at bounding box center [186, 636] width 218 height 164
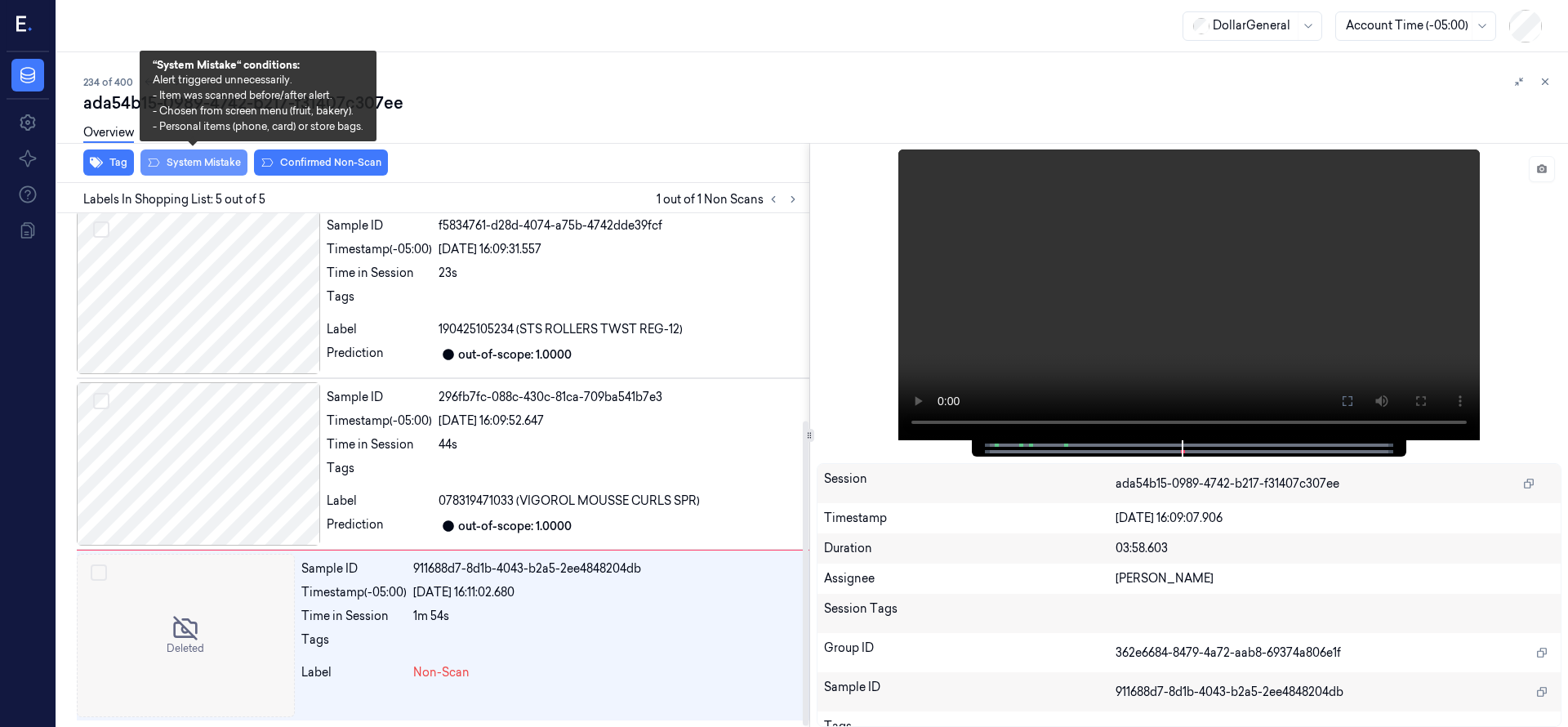
click at [226, 165] on button "System Mistake" at bounding box center [193, 163] width 107 height 26
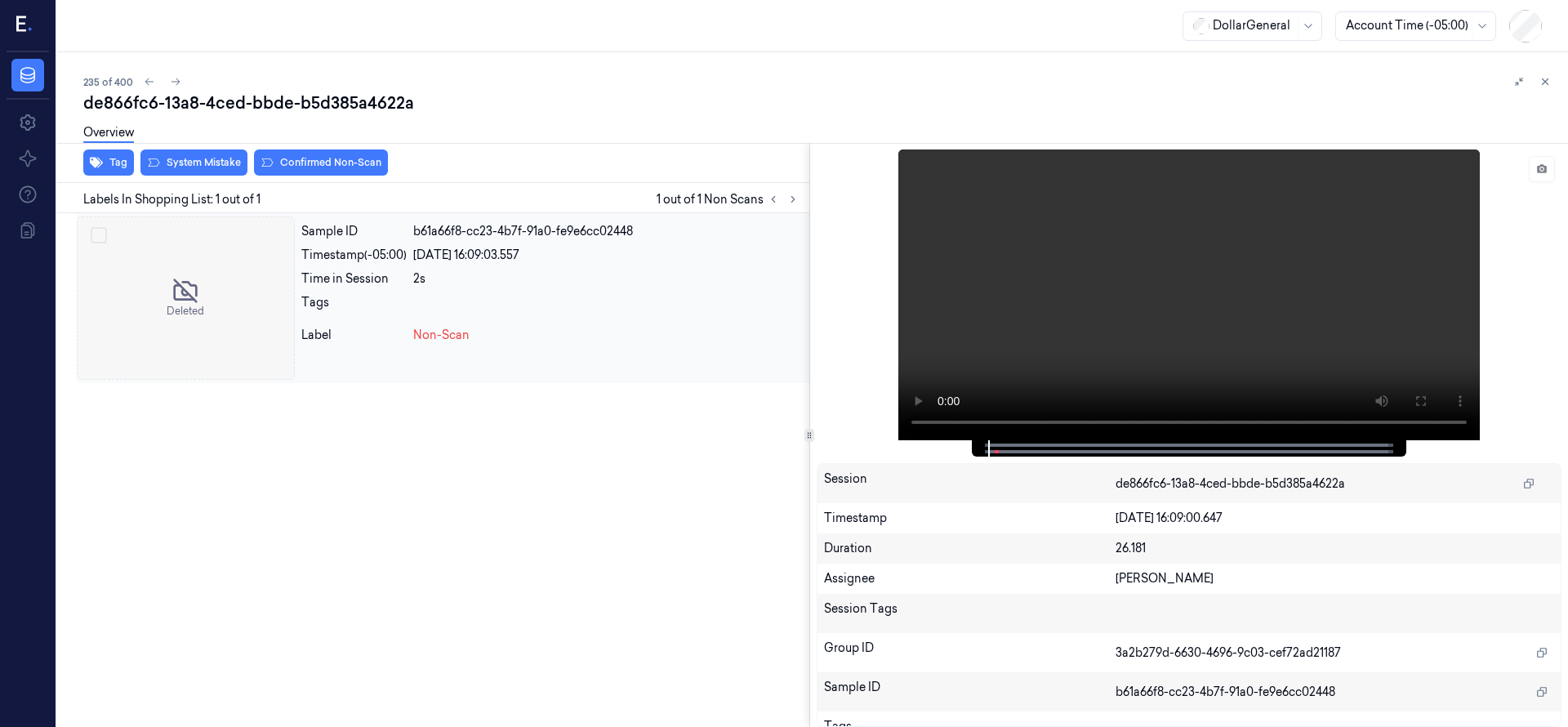
click at [221, 309] on div at bounding box center [186, 299] width 218 height 164
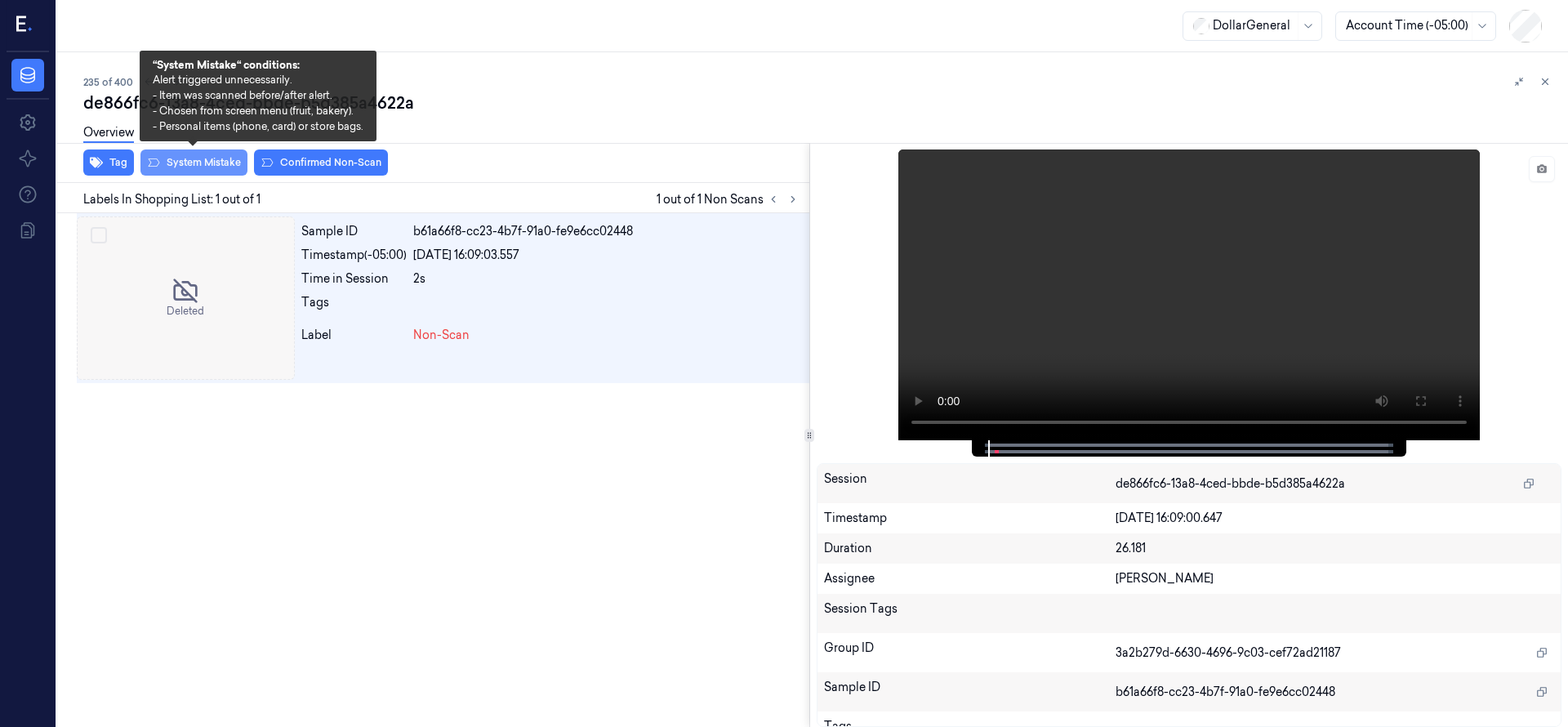
click at [210, 165] on button "System Mistake" at bounding box center [193, 163] width 107 height 26
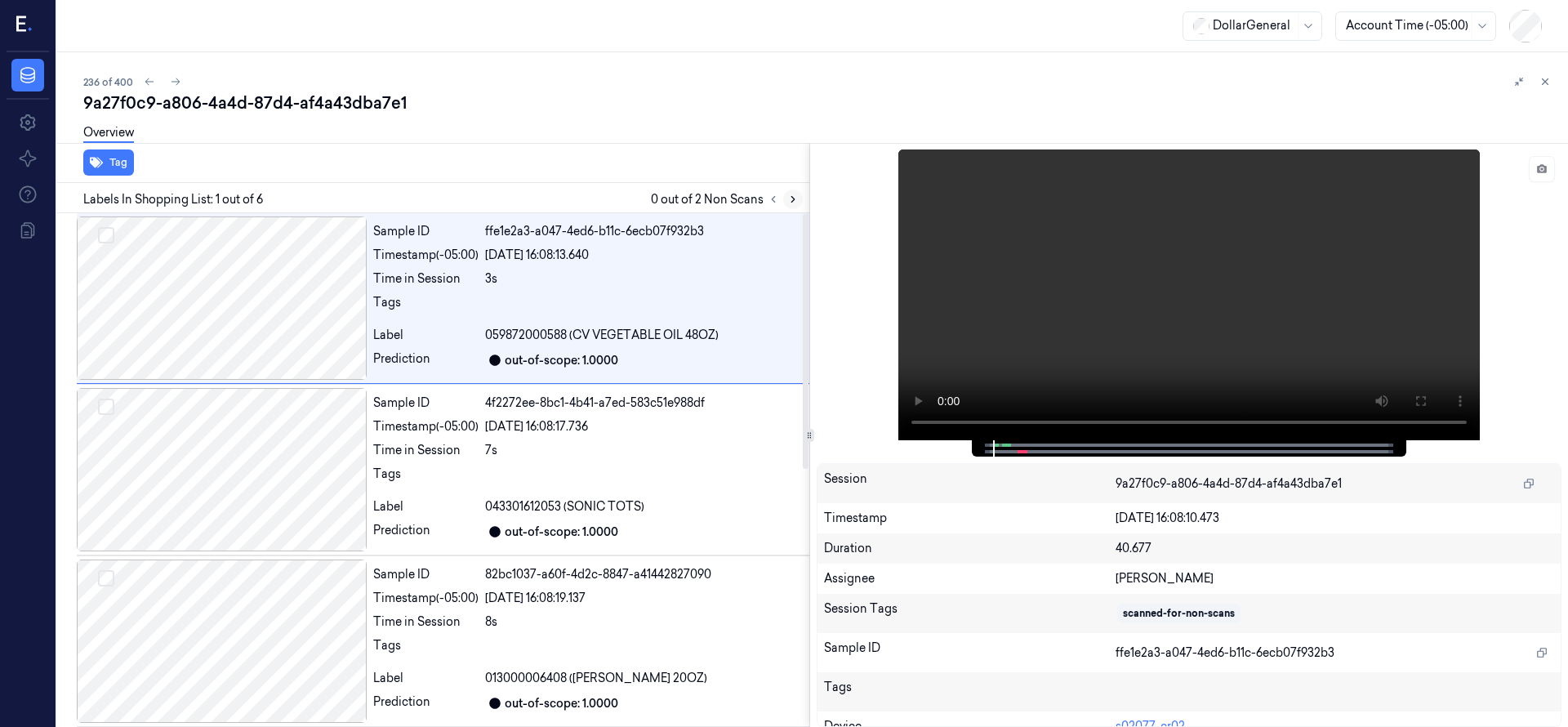
click at [789, 195] on icon at bounding box center [793, 199] width 12 height 12
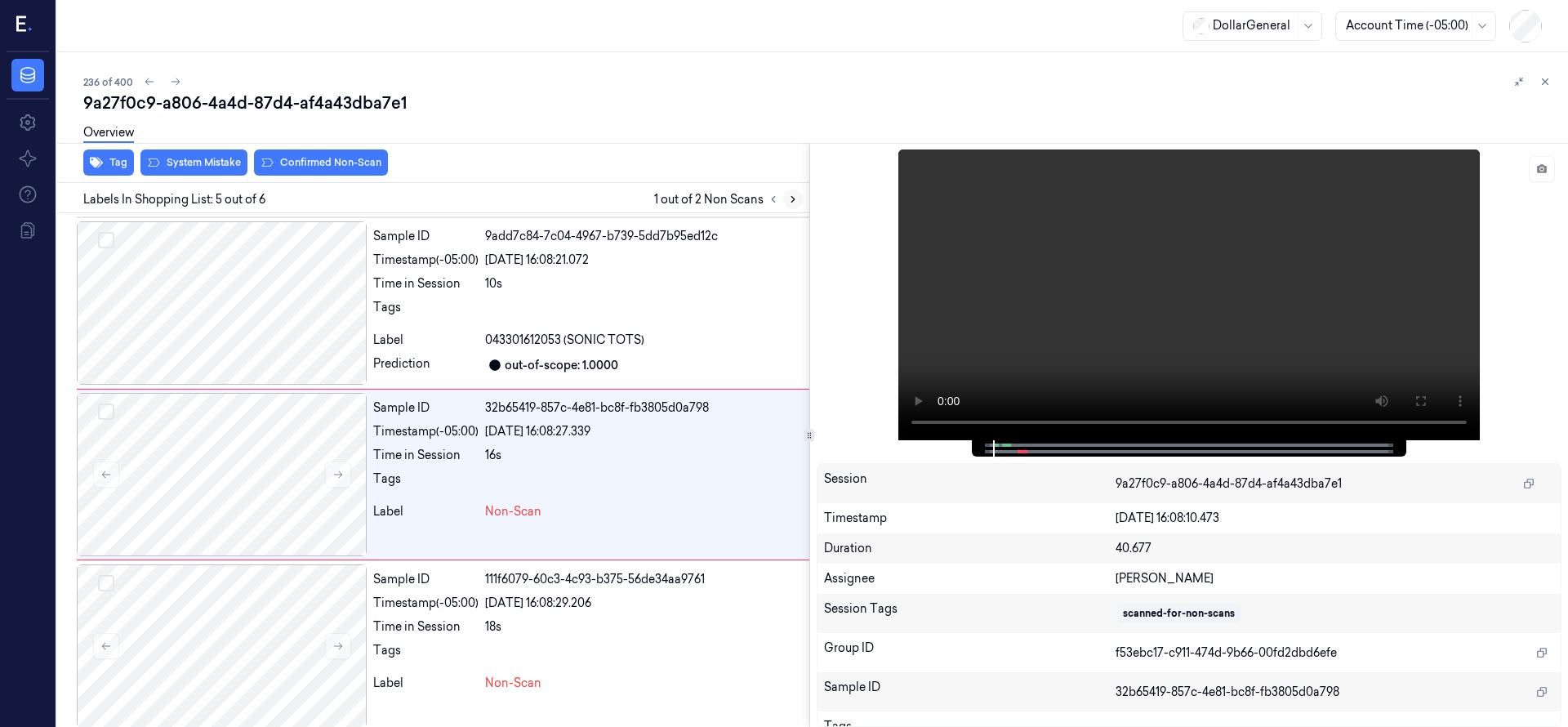
scroll to position [514, 0]
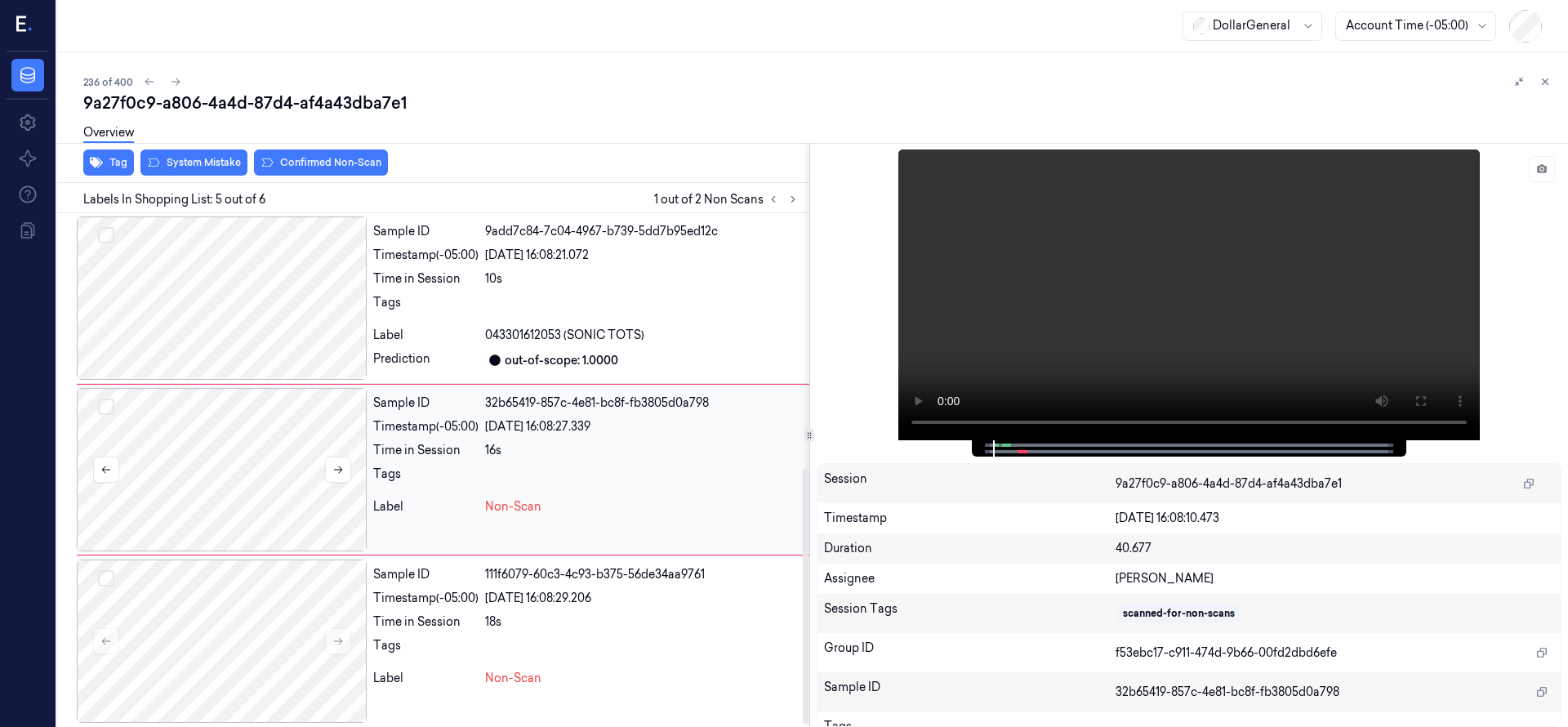
click at [288, 444] on div at bounding box center [222, 470] width 290 height 164
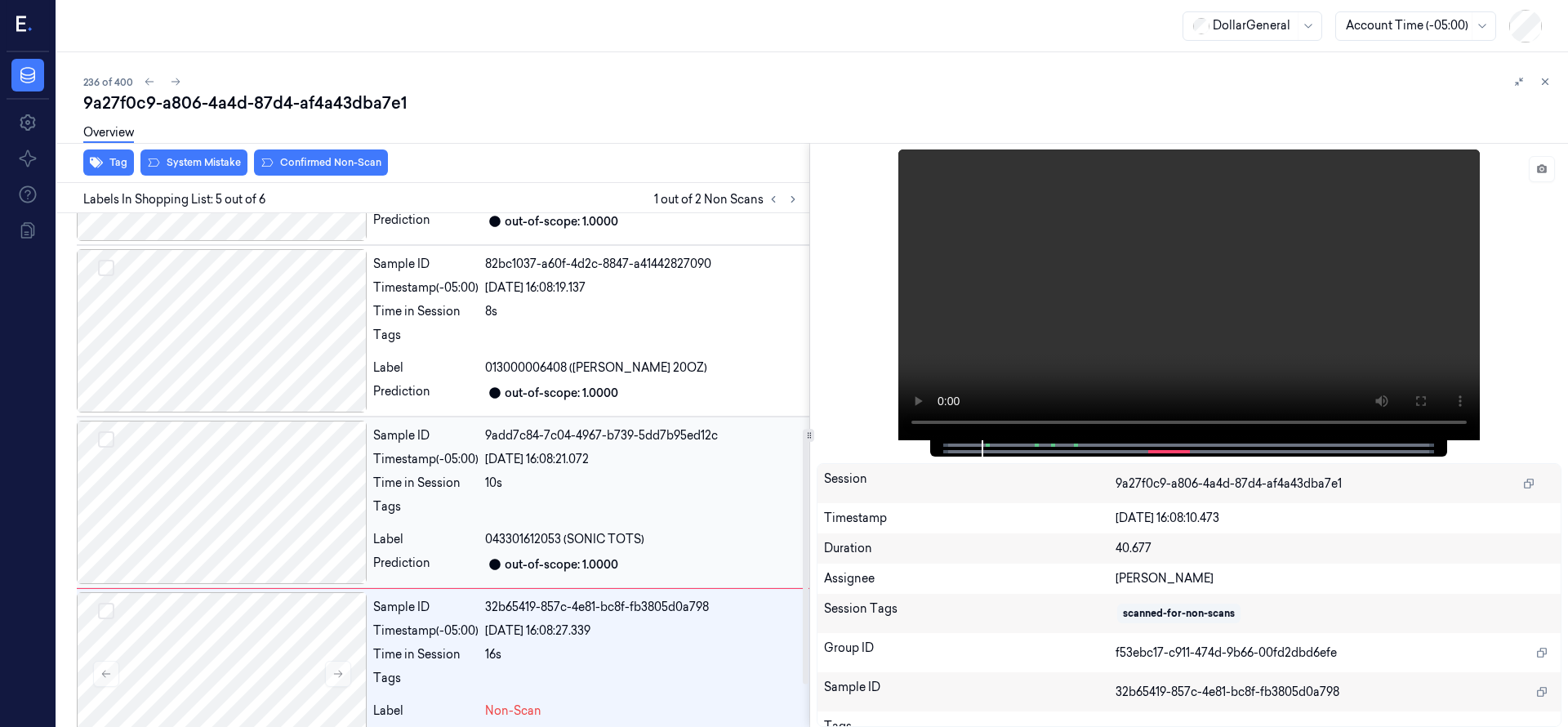
scroll to position [520, 0]
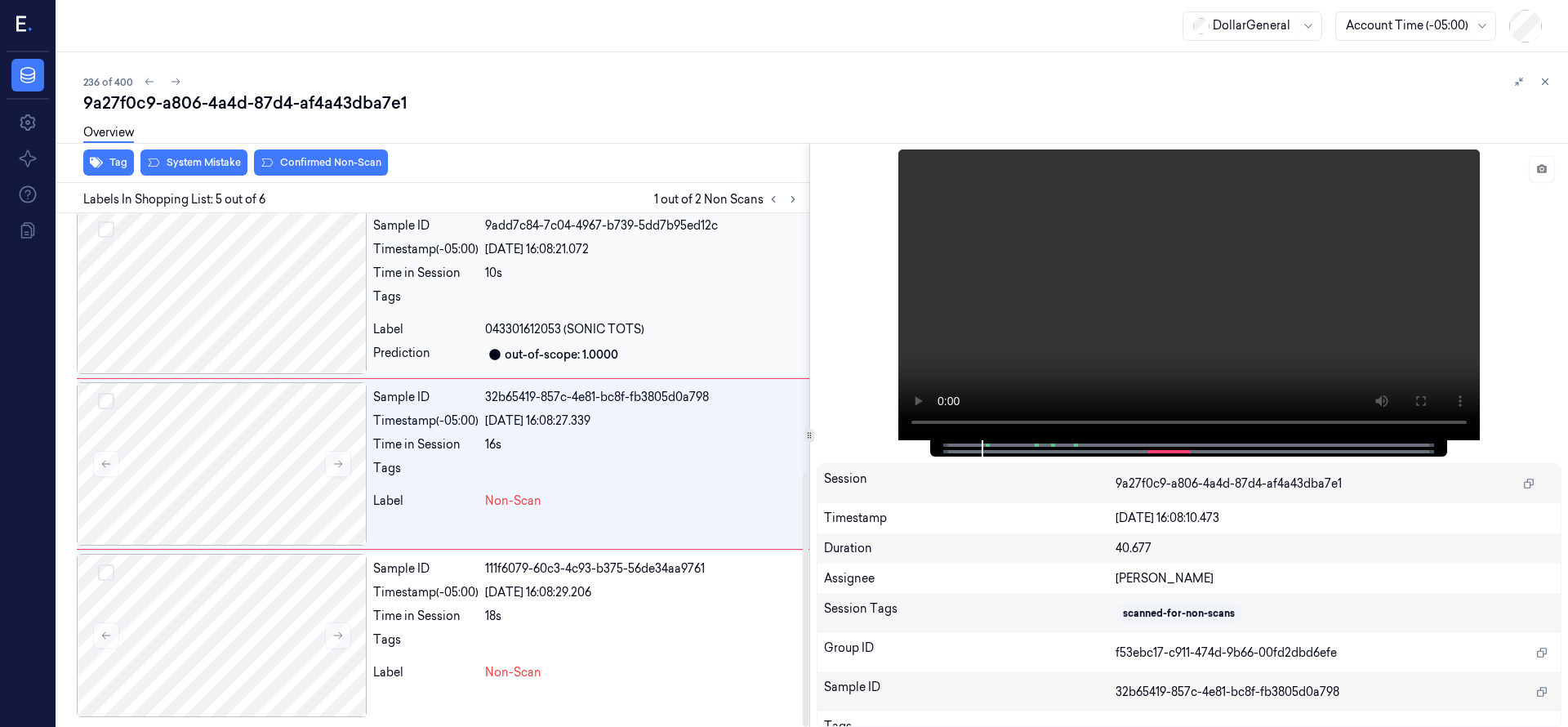
click at [193, 445] on div at bounding box center [222, 464] width 290 height 164
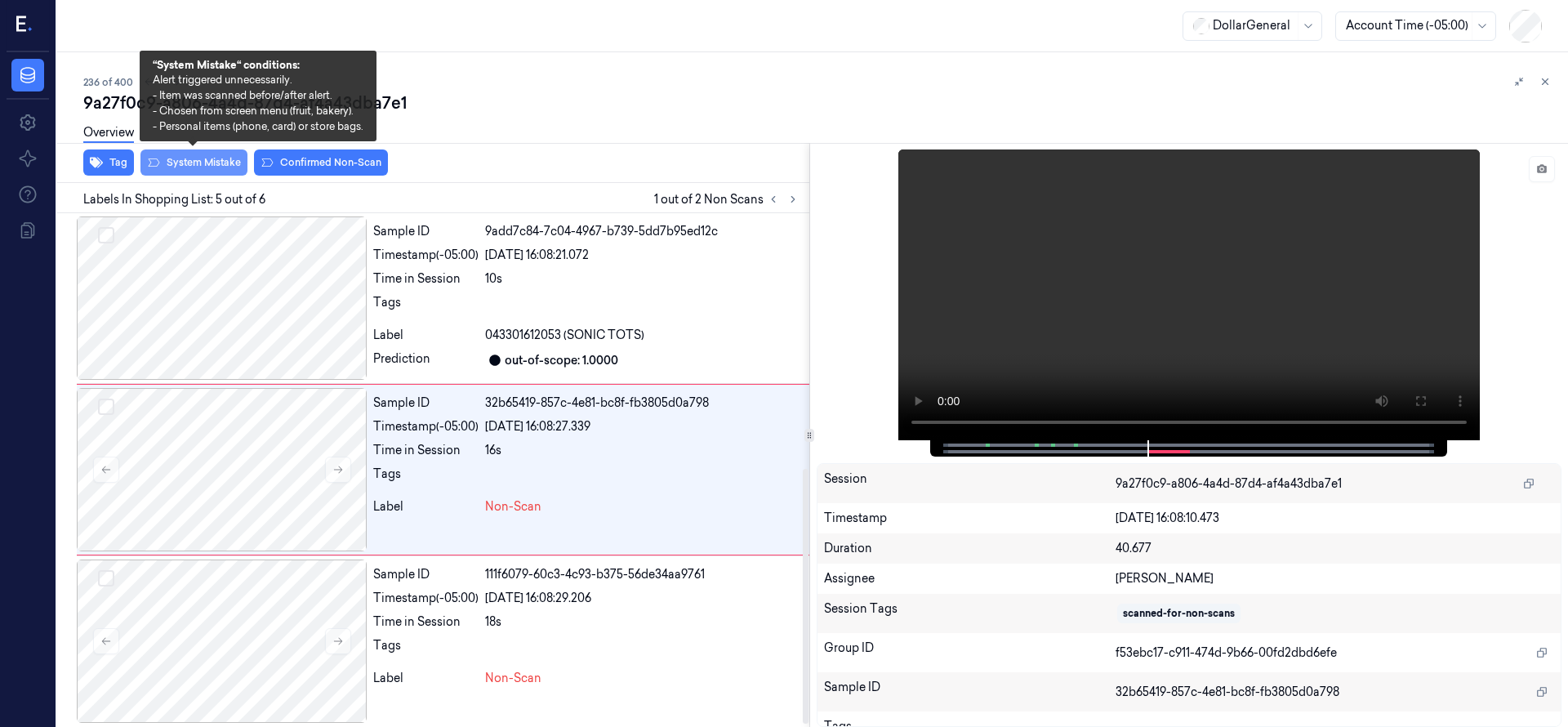
click at [225, 160] on button "System Mistake" at bounding box center [193, 163] width 107 height 26
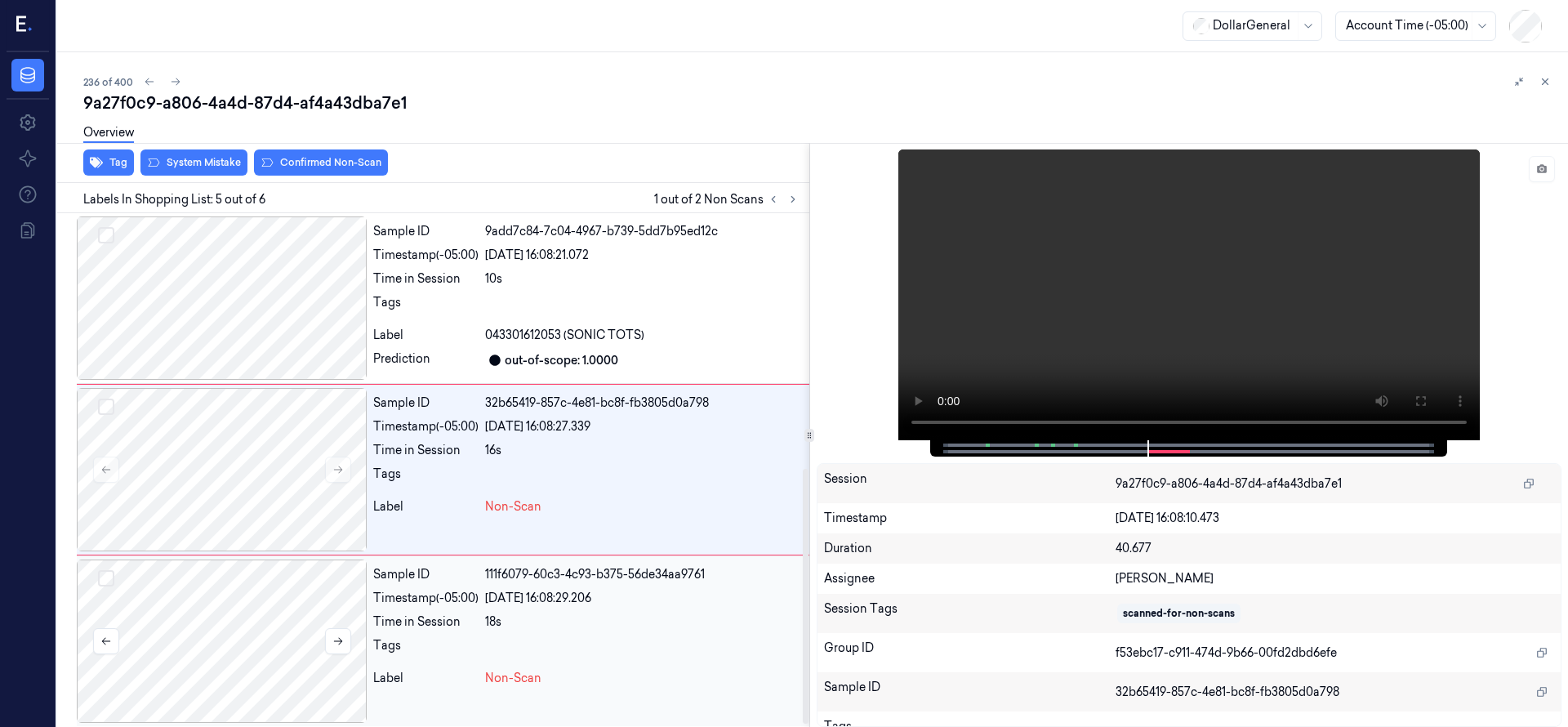
click at [214, 607] on div at bounding box center [222, 642] width 290 height 164
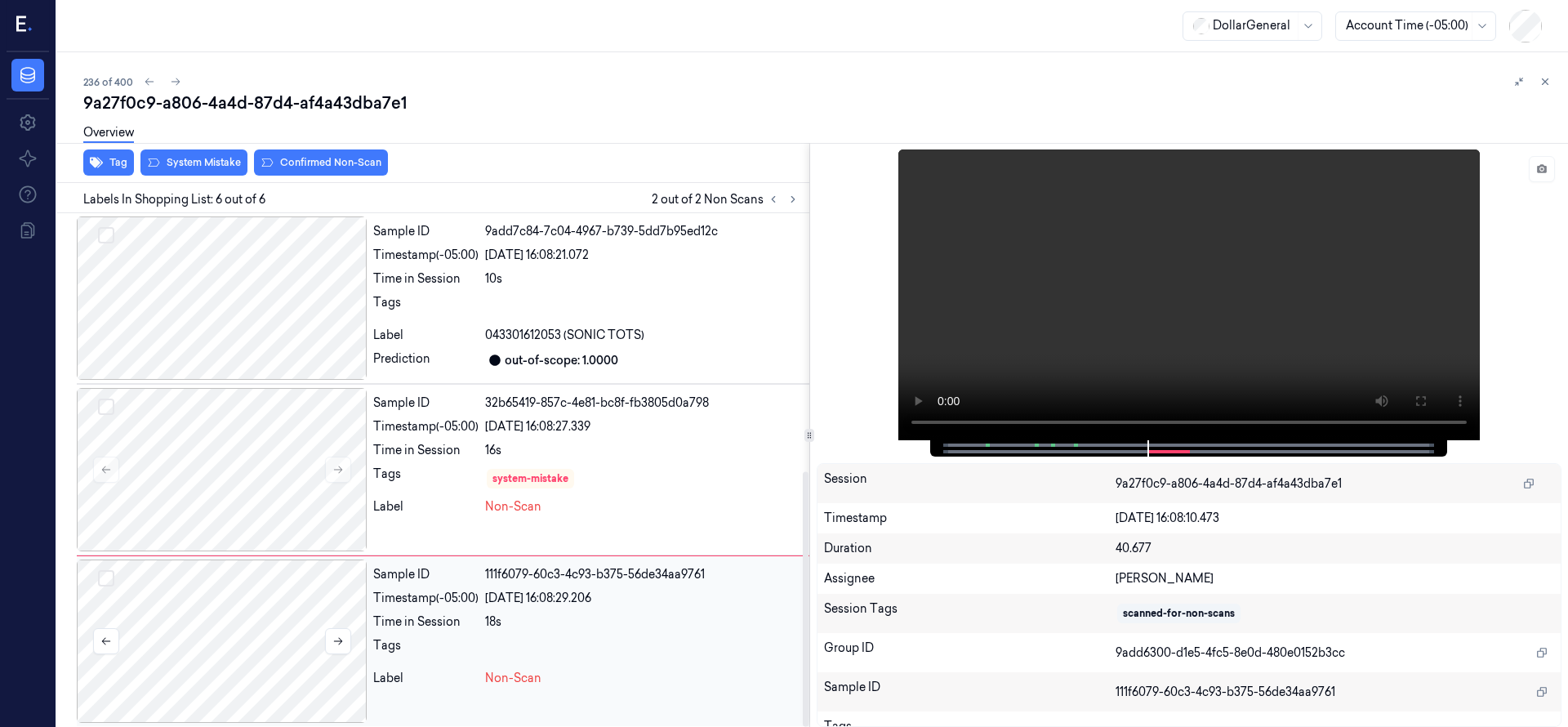
scroll to position [520, 0]
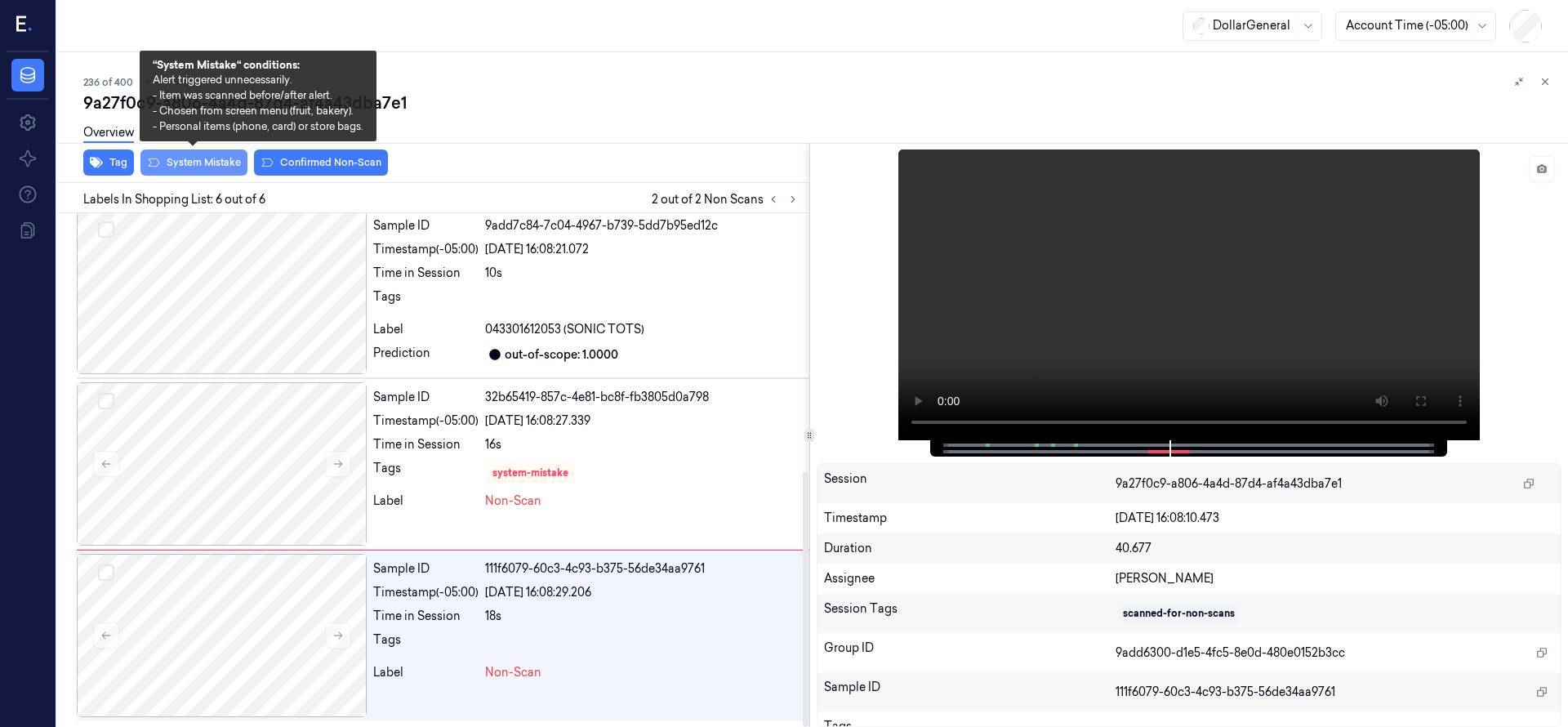
click at [205, 169] on button "System Mistake" at bounding box center [193, 163] width 107 height 26
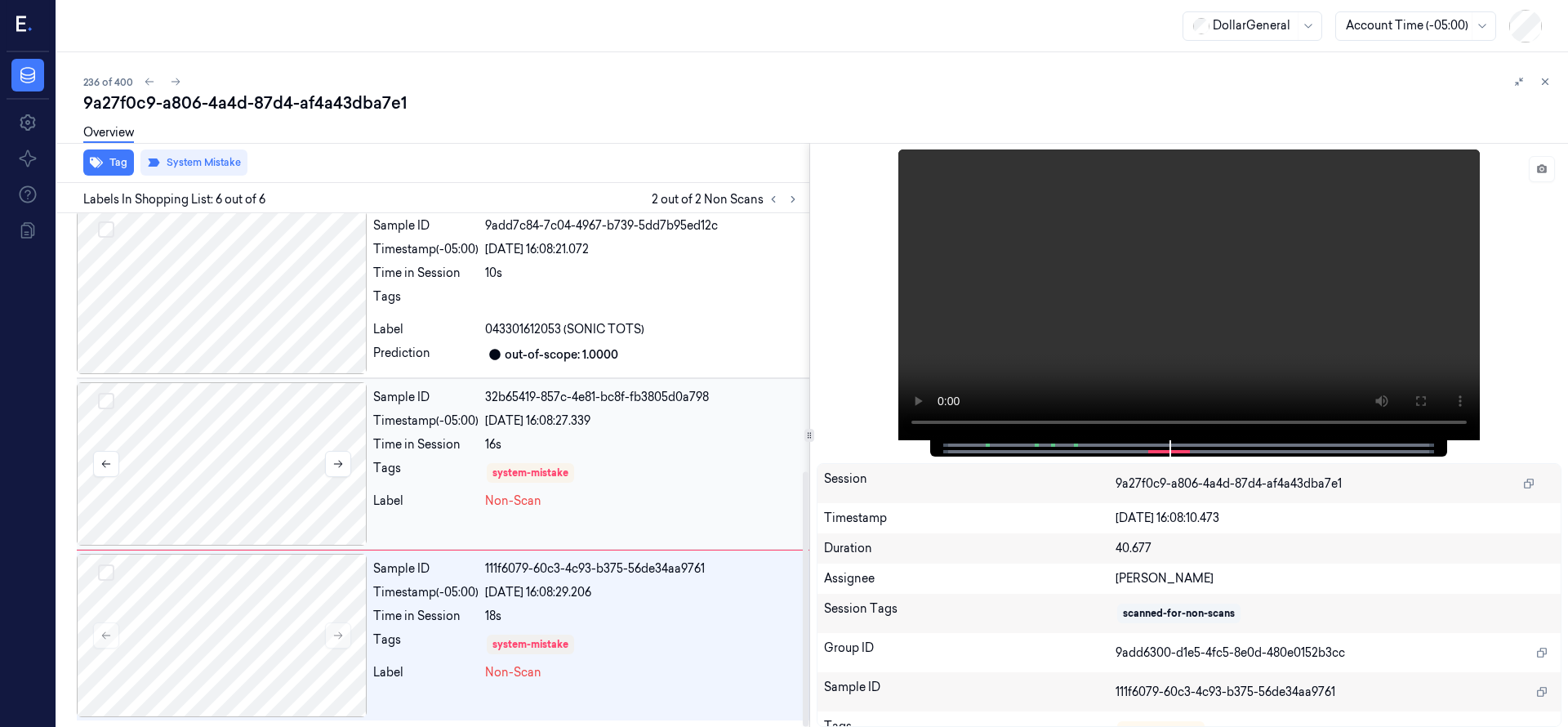
click at [203, 494] on div at bounding box center [222, 464] width 290 height 164
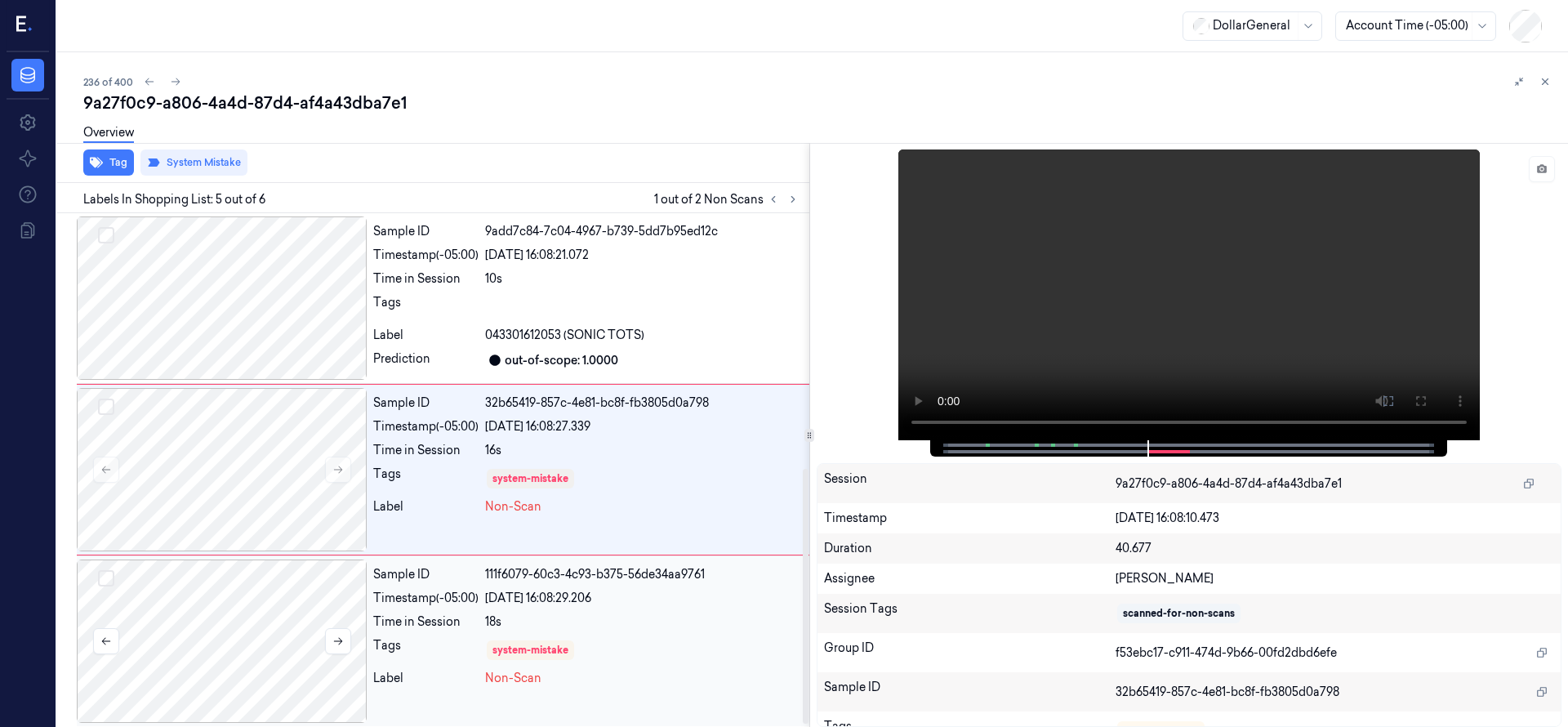
click at [210, 571] on div at bounding box center [222, 642] width 290 height 164
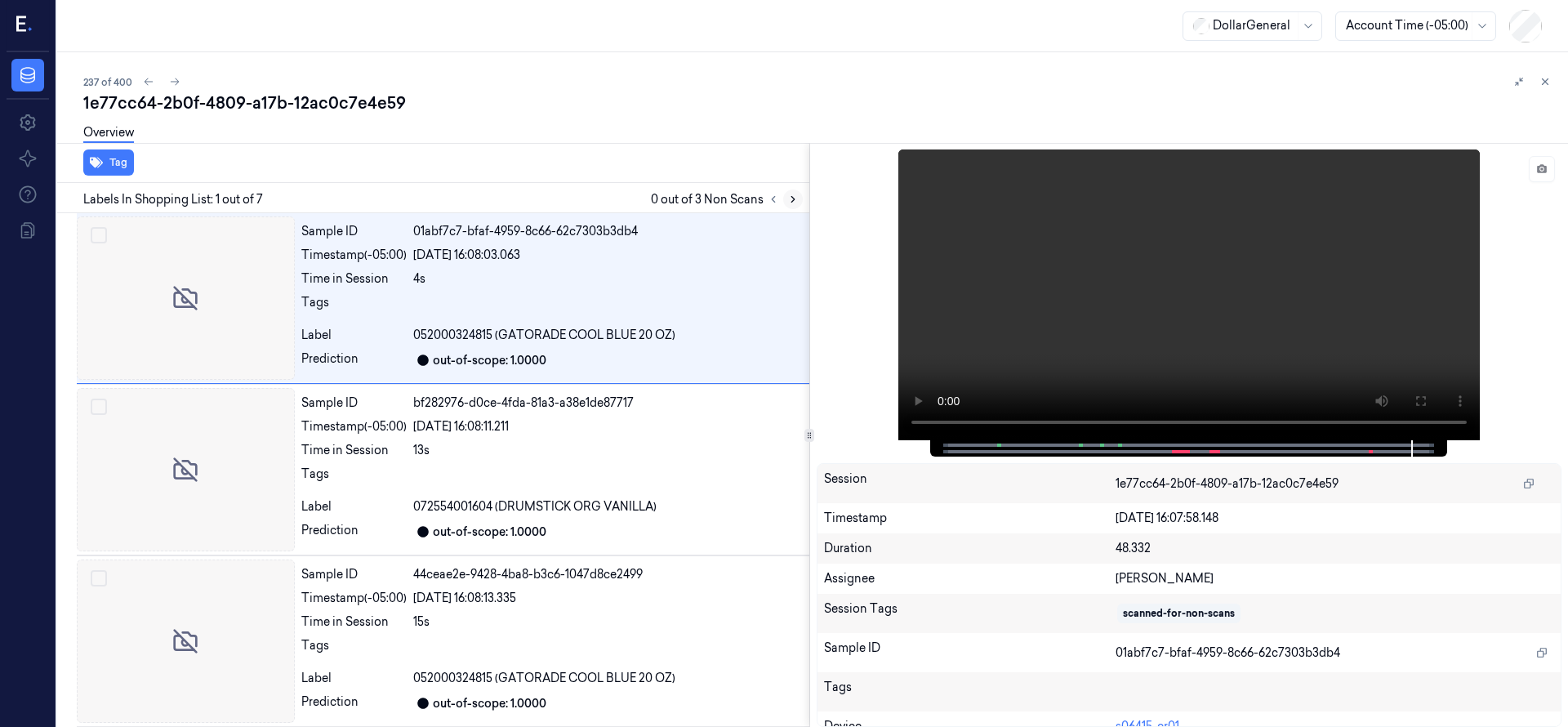
click at [791, 203] on icon at bounding box center [793, 199] width 12 height 12
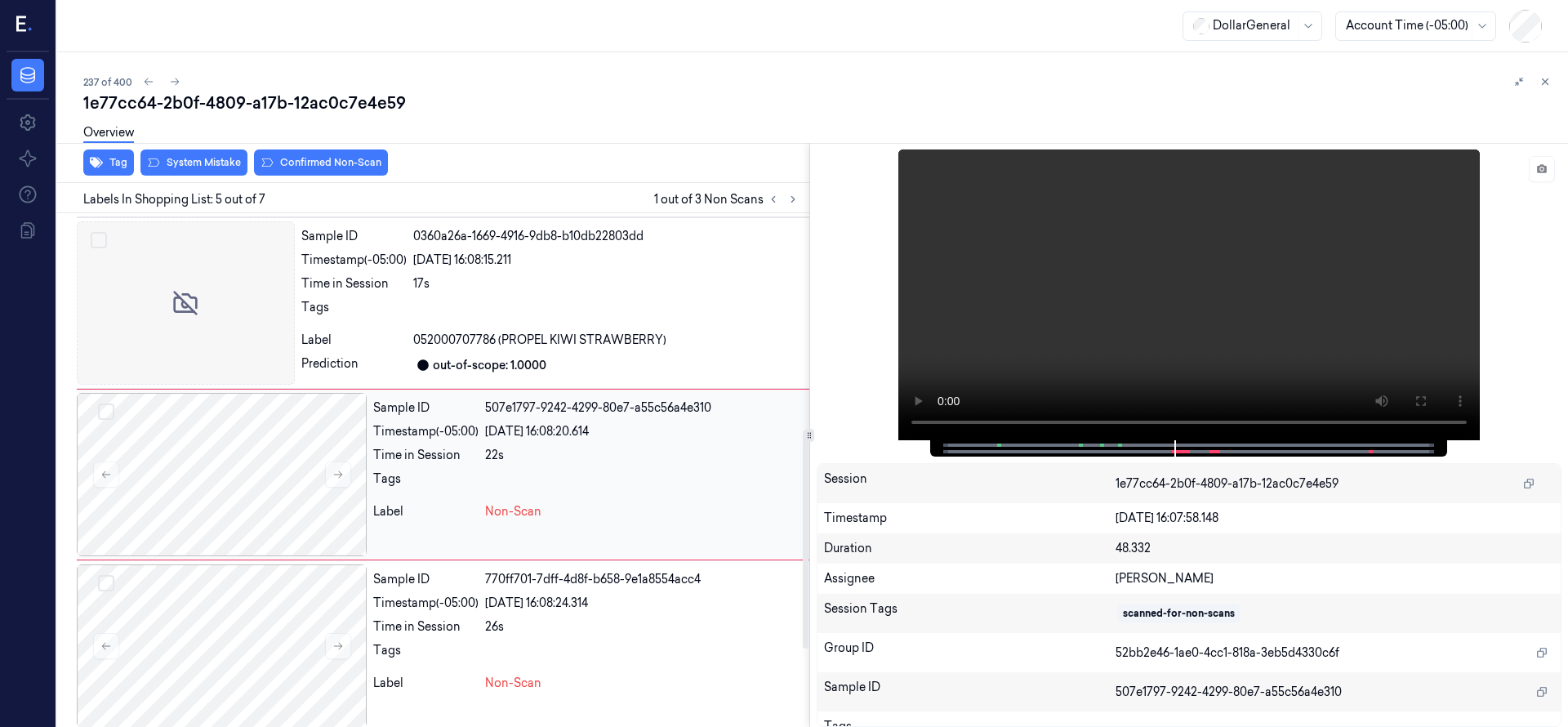
scroll to position [514, 0]
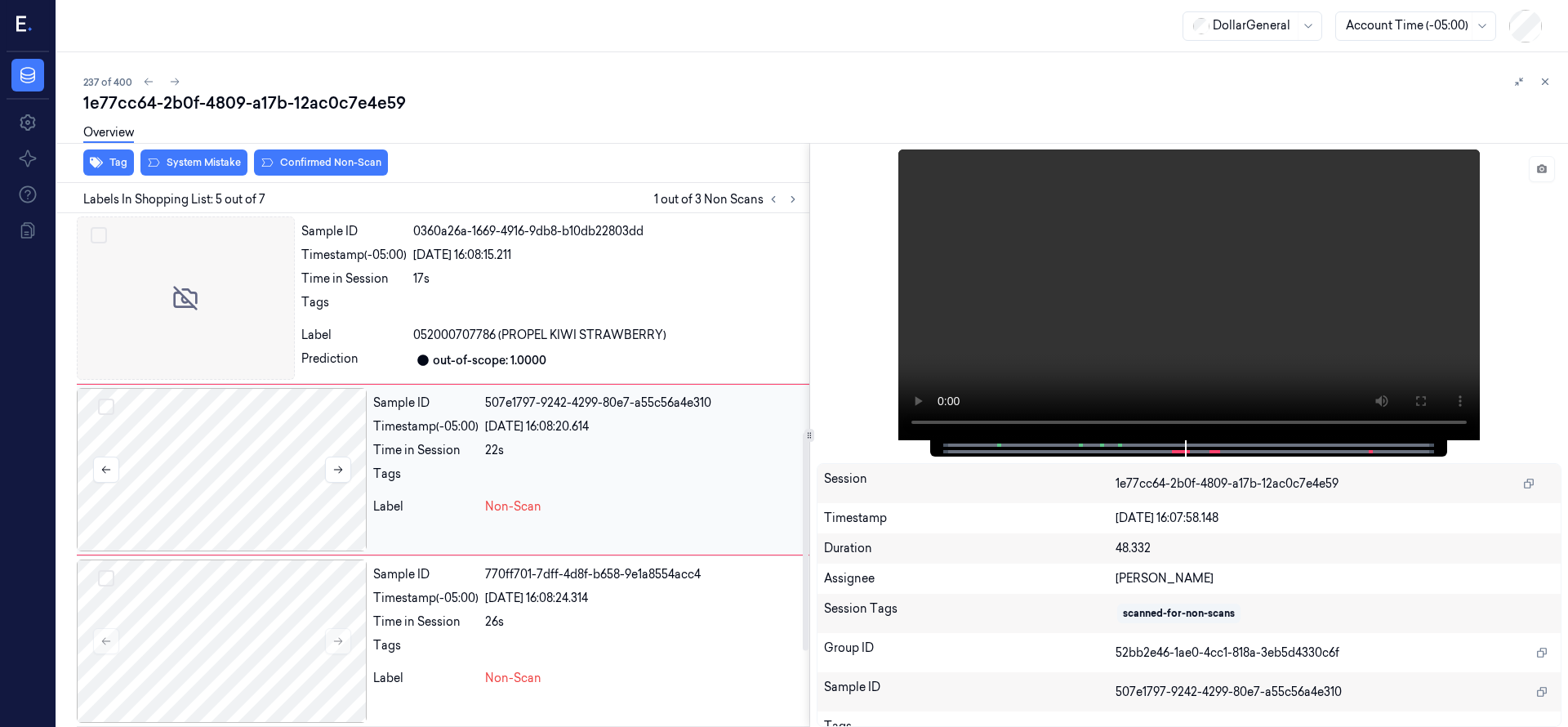
click at [255, 460] on div at bounding box center [222, 470] width 290 height 164
click at [211, 348] on div at bounding box center [186, 299] width 218 height 164
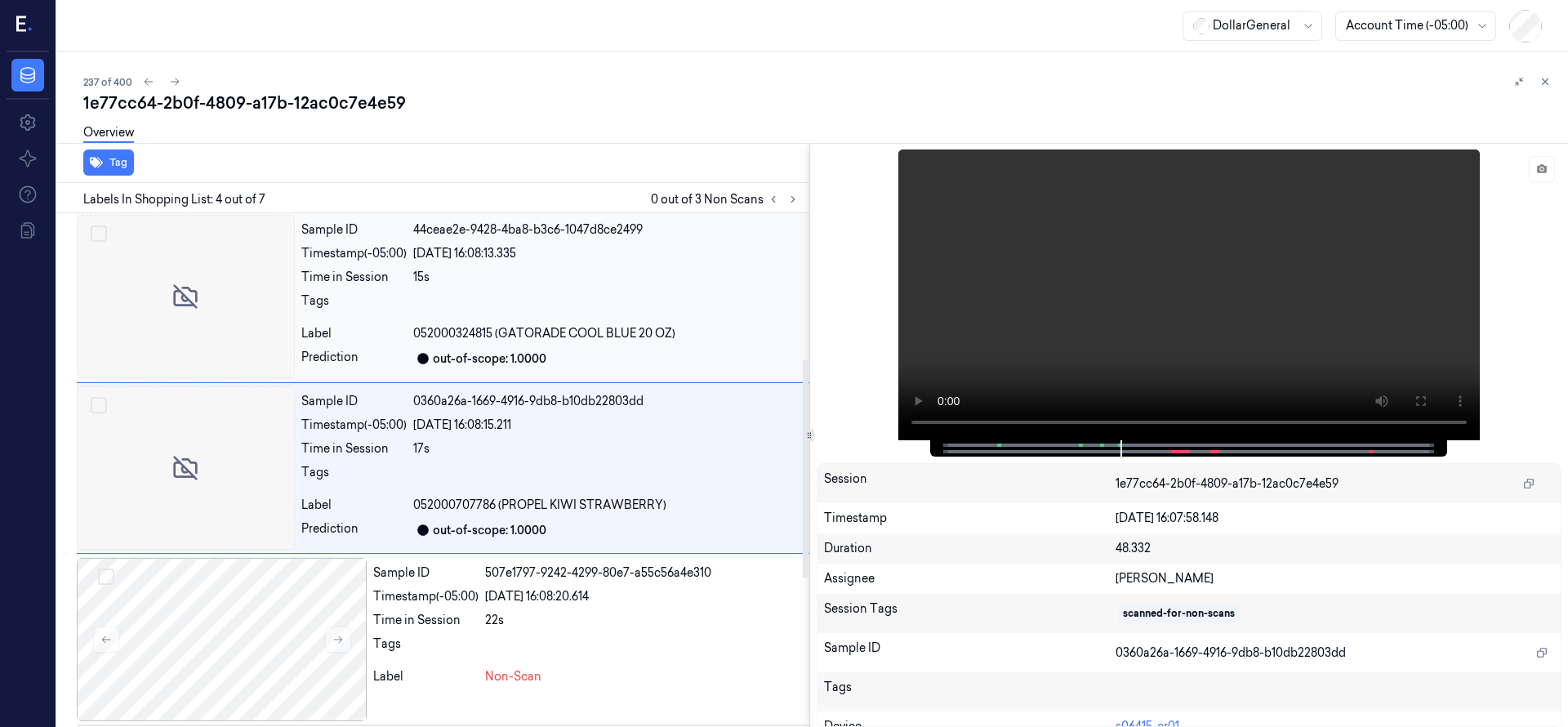
scroll to position [343, 0]
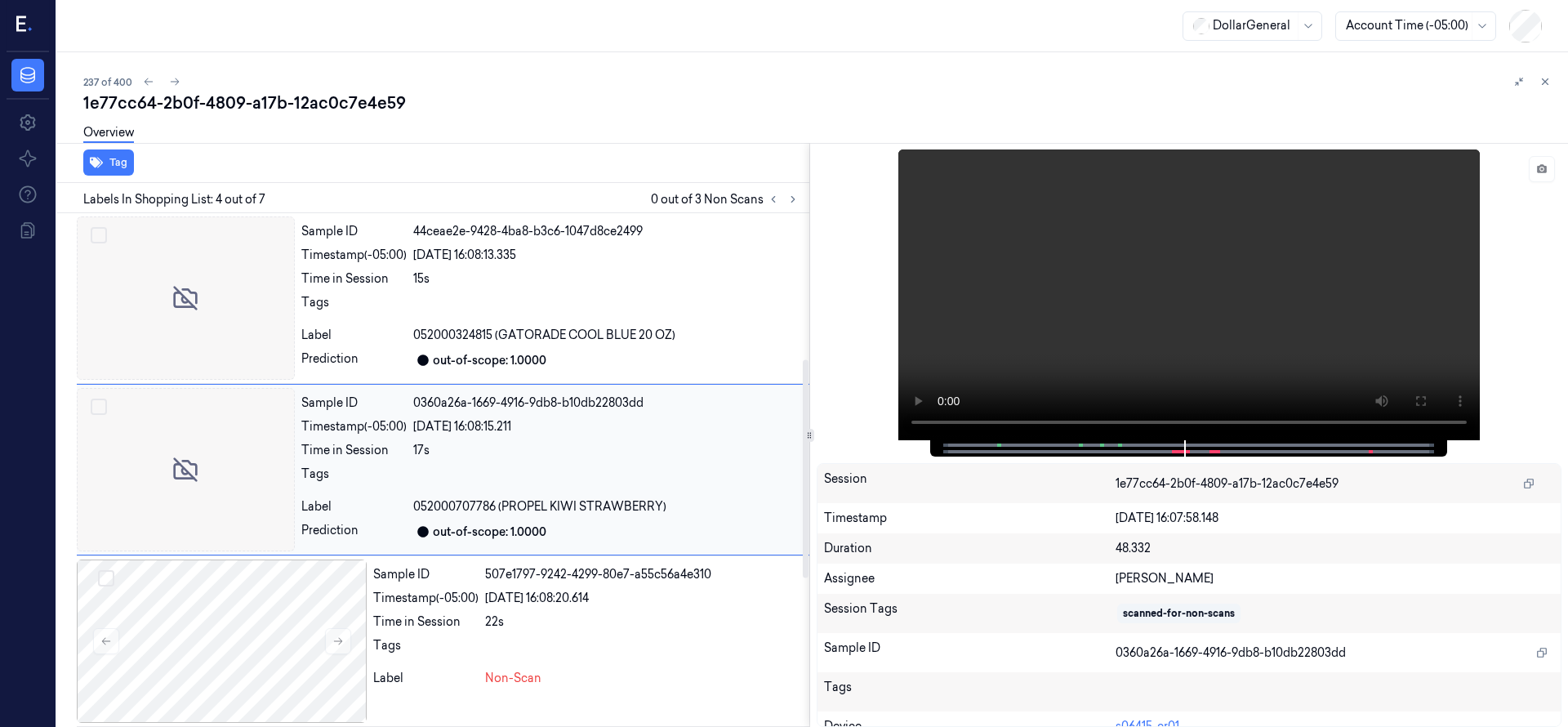
click at [218, 490] on div at bounding box center [186, 470] width 218 height 164
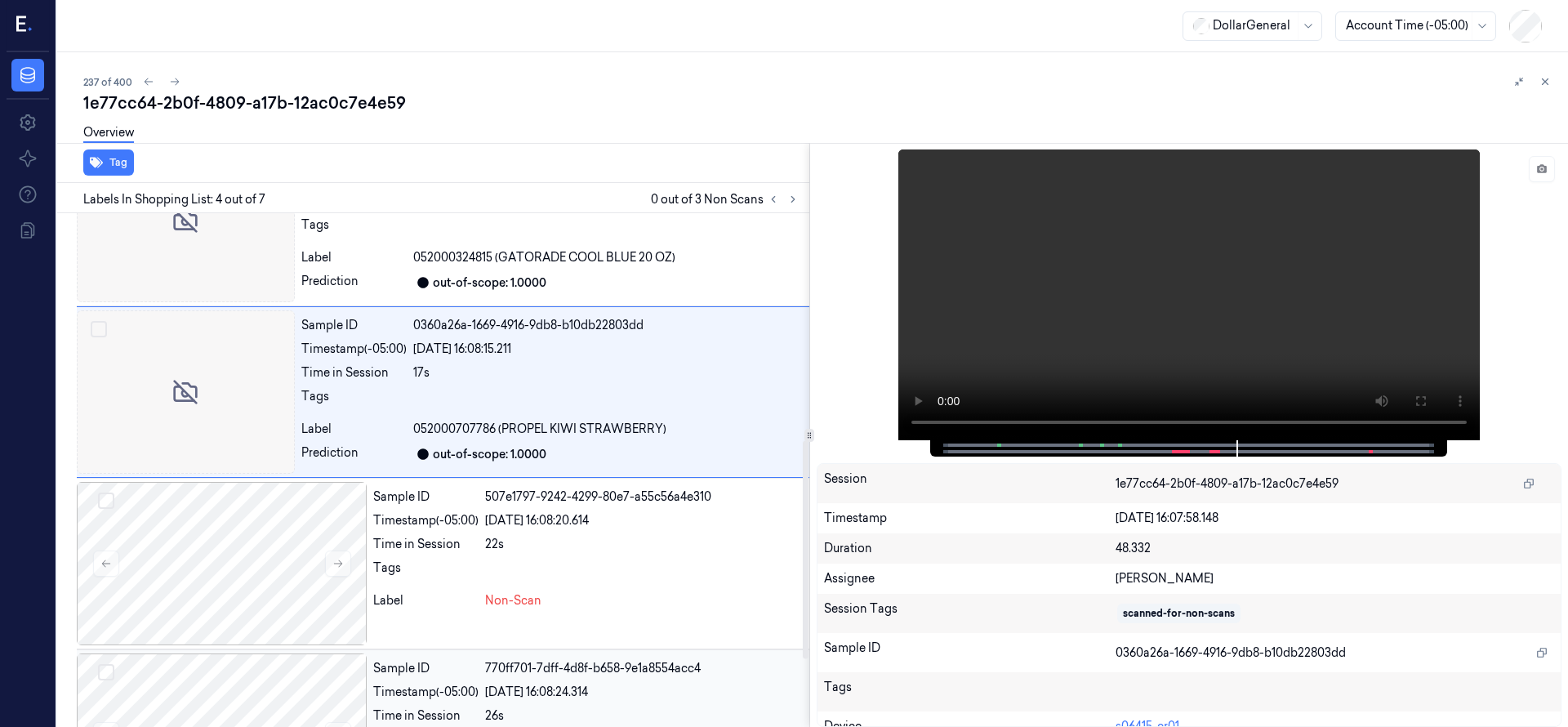
scroll to position [692, 0]
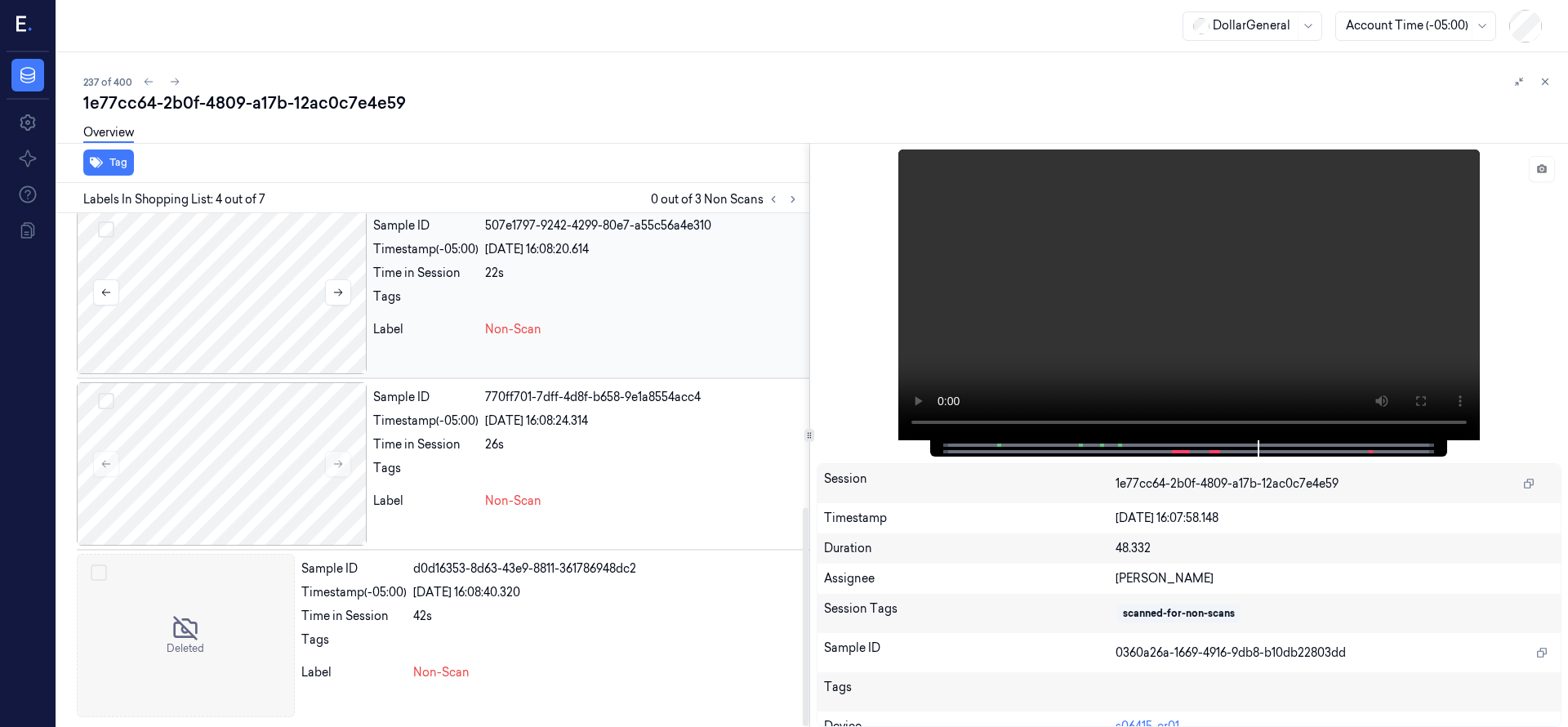
click at [114, 232] on div at bounding box center [222, 293] width 290 height 164
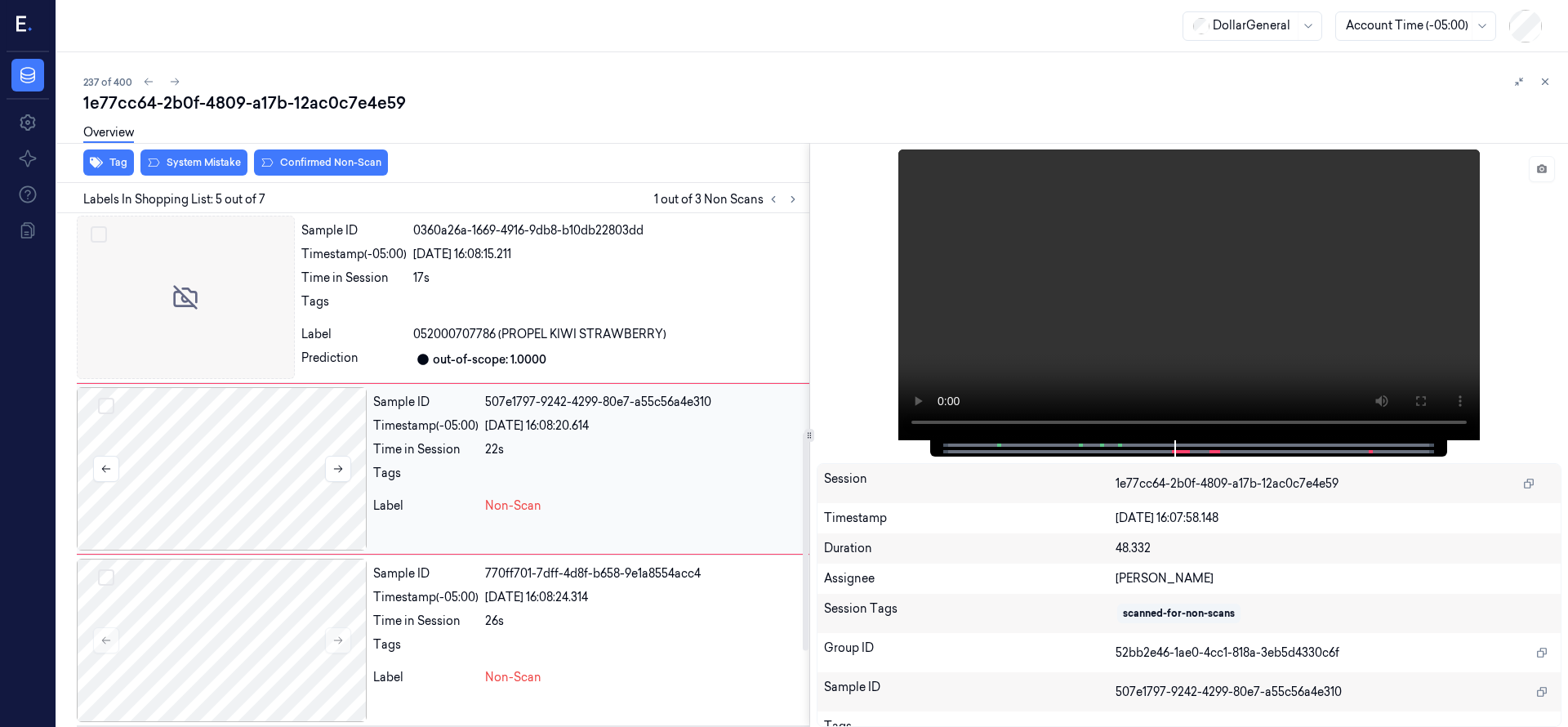
scroll to position [514, 0]
click at [103, 408] on button "Select row" at bounding box center [107, 407] width 17 height 17
click at [110, 570] on button "Select row" at bounding box center [107, 578] width 17 height 17
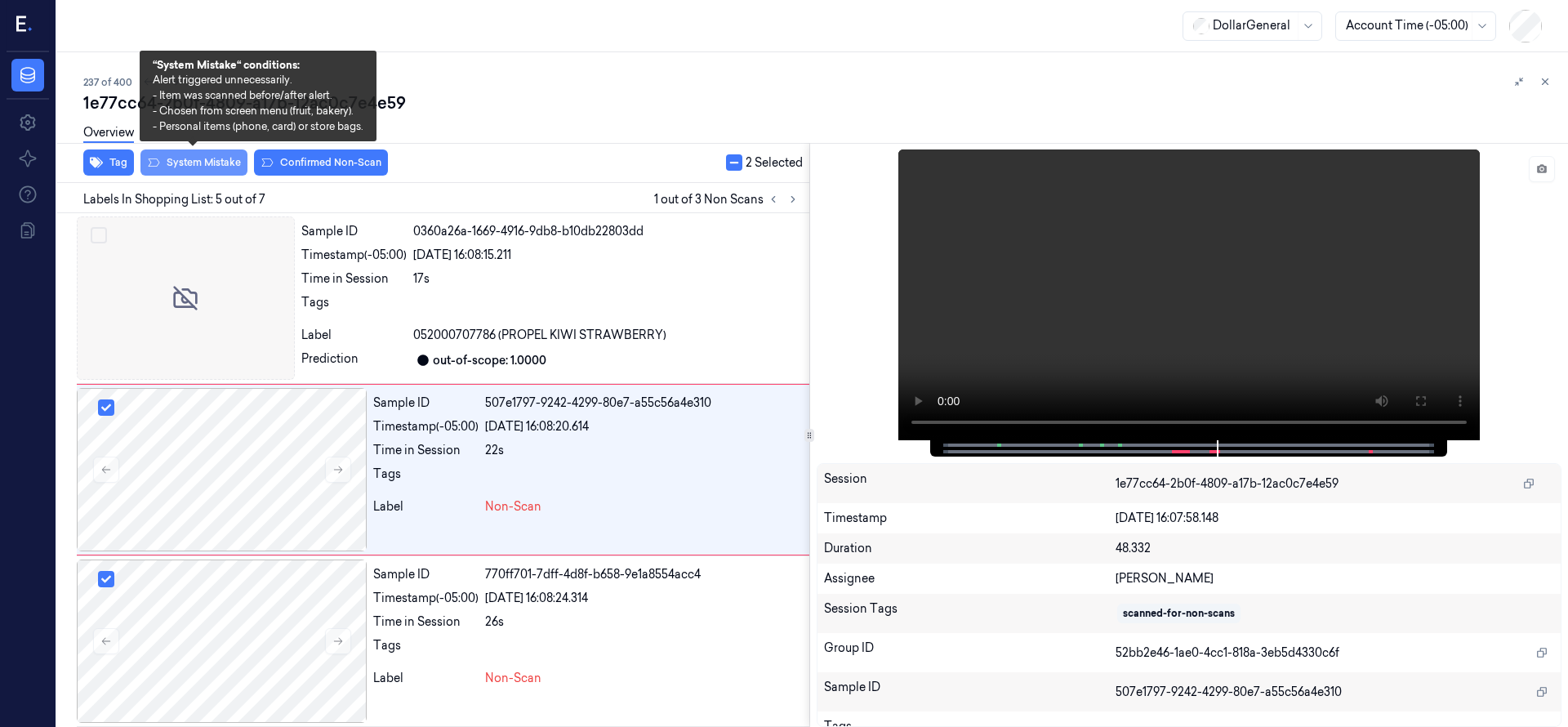
click at [211, 166] on button "System Mistake" at bounding box center [193, 163] width 107 height 26
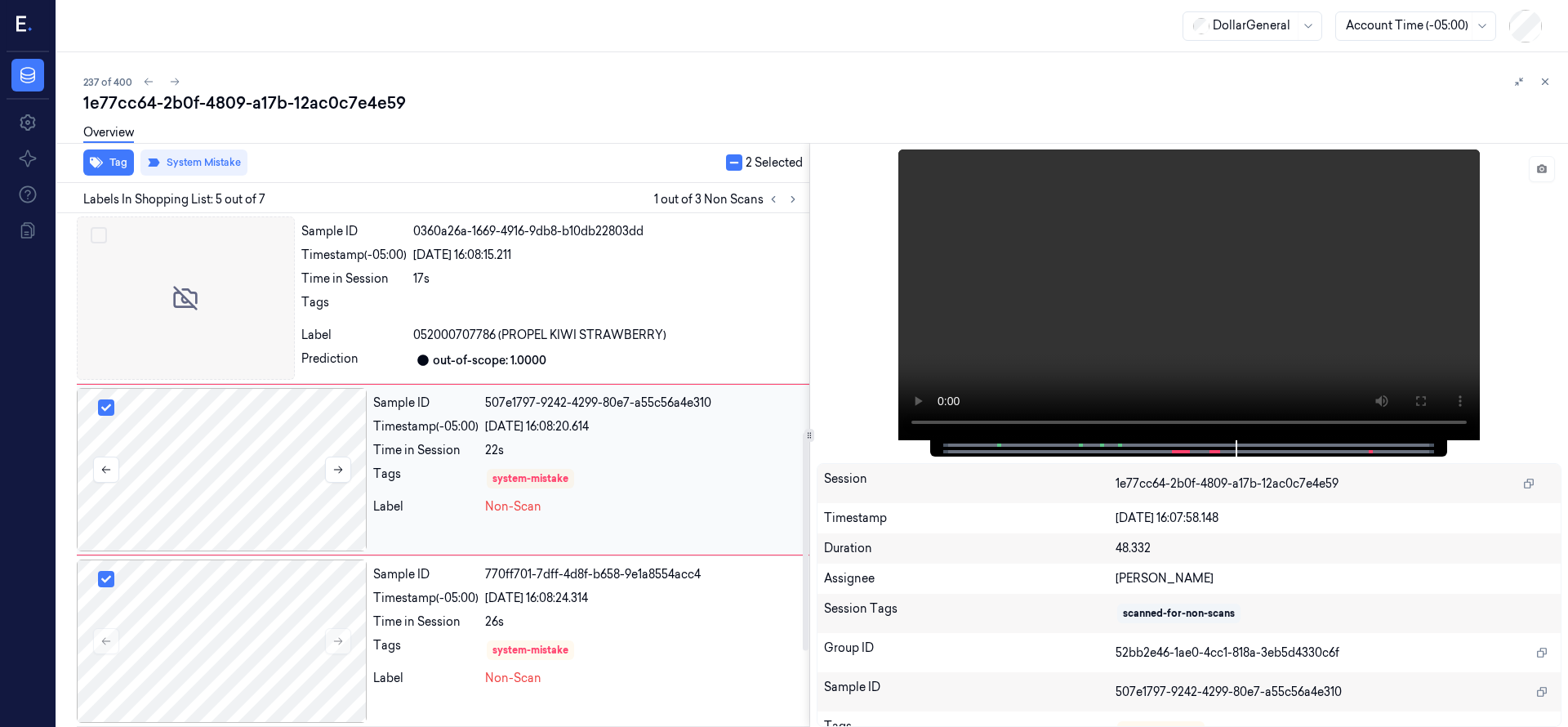
click at [252, 500] on div at bounding box center [222, 470] width 290 height 164
click at [171, 81] on icon at bounding box center [174, 82] width 12 height 12
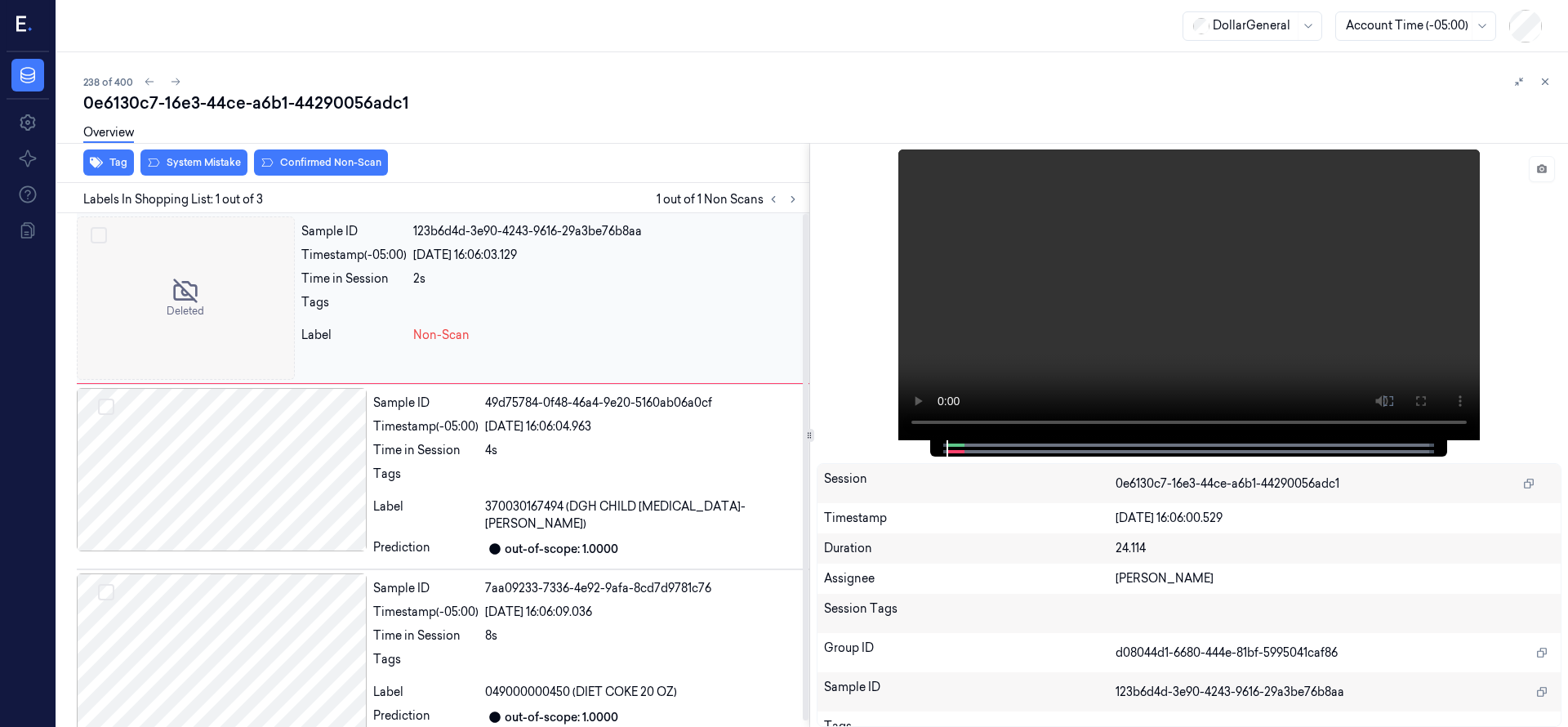
click at [183, 261] on div at bounding box center [186, 299] width 218 height 164
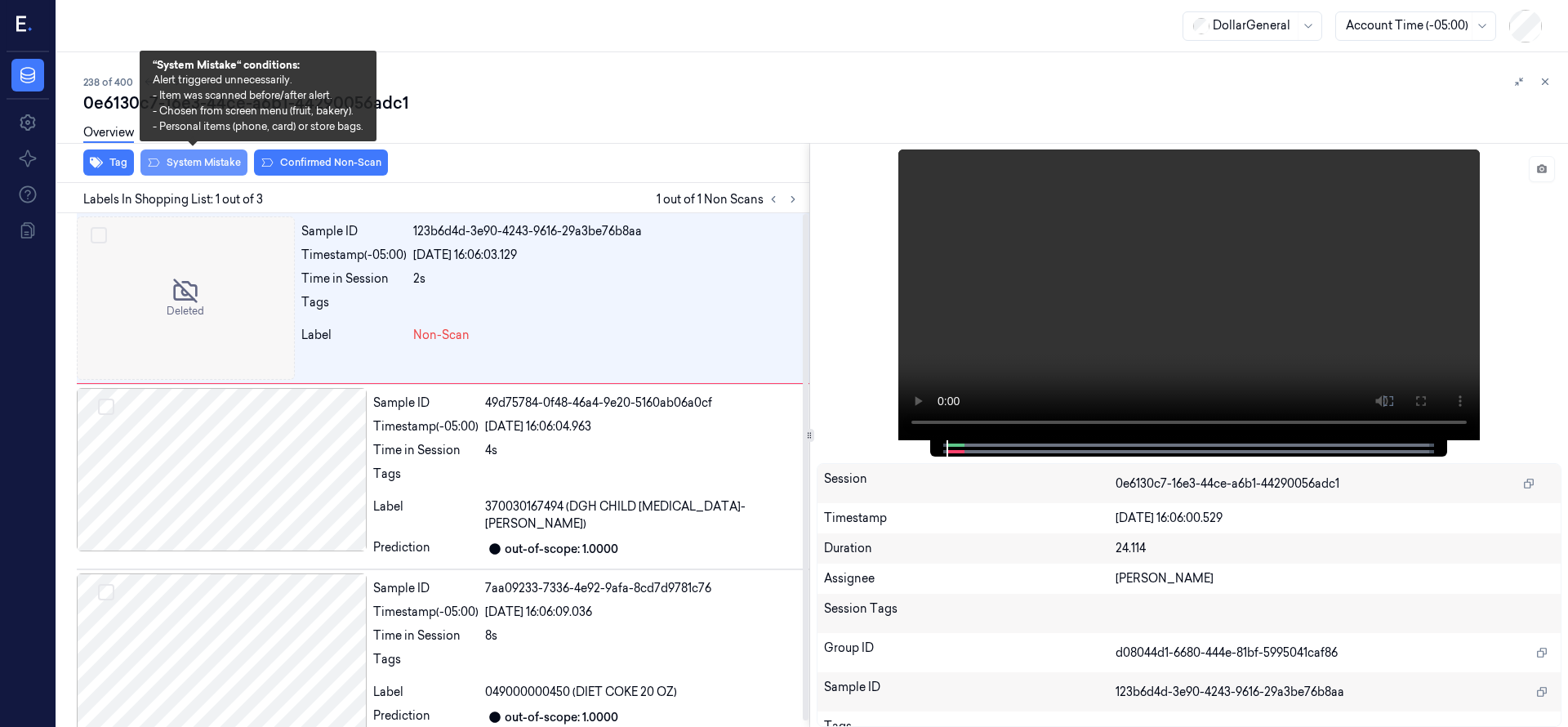
click at [180, 175] on button "System Mistake" at bounding box center [193, 163] width 107 height 26
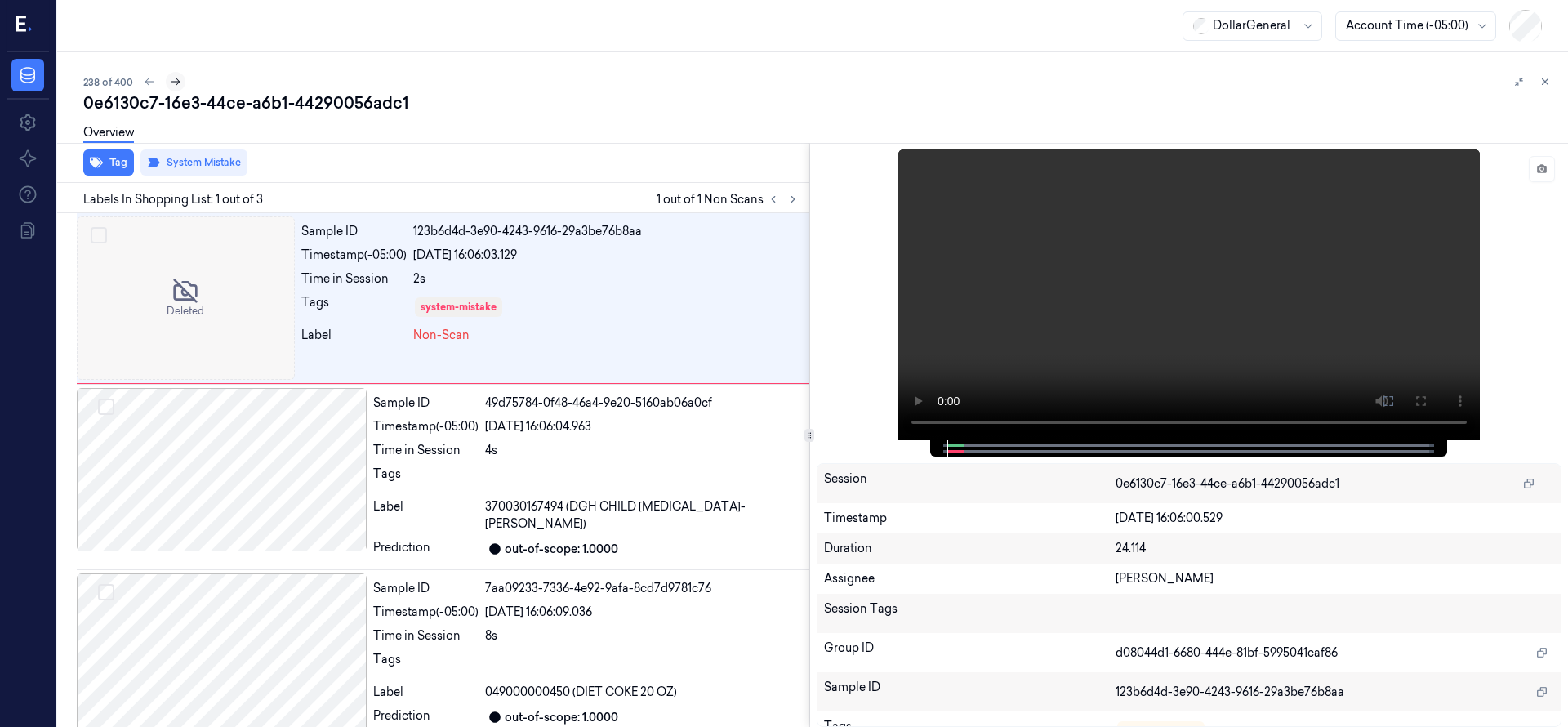
click at [178, 79] on icon at bounding box center [175, 82] width 12 height 12
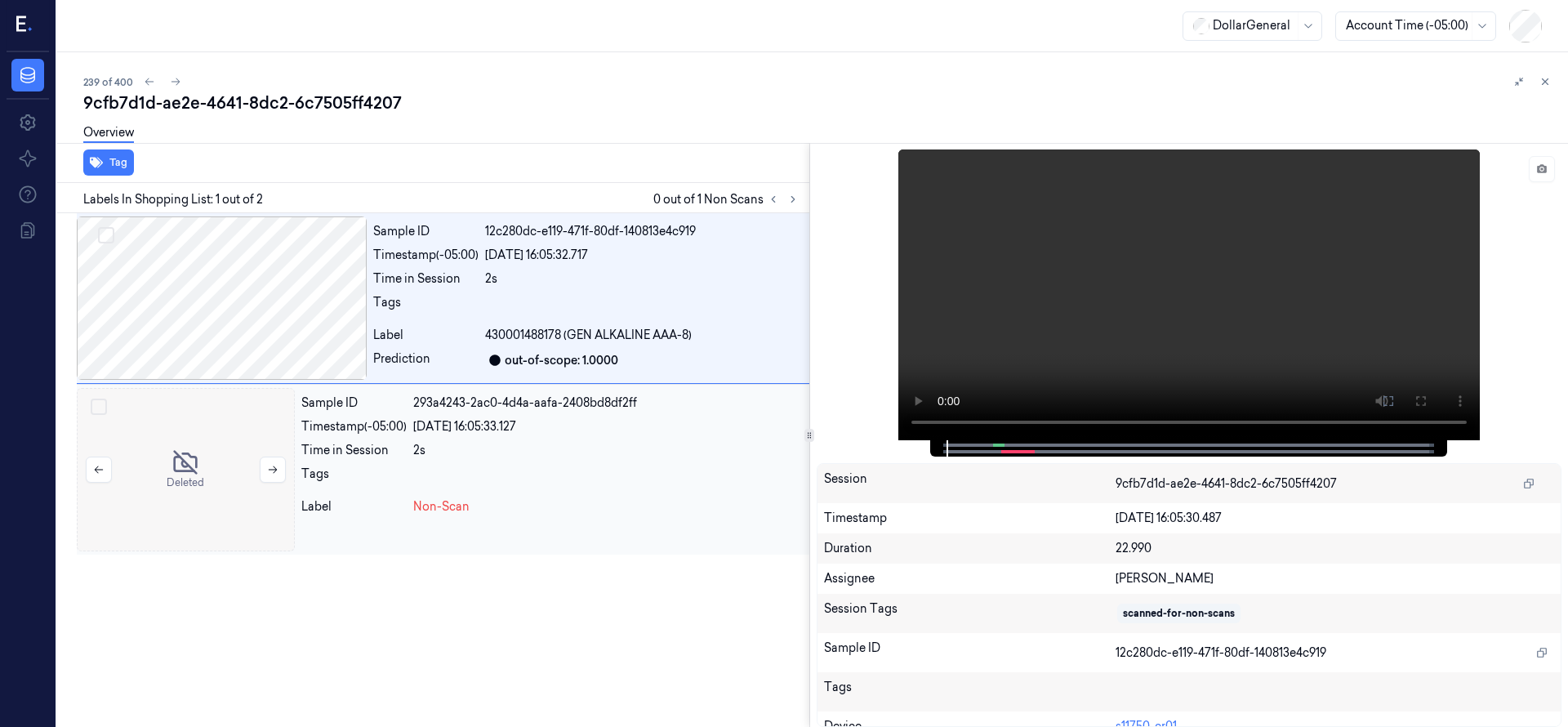
click at [200, 389] on div at bounding box center [186, 470] width 218 height 164
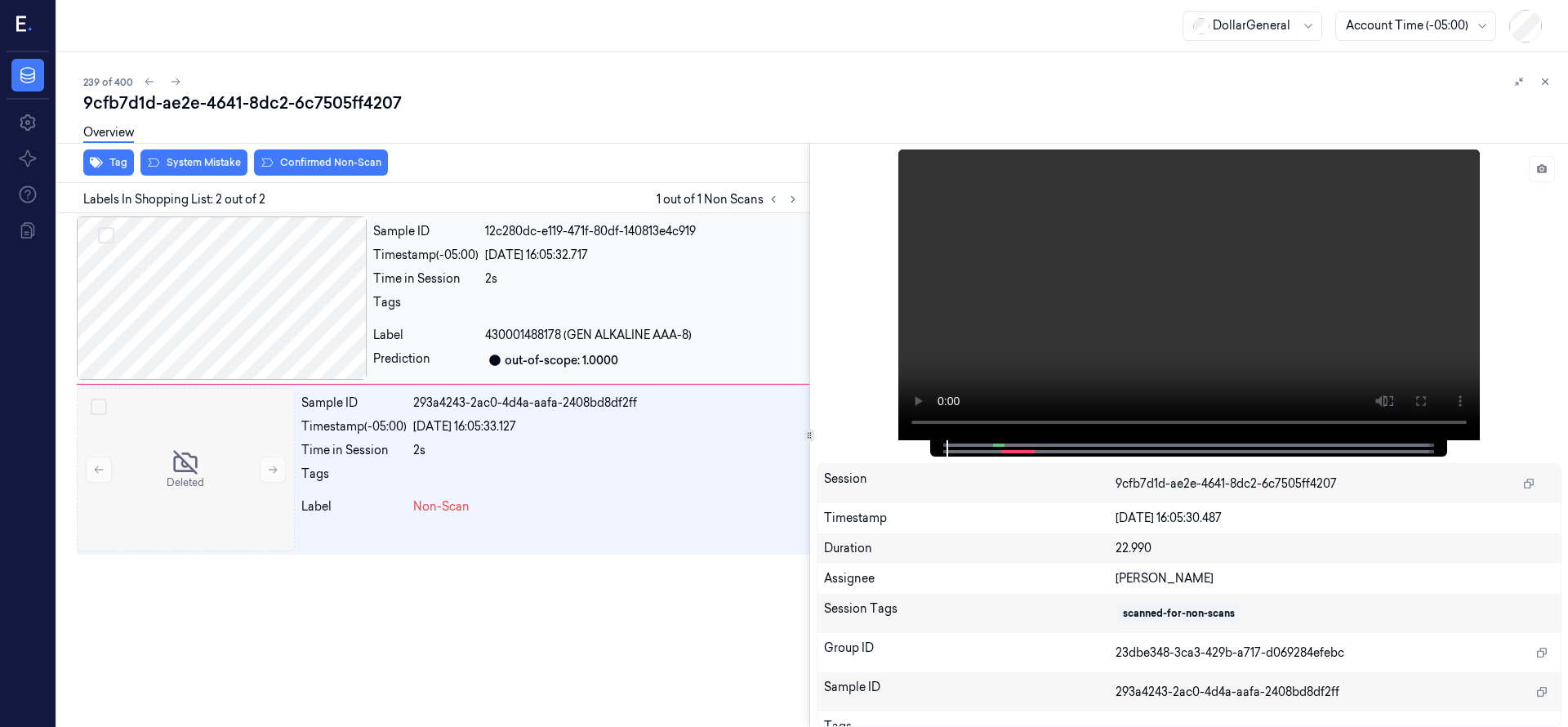
click at [211, 268] on div at bounding box center [222, 299] width 290 height 164
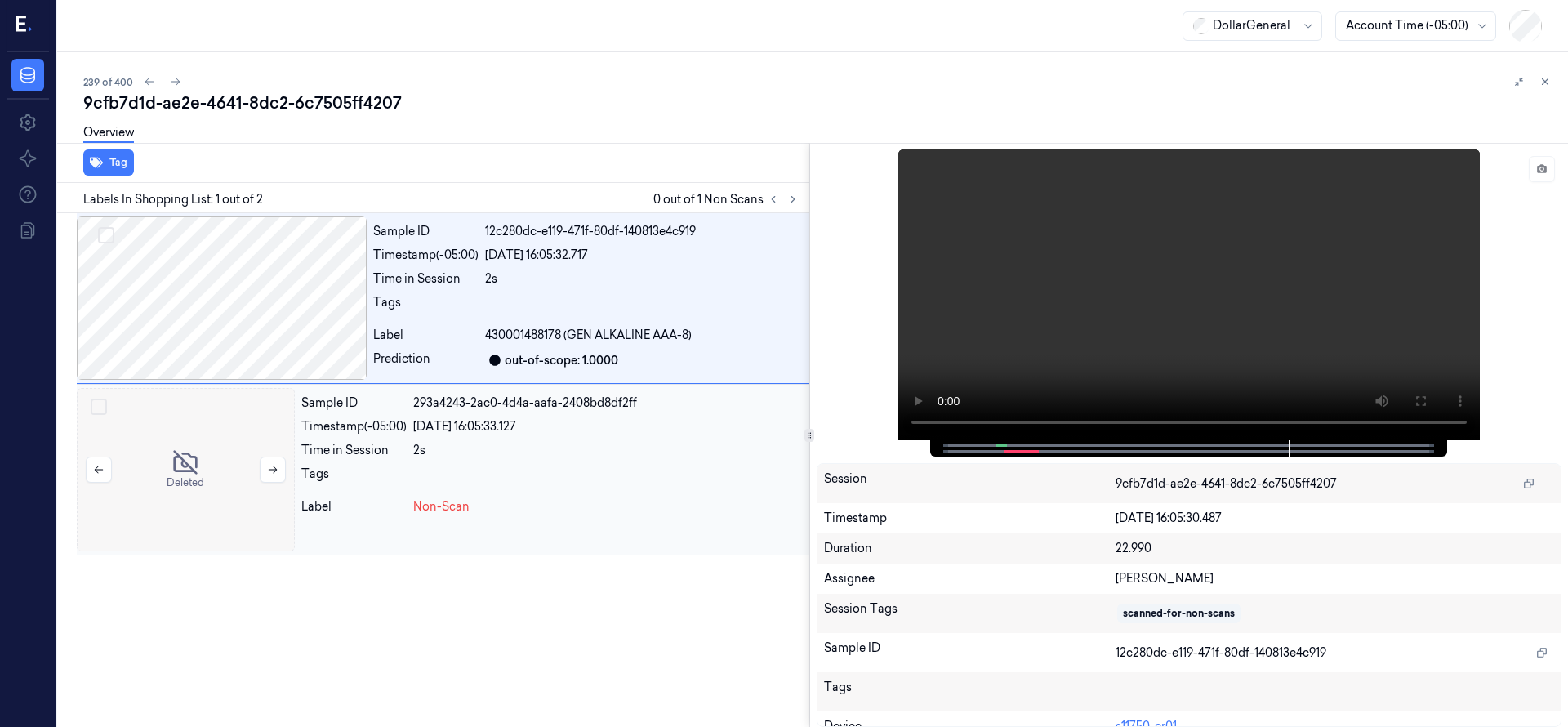
click at [241, 447] on div at bounding box center [186, 470] width 218 height 164
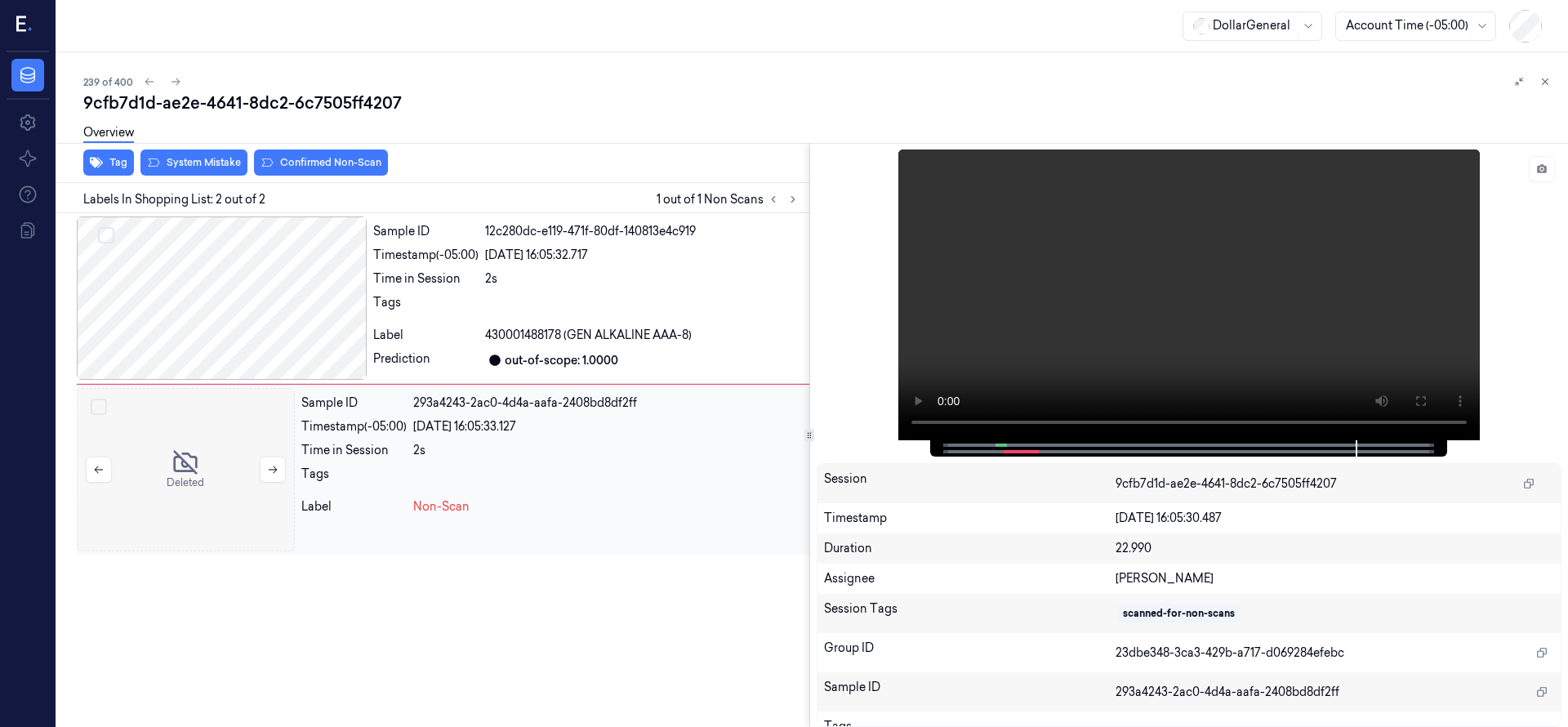
click at [188, 431] on div at bounding box center [186, 470] width 218 height 164
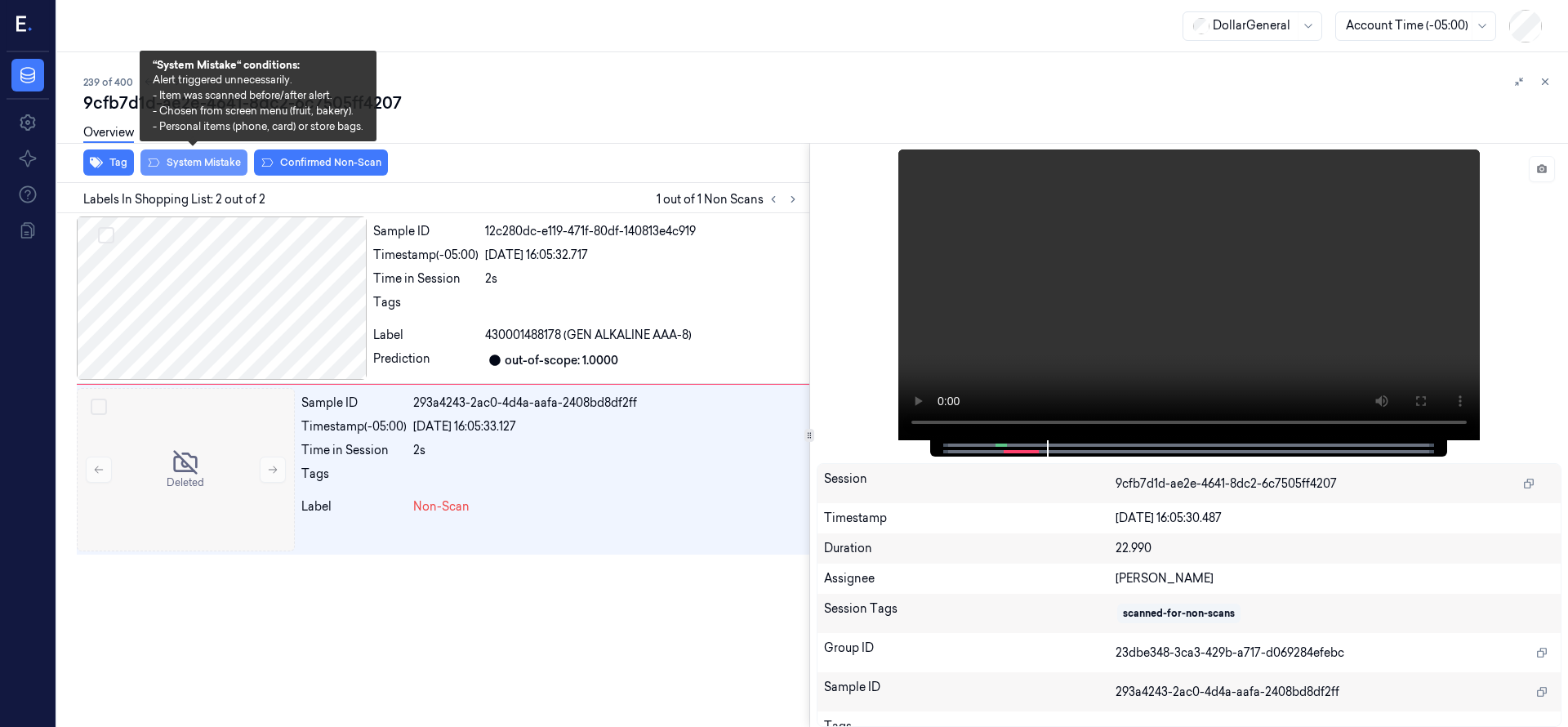
click at [225, 158] on button "System Mistake" at bounding box center [193, 163] width 107 height 26
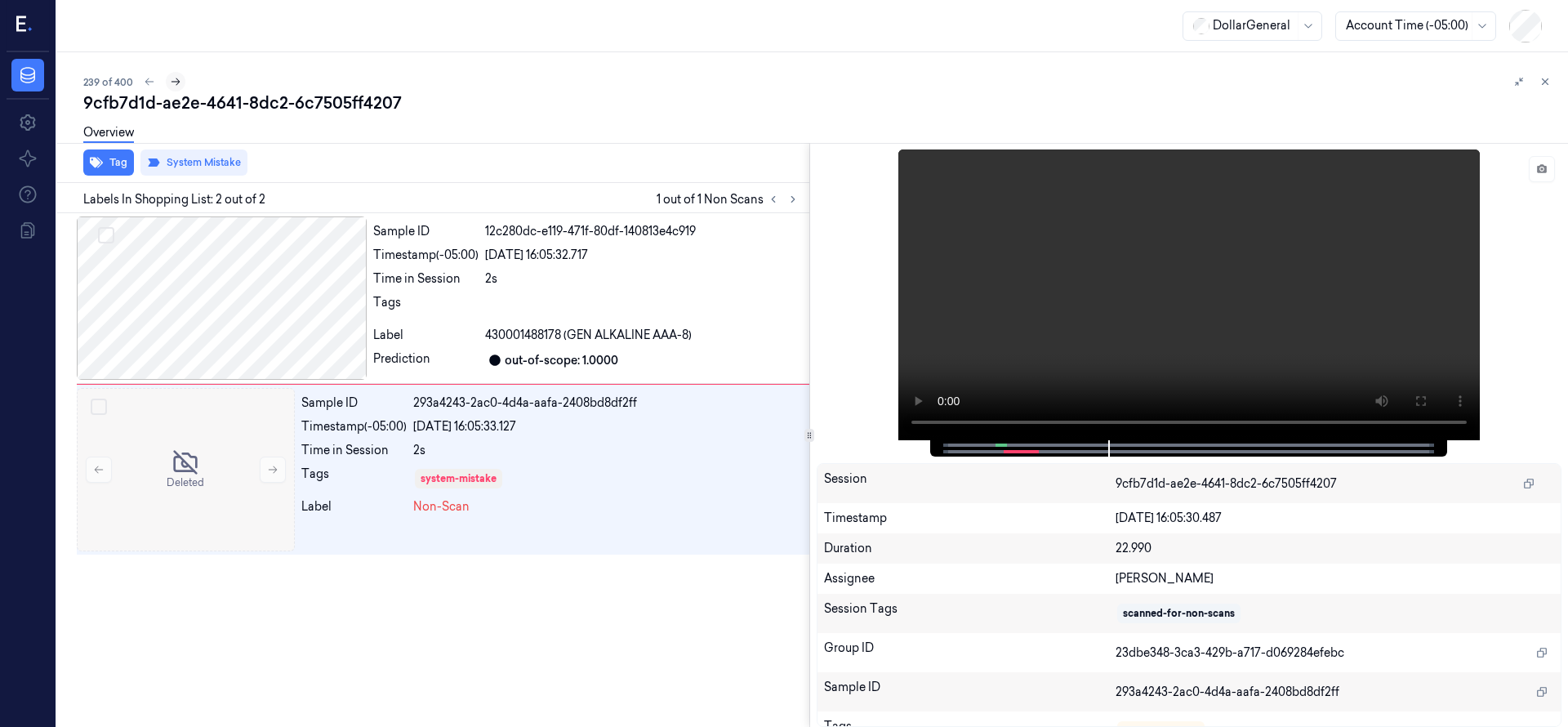
click at [177, 84] on icon at bounding box center [175, 82] width 12 height 12
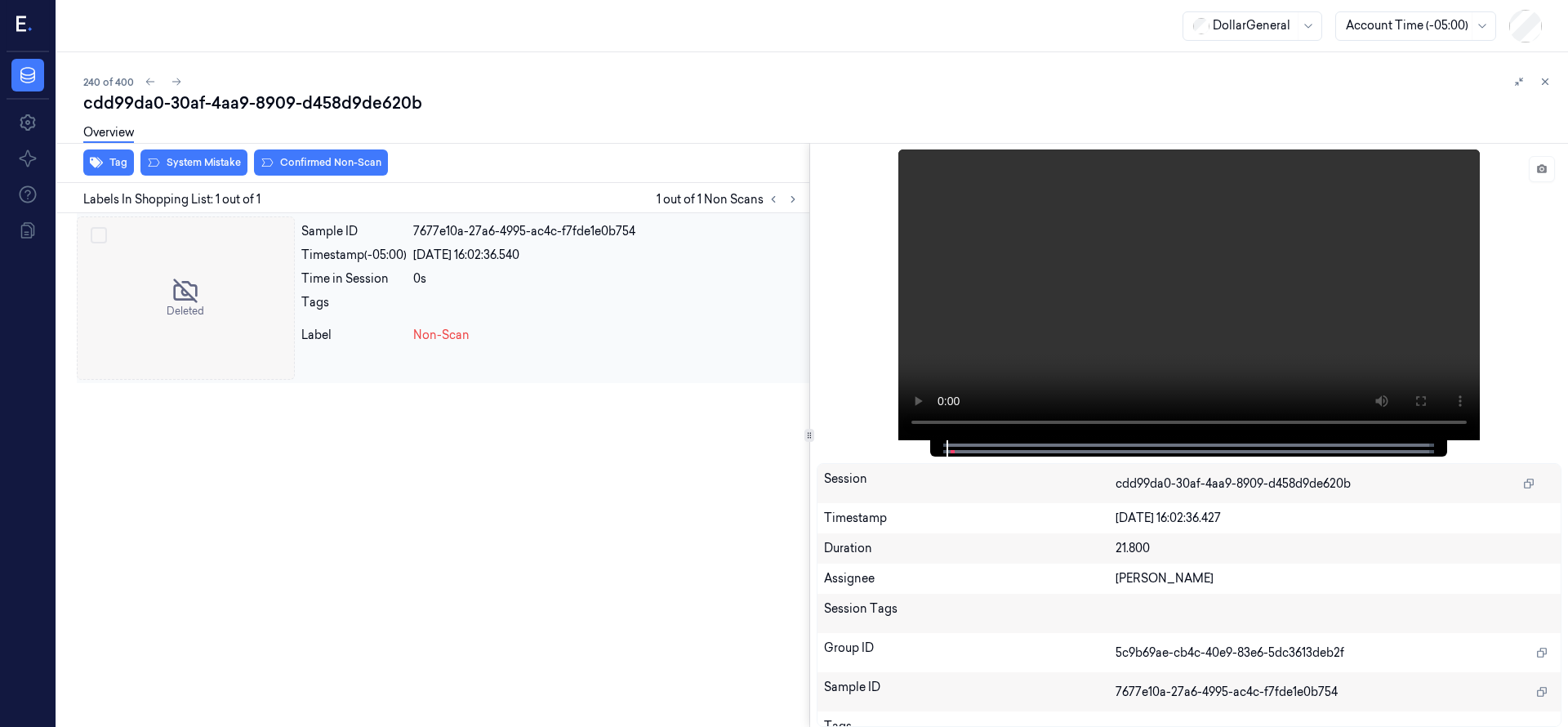
click at [170, 270] on div at bounding box center [186, 299] width 218 height 164
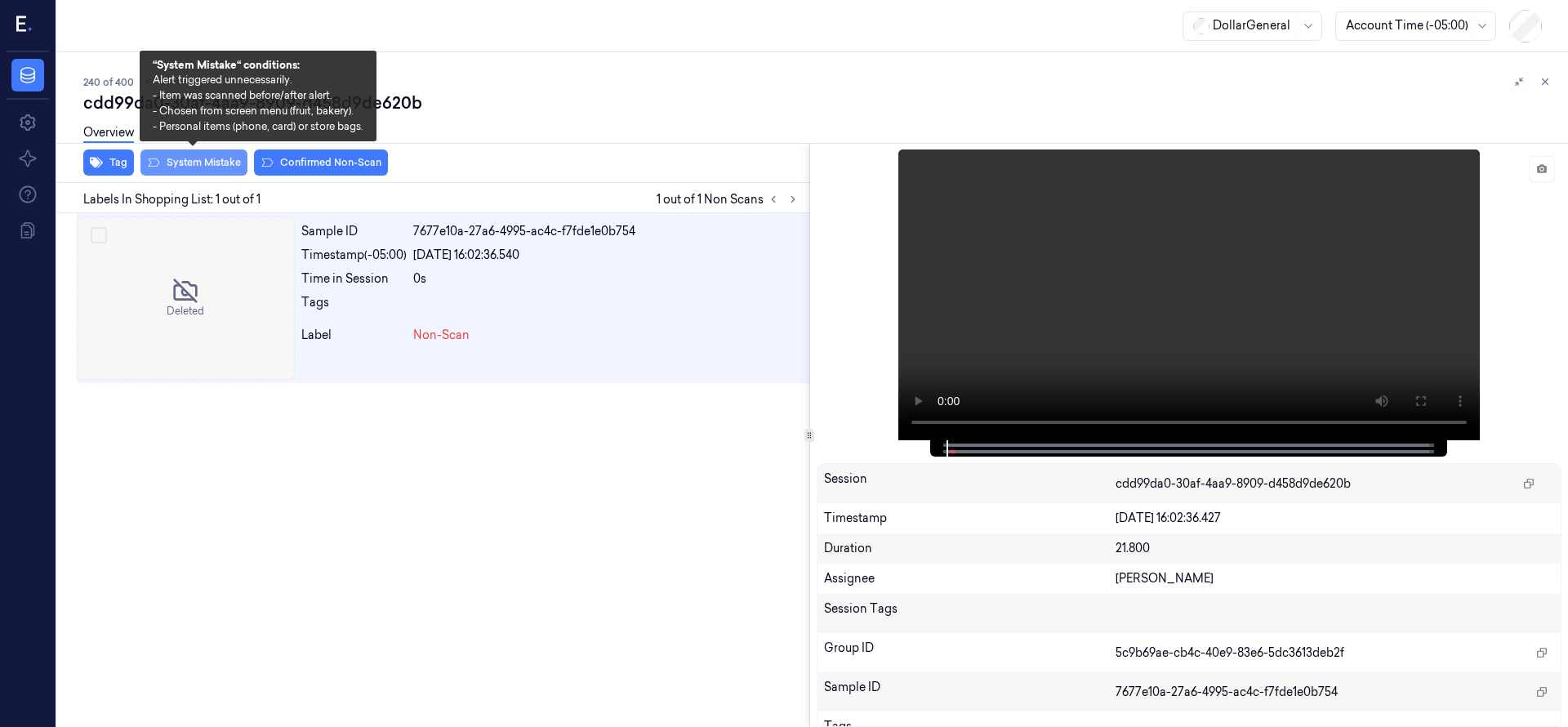
click at [199, 160] on button "System Mistake" at bounding box center [193, 163] width 107 height 26
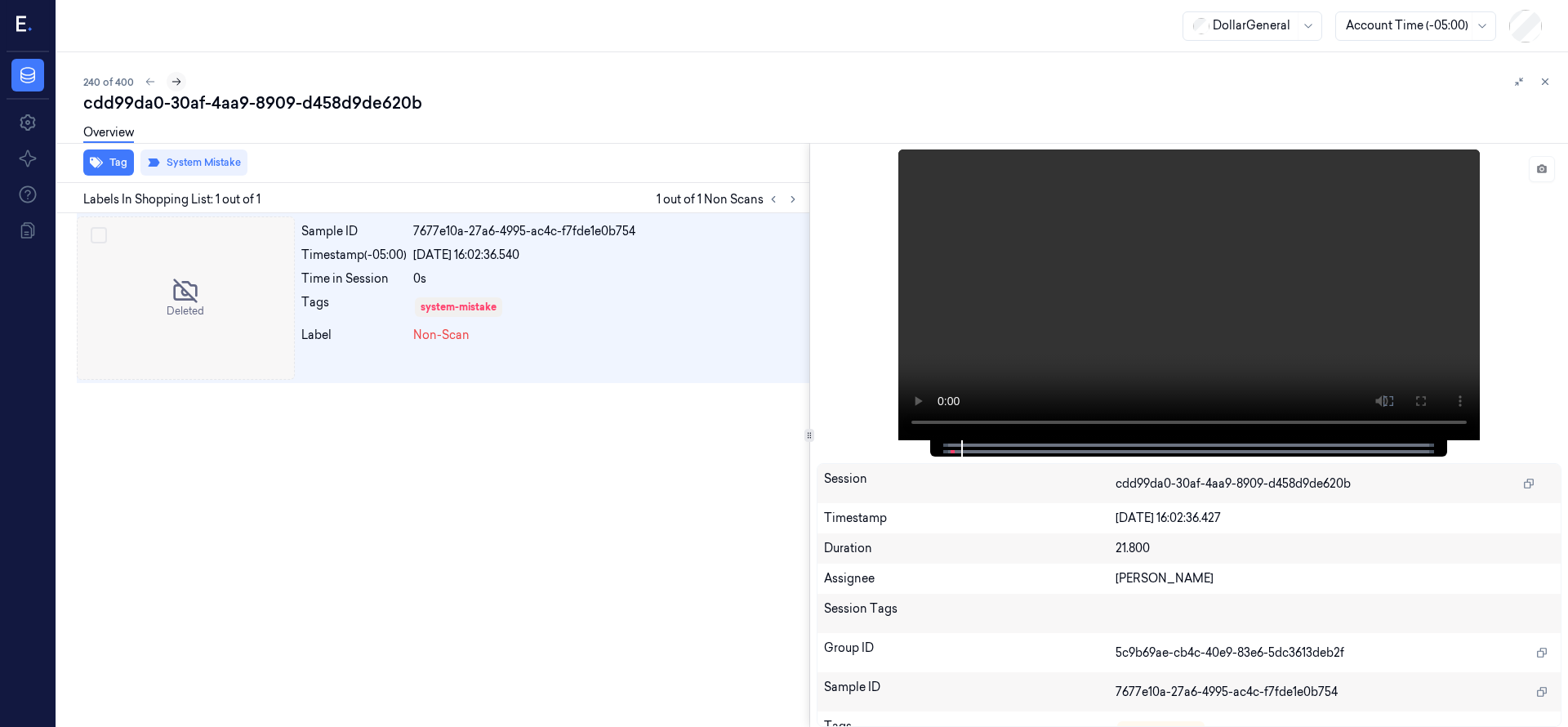
click at [175, 74] on button at bounding box center [177, 82] width 20 height 20
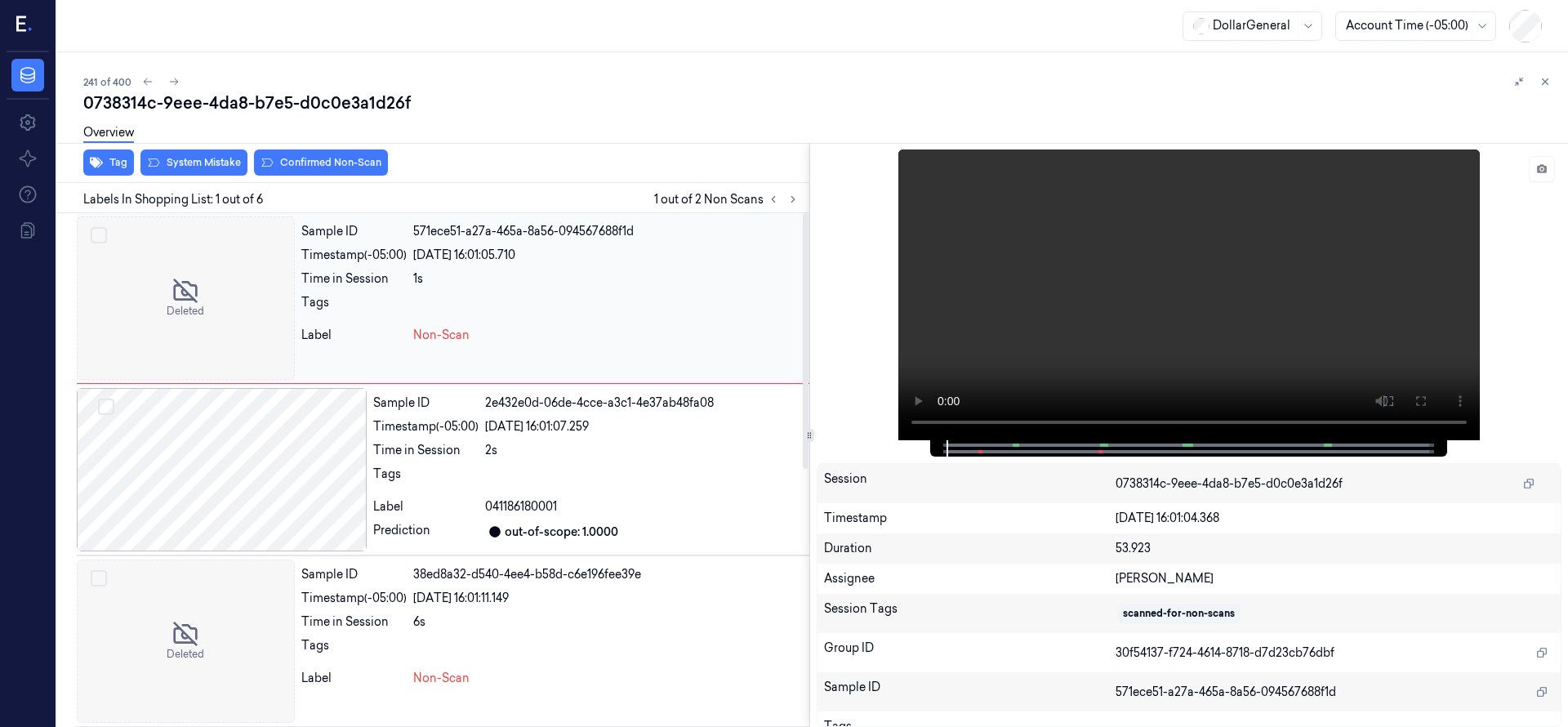
click at [177, 299] on div at bounding box center [186, 299] width 218 height 164
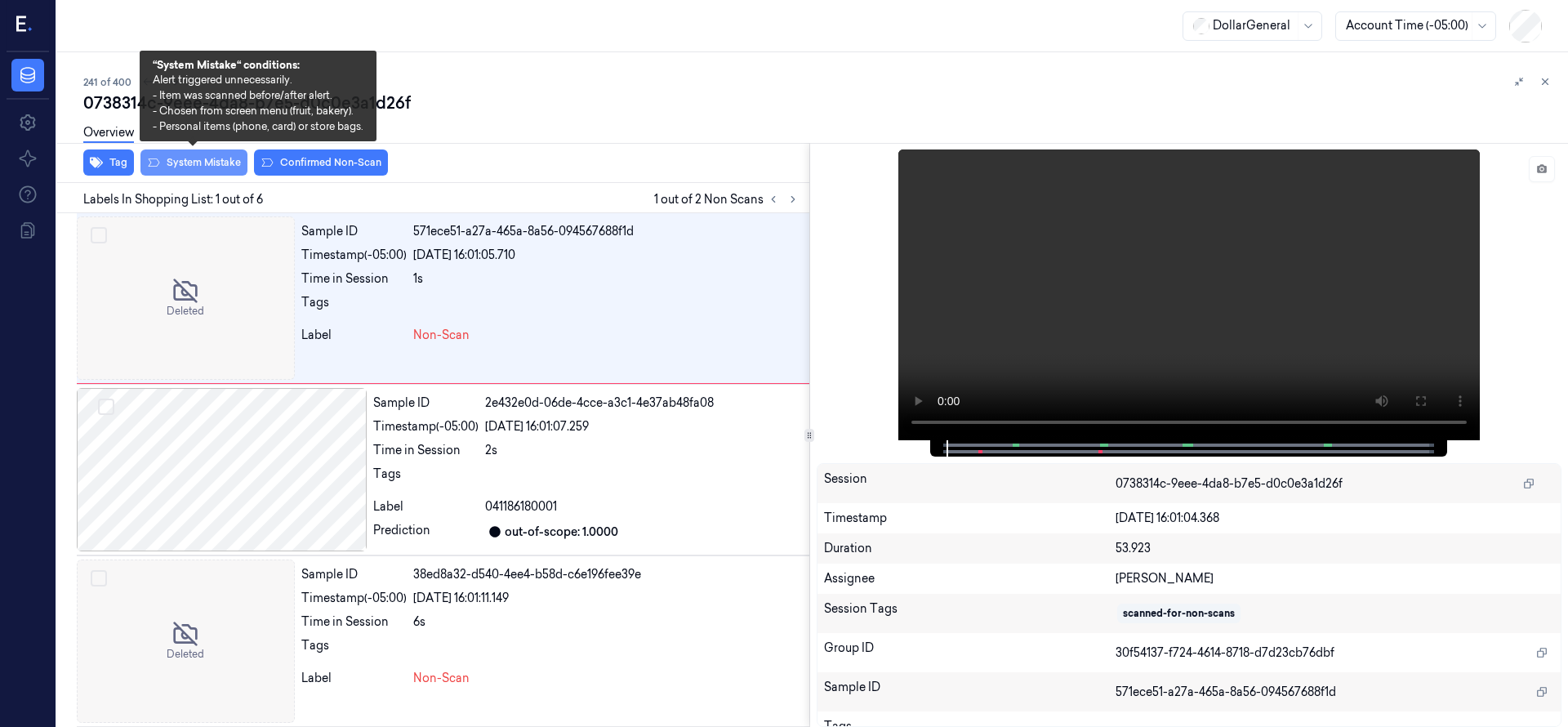
click at [200, 160] on button "System Mistake" at bounding box center [193, 163] width 107 height 26
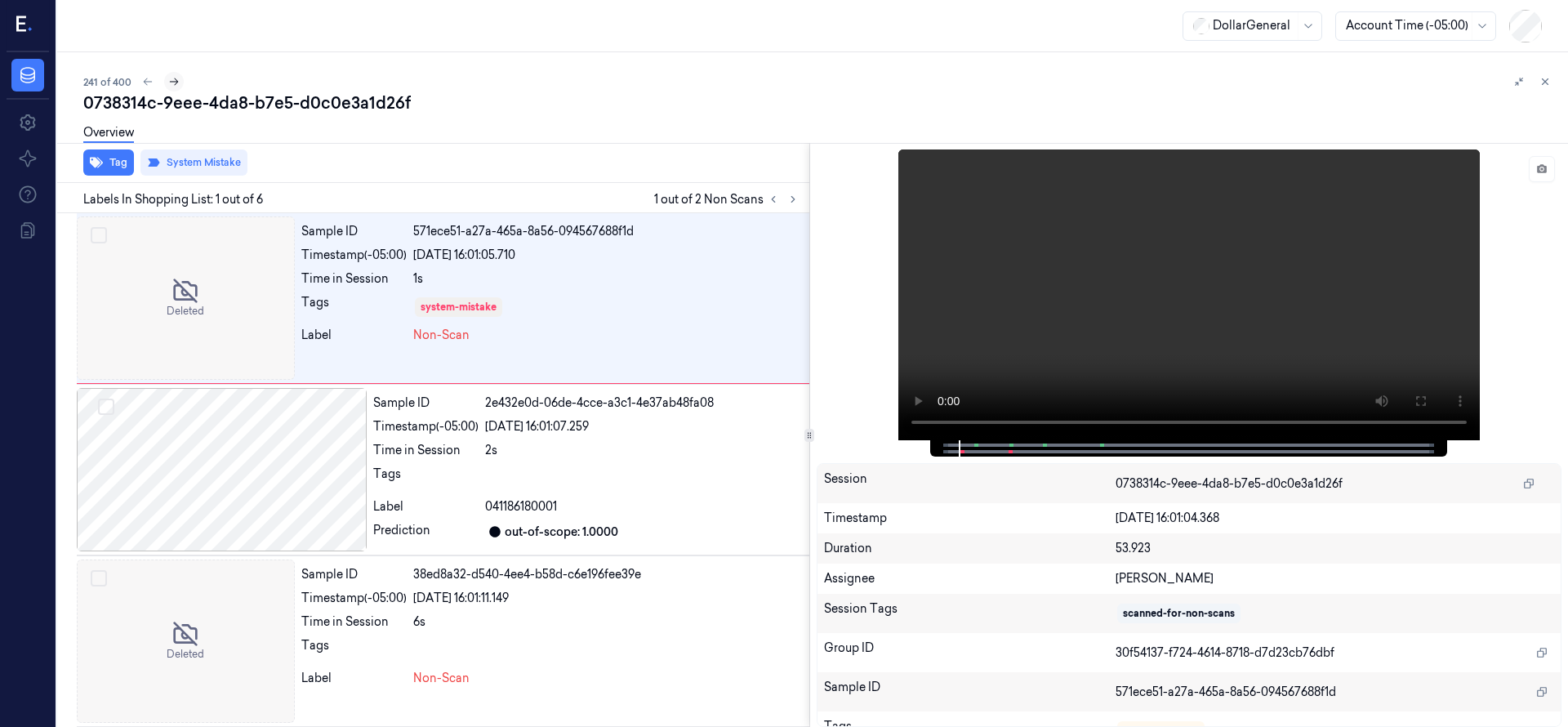
click at [176, 88] on button at bounding box center [174, 82] width 20 height 20
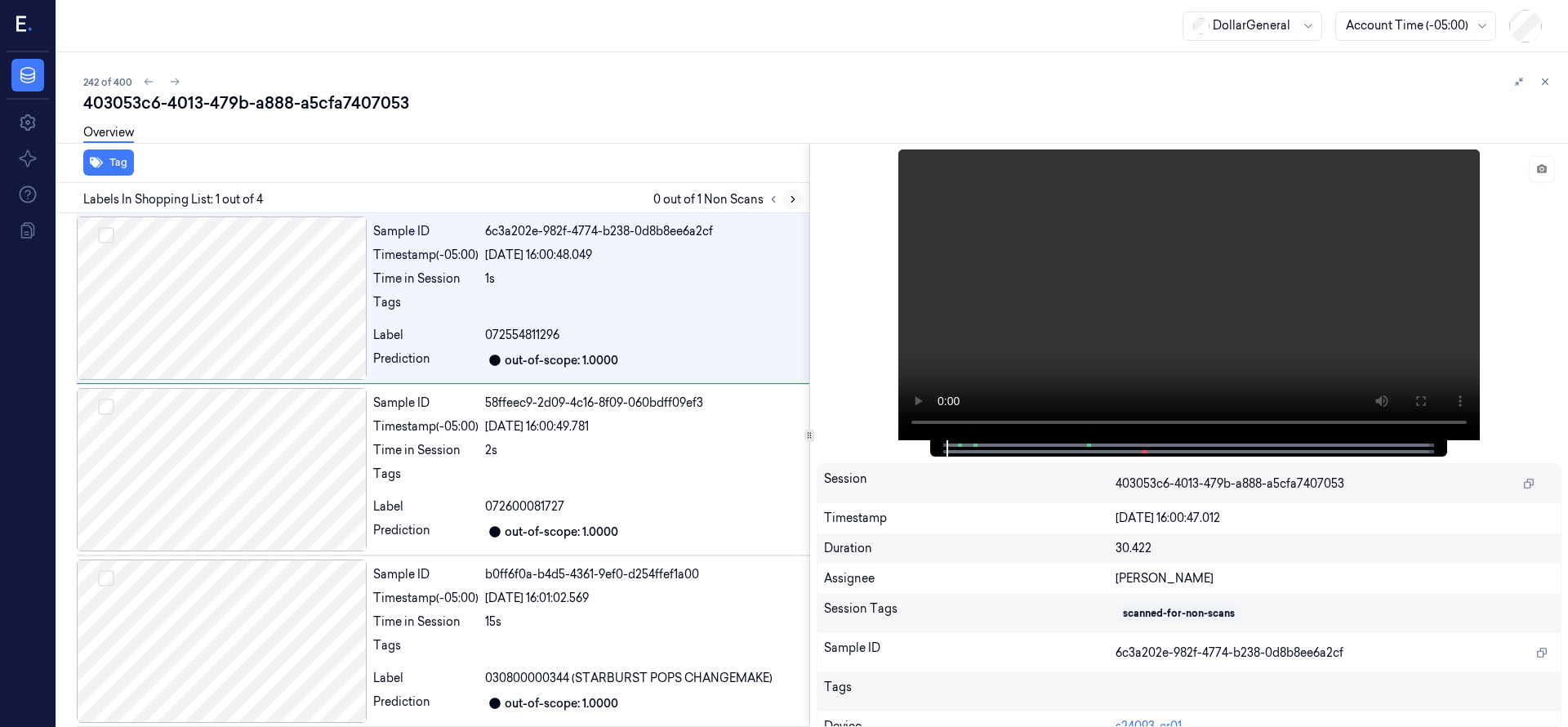
click at [791, 202] on icon at bounding box center [793, 199] width 12 height 12
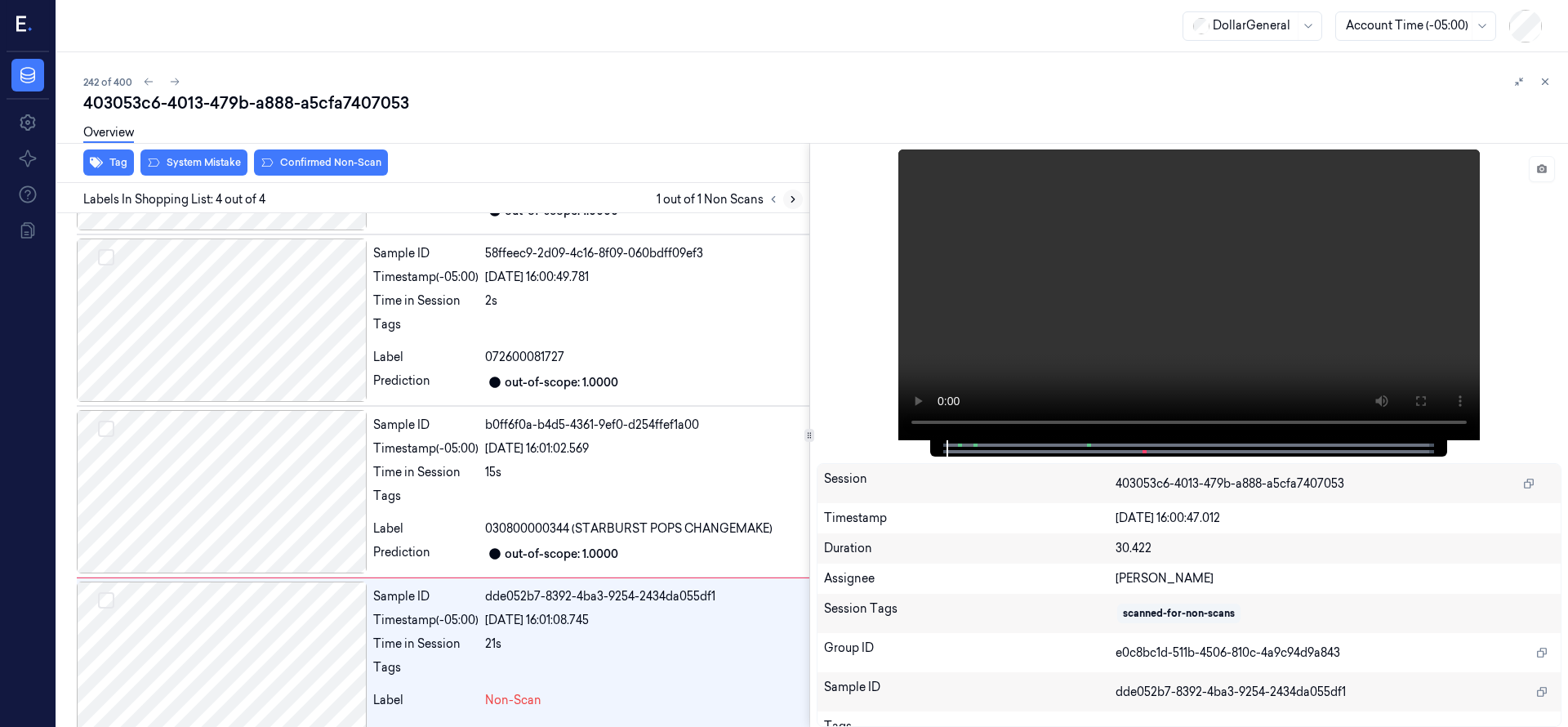
scroll to position [177, 0]
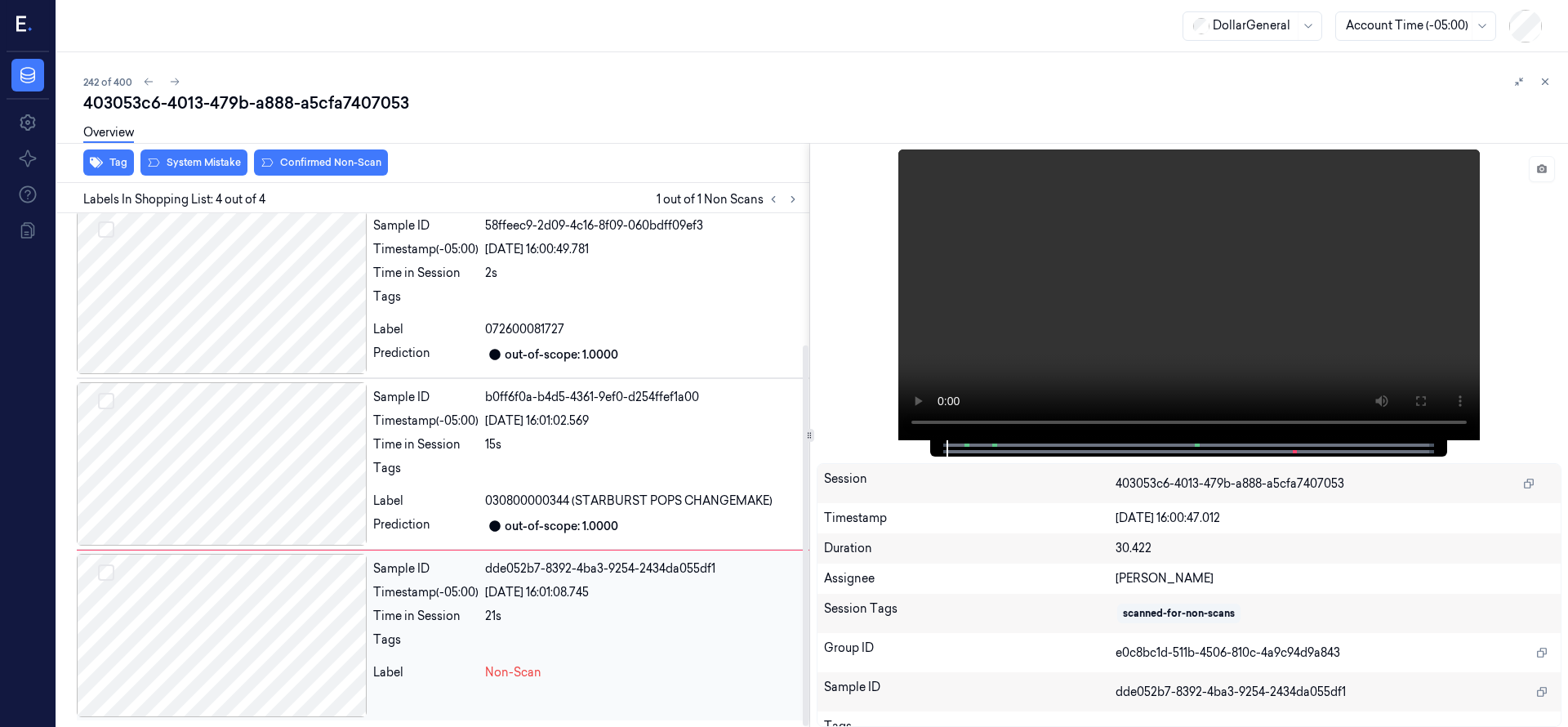
click at [274, 569] on div at bounding box center [222, 636] width 290 height 164
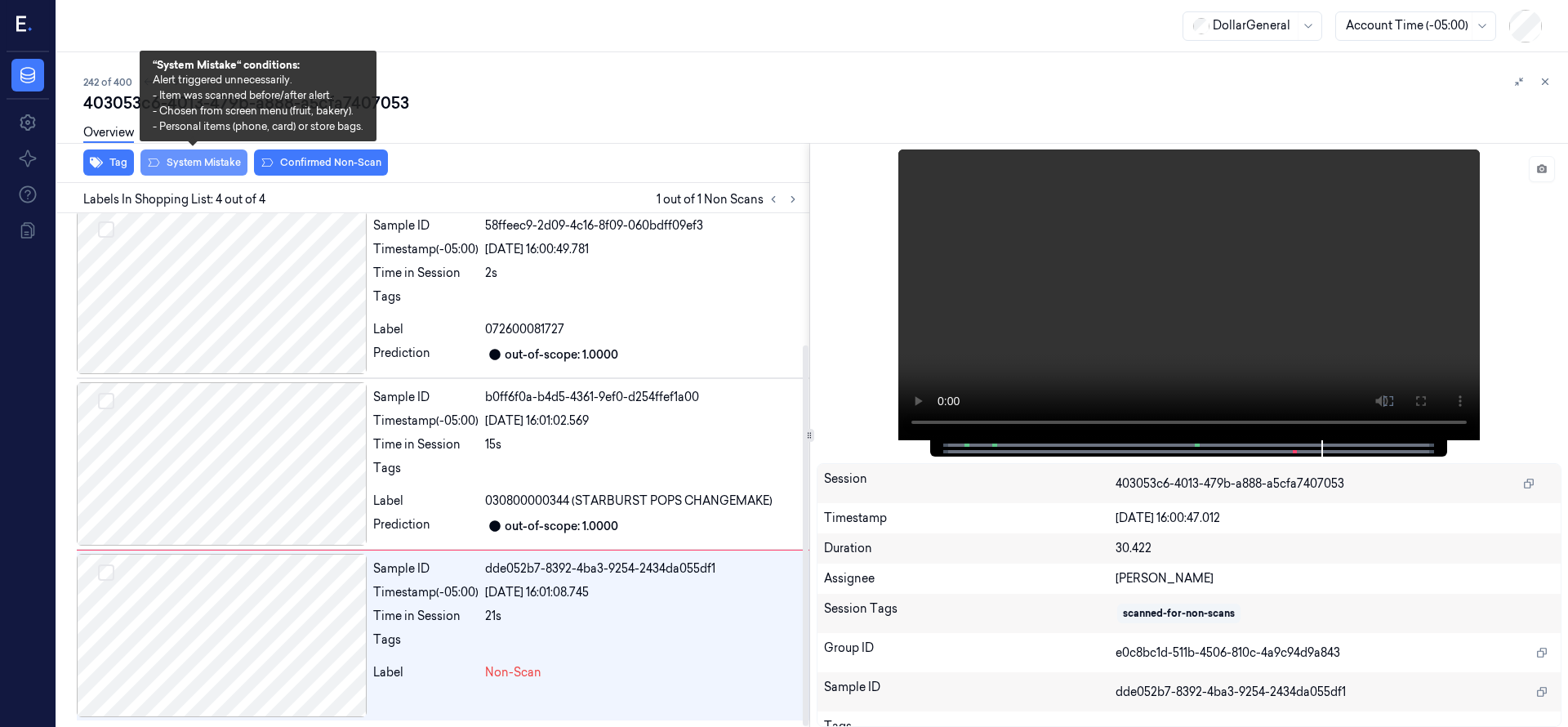
click at [215, 160] on button "System Mistake" at bounding box center [193, 163] width 107 height 26
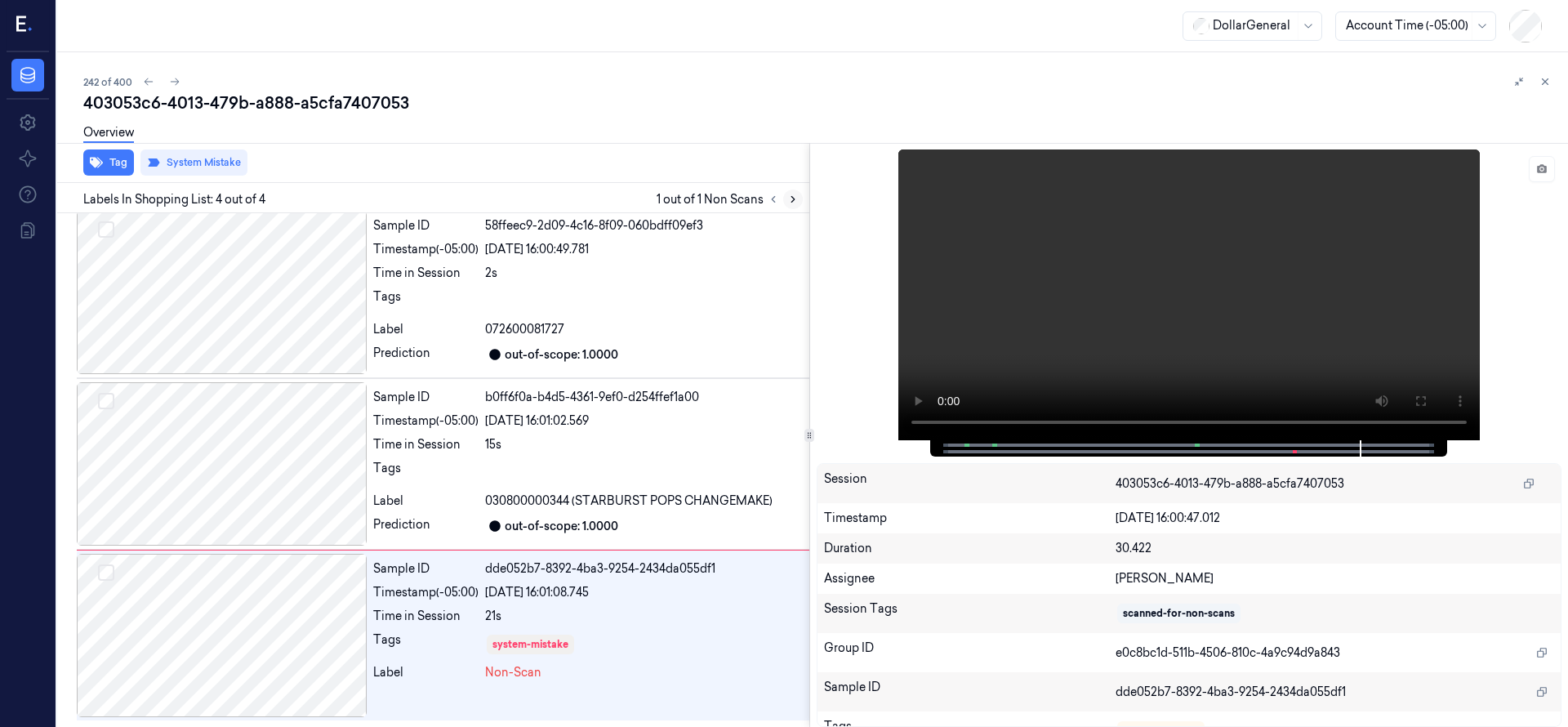
click at [797, 195] on icon at bounding box center [793, 199] width 12 height 12
click at [791, 201] on icon at bounding box center [793, 199] width 3 height 6
click at [279, 571] on div at bounding box center [222, 636] width 290 height 164
click at [285, 554] on div at bounding box center [222, 636] width 290 height 164
click at [280, 568] on div at bounding box center [222, 636] width 290 height 164
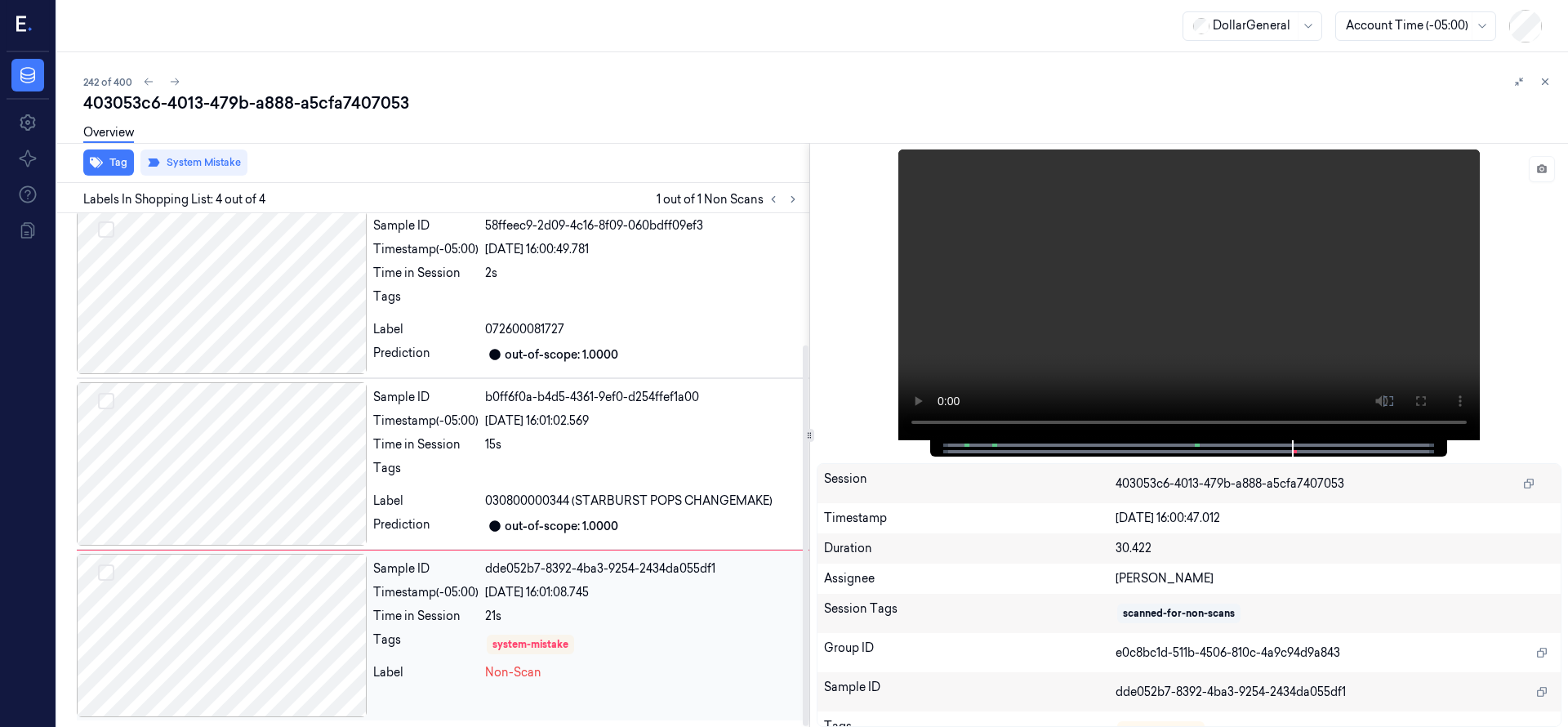
click at [283, 637] on div at bounding box center [222, 636] width 290 height 164
click at [174, 72] on button at bounding box center [175, 82] width 20 height 20
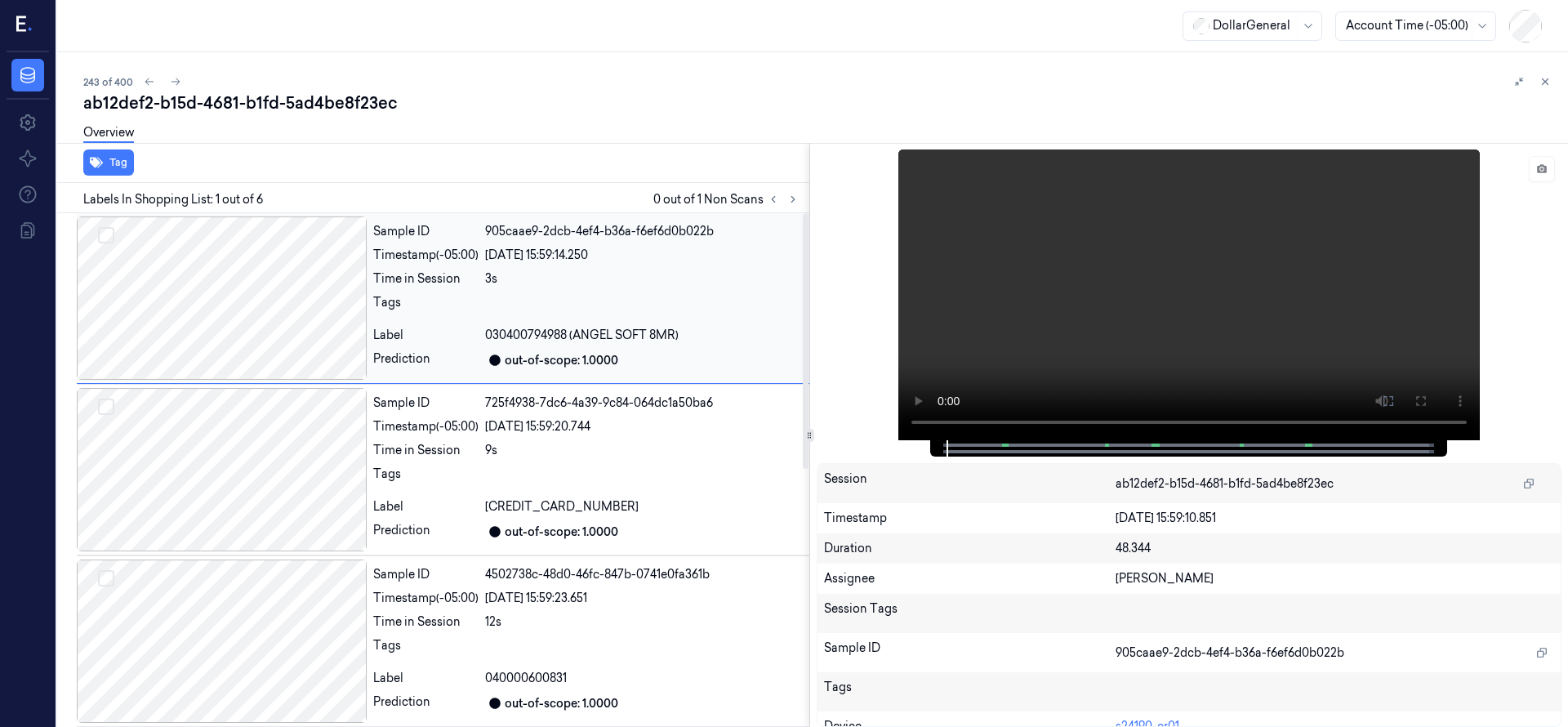
click at [228, 292] on div at bounding box center [222, 299] width 290 height 164
click at [791, 204] on icon at bounding box center [793, 199] width 12 height 12
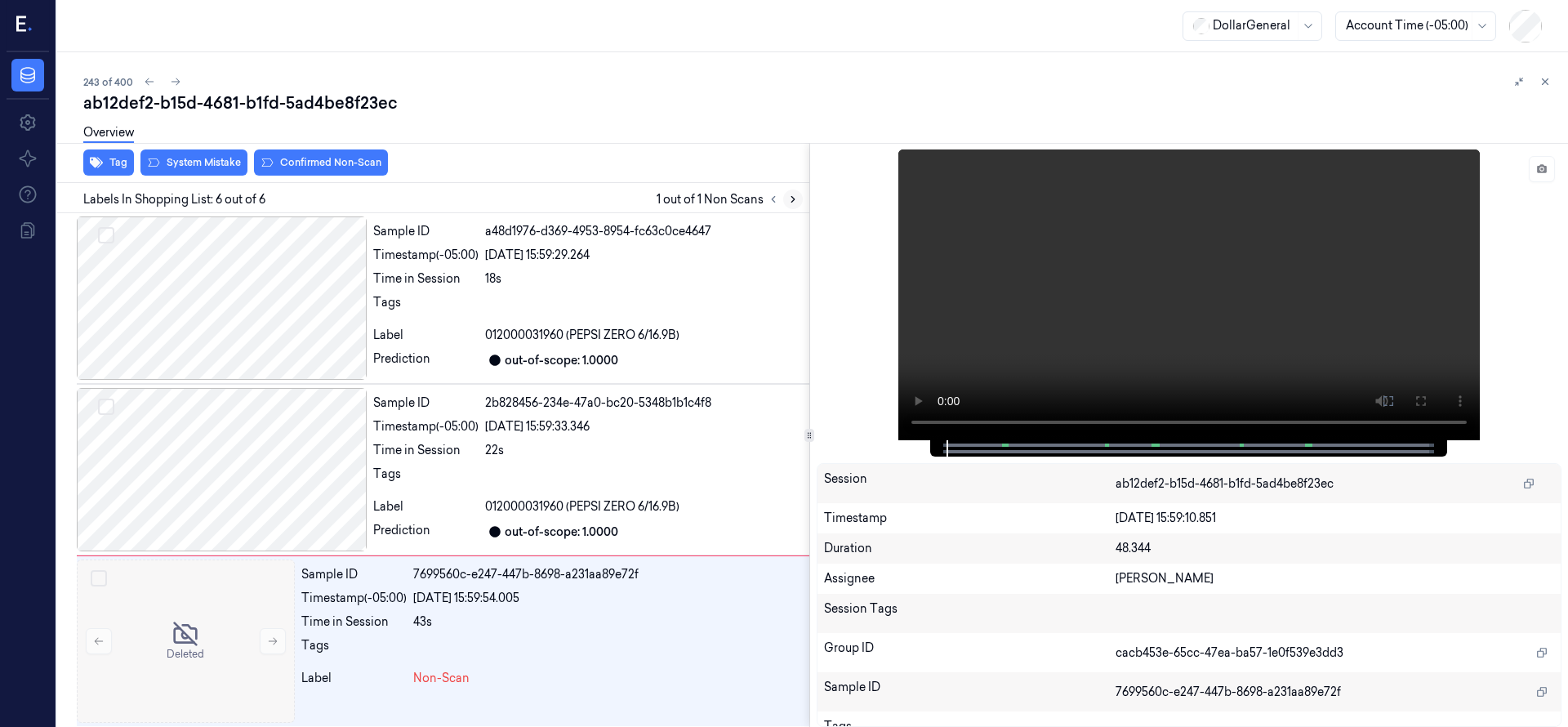
scroll to position [520, 0]
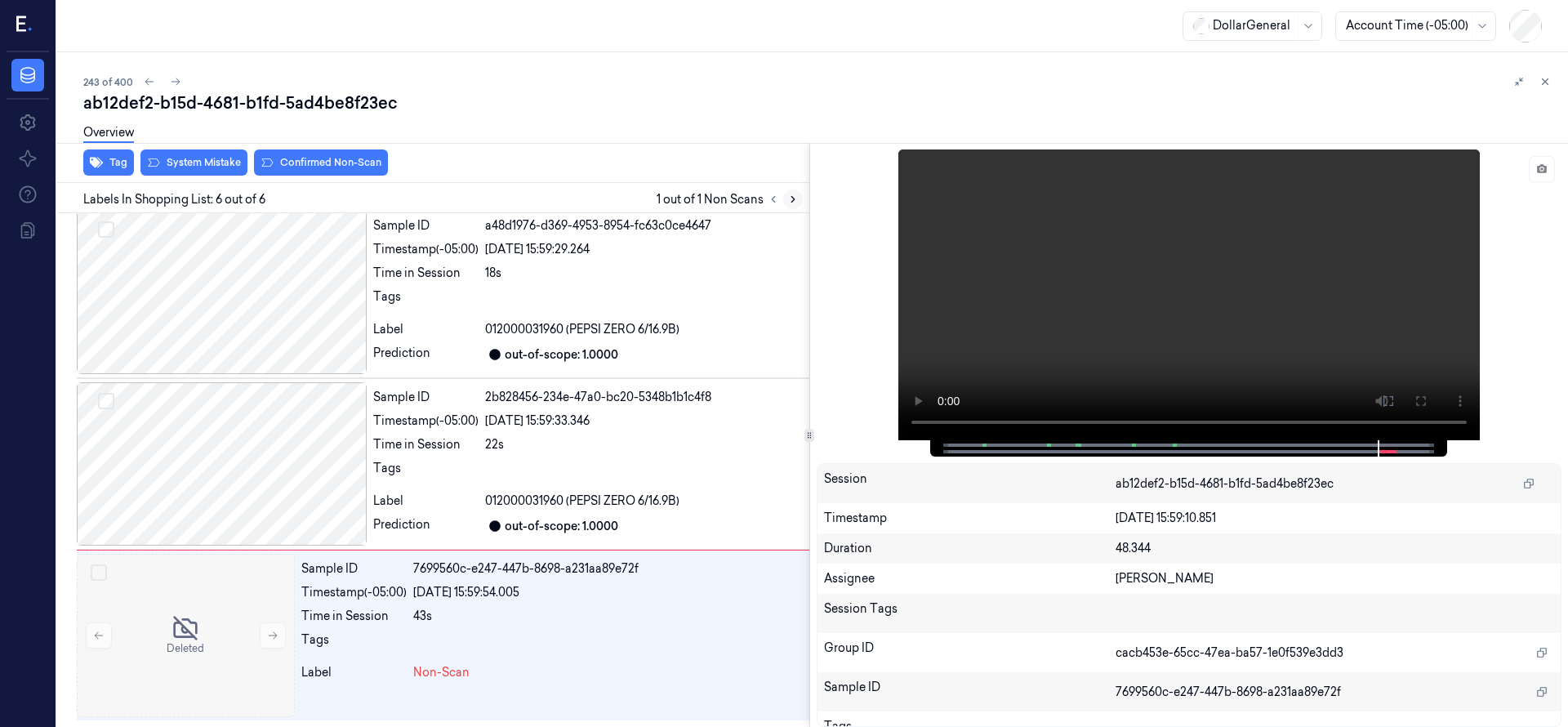
click at [792, 199] on icon at bounding box center [793, 199] width 12 height 12
click at [223, 620] on div at bounding box center [186, 636] width 218 height 164
click at [170, 459] on div at bounding box center [222, 464] width 290 height 164
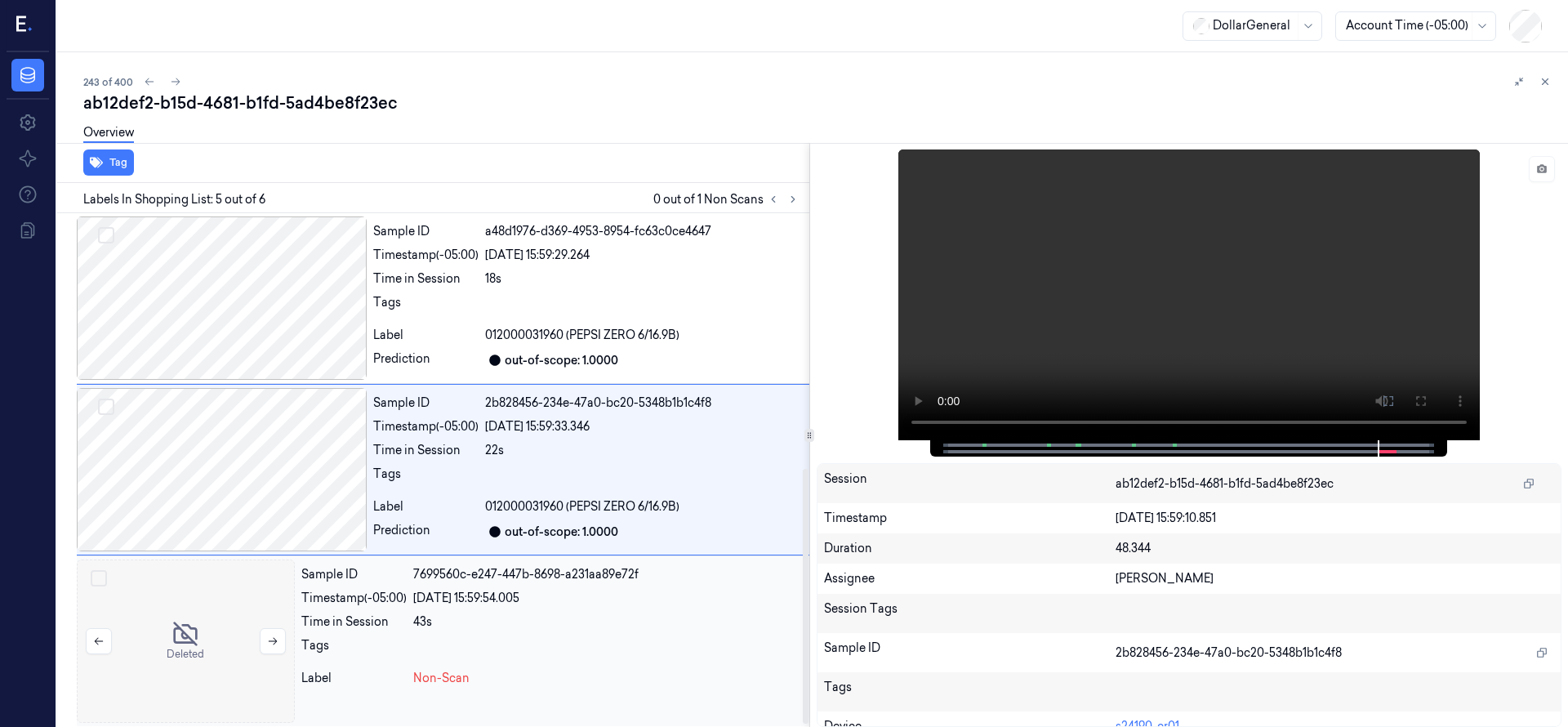
click at [161, 577] on div at bounding box center [186, 642] width 218 height 164
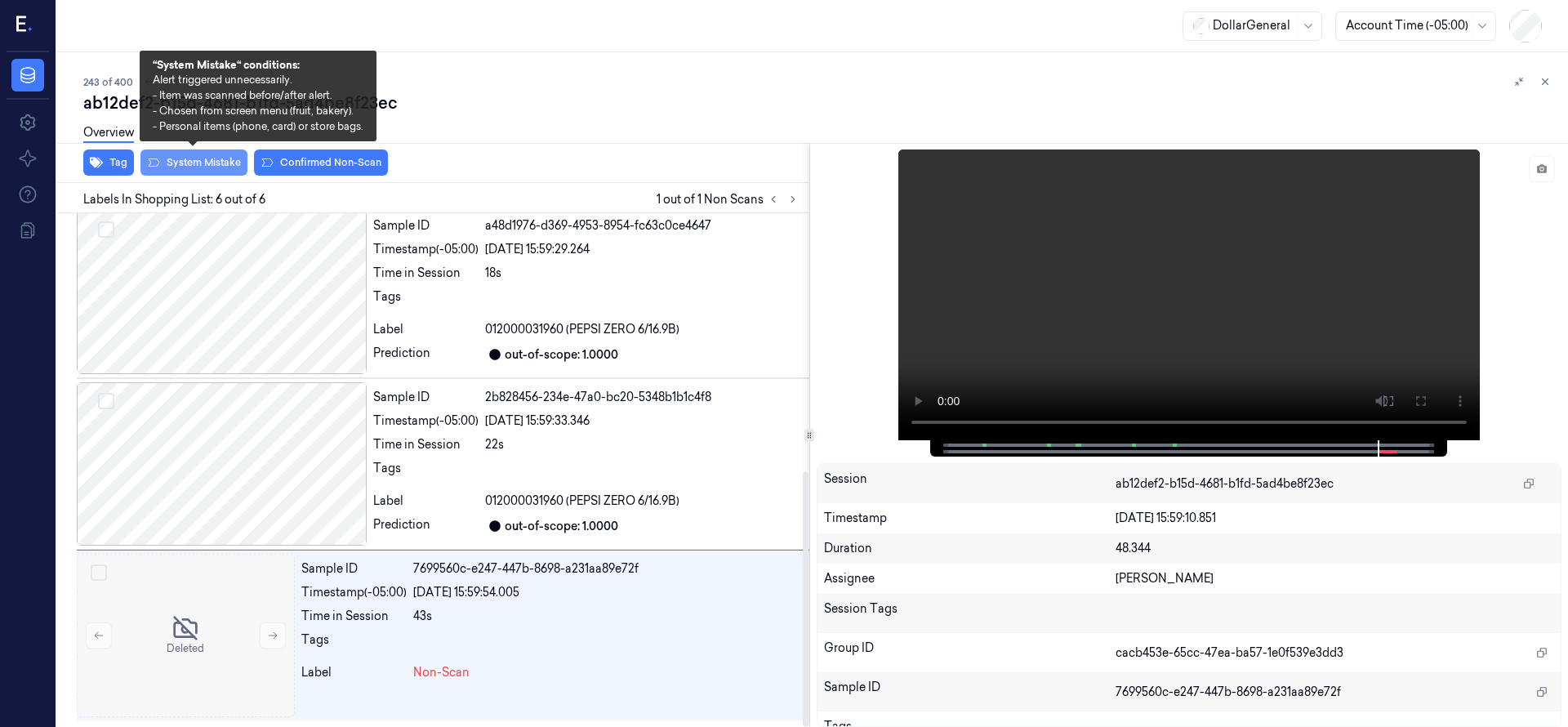
click at [181, 158] on button "System Mistake" at bounding box center [193, 163] width 107 height 26
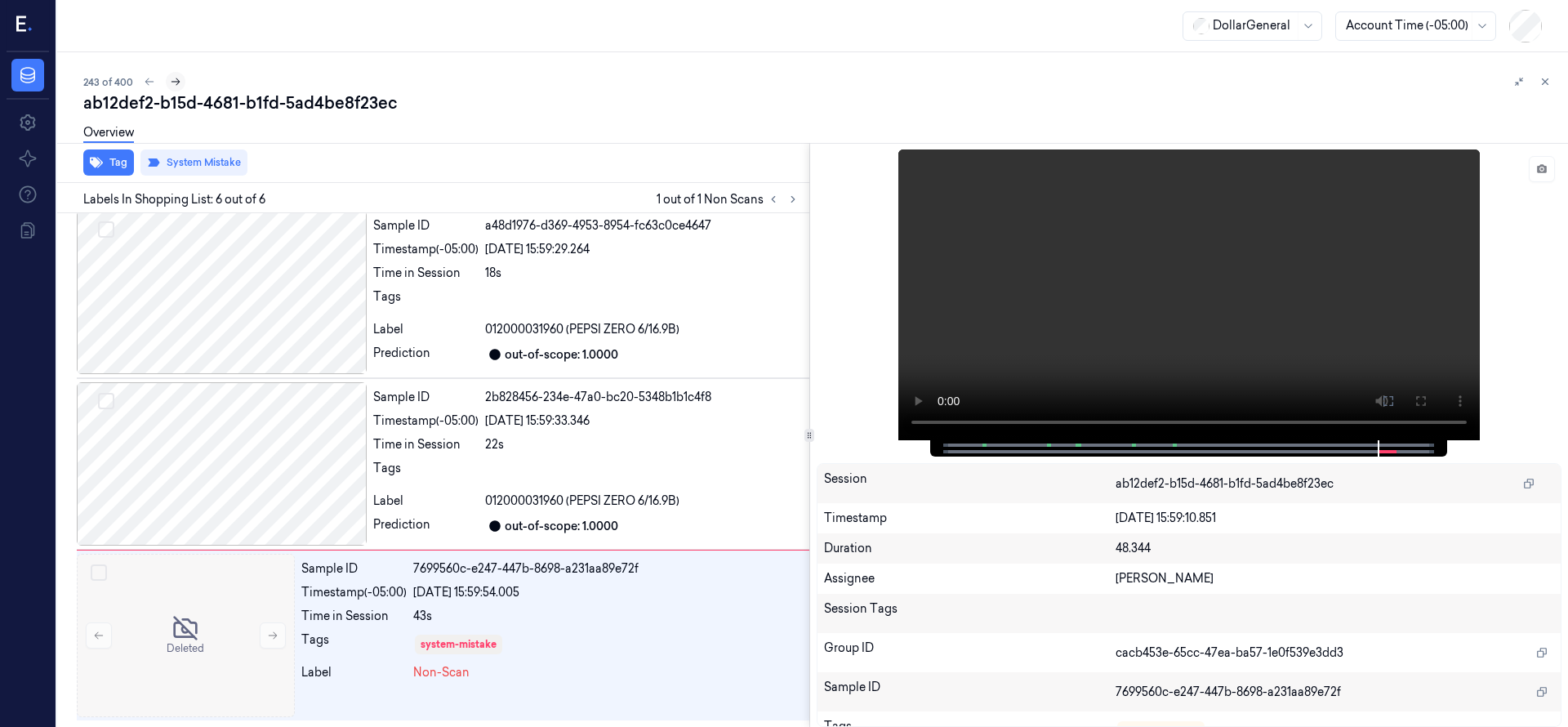
click at [177, 84] on icon at bounding box center [175, 82] width 12 height 12
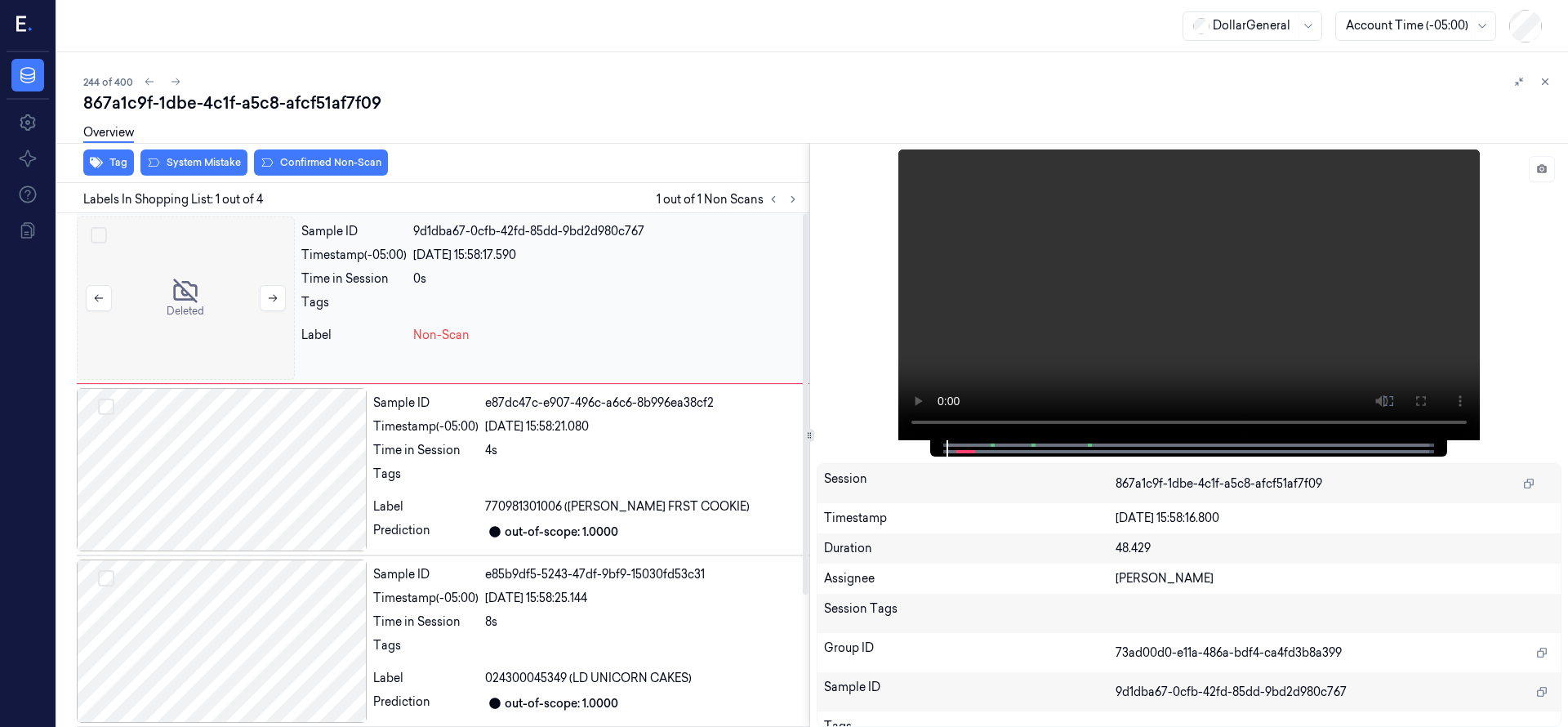
click at [232, 319] on div at bounding box center [186, 299] width 218 height 164
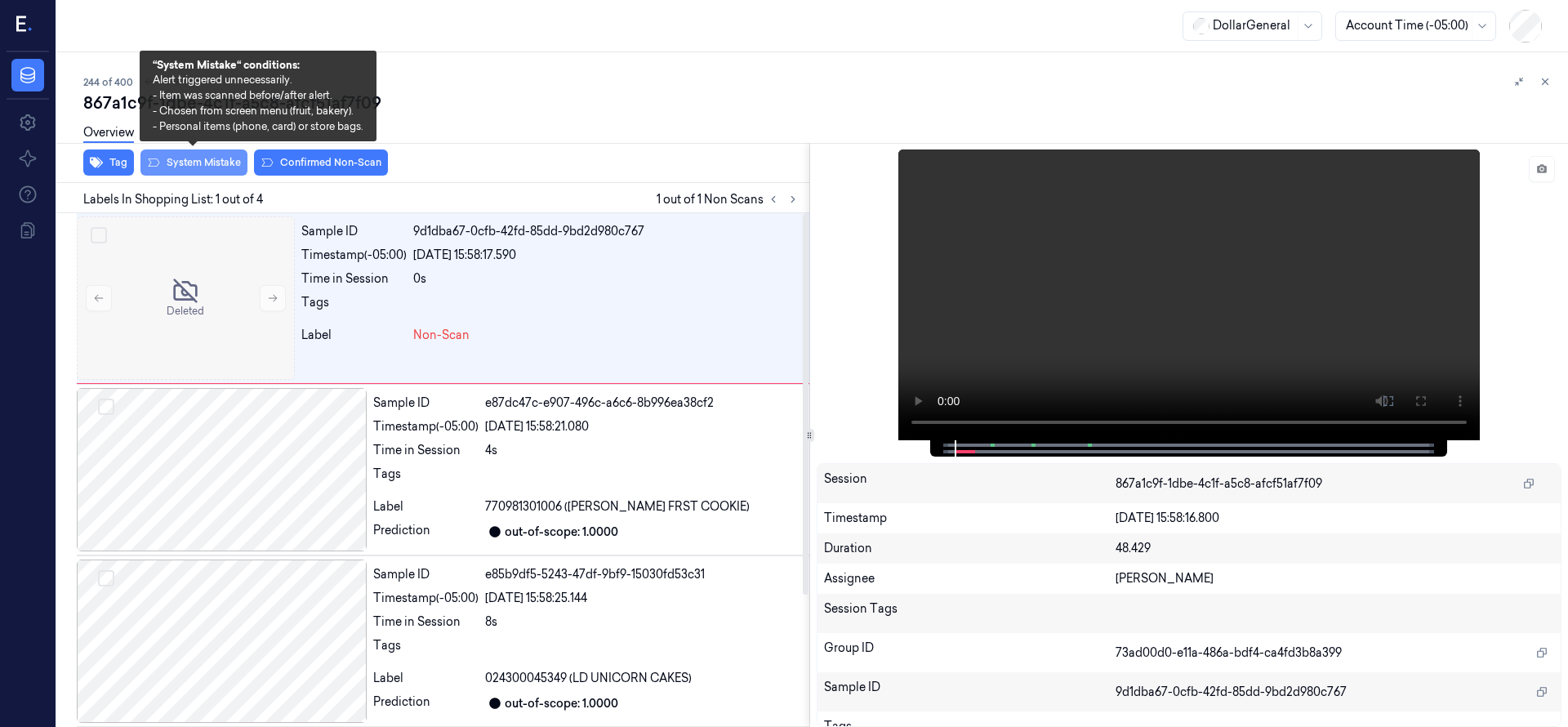
click at [230, 164] on button "System Mistake" at bounding box center [193, 163] width 107 height 26
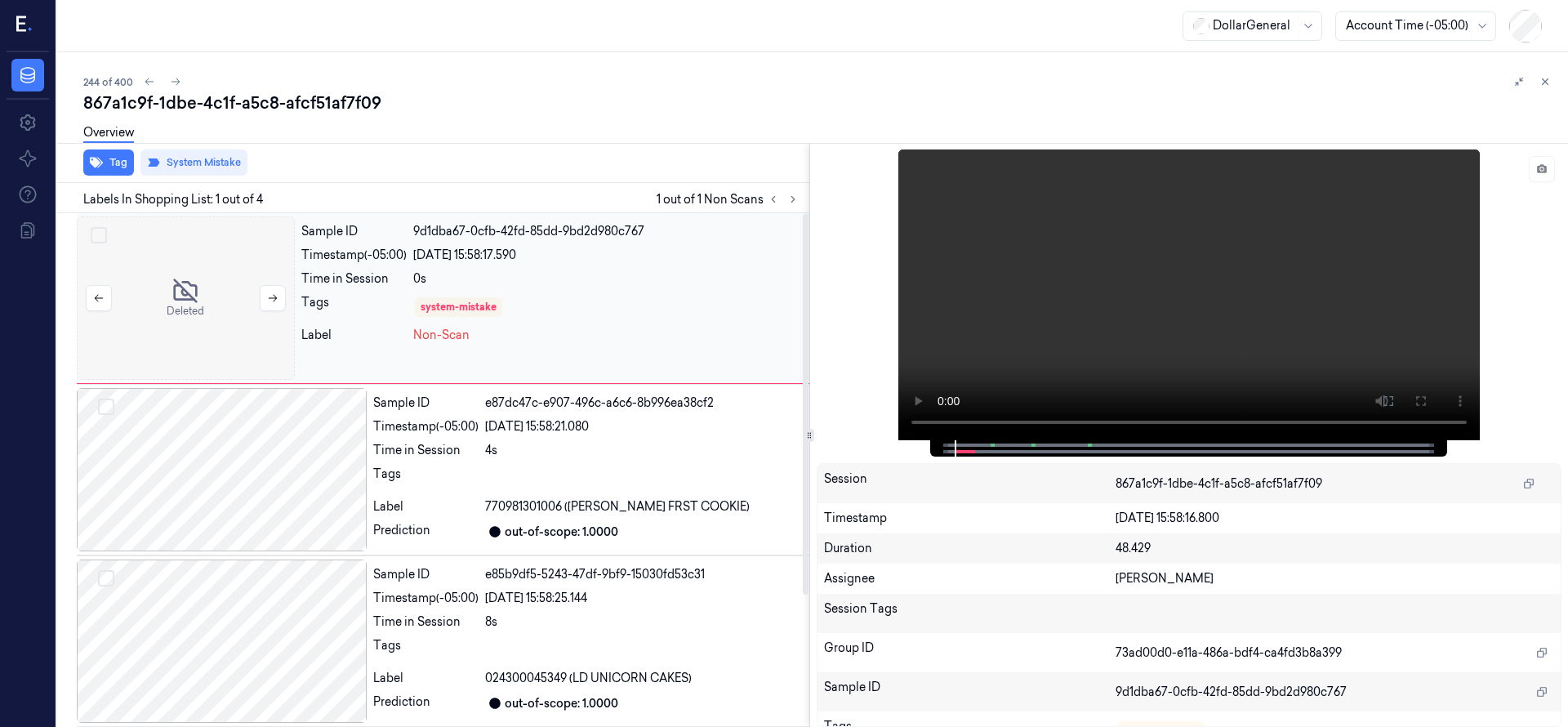
click at [233, 347] on div at bounding box center [186, 299] width 218 height 164
click at [176, 84] on icon at bounding box center [175, 82] width 9 height 7
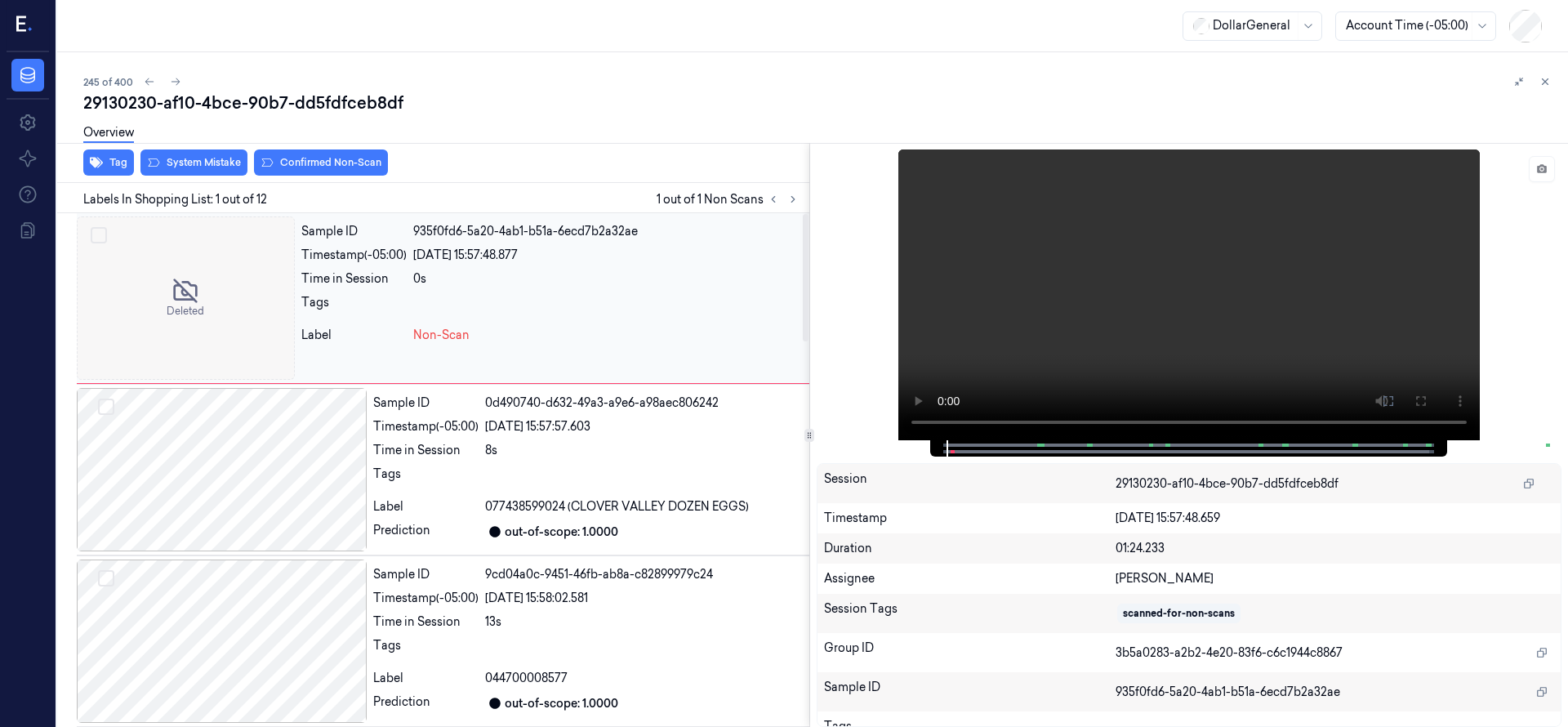
click at [176, 366] on div at bounding box center [186, 299] width 218 height 164
click at [173, 331] on div at bounding box center [186, 299] width 218 height 164
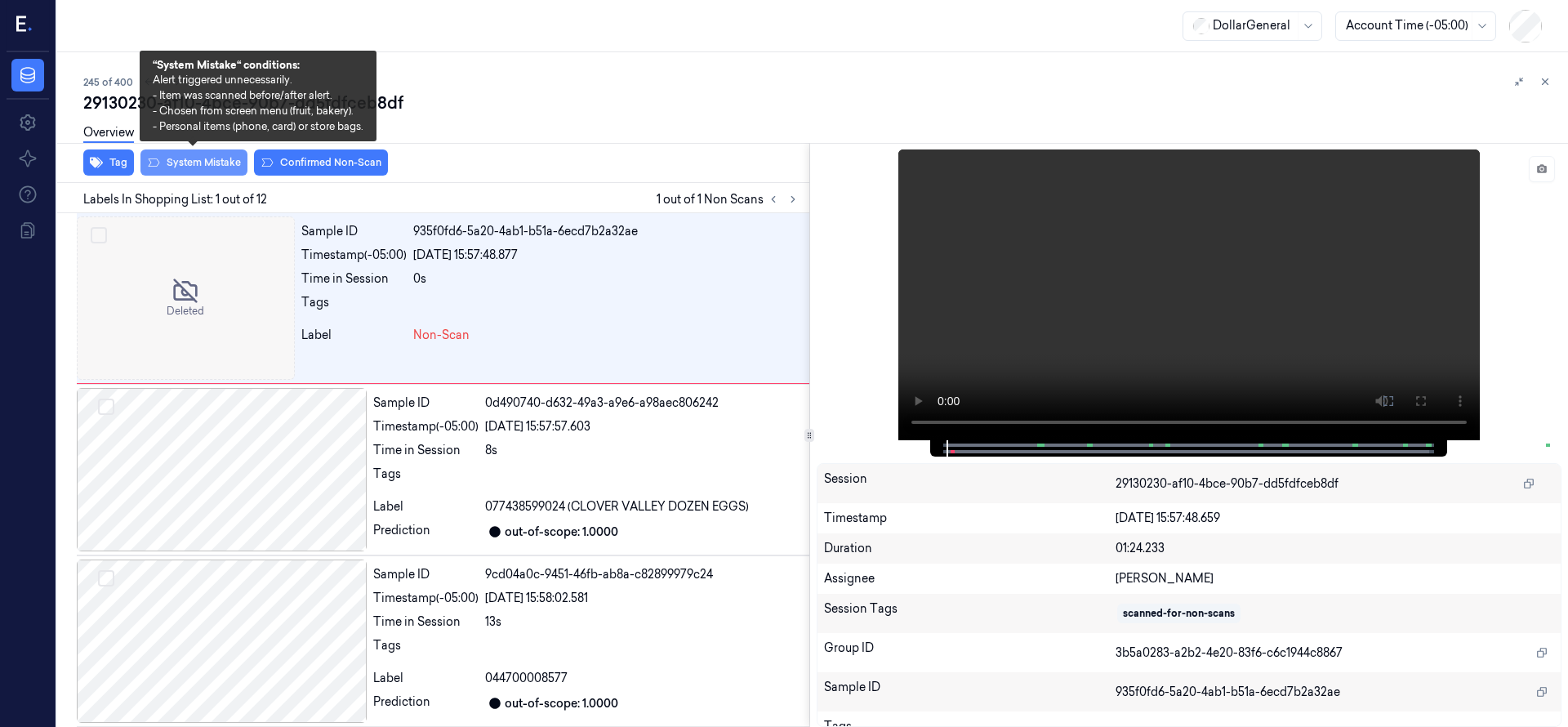
click at [200, 161] on button "System Mistake" at bounding box center [193, 163] width 107 height 26
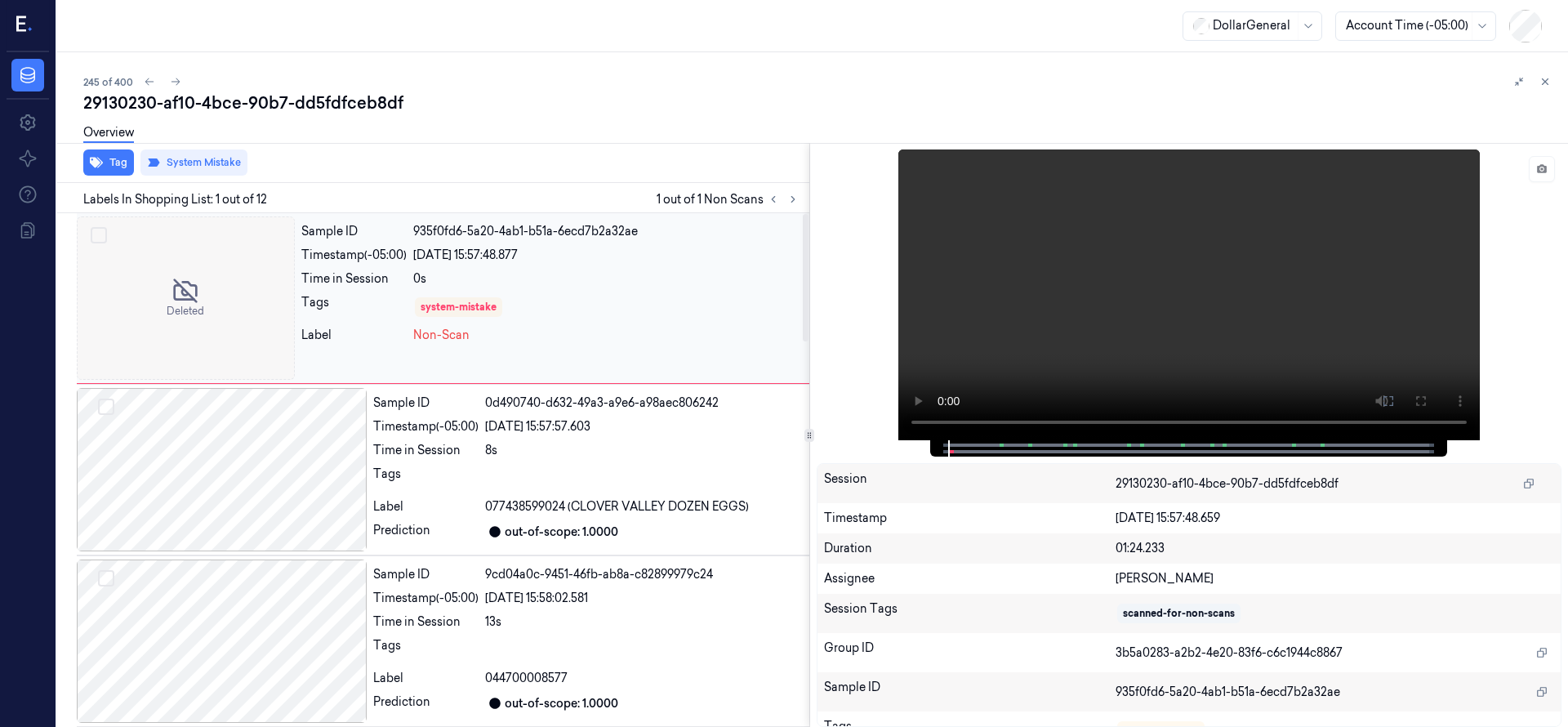
click at [183, 328] on div at bounding box center [186, 299] width 218 height 164
click at [174, 79] on icon at bounding box center [175, 82] width 12 height 12
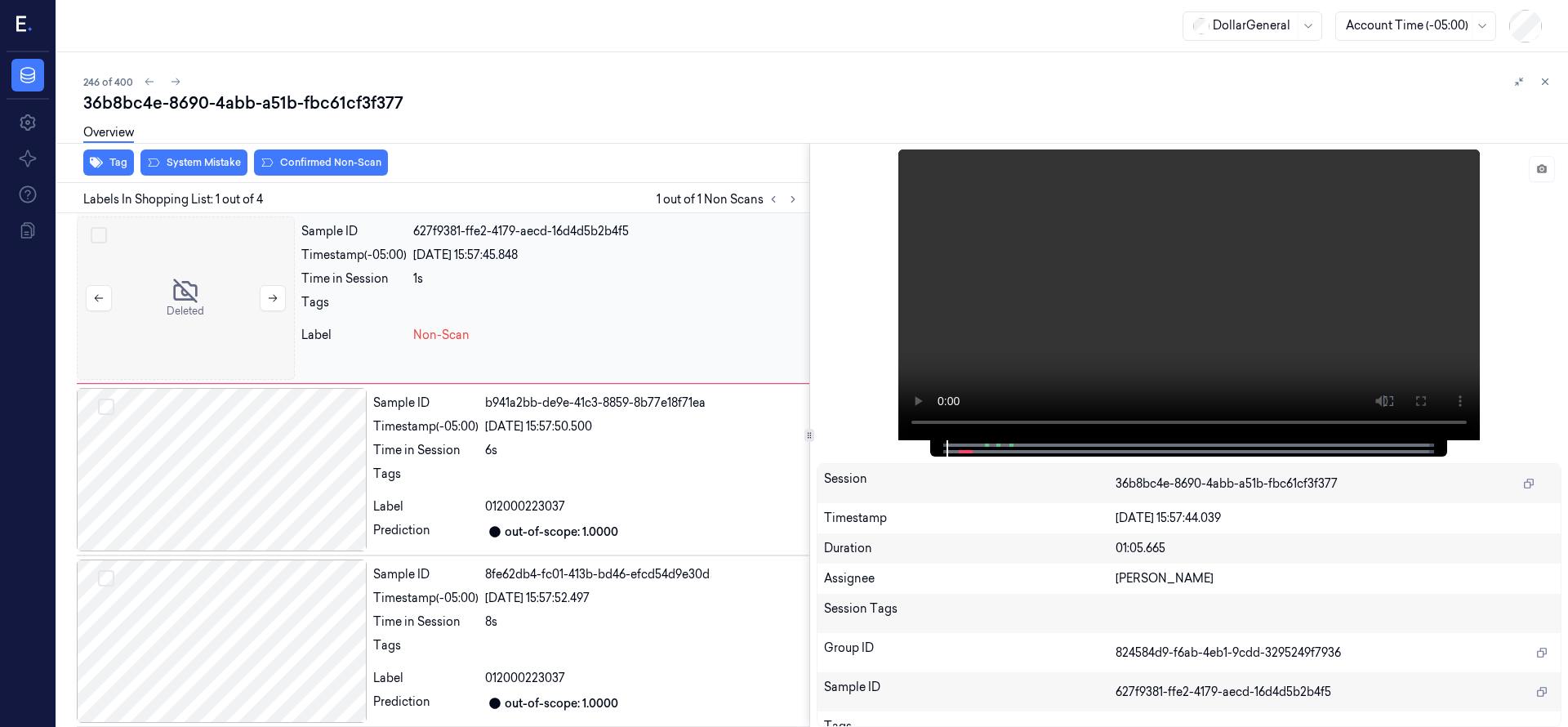
click at [186, 264] on div at bounding box center [186, 299] width 218 height 164
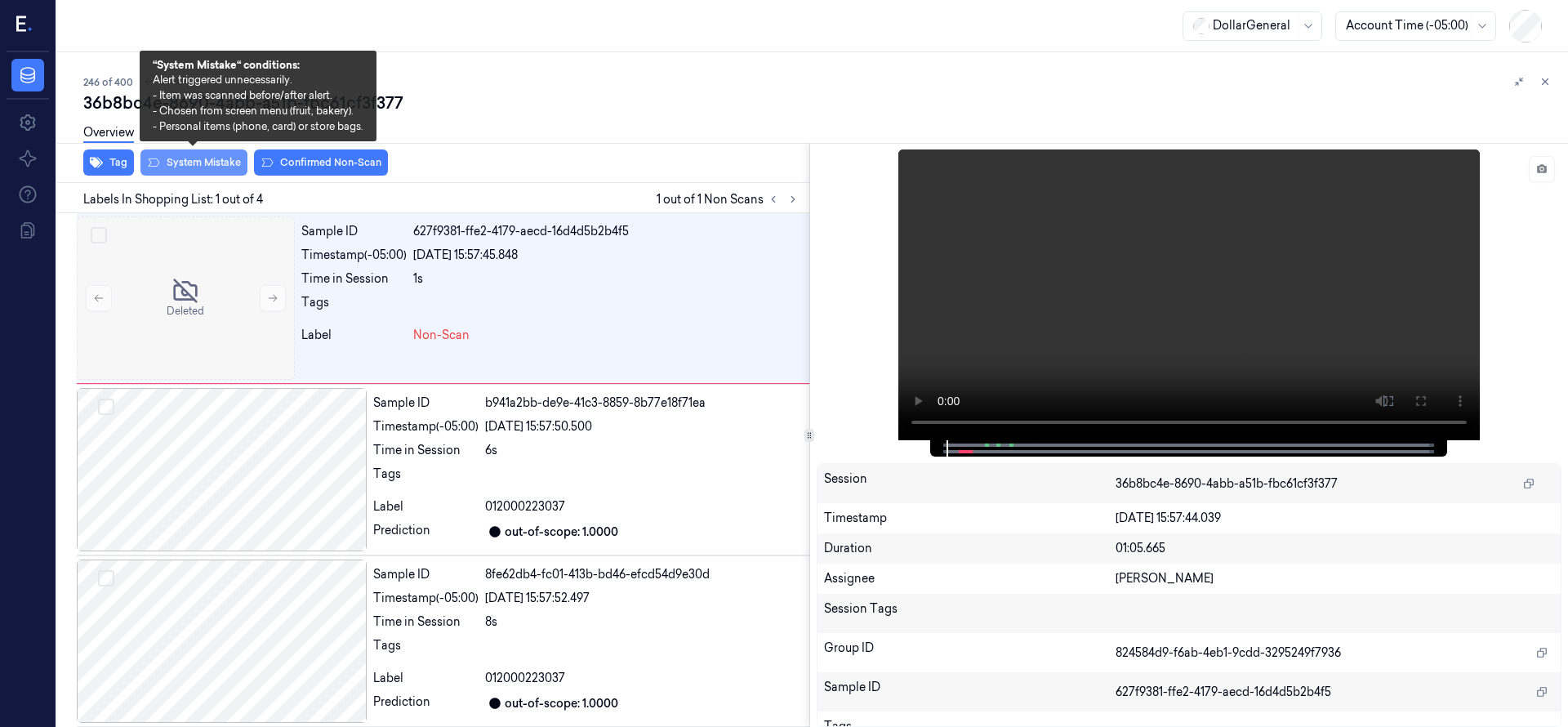
click at [200, 163] on button "System Mistake" at bounding box center [193, 163] width 107 height 26
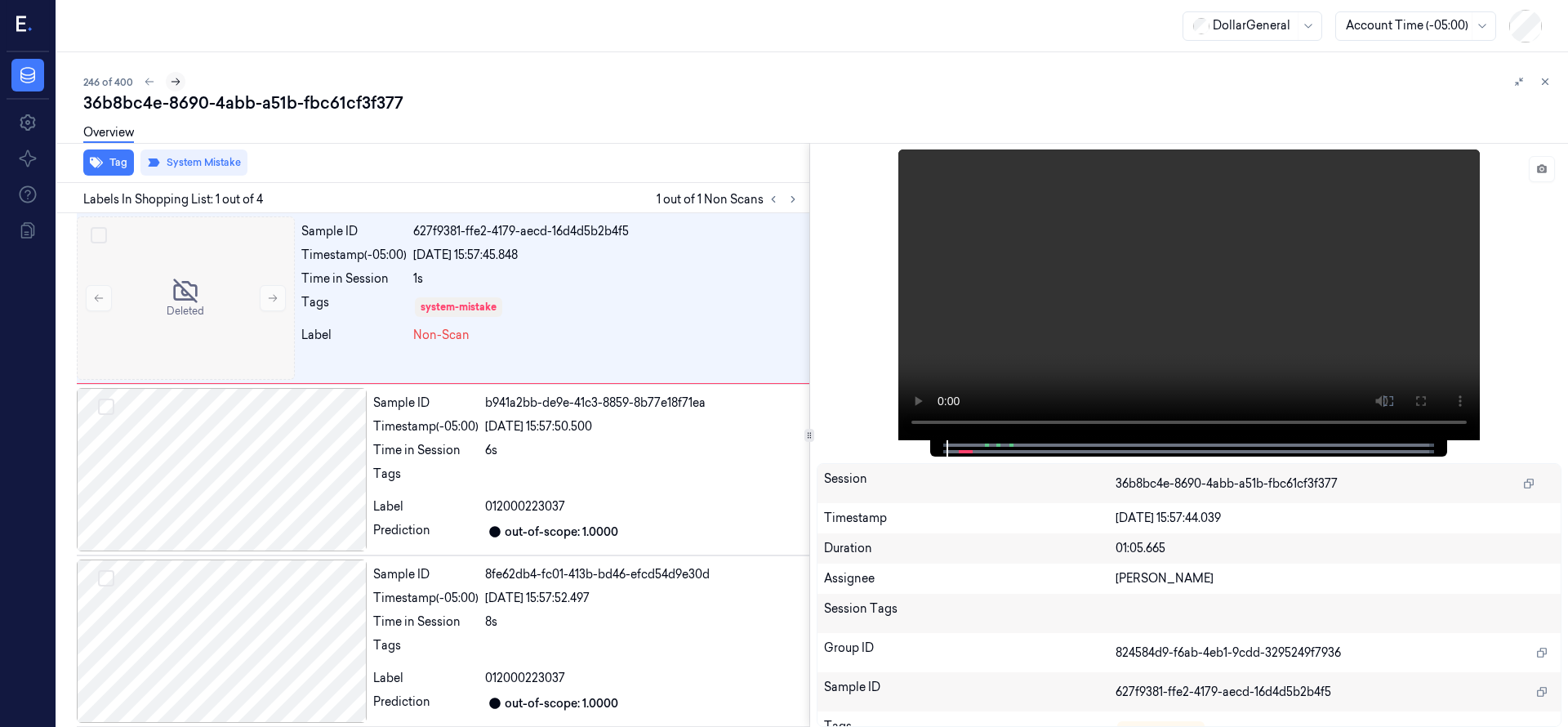
click at [182, 83] on button at bounding box center [176, 82] width 20 height 20
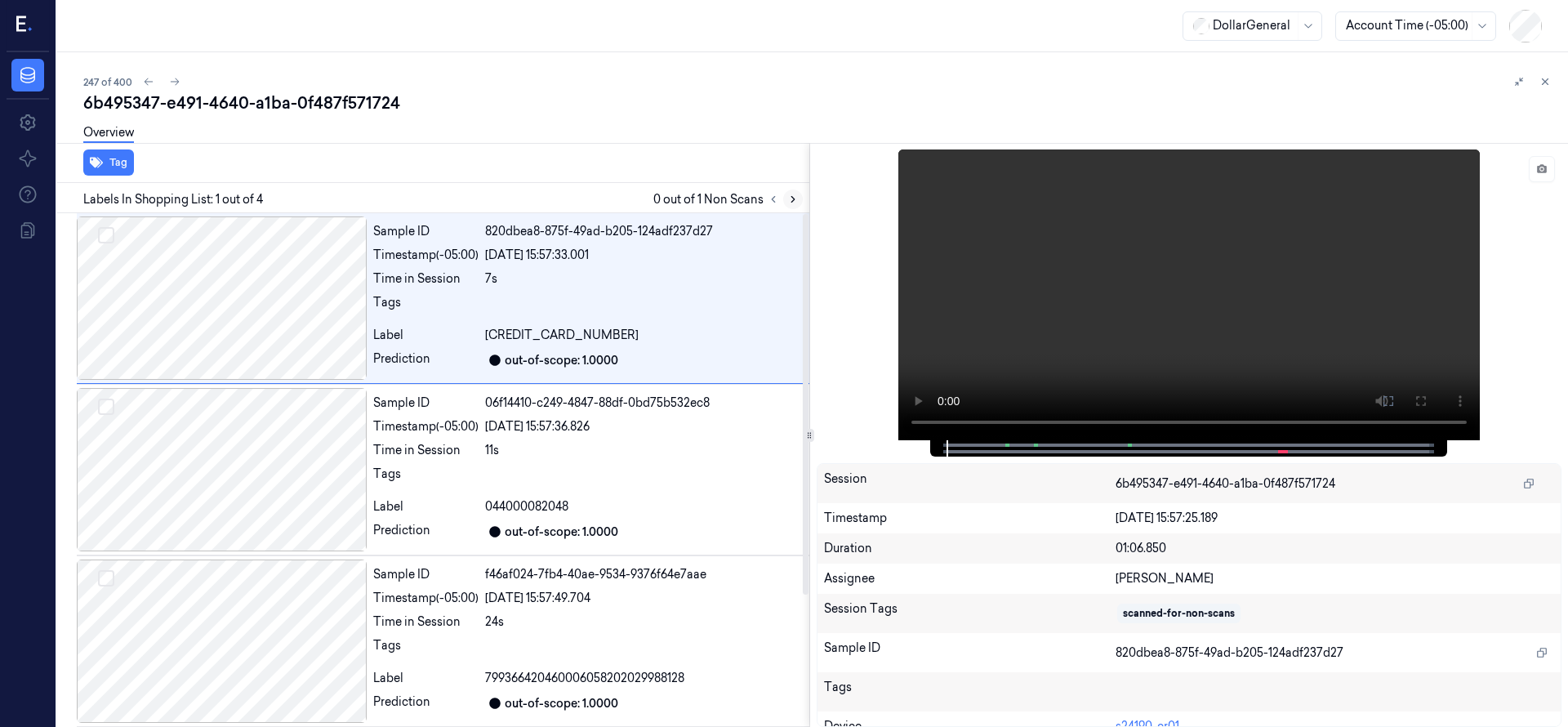
click at [796, 198] on icon at bounding box center [793, 199] width 12 height 12
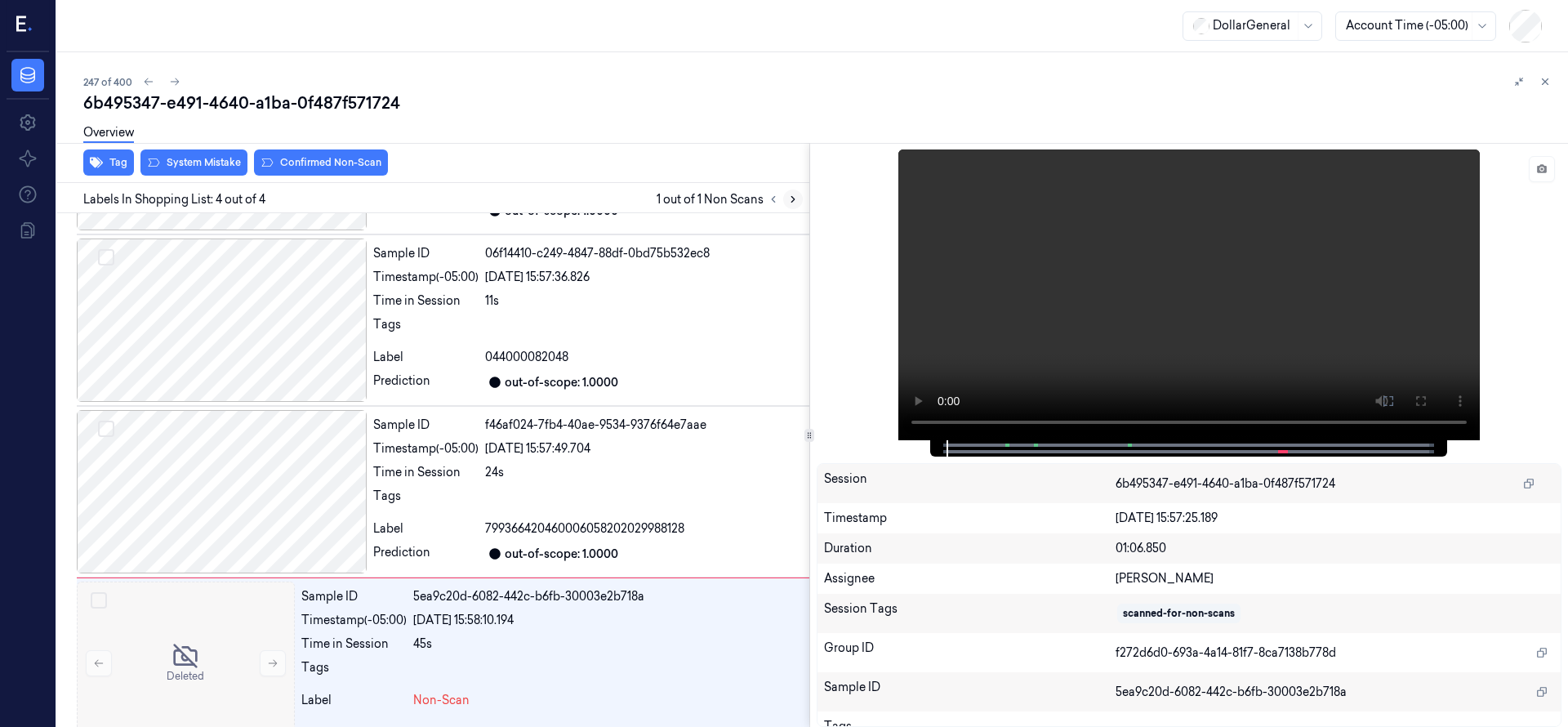
scroll to position [177, 0]
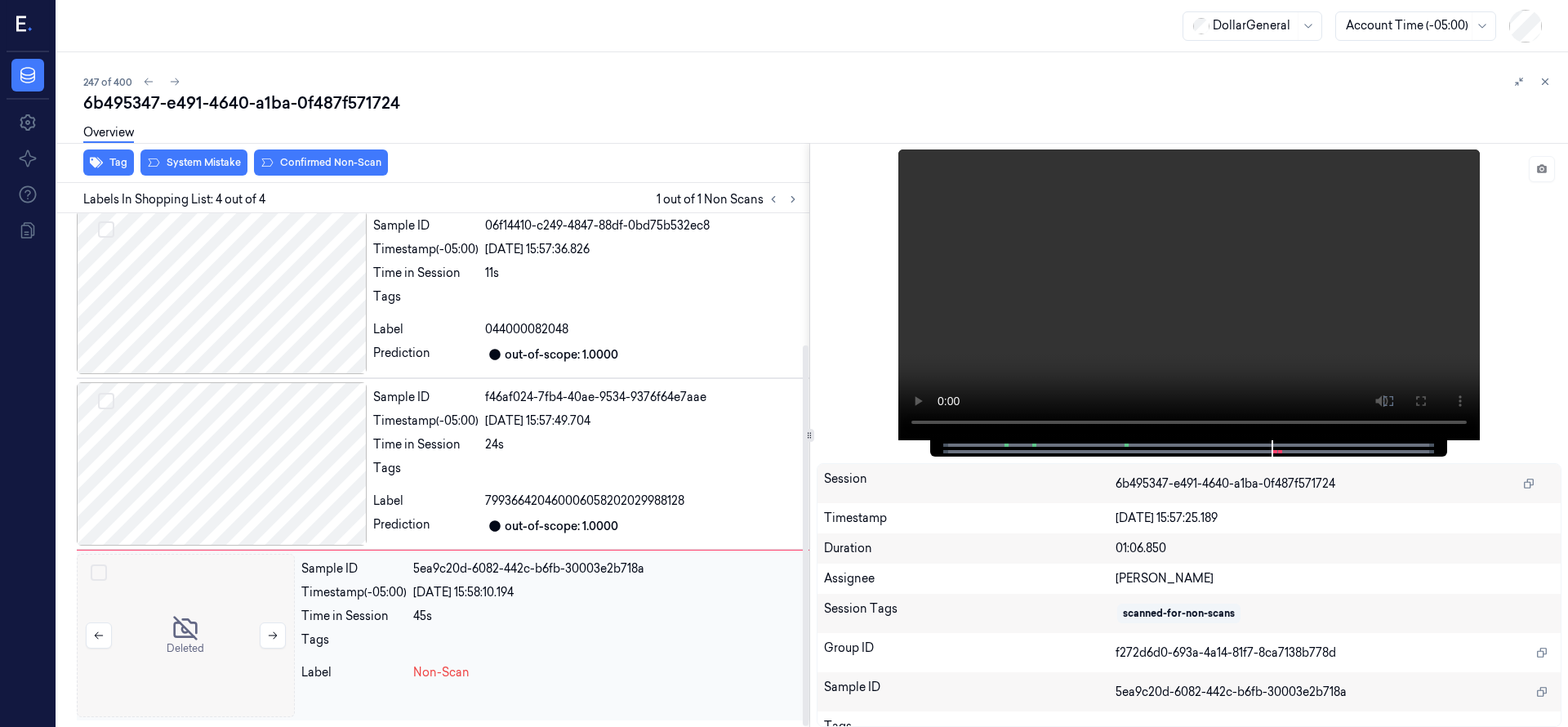
click at [178, 600] on div at bounding box center [186, 636] width 218 height 164
click at [213, 495] on div at bounding box center [222, 464] width 290 height 164
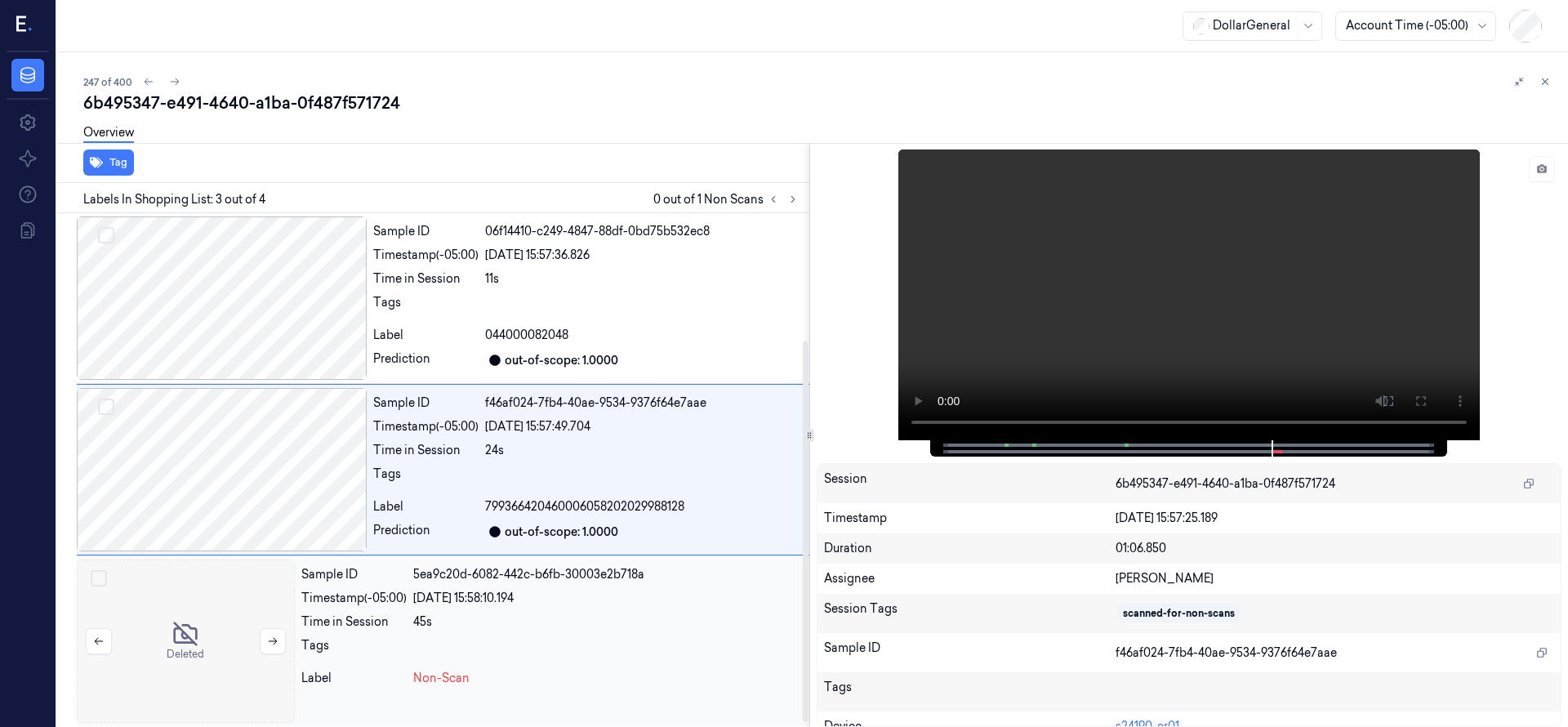
click at [212, 648] on div at bounding box center [186, 642] width 218 height 164
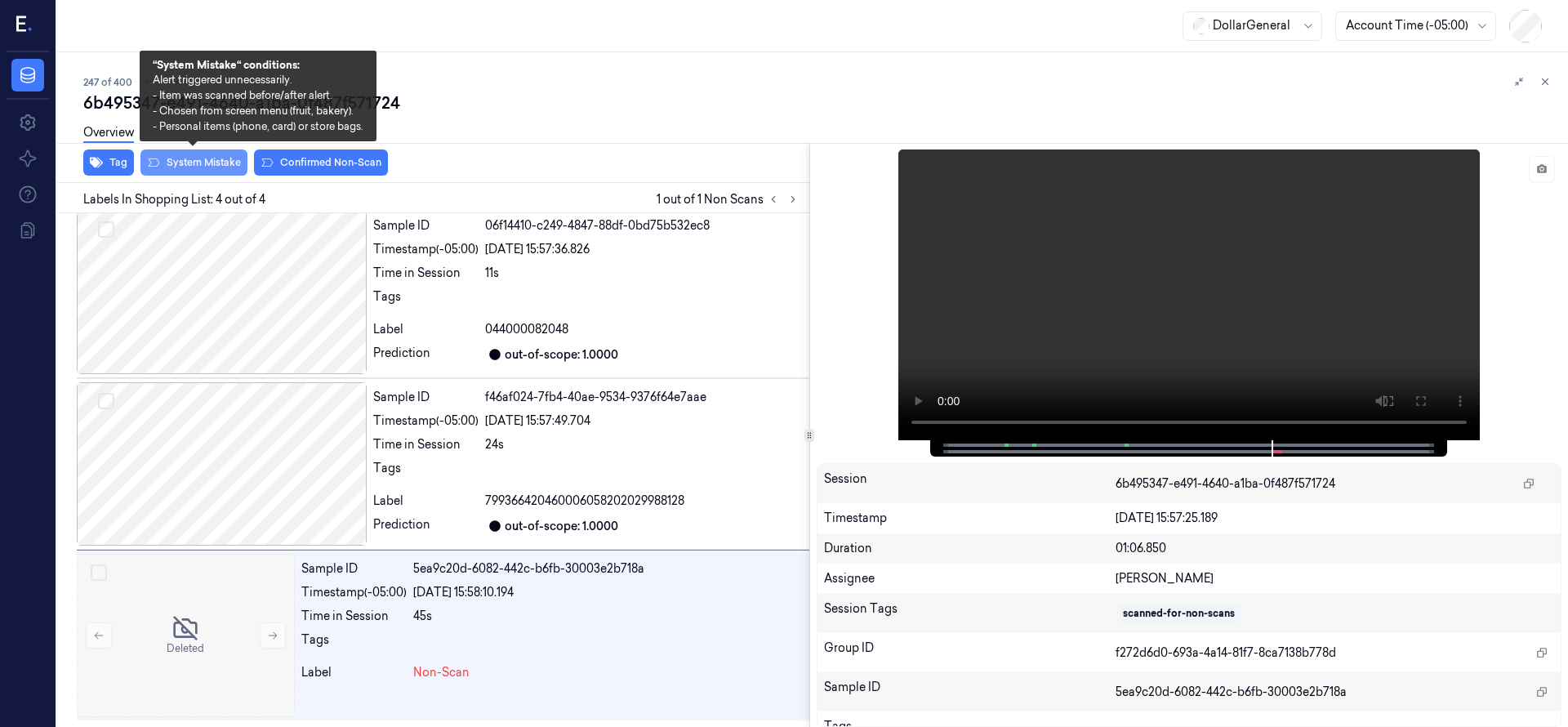
click at [202, 160] on button "System Mistake" at bounding box center [193, 163] width 107 height 26
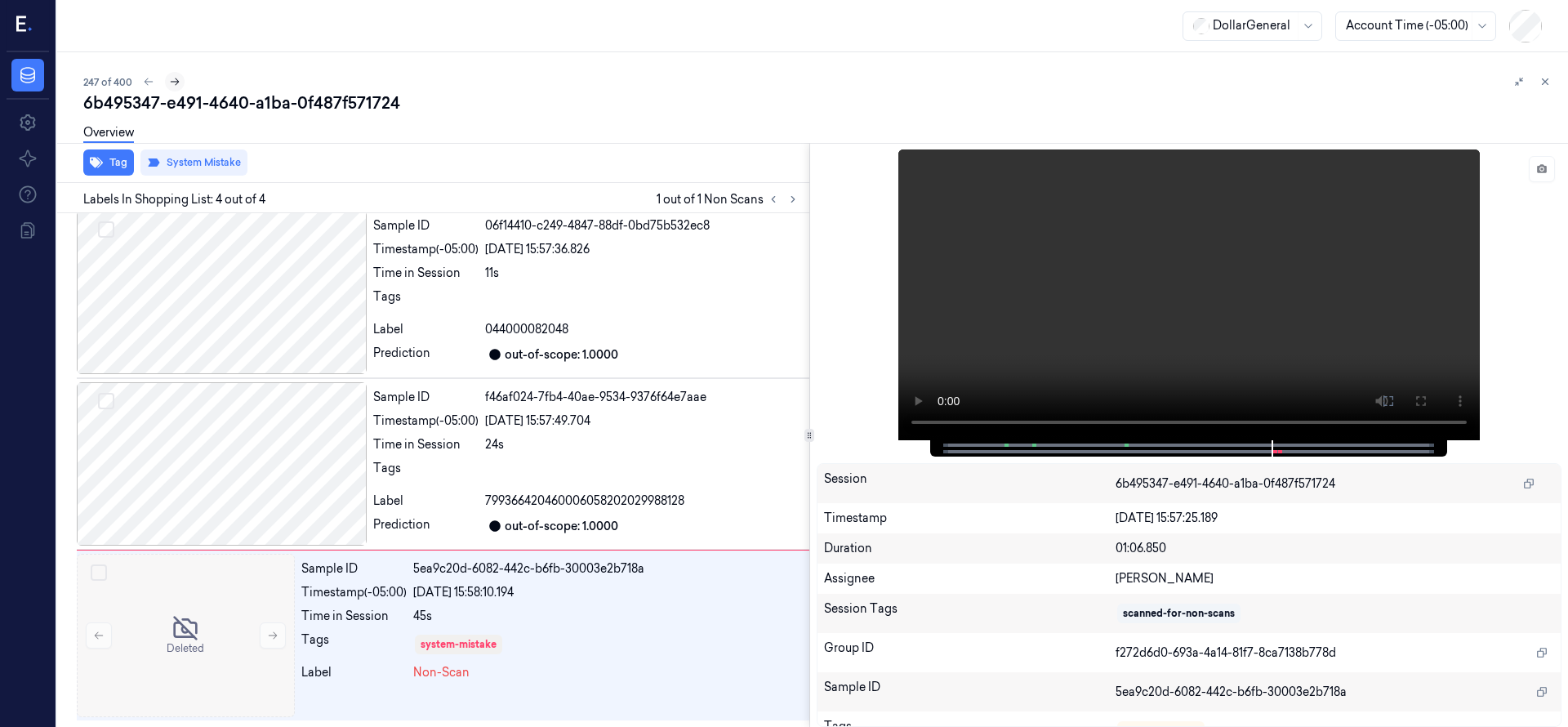
click at [179, 83] on icon at bounding box center [174, 82] width 12 height 12
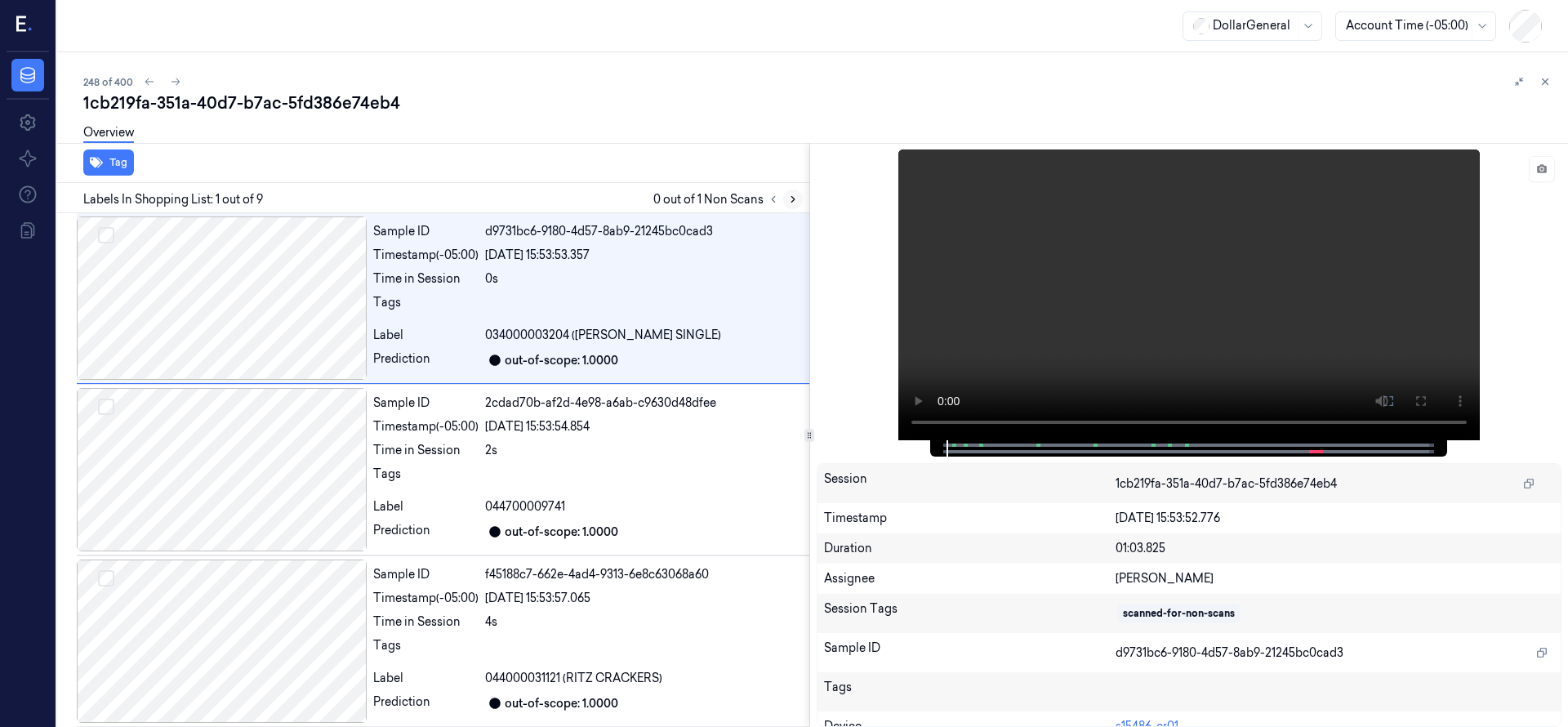
click at [789, 205] on button at bounding box center [793, 199] width 20 height 20
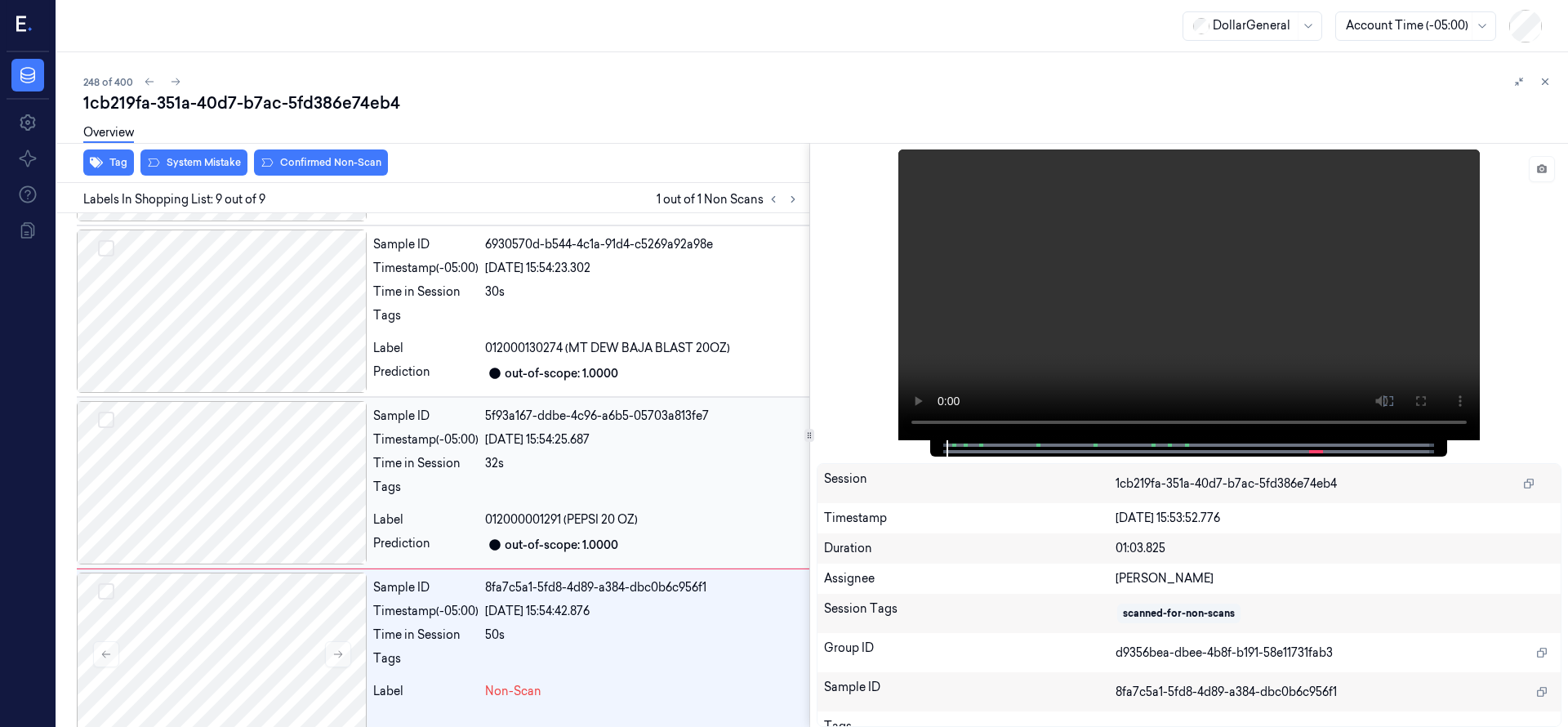
scroll to position [1035, 0]
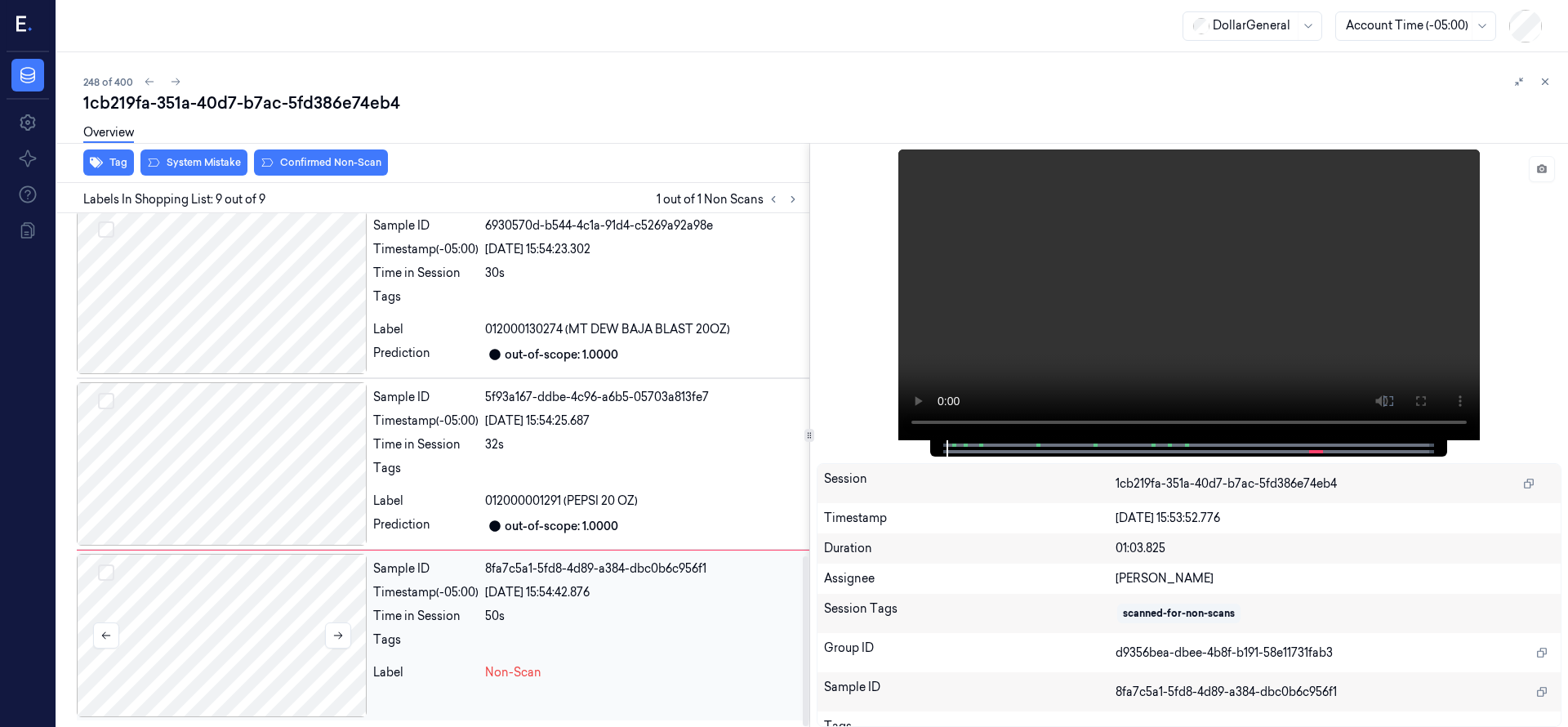
click at [286, 578] on div at bounding box center [222, 636] width 290 height 164
click at [250, 652] on div at bounding box center [222, 636] width 290 height 164
click at [240, 600] on div at bounding box center [222, 636] width 290 height 164
click at [238, 499] on div at bounding box center [222, 464] width 290 height 164
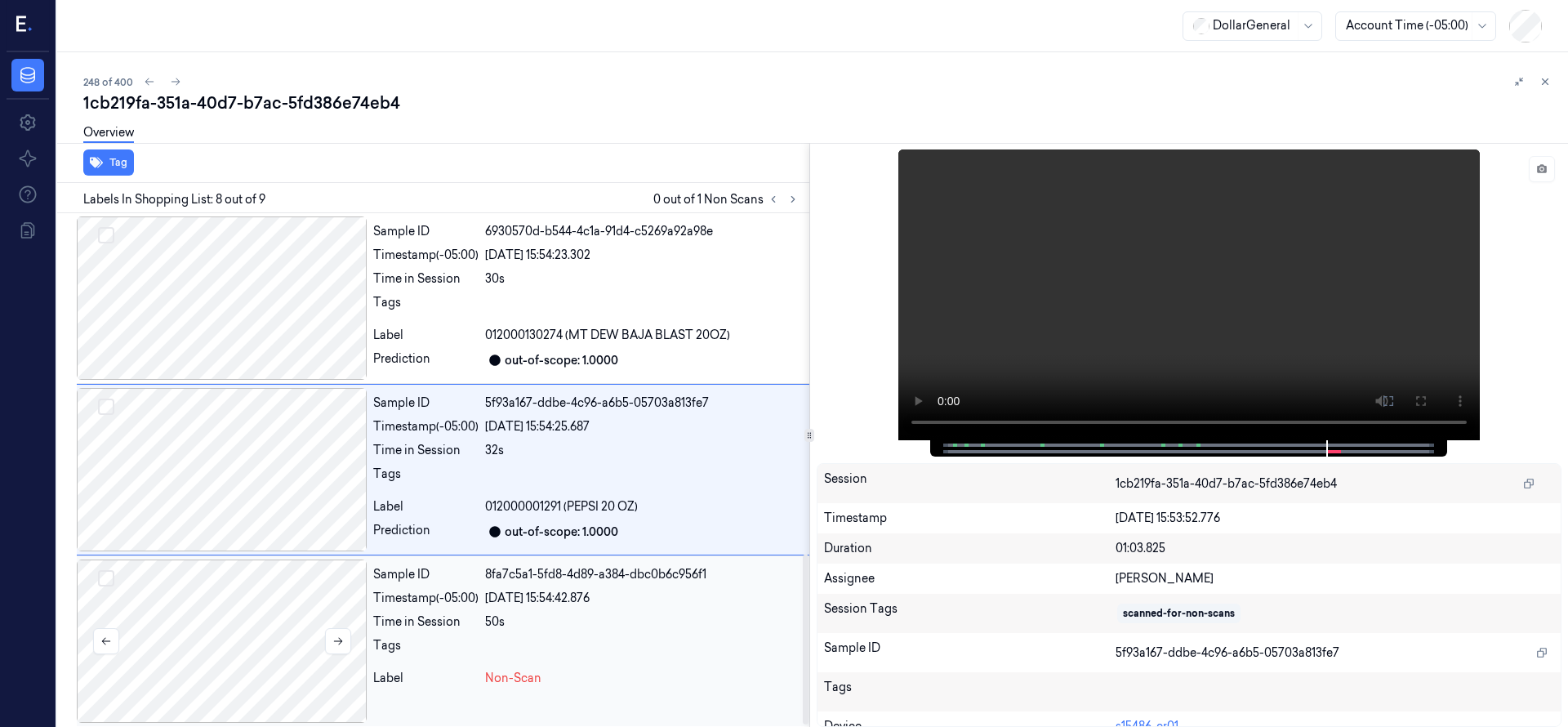
click at [233, 640] on div at bounding box center [222, 642] width 290 height 164
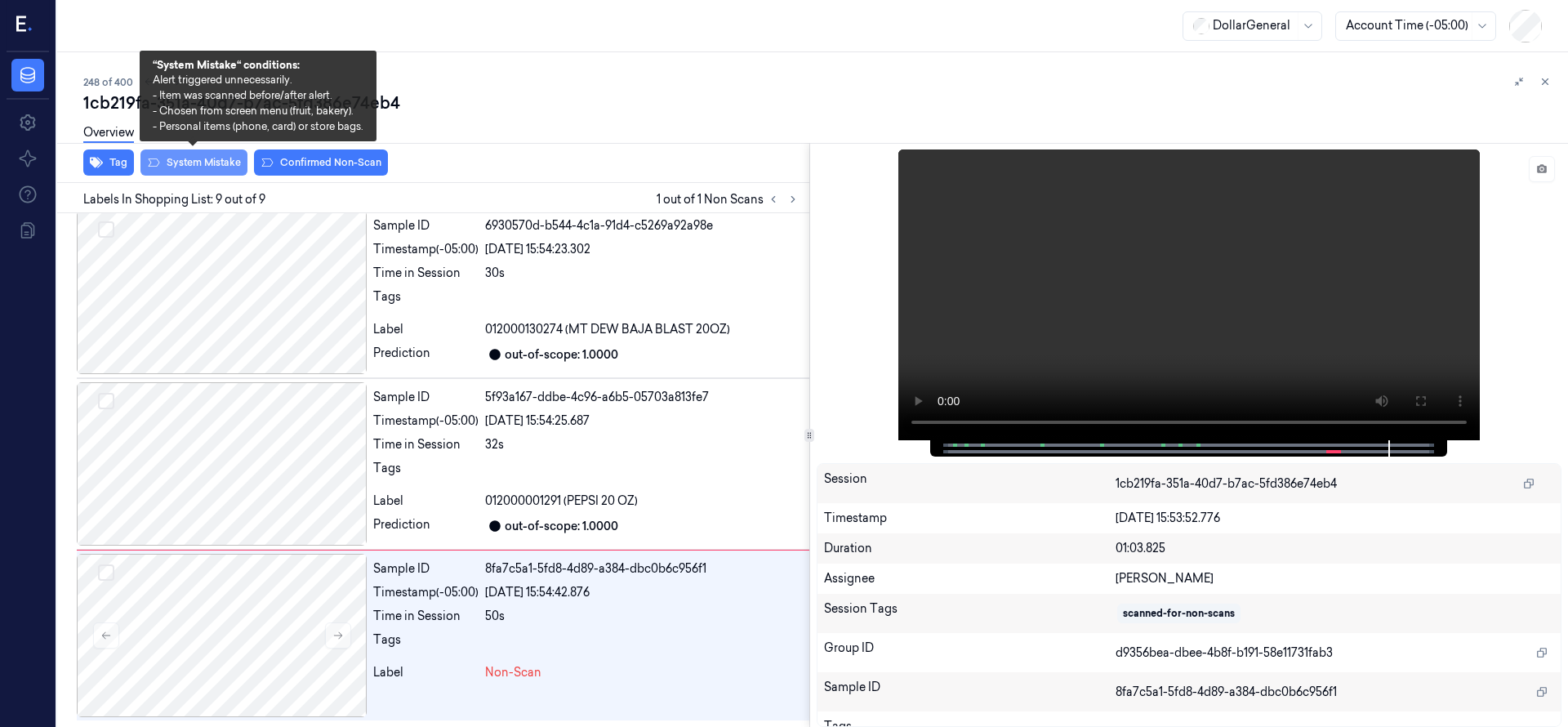
click at [201, 168] on button "System Mistake" at bounding box center [193, 163] width 107 height 26
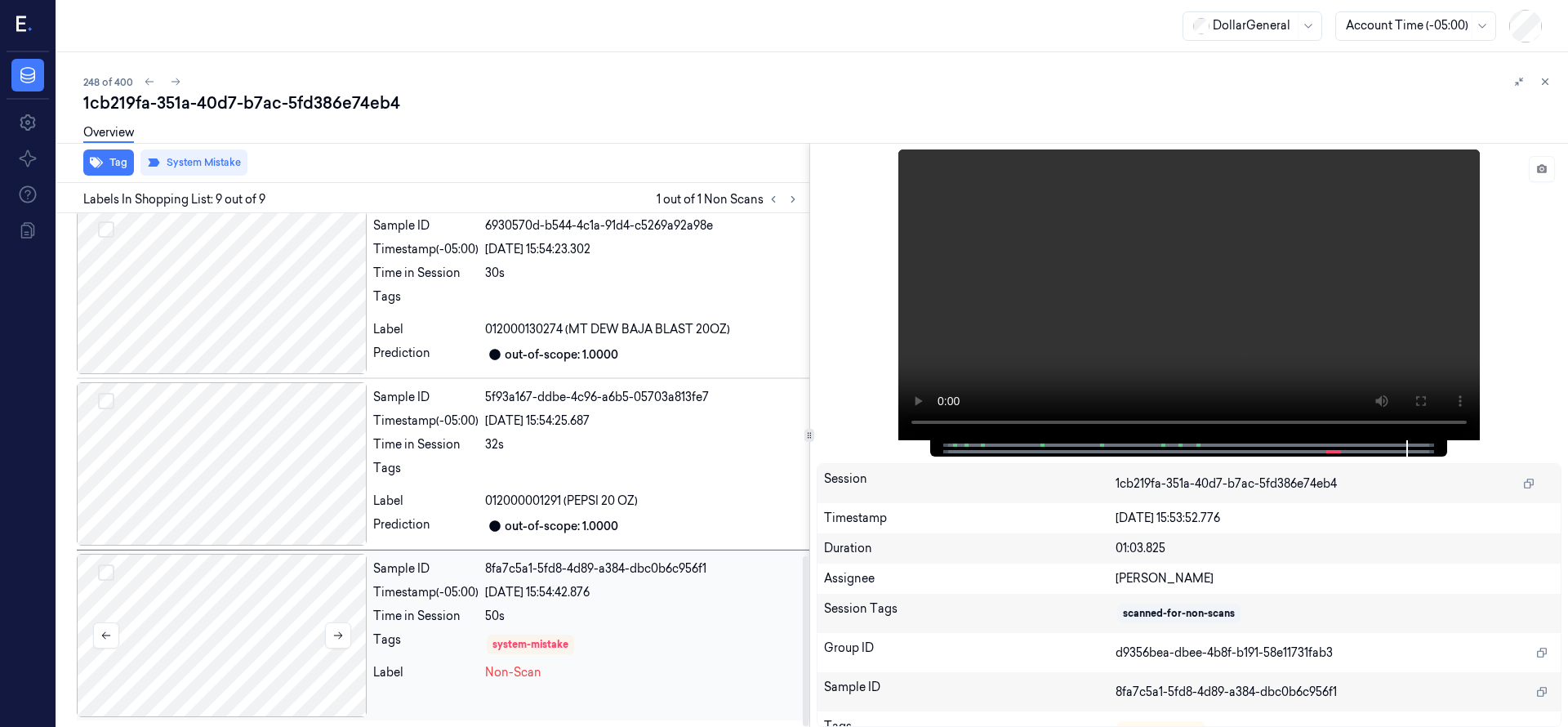
click at [231, 639] on div at bounding box center [222, 636] width 290 height 164
click at [183, 77] on button at bounding box center [176, 82] width 20 height 20
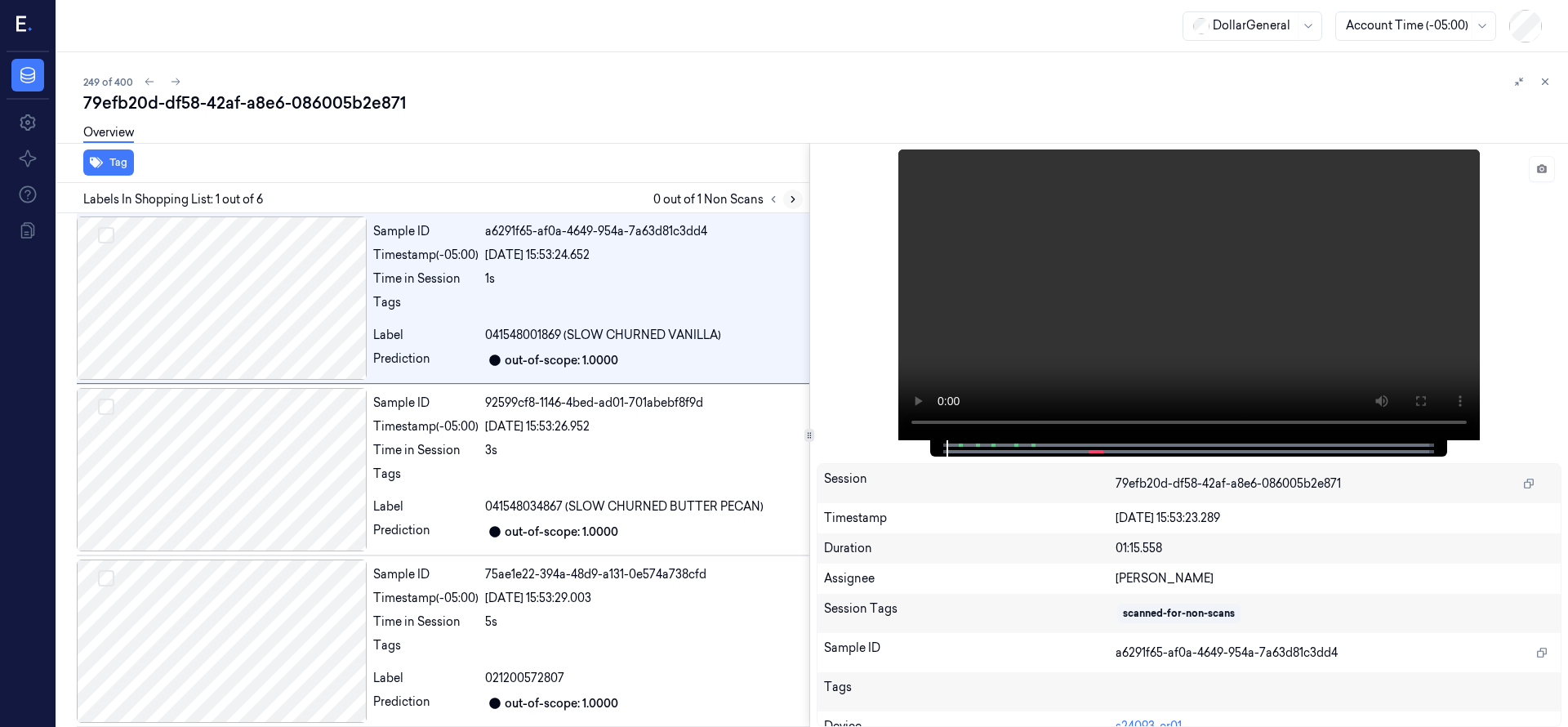
click at [789, 197] on icon at bounding box center [793, 199] width 12 height 12
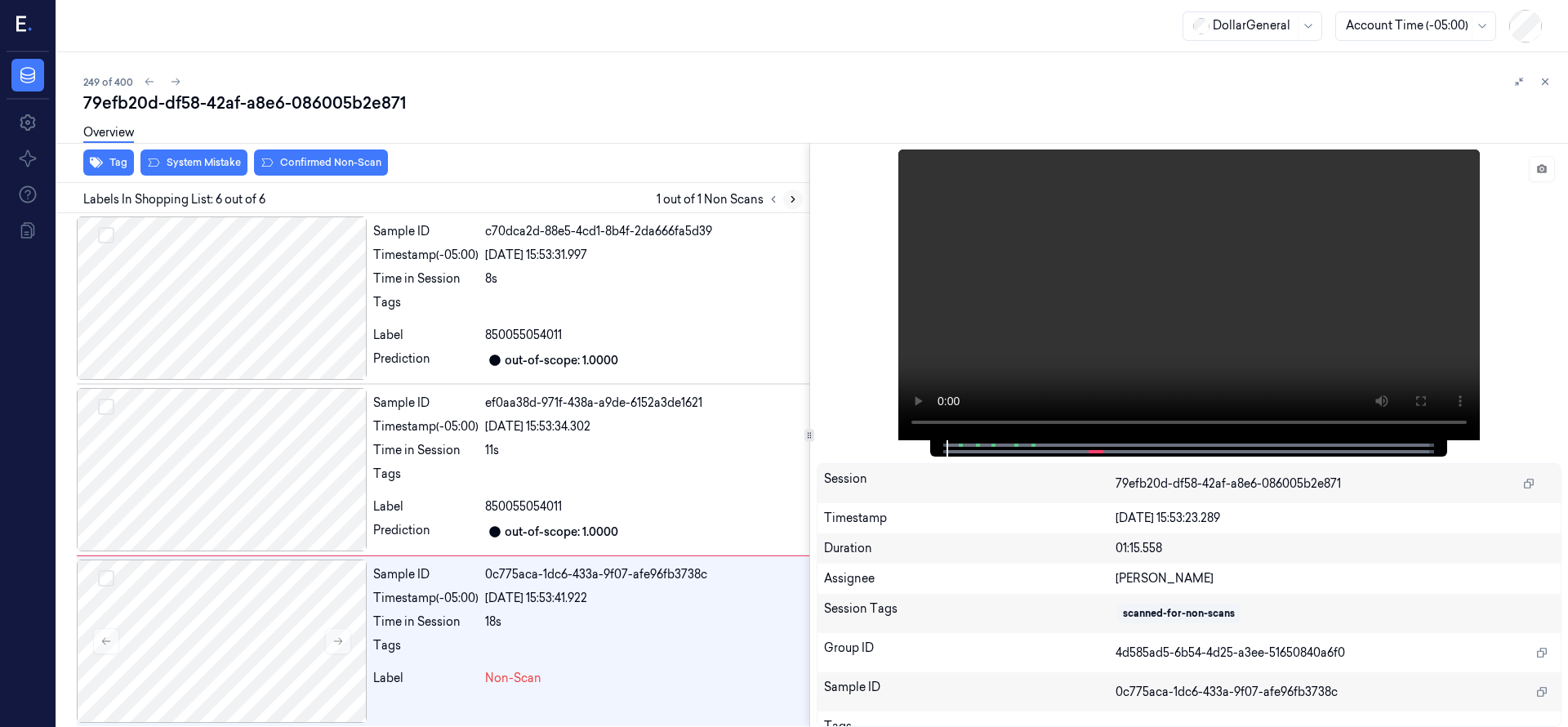
scroll to position [520, 0]
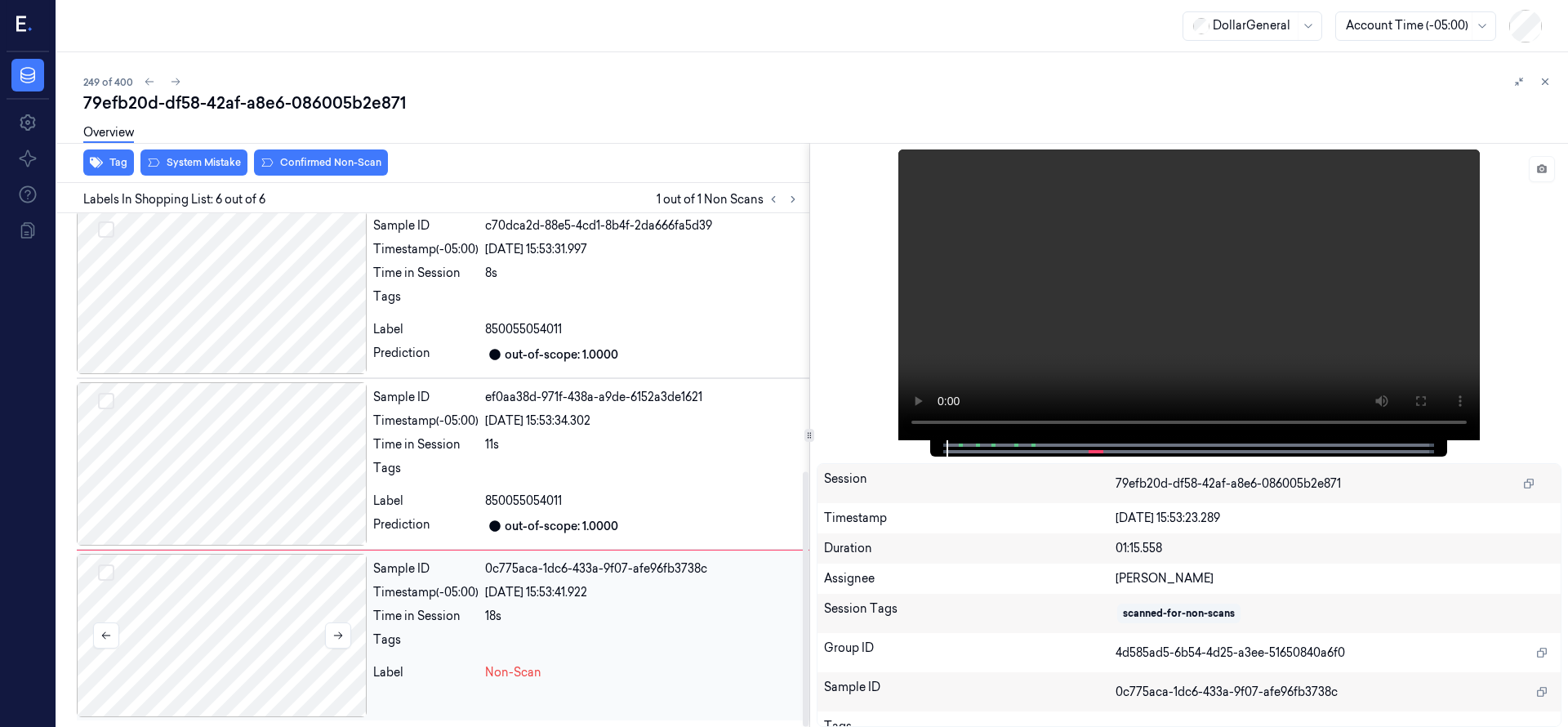
click at [250, 626] on div at bounding box center [222, 636] width 290 height 164
click at [263, 608] on div at bounding box center [222, 636] width 290 height 164
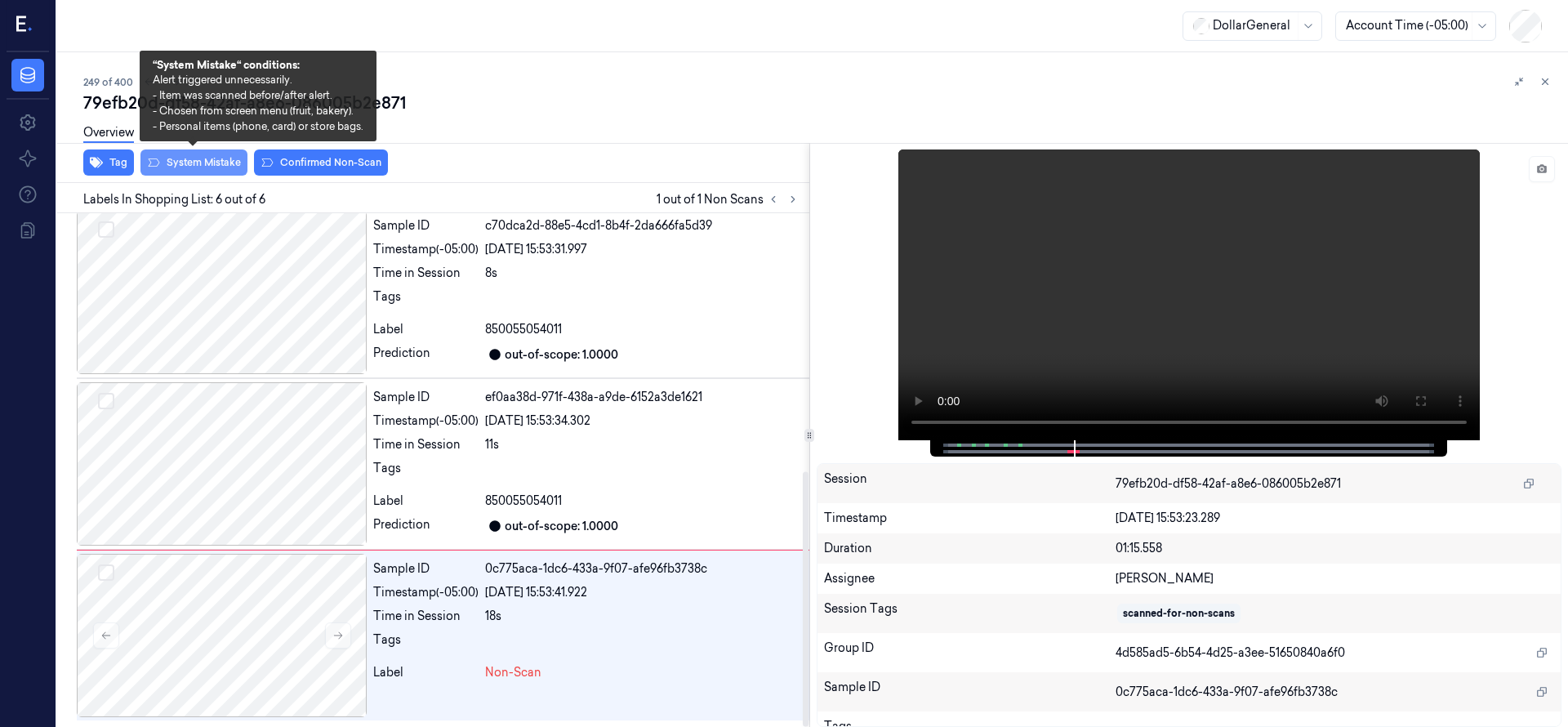
click at [213, 170] on button "System Mistake" at bounding box center [193, 163] width 107 height 26
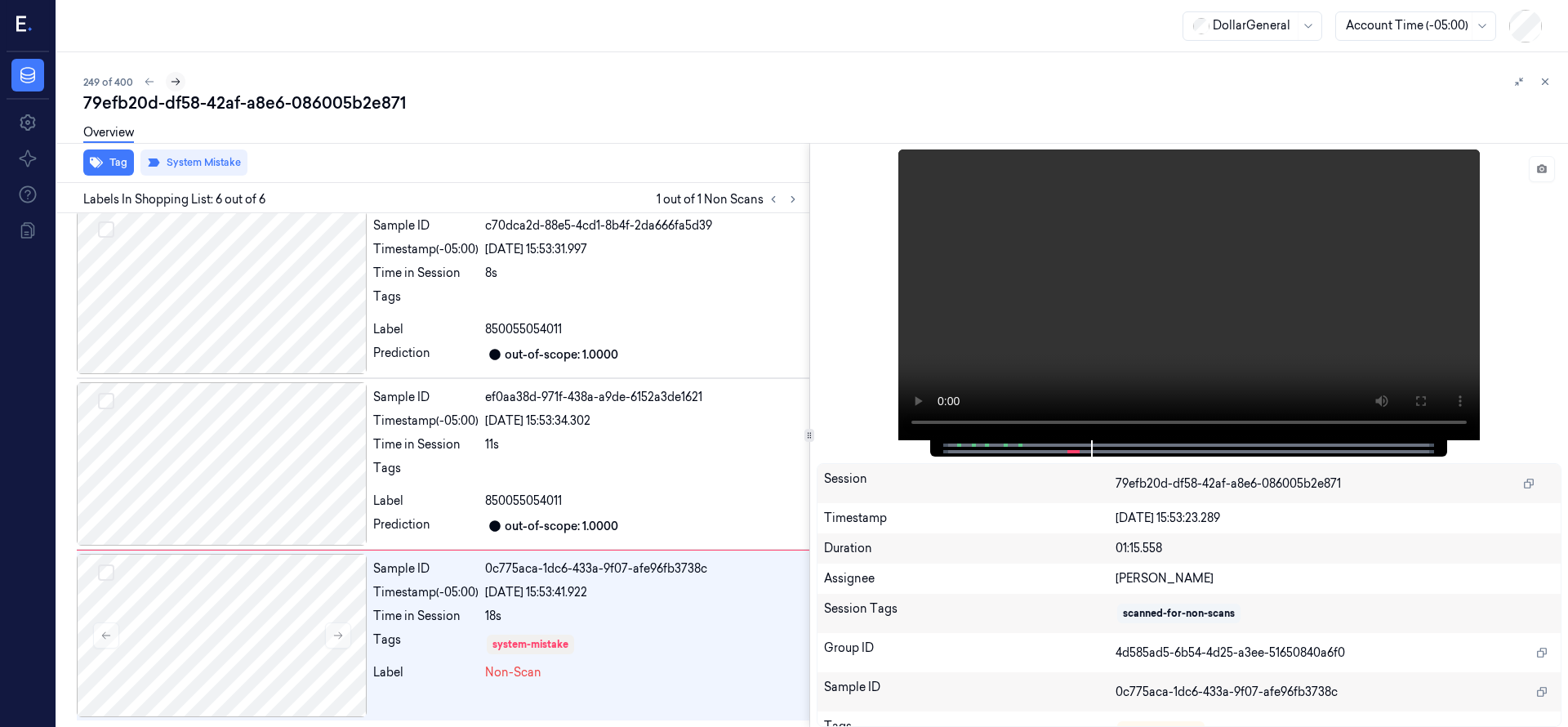
click at [178, 79] on icon at bounding box center [175, 82] width 12 height 12
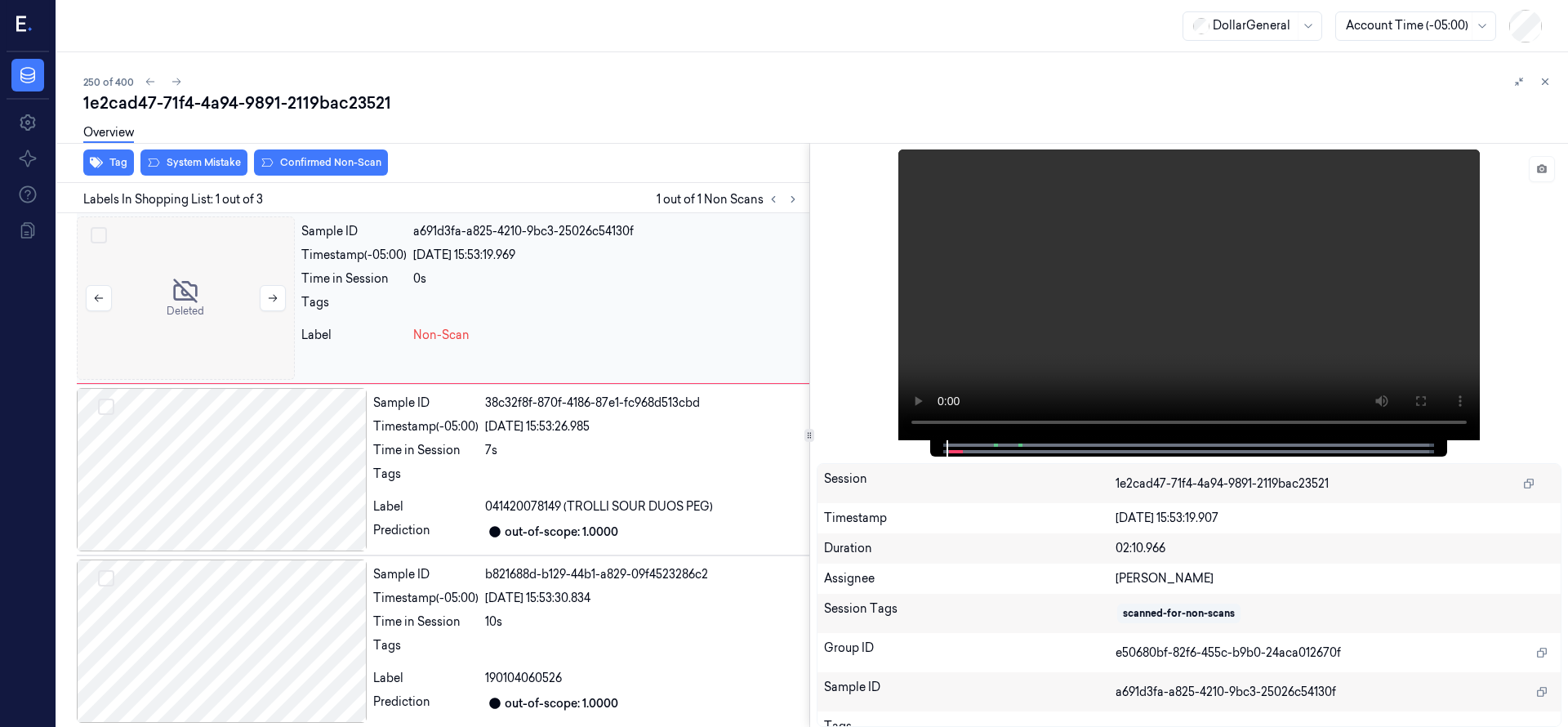
click at [206, 290] on div at bounding box center [186, 299] width 218 height 164
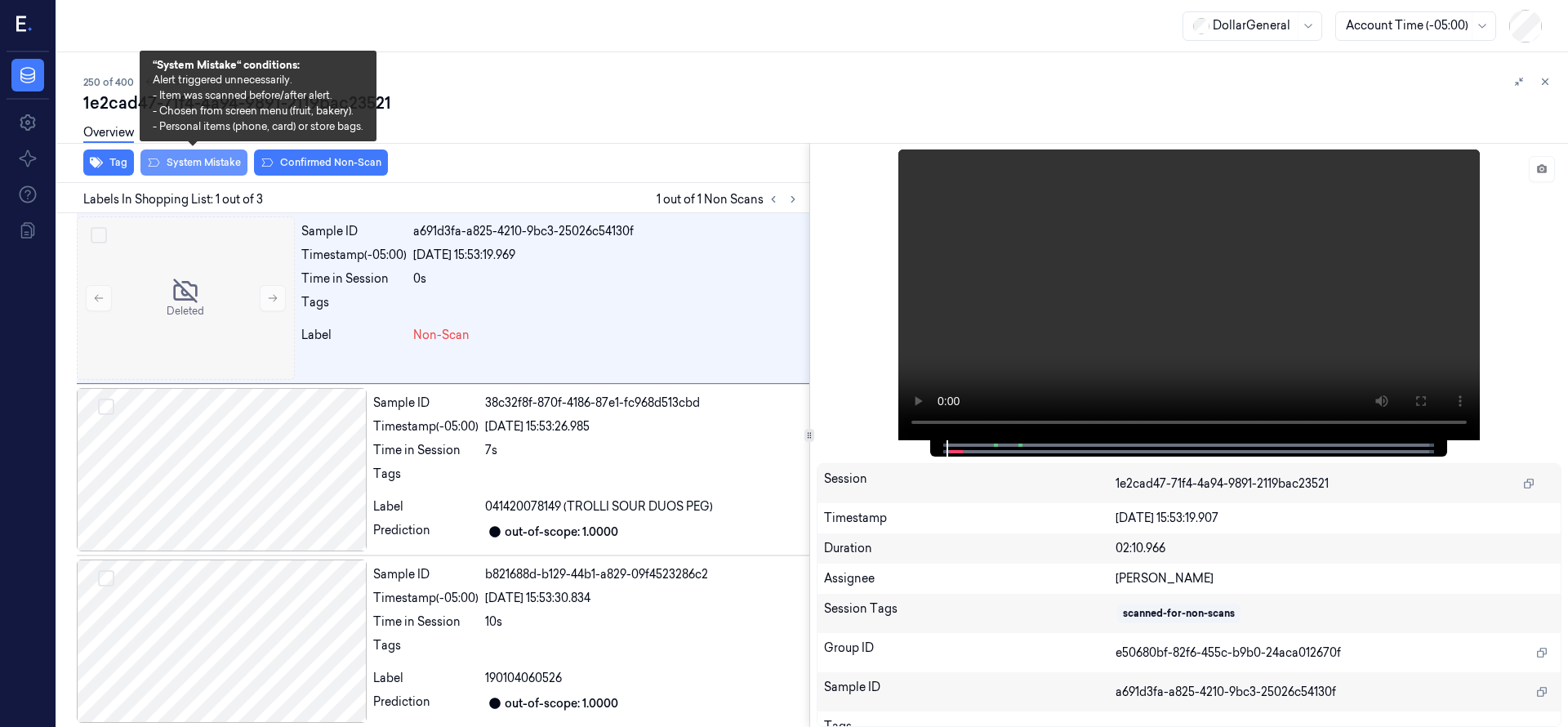
click at [206, 162] on button "System Mistake" at bounding box center [193, 163] width 107 height 26
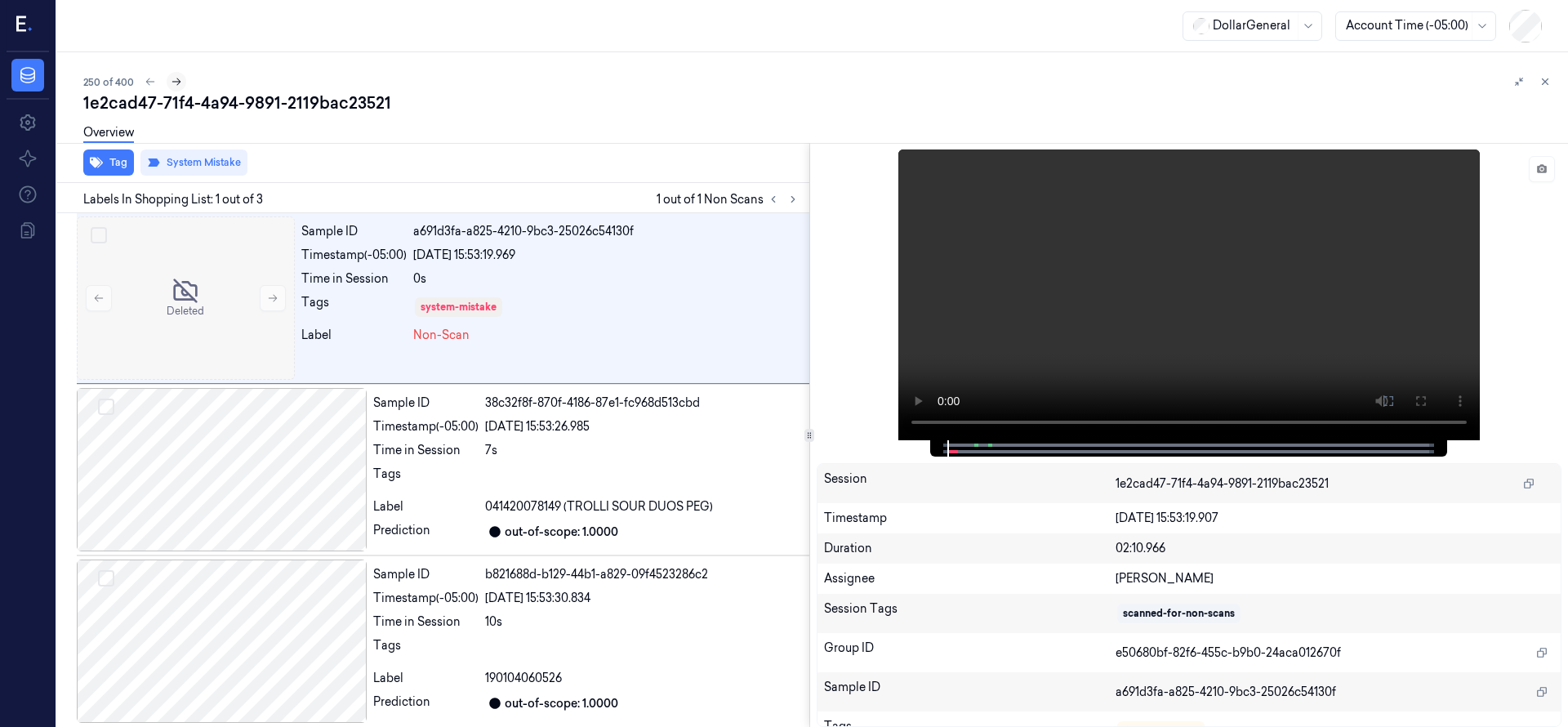
click at [176, 83] on icon at bounding box center [176, 82] width 12 height 12
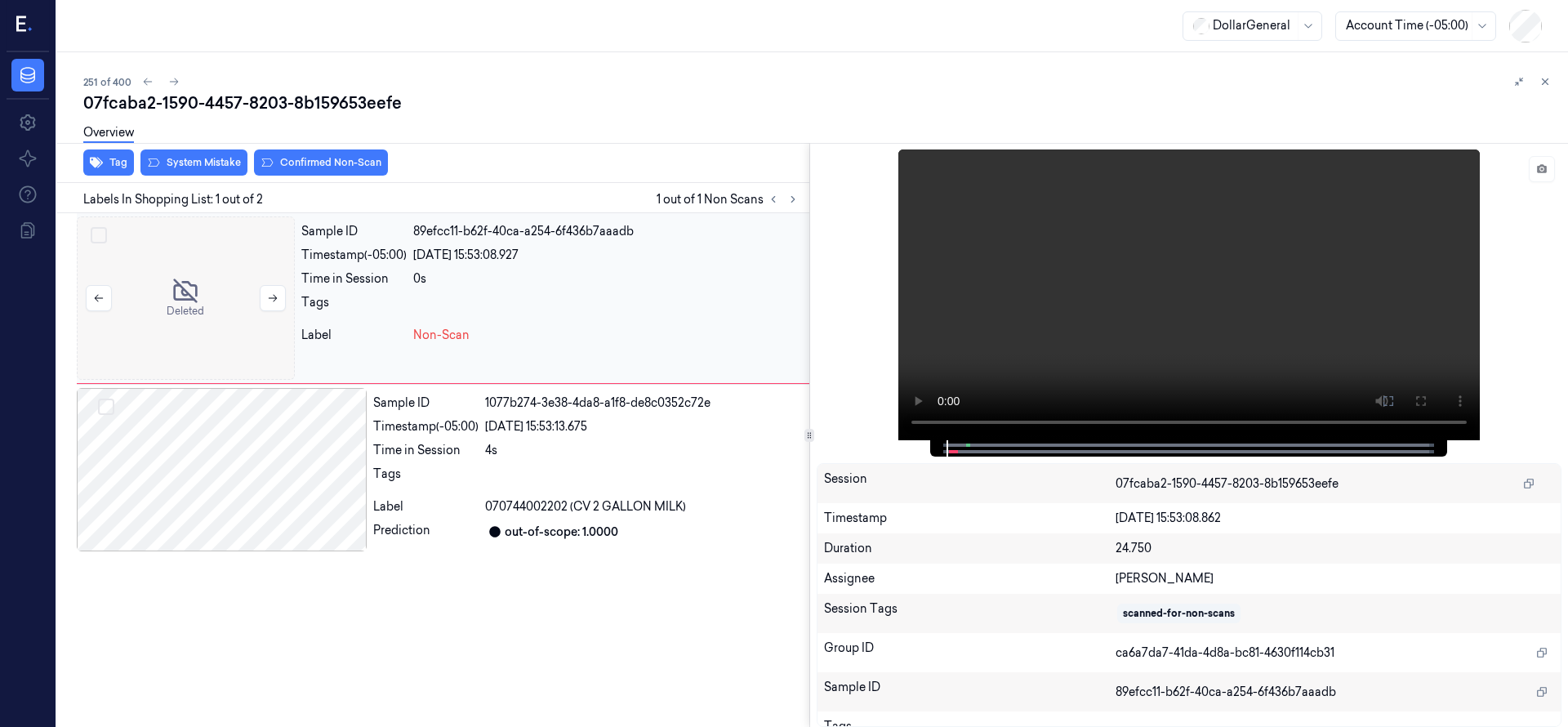
click at [174, 302] on div at bounding box center [186, 299] width 218 height 164
click at [198, 304] on div at bounding box center [186, 299] width 218 height 164
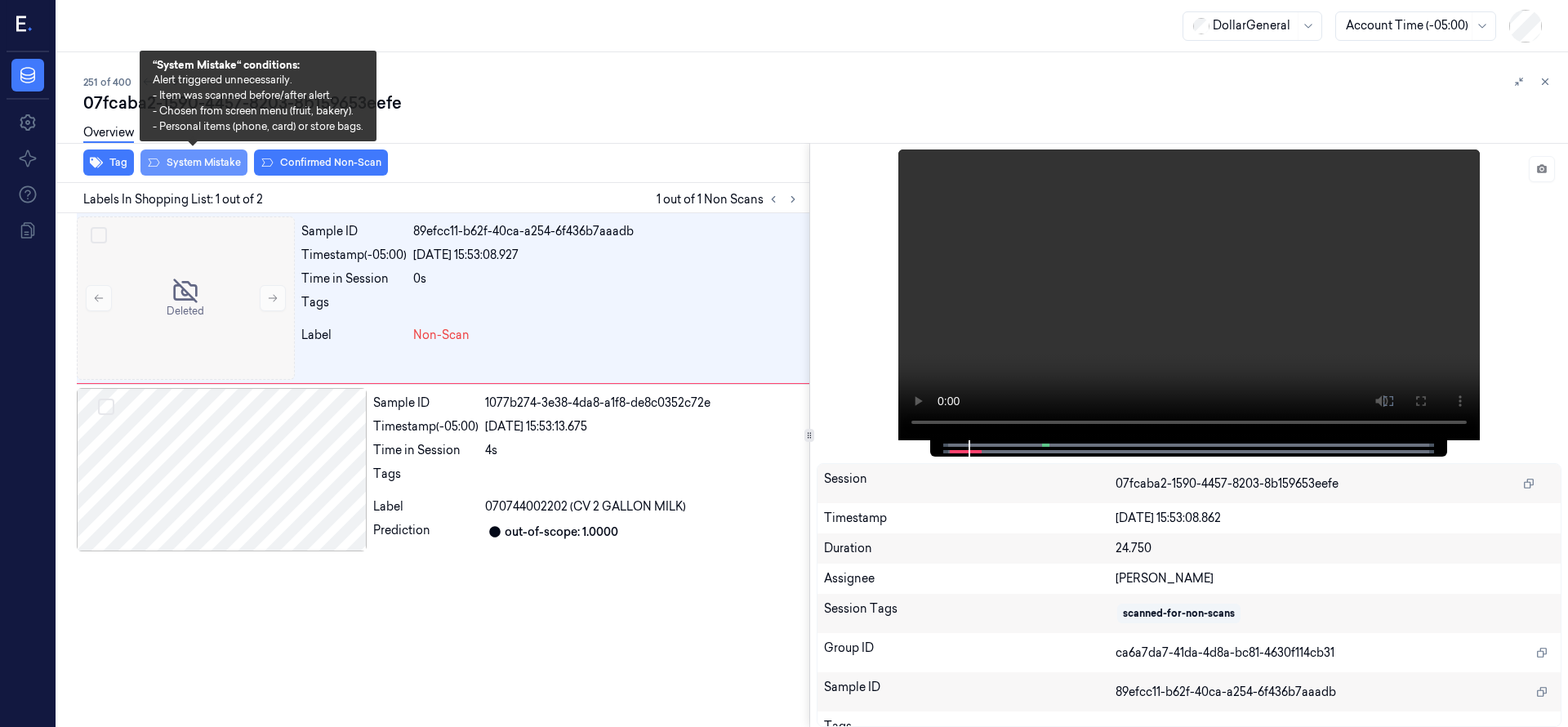
click at [203, 160] on button "System Mistake" at bounding box center [193, 163] width 107 height 26
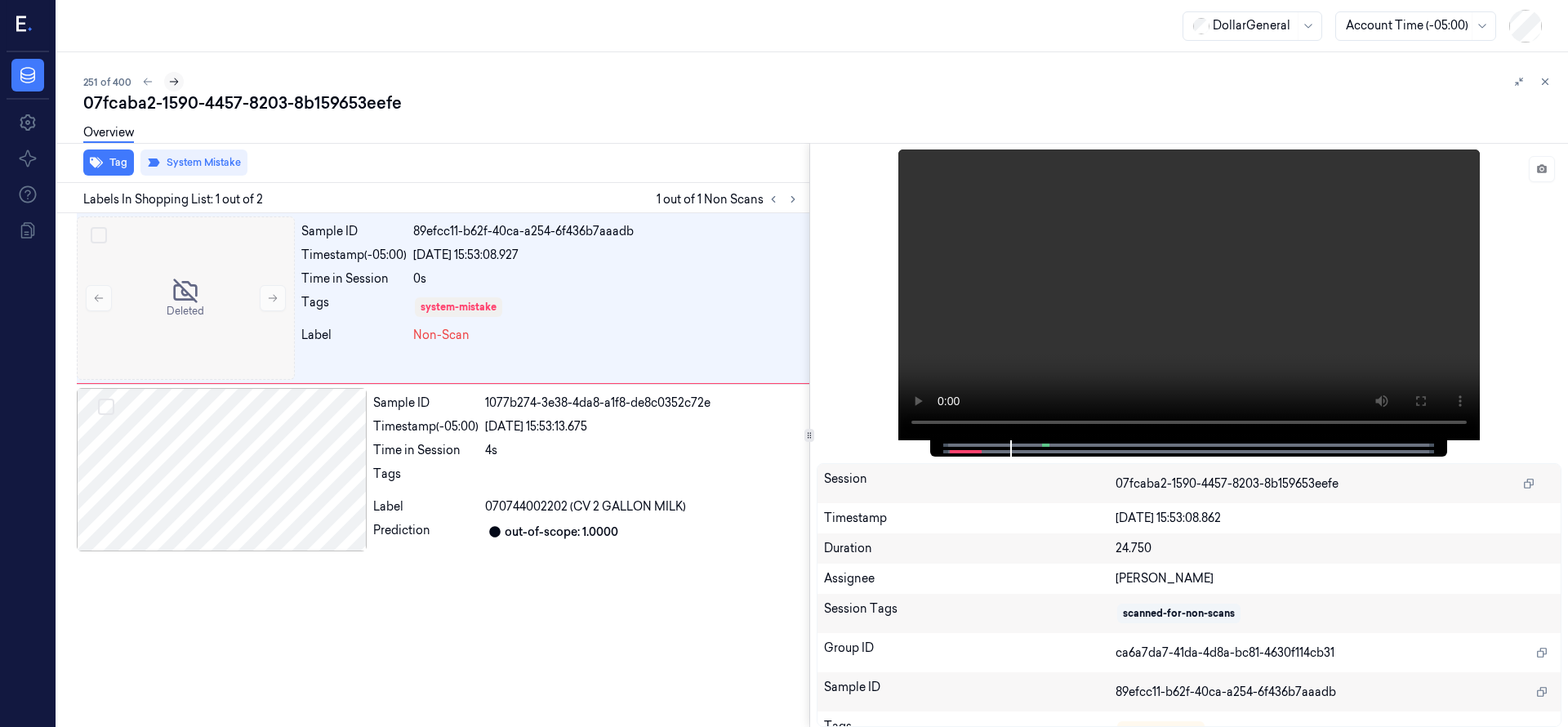
click at [168, 77] on icon at bounding box center [174, 82] width 12 height 12
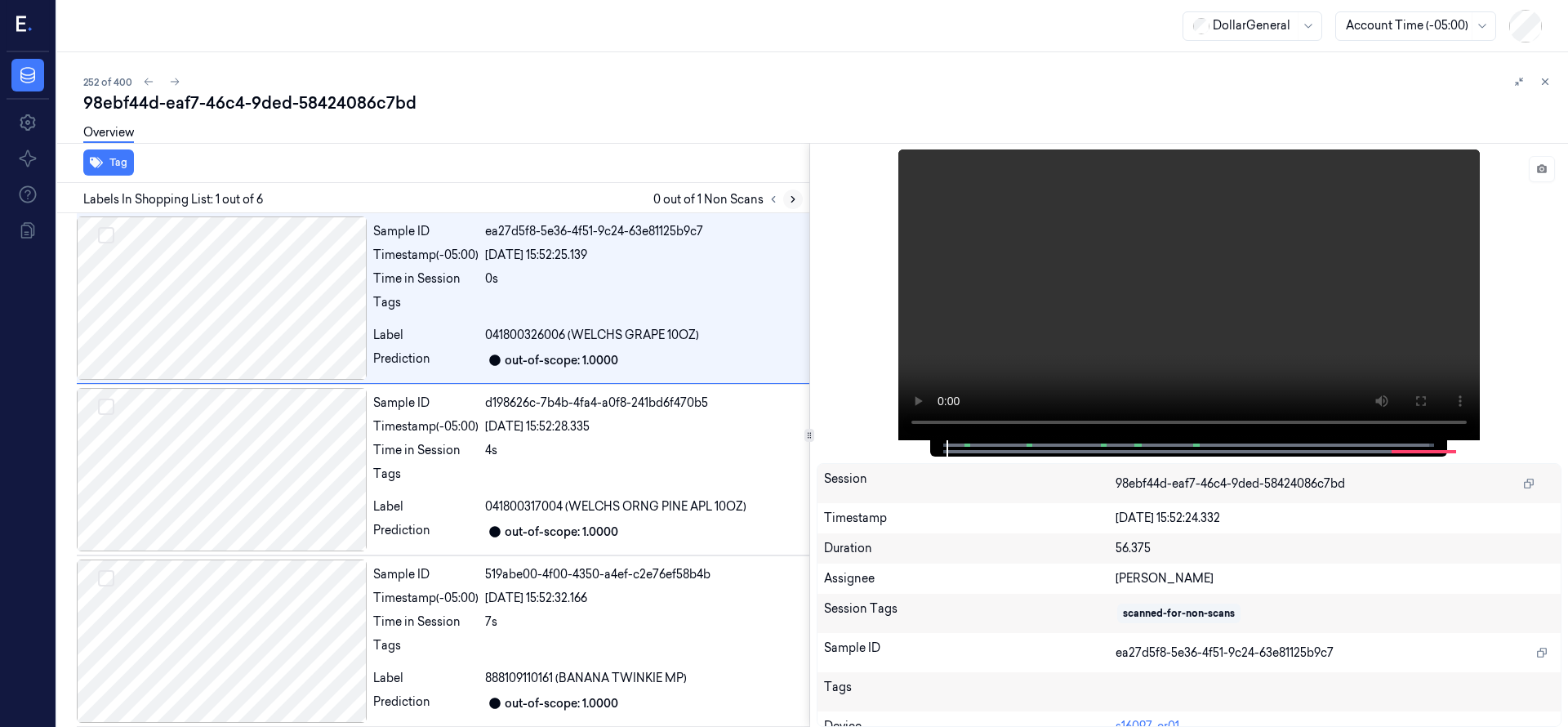
click at [793, 194] on icon at bounding box center [793, 199] width 12 height 12
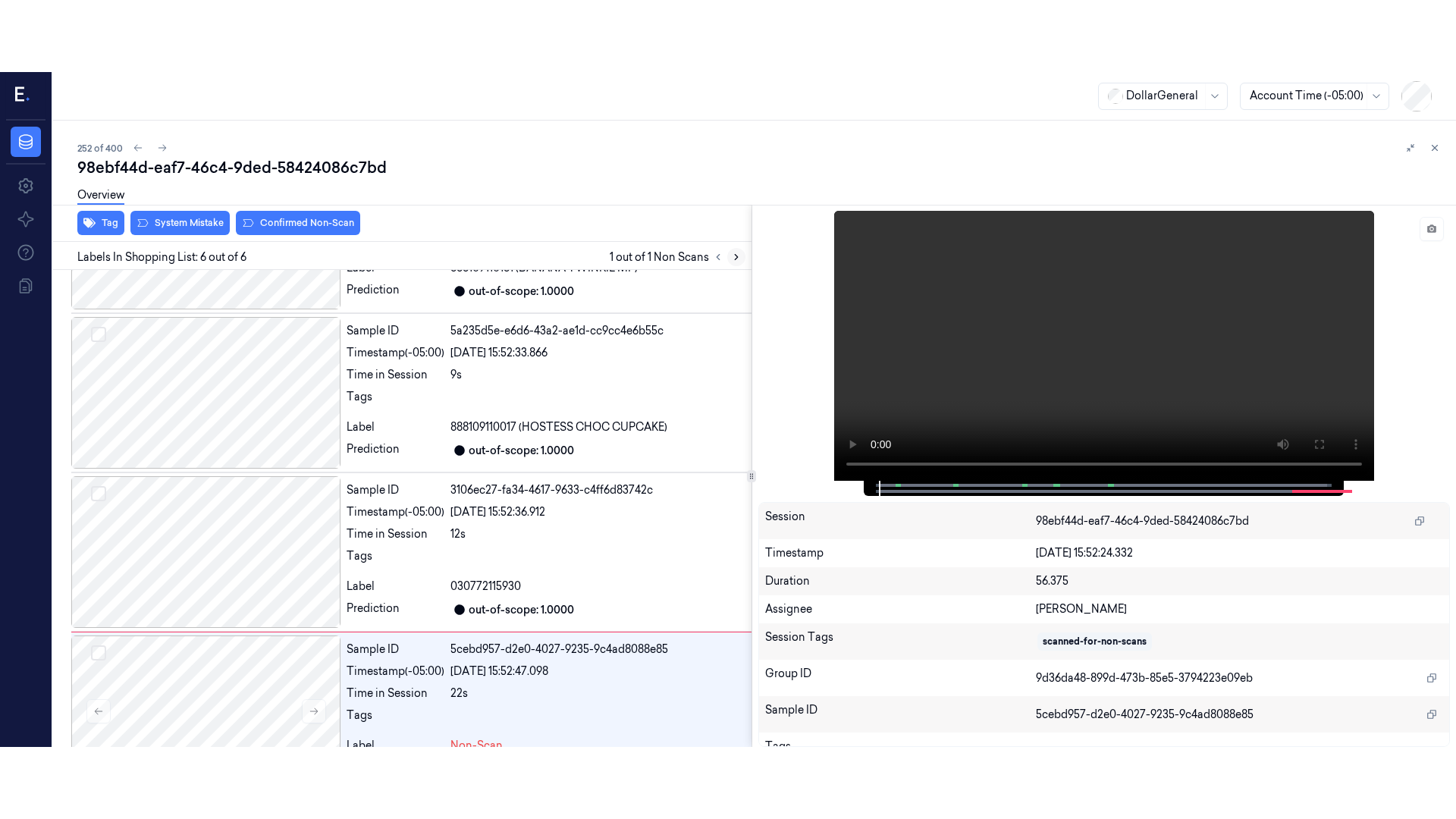
scroll to position [483, 0]
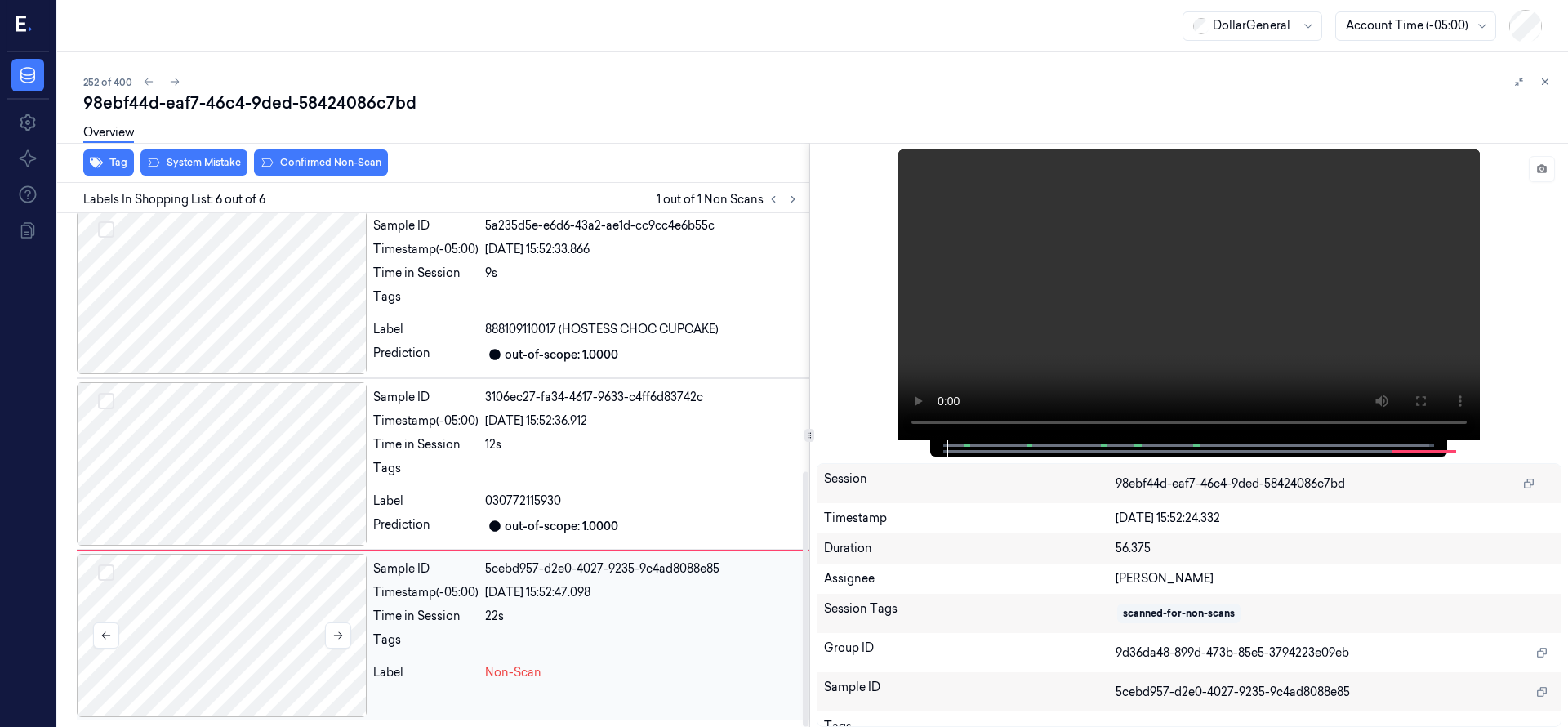
click at [203, 610] on div at bounding box center [222, 636] width 290 height 164
click at [1138, 321] on video at bounding box center [1189, 295] width 581 height 291
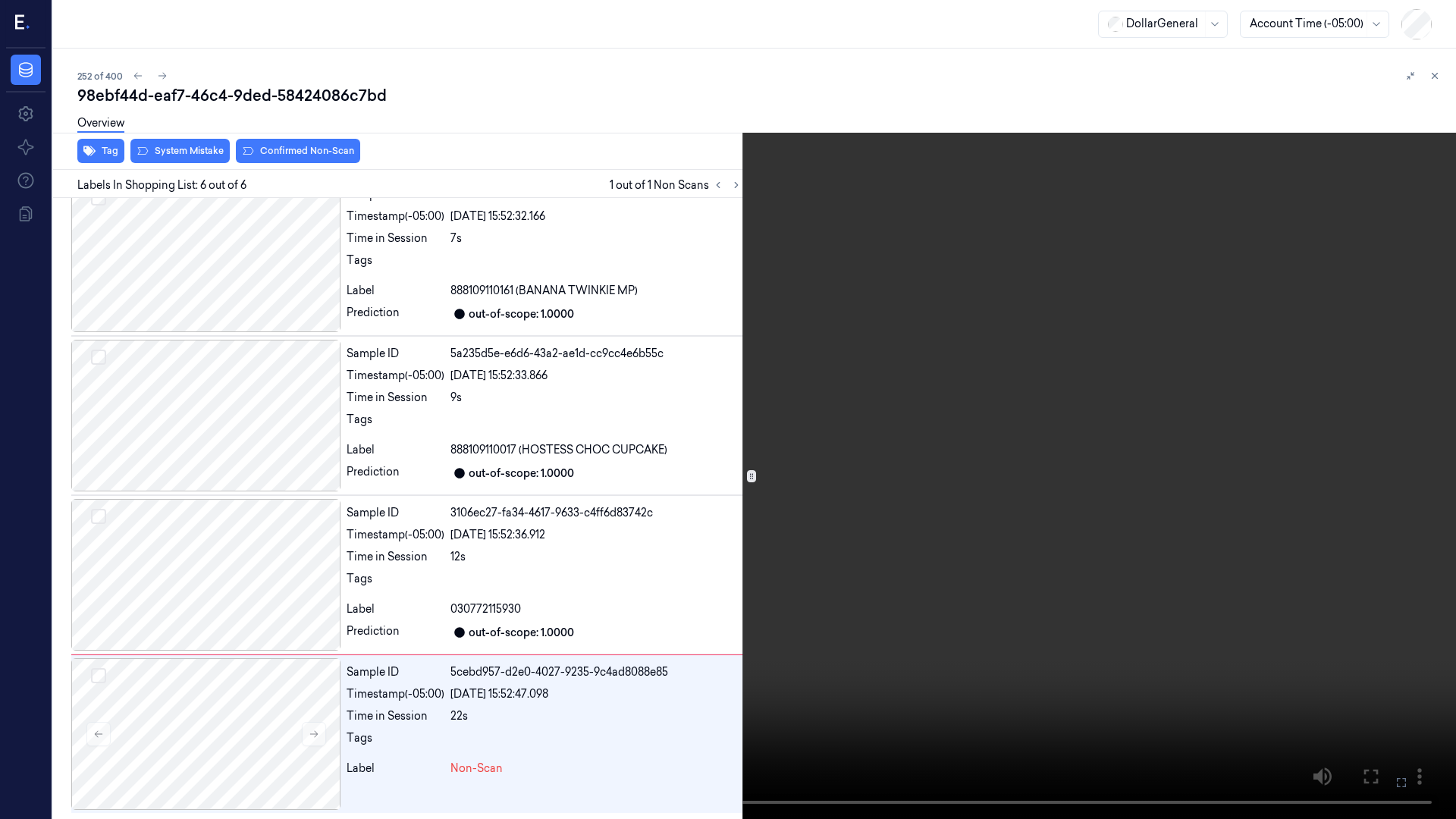
click at [1057, 398] on video at bounding box center [728, 409] width 1456 height 819
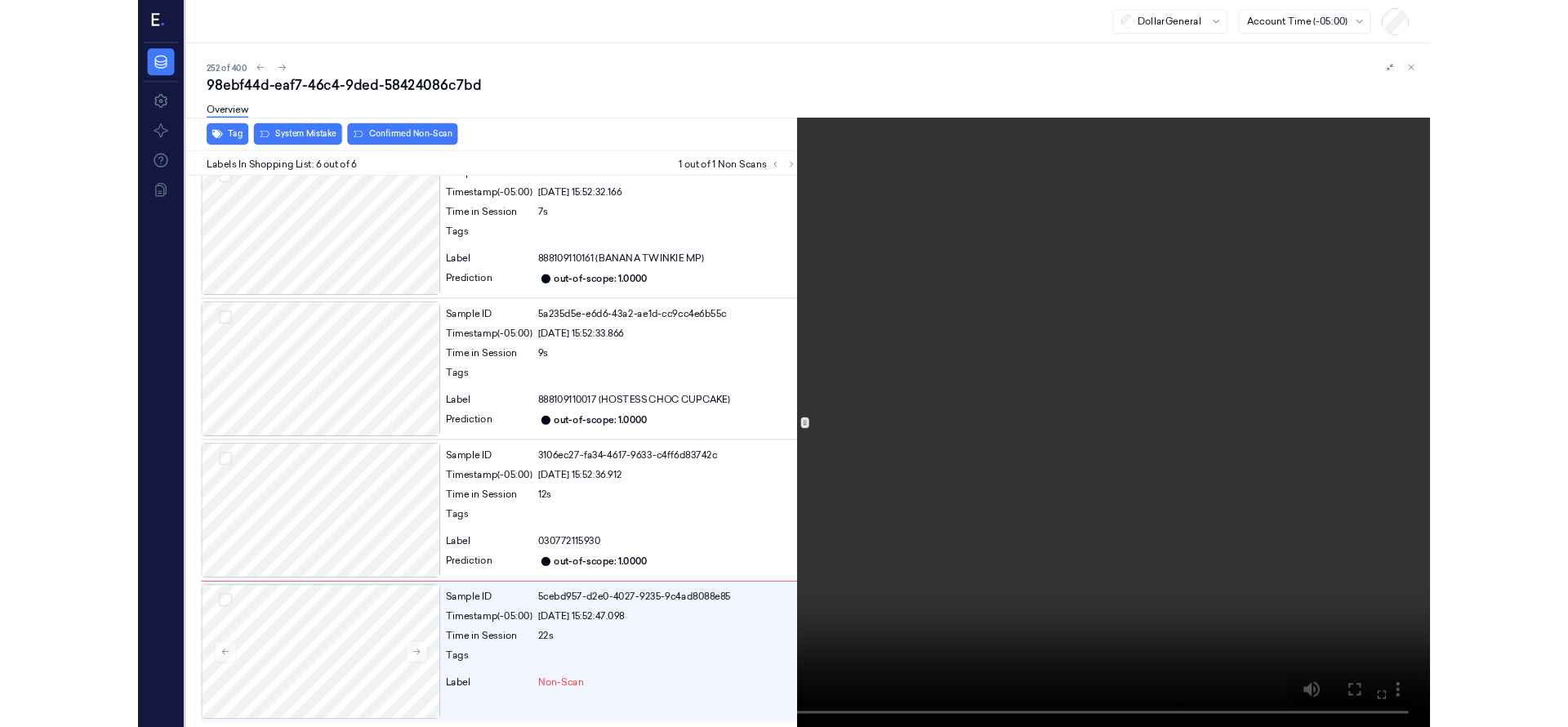
scroll to position [520, 0]
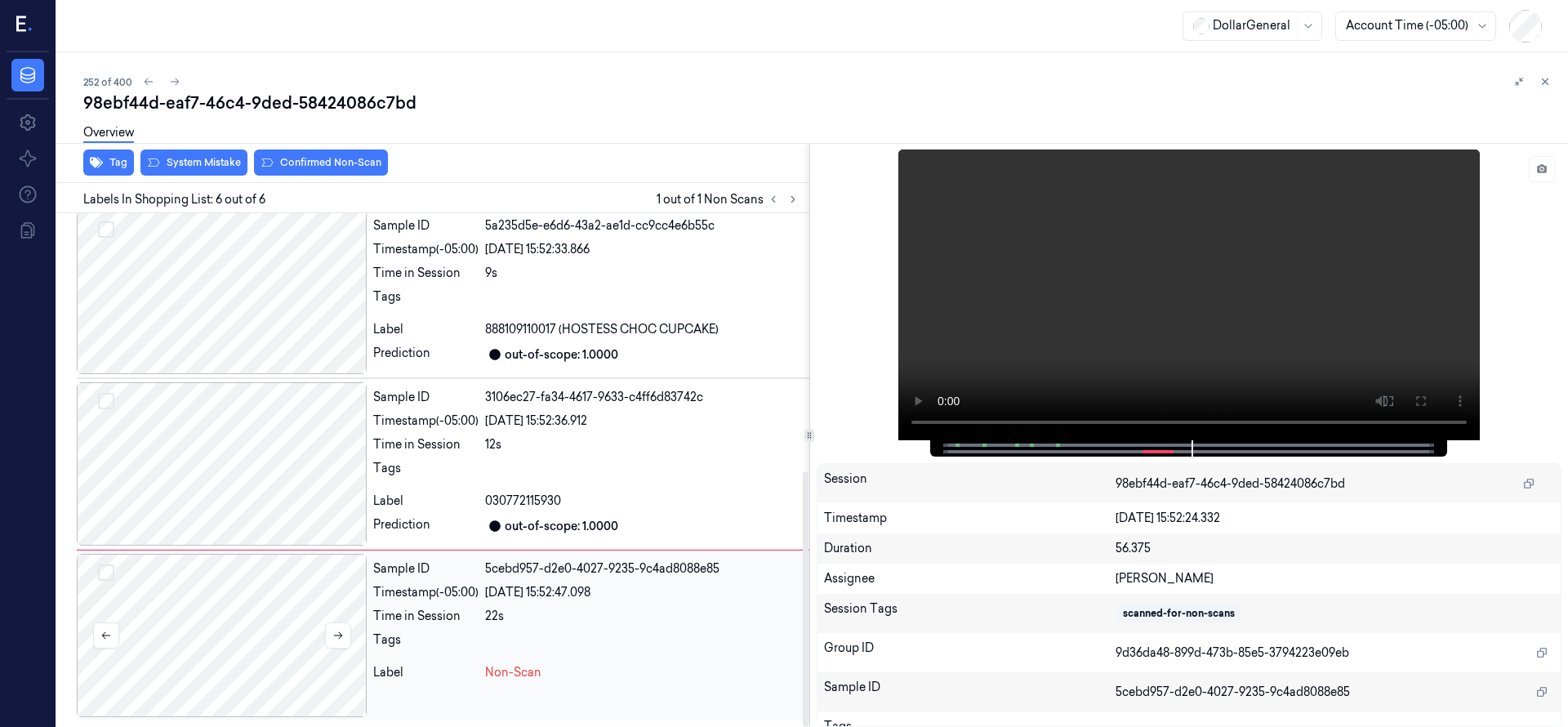
click at [278, 624] on div at bounding box center [222, 636] width 290 height 164
click at [230, 155] on div "Overview" at bounding box center [819, 135] width 1471 height 41
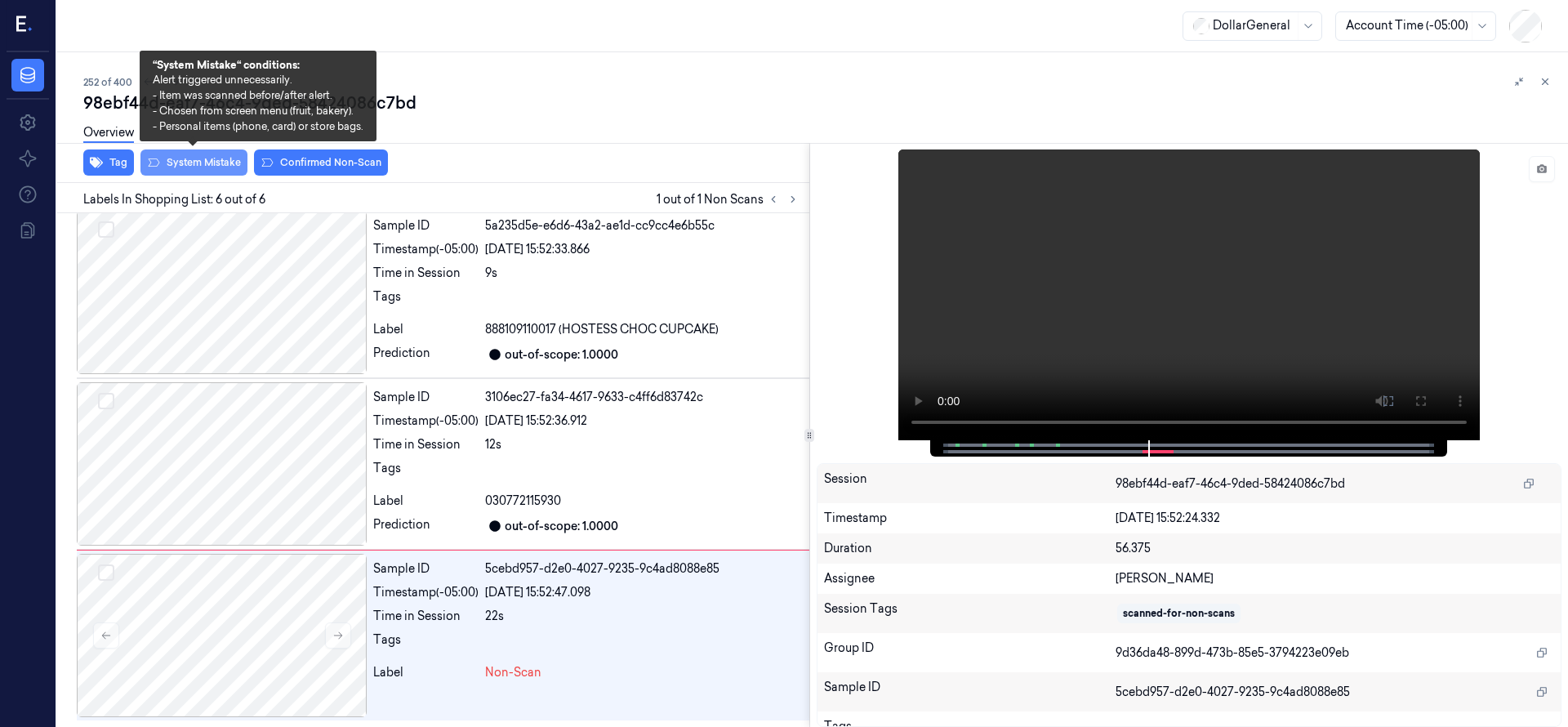
click at [224, 161] on button "System Mistake" at bounding box center [193, 163] width 107 height 26
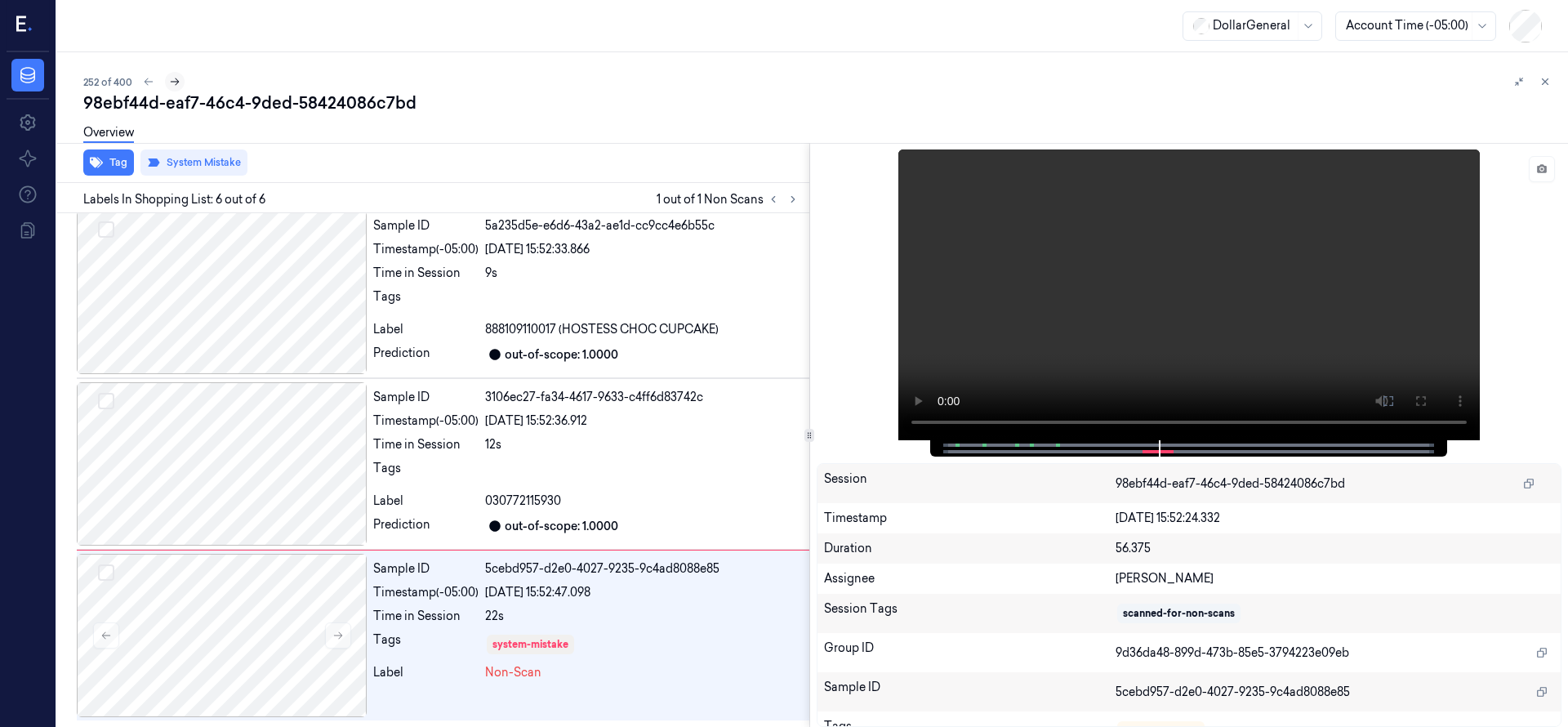
click at [172, 76] on icon at bounding box center [174, 82] width 12 height 12
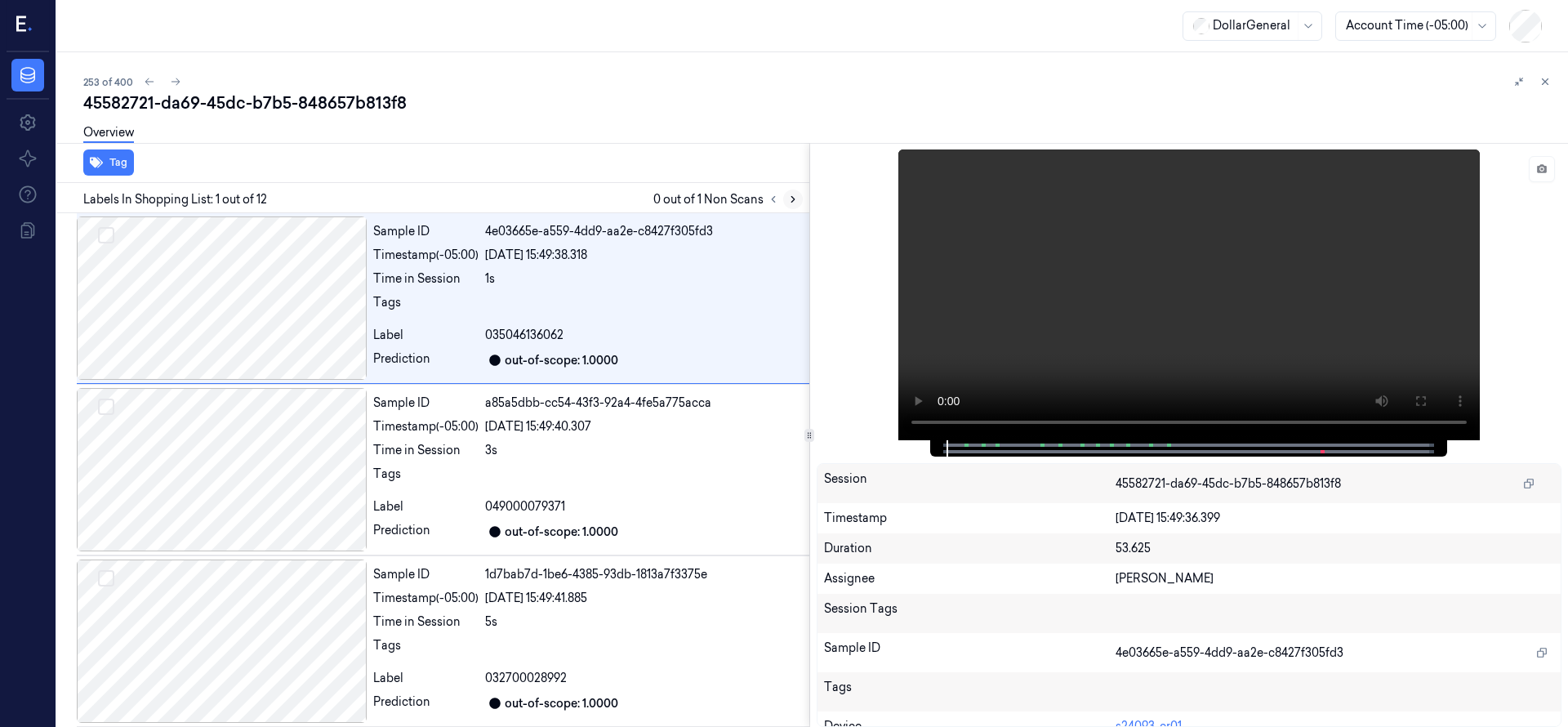
click at [793, 203] on icon at bounding box center [793, 199] width 12 height 12
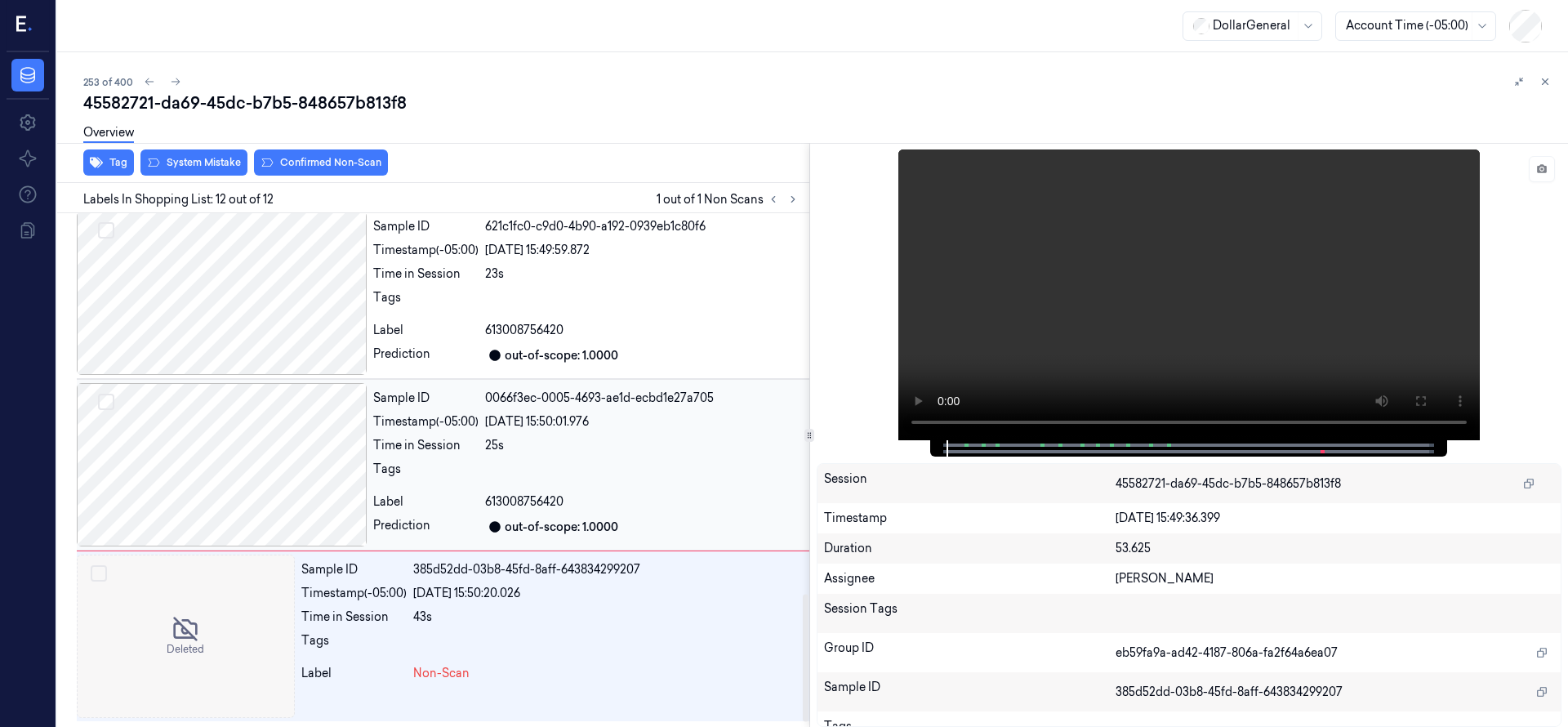
scroll to position [1550, 0]
click at [251, 610] on div at bounding box center [186, 636] width 218 height 164
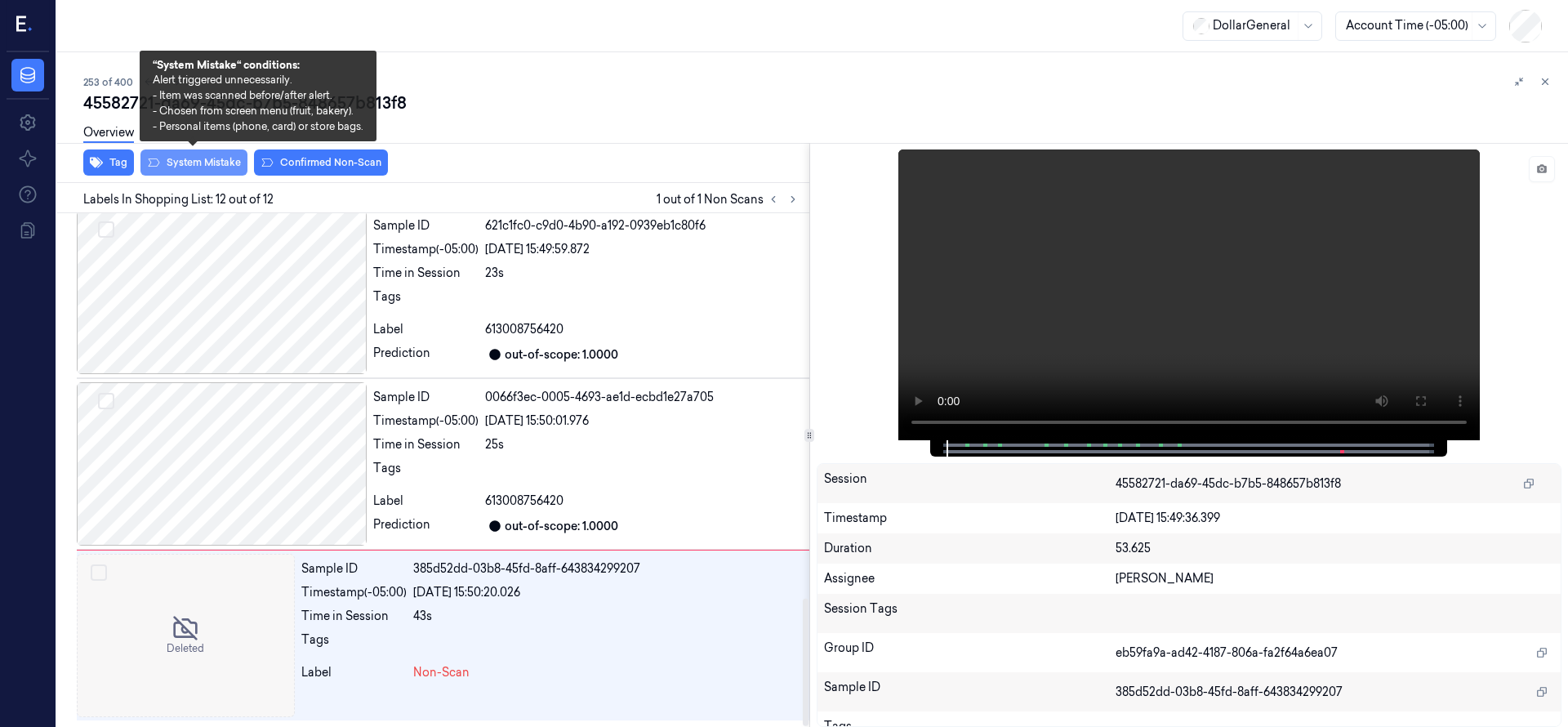
click at [223, 164] on button "System Mistake" at bounding box center [193, 163] width 107 height 26
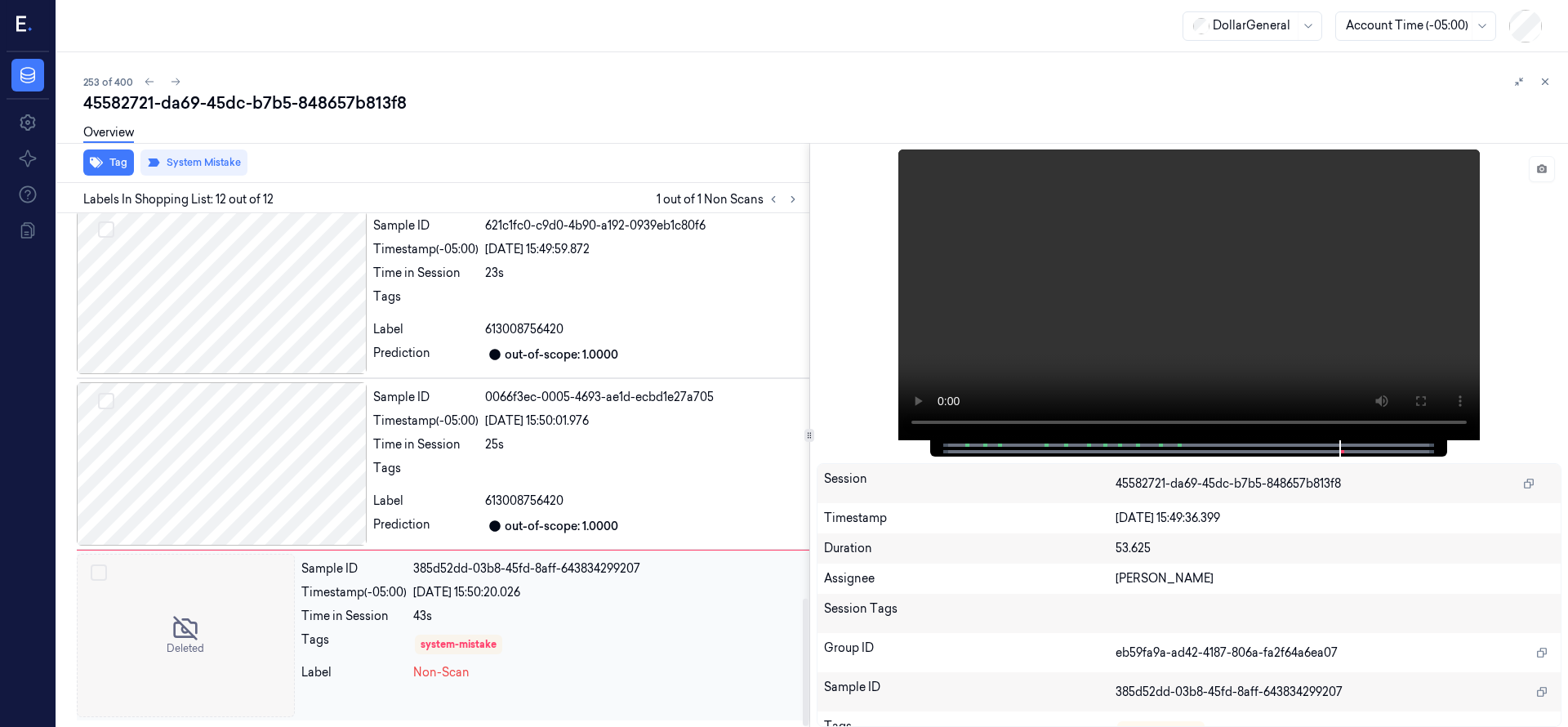
click at [193, 608] on div at bounding box center [186, 636] width 218 height 164
click at [597, 55] on div "253 of 400 45582721-da69-45dc-b7b5-848657b813f8 Overview Tag System Mistake Lab…" at bounding box center [812, 390] width 1510 height 675
